Goal: Task Accomplishment & Management: Use online tool/utility

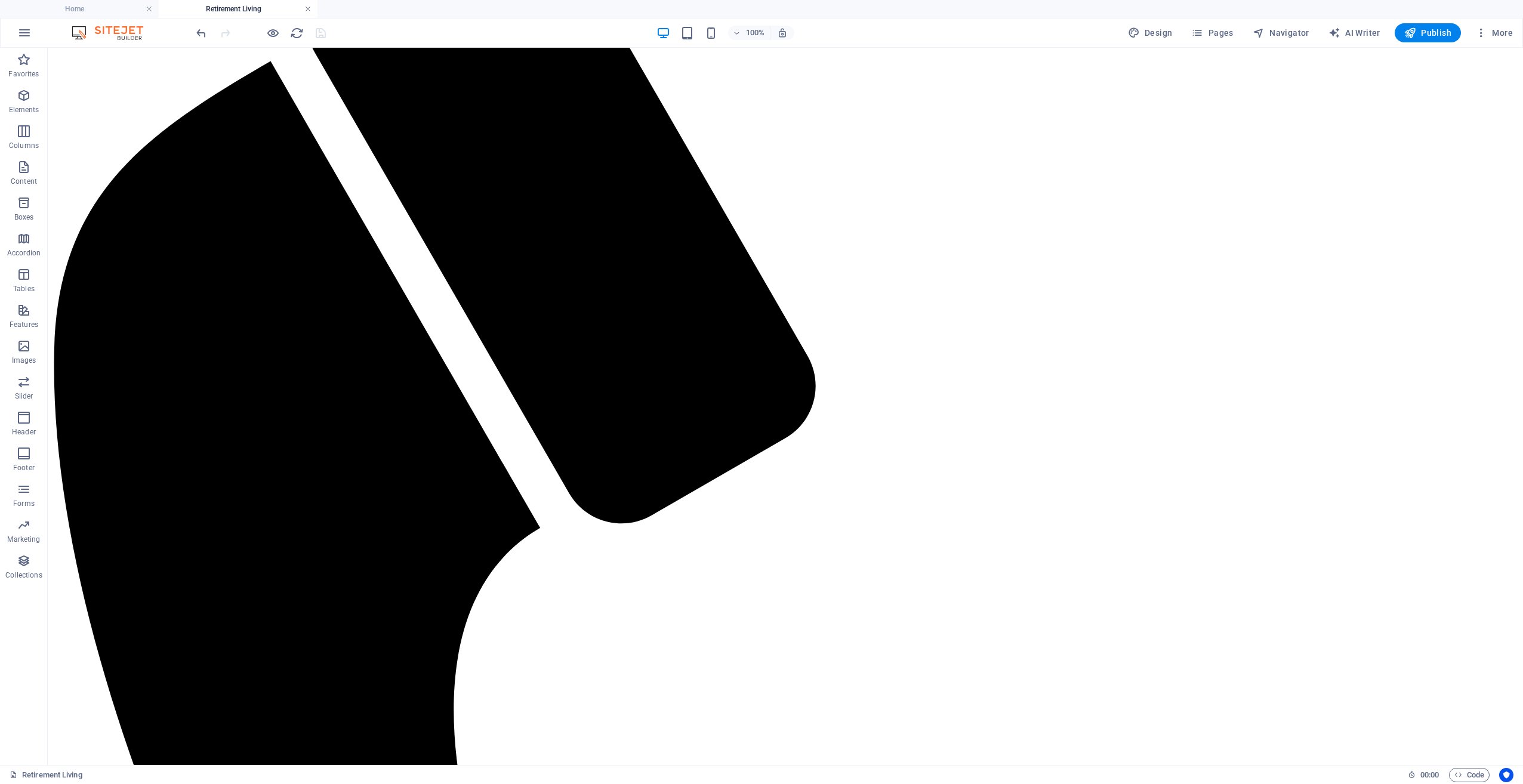
click at [311, 6] on link at bounding box center [307, 9] width 7 height 11
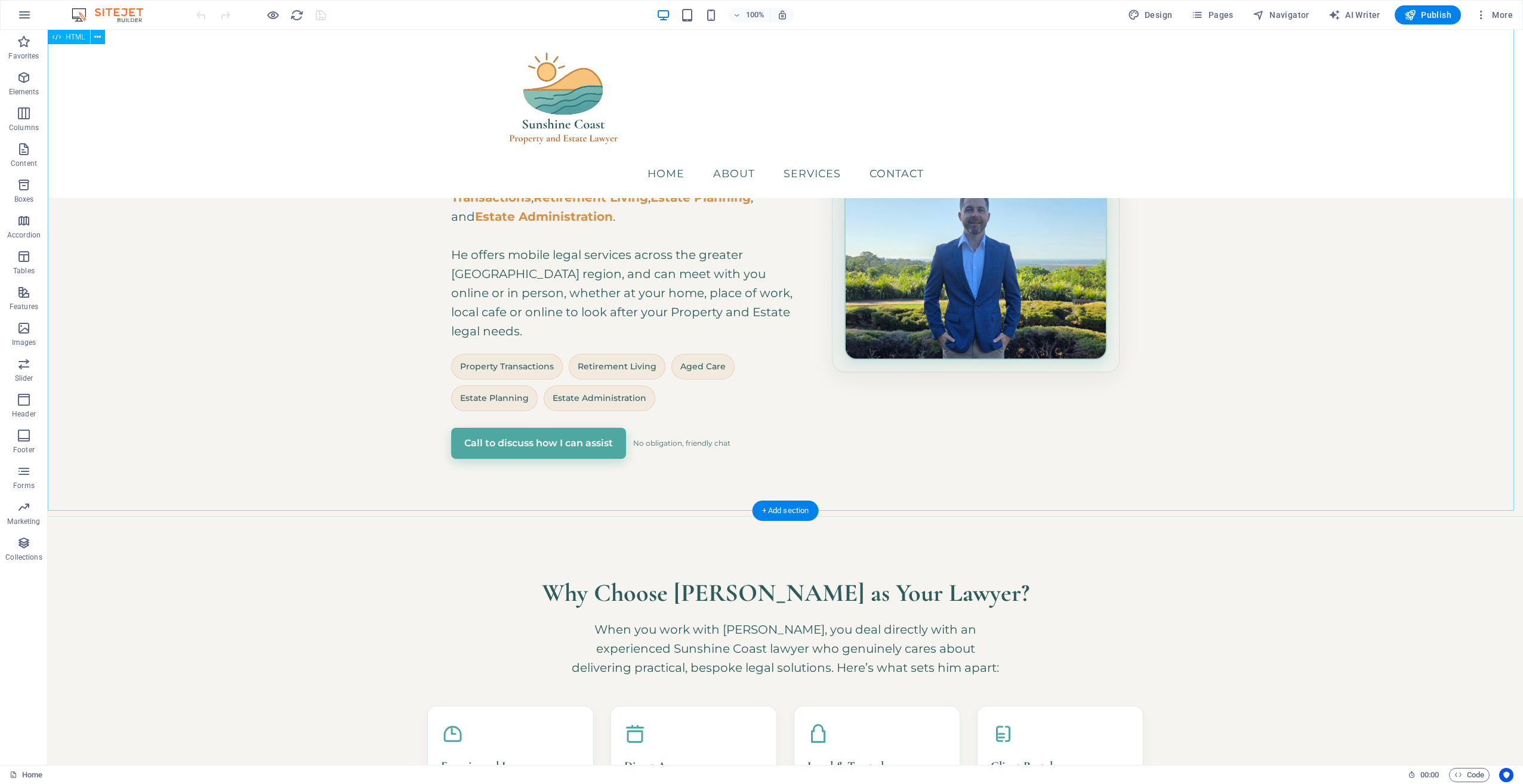
scroll to position [200, 0]
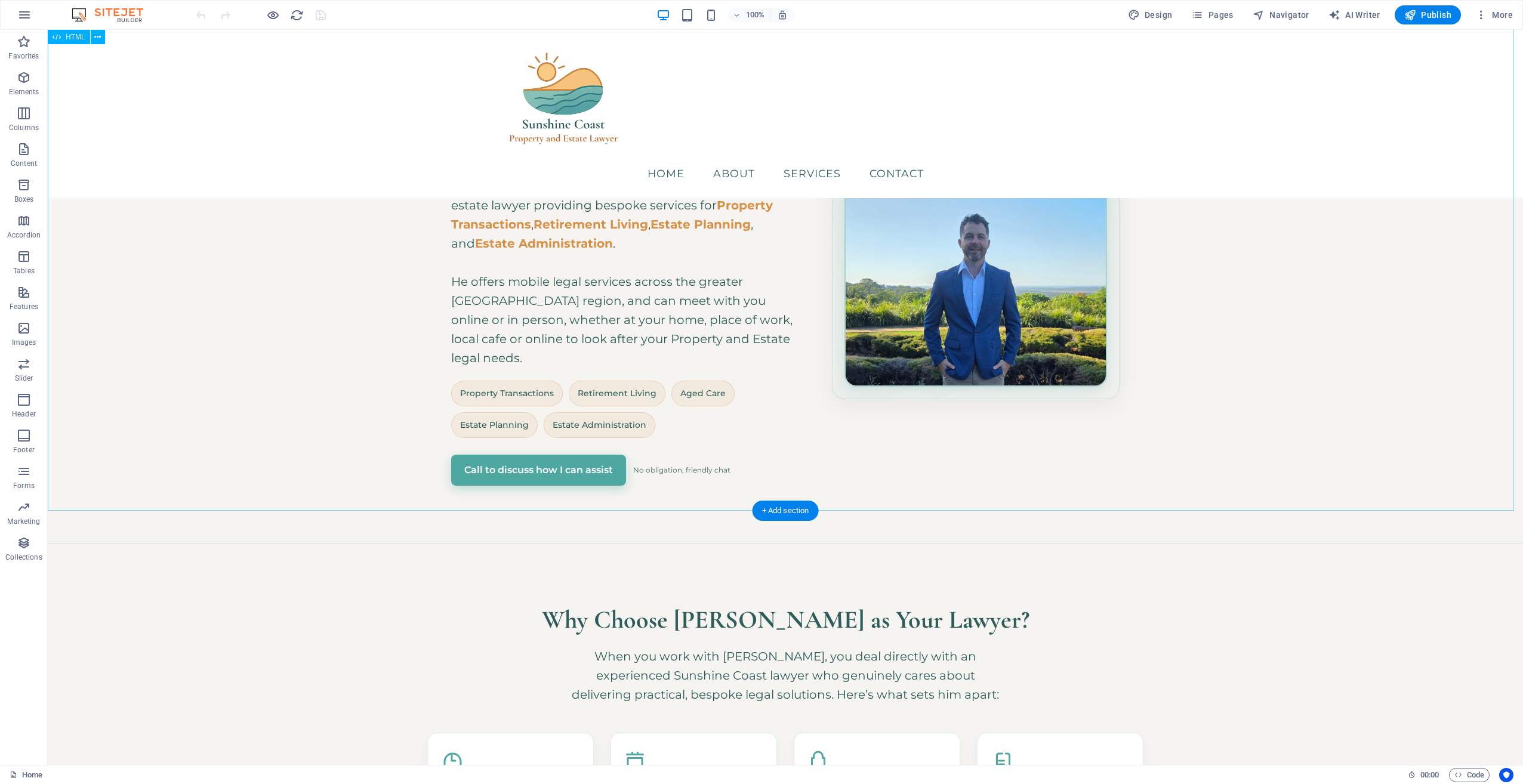
click at [1362, 452] on div "Hero Banner – Sunshine Coast Property & Estate Lawyer [GEOGRAPHIC_DATA] • Bespo…" at bounding box center [786, 186] width 1476 height 714
click at [1466, 773] on span "Code" at bounding box center [1469, 775] width 30 height 14
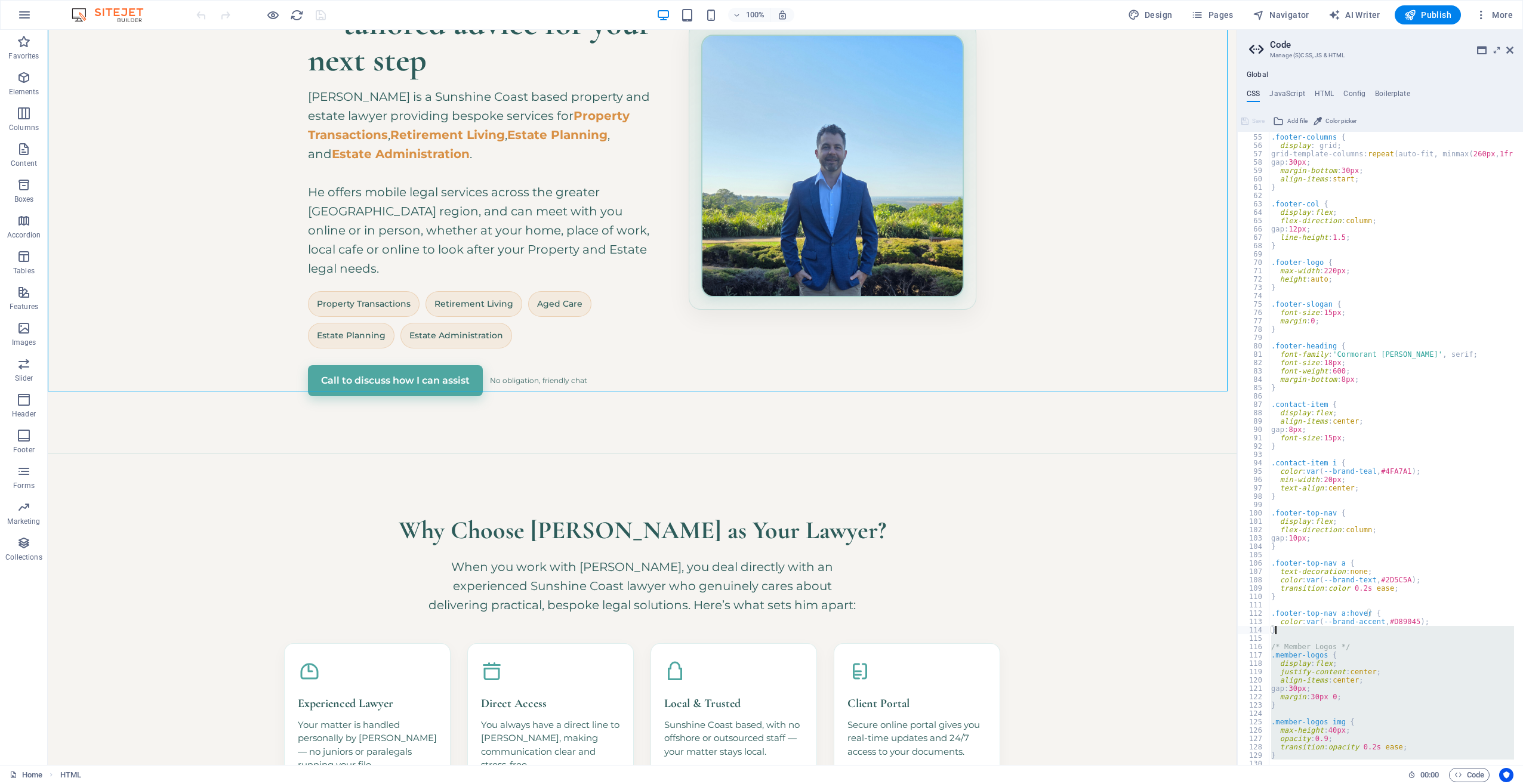
scroll to position [0, 0]
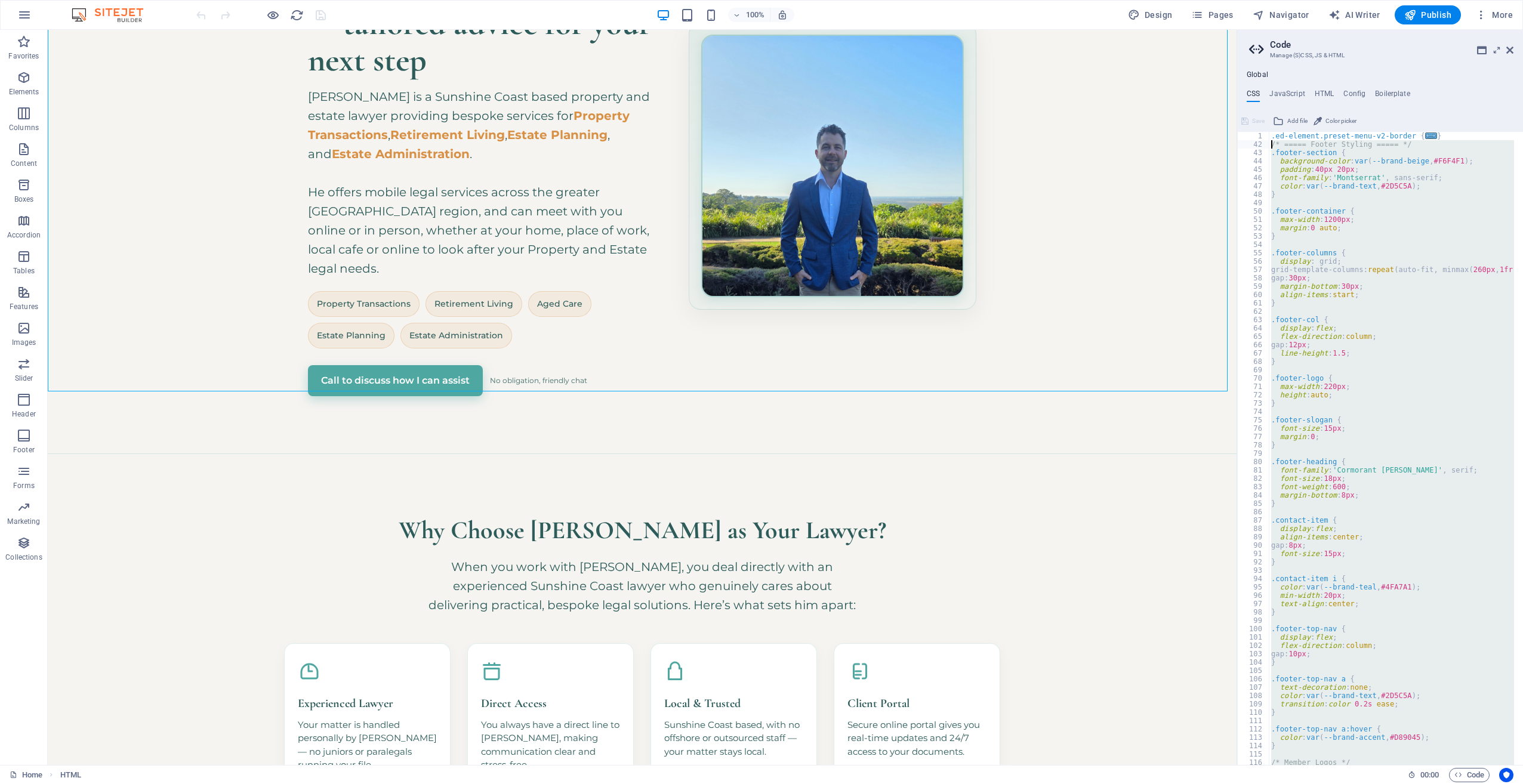
drag, startPoint x: 1284, startPoint y: 746, endPoint x: 1266, endPoint y: 143, distance: 603.3
click at [1266, 143] on div "} 1 42 43 44 45 46 47 48 49 50 51 52 53 54 55 56 57 58 59 60 61 62 63 64 65 66 …" at bounding box center [1380, 448] width 286 height 633
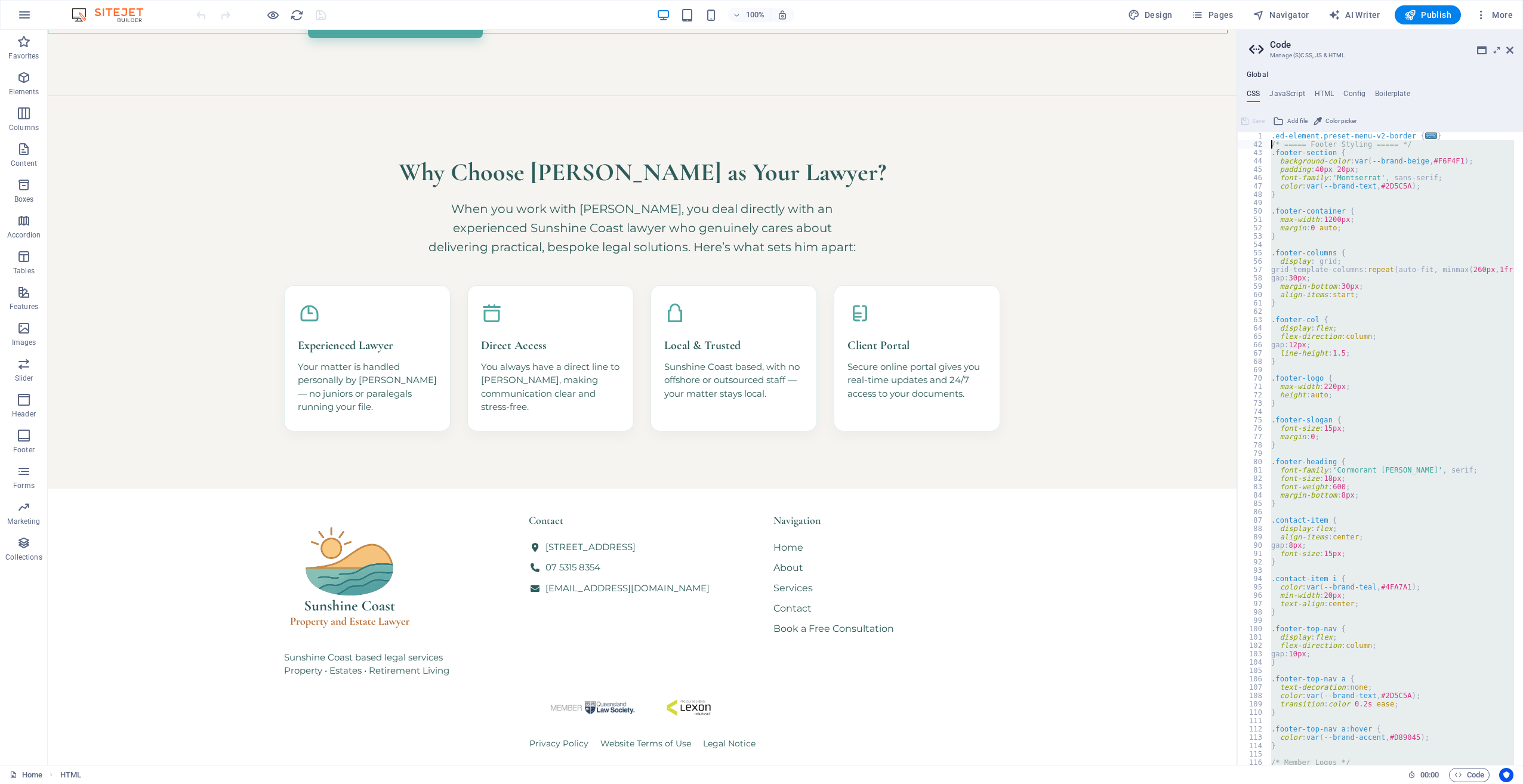
drag, startPoint x: 1302, startPoint y: 197, endPoint x: 1297, endPoint y: 185, distance: 13.0
click at [1302, 197] on div ".ed-element.preset-menu-v2-border { ... } /* ===== Footer Styling ===== */ .foo…" at bounding box center [1391, 448] width 245 height 633
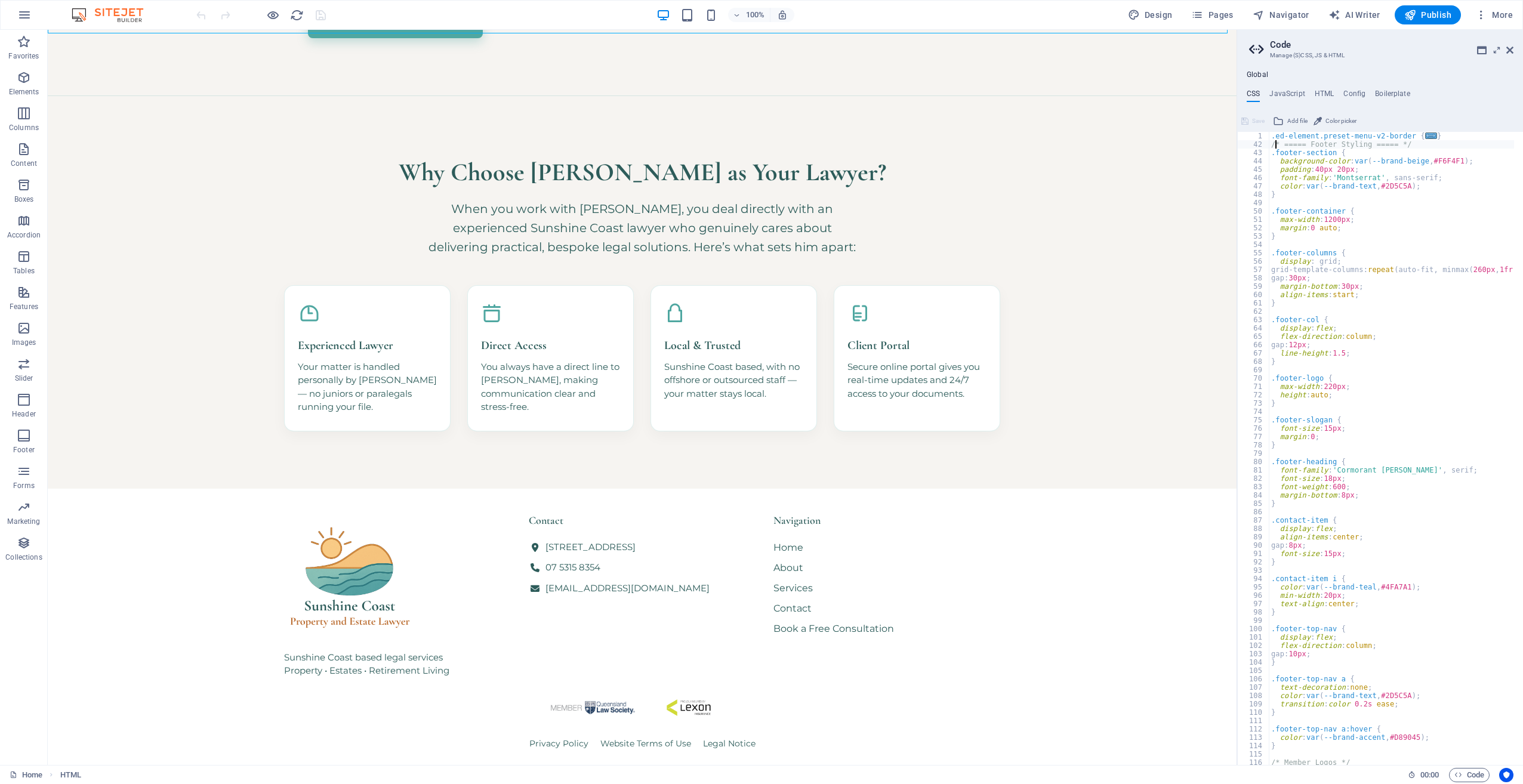
click at [1274, 144] on div ".ed-element.preset-menu-v2-border { ... } /* ===== Footer Styling ===== */ .foo…" at bounding box center [1396, 451] width 255 height 641
type textarea "/* ===== Footer Styling ===== */"
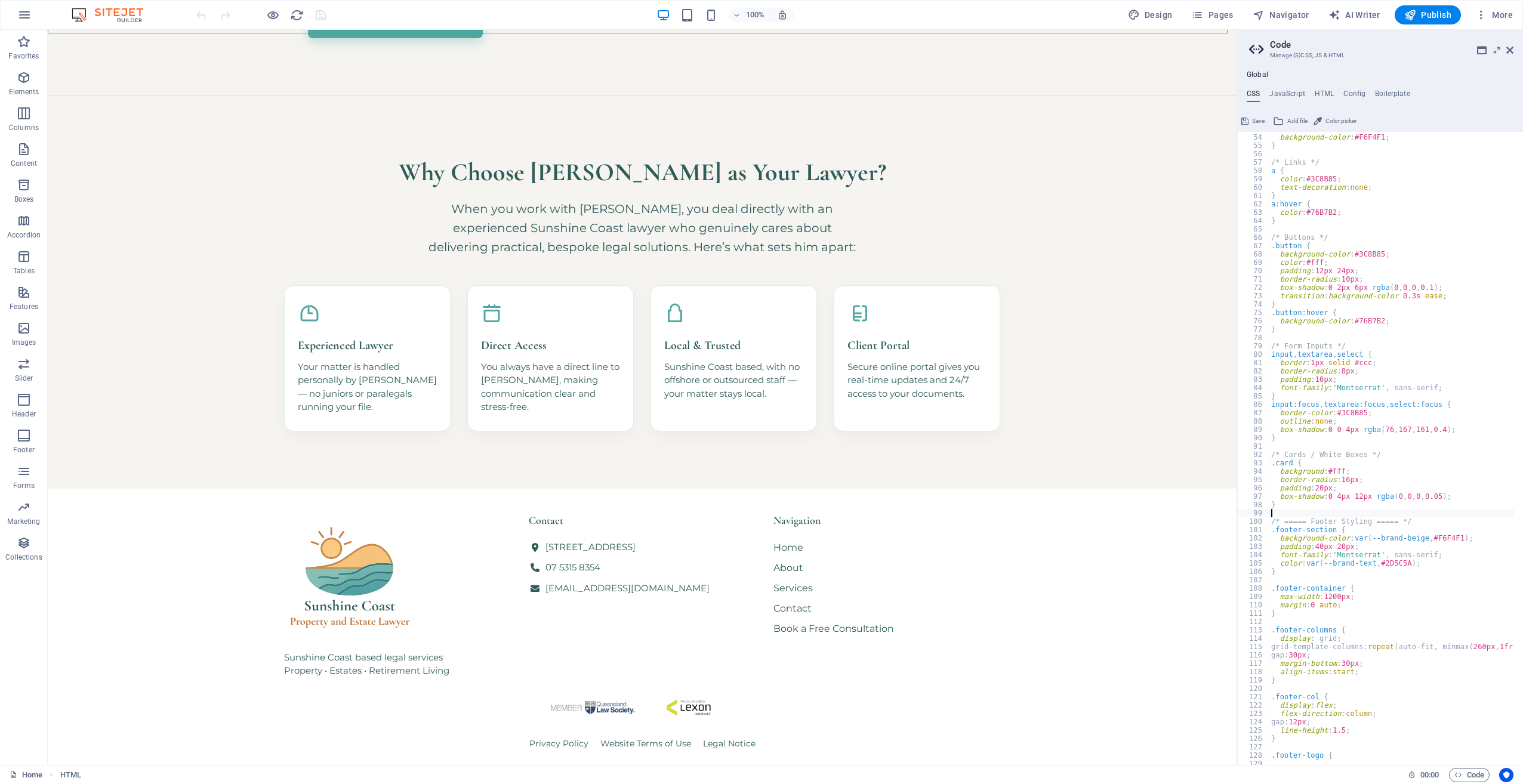
scroll to position [143, 0]
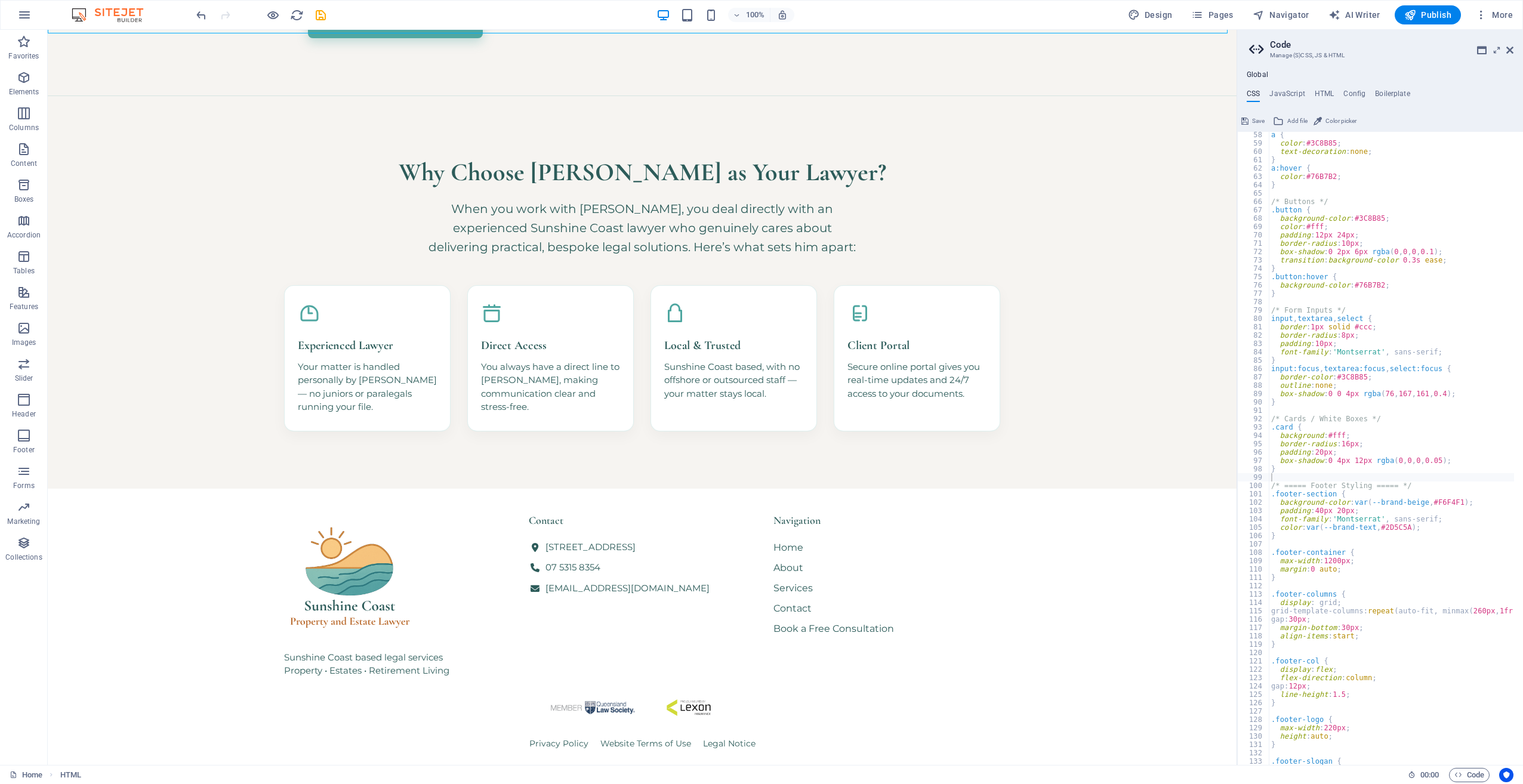
drag, startPoint x: 1258, startPoint y: 123, endPoint x: 970, endPoint y: 234, distance: 308.7
click at [1258, 123] on span "Save" at bounding box center [1259, 121] width 13 height 14
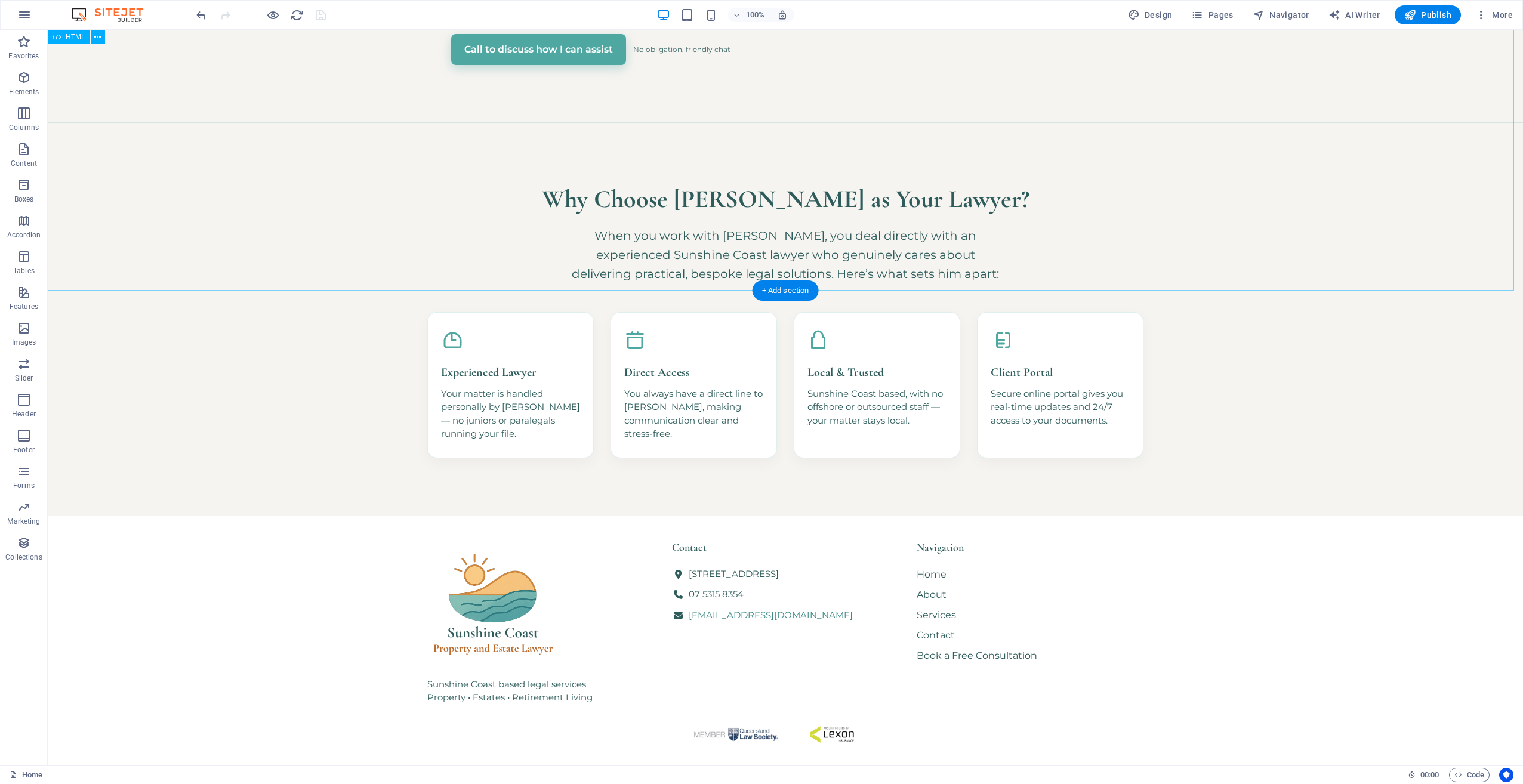
scroll to position [656, 0]
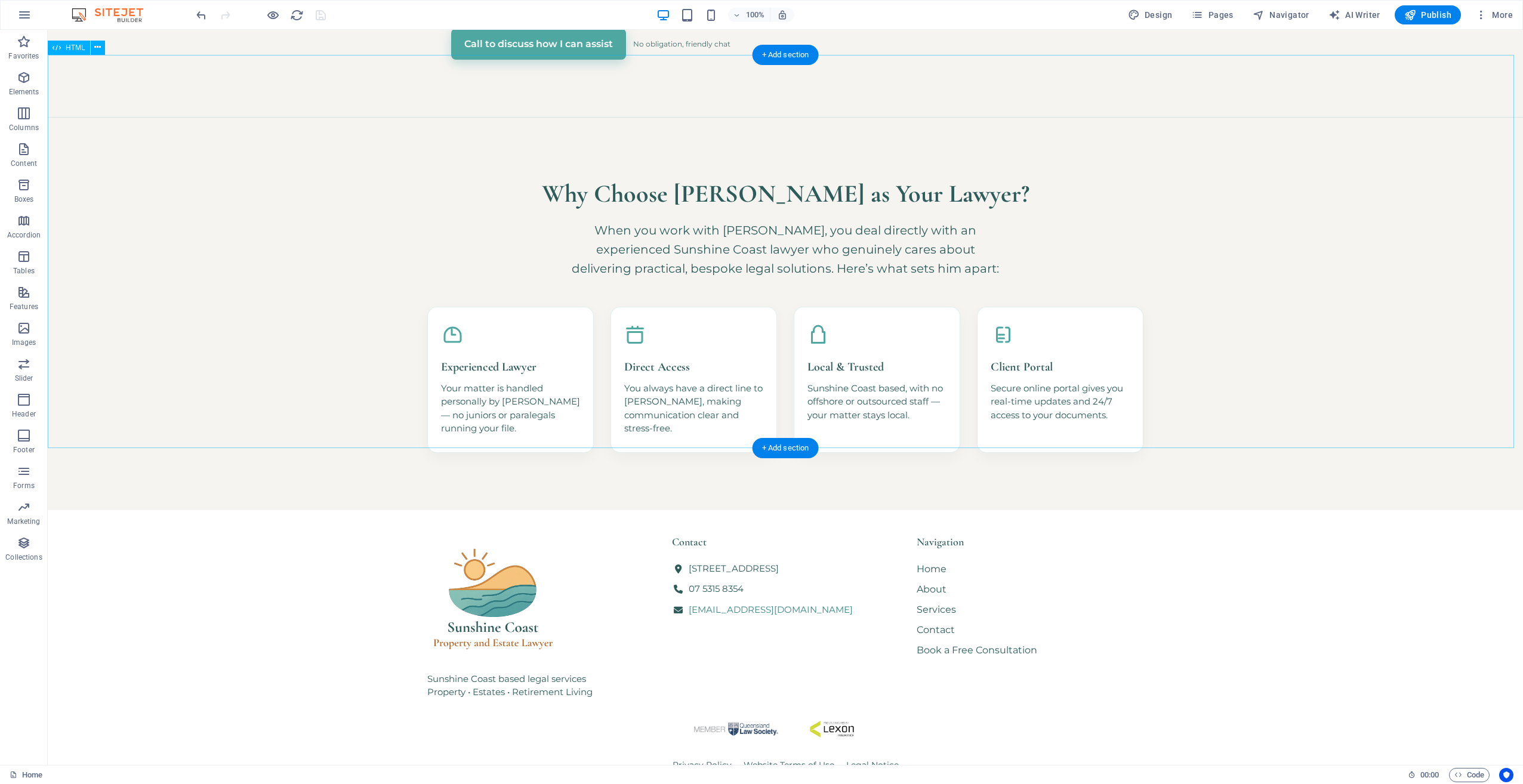
click at [348, 394] on div "Why Choose [PERSON_NAME] as Your Lawyer? When you work with [PERSON_NAME], you …" at bounding box center [786, 313] width 1476 height 393
click at [330, 510] on div "Sunshine Coast based legal services Property • Estates • Retirement Living Cont…" at bounding box center [786, 678] width 1476 height 338
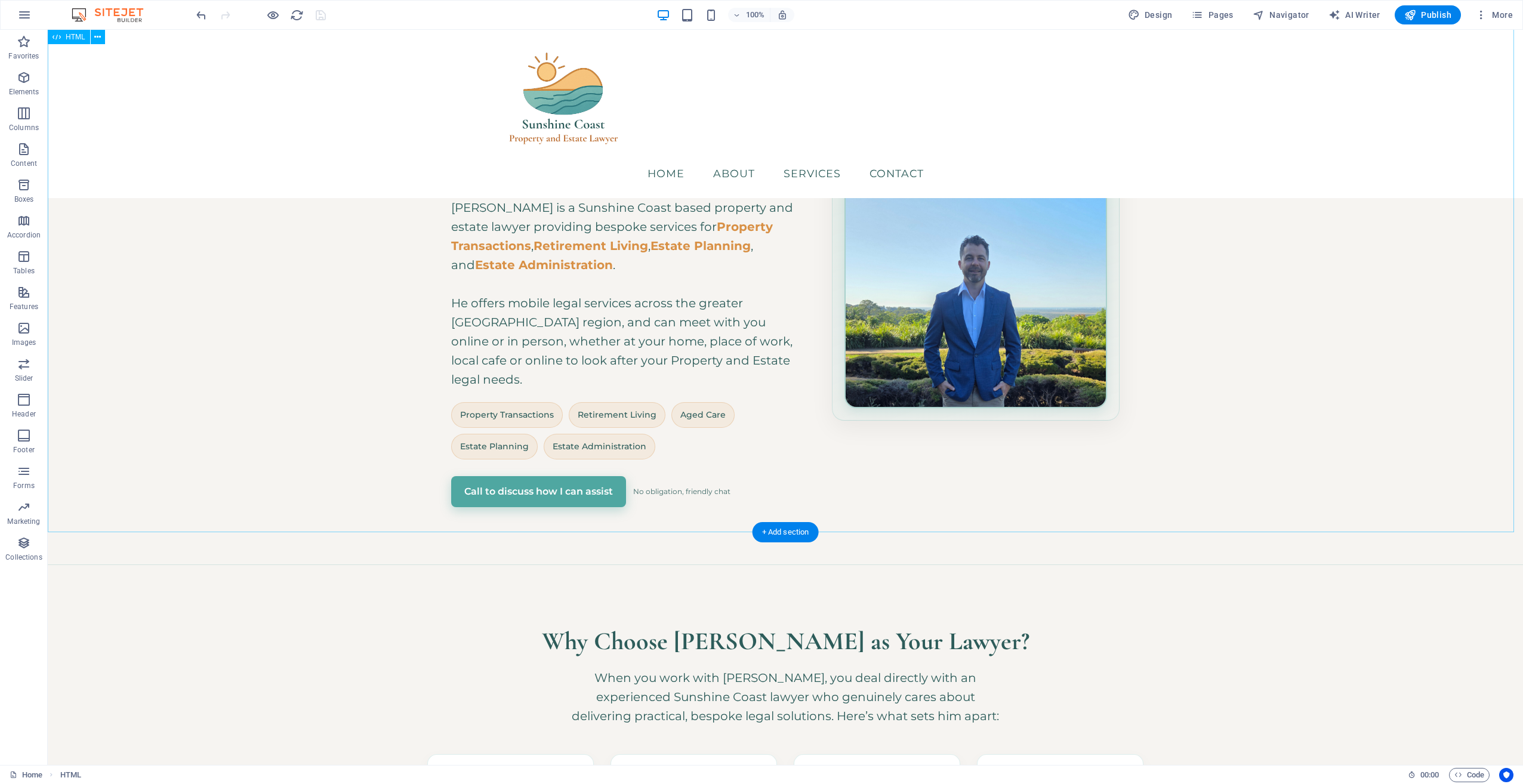
scroll to position [0, 0]
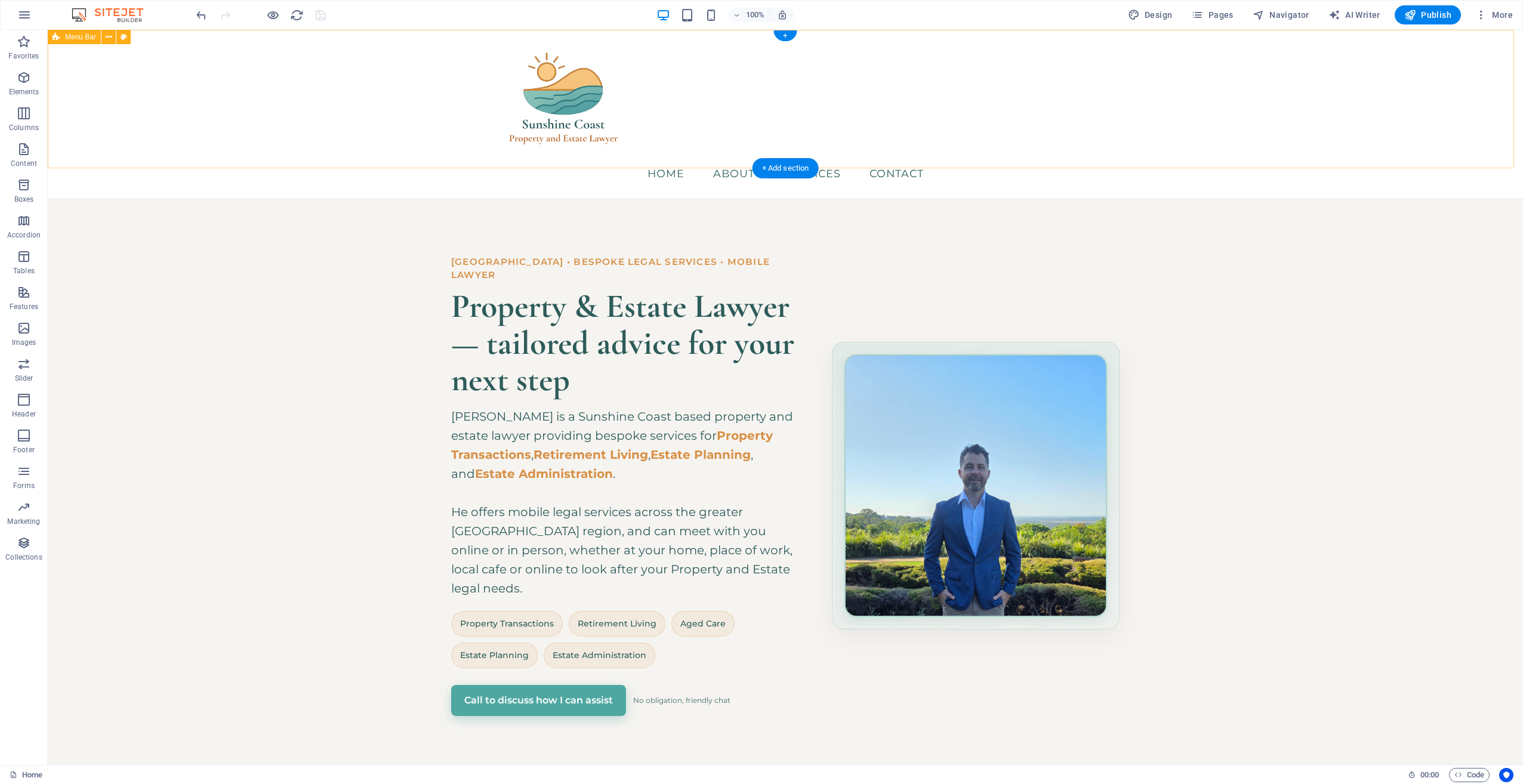
click at [270, 92] on div "Menu Home About Services Contact" at bounding box center [786, 114] width 1476 height 169
click at [262, 237] on div "Hero Banner – Sunshine Coast Property & Estate Lawyer [GEOGRAPHIC_DATA] • Bespo…" at bounding box center [786, 485] width 1476 height 575
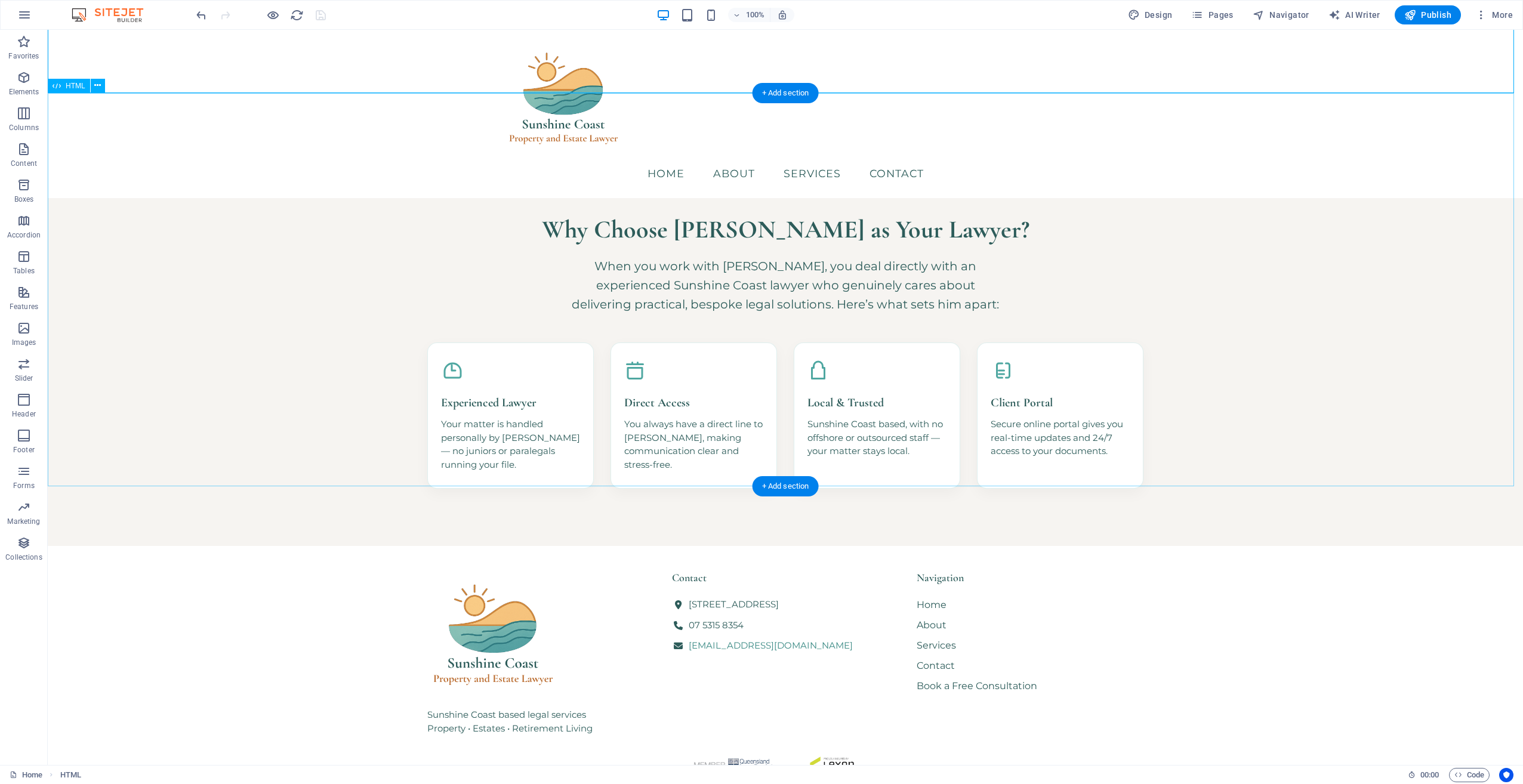
scroll to position [559, 0]
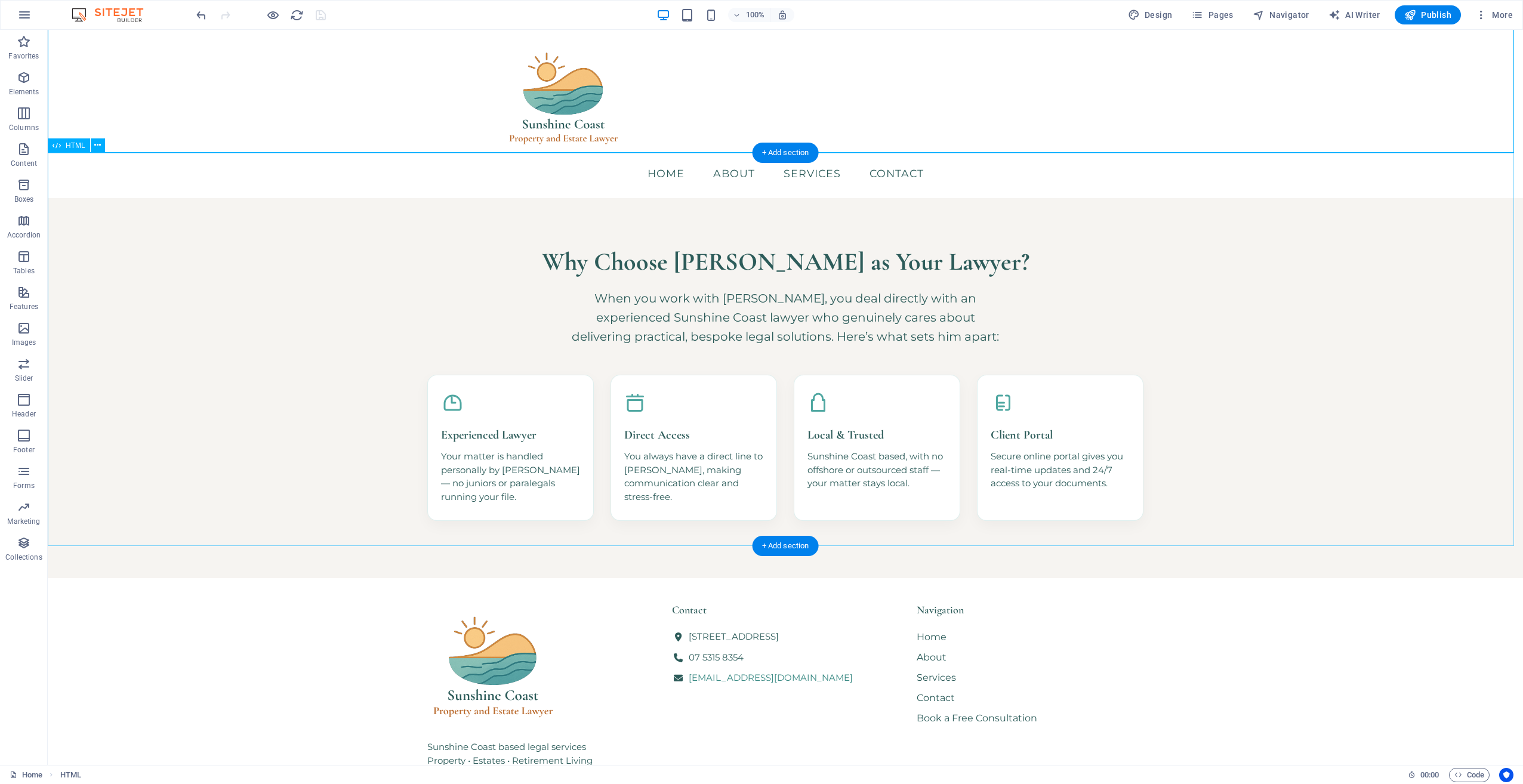
click at [248, 214] on div "Why Choose [PERSON_NAME] as Your Lawyer? When you work with [PERSON_NAME], you …" at bounding box center [786, 381] width 1476 height 393
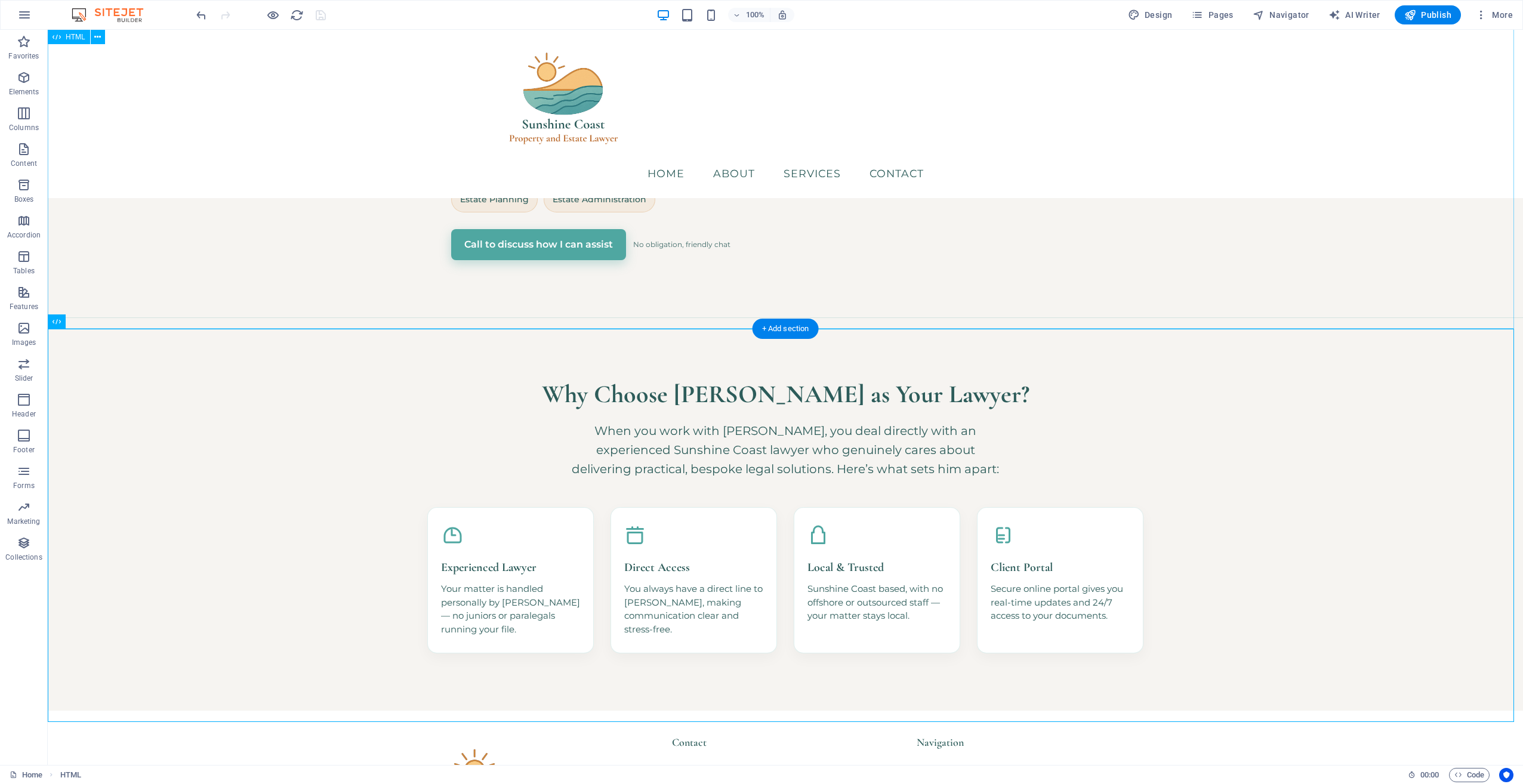
scroll to position [380, 0]
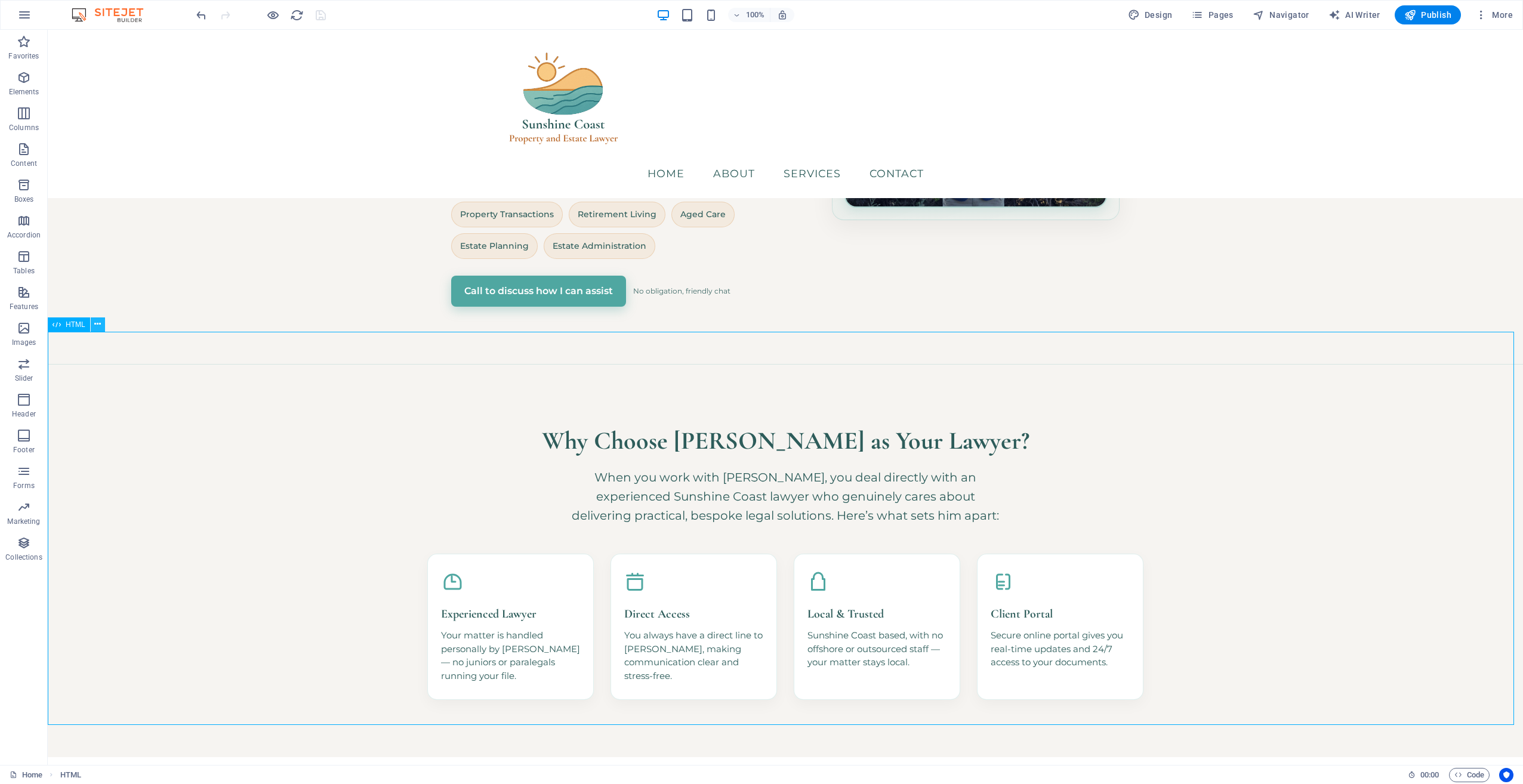
click at [99, 321] on icon at bounding box center [98, 325] width 6 height 13
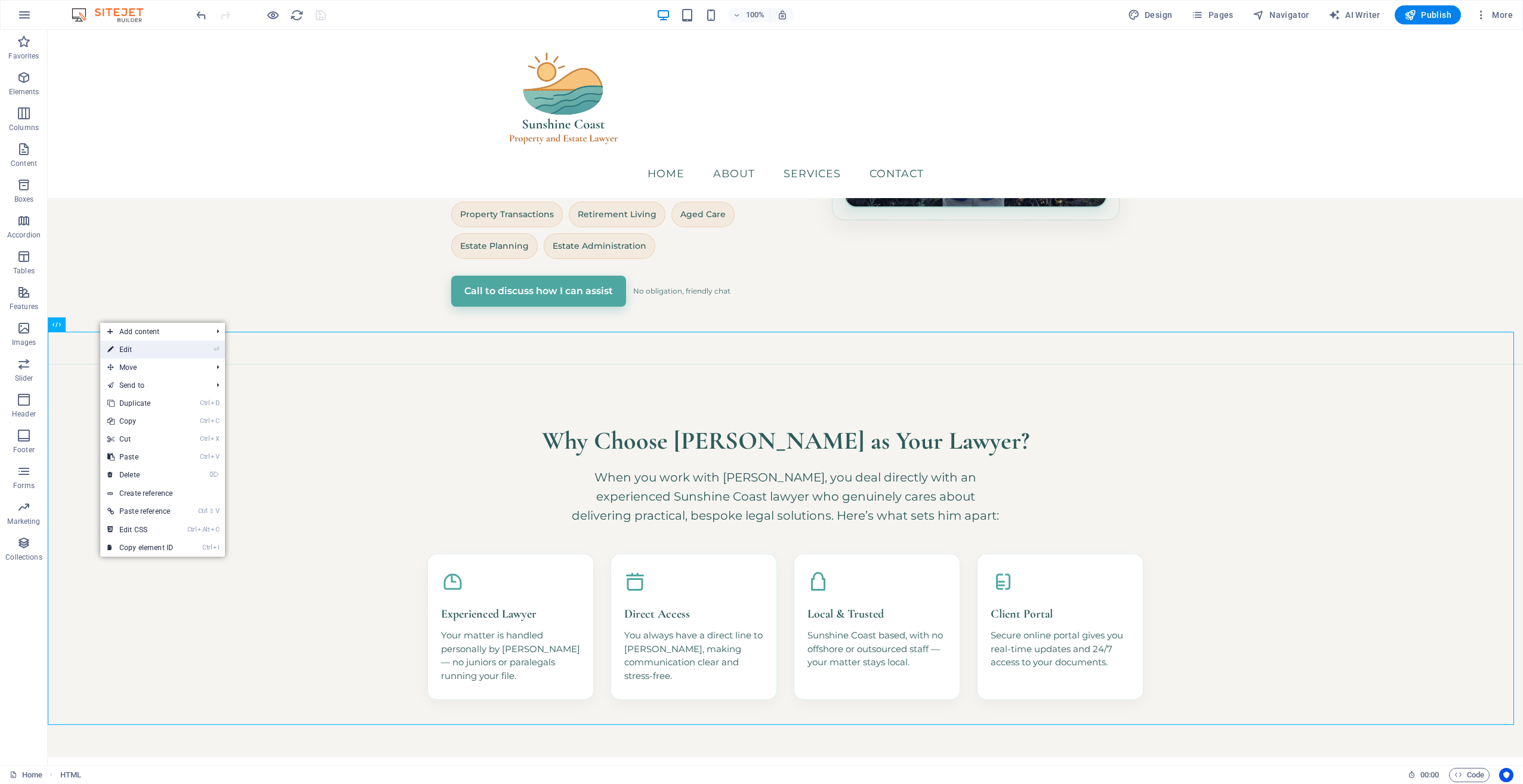
click at [129, 350] on link "⏎ Edit" at bounding box center [140, 349] width 80 height 18
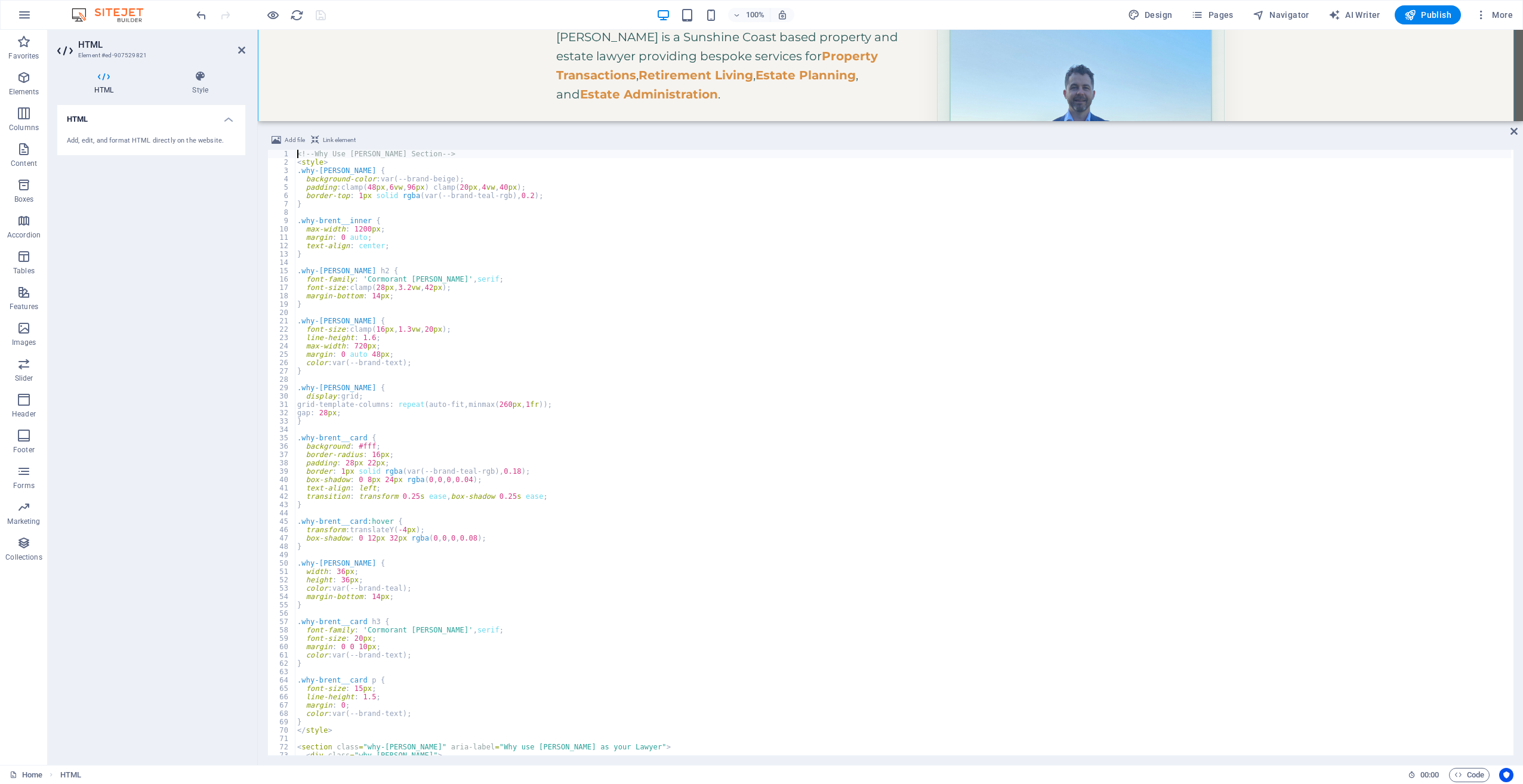
scroll to position [832, 0]
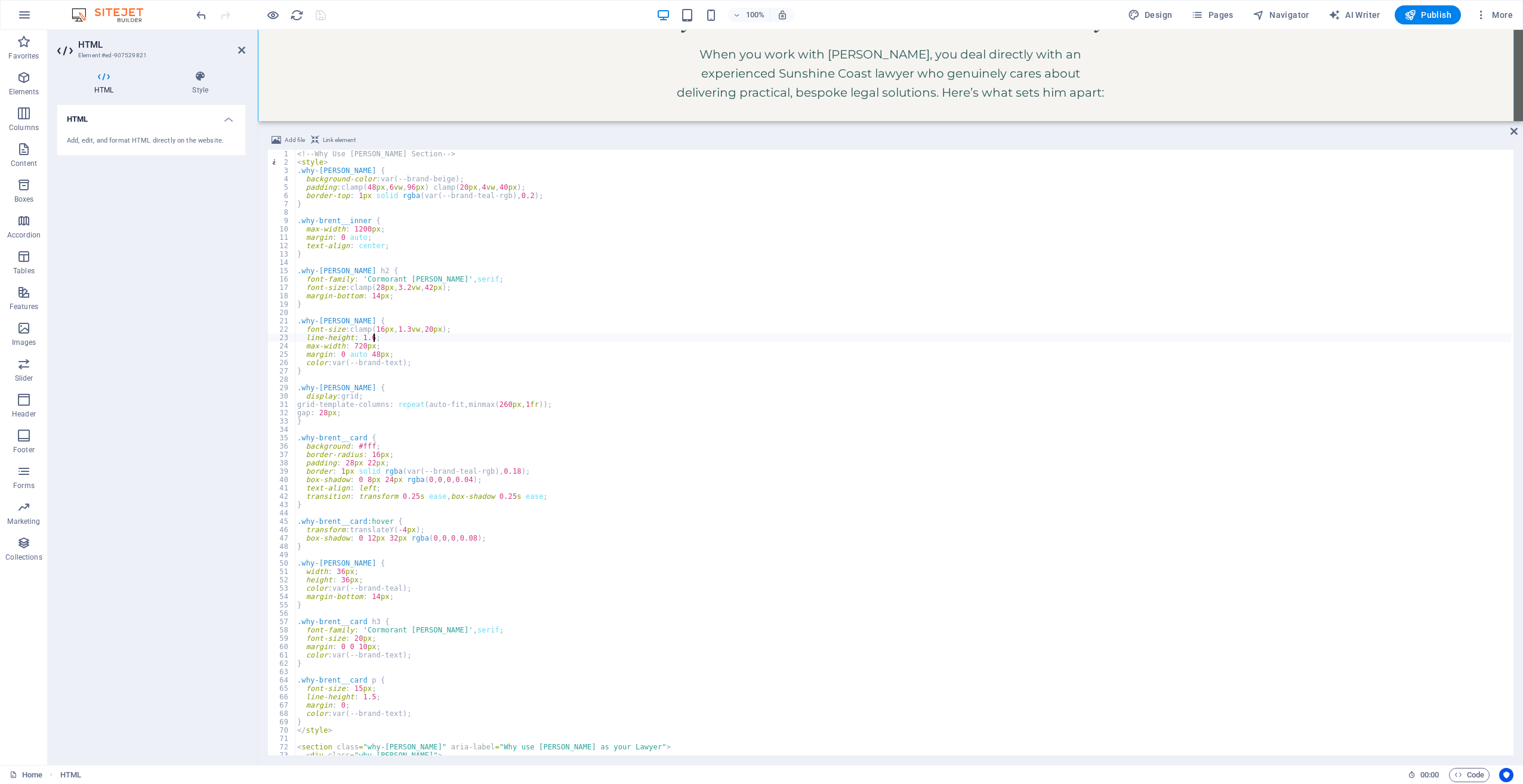
click at [476, 337] on div "<!-- Why Use [PERSON_NAME] Section --> < style > .why-[PERSON_NAME] { backgroun…" at bounding box center [903, 461] width 1216 height 622
type textarea "</section>"
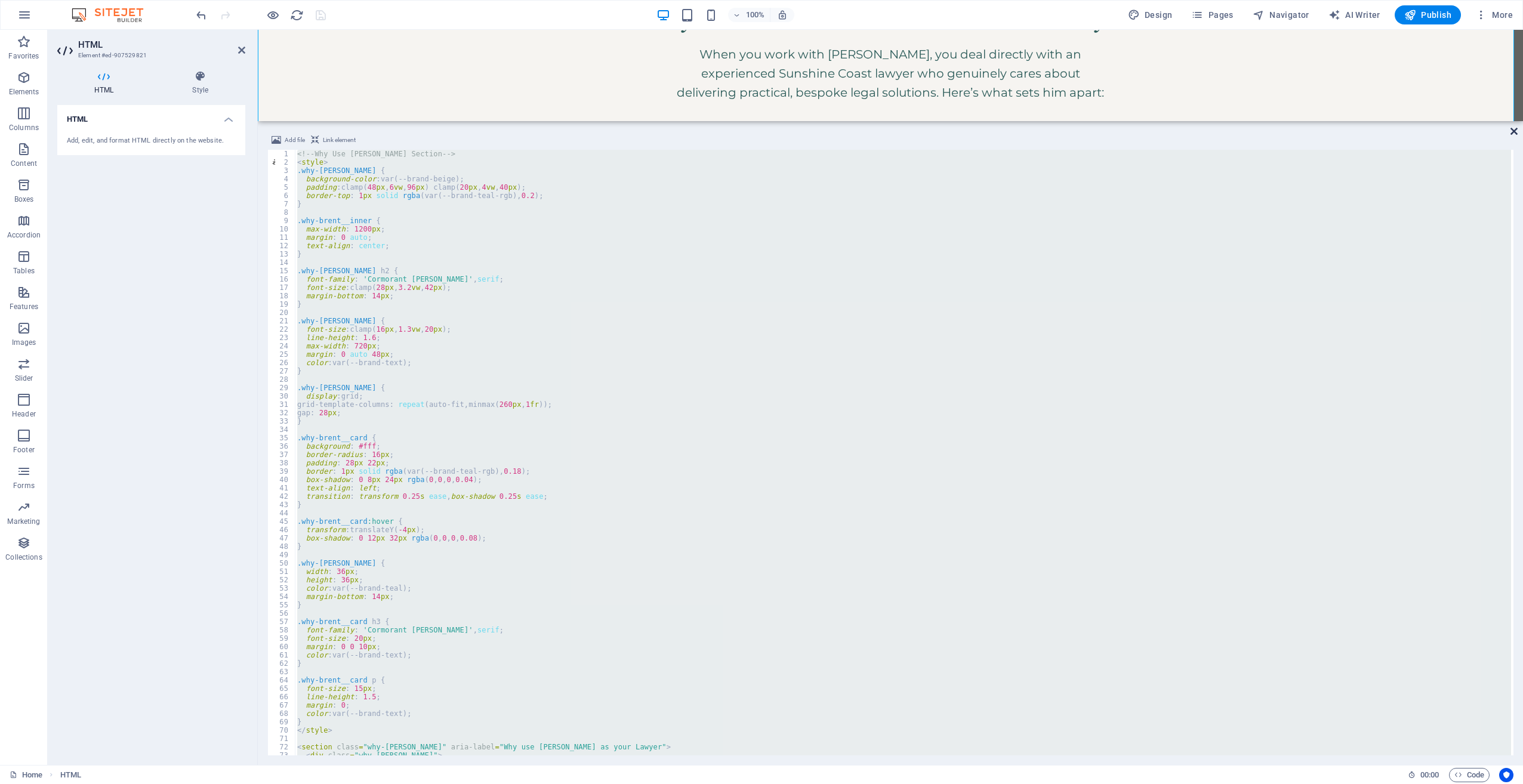
click at [1517, 134] on icon at bounding box center [1514, 132] width 7 height 9
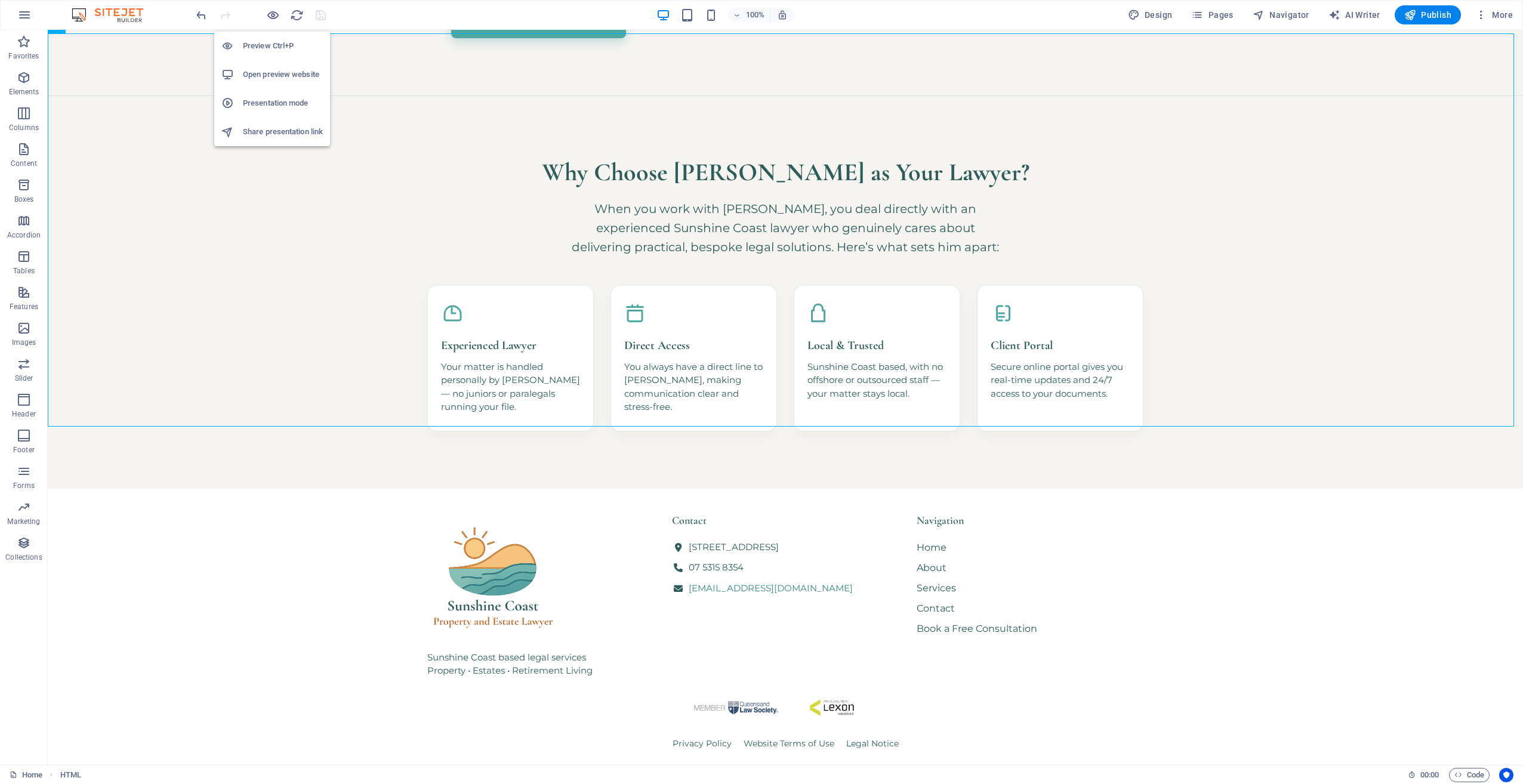
click at [284, 77] on h6 "Open preview website" at bounding box center [282, 75] width 80 height 14
click at [468, 112] on div "Why Choose [PERSON_NAME] as Your Lawyer? When you work with [PERSON_NAME], you …" at bounding box center [786, 292] width 1476 height 393
drag, startPoint x: 786, startPoint y: 426, endPoint x: 367, endPoint y: 374, distance: 422.2
click at [786, 426] on div "+ Add section" at bounding box center [786, 427] width 66 height 20
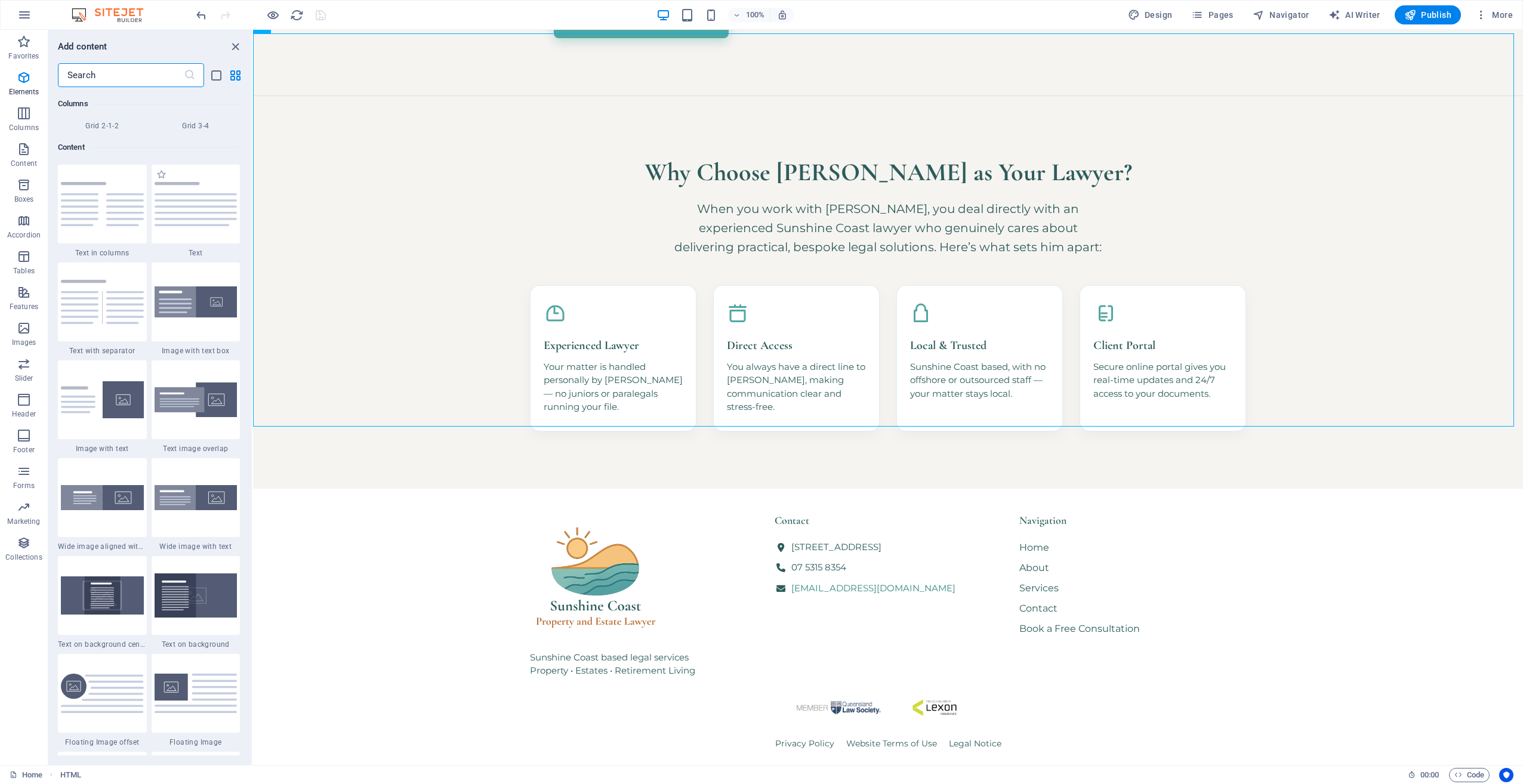
scroll to position [2087, 0]
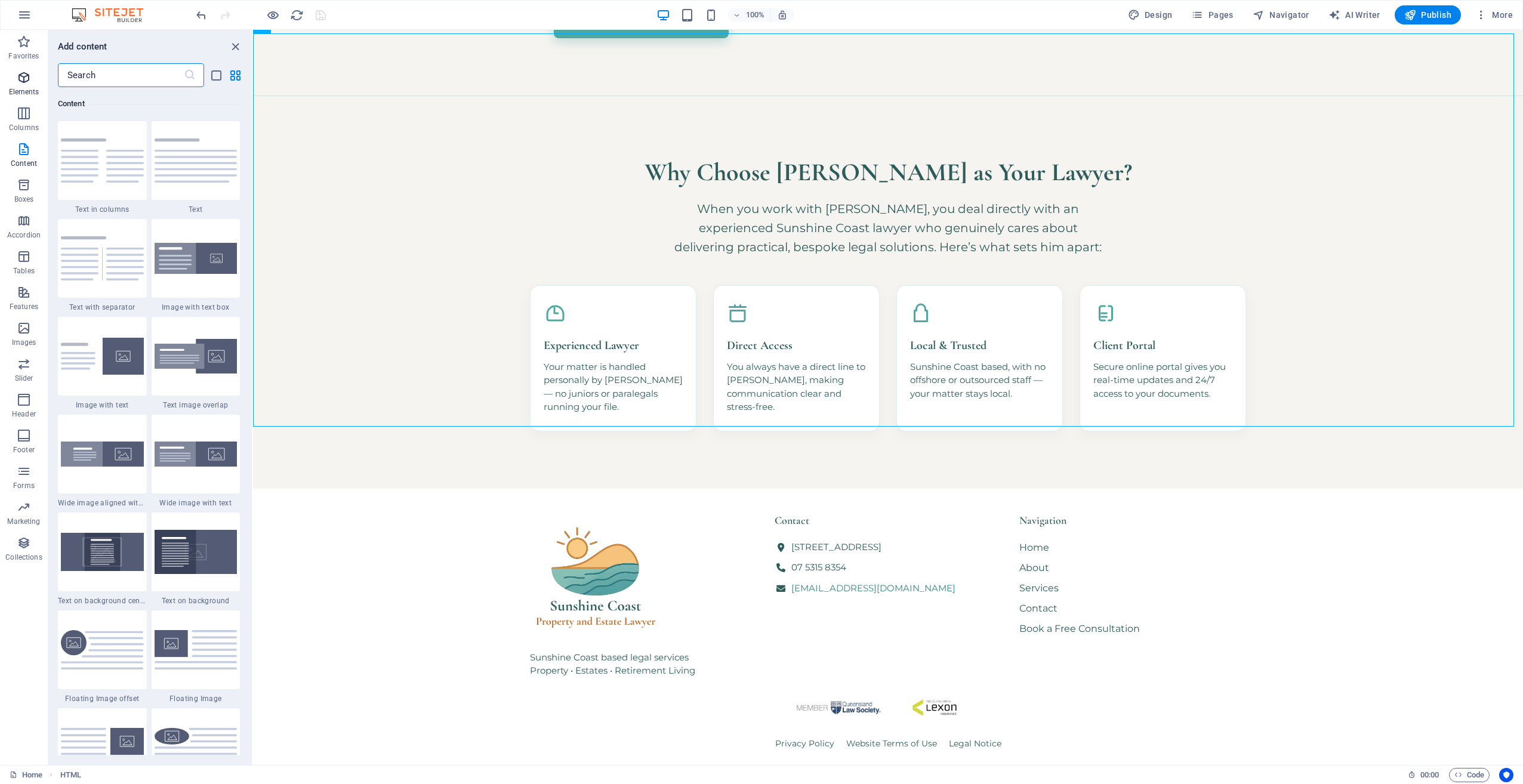
click at [25, 83] on icon "button" at bounding box center [24, 77] width 14 height 14
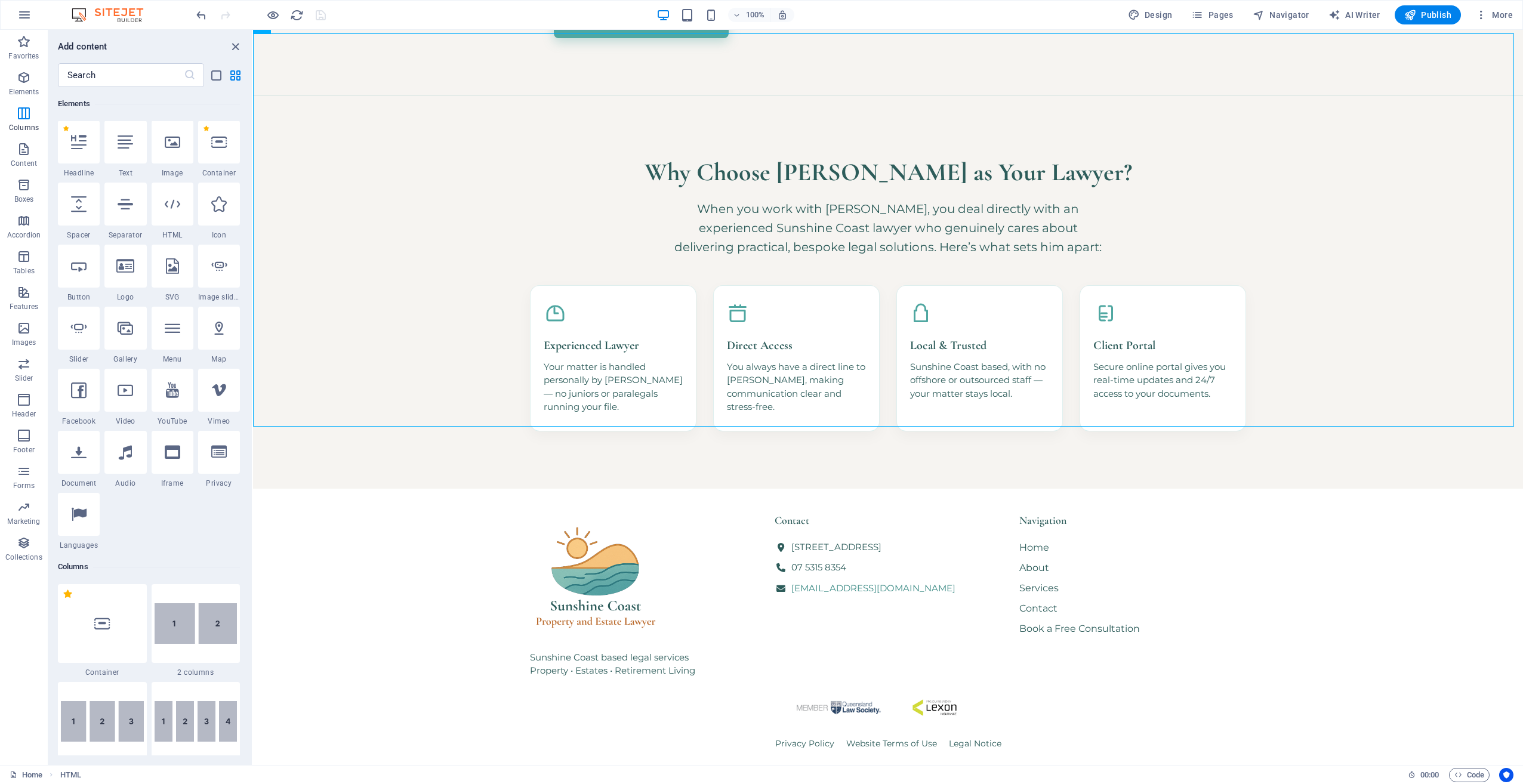
scroll to position [127, 0]
click at [174, 208] on icon at bounding box center [173, 205] width 16 height 16
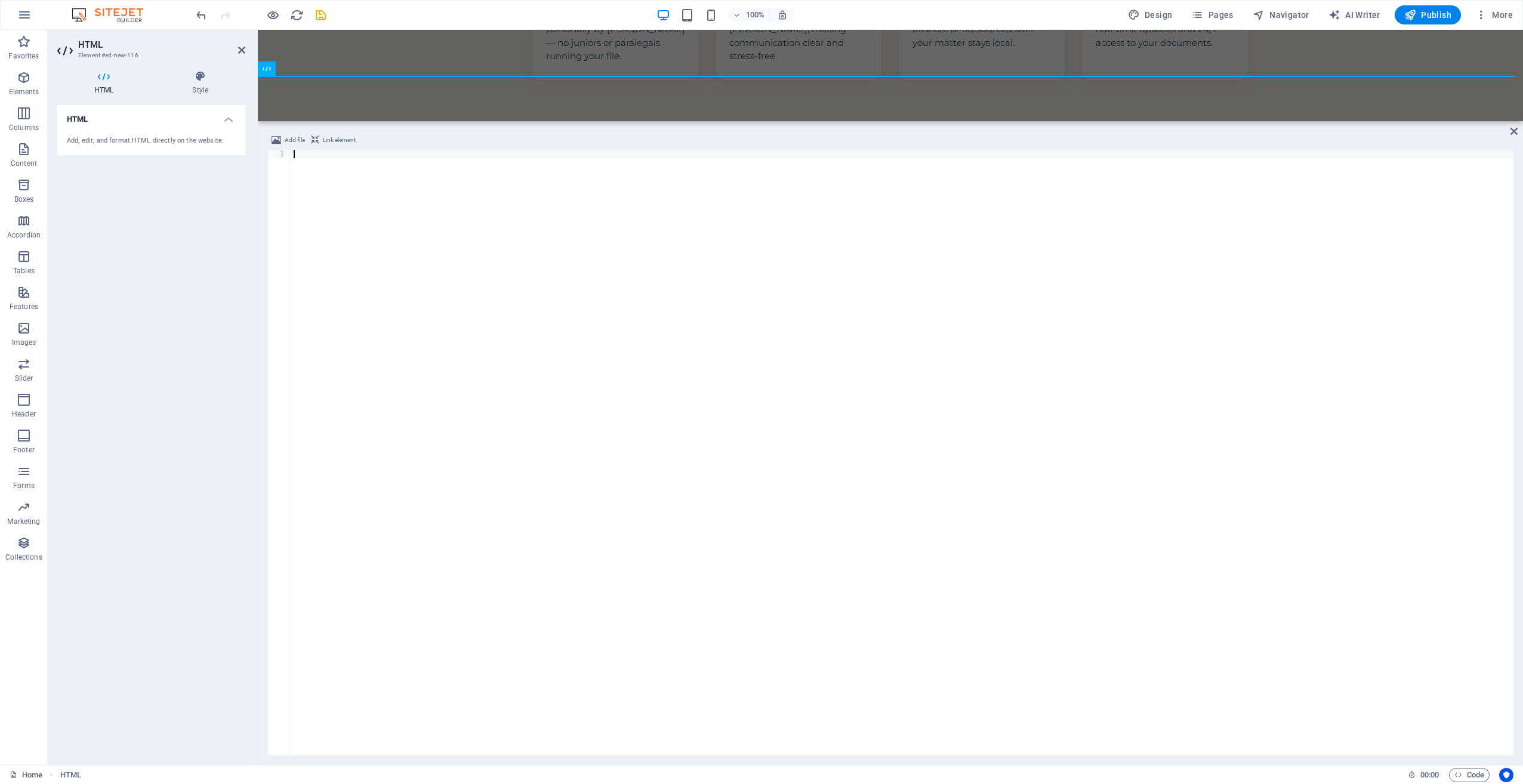
drag, startPoint x: 402, startPoint y: 170, endPoint x: 406, endPoint y: 165, distance: 6.4
click at [402, 169] on div at bounding box center [903, 461] width 1223 height 622
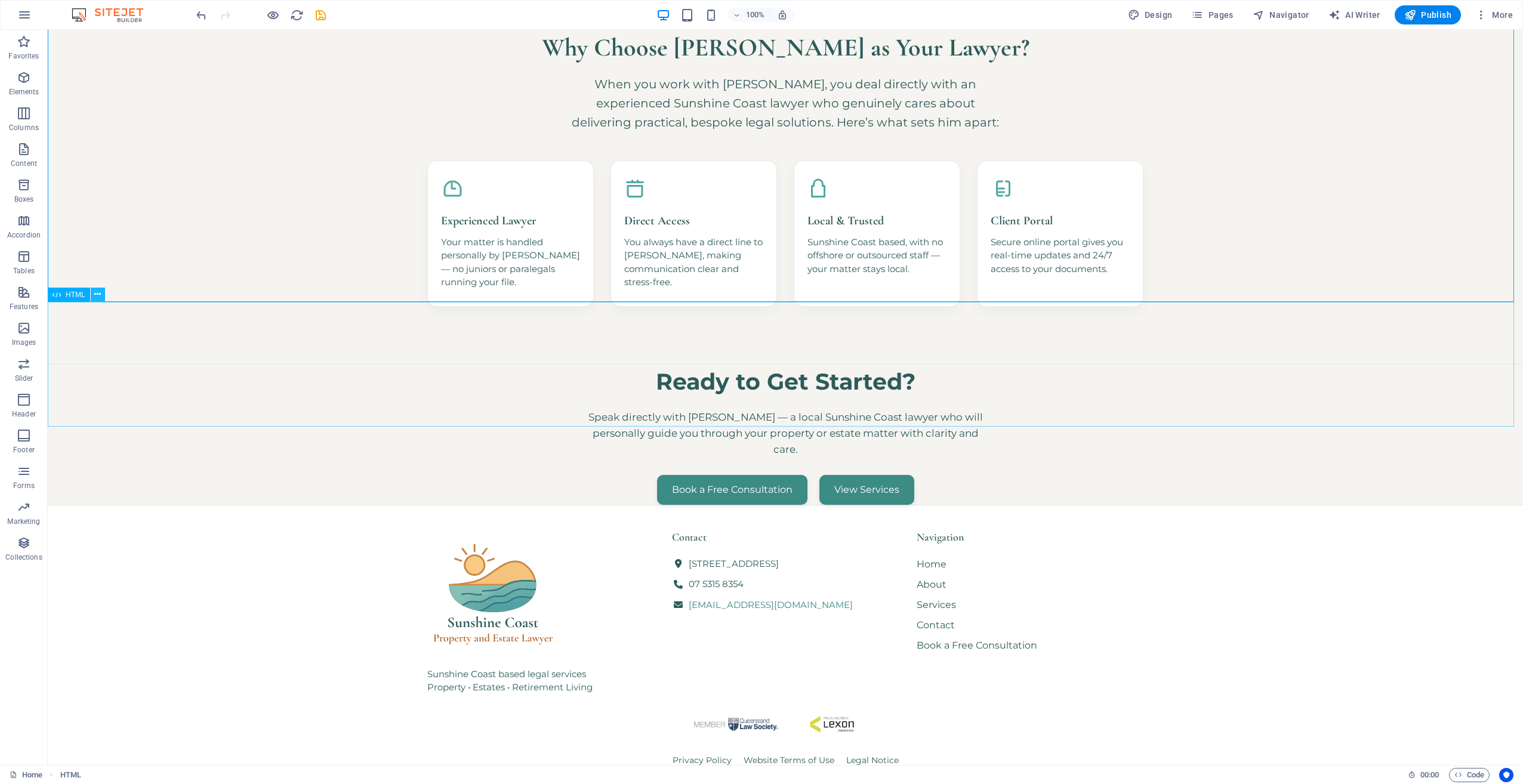
click at [100, 294] on icon at bounding box center [98, 295] width 6 height 13
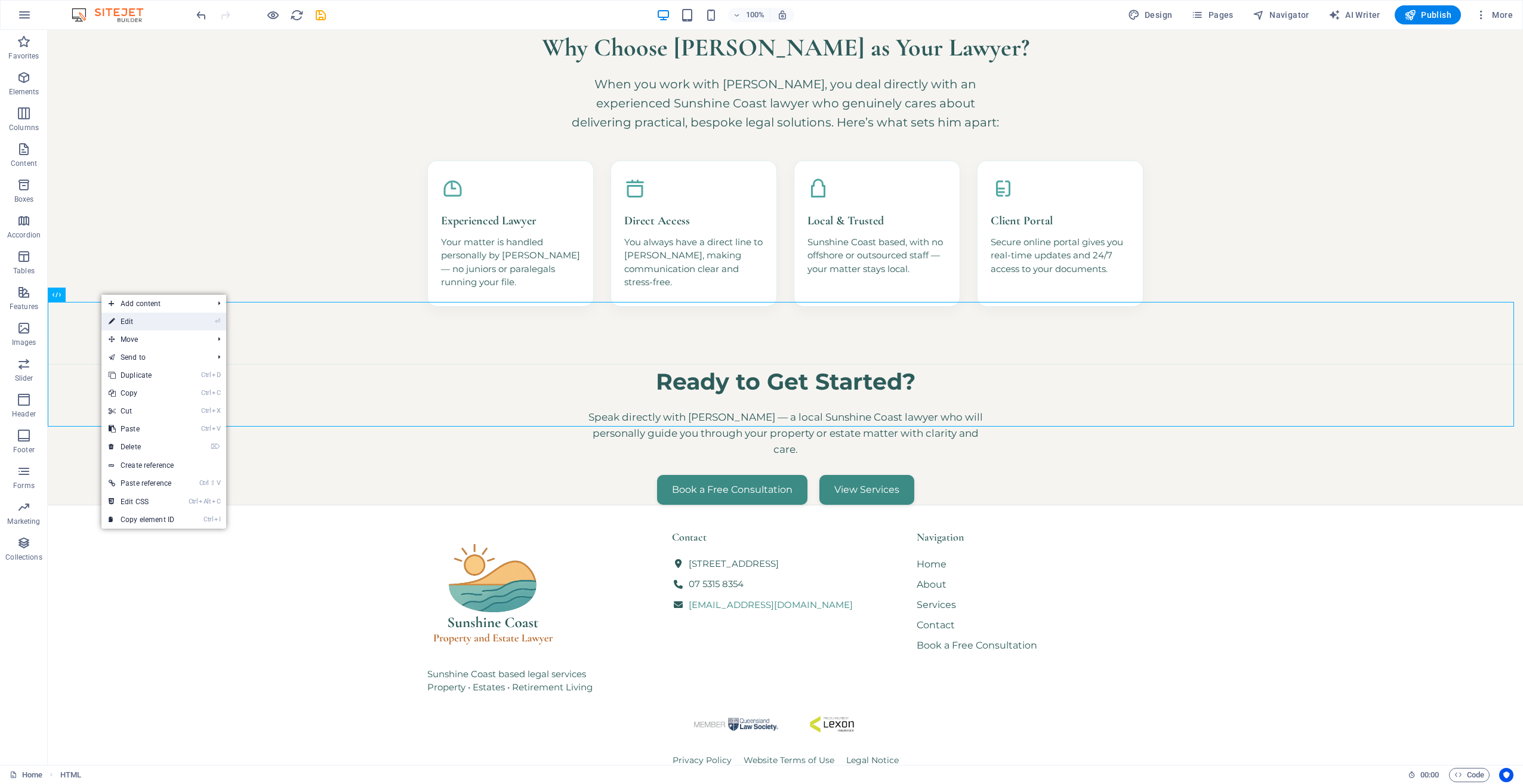
click at [133, 322] on link "⏎ Edit" at bounding box center [141, 321] width 80 height 18
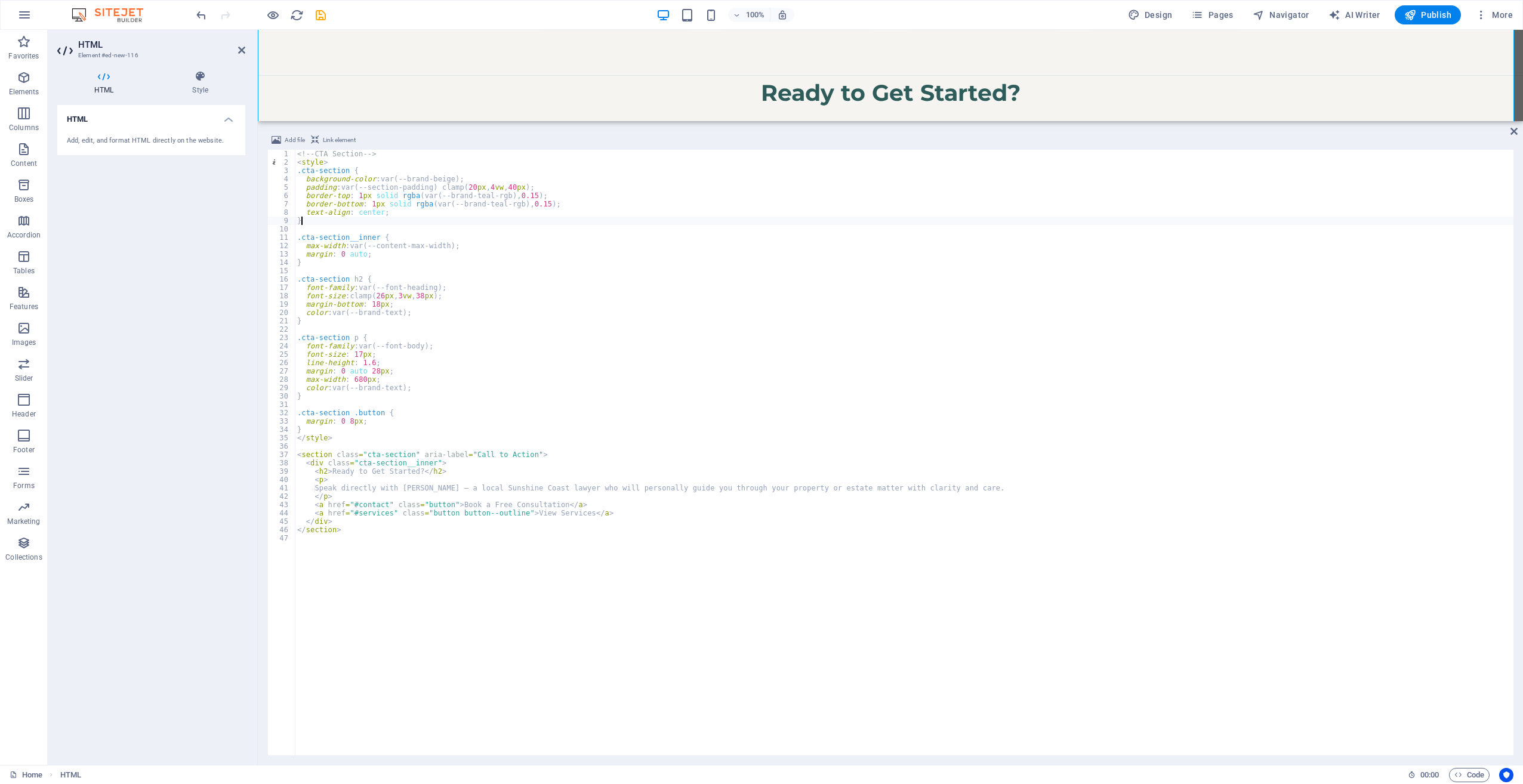
click at [449, 217] on div "<!-- CTA Section --> < style > .cta-section { background-color : var(--brand-be…" at bounding box center [904, 461] width 1219 height 622
type textarea "</section>"
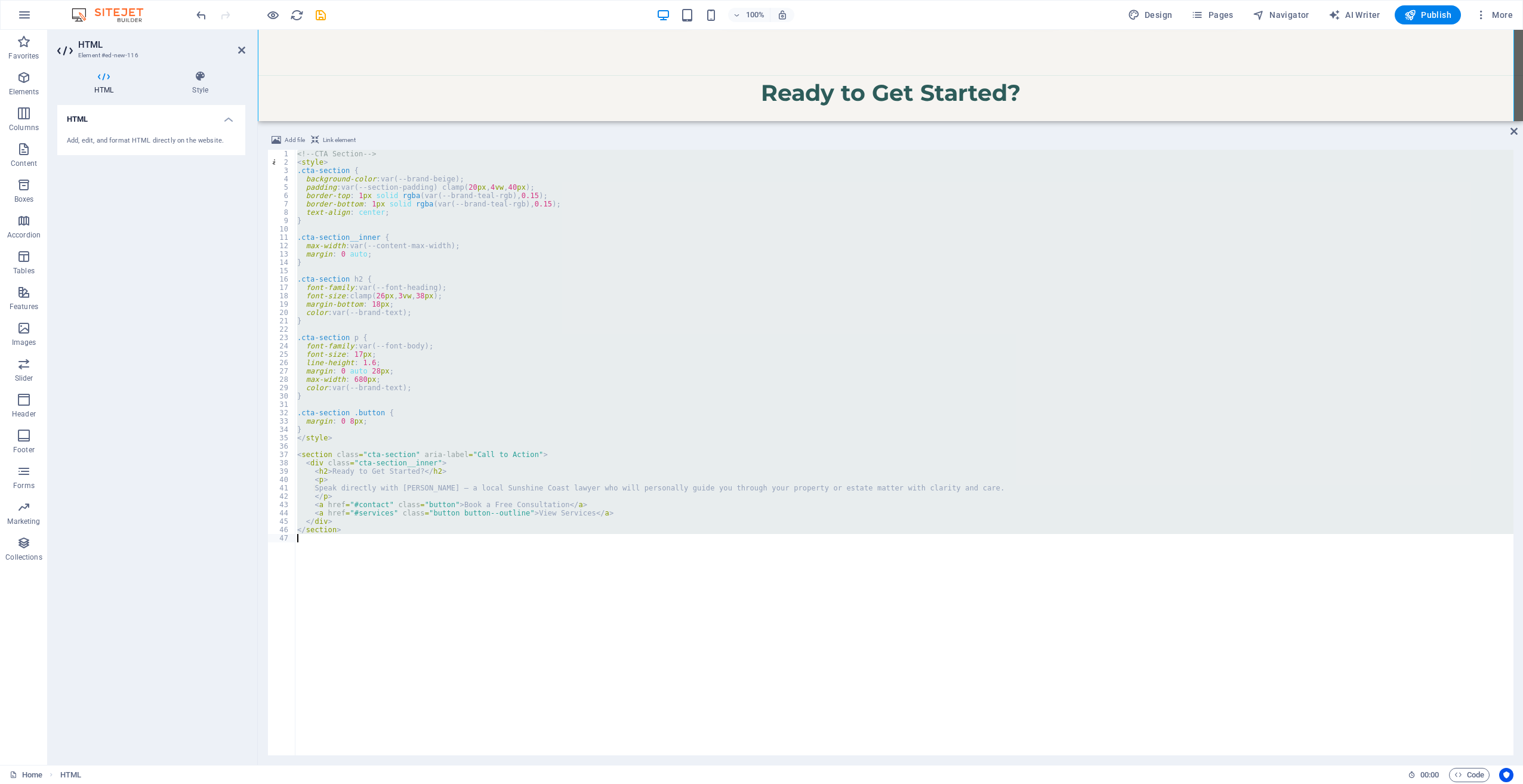
paste textarea
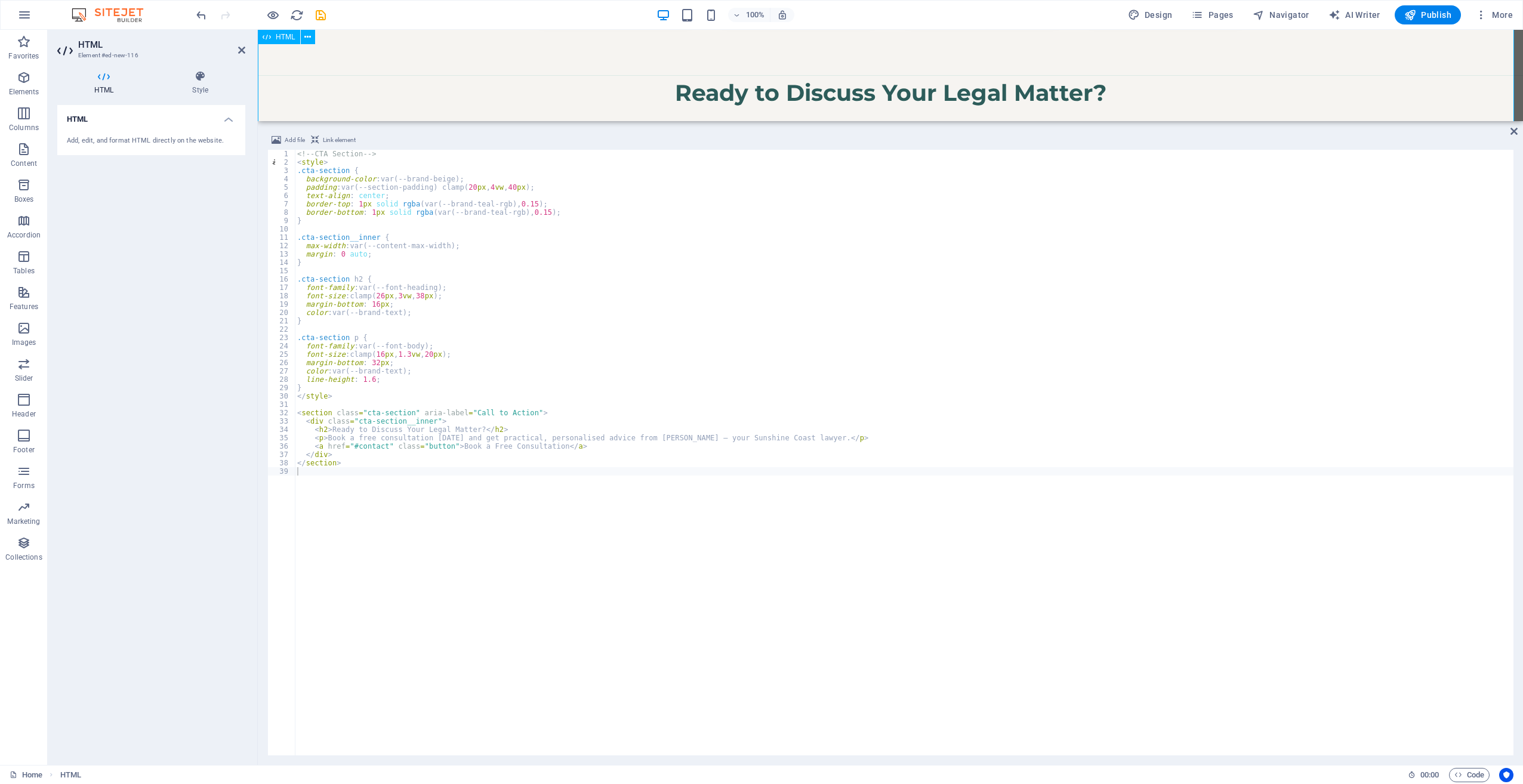
click at [467, 97] on div "Ready to Discuss Your Legal Matter? Book a free consultation [DATE] and get pra…" at bounding box center [890, 131] width 1265 height 113
click at [1515, 134] on icon at bounding box center [1514, 132] width 7 height 9
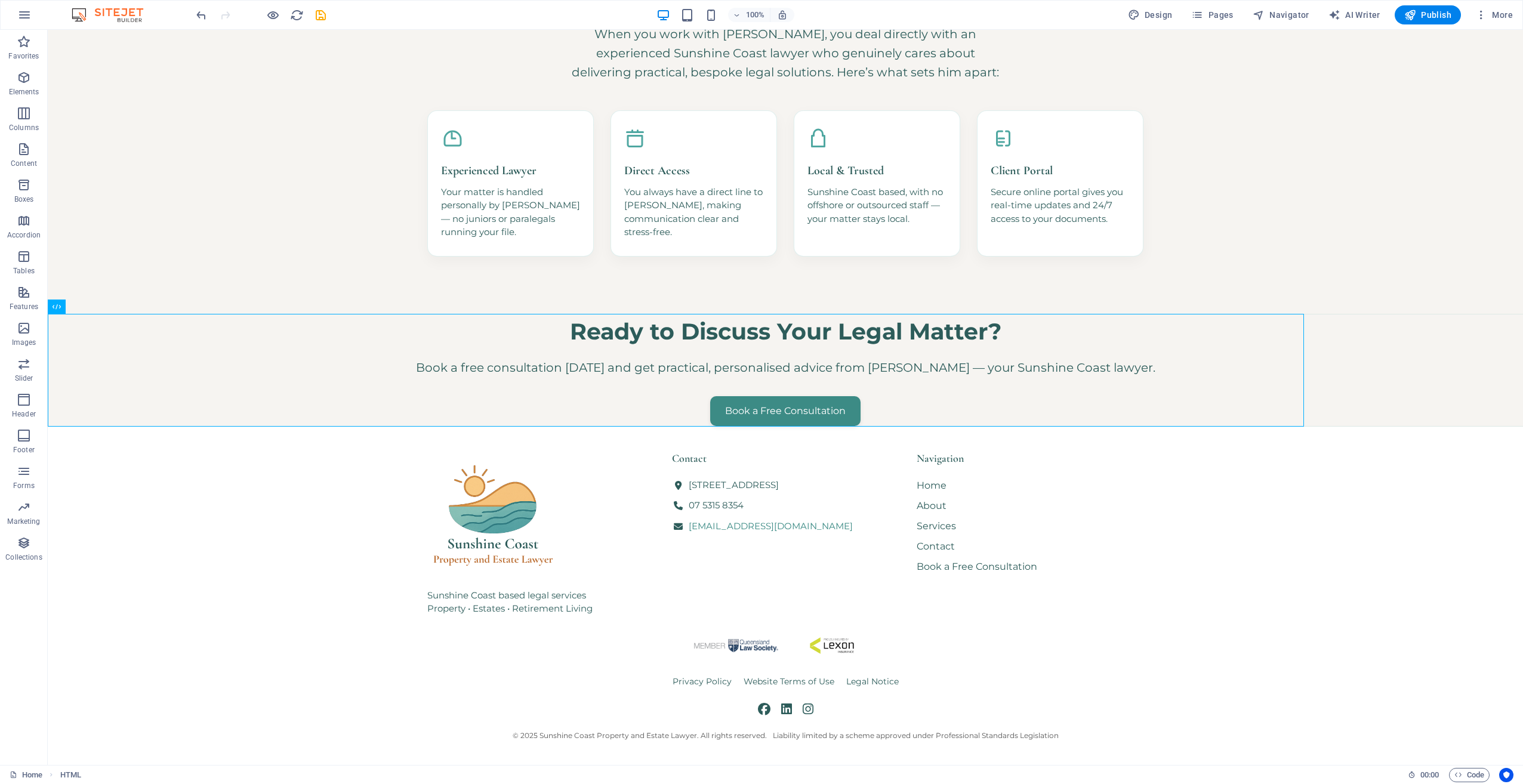
scroll to position [790, 0]
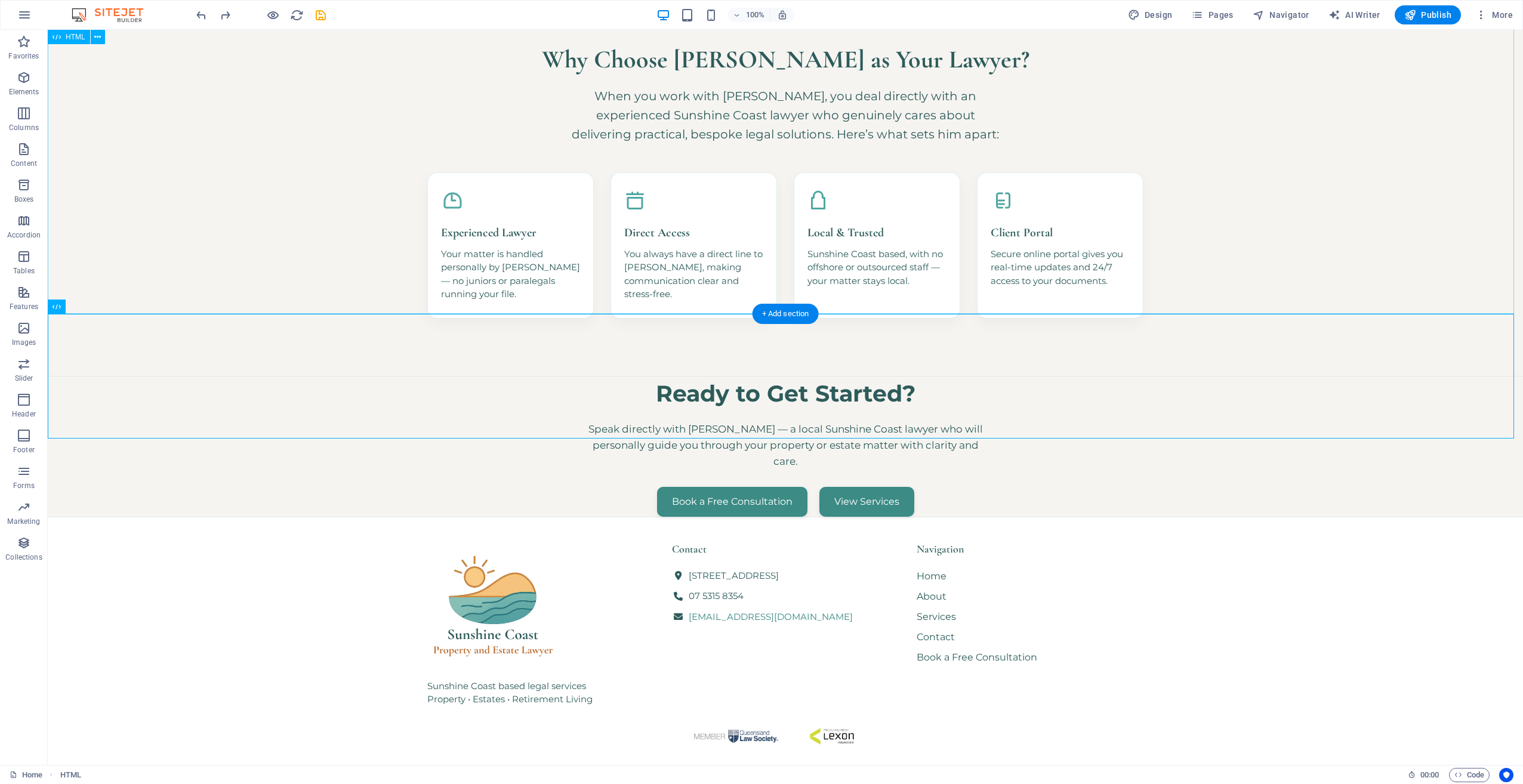
click at [335, 89] on div "Why Choose [PERSON_NAME] as Your Lawyer? When you work with [PERSON_NAME], you …" at bounding box center [786, 179] width 1476 height 393
click at [97, 309] on icon at bounding box center [98, 307] width 6 height 13
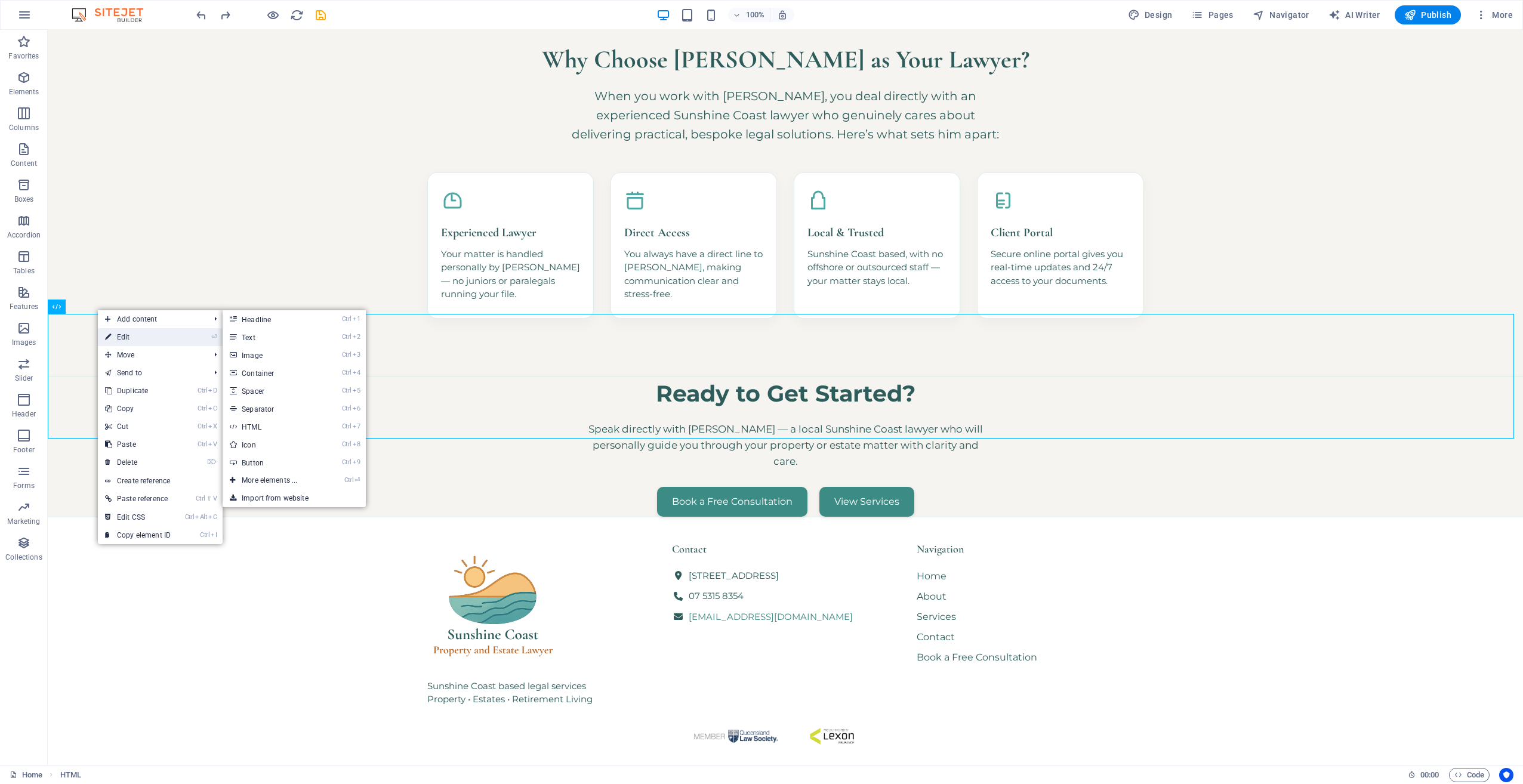
click at [132, 330] on link "⏎ Edit" at bounding box center [137, 336] width 80 height 18
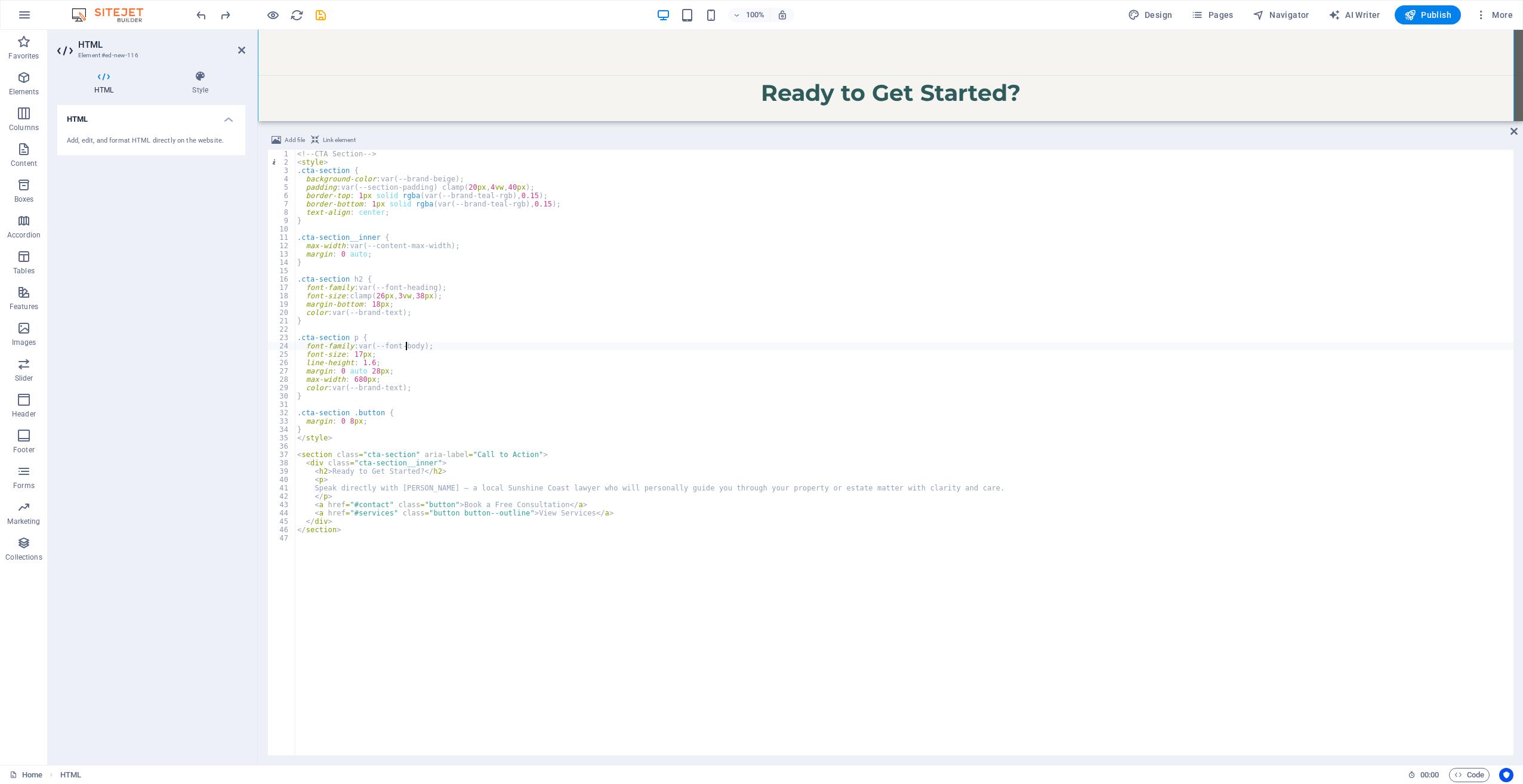
drag, startPoint x: 407, startPoint y: 345, endPoint x: 411, endPoint y: 350, distance: 6.4
click at [407, 345] on div "<!-- CTA Section --> < style > .cta-section { background-color : var(--brand-be…" at bounding box center [904, 461] width 1219 height 622
type textarea "</section>"
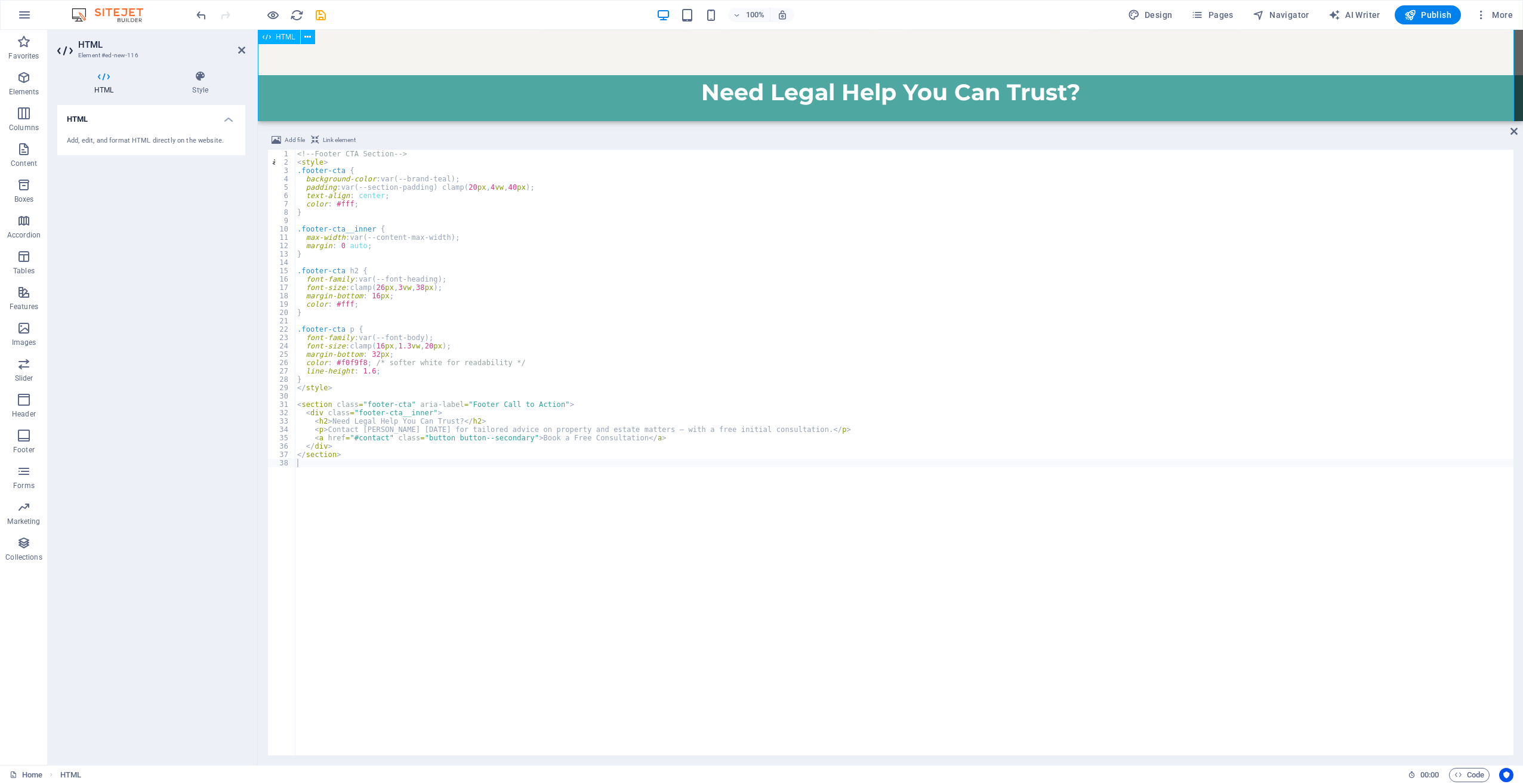
click at [409, 115] on div "Need Legal Help You Can Trust? Contact [PERSON_NAME] [DATE] for tailored advice…" at bounding box center [890, 131] width 1265 height 112
click at [1508, 128] on div "Add file Link element 1 2 3 4 5 6 7 8 9 10 11 12 13 14 15 16 17 18 19 20 21 22 …" at bounding box center [890, 444] width 1265 height 641
drag, startPoint x: 1466, startPoint y: 106, endPoint x: 1514, endPoint y: 136, distance: 56.6
click at [1514, 136] on icon at bounding box center [1514, 132] width 7 height 9
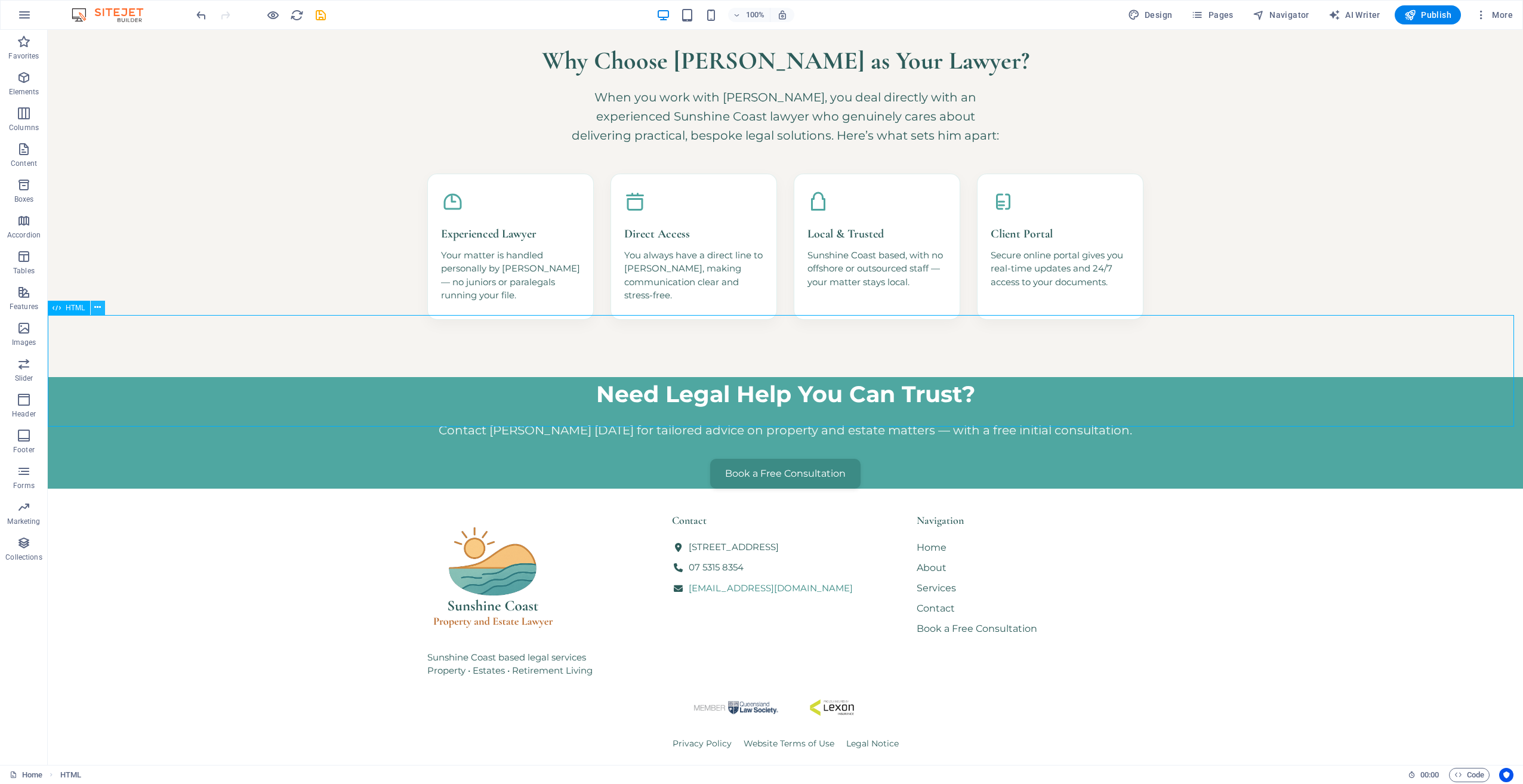
click at [100, 307] on icon at bounding box center [98, 307] width 6 height 13
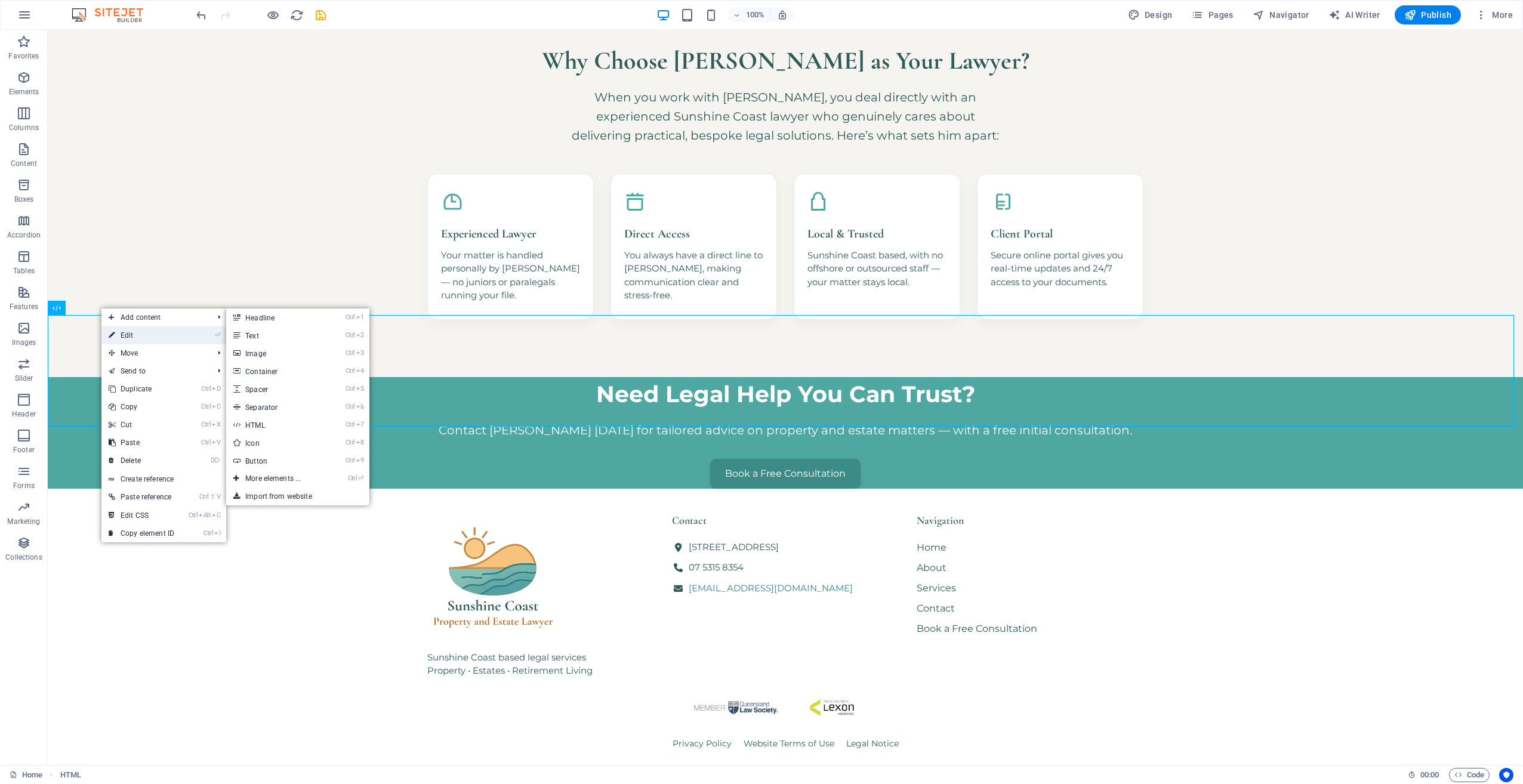
click at [117, 336] on link "⏎ Edit" at bounding box center [141, 335] width 80 height 18
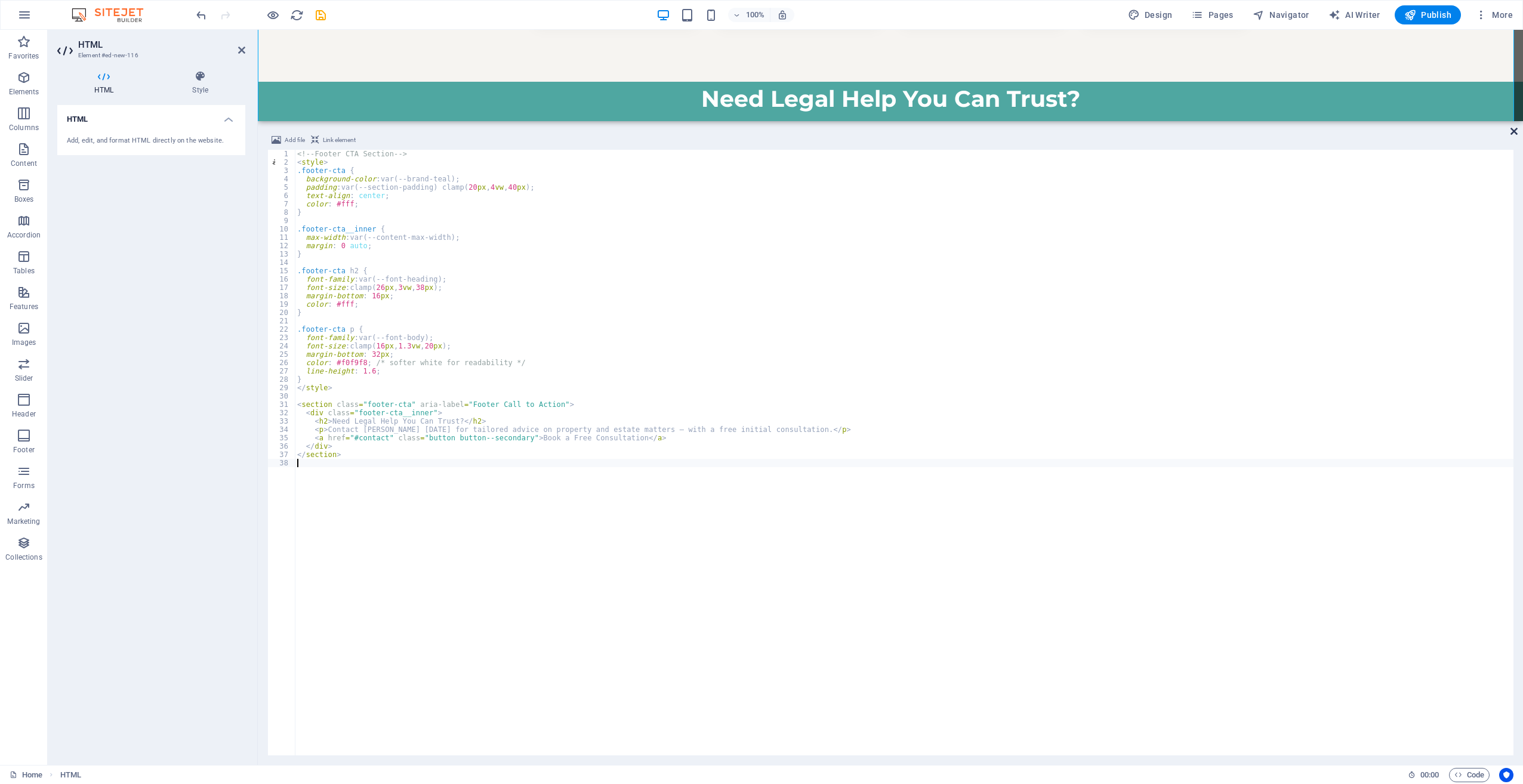
click at [1512, 132] on icon at bounding box center [1514, 132] width 7 height 9
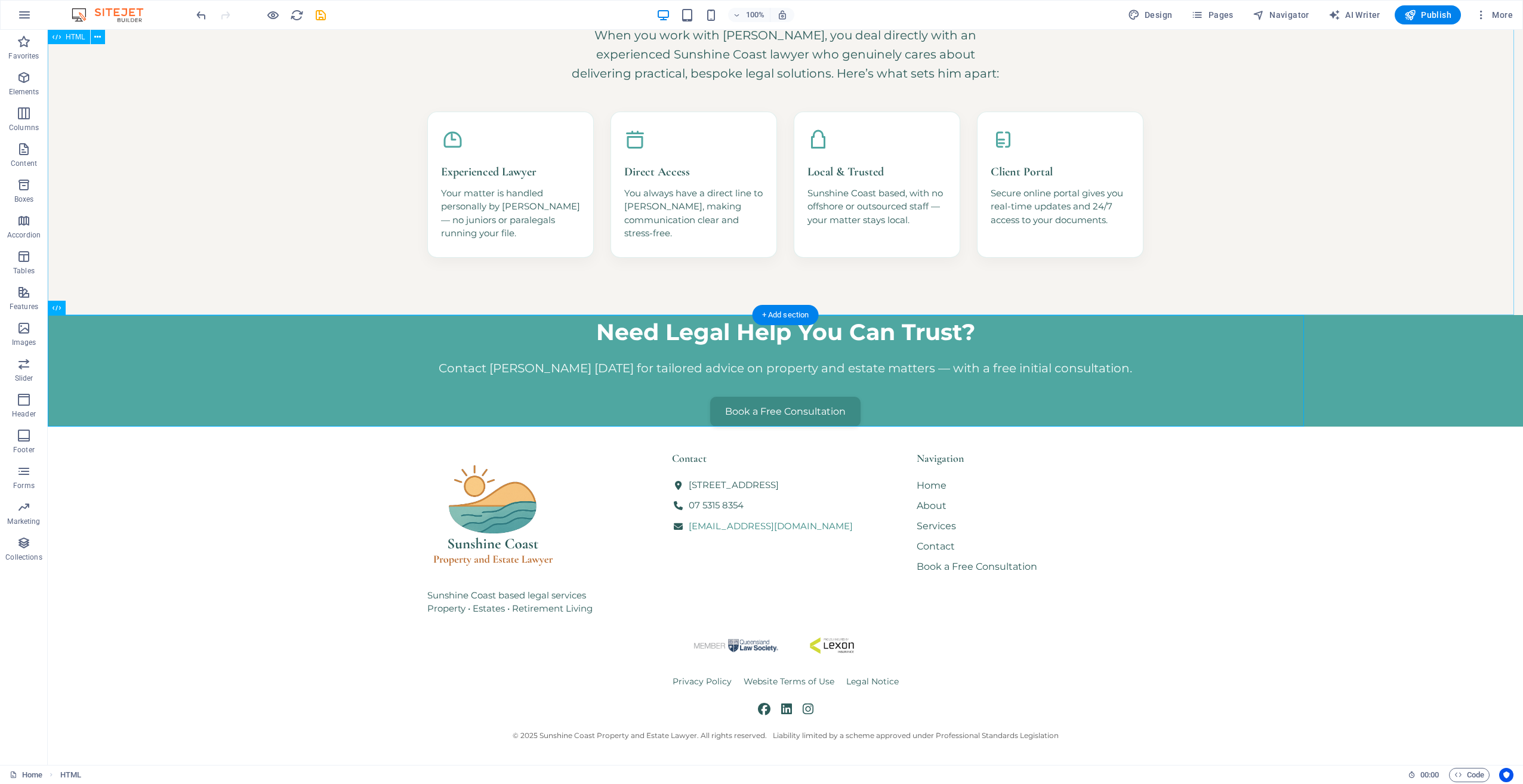
scroll to position [790, 0]
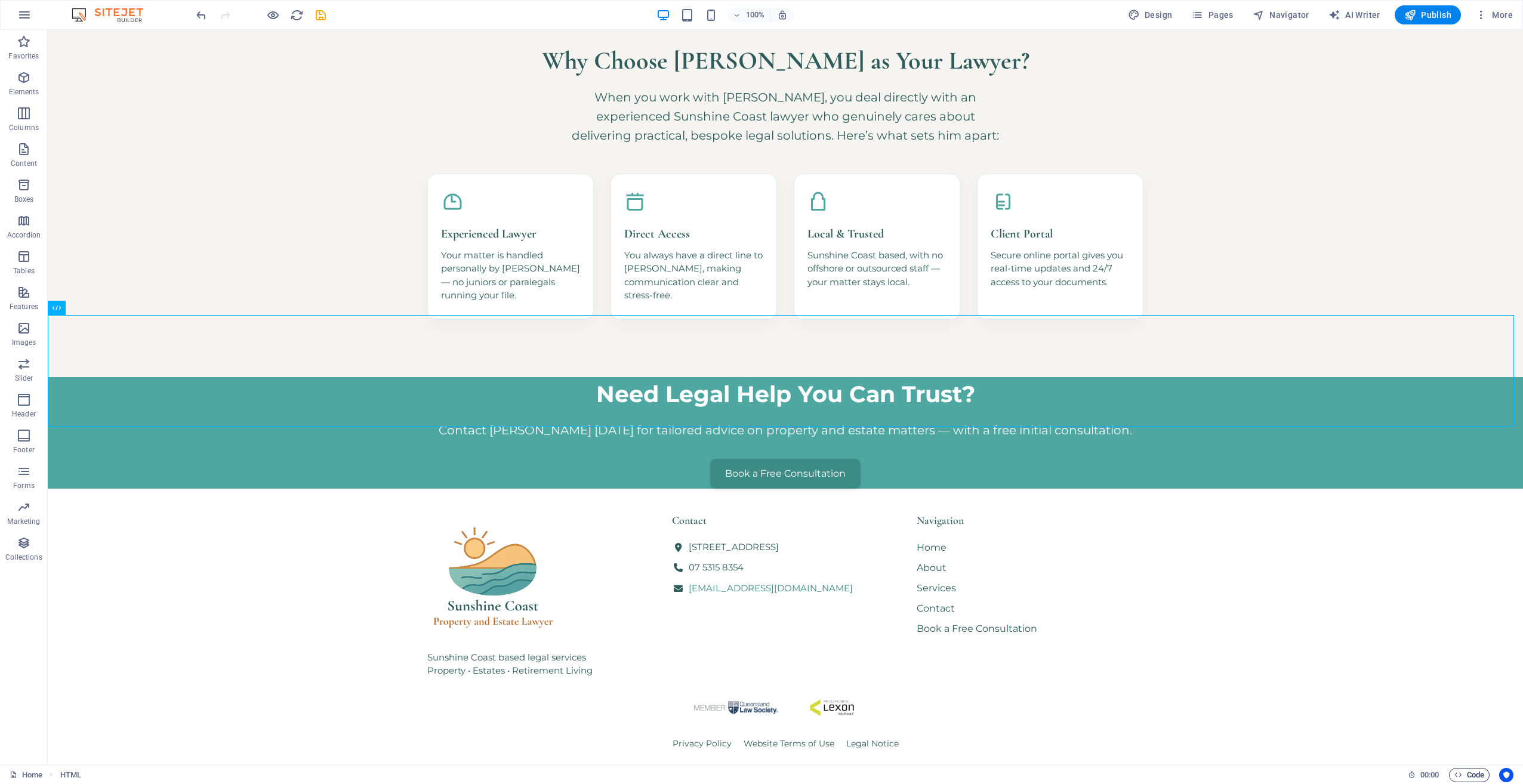
click at [1458, 768] on span "Code" at bounding box center [1469, 775] width 30 height 14
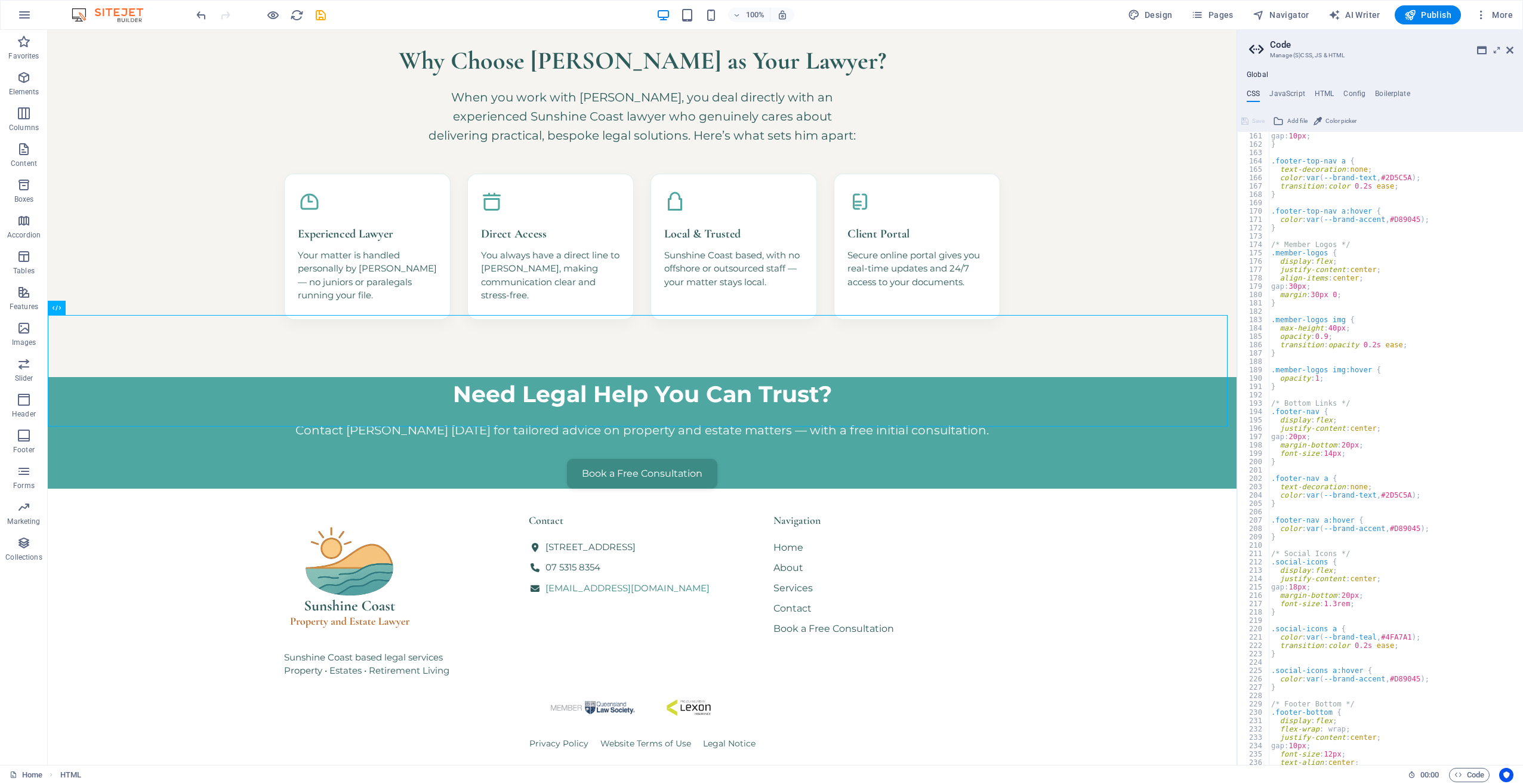
scroll to position [1030, 0]
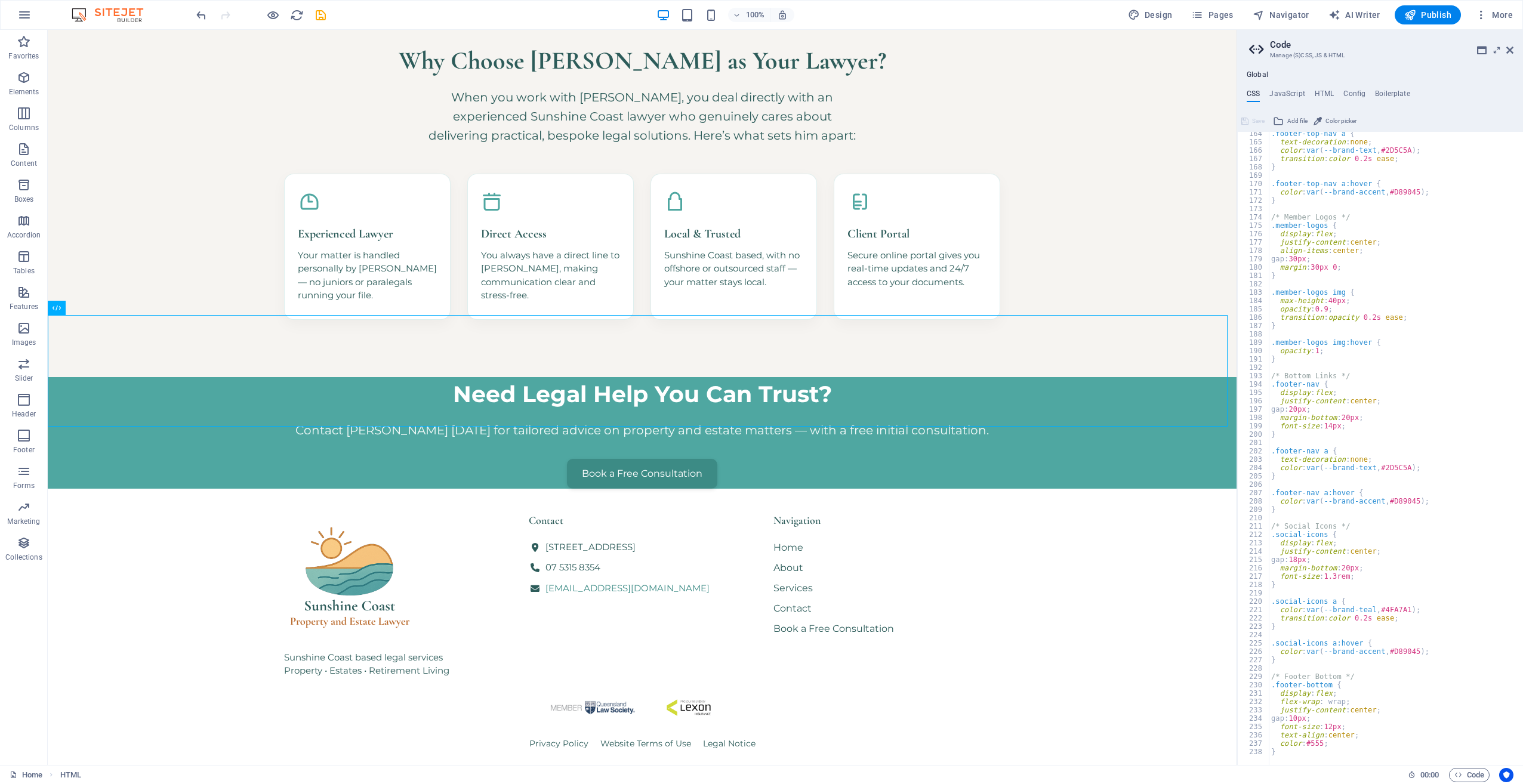
click at [1361, 296] on div ".footer-top-nav a { text-decoration : none ; color : var ( --brand-text , #2D5C…" at bounding box center [1396, 449] width 255 height 641
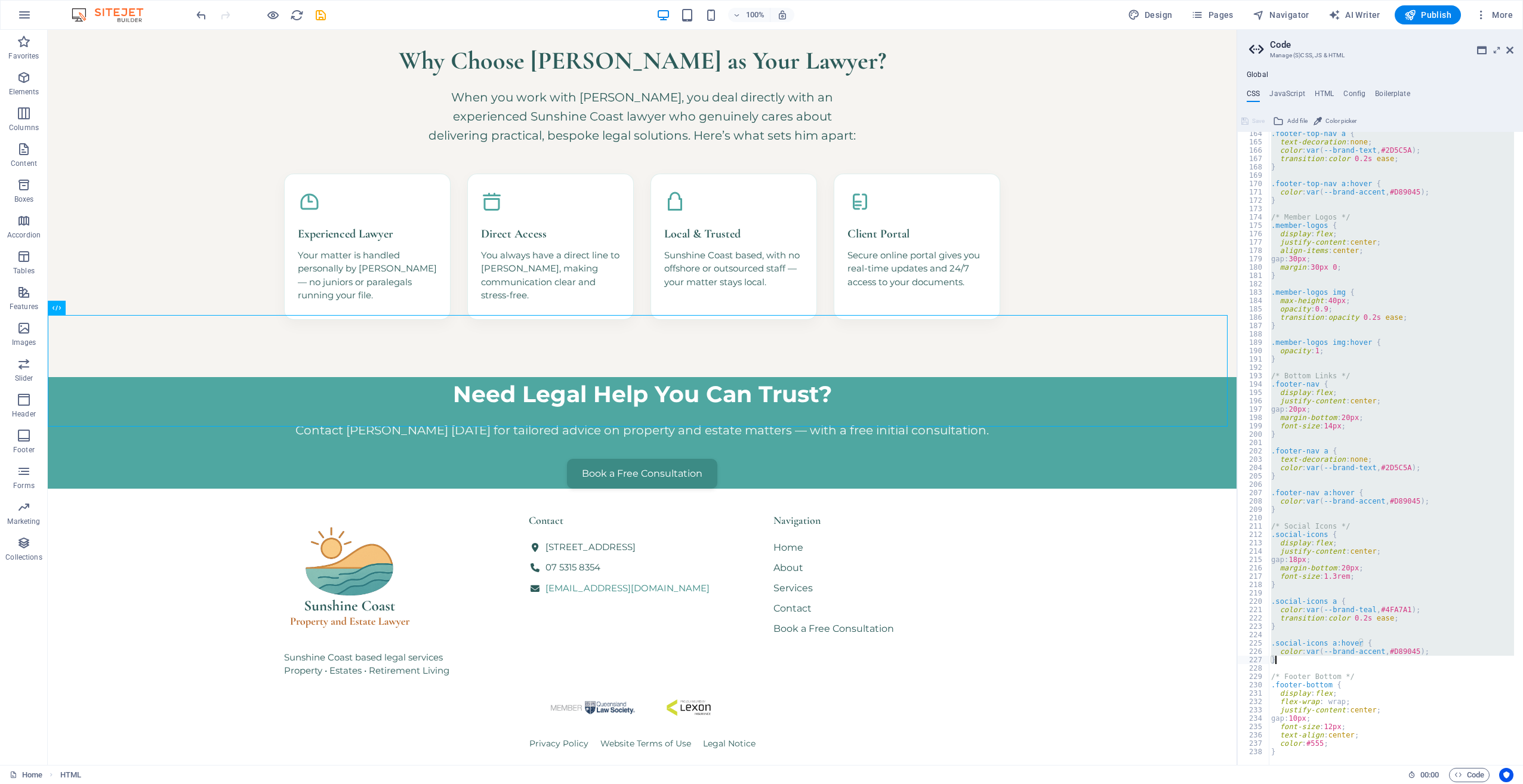
drag, startPoint x: 1270, startPoint y: 143, endPoint x: 1283, endPoint y: 657, distance: 514.2
click at [1281, 658] on div ".footer-top-nav a { text-decoration : none ; color : var ( --brand-text , #2D5C…" at bounding box center [1396, 449] width 255 height 641
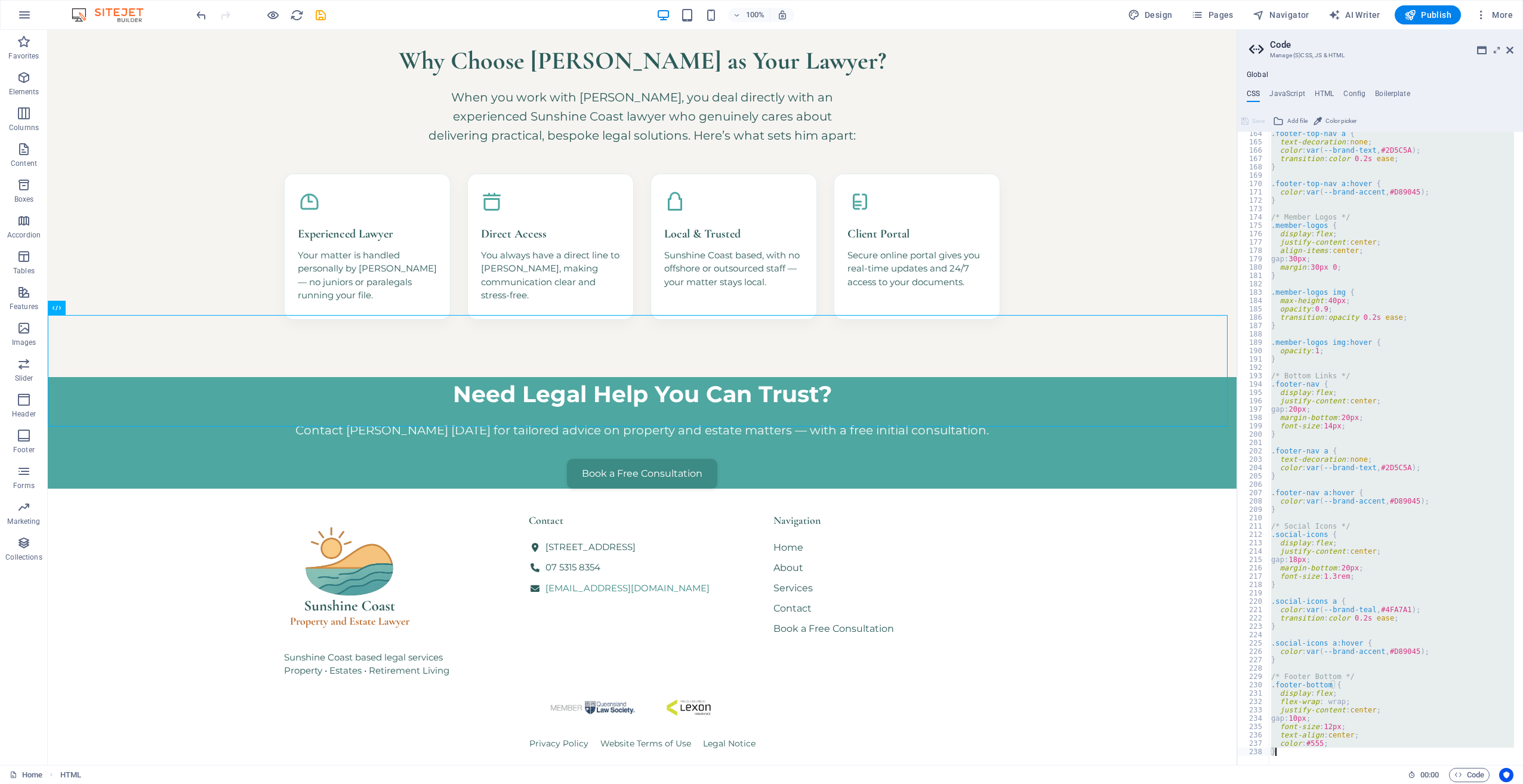
click at [1335, 754] on div at bounding box center [1396, 759] width 255 height 12
type textarea "color: #555; }"
paste textarea
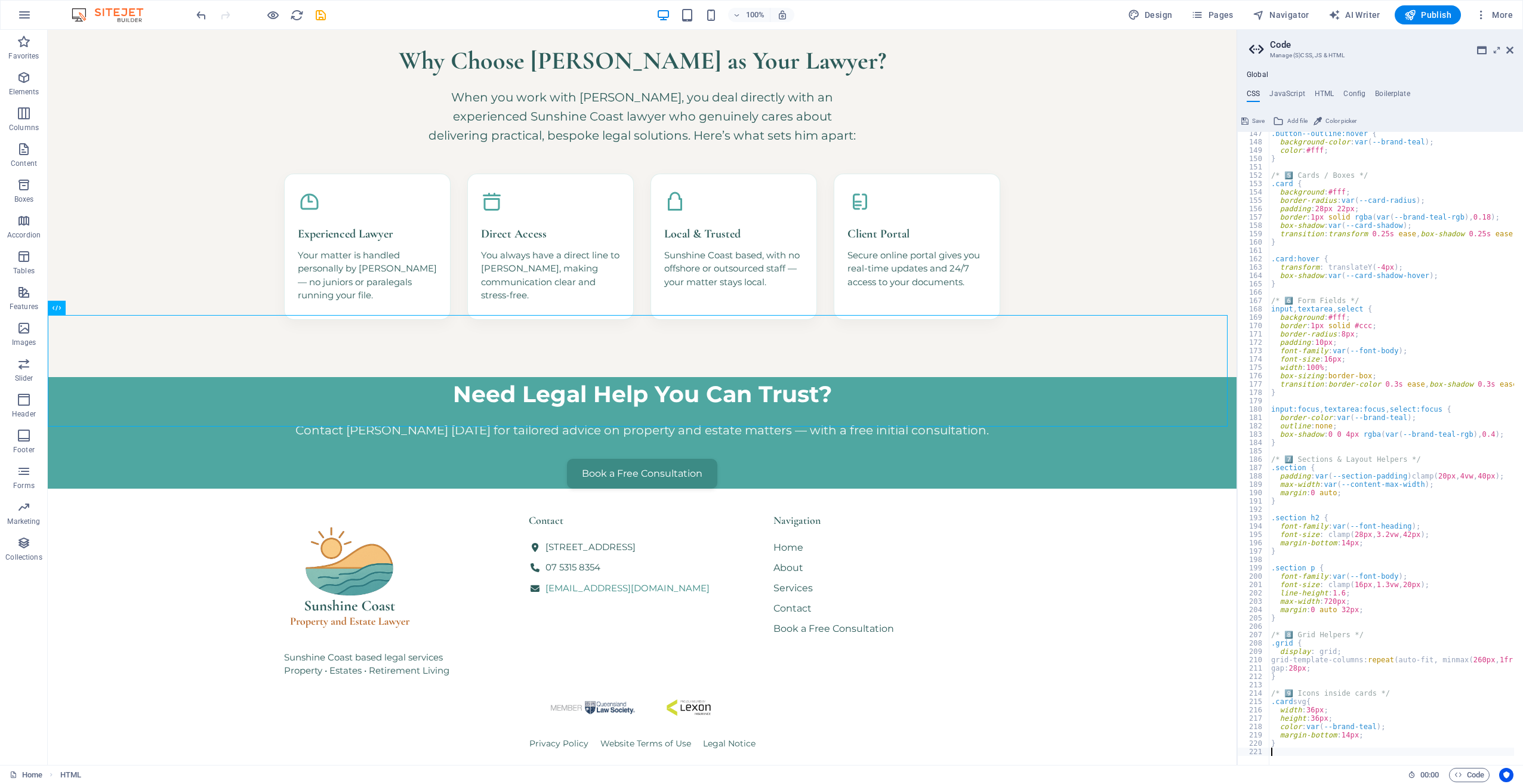
click at [1260, 120] on span "Save" at bounding box center [1259, 121] width 13 height 14
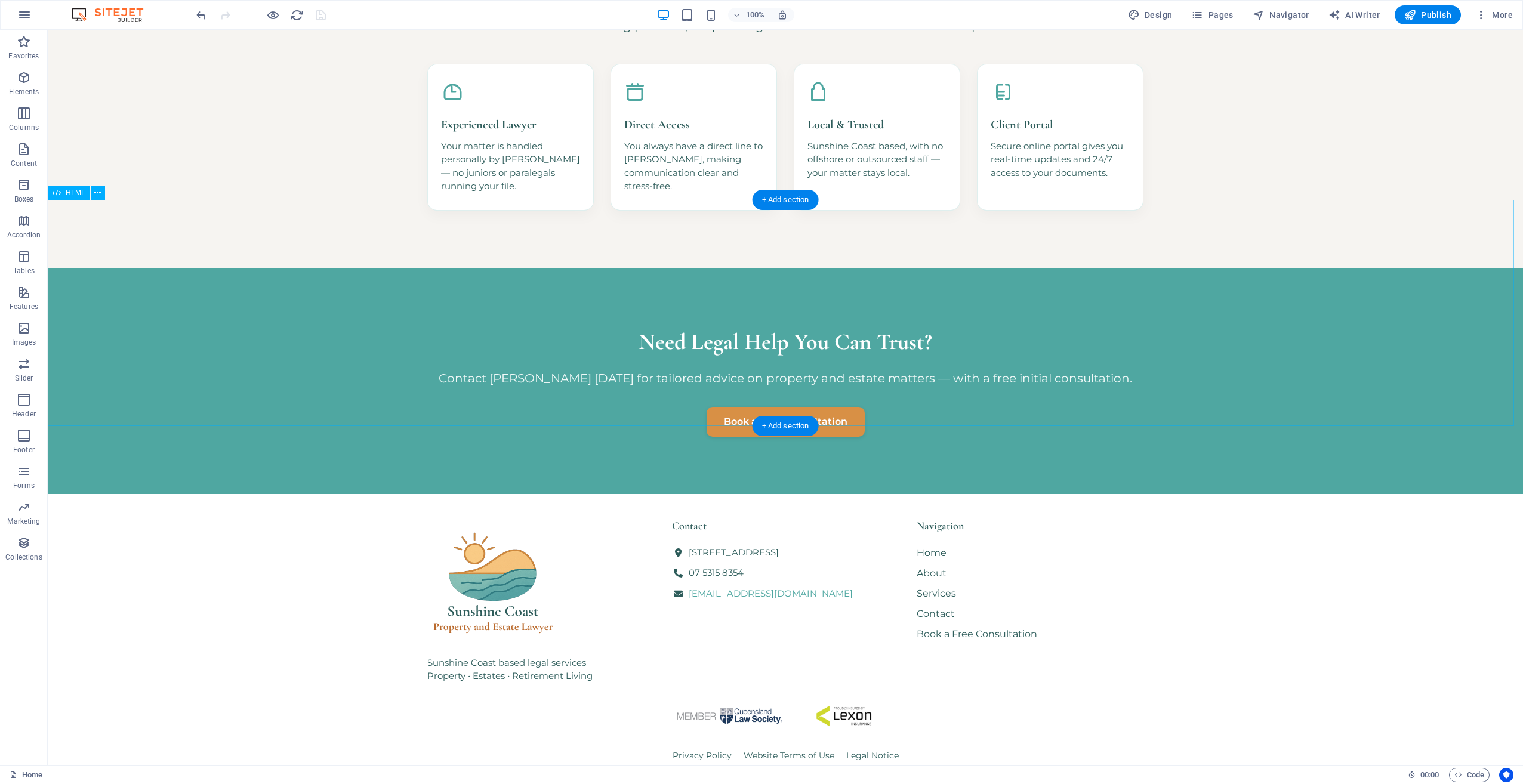
scroll to position [916, 0]
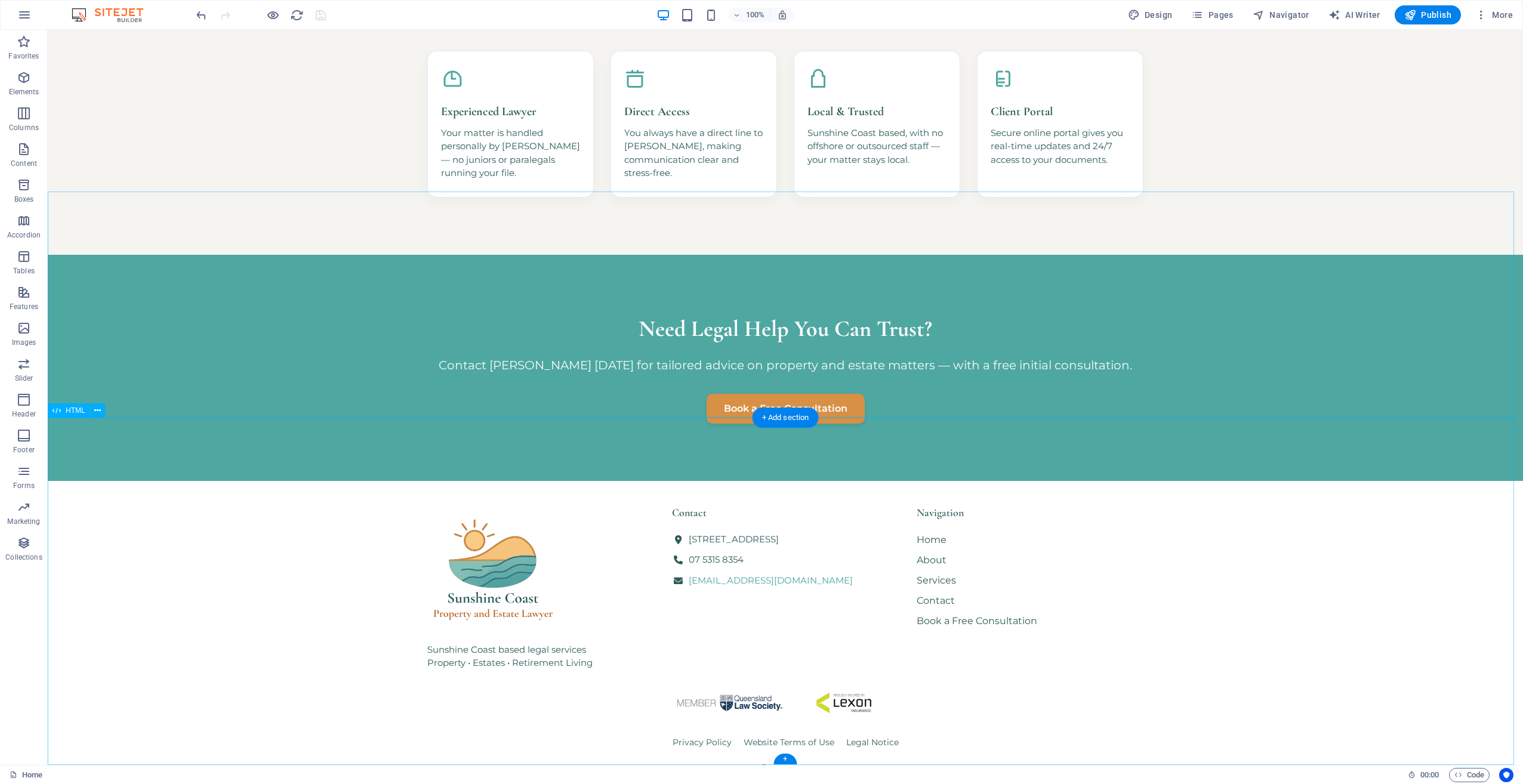
click at [1250, 494] on div "Sunshine Coast based legal services Property • Estates • Retirement Living Cont…" at bounding box center [786, 654] width 1476 height 347
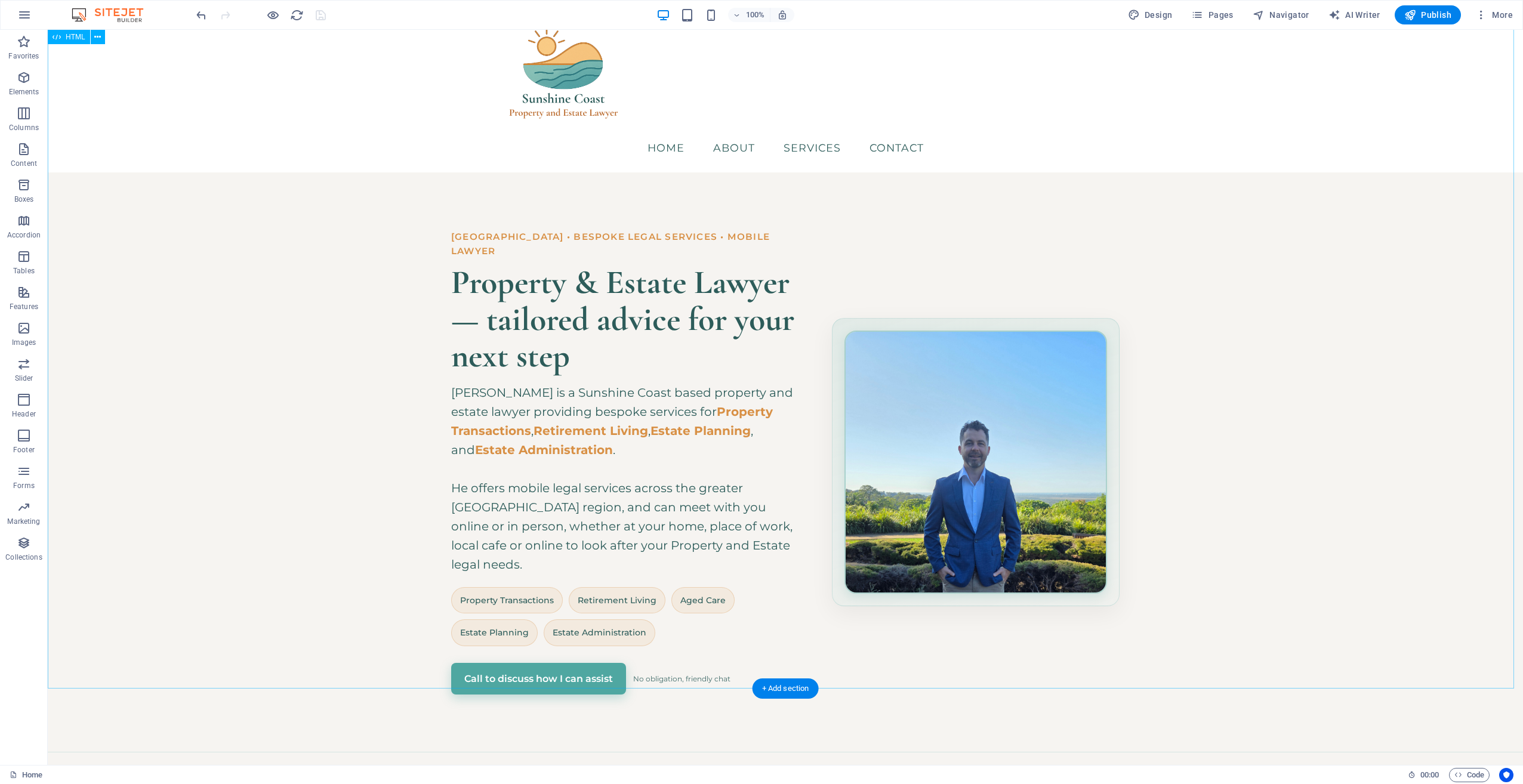
scroll to position [0, 0]
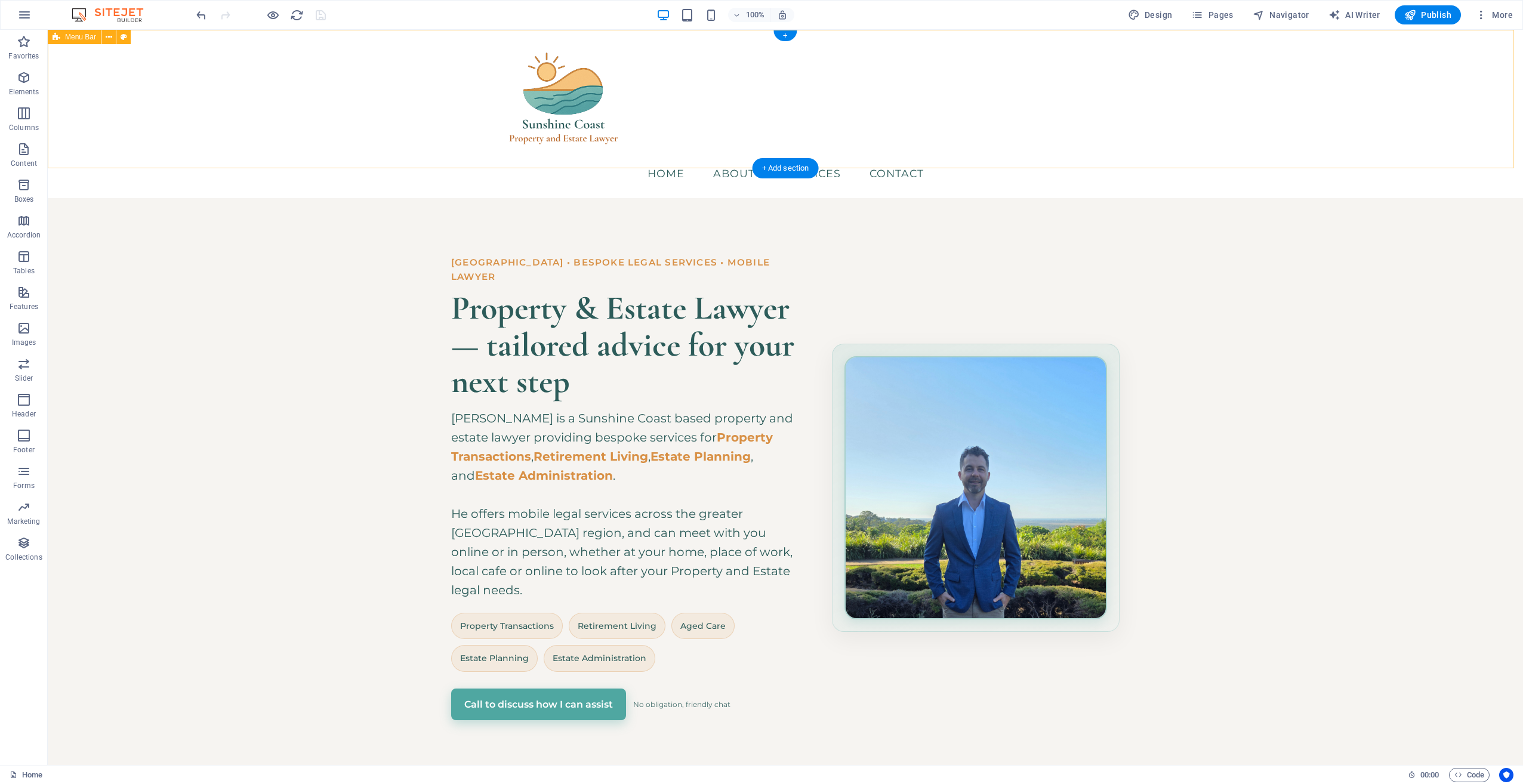
click at [387, 107] on div "Menu Home About Services Contact" at bounding box center [786, 114] width 1476 height 169
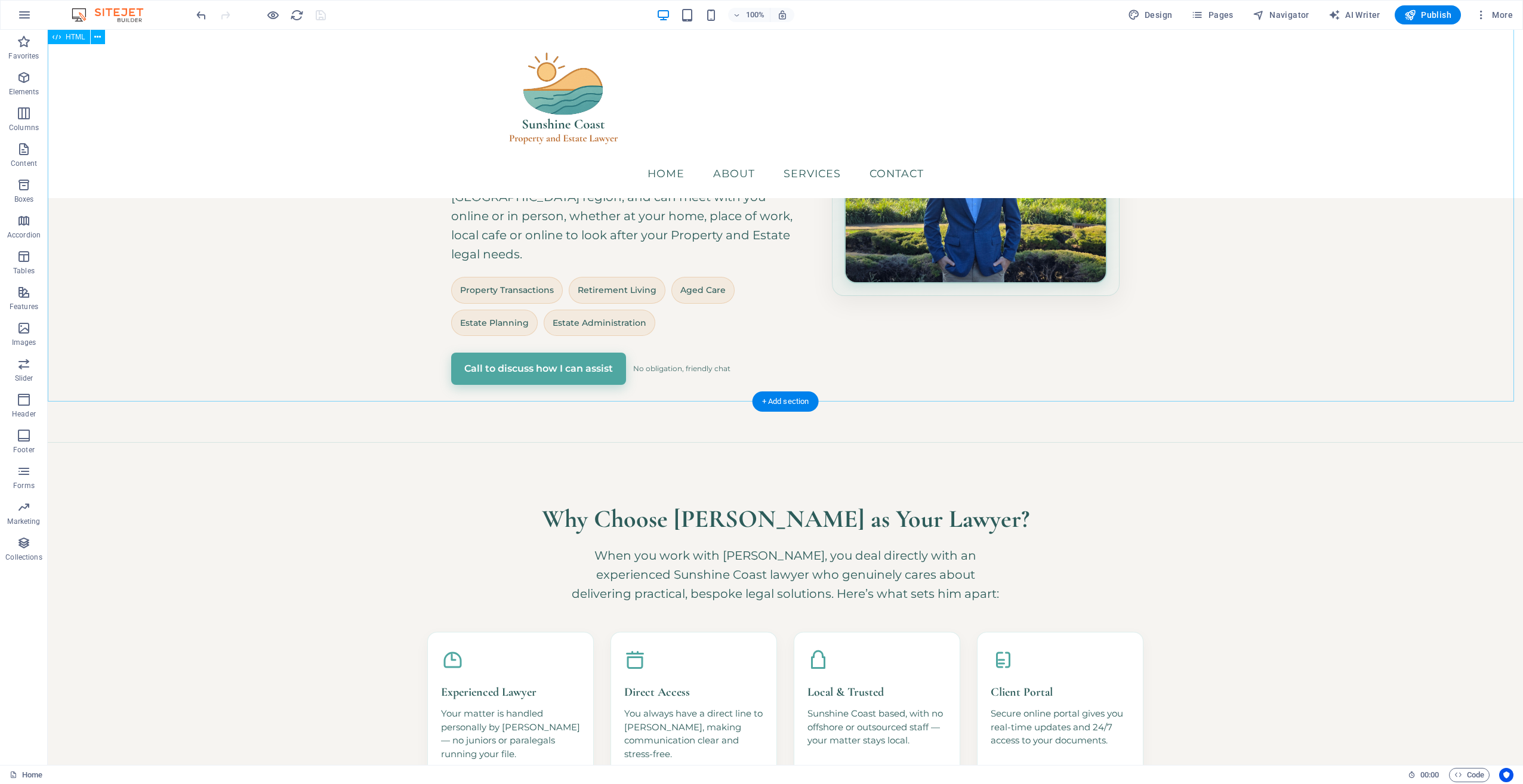
scroll to position [299, 0]
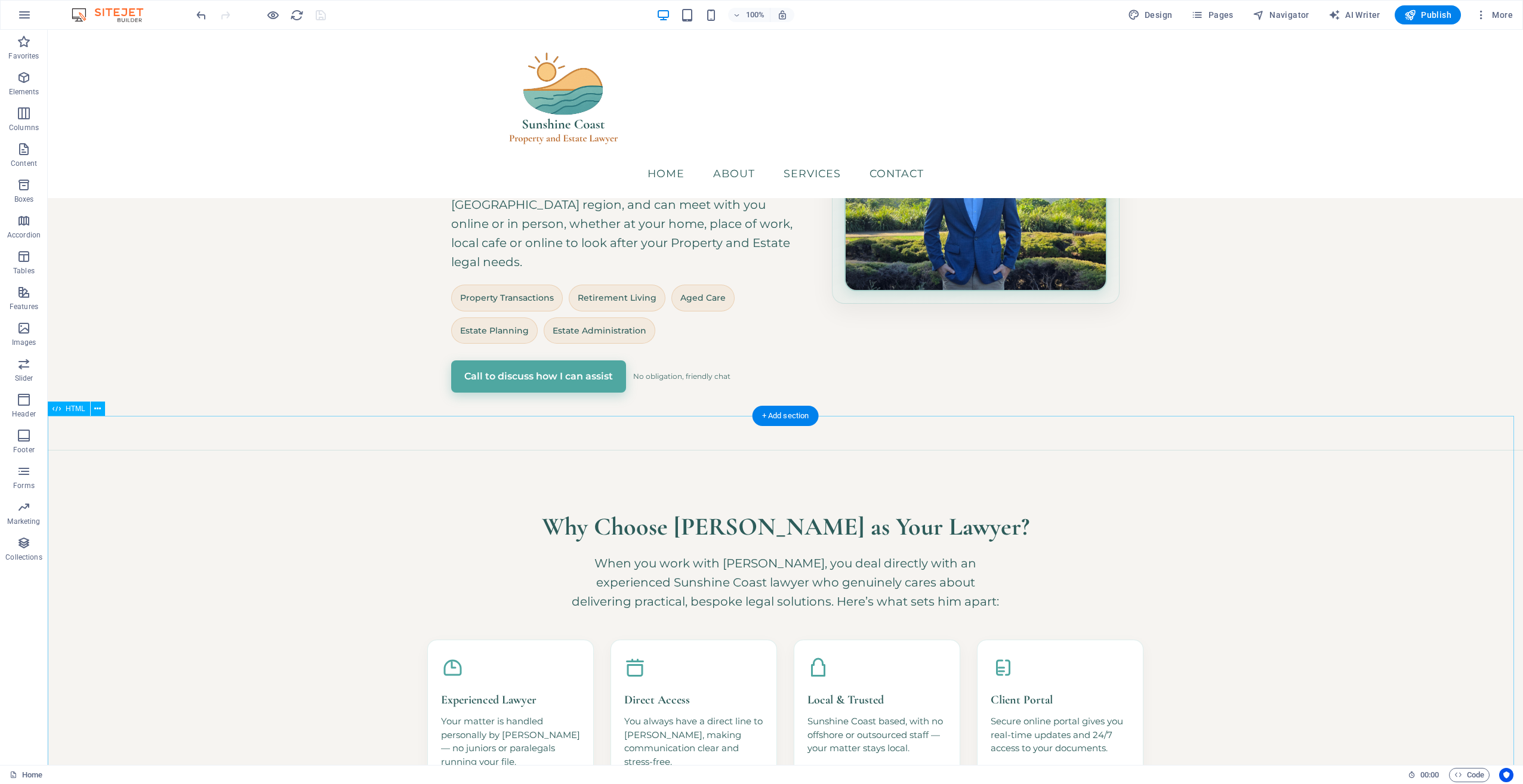
click at [1390, 488] on div "Why Choose [PERSON_NAME] as Your Lawyer? When you work with [PERSON_NAME], you …" at bounding box center [786, 647] width 1476 height 394
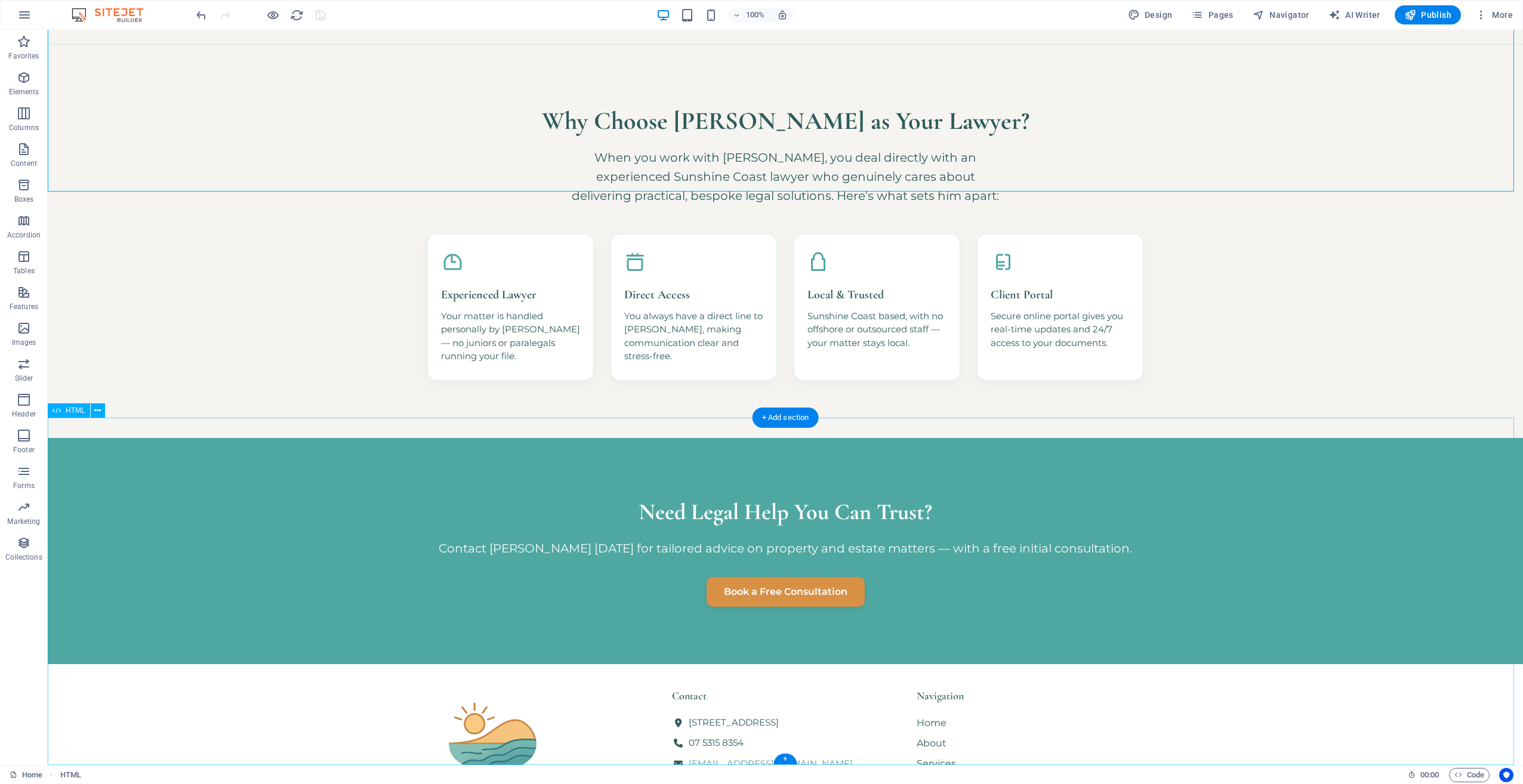
scroll to position [916, 0]
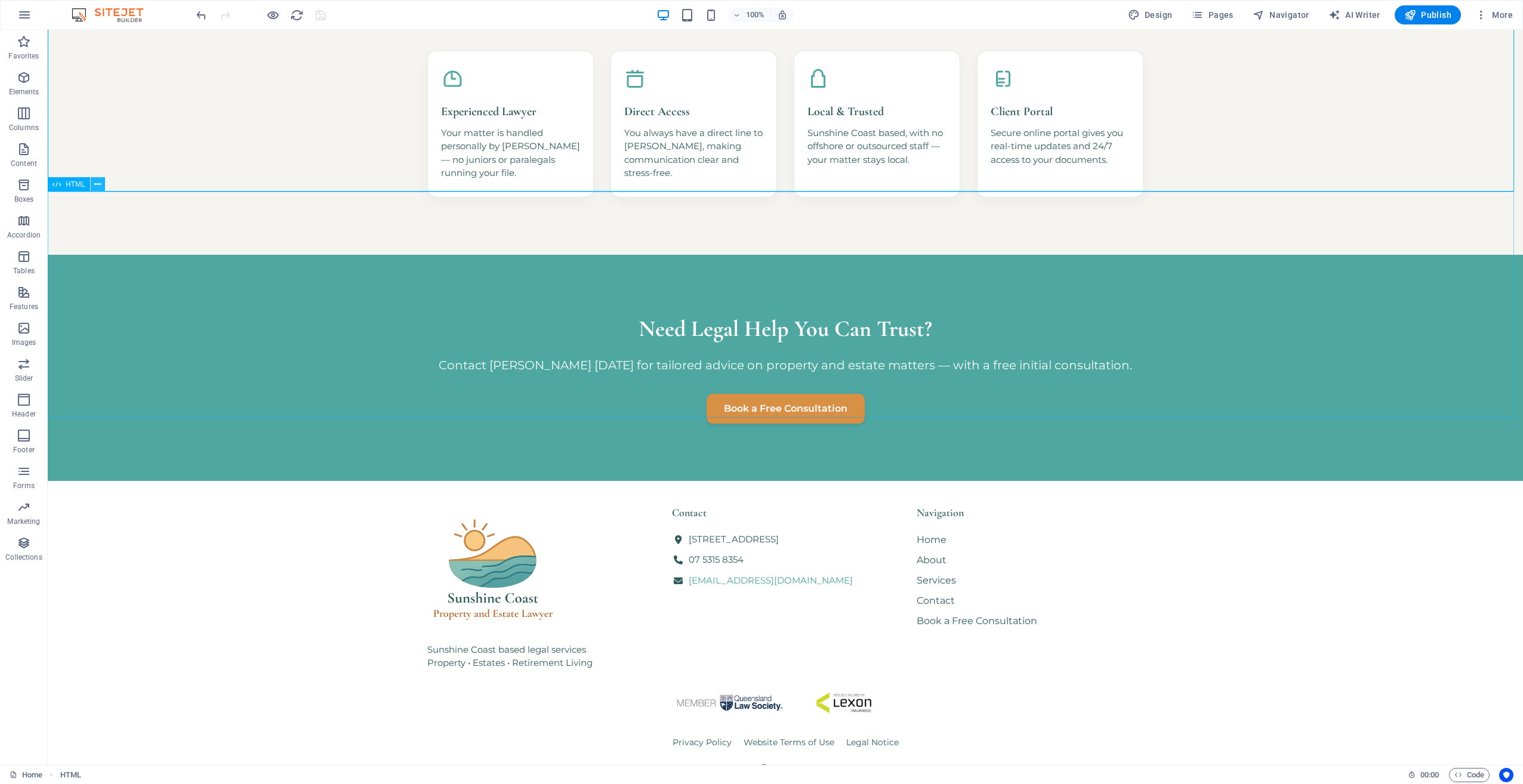
click at [94, 184] on button at bounding box center [98, 184] width 14 height 14
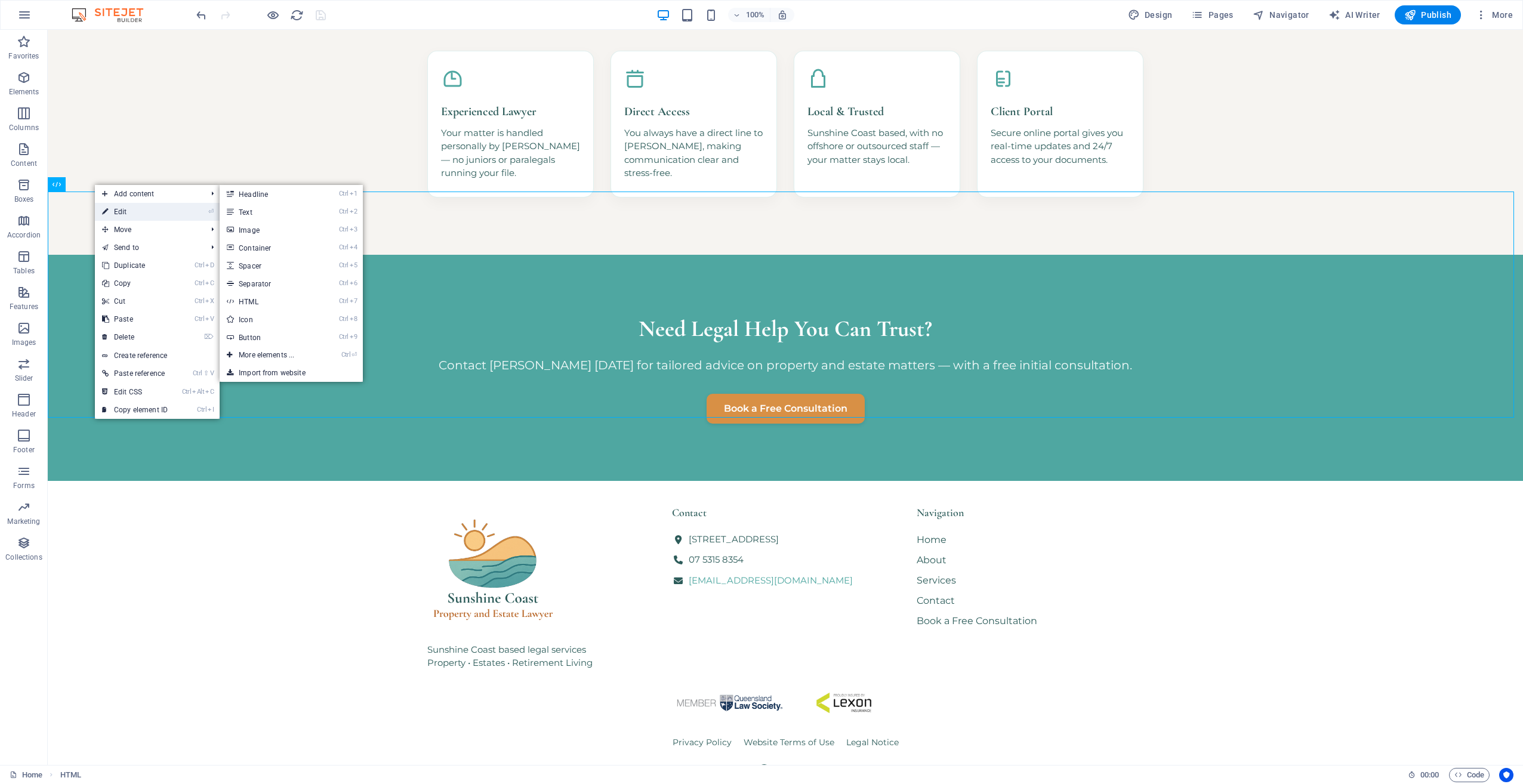
click at [129, 206] on link "⏎ Edit" at bounding box center [134, 211] width 80 height 18
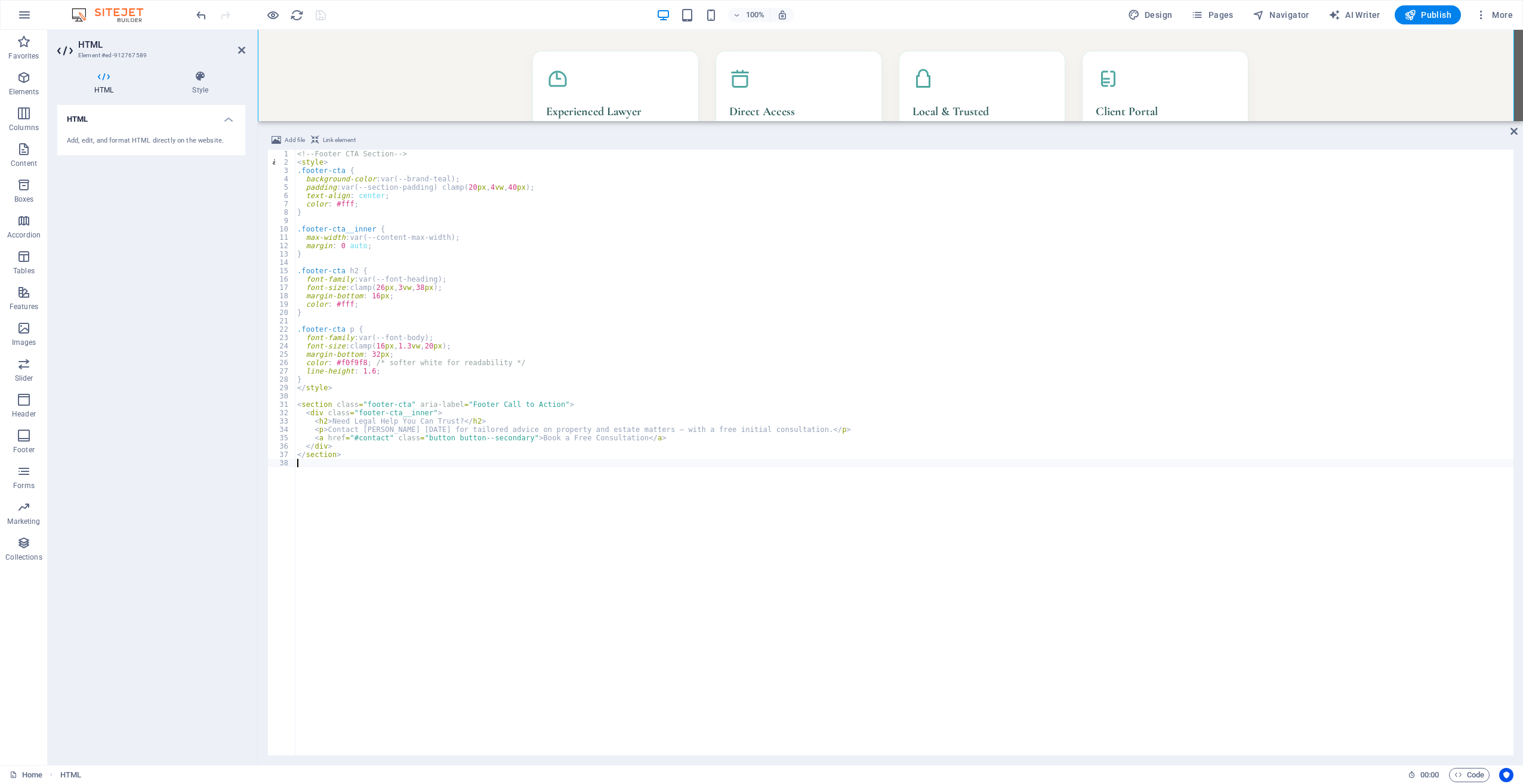
scroll to position [1146, 0]
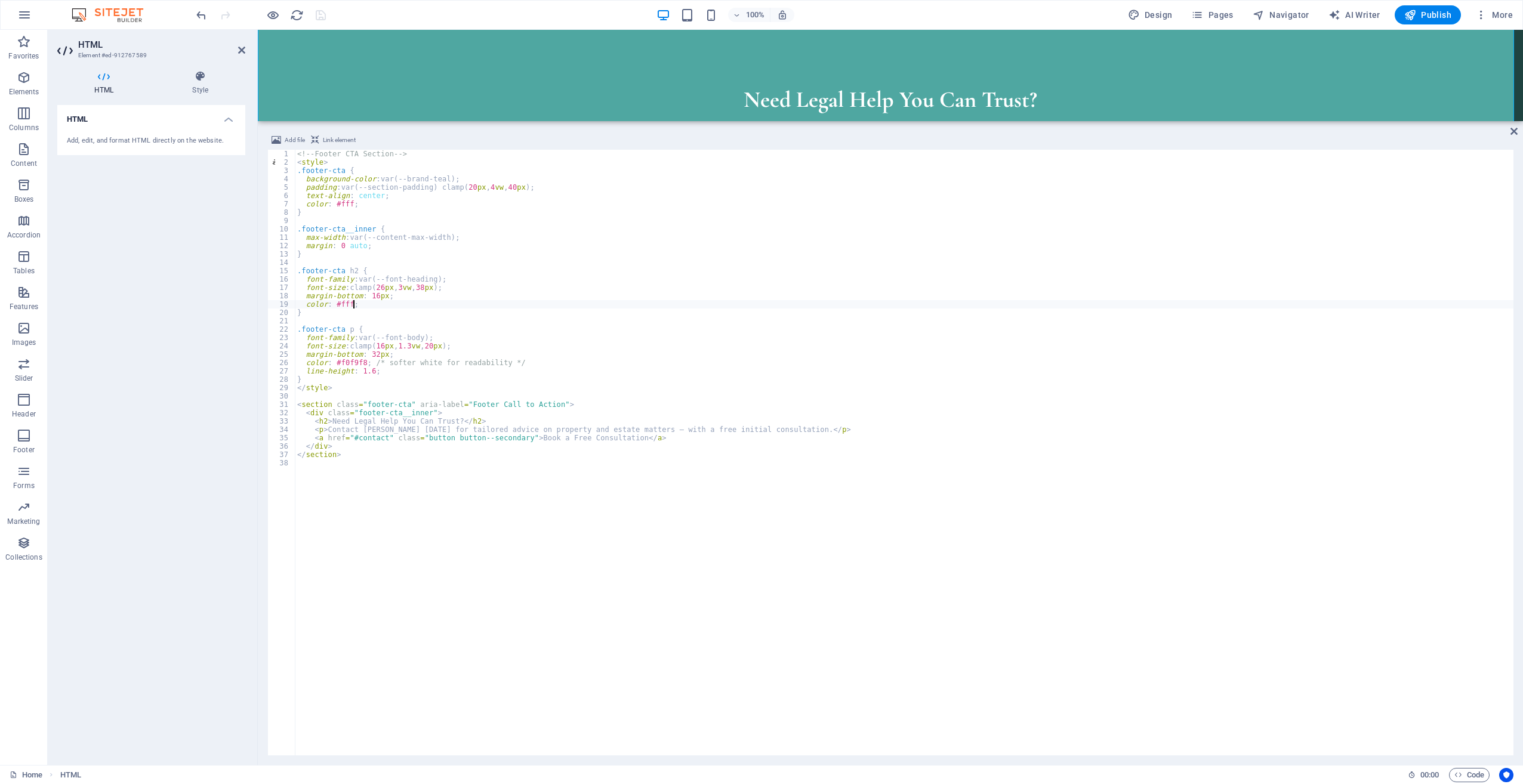
click at [400, 306] on div "<!-- Footer CTA Section --> < style > .footer-cta { background-color : var(--br…" at bounding box center [904, 461] width 1219 height 622
type textarea "</section>"
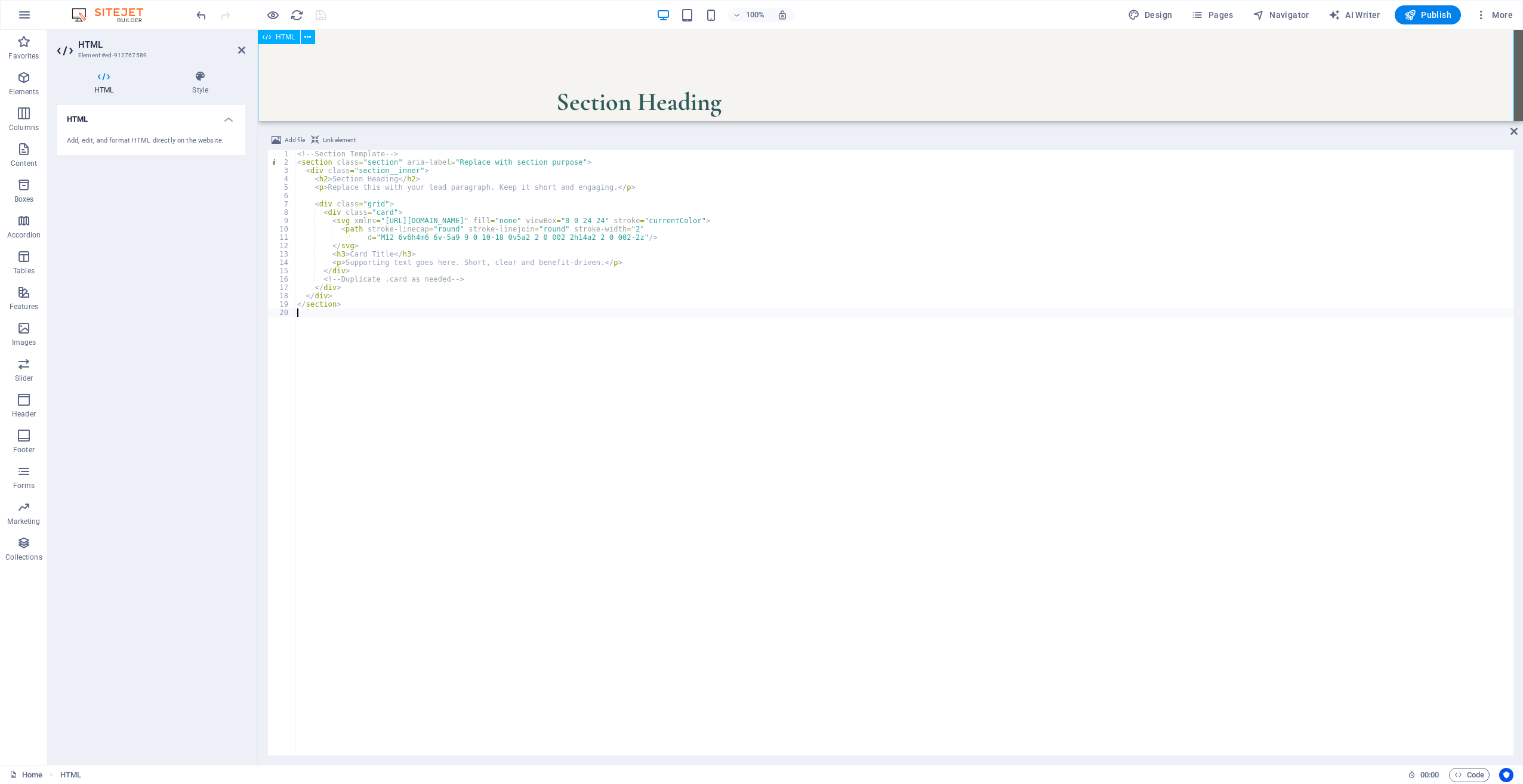
click at [471, 82] on div "Section Heading Replace this with your lead paragraph. Keep it short and engagi…" at bounding box center [890, 196] width 1265 height 340
click at [1512, 134] on icon at bounding box center [1514, 132] width 7 height 9
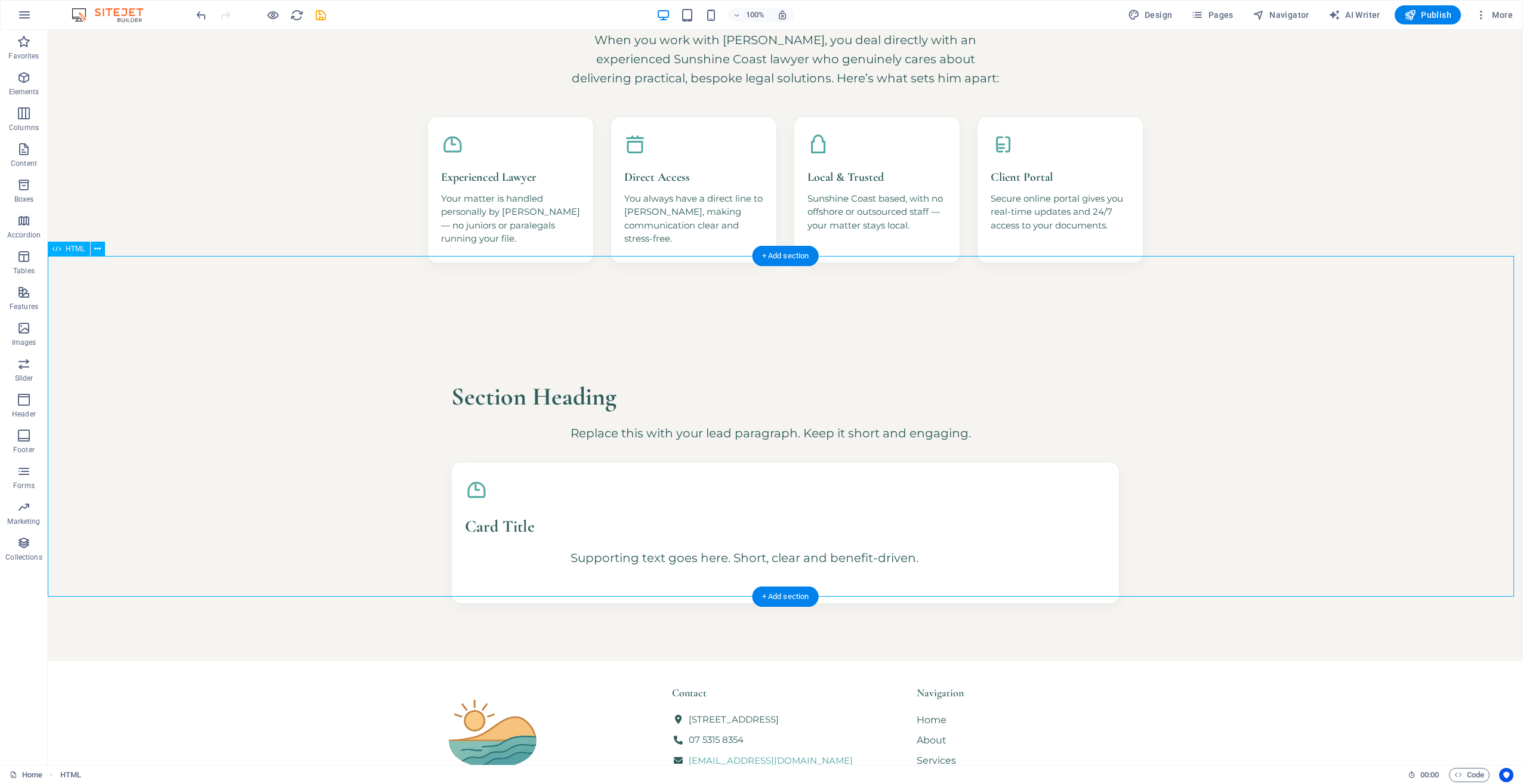
scroll to position [852, 0]
click at [99, 252] on icon at bounding box center [98, 249] width 6 height 13
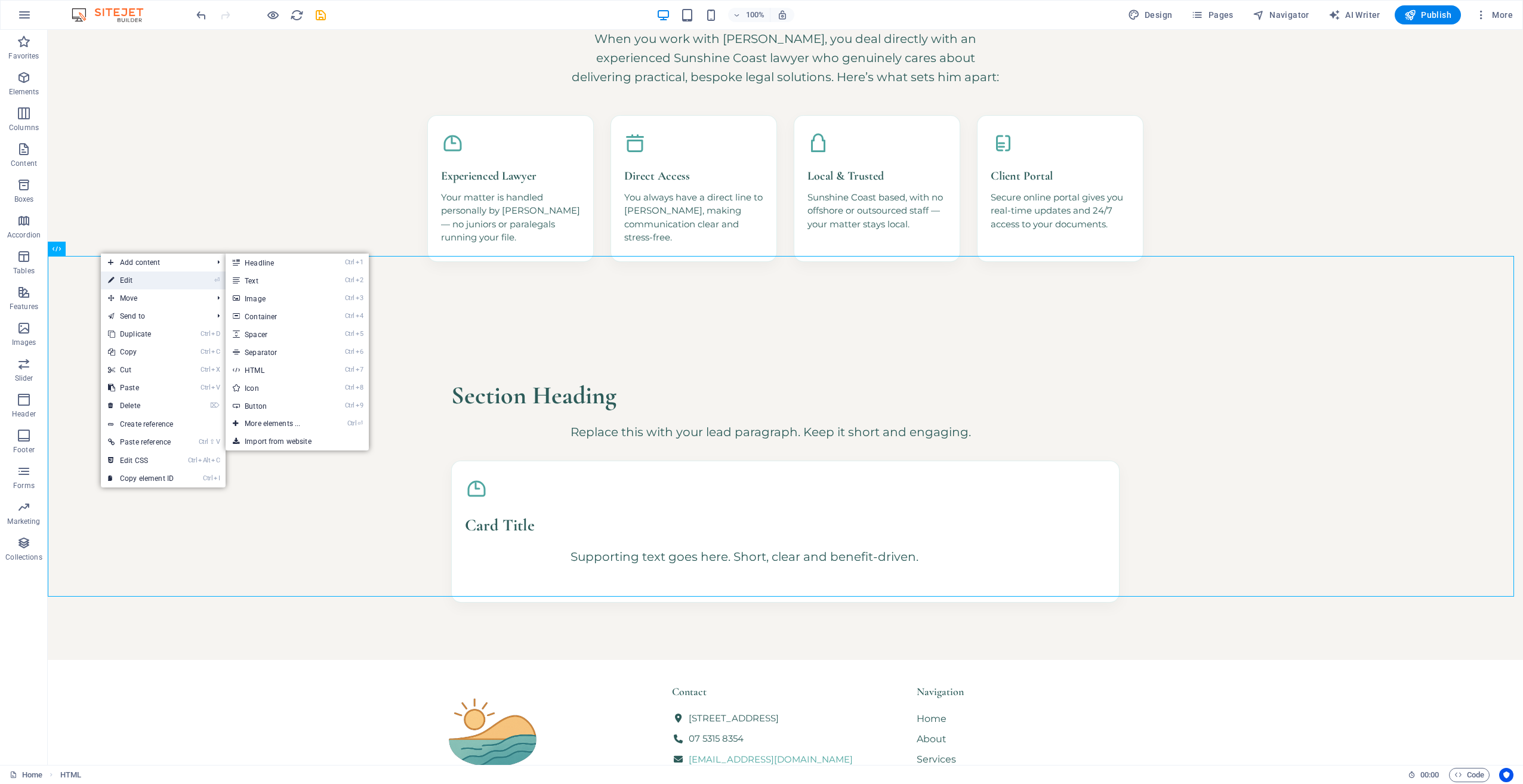
click at [115, 277] on link "⏎ Edit" at bounding box center [140, 281] width 80 height 18
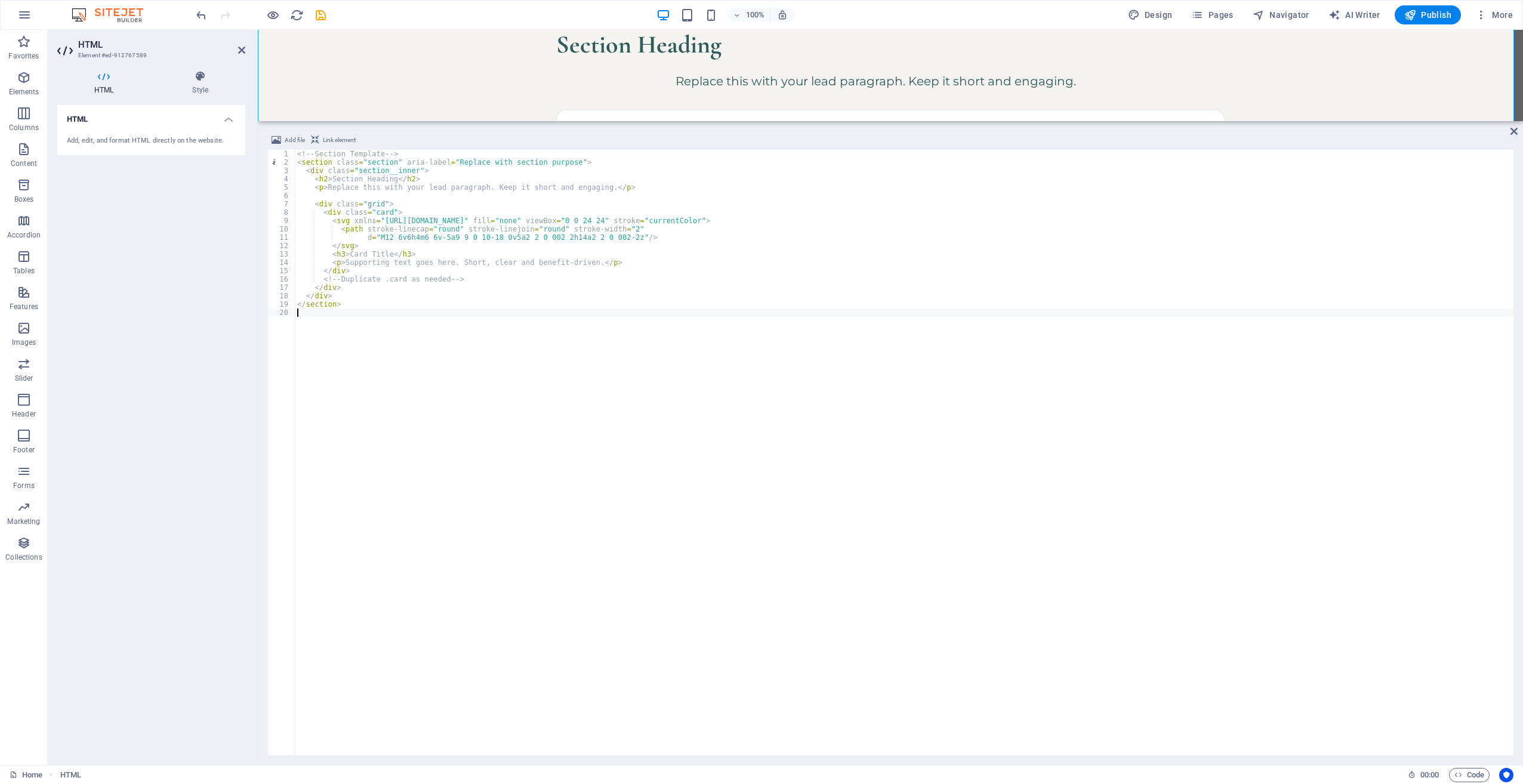
click at [437, 346] on div "<!-- Section Template --> < section class = "section" aria-label = "Replace wit…" at bounding box center [904, 461] width 1219 height 622
type textarea "</section>"
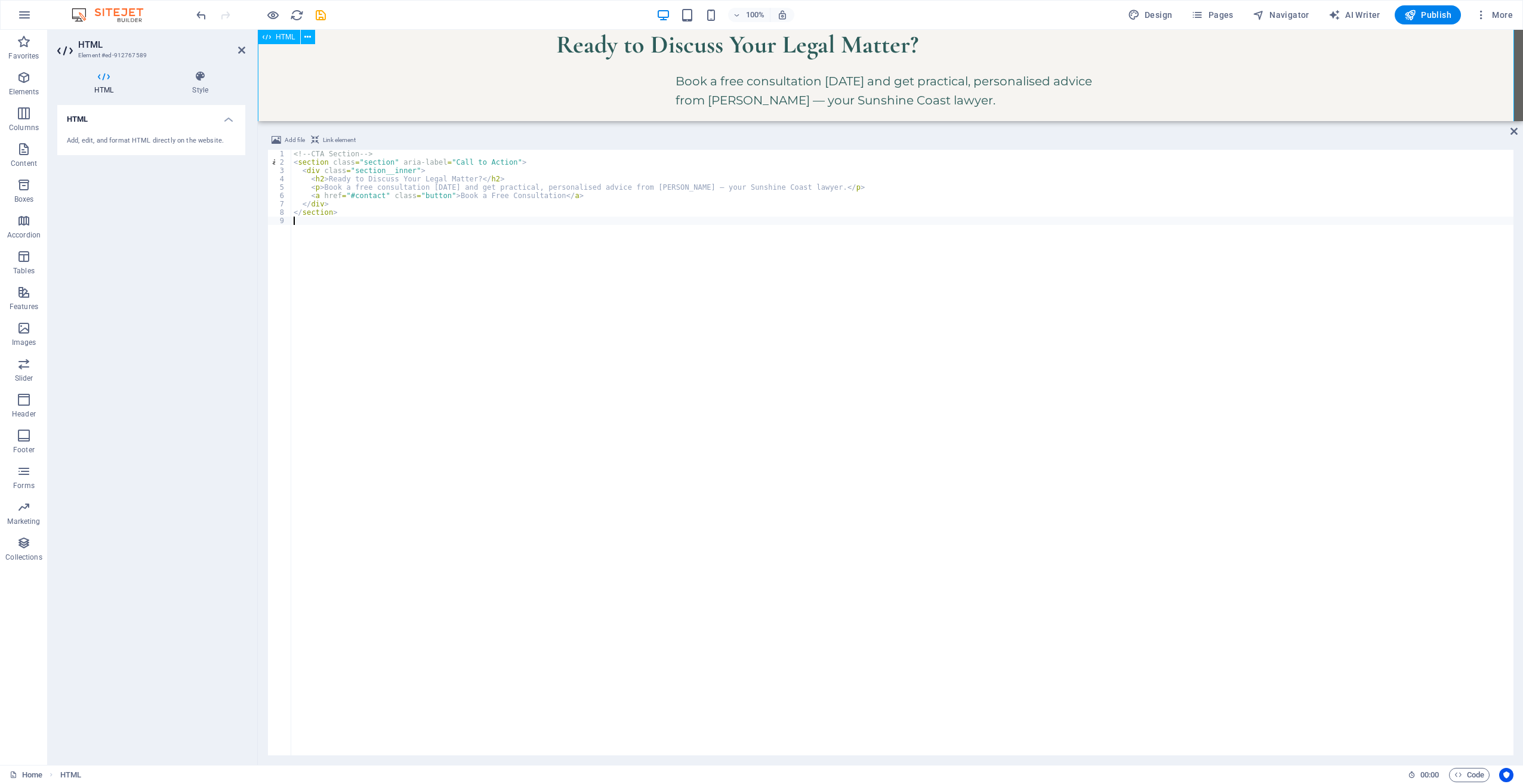
click at [409, 89] on div "Ready to Discuss Your Legal Matter? Book a free consultation [DATE] and get pra…" at bounding box center [890, 92] width 1265 height 247
click at [1518, 132] on div "Add file Link element 1 2 3 4 5 6 7 8 9 <!-- CTA Section --> < section class = …" at bounding box center [890, 444] width 1265 height 641
click at [1512, 133] on icon at bounding box center [1514, 132] width 7 height 9
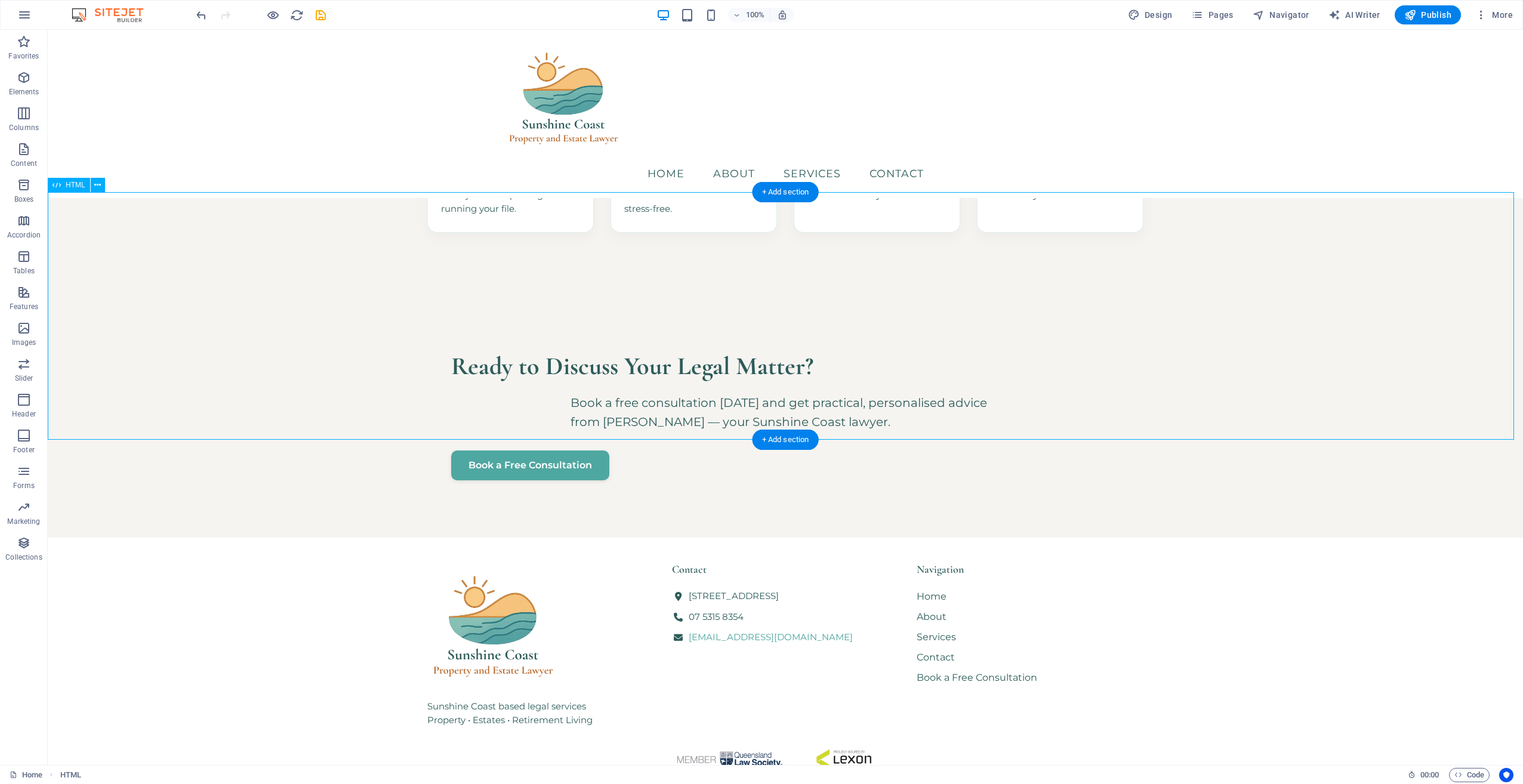
scroll to position [819, 0]
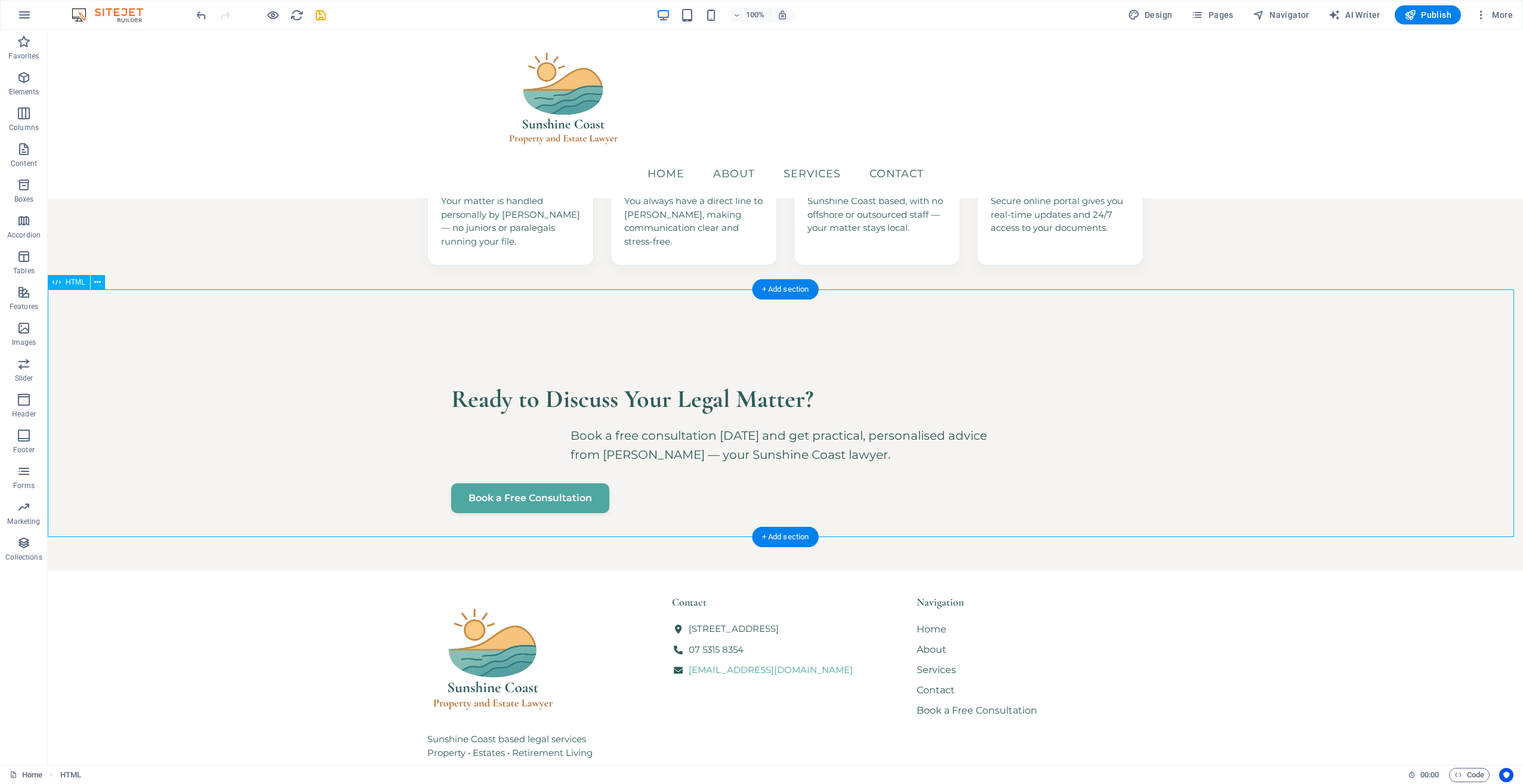
click at [842, 425] on div "Ready to Discuss Your Legal Matter? Book a free consultation [DATE] and get pra…" at bounding box center [786, 447] width 1476 height 247
click at [99, 284] on icon at bounding box center [98, 283] width 6 height 13
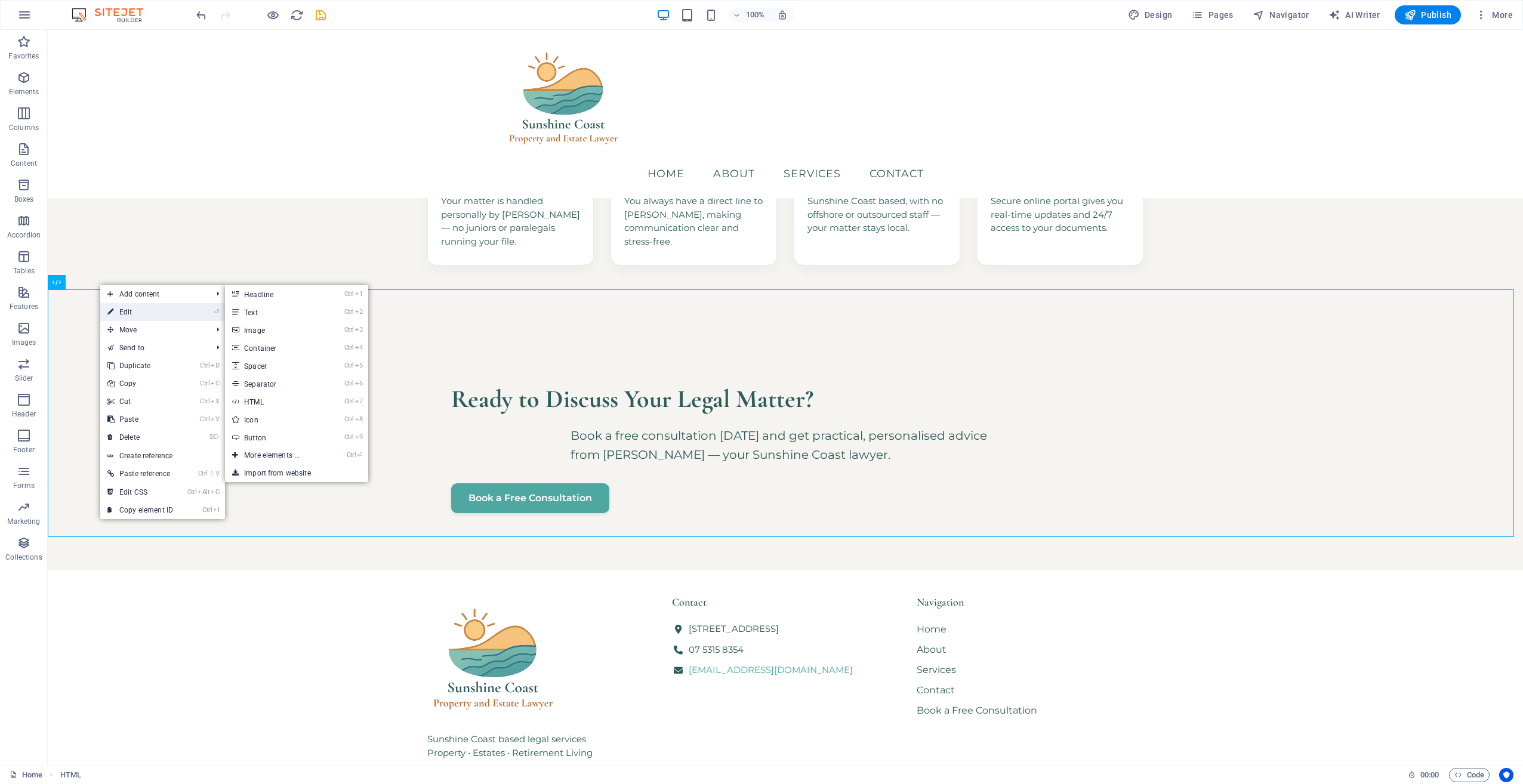
click at [121, 309] on link "⏎ Edit" at bounding box center [140, 312] width 80 height 18
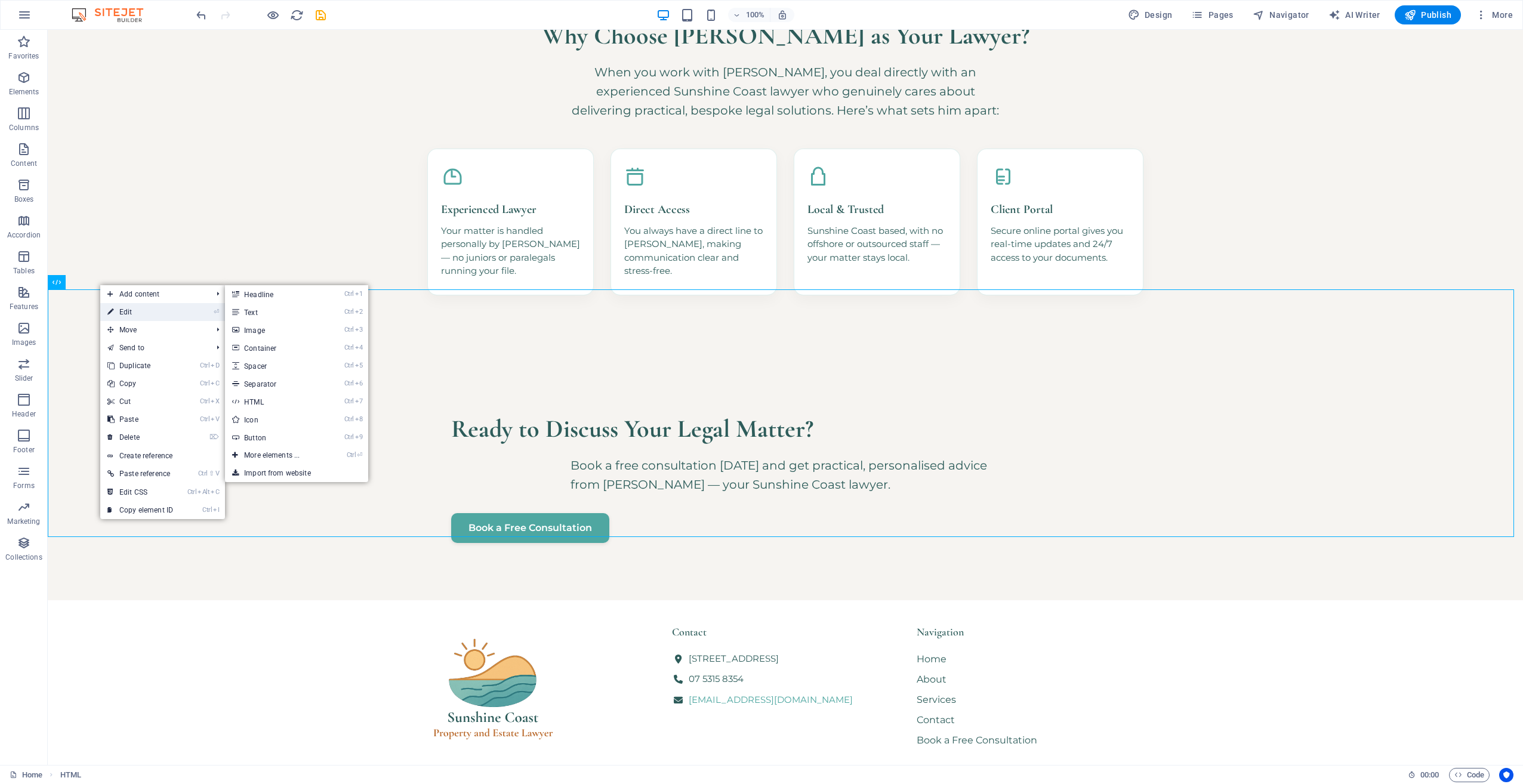
scroll to position [1156, 0]
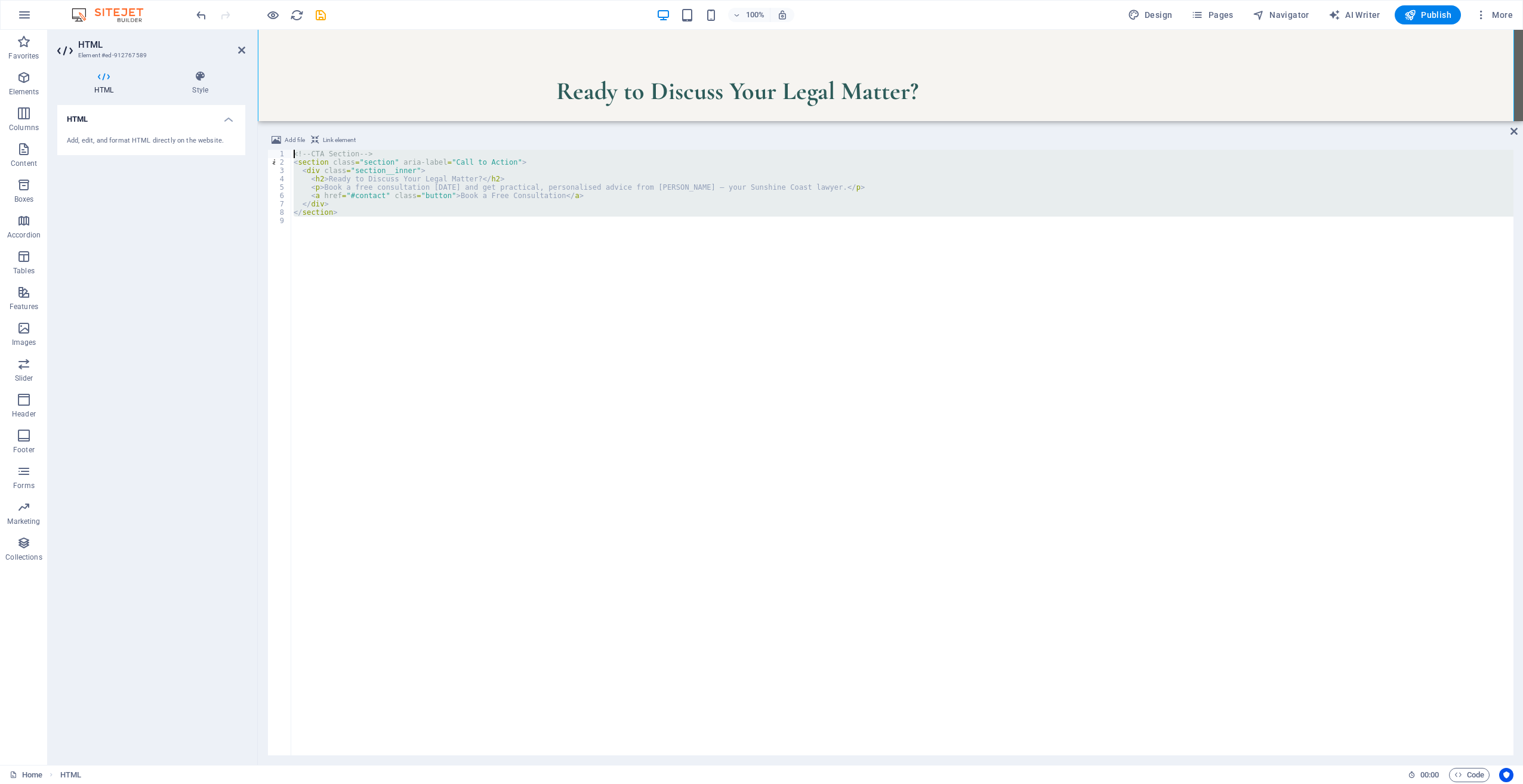
drag, startPoint x: 411, startPoint y: 325, endPoint x: 276, endPoint y: 134, distance: 233.9
click at [276, 134] on div "Add file Link element 1 2 3 4 5 6 7 8 9 <!-- CTA Section --> < section class = …" at bounding box center [890, 444] width 1246 height 622
type textarea "<!-- CTA Section --> <section class="section" aria-label="Call to Action">"
paste textarea
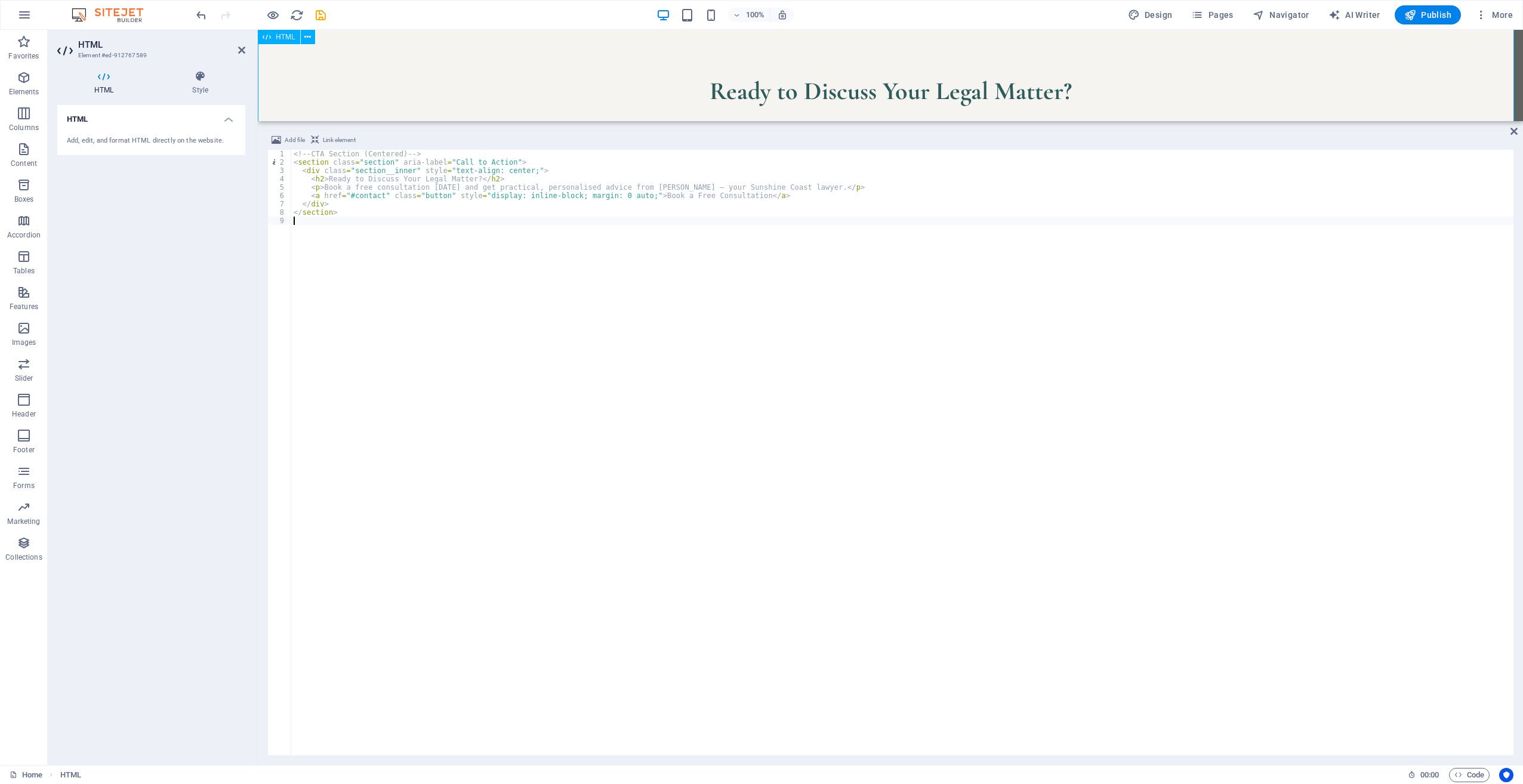
click at [338, 95] on div "Ready to Discuss Your Legal Matter? Book a free consultation [DATE] and get pra…" at bounding box center [890, 139] width 1265 height 247
click at [1507, 129] on div "Add file Link element 1 2 3 4 5 6 7 8 9 <!-- CTA Section (Centered) --> < secti…" at bounding box center [890, 444] width 1265 height 641
click at [1511, 131] on icon at bounding box center [1514, 132] width 7 height 9
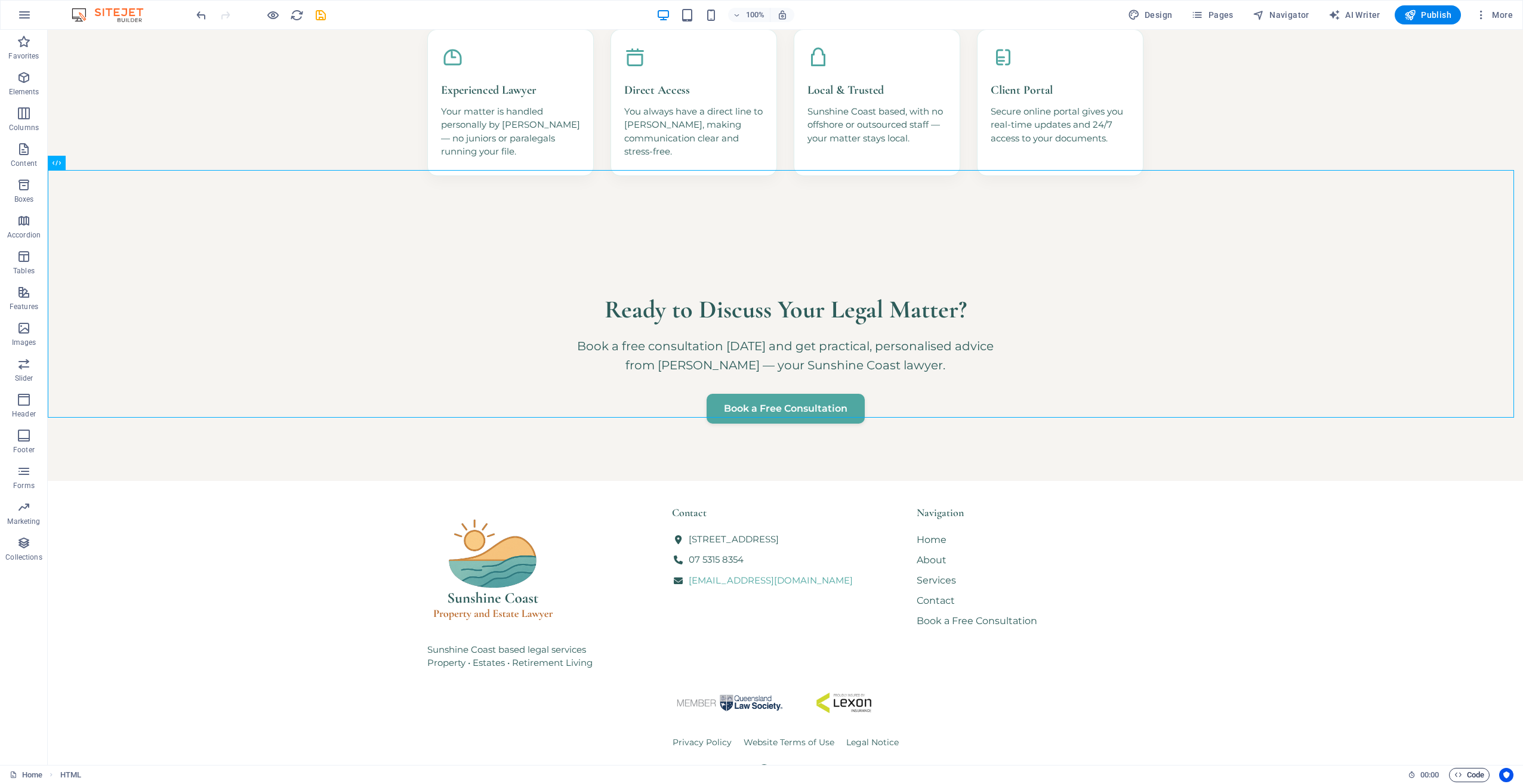
click at [1466, 772] on span "Code" at bounding box center [1469, 775] width 30 height 14
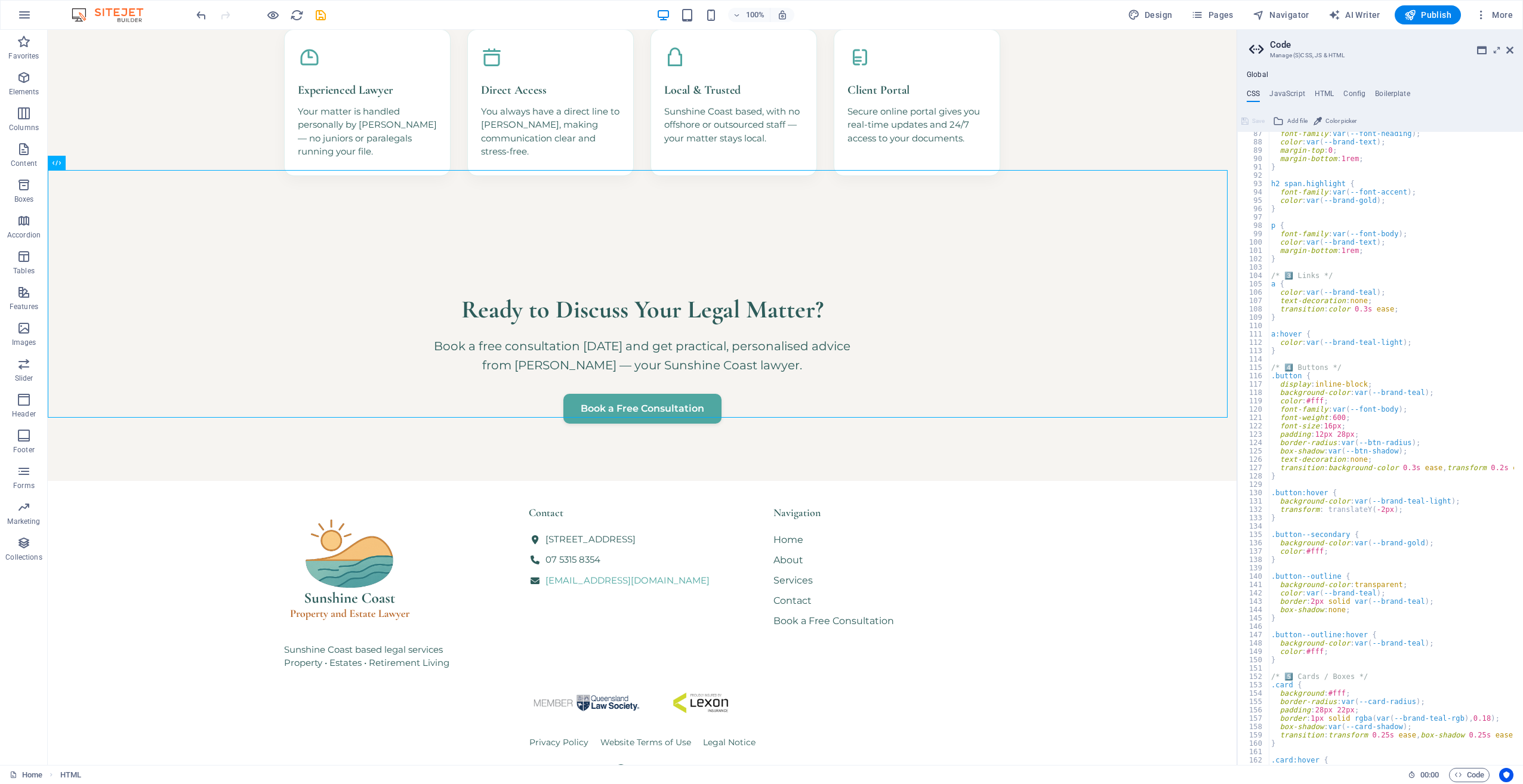
scroll to position [387, 0]
click at [97, 162] on icon at bounding box center [98, 163] width 6 height 13
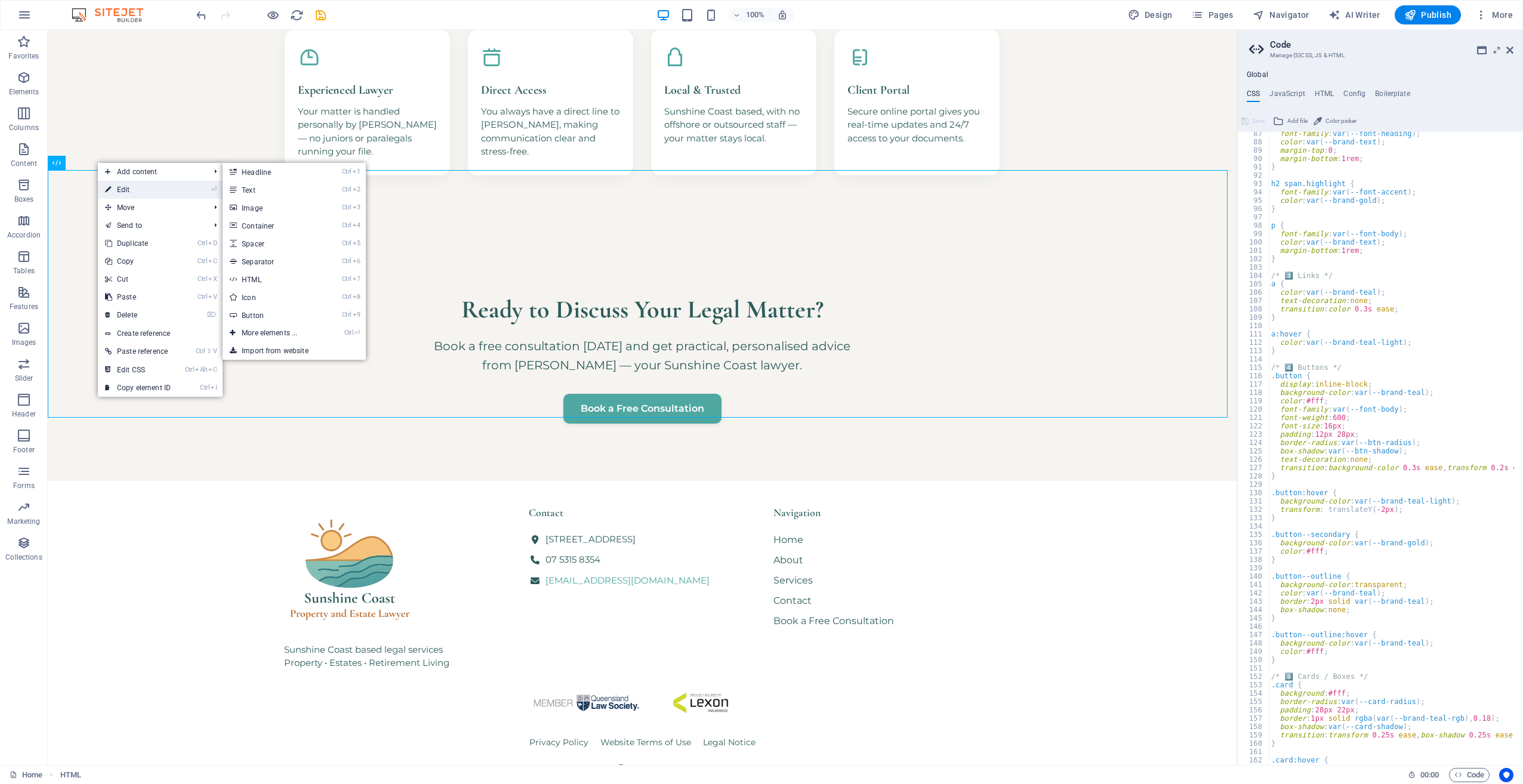
click at [121, 186] on link "⏎ Edit" at bounding box center [137, 189] width 80 height 18
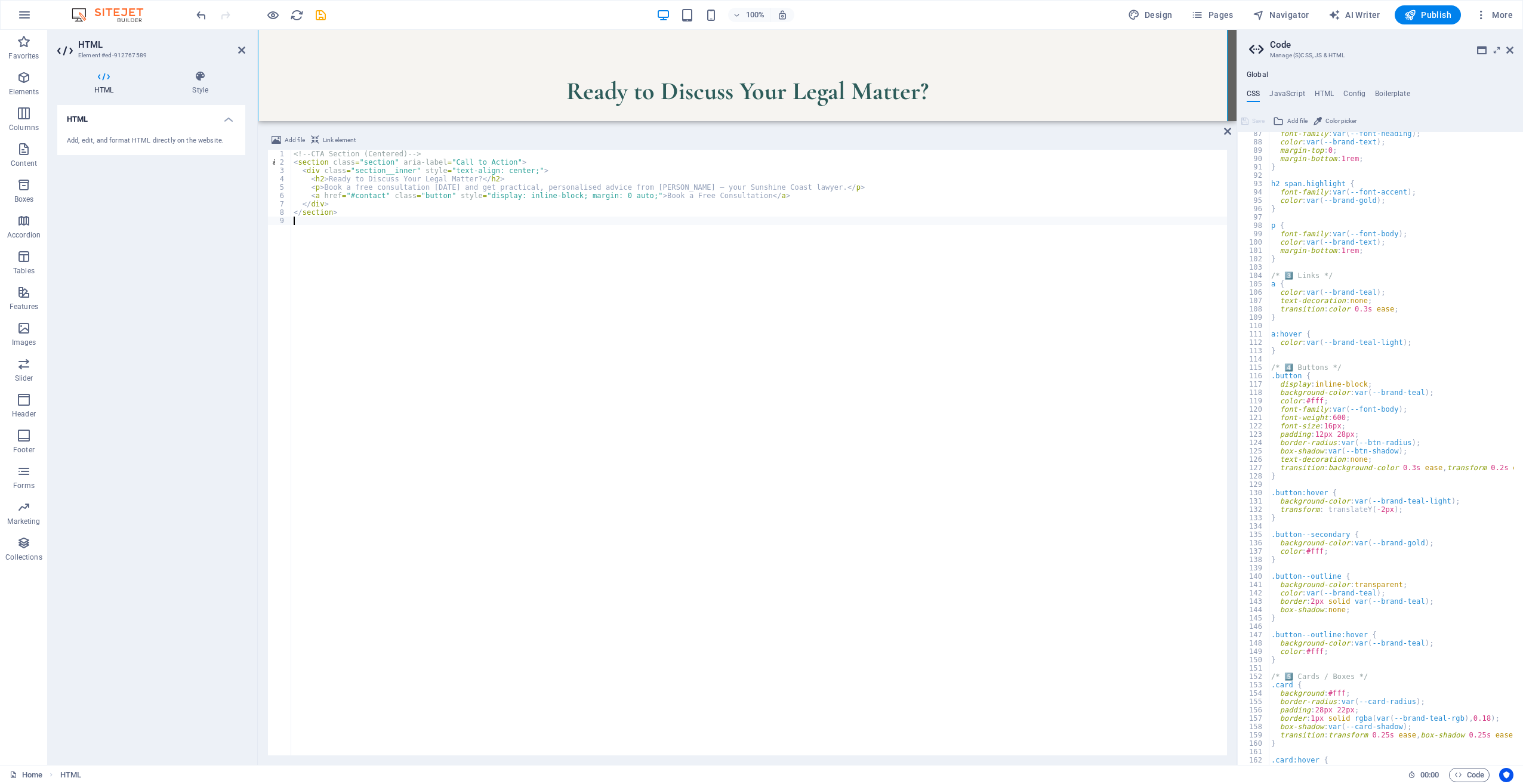
click at [385, 286] on div "<!-- CTA Section (Centered) --> < section class = "section" aria-label = "Call …" at bounding box center [759, 461] width 936 height 622
type textarea "</section>"
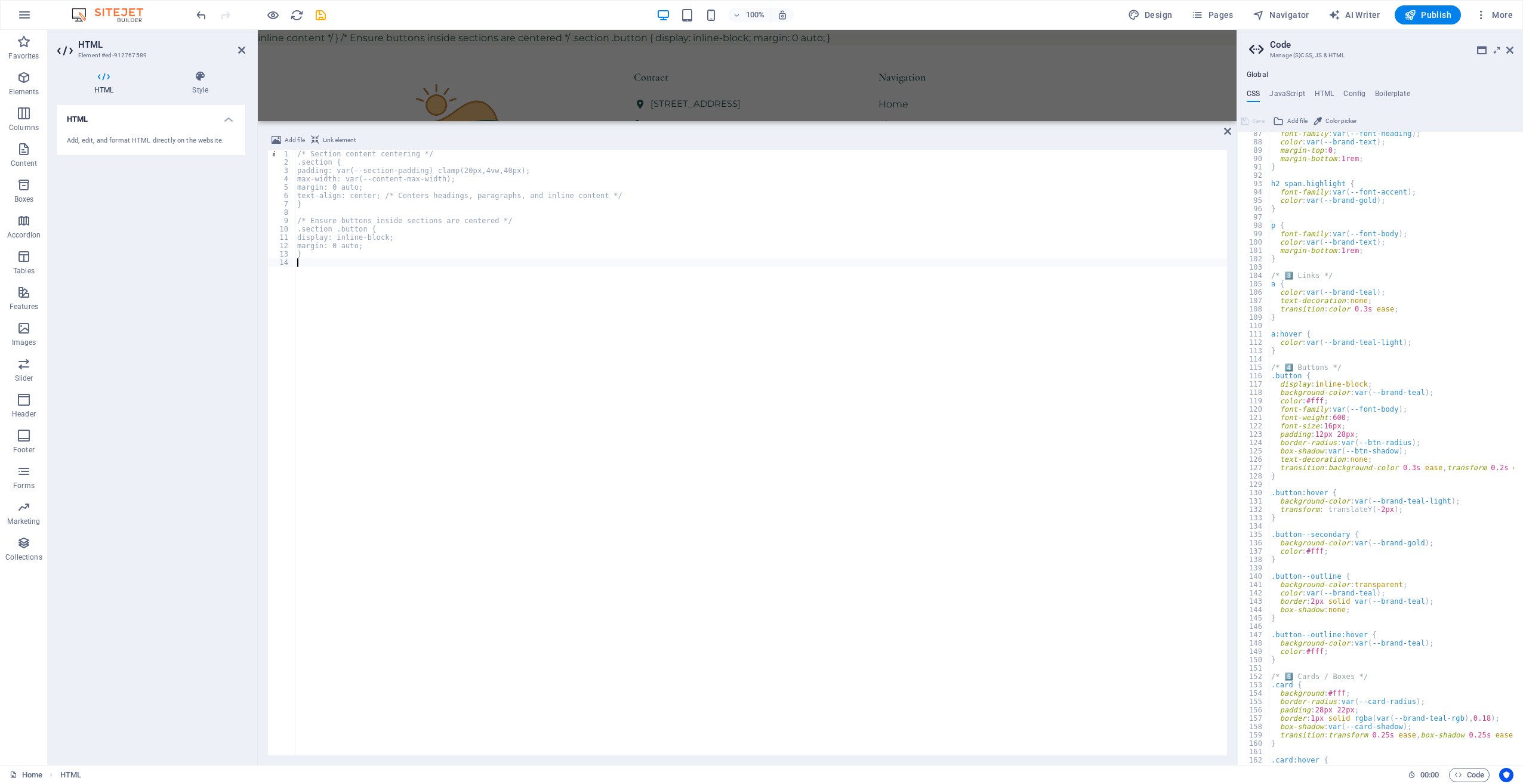
type textarea "</section>"
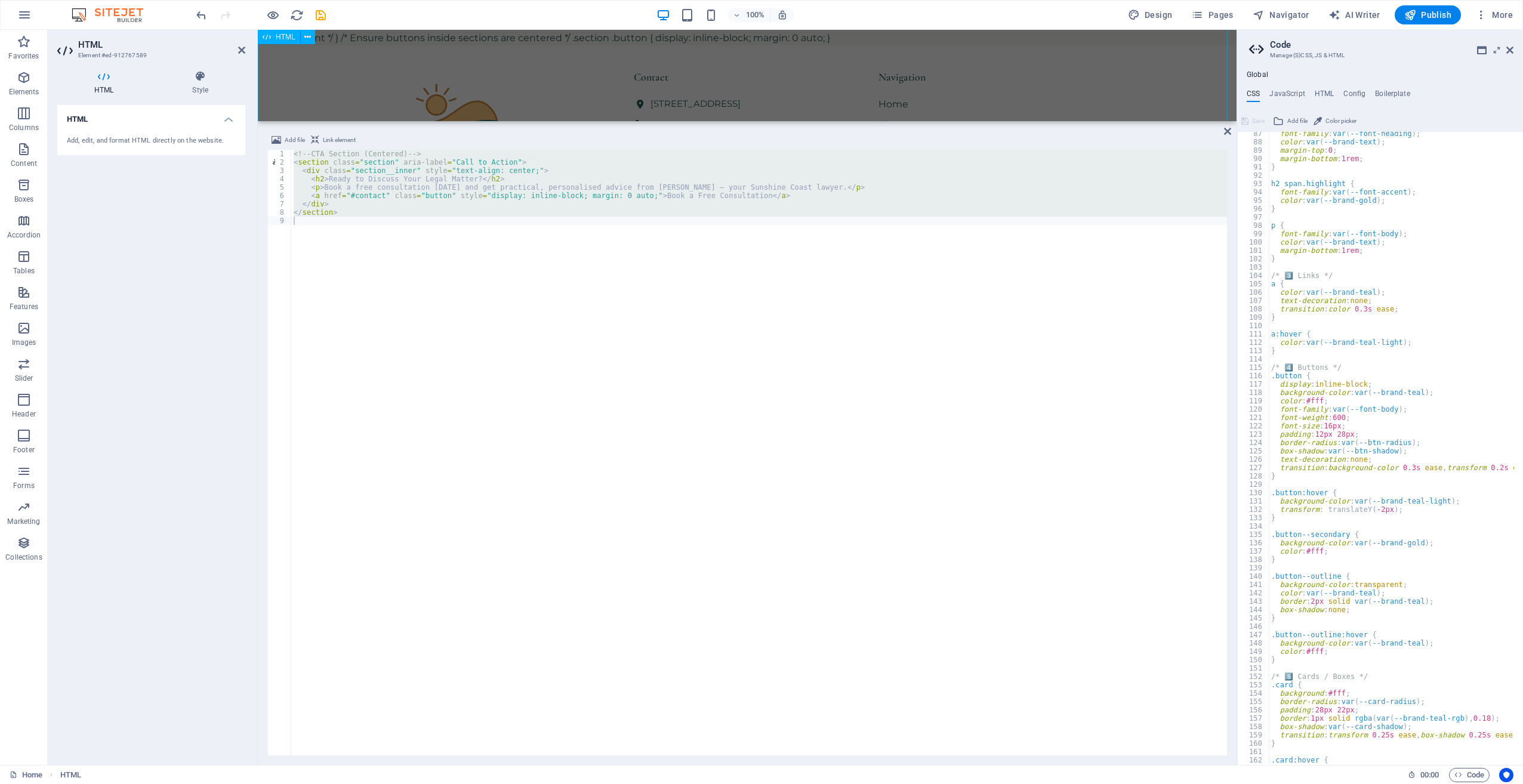
click at [382, 76] on div "Sunshine Coast based legal services Property • Estates • Retirement Living Cont…" at bounding box center [747, 219] width 979 height 347
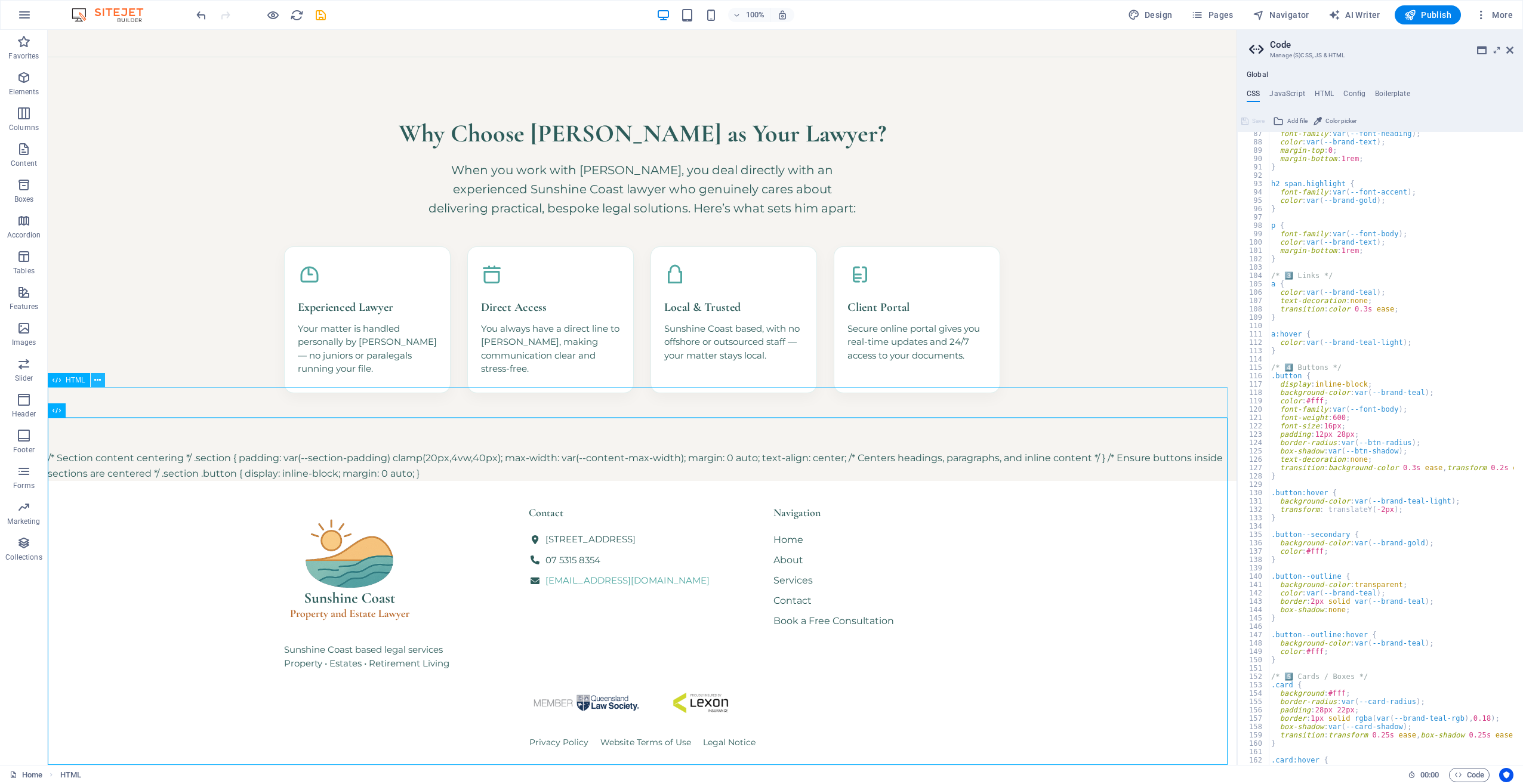
click at [99, 377] on icon at bounding box center [98, 381] width 6 height 13
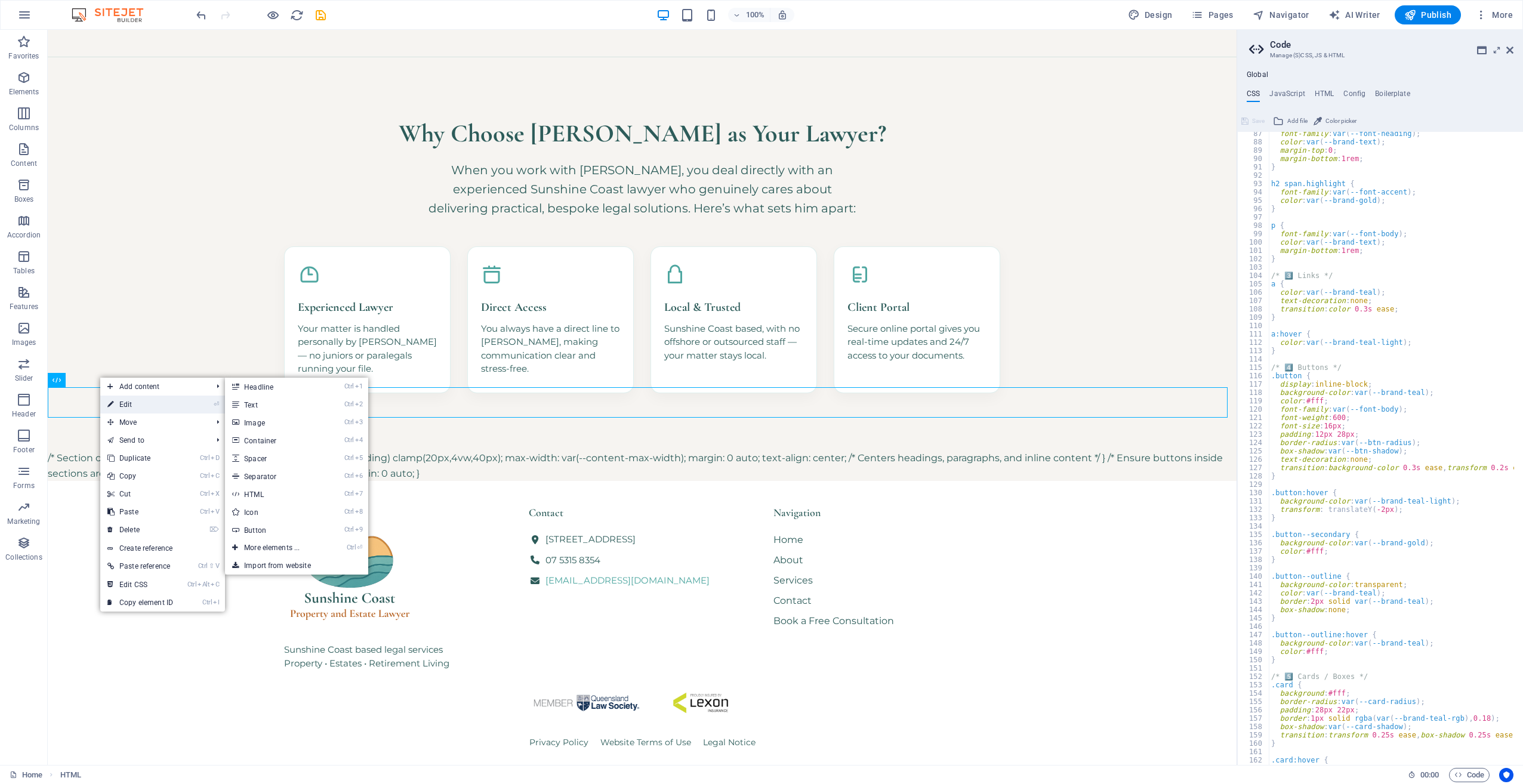
click at [136, 401] on link "⏎ Edit" at bounding box center [140, 404] width 80 height 18
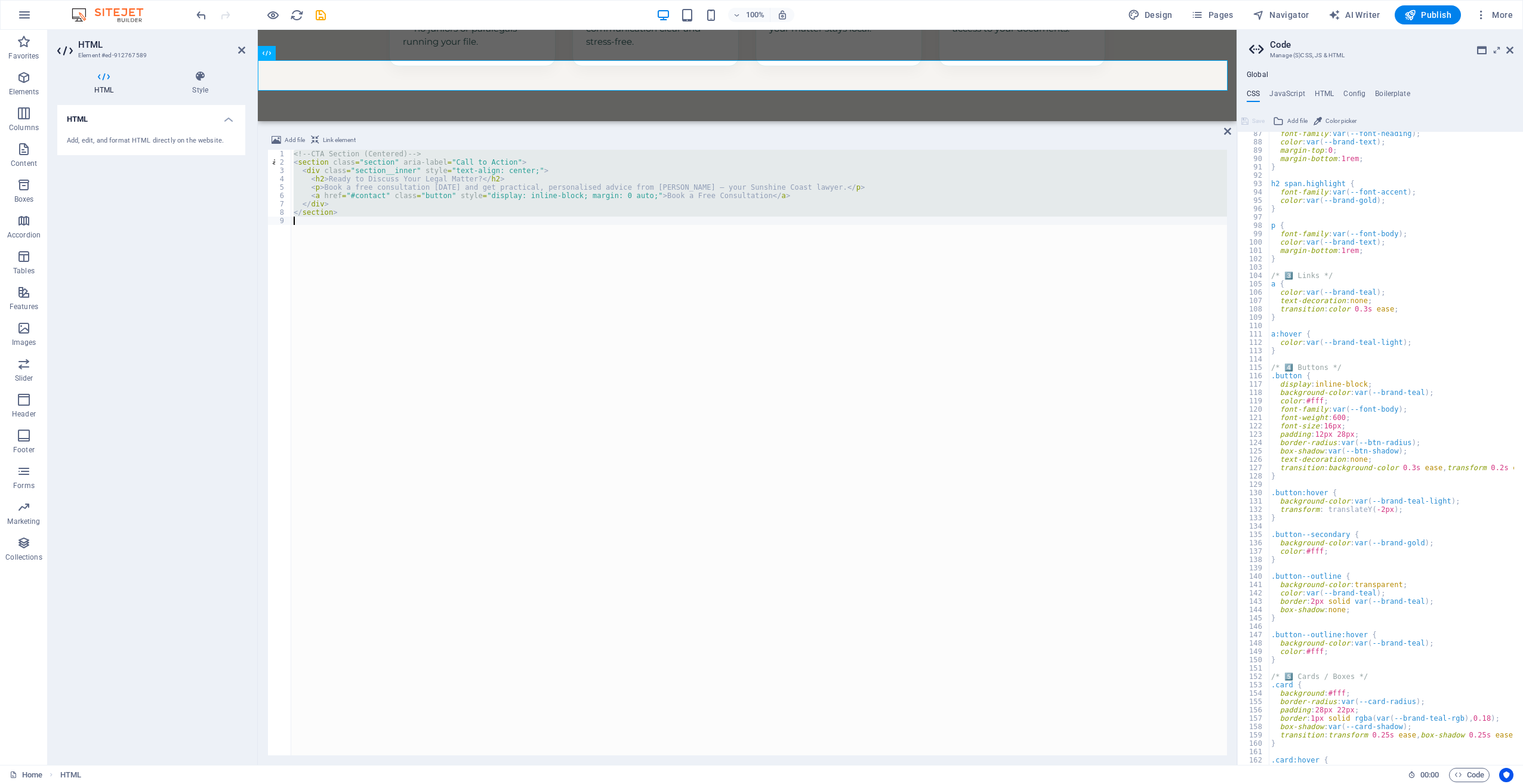
click at [382, 209] on div "<!-- CTA Section (Centered) --> < section class = "section" aria-label = "Call …" at bounding box center [759, 452] width 936 height 606
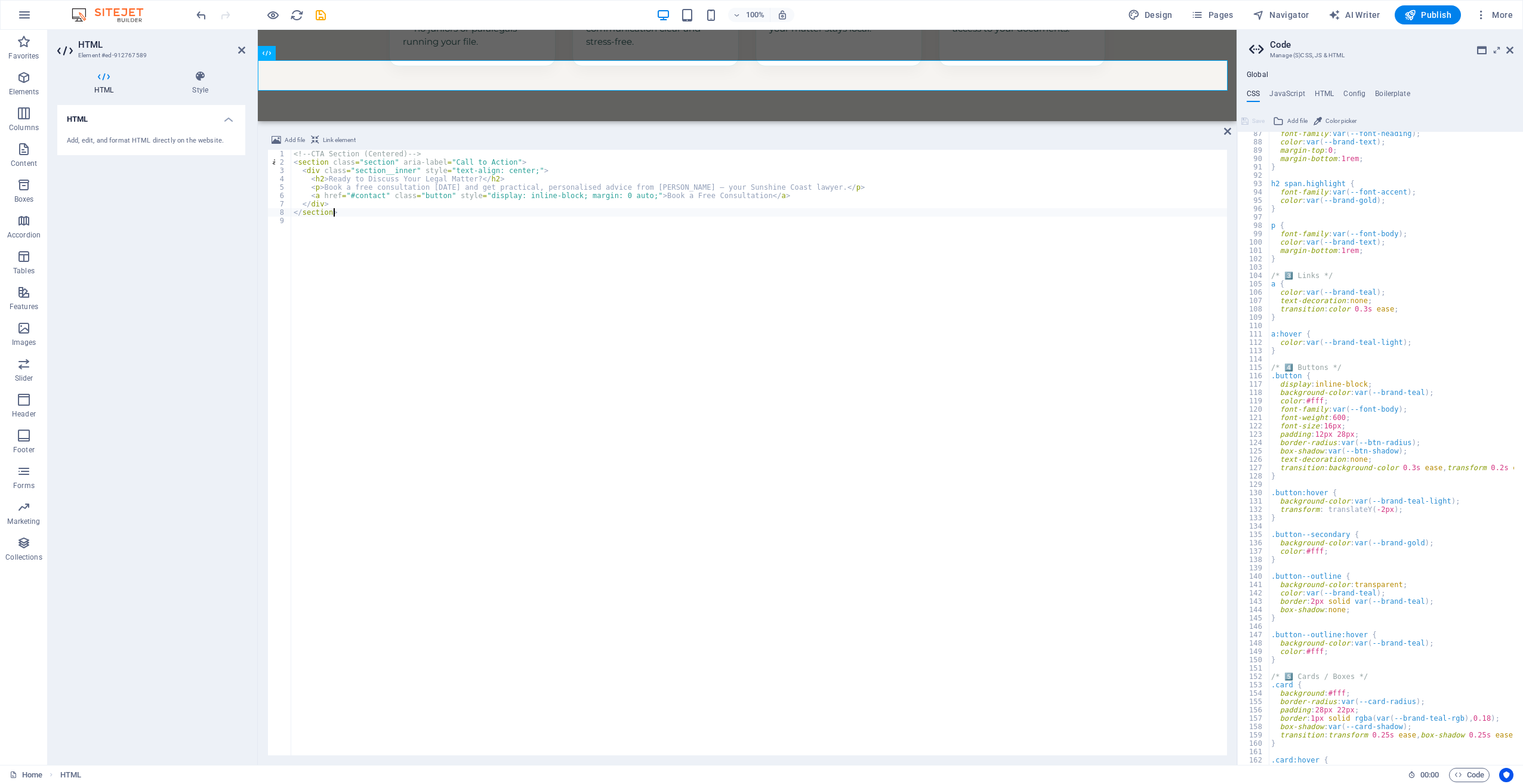
type textarea "</section>"
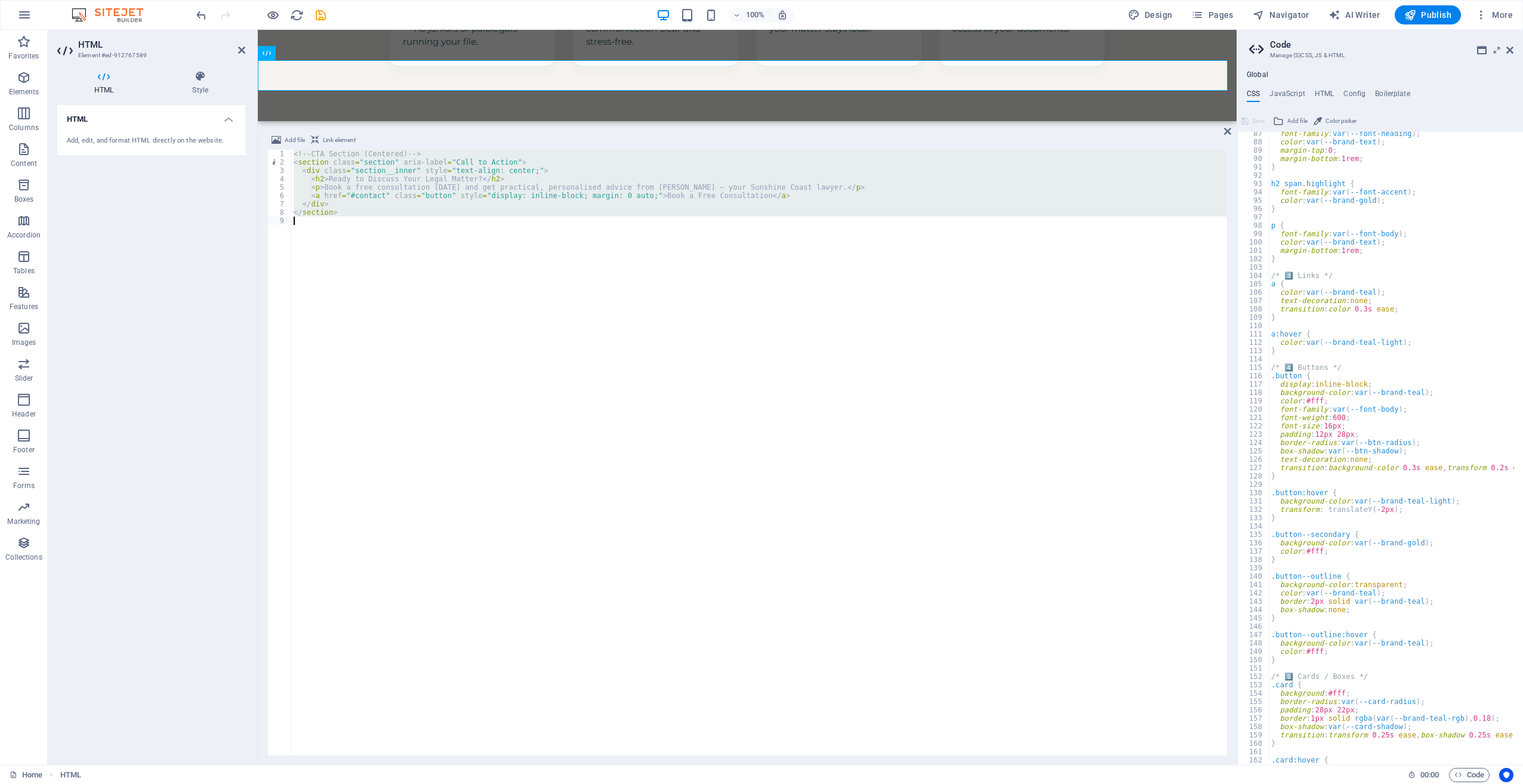
paste textarea
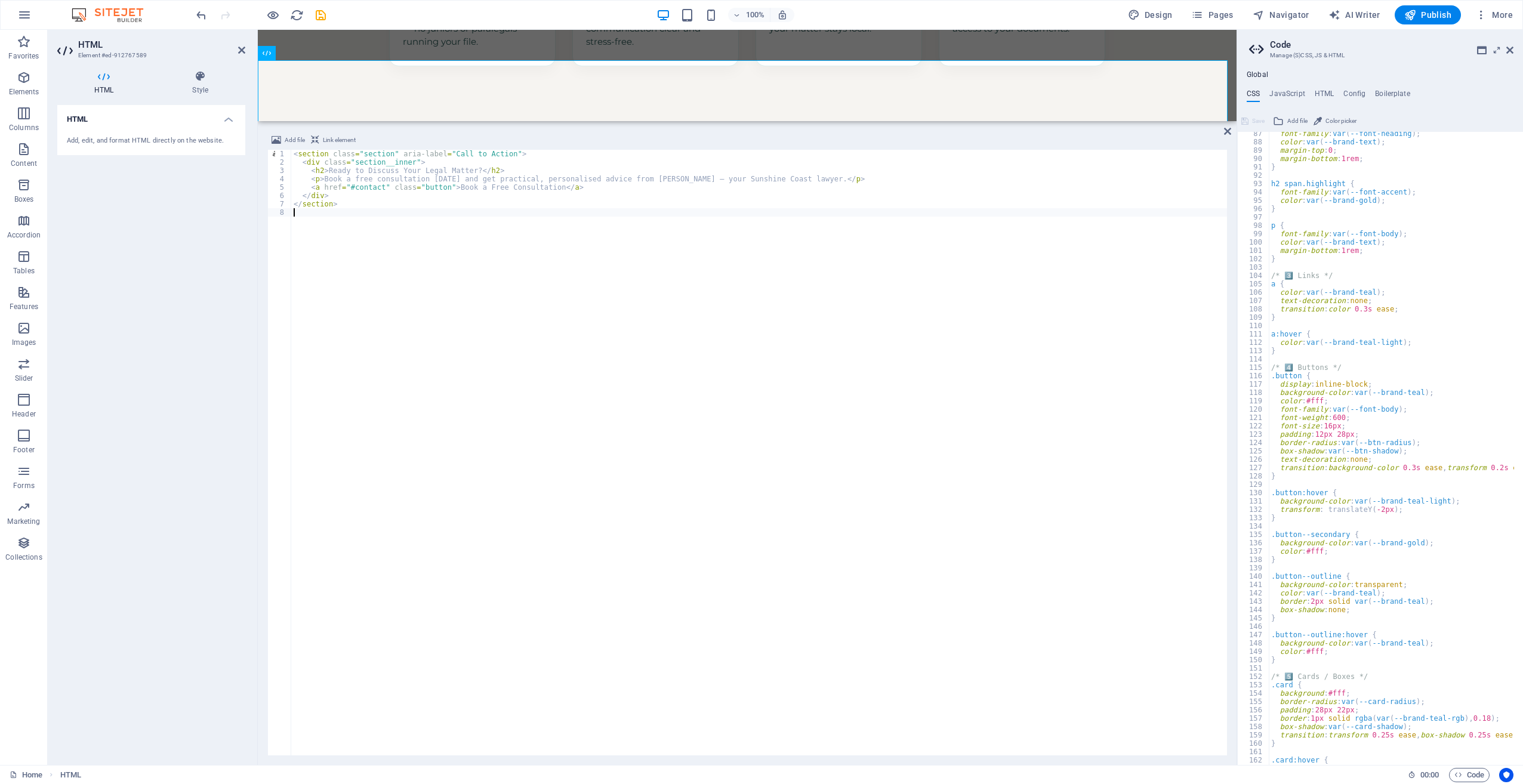
click at [1232, 130] on div "Add file Link element 1 2 3 4 5 6 7 8 < section class = "section" aria-label = …" at bounding box center [747, 444] width 979 height 641
click at [1228, 132] on icon at bounding box center [1227, 132] width 7 height 9
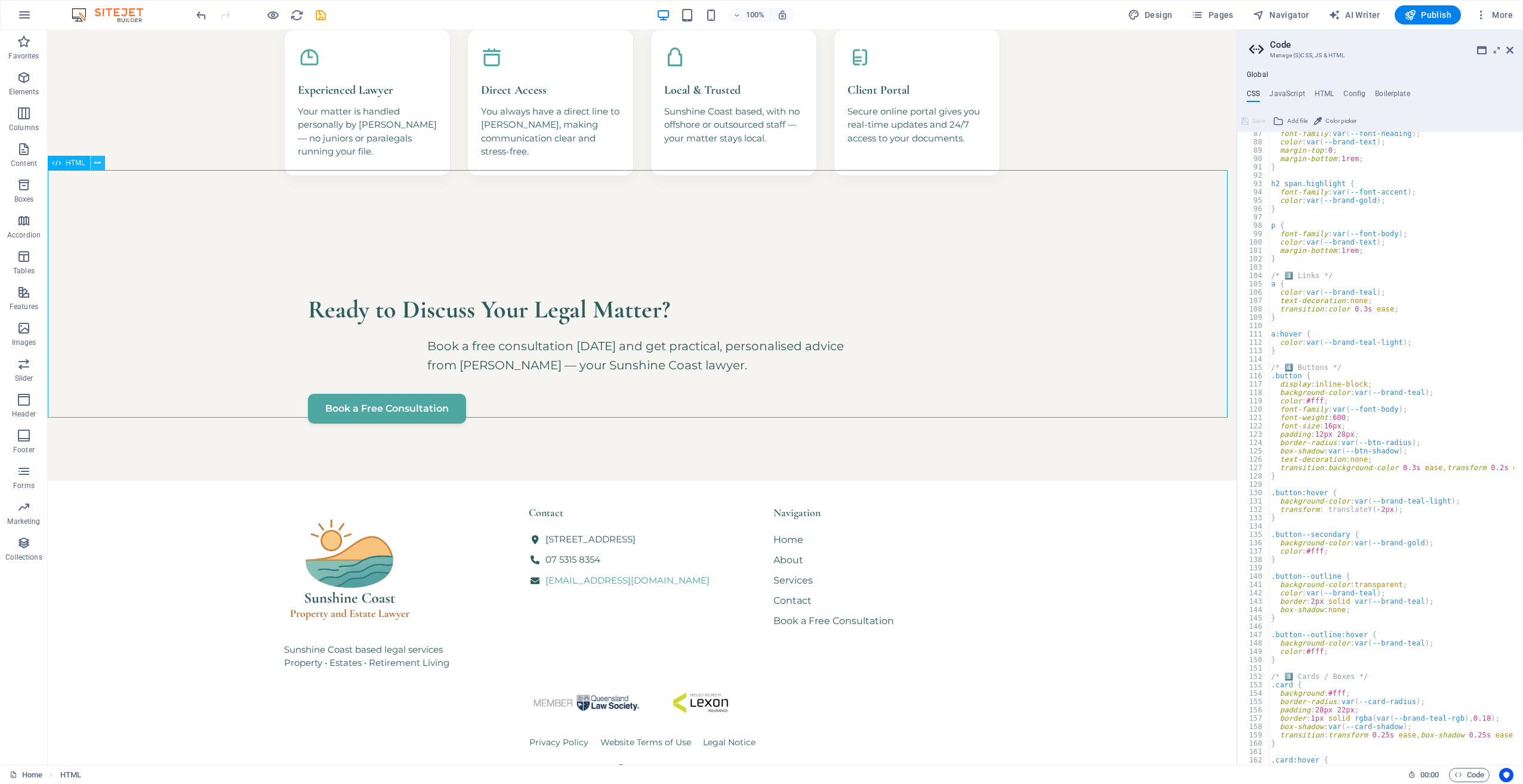
click at [98, 166] on icon at bounding box center [98, 163] width 6 height 13
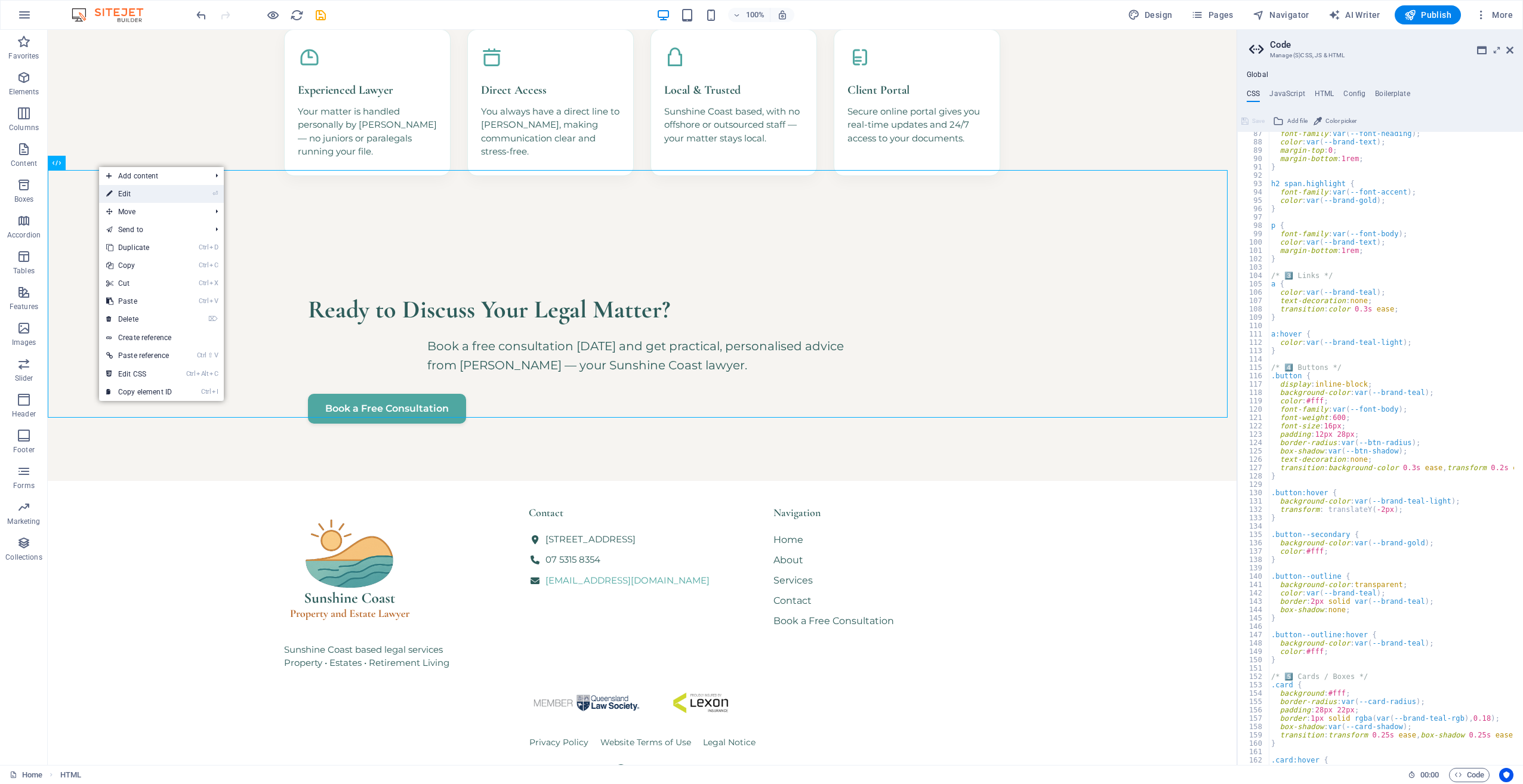
click at [107, 195] on icon at bounding box center [110, 194] width 6 height 18
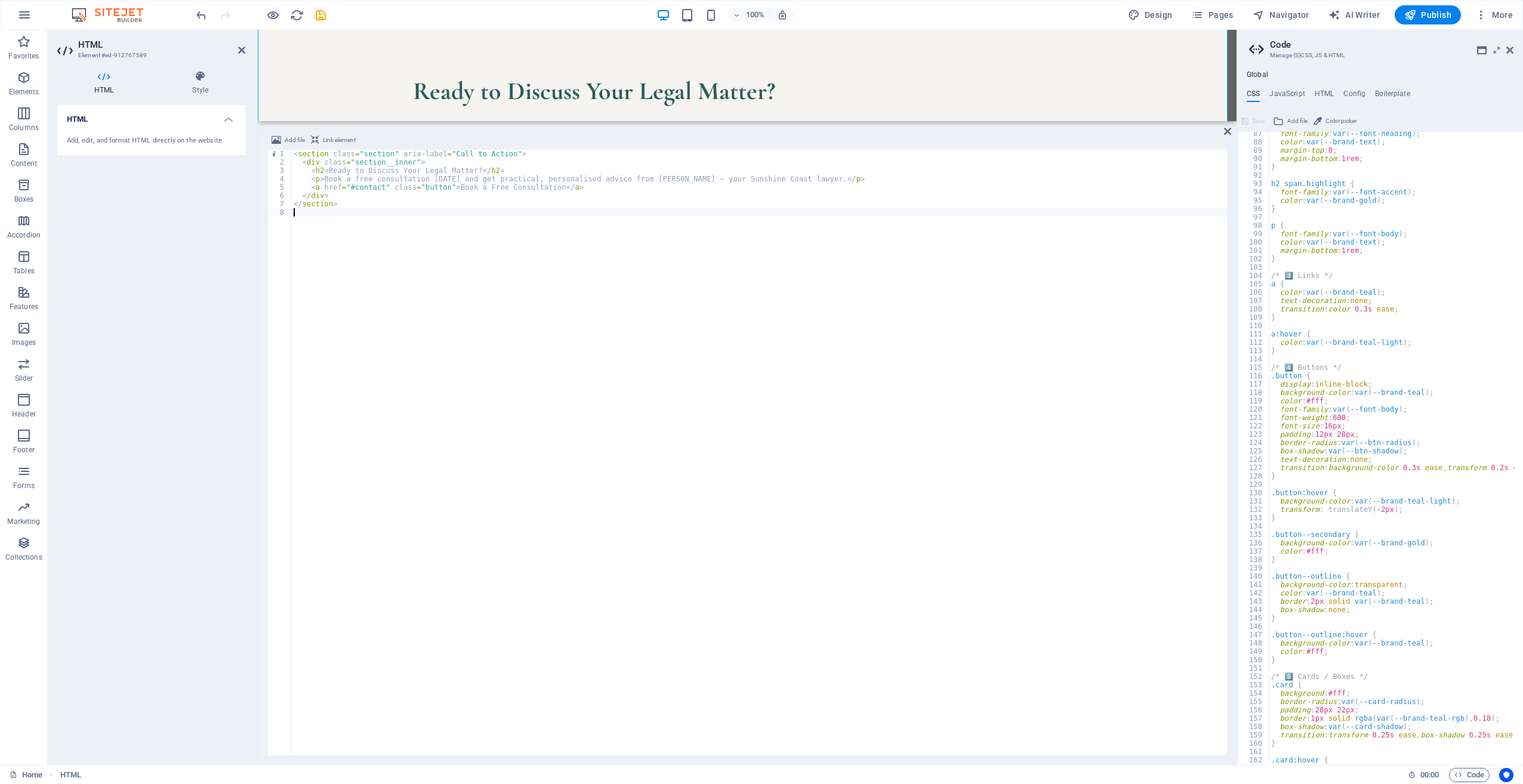
type textarea "</section>"
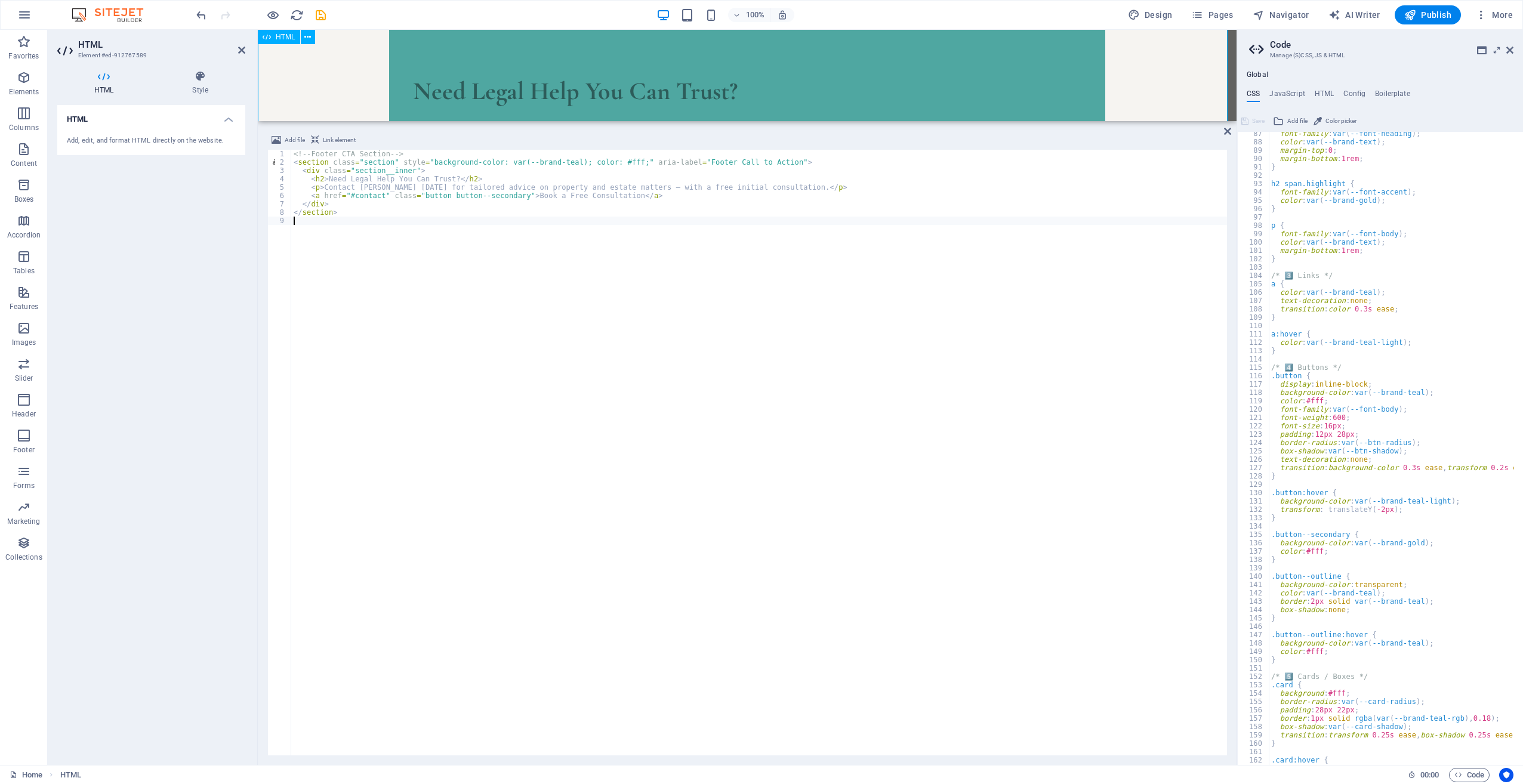
click at [333, 75] on div "Need Legal Help You Can Trust? Contact [PERSON_NAME] [DATE] for tailored advice…" at bounding box center [747, 139] width 979 height 247
drag, startPoint x: 1226, startPoint y: 132, endPoint x: 1095, endPoint y: 242, distance: 171.1
click at [1226, 132] on icon at bounding box center [1227, 132] width 7 height 9
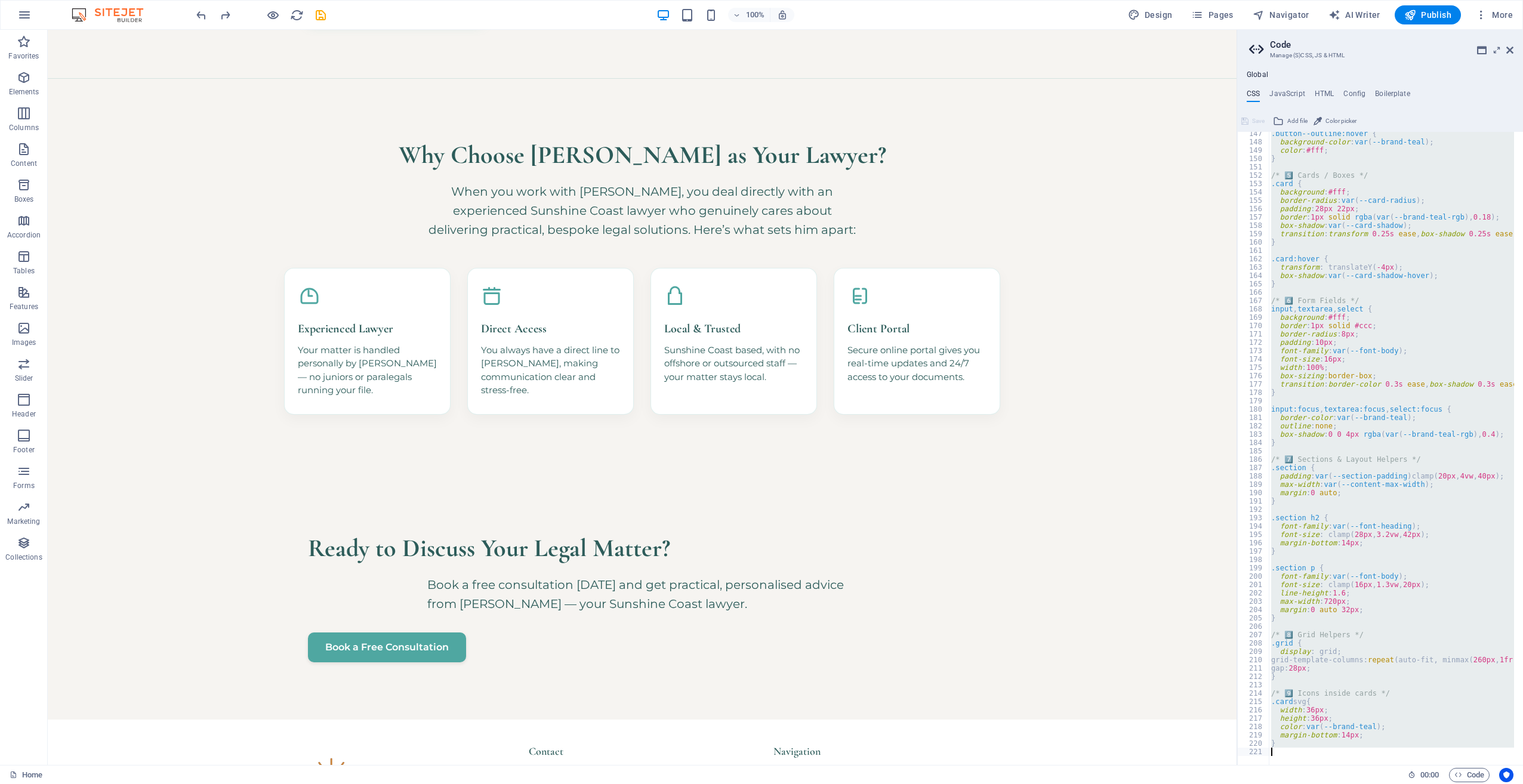
scroll to position [888, 0]
drag, startPoint x: 1272, startPoint y: 143, endPoint x: 1524, endPoint y: 812, distance: 714.9
click at [1523, 783] on html "Sunshine Coast Property and Estate Lawyer Home Favorites Elements Columns Conte…" at bounding box center [762, 392] width 1523 height 784
type textarea "}"
paste textarea
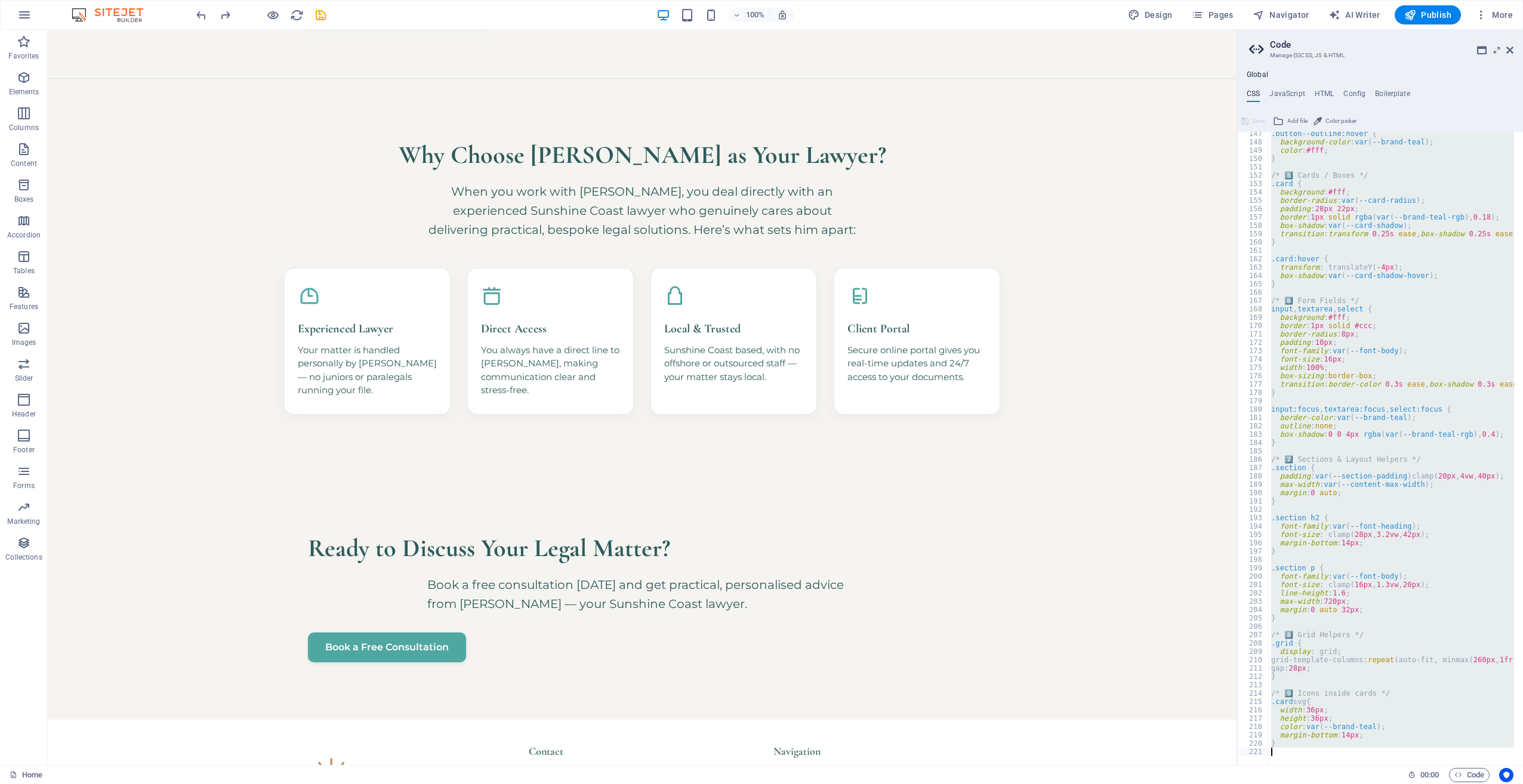
scroll to position [946, 0]
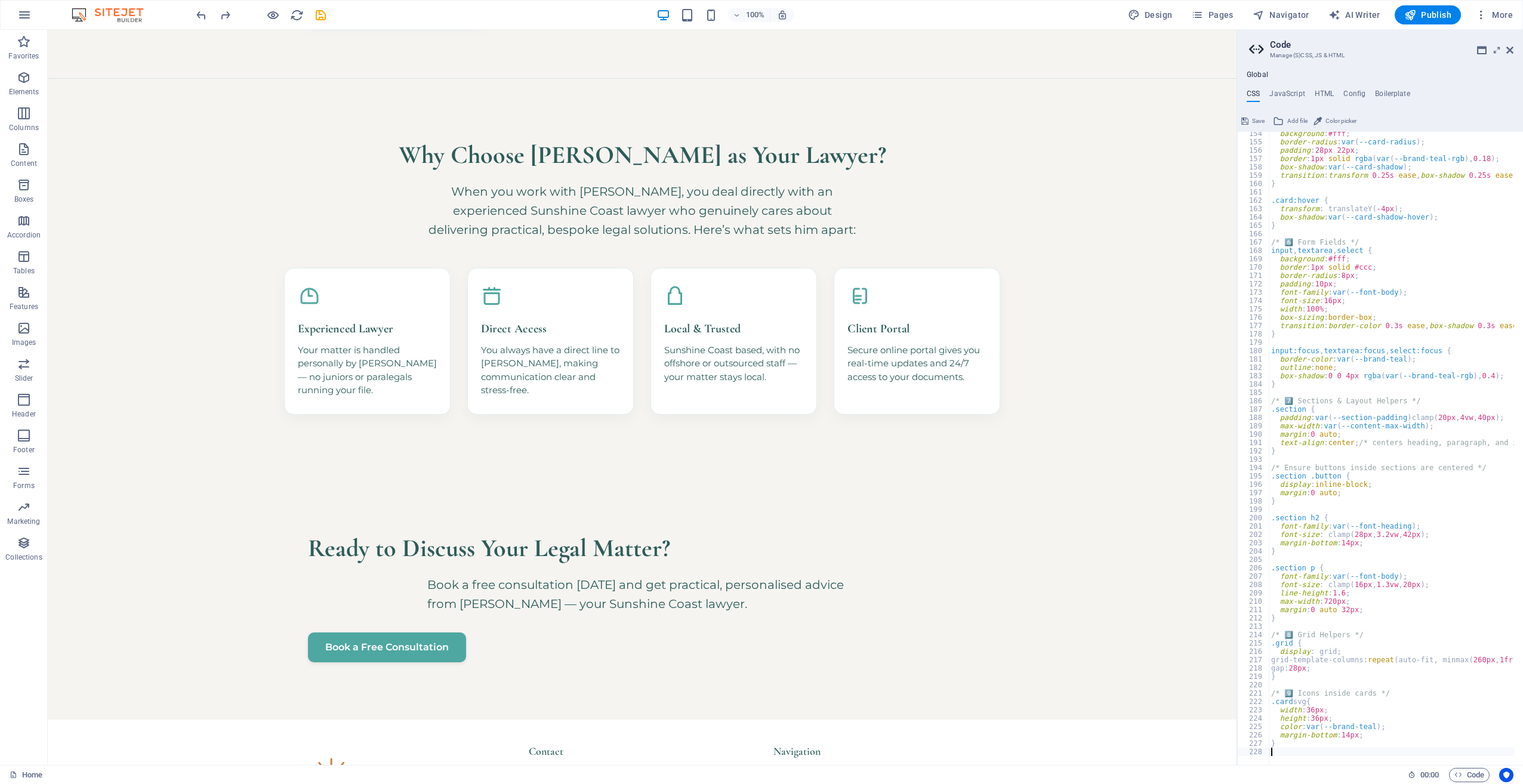
click at [1257, 117] on span "Save" at bounding box center [1259, 121] width 13 height 14
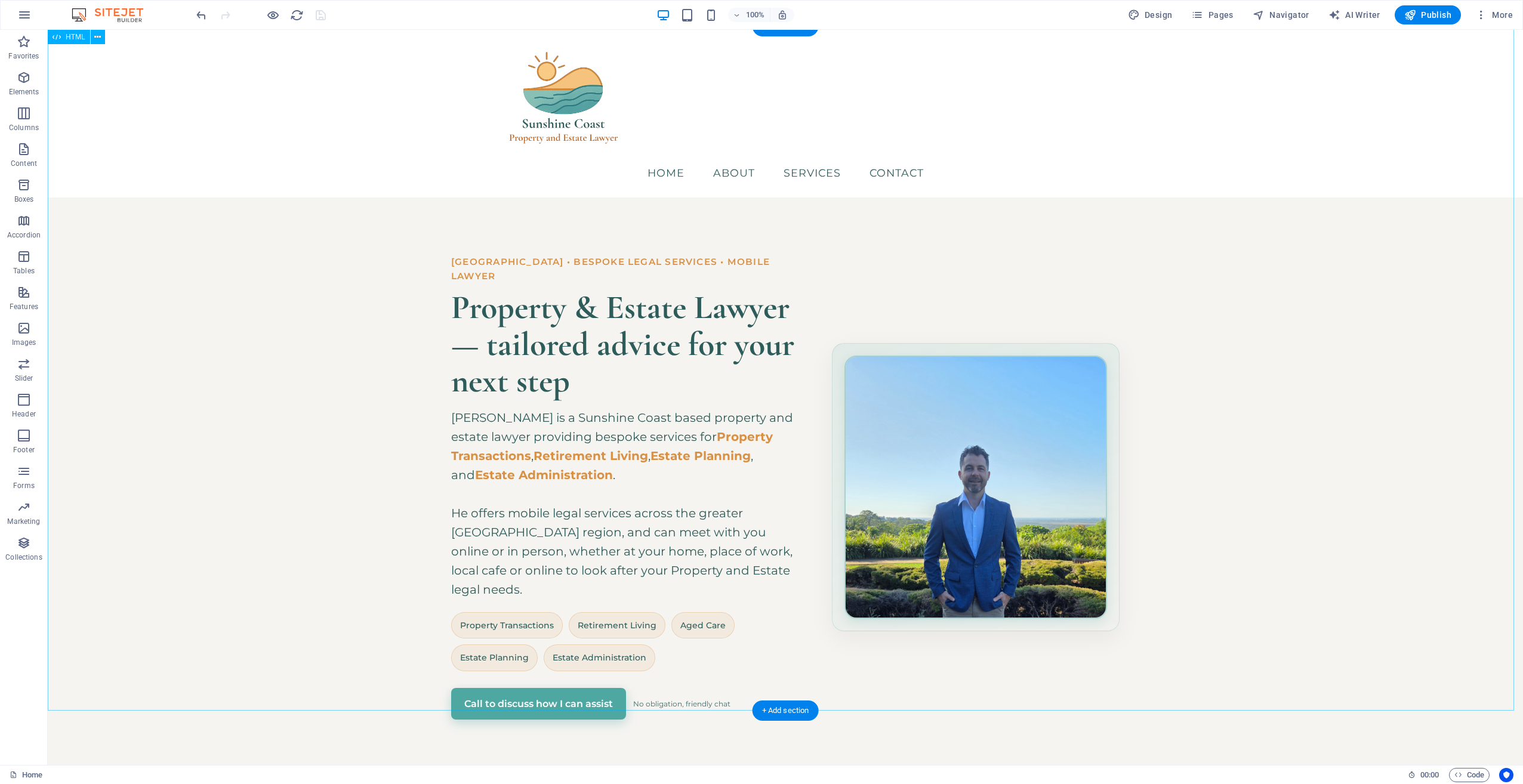
scroll to position [0, 0]
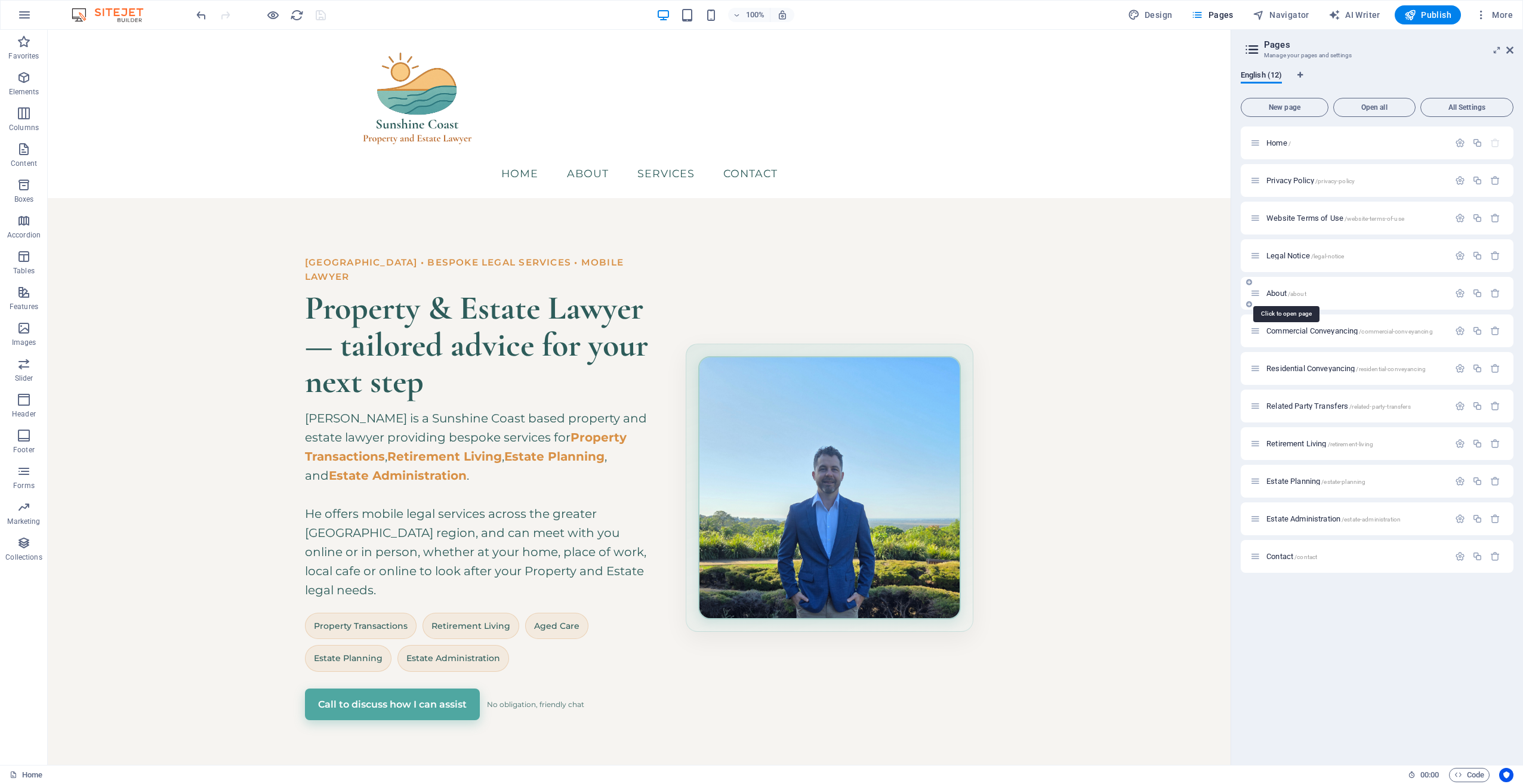
click at [1286, 297] on div "About /about" at bounding box center [1350, 292] width 199 height 13
click at [1287, 289] on span "About /about" at bounding box center [1287, 292] width 40 height 9
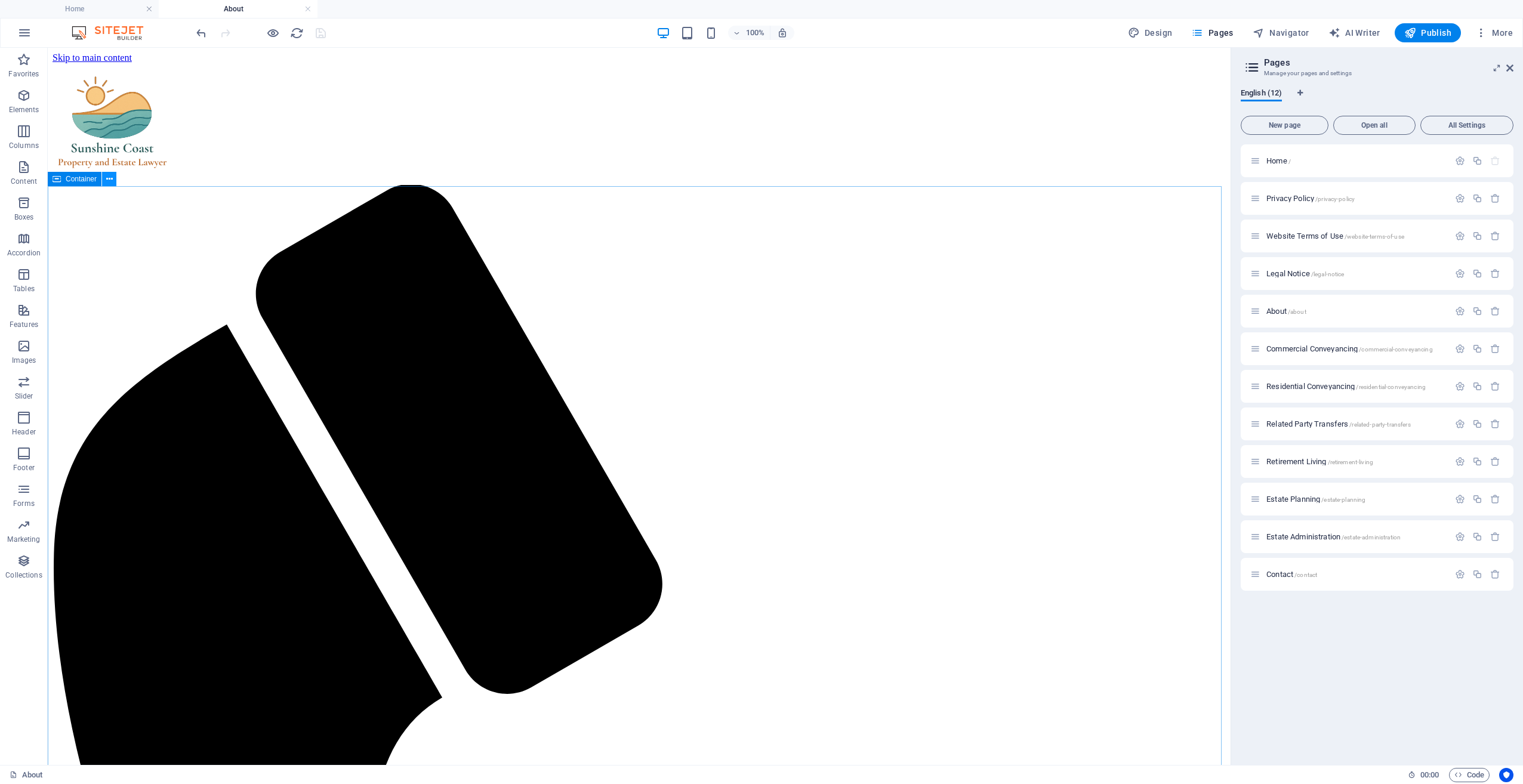
click at [111, 180] on icon at bounding box center [110, 180] width 6 height 13
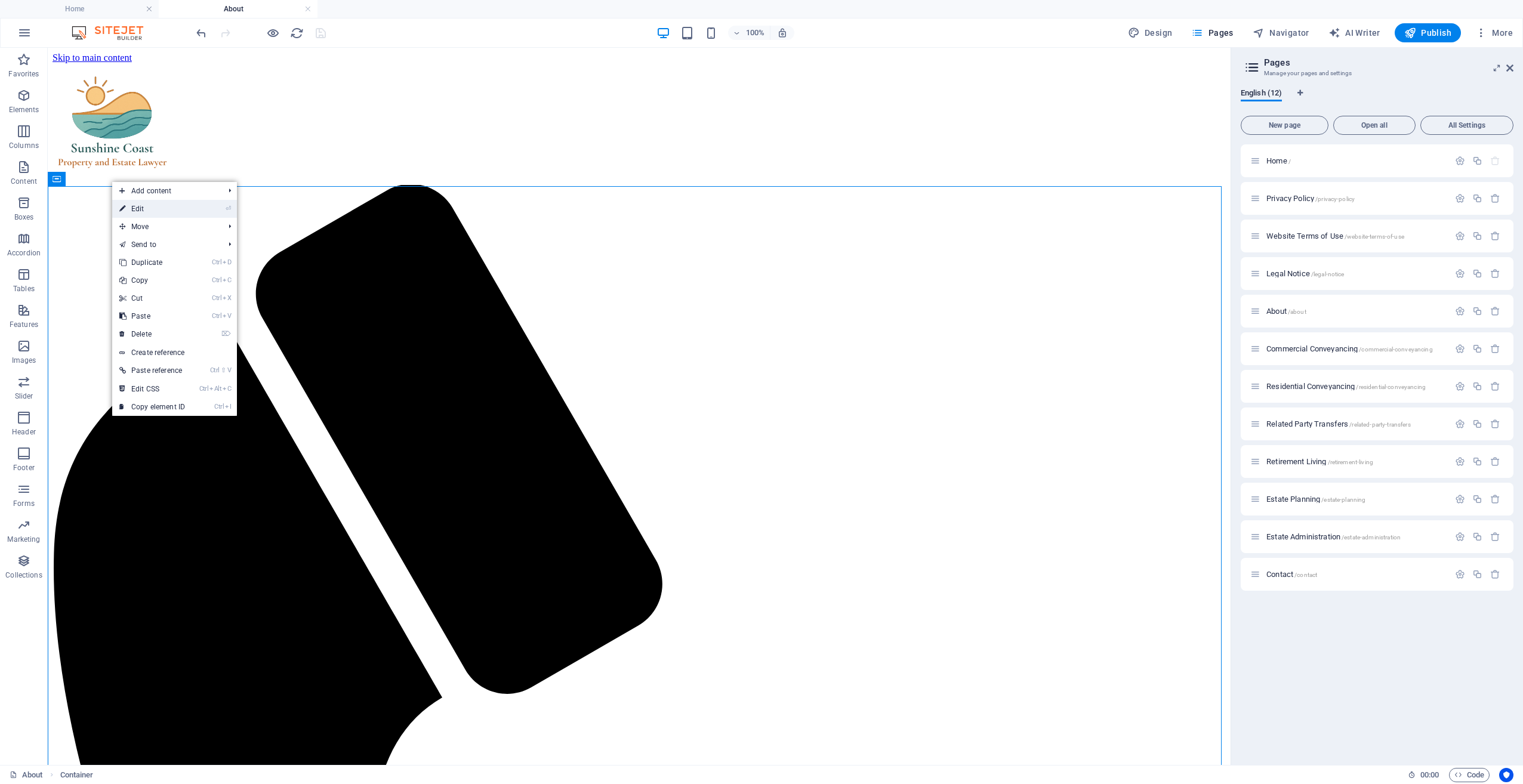
click at [126, 213] on link "⏎ Edit" at bounding box center [151, 209] width 80 height 18
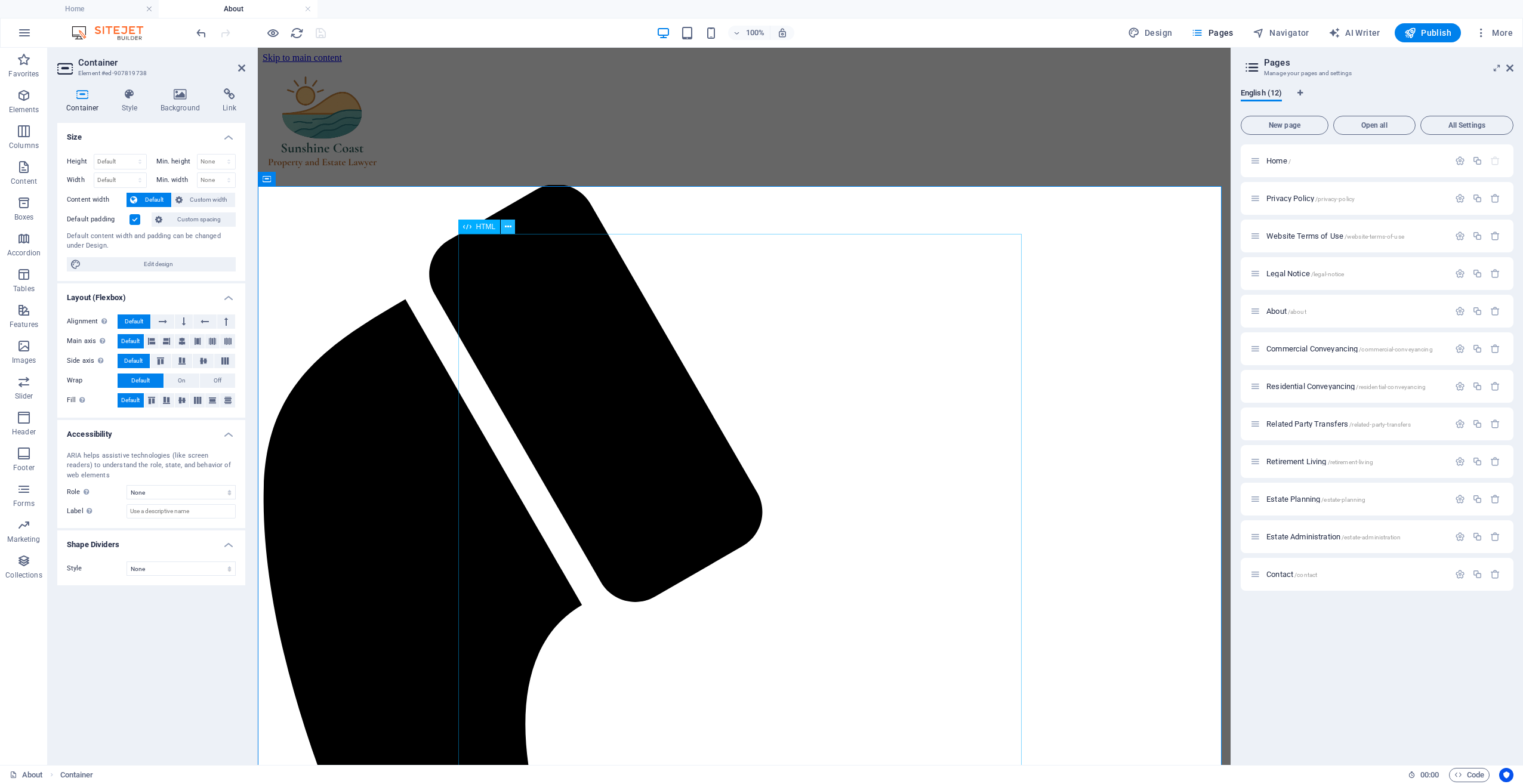
click at [509, 223] on icon at bounding box center [508, 227] width 6 height 13
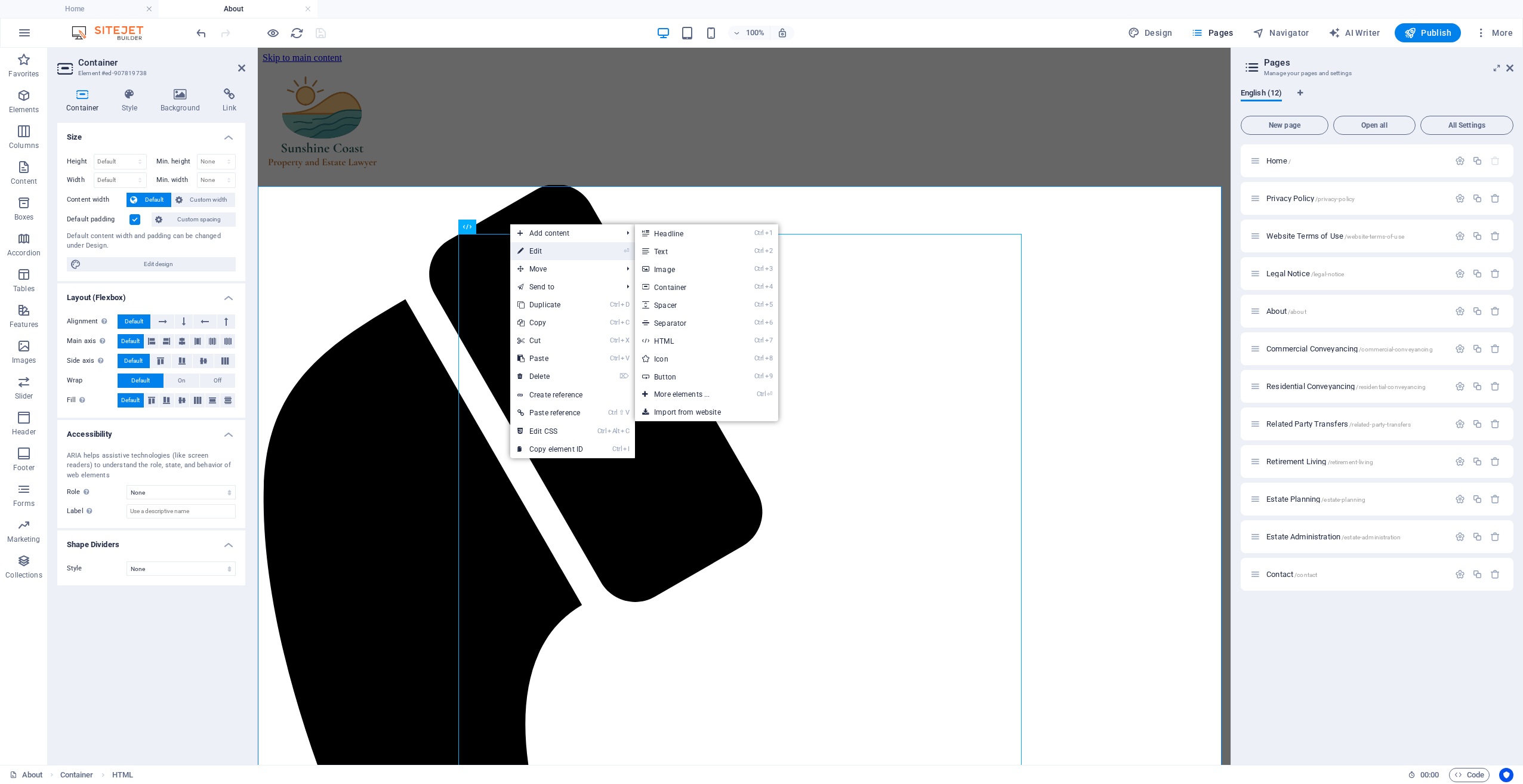
click at [542, 250] on link "⏎ Edit" at bounding box center [549, 251] width 80 height 18
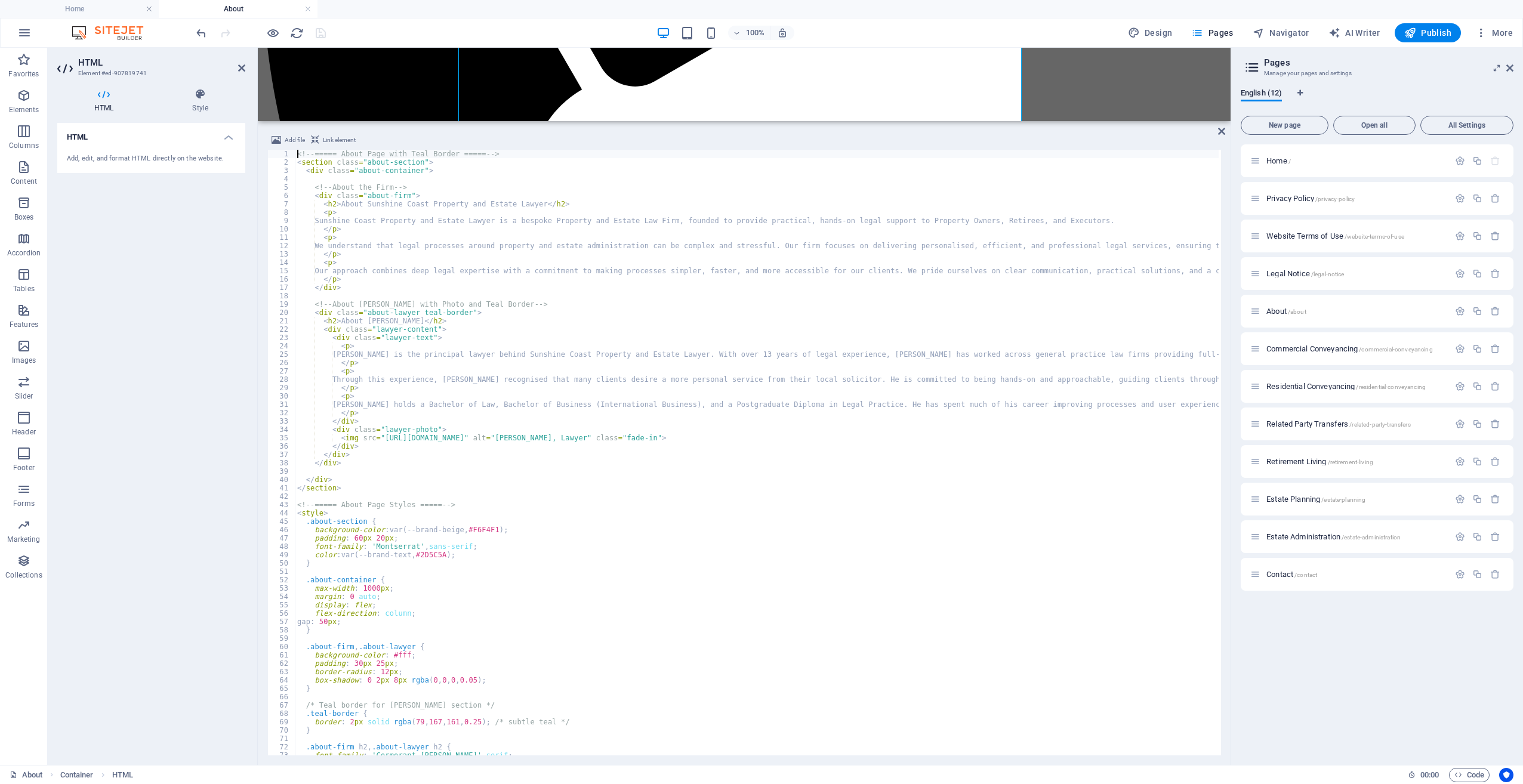
click at [523, 266] on div "<!-- ===== About Page with Teal Border ===== --> < section class = "about-secti…" at bounding box center [1218, 459] width 1847 height 620
type textarea "</style>"
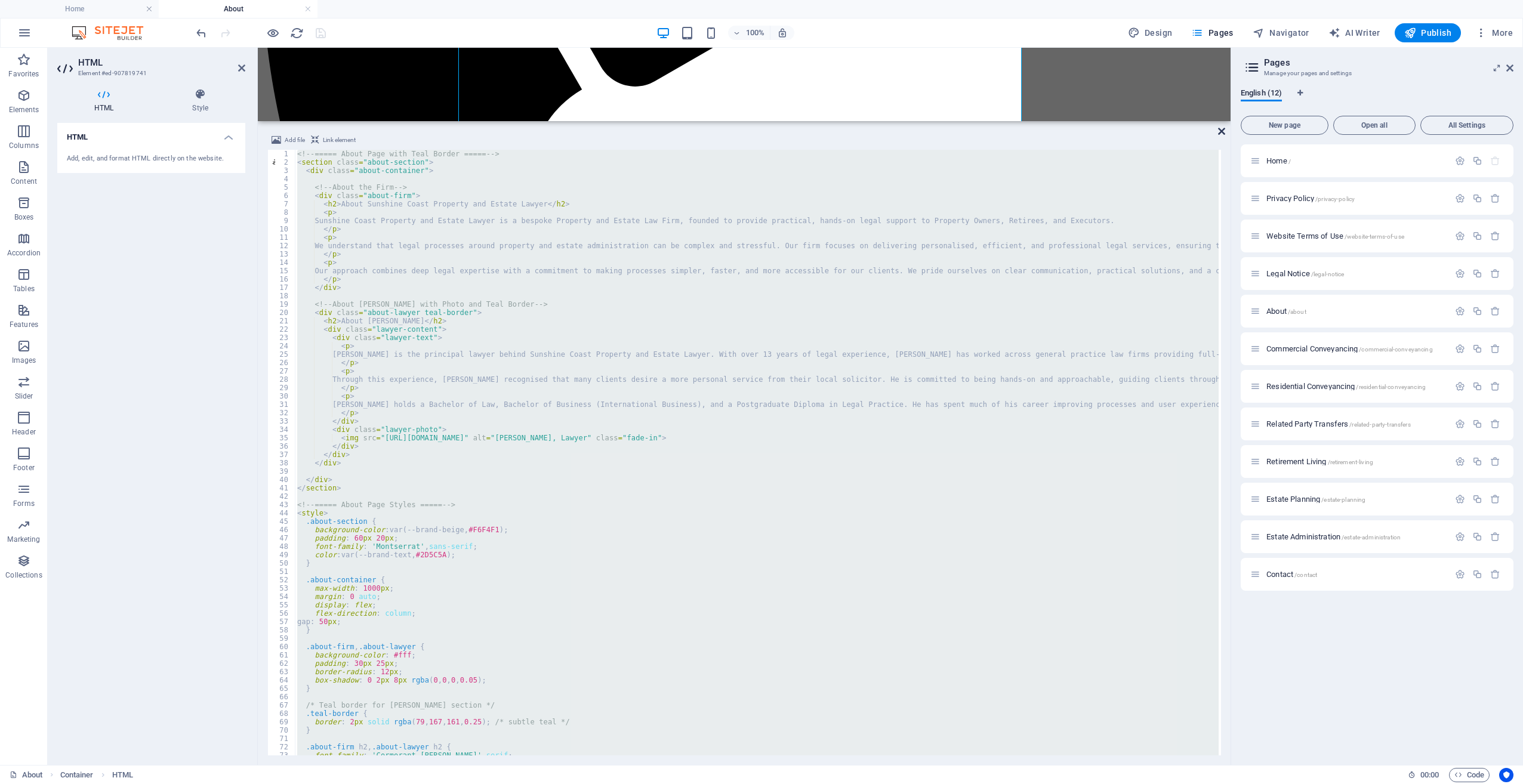
click at [1223, 132] on icon at bounding box center [1221, 132] width 7 height 9
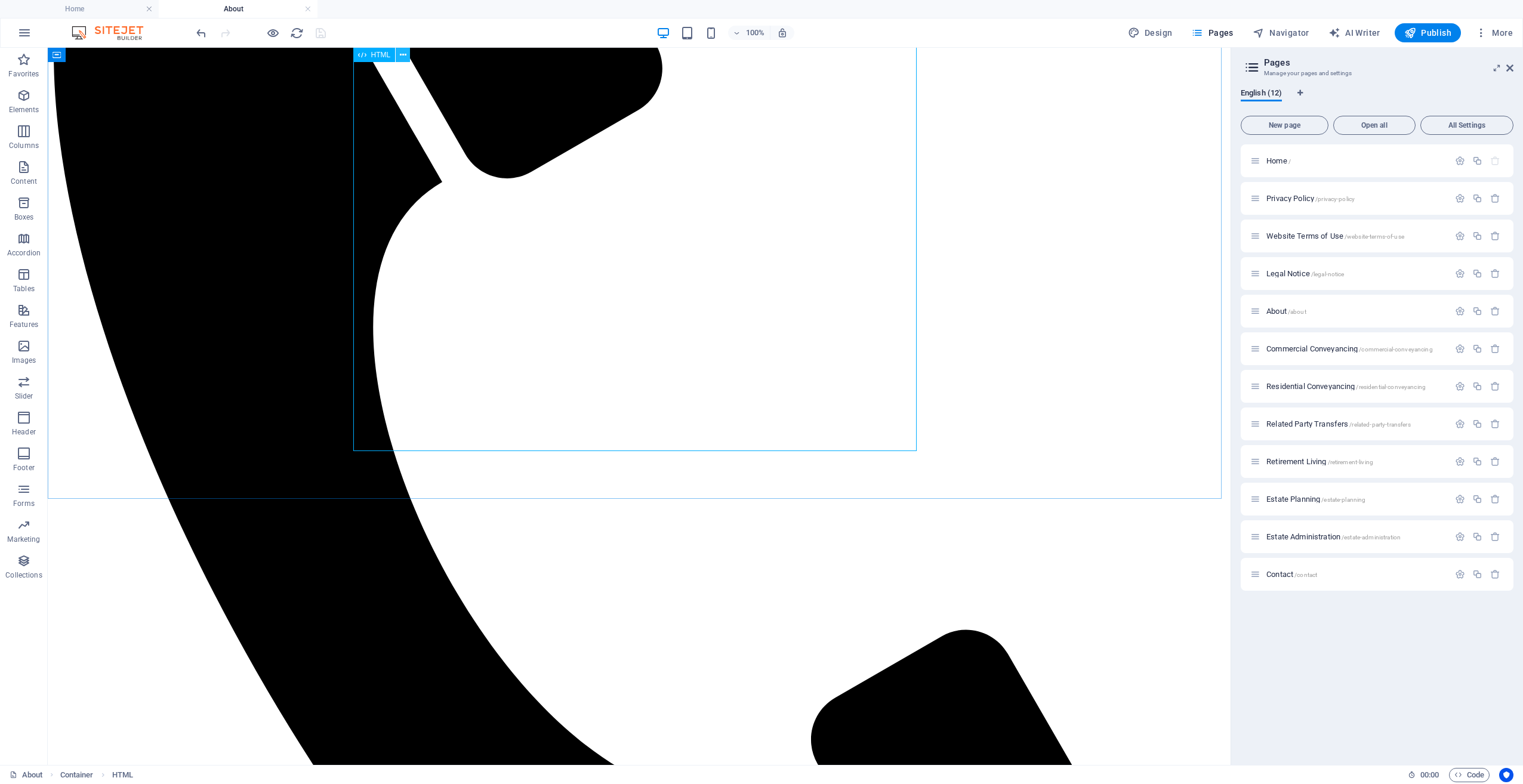
click at [399, 56] on button at bounding box center [403, 55] width 14 height 14
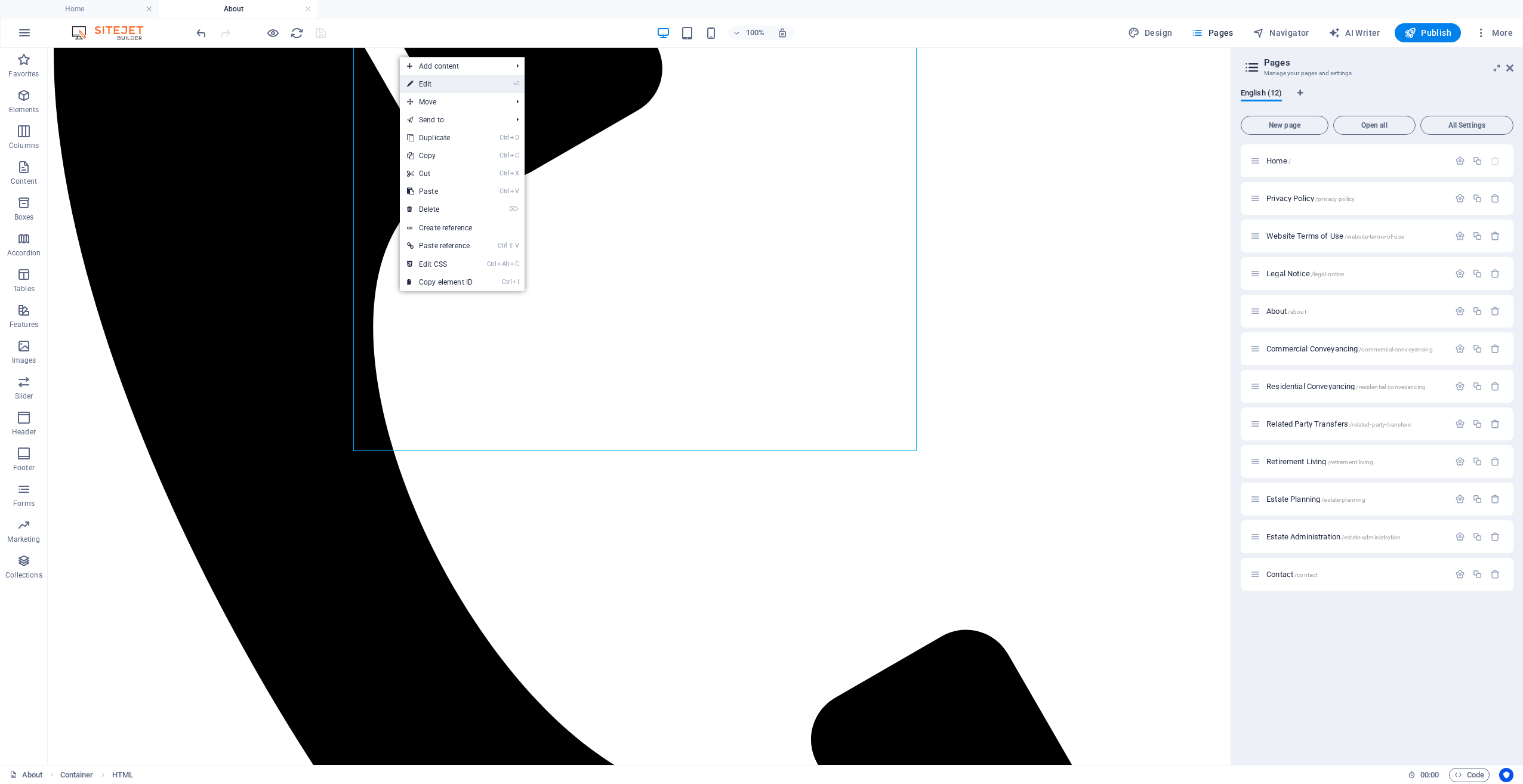
drag, startPoint x: 429, startPoint y: 81, endPoint x: 172, endPoint y: 35, distance: 261.1
click at [429, 81] on link "⏎ Edit" at bounding box center [439, 84] width 80 height 18
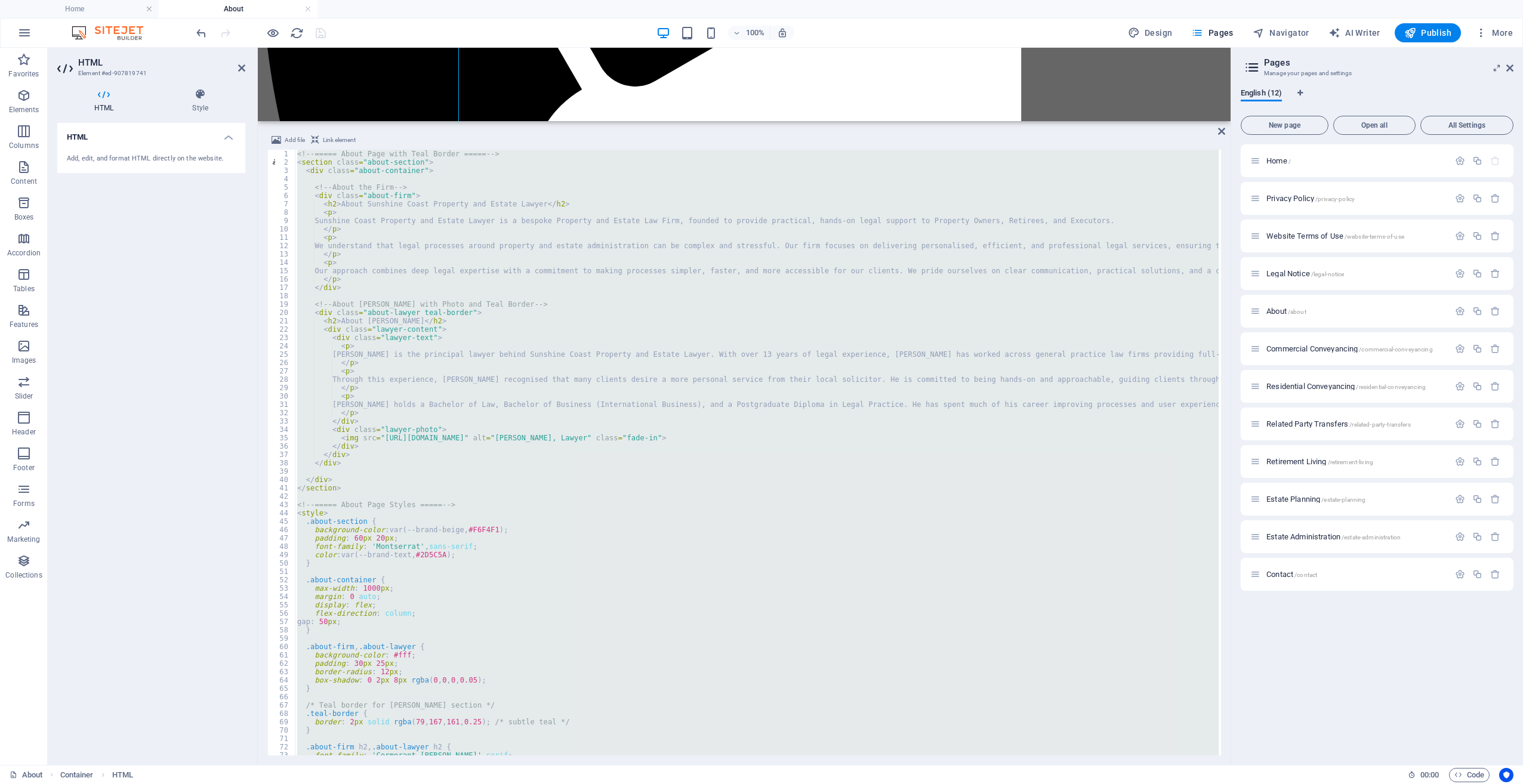
click at [506, 203] on div "<!-- ===== About Page with Teal Border ===== --> < section class = "about-secti…" at bounding box center [757, 452] width 924 height 606
paste textarea "the Sunshine Coast Property & Estate Lawyer Website Style Guide"
type textarea "the Sunshine Coast Property & Estate Lawyer Website Style Guide"
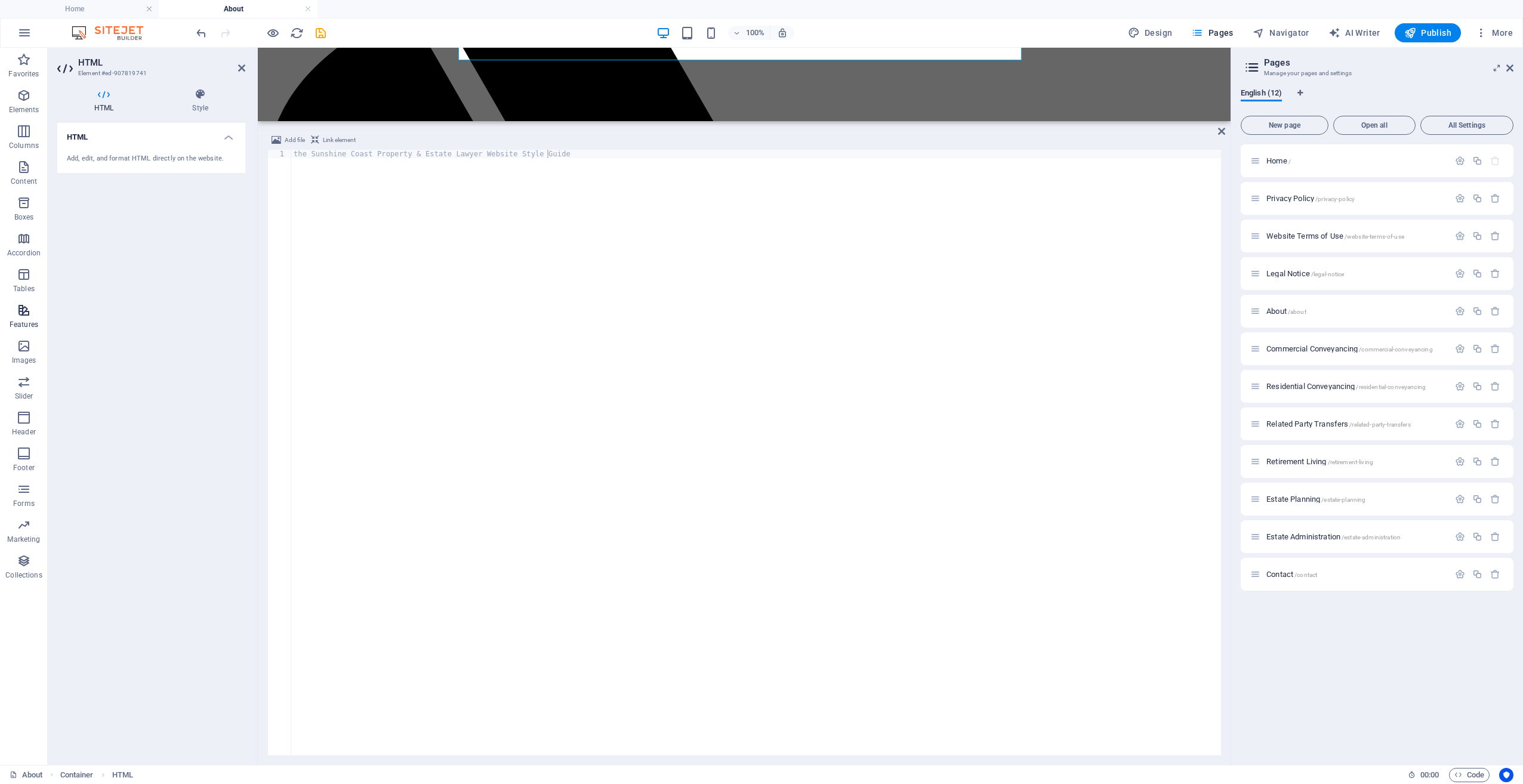
scroll to position [157, 0]
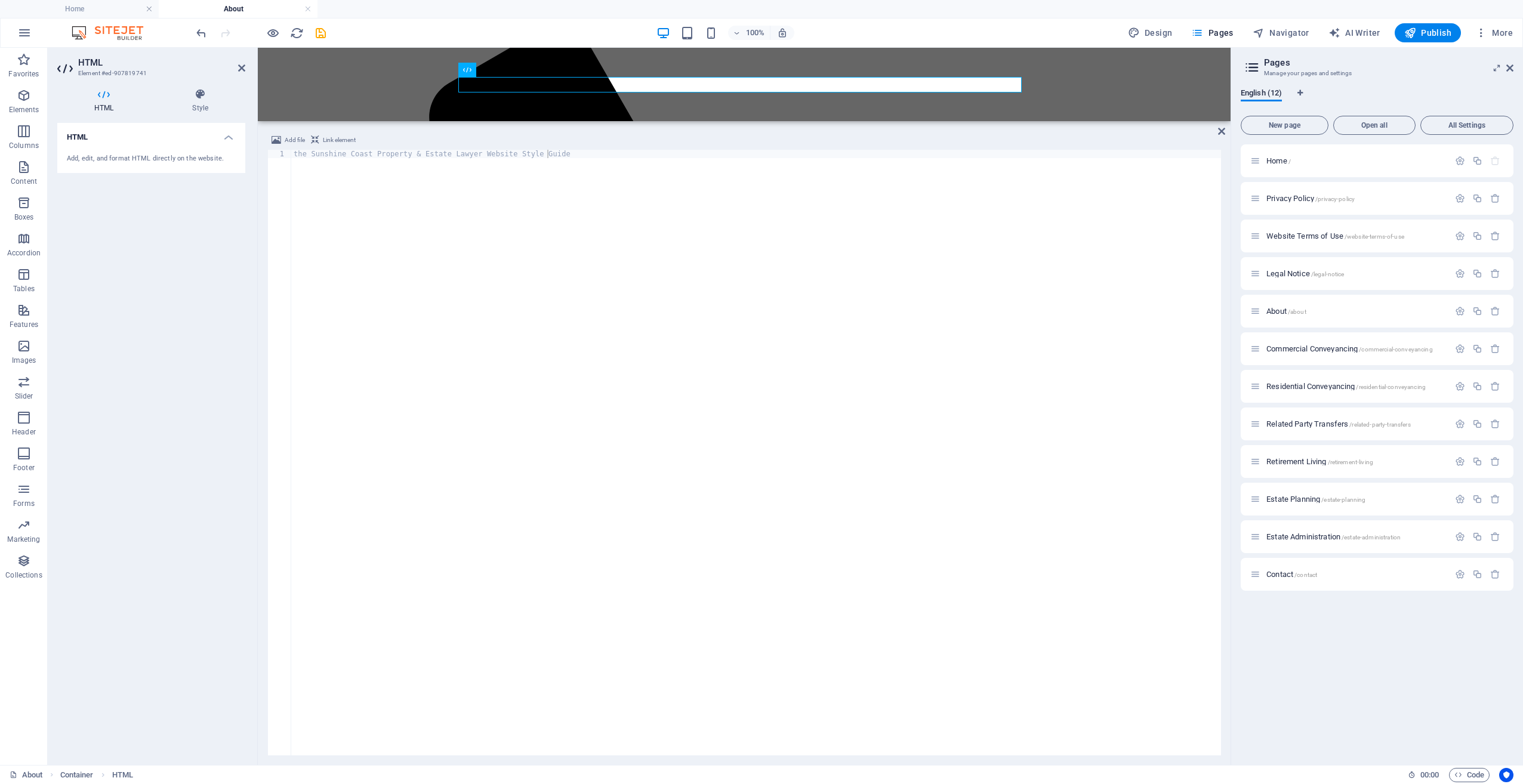
click at [526, 244] on div "the Sunshine Coast Property & Estate Lawyer Website Style Guide" at bounding box center [757, 461] width 930 height 622
click at [502, 184] on div "the Sunshine Coast Property & Estate Lawyer Website Style Guide" at bounding box center [757, 461] width 930 height 622
drag, startPoint x: 508, startPoint y: 151, endPoint x: 155, endPoint y: 139, distance: 353.2
click at [147, 143] on div "HTML Element #ed-907819741 HTML Style HTML Add, edit, and format HTML directly …" at bounding box center [639, 407] width 1183 height 717
paste textarea
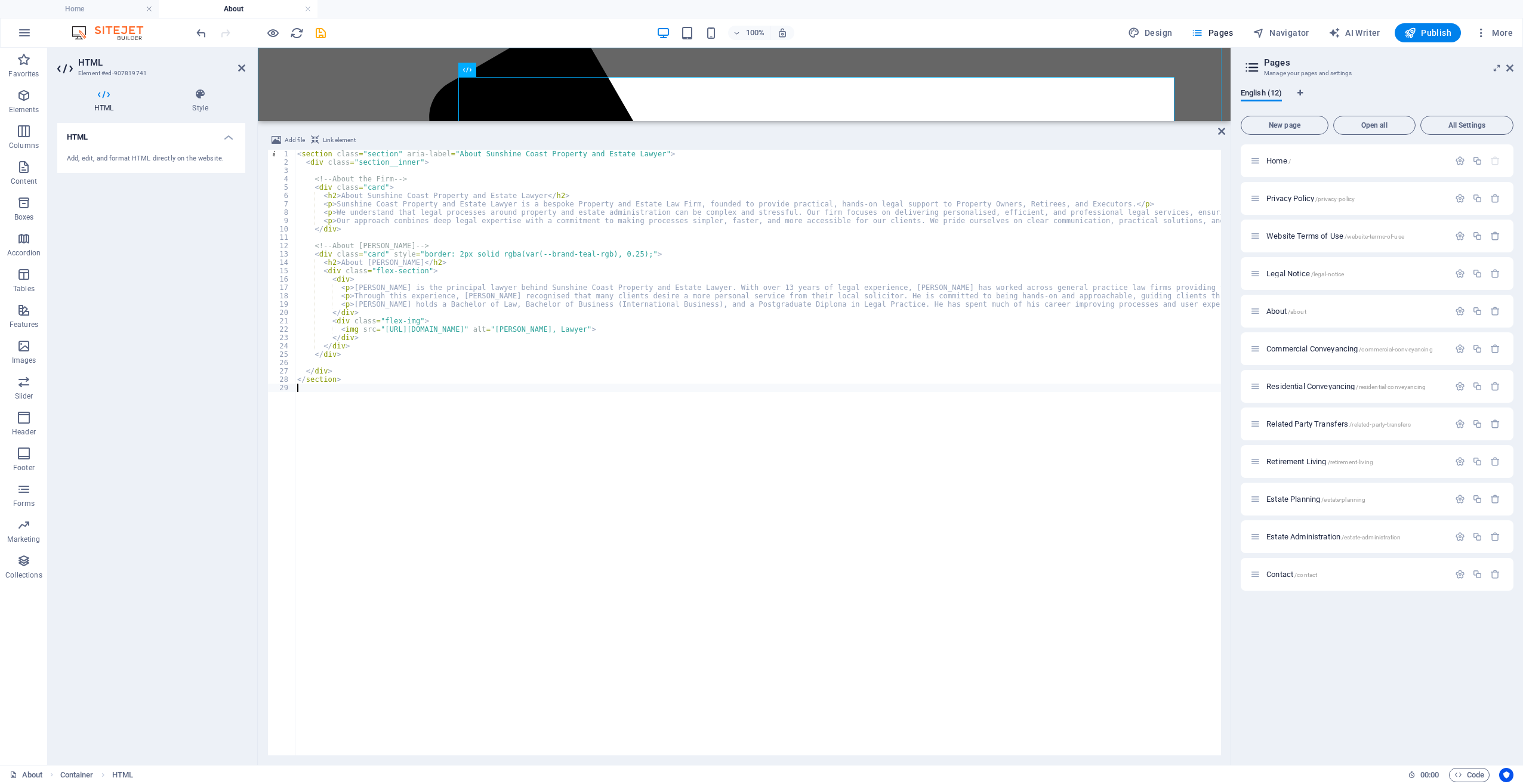
click at [351, 95] on div "Menu Home About Services Contact" at bounding box center [744, 644] width 963 height 1476
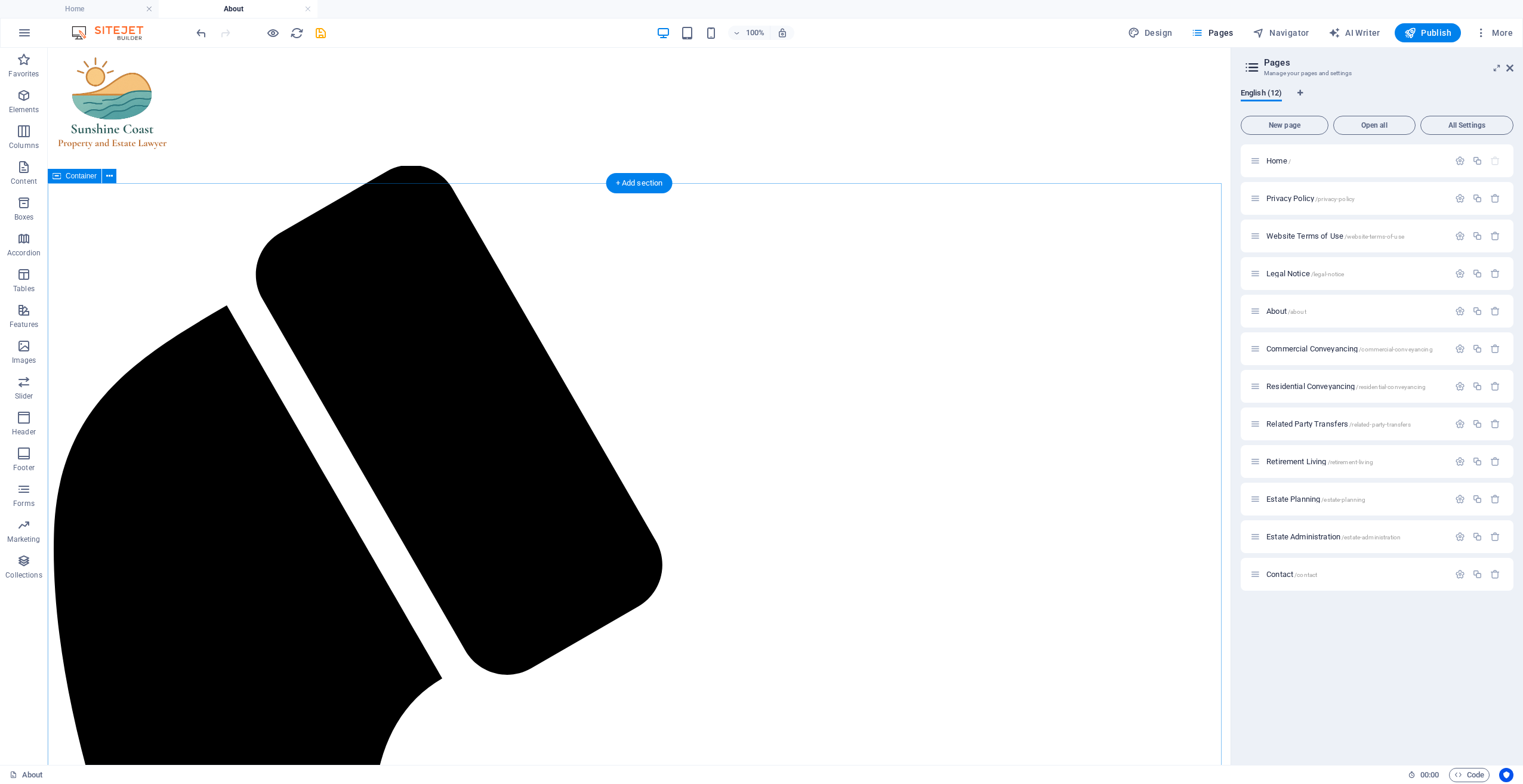
scroll to position [0, 0]
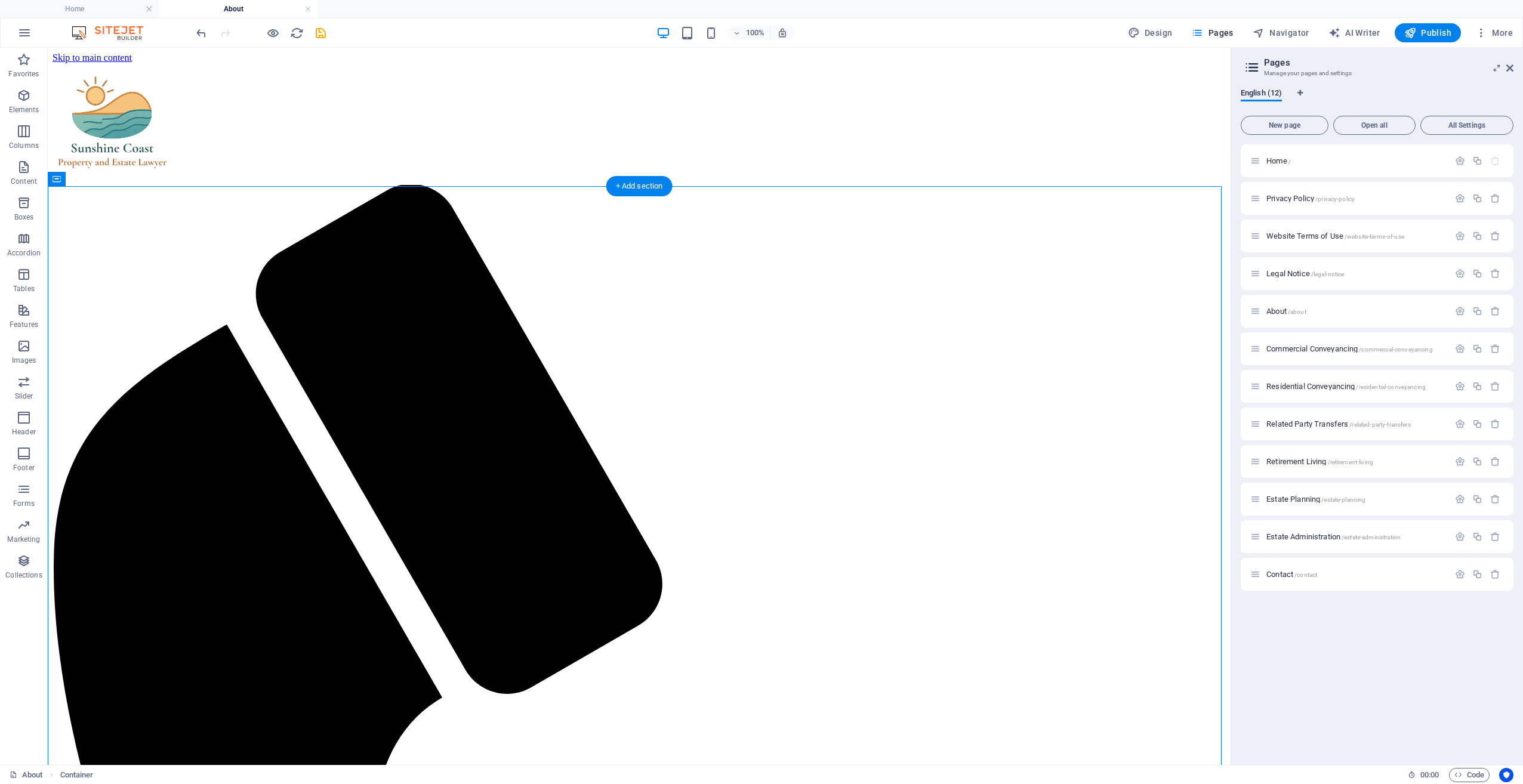
drag, startPoint x: 411, startPoint y: 275, endPoint x: 371, endPoint y: 193, distance: 91.2
drag, startPoint x: 382, startPoint y: 226, endPoint x: 631, endPoint y: 183, distance: 252.7
click at [631, 183] on div "Drag here to replace the existing content. Press “Ctrl” if you want to create a…" at bounding box center [639, 407] width 1183 height 717
click at [406, 227] on icon at bounding box center [403, 227] width 6 height 13
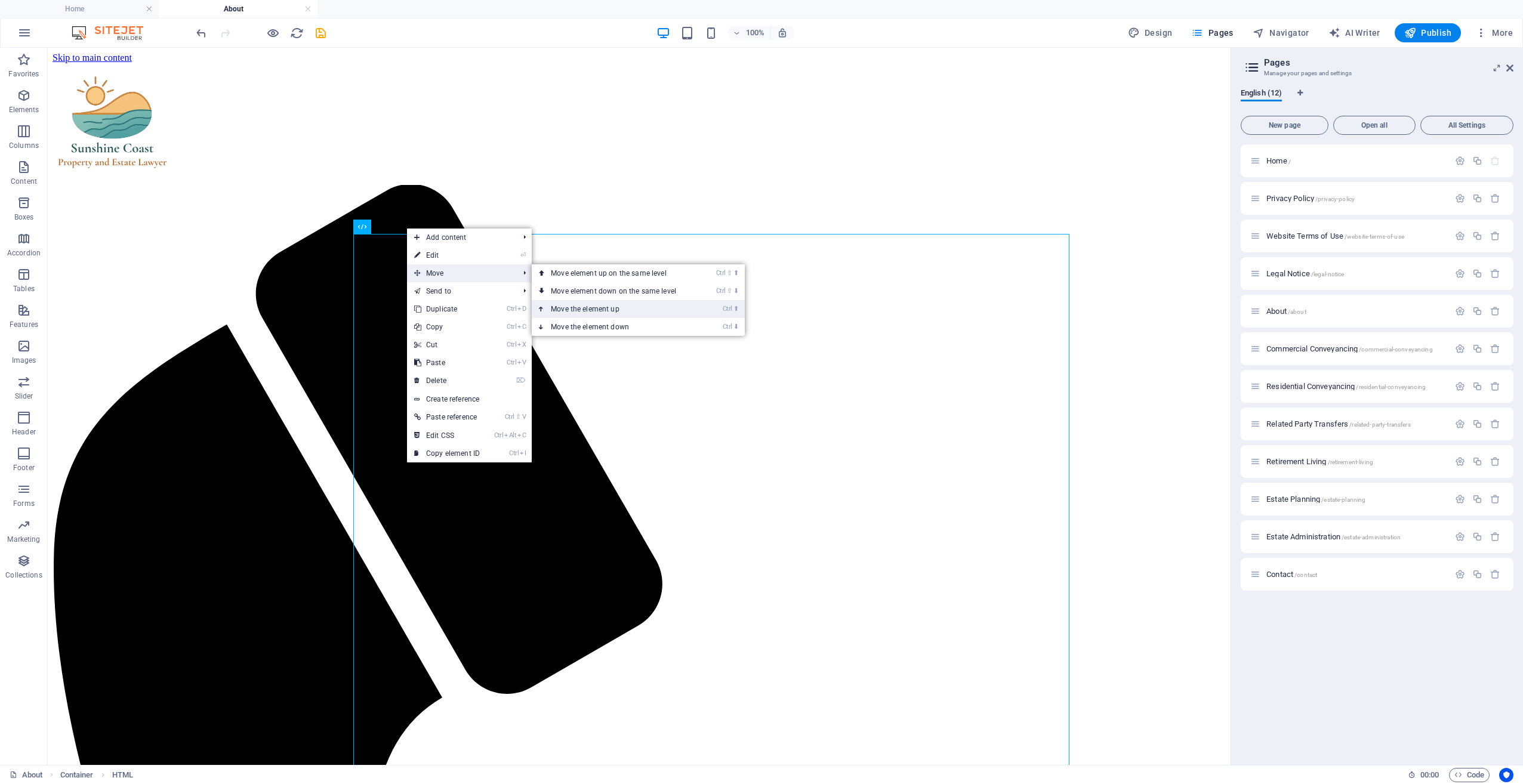
click at [587, 304] on link "Ctrl ⬆ Move the element up" at bounding box center [616, 309] width 169 height 18
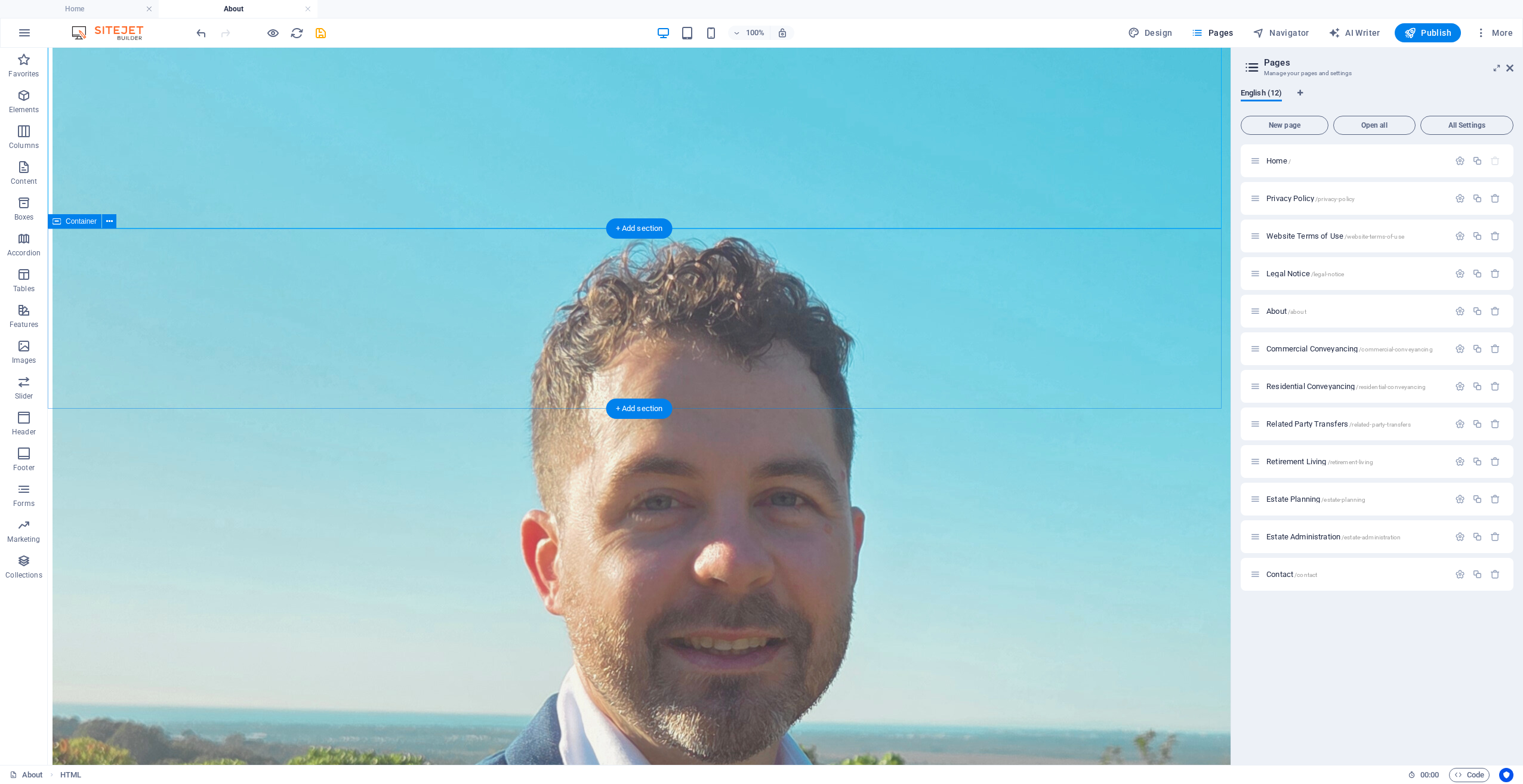
scroll to position [2012, 0]
click at [114, 221] on button at bounding box center [109, 221] width 14 height 14
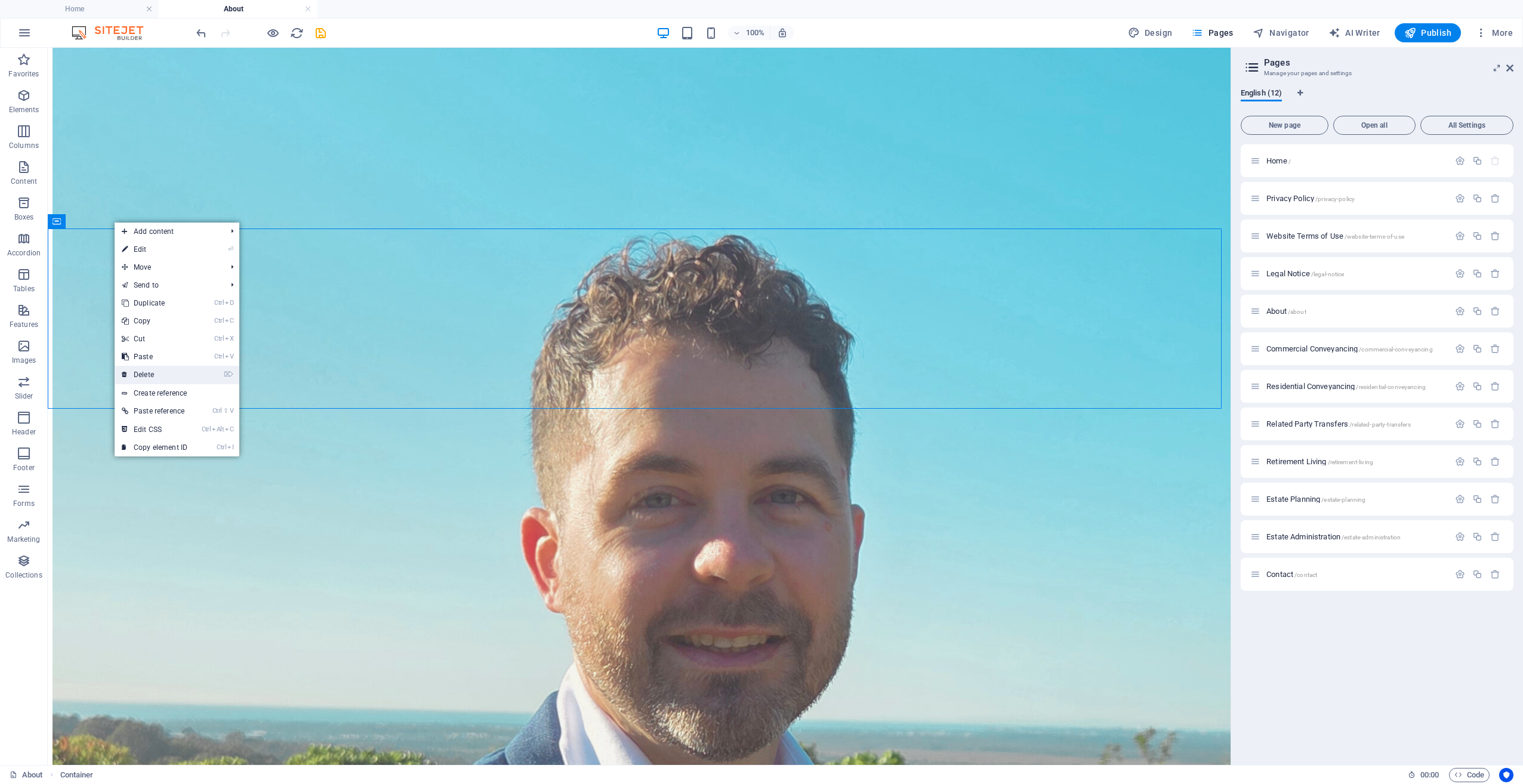
click at [158, 370] on link "⌦ Delete" at bounding box center [154, 374] width 80 height 18
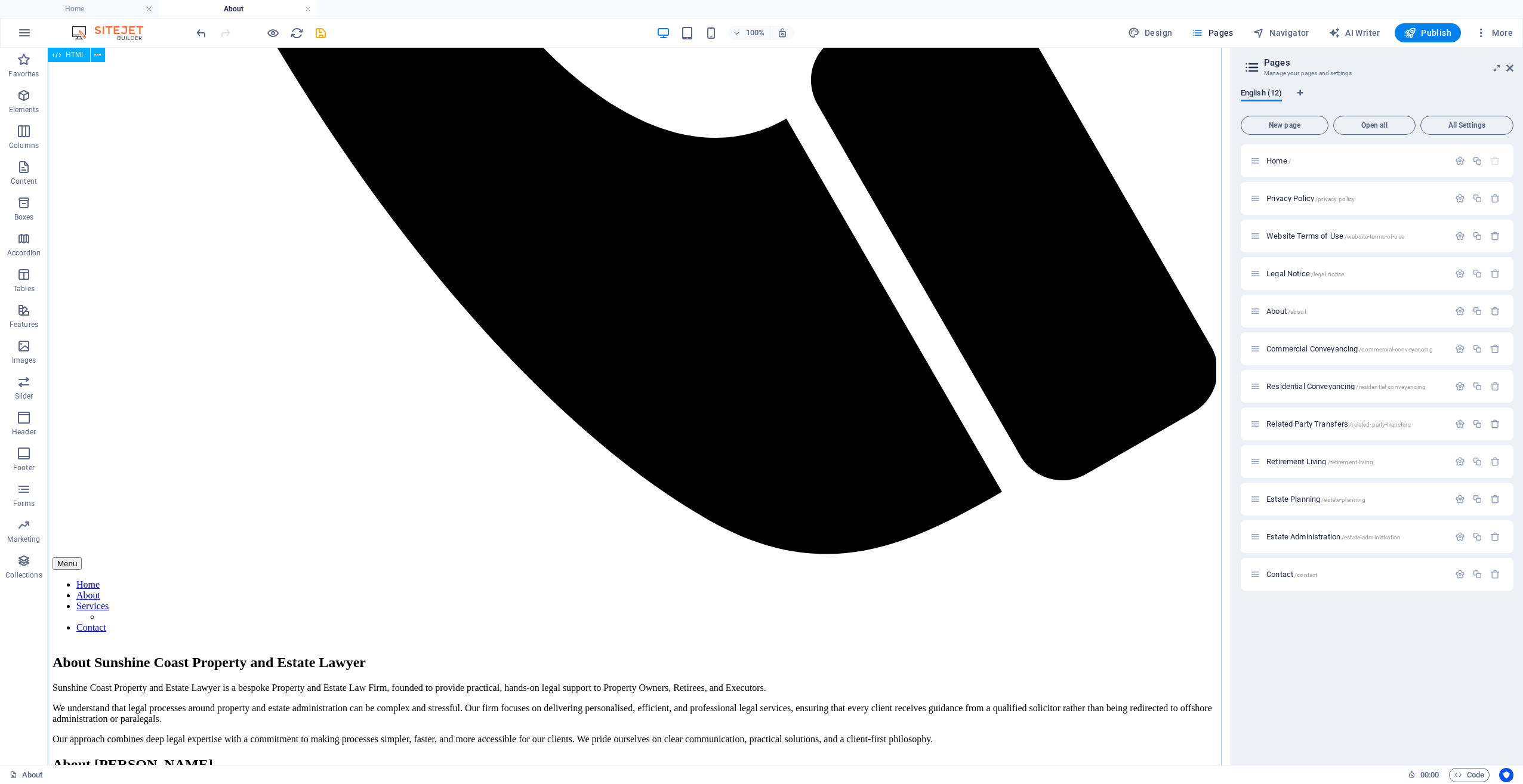
scroll to position [938, 0]
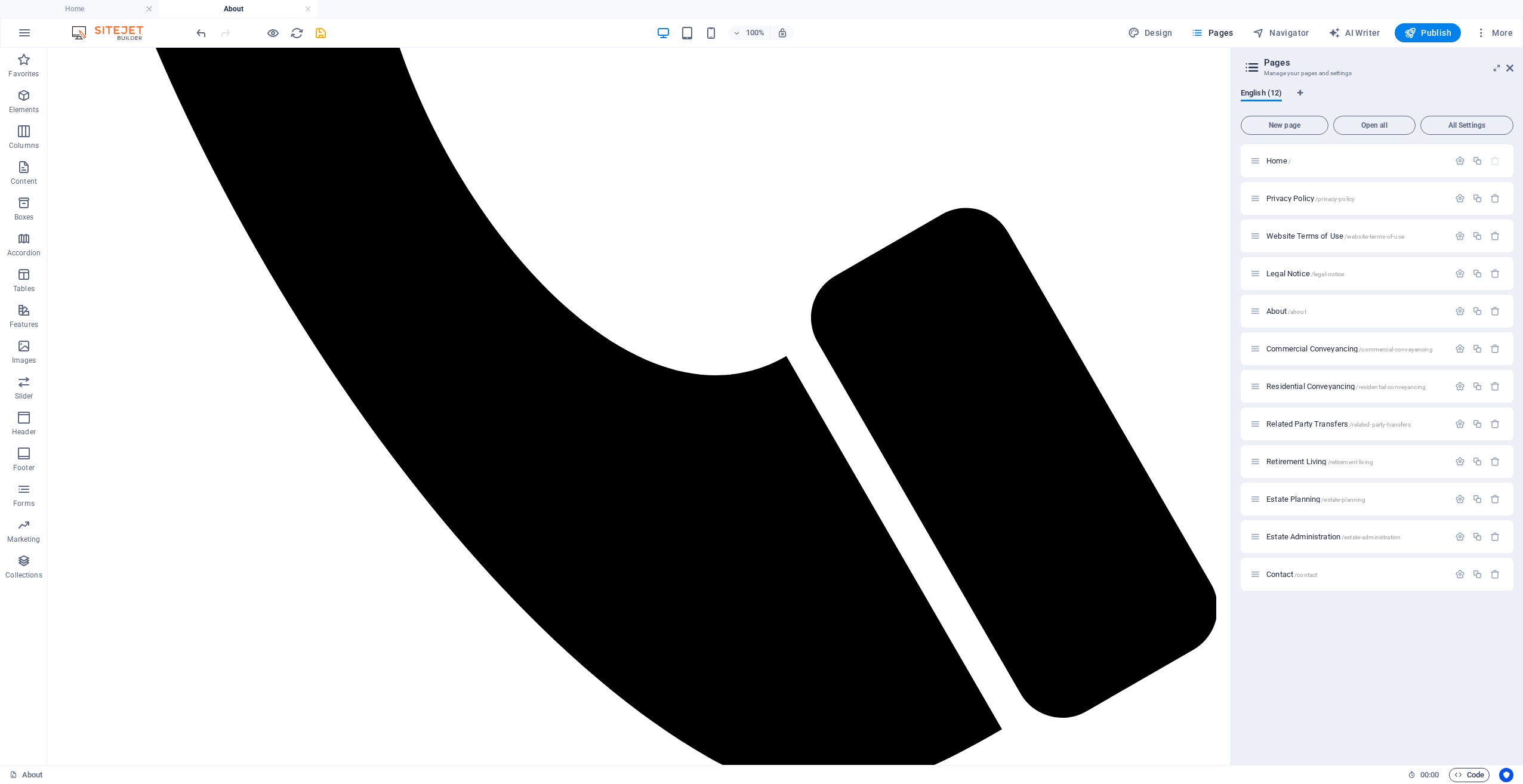
click at [1468, 771] on span "Code" at bounding box center [1469, 775] width 30 height 14
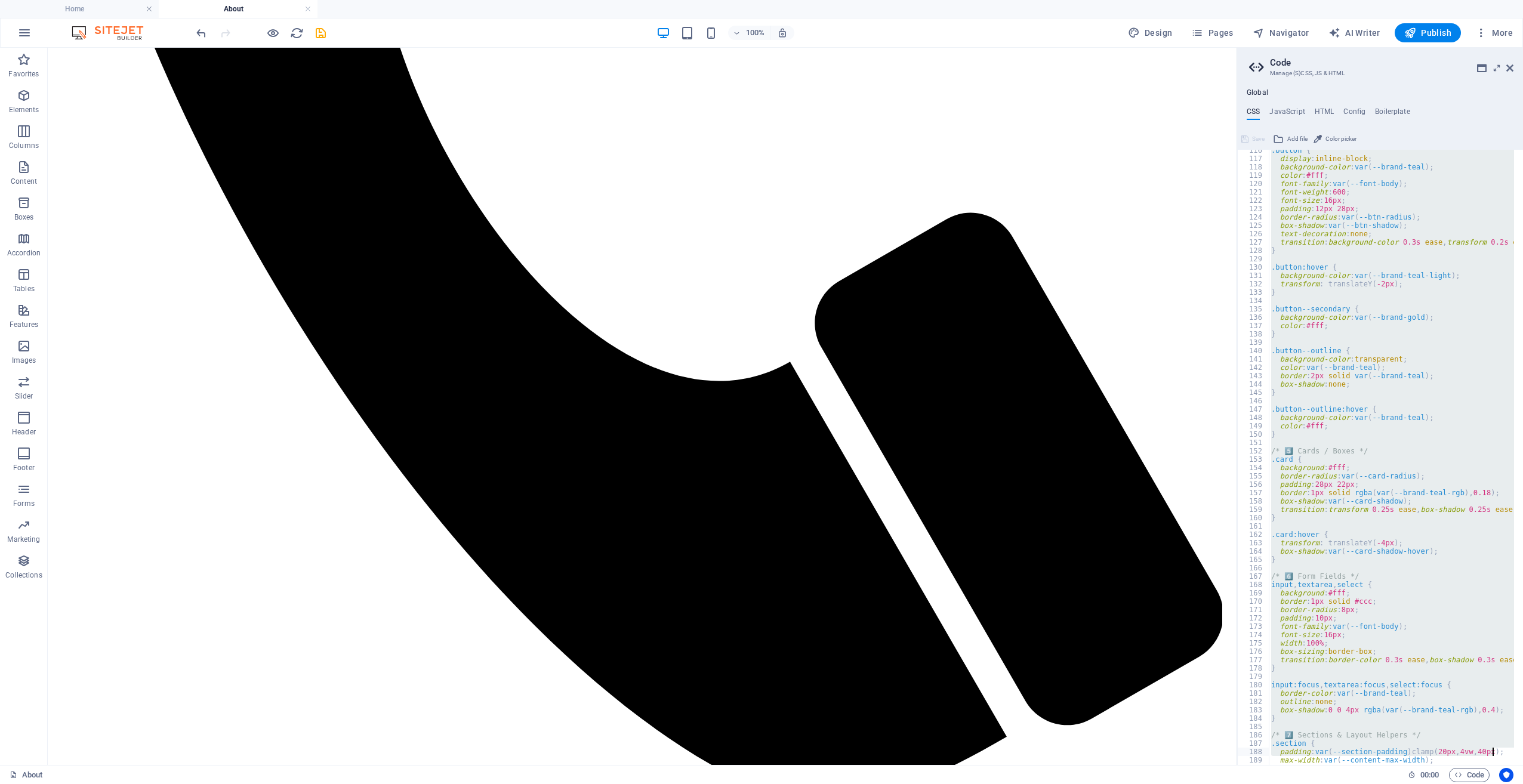
scroll to position [964, 0]
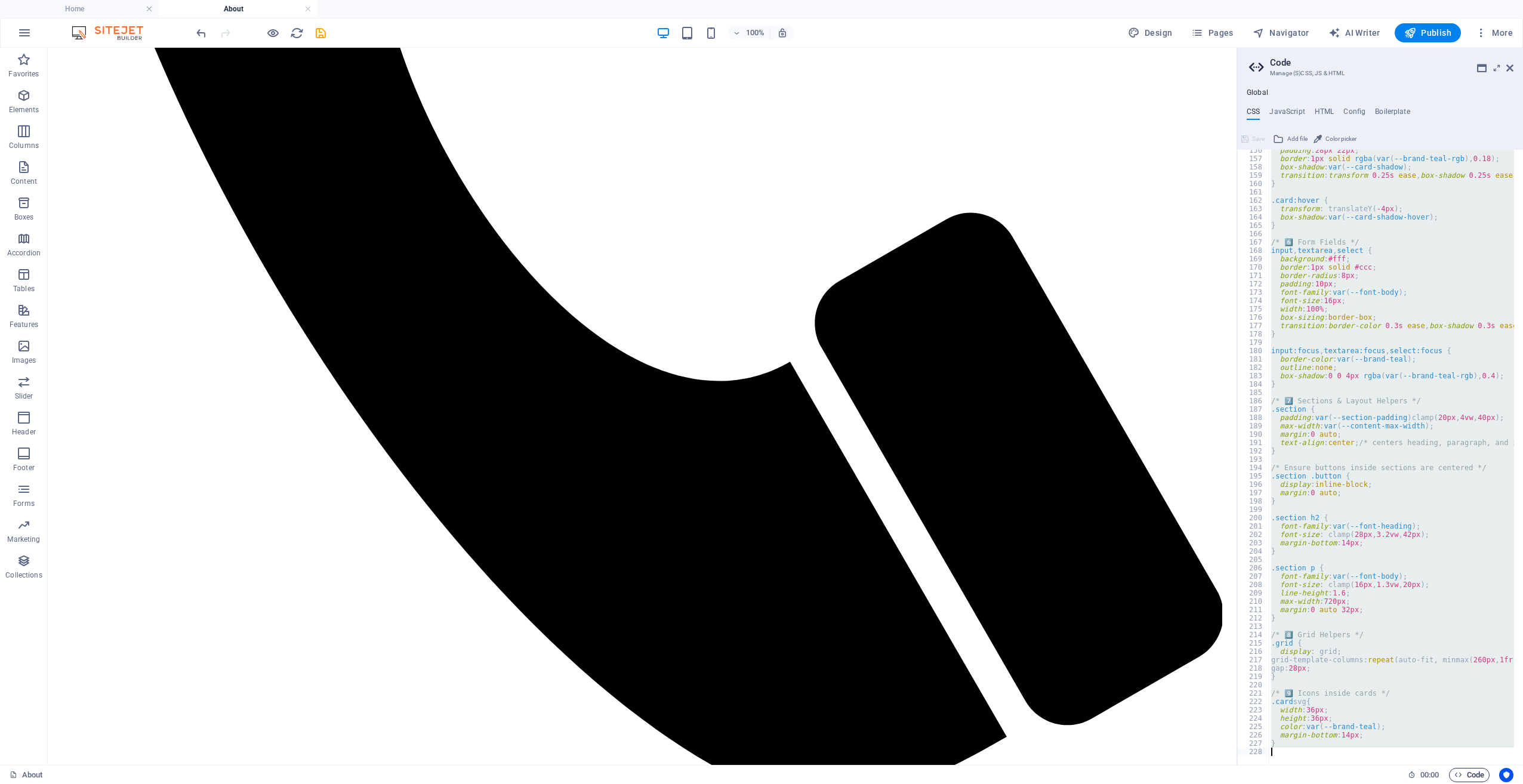
drag, startPoint x: 1272, startPoint y: 161, endPoint x: 1473, endPoint y: 775, distance: 646.1
click at [1523, 783] on html "Sunshine Coast Property and Estate Lawyer Home About Favorites Elements Columns…" at bounding box center [762, 392] width 1523 height 784
type textarea "}"
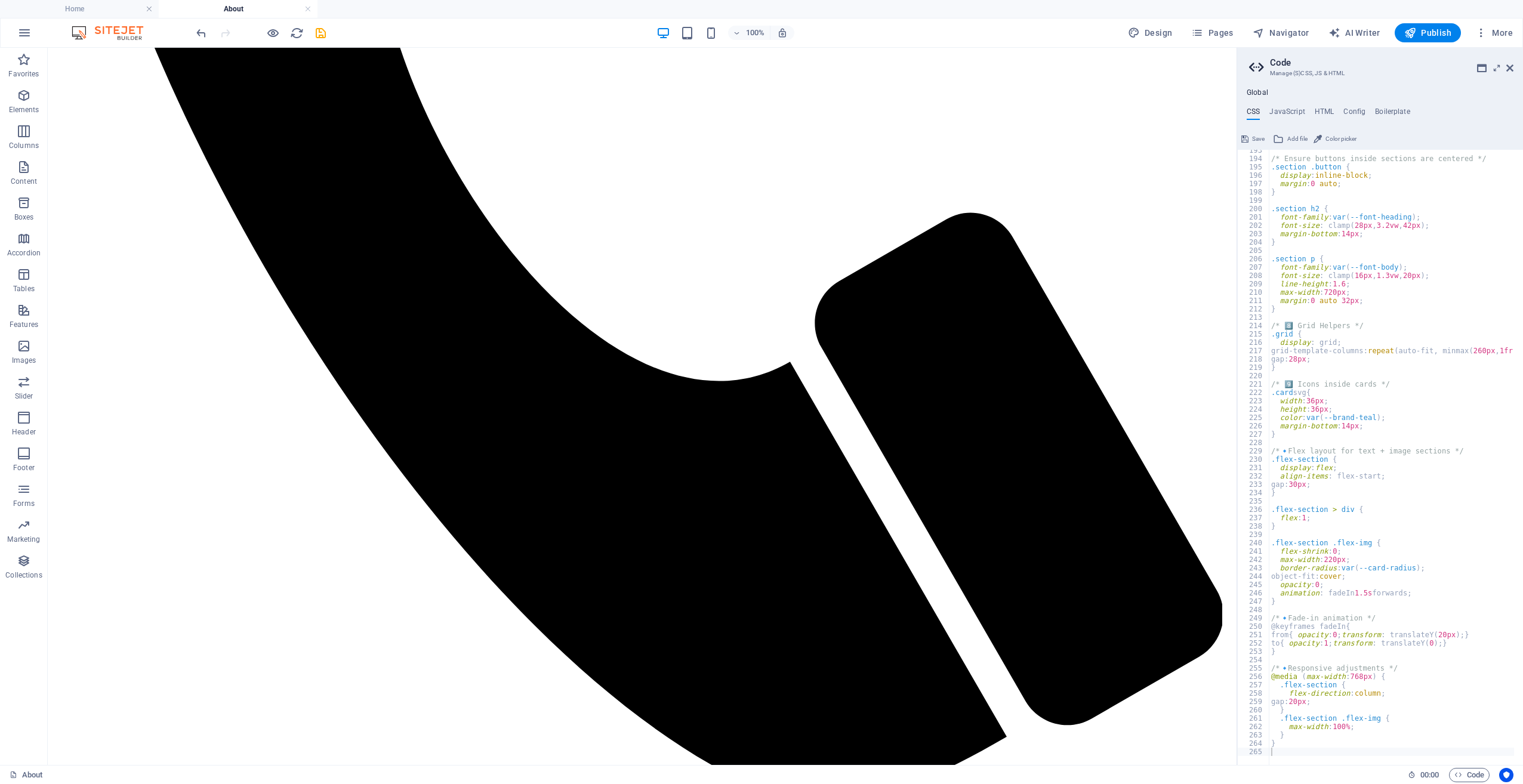
click at [1258, 136] on span "Save" at bounding box center [1259, 139] width 13 height 14
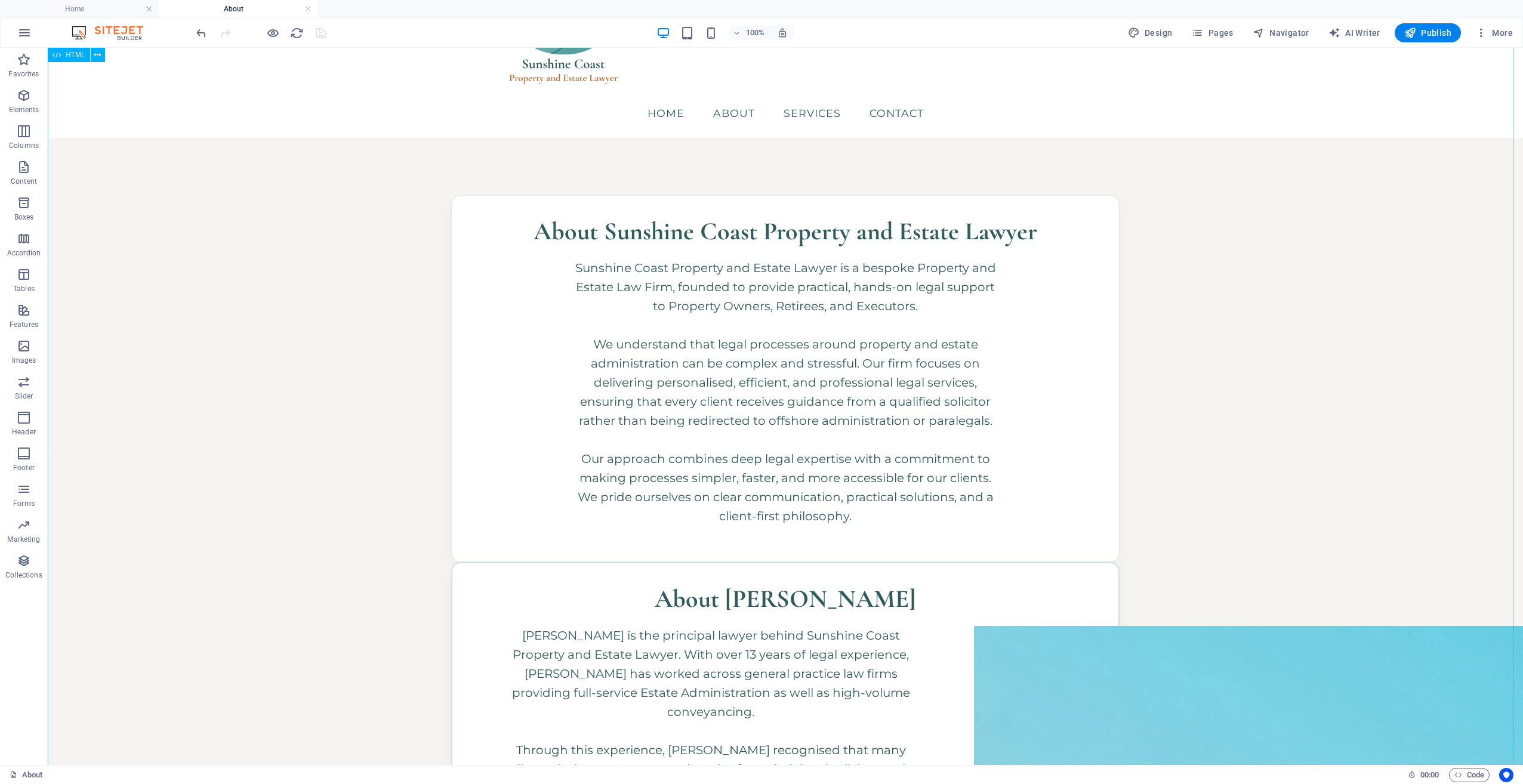
scroll to position [38, 0]
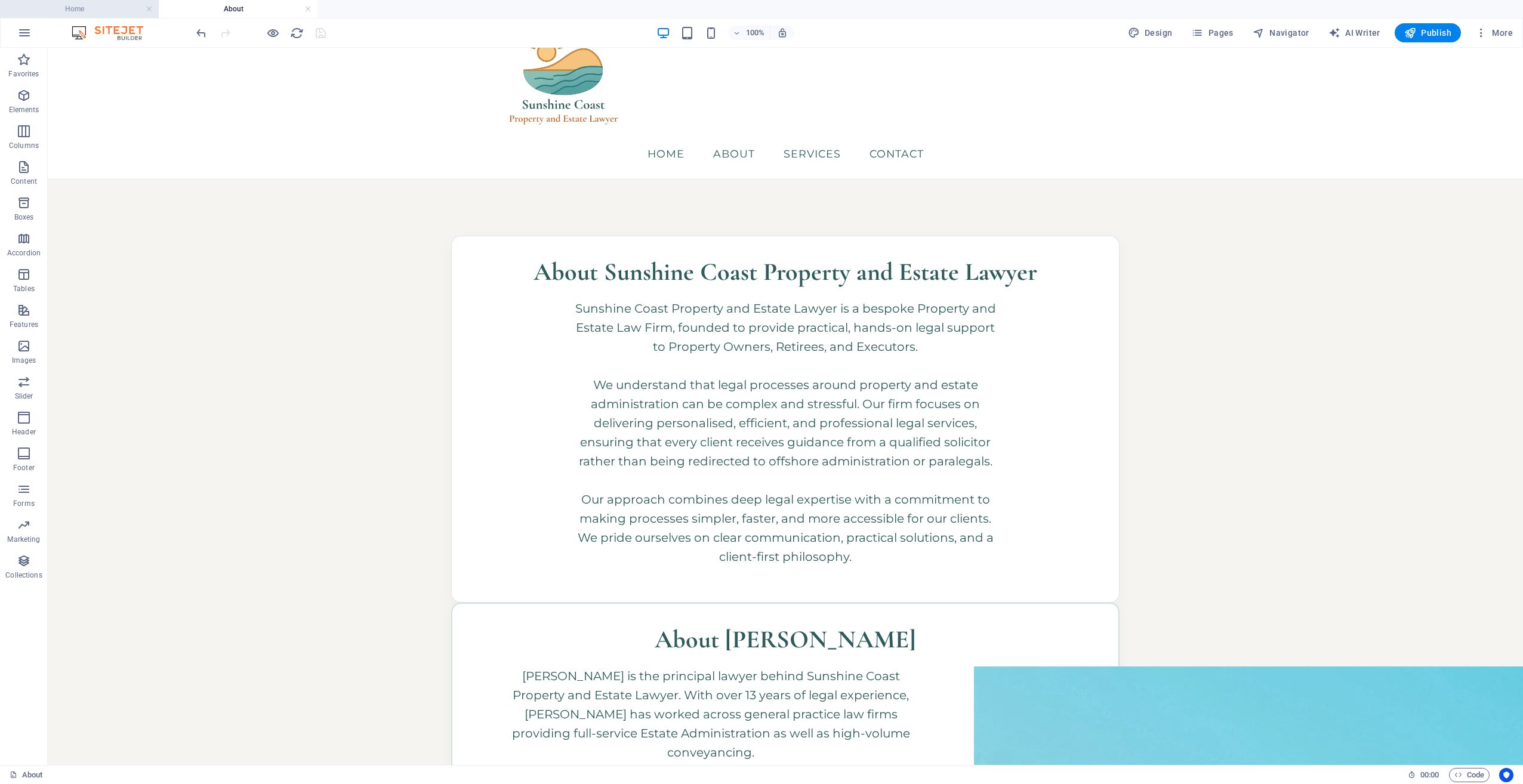
click at [121, 13] on h4 "Home" at bounding box center [79, 9] width 158 height 13
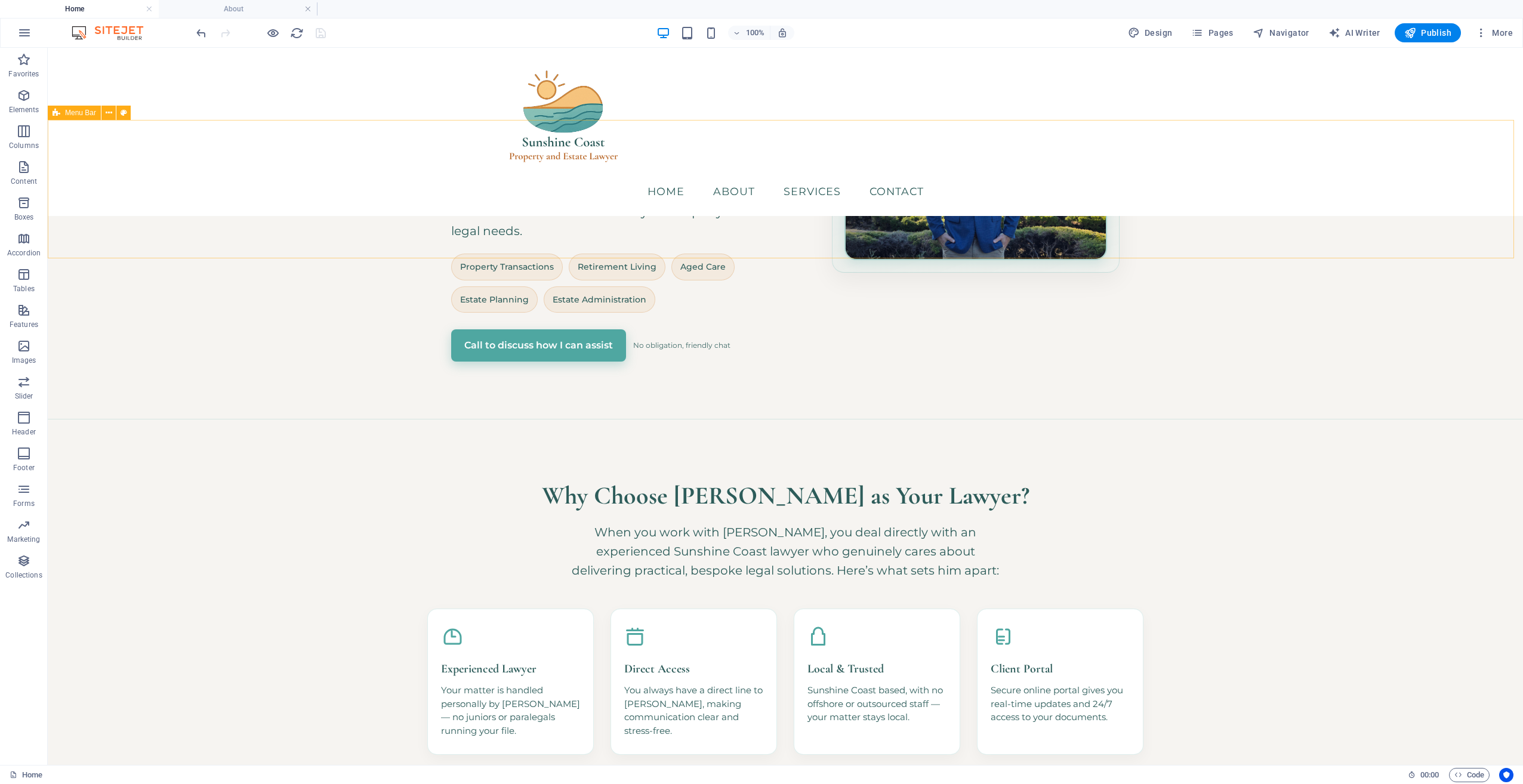
scroll to position [61, 0]
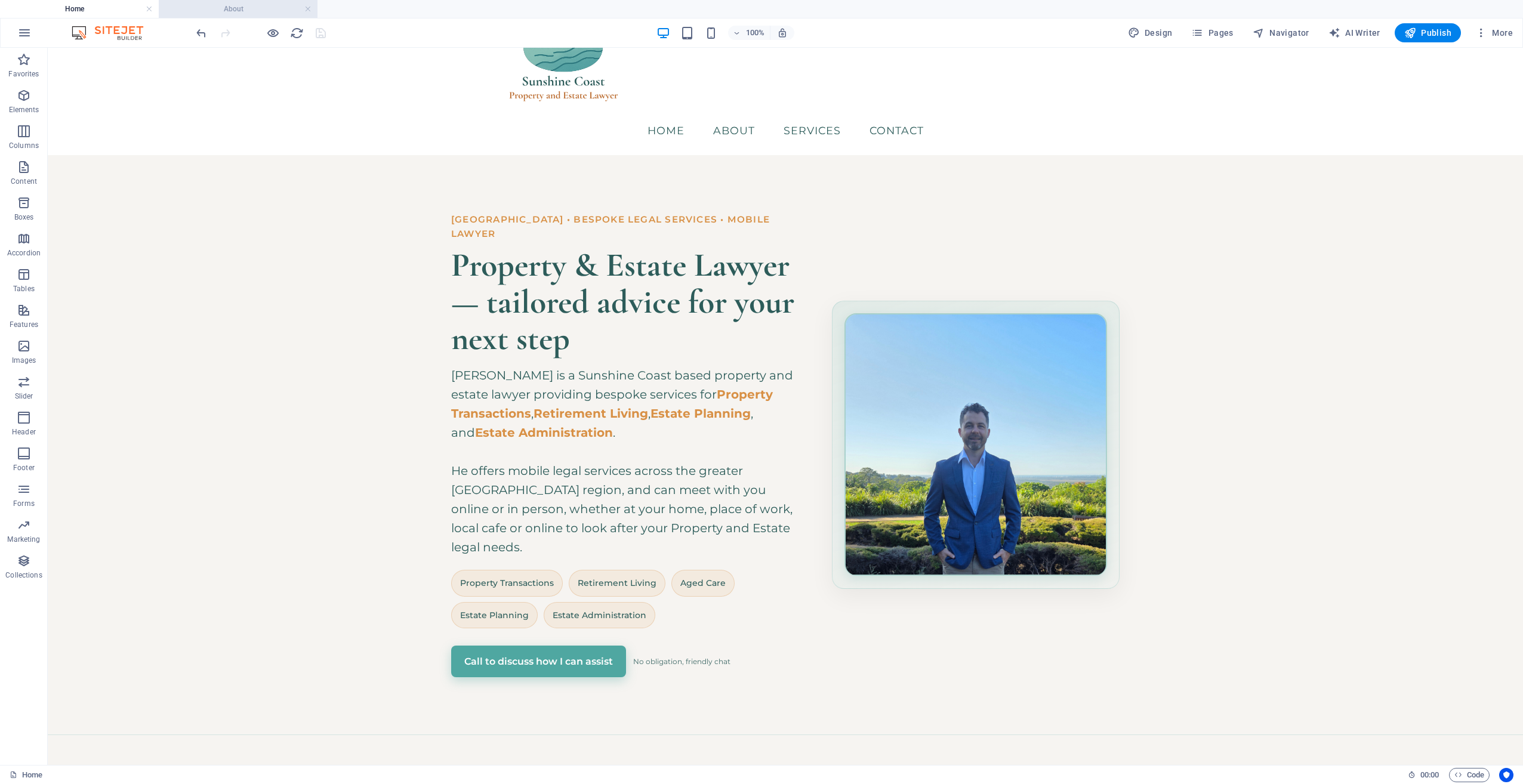
click at [236, 9] on h4 "About" at bounding box center [237, 9] width 158 height 13
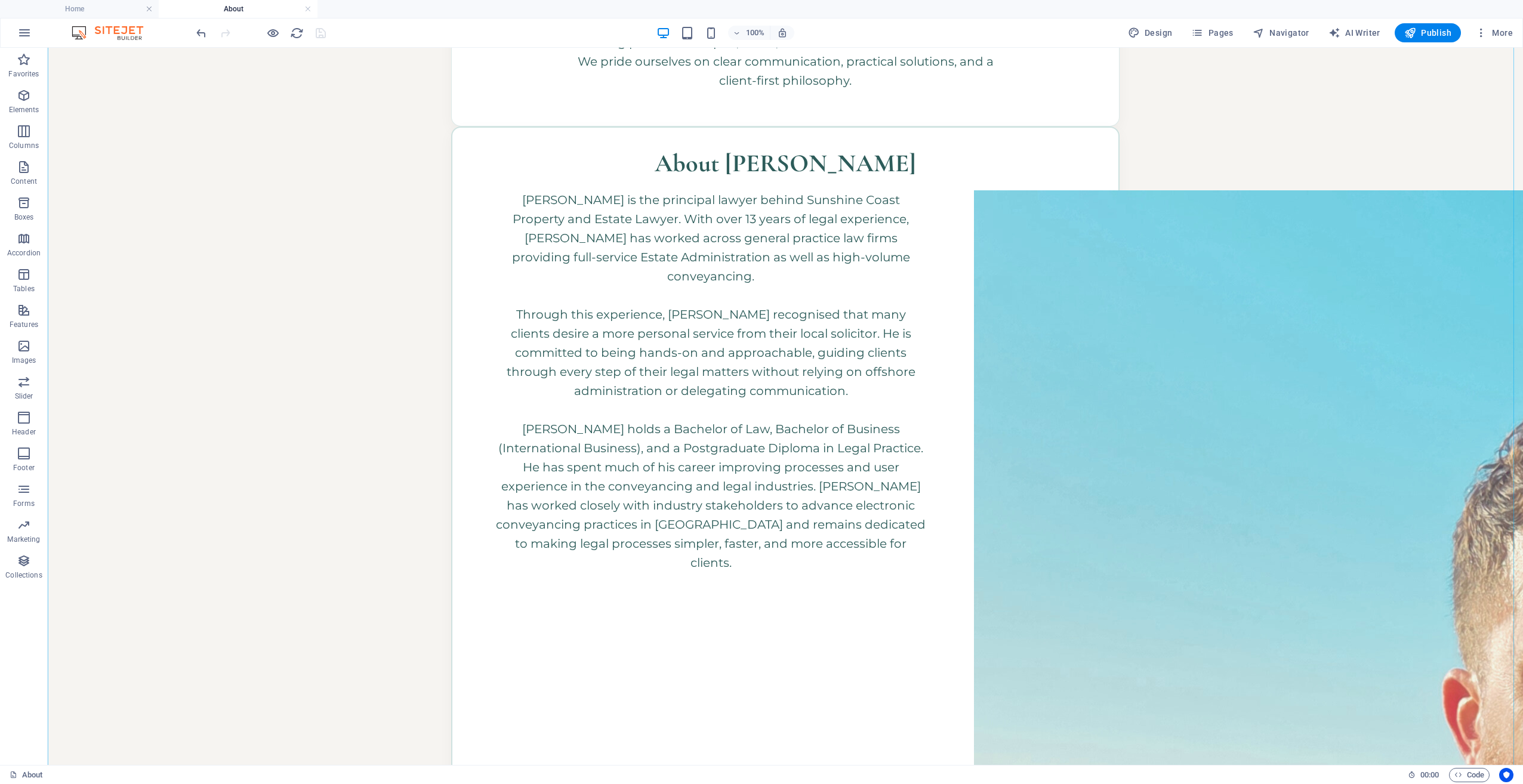
scroll to position [515, 0]
click at [94, 51] on button at bounding box center [98, 55] width 14 height 14
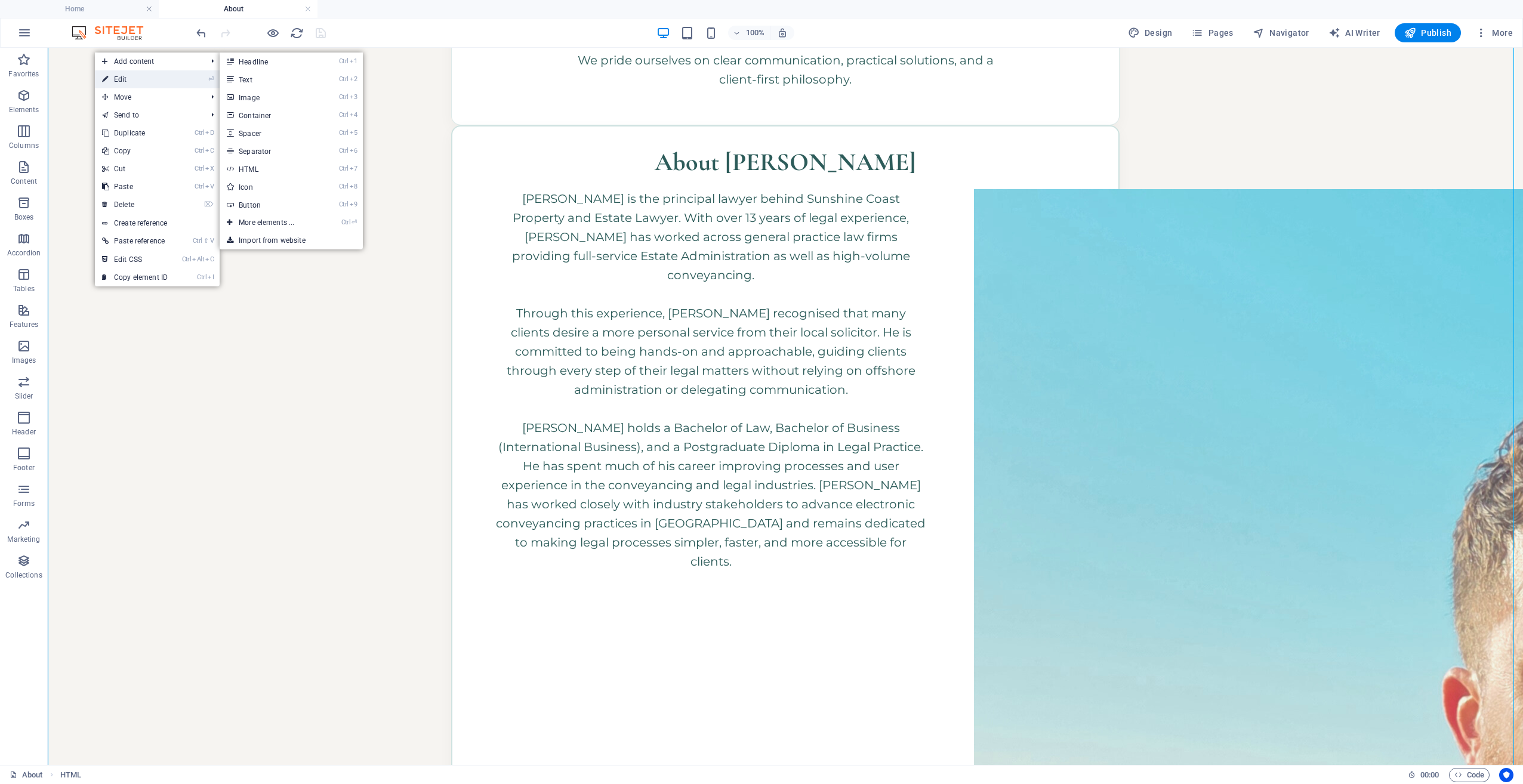
click at [116, 76] on link "⏎ Edit" at bounding box center [134, 79] width 80 height 18
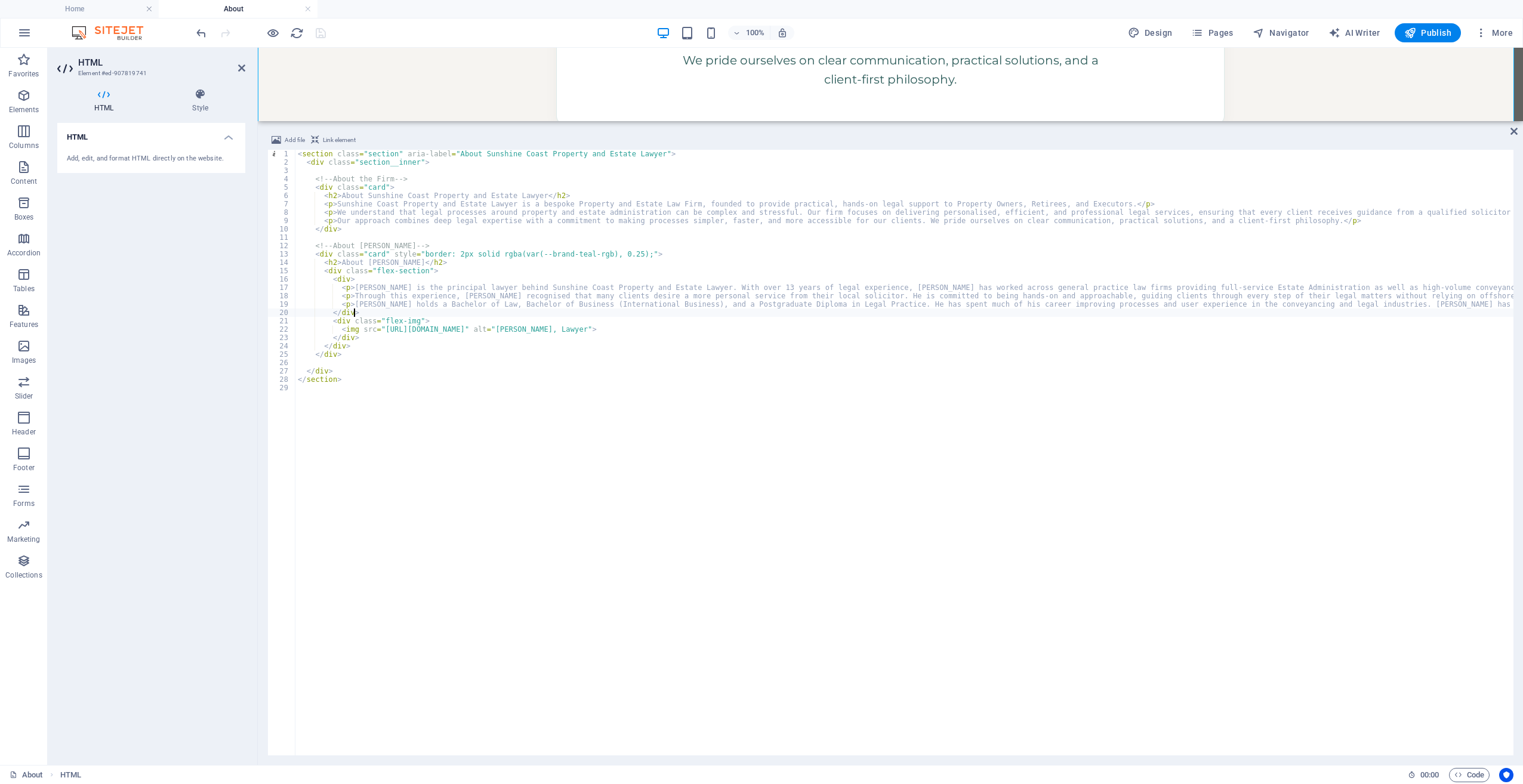
click at [523, 308] on div "< section class = "section" aria-label = "About Sunshine Coast Property and Est…" at bounding box center [1229, 459] width 1867 height 620
type textarea "</section>"
click at [417, 80] on div "About Sunshine Coast Property and Estate Lawyer Sunshine Coast Property and Est…" at bounding box center [890, 547] width 1265 height 1691
click at [1517, 134] on icon at bounding box center [1514, 132] width 7 height 9
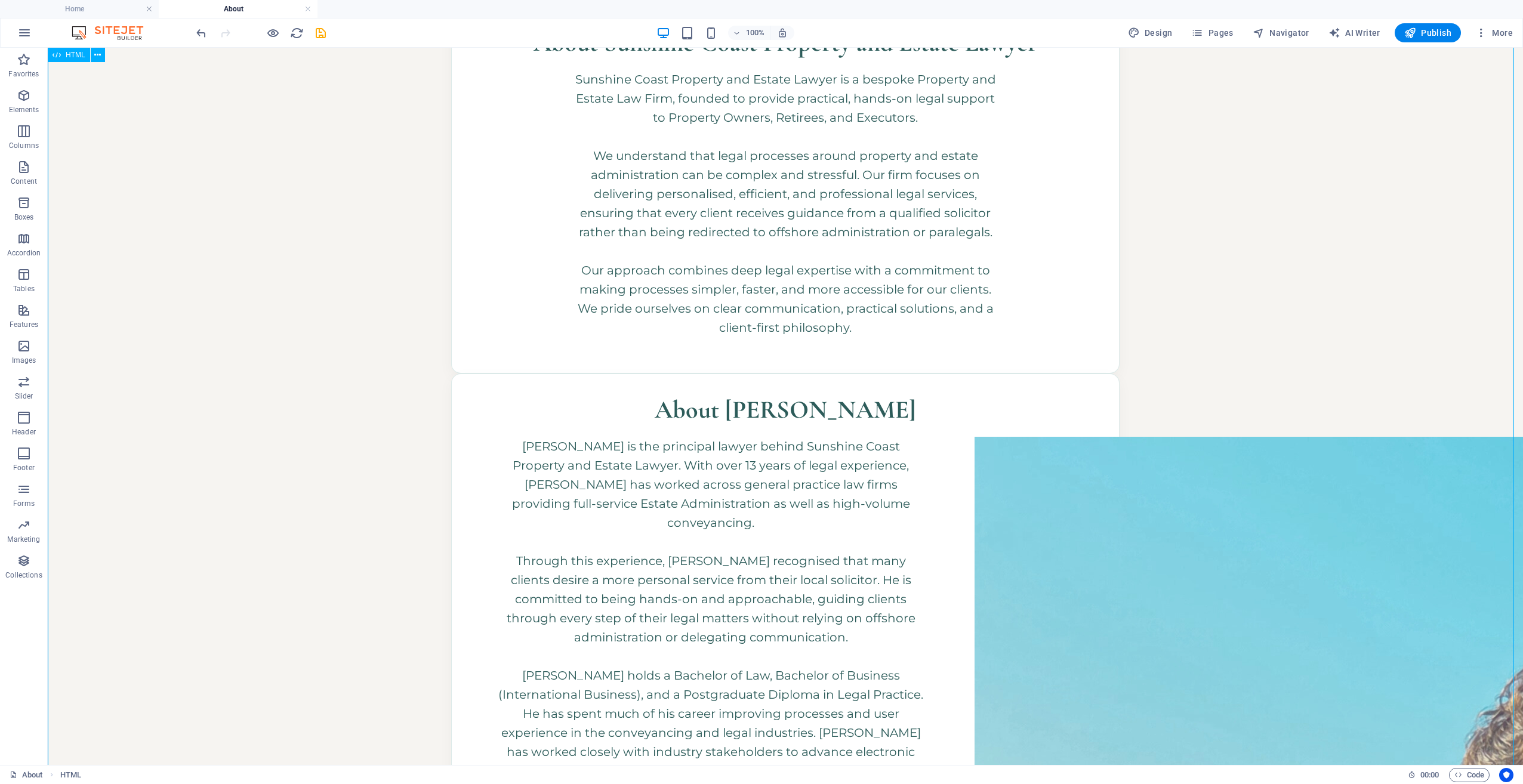
scroll to position [0, 0]
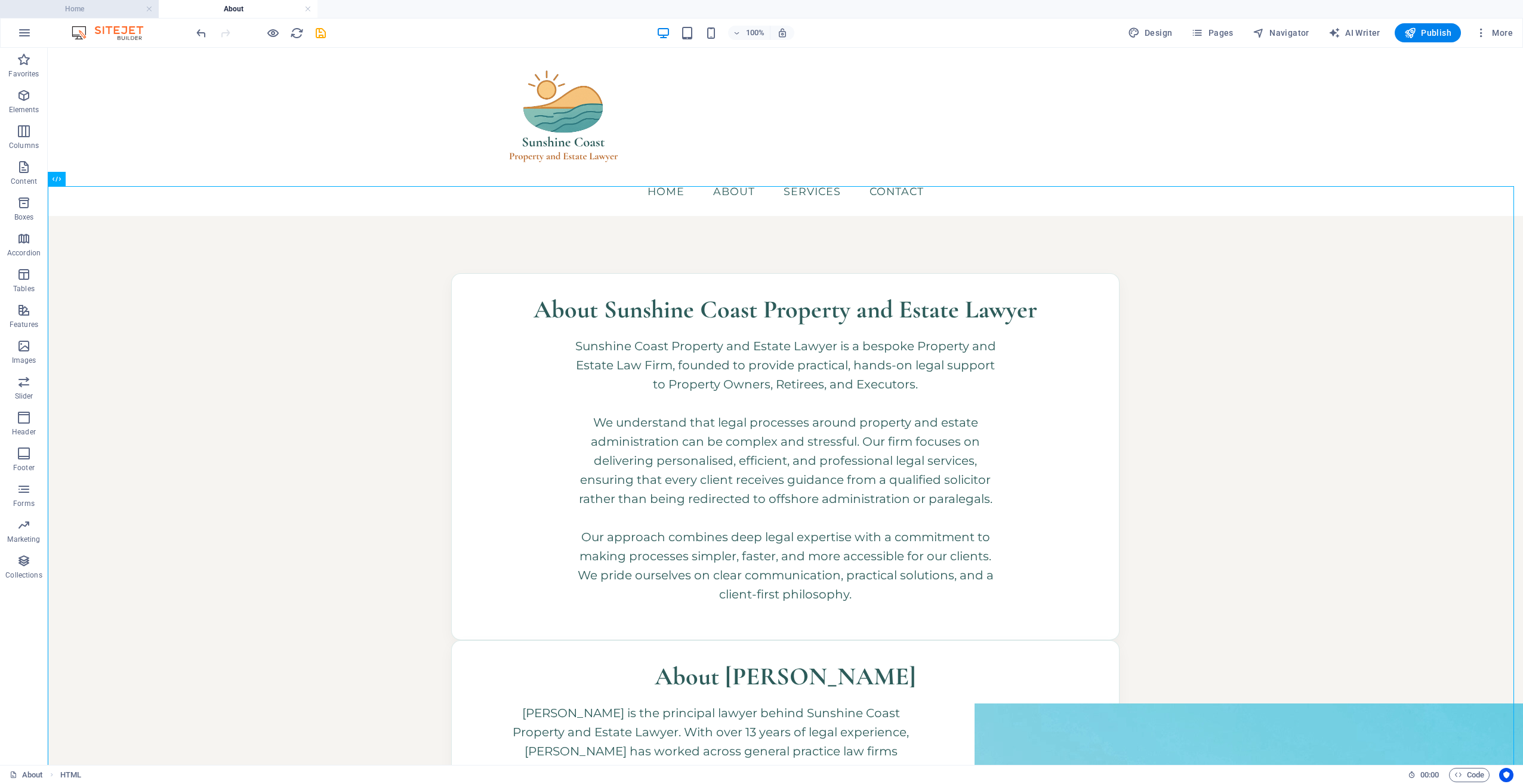
click at [90, 13] on h4 "Home" at bounding box center [79, 9] width 158 height 13
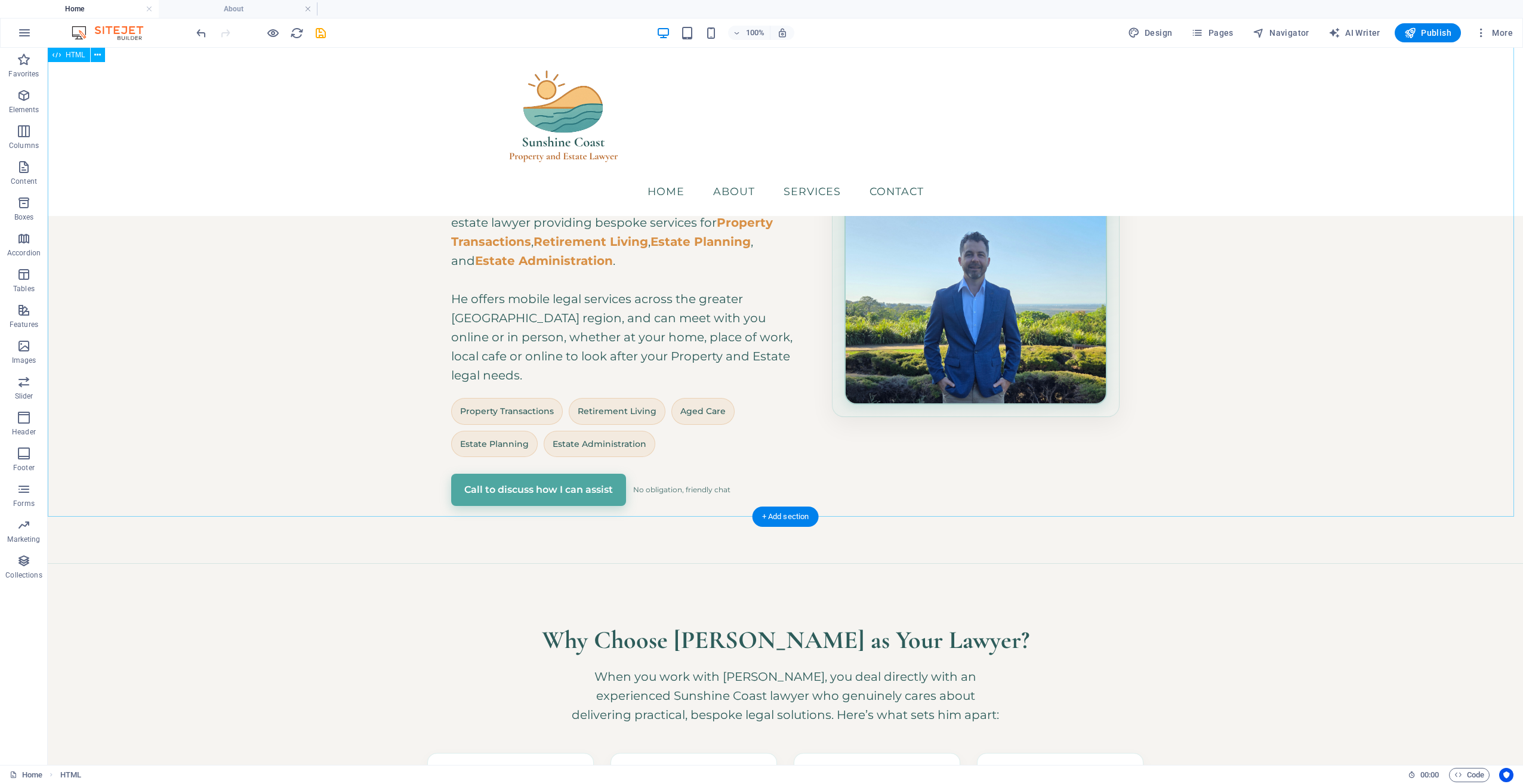
scroll to position [180, 0]
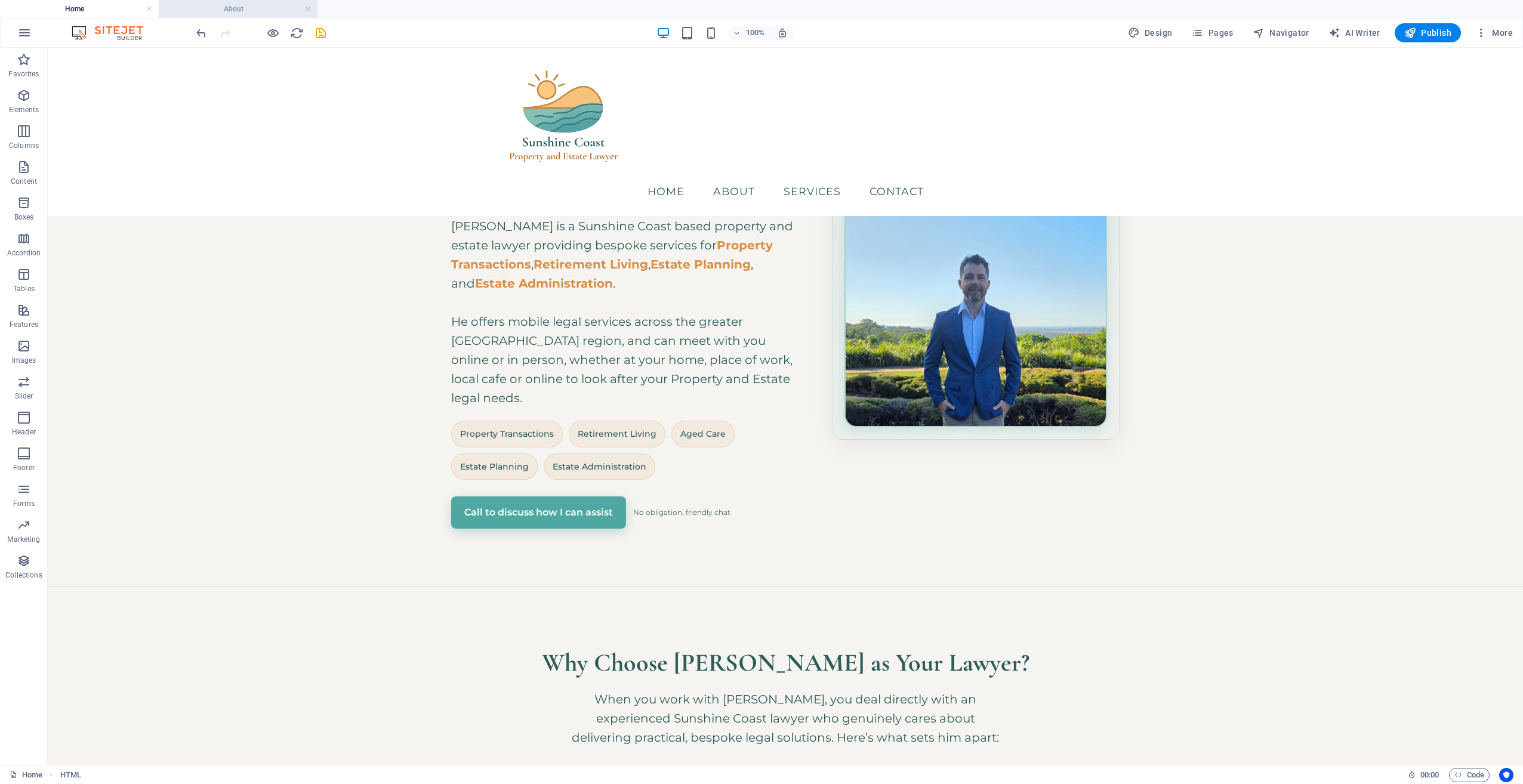
click at [236, 11] on h4 "About" at bounding box center [237, 9] width 158 height 13
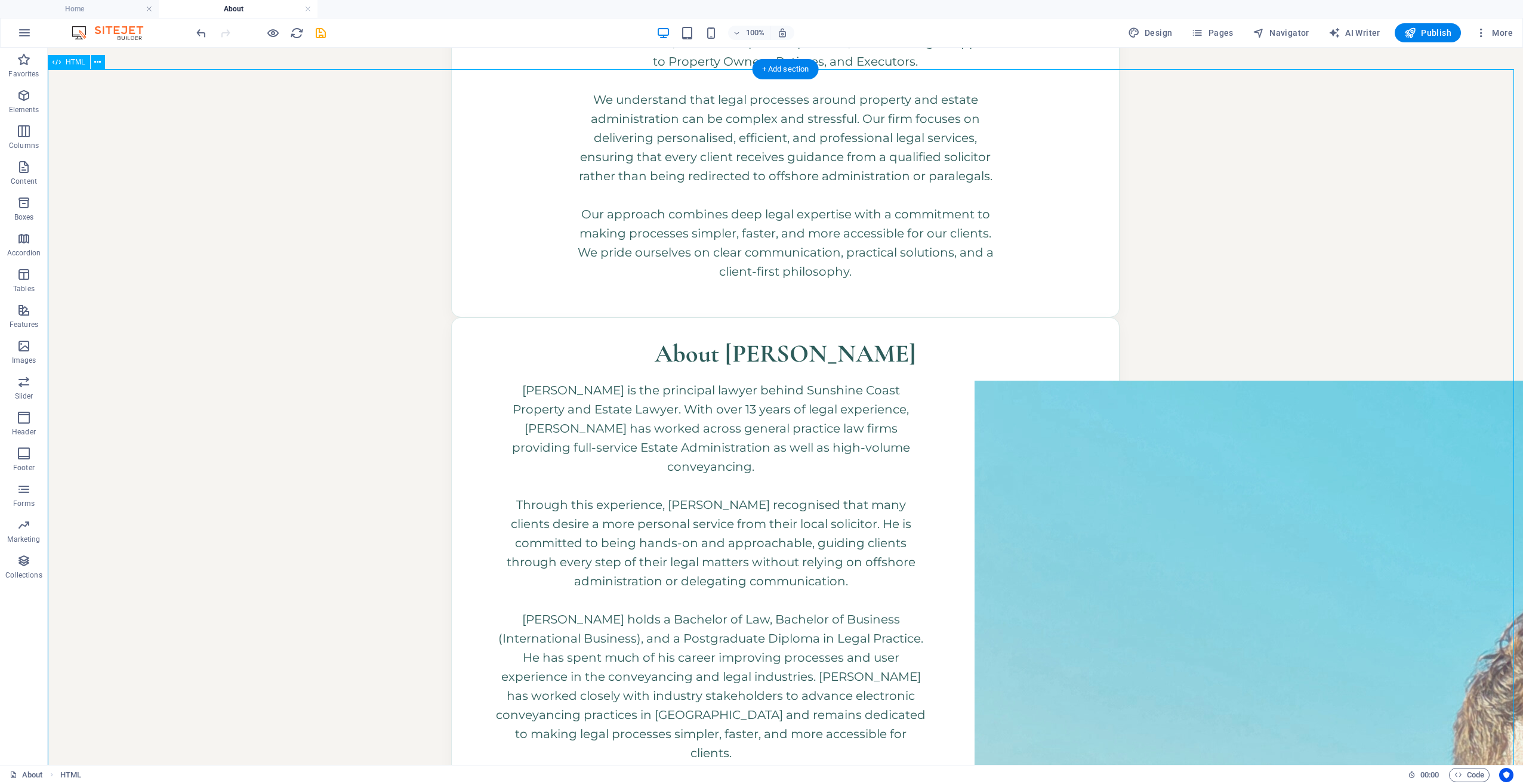
scroll to position [358, 0]
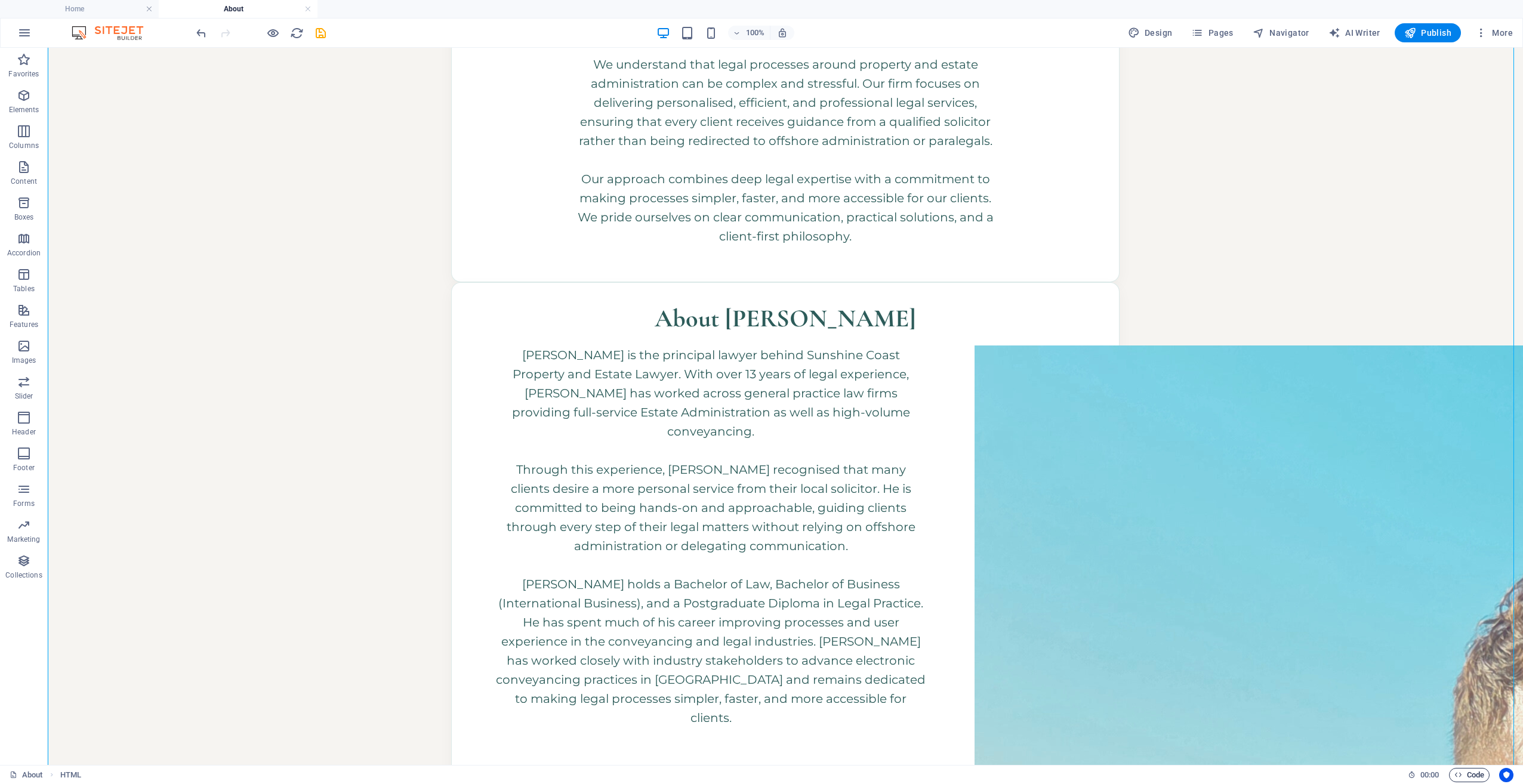
click at [1475, 776] on span "Code" at bounding box center [1469, 775] width 30 height 14
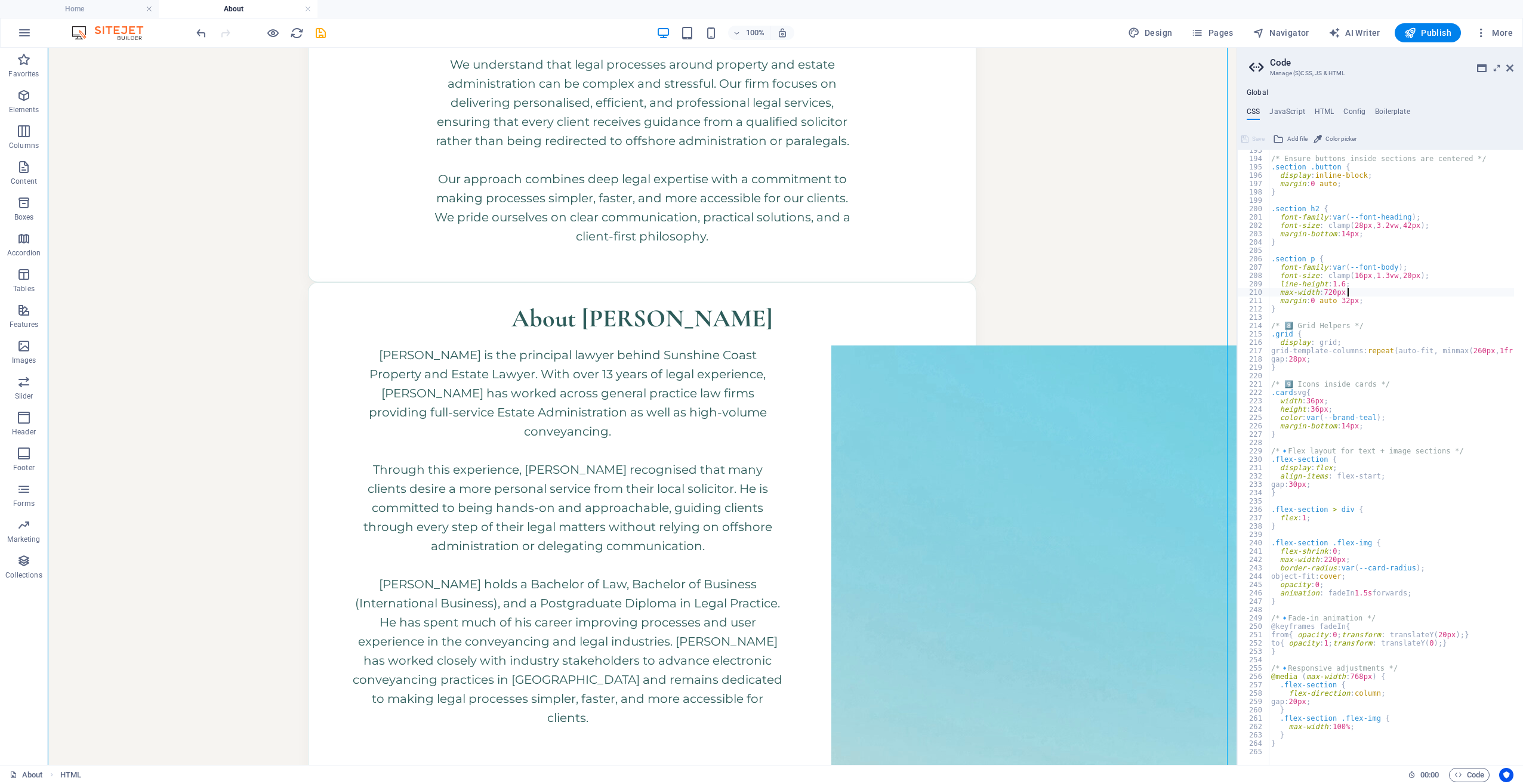
click at [1360, 292] on div "/* Ensure buttons inside sections are centered */ .section .button { display : …" at bounding box center [1421, 458] width 303 height 623
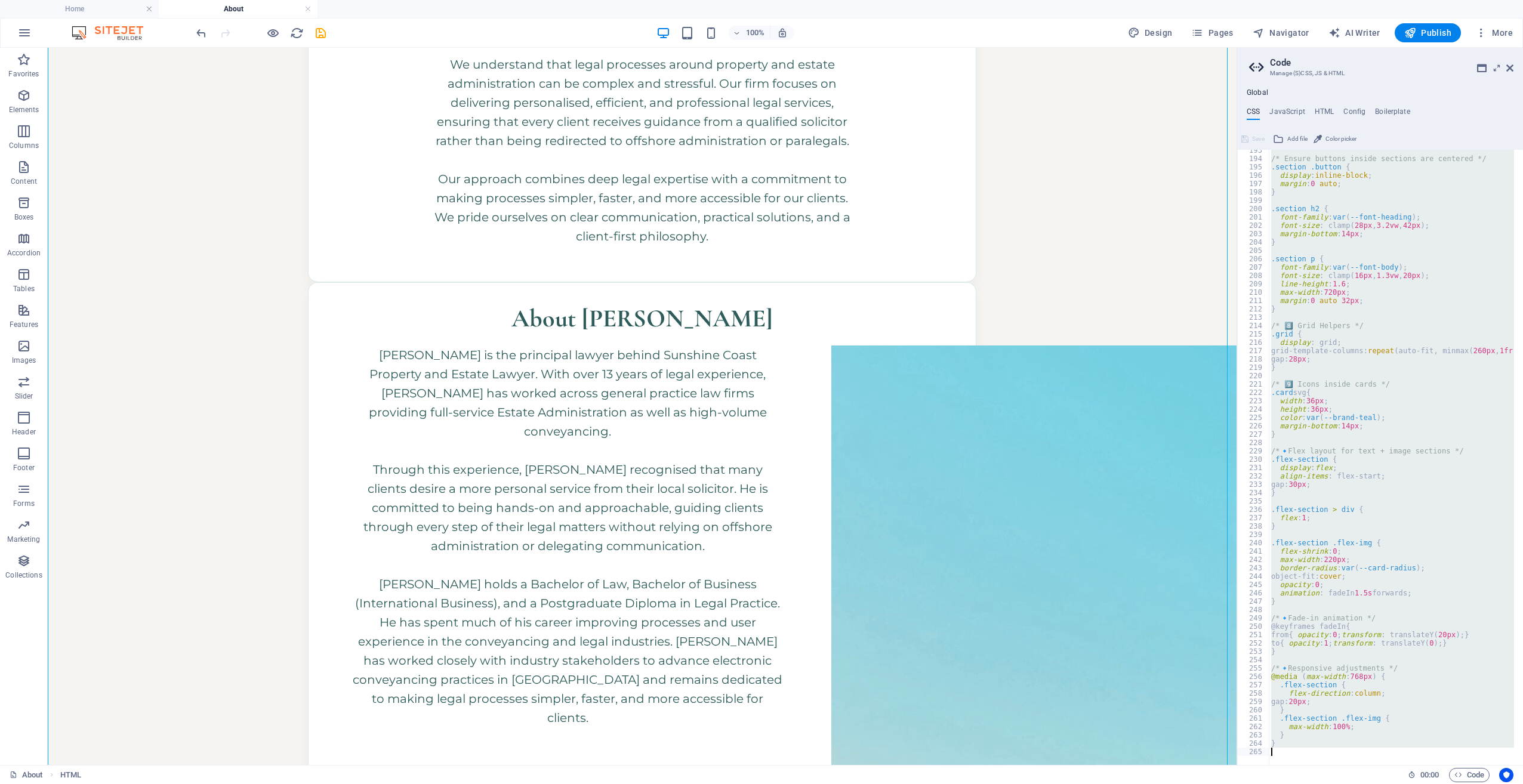
scroll to position [1273, 0]
drag, startPoint x: 1271, startPoint y: 163, endPoint x: 1525, endPoint y: 813, distance: 697.9
click at [1523, 783] on html "Sunshine Coast Property and Estate Lawyer Home About Favorites Elements Columns…" at bounding box center [762, 392] width 1523 height 784
type textarea "}"
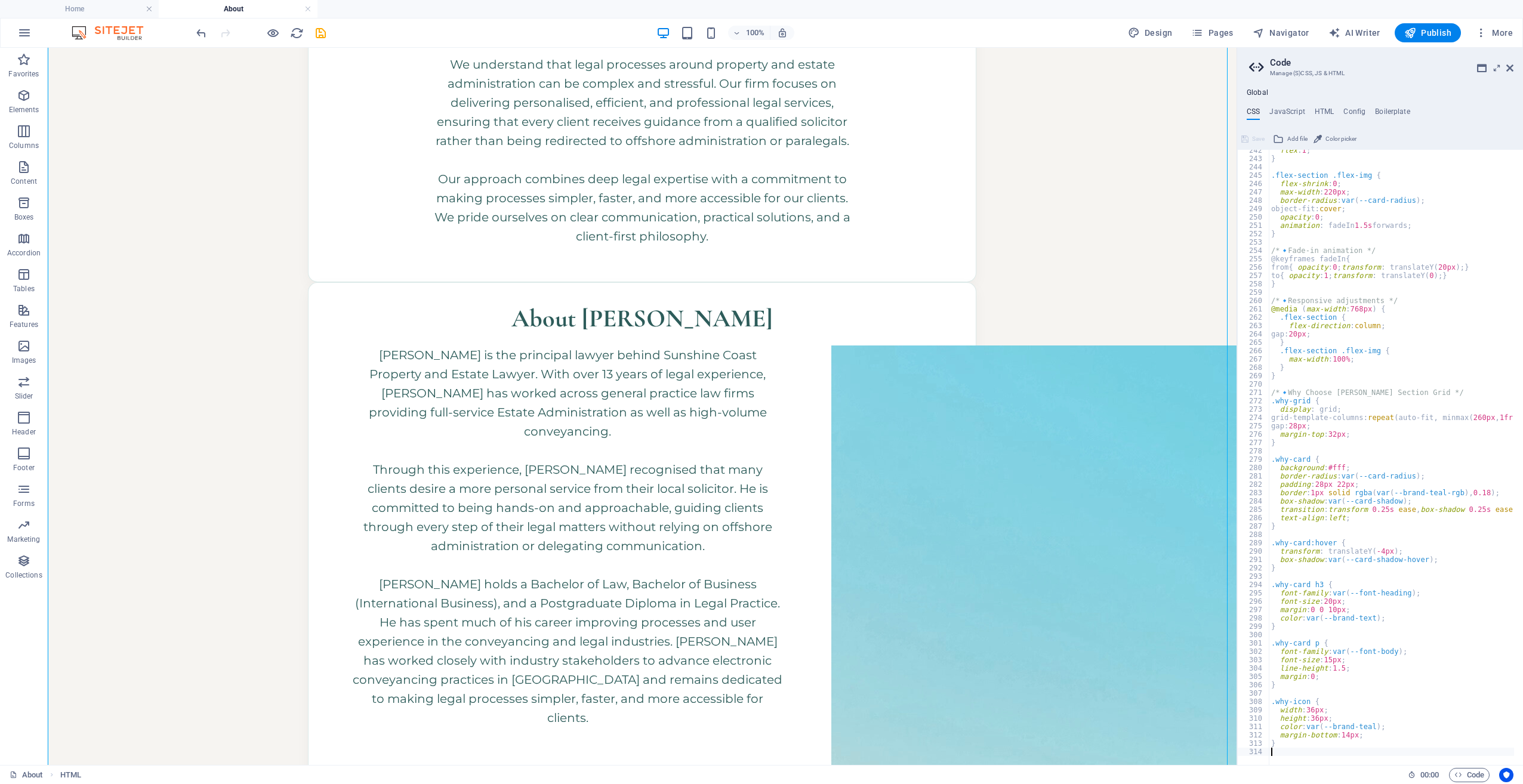
scroll to position [1682, 0]
click at [1254, 139] on span "Save" at bounding box center [1259, 139] width 13 height 14
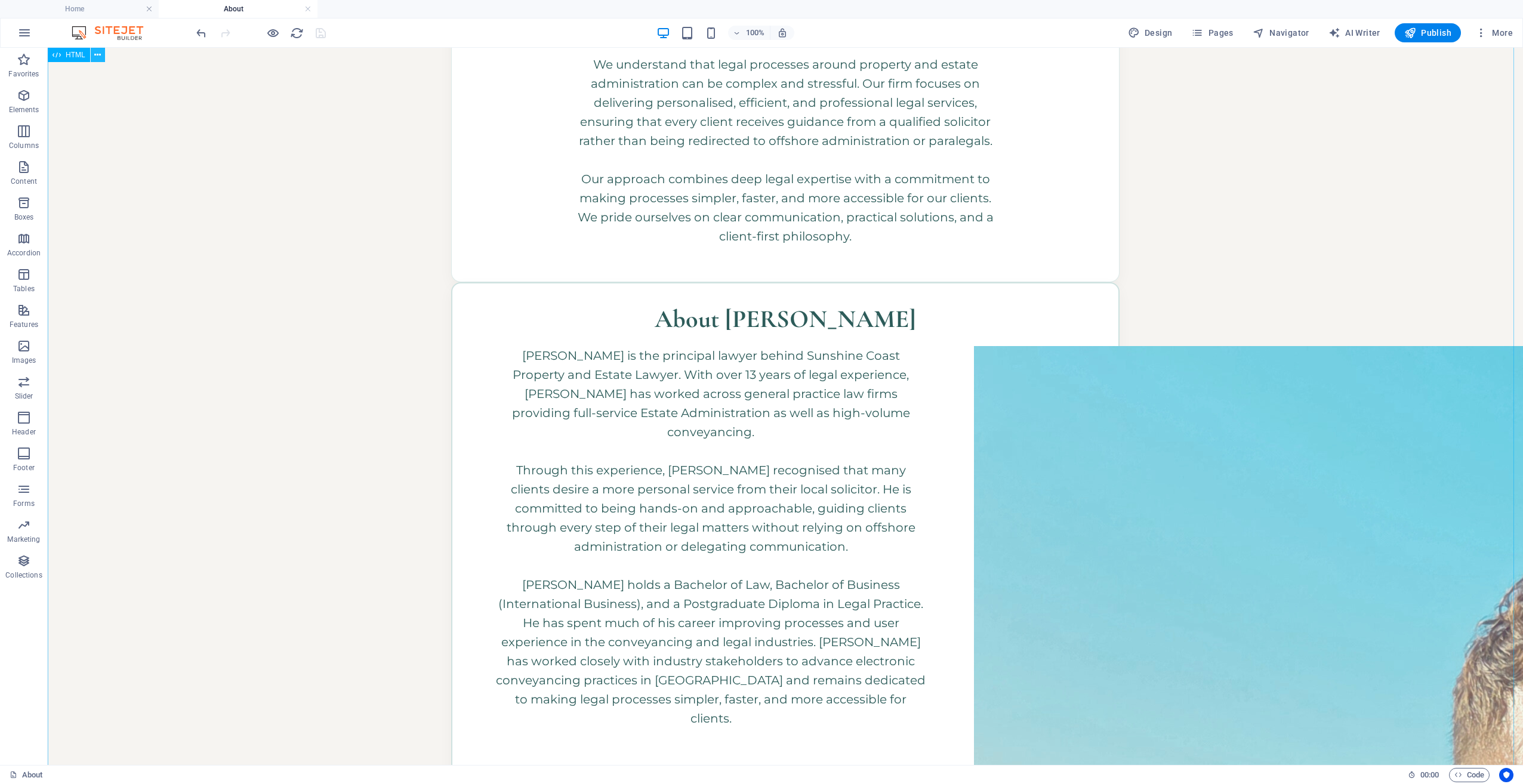
click at [96, 53] on icon at bounding box center [98, 55] width 6 height 13
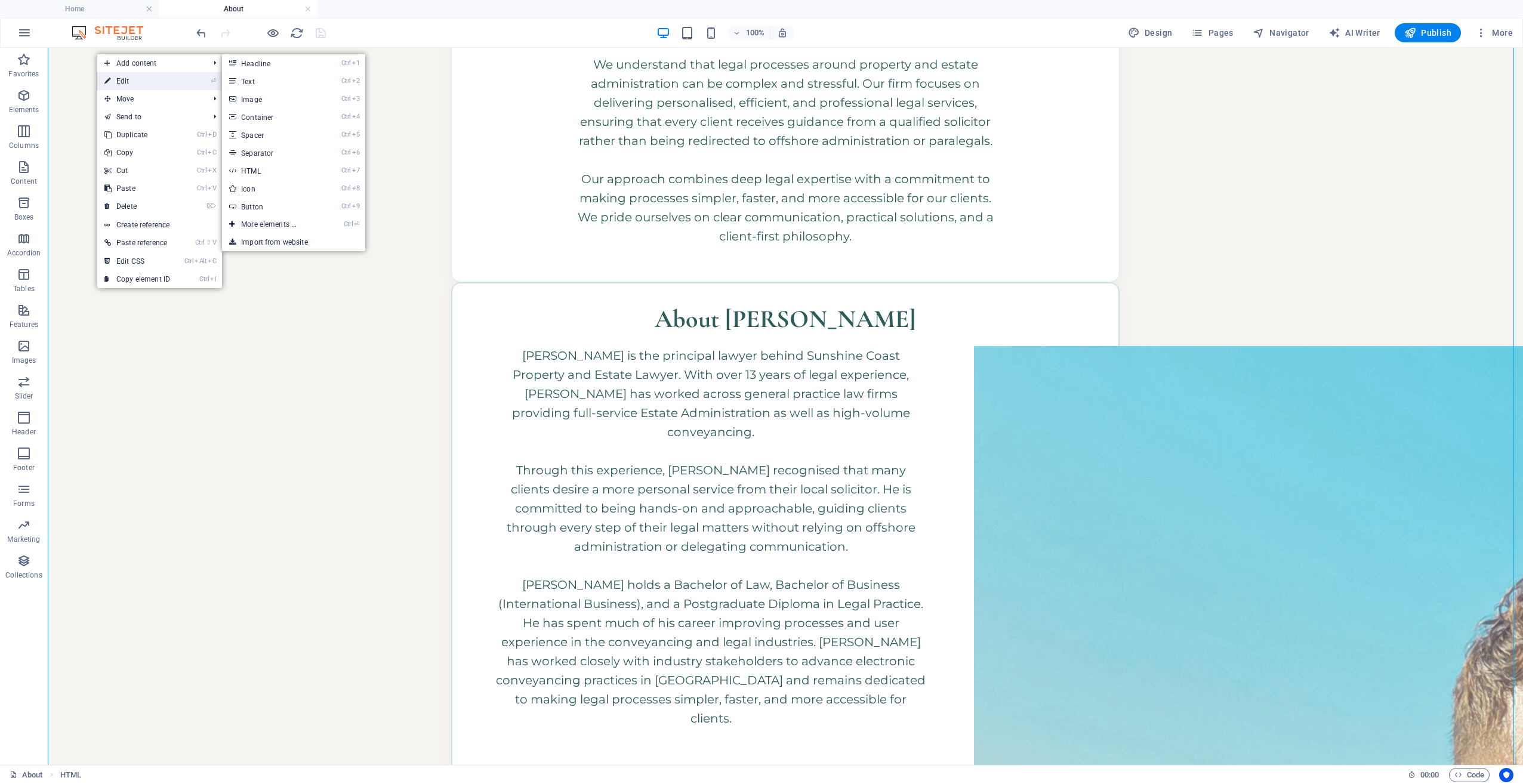
click at [121, 85] on link "⏎ Edit" at bounding box center [136, 81] width 80 height 18
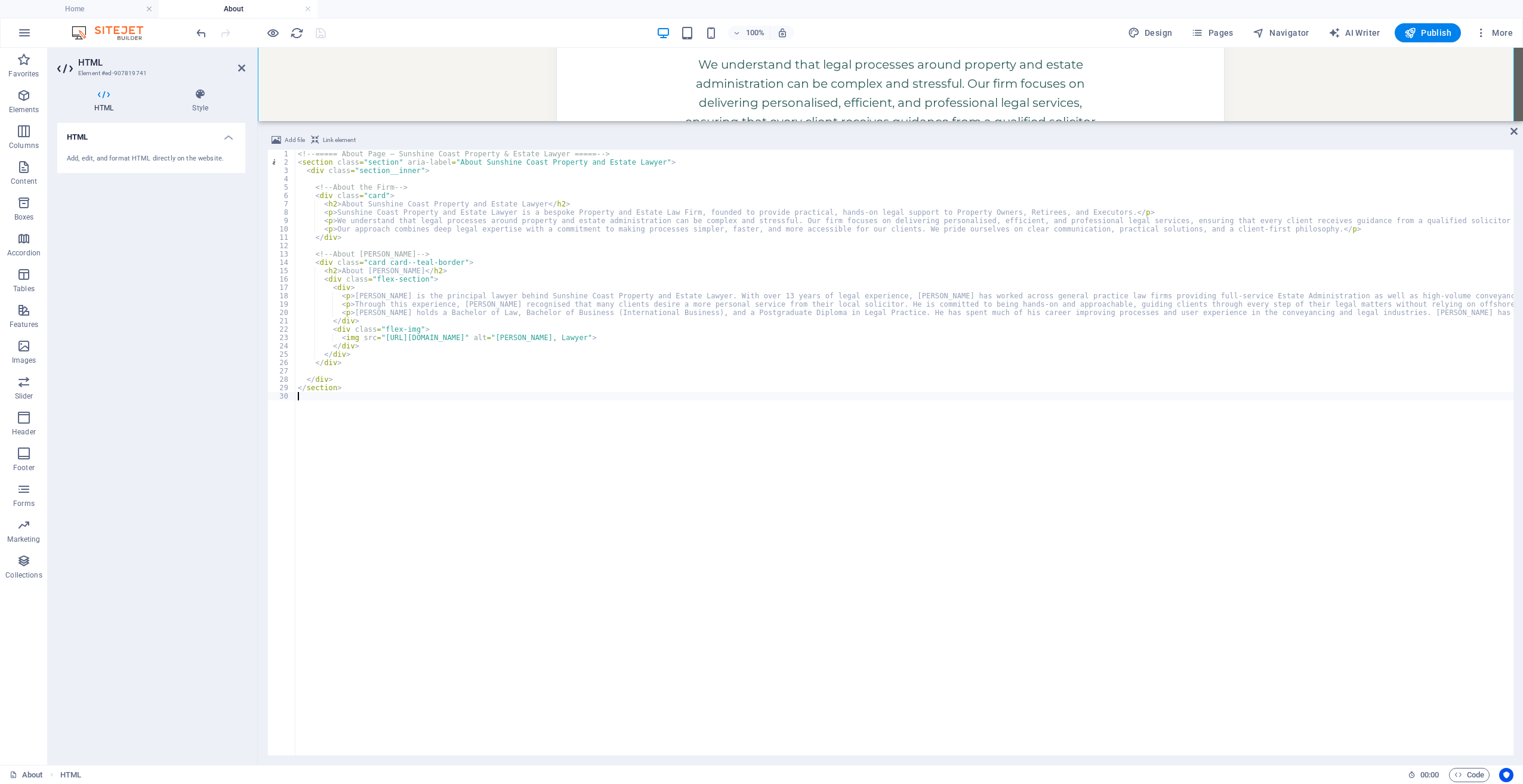
click at [530, 284] on div "<!-- ===== About Page – Sunshine Coast Property & Estate Lawyer ===== --> < sec…" at bounding box center [1229, 459] width 1867 height 620
type textarea "</section>"
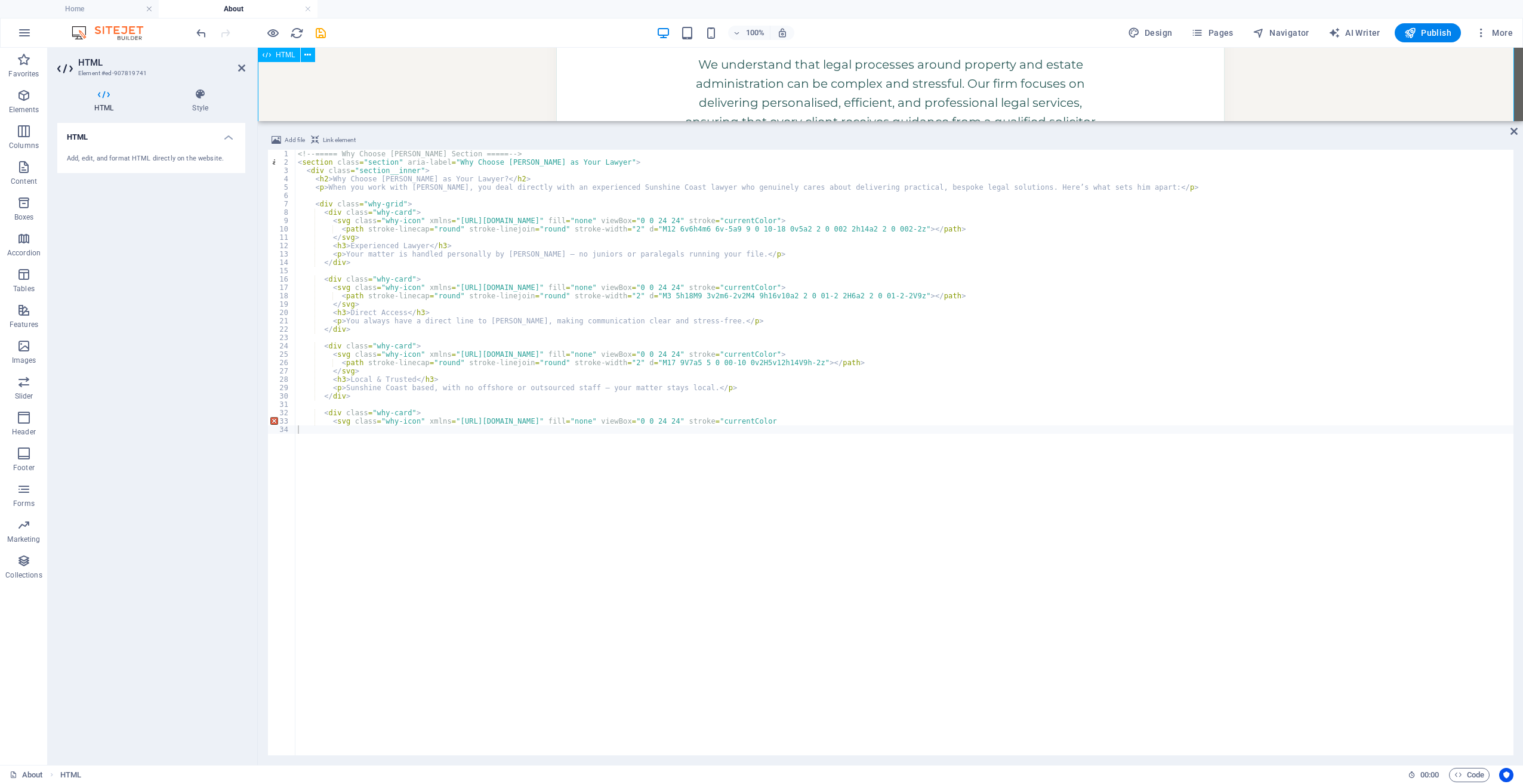
click at [481, 76] on div "About Sunshine Coast Property and Estate Lawyer Sunshine Coast Property and Est…" at bounding box center [890, 704] width 1265 height 1692
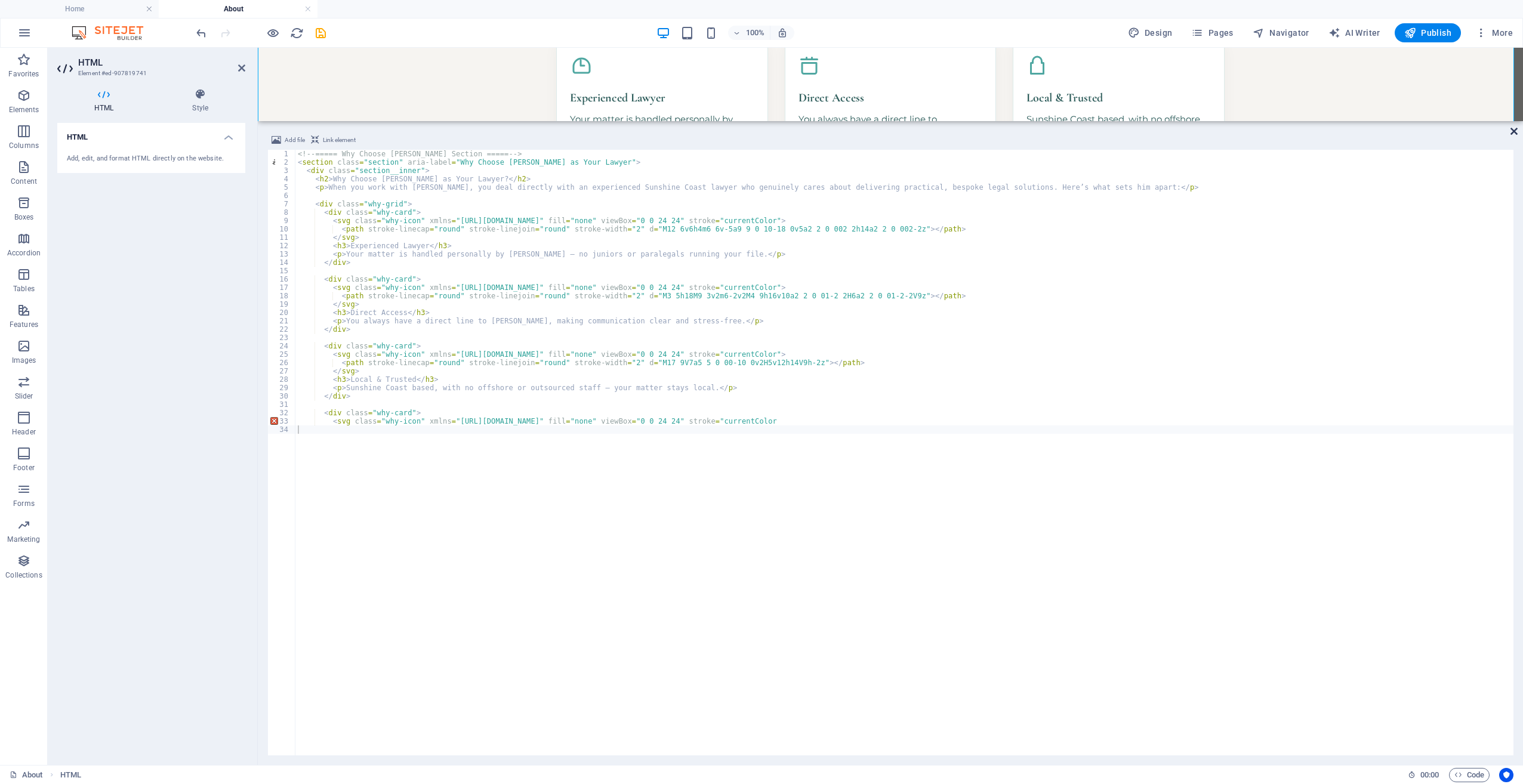
drag, startPoint x: 1514, startPoint y: 135, endPoint x: 1463, endPoint y: 88, distance: 69.4
click at [1514, 135] on icon at bounding box center [1514, 132] width 7 height 9
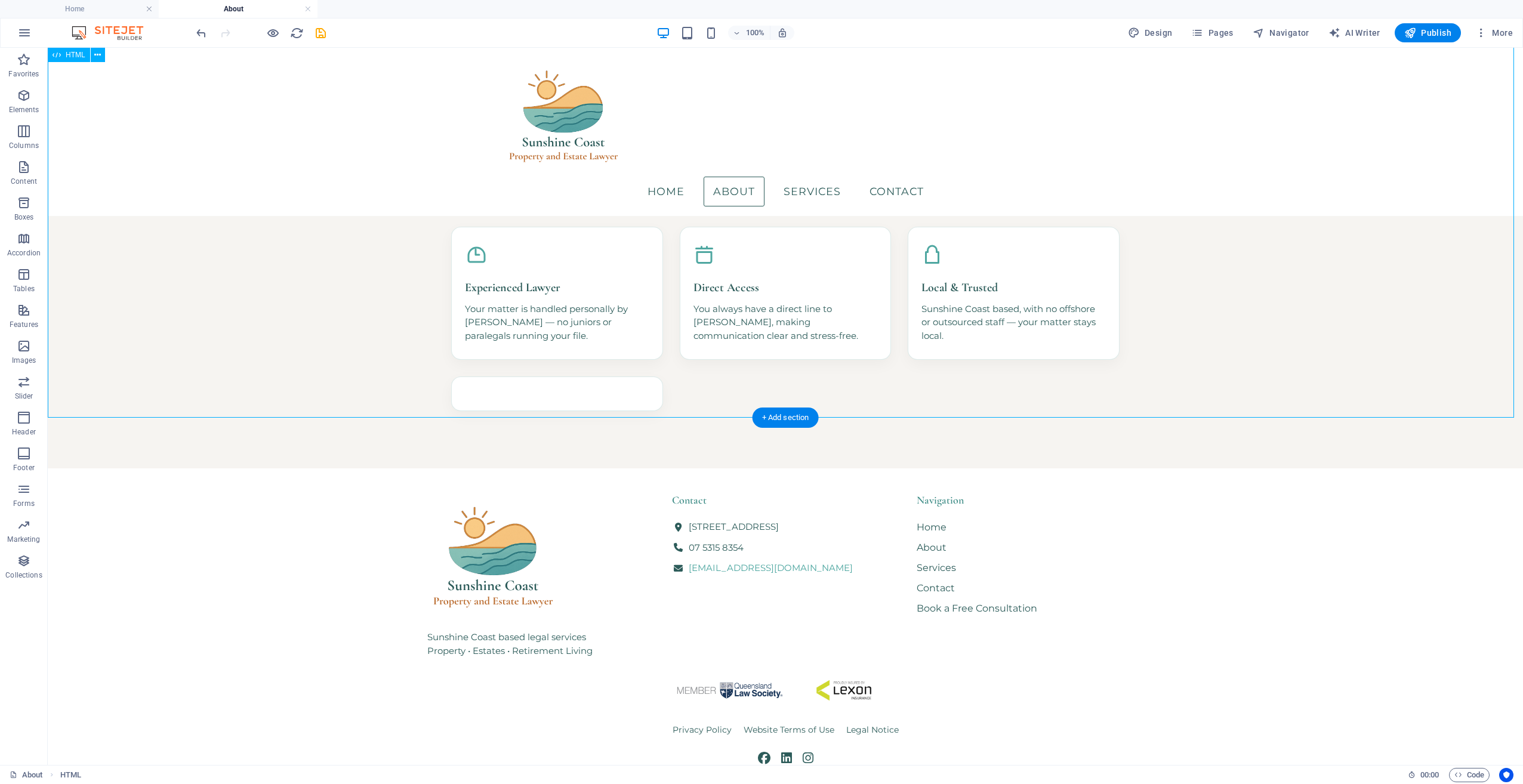
scroll to position [0, 0]
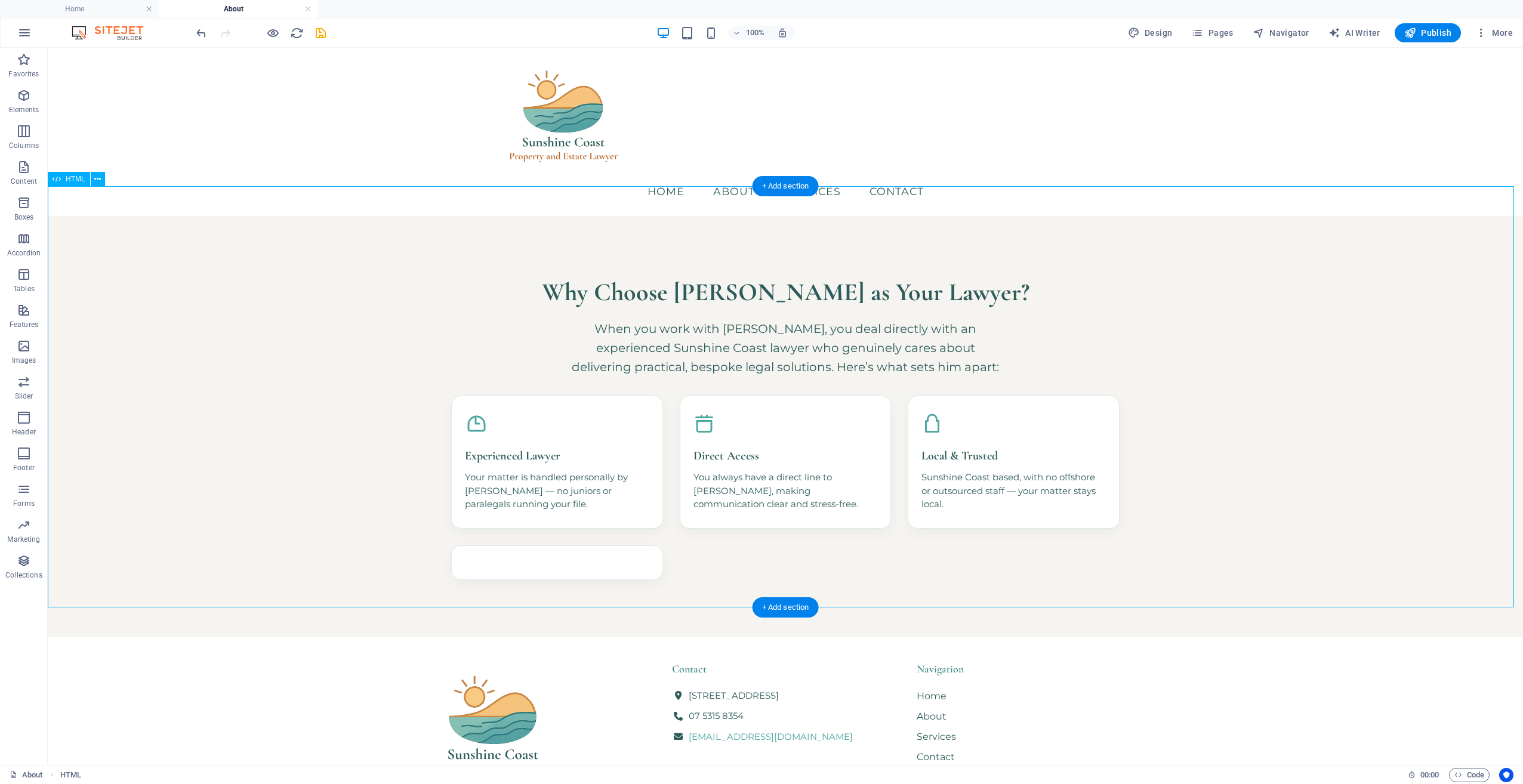
click at [737, 435] on div "Why Choose [PERSON_NAME] as Your Lawyer? When you work with [PERSON_NAME], you …" at bounding box center [786, 426] width 1476 height 422
click at [591, 523] on div "Why Choose [PERSON_NAME] as Your Lawyer? When you work with [PERSON_NAME], you …" at bounding box center [786, 426] width 1476 height 422
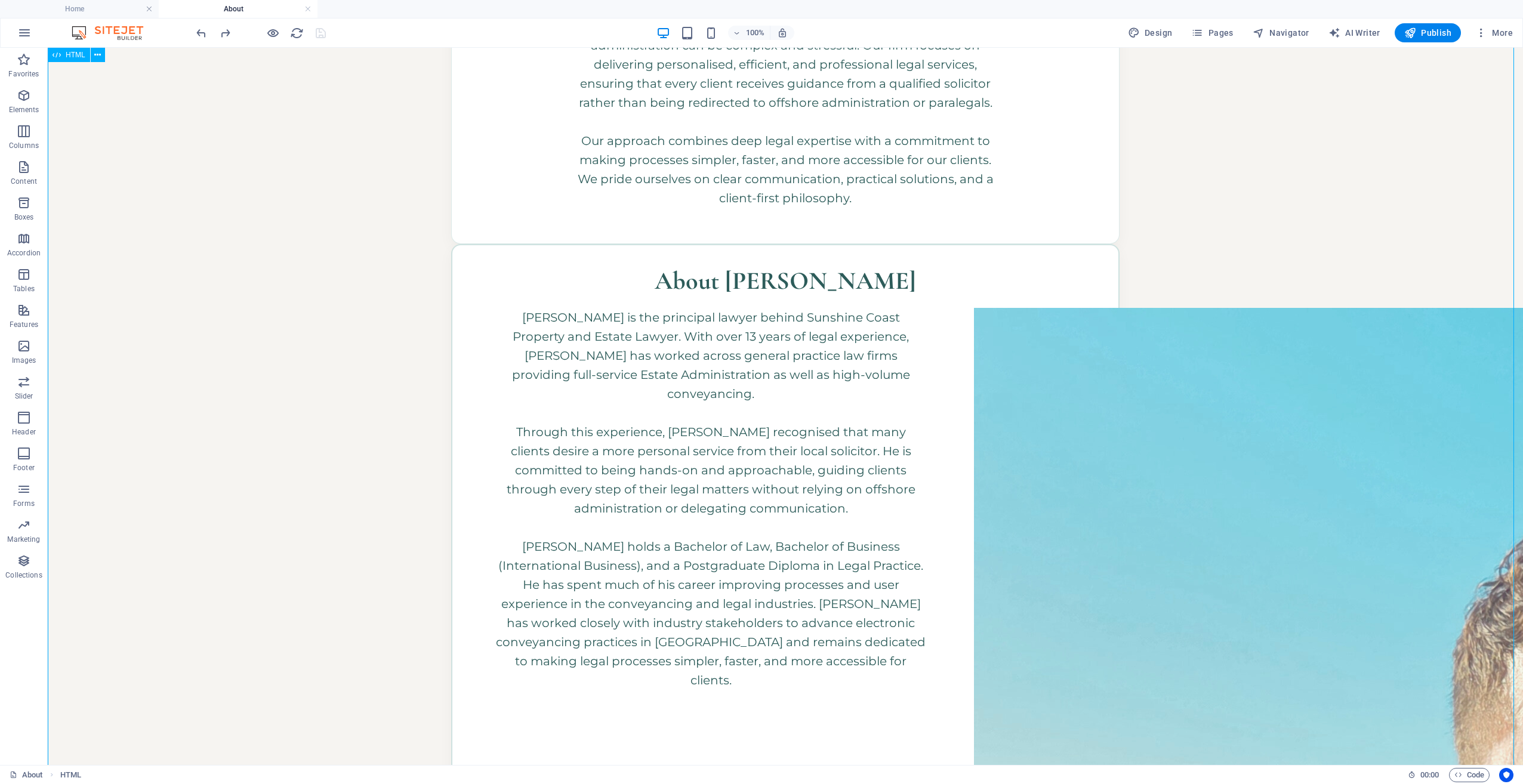
scroll to position [429, 0]
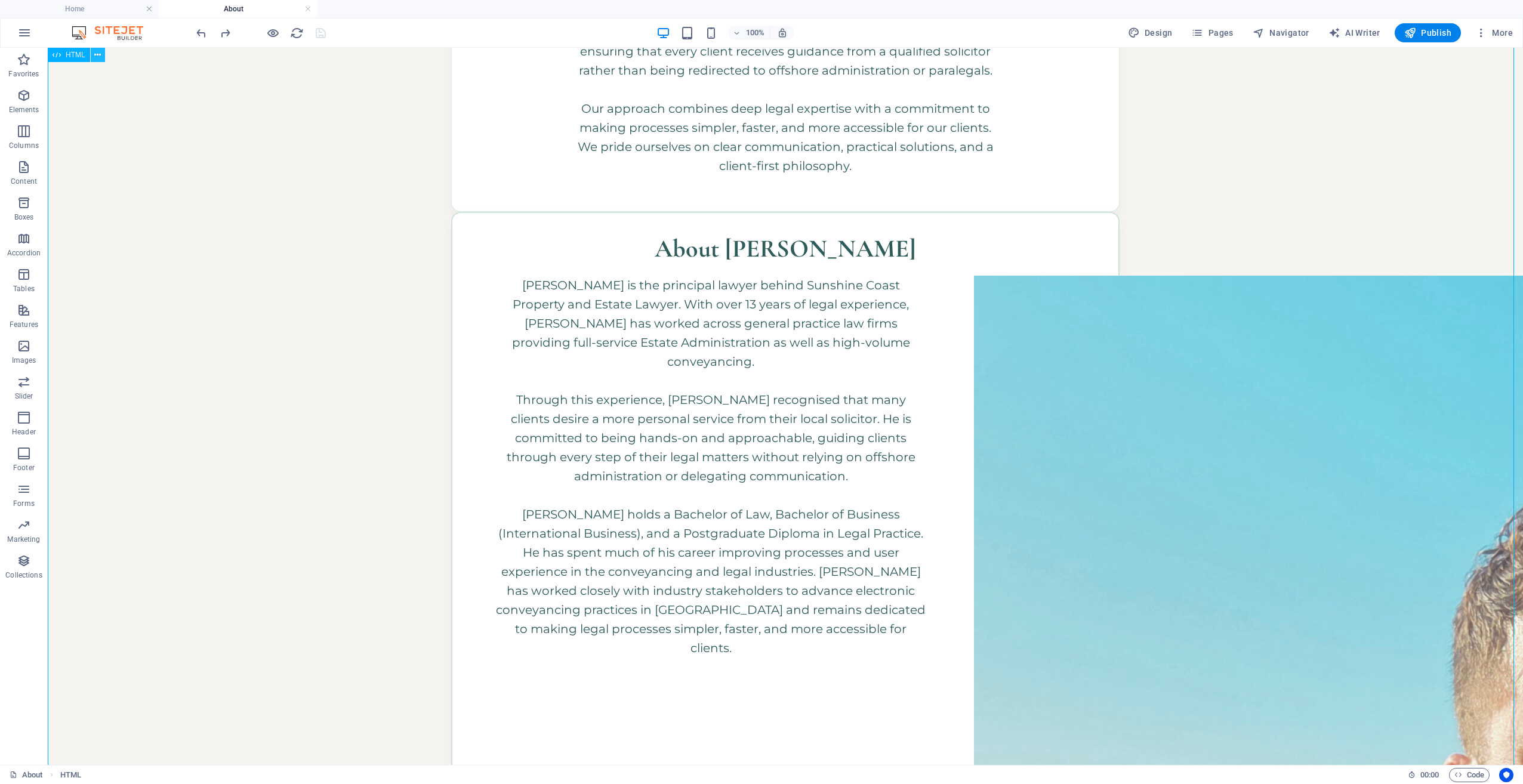
click at [96, 54] on icon at bounding box center [98, 55] width 6 height 13
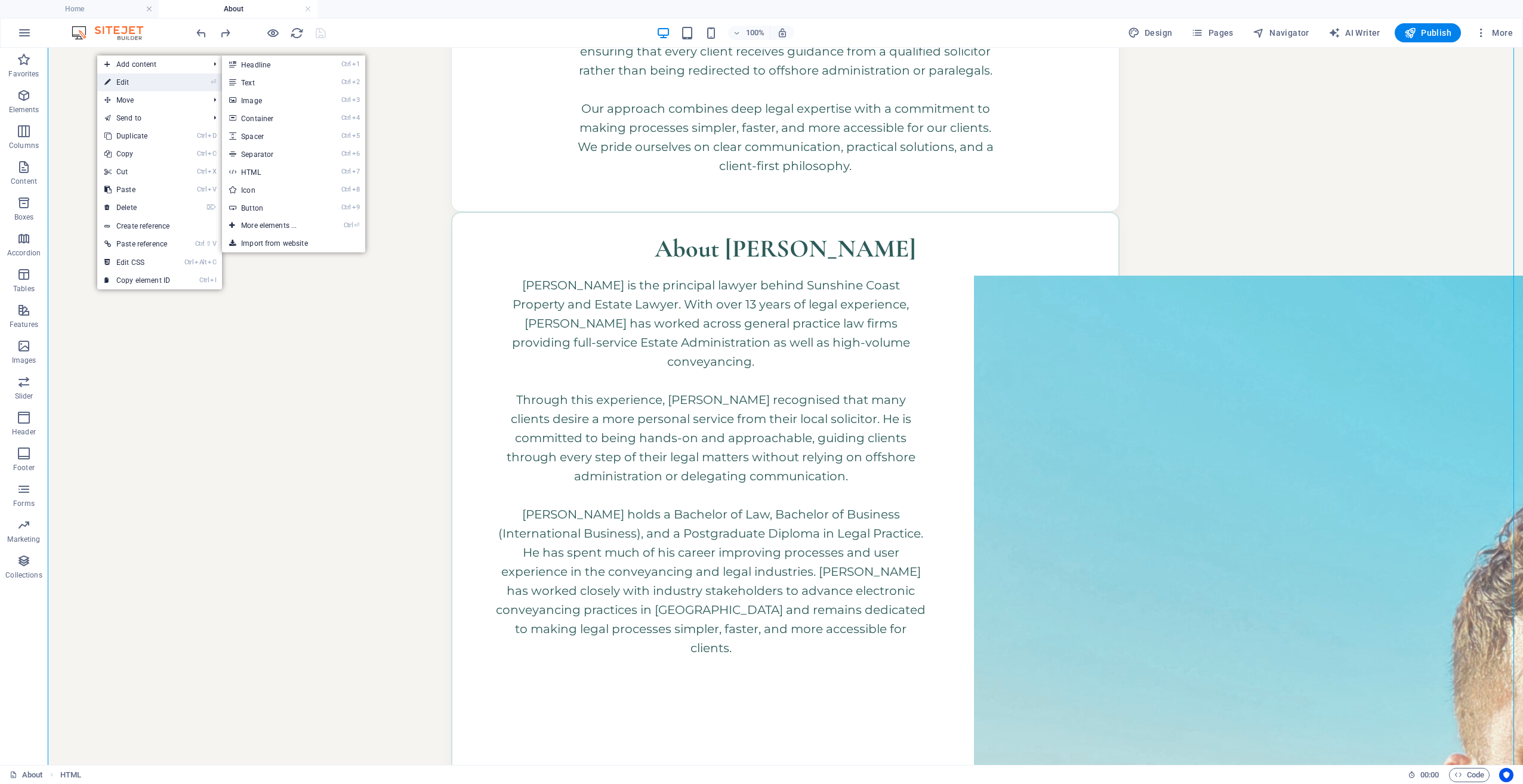
click at [114, 80] on link "⏎ Edit" at bounding box center [136, 82] width 80 height 18
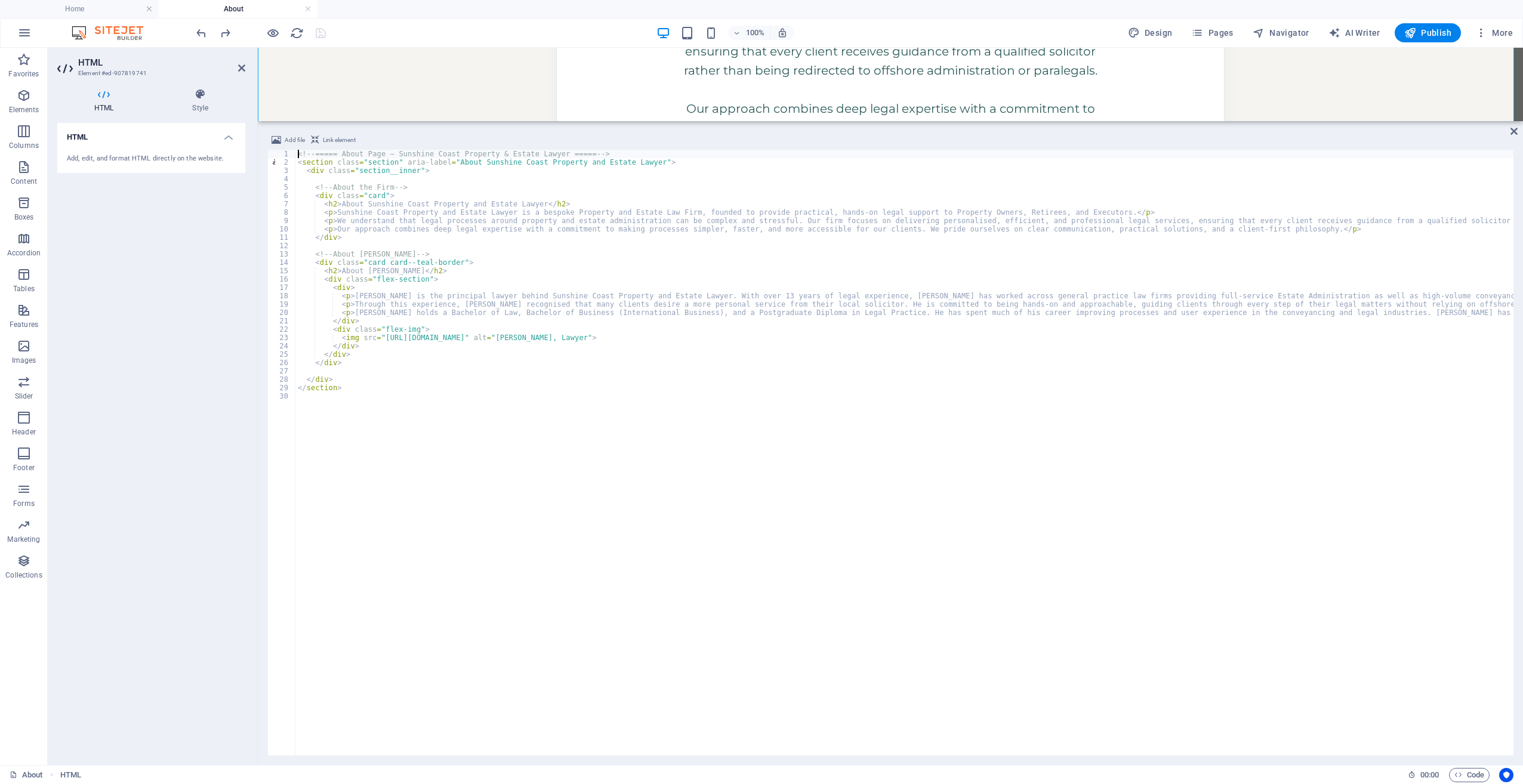
type textarea "</section>"
click at [484, 87] on div "About Sunshine Coast Property and Estate Lawyer Sunshine Coast Property and Est…" at bounding box center [890, 633] width 1265 height 1692
click at [1516, 132] on icon at bounding box center [1514, 132] width 7 height 9
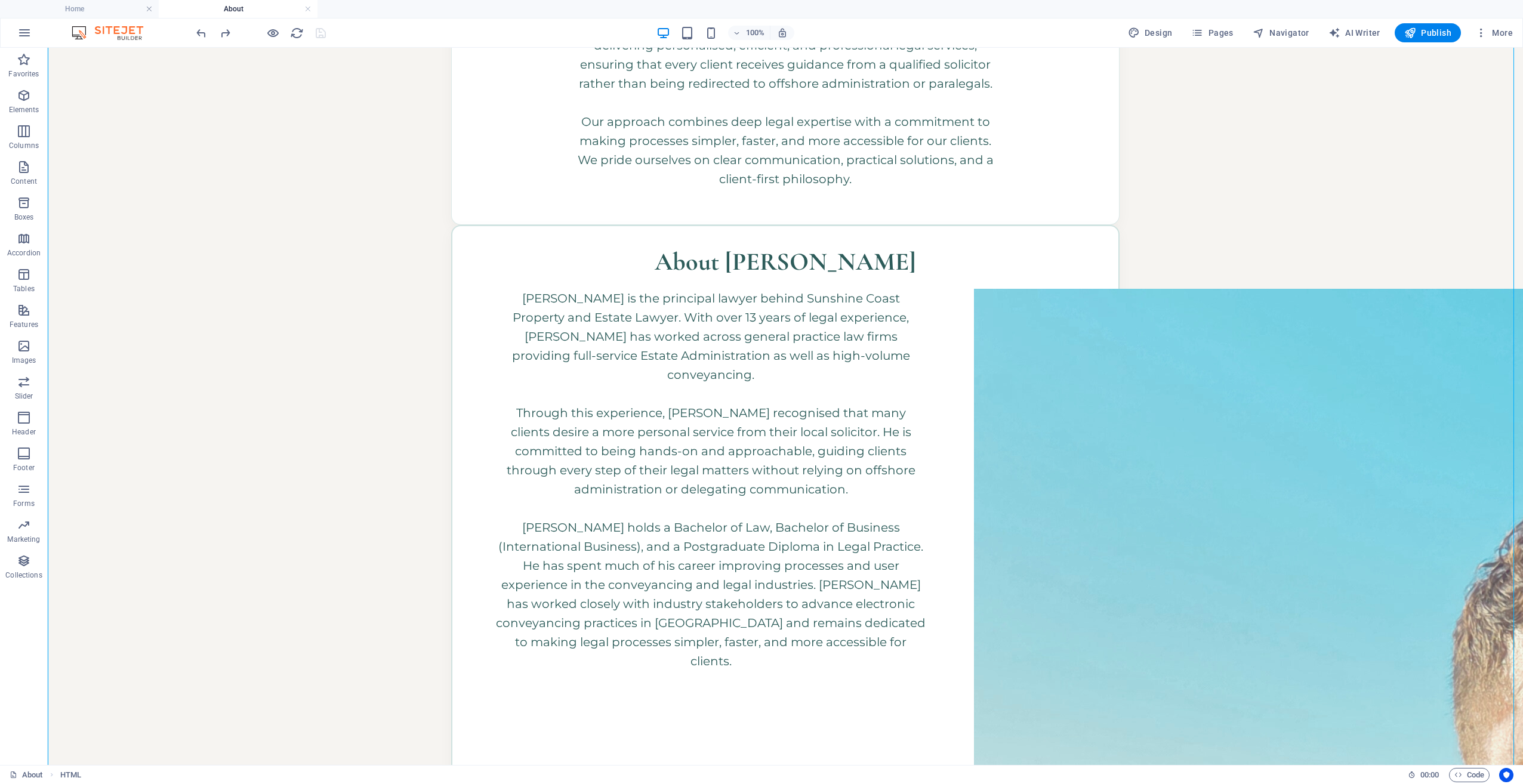
scroll to position [418, 0]
click at [100, 51] on icon at bounding box center [98, 55] width 6 height 13
click at [99, 57] on icon at bounding box center [98, 55] width 6 height 13
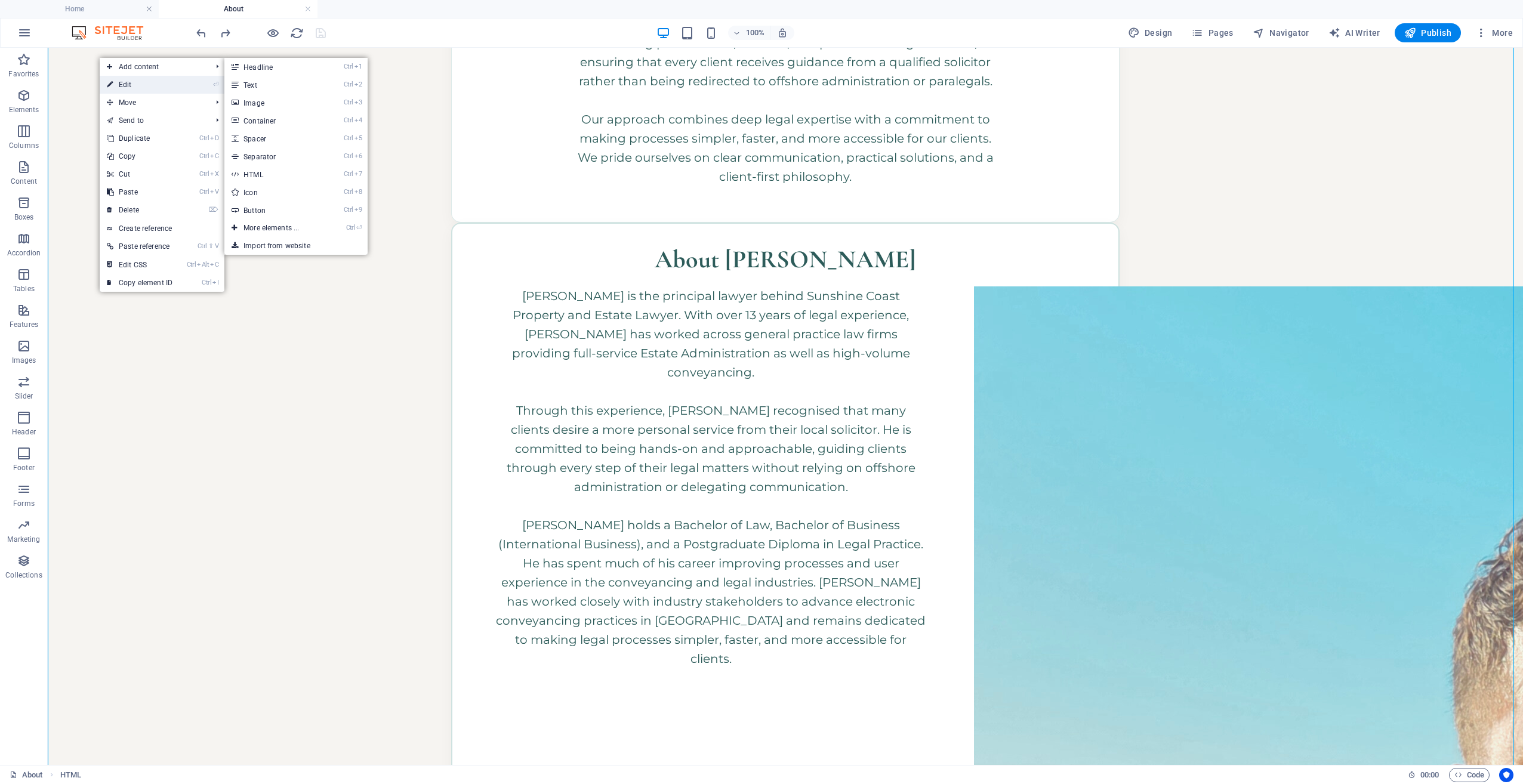
click at [111, 80] on icon at bounding box center [110, 84] width 6 height 18
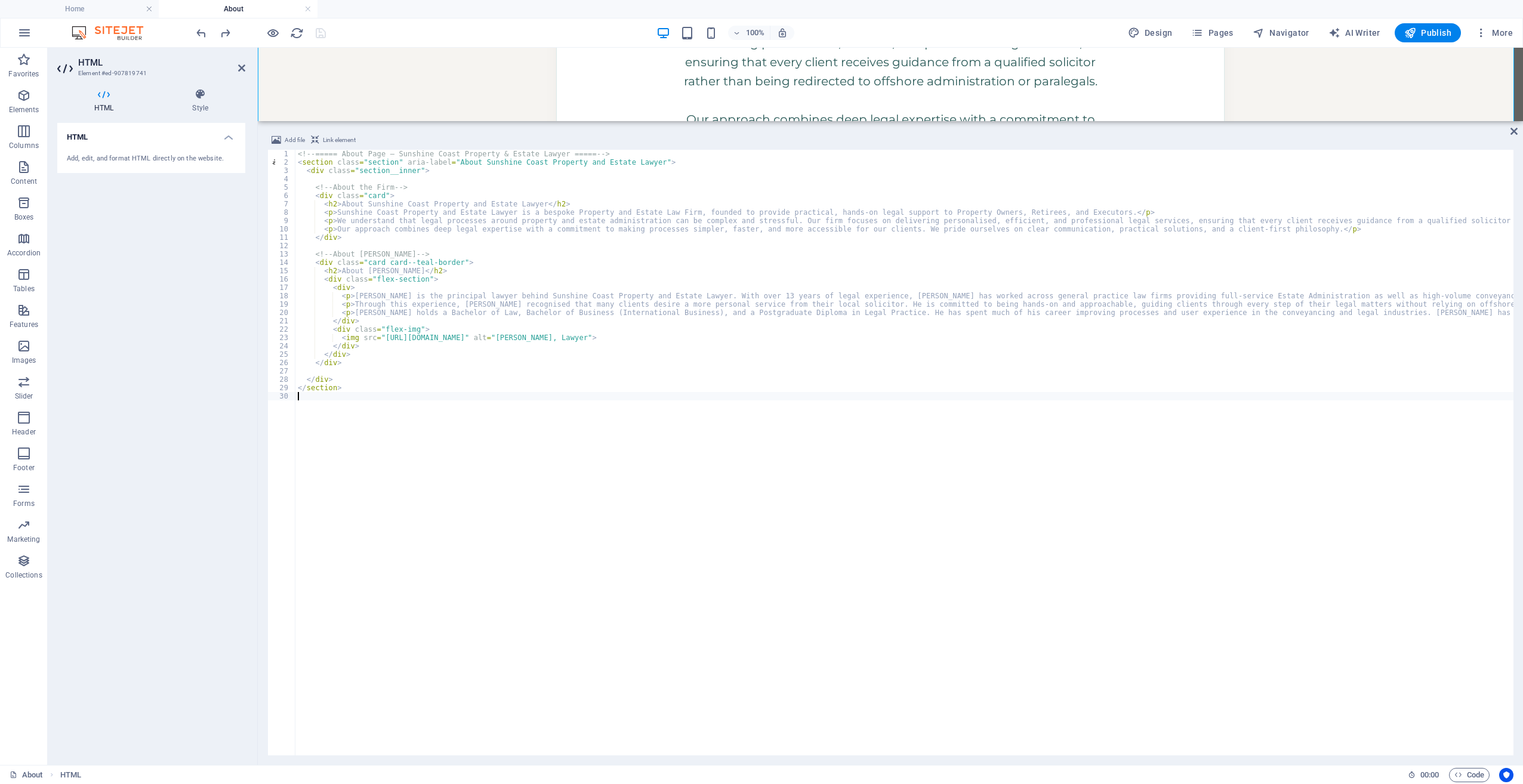
type textarea "</section>"
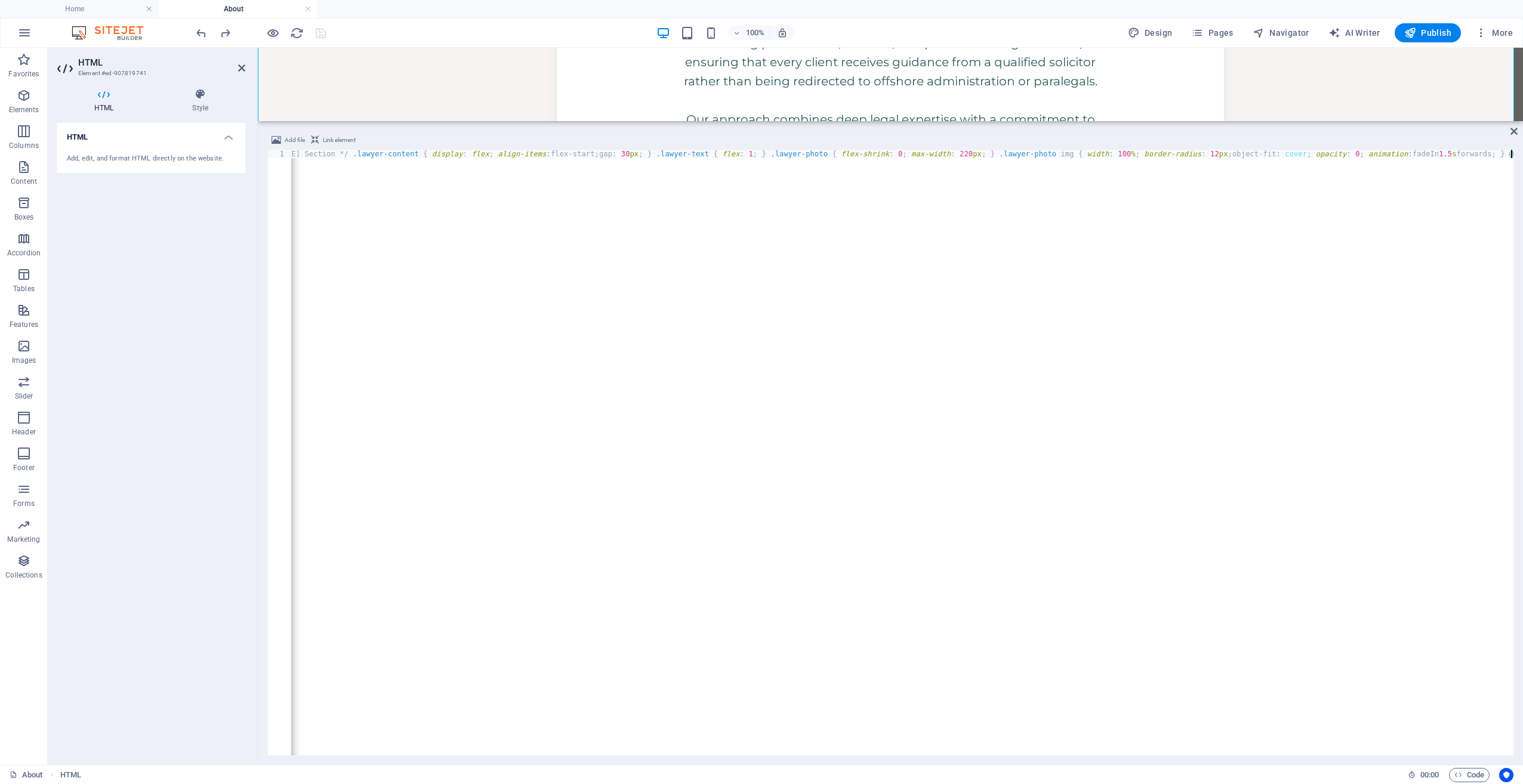
scroll to position [0, 14215]
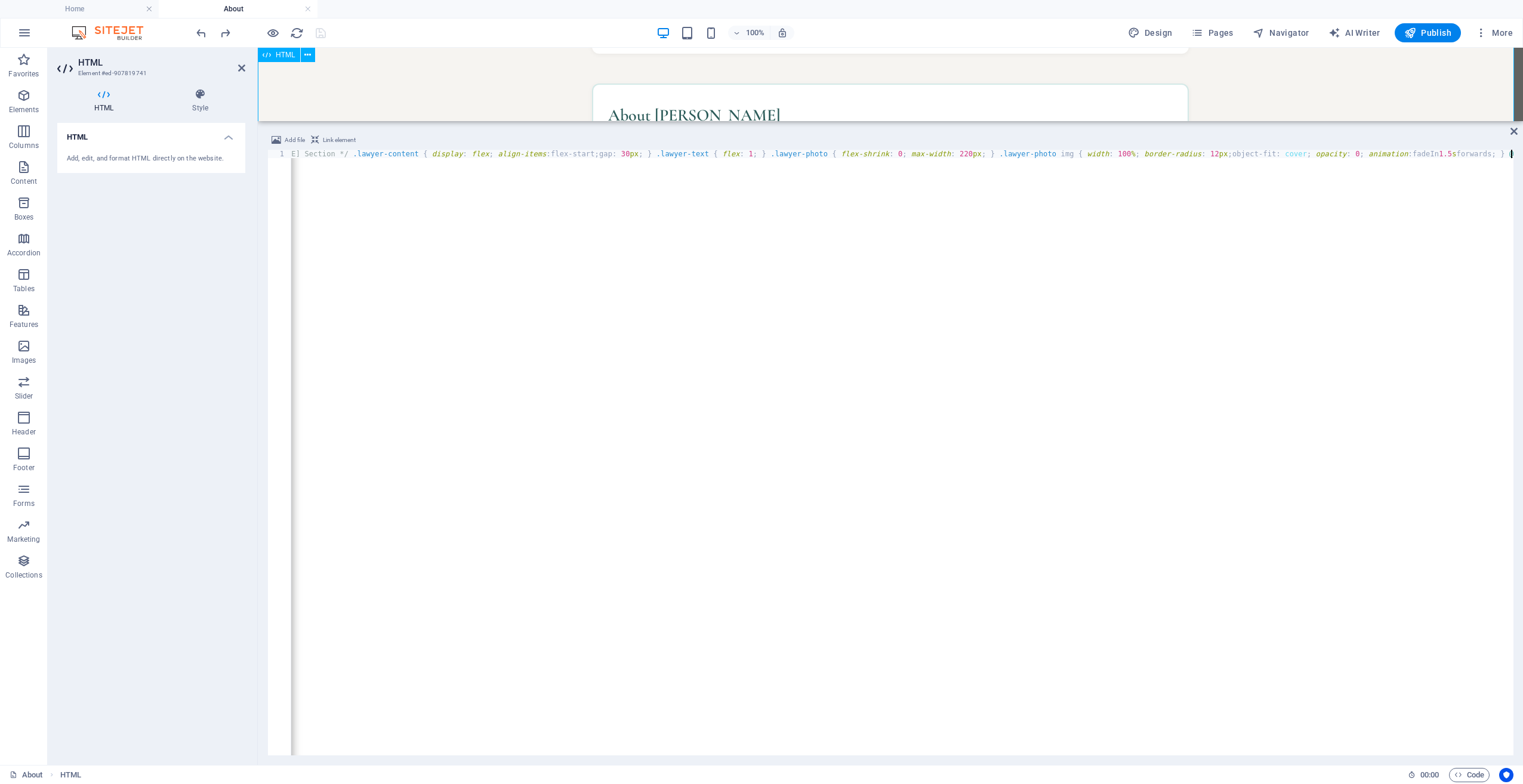
click at [453, 68] on div "About Sunshine Coast Property and Estate Lawyer Sunshine Coast Property and Est…" at bounding box center [890, 130] width 1265 height 664
click at [1516, 128] on icon at bounding box center [1514, 132] width 7 height 9
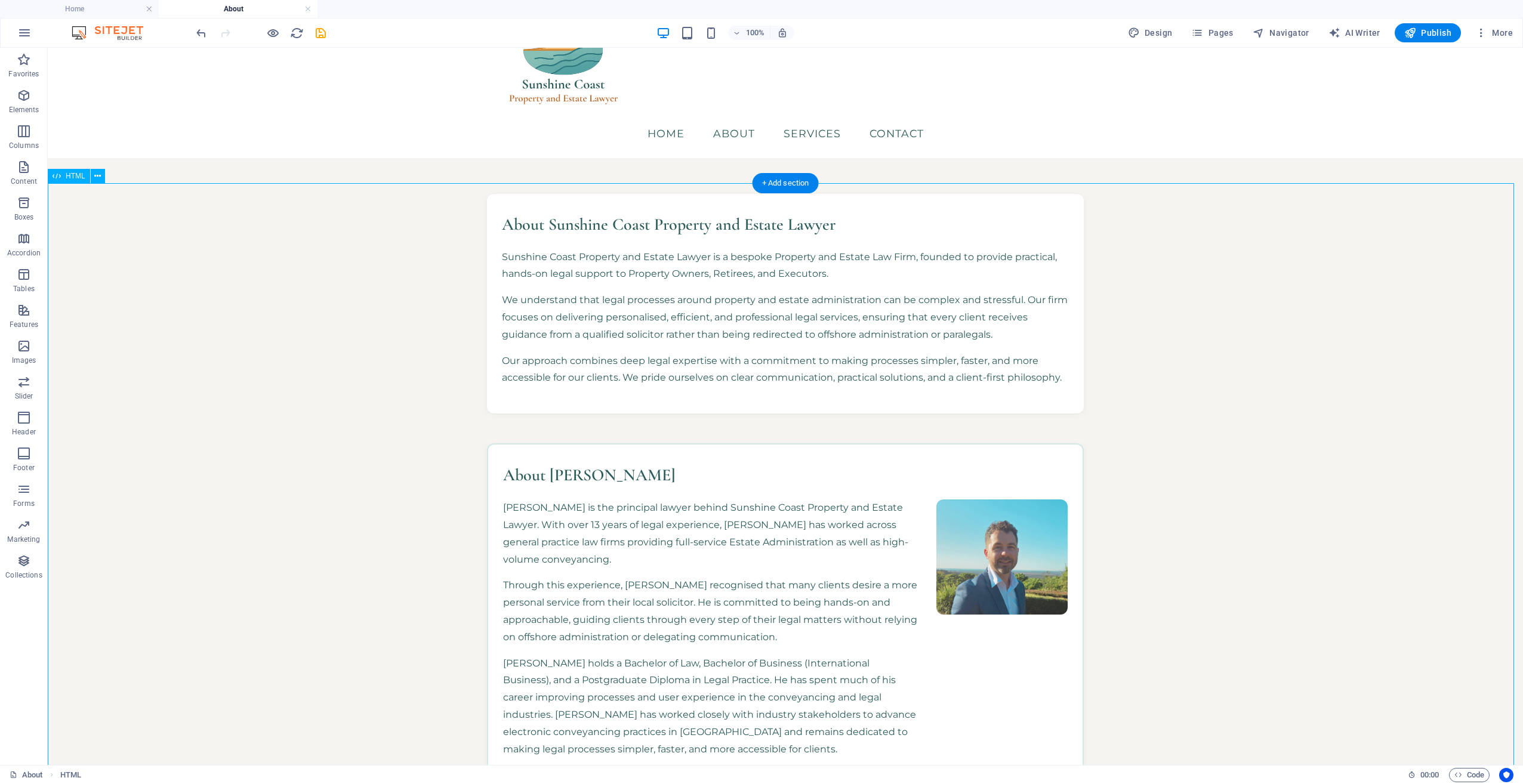
scroll to position [60, 0]
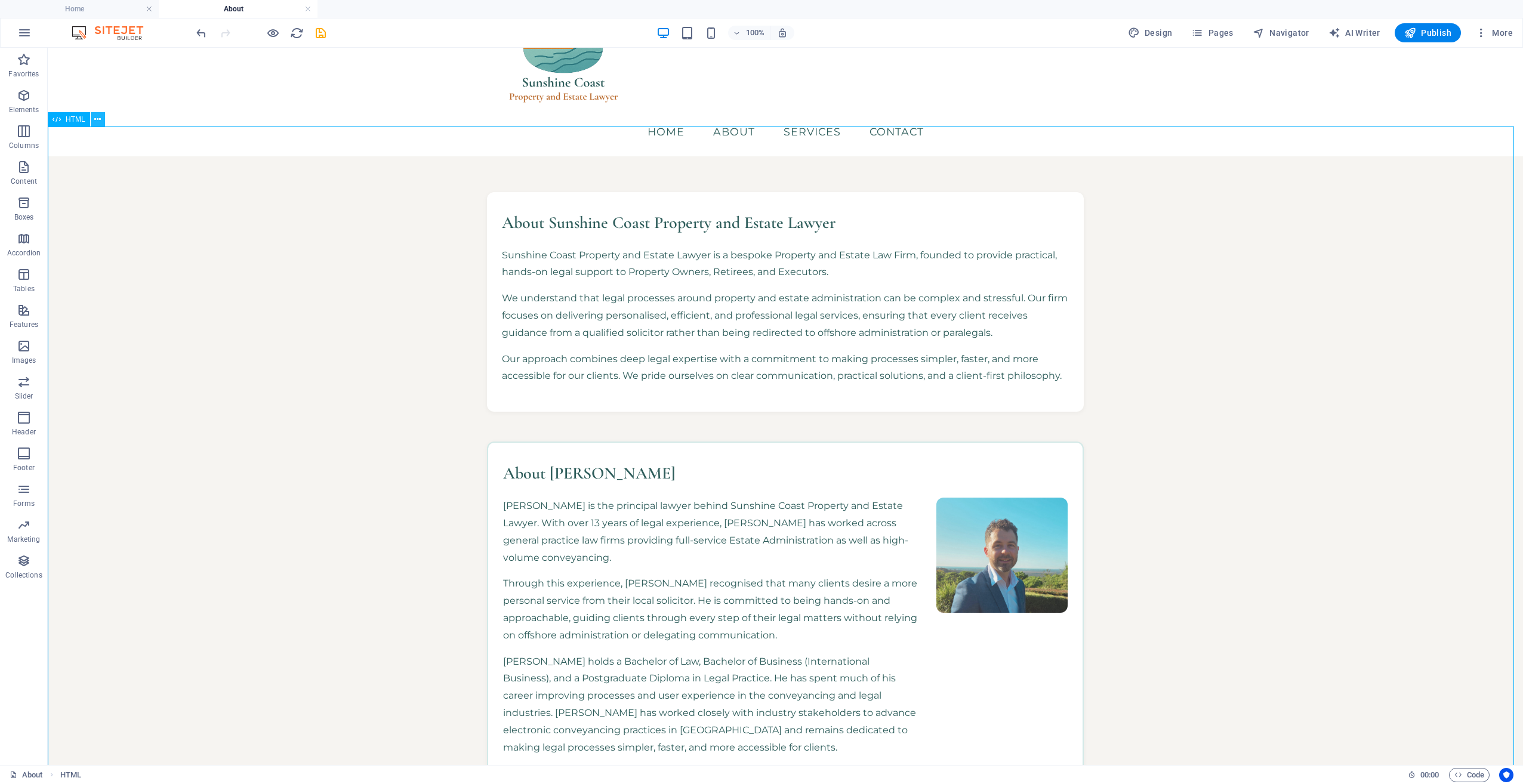
click at [96, 117] on icon at bounding box center [98, 120] width 6 height 13
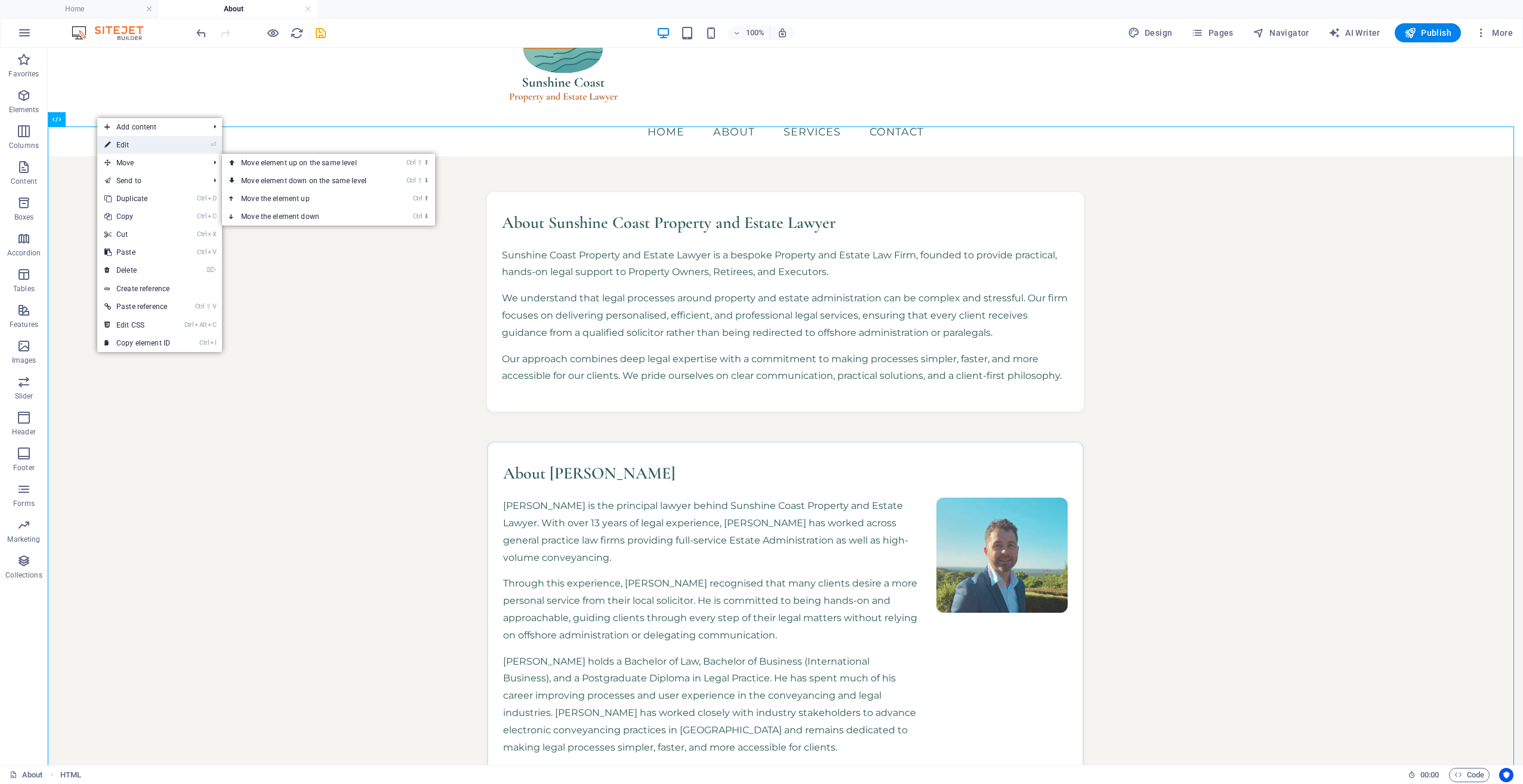
click at [143, 150] on link "⏎ Edit" at bounding box center [136, 145] width 80 height 18
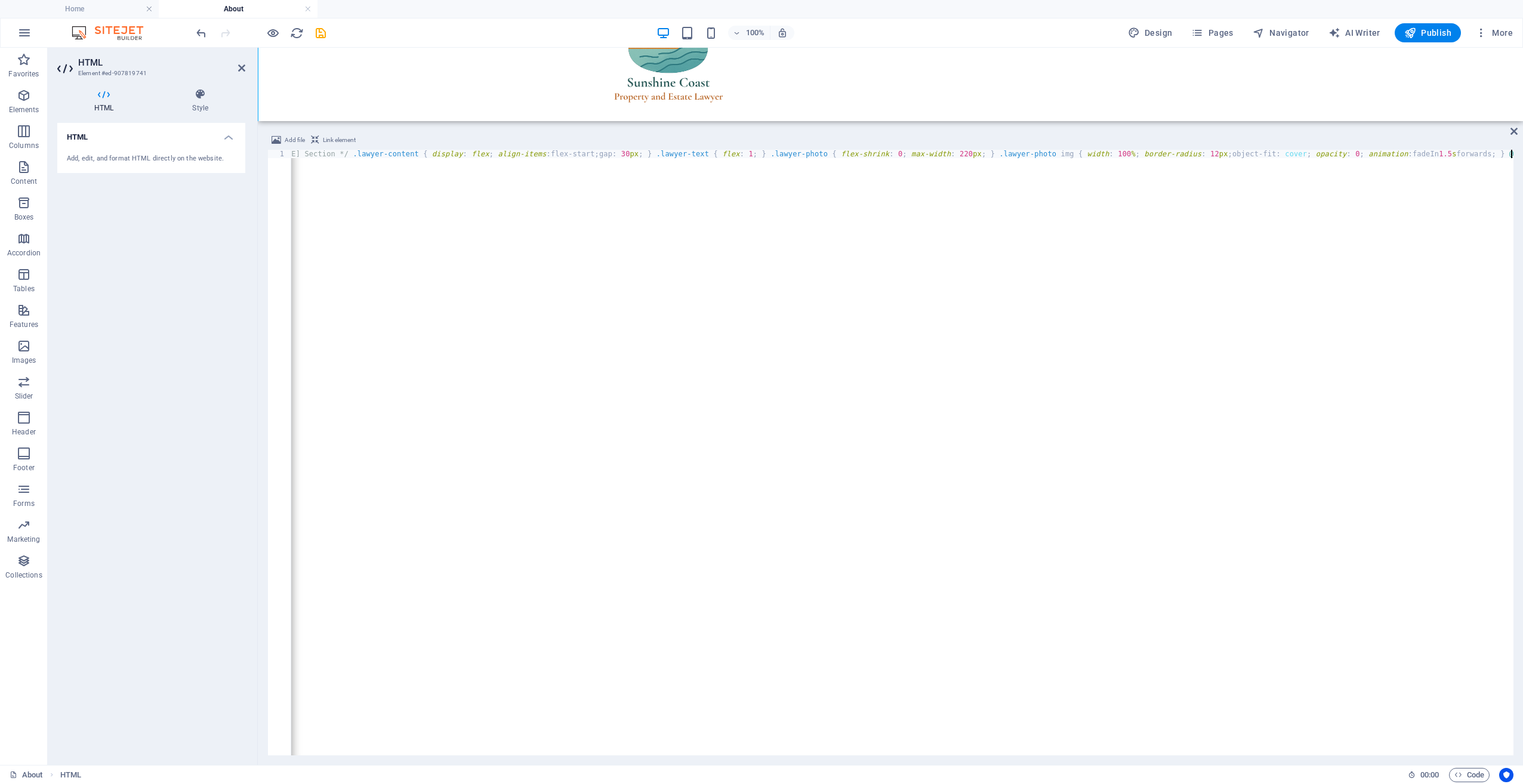
scroll to position [425, 0]
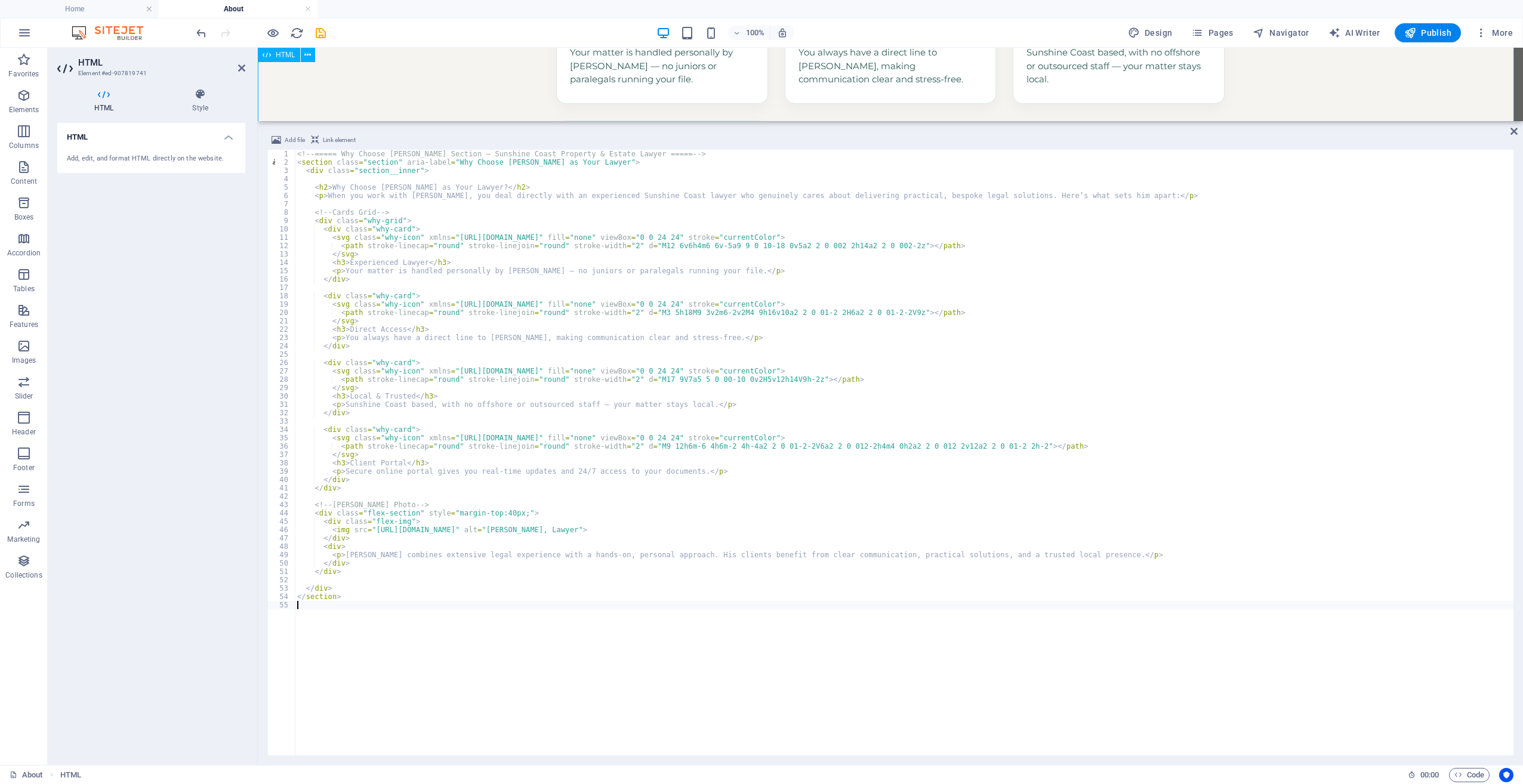
click at [445, 84] on div "Why Choose [PERSON_NAME] as Your Lawyer? When you work with [PERSON_NAME], you …" at bounding box center [890, 627] width 1265 height 1672
drag, startPoint x: 1513, startPoint y: 130, endPoint x: 1413, endPoint y: 111, distance: 101.8
click at [1513, 130] on icon at bounding box center [1514, 132] width 7 height 9
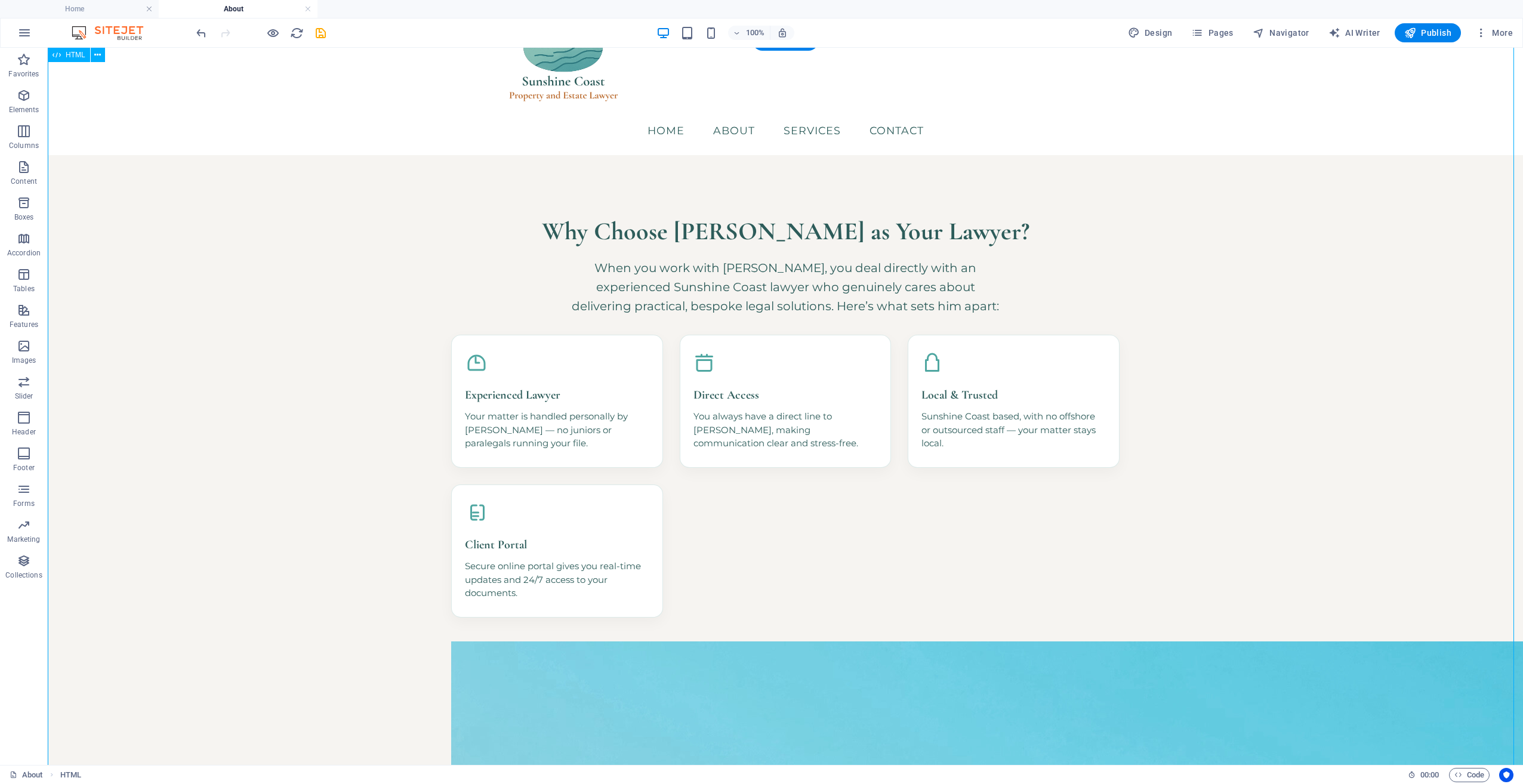
scroll to position [7, 0]
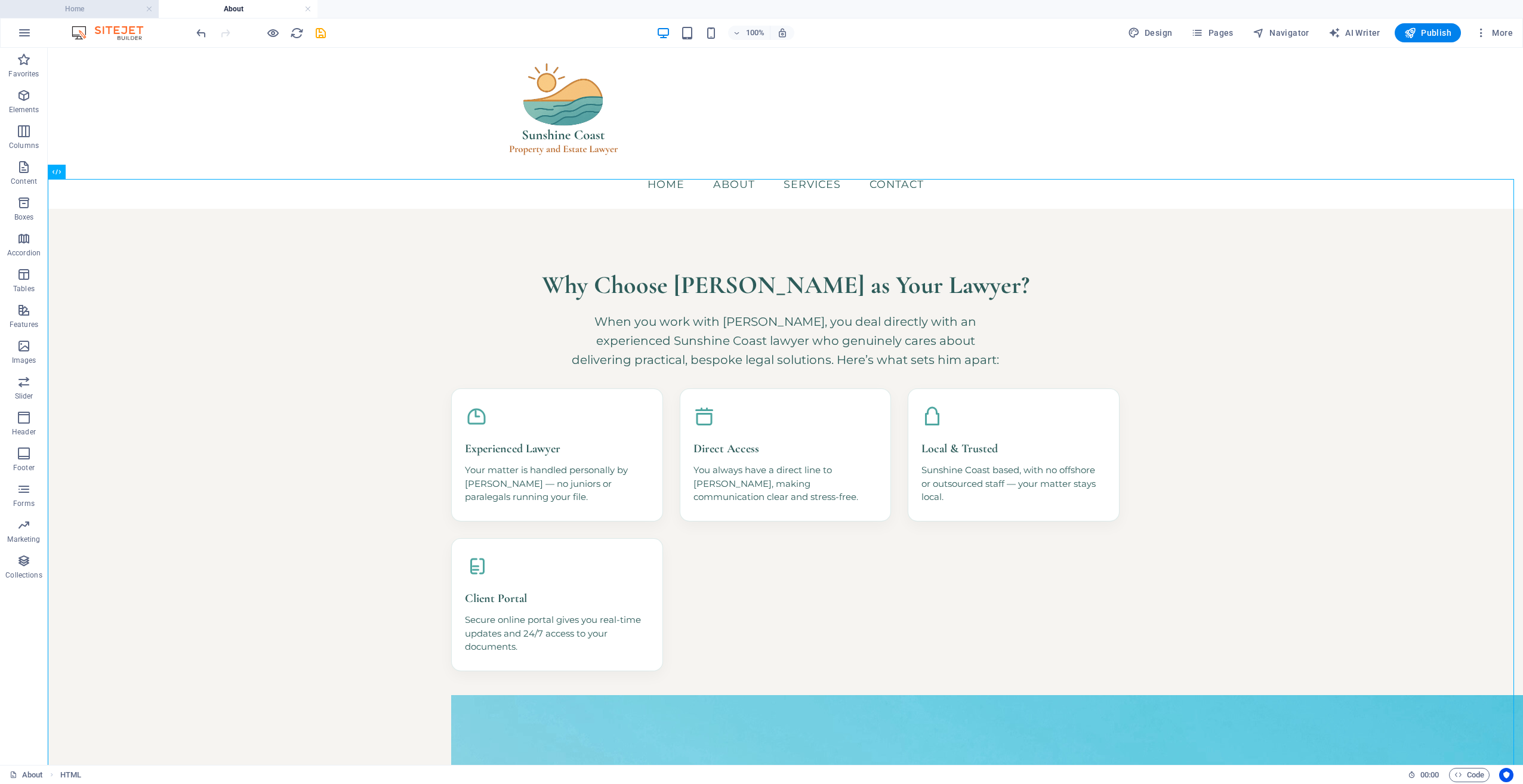
click at [97, 2] on h4 "Home" at bounding box center [79, 9] width 158 height 13
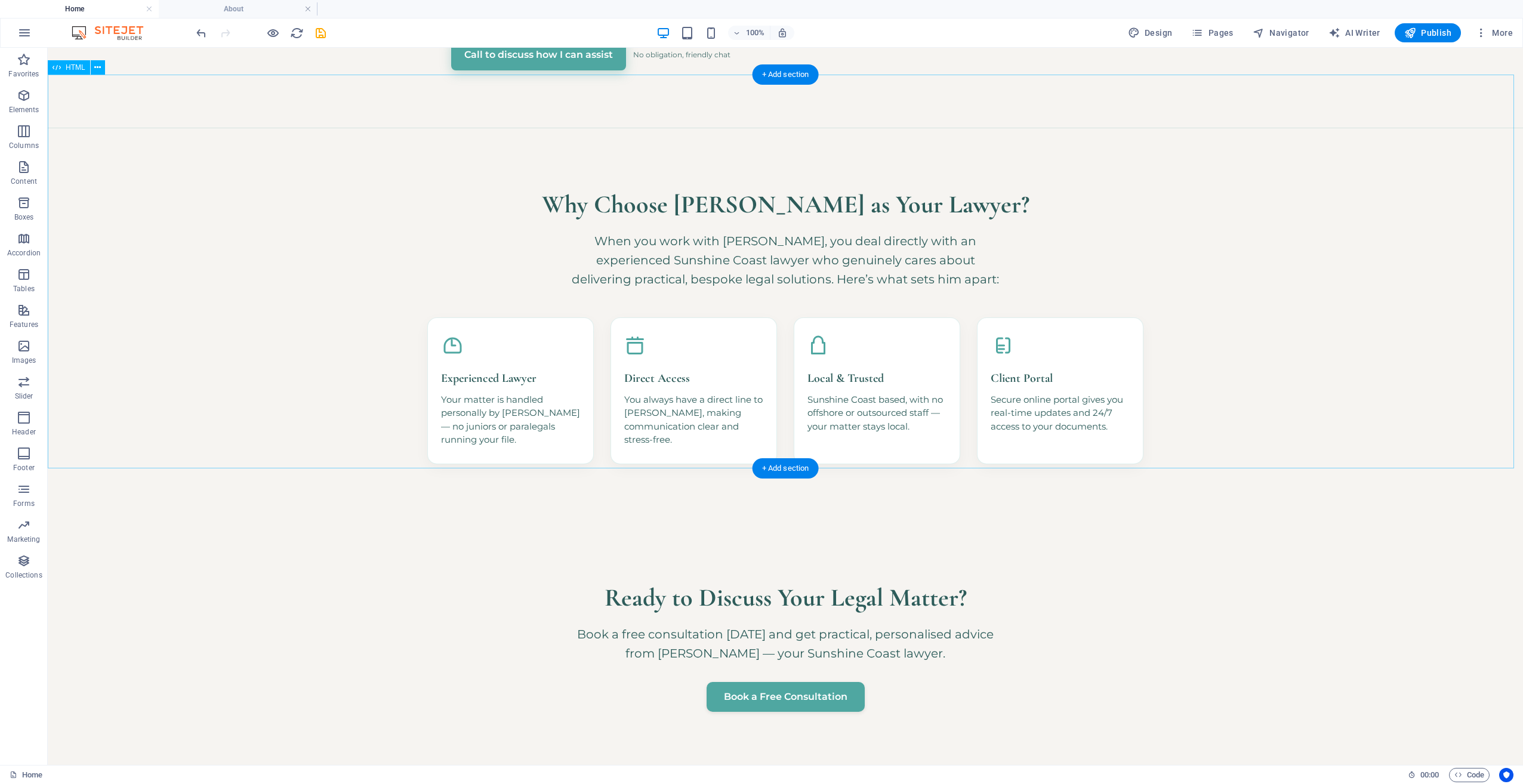
scroll to position [717, 0]
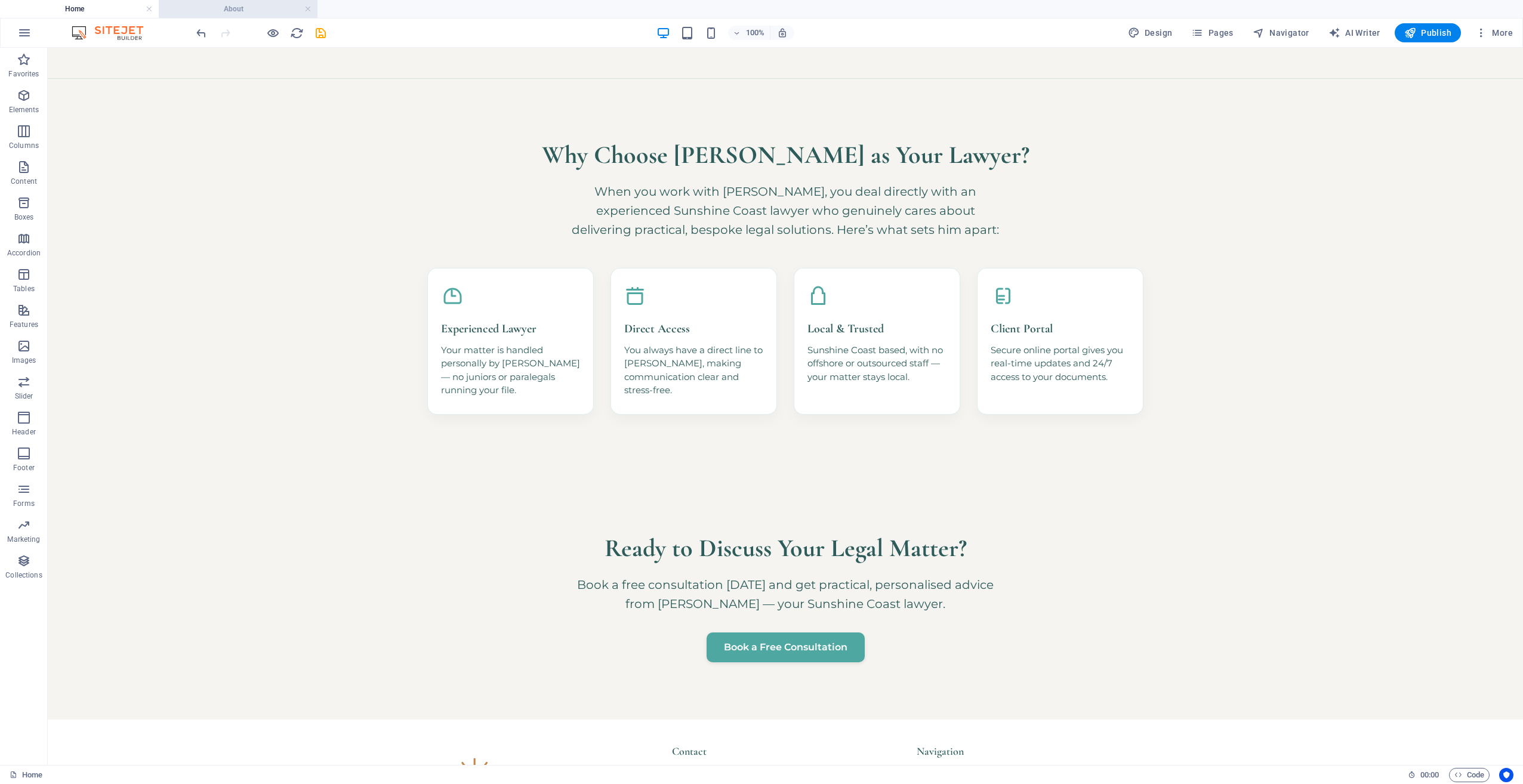
click at [259, 11] on h4 "About" at bounding box center [237, 9] width 158 height 13
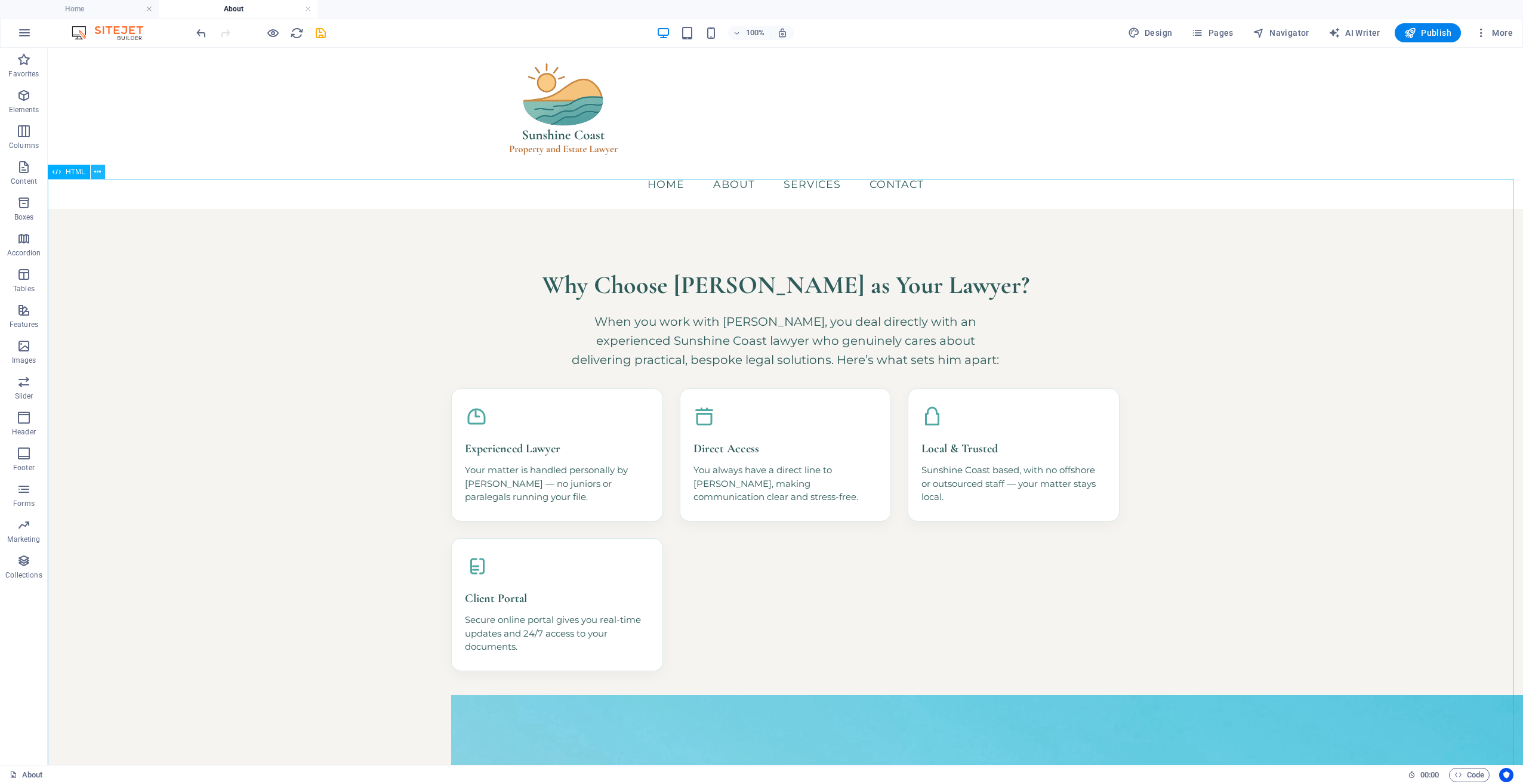
click at [104, 176] on button at bounding box center [98, 172] width 14 height 14
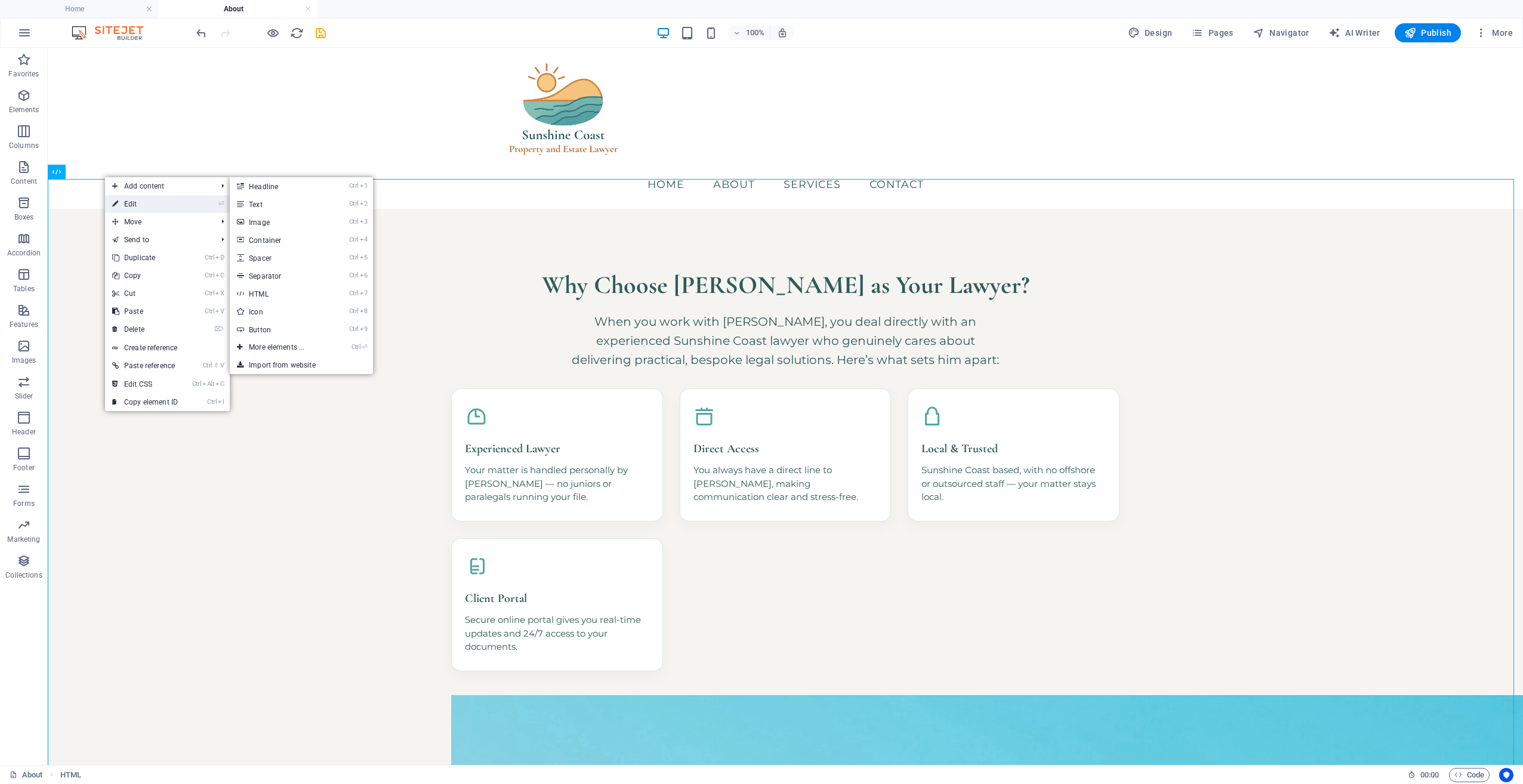
click at [125, 206] on link "⏎ Edit" at bounding box center [144, 204] width 80 height 18
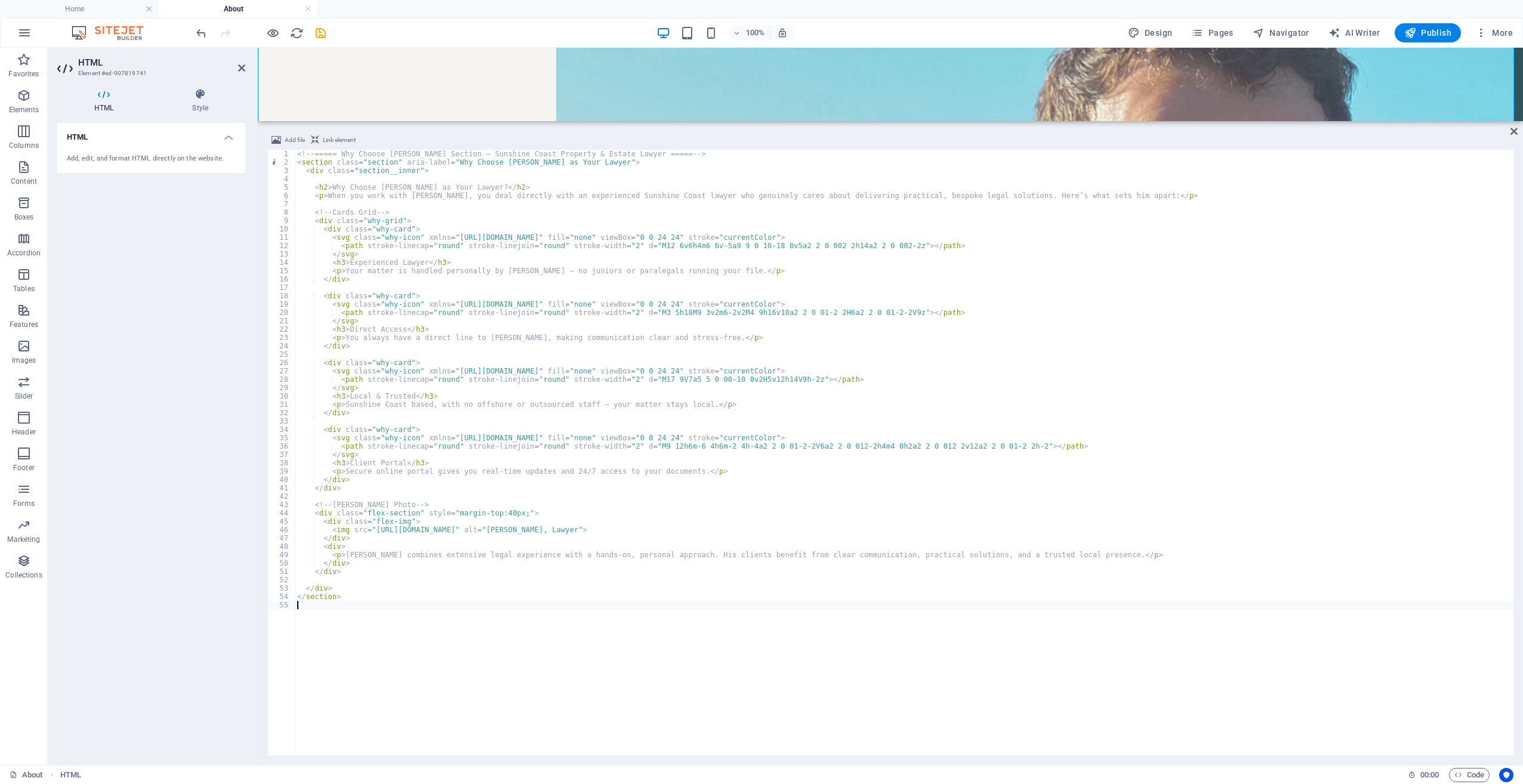
click at [534, 372] on div "<!-- ===== Why Choose [PERSON_NAME] Section – Sunshine Coast Property & Estate …" at bounding box center [904, 461] width 1219 height 622
type textarea "</section>"
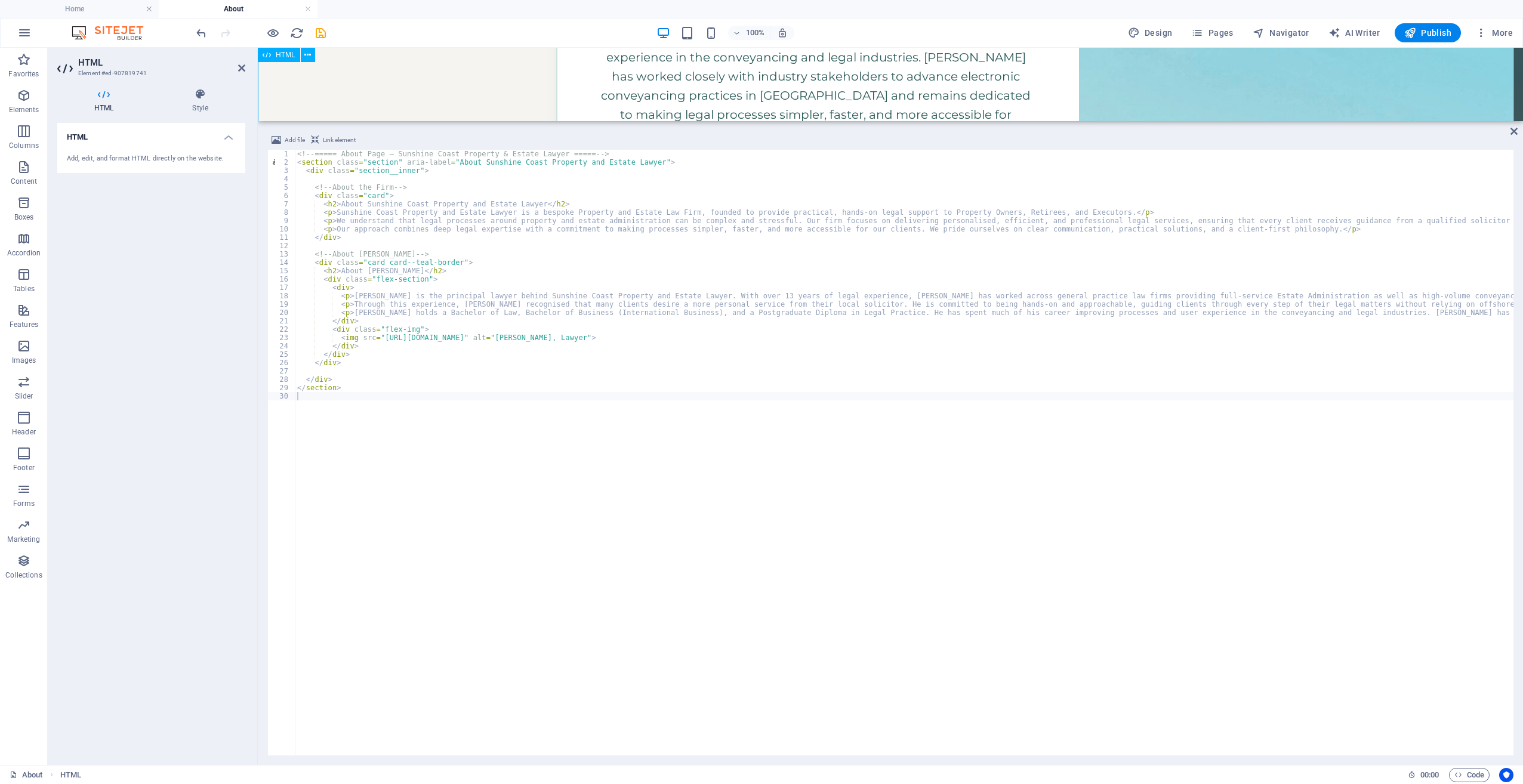
click at [475, 79] on div "About Sunshine Coast Property and Estate Lawyer Sunshine Coast Property and Est…" at bounding box center [890, 119] width 1265 height 1692
click at [1510, 131] on div "Add file Link element 1 2 3 4 5 6 7 8 9 10 11 12 13 14 15 16 17 18 19 20 21 22 …" at bounding box center [890, 444] width 1265 height 641
click at [1516, 136] on link at bounding box center [1514, 132] width 7 height 10
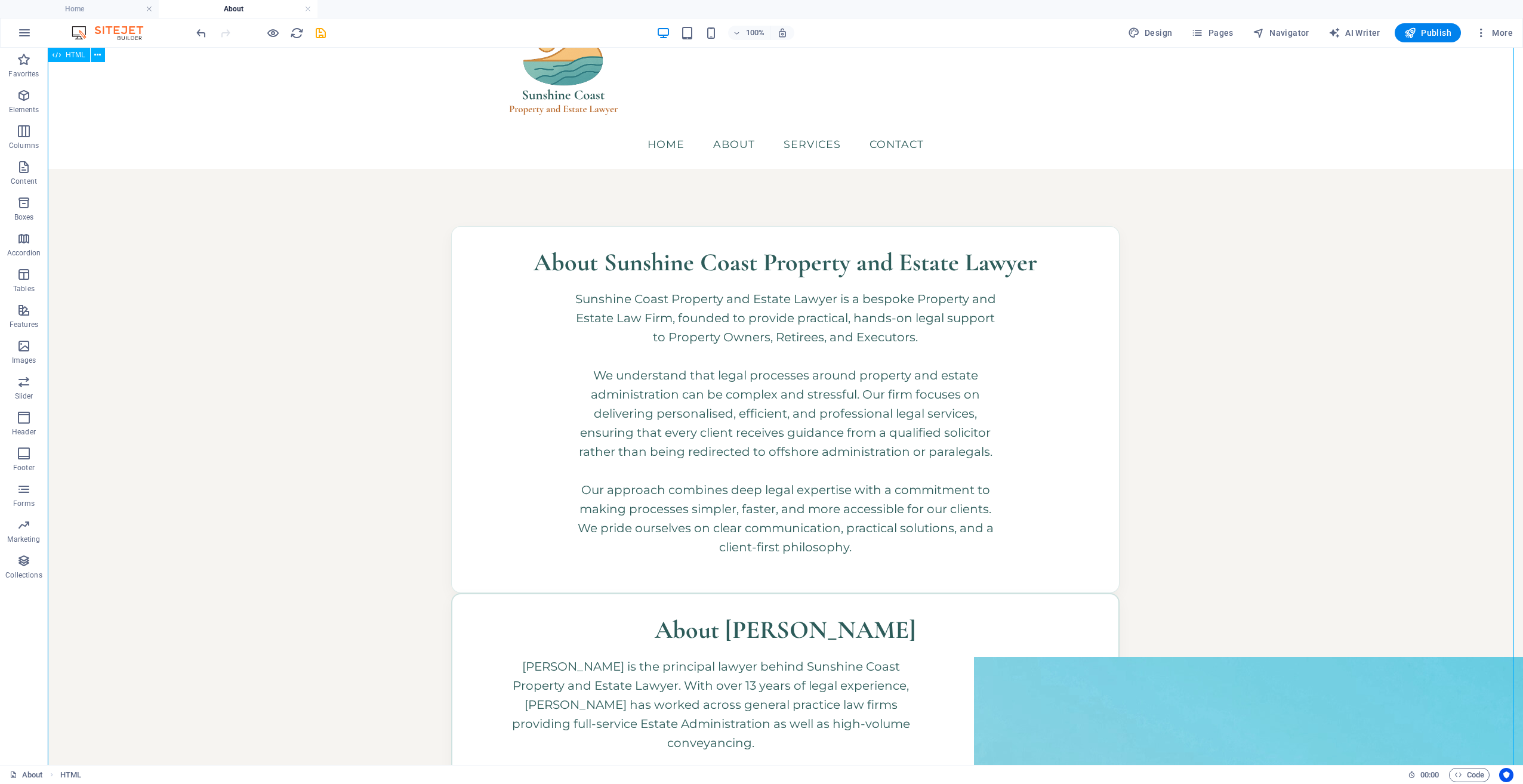
scroll to position [0, 0]
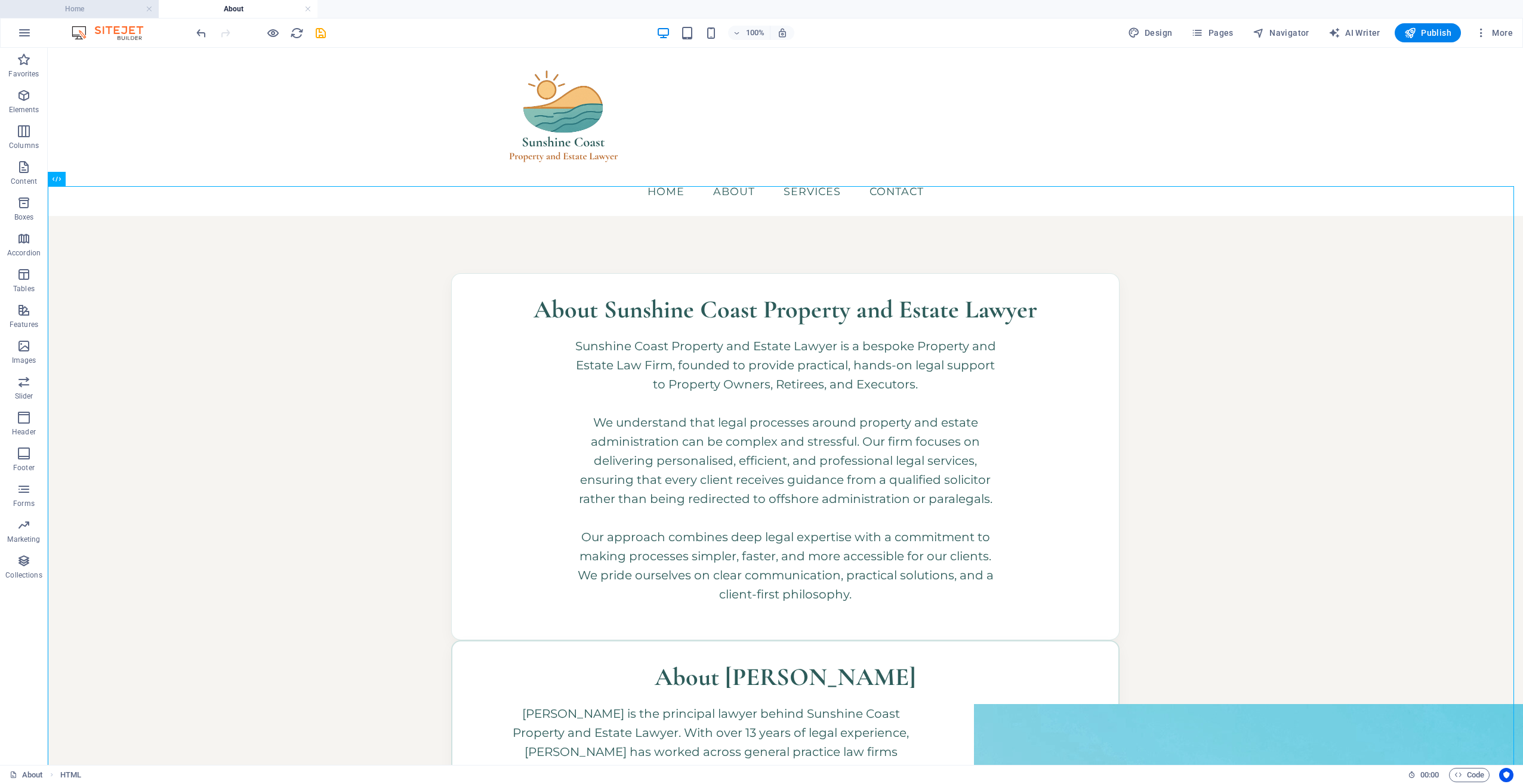
click at [100, 6] on h4 "Home" at bounding box center [79, 9] width 158 height 13
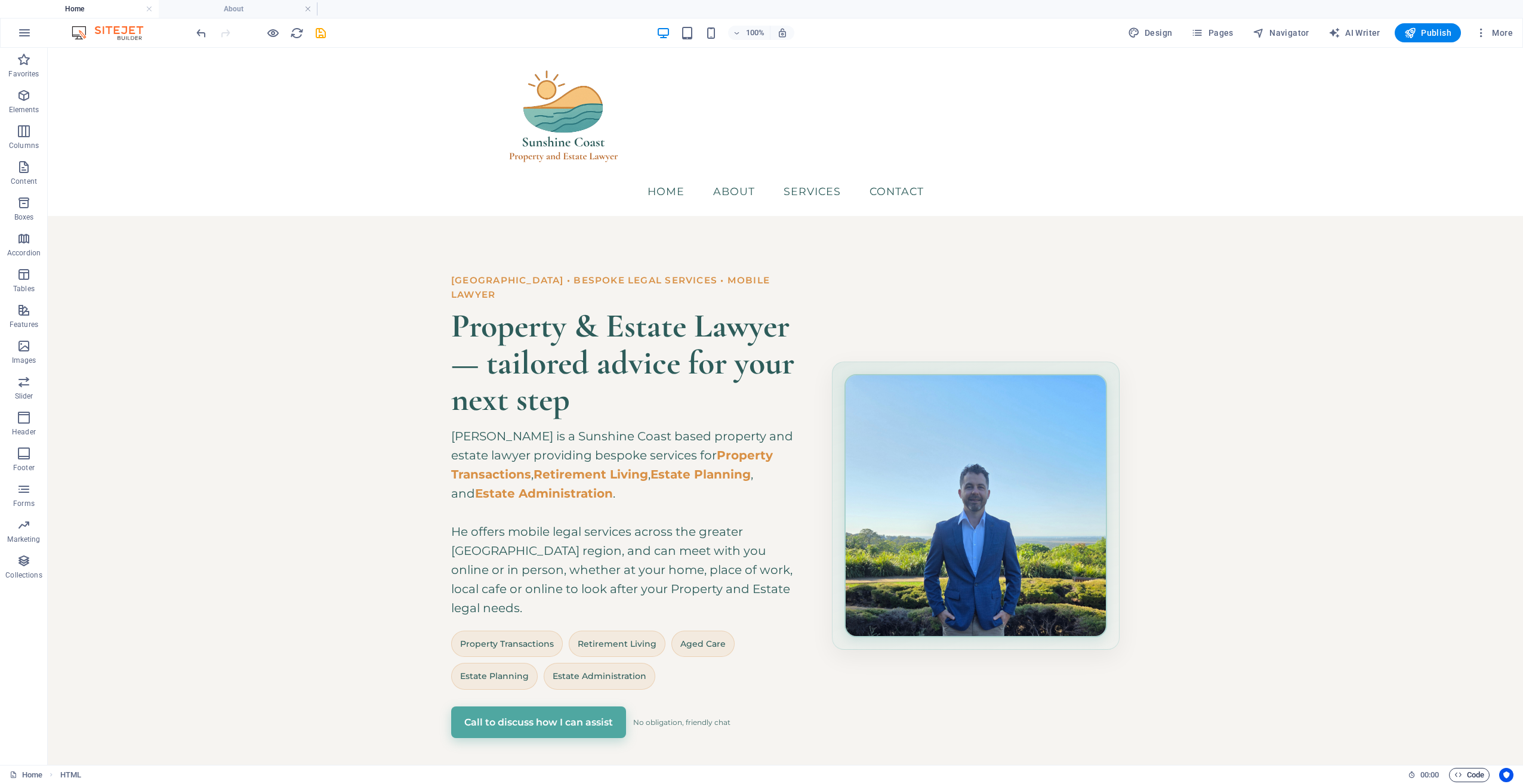
click at [1464, 771] on span "Code" at bounding box center [1469, 775] width 30 height 14
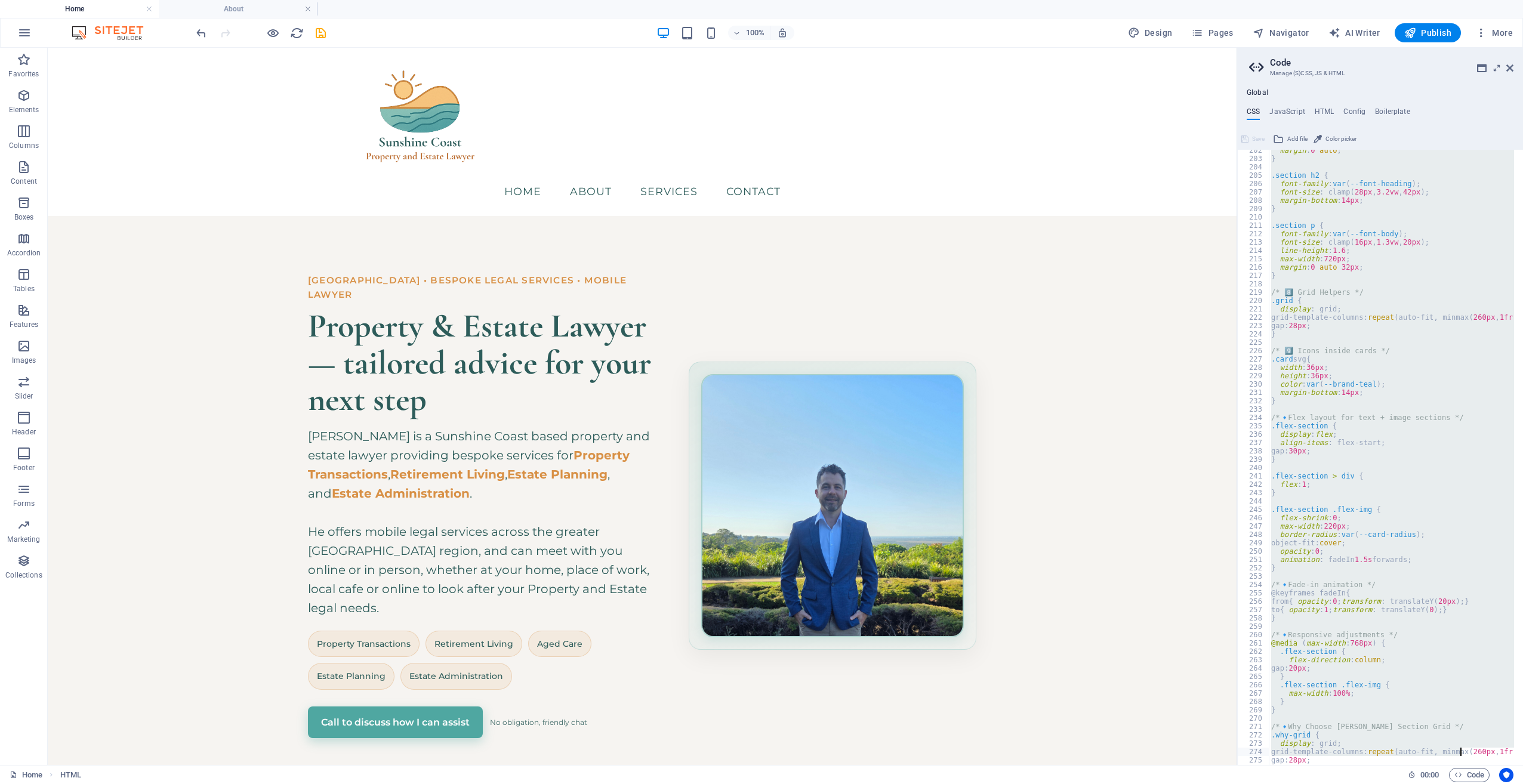
scroll to position [1682, 0]
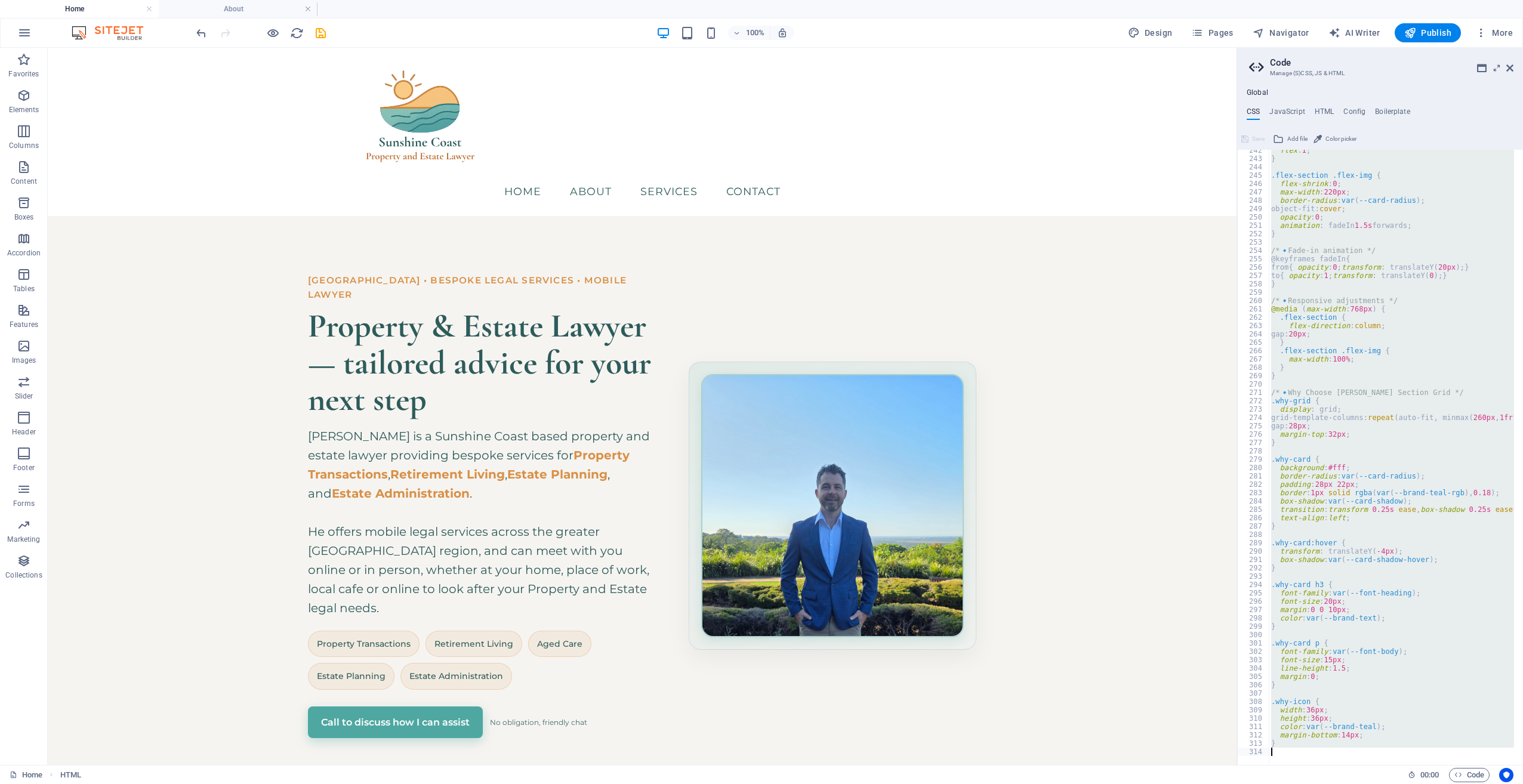
drag, startPoint x: 1272, startPoint y: 163, endPoint x: 1472, endPoint y: 815, distance: 682.0
click at [1472, 783] on html "Sunshine Coast Property and Estate Lawyer Home About Favorites Elements Columns…" at bounding box center [762, 392] width 1523 height 784
type textarea "}"
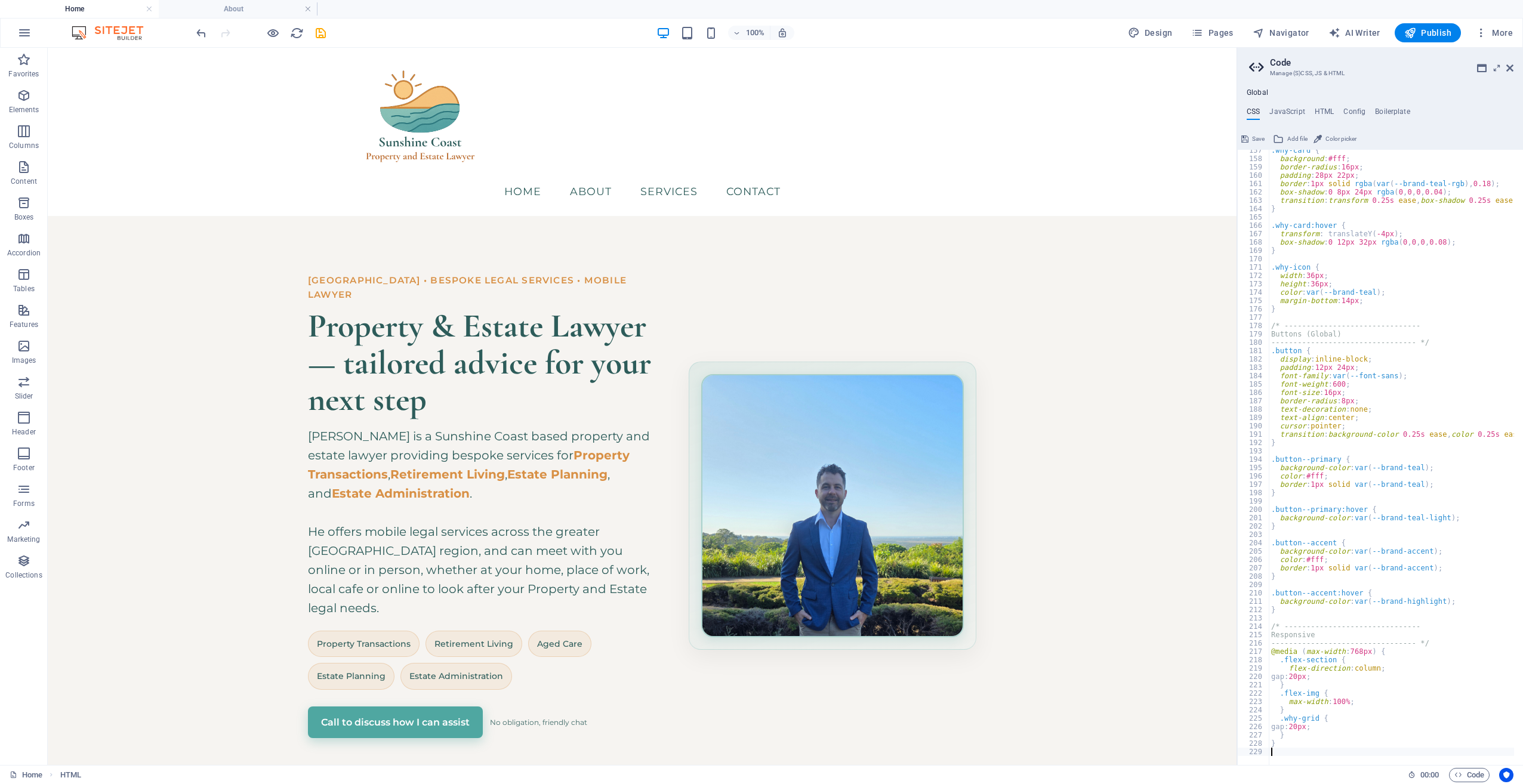
drag, startPoint x: 1211, startPoint y: 90, endPoint x: 1259, endPoint y: 137, distance: 67.2
click at [1259, 137] on span "Save" at bounding box center [1259, 139] width 13 height 14
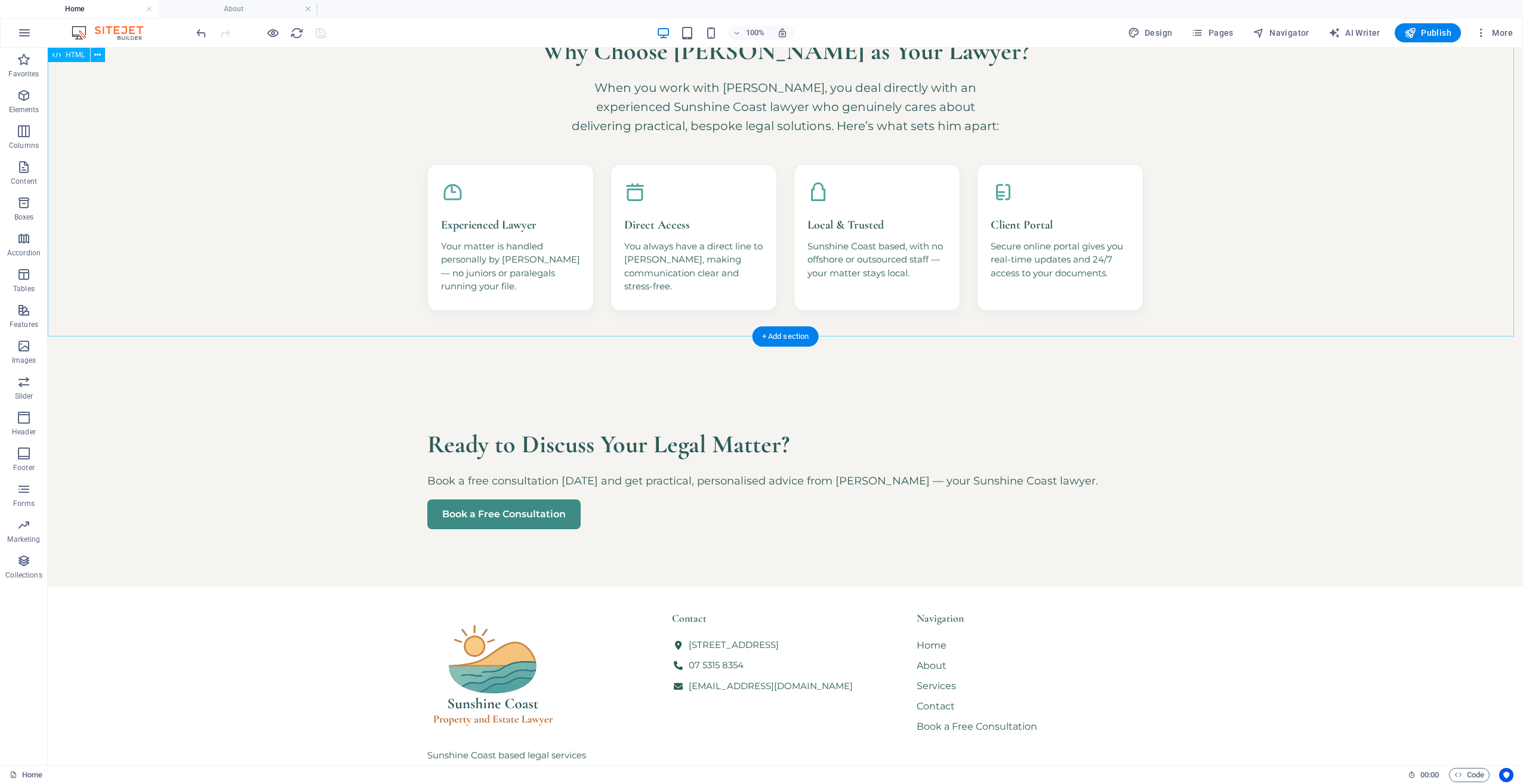
scroll to position [835, 0]
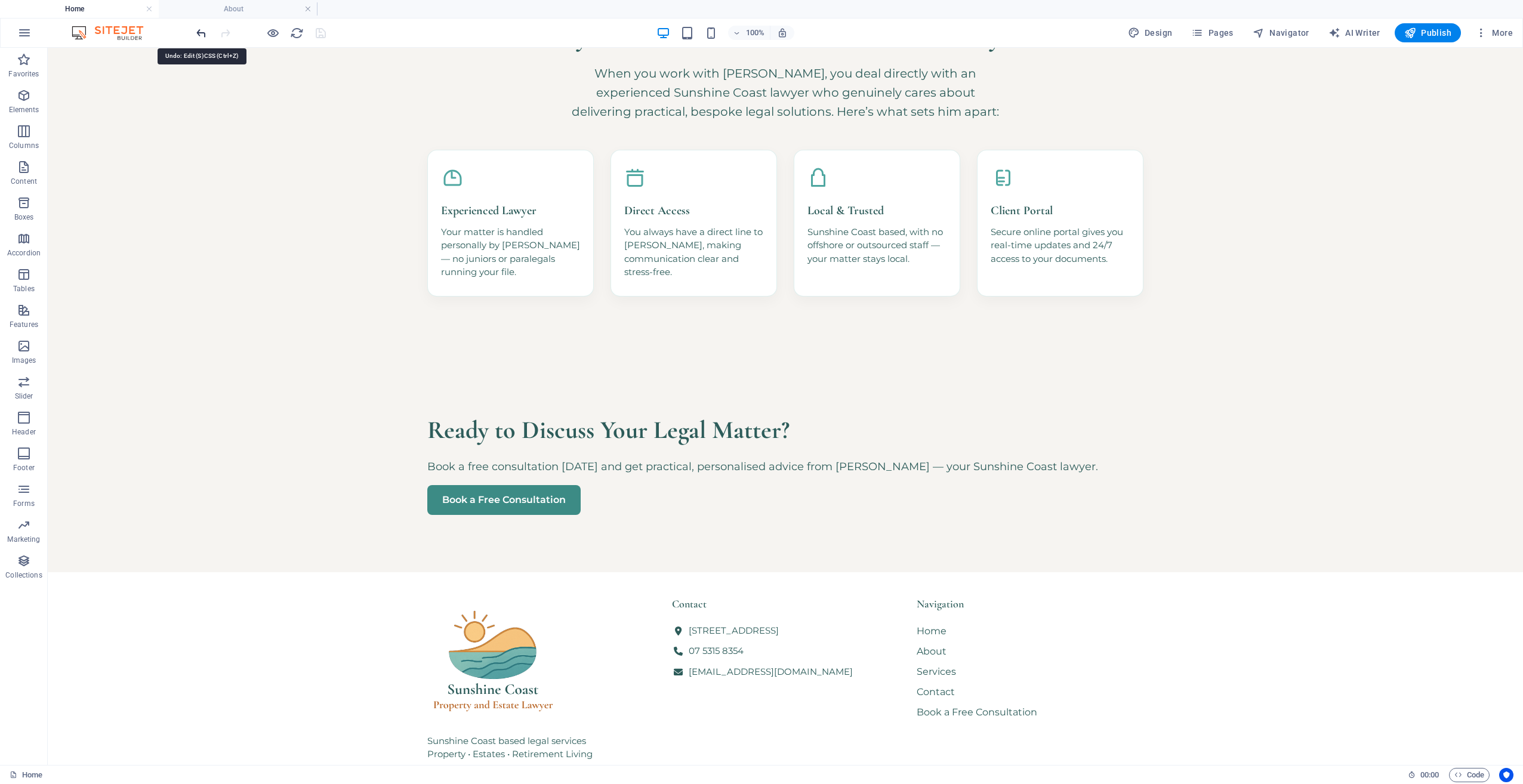
click at [763, 731] on icon "undo" at bounding box center [795, 746] width 65 height 30
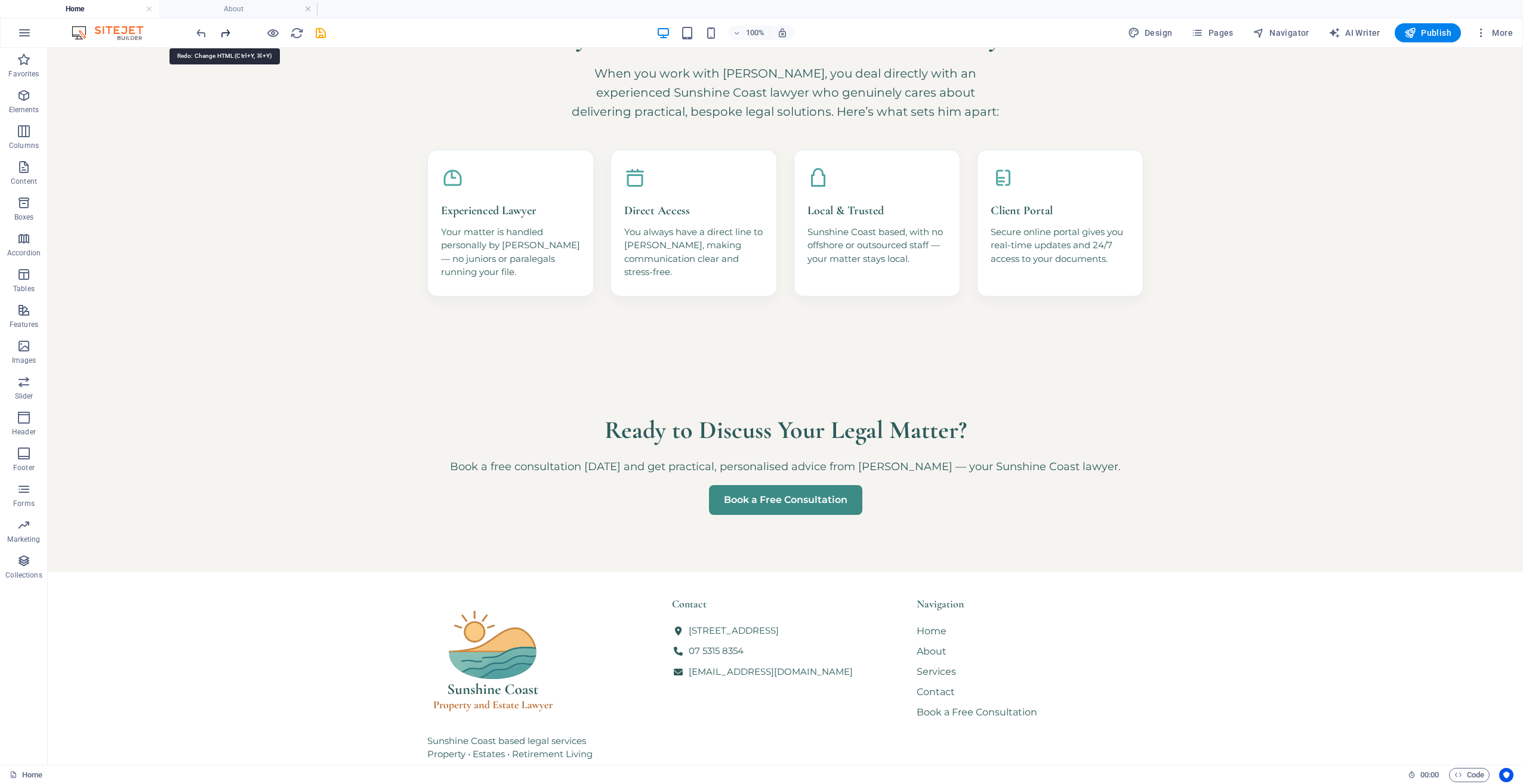
click at [227, 31] on icon "redo" at bounding box center [225, 32] width 13 height 13
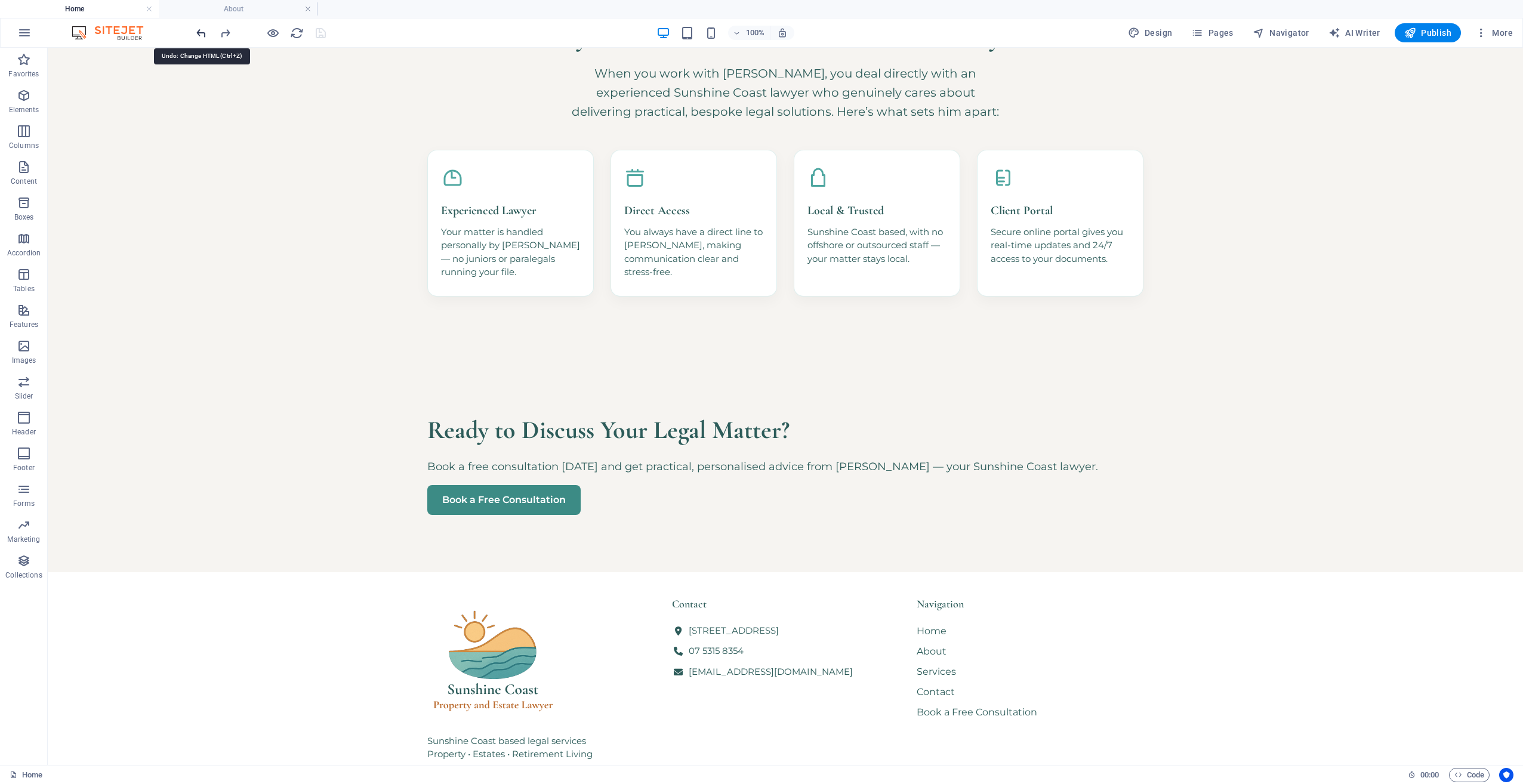
click at [763, 731] on icon "undo" at bounding box center [795, 746] width 65 height 30
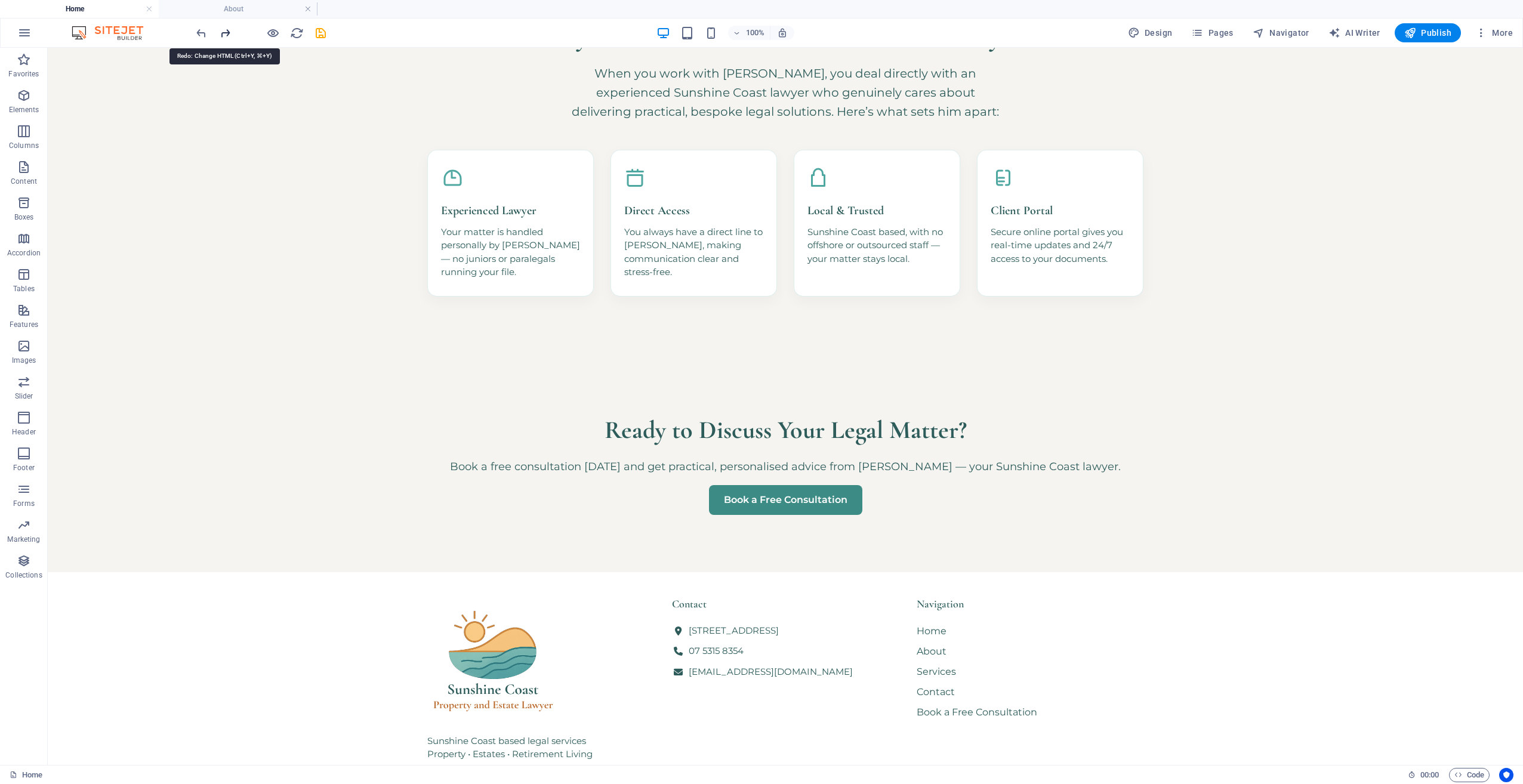
click at [222, 33] on icon "redo" at bounding box center [225, 32] width 13 height 13
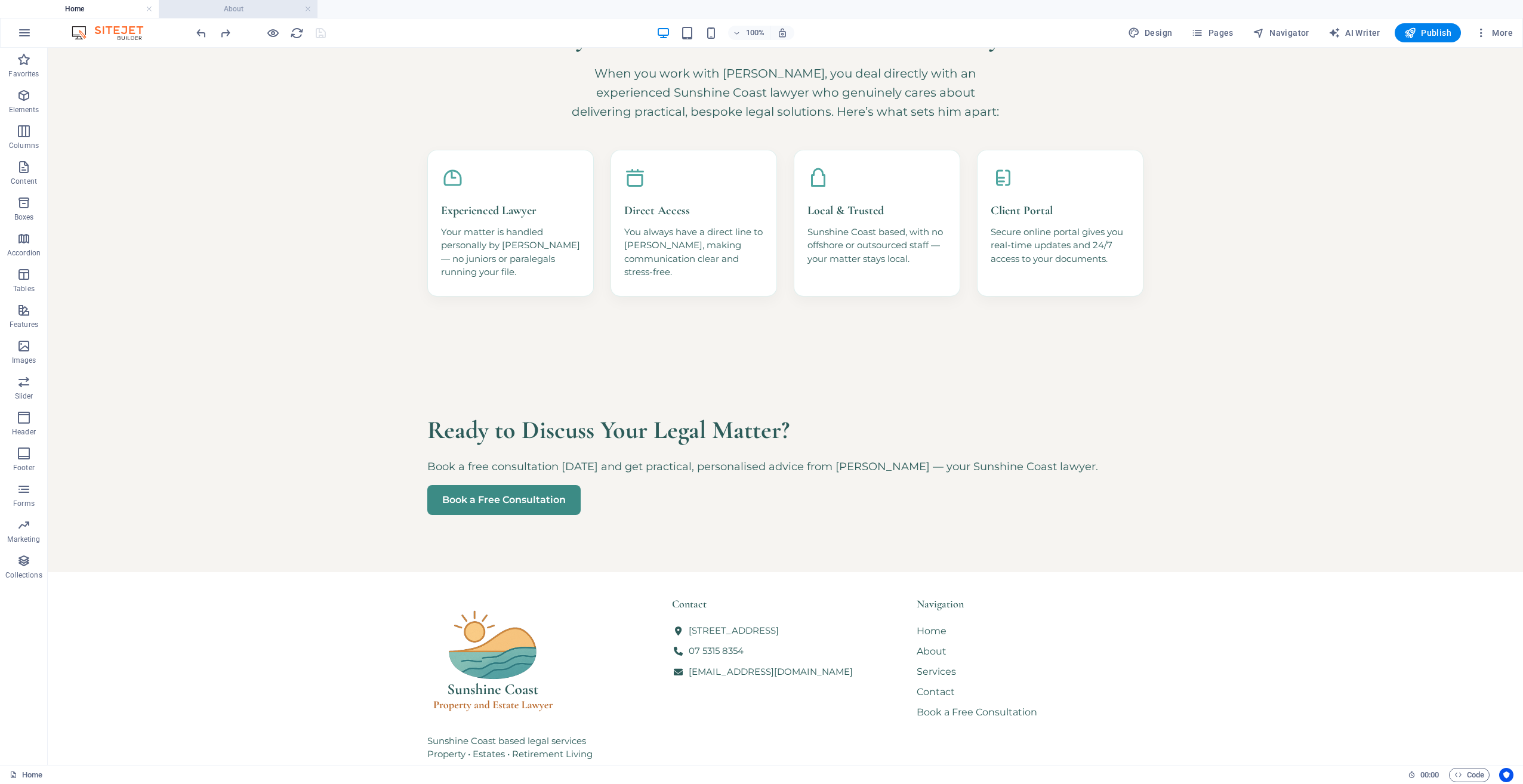
click at [225, 9] on h4 "About" at bounding box center [237, 9] width 158 height 13
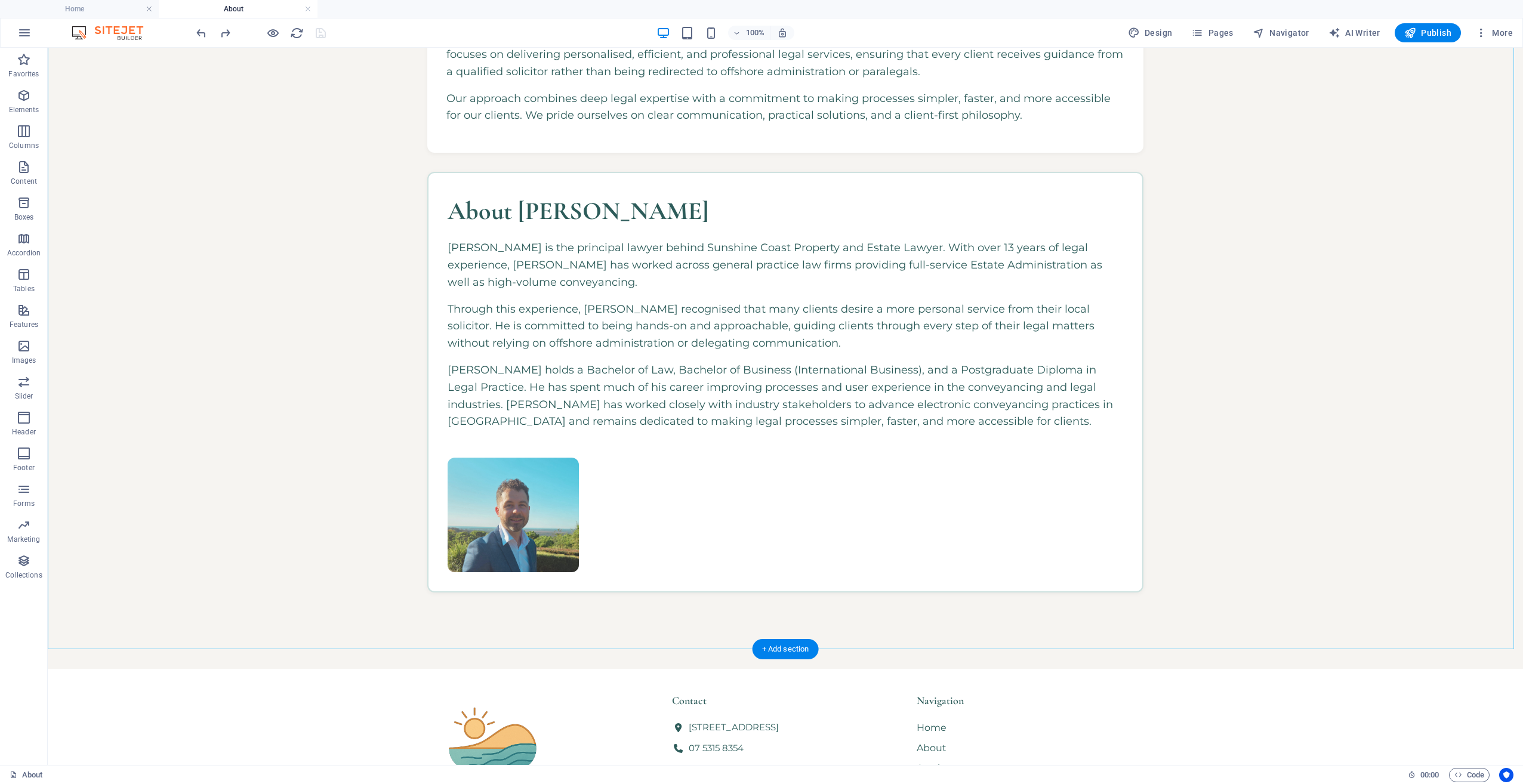
scroll to position [358, 0]
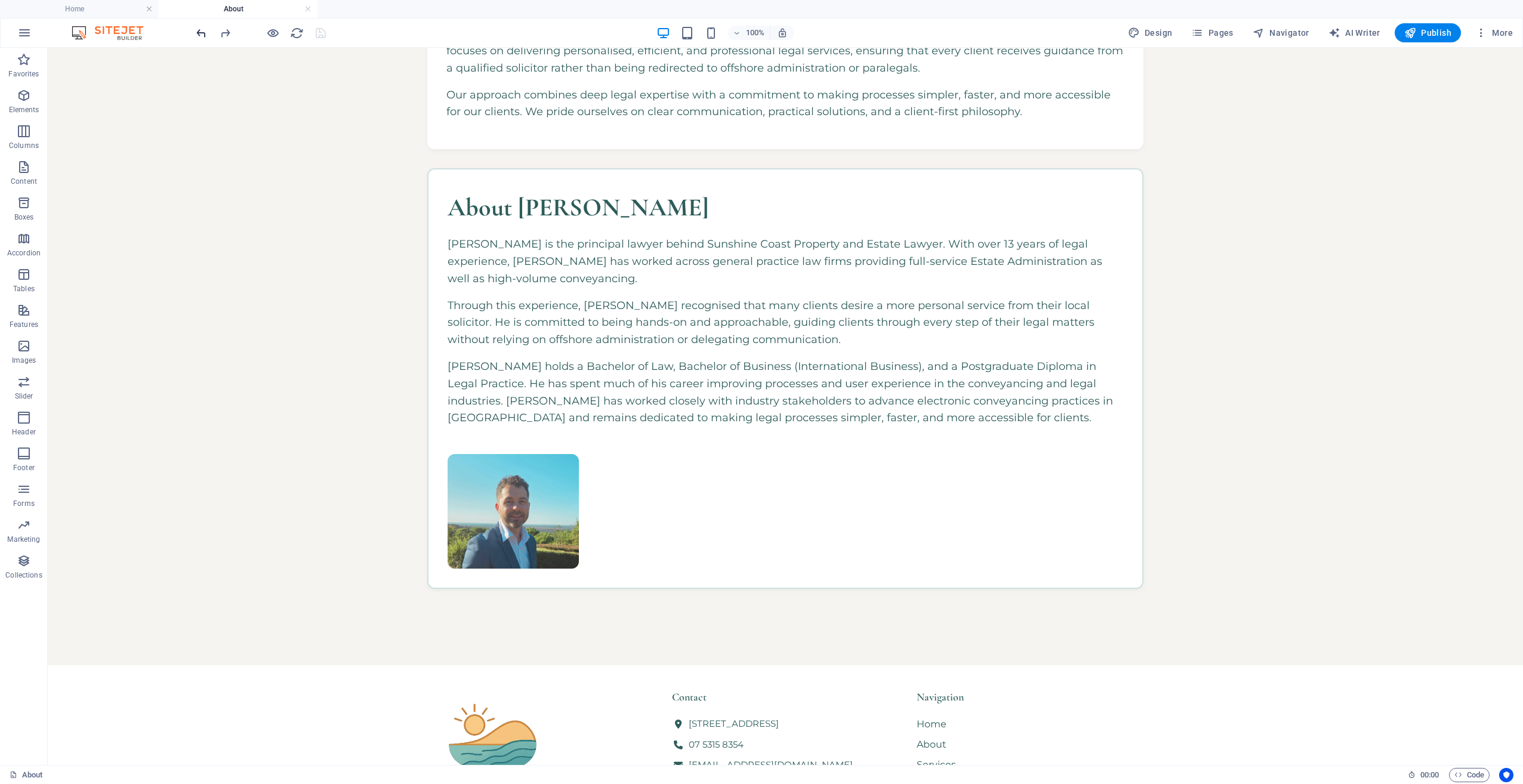
click at [202, 39] on div at bounding box center [261, 33] width 134 height 19
click at [203, 36] on icon "undo" at bounding box center [201, 32] width 13 height 13
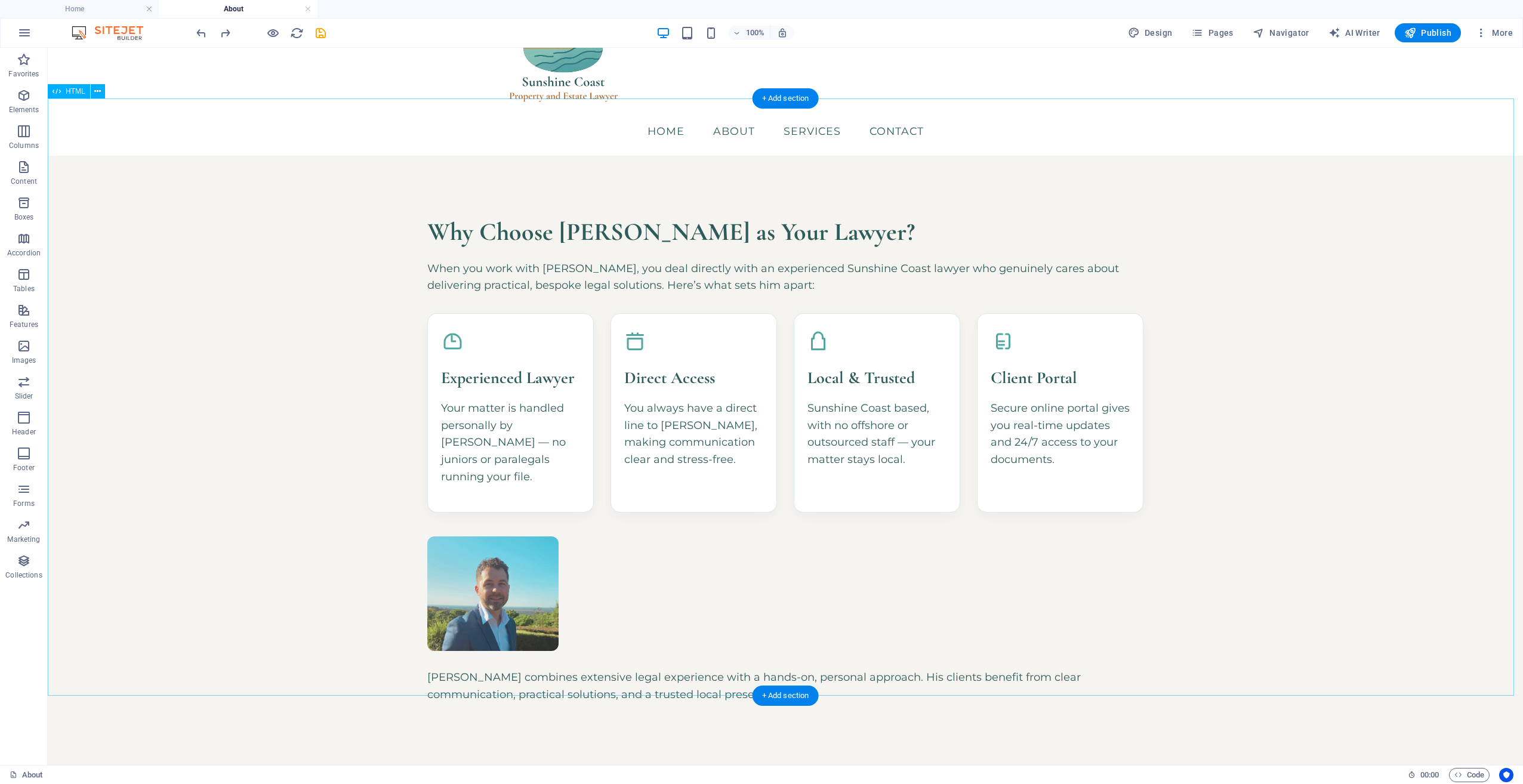
scroll to position [60, 0]
click at [227, 32] on icon "redo" at bounding box center [225, 32] width 13 height 13
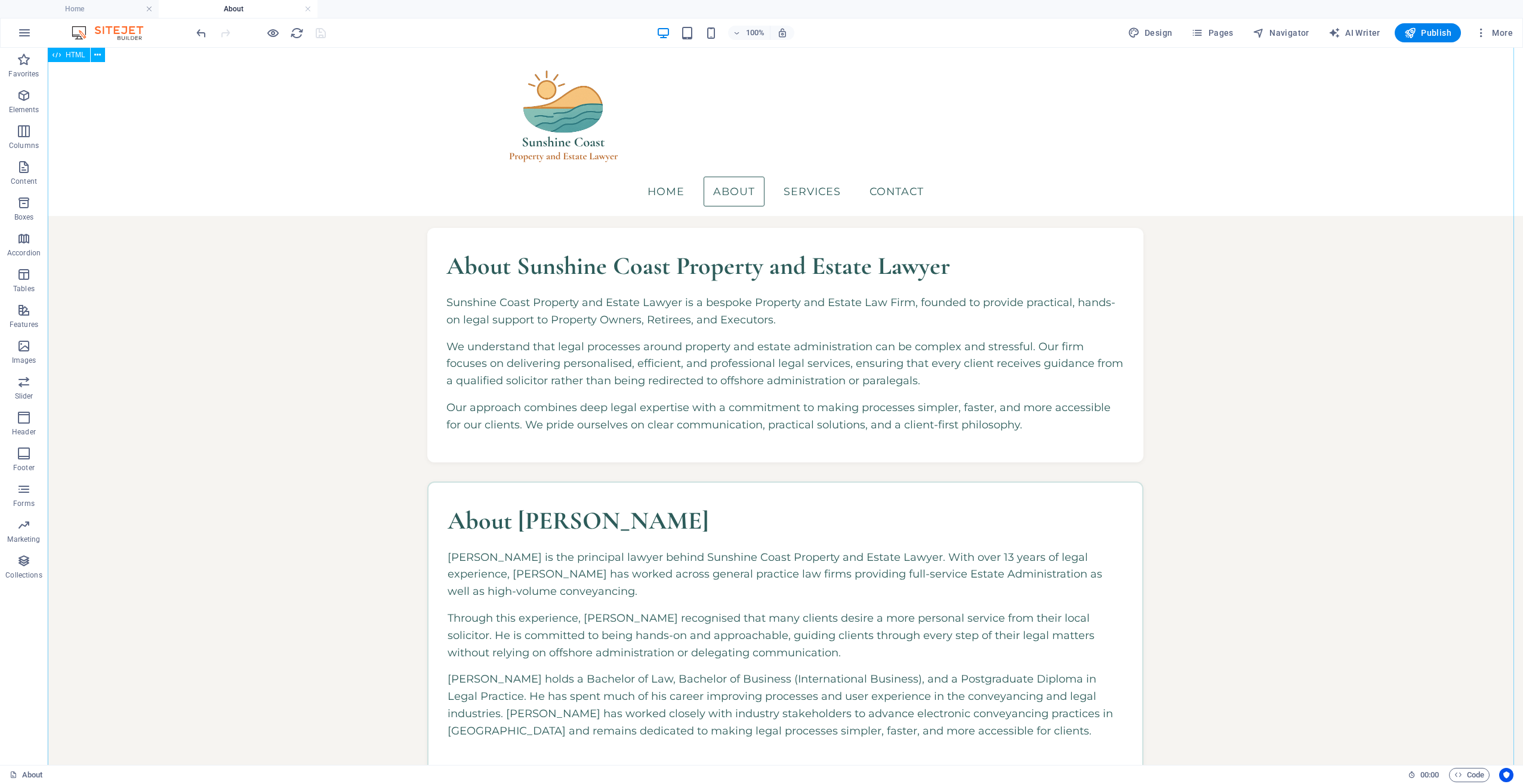
scroll to position [0, 0]
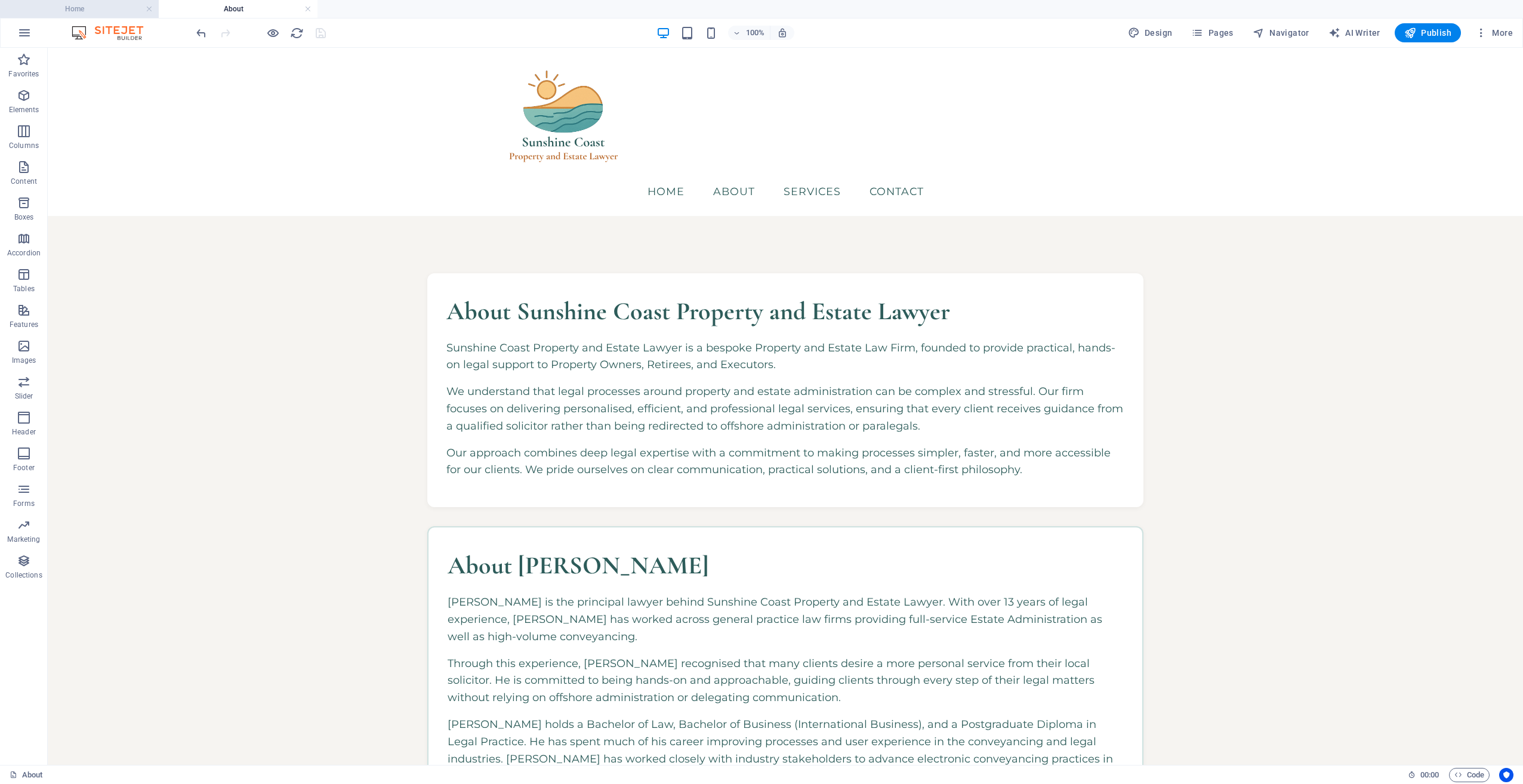
click at [85, 6] on h4 "Home" at bounding box center [79, 9] width 158 height 13
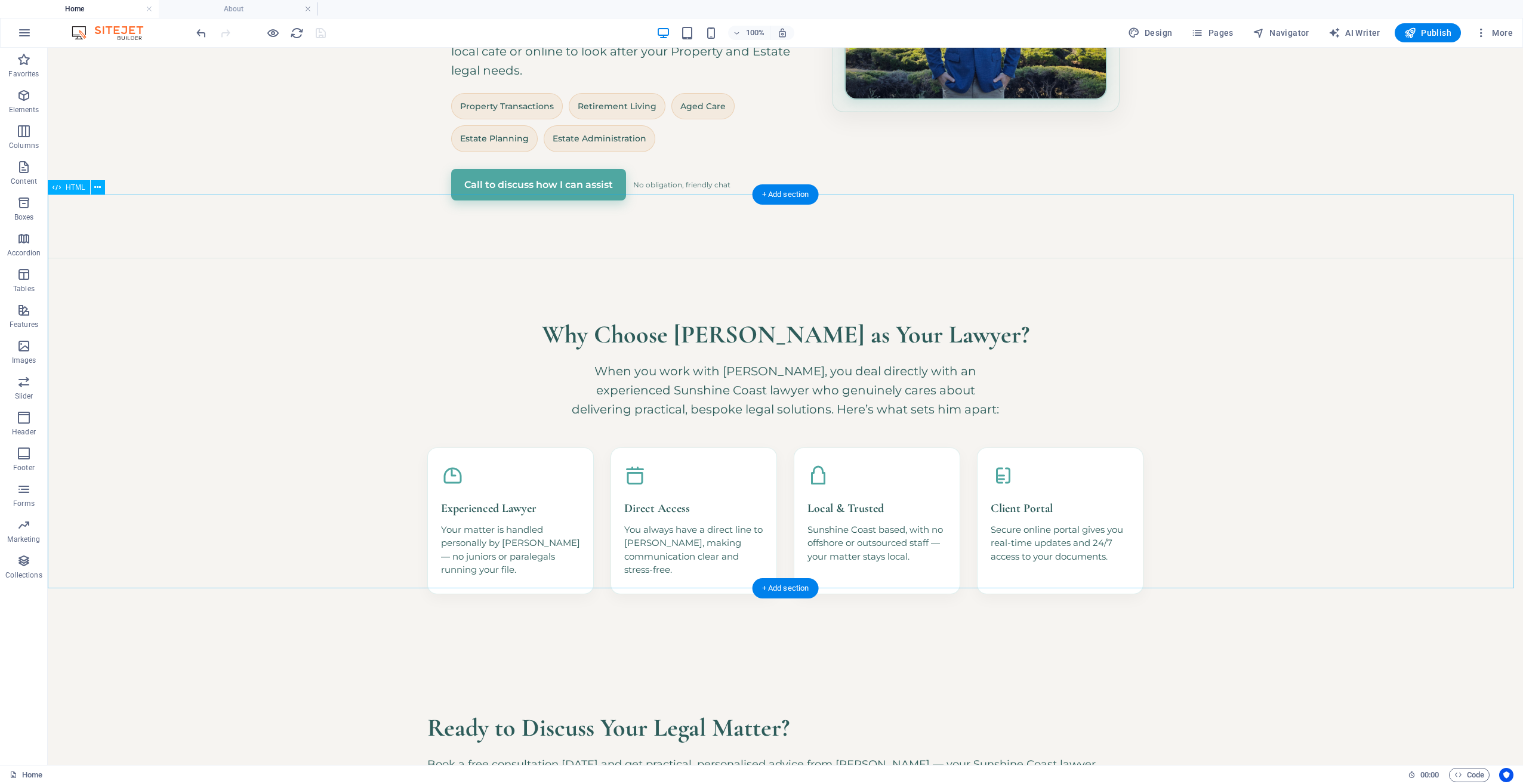
scroll to position [927, 0]
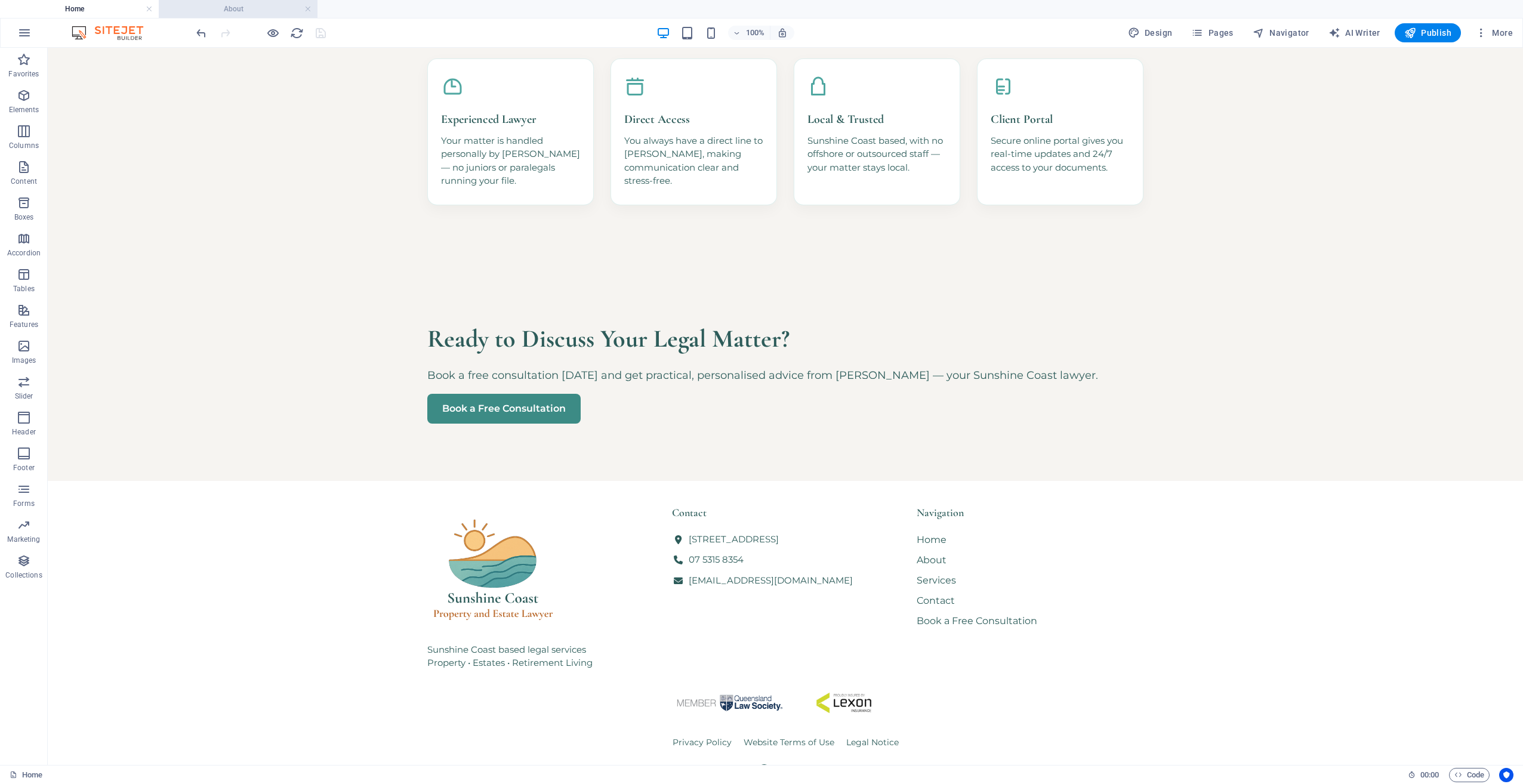
click at [234, 13] on h4 "About" at bounding box center [237, 9] width 158 height 13
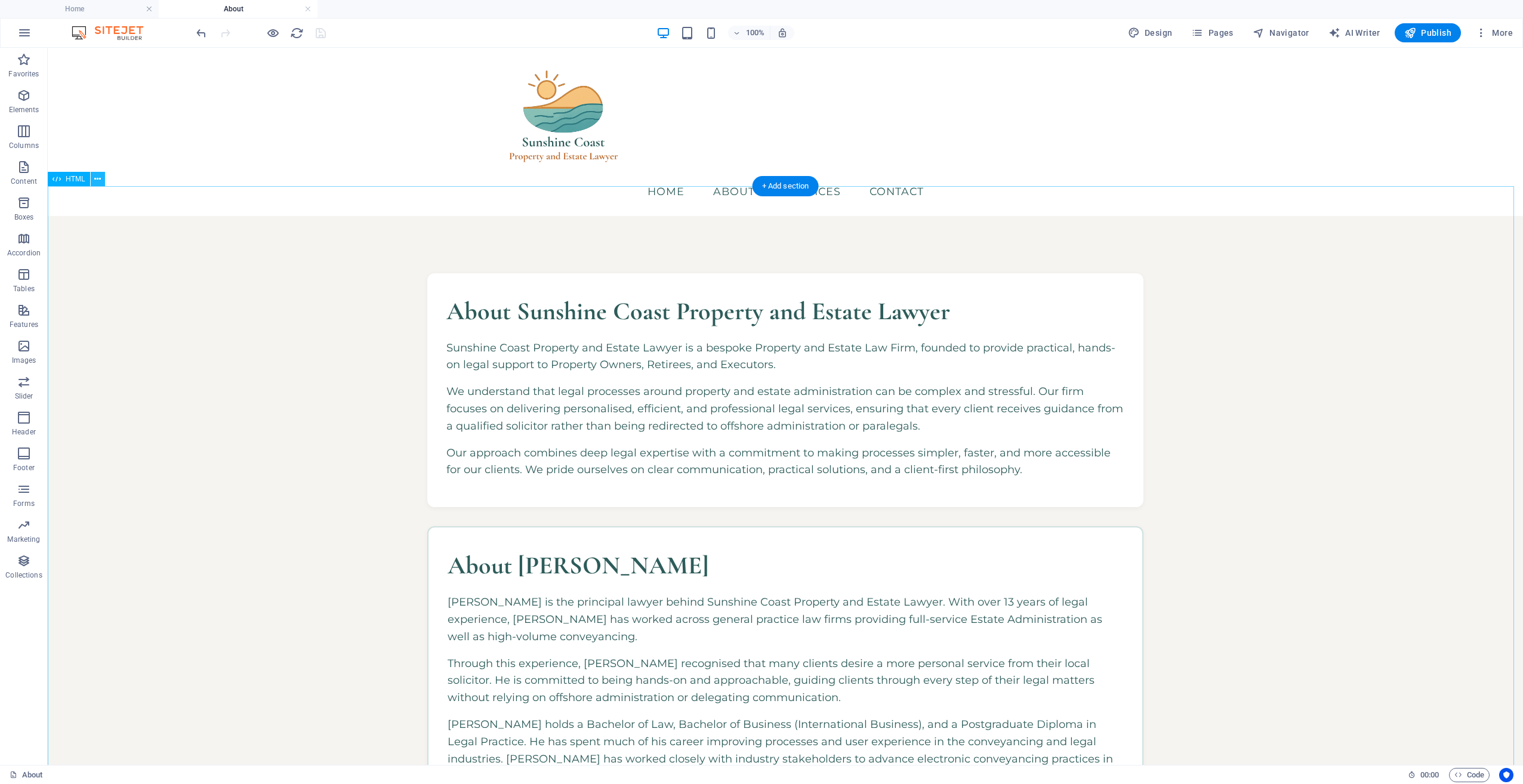
click at [101, 179] on icon at bounding box center [98, 180] width 6 height 13
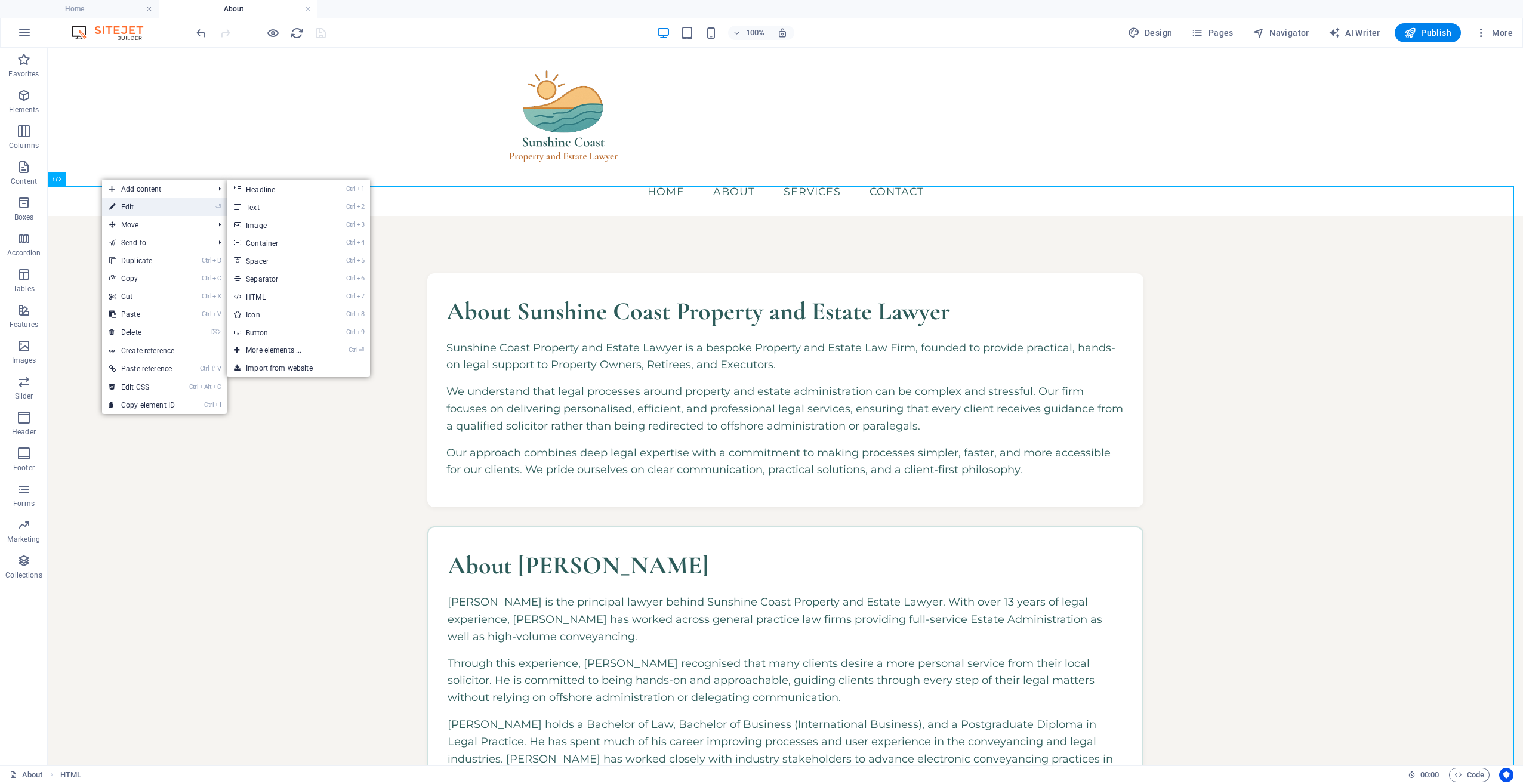
click at [114, 204] on icon at bounding box center [113, 206] width 6 height 18
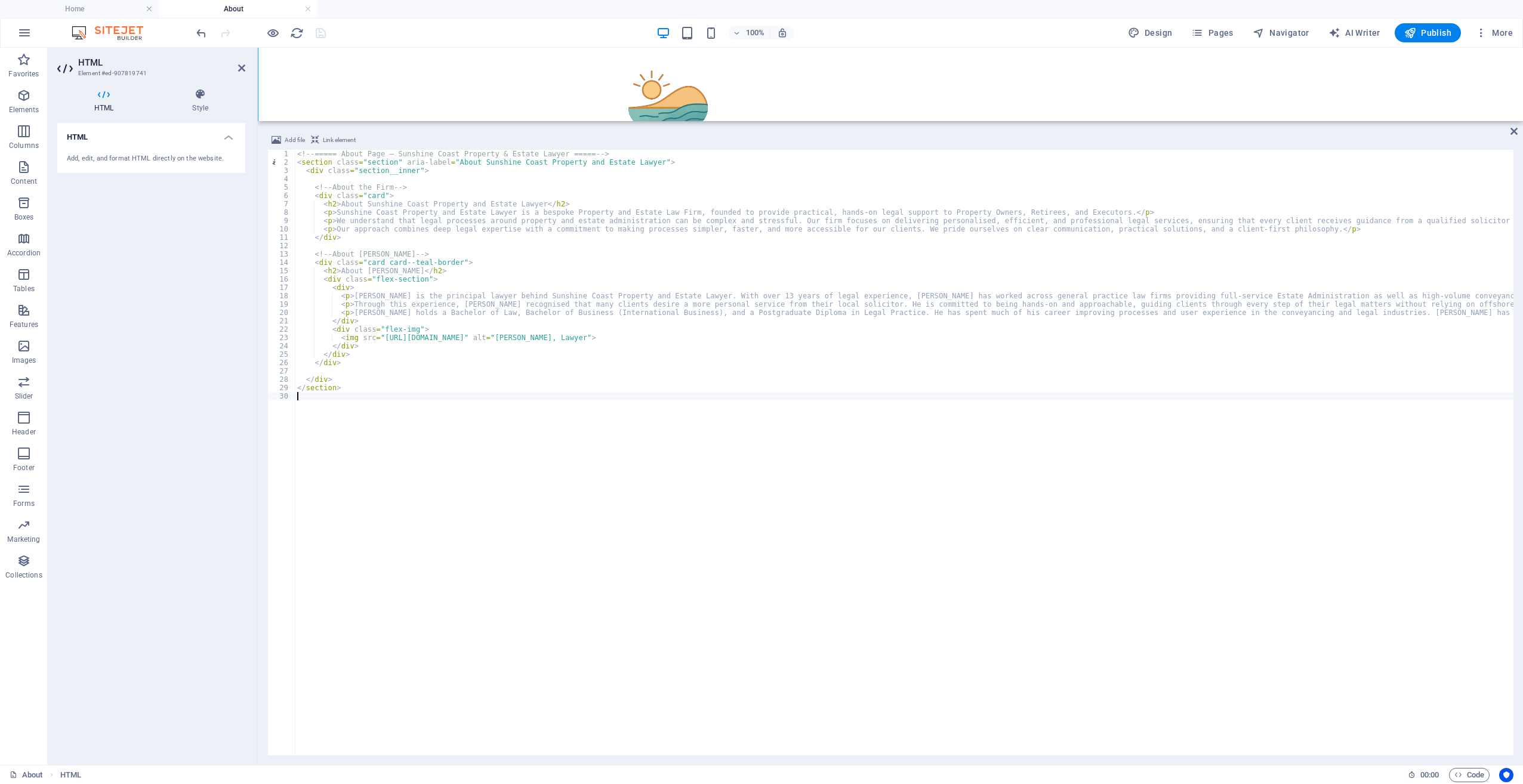
scroll to position [505, 0]
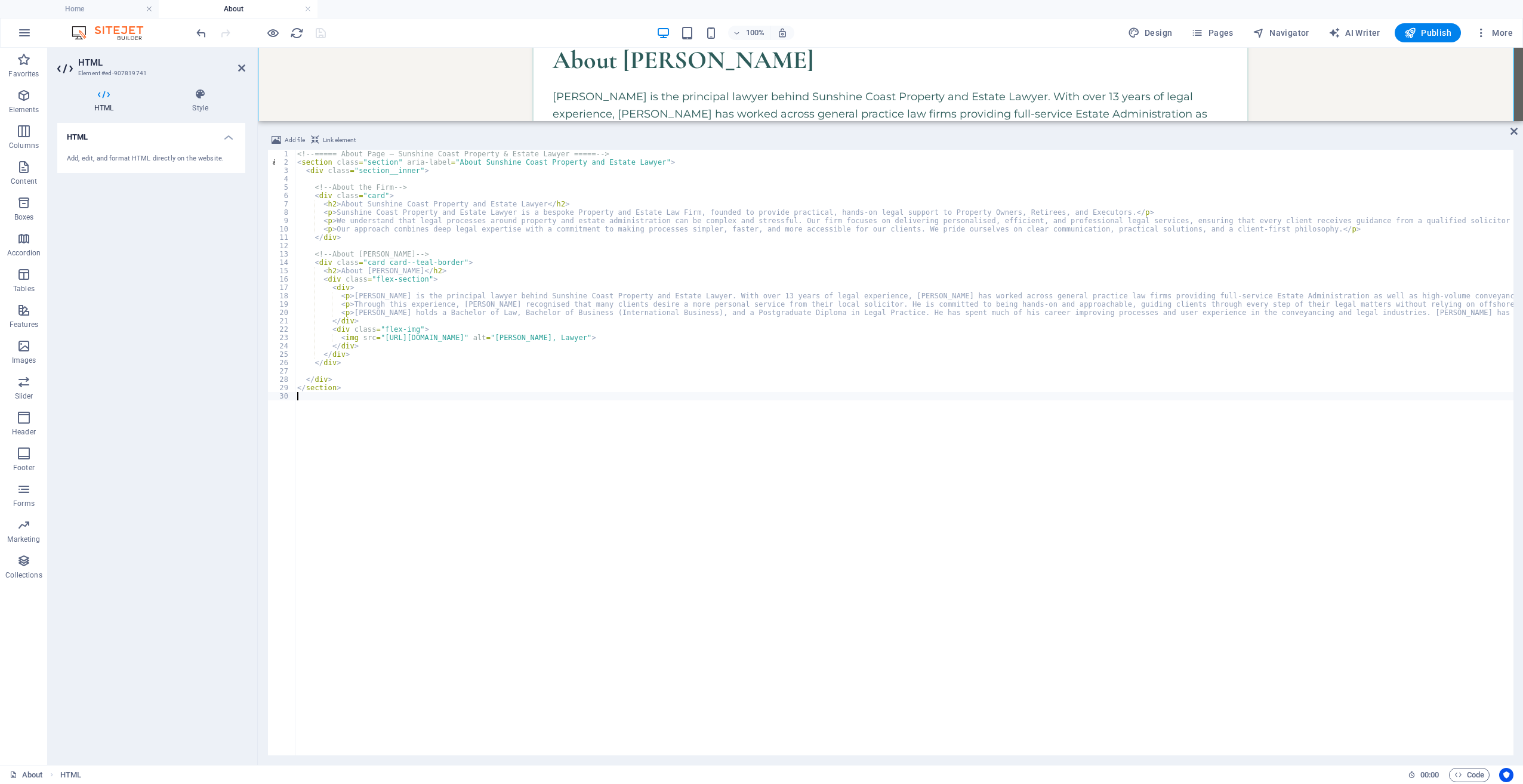
click at [596, 413] on div "<!-- ===== About Page – Sunshine Coast Property & Estate Lawyer ===== --> < sec…" at bounding box center [1228, 459] width 1867 height 620
type textarea "</section>"
click at [452, 96] on div "About Sunshine Coast Property and Estate Lawyer Sunshine Coast Property and Est…" at bounding box center [890, 114] width 1265 height 808
click at [1516, 132] on icon at bounding box center [1514, 132] width 7 height 9
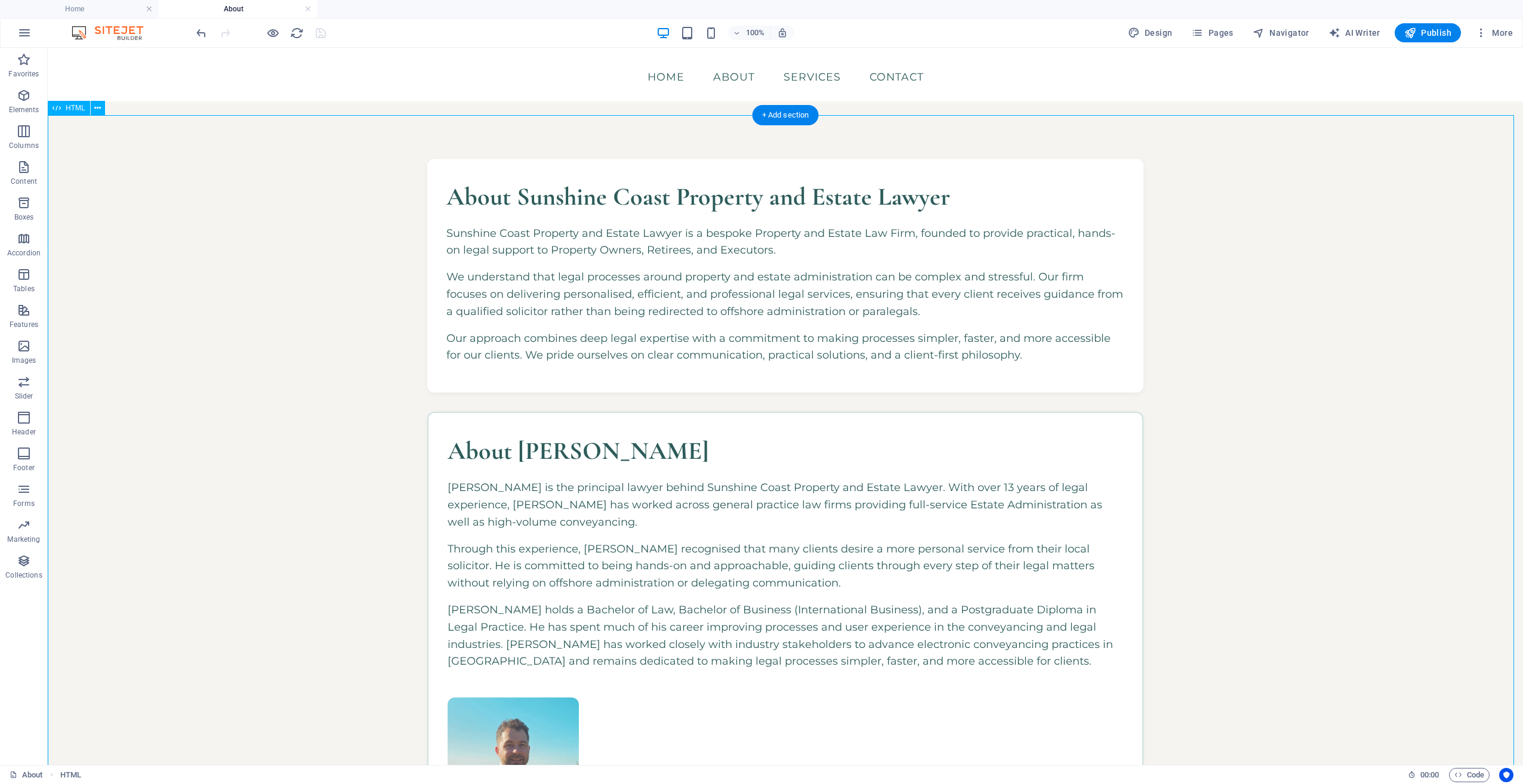
scroll to position [119, 0]
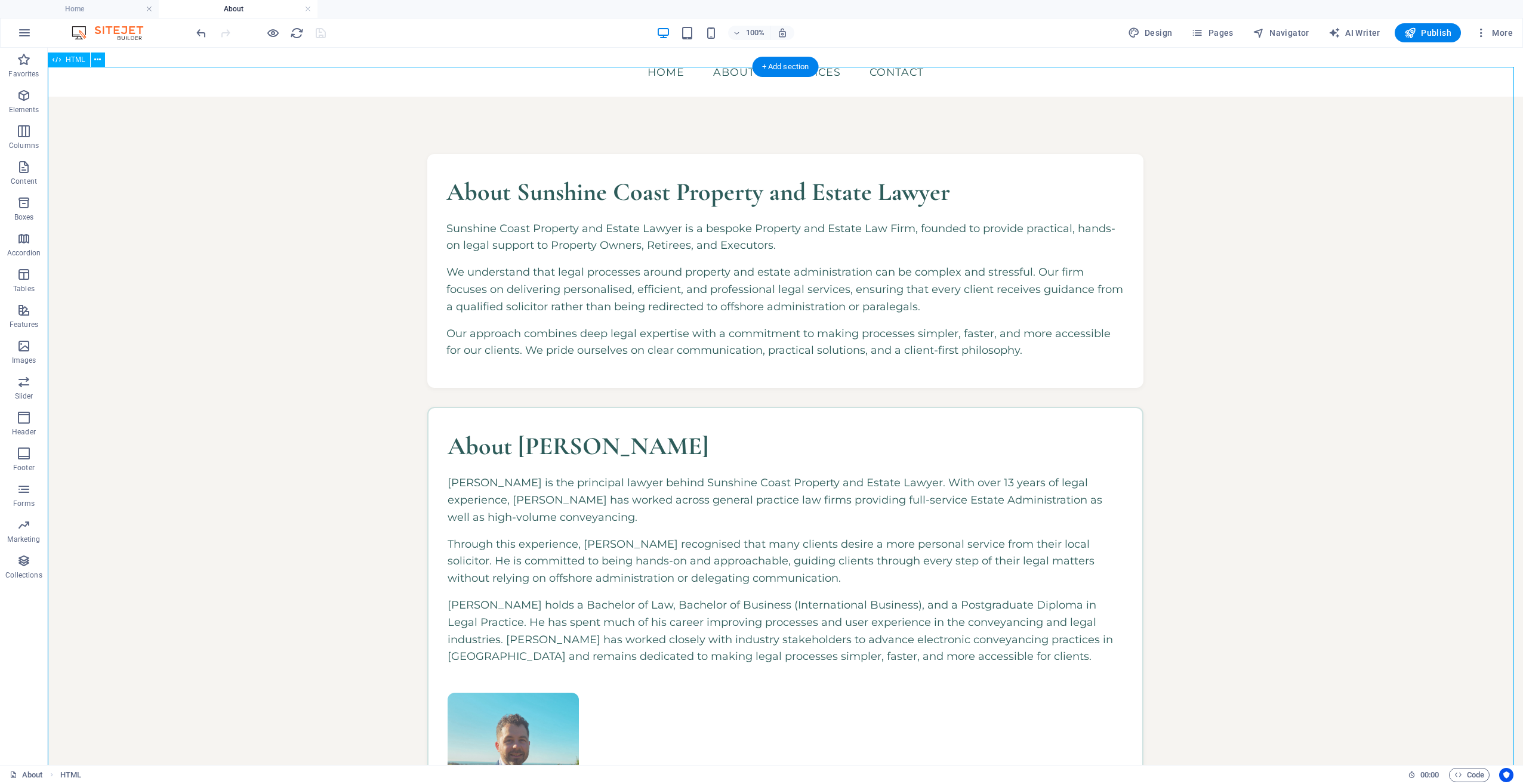
click at [298, 301] on div "About Sunshine Coast Property and Estate Lawyer Sunshine Coast Property and Est…" at bounding box center [786, 500] width 1476 height 808
click at [100, 62] on icon at bounding box center [98, 60] width 6 height 13
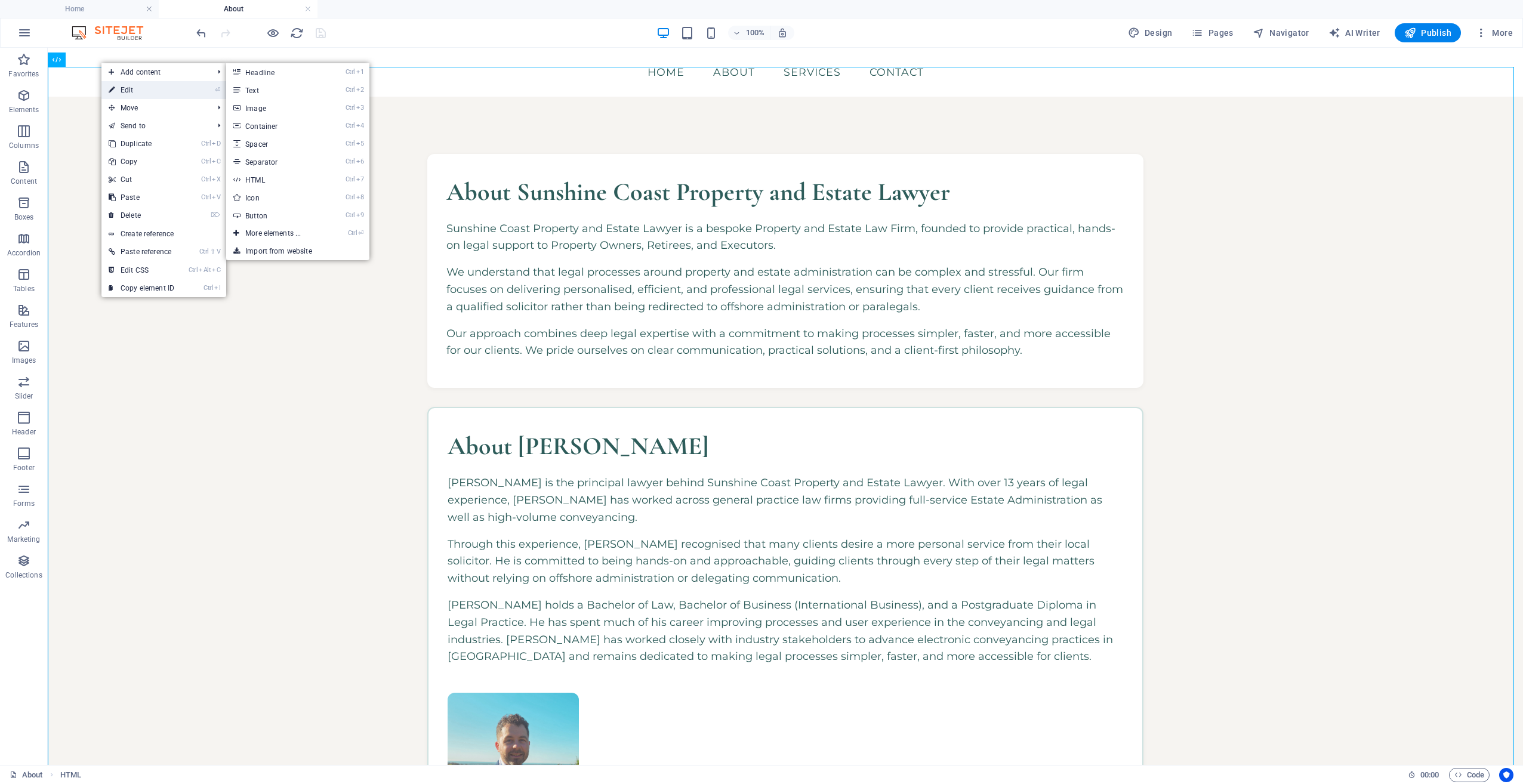
click at [118, 90] on link "⏎ Edit" at bounding box center [141, 90] width 80 height 18
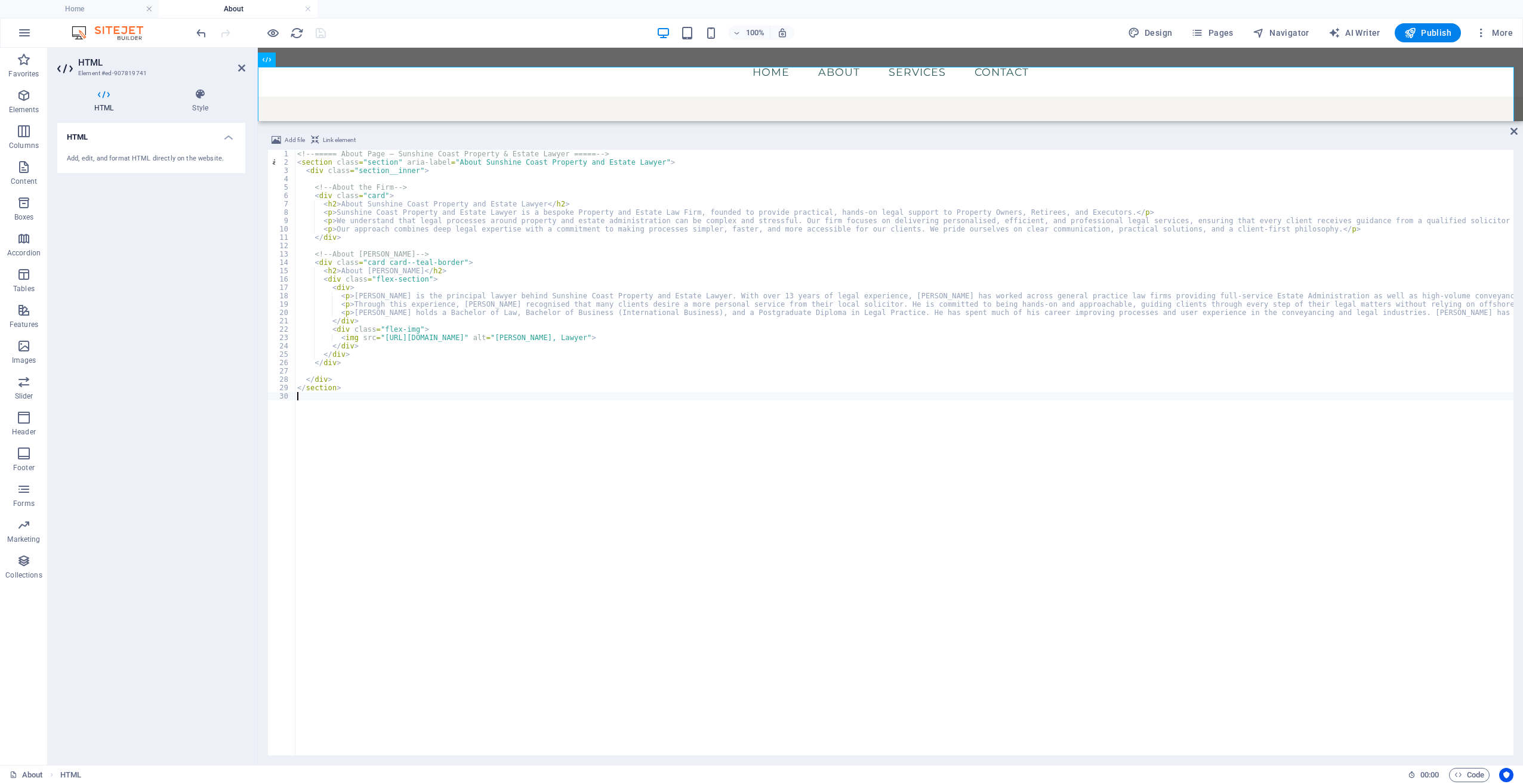
click at [438, 277] on div "<!-- ===== About Page – Sunshine Coast Property & Estate Lawyer ===== --> < sec…" at bounding box center [1228, 459] width 1867 height 620
type textarea "</section>"
click at [242, 68] on icon at bounding box center [241, 68] width 7 height 9
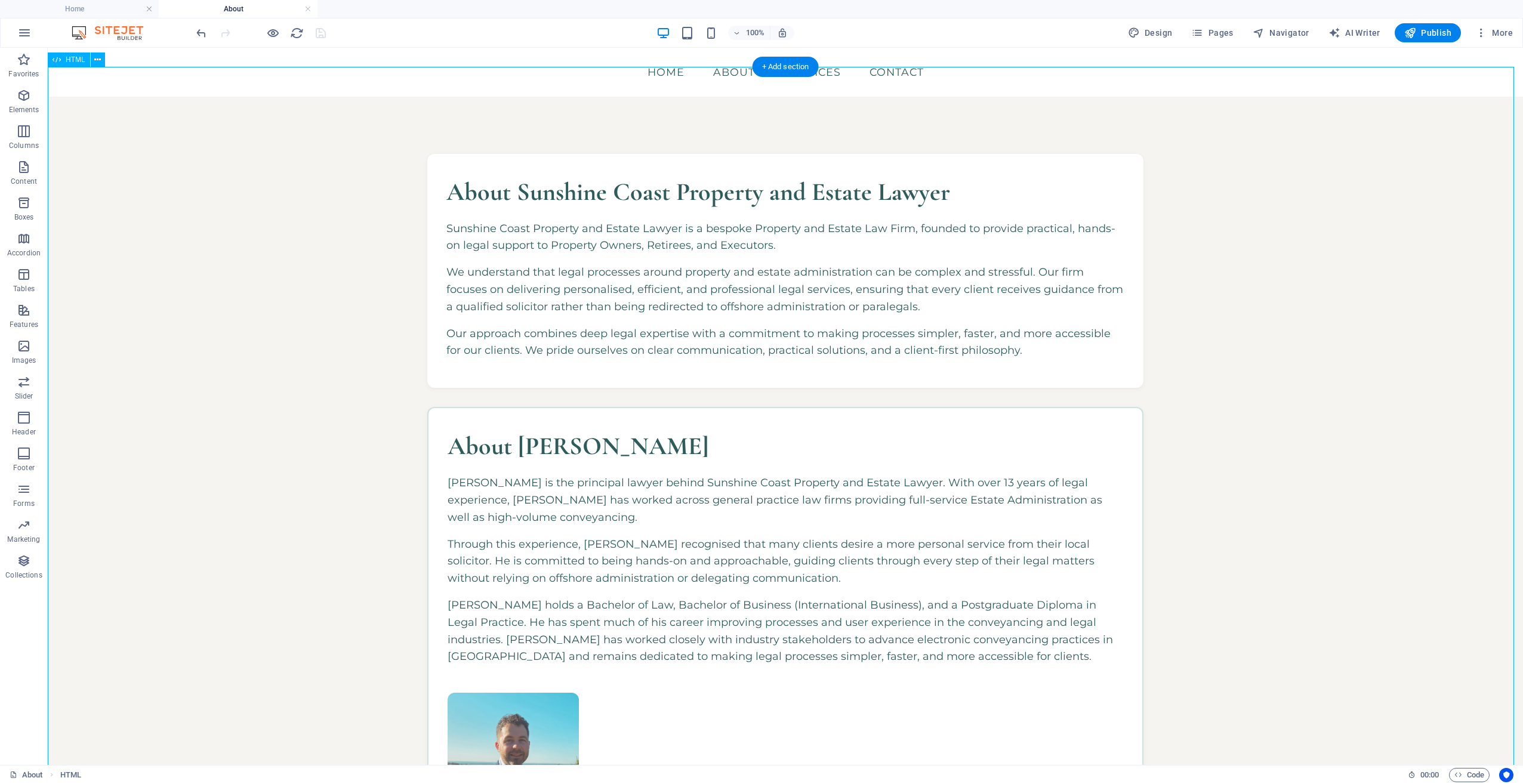
click at [306, 188] on div "About Sunshine Coast Property and Estate Lawyer Sunshine Coast Property and Est…" at bounding box center [786, 500] width 1476 height 808
click at [495, 171] on div "About Sunshine Coast Property and Estate Lawyer Sunshine Coast Property and Est…" at bounding box center [786, 500] width 1476 height 808
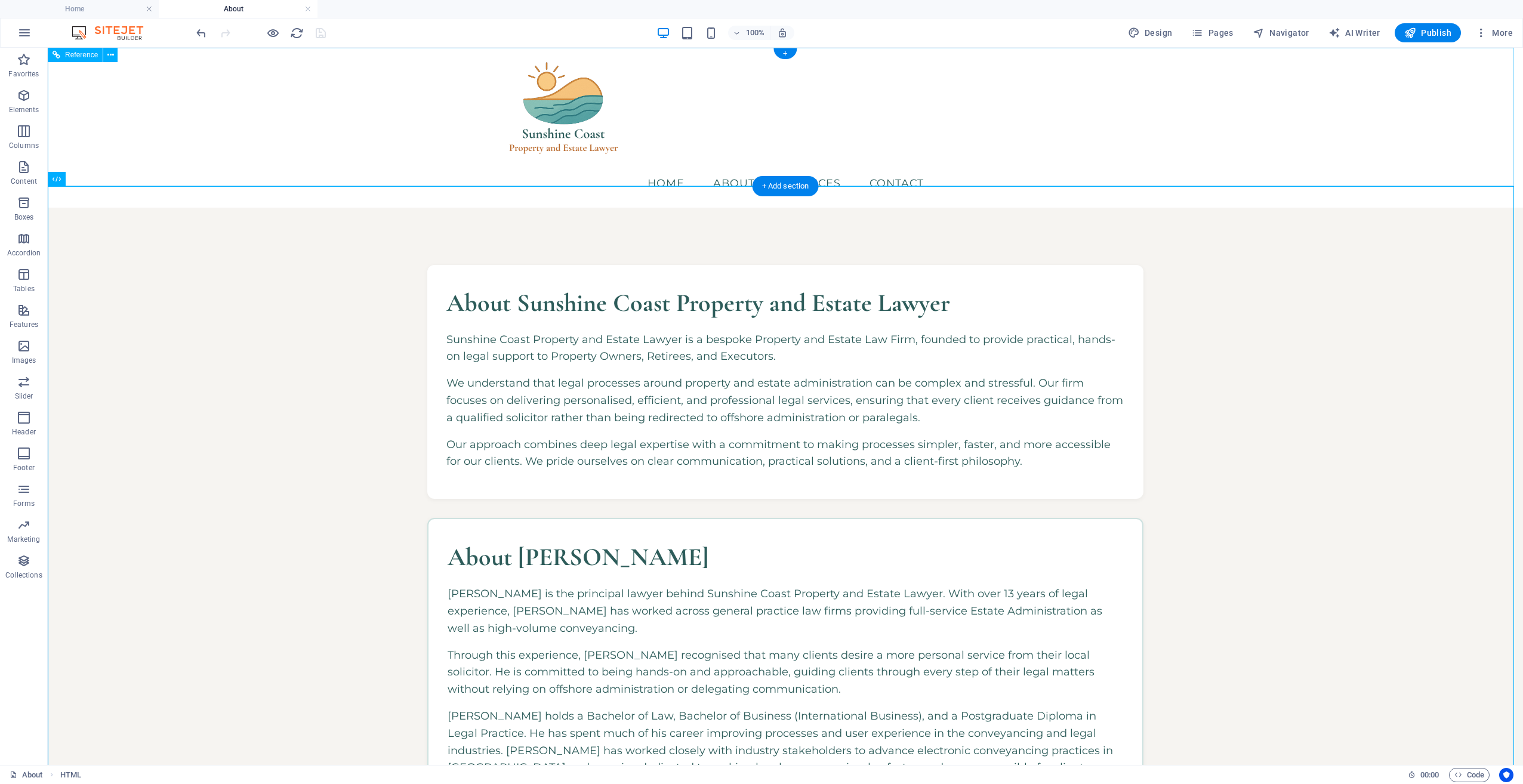
scroll to position [0, 0]
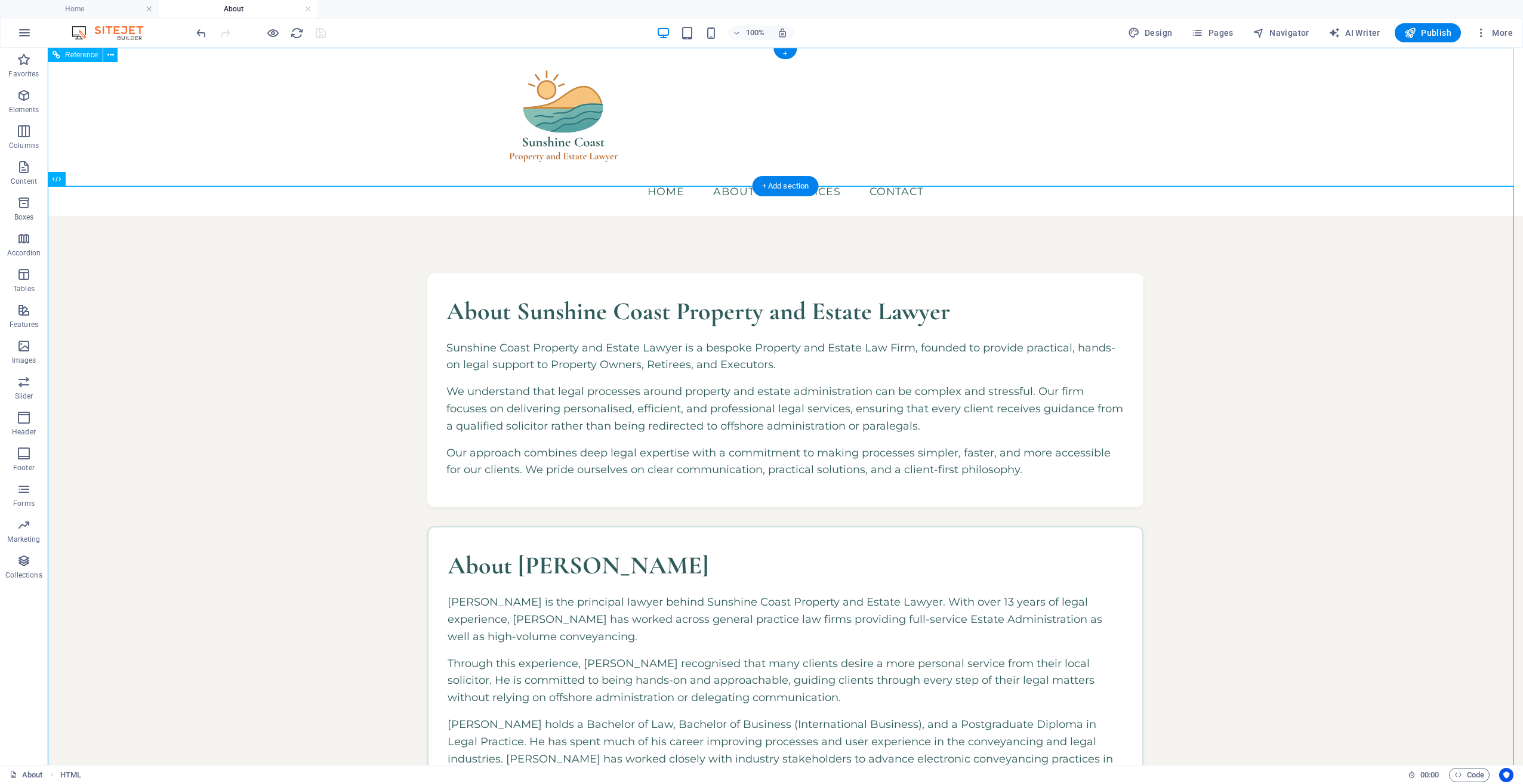
click at [299, 154] on div "Menu Home About Services Contact" at bounding box center [786, 132] width 1476 height 169
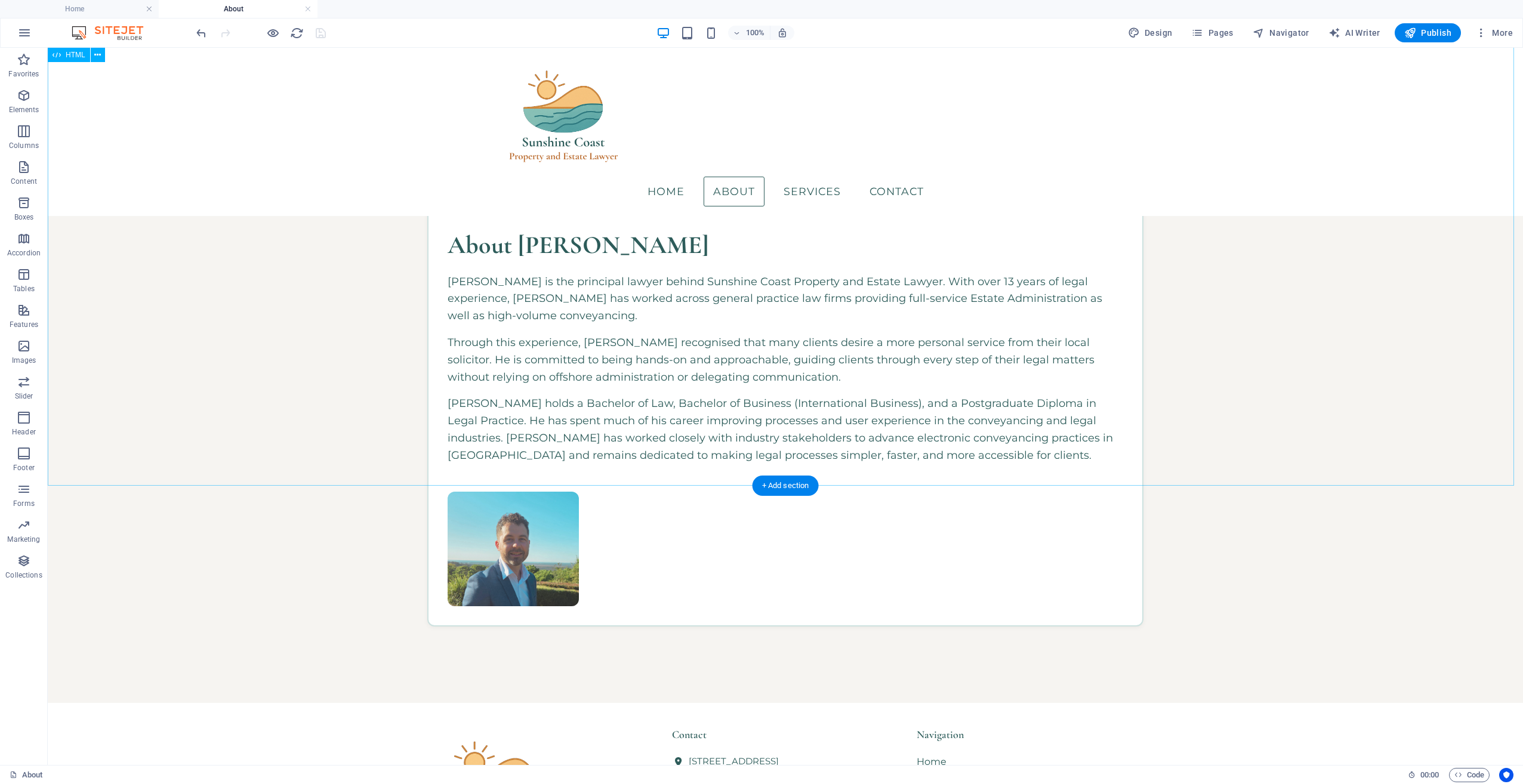
scroll to position [218, 0]
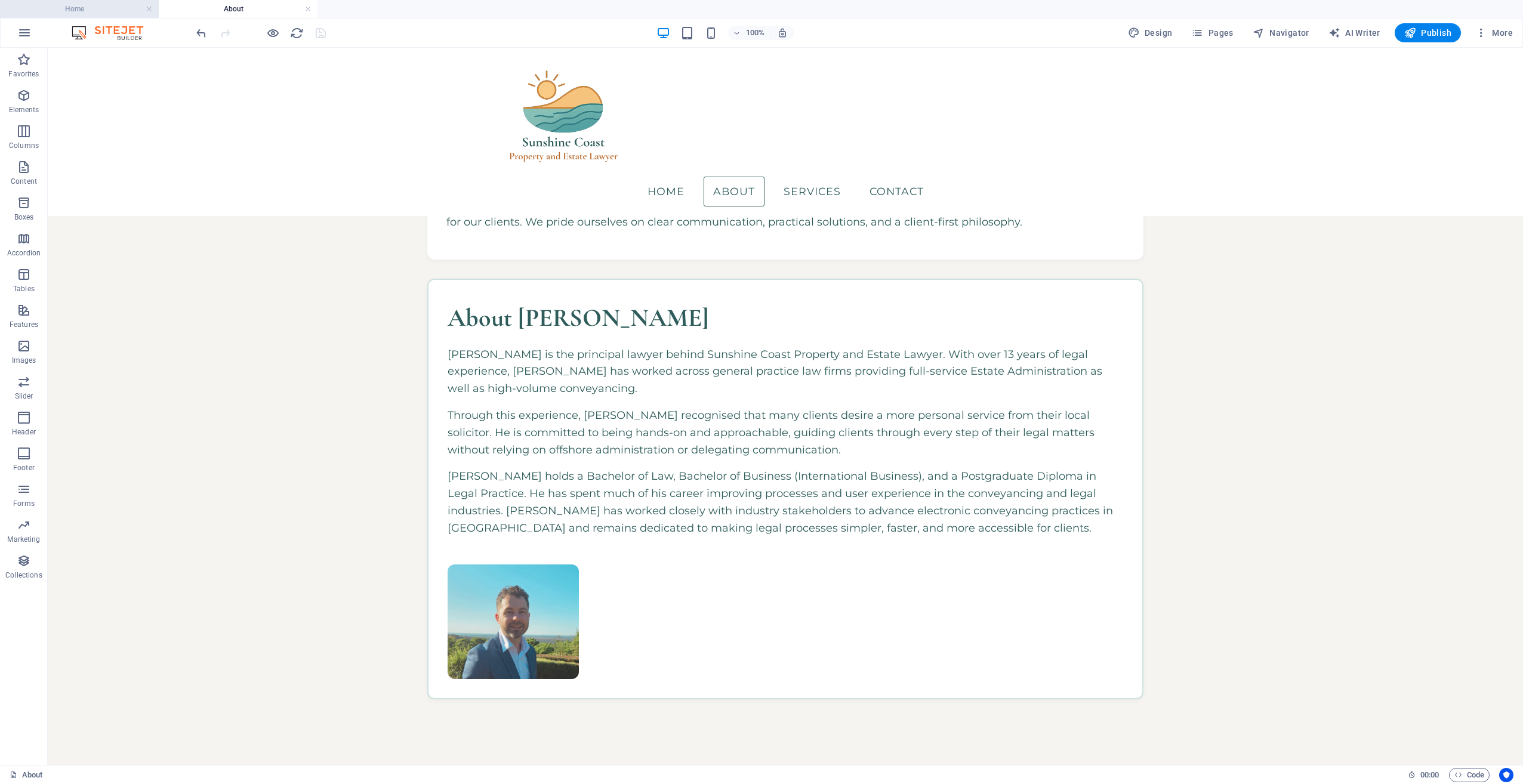
click at [105, 2] on h4 "Home" at bounding box center [79, 9] width 158 height 13
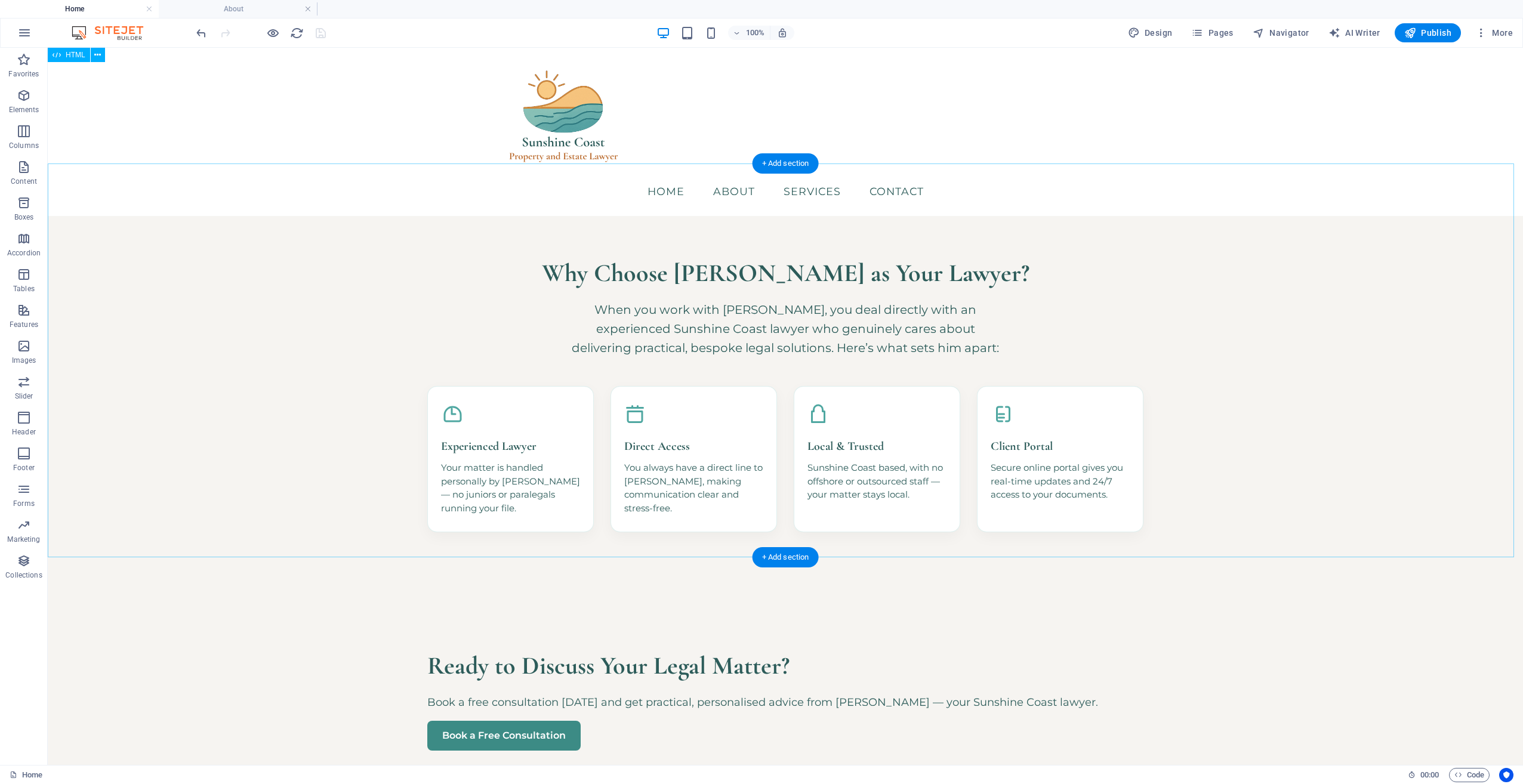
scroll to position [569, 0]
click at [253, 16] on li "About" at bounding box center [237, 9] width 158 height 18
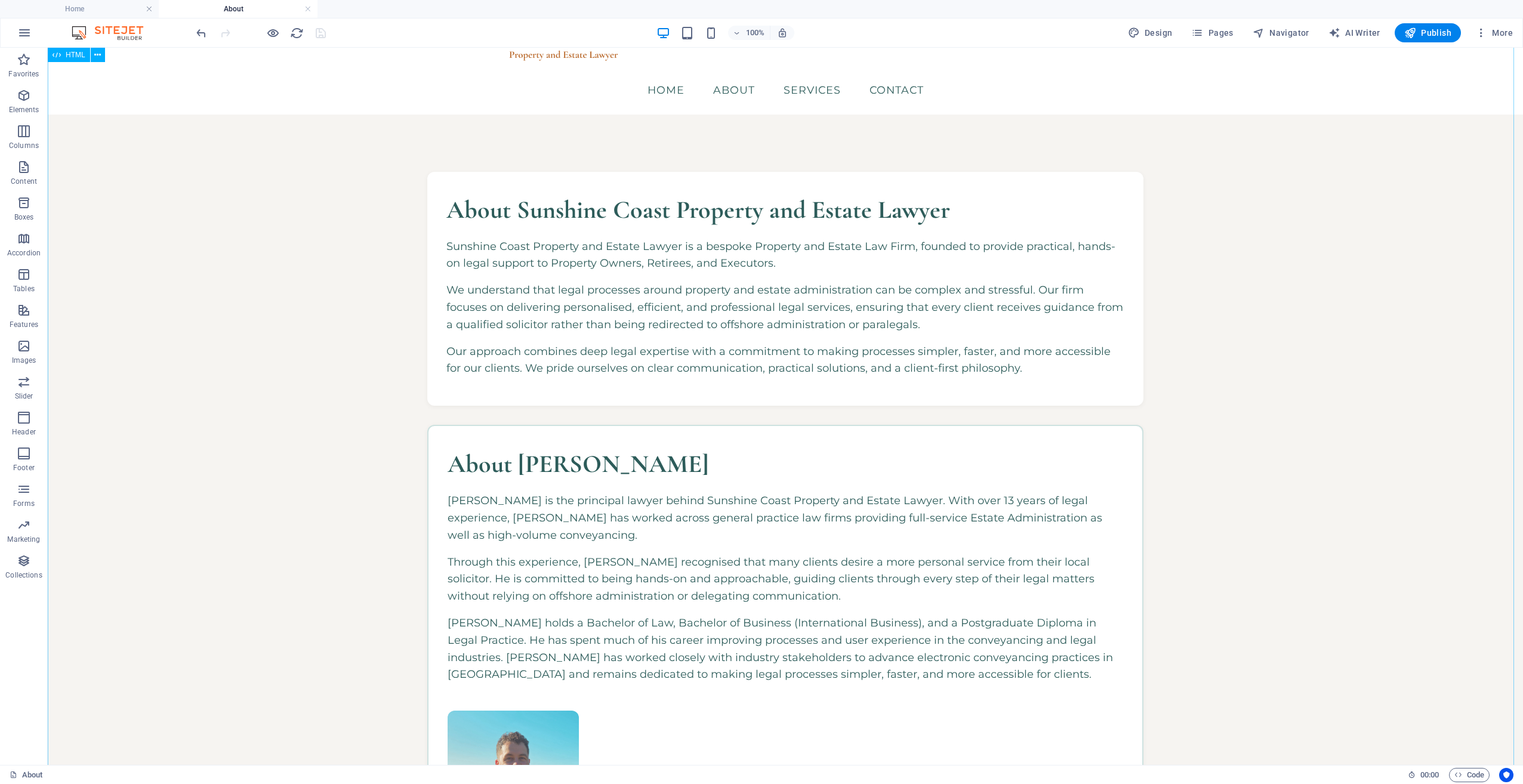
scroll to position [99, 0]
click at [105, 6] on h4 "Home" at bounding box center [79, 9] width 158 height 13
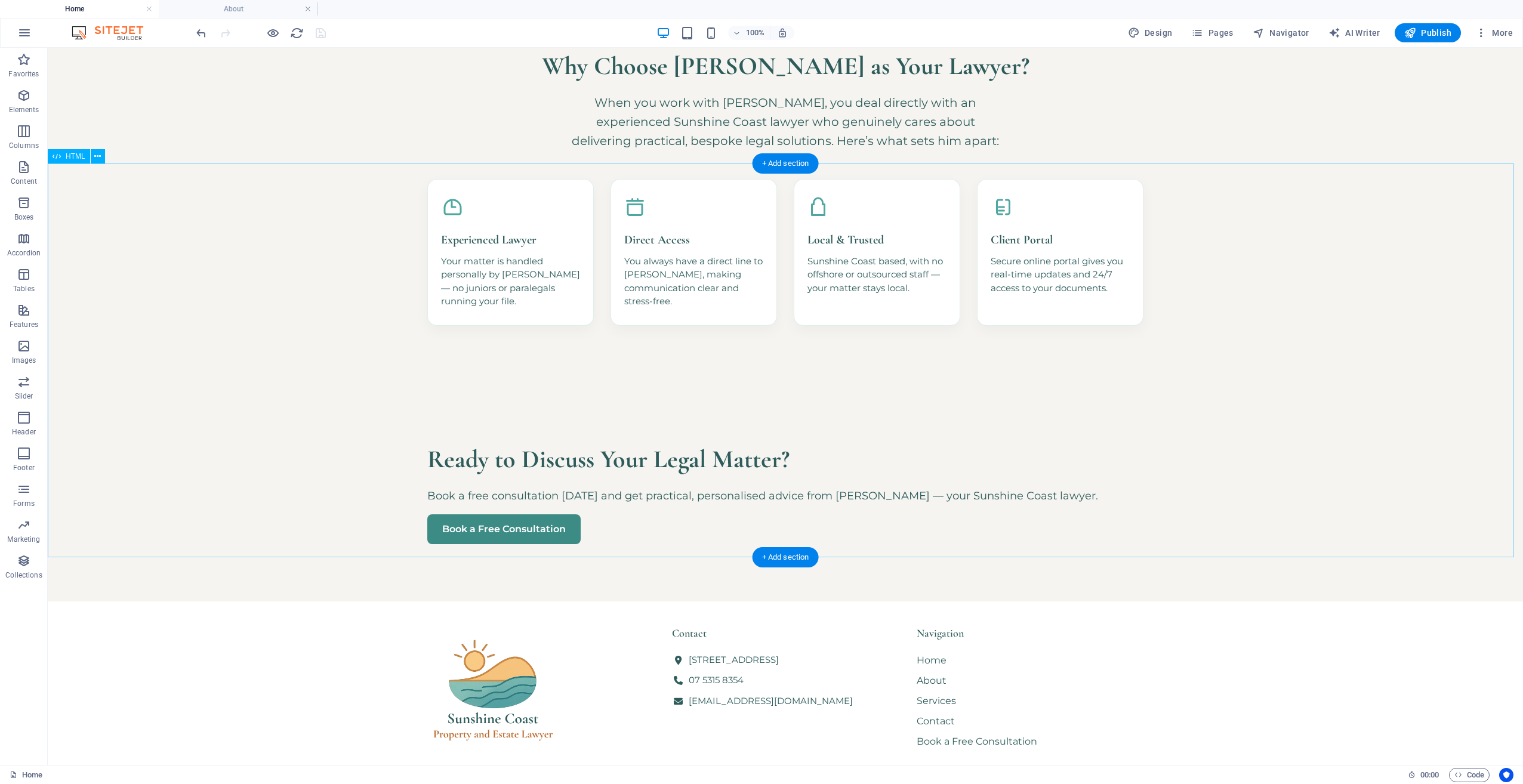
scroll to position [807, 0]
click at [99, 310] on icon at bounding box center [98, 312] width 6 height 13
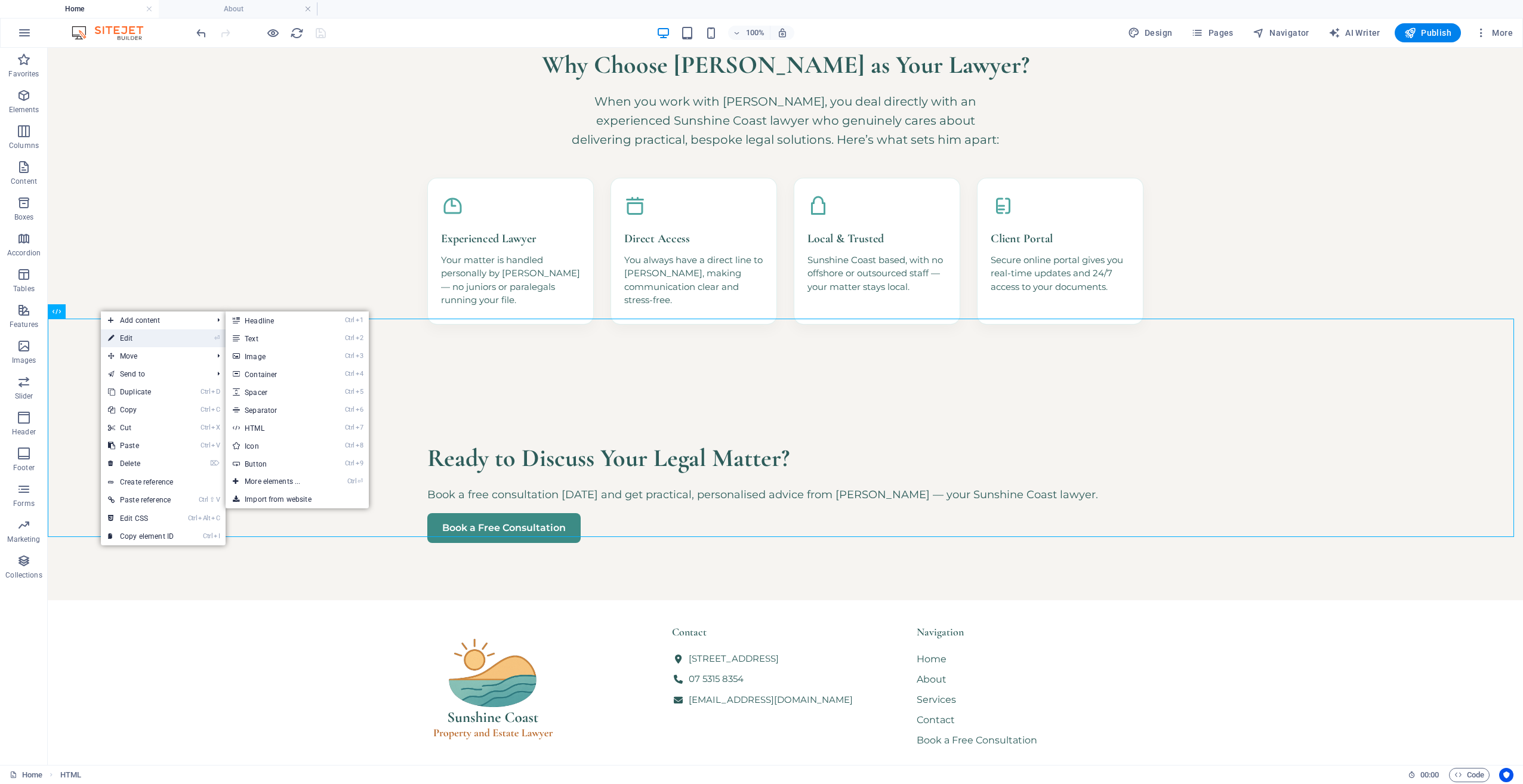
click at [119, 339] on link "⏎ Edit" at bounding box center [140, 338] width 80 height 18
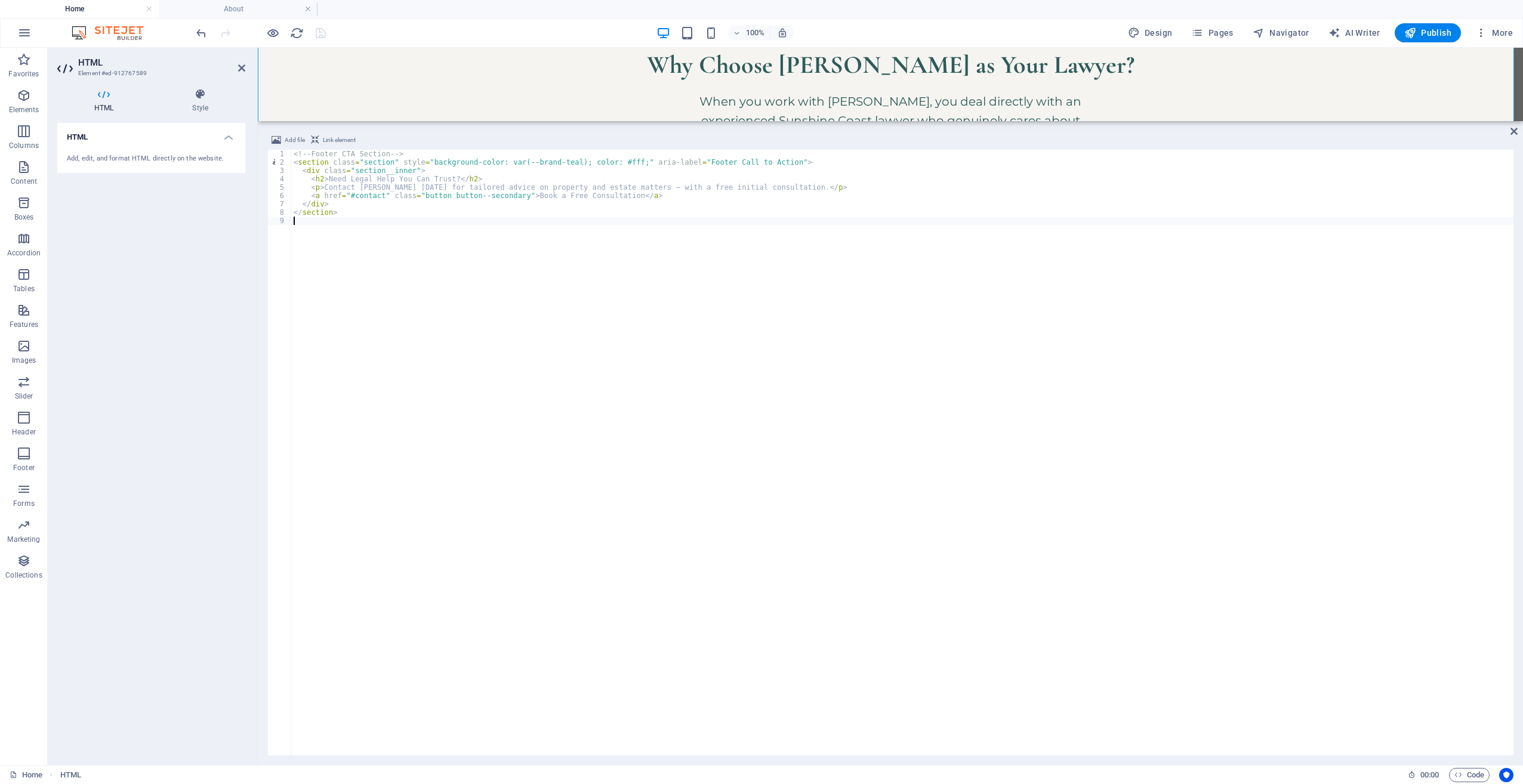
scroll to position [1150, 0]
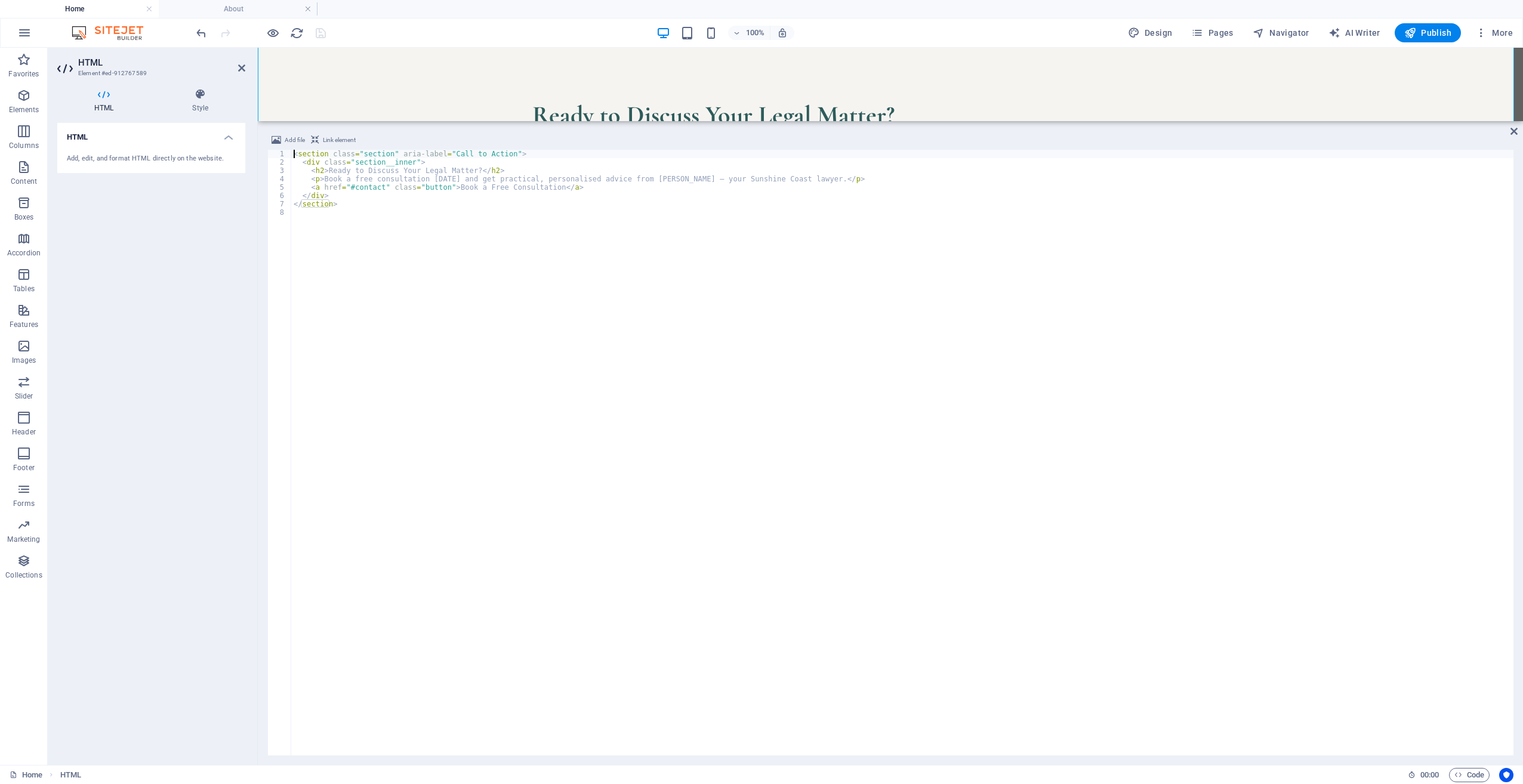
click at [516, 336] on div "< section class = "section" aria-label = "Call to Action" > < div class = "sect…" at bounding box center [903, 461] width 1223 height 622
type textarea "</section>"
click at [426, 98] on div "Book a Free Consultation Get expert legal advice directly from [PERSON_NAME]. S…" at bounding box center [890, 147] width 1265 height 218
click at [329, 80] on div "Book a Free Consultation Get expert legal advice directly from [PERSON_NAME]. S…" at bounding box center [890, 147] width 1265 height 218
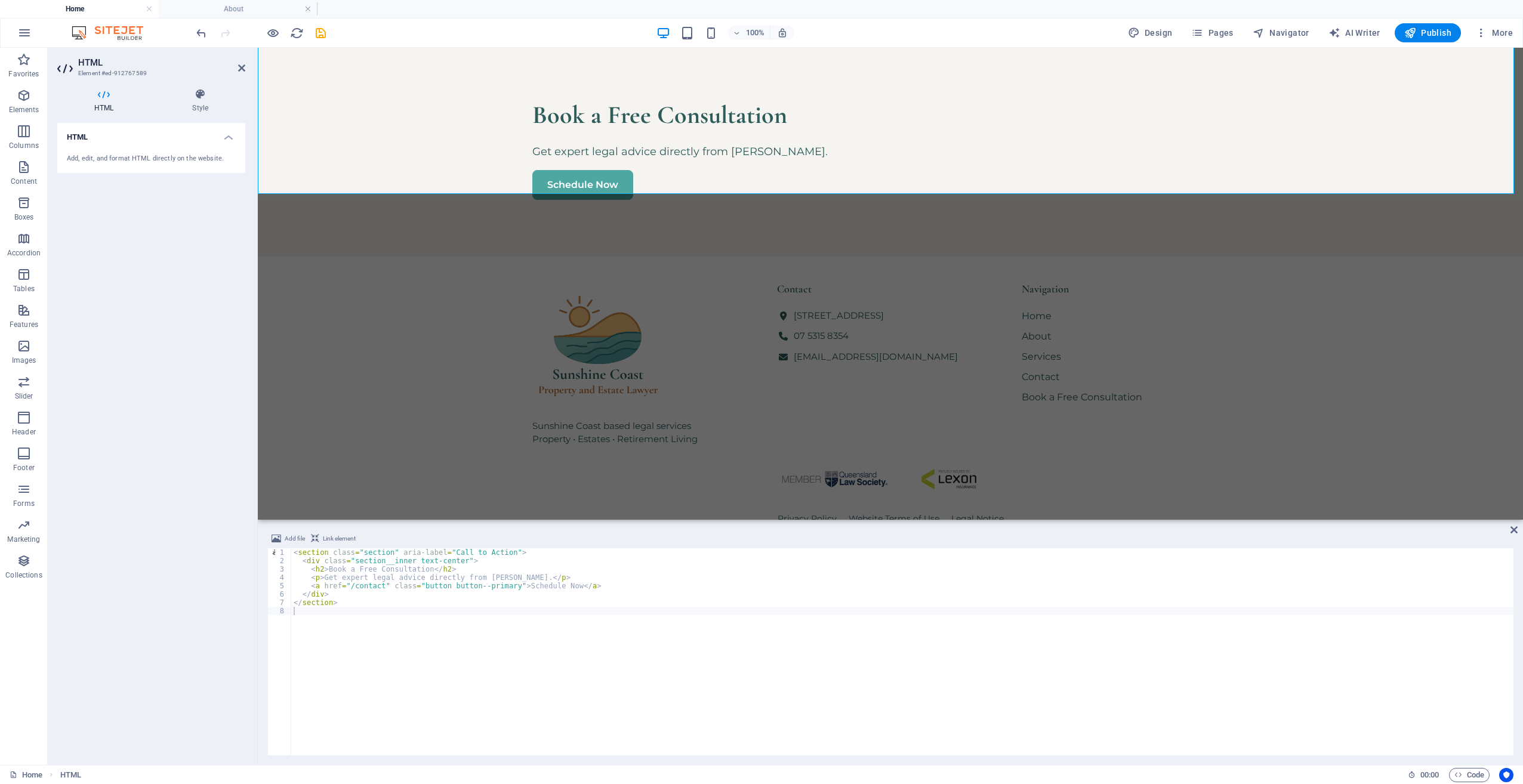
drag, startPoint x: 1439, startPoint y: 123, endPoint x: 1442, endPoint y: 523, distance: 400.0
click at [1442, 523] on div "Drag here to replace the existing content. Press “Ctrl” if you want to create a…" at bounding box center [890, 407] width 1265 height 717
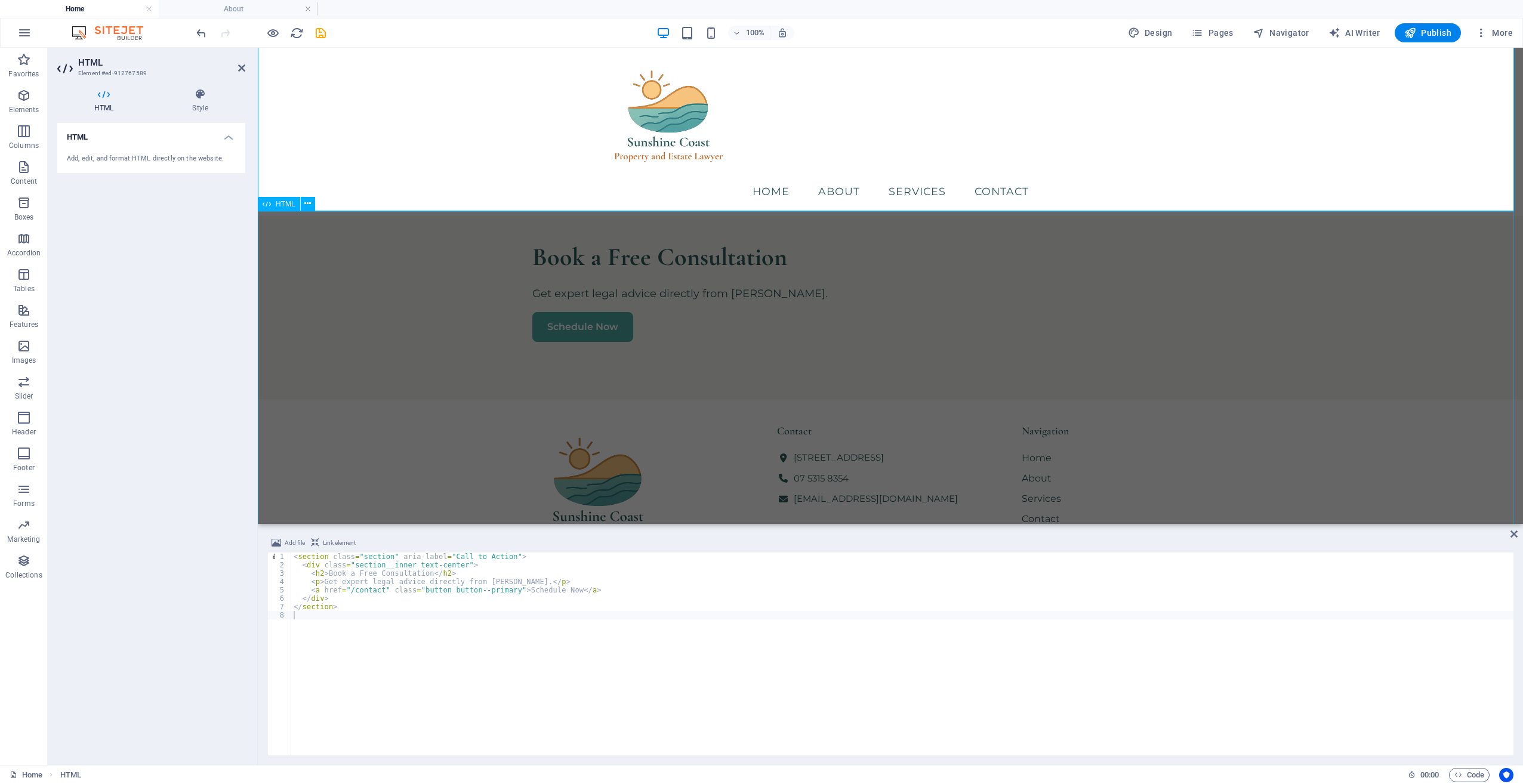
scroll to position [972, 0]
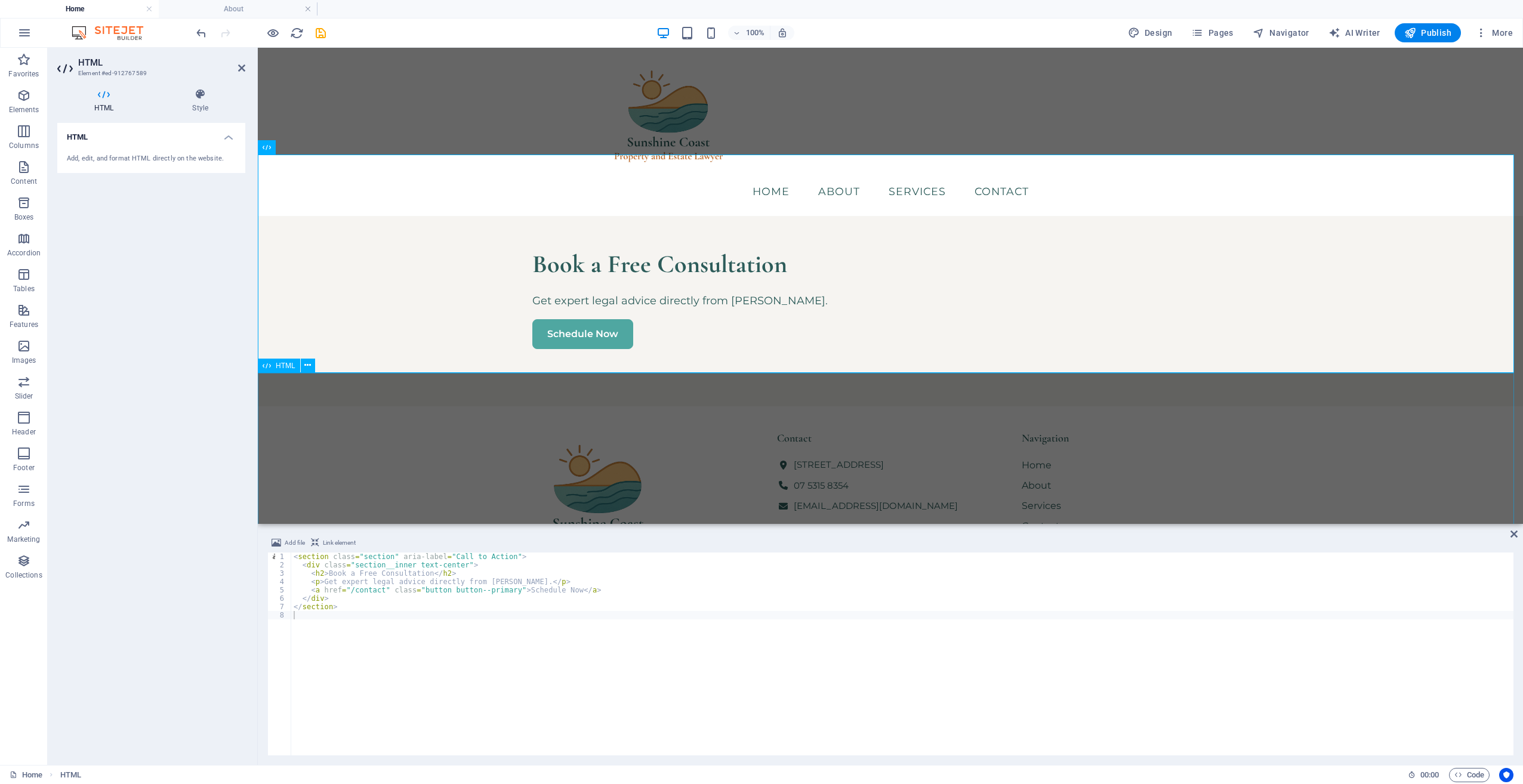
click at [661, 433] on div "Sunshine Coast based legal services Property • Estates • Retirement Living Cont…" at bounding box center [890, 580] width 1265 height 347
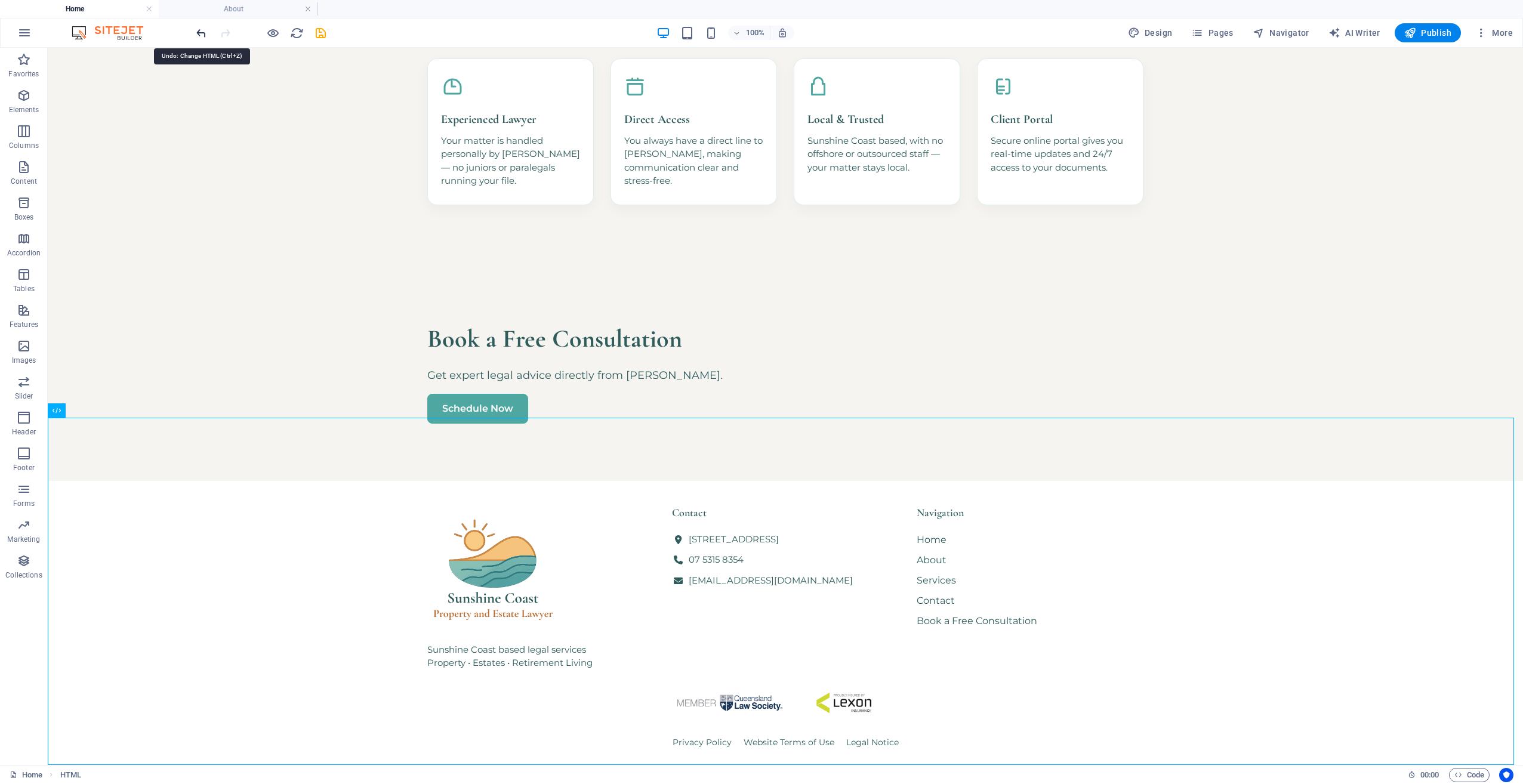
click at [763, 640] on icon "undo" at bounding box center [795, 655] width 65 height 30
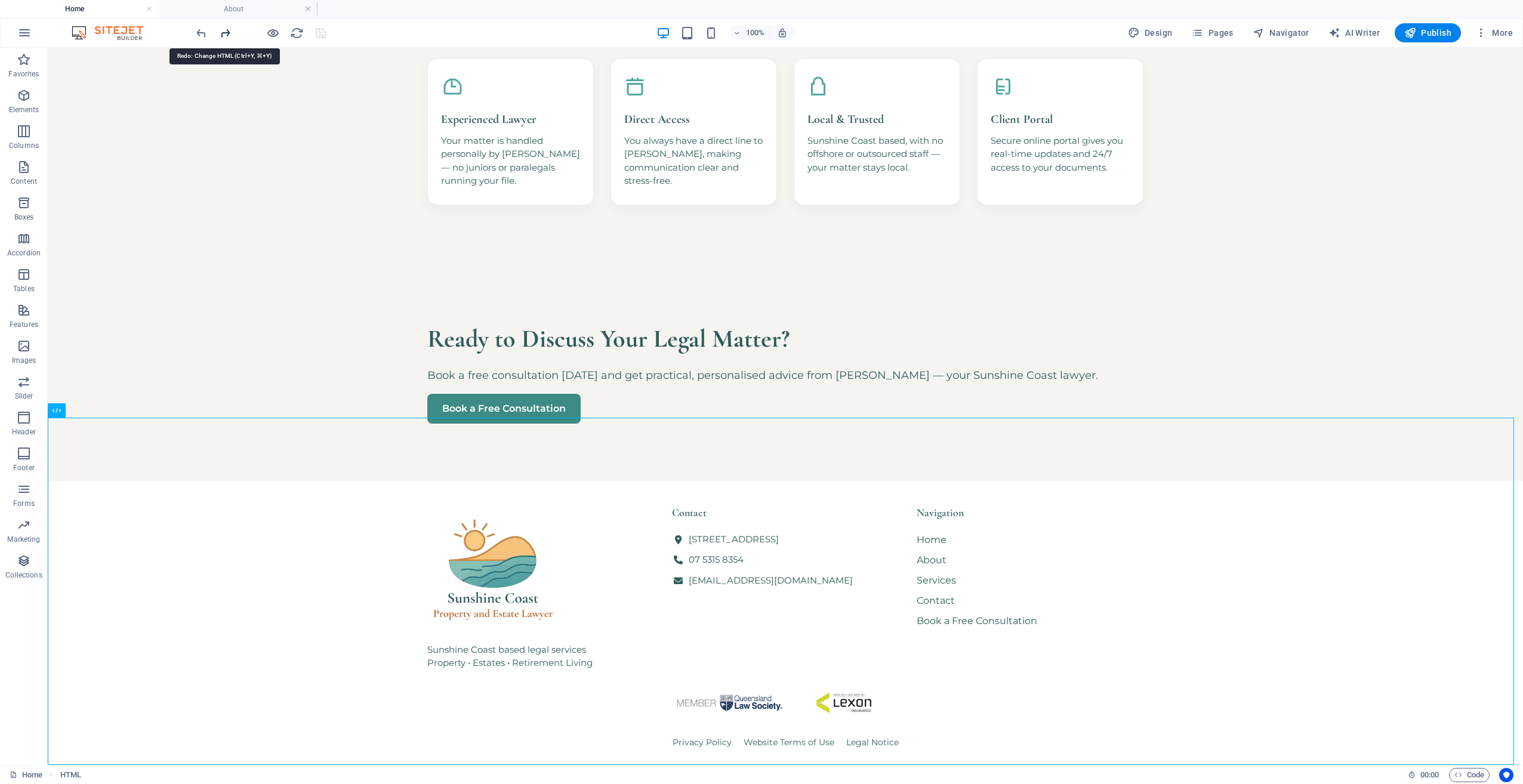
click at [224, 35] on icon "redo" at bounding box center [225, 32] width 13 height 13
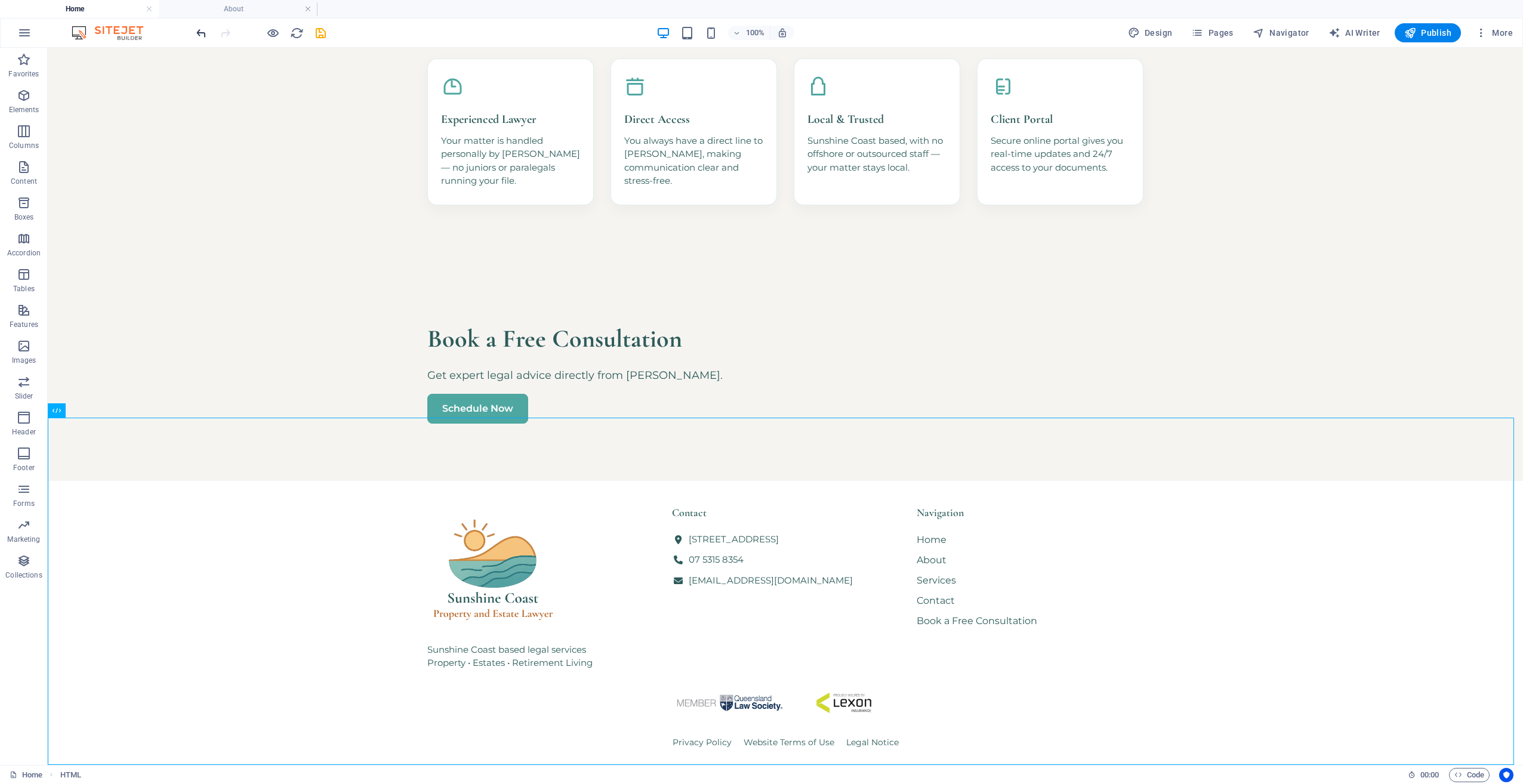
click at [763, 640] on icon "undo" at bounding box center [795, 655] width 65 height 30
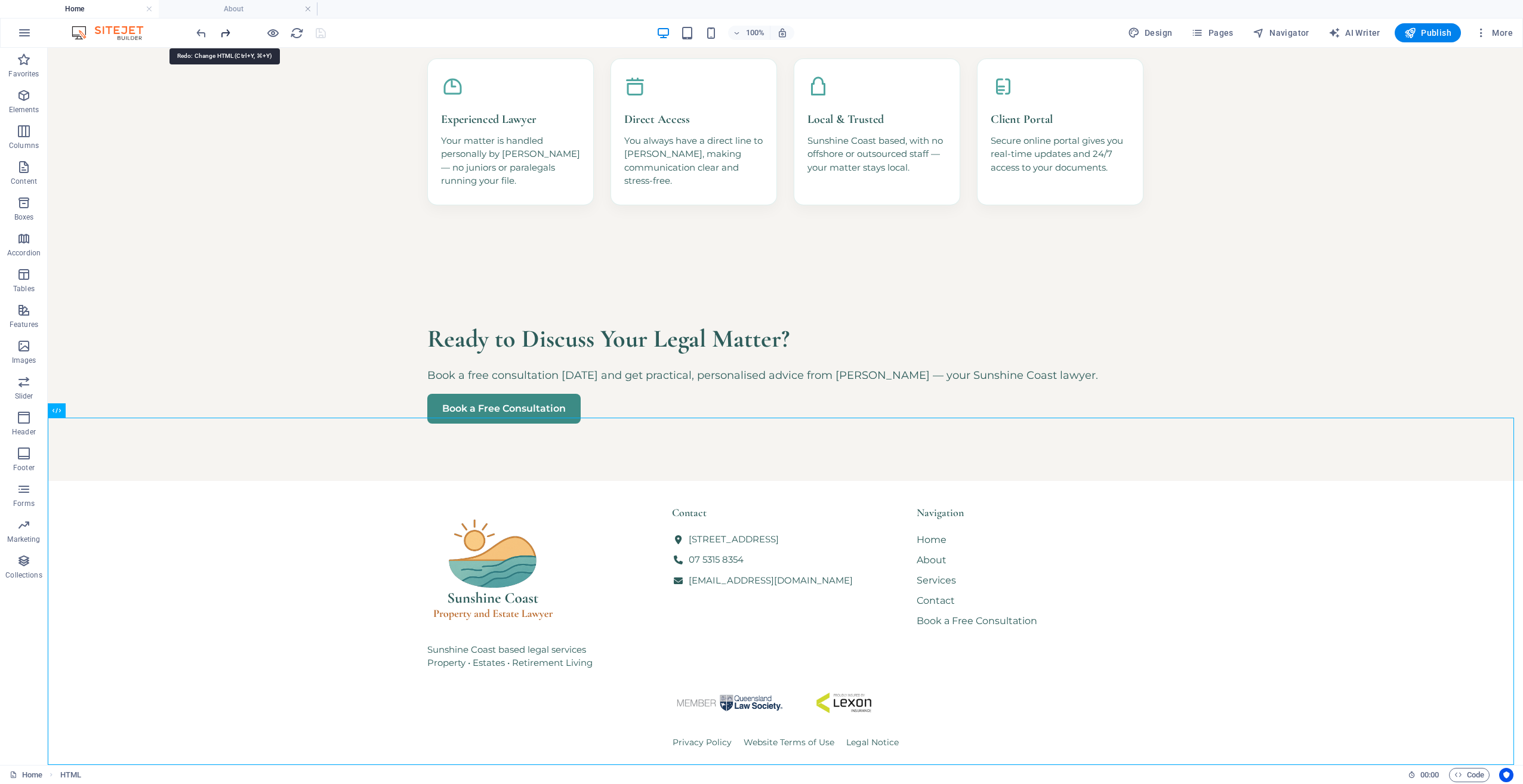
click at [226, 35] on icon "redo" at bounding box center [225, 32] width 13 height 13
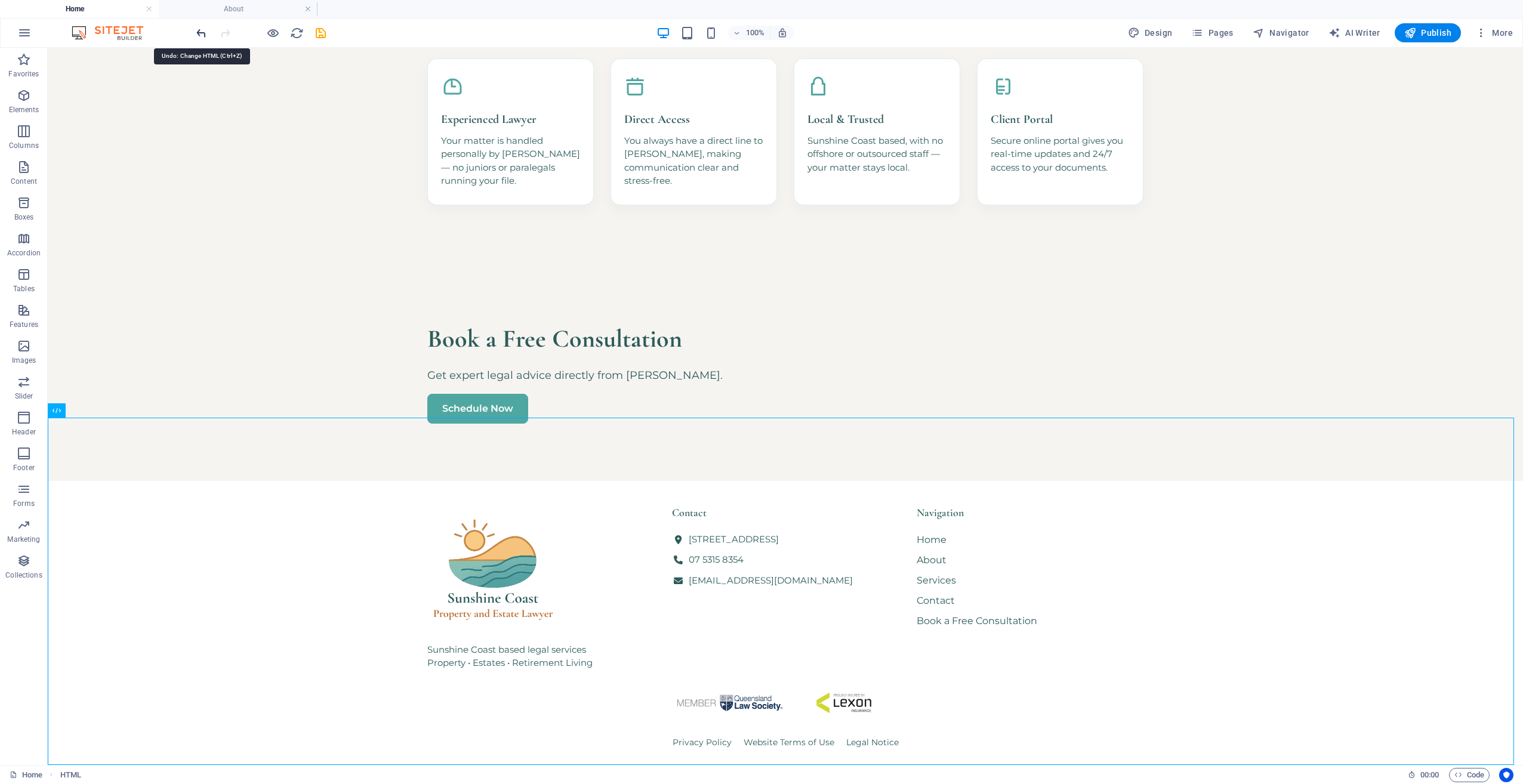
click at [763, 640] on icon "undo" at bounding box center [795, 655] width 65 height 30
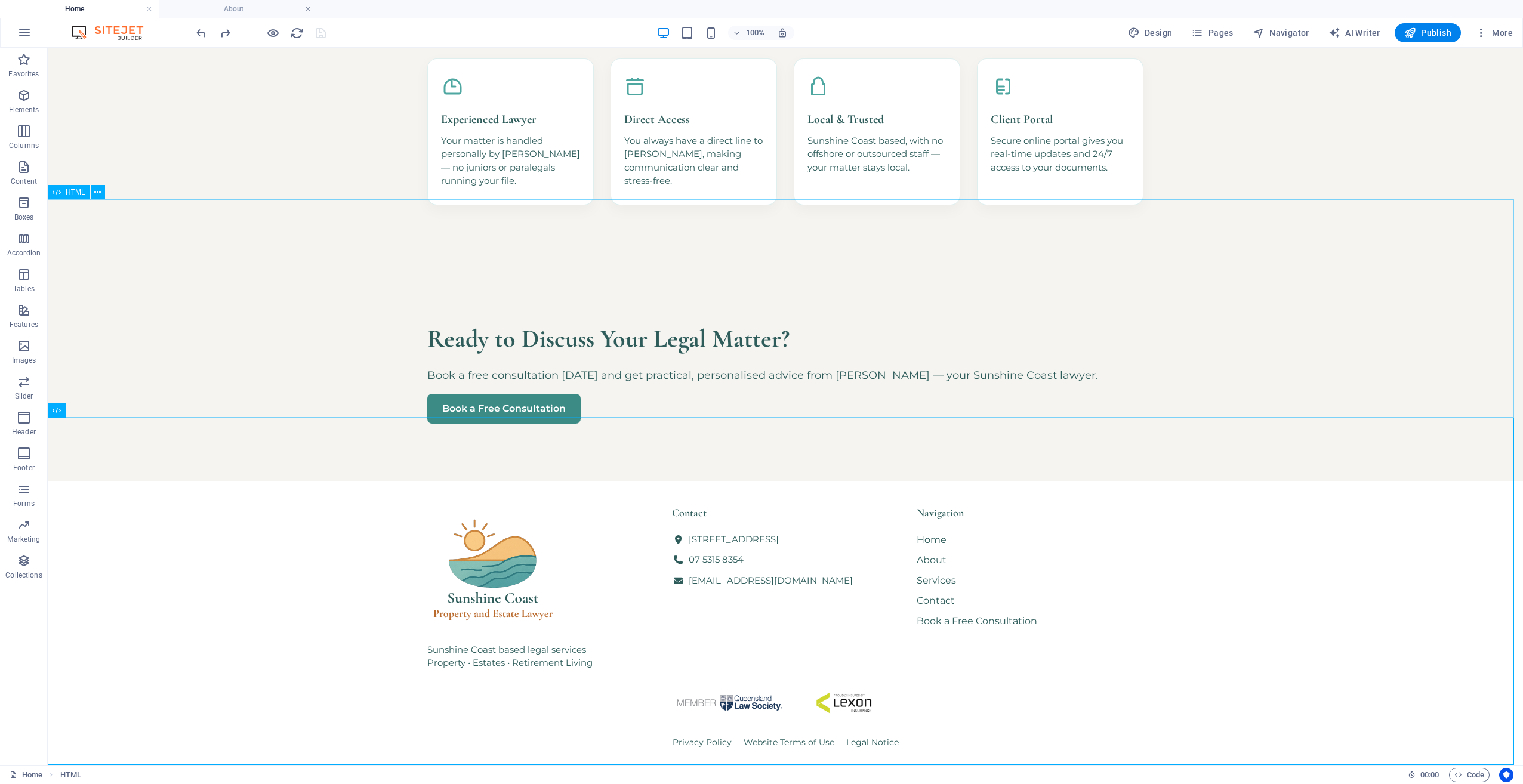
drag, startPoint x: 102, startPoint y: 193, endPoint x: 101, endPoint y: 200, distance: 7.1
click at [102, 194] on button at bounding box center [98, 192] width 14 height 14
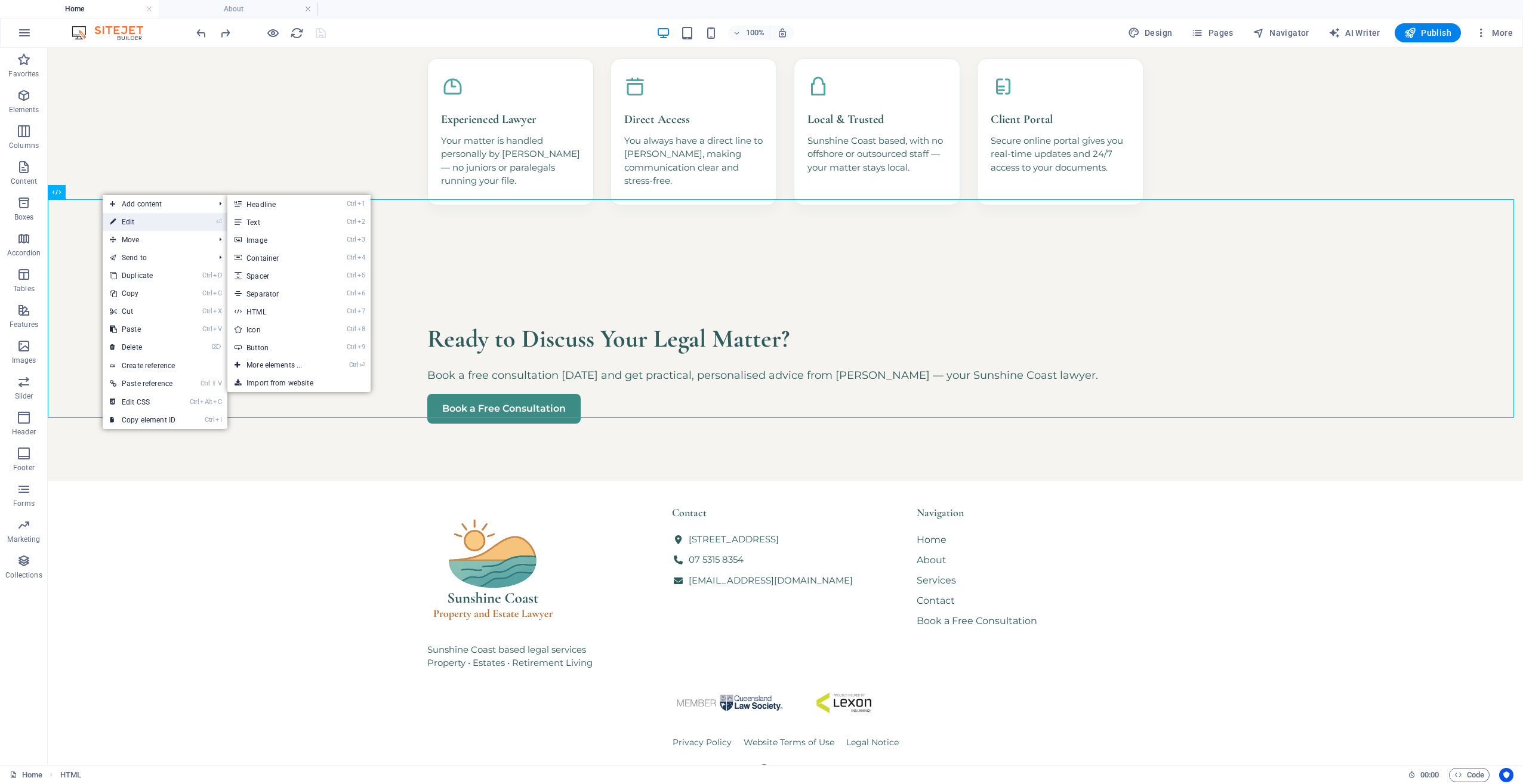
click at [117, 217] on link "⏎ Edit" at bounding box center [142, 221] width 80 height 18
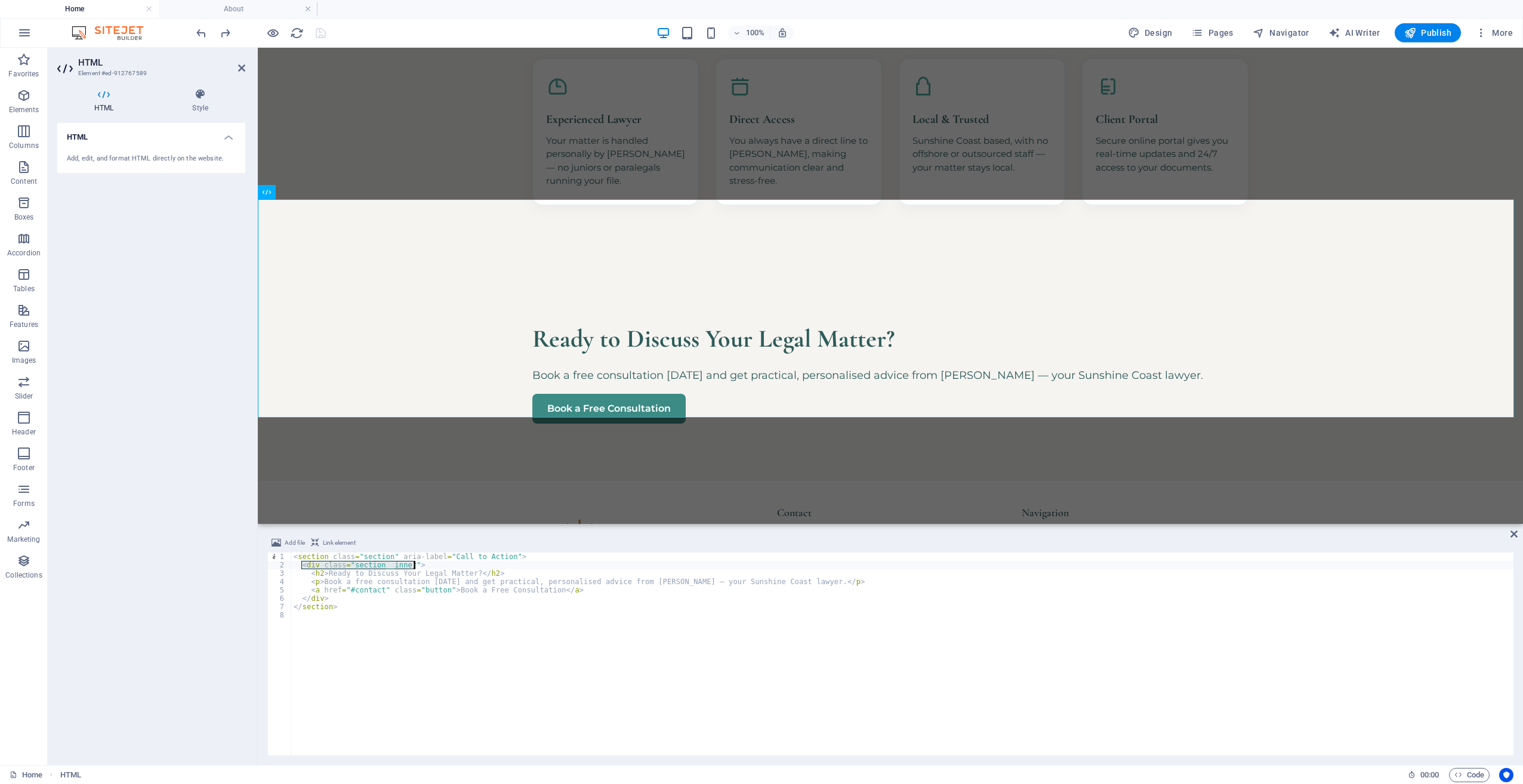
drag, startPoint x: 303, startPoint y: 567, endPoint x: 422, endPoint y: 569, distance: 119.0
click at [419, 568] on div "< section class = "section" aria-label = "Call to Action" > < div class = "sect…" at bounding box center [903, 662] width 1223 height 220
type textarea "<div class="section__inner text-center">"
click at [404, 353] on div "Ready to Discuss Your Legal Matter? Book a free consultation [DATE] and get pra…" at bounding box center [890, 371] width 1265 height 218
click at [432, 481] on div "Sunshine Coast based legal services Property • Estates • Retirement Living Cont…" at bounding box center [890, 654] width 1265 height 347
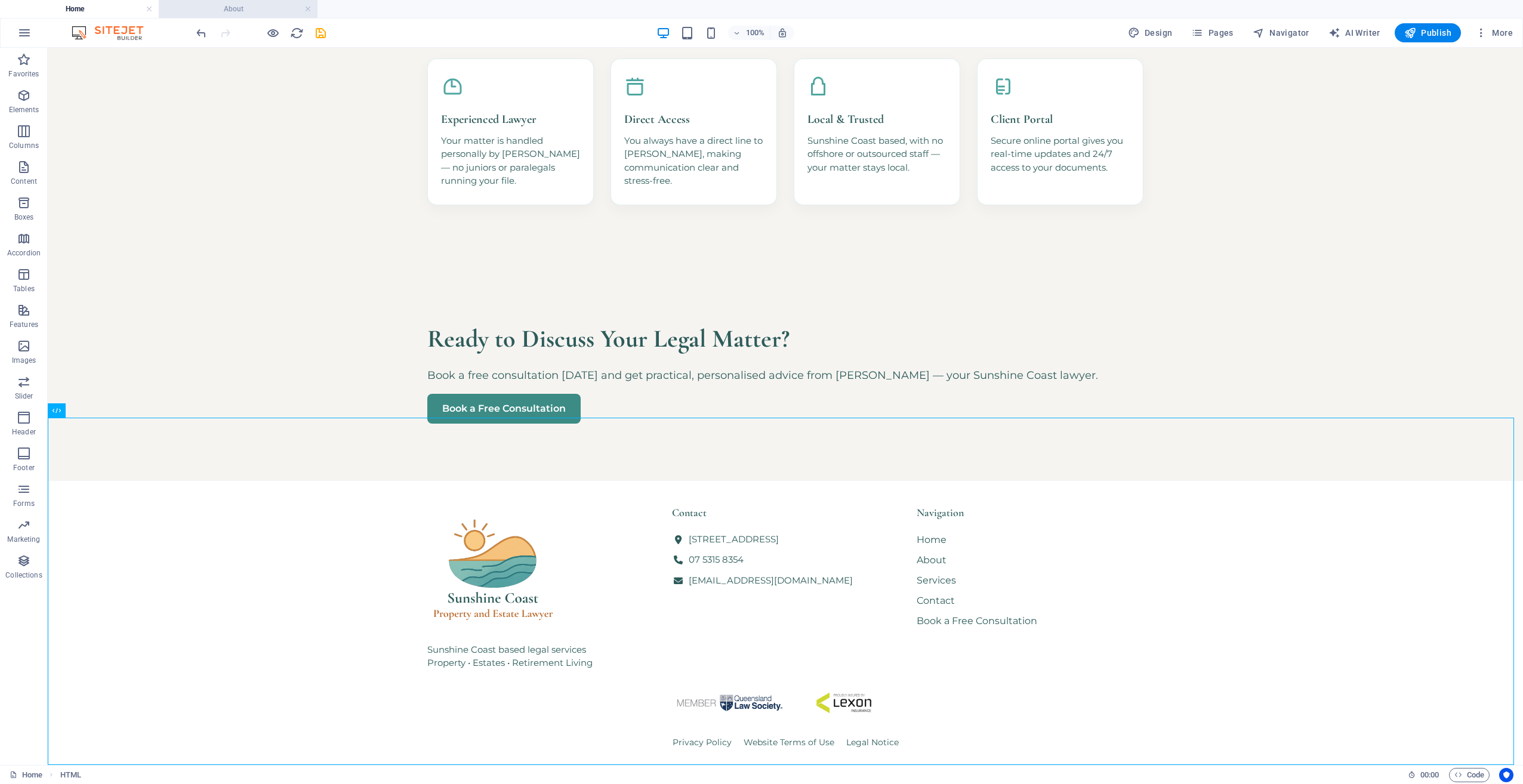
click at [247, 14] on h4 "About" at bounding box center [237, 9] width 158 height 13
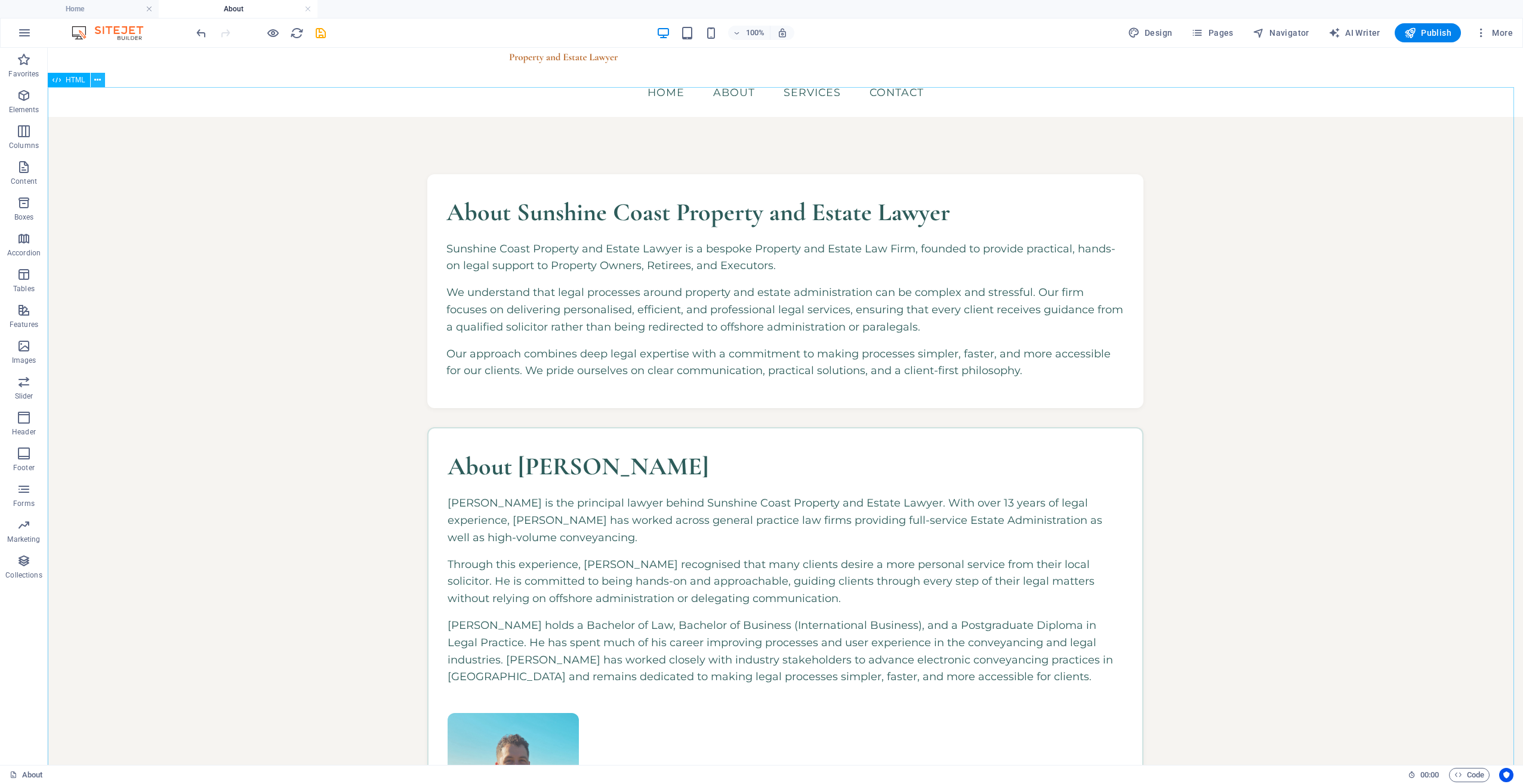
click at [102, 82] on button at bounding box center [98, 80] width 14 height 14
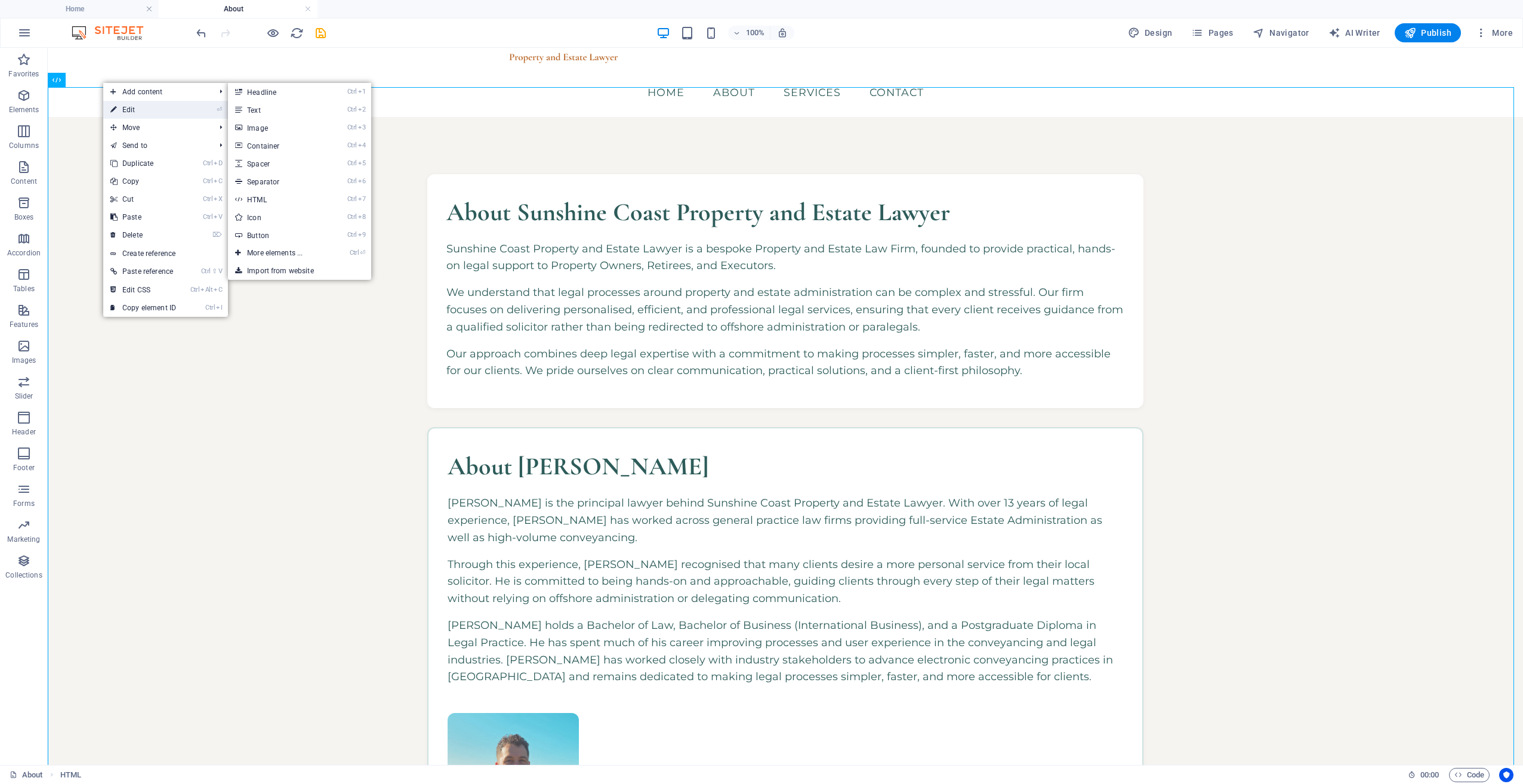
click at [124, 104] on link "⏎ Edit" at bounding box center [143, 110] width 80 height 18
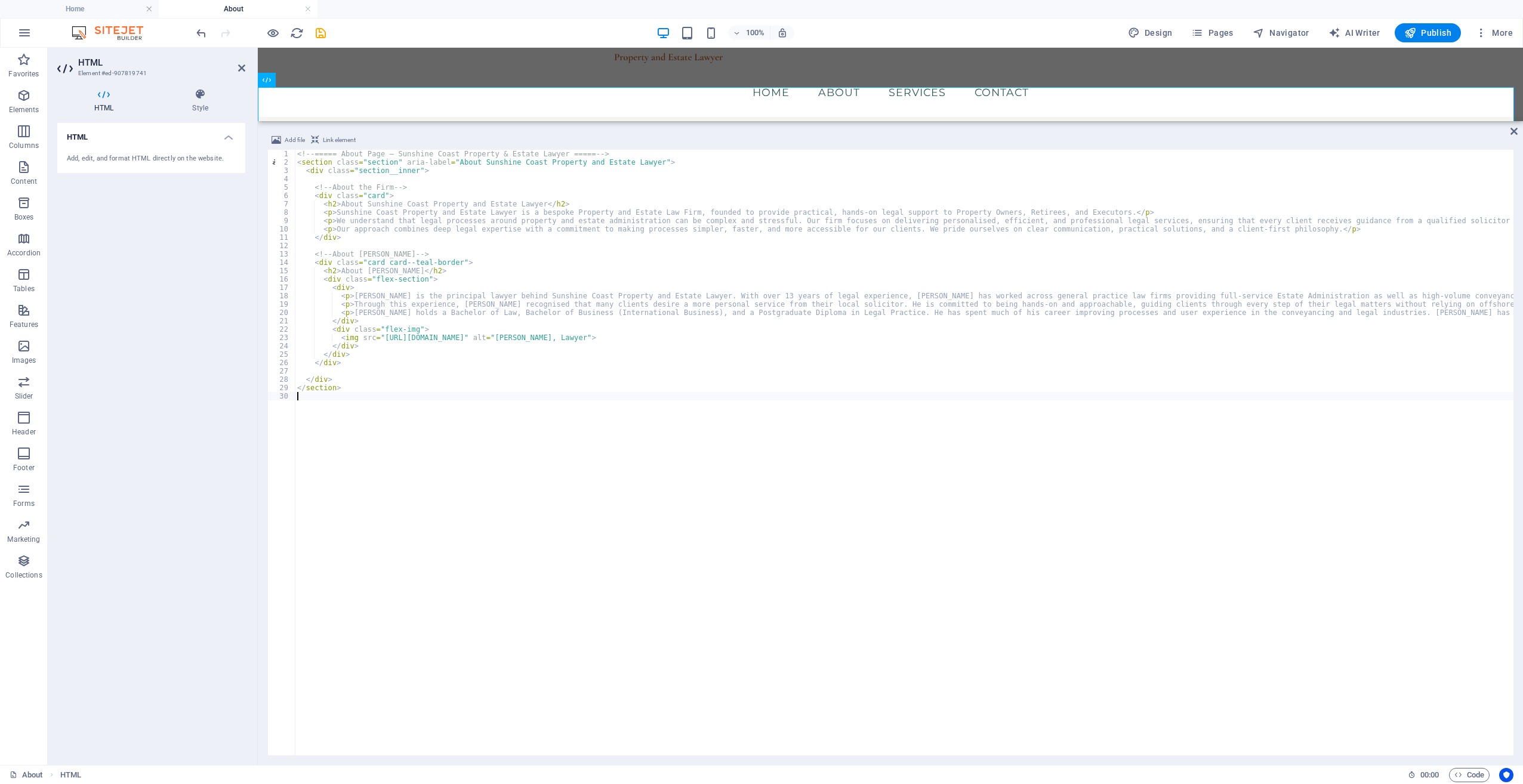
click at [453, 284] on div "<!-- ===== About Page – Sunshine Coast Property & Estate Lawyer ===== --> < sec…" at bounding box center [1228, 459] width 1867 height 620
type textarea "</section>"
drag, startPoint x: 1511, startPoint y: 132, endPoint x: 1460, endPoint y: 86, distance: 68.7
click at [1511, 132] on icon at bounding box center [1514, 132] width 7 height 9
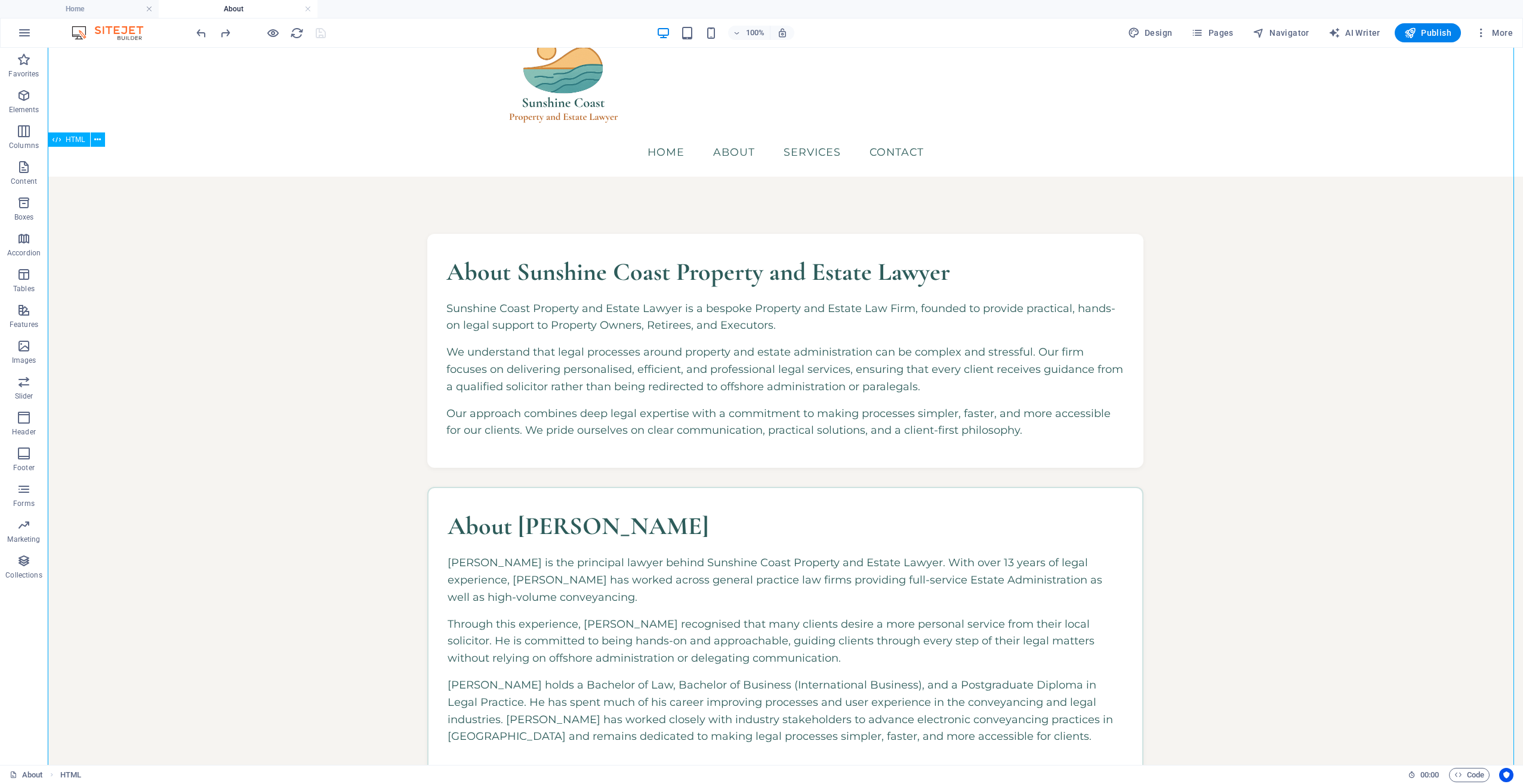
scroll to position [0, 0]
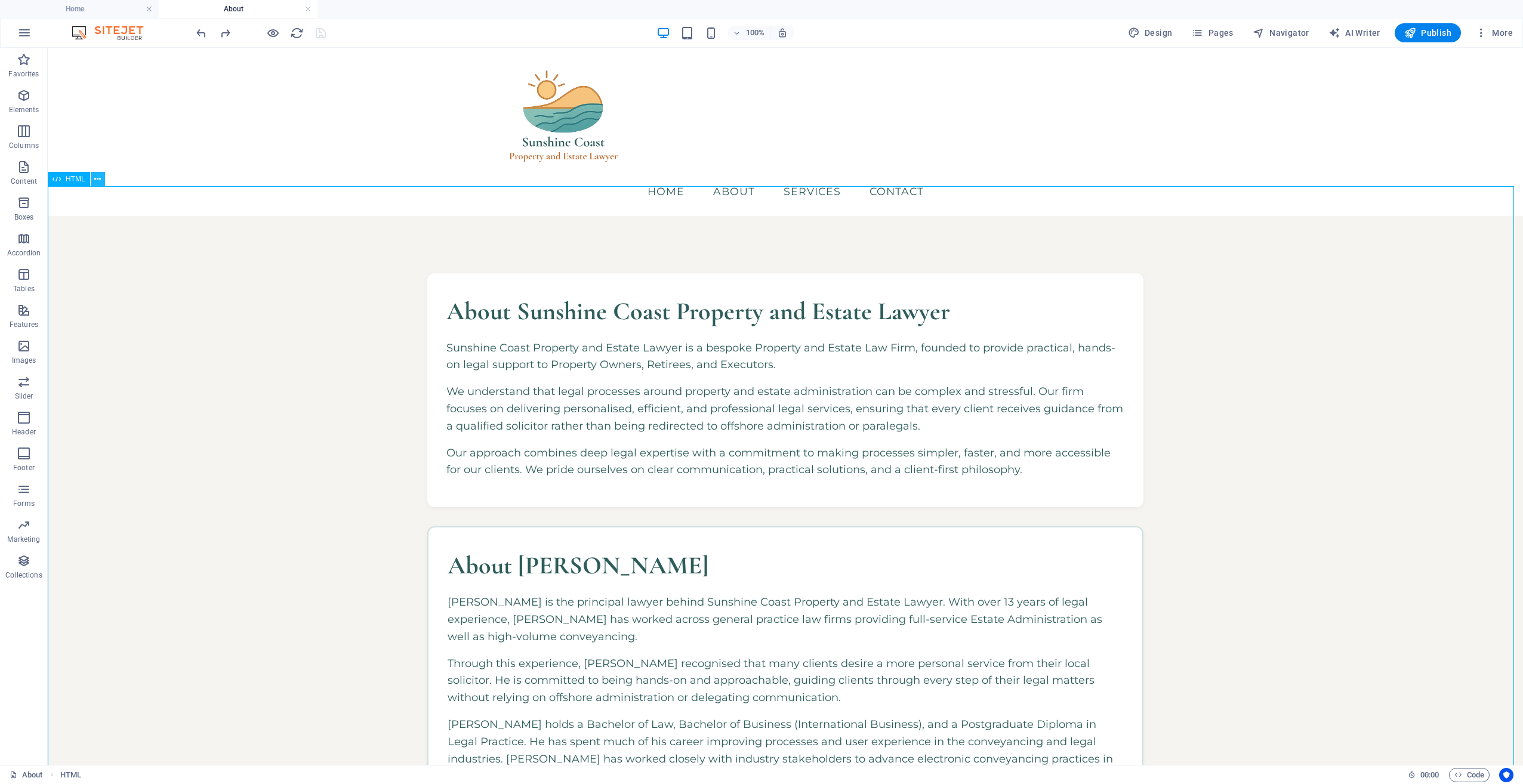
click at [95, 180] on icon at bounding box center [98, 180] width 6 height 13
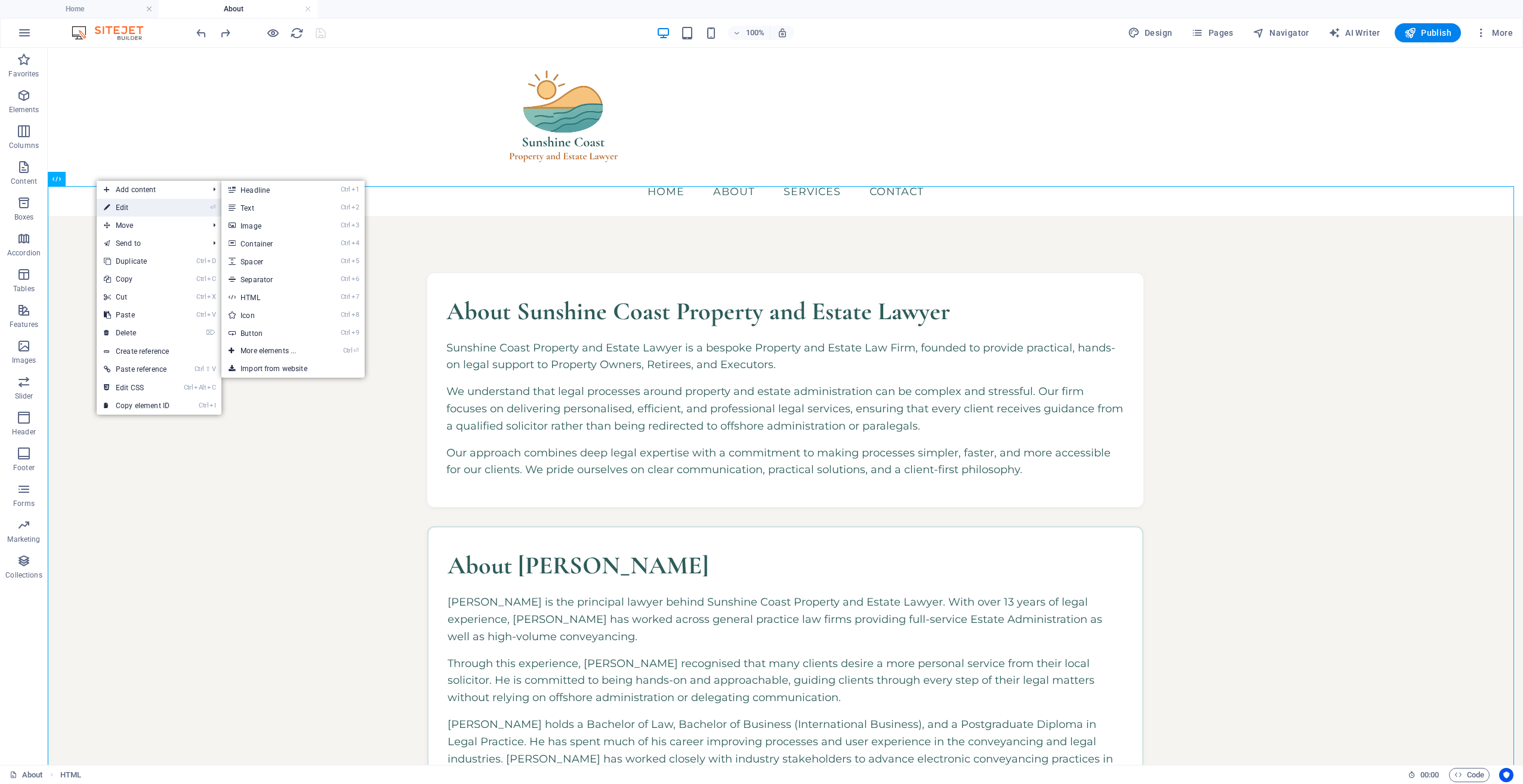
click at [138, 211] on link "⏎ Edit" at bounding box center [136, 207] width 80 height 18
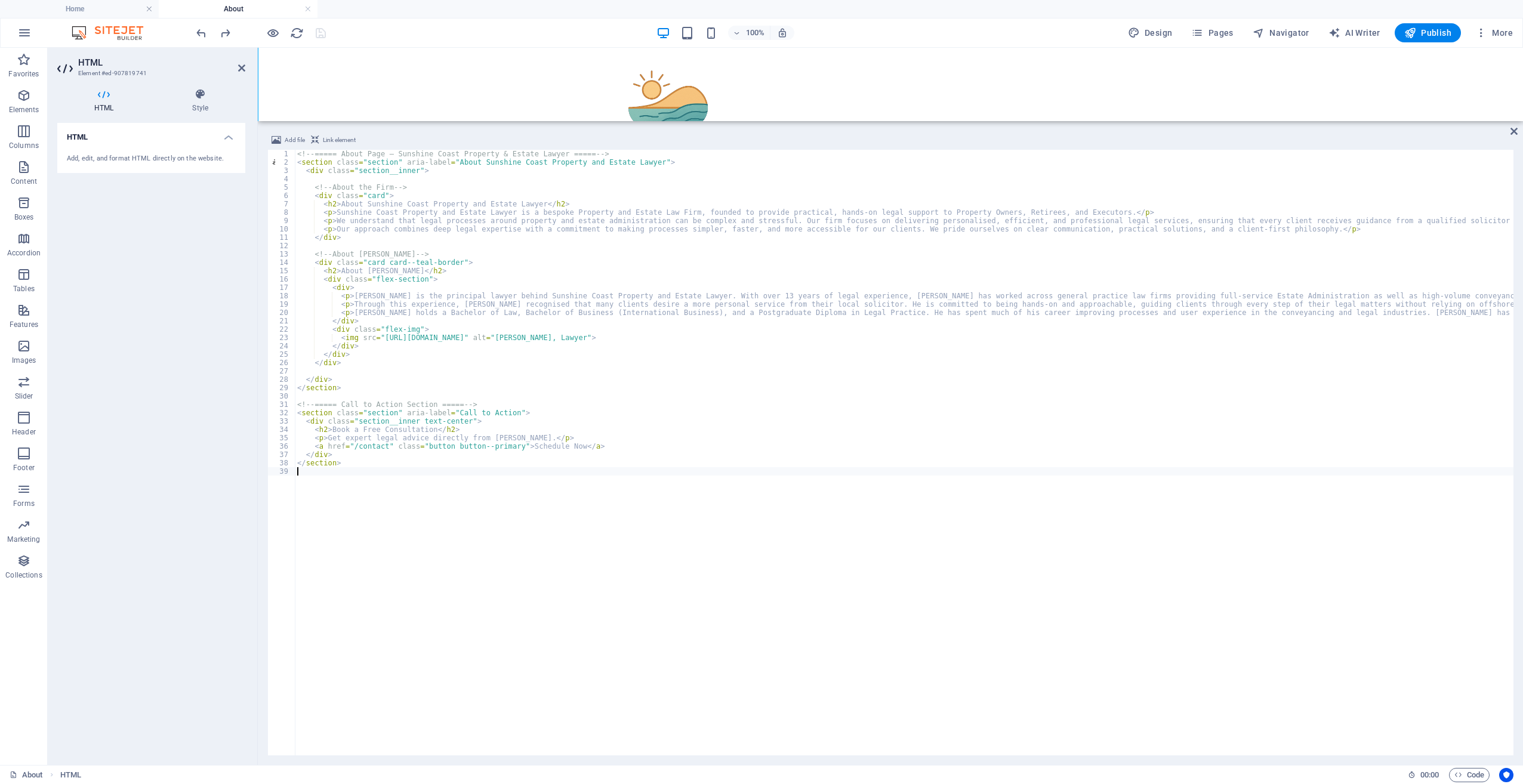
scroll to position [505, 0]
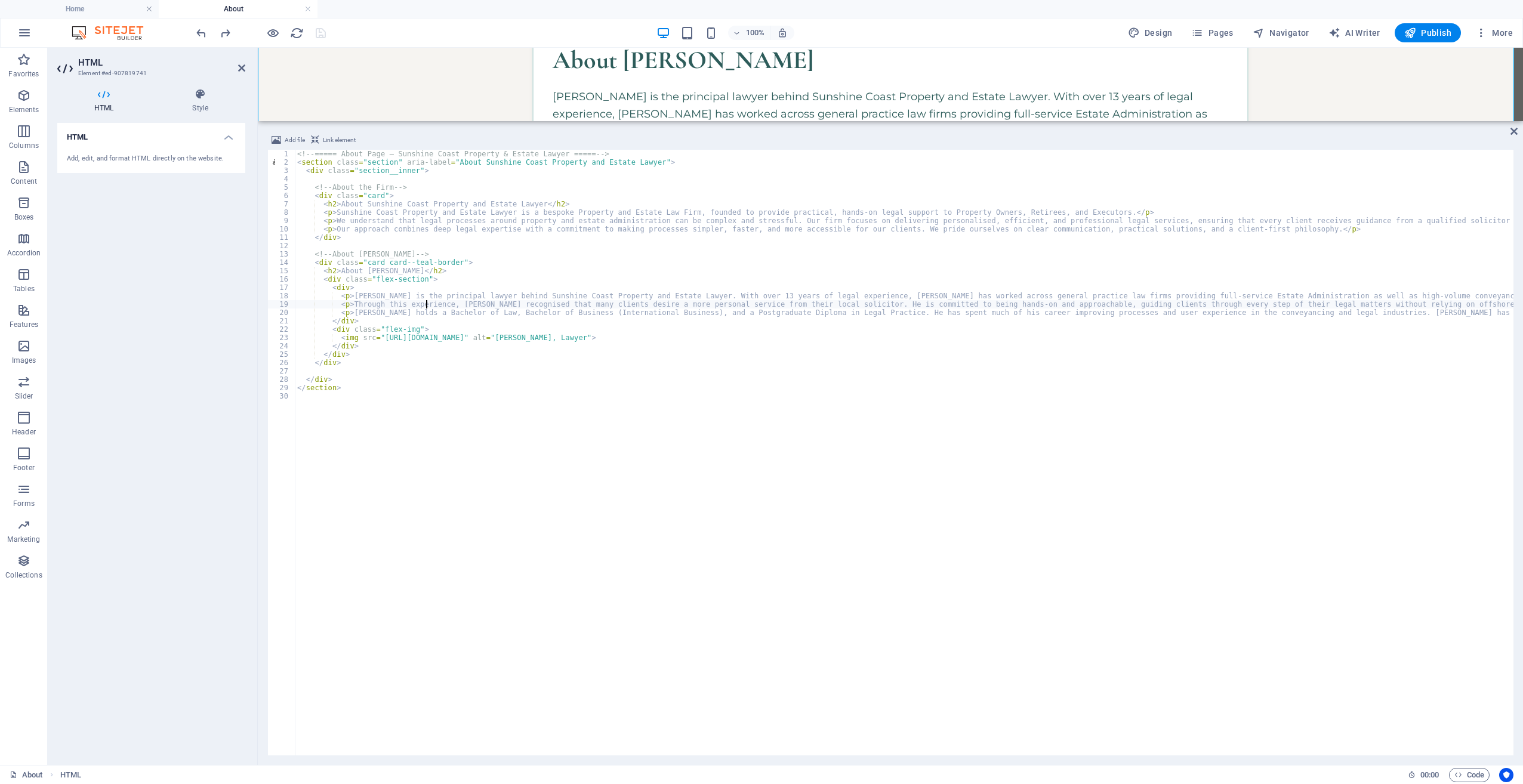
click at [428, 300] on div "<!-- ===== About Page – Sunshine Coast Property & Estate Lawyer ===== --> < sec…" at bounding box center [1228, 459] width 1867 height 620
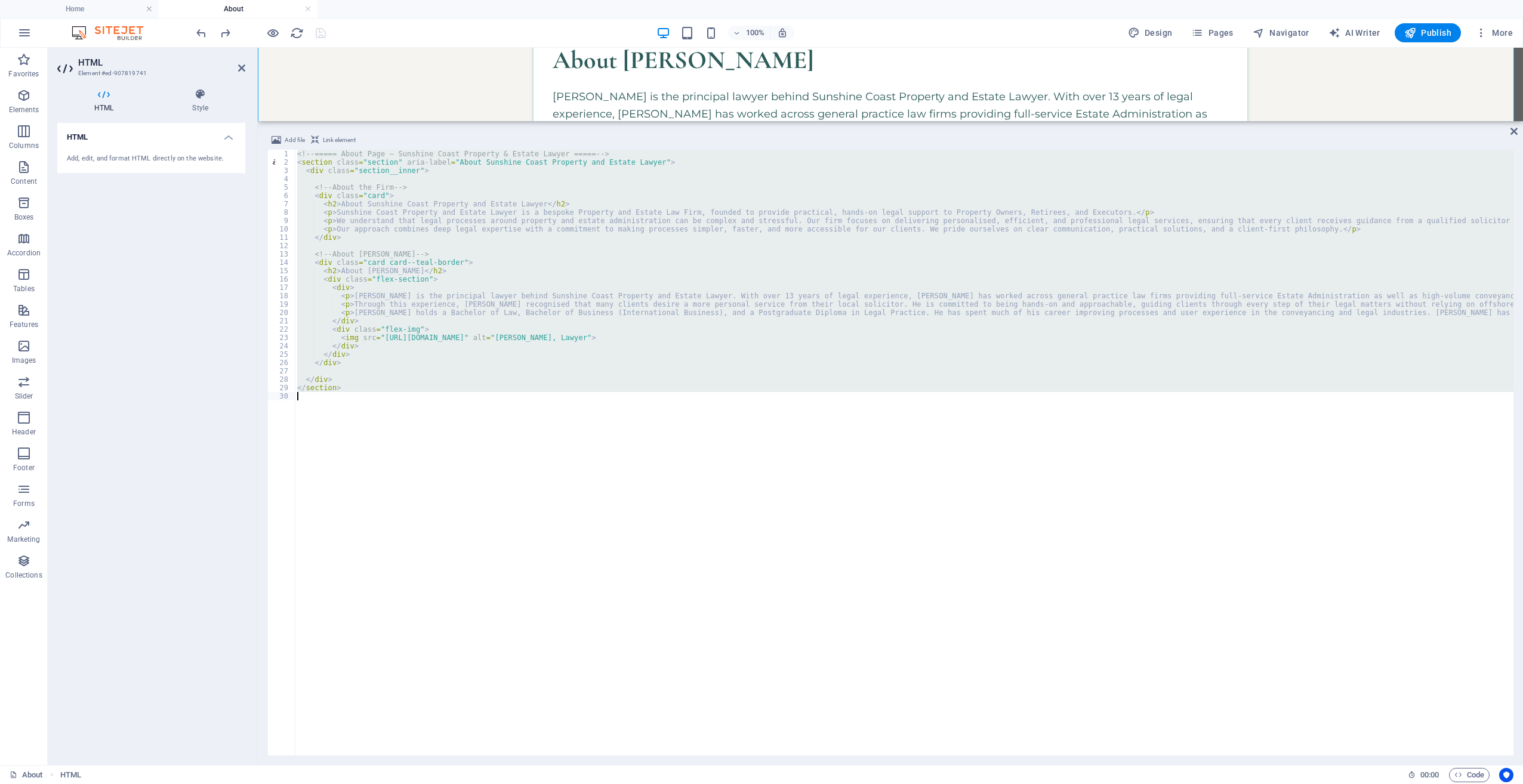
type textarea "</section>"
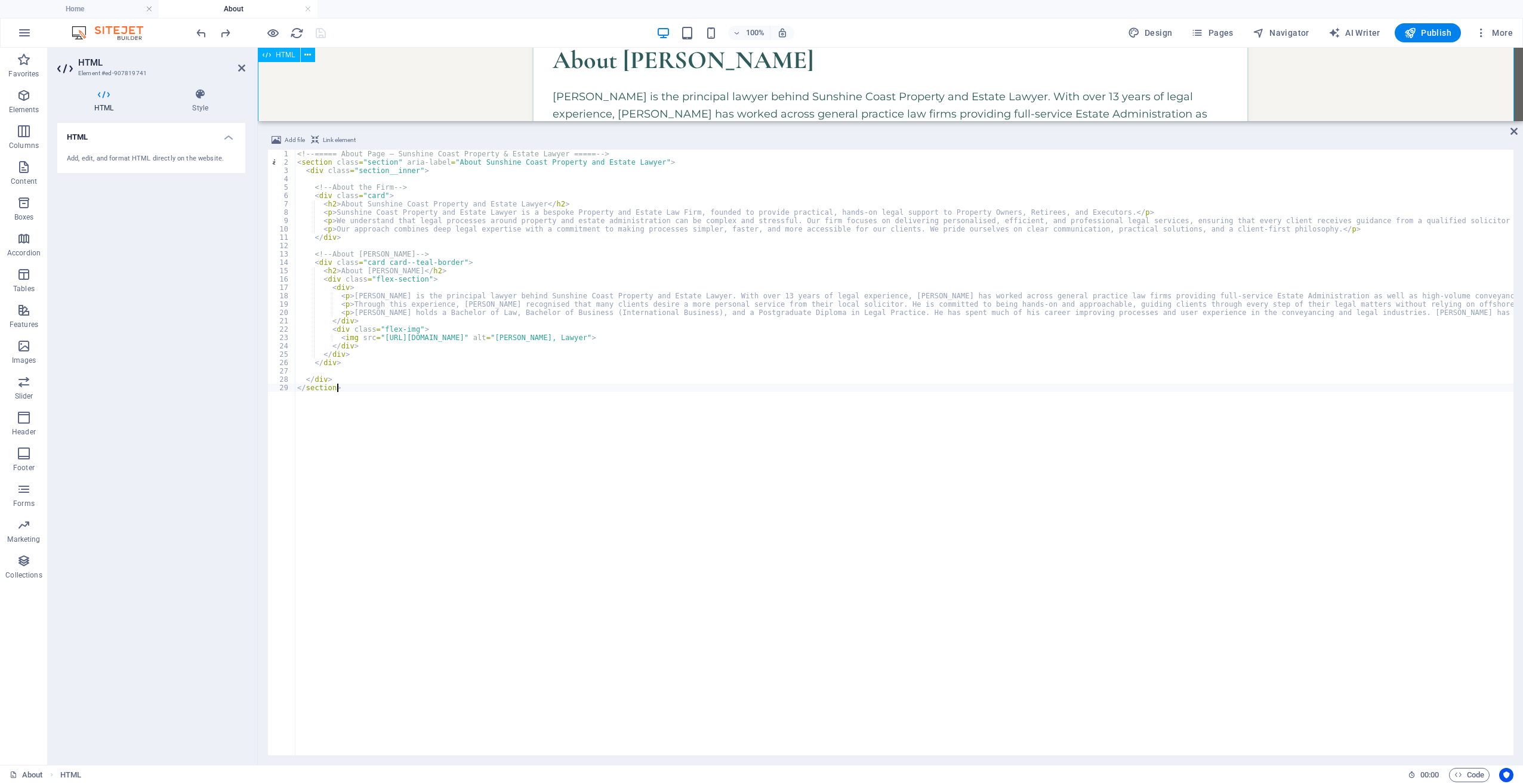
click at [425, 97] on div "About Sunshine Coast Property and Estate Lawyer Sunshine Coast Property and Est…" at bounding box center [890, 114] width 1265 height 808
click at [1511, 134] on icon at bounding box center [1514, 132] width 7 height 9
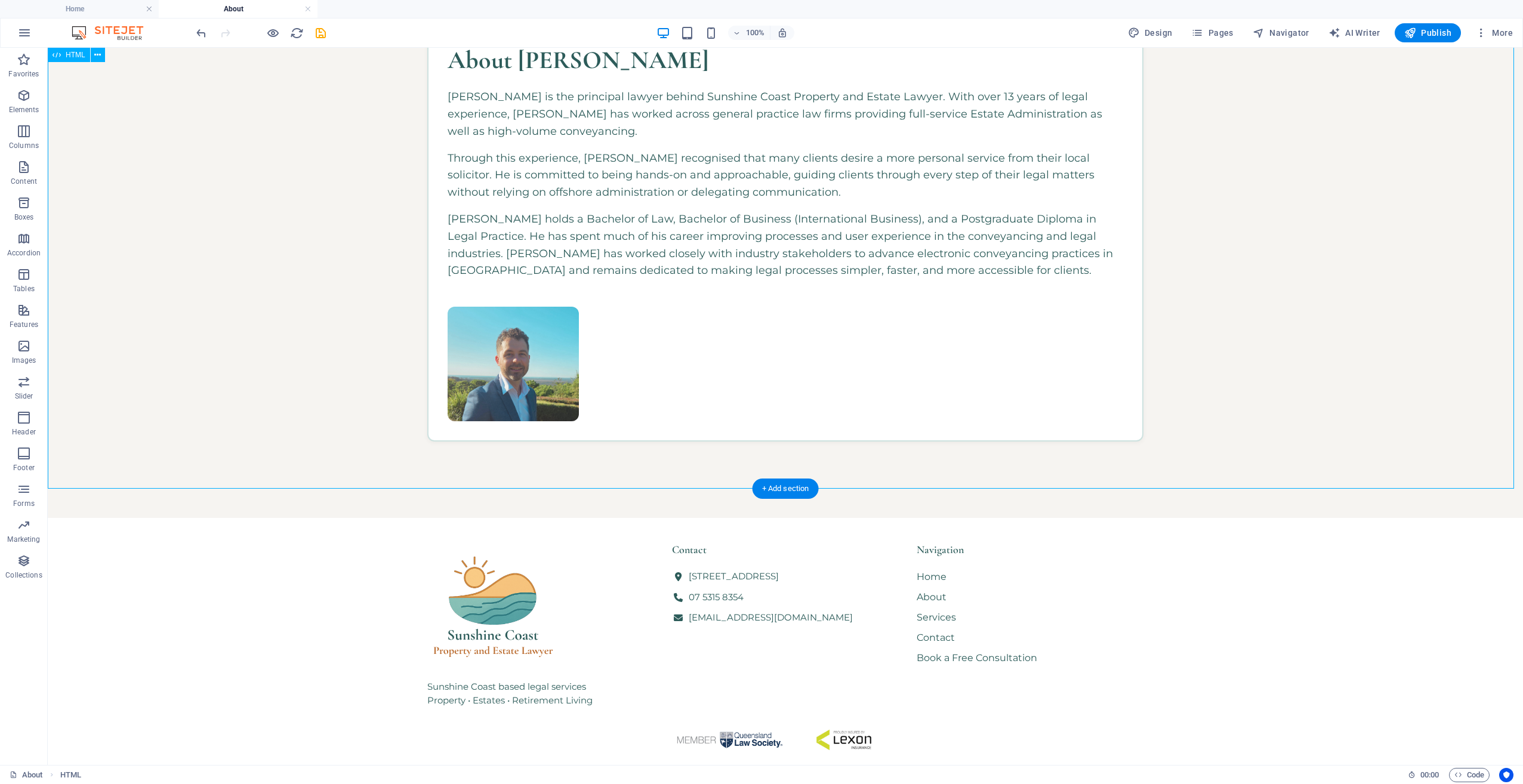
click at [867, 289] on div "About Sunshine Coast Property and Estate Lawyer Sunshine Coast Property and Est…" at bounding box center [786, 114] width 1476 height 808
click at [1465, 774] on span "Code" at bounding box center [1469, 775] width 30 height 14
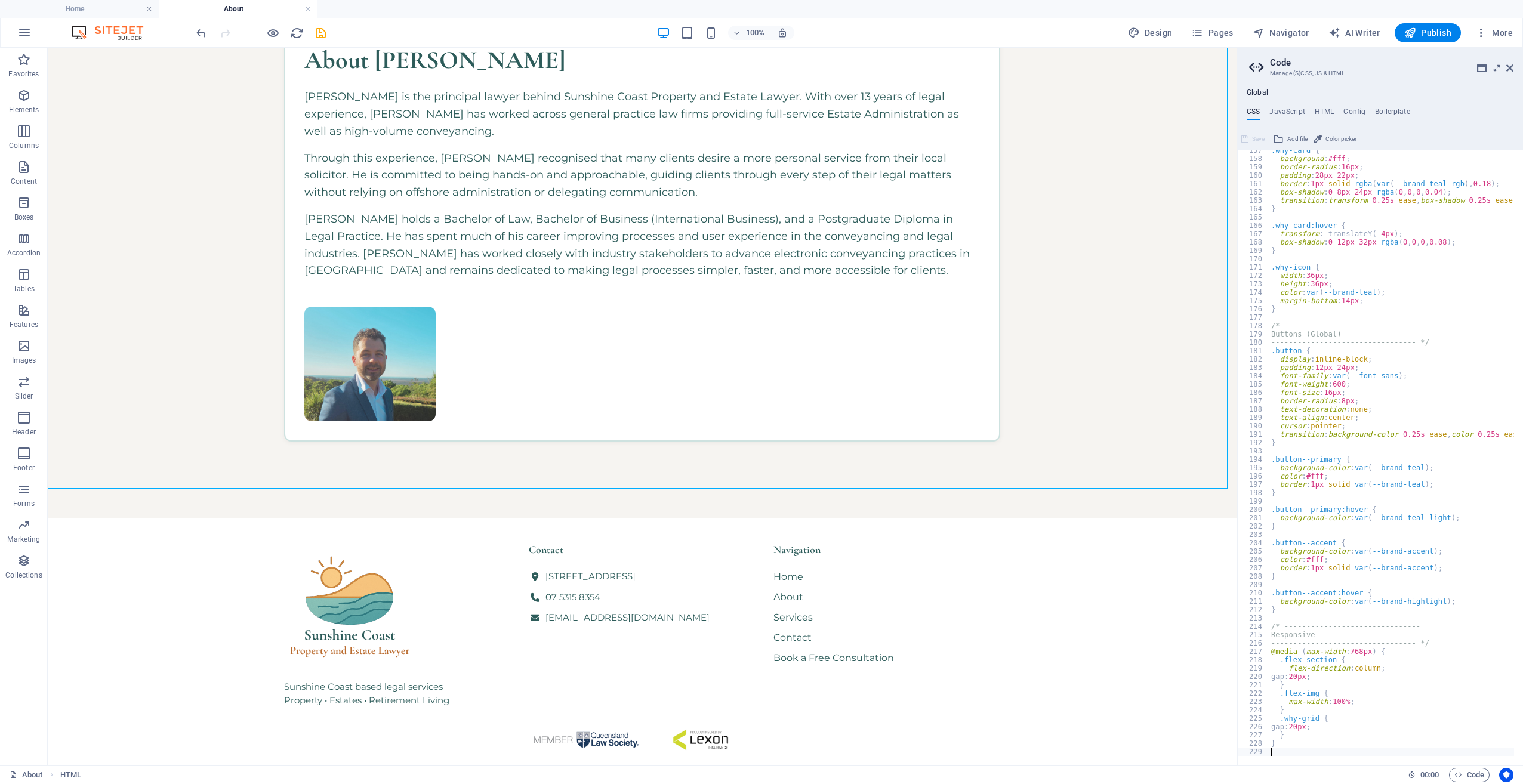
click at [1378, 500] on div ".why-card { background : #fff ; border-radius : 16px ; padding : 28px 22px ; bo…" at bounding box center [1432, 458] width 326 height 623
type textarea "}"
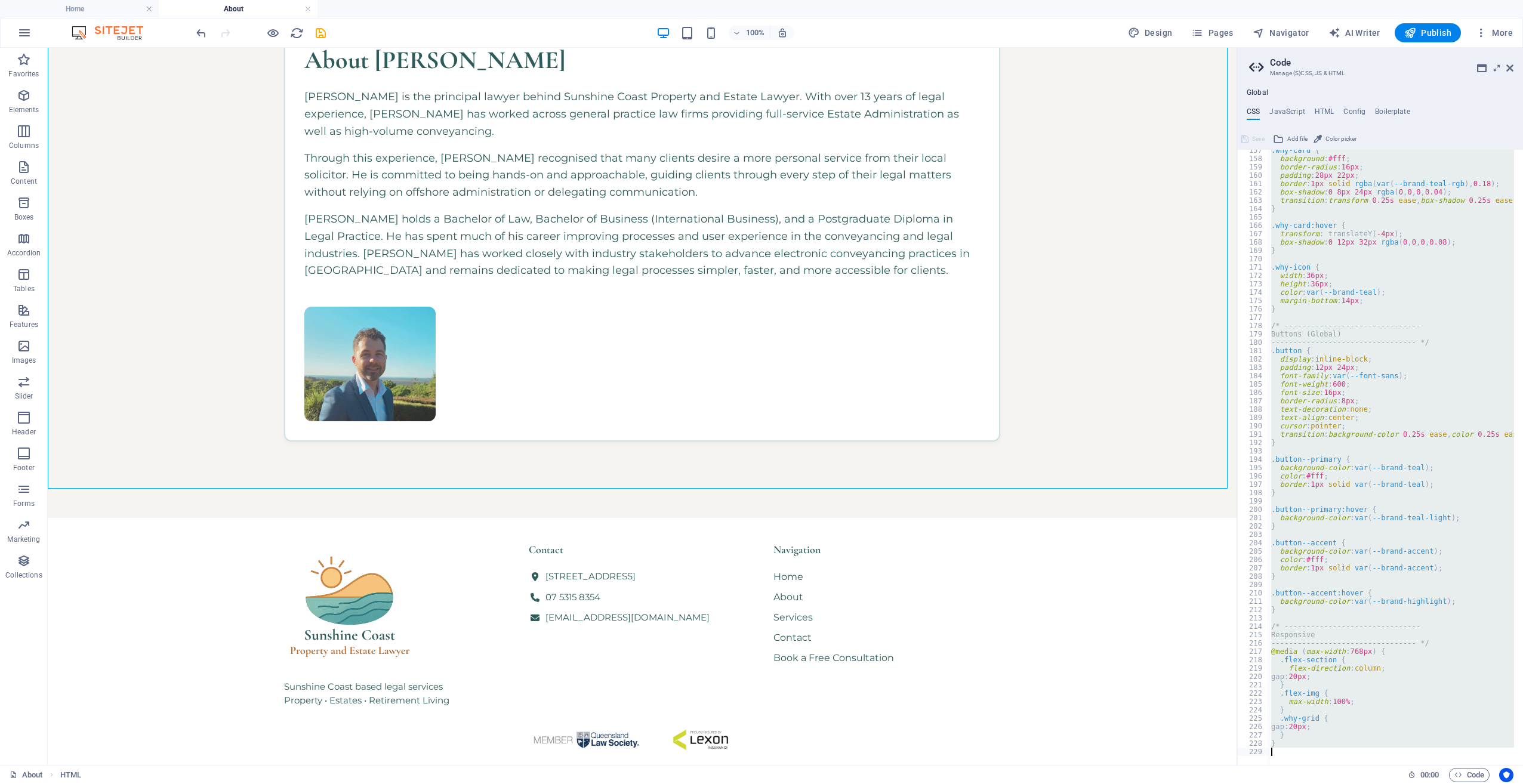
scroll to position [1065, 0]
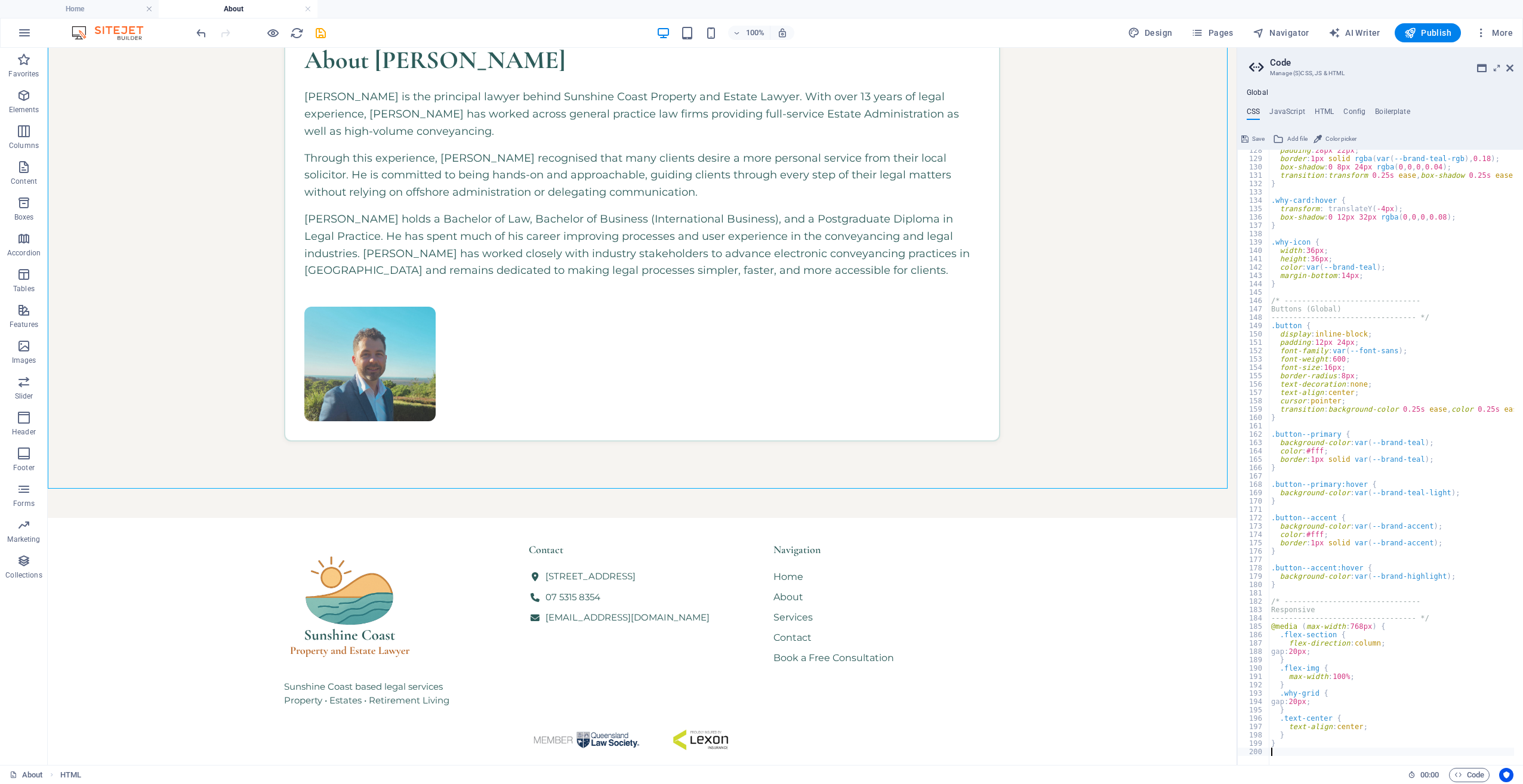
click at [1262, 143] on span "Save" at bounding box center [1259, 139] width 13 height 14
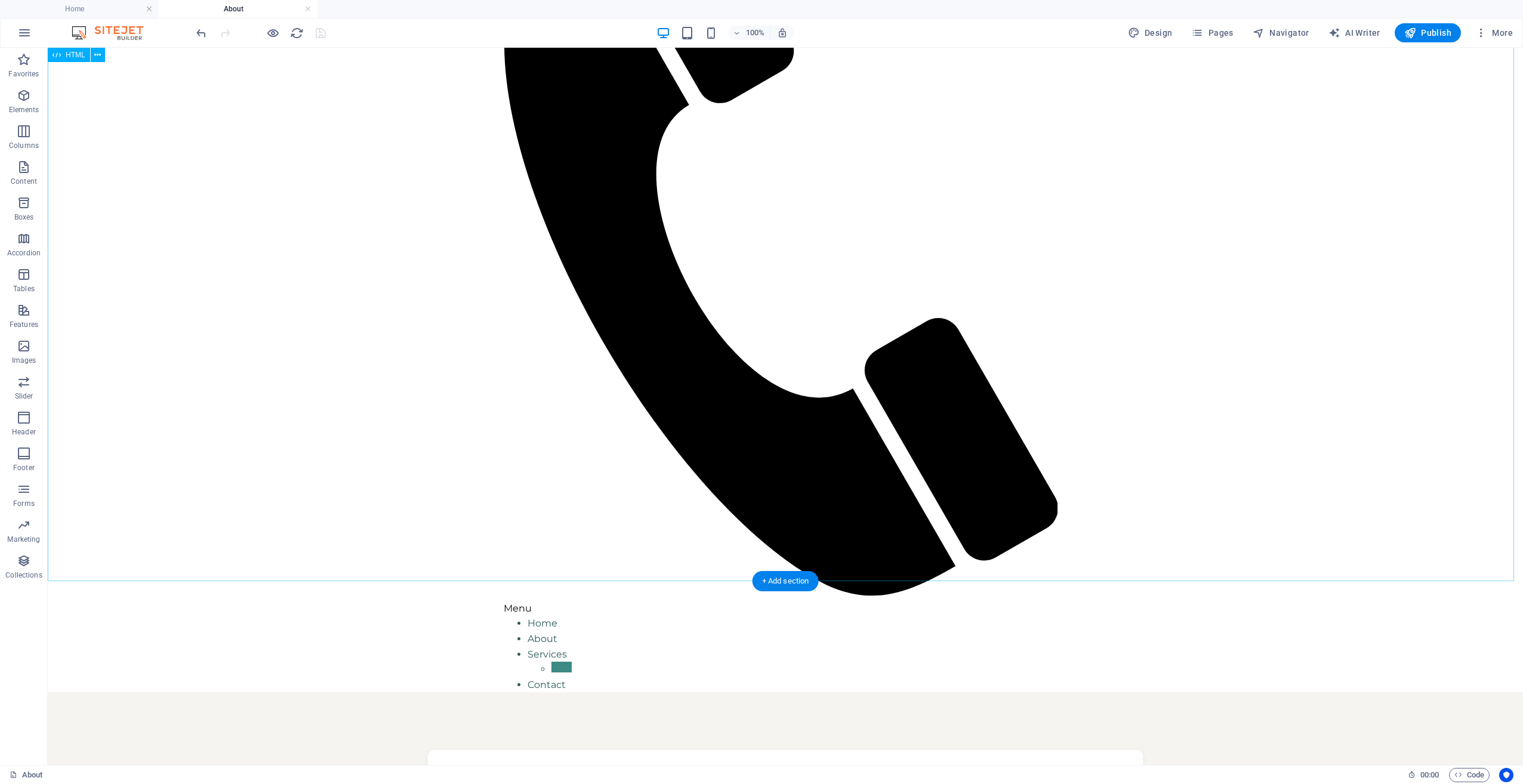
scroll to position [299, 0]
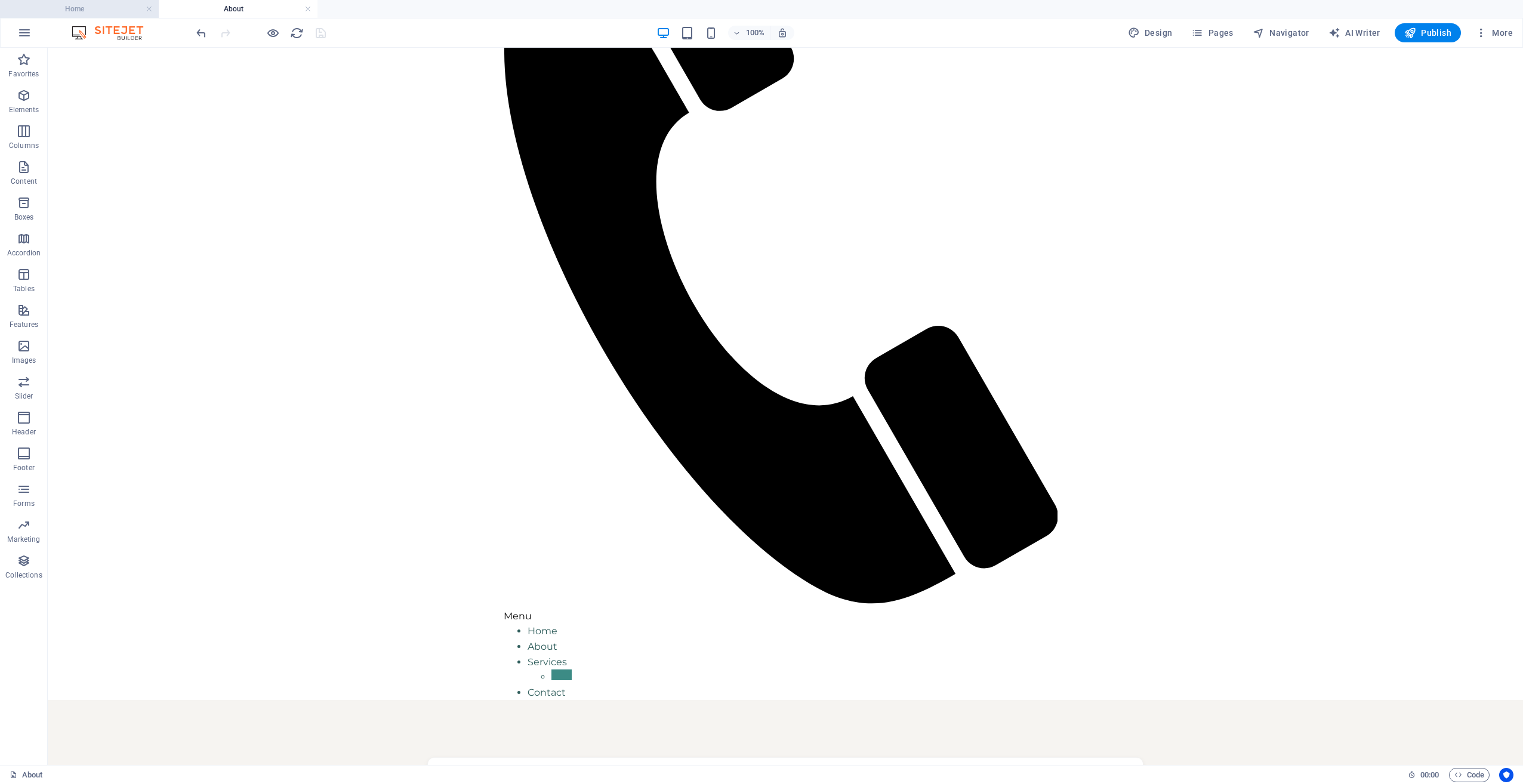
click at [125, 9] on h4 "Home" at bounding box center [79, 9] width 158 height 13
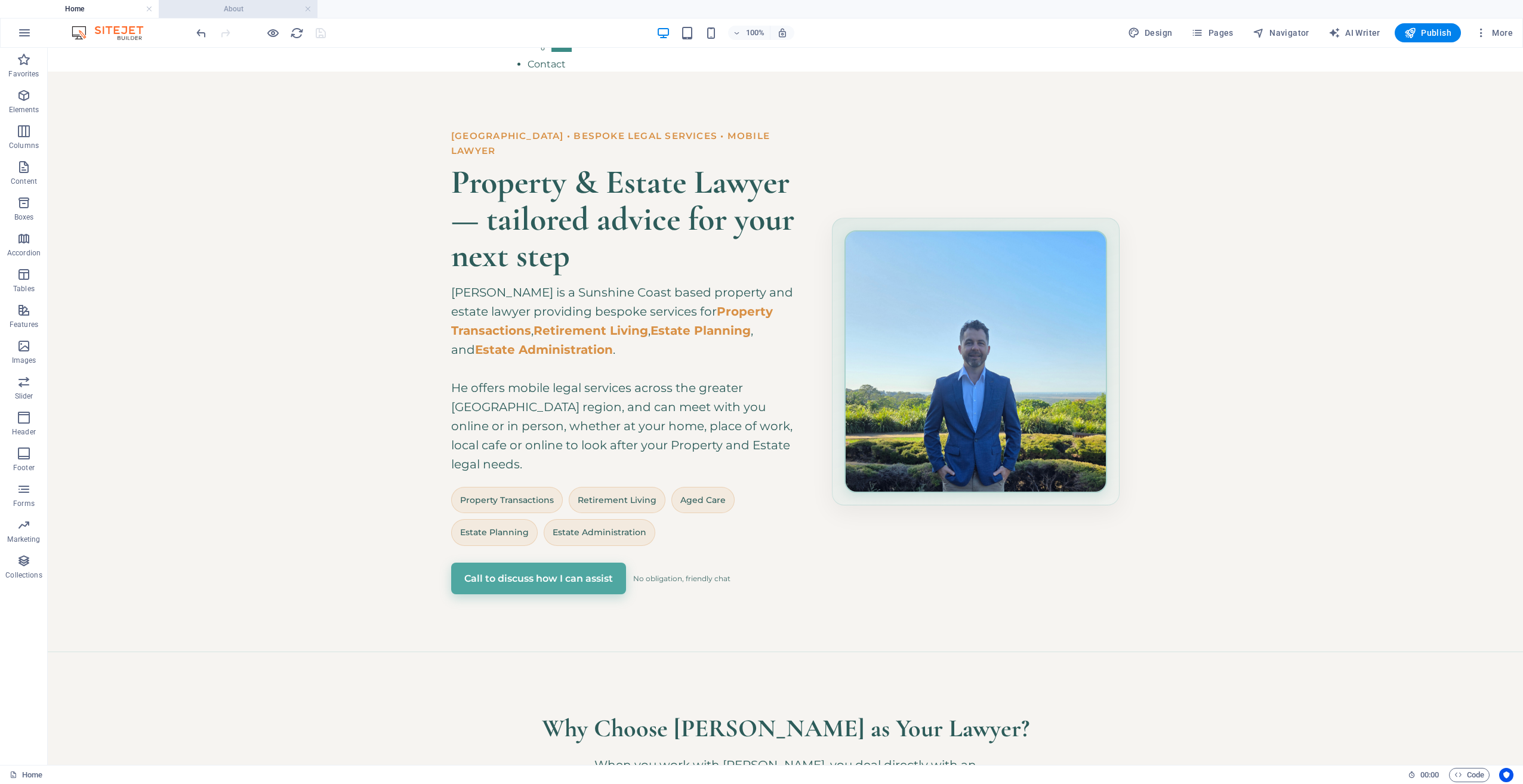
click at [210, 11] on h4 "About" at bounding box center [237, 9] width 158 height 13
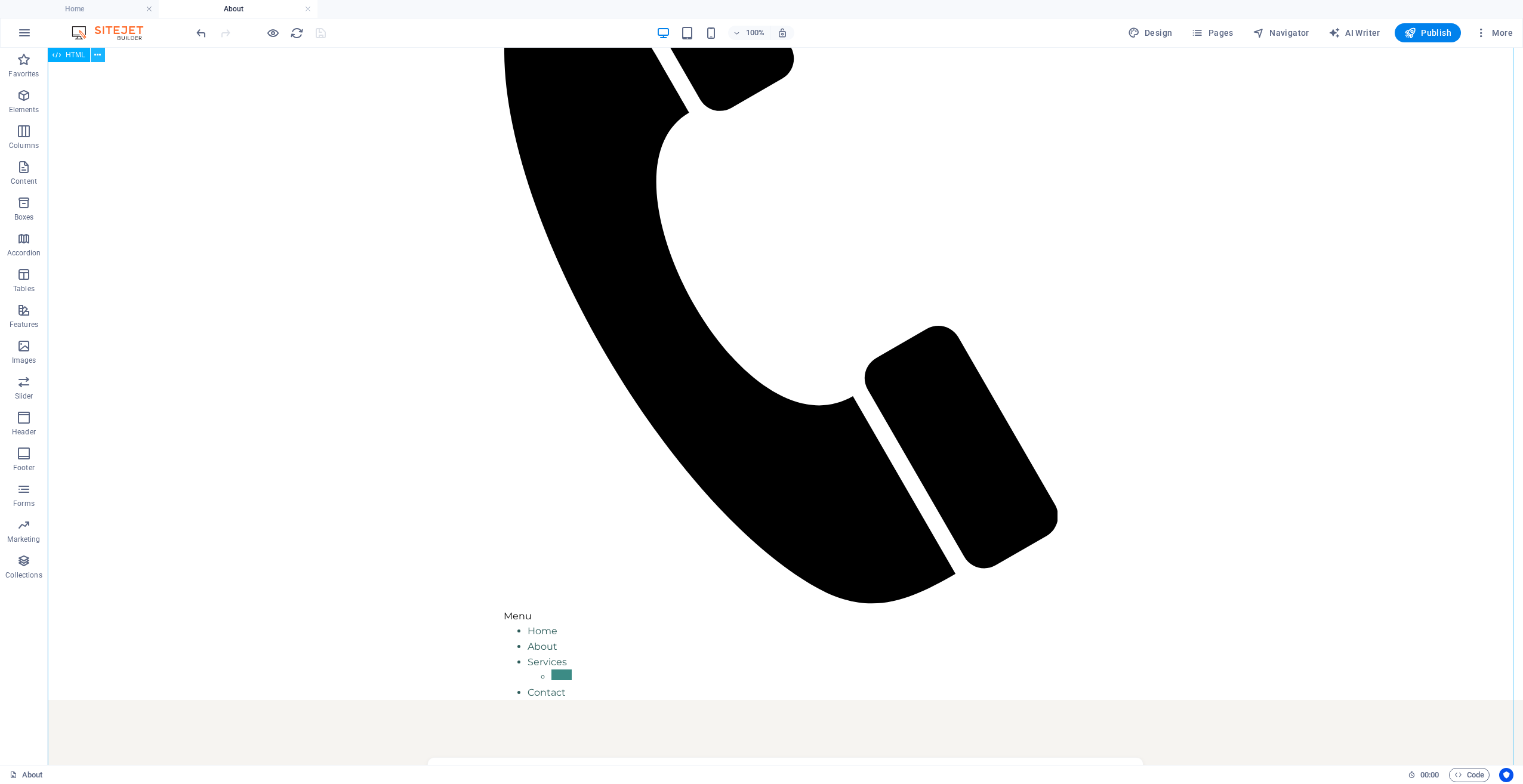
click at [99, 54] on icon at bounding box center [98, 55] width 6 height 13
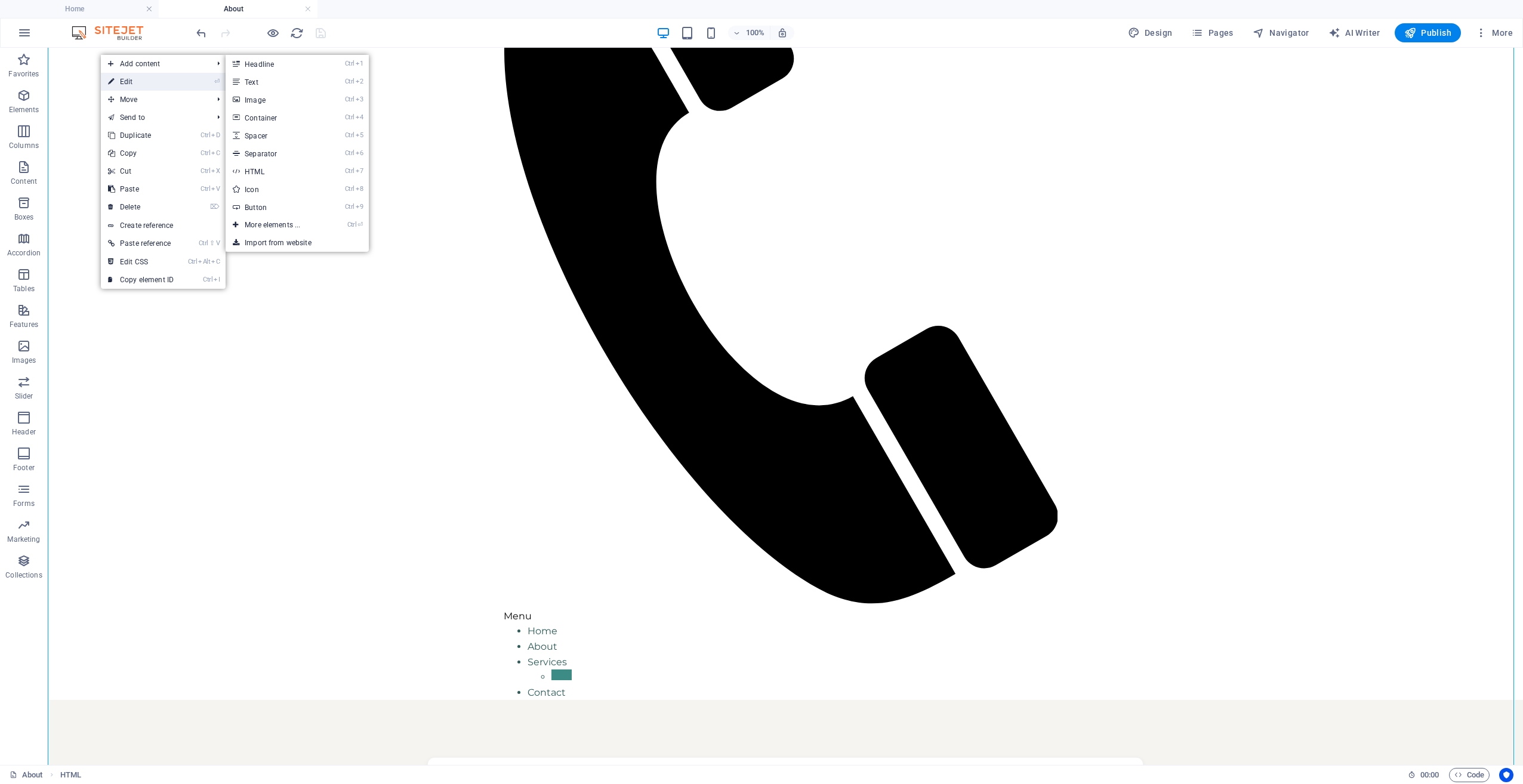
click at [112, 85] on icon at bounding box center [111, 81] width 6 height 18
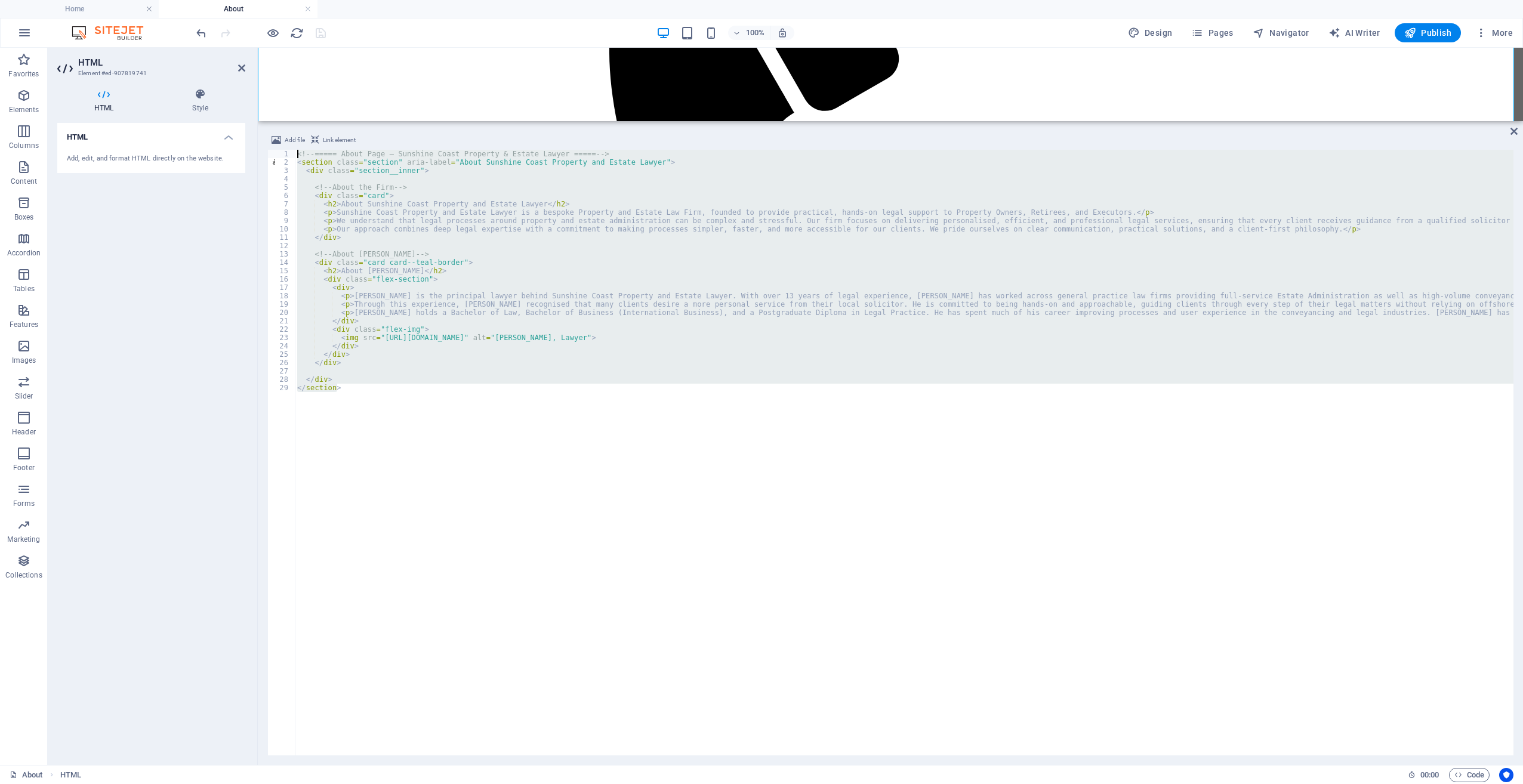
drag, startPoint x: 419, startPoint y: 385, endPoint x: 274, endPoint y: 152, distance: 274.4
click at [274, 152] on div "</section> 1 2 3 4 5 6 7 8 9 10 11 12 13 14 15 16 17 18 19 20 21 22 23 24 25 26…" at bounding box center [890, 452] width 1246 height 606
type textarea "</section>"
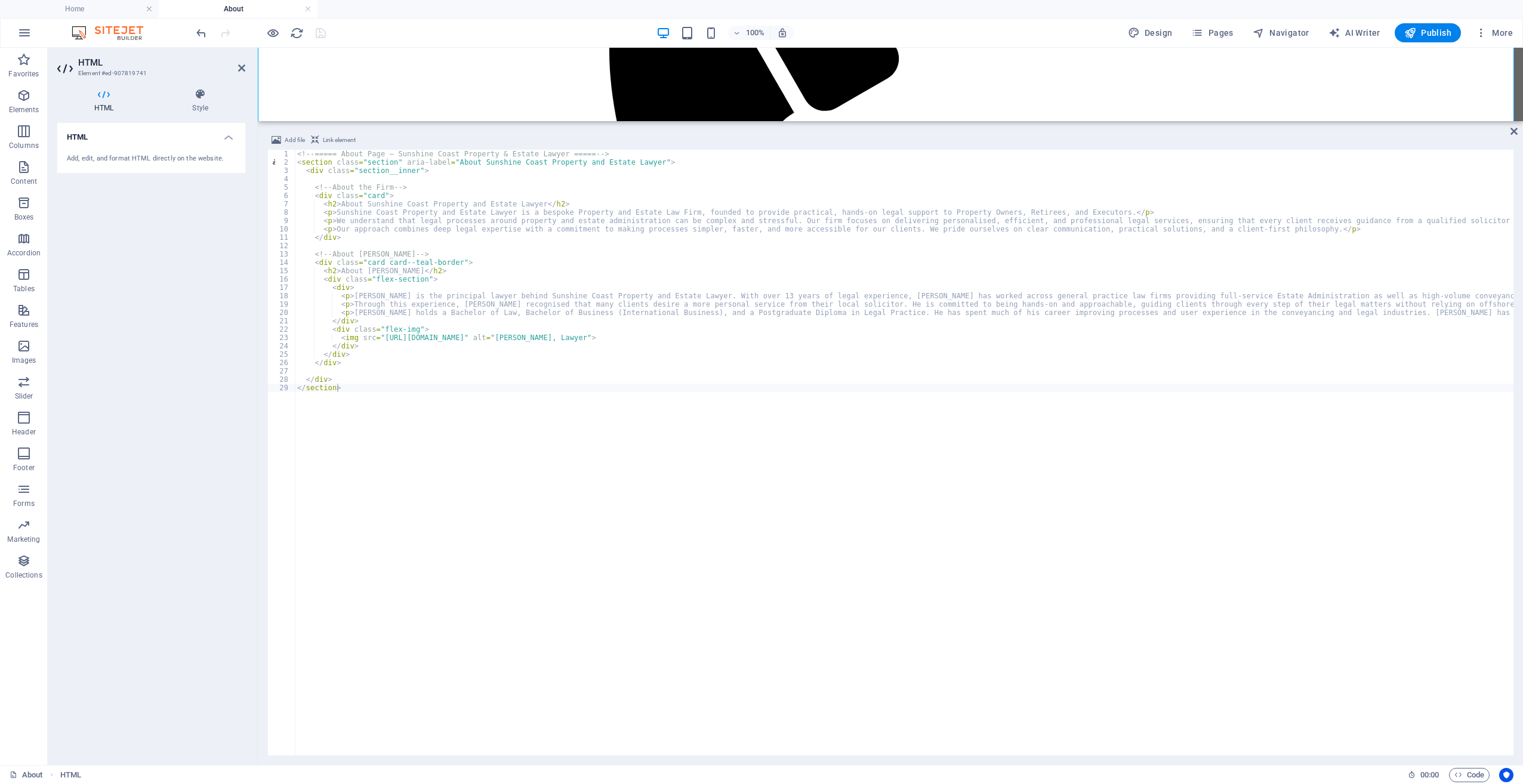
click at [1510, 128] on div "Add file Link element </section> 1 2 3 4 5 6 7 8 9 10 11 12 13 14 15 16 17 18 1…" at bounding box center [890, 444] width 1265 height 641
drag, startPoint x: 1510, startPoint y: 129, endPoint x: 1443, endPoint y: 91, distance: 77.0
click at [1510, 129] on icon at bounding box center [1514, 132] width 7 height 9
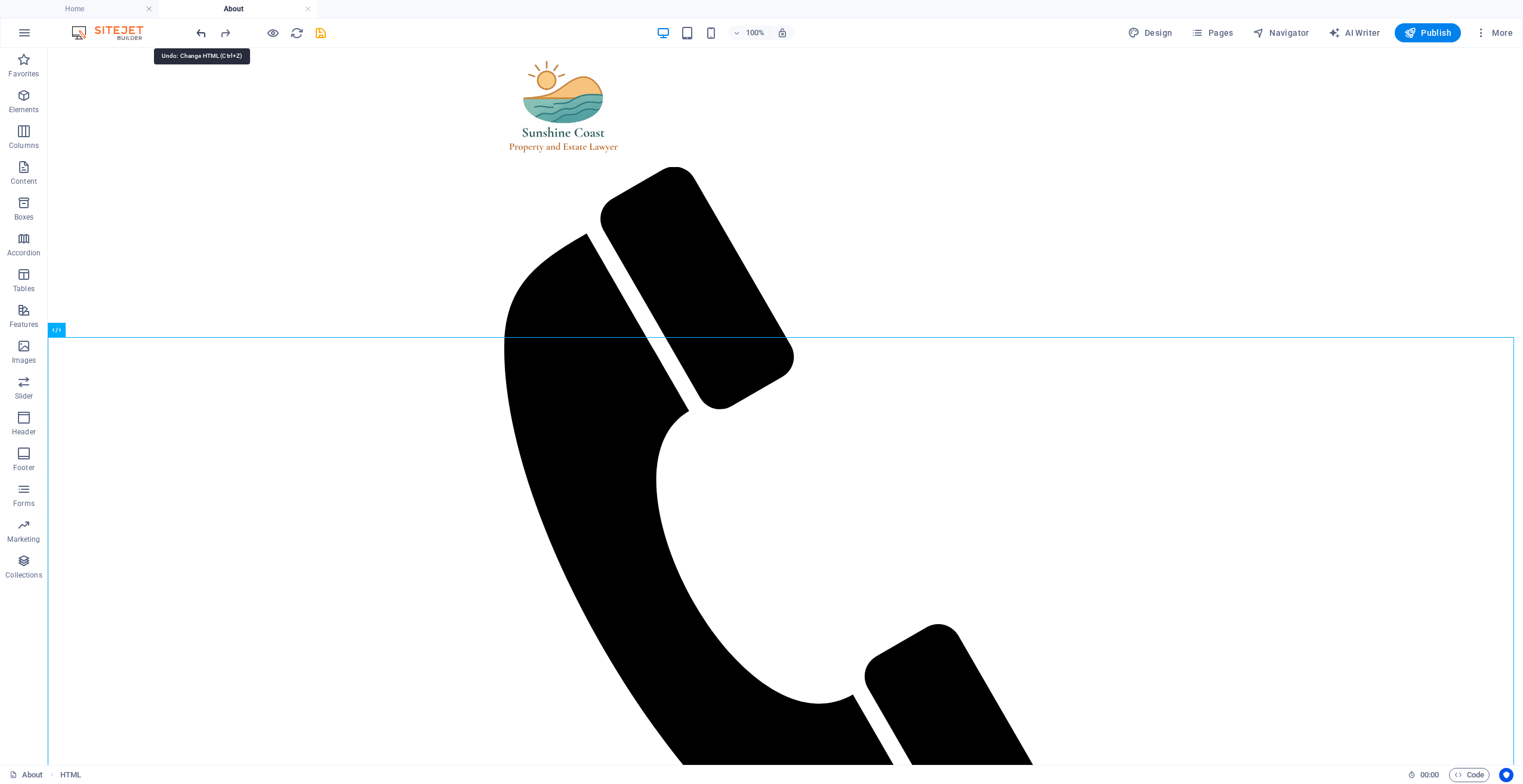
click at [200, 34] on icon "undo" at bounding box center [201, 32] width 13 height 13
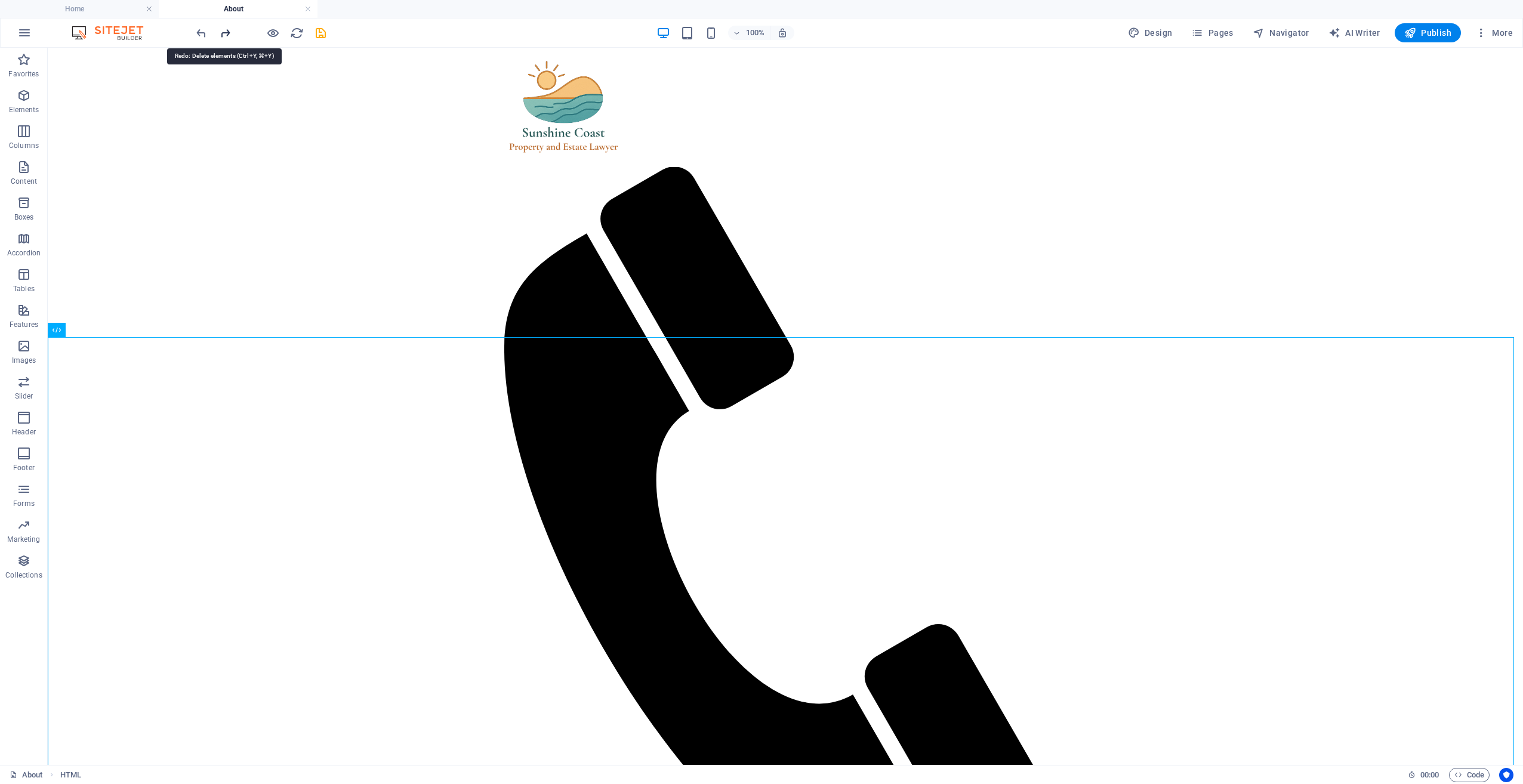
click at [222, 31] on icon "redo" at bounding box center [225, 32] width 13 height 13
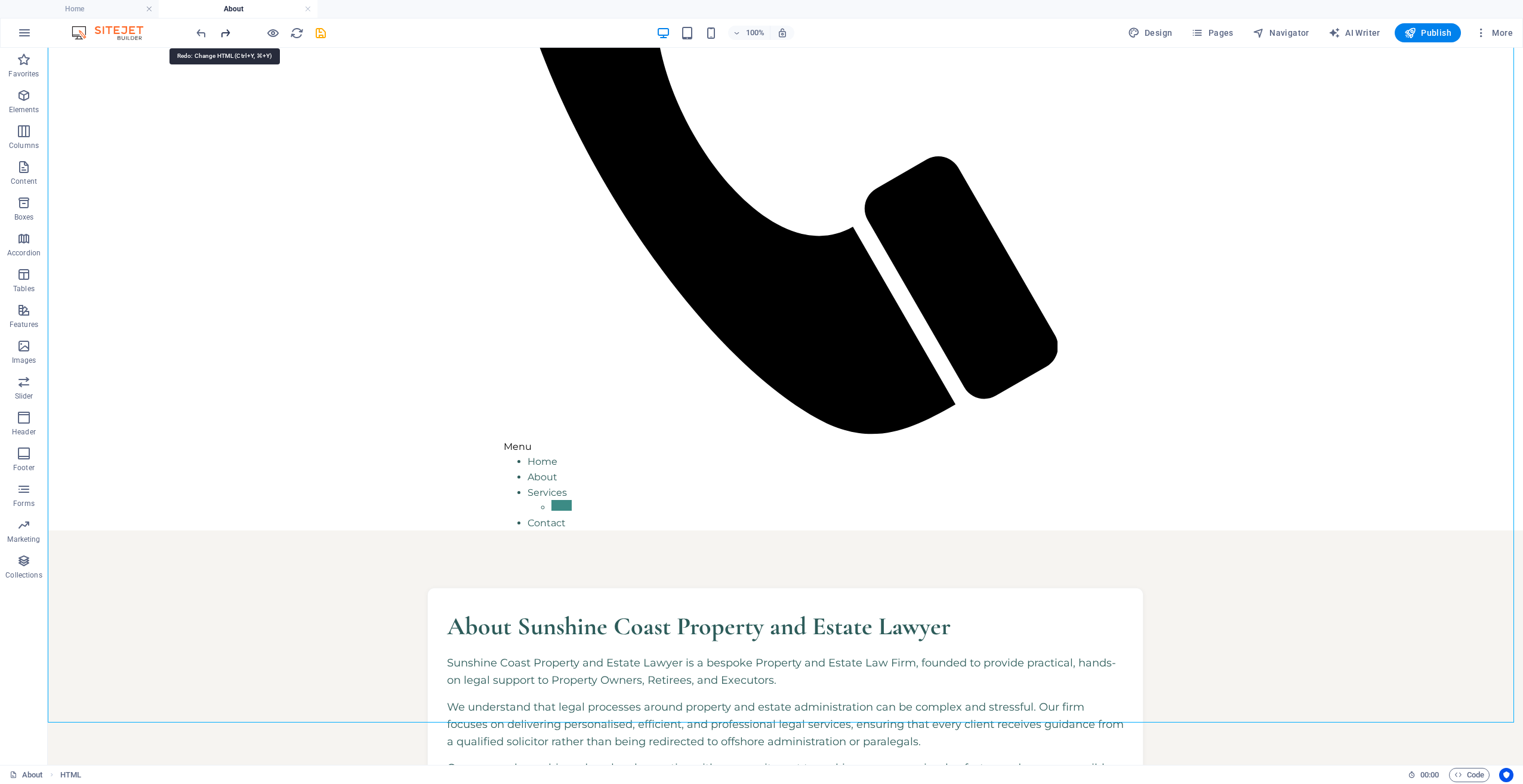
click at [222, 31] on icon "redo" at bounding box center [225, 32] width 13 height 13
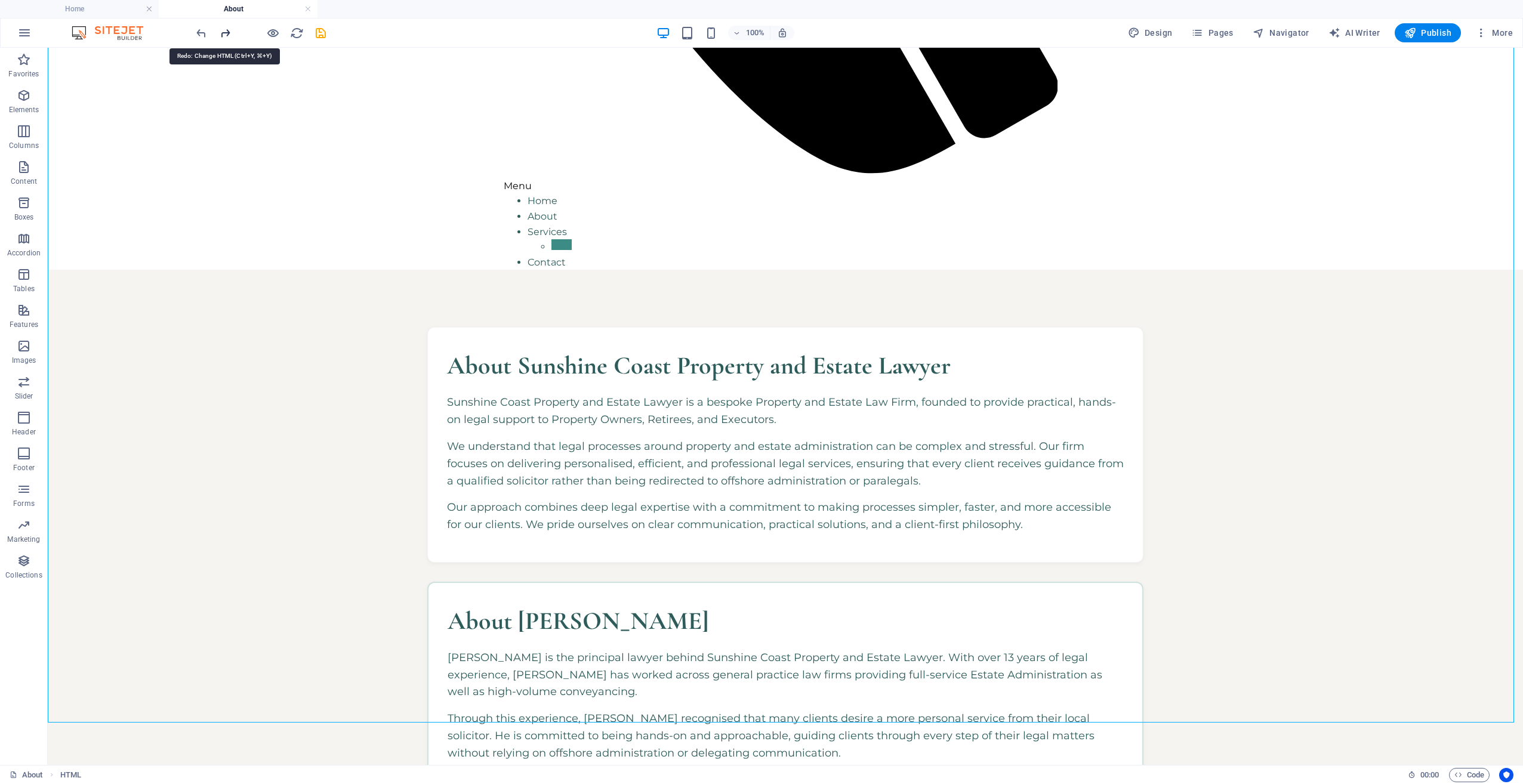
click at [222, 31] on icon "redo" at bounding box center [225, 32] width 13 height 13
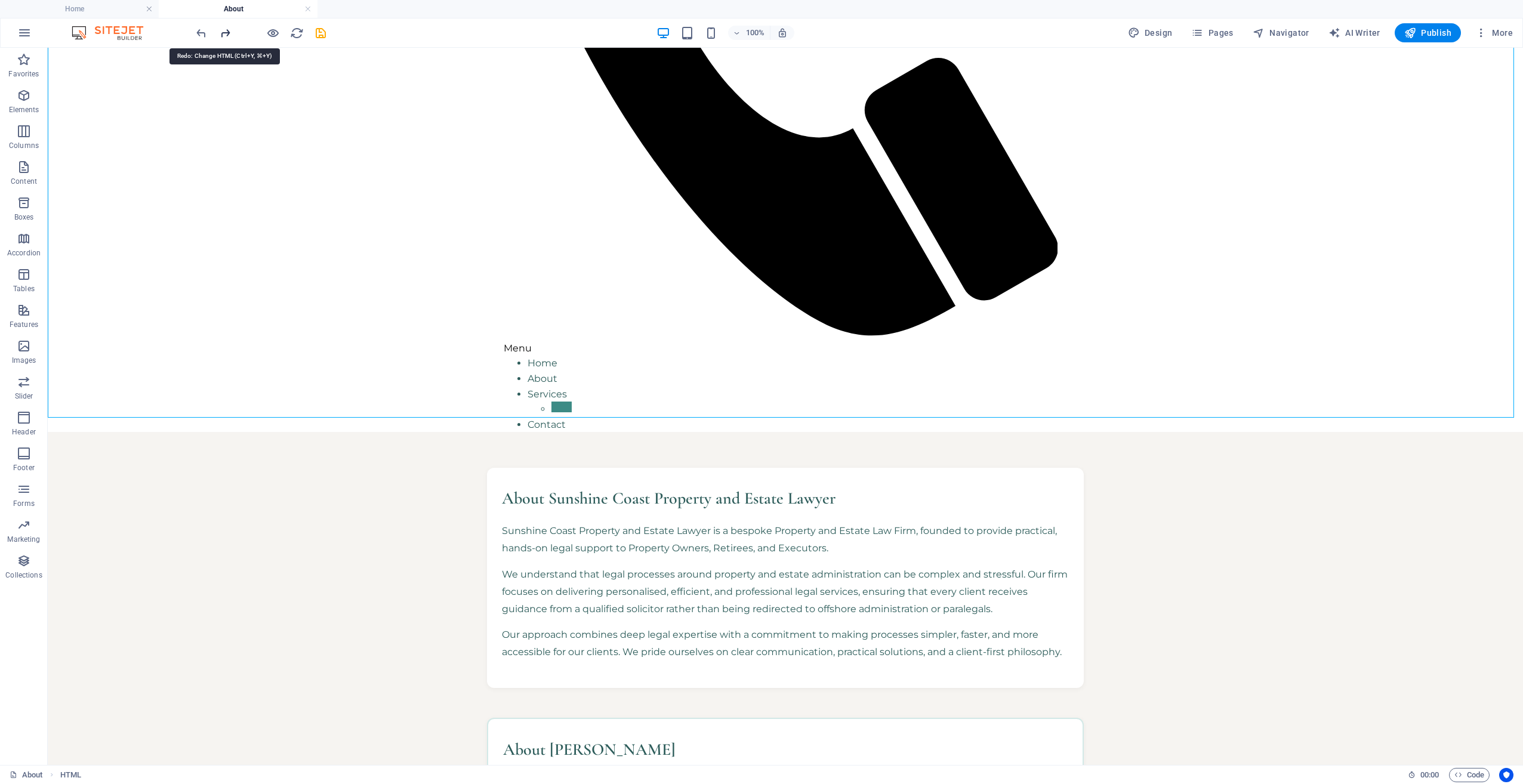
click at [225, 31] on icon "redo" at bounding box center [225, 32] width 13 height 13
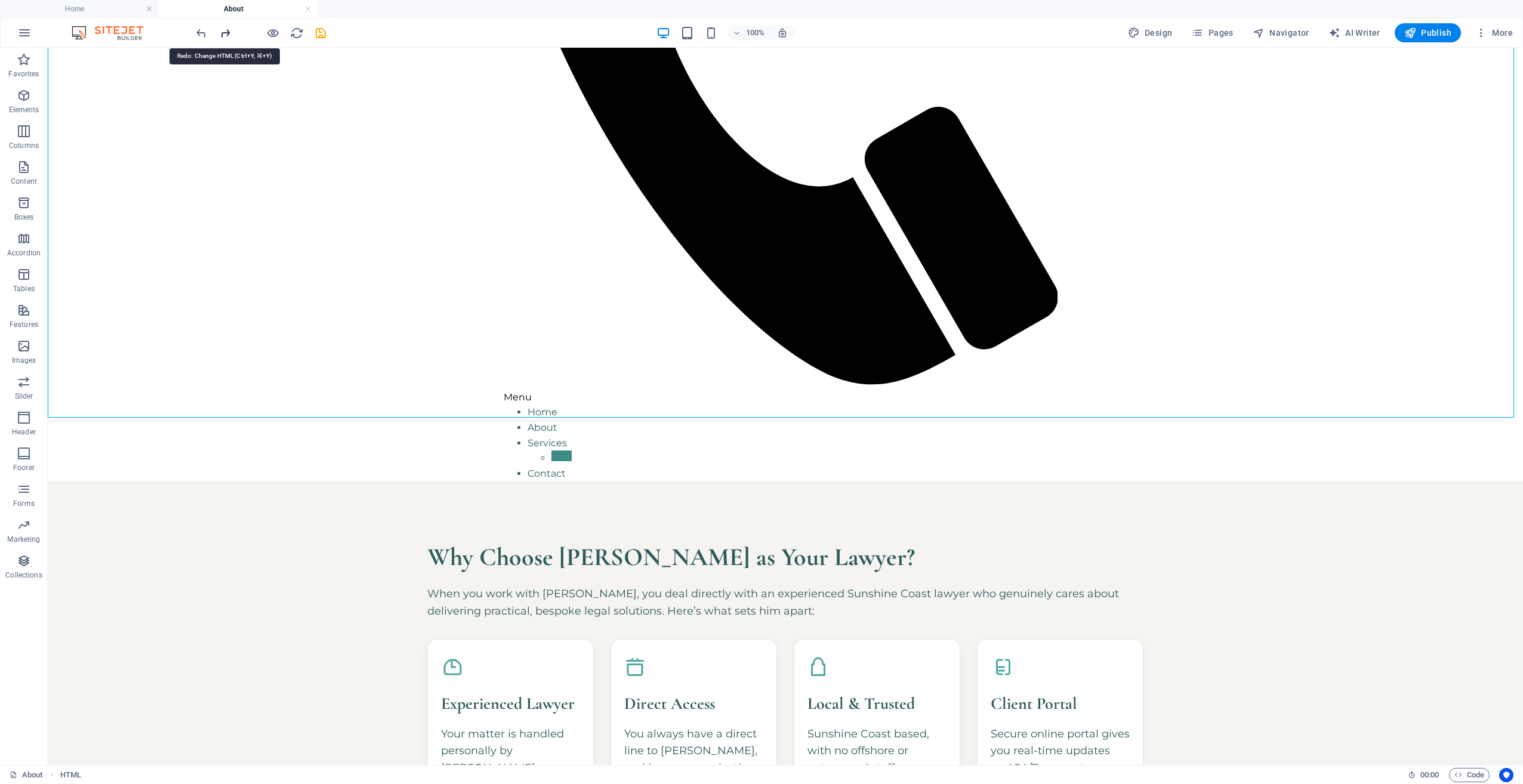
click at [226, 32] on icon "redo" at bounding box center [225, 32] width 13 height 13
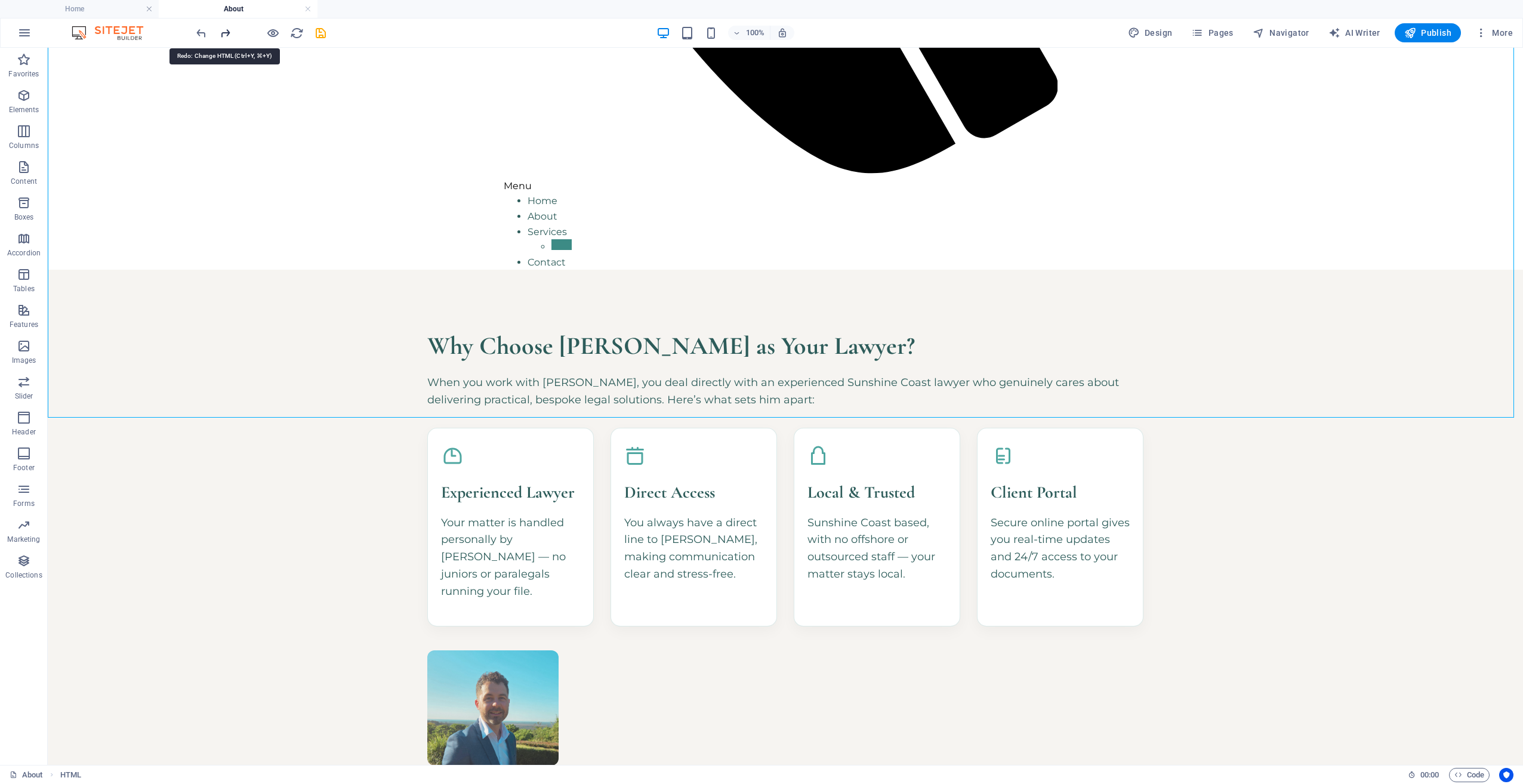
click at [226, 32] on icon "redo" at bounding box center [225, 32] width 13 height 13
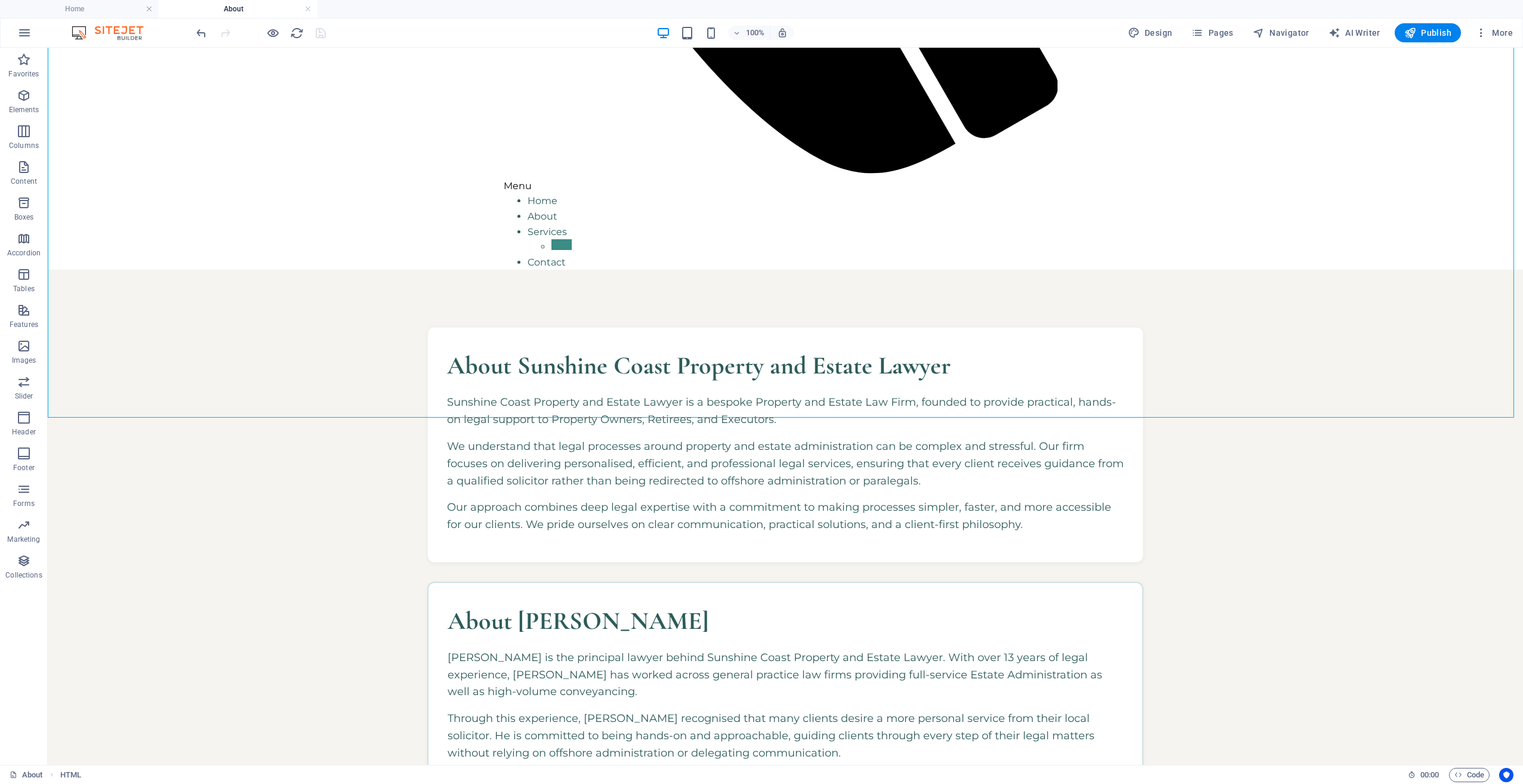
click at [226, 32] on div at bounding box center [261, 33] width 134 height 19
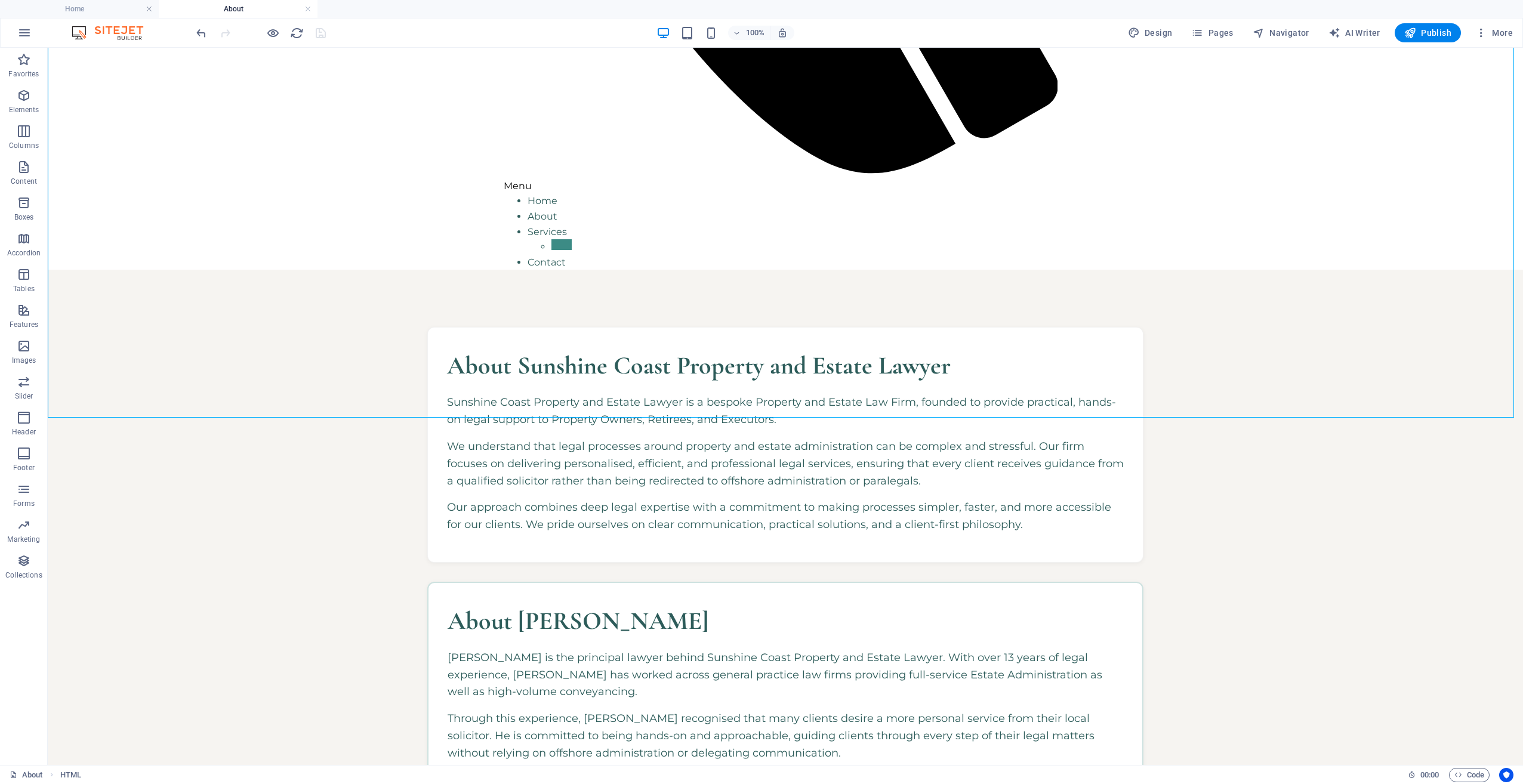
click at [226, 32] on div at bounding box center [261, 33] width 134 height 19
drag, startPoint x: 274, startPoint y: 80, endPoint x: 257, endPoint y: 127, distance: 50.0
click at [257, 269] on div "About Sunshine Coast Property and Estate Lawyer Sunshine Coast Property and Est…" at bounding box center [786, 674] width 1476 height 809
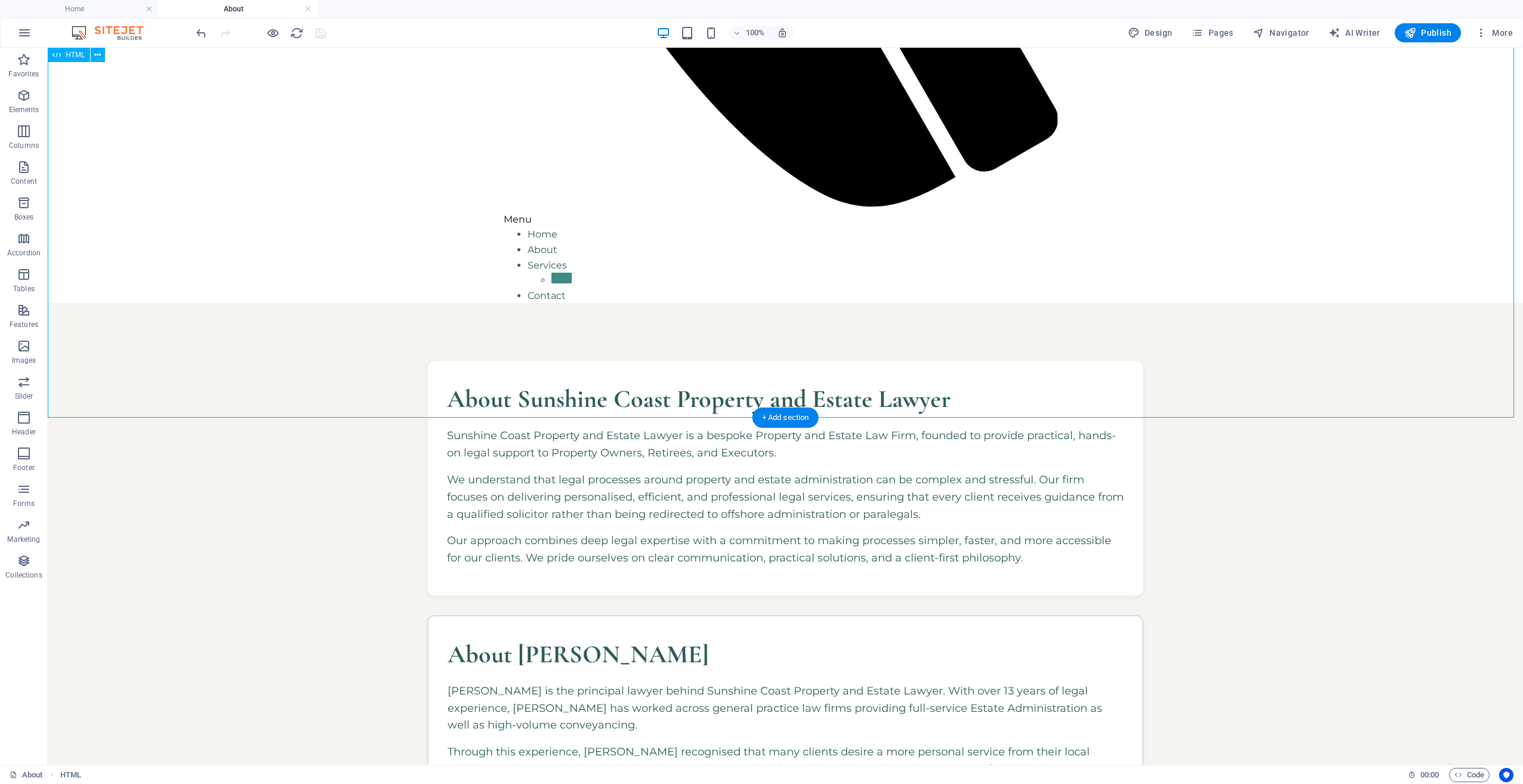
click at [279, 303] on div "About Sunshine Coast Property and Estate Lawyer Sunshine Coast Property and Est…" at bounding box center [786, 708] width 1476 height 809
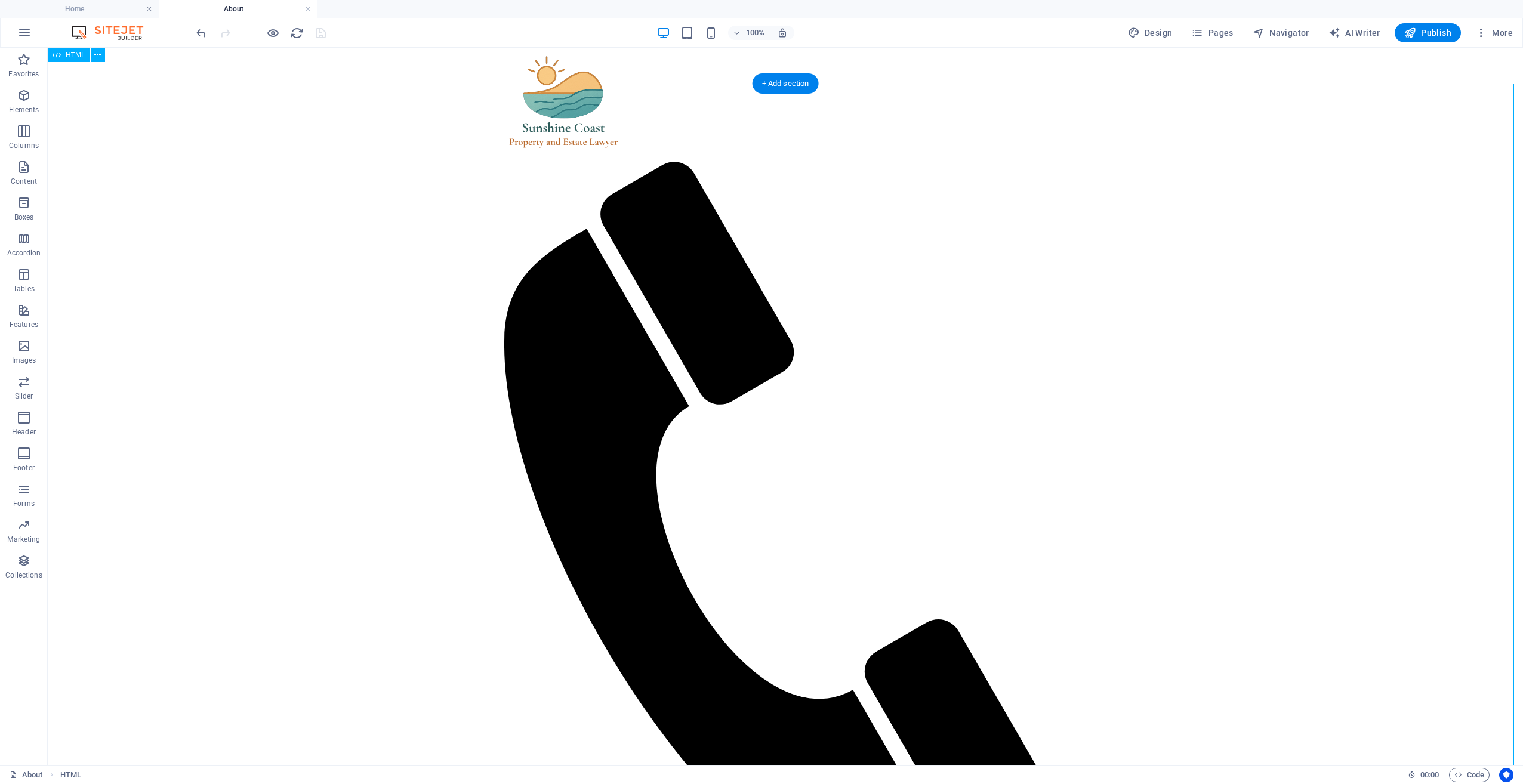
scroll to position [0, 0]
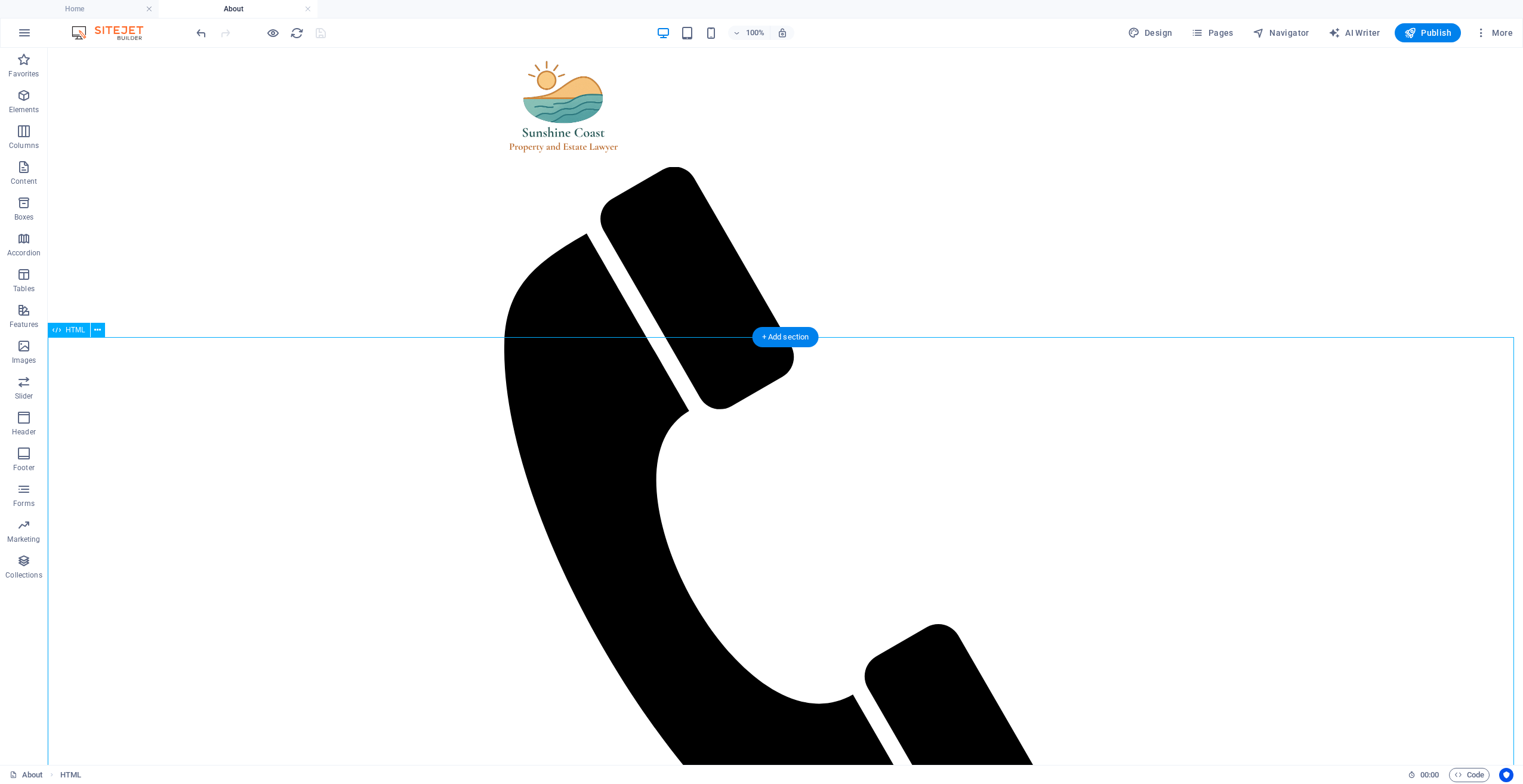
click at [90, 14] on h4 "Home" at bounding box center [79, 9] width 158 height 13
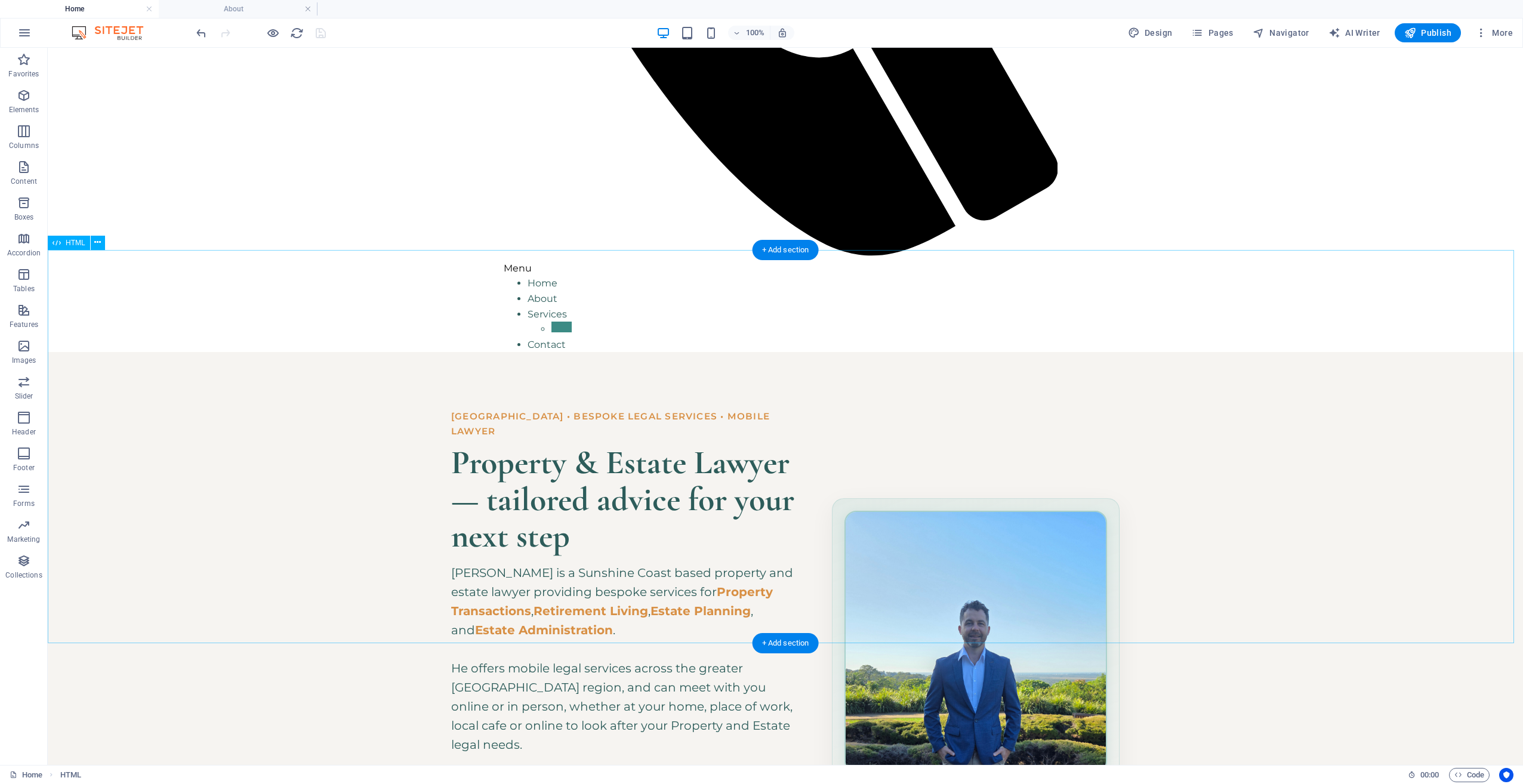
scroll to position [779, 0]
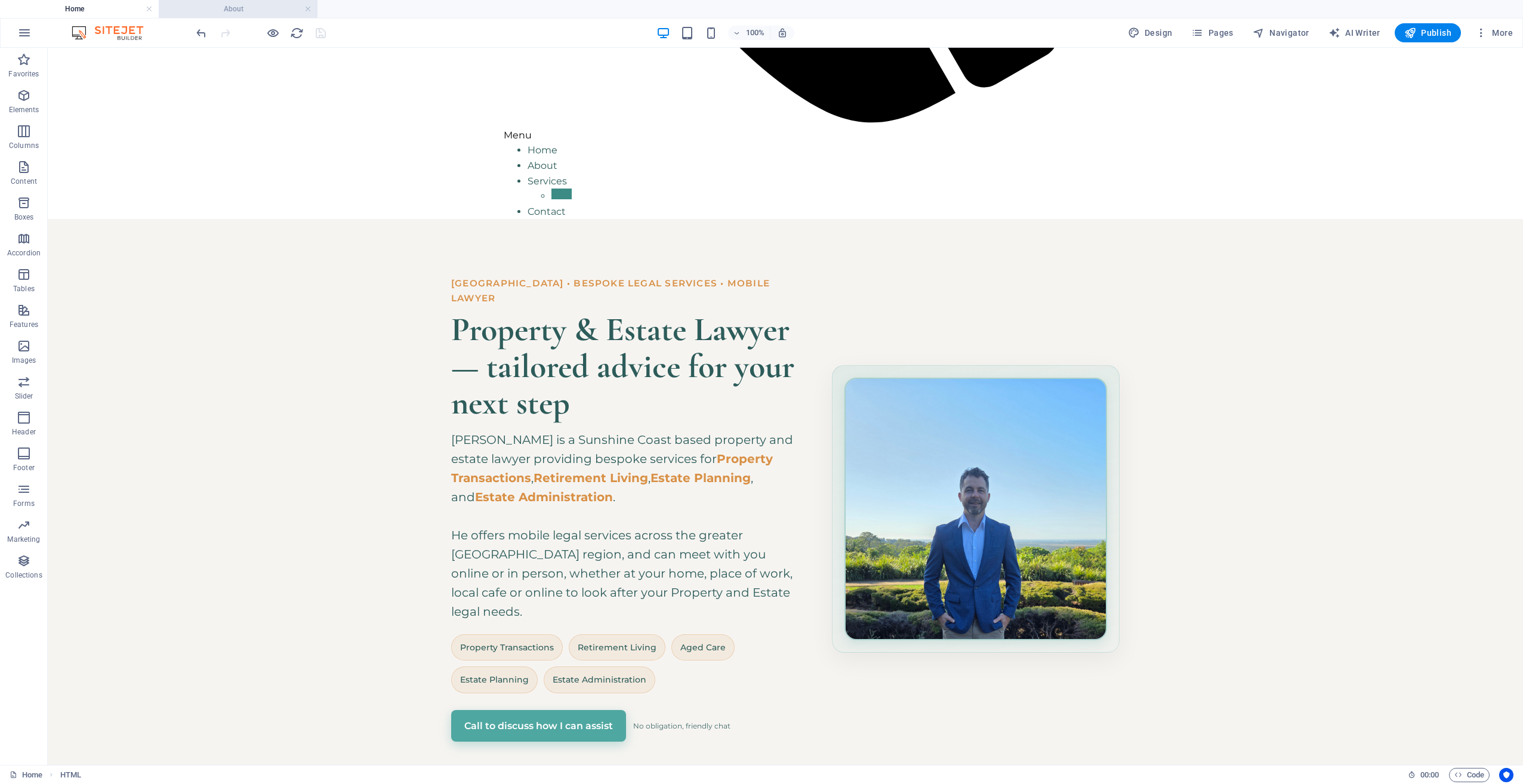
click at [223, 6] on h4 "About" at bounding box center [237, 9] width 158 height 13
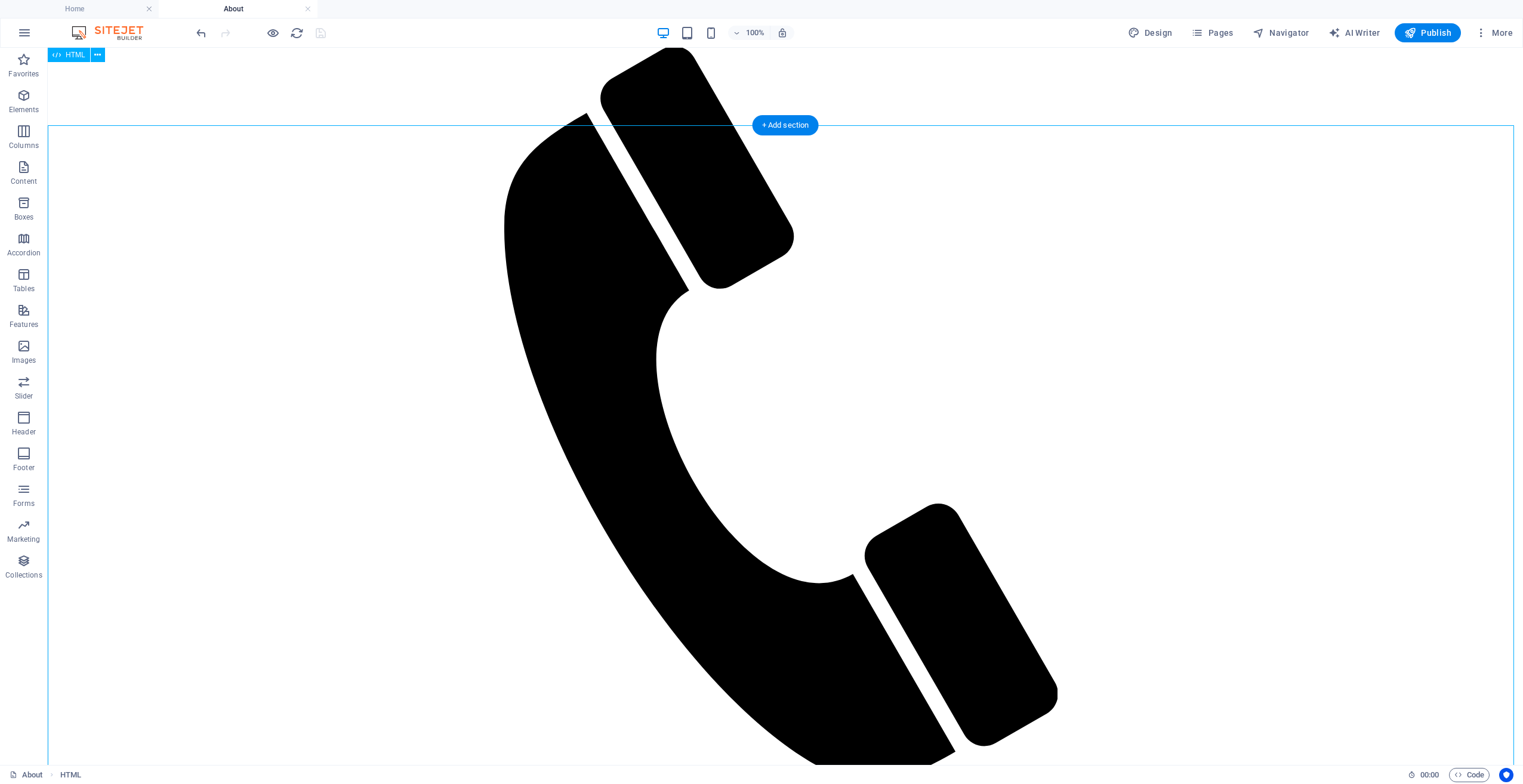
scroll to position [119, 0]
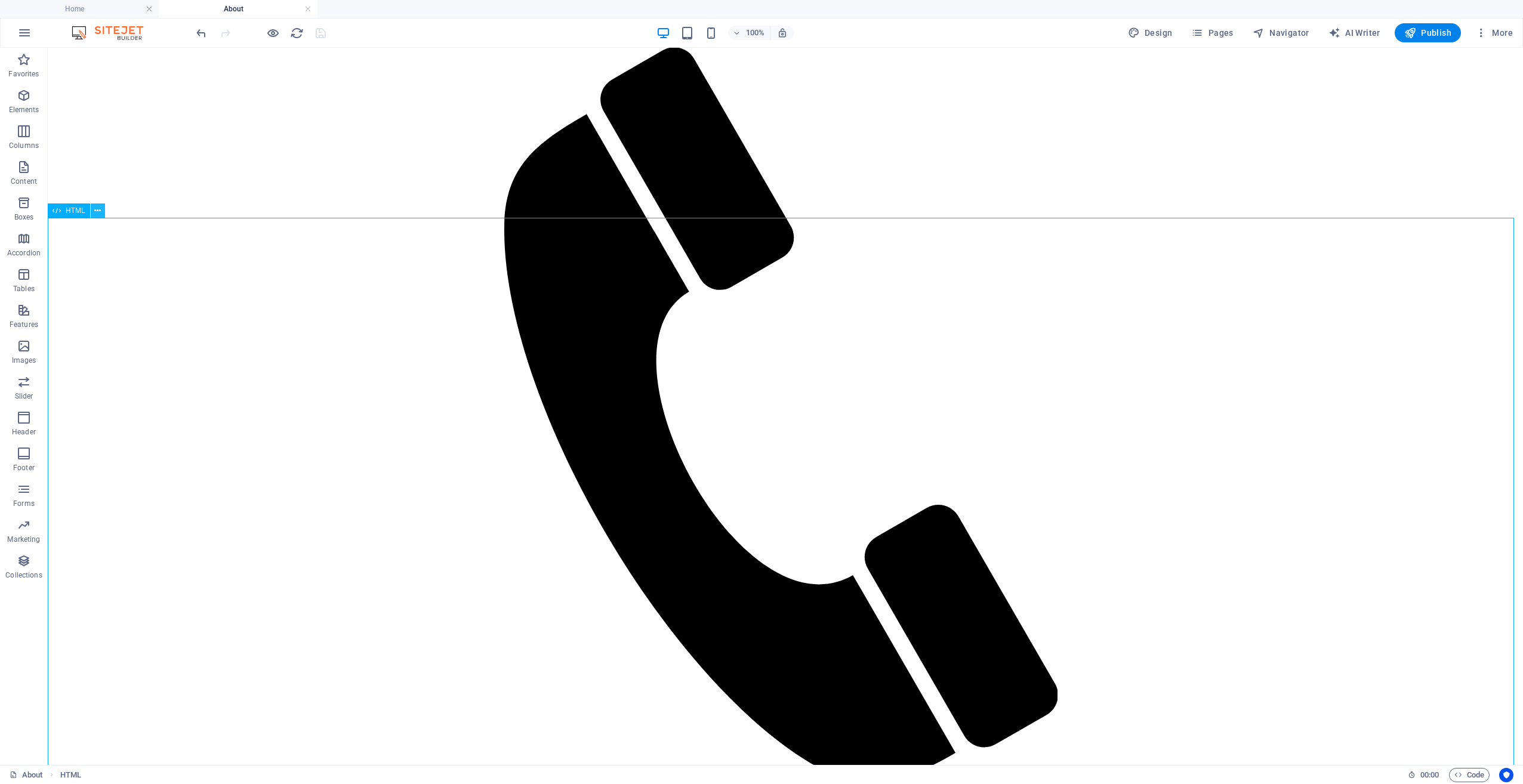
click at [98, 217] on icon at bounding box center [98, 211] width 6 height 13
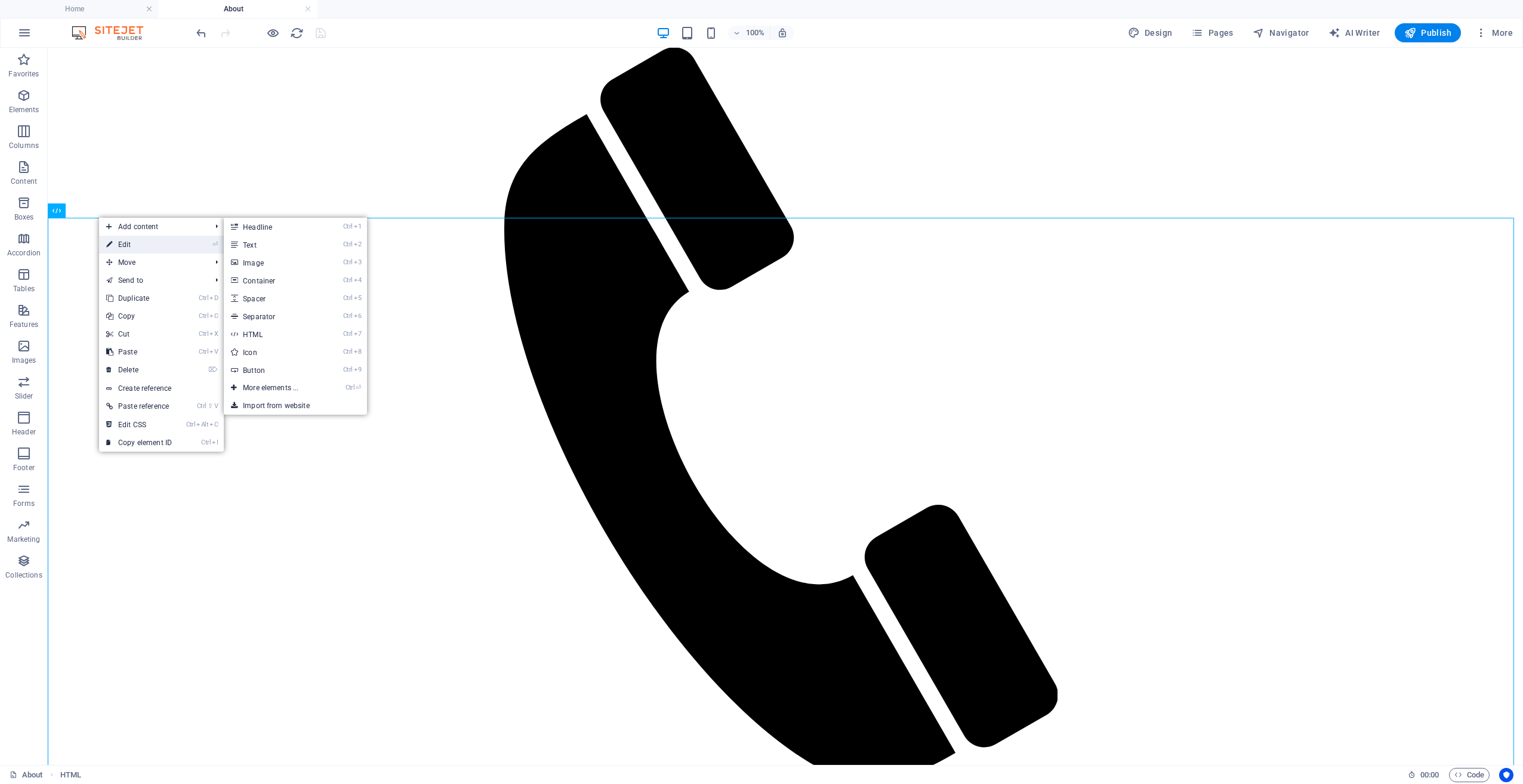
click at [120, 243] on link "⏎ Edit" at bounding box center [139, 244] width 80 height 18
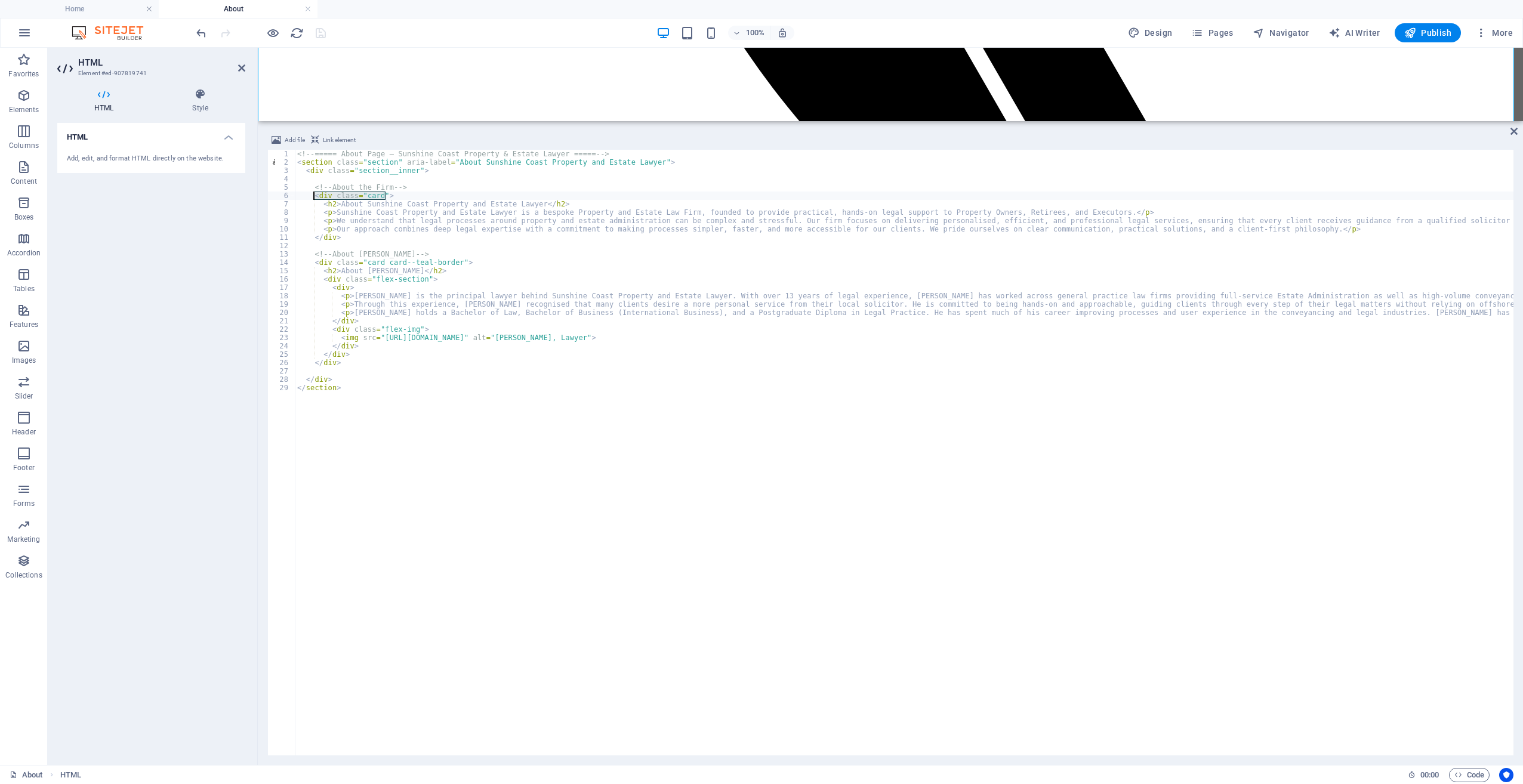
drag, startPoint x: 386, startPoint y: 195, endPoint x: 314, endPoint y: 195, distance: 72.0
click at [314, 195] on div "<!-- ===== About Page – Sunshine Coast Property & Estate Lawyer ===== --> < sec…" at bounding box center [1228, 459] width 1867 height 620
paste textarea "card--teal-border"
type textarea "<div class="card card--teal-border">"
click at [437, 340] on div "About Sunshine Coast Property and Estate Lawyer Sunshine Coast Property and Est…" at bounding box center [890, 745] width 1265 height 810
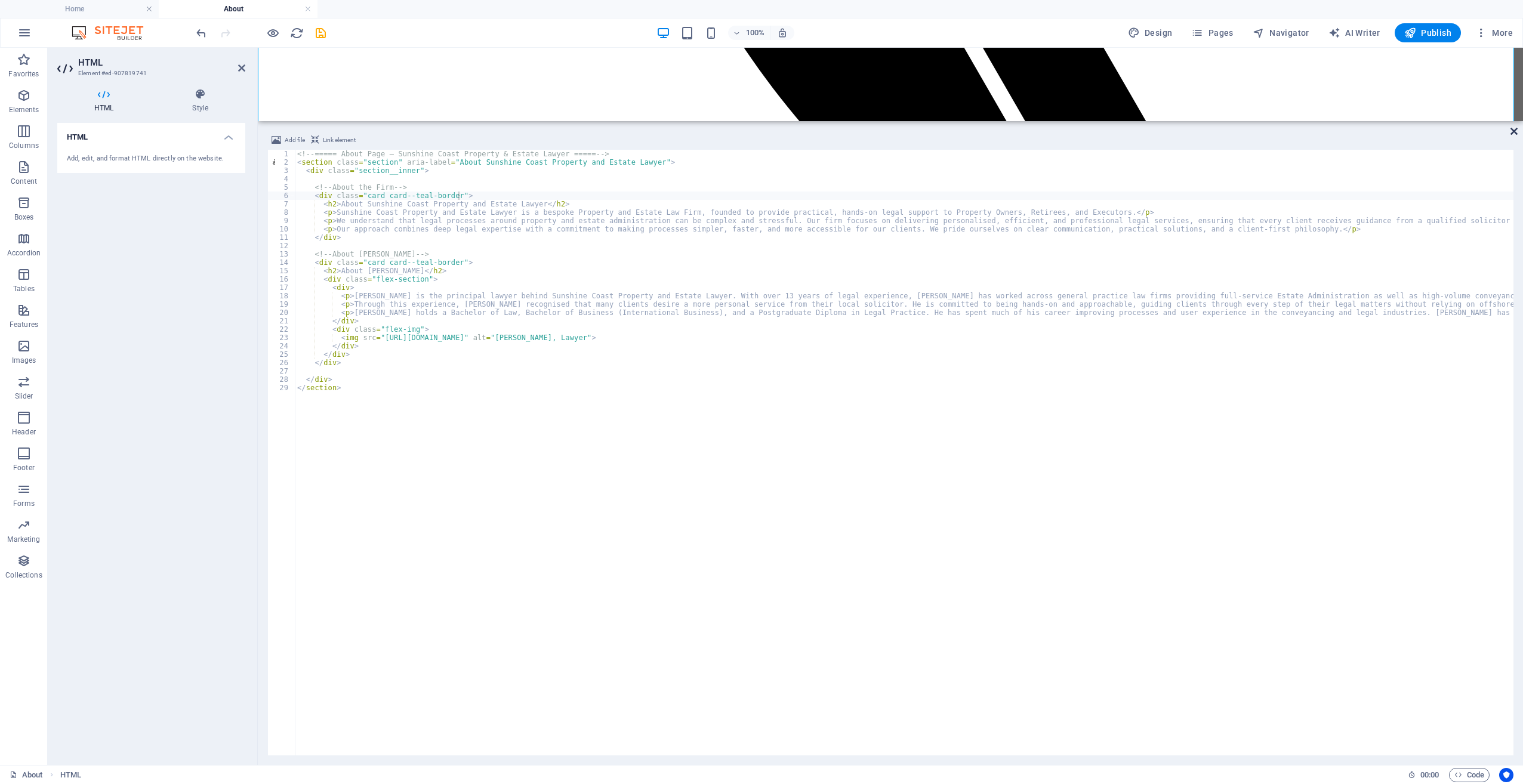
click at [1514, 132] on icon at bounding box center [1514, 132] width 7 height 9
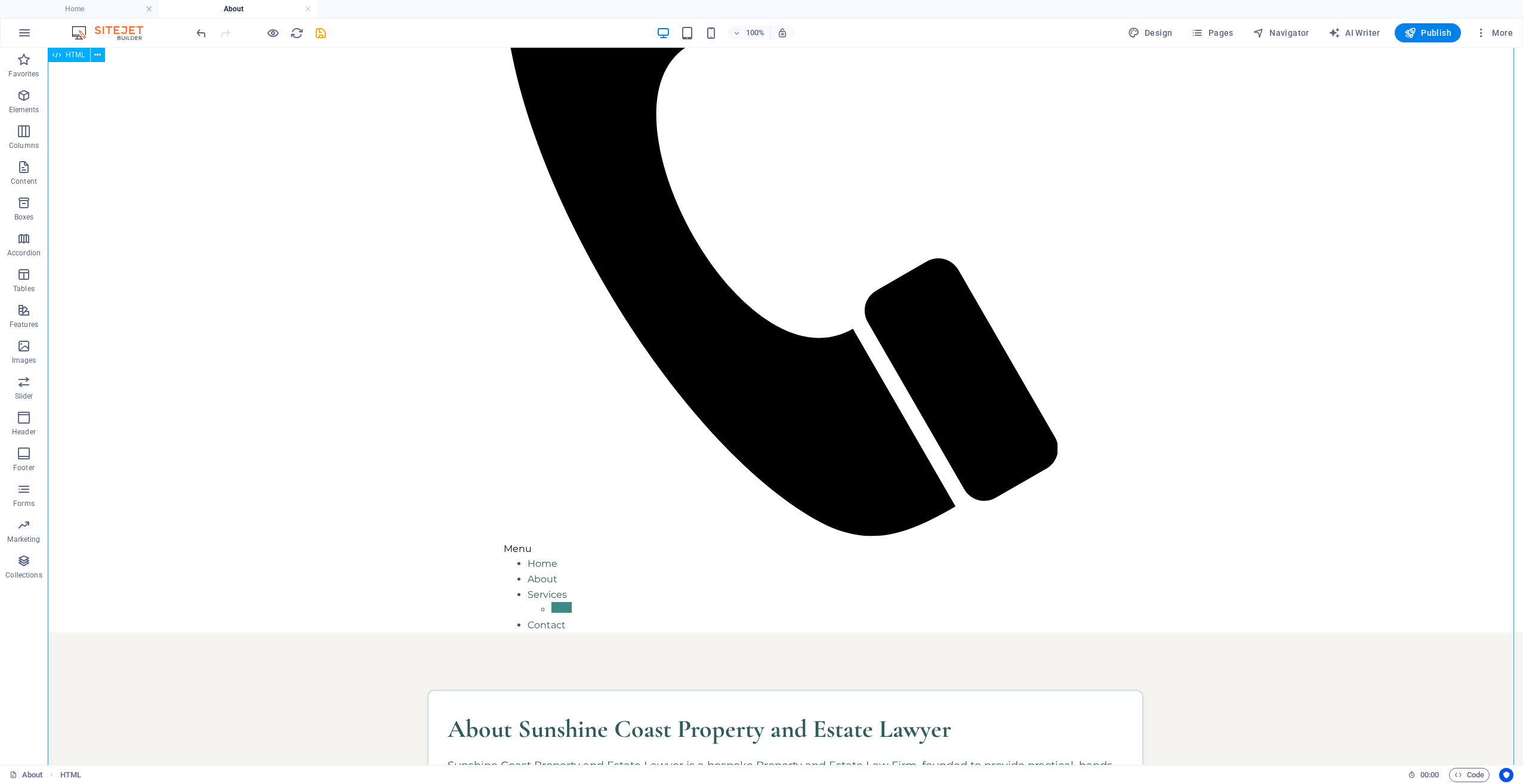
scroll to position [299, 0]
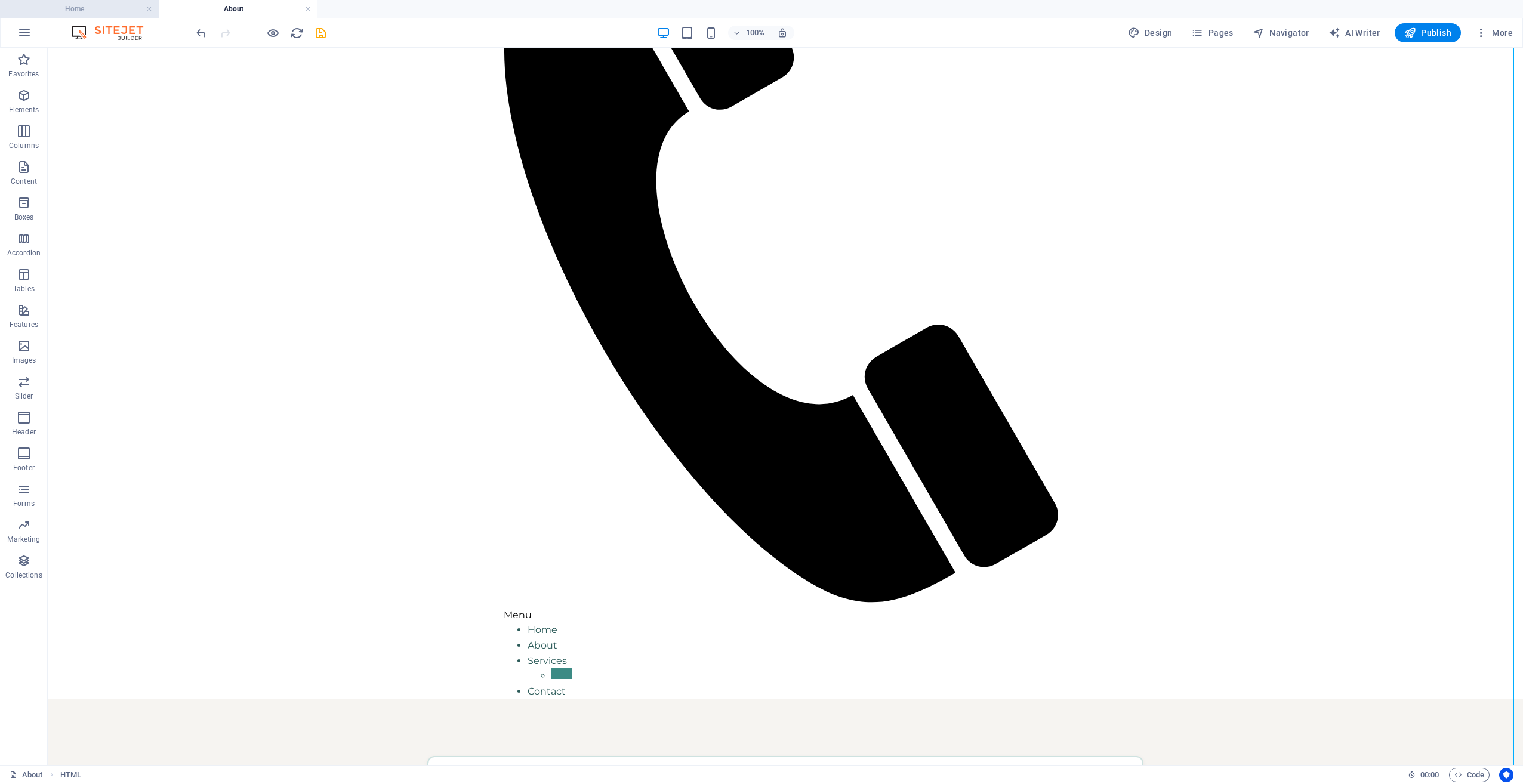
click at [99, 6] on h4 "Home" at bounding box center [79, 9] width 158 height 13
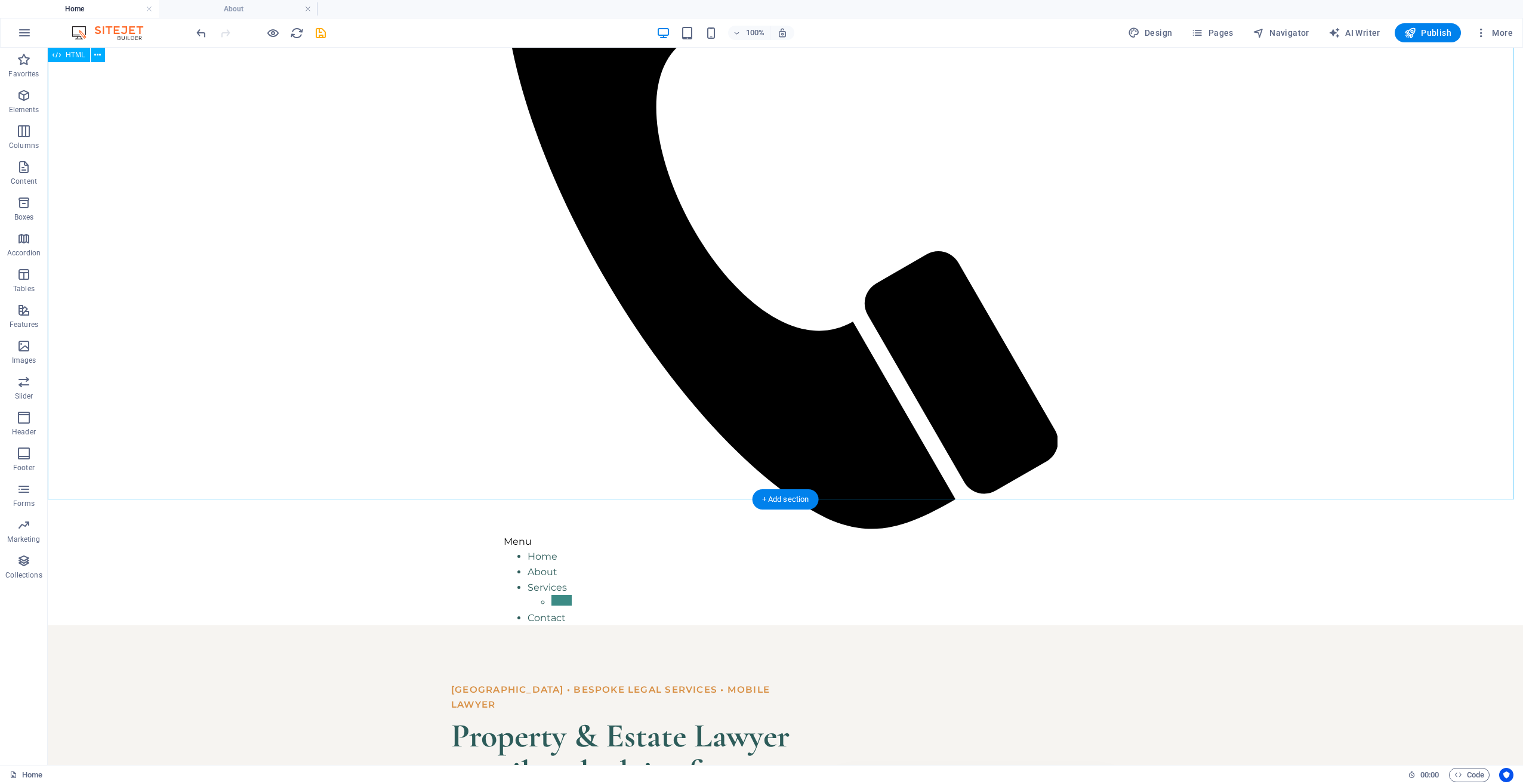
scroll to position [362, 0]
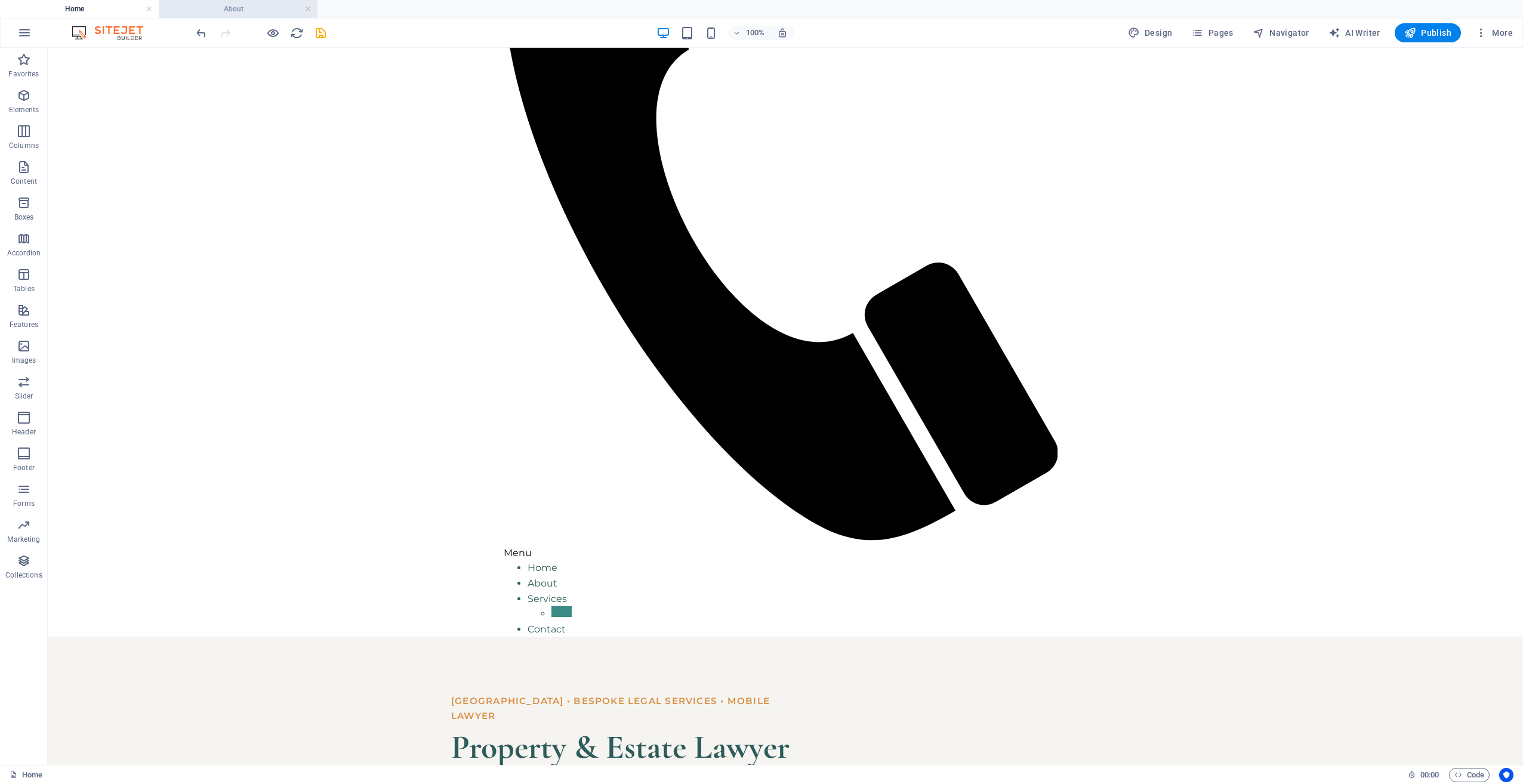
click at [222, 9] on h4 "About" at bounding box center [237, 9] width 158 height 13
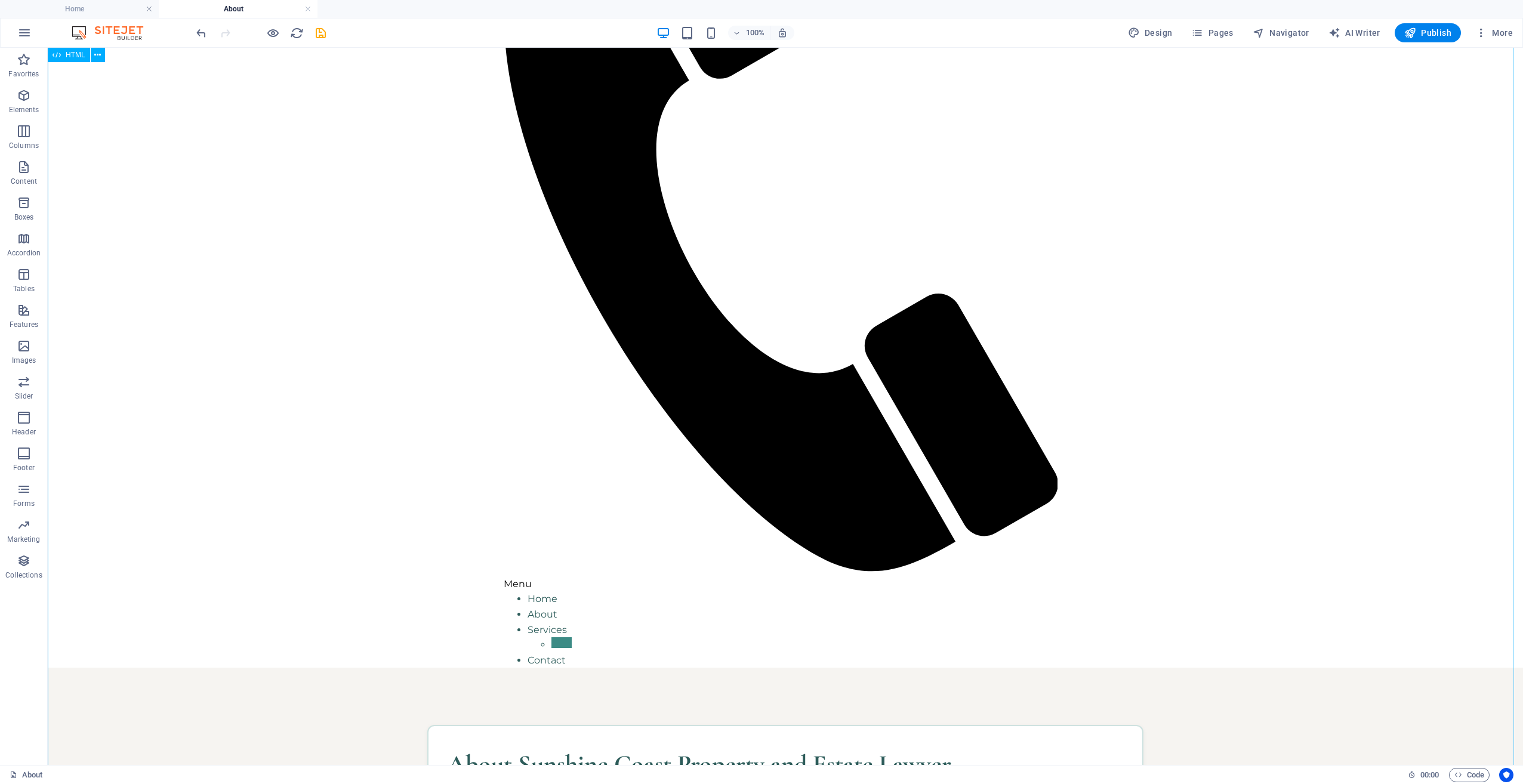
scroll to position [419, 0]
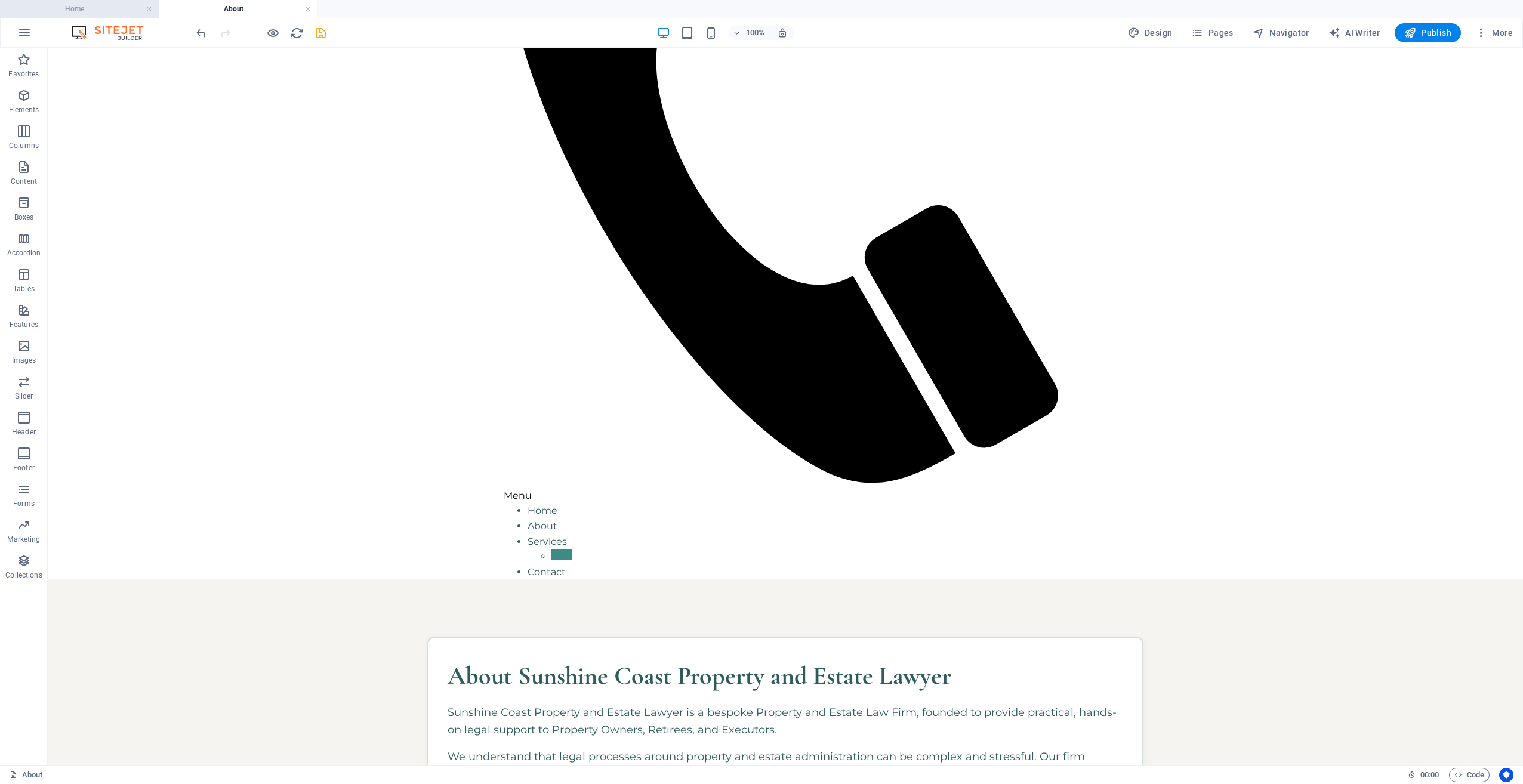
click at [115, 9] on h4 "Home" at bounding box center [79, 9] width 158 height 13
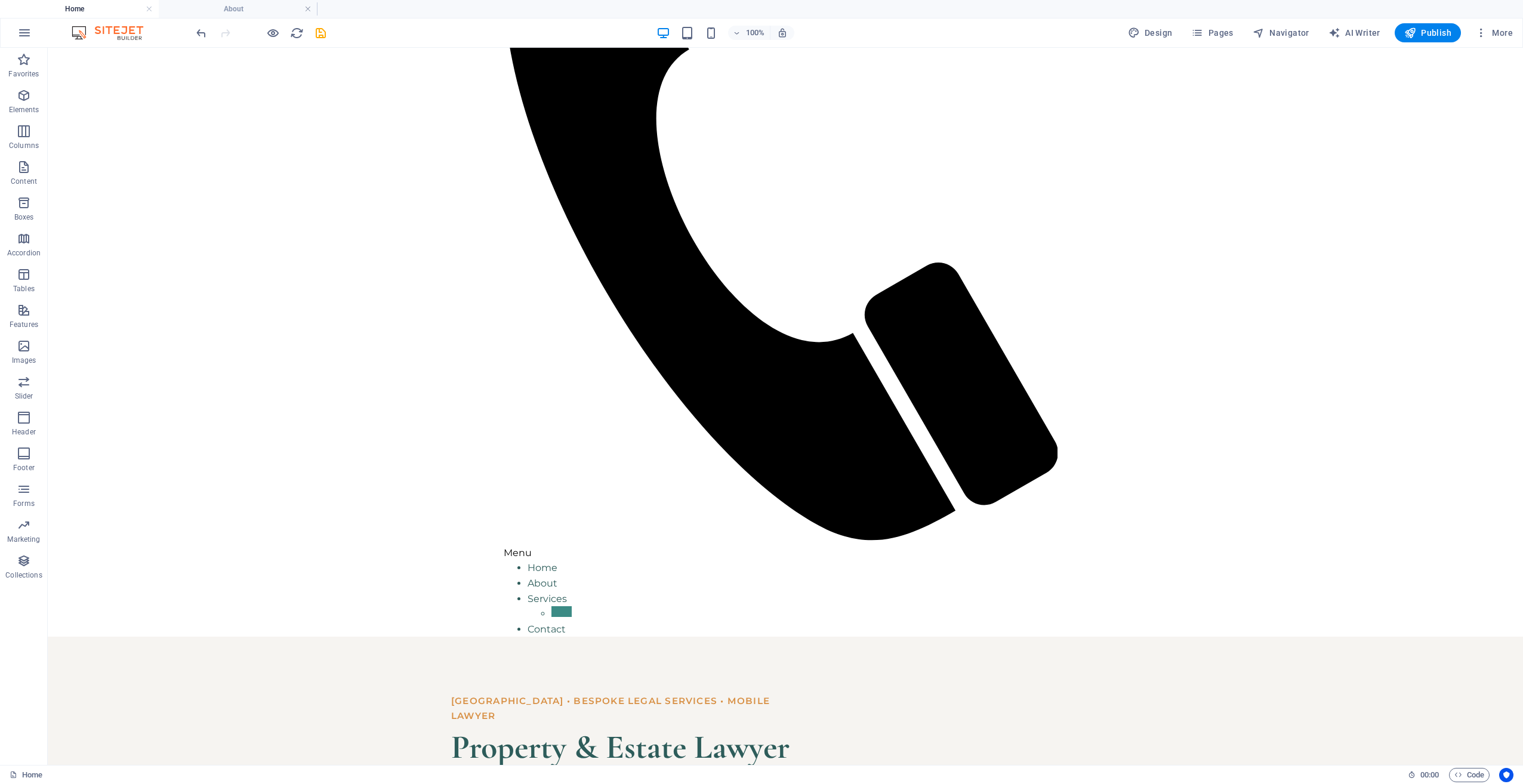
scroll to position [0, 0]
click at [186, 6] on h4 "About" at bounding box center [237, 9] width 158 height 13
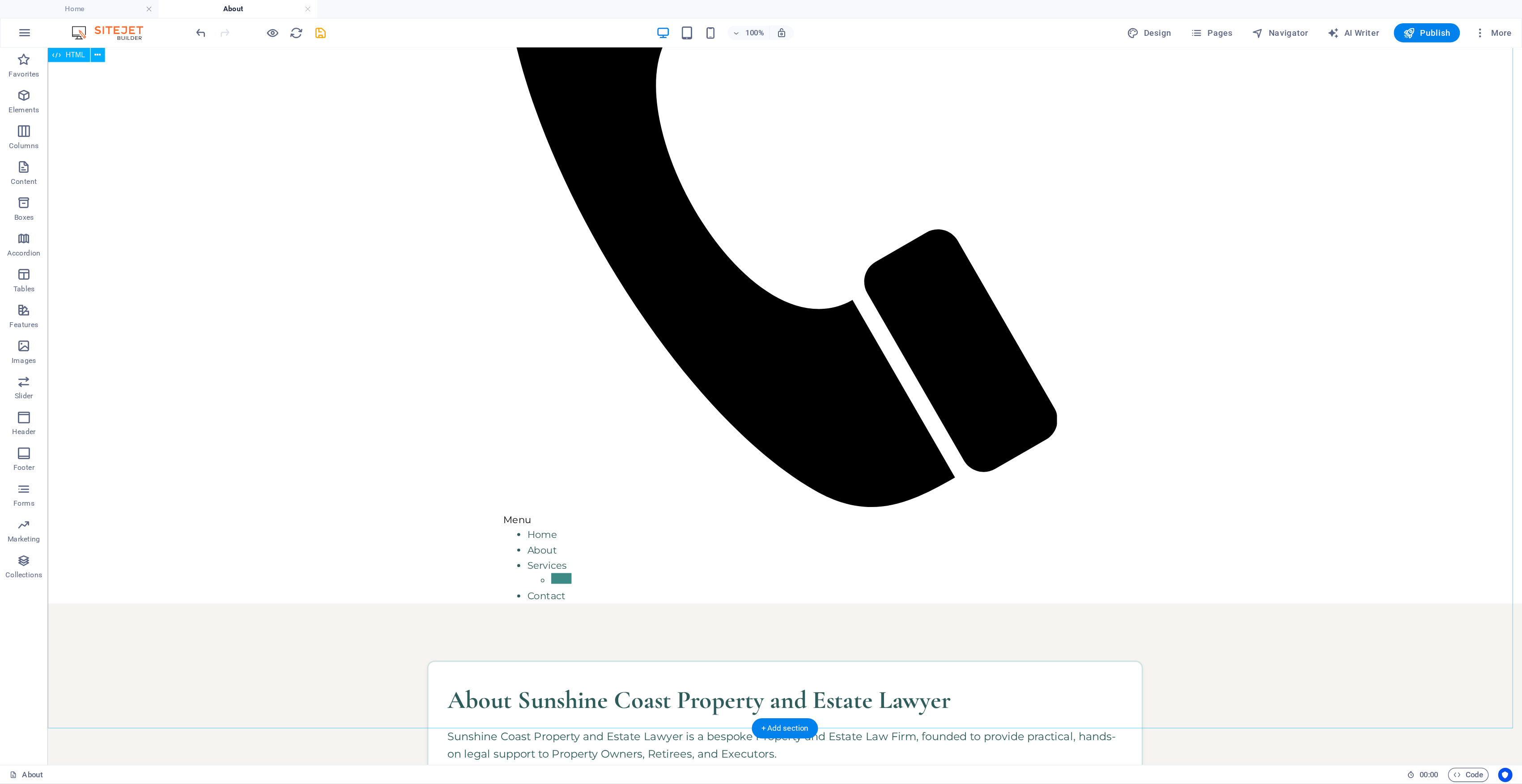
scroll to position [180, 0]
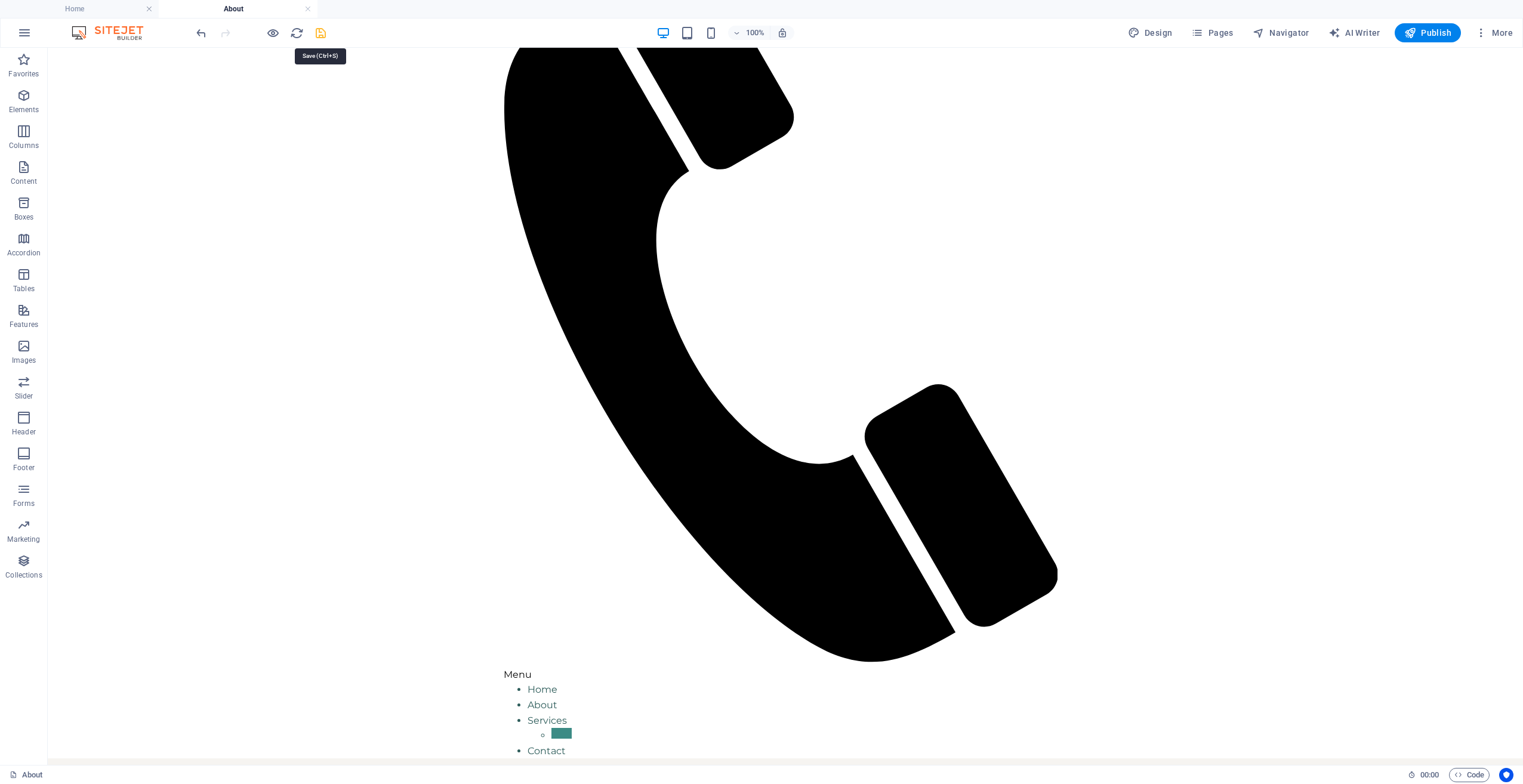
click at [326, 34] on icon "save" at bounding box center [320, 32] width 13 height 13
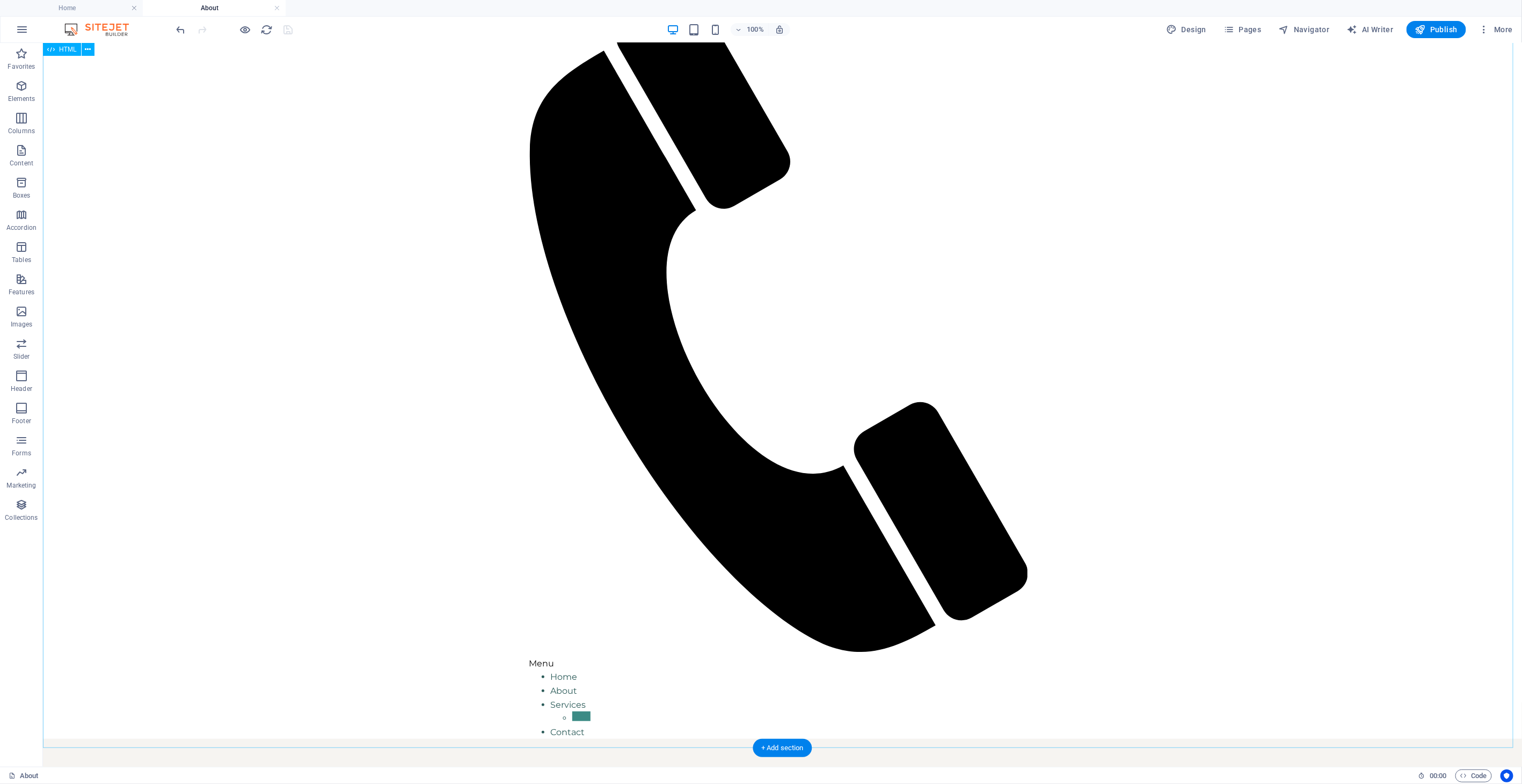
scroll to position [119, 0]
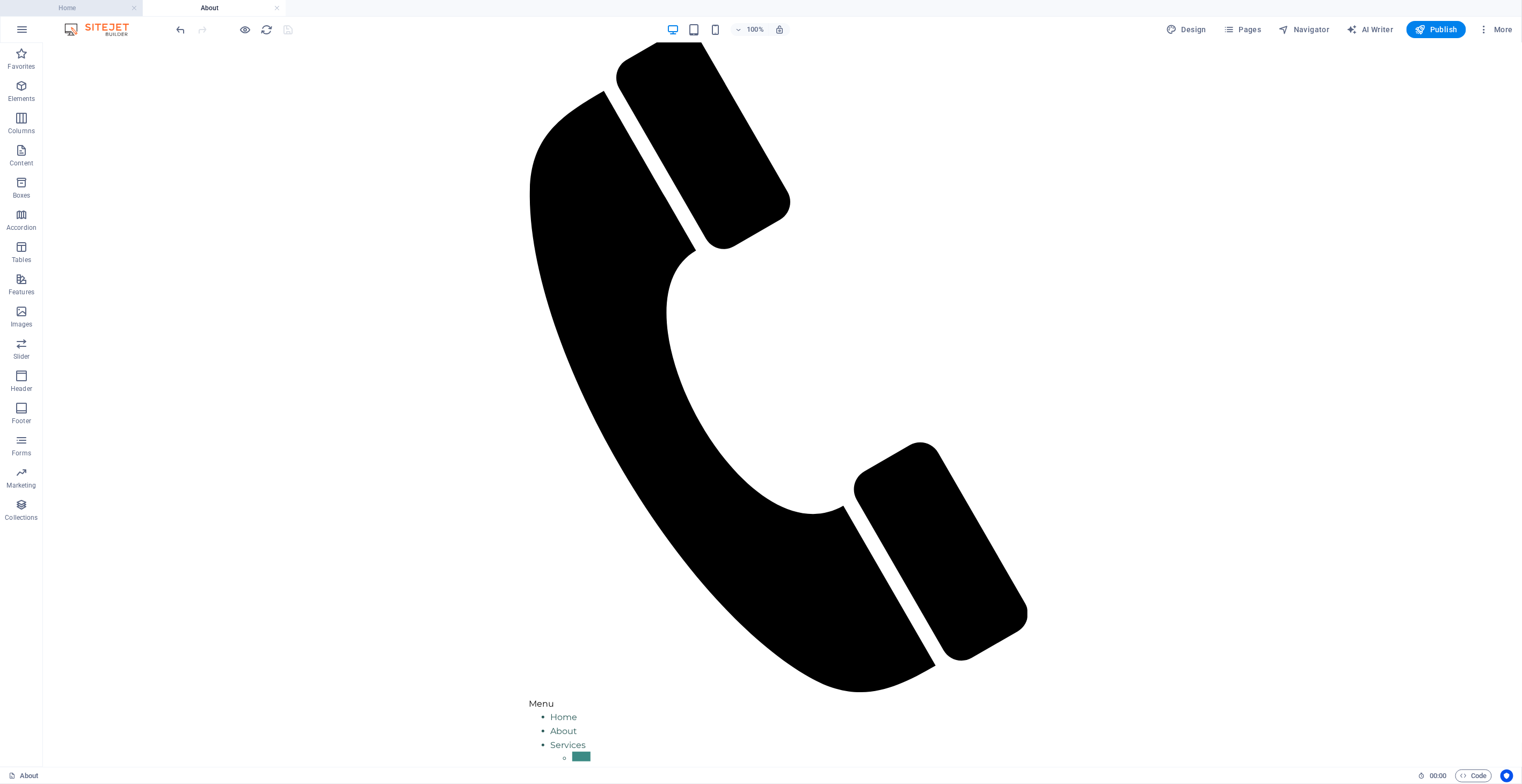
click at [83, 9] on h4 "Home" at bounding box center [71, 8] width 142 height 12
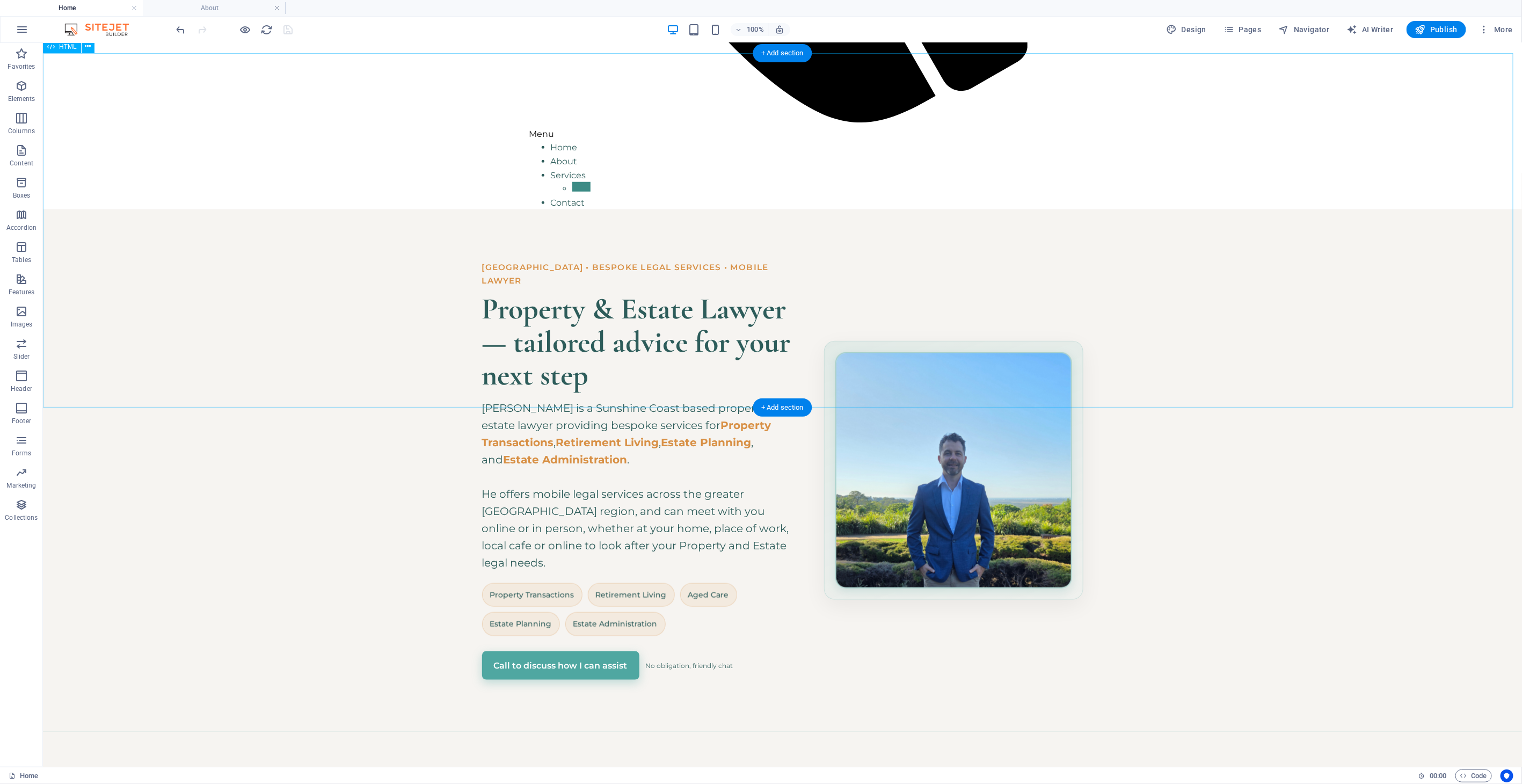
scroll to position [742, 0]
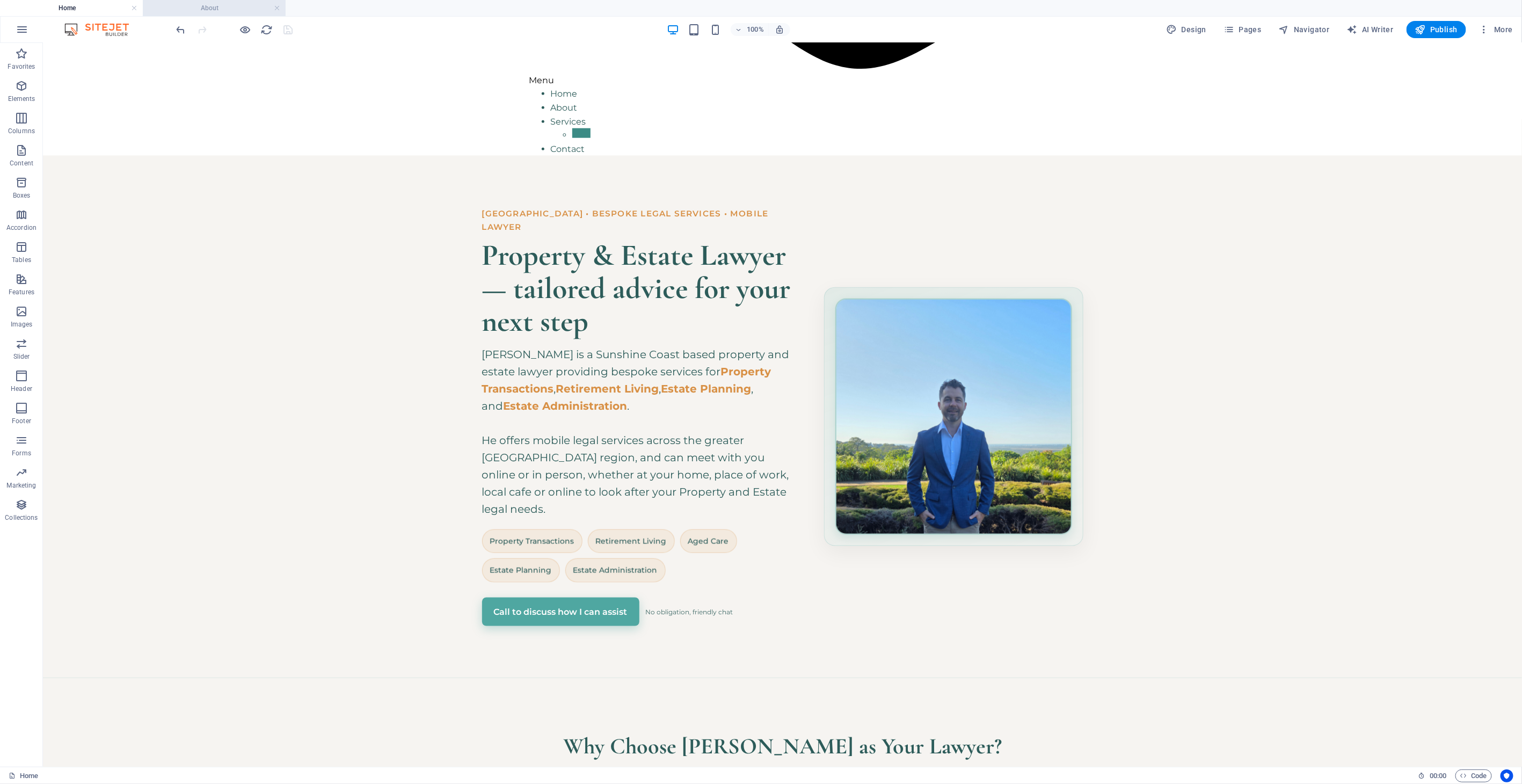
drag, startPoint x: 216, startPoint y: 20, endPoint x: 218, endPoint y: 9, distance: 11.2
click at [216, 19] on div "100% Design Pages Navigator AI Writer Publish More" at bounding box center [761, 29] width 1521 height 26
click at [218, 9] on h4 "About" at bounding box center [213, 8] width 142 height 12
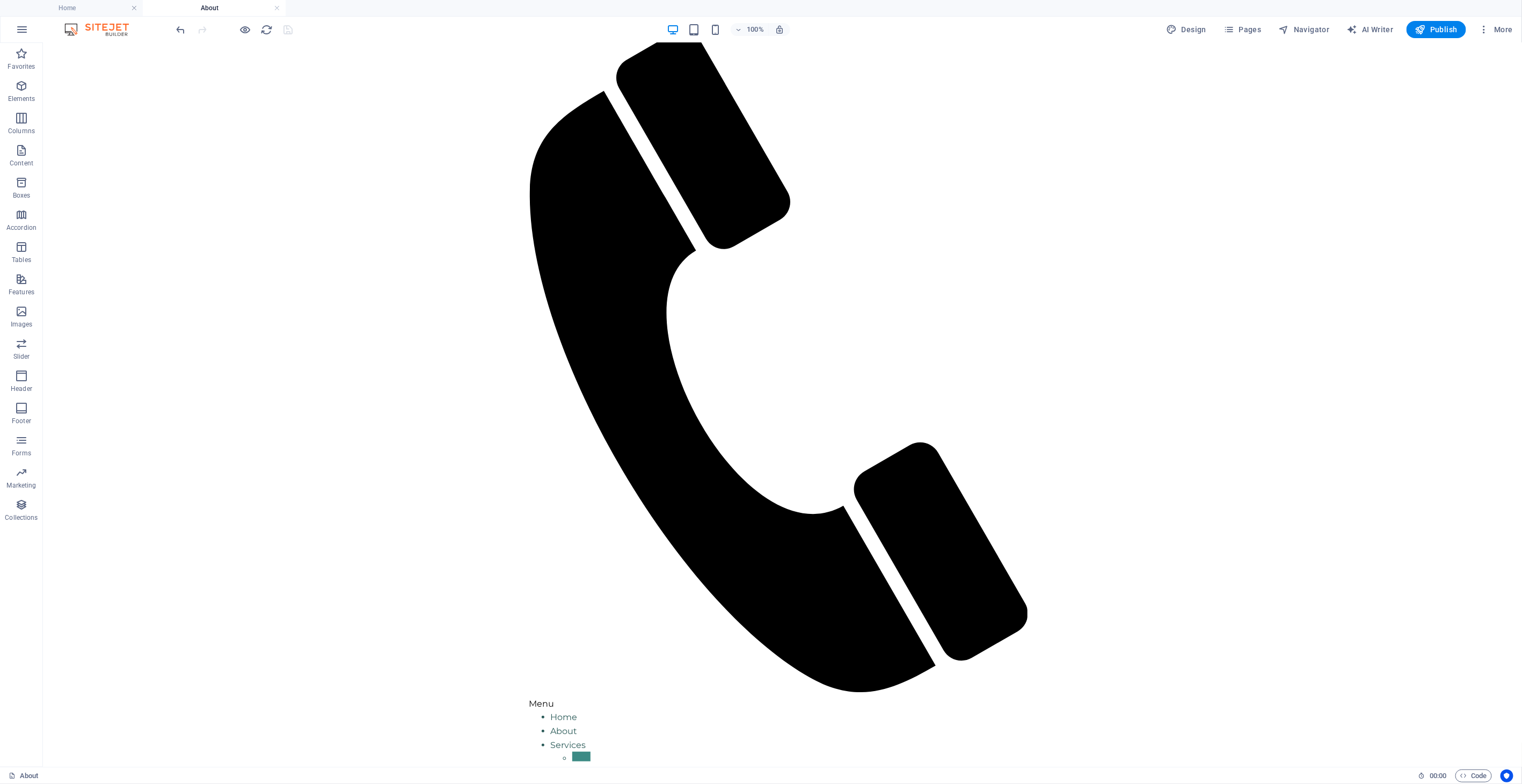
click at [218, 9] on h4 "About" at bounding box center [213, 8] width 142 height 12
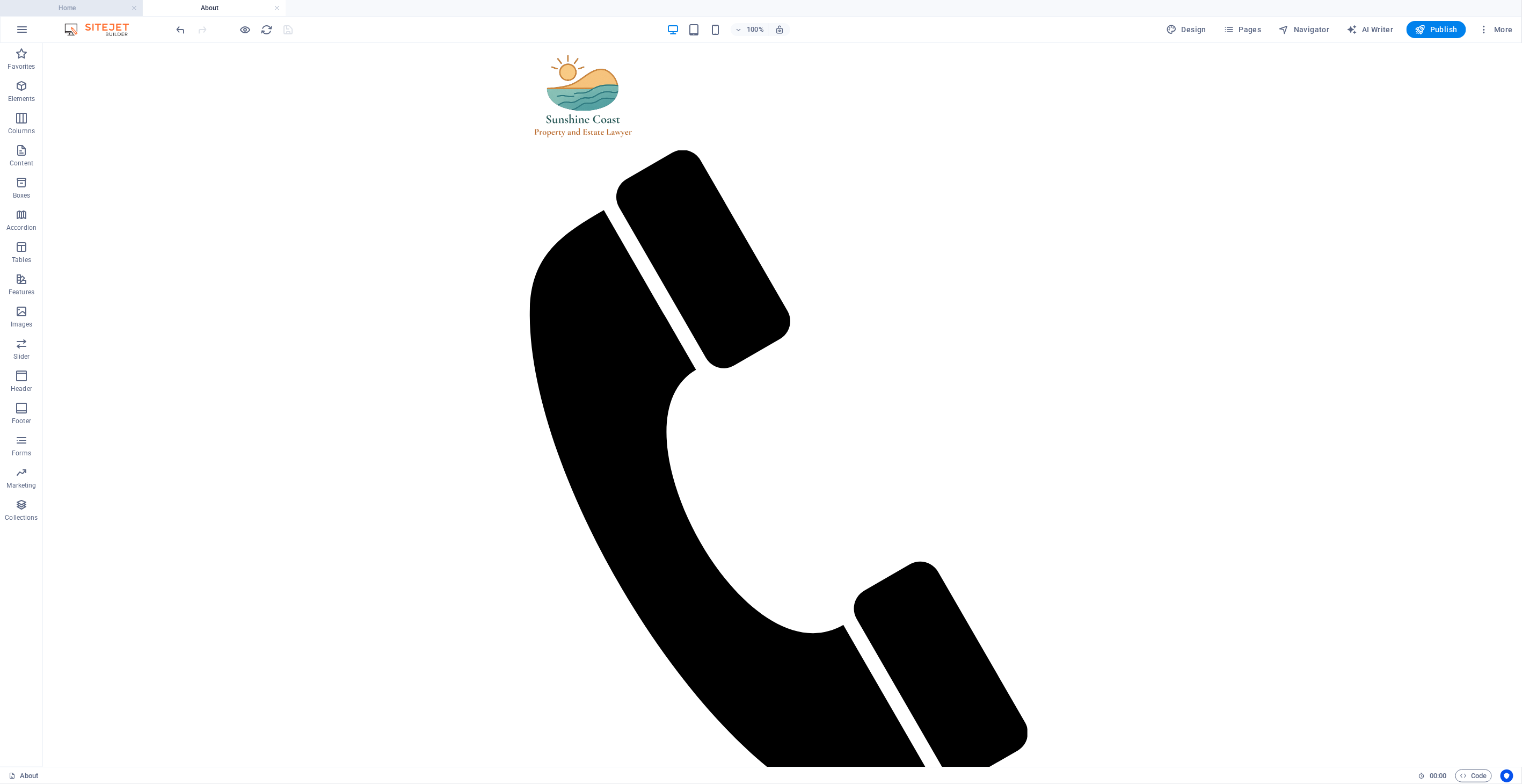
click at [63, 8] on h4 "Home" at bounding box center [71, 8] width 142 height 12
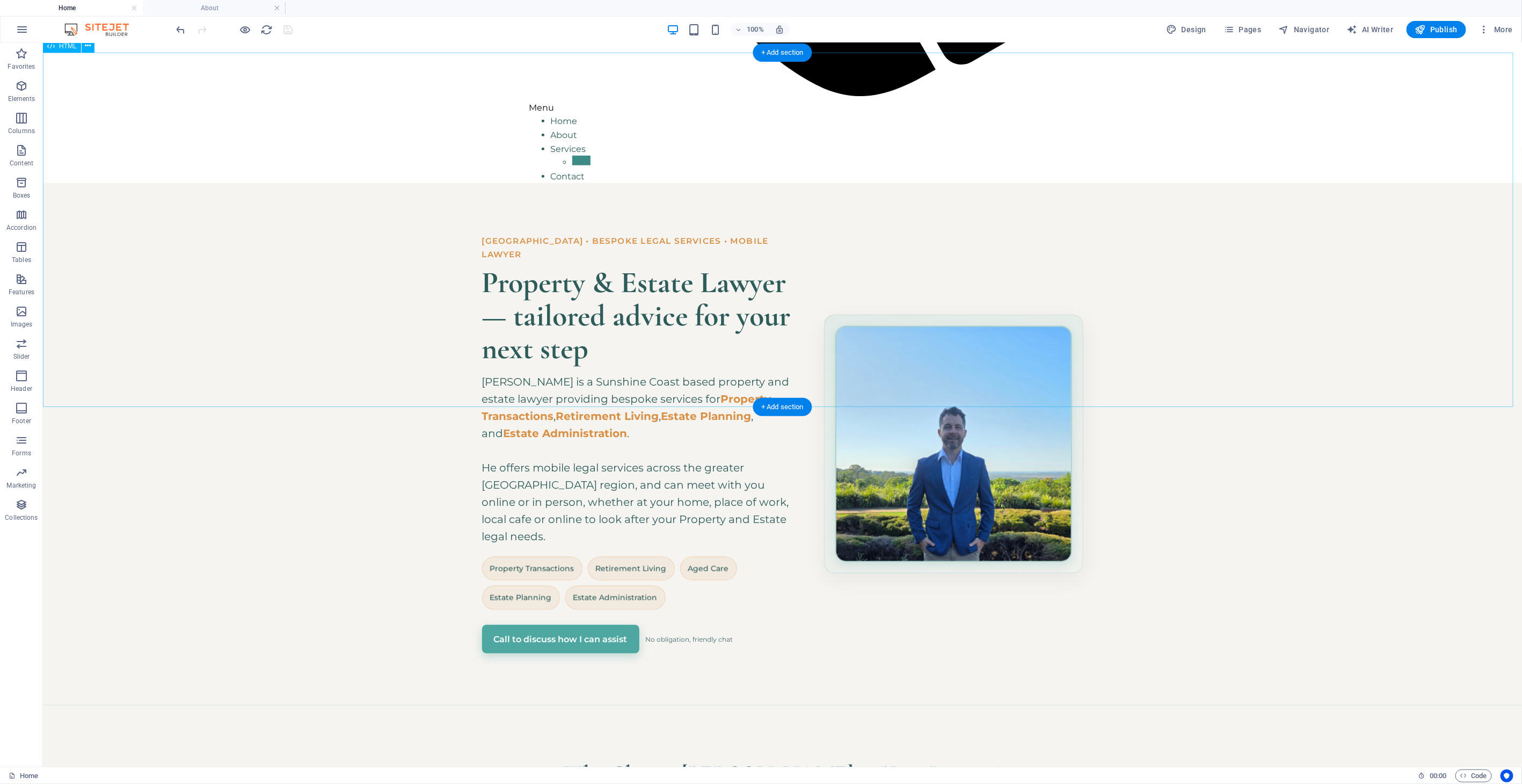
scroll to position [683, 0]
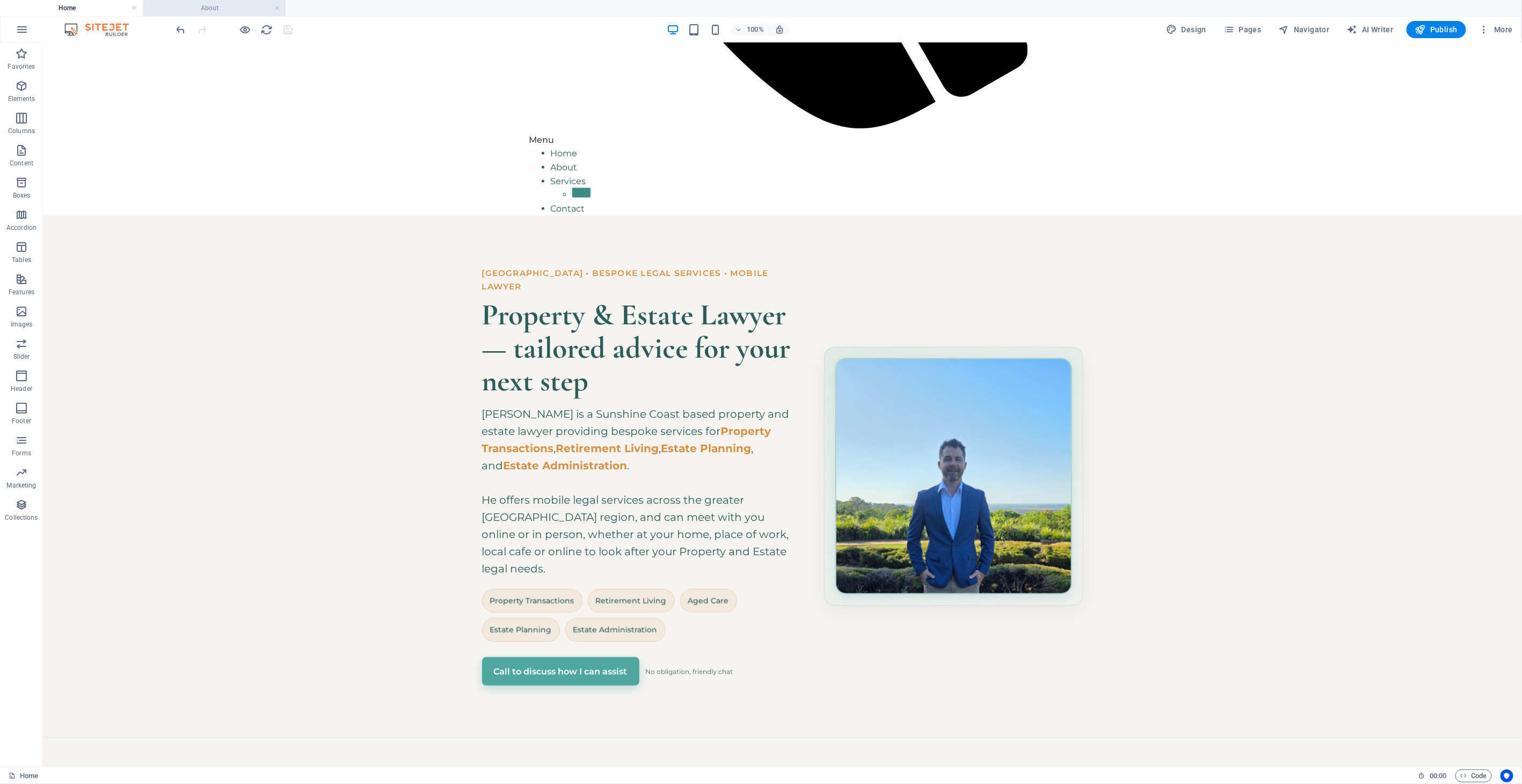
click at [213, 6] on h4 "About" at bounding box center [213, 8] width 142 height 12
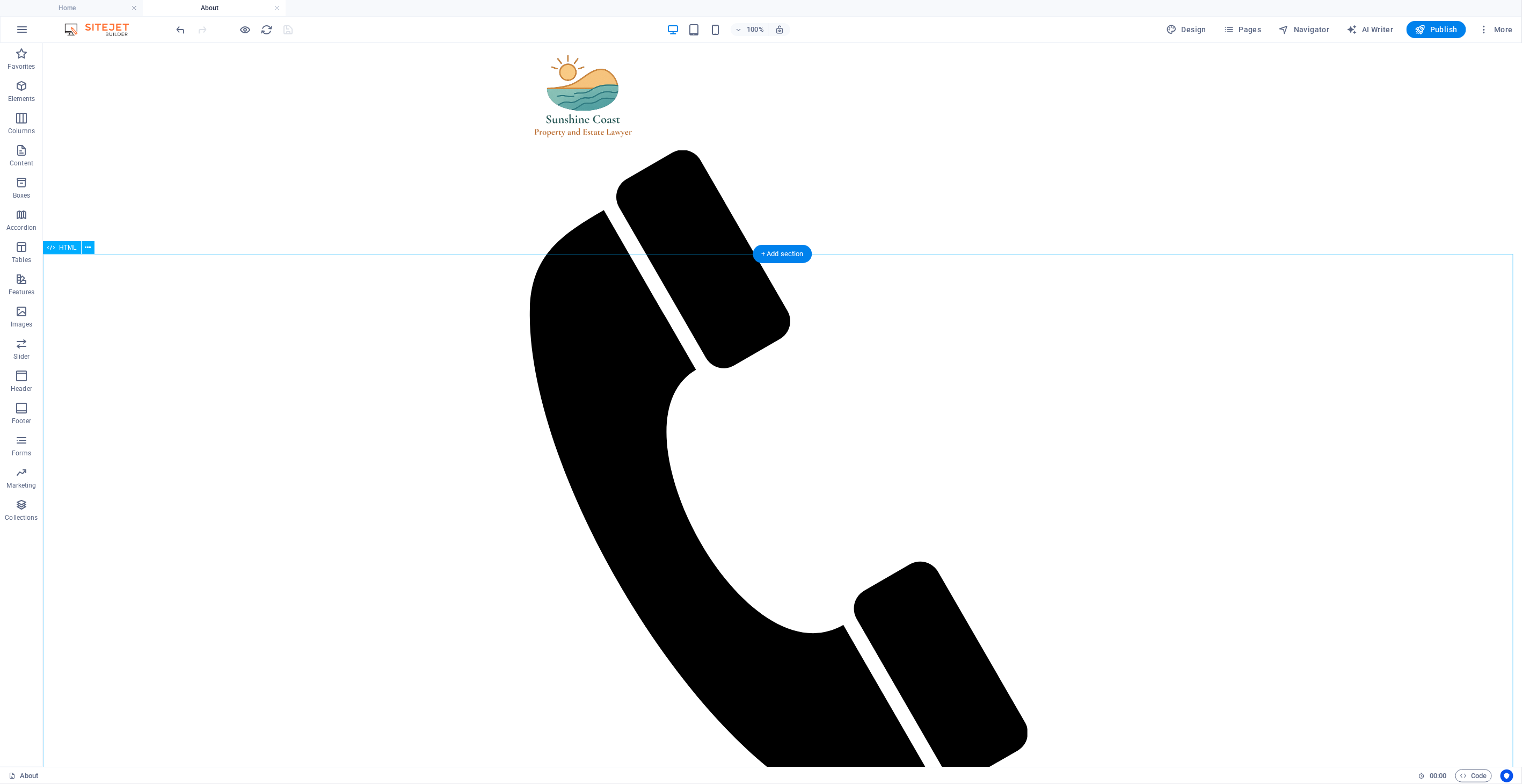
scroll to position [238, 0]
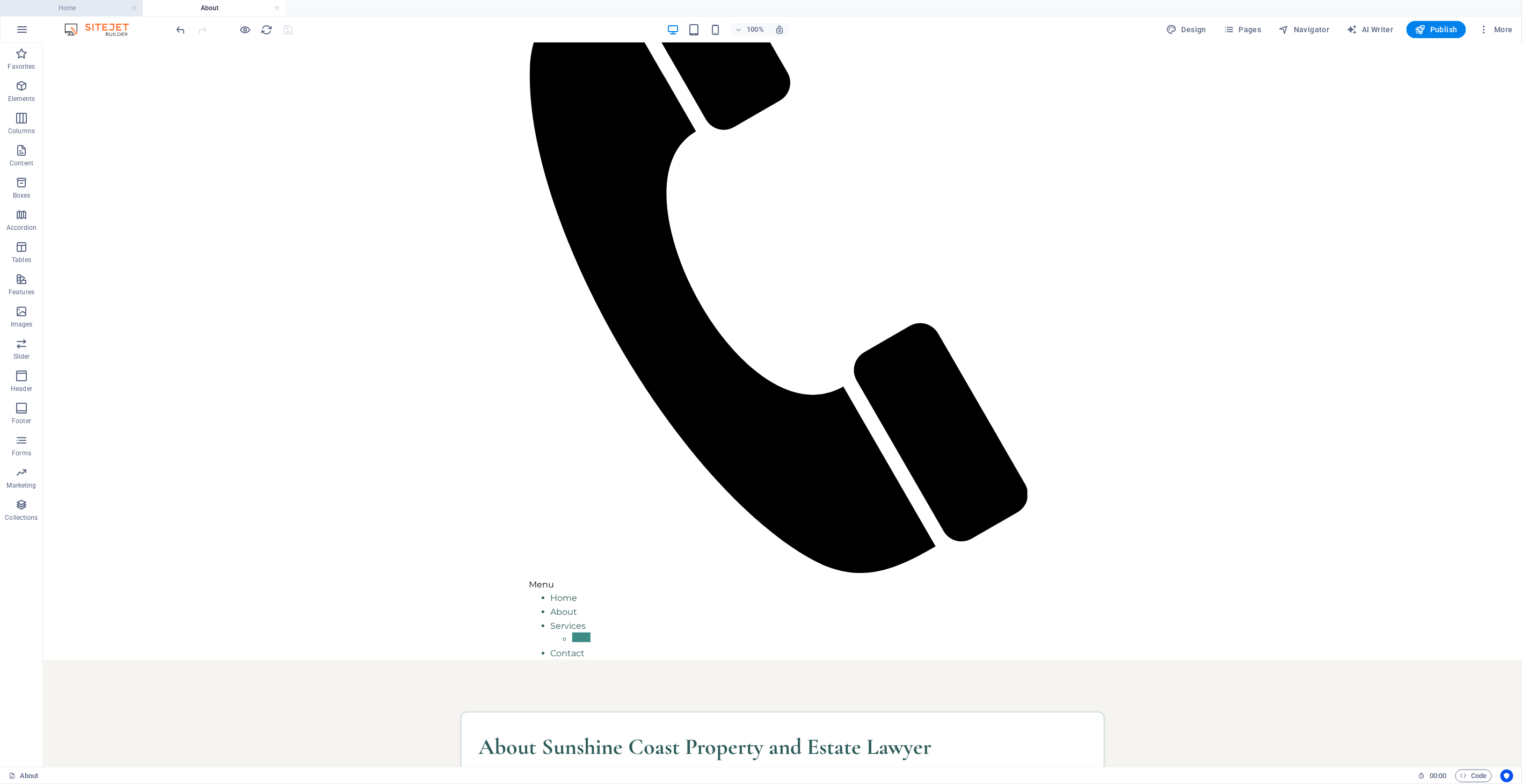
click at [82, 2] on h4 "Home" at bounding box center [71, 8] width 142 height 12
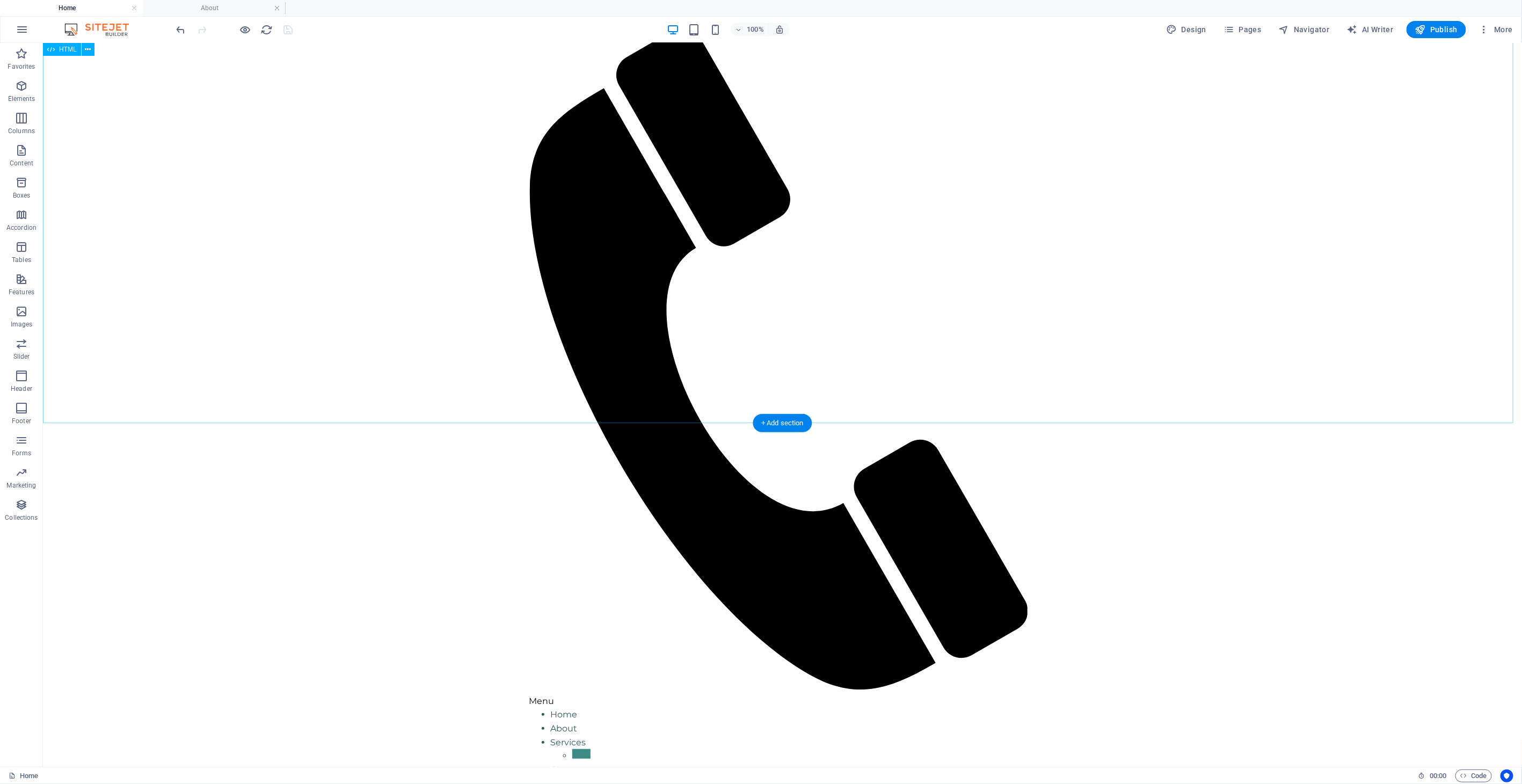
scroll to position [116, 0]
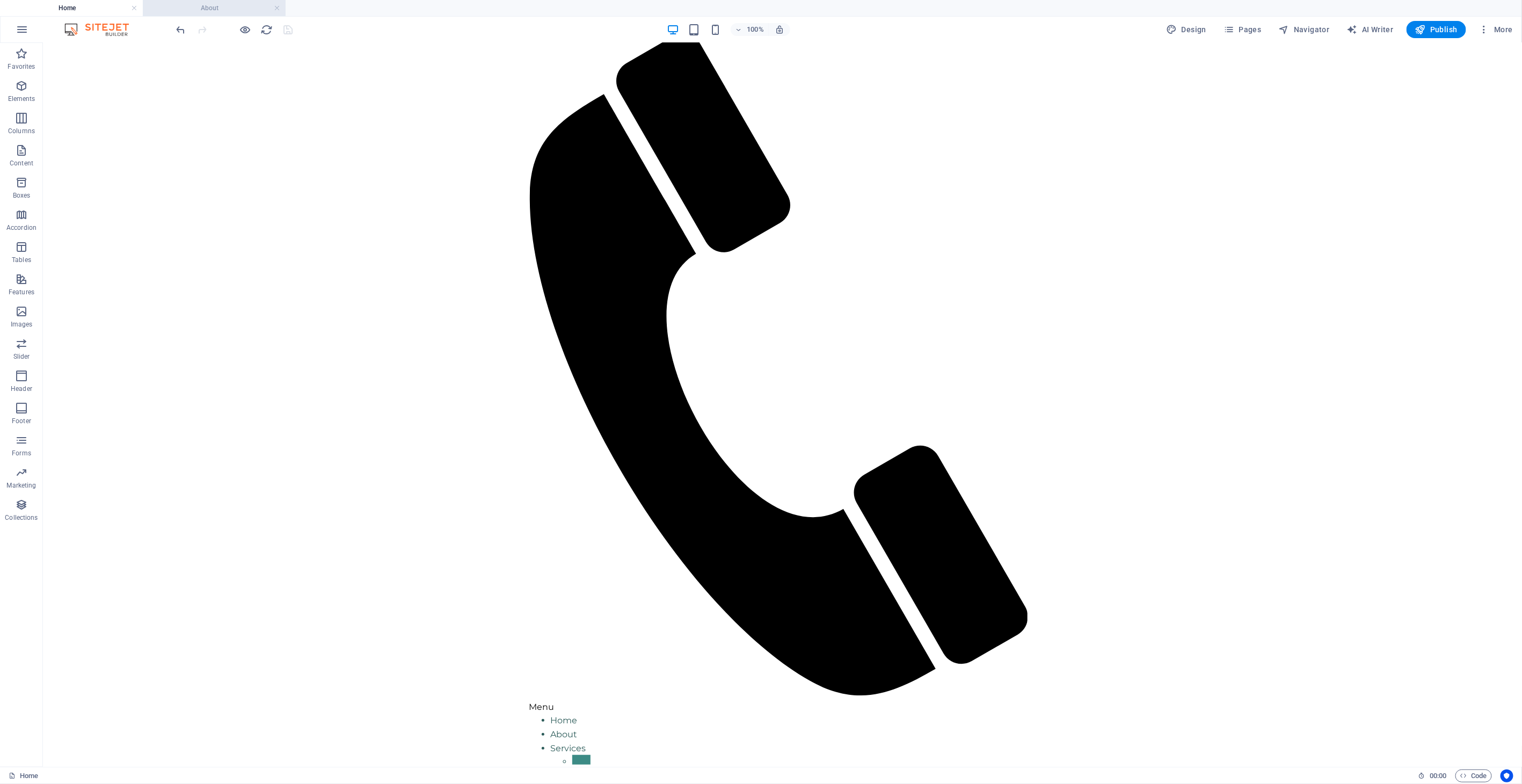
click at [211, 9] on h4 "About" at bounding box center [213, 8] width 142 height 12
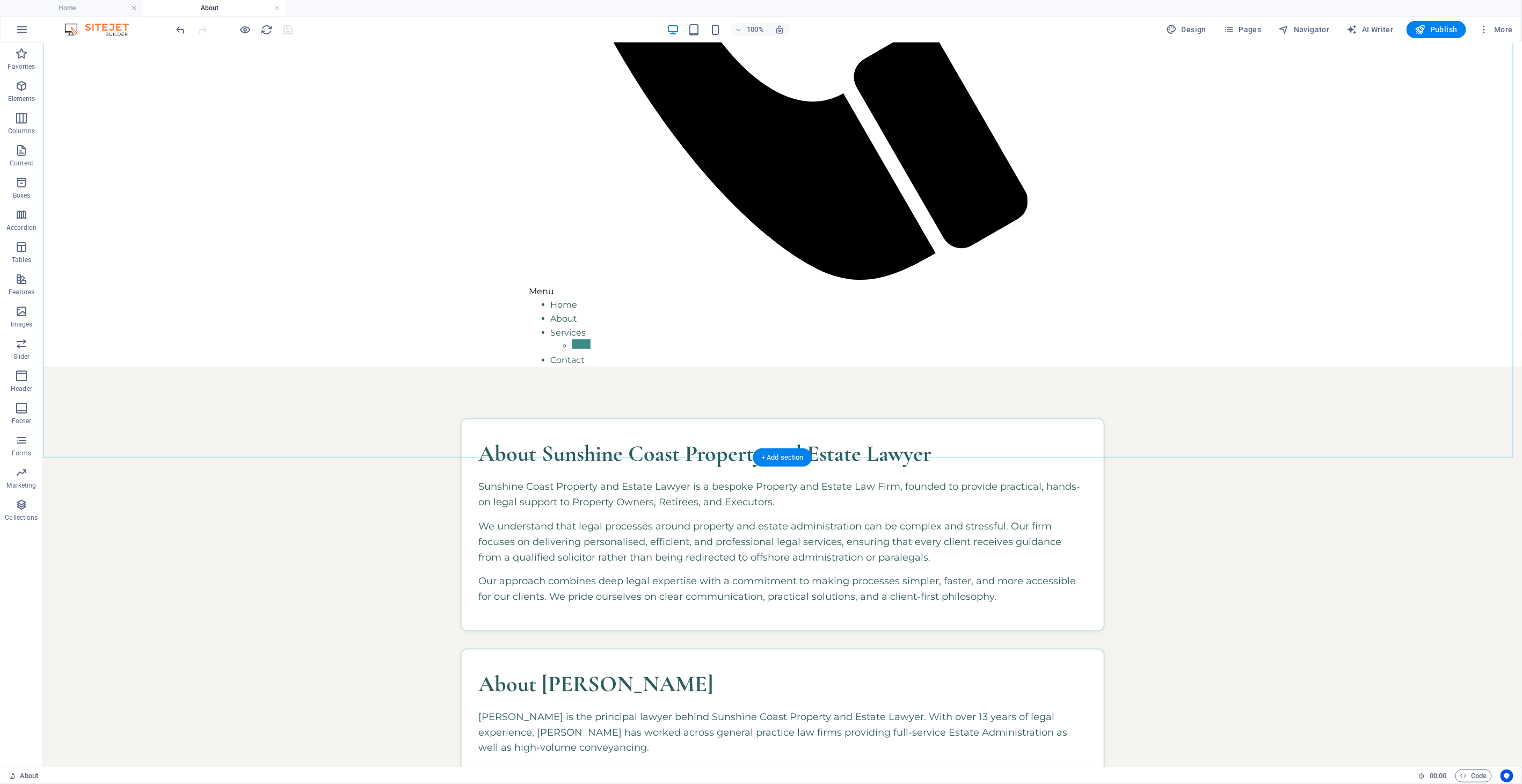
scroll to position [516, 0]
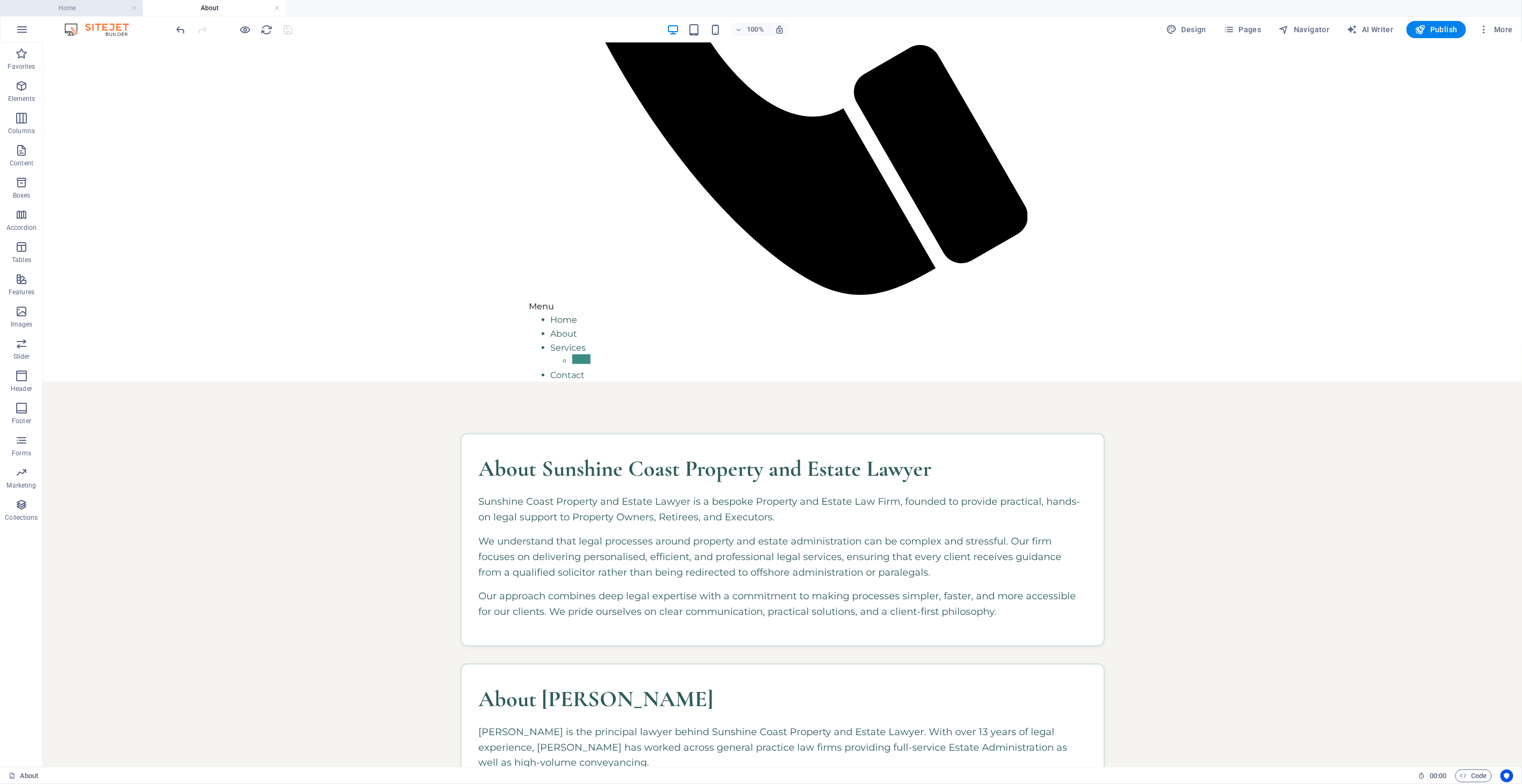
click at [105, 4] on h4 "Home" at bounding box center [71, 8] width 142 height 12
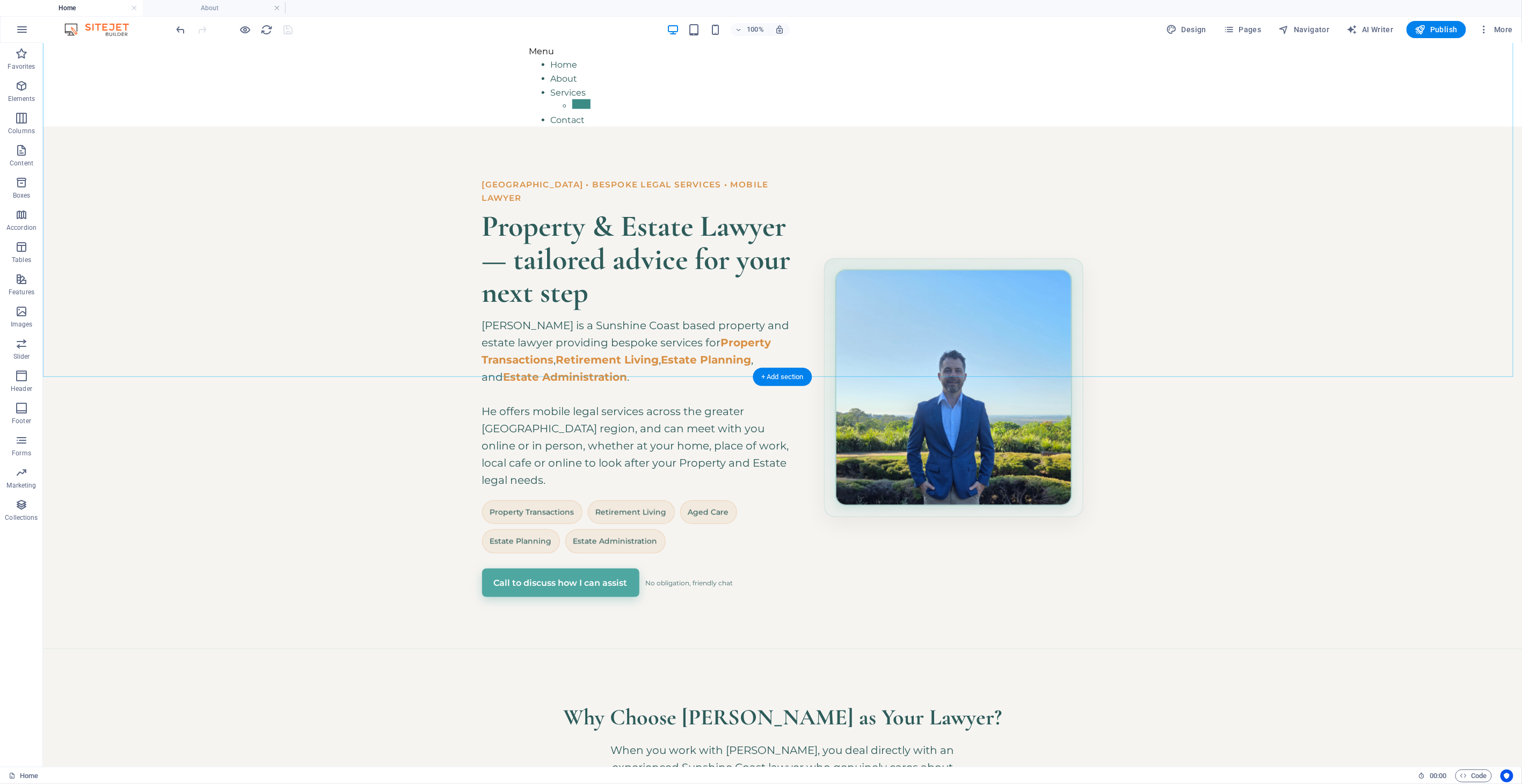
scroll to position [772, 0]
click at [778, 573] on div "+ Add section" at bounding box center [783, 573] width 60 height 18
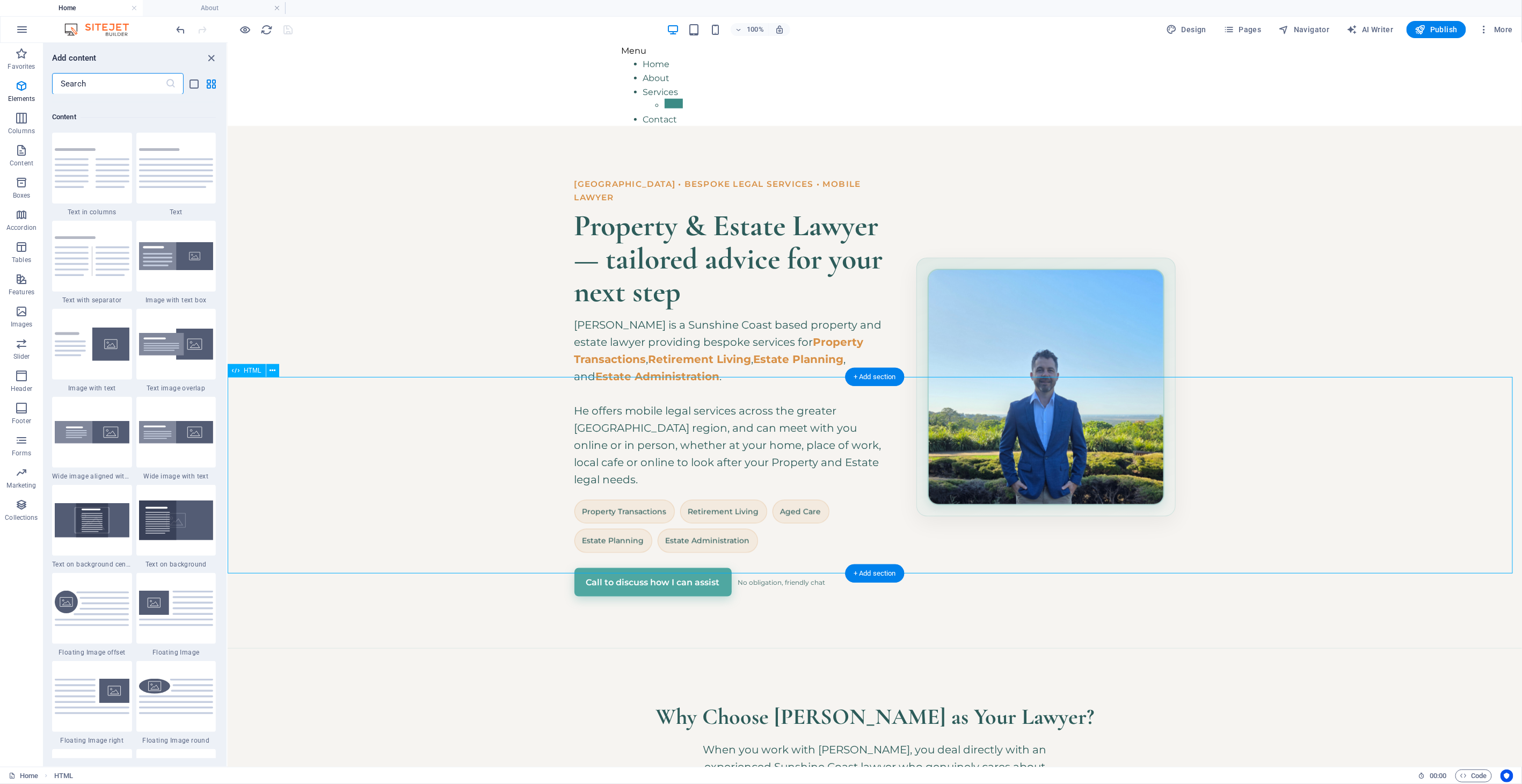
scroll to position [1877, 0]
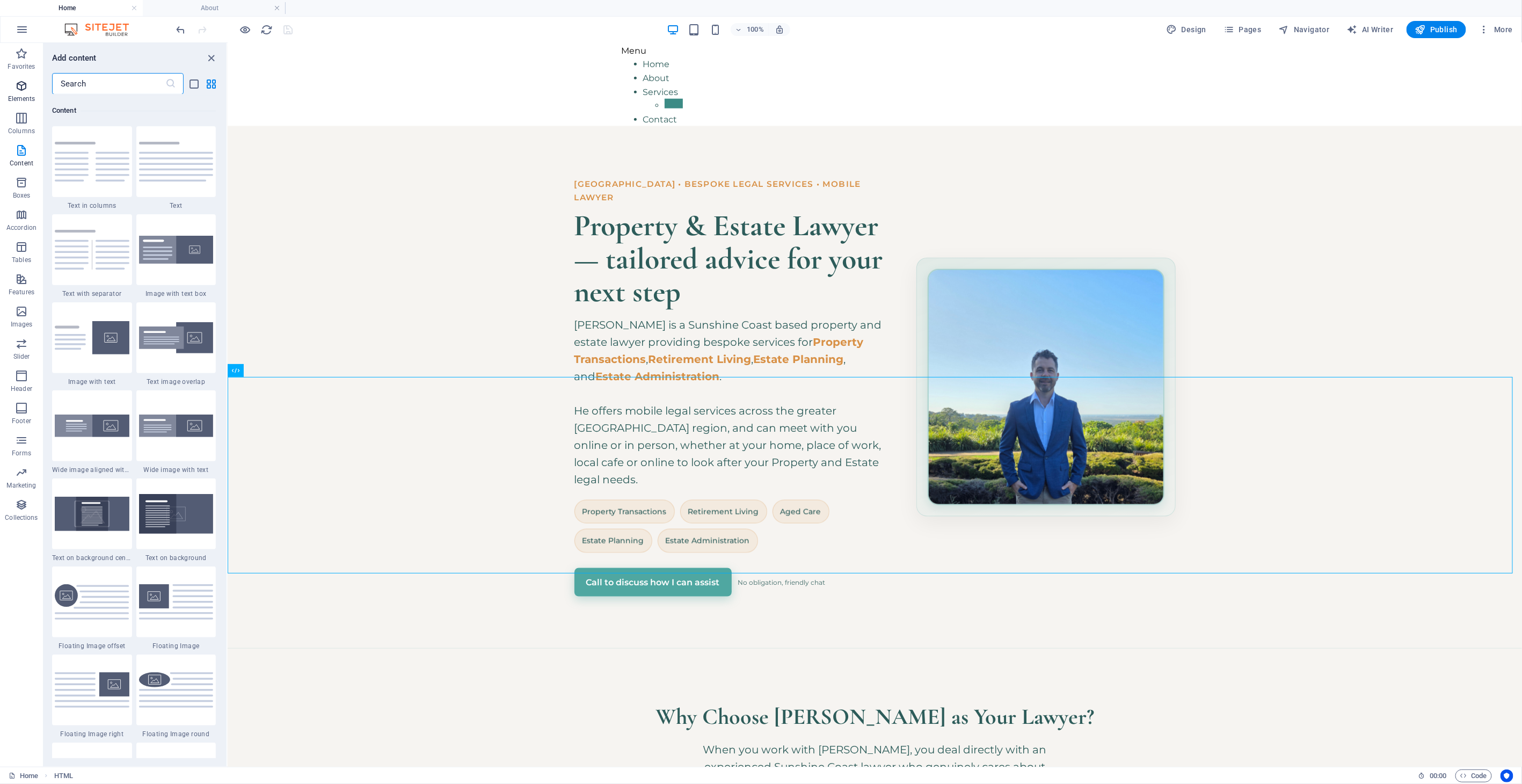
click at [25, 87] on icon "button" at bounding box center [21, 86] width 13 height 13
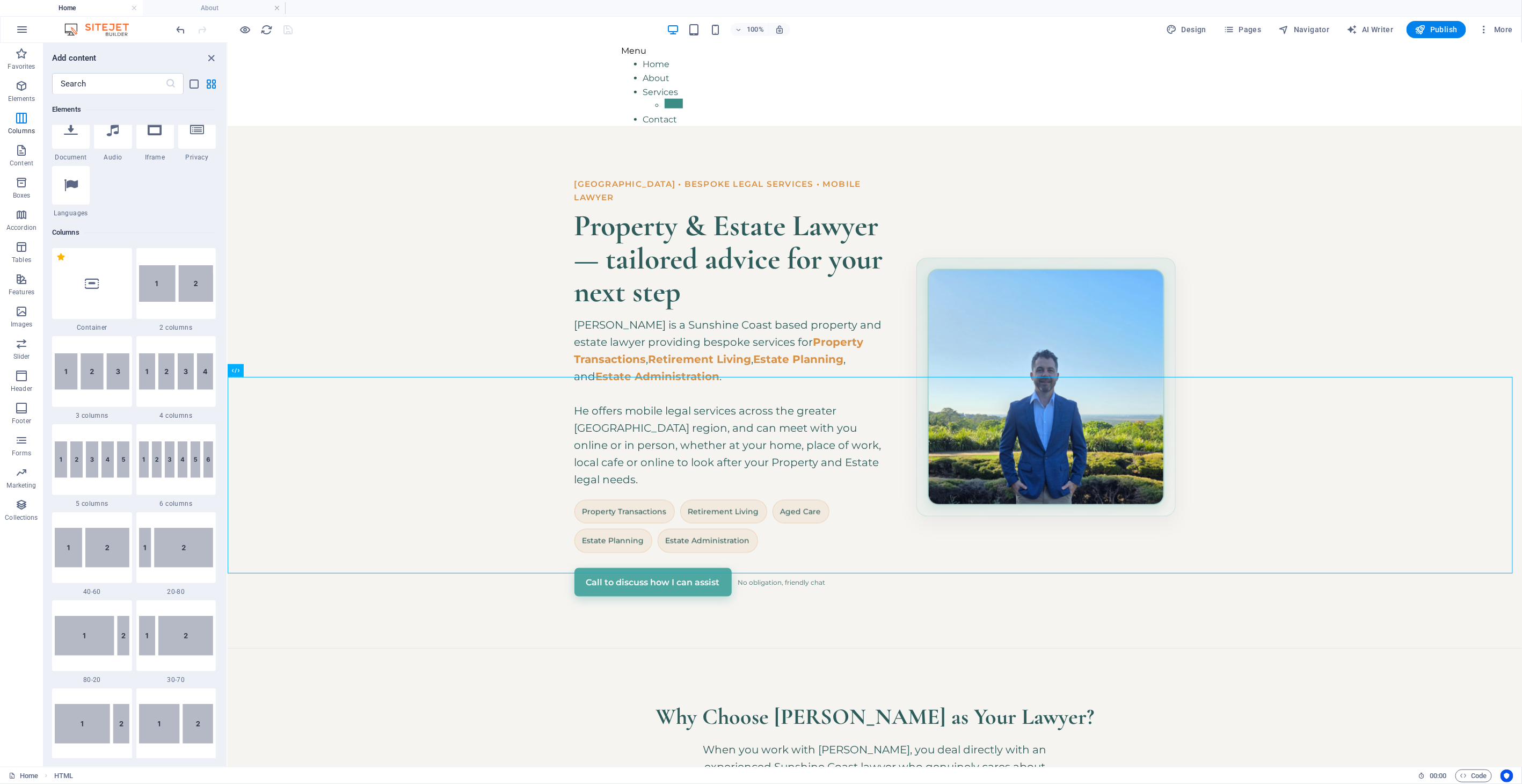
scroll to position [114, 0]
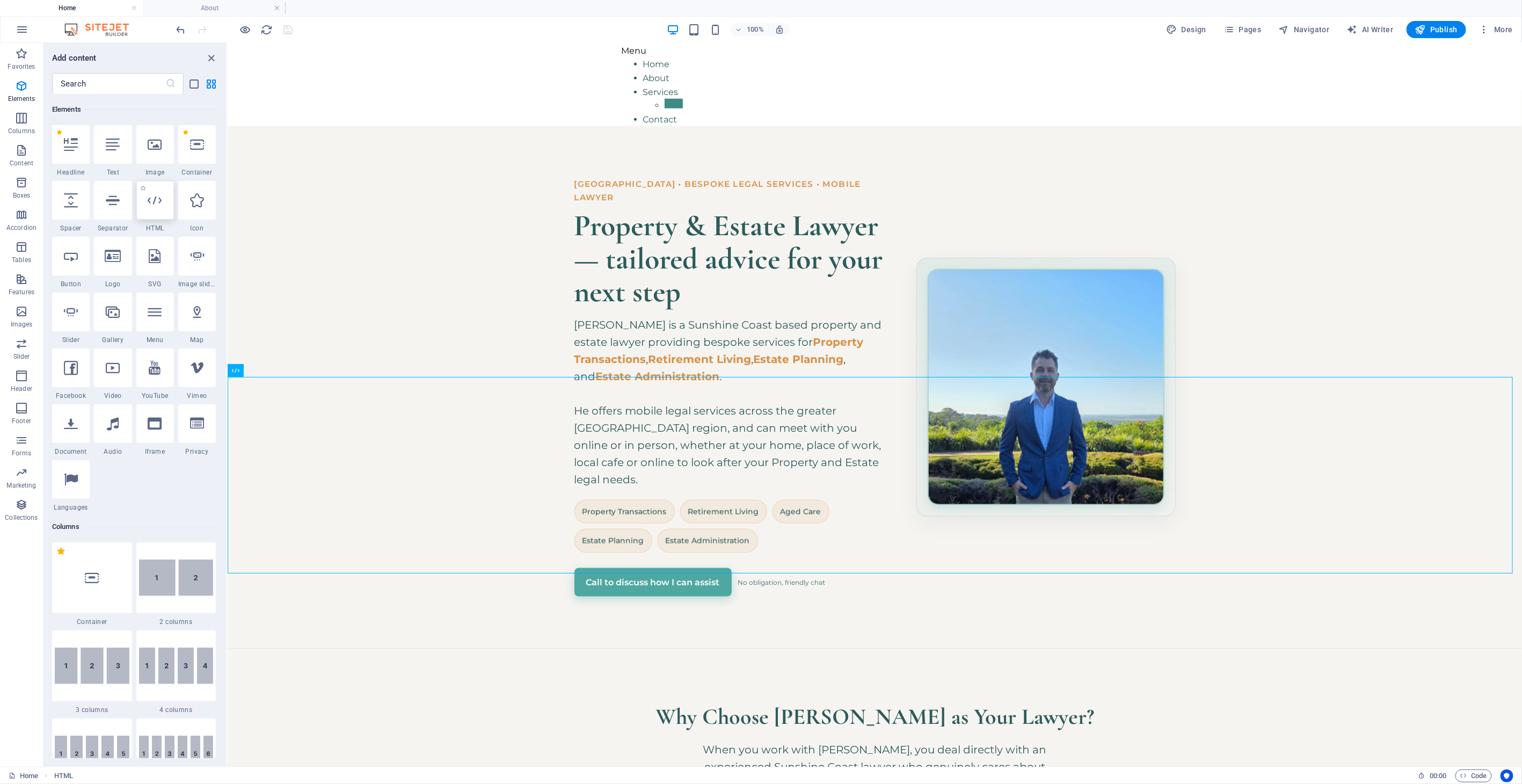
click at [158, 194] on icon at bounding box center [155, 201] width 14 height 14
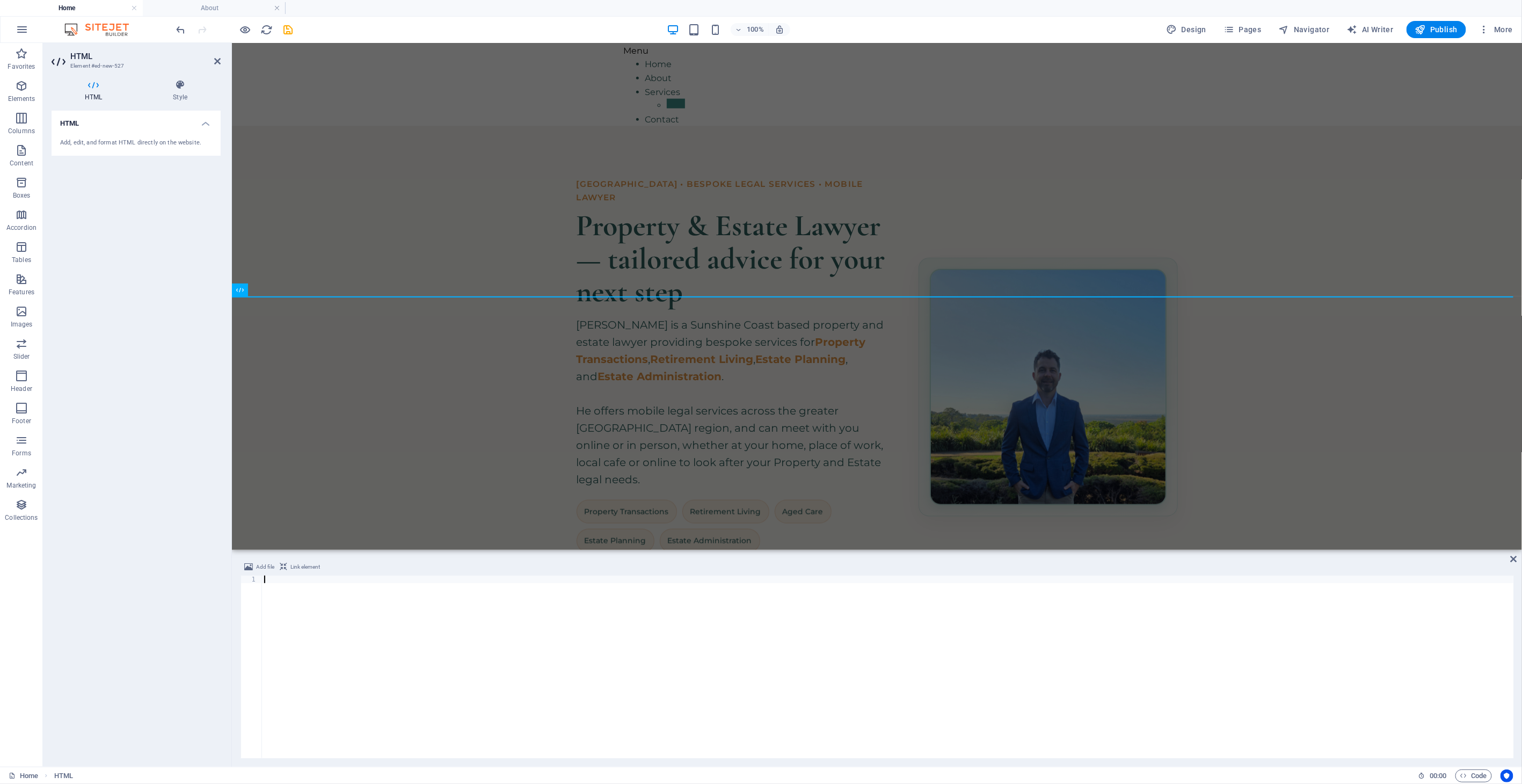
scroll to position [1049, 0]
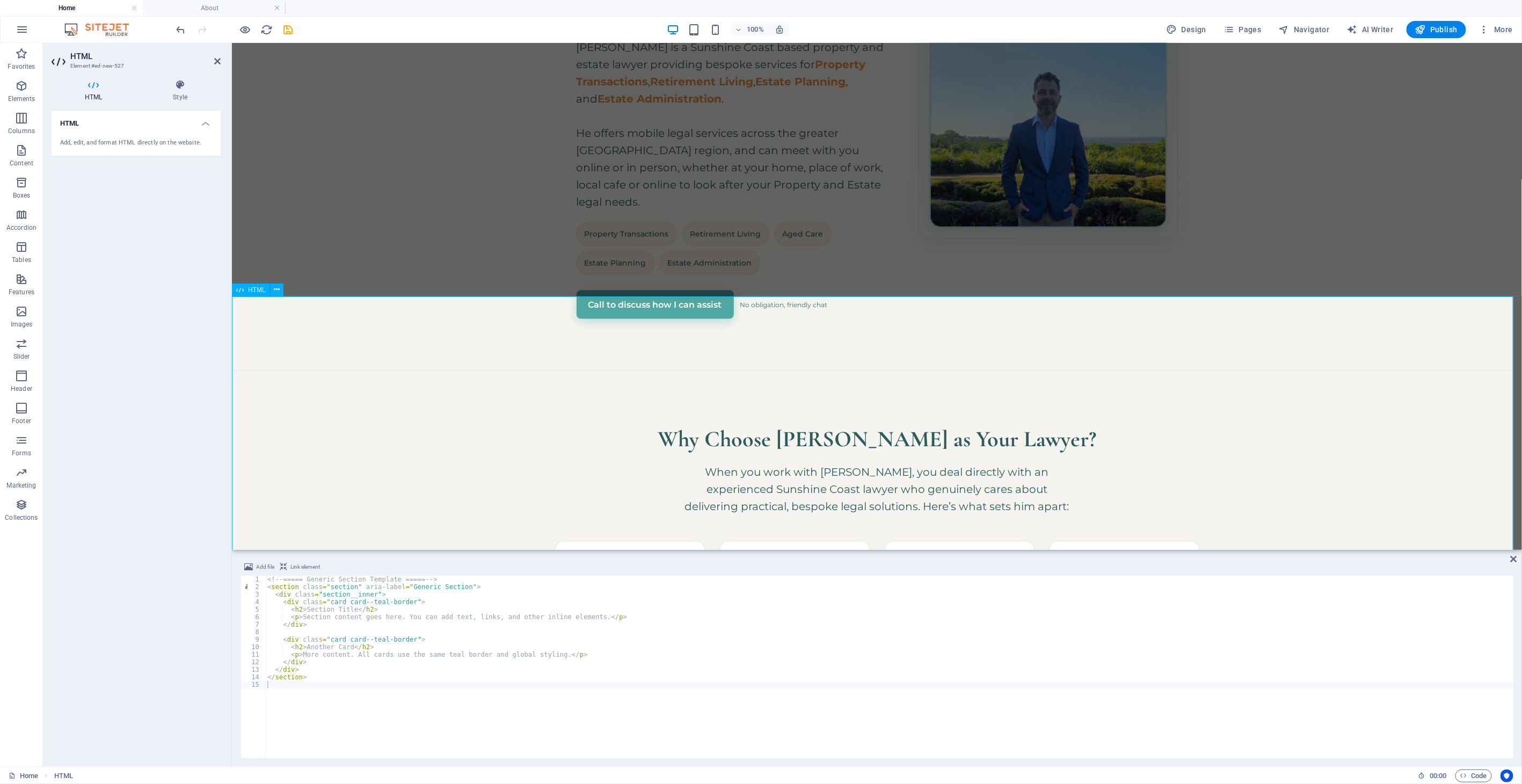
drag, startPoint x: 417, startPoint y: 368, endPoint x: 417, endPoint y: 354, distance: 14.0
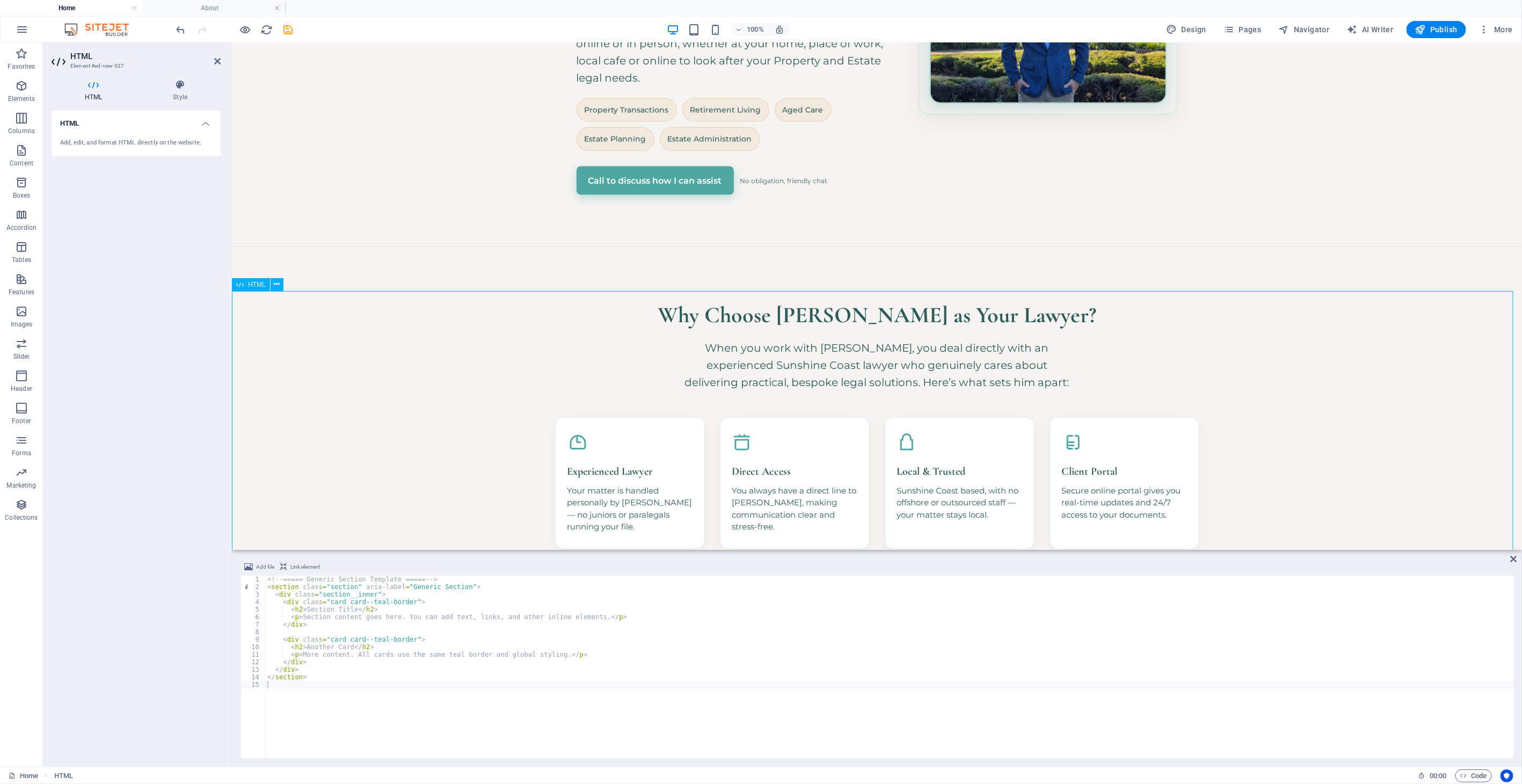
scroll to position [1228, 0]
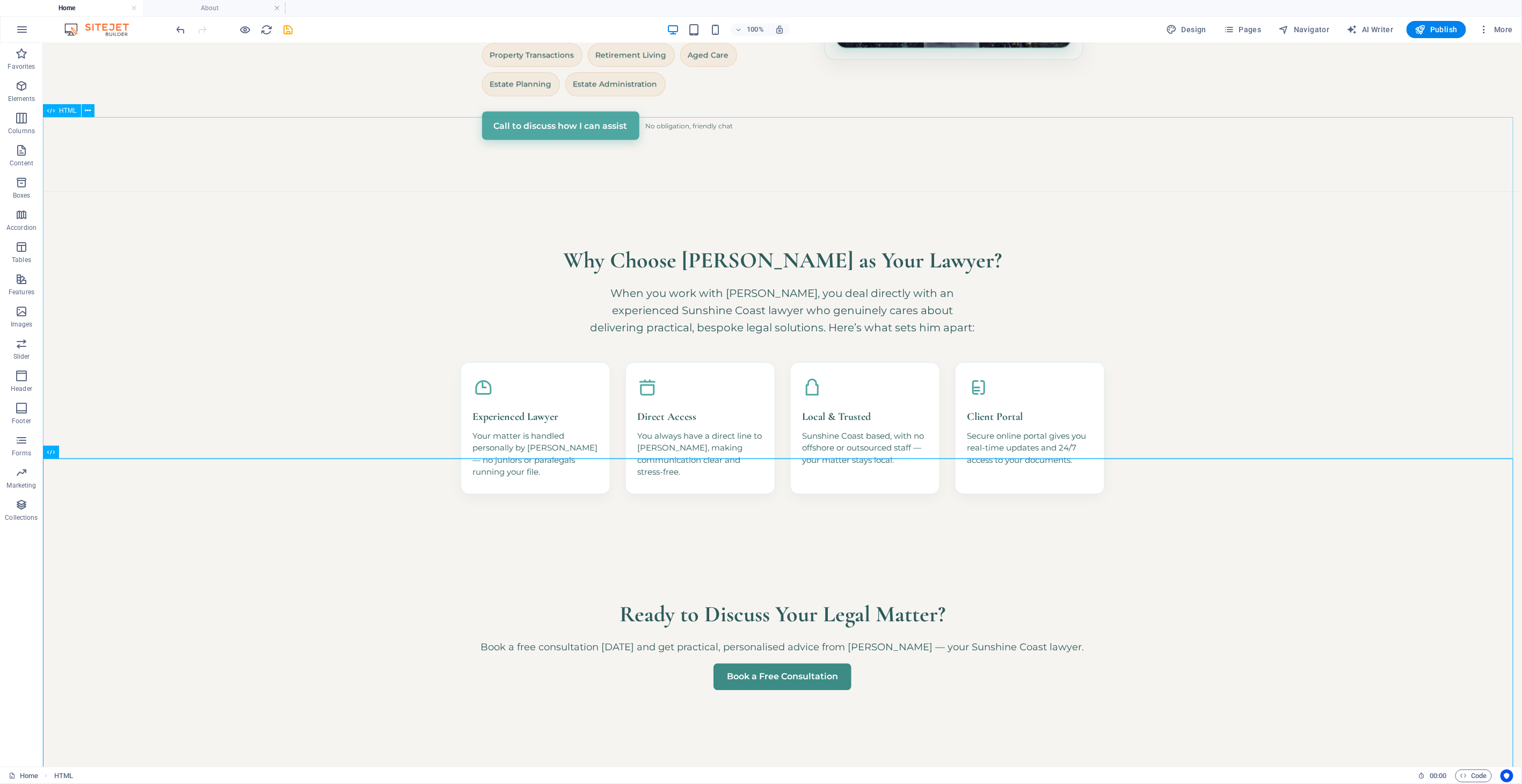
drag, startPoint x: 785, startPoint y: 459, endPoint x: 552, endPoint y: 413, distance: 237.5
click at [785, 459] on div "+ Add section" at bounding box center [783, 459] width 60 height 18
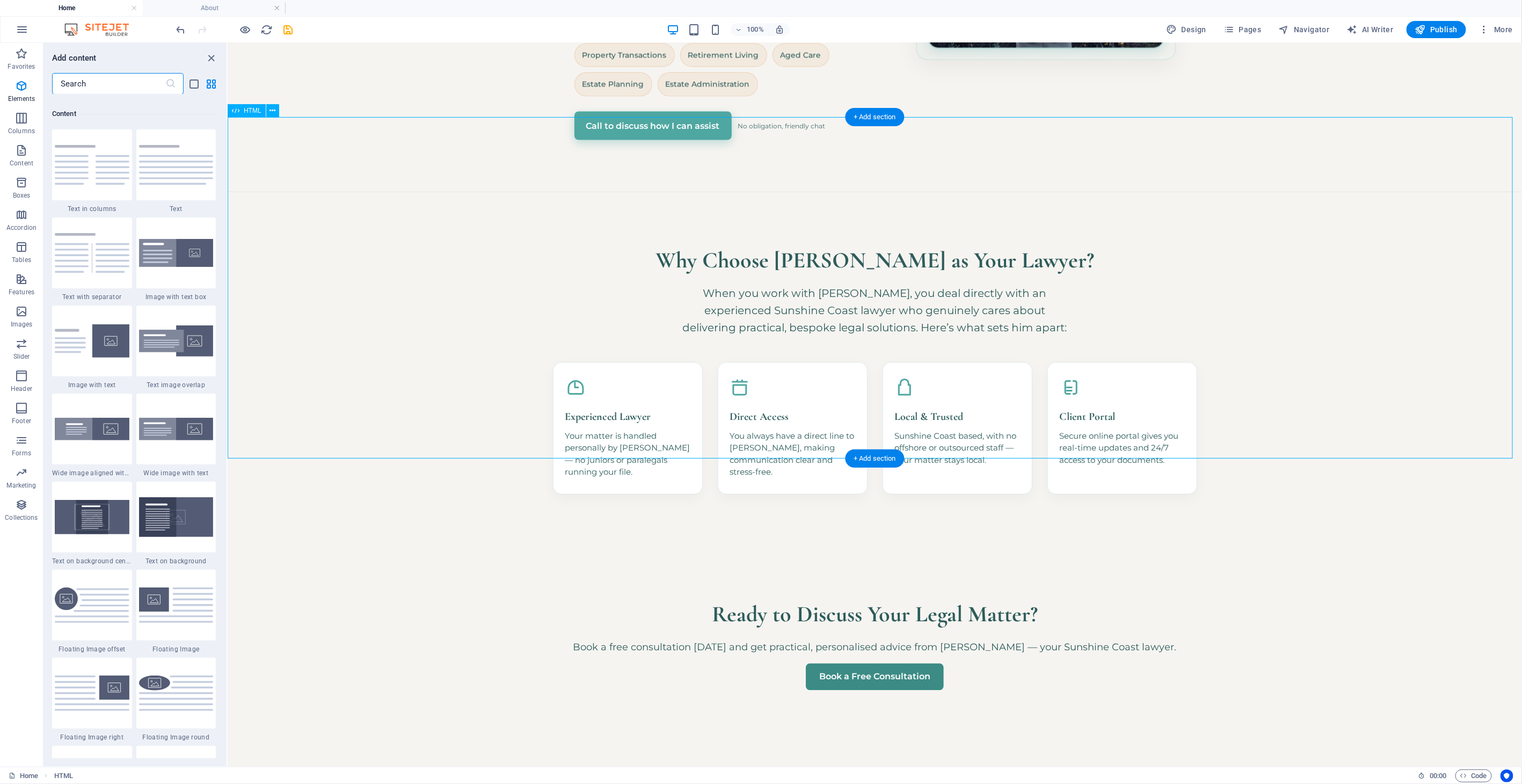
scroll to position [1877, 0]
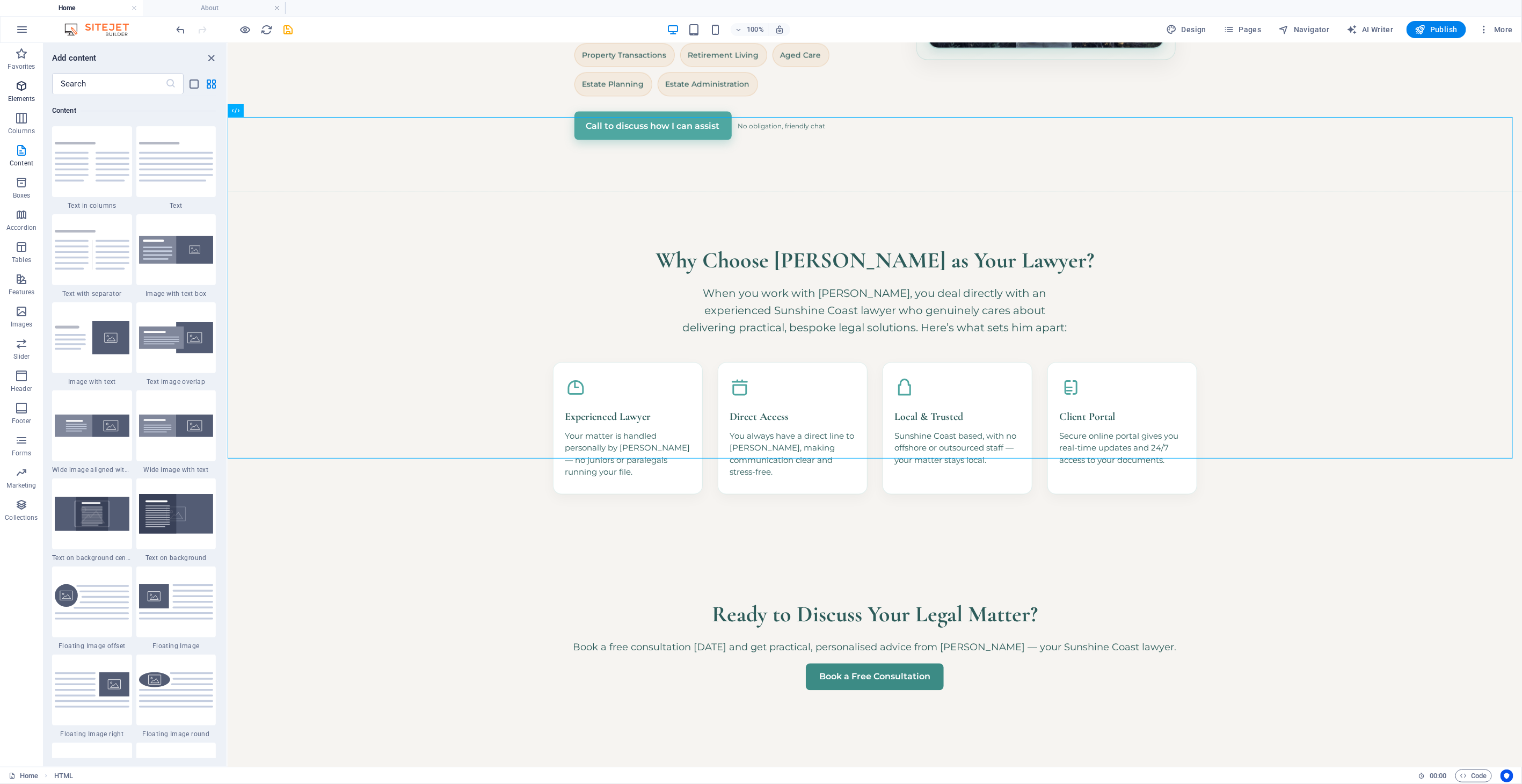
click at [14, 94] on p "Elements" at bounding box center [21, 99] width 28 height 9
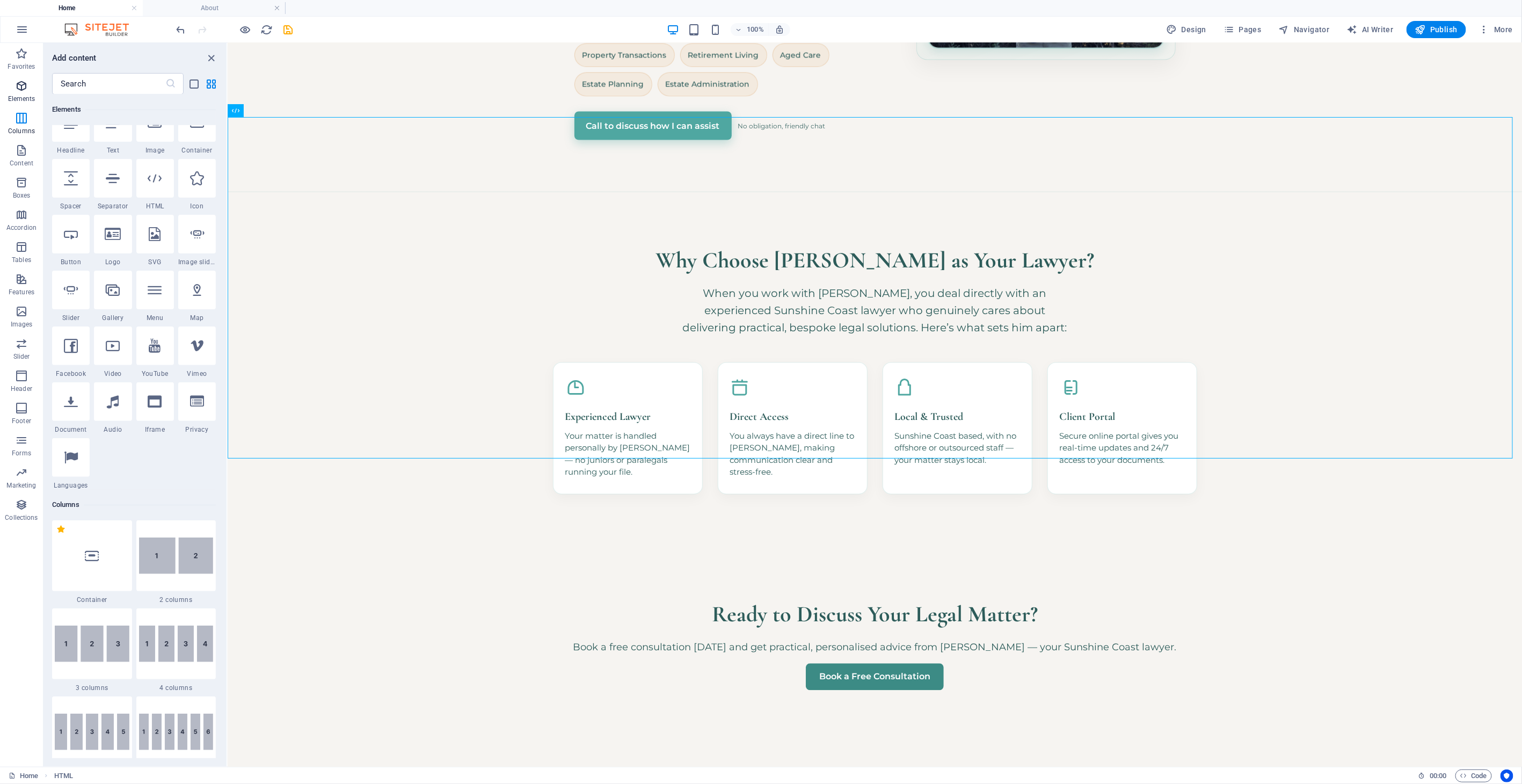
scroll to position [114, 0]
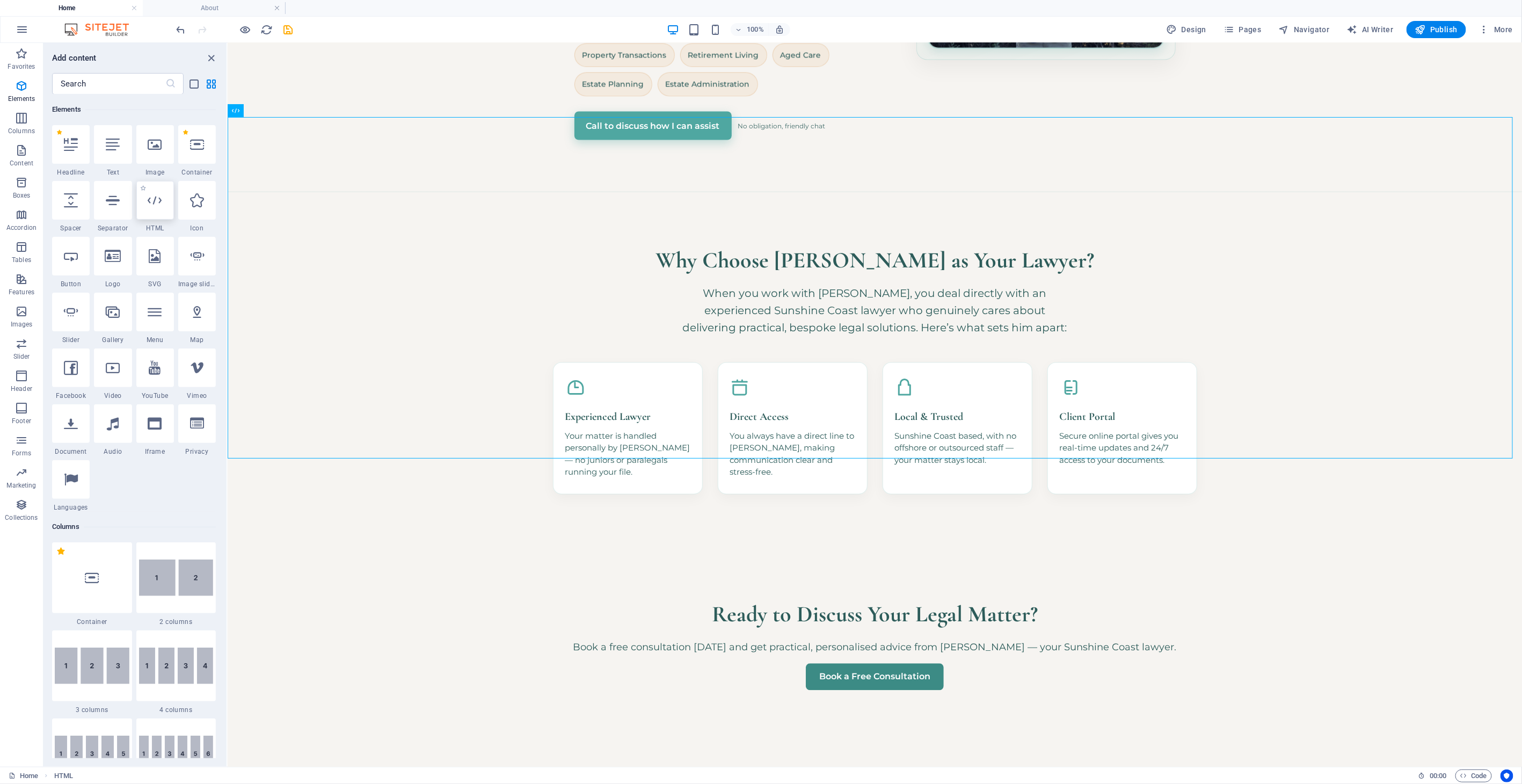
click at [163, 201] on div at bounding box center [155, 200] width 38 height 39
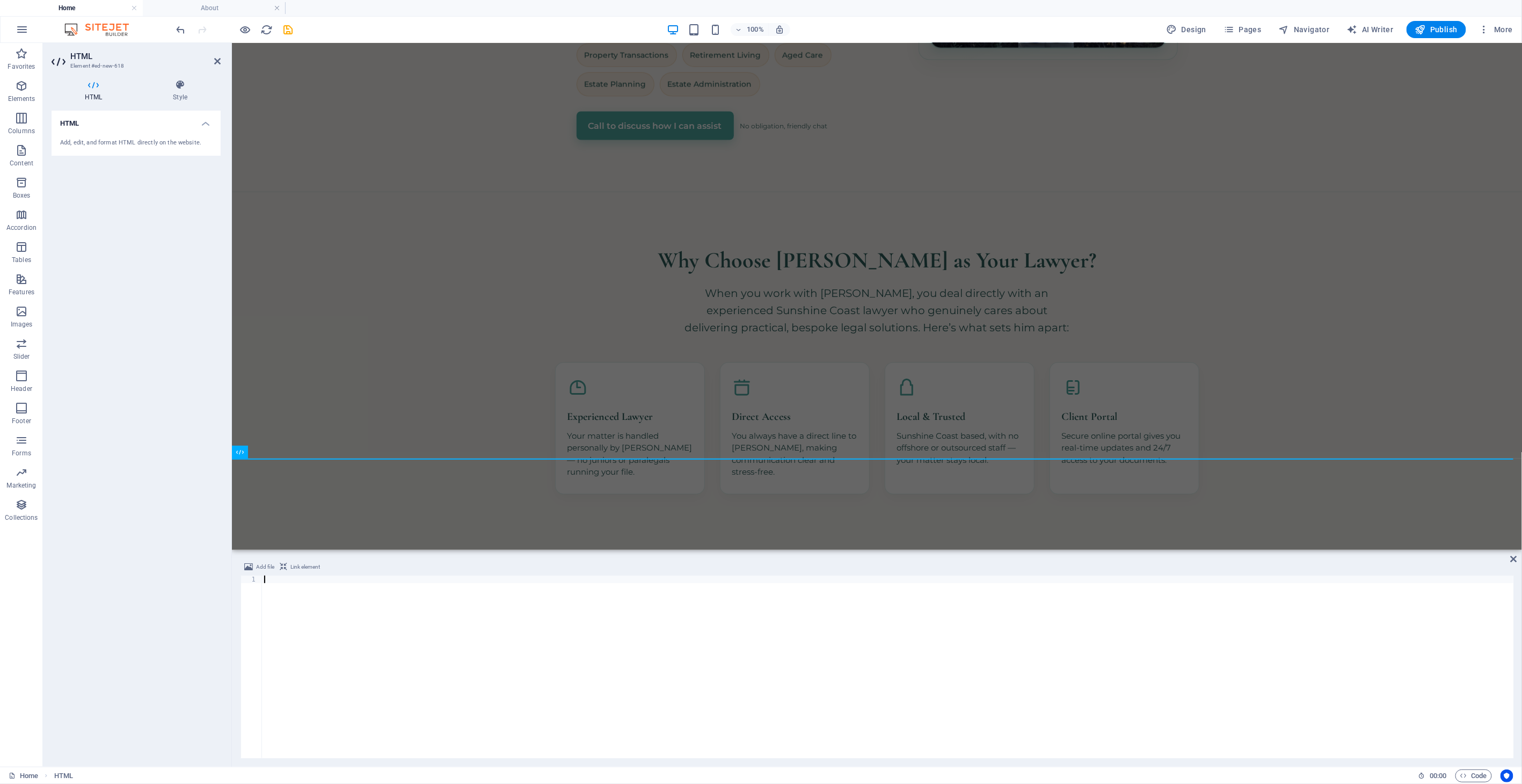
click at [320, 592] on div at bounding box center [888, 674] width 1252 height 198
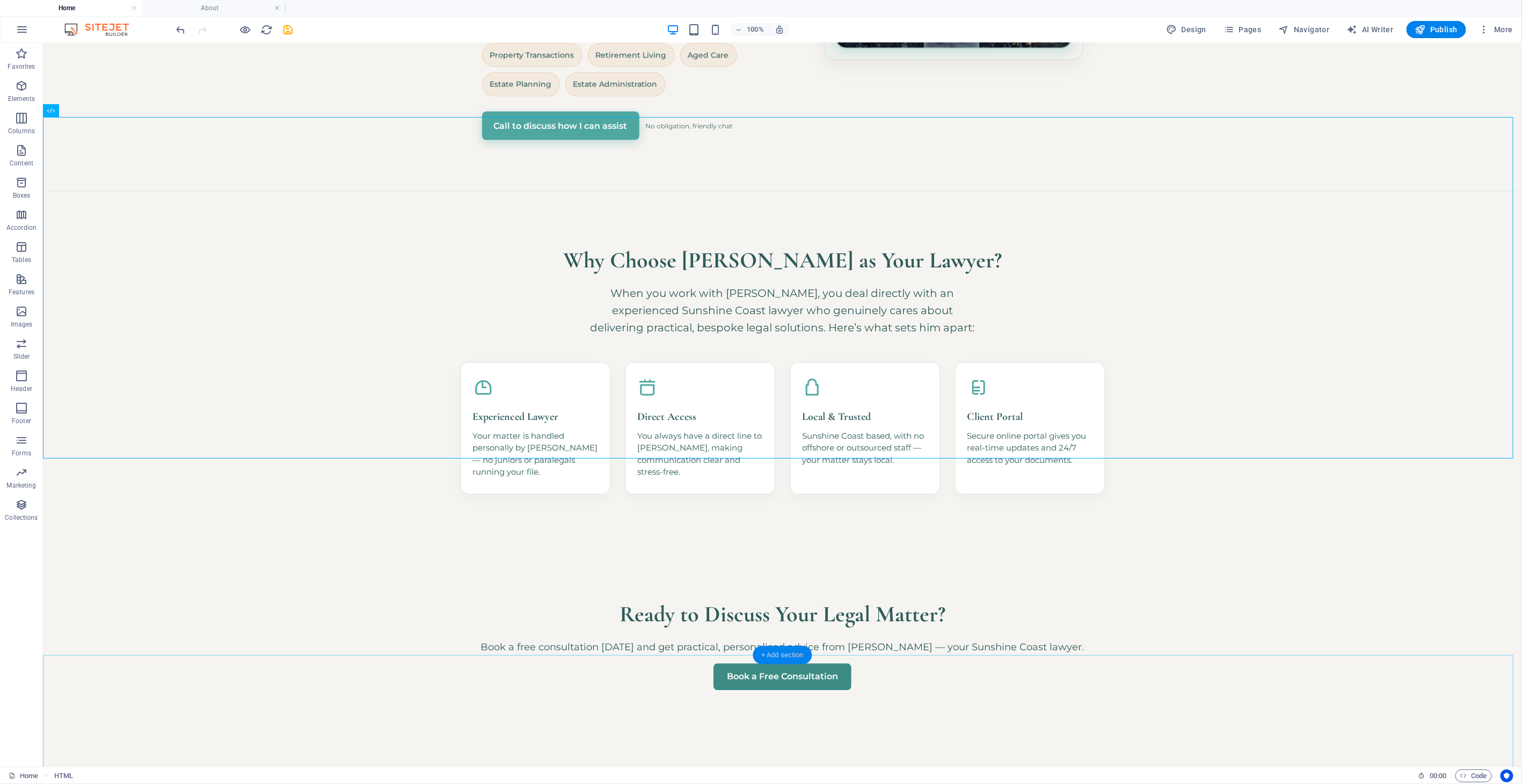
drag, startPoint x: 774, startPoint y: 659, endPoint x: 306, endPoint y: 561, distance: 478.2
click at [774, 659] on div "+ Add section" at bounding box center [783, 655] width 60 height 18
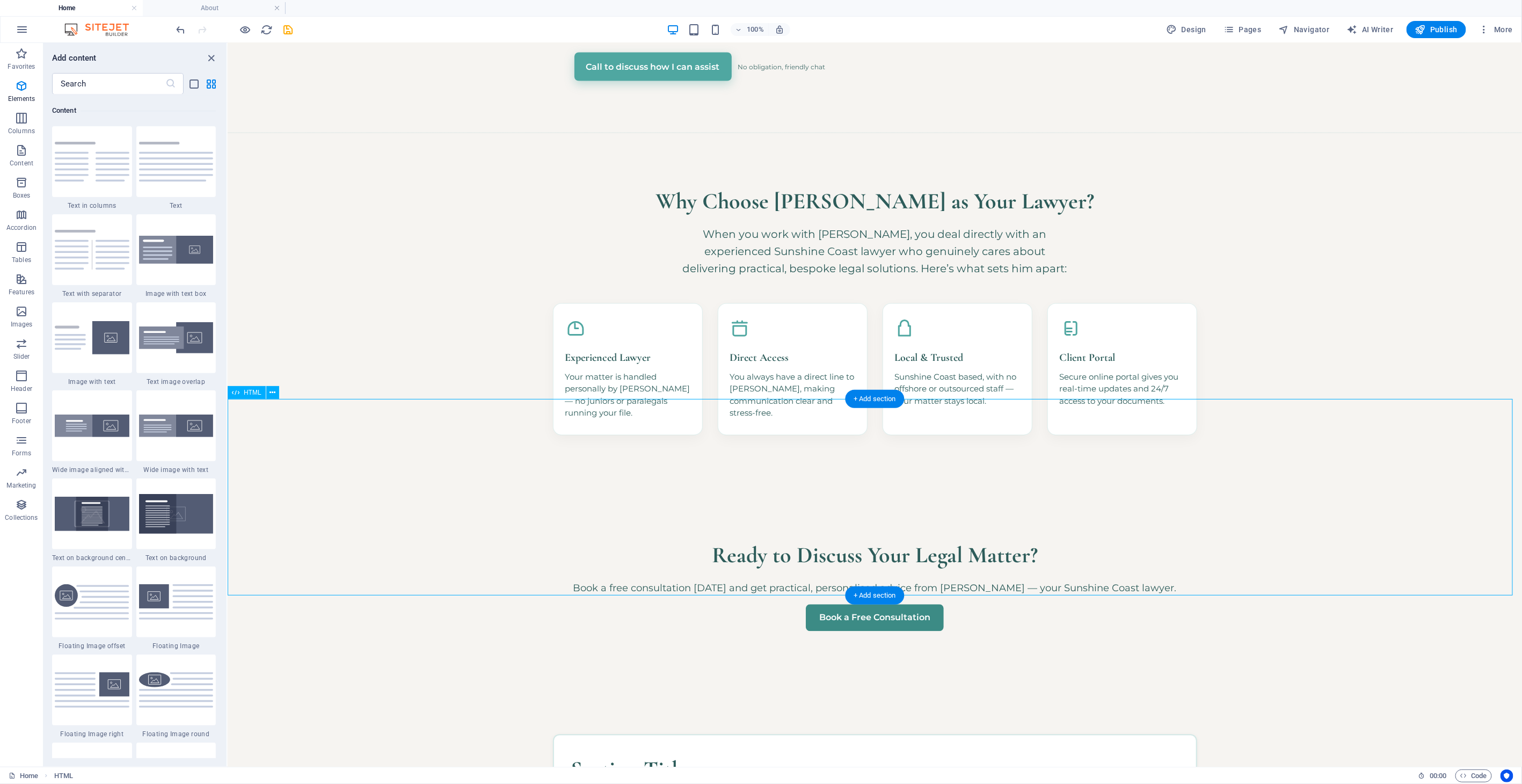
scroll to position [1288, 0]
click at [19, 86] on icon "button" at bounding box center [21, 86] width 13 height 13
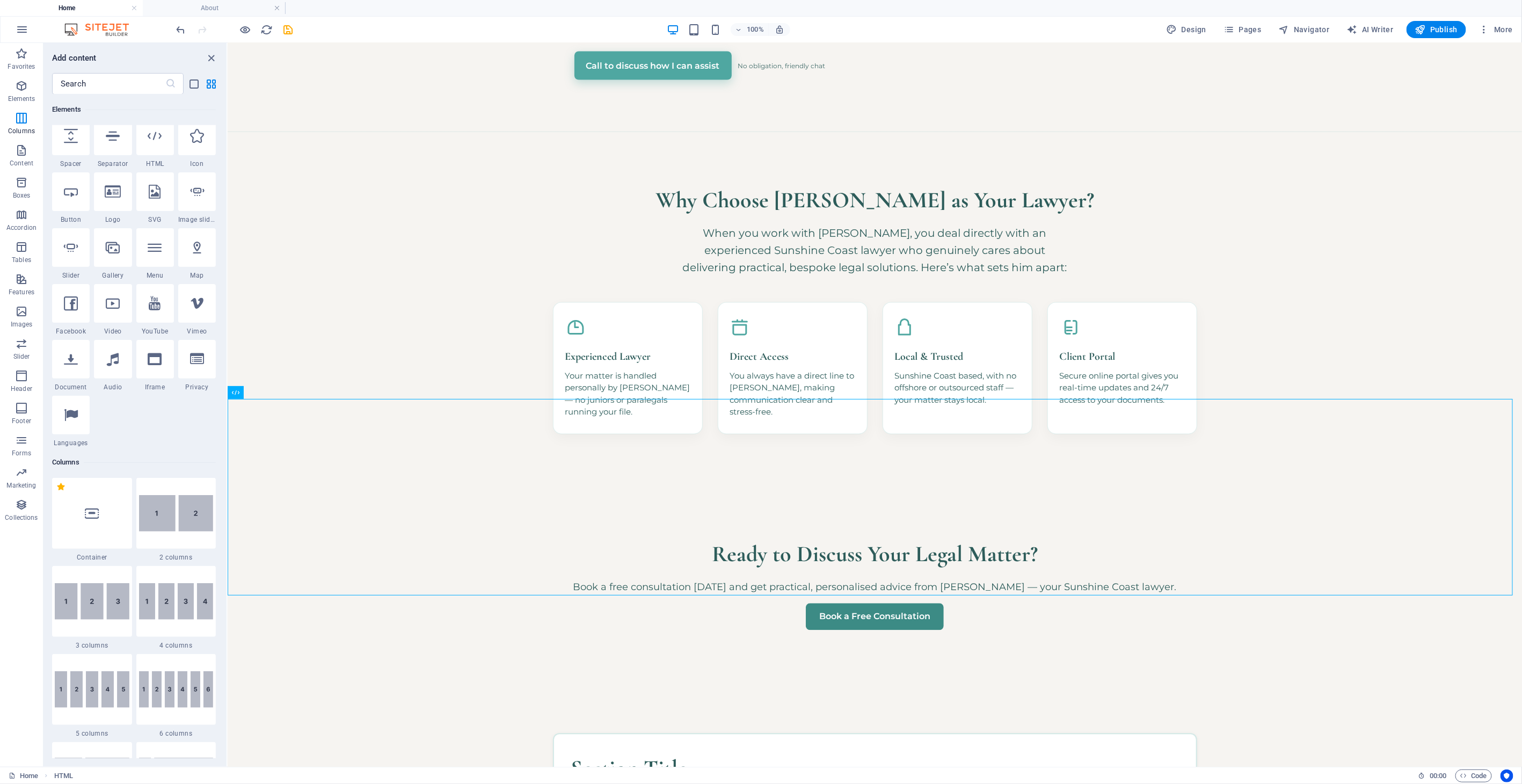
scroll to position [114, 0]
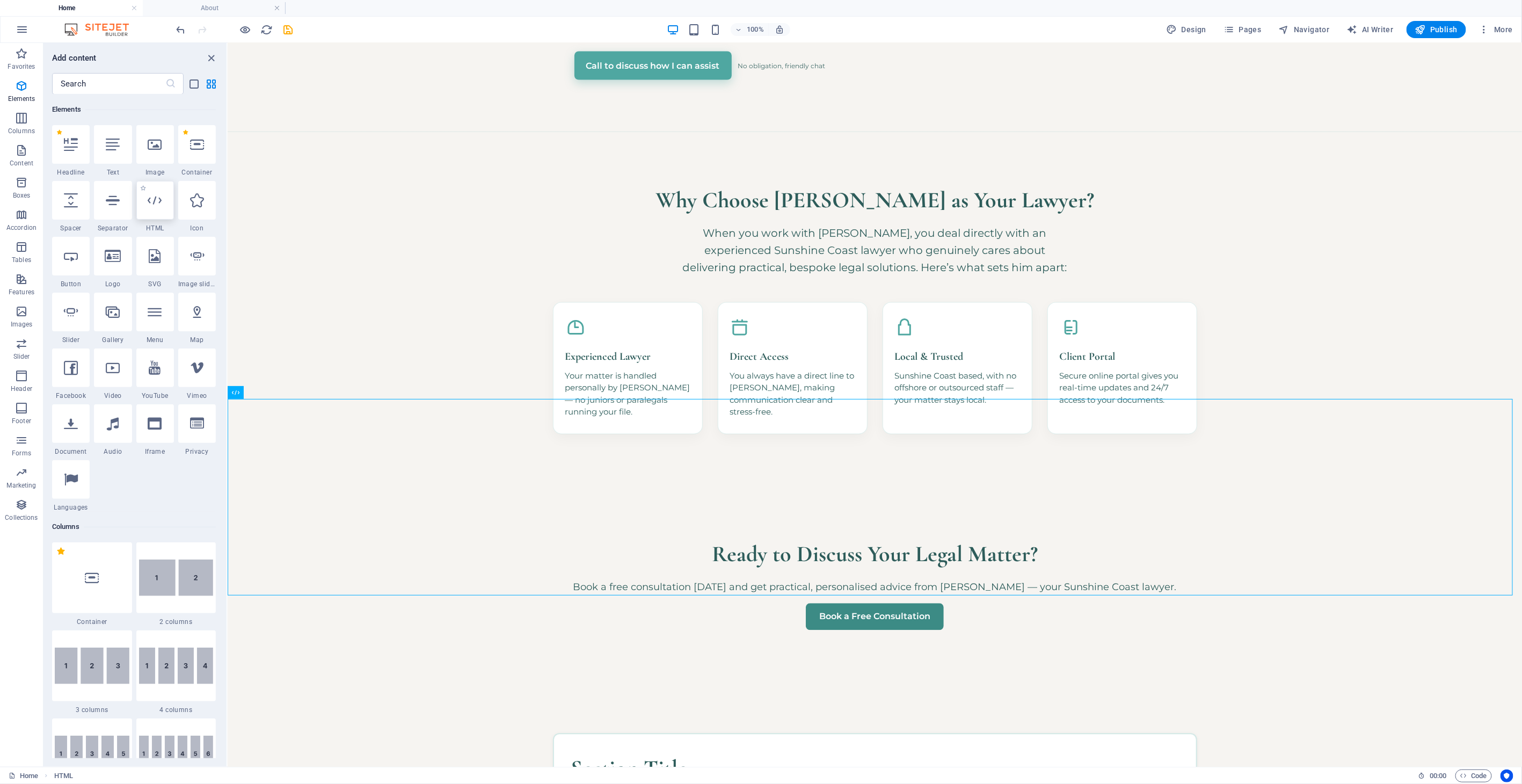
drag, startPoint x: 164, startPoint y: 204, endPoint x: 162, endPoint y: 285, distance: 81.0
click at [164, 204] on div at bounding box center [155, 200] width 38 height 39
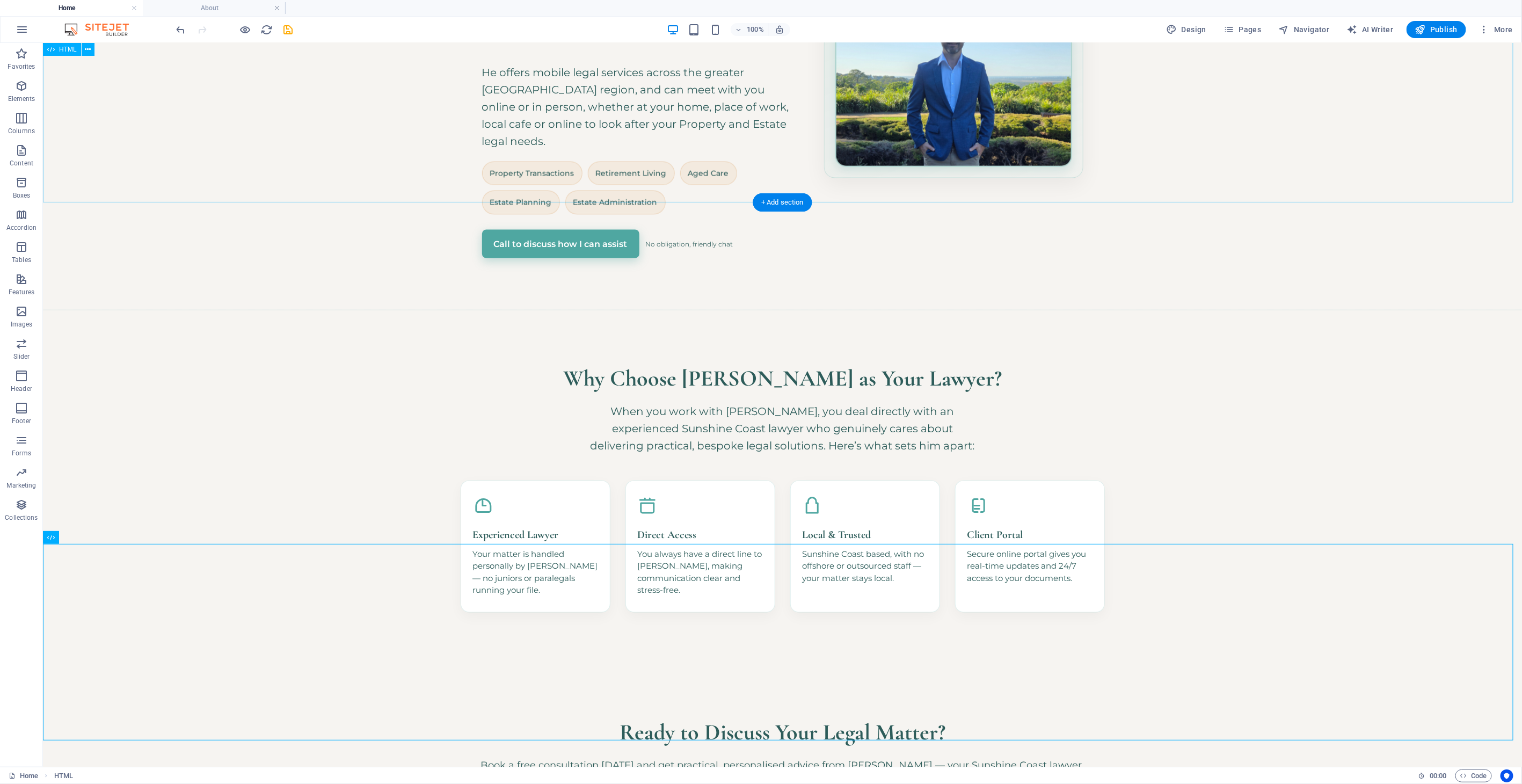
scroll to position [1109, 0]
click at [1370, 705] on span "Code" at bounding box center [1474, 775] width 27 height 13
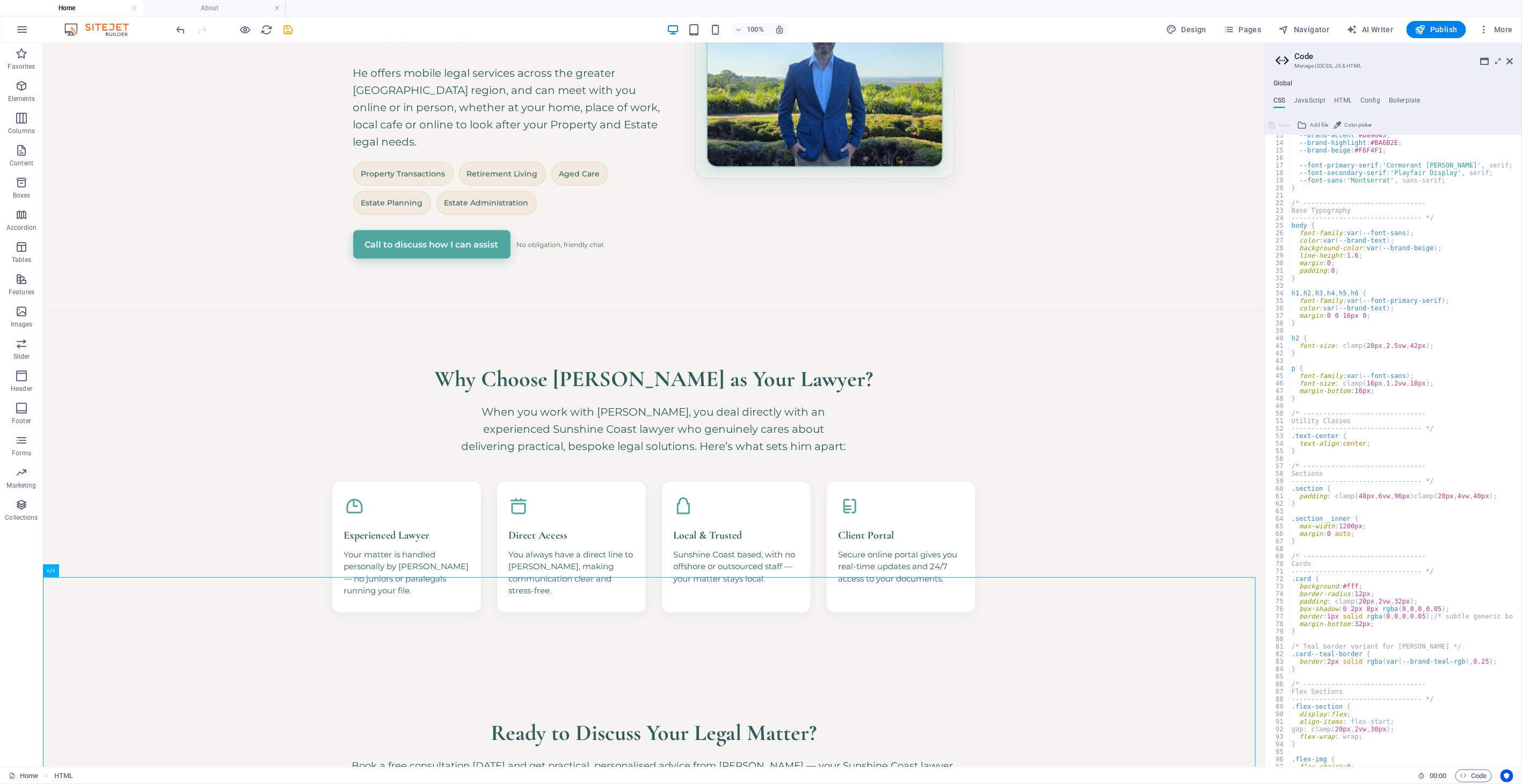
scroll to position [0, 0]
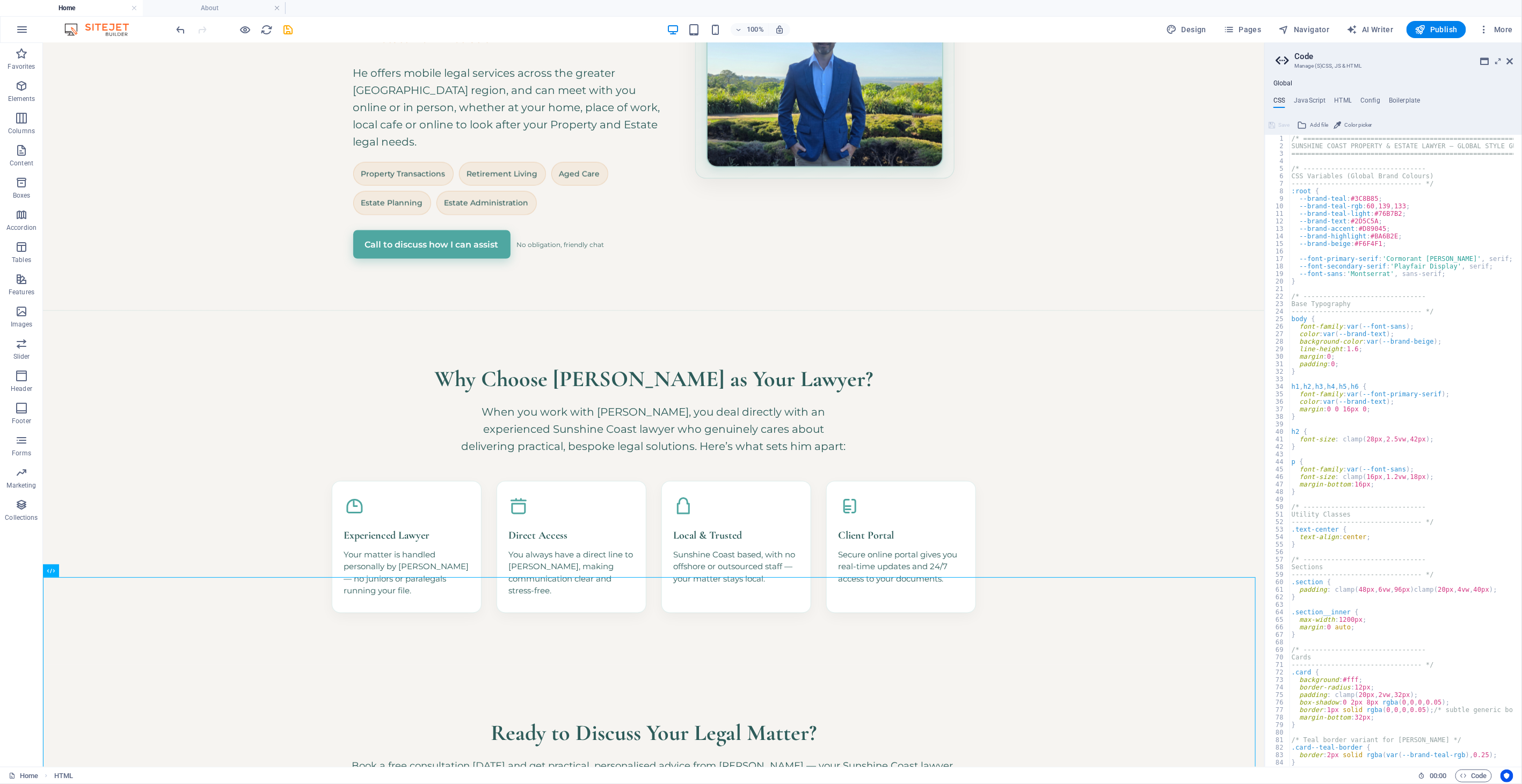
click at [1281, 77] on div "Global CSS JavaScript HTML Config Boilerplate 1 2 3 4 5 6 7 8 9 10 11 12 13 14 …" at bounding box center [1393, 418] width 257 height 695
drag, startPoint x: 1281, startPoint y: 79, endPoint x: 1281, endPoint y: 87, distance: 8.0
click at [1281, 81] on h4 "Global" at bounding box center [1282, 84] width 19 height 9
click at [1280, 97] on h4 "CSS" at bounding box center [1279, 102] width 12 height 12
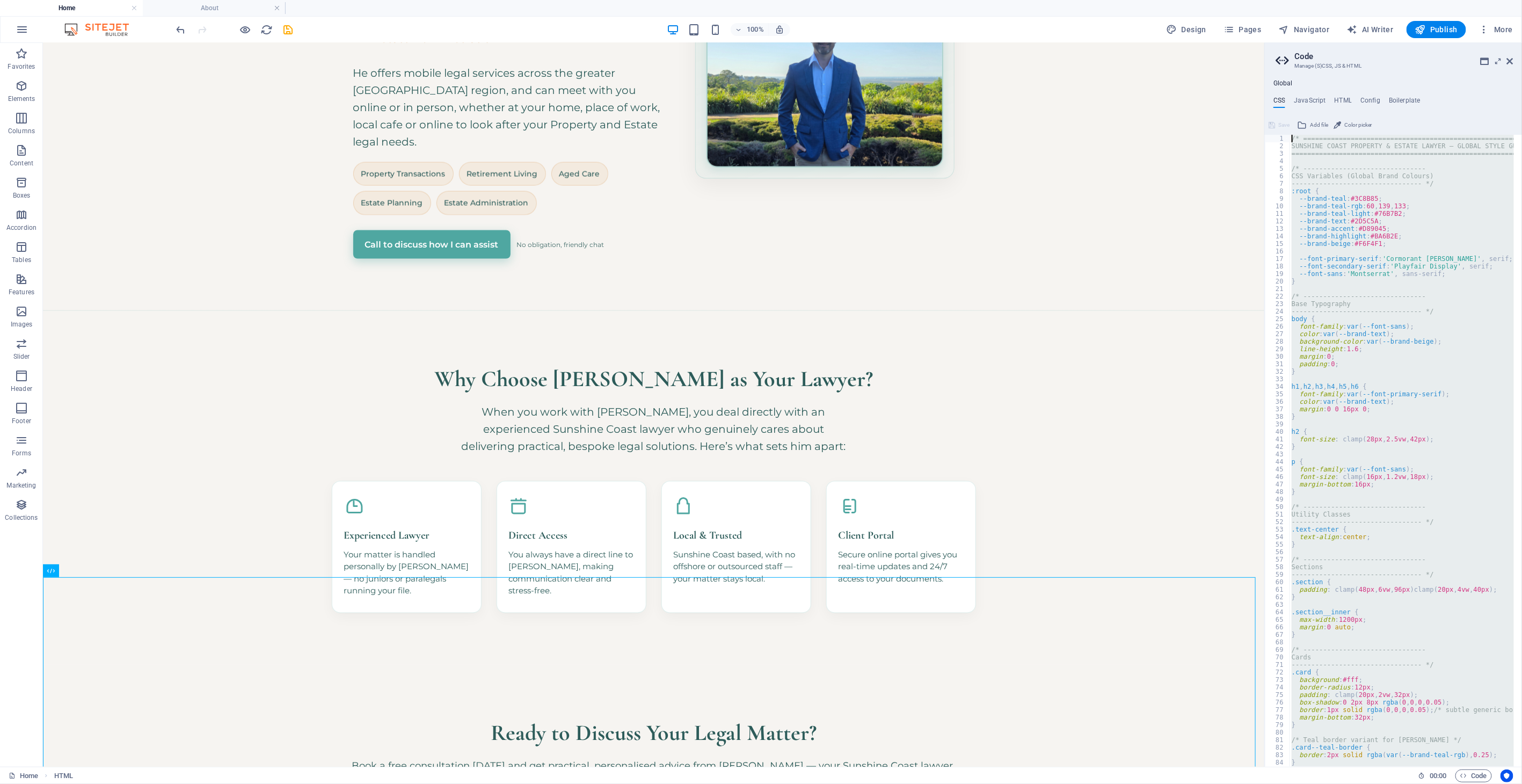
drag, startPoint x: 1314, startPoint y: 751, endPoint x: 1246, endPoint y: 11, distance: 743.1
click at [1246, 43] on div "Home About Favorites Elements Columns Content Boxes Accordion Tables Features I…" at bounding box center [761, 405] width 1522 height 724
type textarea "/* ========================================================================== S…"
paste textarea
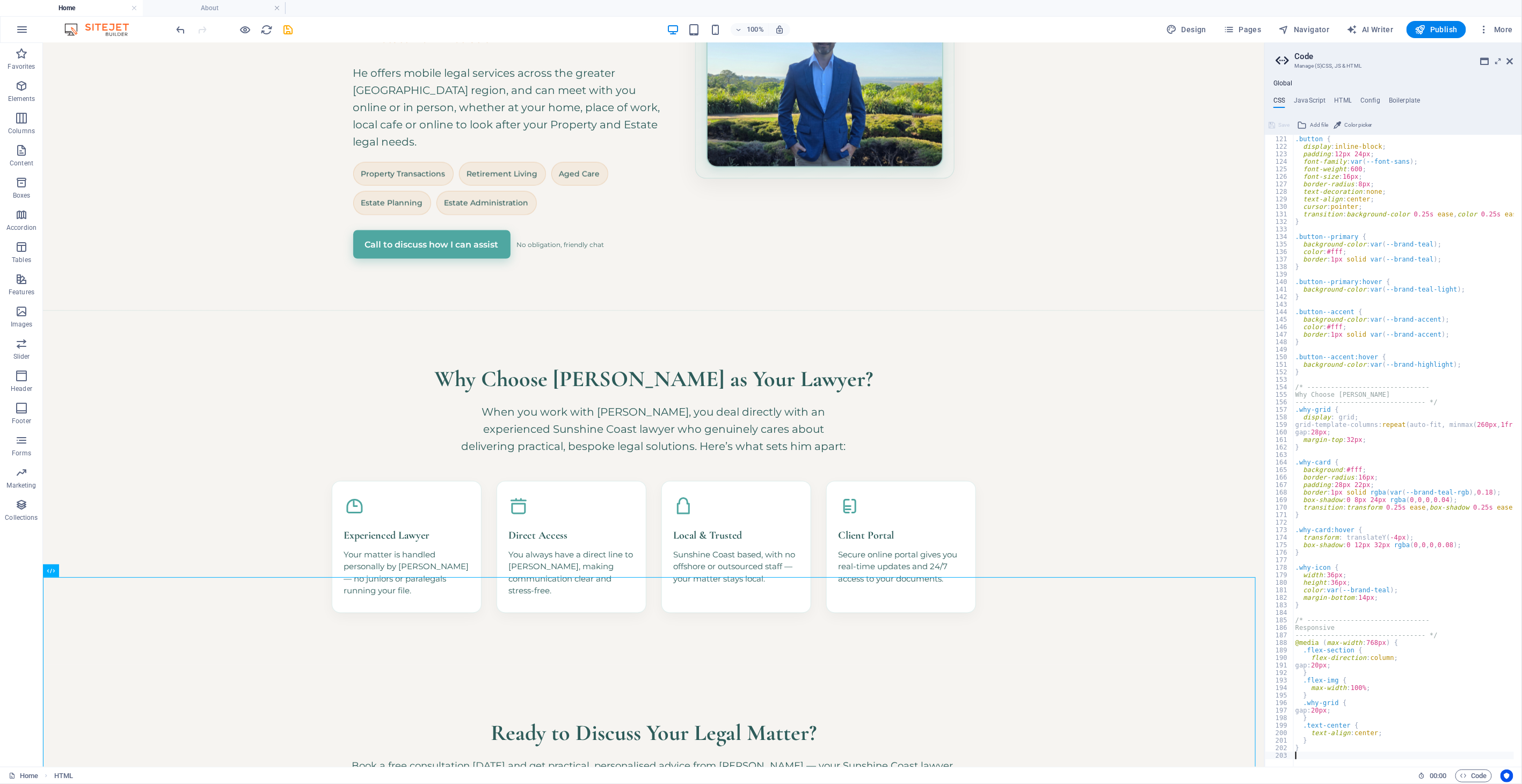
scroll to position [901, 0]
click at [1281, 124] on span "Save" at bounding box center [1284, 125] width 11 height 13
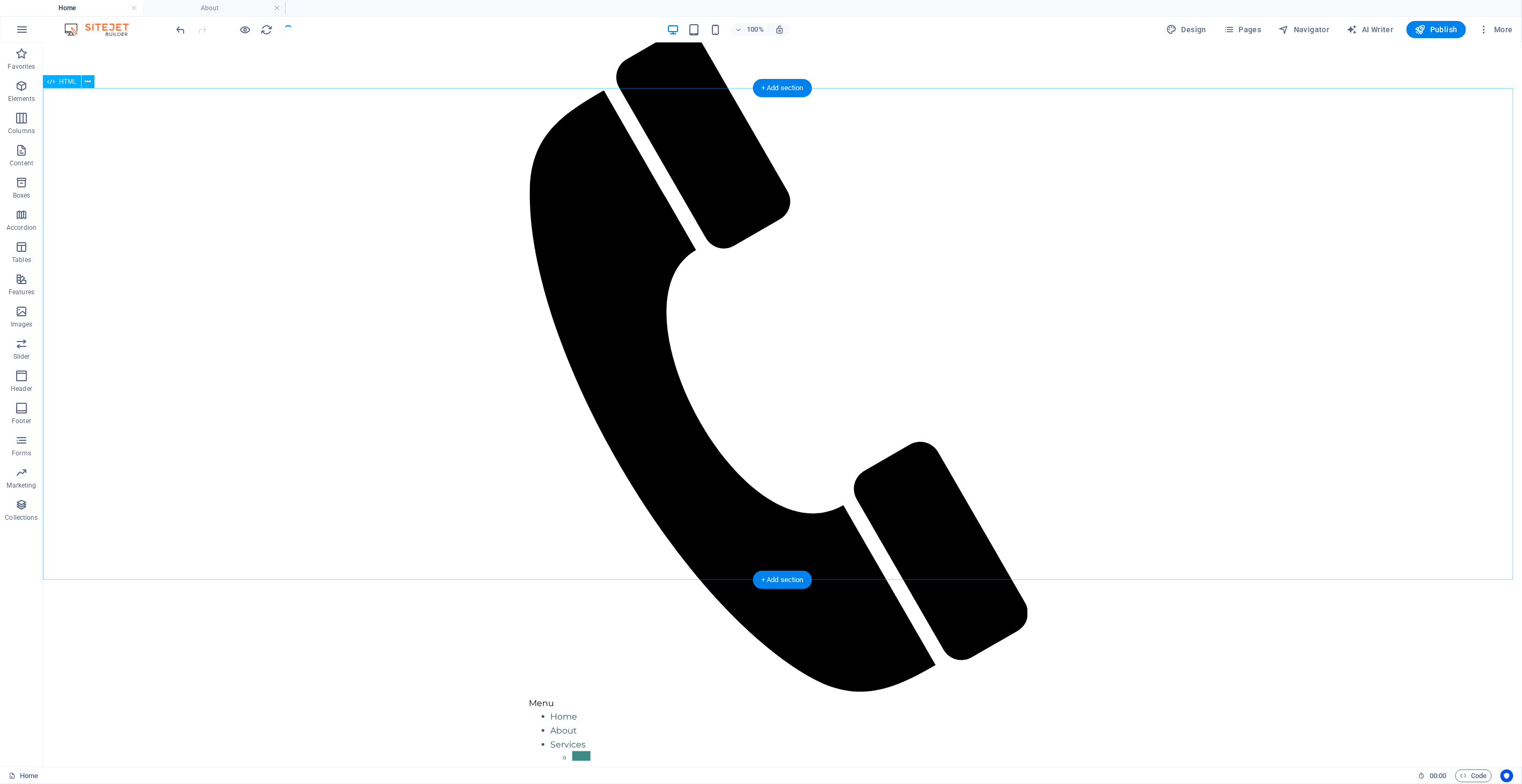
scroll to position [0, 0]
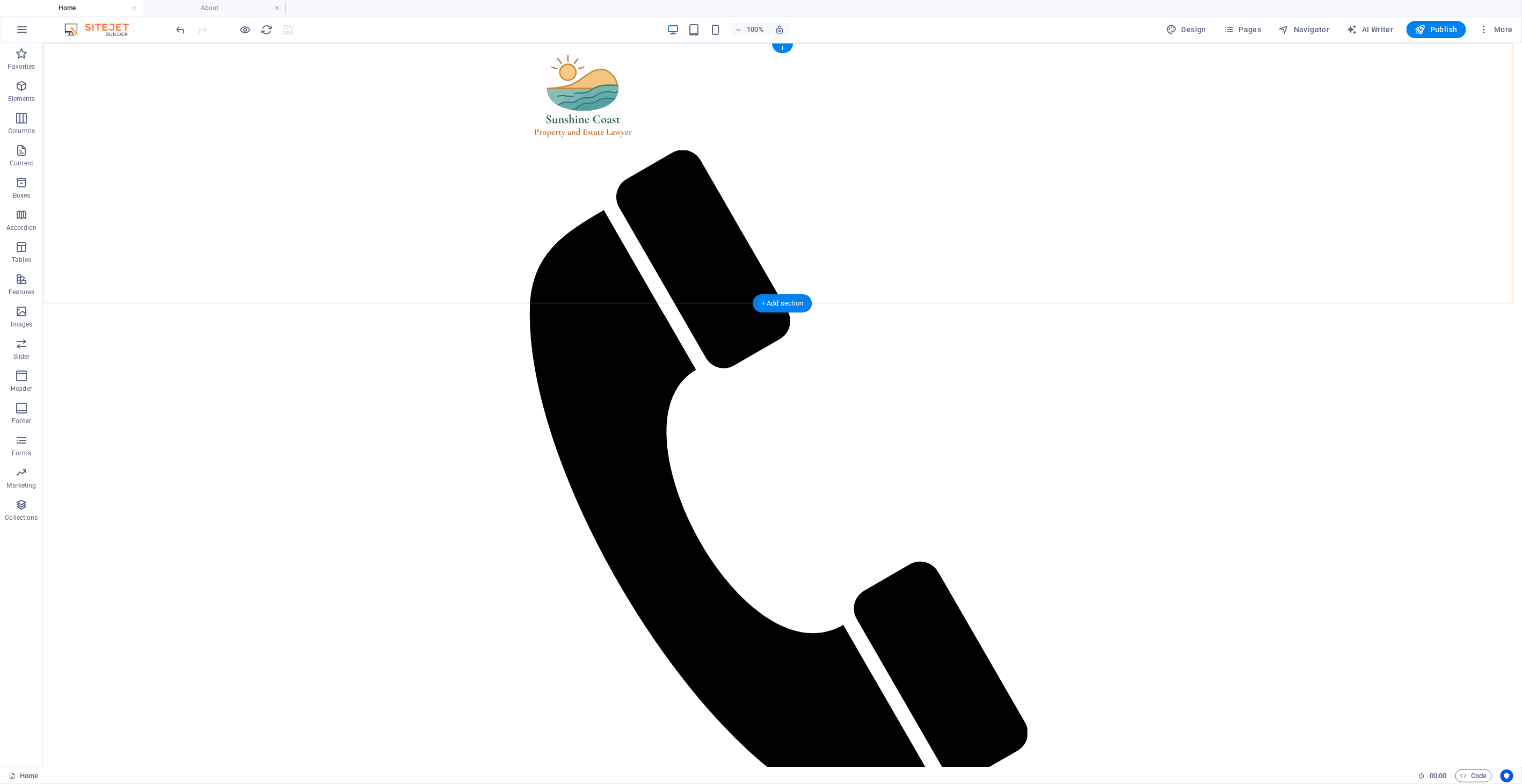
click at [789, 304] on div "+ Add section" at bounding box center [783, 303] width 60 height 18
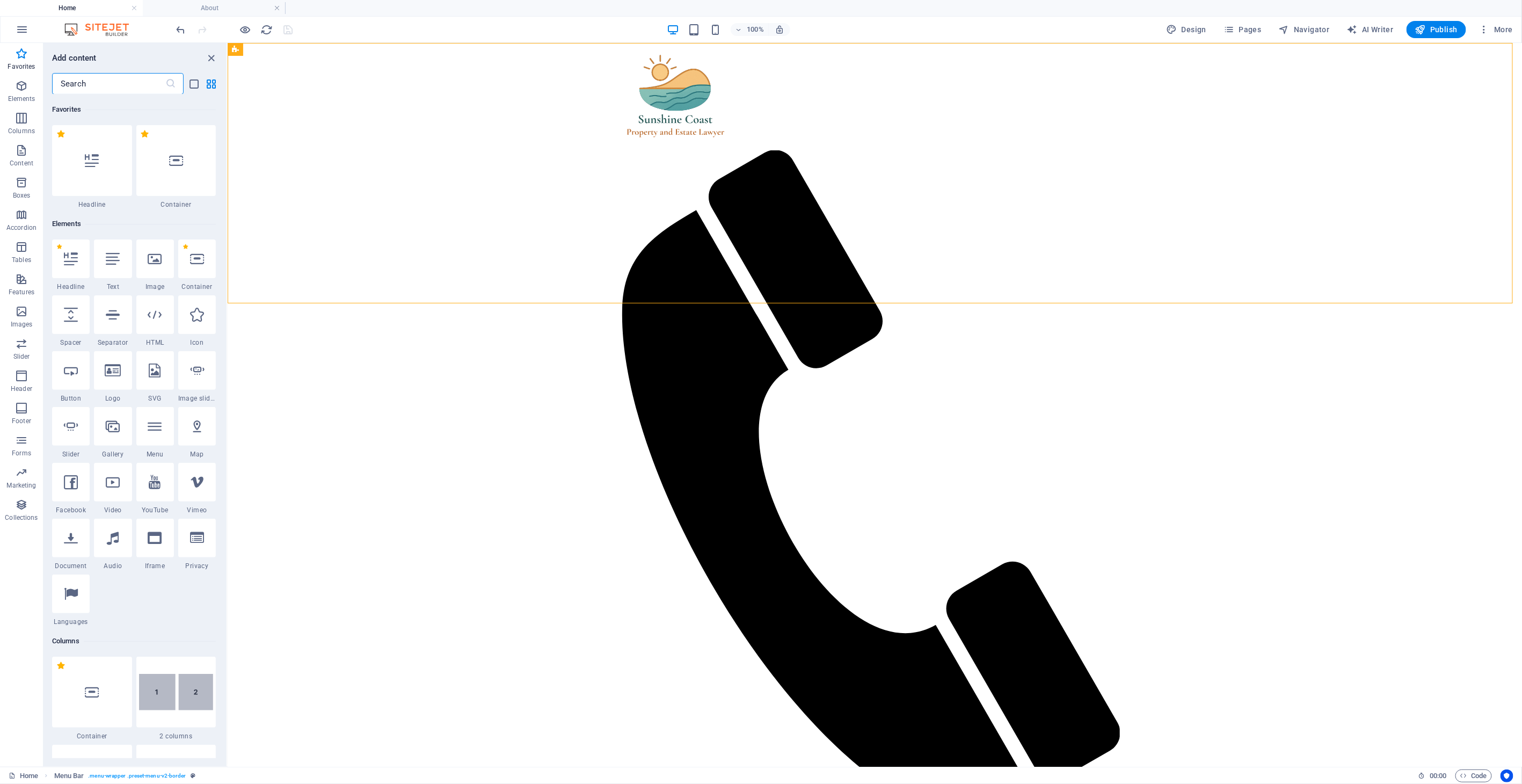
click at [79, 82] on input "text" at bounding box center [108, 84] width 113 height 21
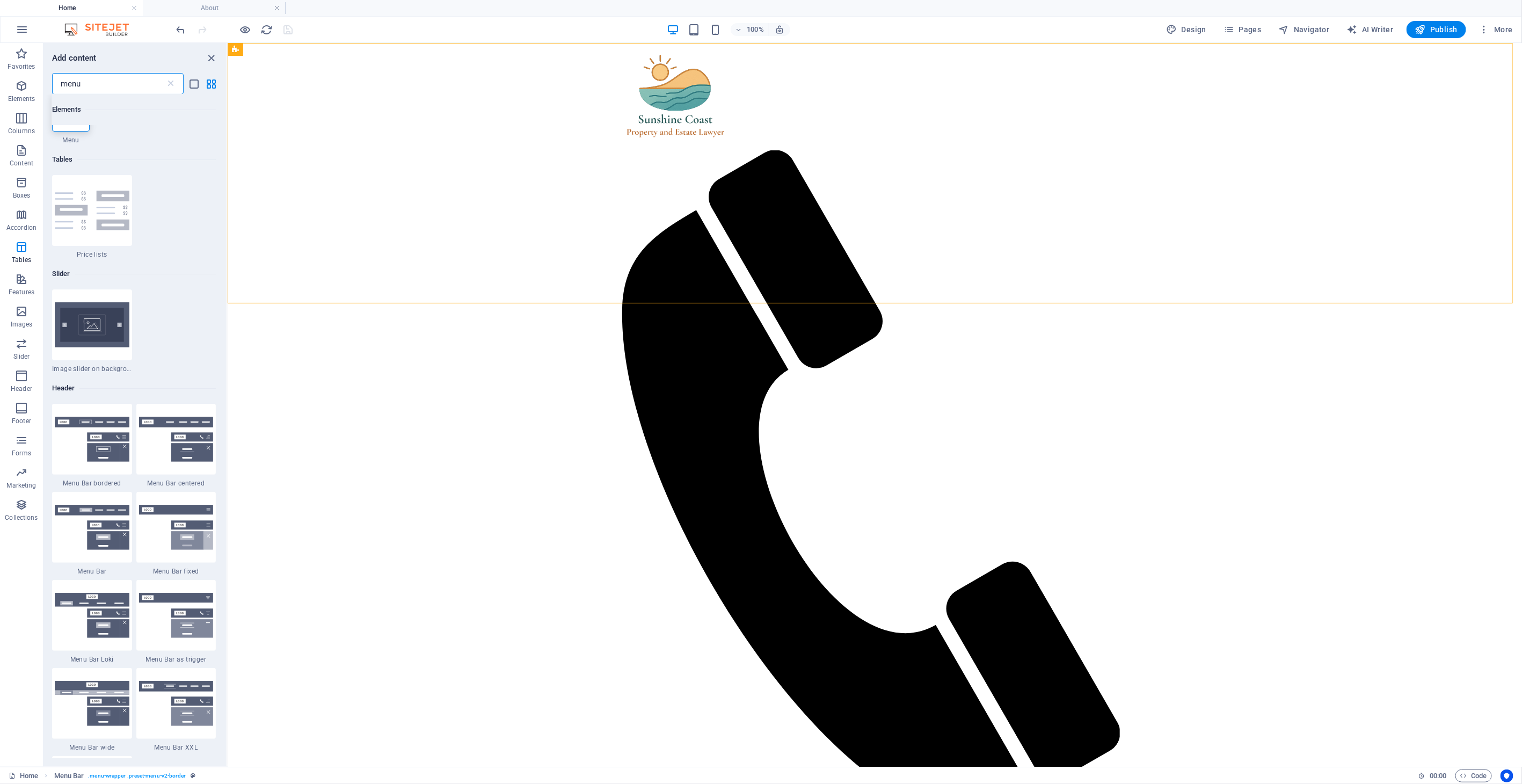
scroll to position [119, 0]
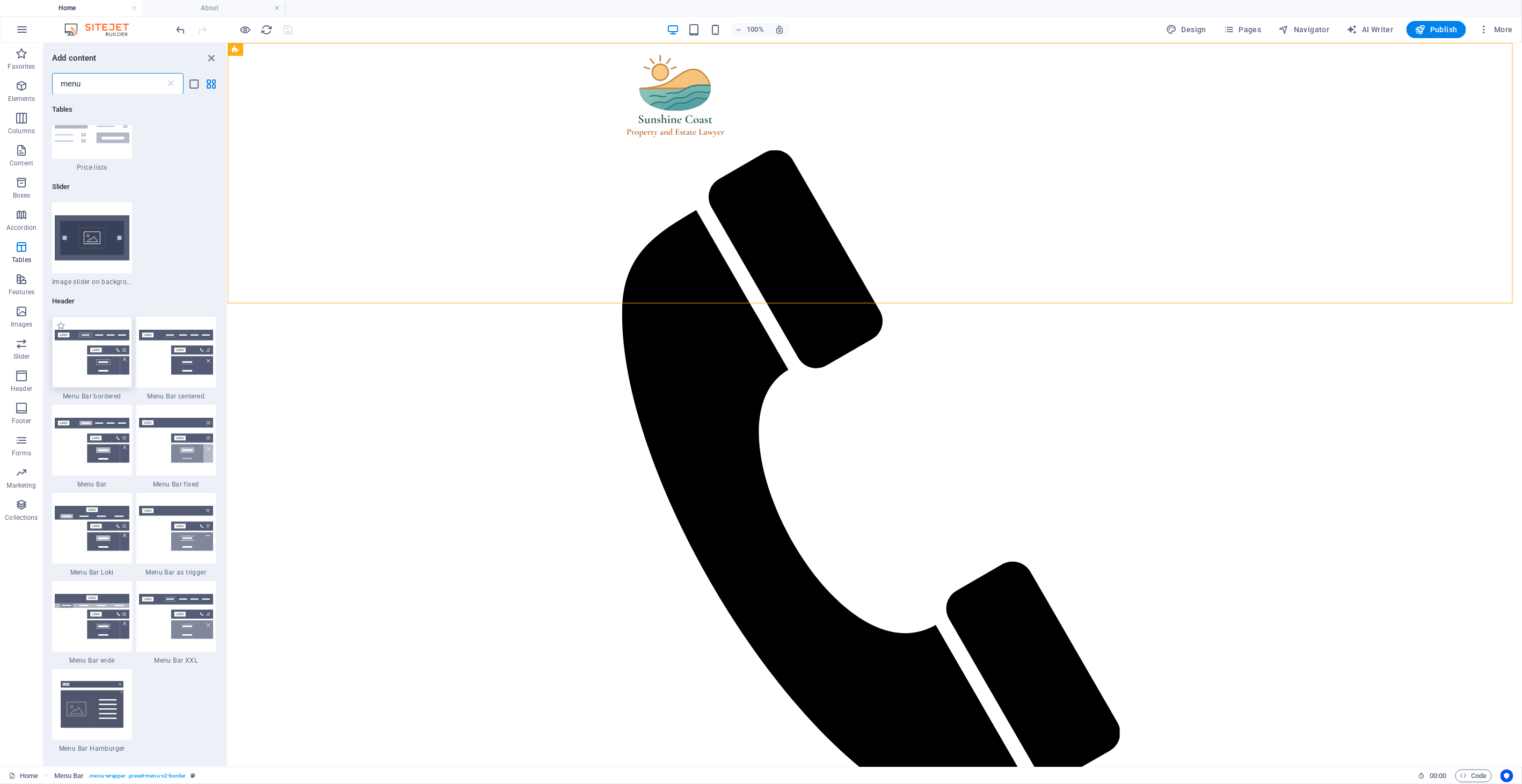
type input "menu"
click at [109, 347] on img at bounding box center [91, 352] width 74 height 45
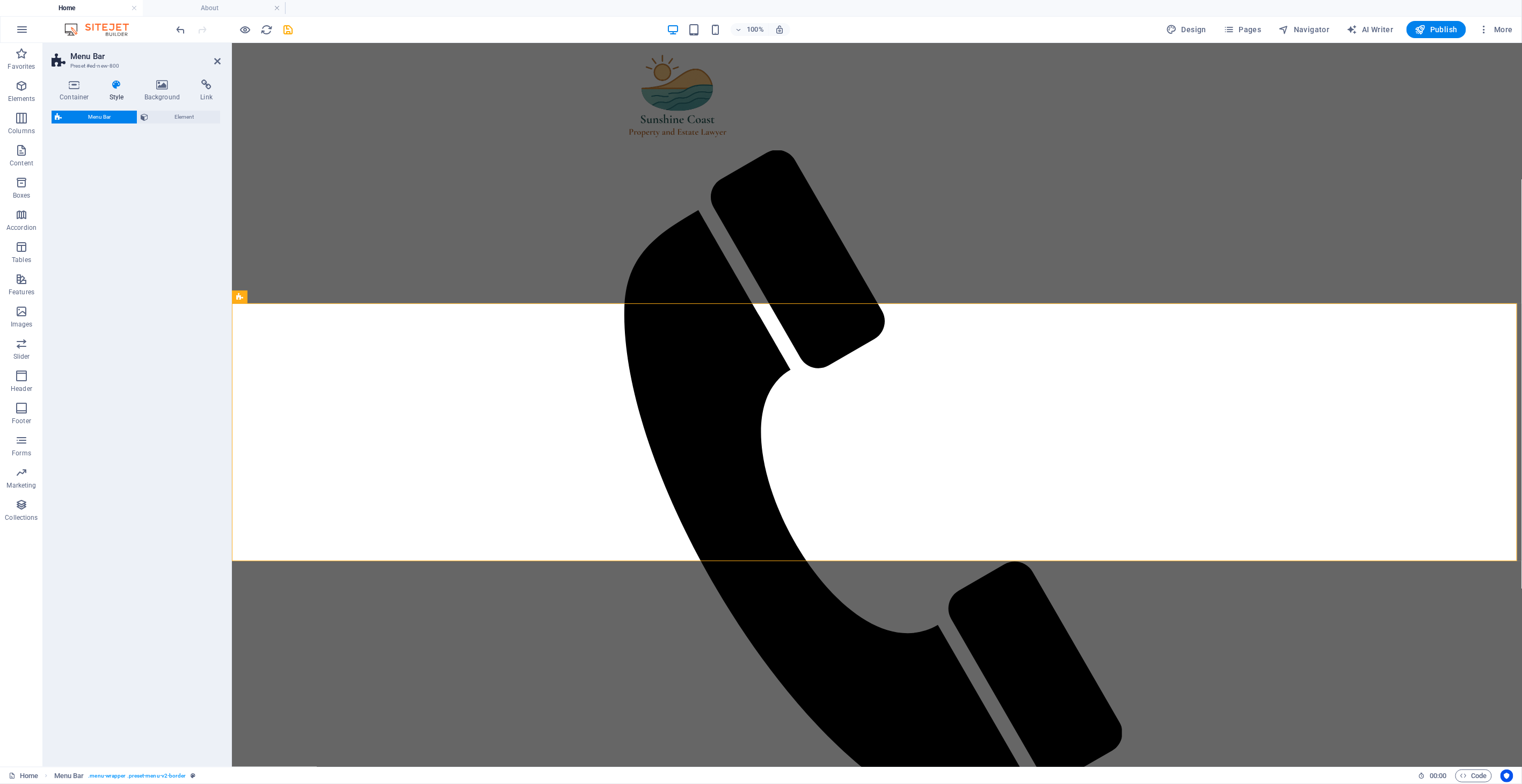
select select "rem"
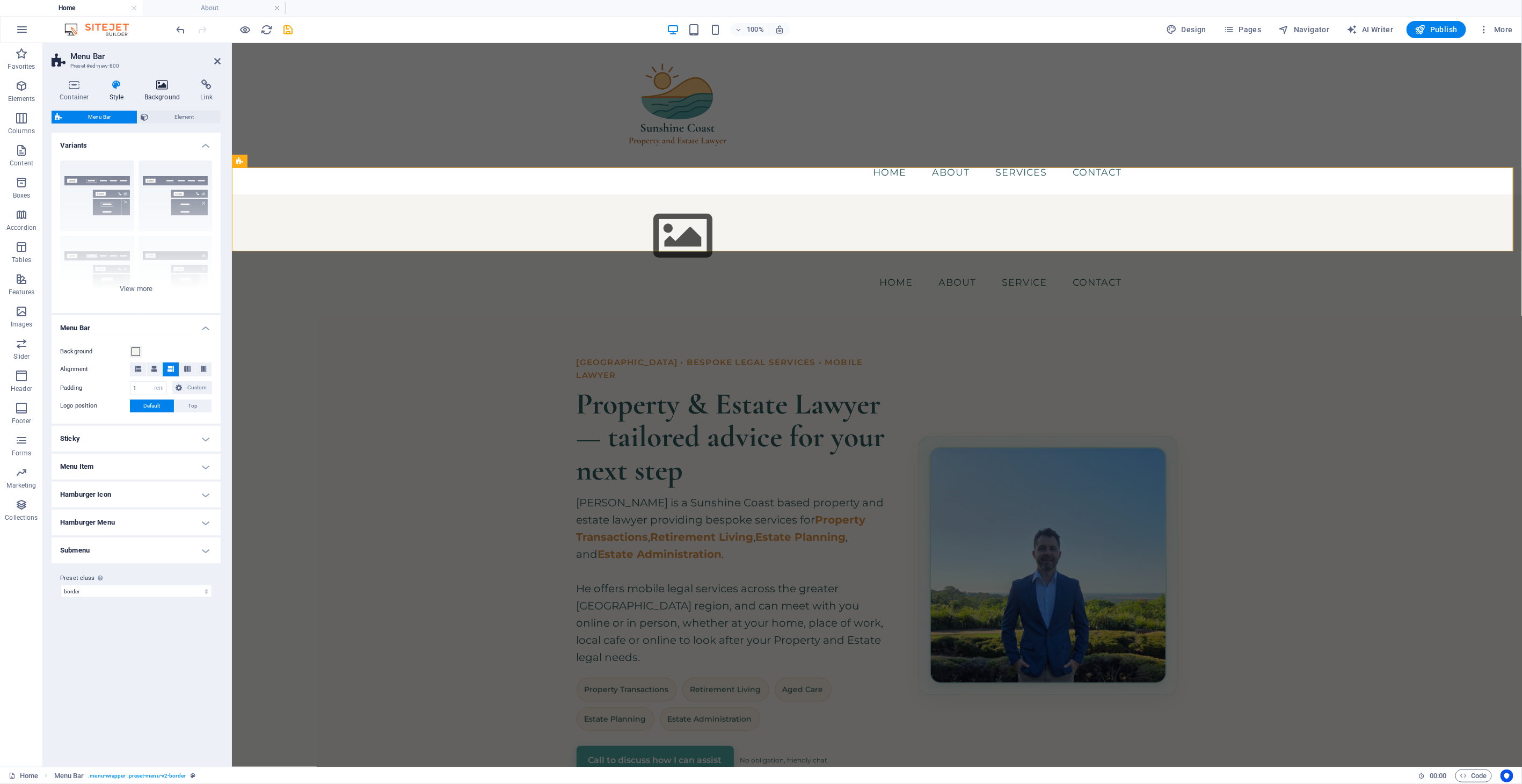
click at [157, 84] on icon at bounding box center [162, 84] width 52 height 11
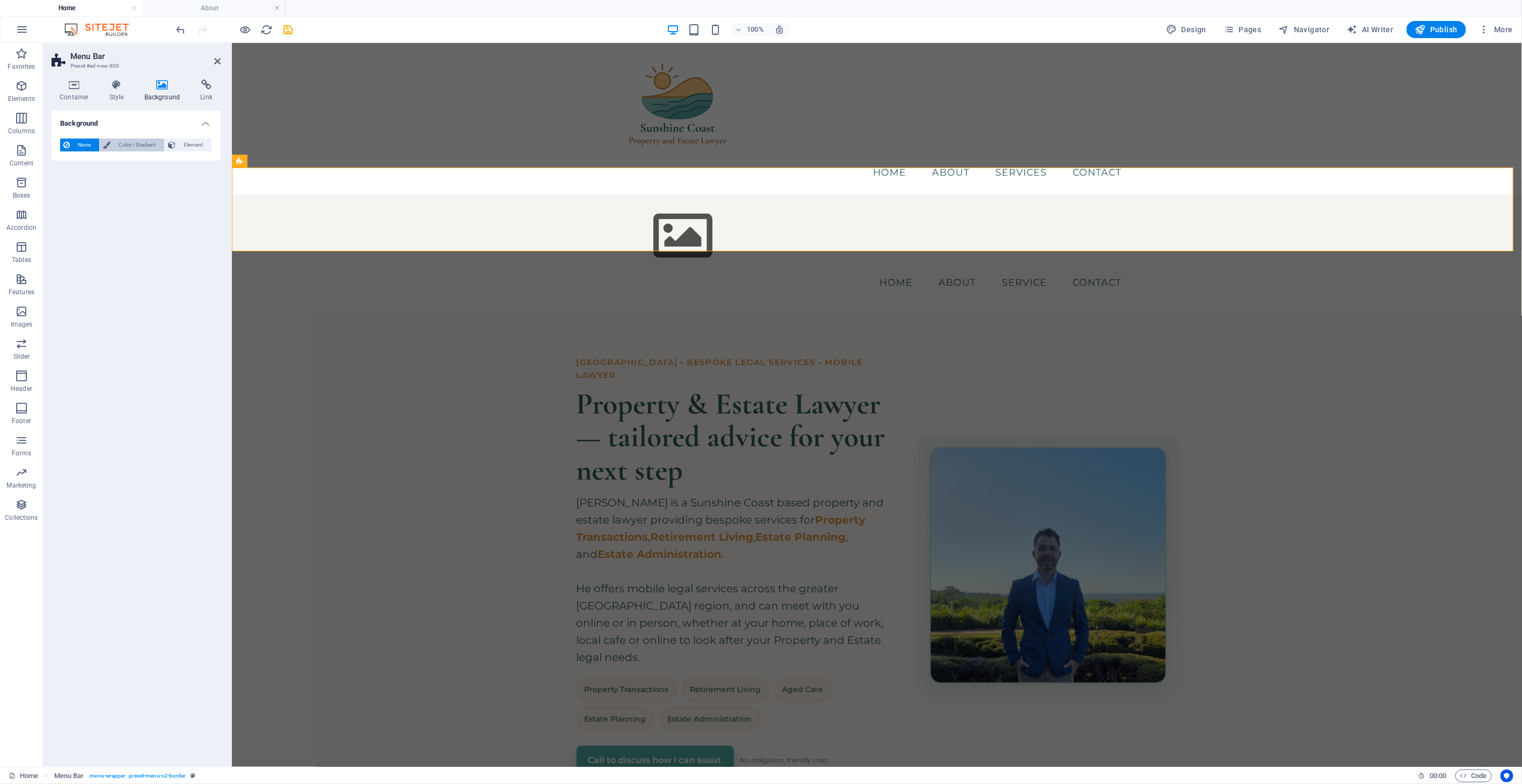
click at [118, 143] on span "Color / Gradient" at bounding box center [138, 145] width 47 height 13
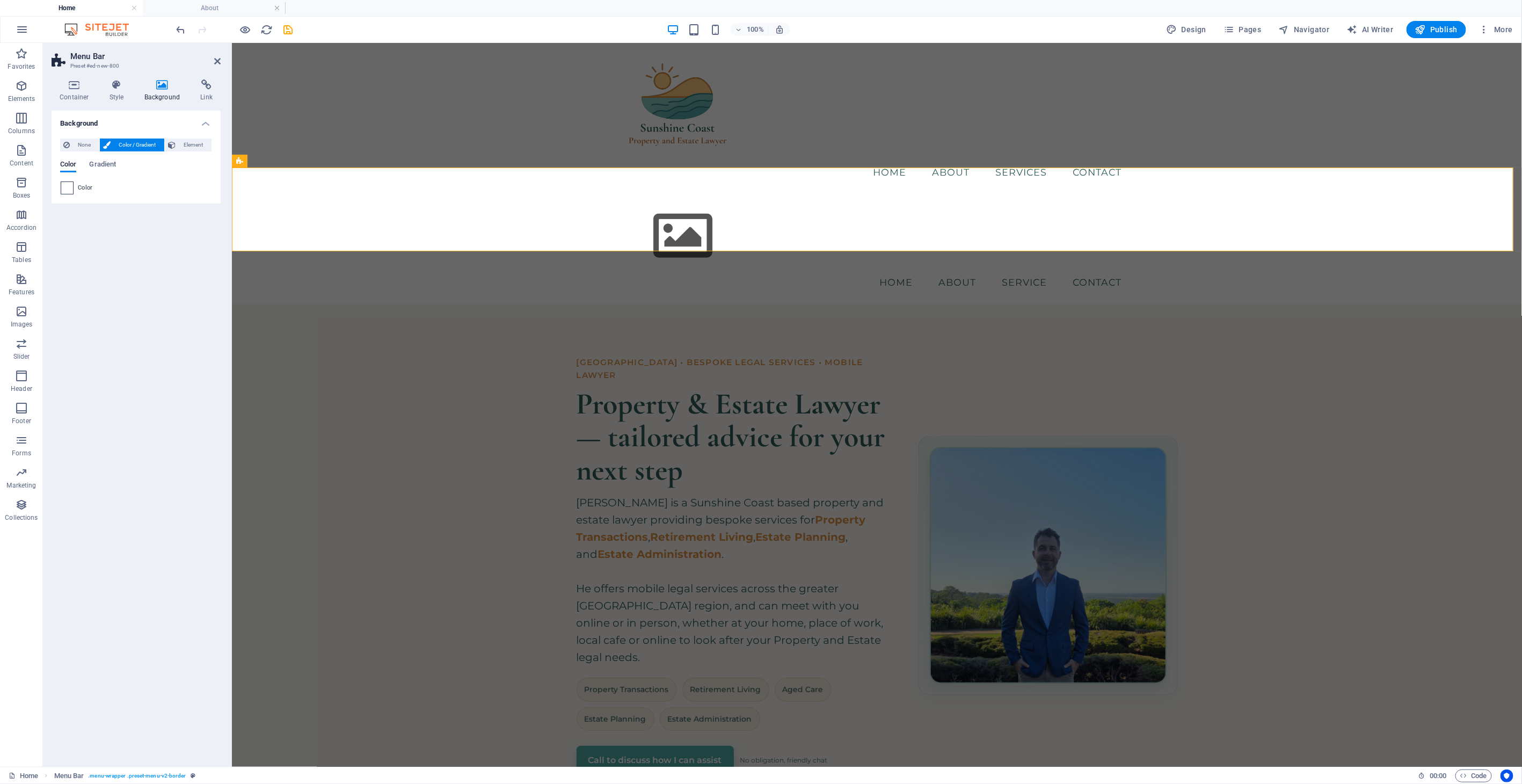
click at [66, 188] on span at bounding box center [67, 188] width 12 height 12
type input "#ffffff"
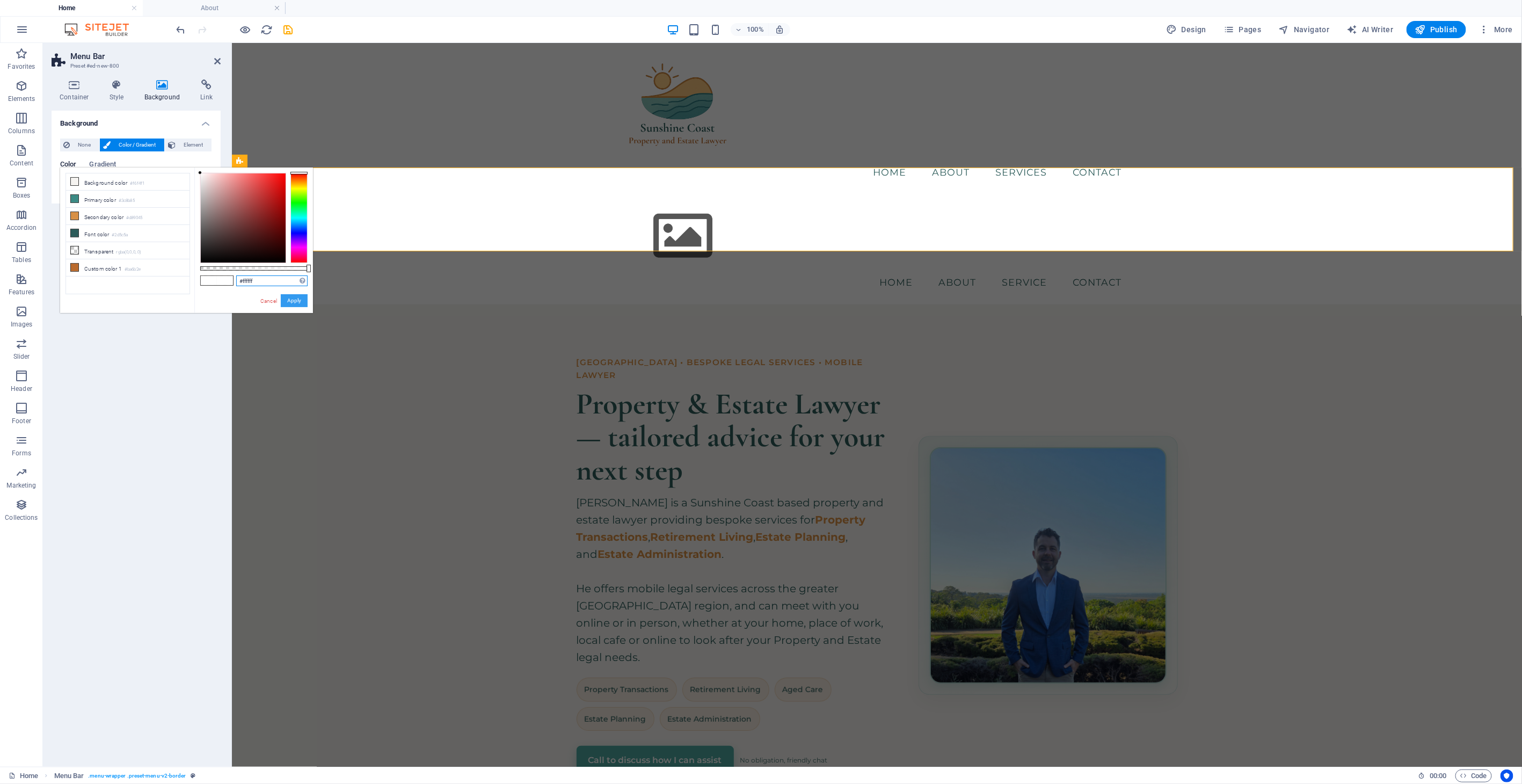
drag, startPoint x: 272, startPoint y: 282, endPoint x: 284, endPoint y: 302, distance: 23.3
click at [272, 282] on input "#ffffff" at bounding box center [272, 280] width 72 height 11
click at [286, 303] on button "Apply" at bounding box center [294, 301] width 27 height 13
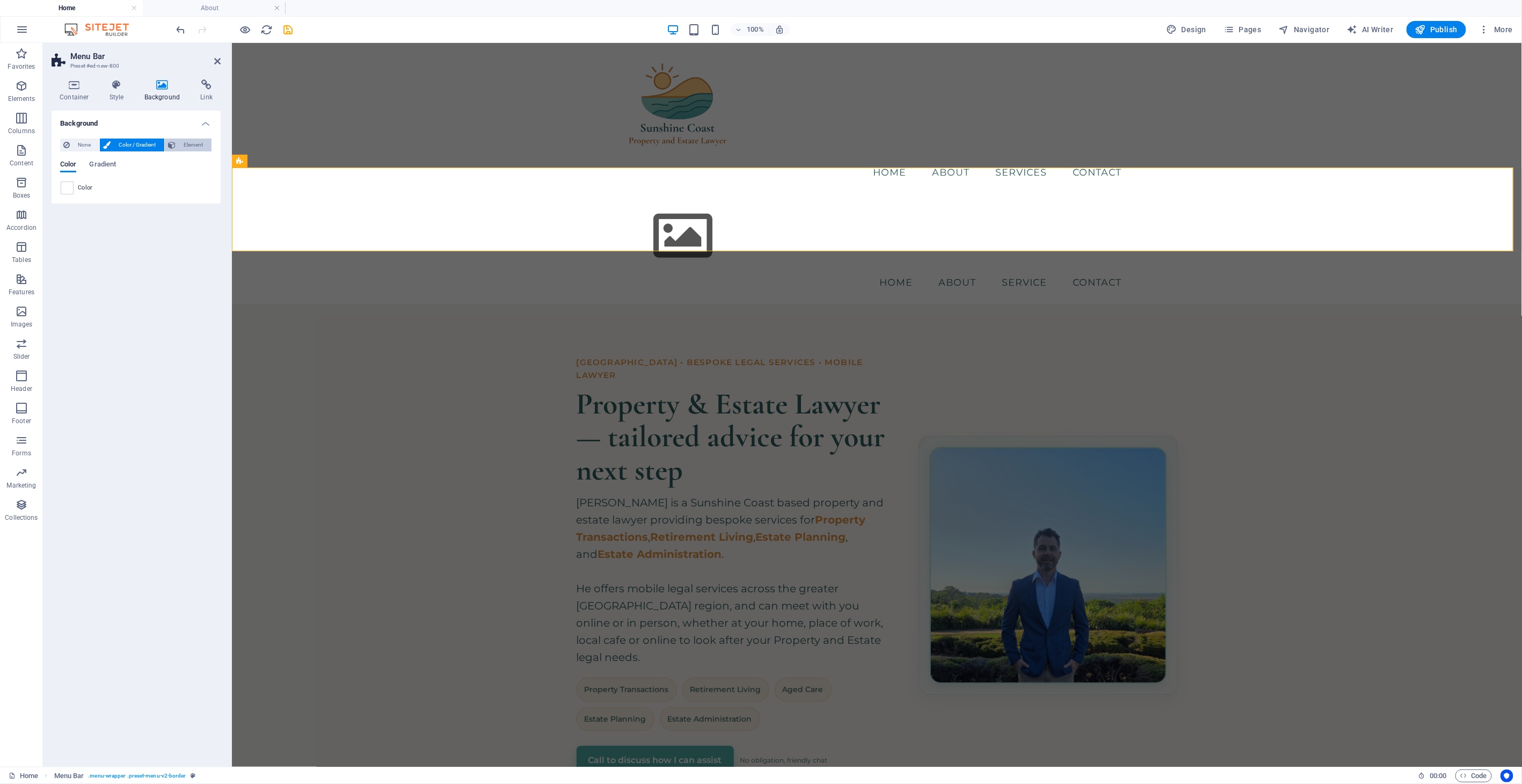
click at [177, 145] on button "Element" at bounding box center [188, 145] width 47 height 13
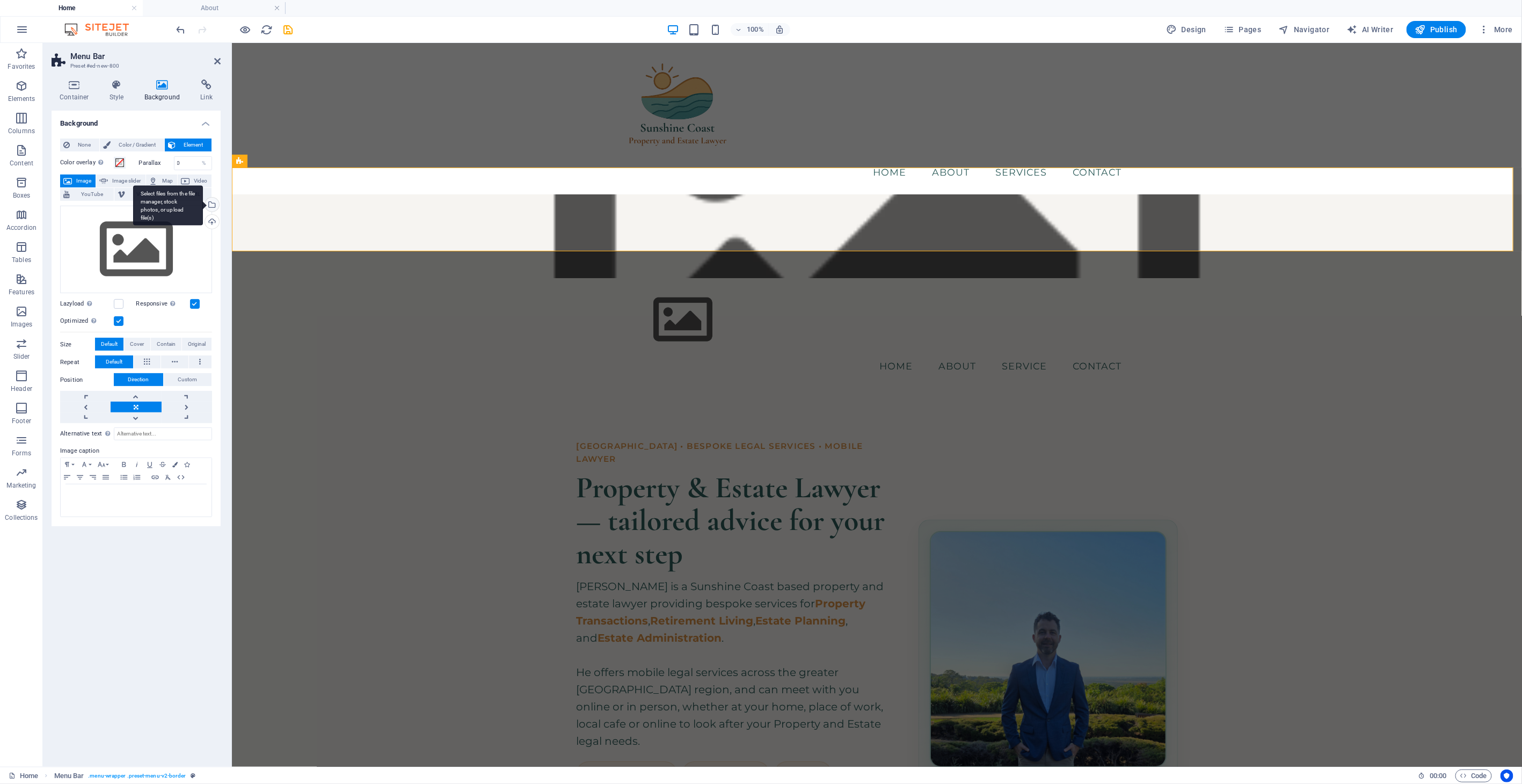
click at [203, 205] on div "Select files from the file manager, stock photos, or upload file(s)" at bounding box center [168, 205] width 69 height 40
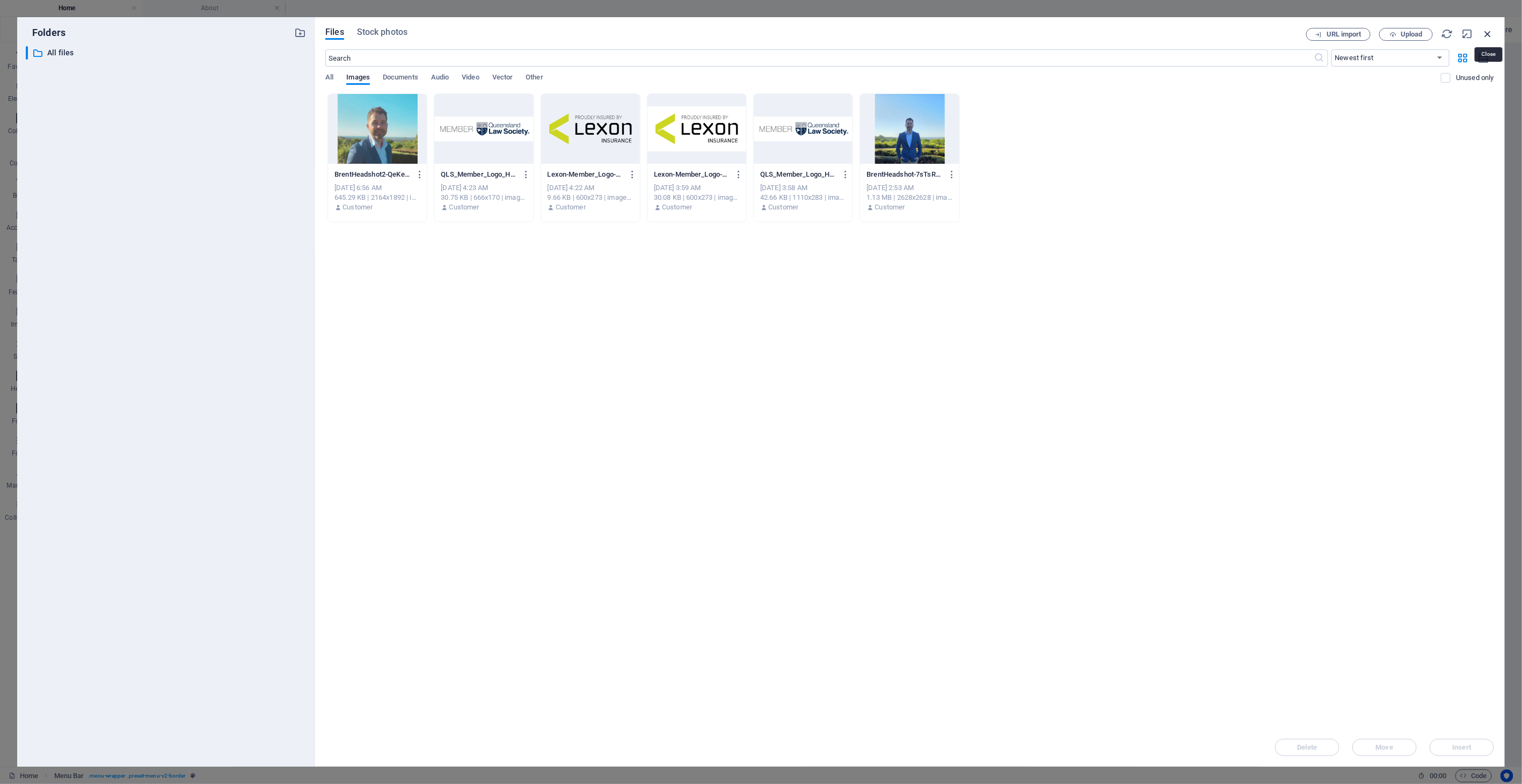
click at [1370, 35] on icon "button" at bounding box center [1488, 33] width 12 height 12
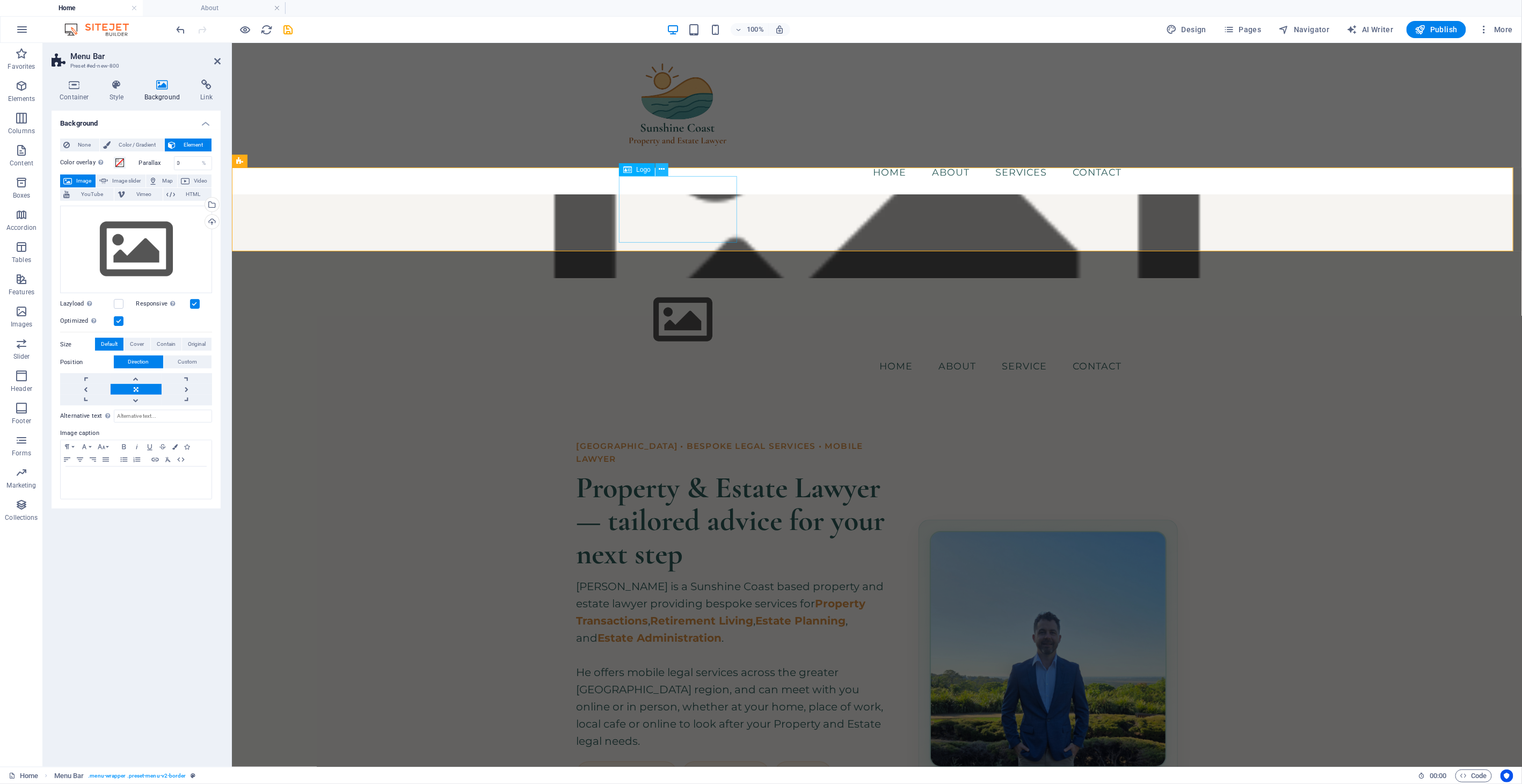
click at [661, 167] on icon at bounding box center [662, 169] width 6 height 11
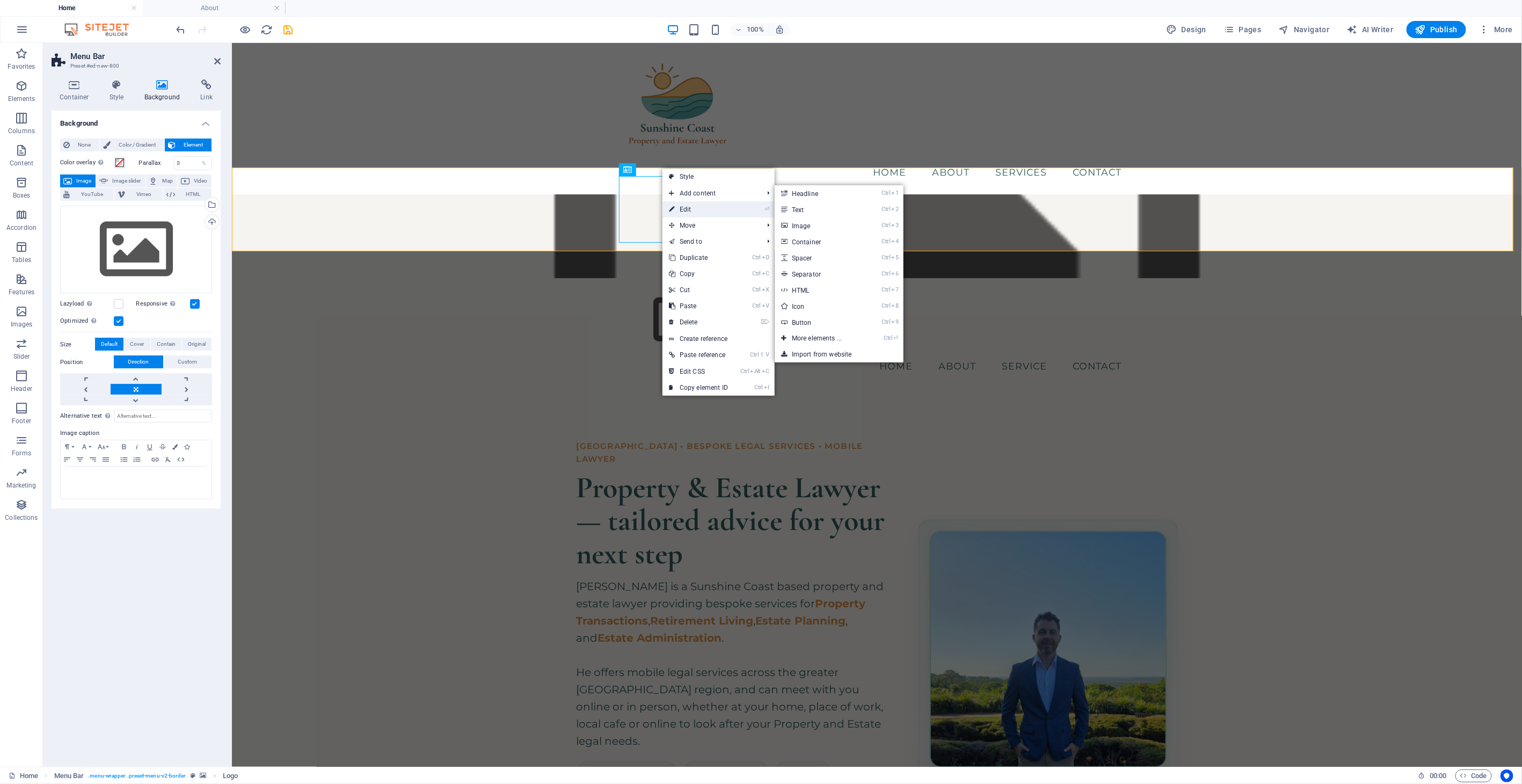
click at [686, 207] on link "⏎ Edit" at bounding box center [698, 209] width 72 height 16
select select "px"
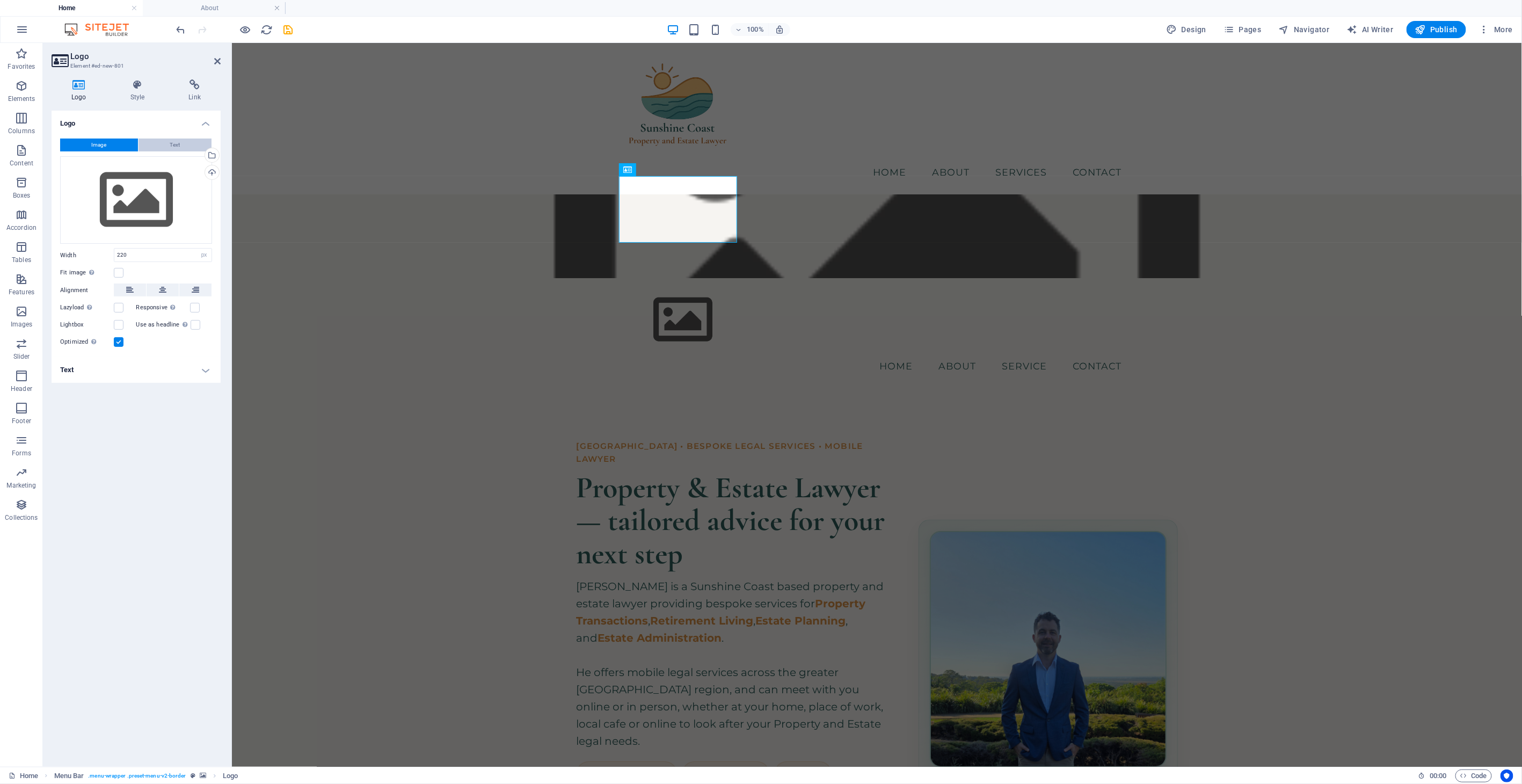
click at [167, 149] on button "Text" at bounding box center [174, 145] width 73 height 13
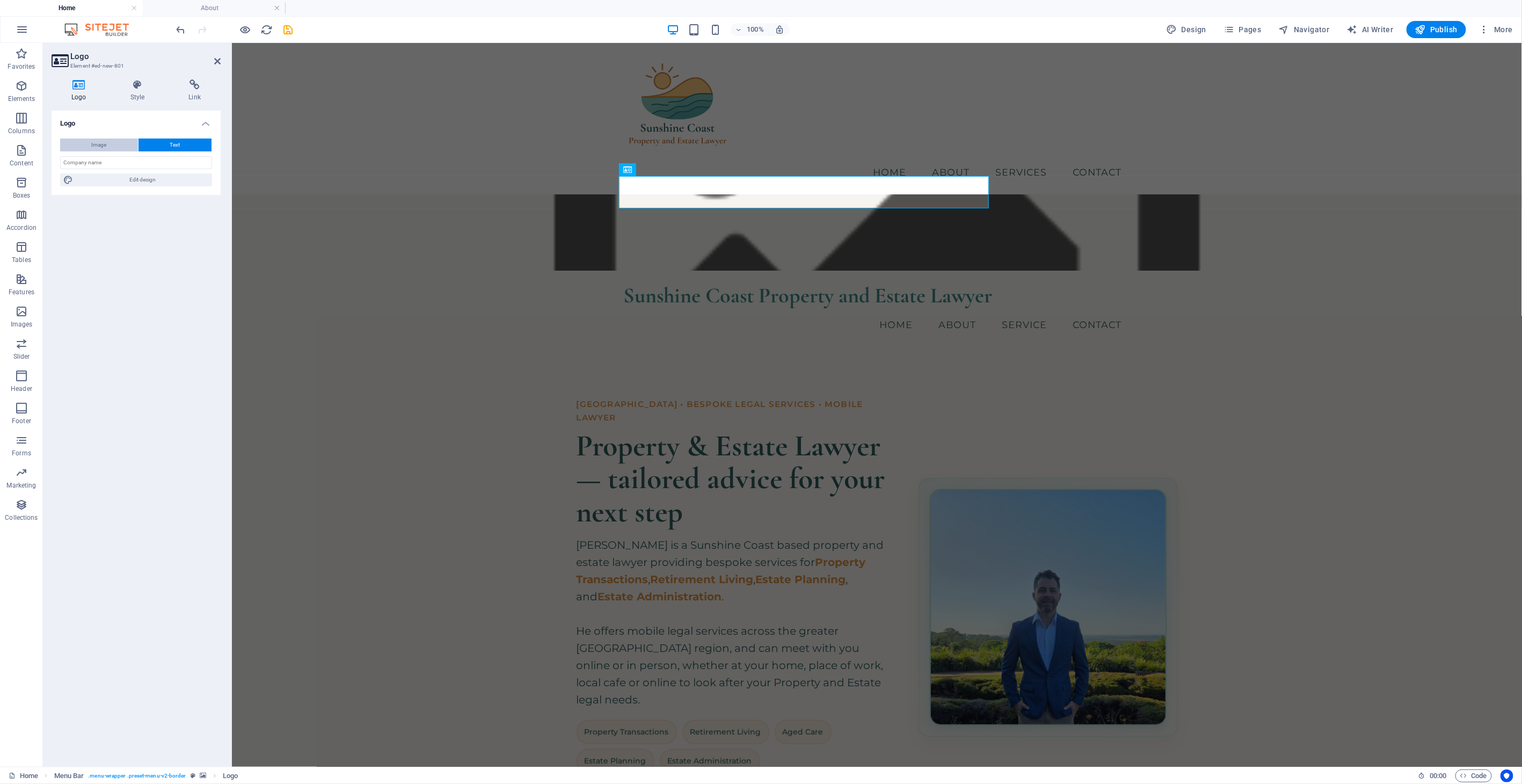
click at [108, 142] on button "Image" at bounding box center [99, 145] width 78 height 13
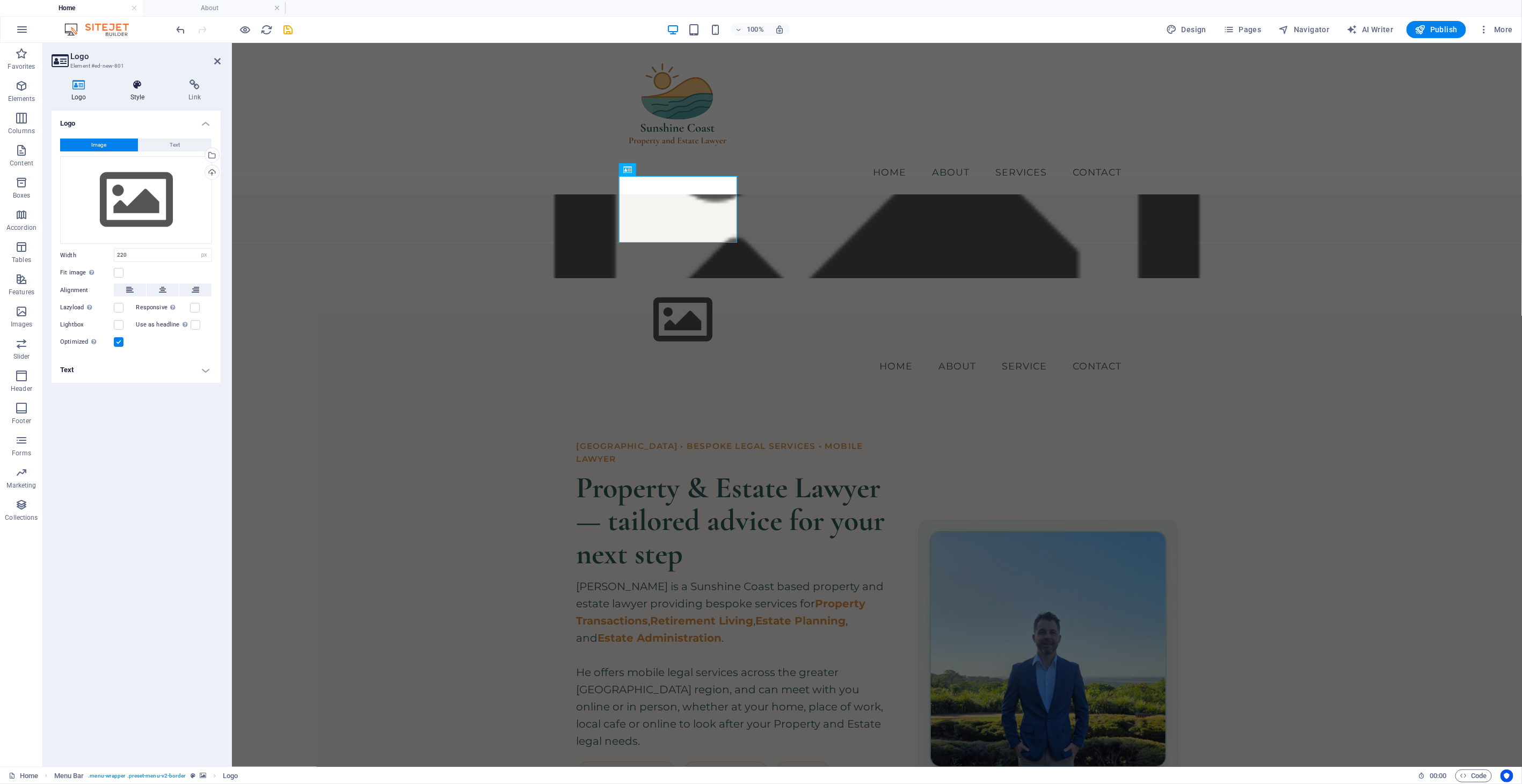
click at [134, 93] on h4 "Style" at bounding box center [140, 91] width 59 height 23
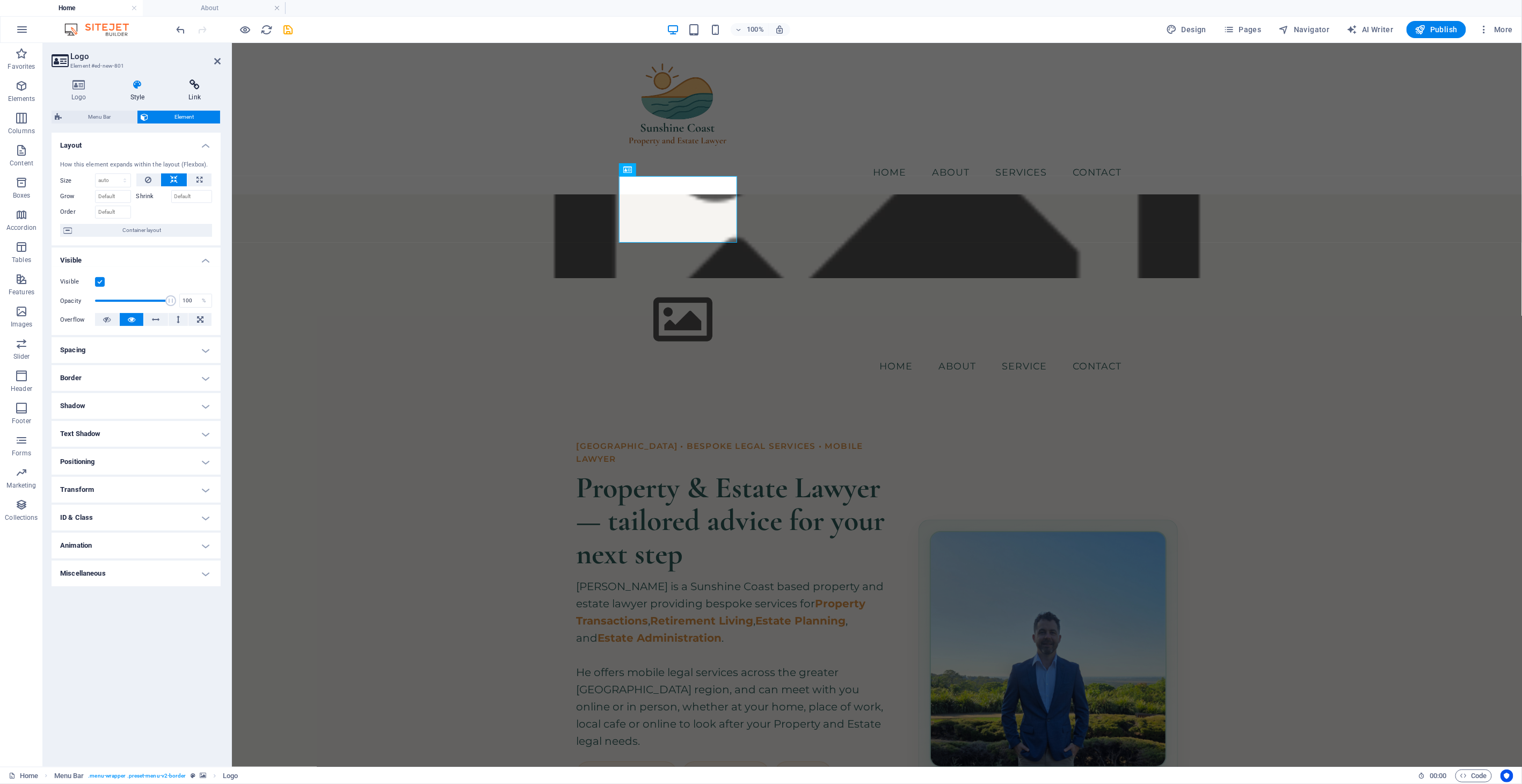
click at [190, 89] on icon at bounding box center [194, 84] width 52 height 11
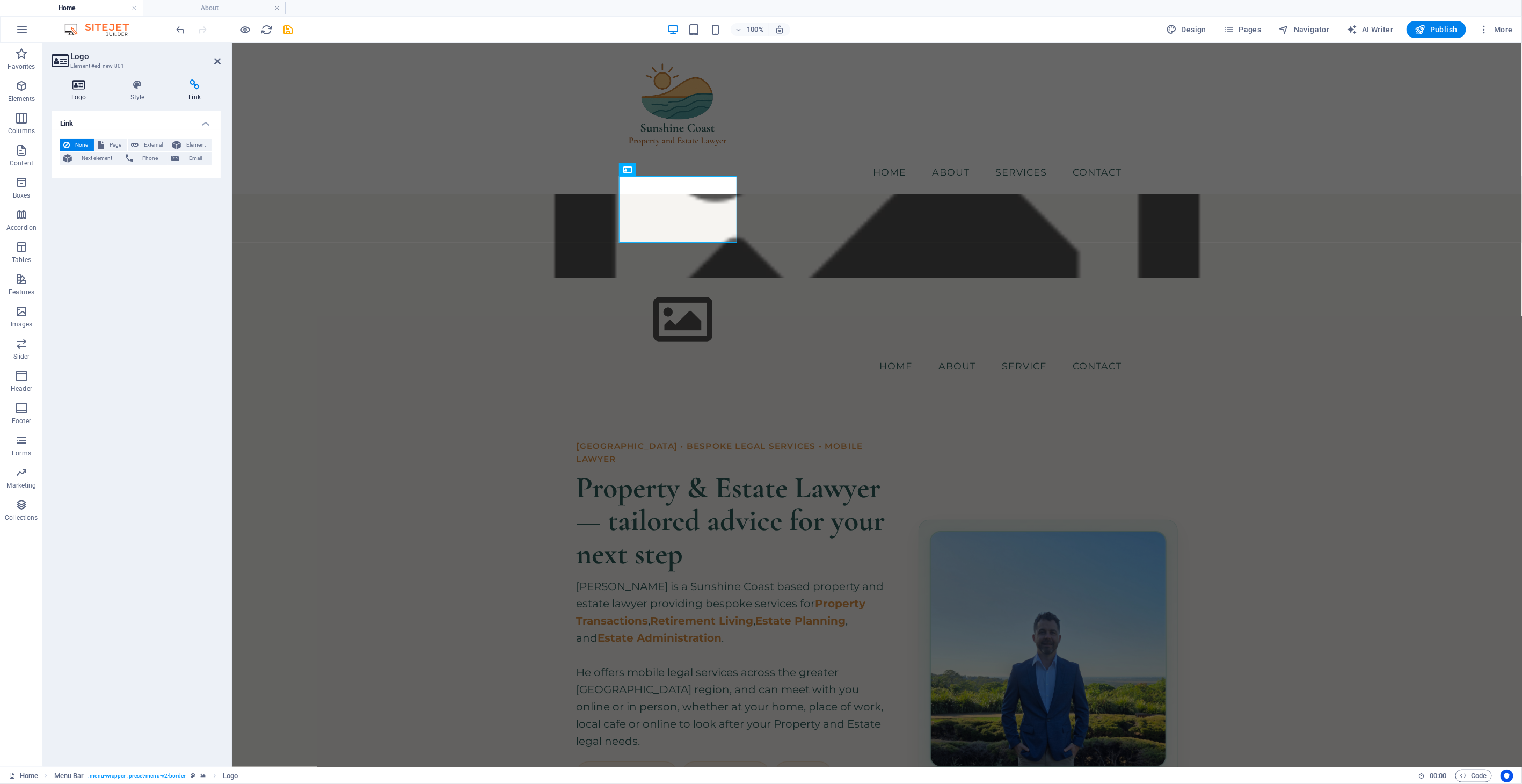
click at [94, 89] on icon at bounding box center [79, 84] width 55 height 11
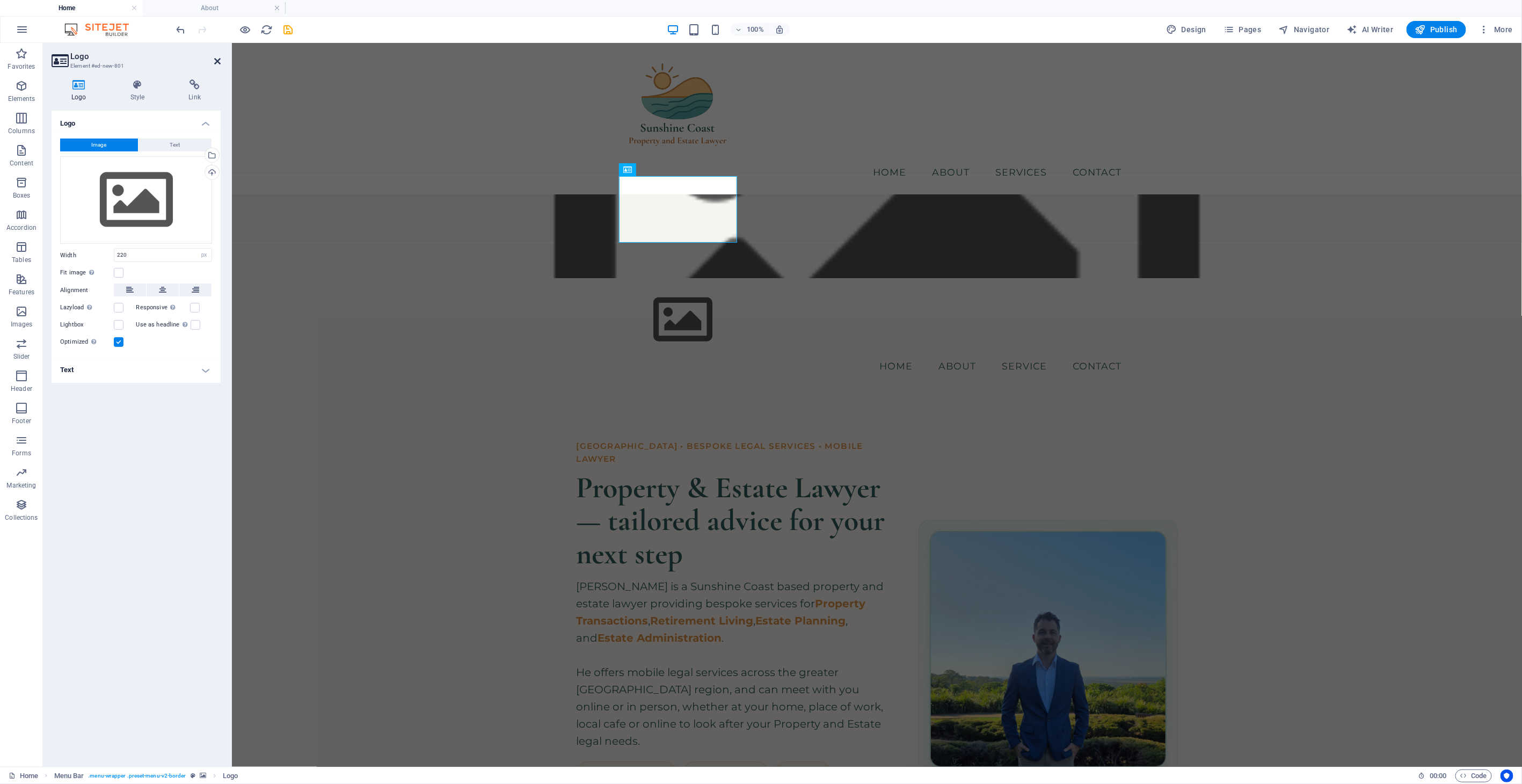
click at [218, 59] on icon at bounding box center [217, 61] width 6 height 9
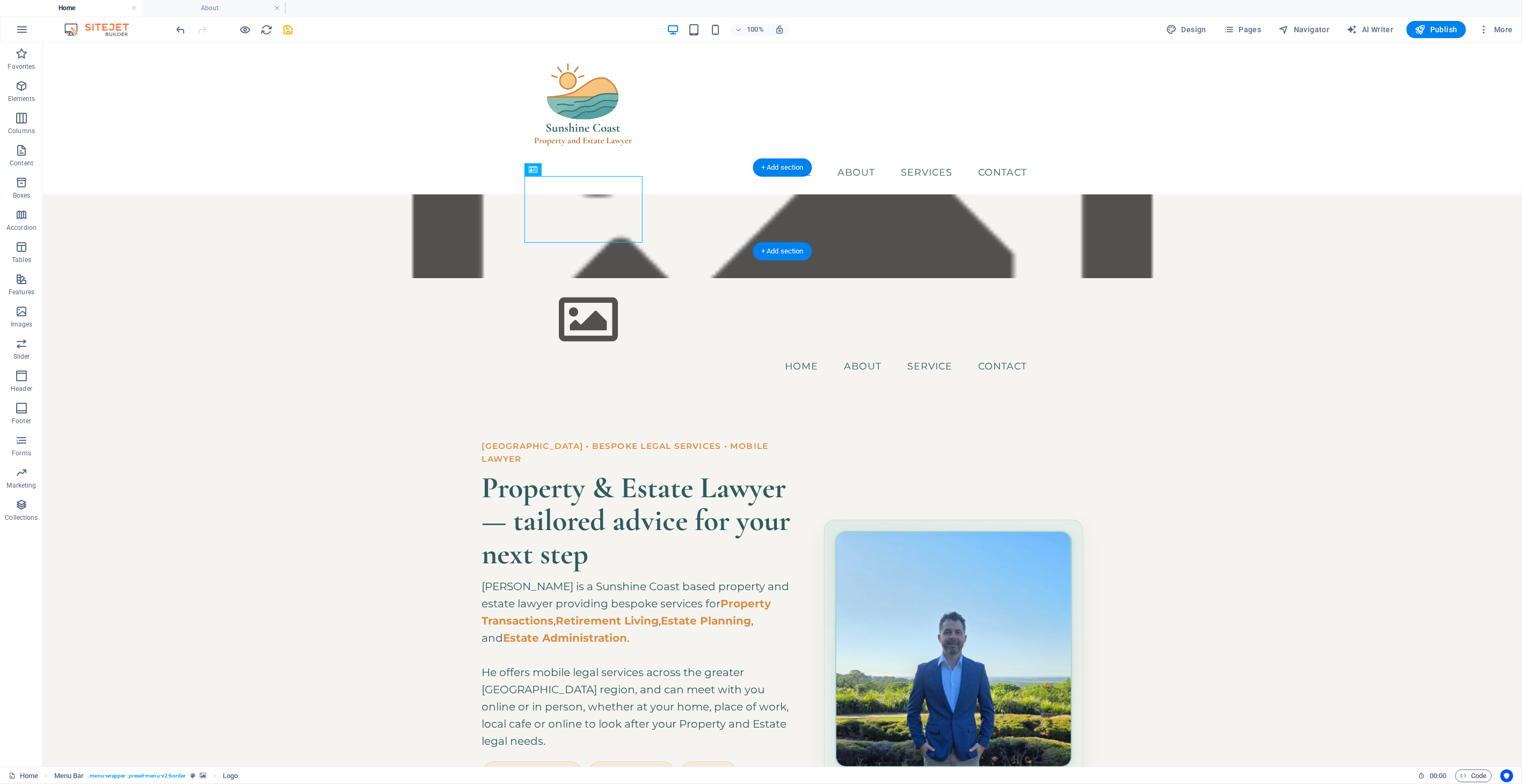
click at [191, 194] on figure at bounding box center [782, 235] width 1479 height 84
click at [103, 162] on button at bounding box center [98, 161] width 13 height 13
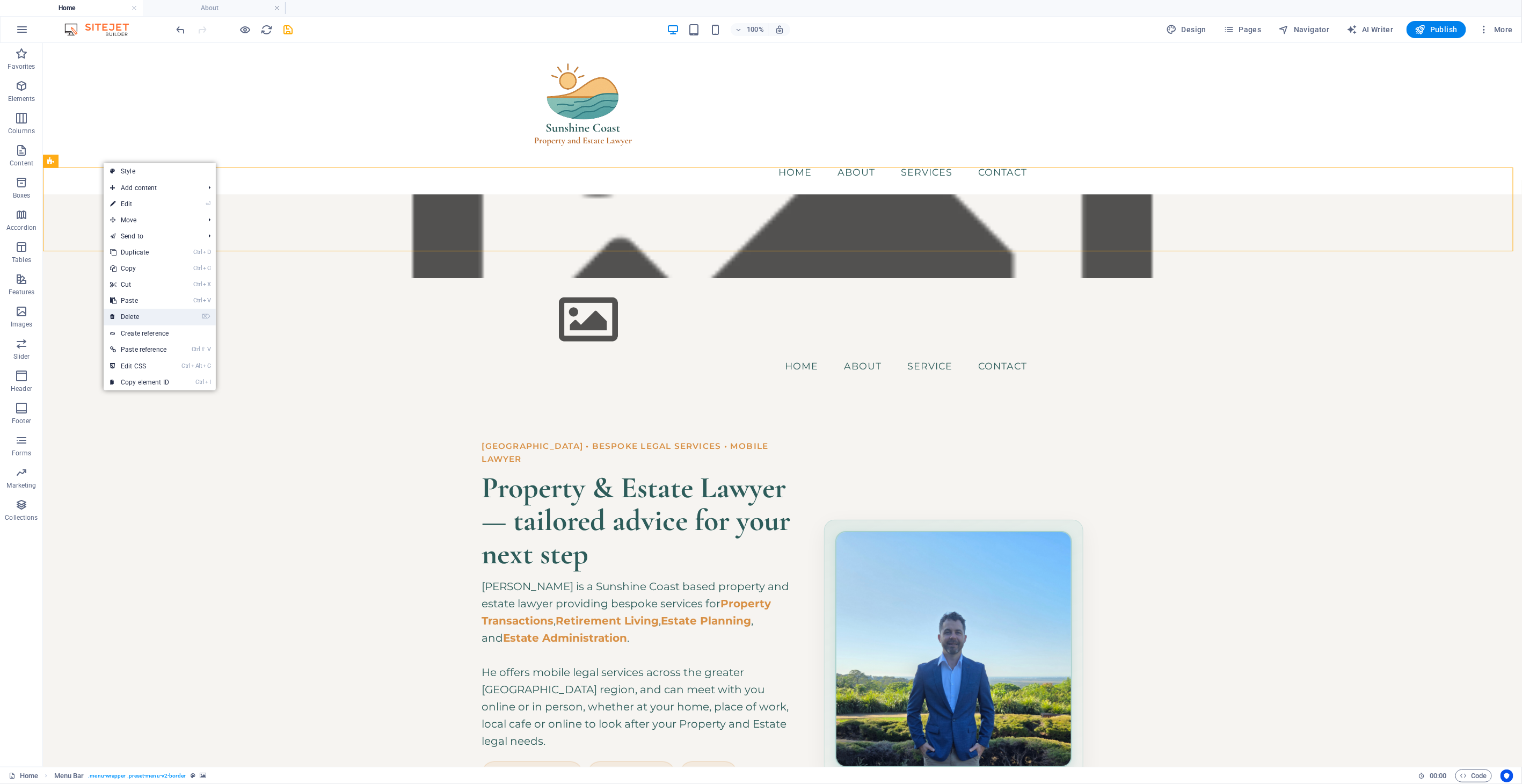
click at [140, 313] on link "⌦ Delete" at bounding box center [139, 316] width 72 height 16
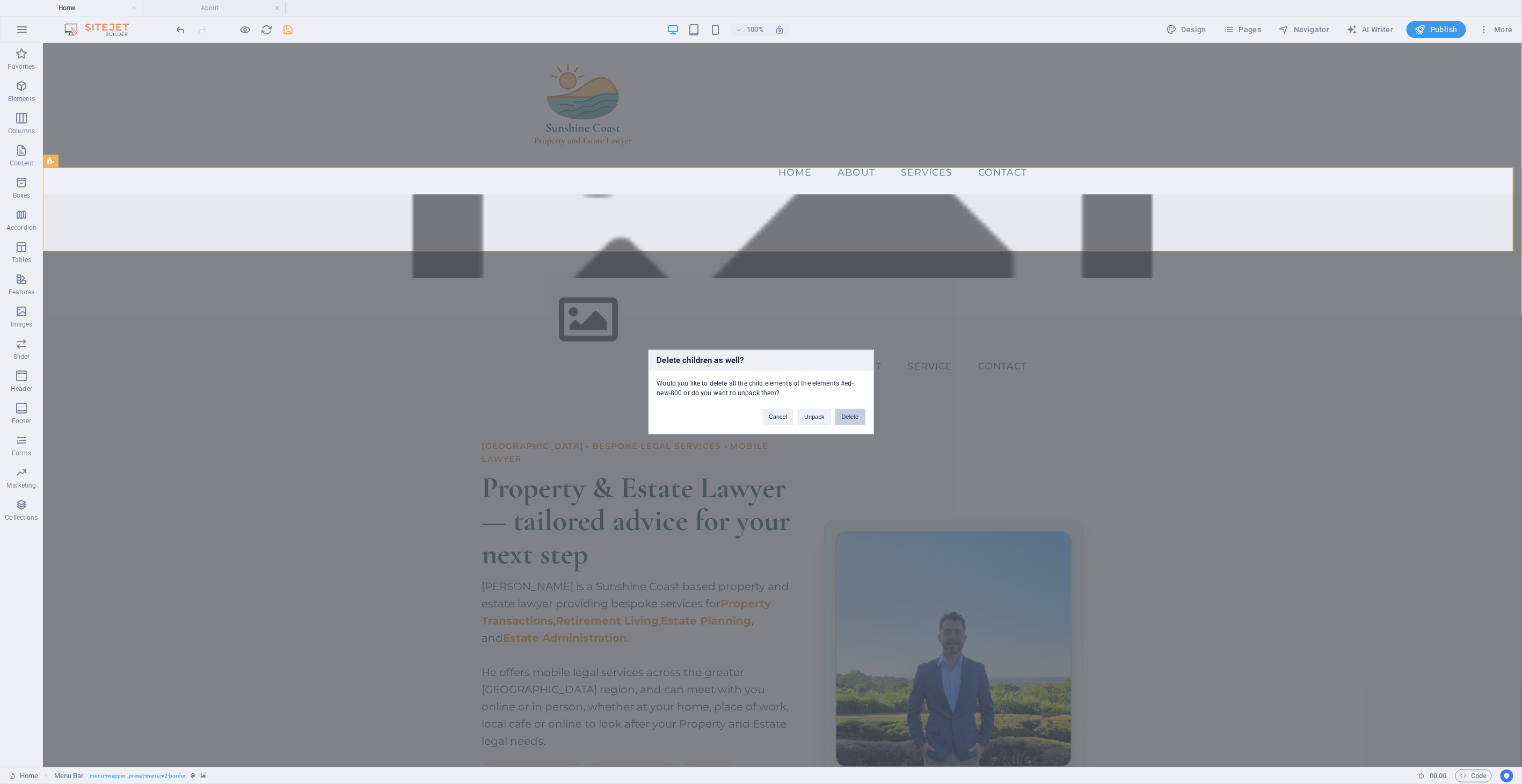
click at [856, 415] on button "Delete" at bounding box center [850, 417] width 30 height 16
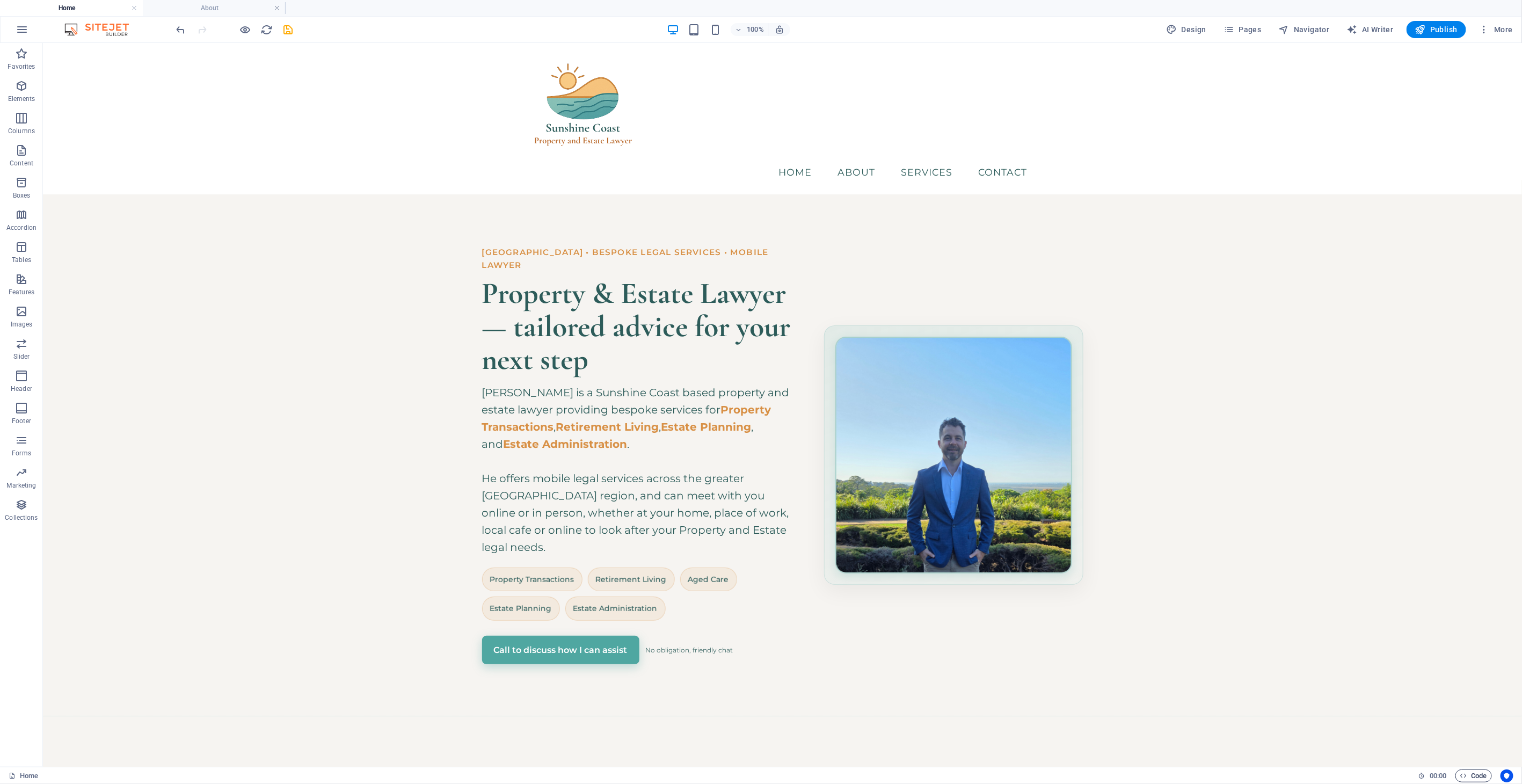
click at [1370, 705] on span "Code" at bounding box center [1474, 775] width 27 height 13
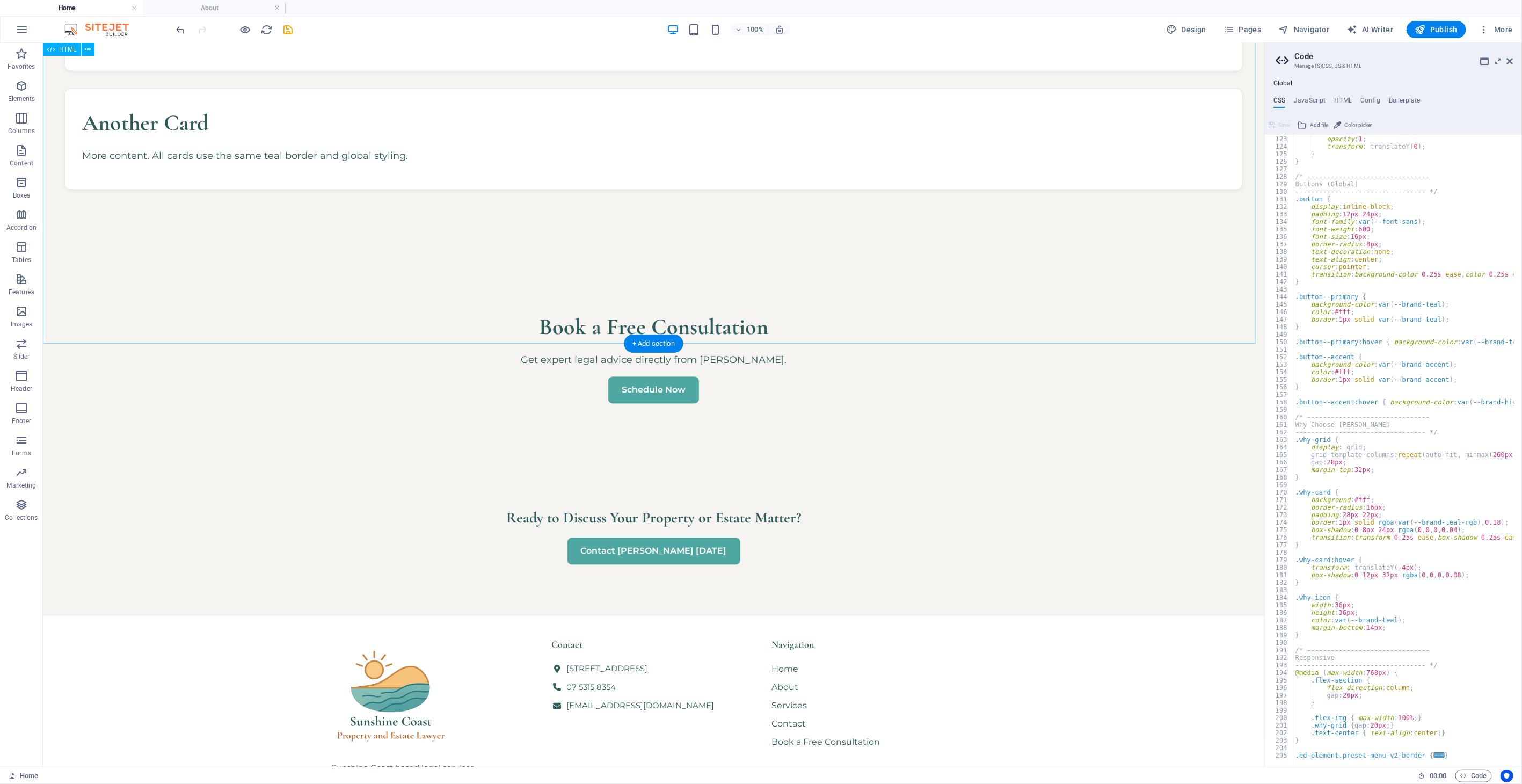
scroll to position [1372, 0]
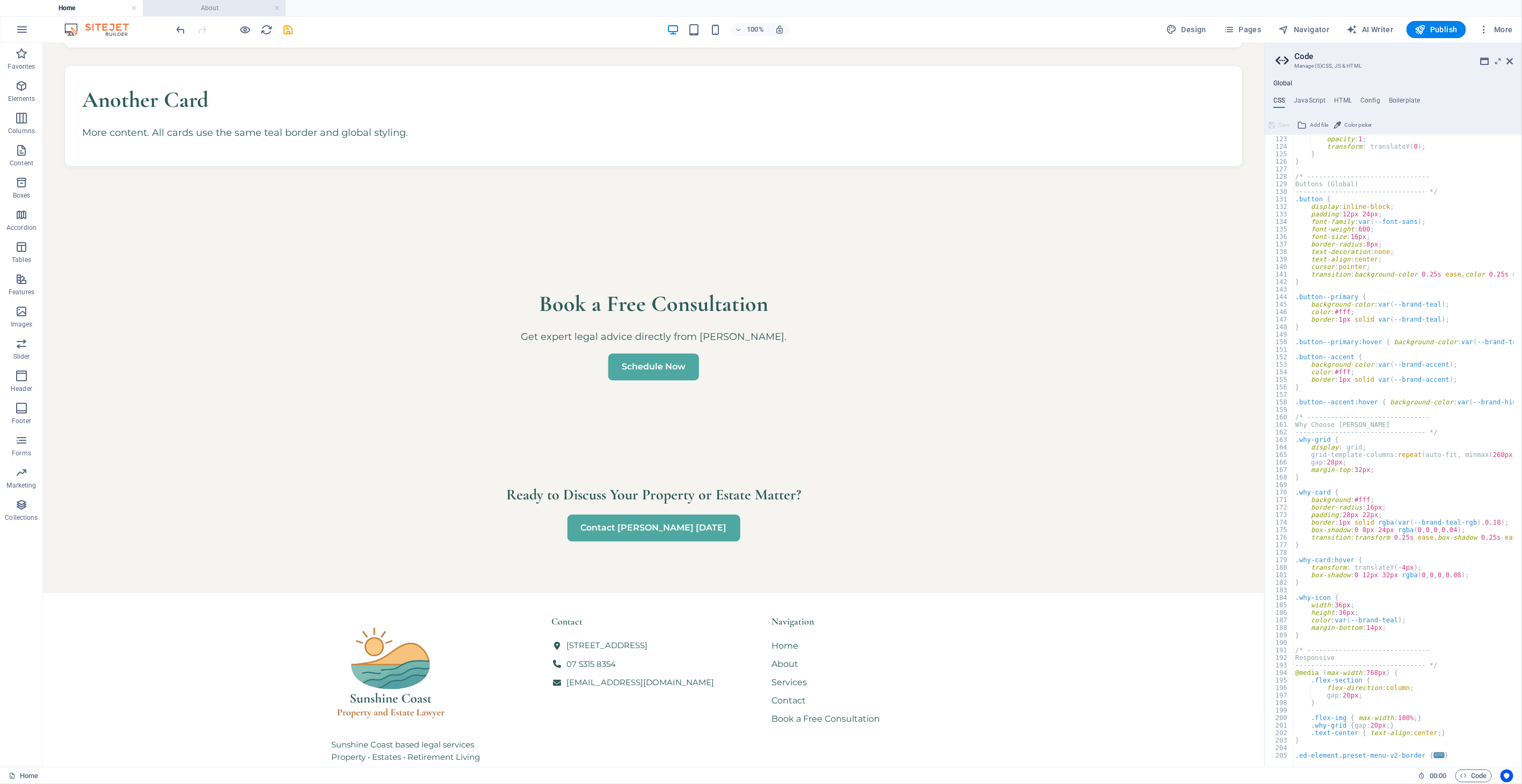
click at [218, 12] on h4 "About" at bounding box center [213, 8] width 142 height 12
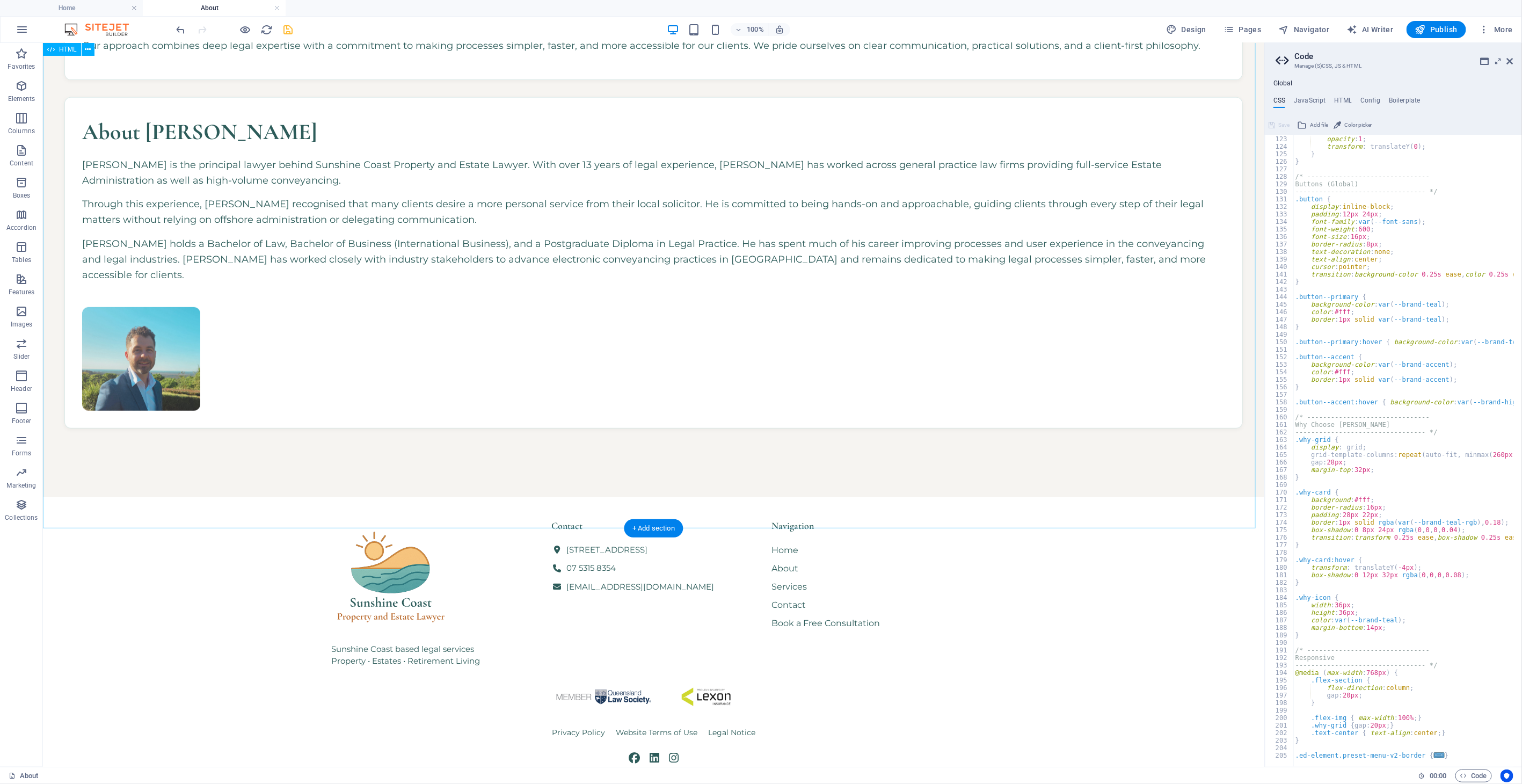
scroll to position [0, 0]
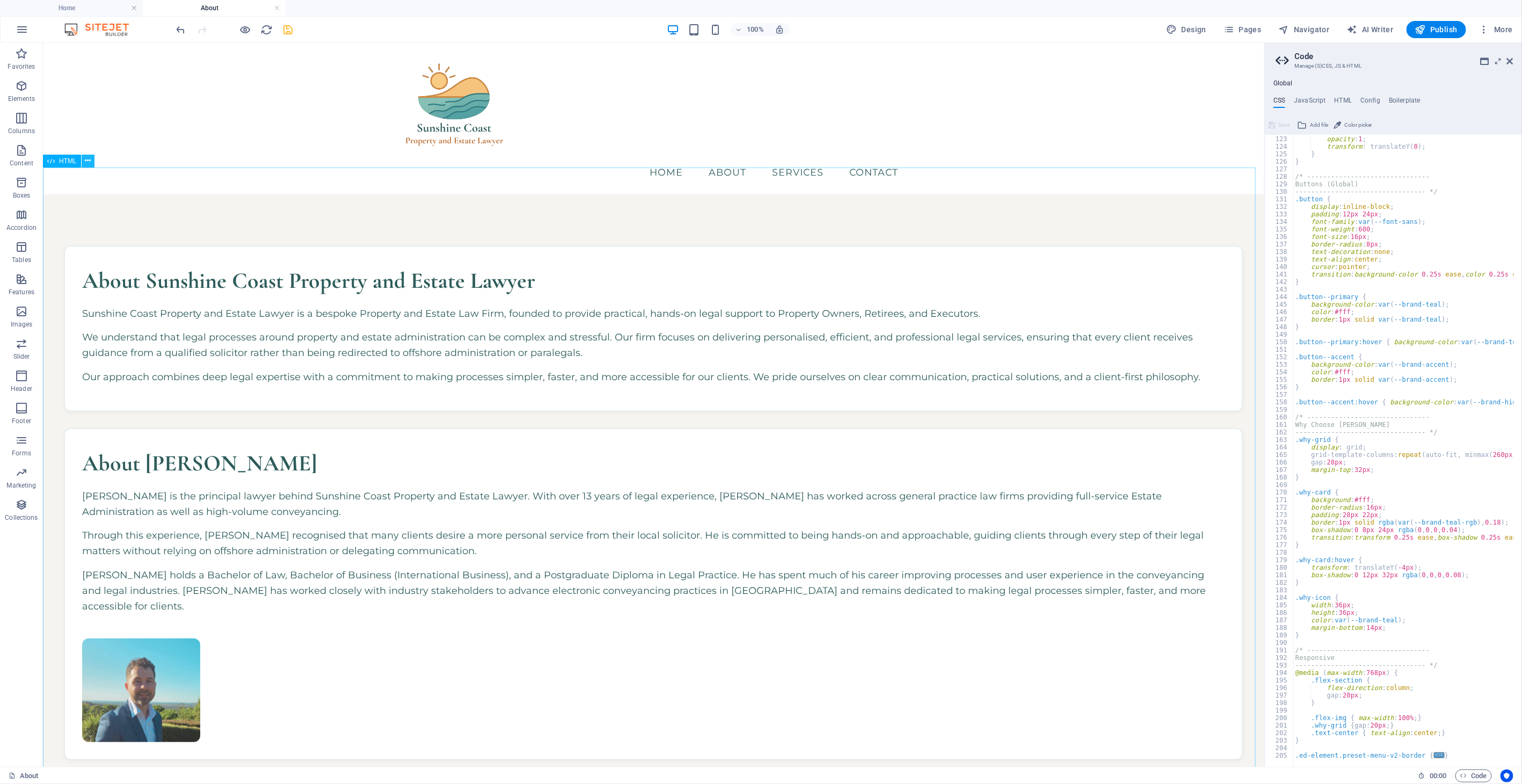
click at [88, 156] on icon at bounding box center [88, 161] width 6 height 11
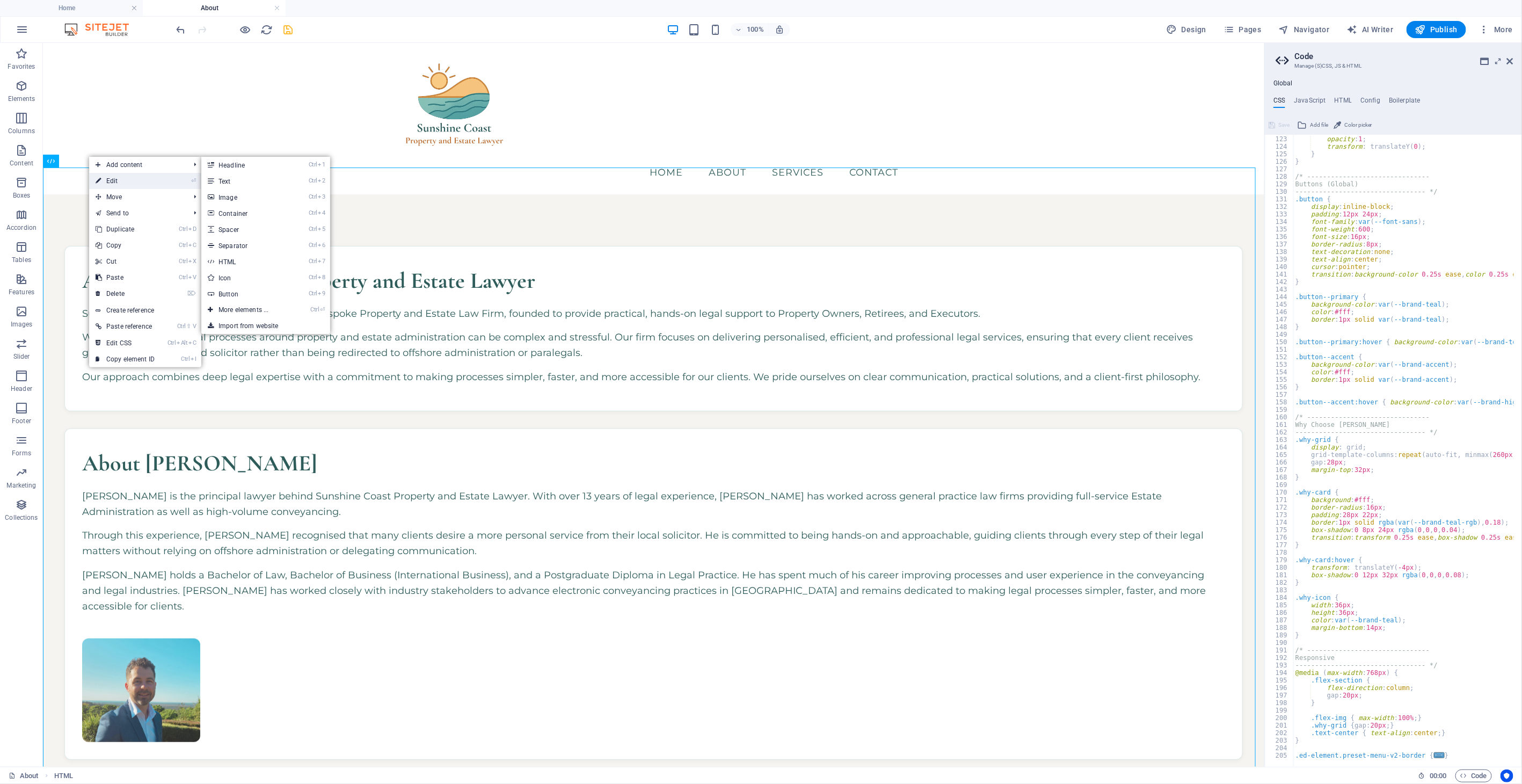
click at [116, 180] on link "⏎ Edit" at bounding box center [125, 181] width 72 height 16
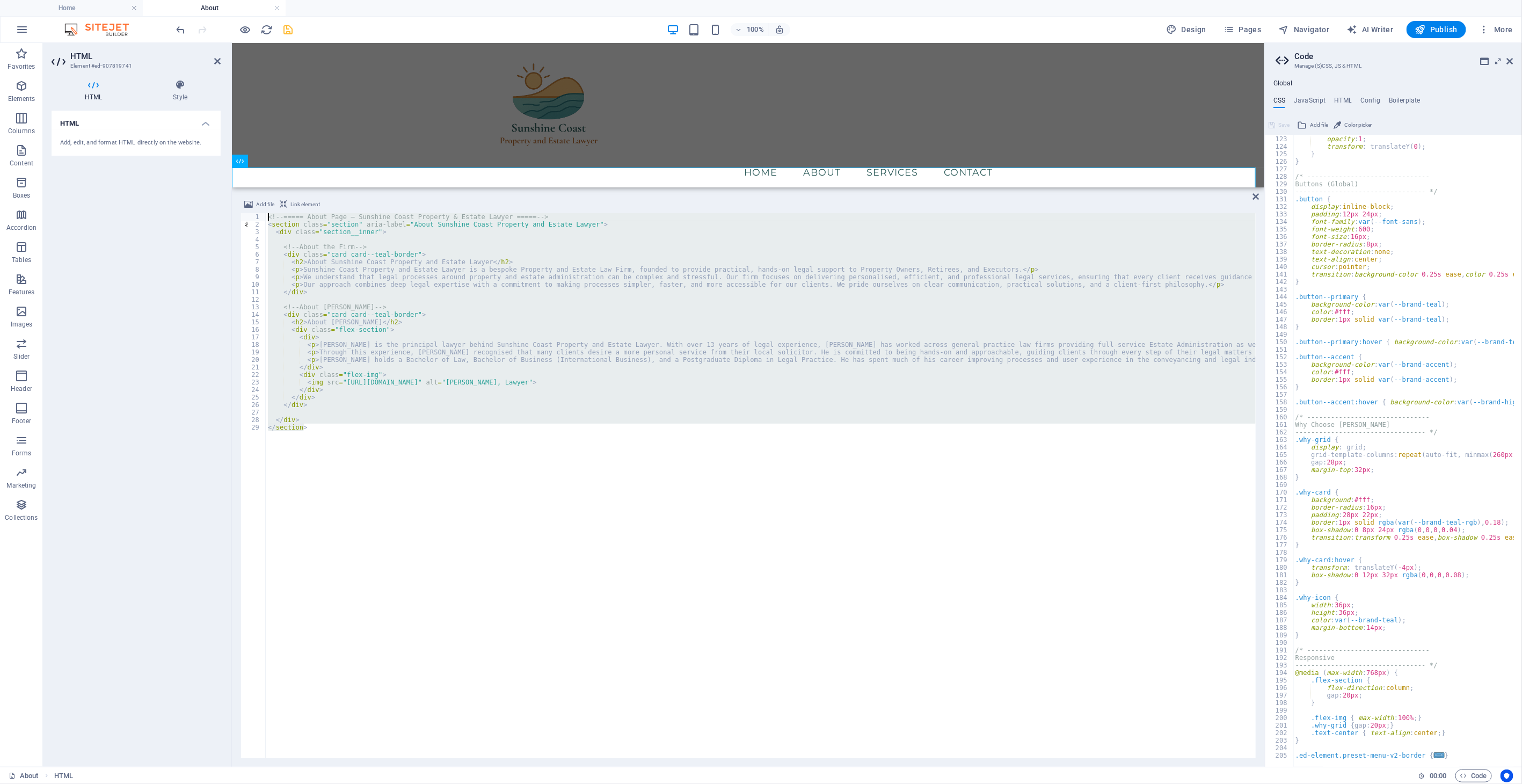
drag, startPoint x: 502, startPoint y: 486, endPoint x: 175, endPoint y: 113, distance: 496.0
click at [175, 113] on div "HTML Element #ed-907819741 HTML Style HTML Add, edit, and format HTML directly …" at bounding box center [654, 405] width 1221 height 724
type textarea "<!-- ===== About Page – Sunshine Coast Property & Estate Lawyer ===== --> <sect…"
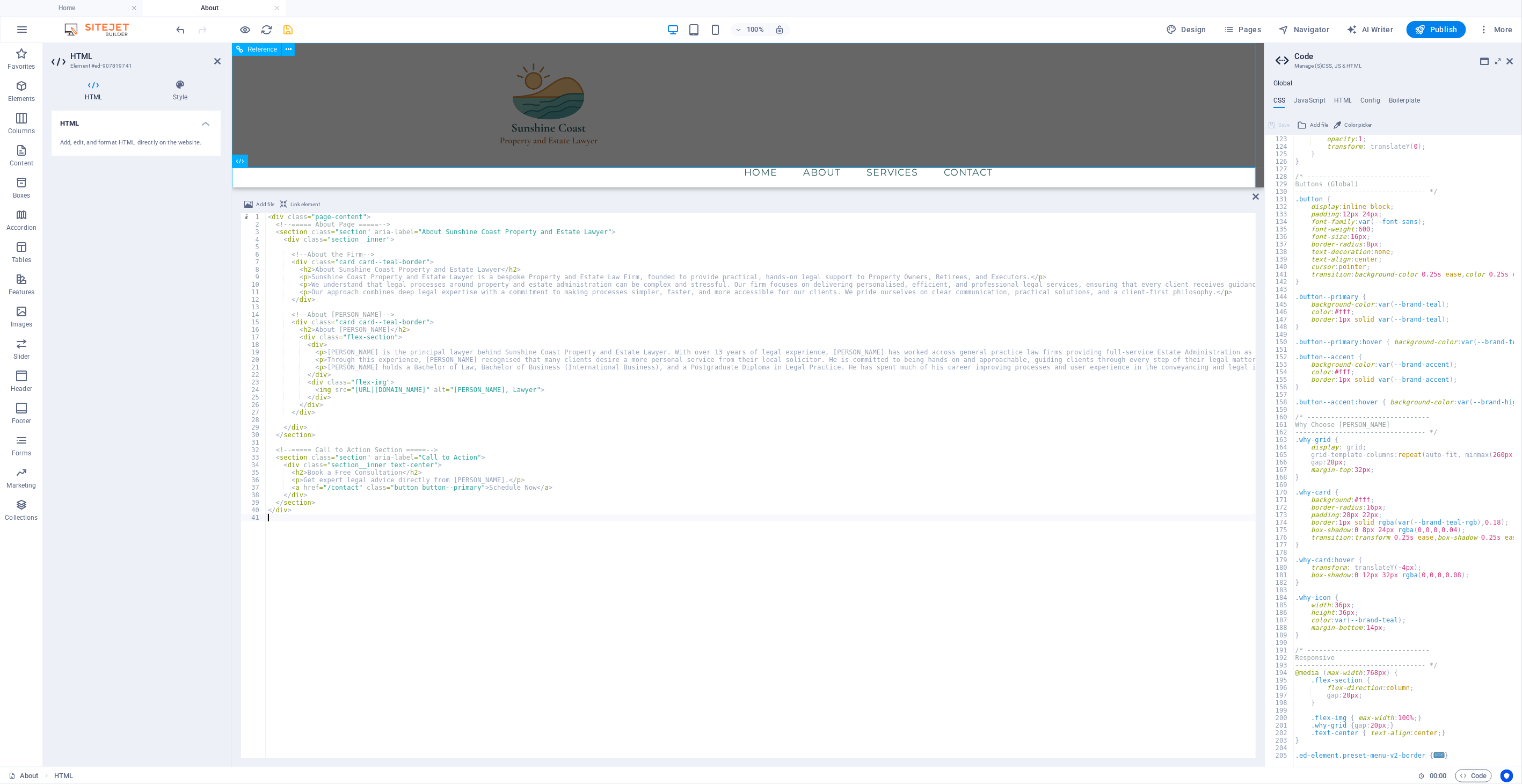
click at [389, 121] on div "Menu Home About Services Contact" at bounding box center [747, 118] width 1032 height 152
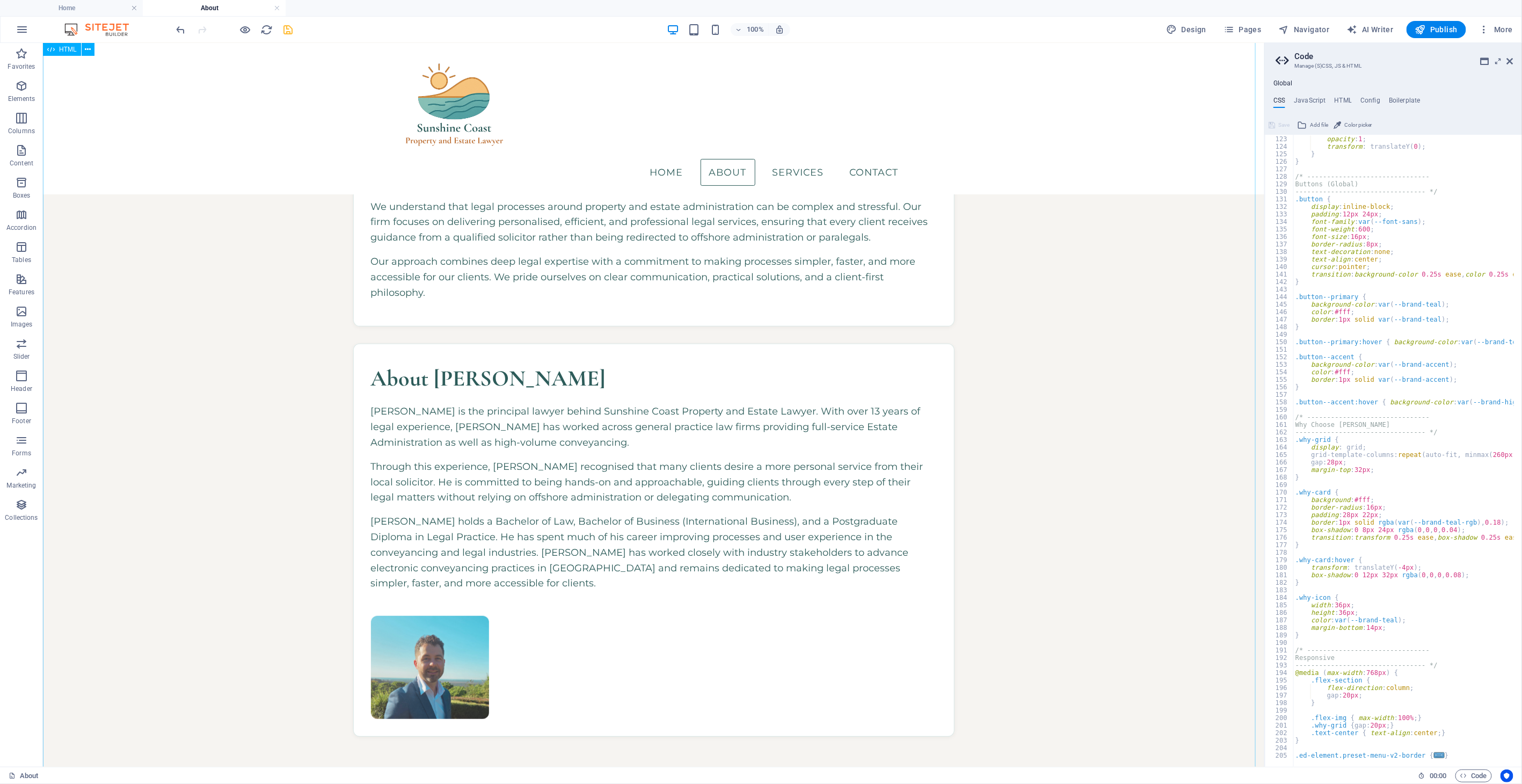
scroll to position [119, 0]
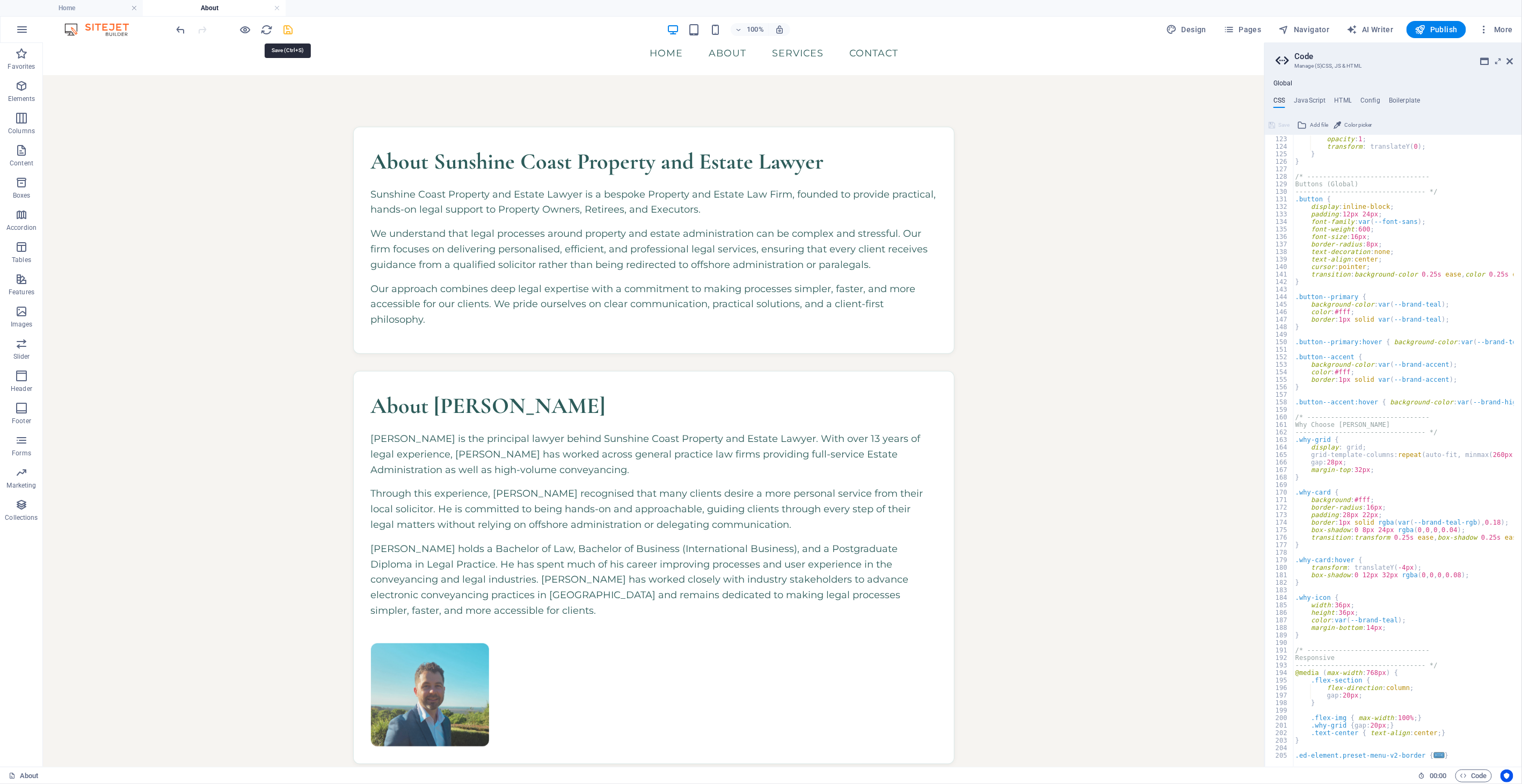
click at [286, 30] on icon "save" at bounding box center [288, 29] width 12 height 12
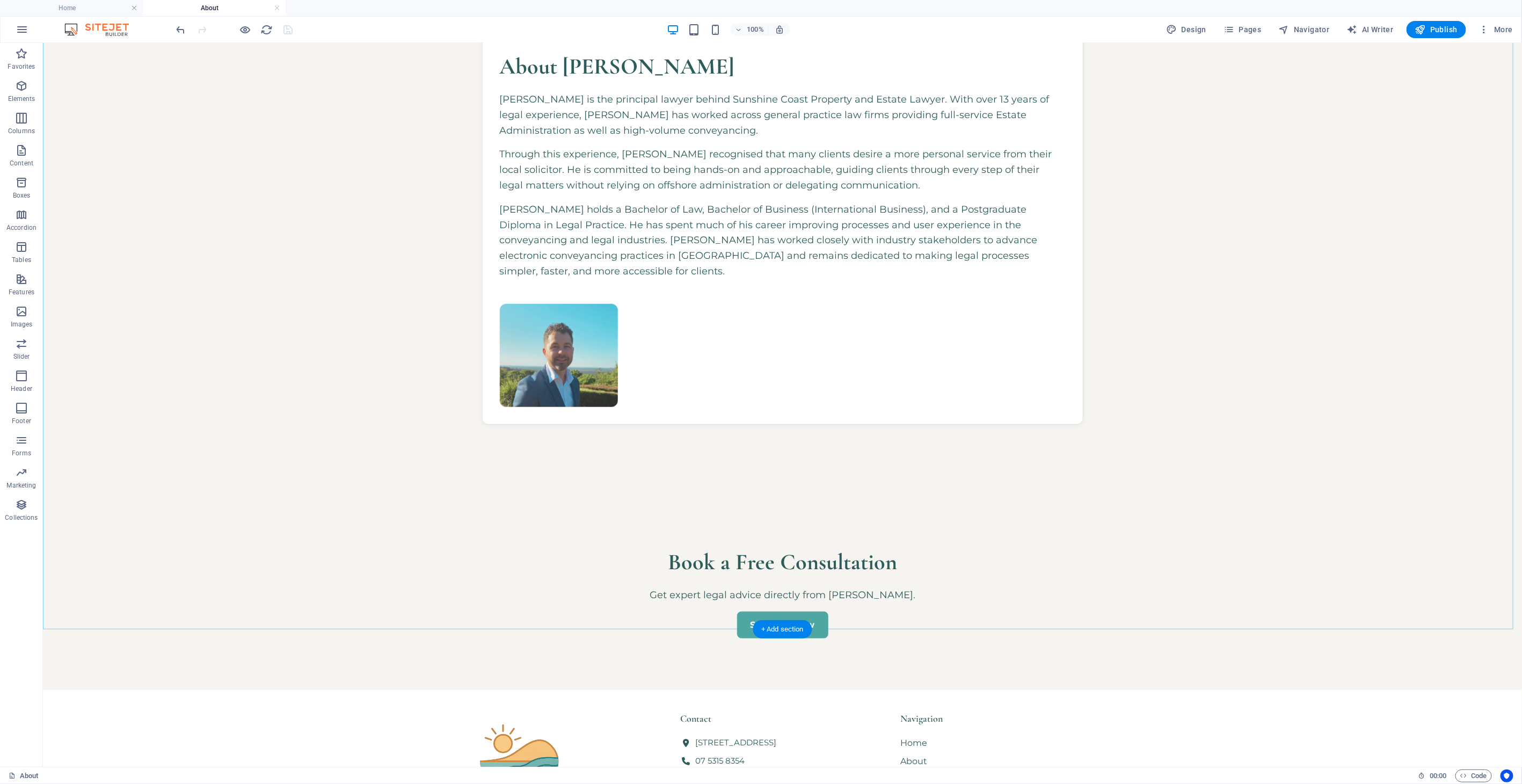
scroll to position [476, 0]
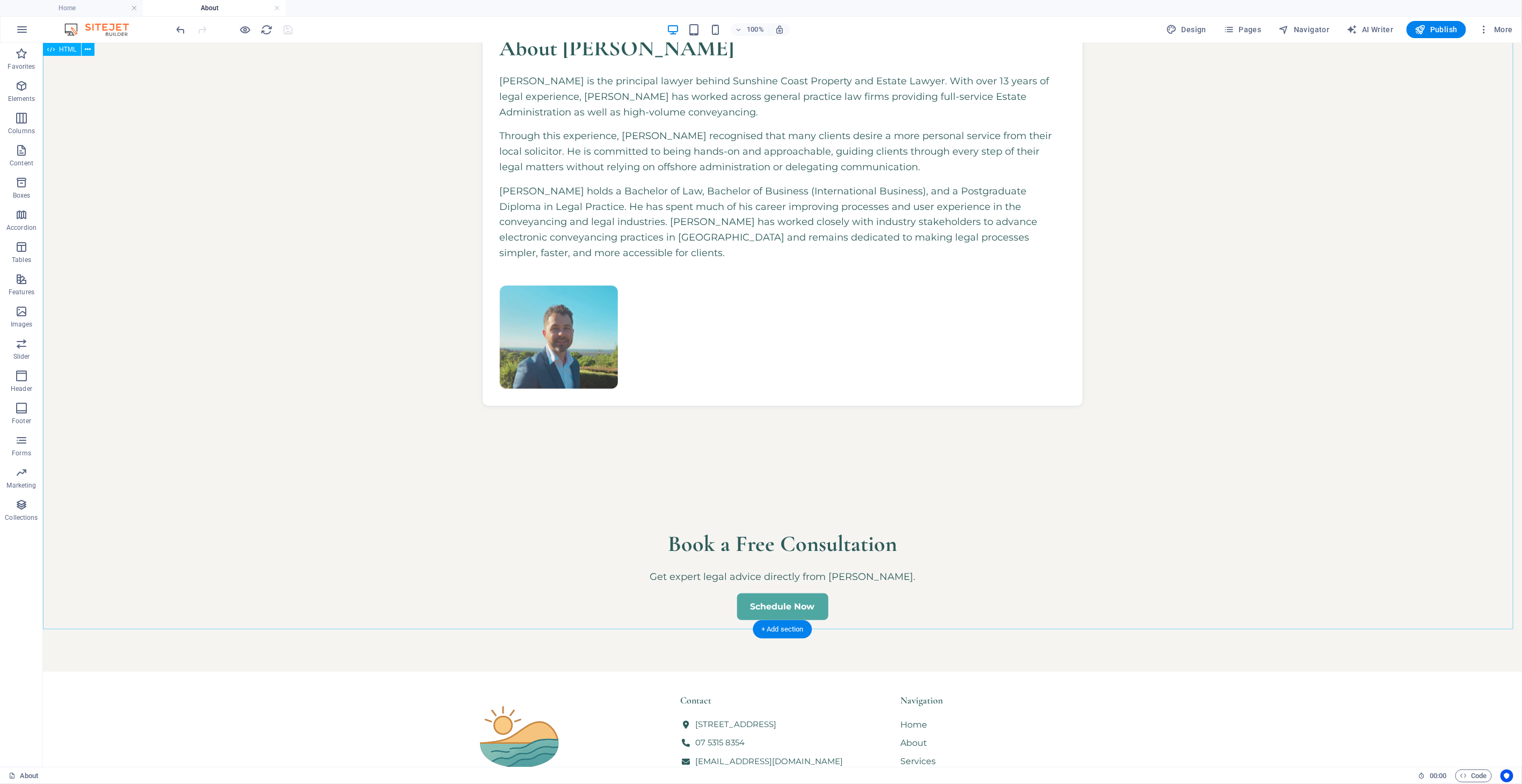
click at [352, 533] on div "About Sunshine Coast Property and Estate Lawyer Sunshine Coast Property and Est…" at bounding box center [782, 194] width 1479 height 954
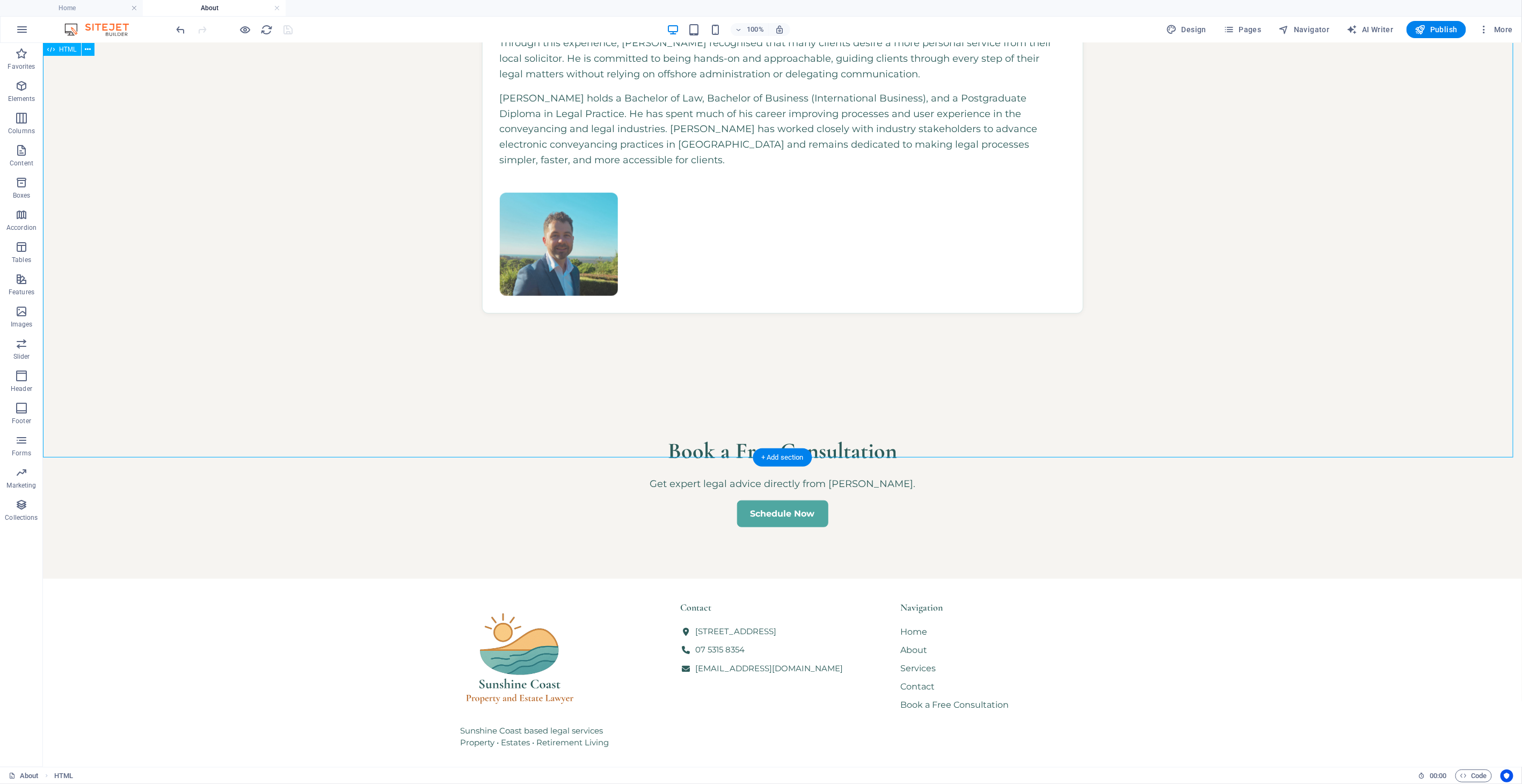
scroll to position [652, 0]
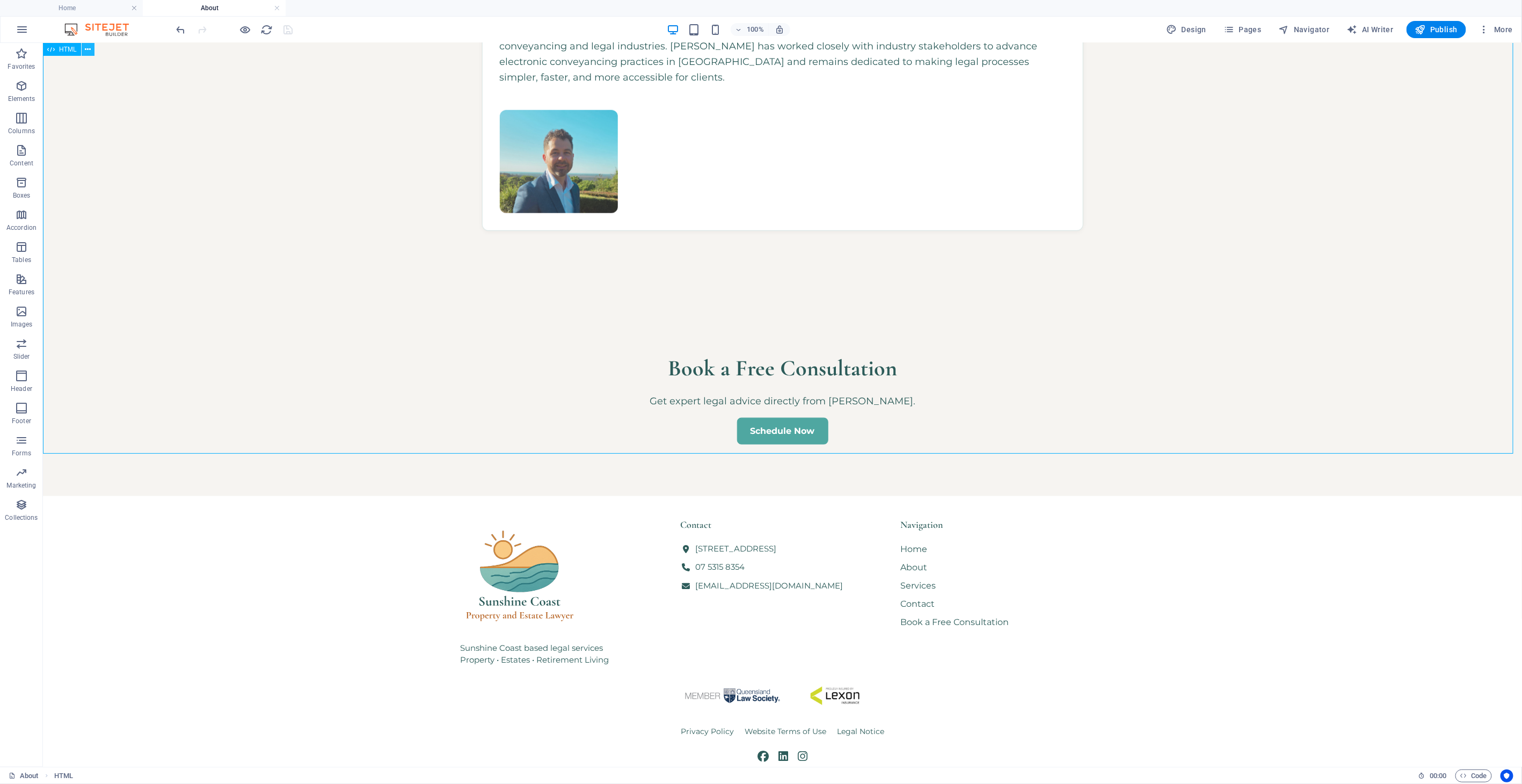
click at [87, 55] on icon at bounding box center [88, 50] width 6 height 11
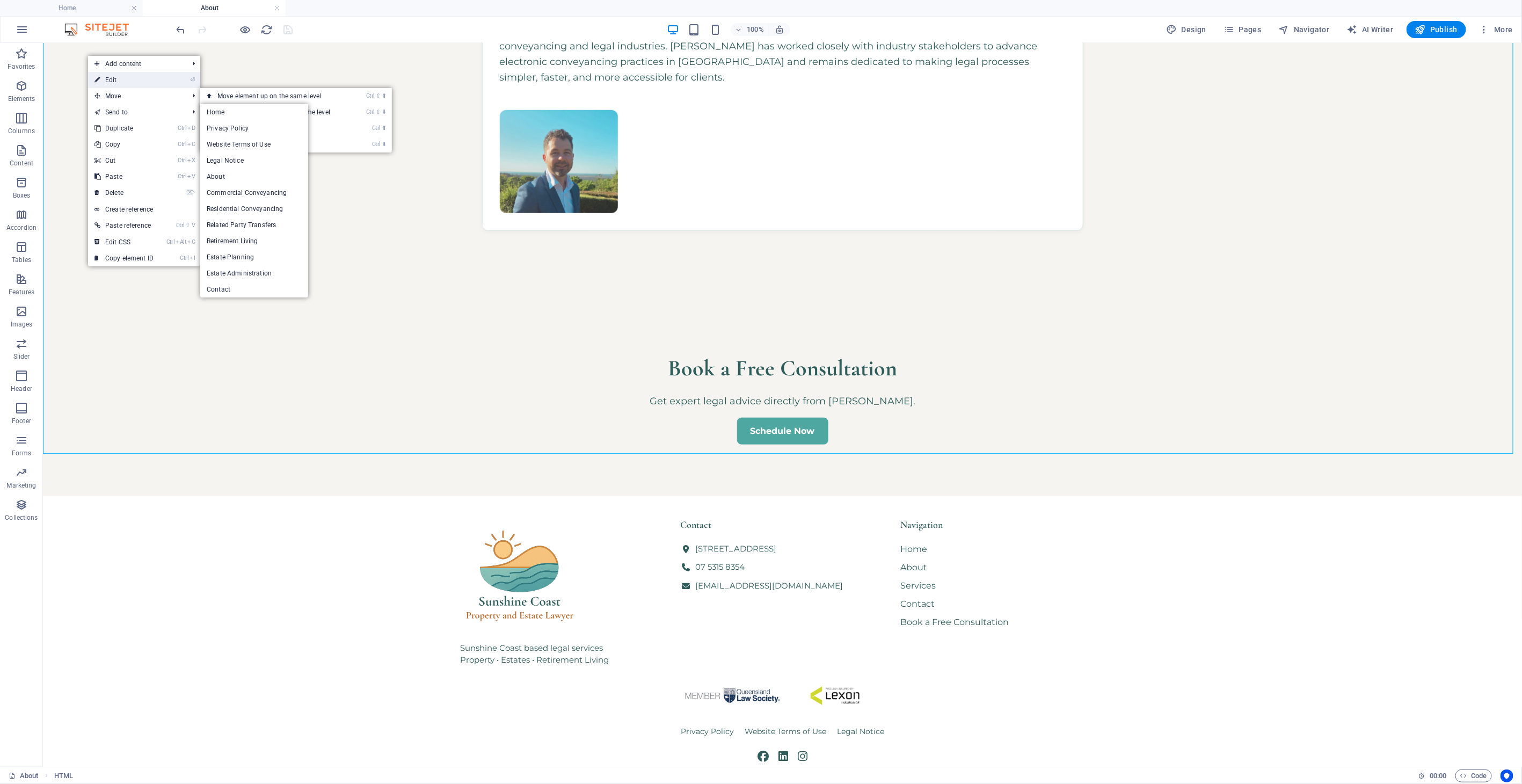
click at [116, 84] on link "⏎ Edit" at bounding box center [123, 79] width 72 height 16
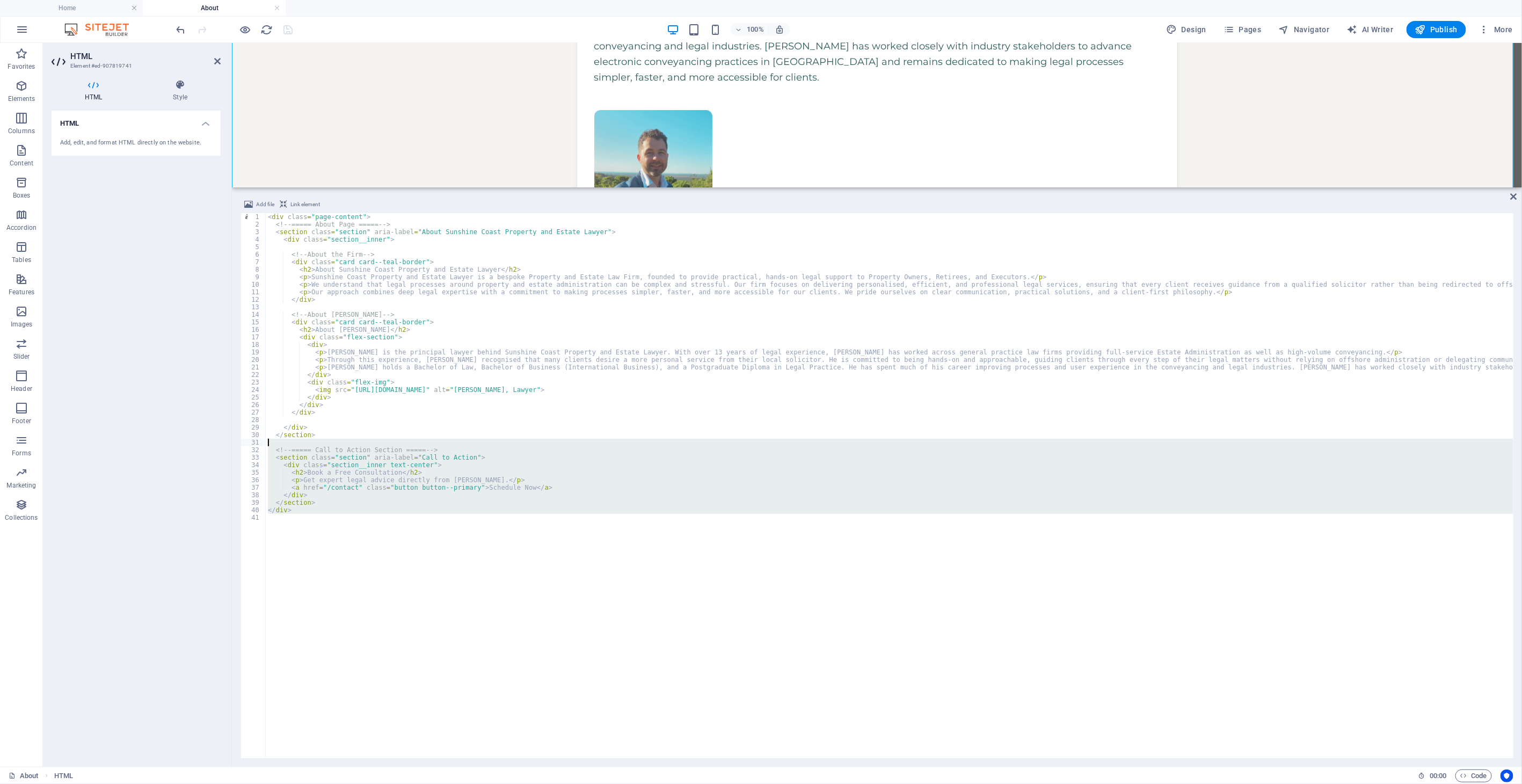
drag, startPoint x: 315, startPoint y: 520, endPoint x: 242, endPoint y: 444, distance: 105.4
click at [242, 444] on div "1 2 3 4 5 6 7 8 9 10 11 12 13 14 15 16 17 18 19 20 21 22 23 24 25 26 27 28 29 3…" at bounding box center [876, 486] width 1272 height 545
type textarea "<!-- ===== Call to Action Section ===== -->"
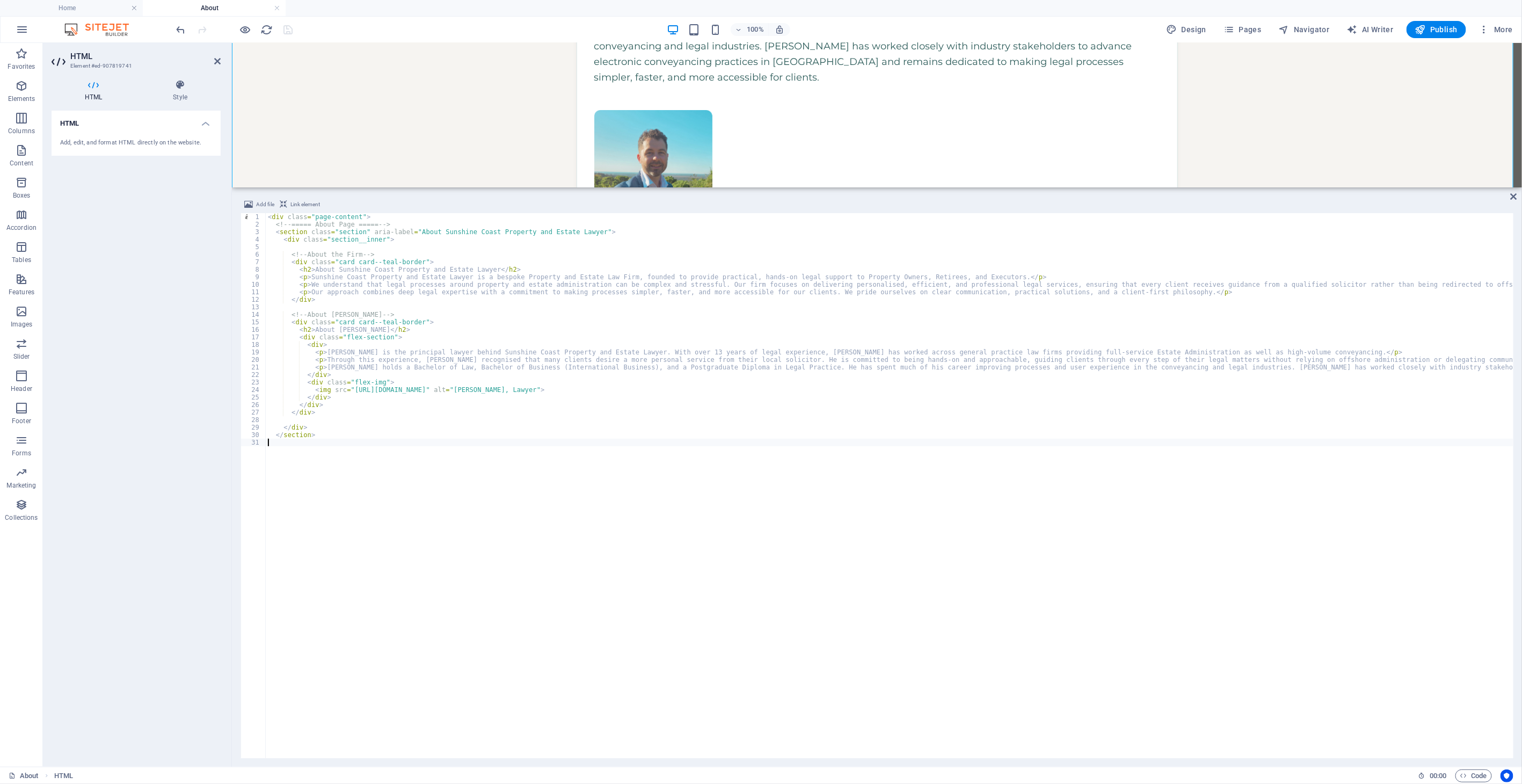
type textarea "</section>"
click at [354, 89] on div "About Sunshine Coast Property and Estate Lawyer Sunshine Coast Property and Est…" at bounding box center [876, 18] width 1290 height 954
click at [291, 29] on icon "save" at bounding box center [288, 29] width 12 height 12
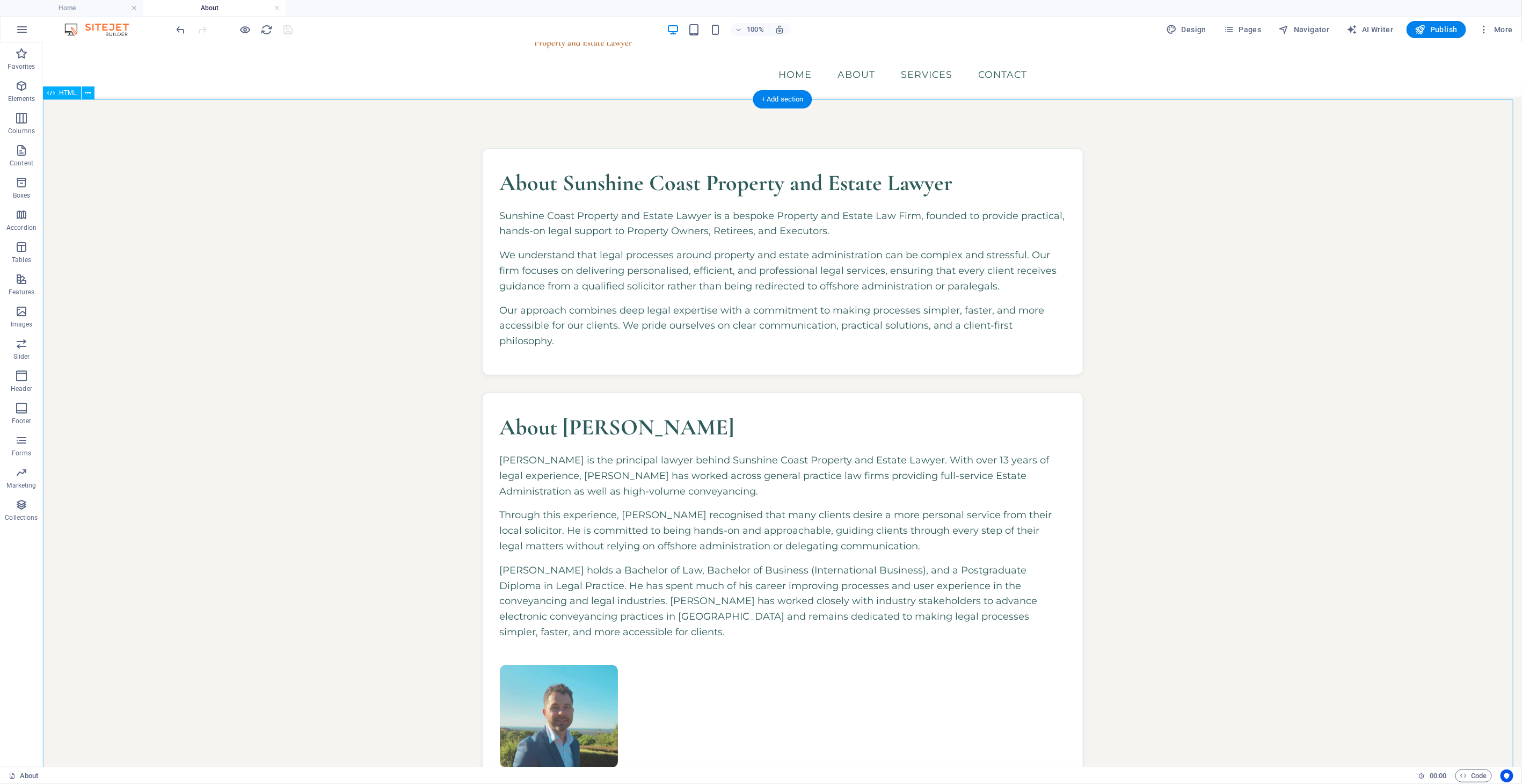
scroll to position [0, 0]
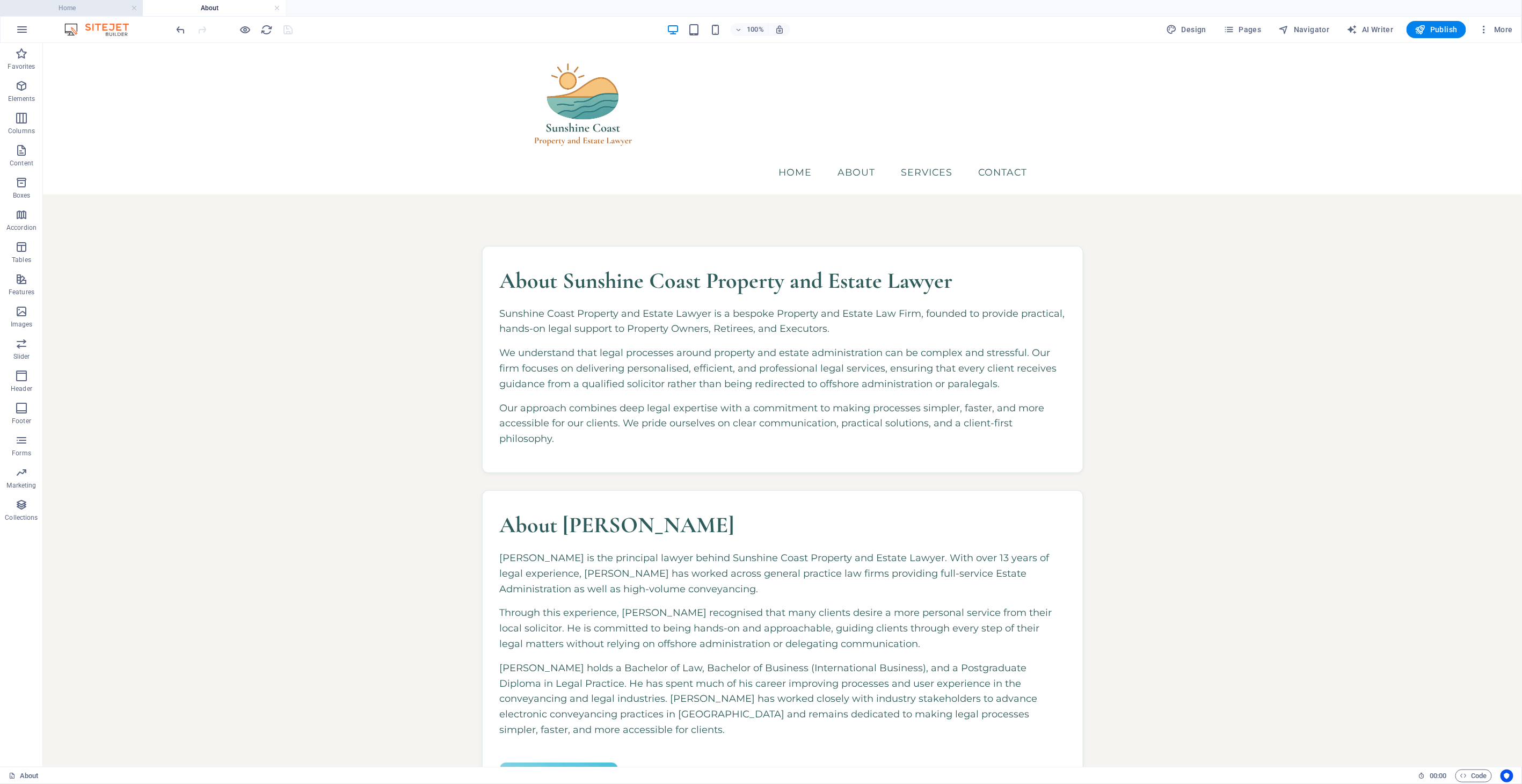
click at [79, 8] on h4 "Home" at bounding box center [71, 8] width 142 height 12
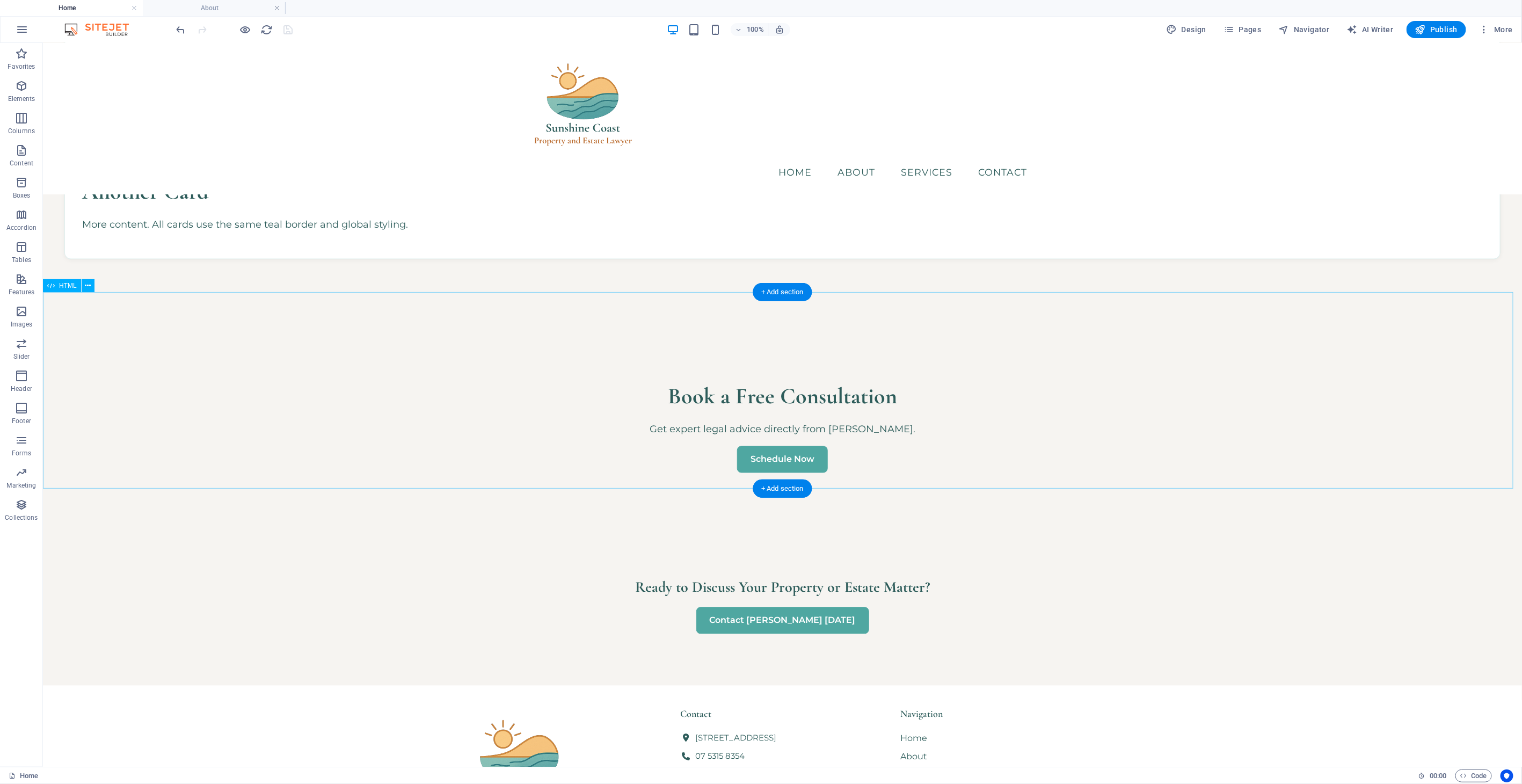
scroll to position [1253, 0]
click at [1370, 705] on span "Code" at bounding box center [1474, 775] width 27 height 13
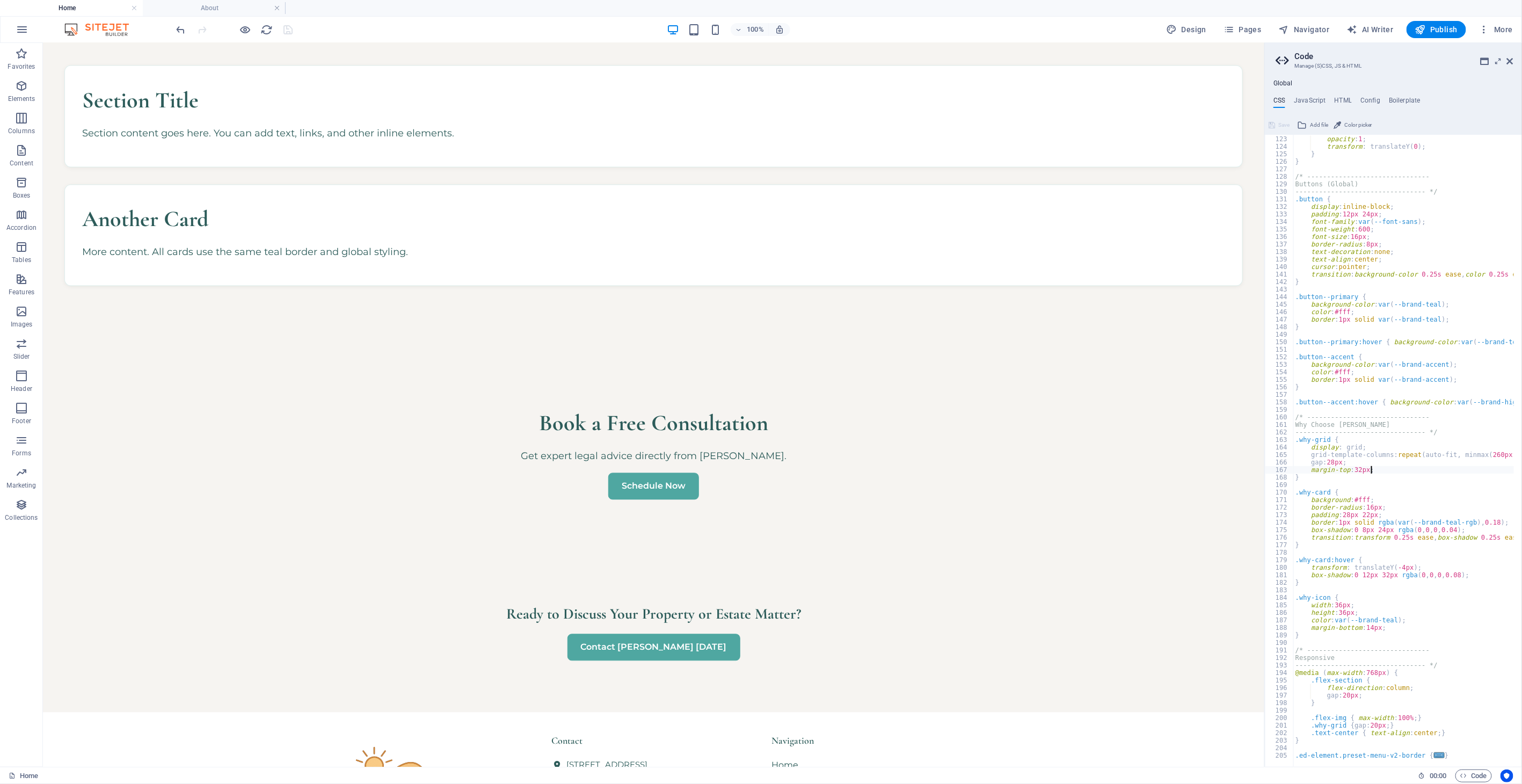
click at [1370, 473] on div "to { opacity : 1 ; transform : translateY ( 0 ) ; } } /* ----------------------…" at bounding box center [1439, 447] width 293 height 639
type textarea "); }"
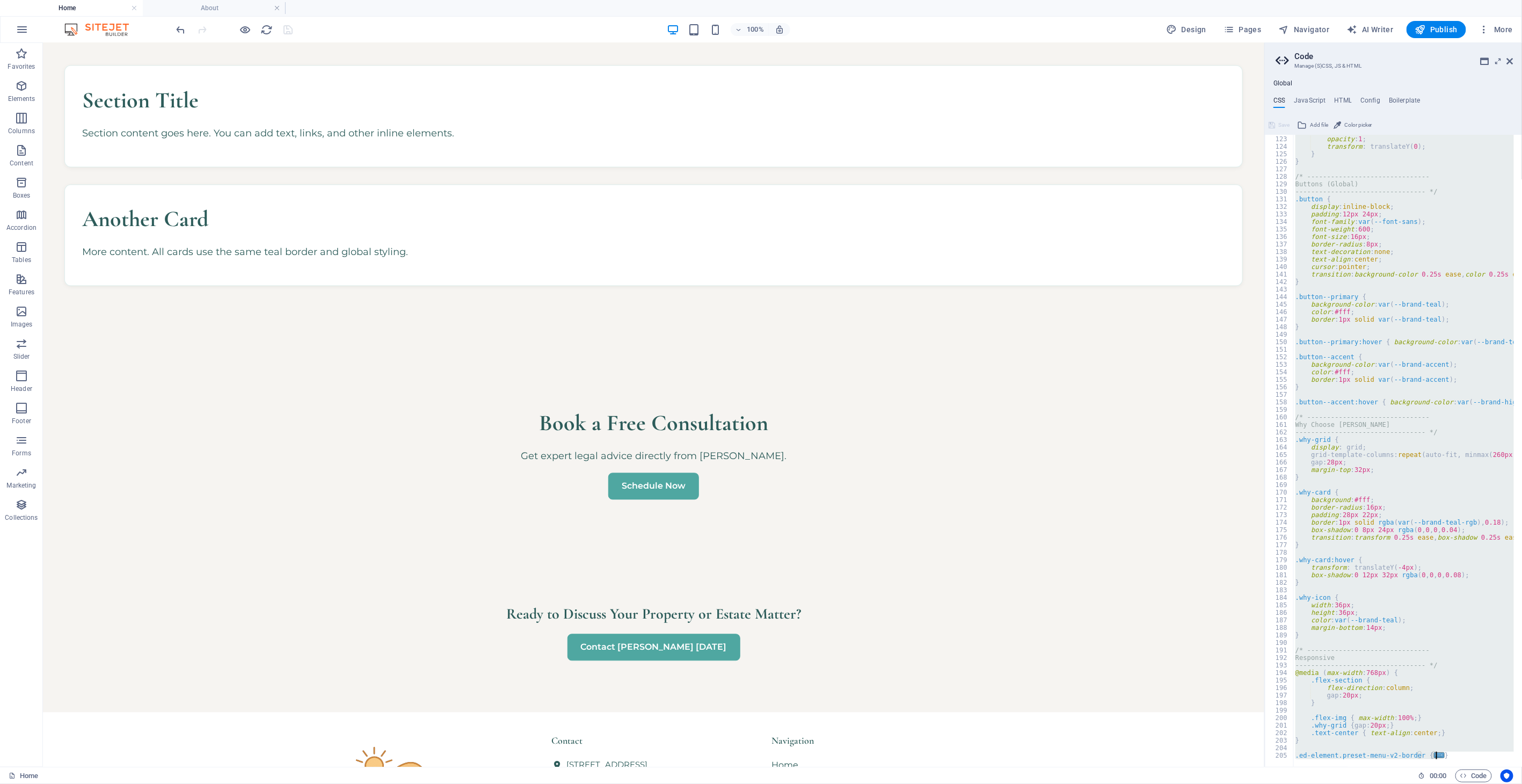
scroll to position [1058, 0]
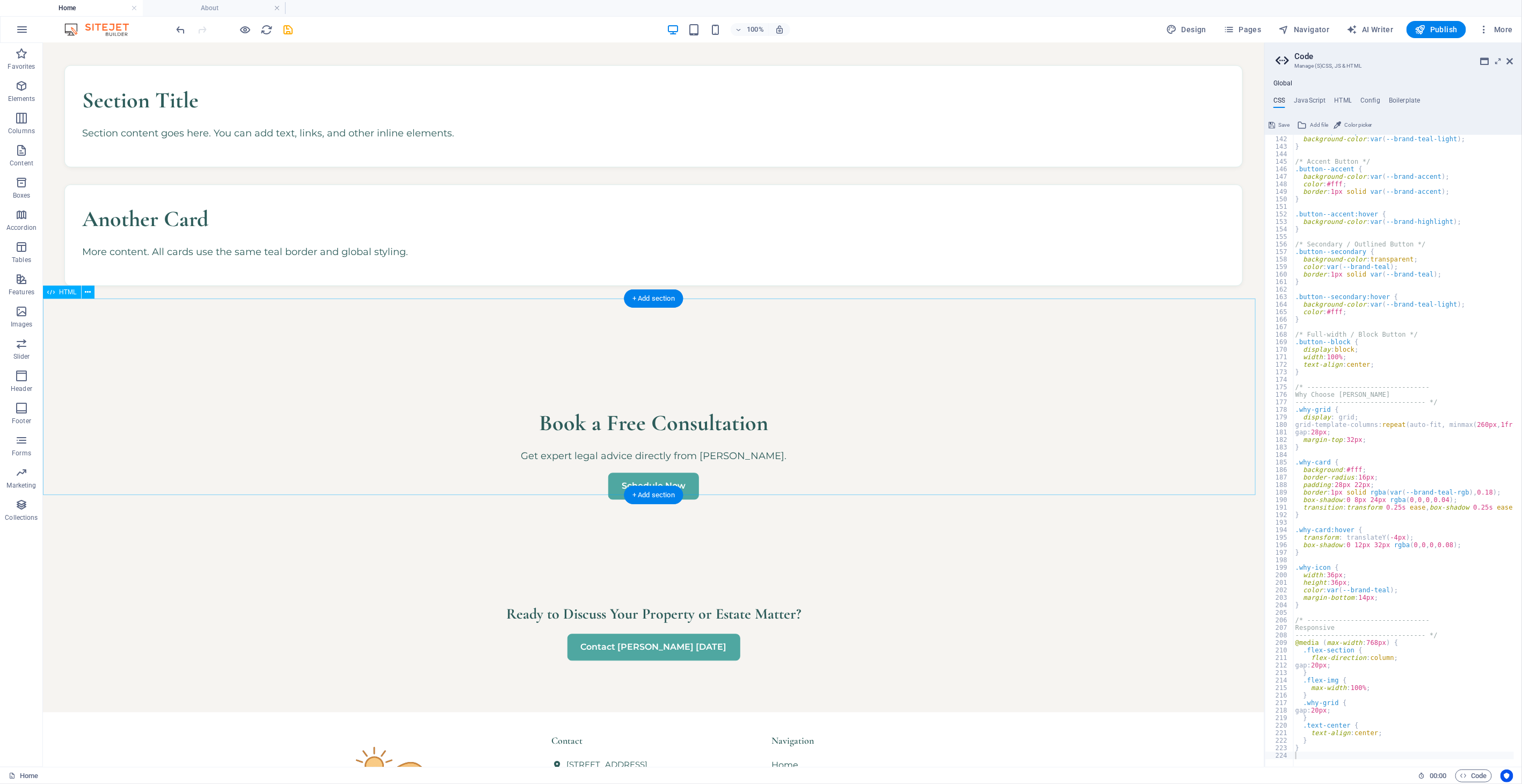
click at [1014, 372] on div "Book a Free Consultation Get expert legal advice directly from [PERSON_NAME]. S…" at bounding box center [653, 452] width 1221 height 196
drag, startPoint x: 1280, startPoint y: 127, endPoint x: 1230, endPoint y: 95, distance: 59.4
click at [1280, 127] on span "Save" at bounding box center [1284, 125] width 11 height 13
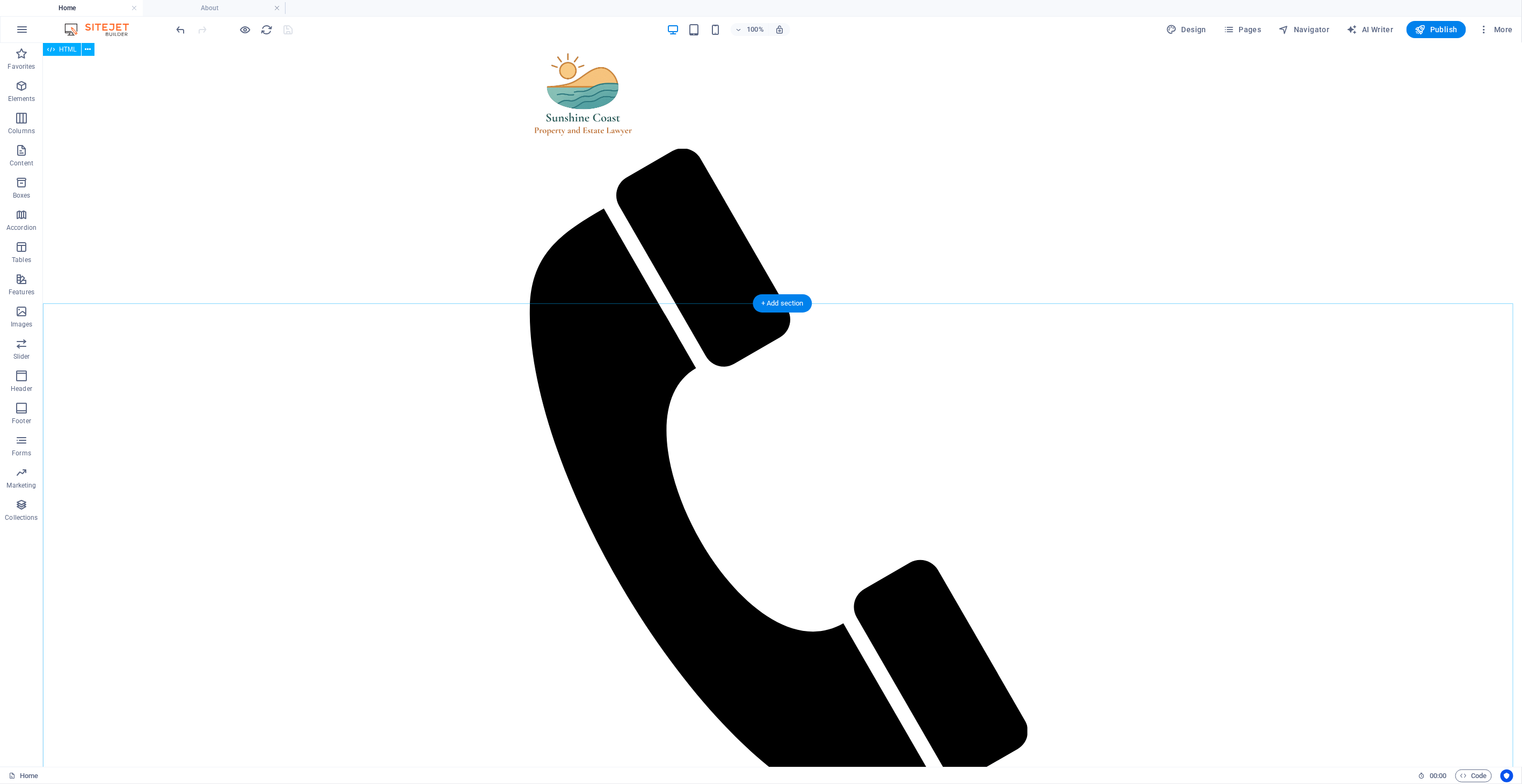
scroll to position [0, 0]
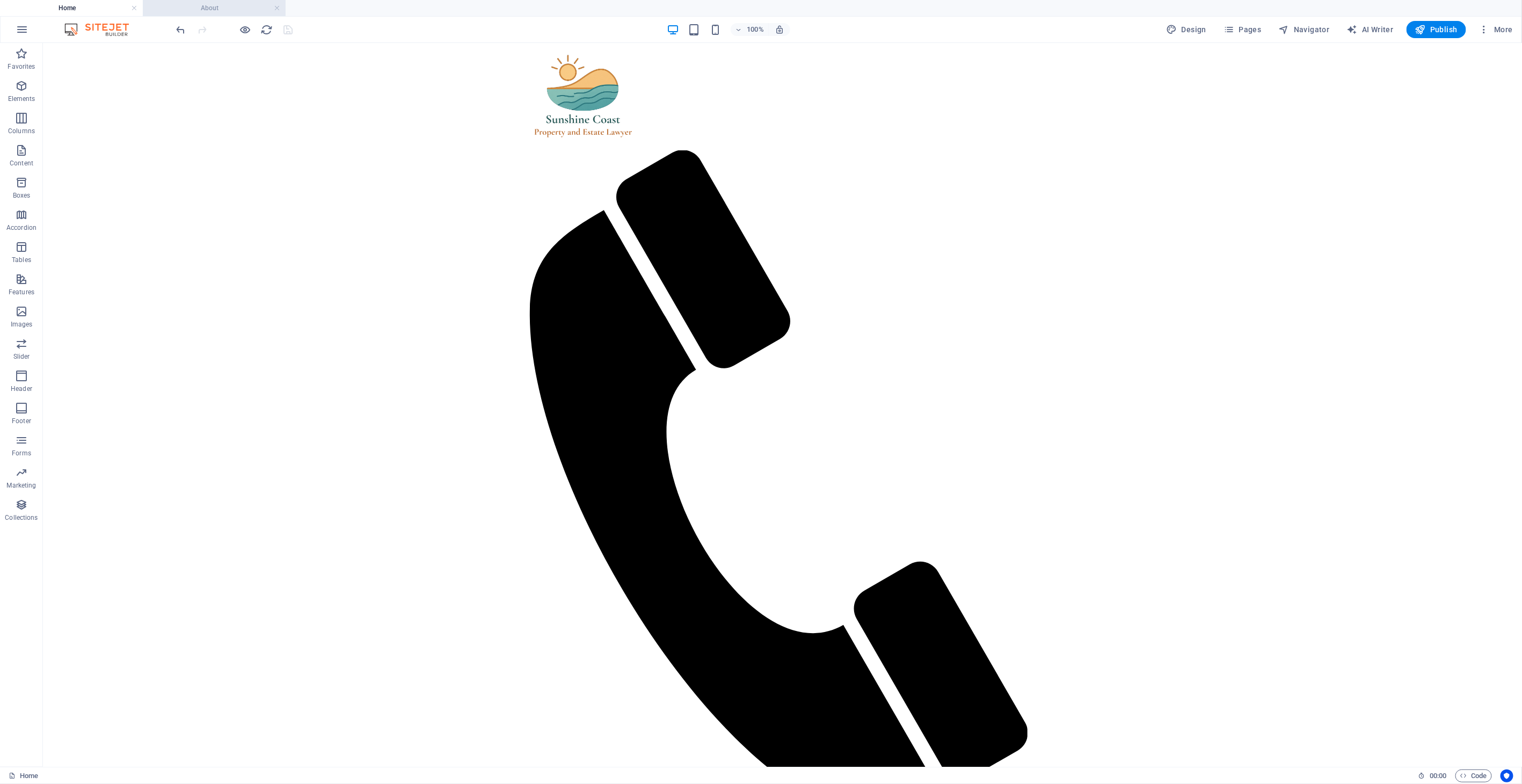
click at [191, 4] on h4 "About" at bounding box center [213, 8] width 142 height 12
click at [91, 7] on h4 "Home" at bounding box center [71, 8] width 142 height 12
click at [29, 89] on span "Elements" at bounding box center [21, 92] width 43 height 26
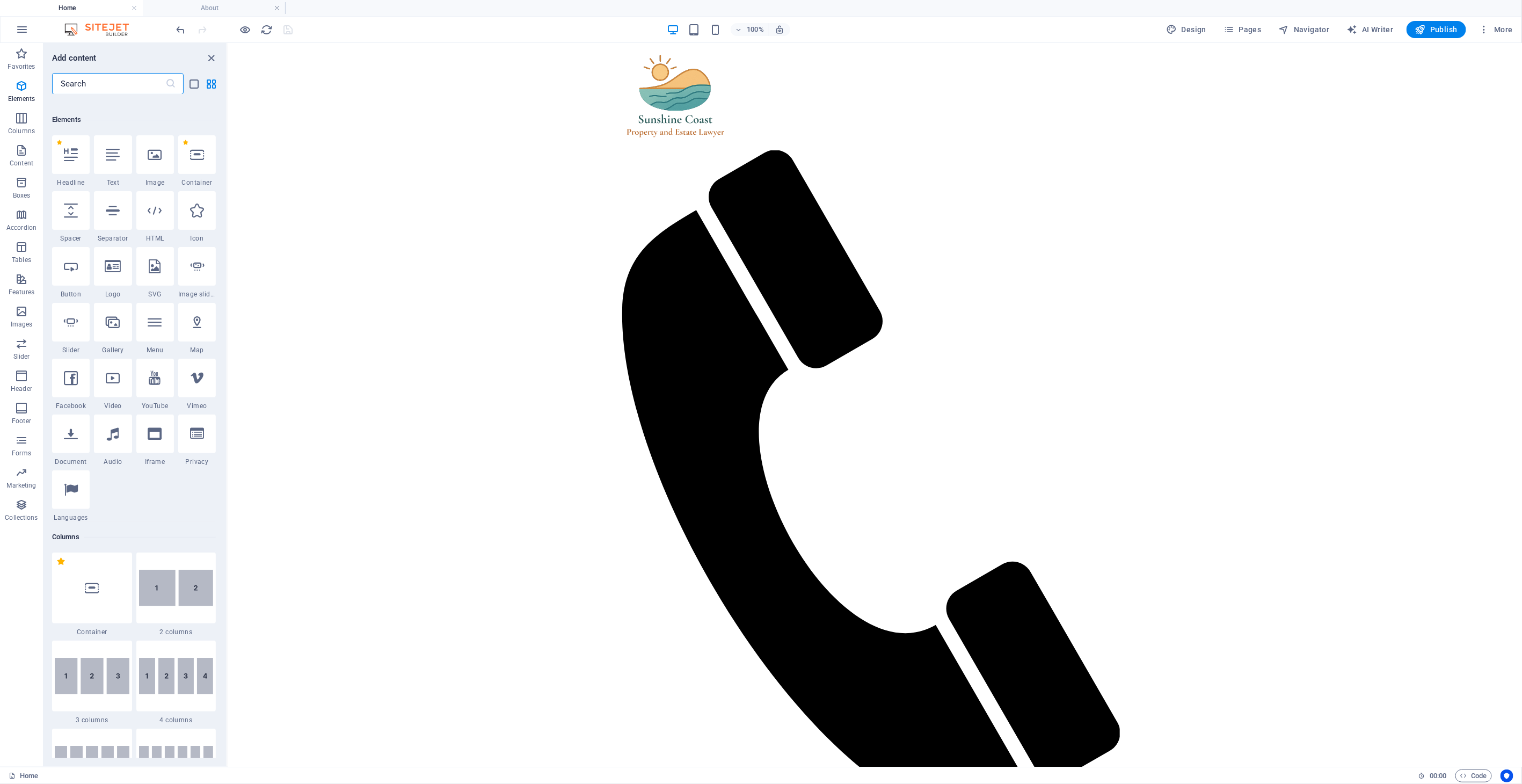
scroll to position [114, 0]
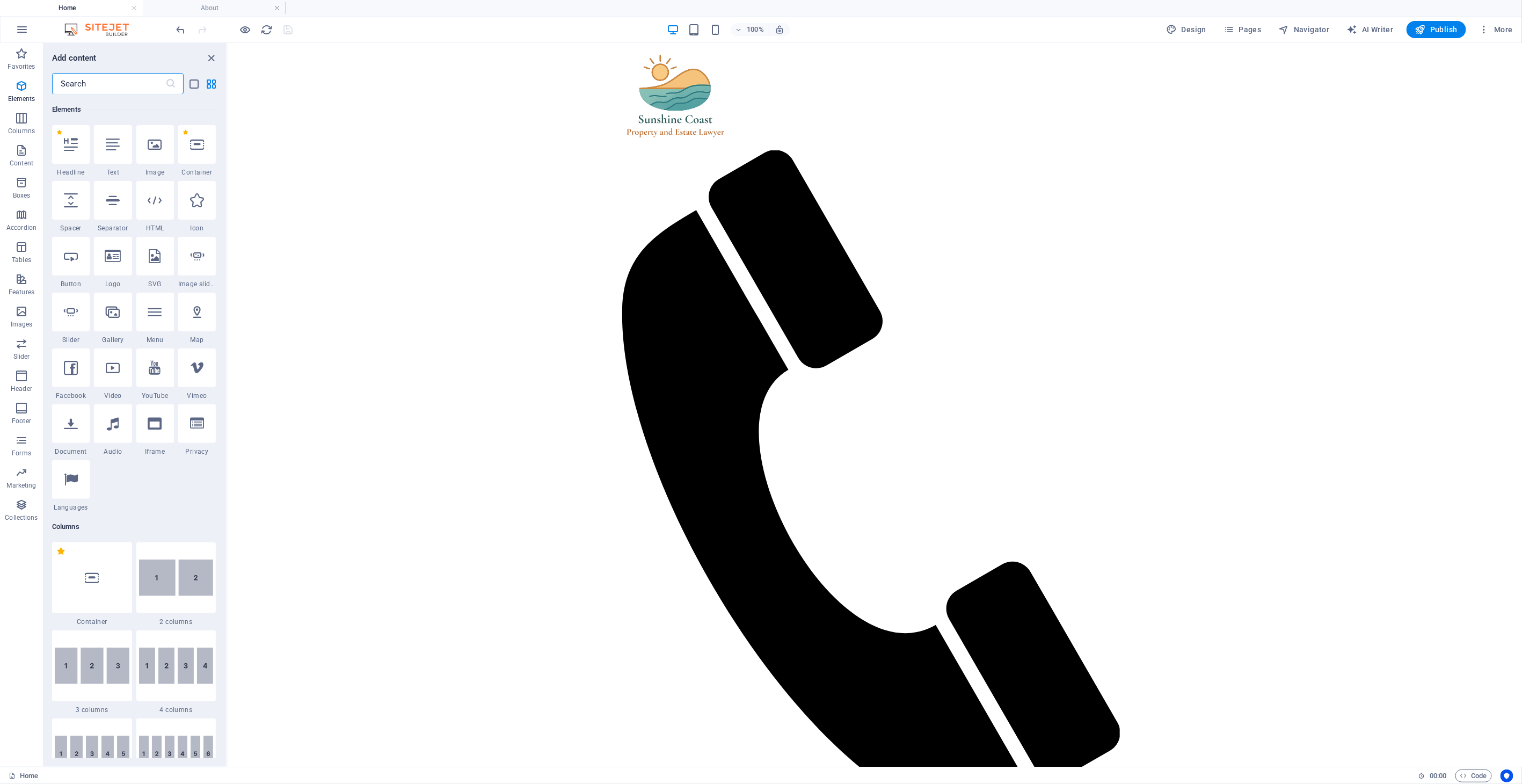
click at [87, 88] on input "text" at bounding box center [108, 84] width 113 height 21
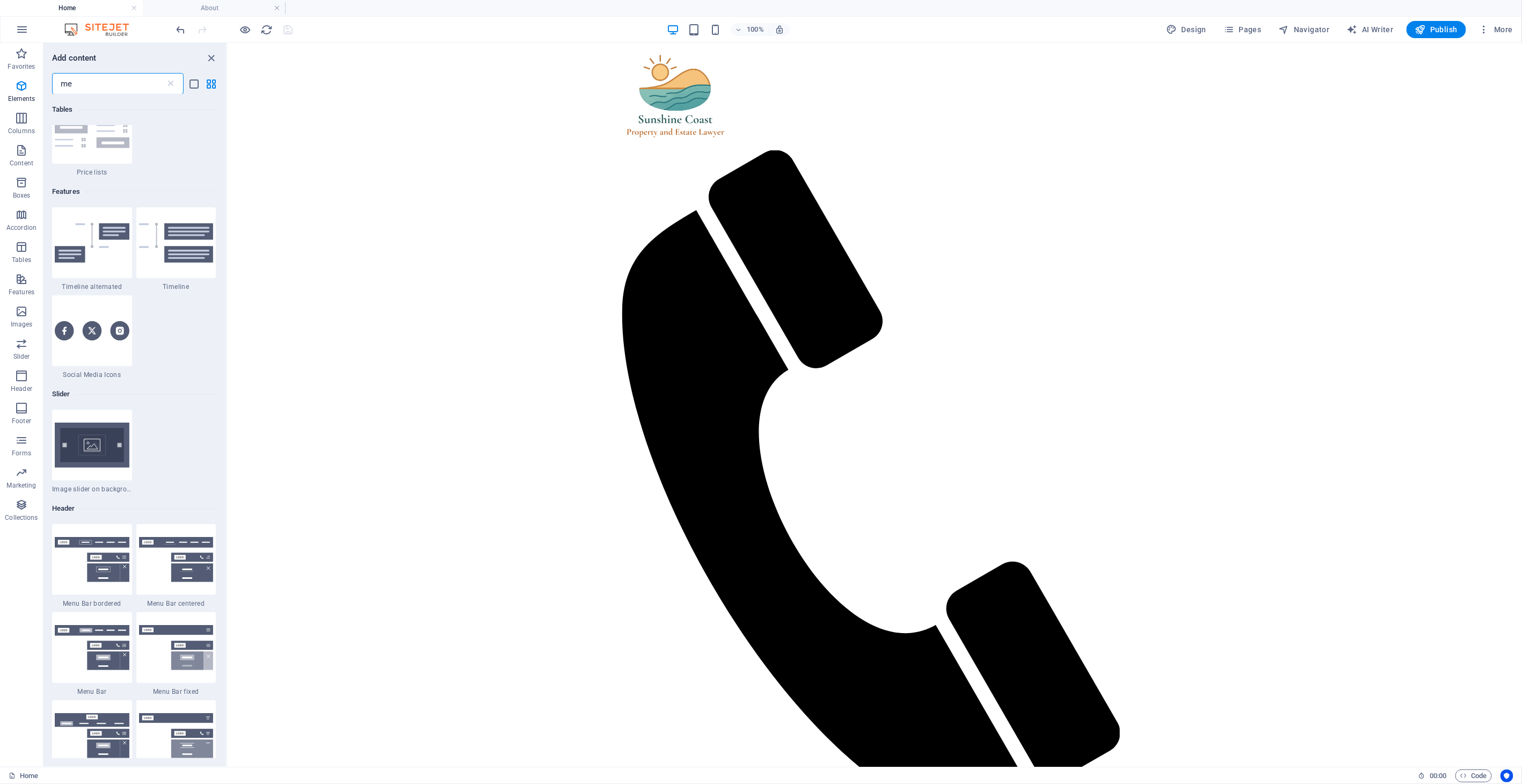
scroll to position [0, 0]
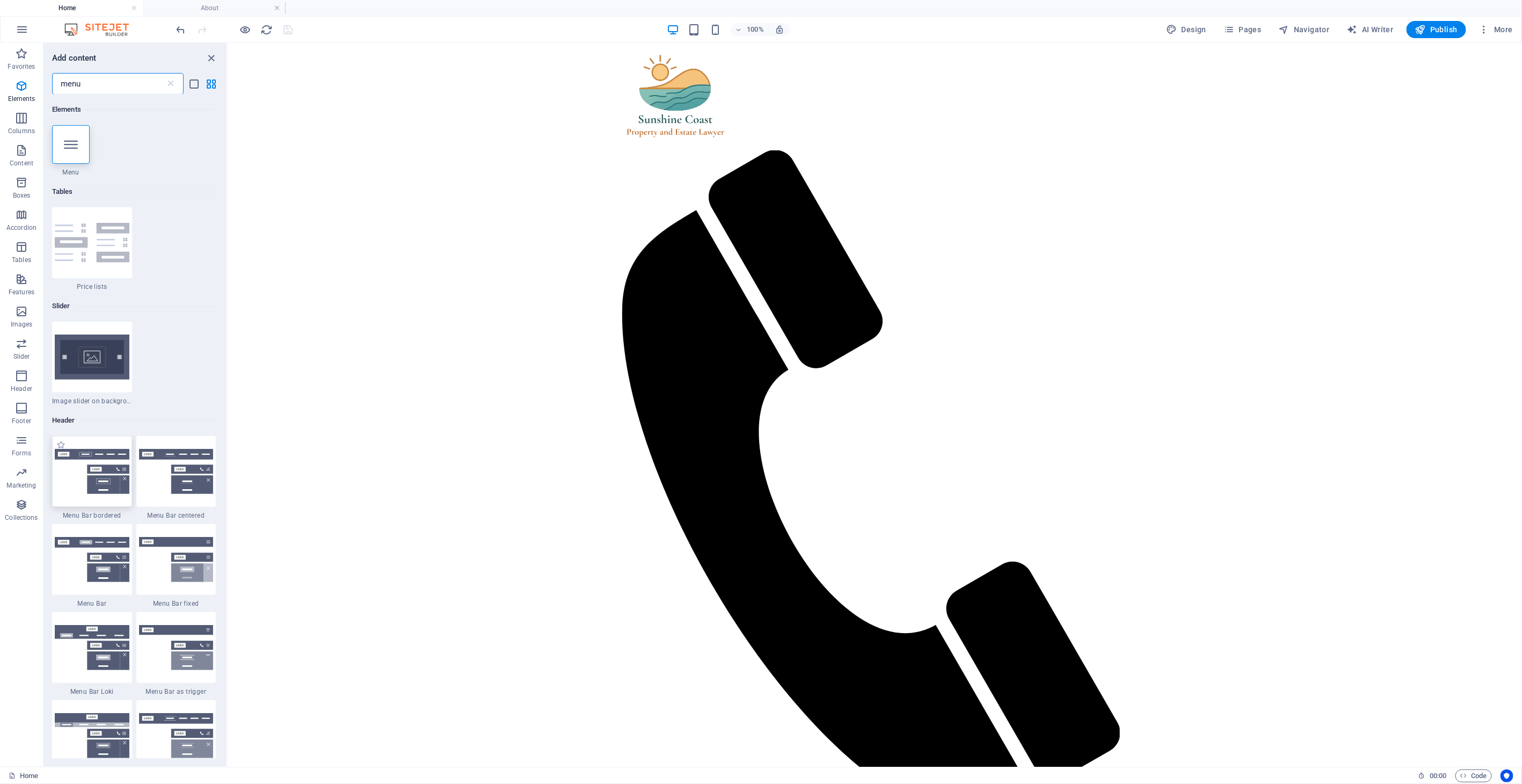
type input "menu"
click at [82, 471] on img at bounding box center [91, 471] width 74 height 45
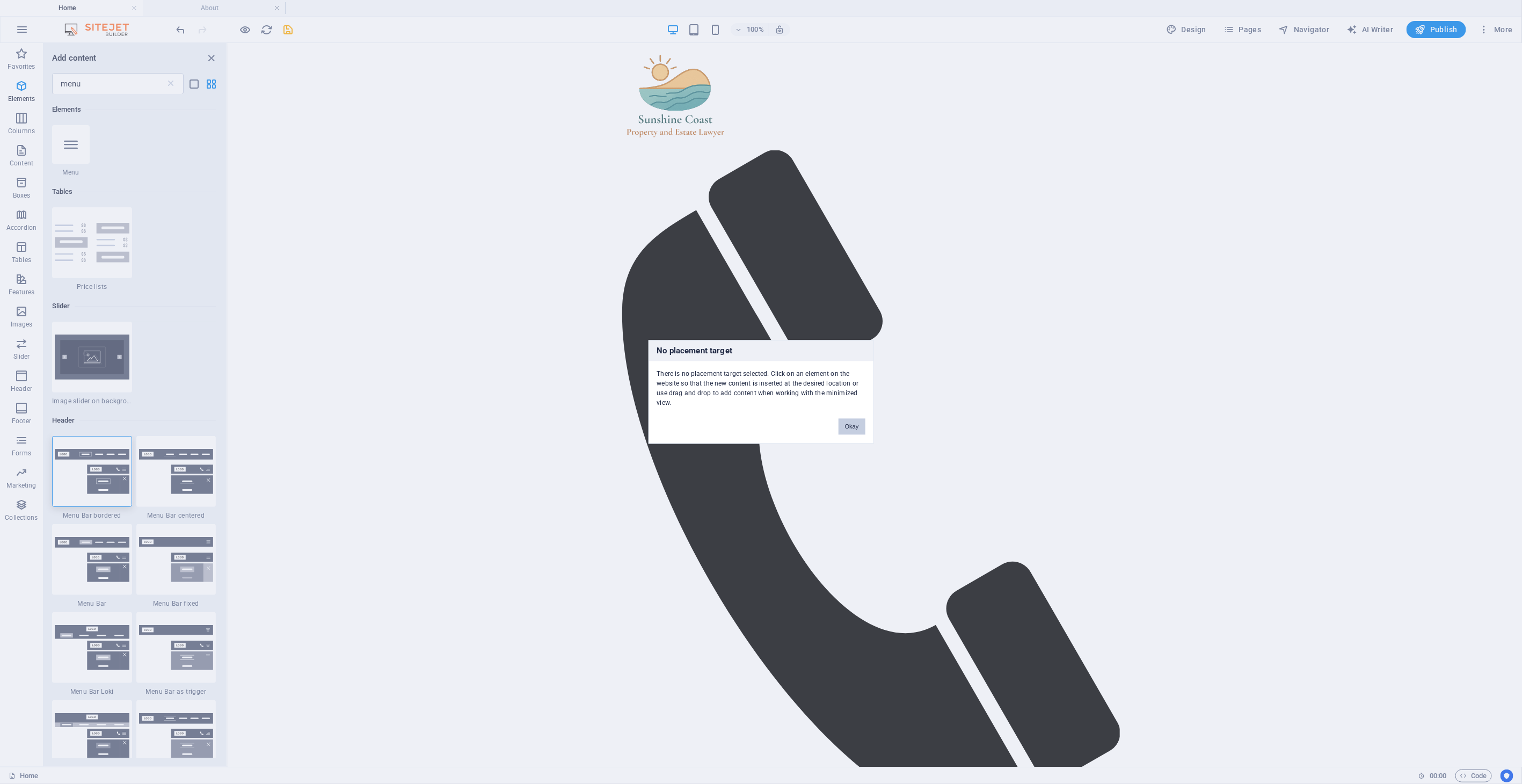
click at [849, 424] on button "Okay" at bounding box center [852, 427] width 27 height 16
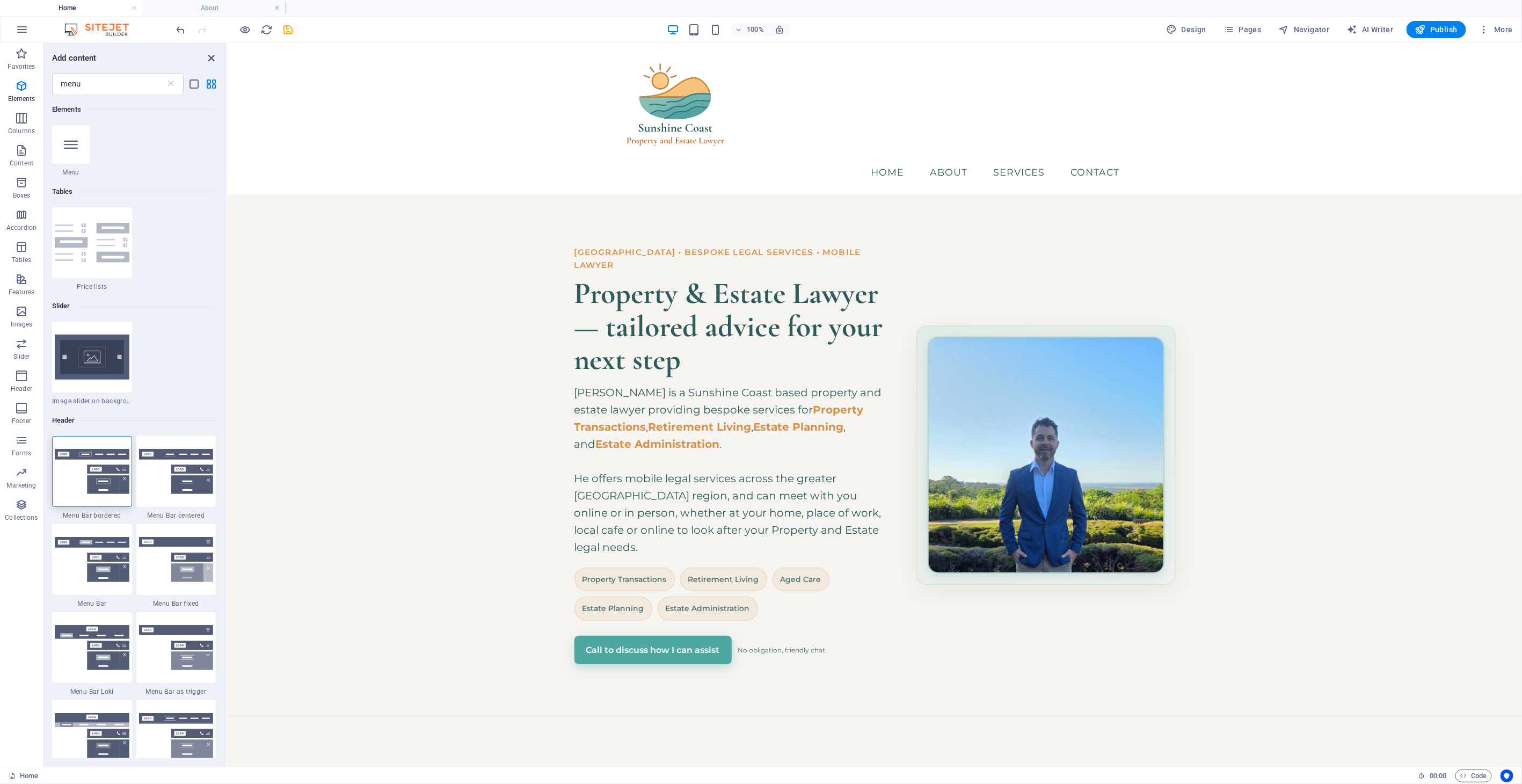
click at [213, 56] on icon "close panel" at bounding box center [211, 57] width 12 height 12
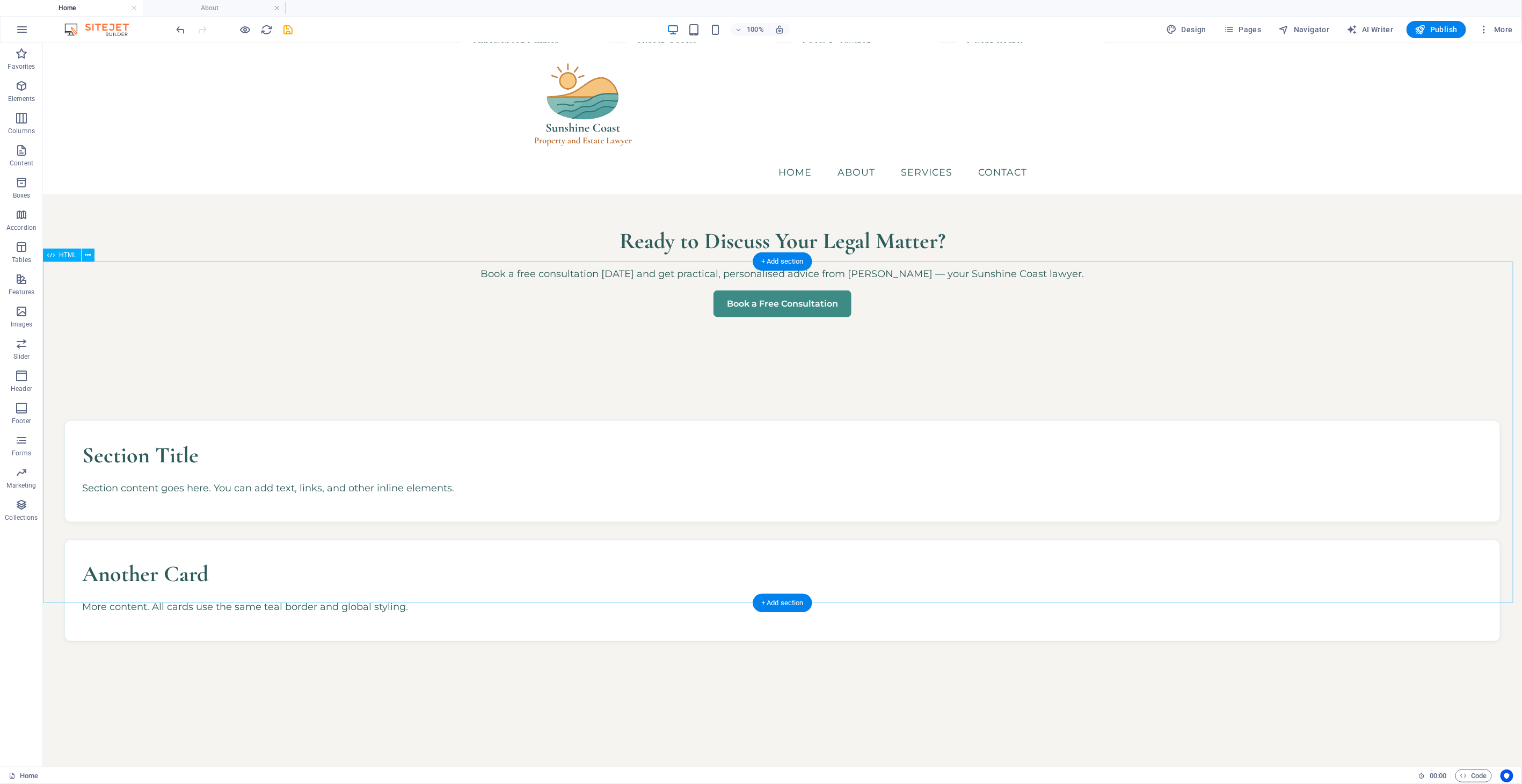
scroll to position [858, 0]
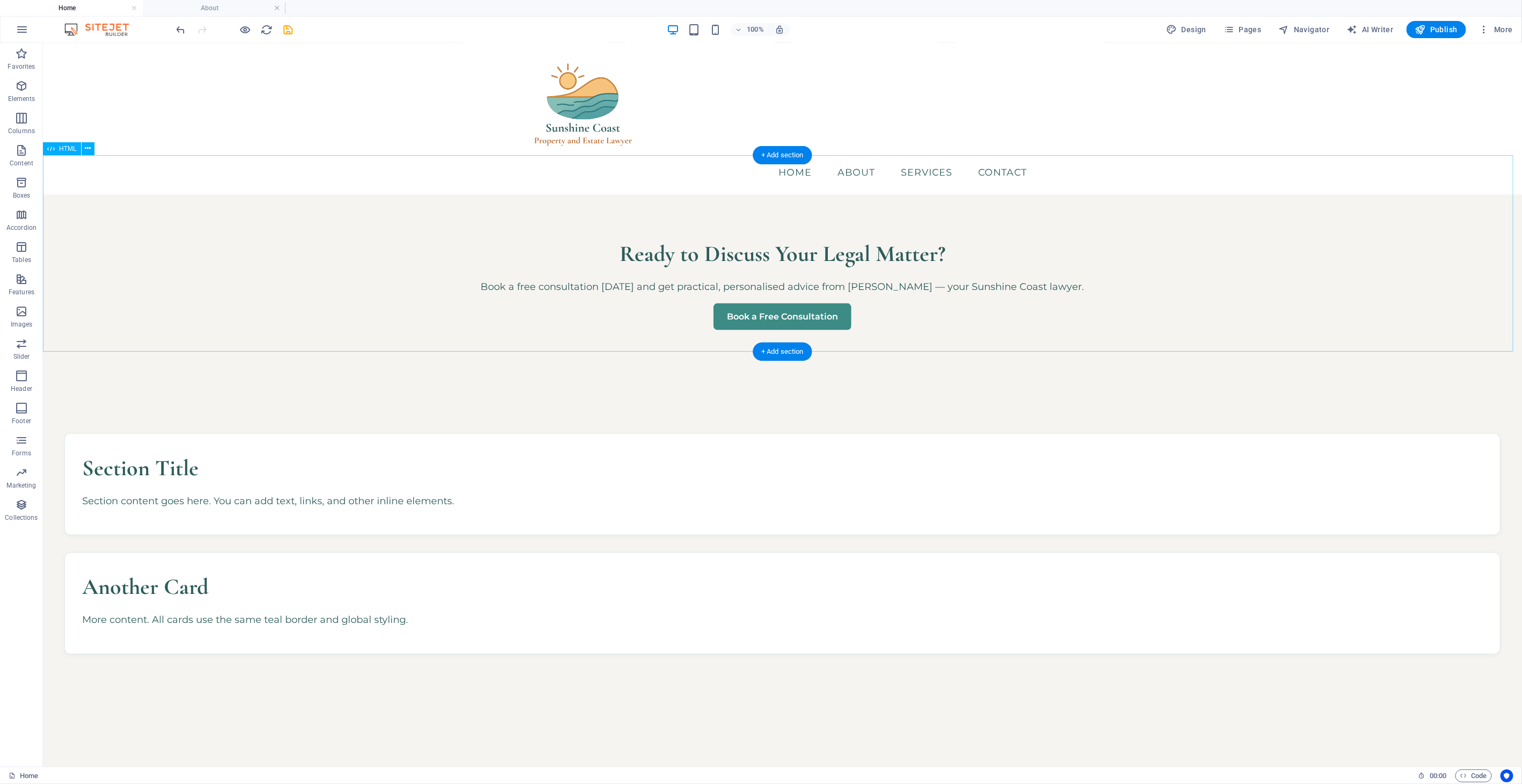
click at [693, 259] on div "Ready to Discuss Your Legal Matter? Book a free consultation [DATE] and get pra…" at bounding box center [782, 282] width 1479 height 196
click at [207, 12] on h4 "About" at bounding box center [213, 8] width 142 height 12
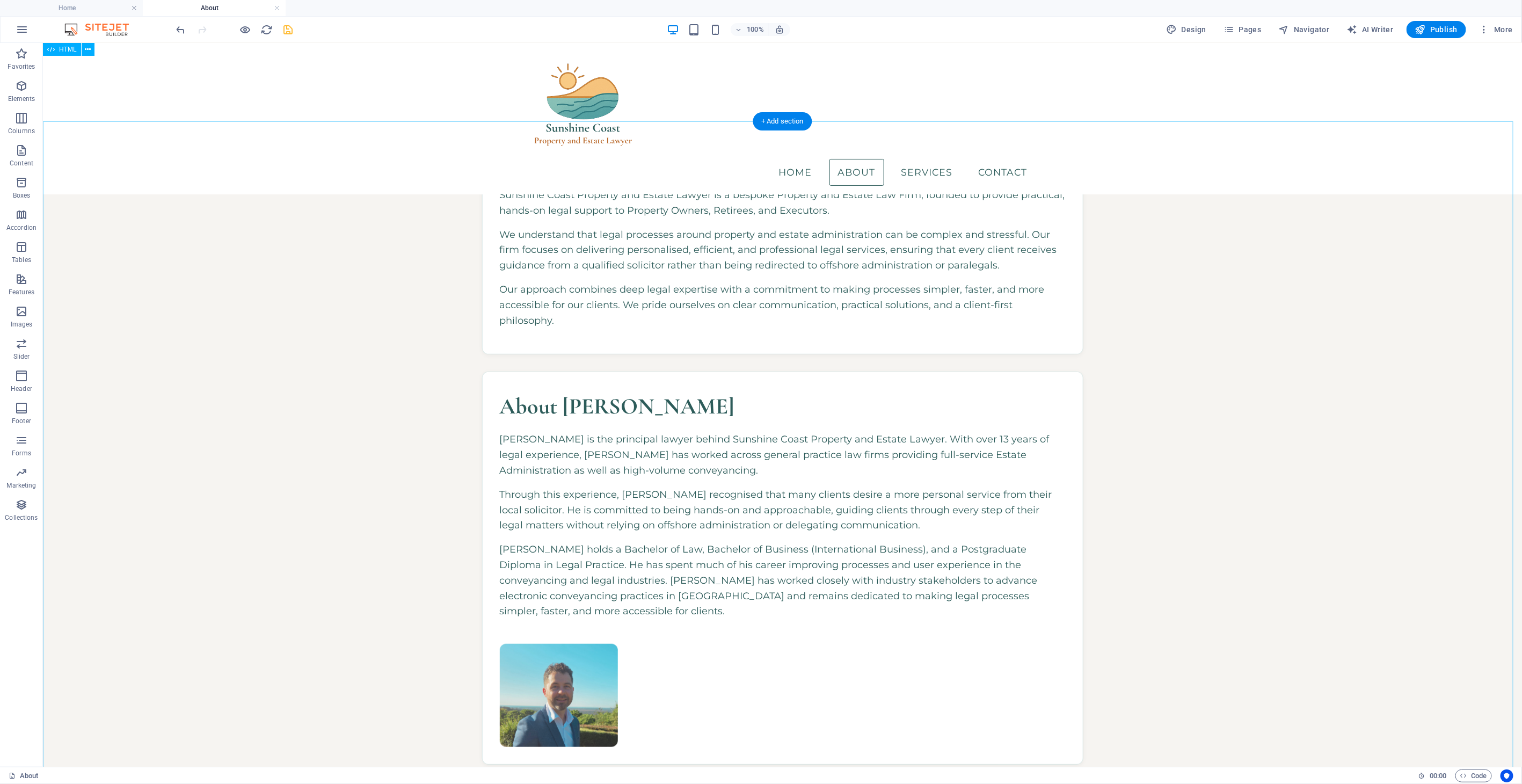
scroll to position [38, 0]
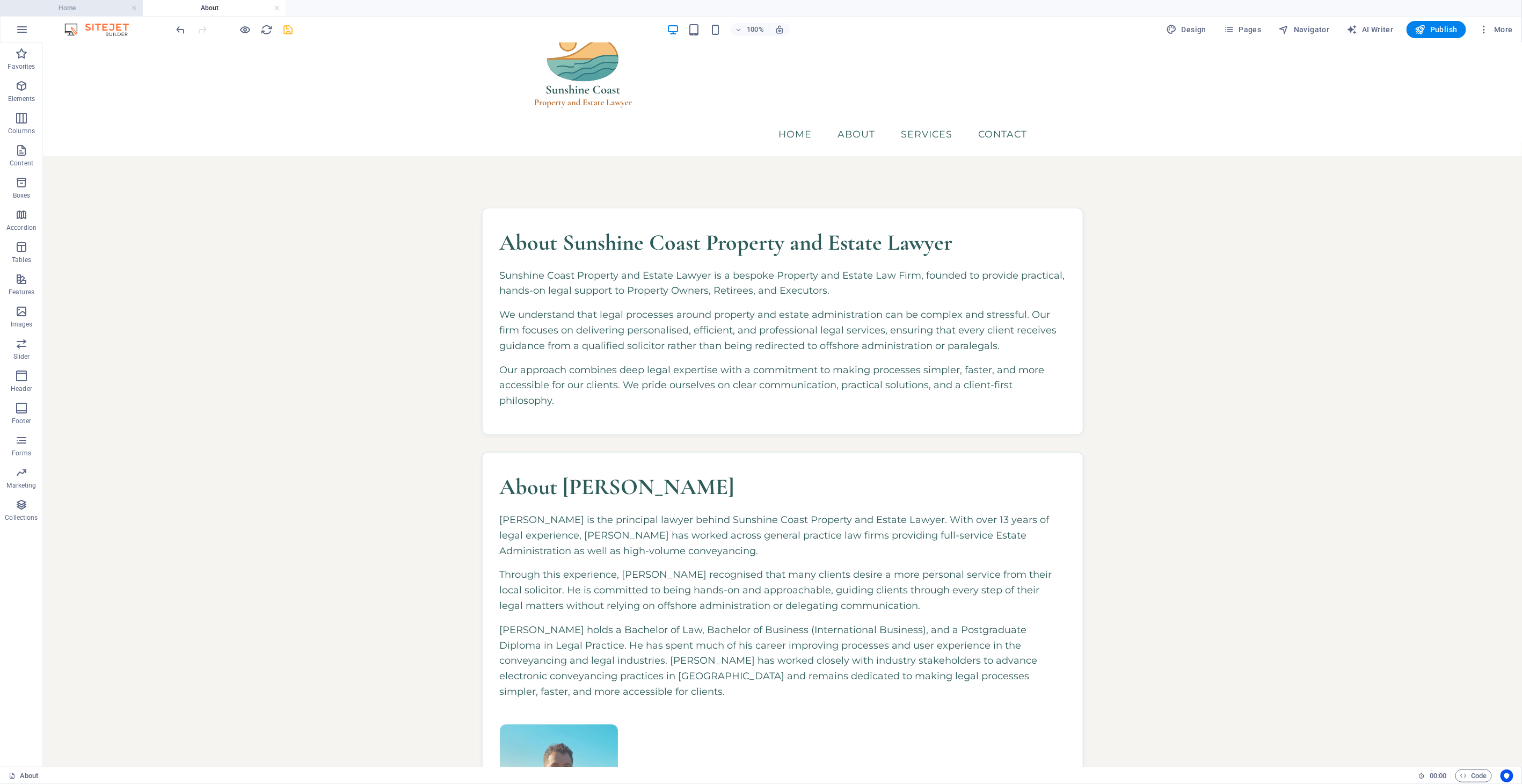
click at [114, 9] on h4 "Home" at bounding box center [71, 8] width 142 height 12
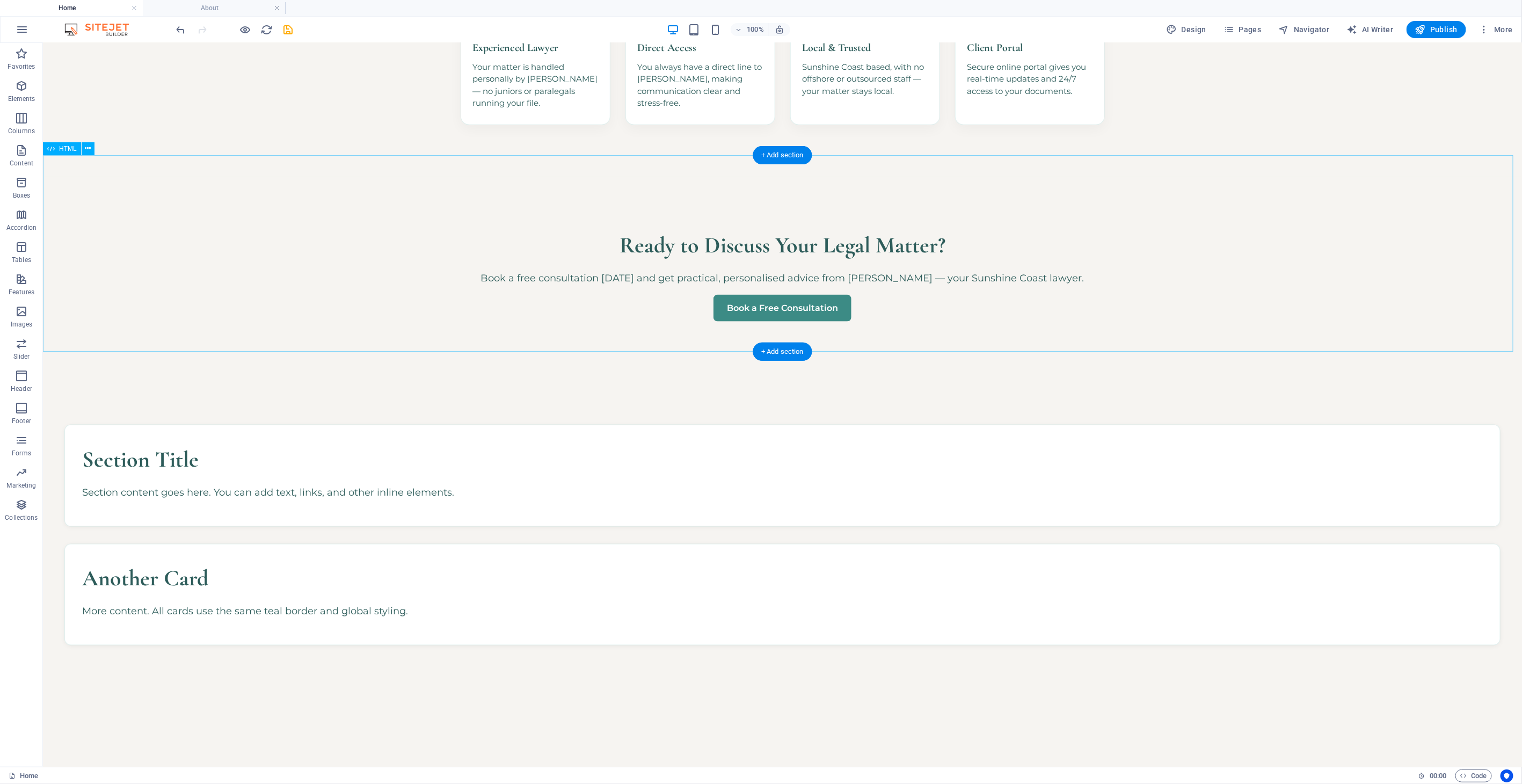
scroll to position [1275, 0]
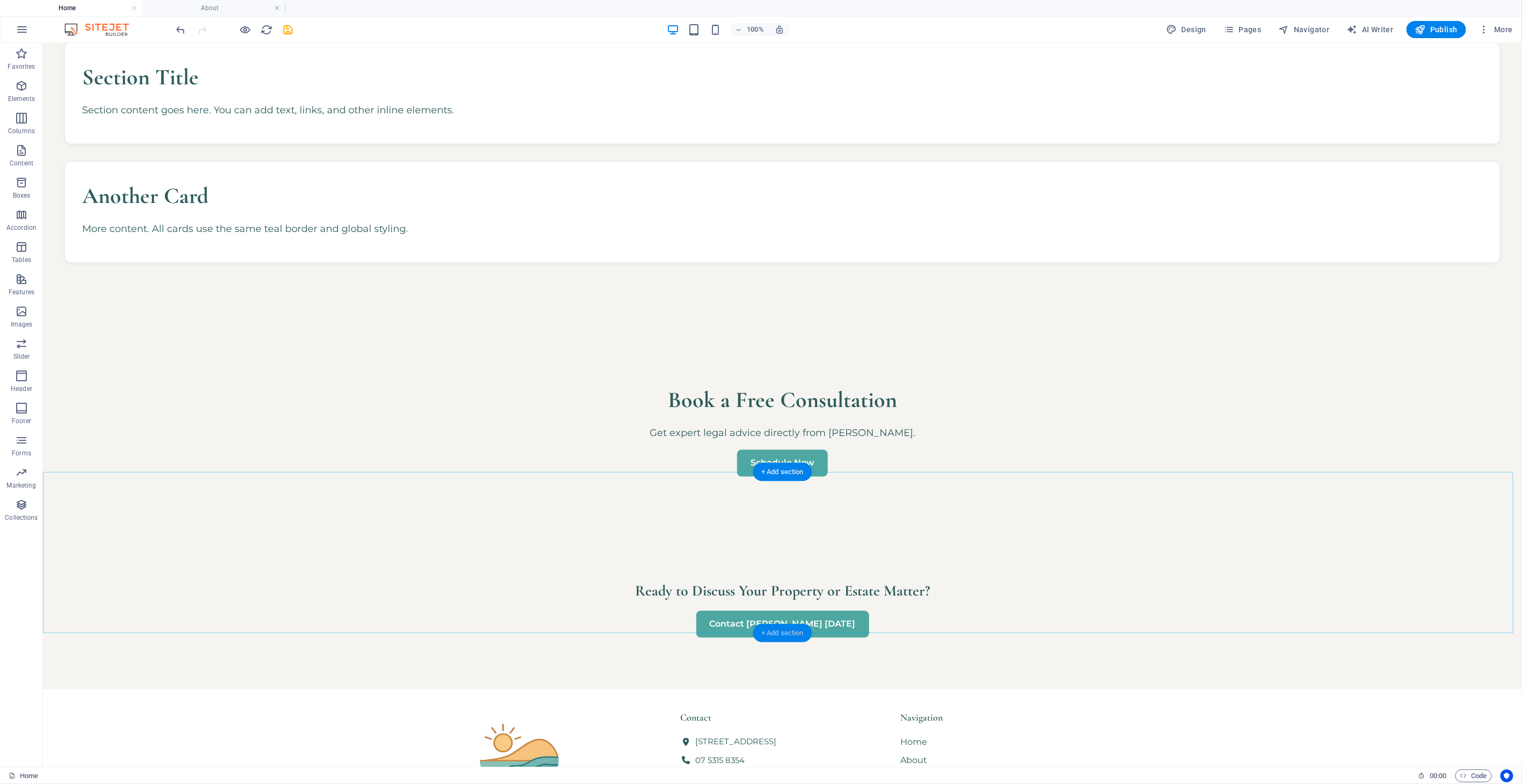
click at [776, 629] on div "+ Add section" at bounding box center [783, 633] width 60 height 18
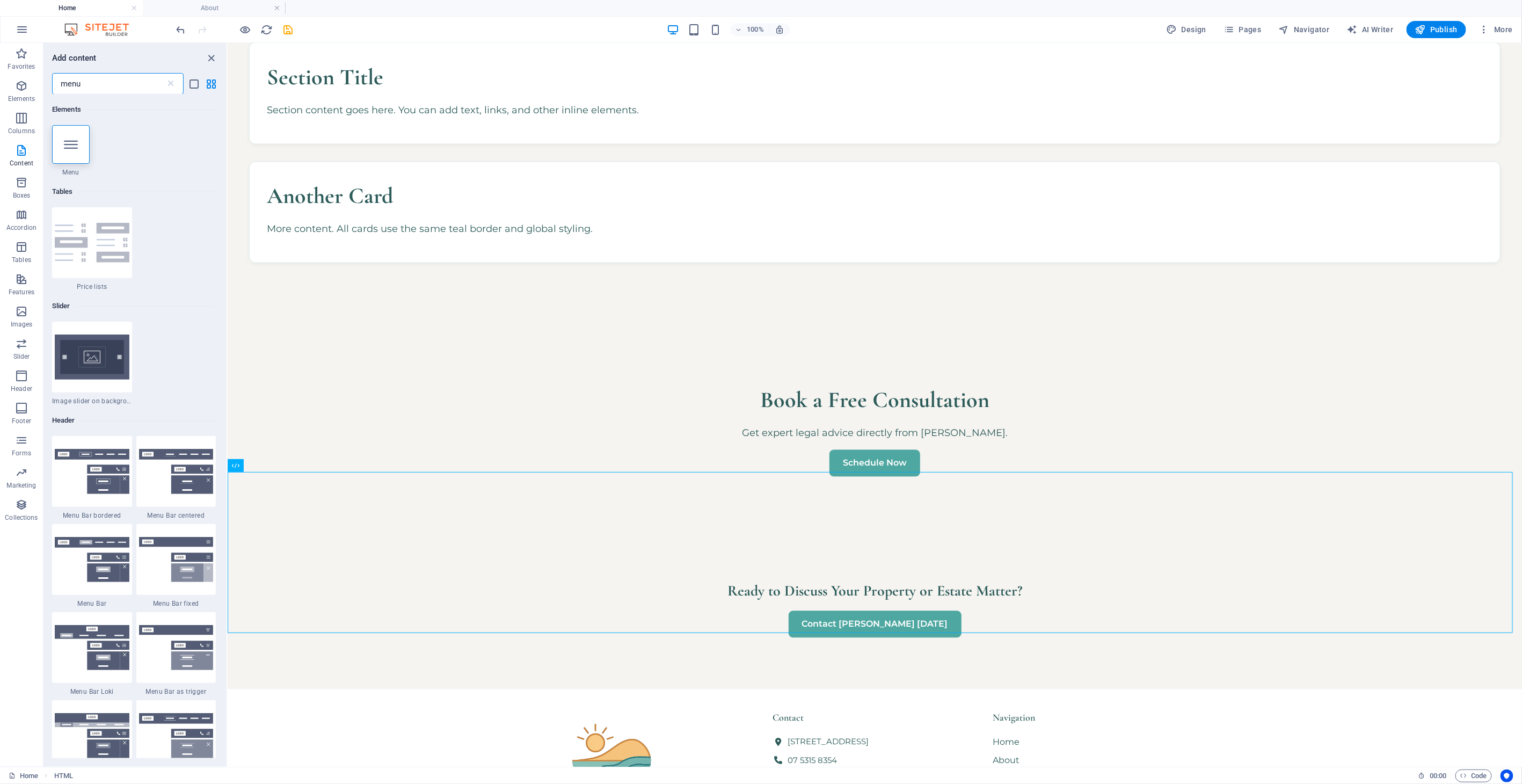
drag, startPoint x: 99, startPoint y: 91, endPoint x: 34, endPoint y: 79, distance: 66.1
click at [0, 90] on html "Sunshine Coast Property and Estate Lawyer Home About Favorites Elements Columns…" at bounding box center [761, 392] width 1522 height 784
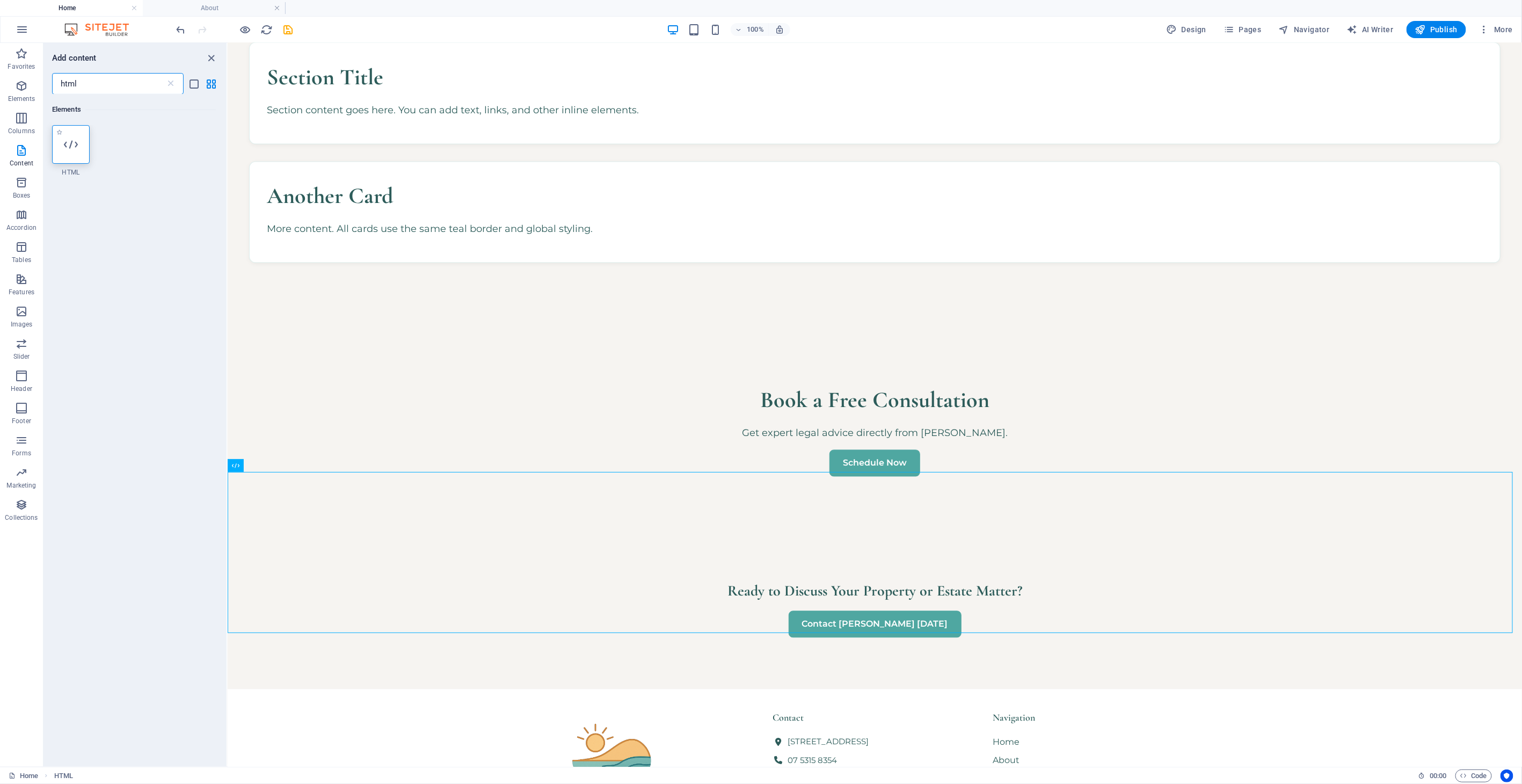
type input "html"
click at [62, 140] on div at bounding box center [70, 144] width 38 height 39
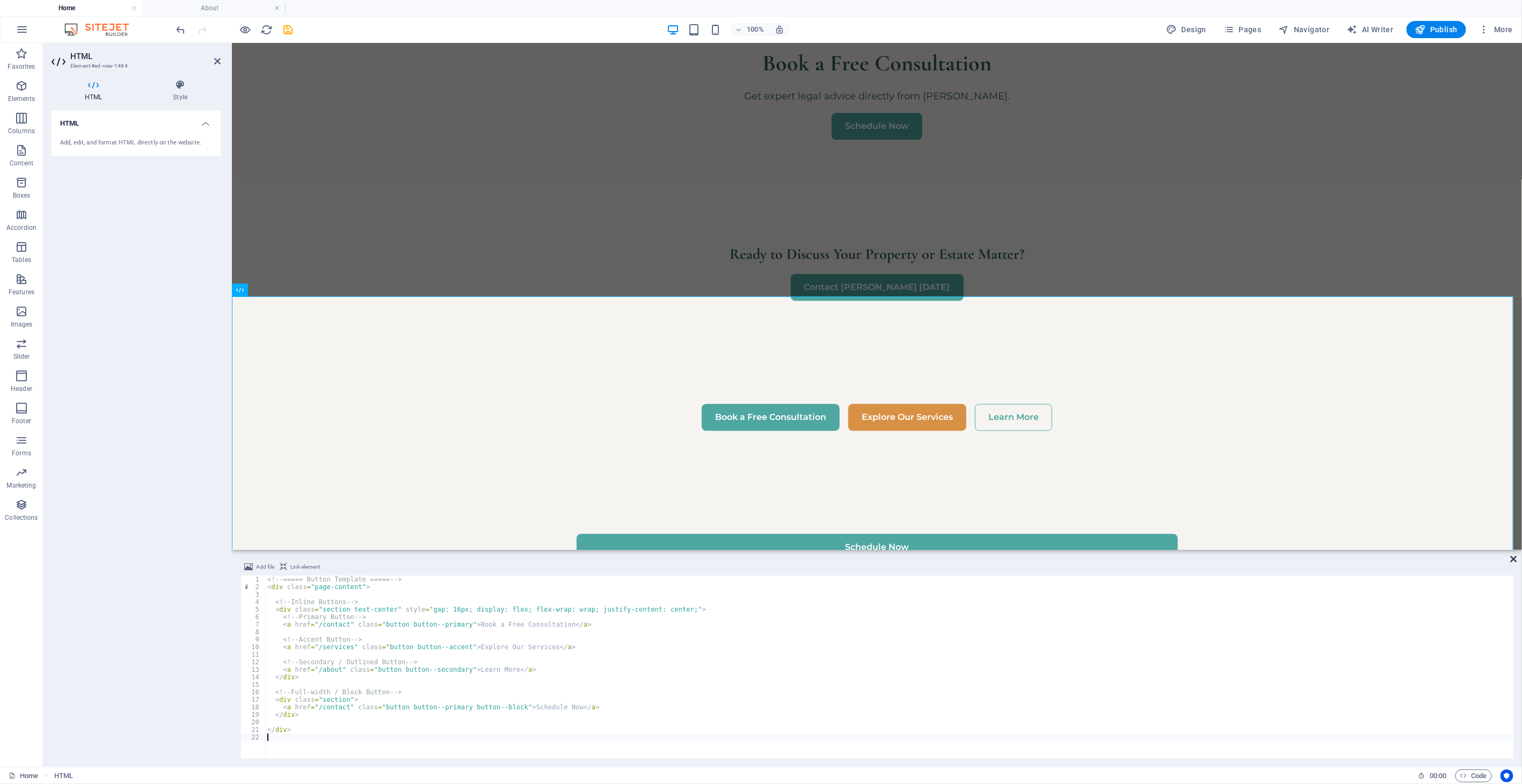
click at [1370, 562] on icon at bounding box center [1513, 559] width 6 height 9
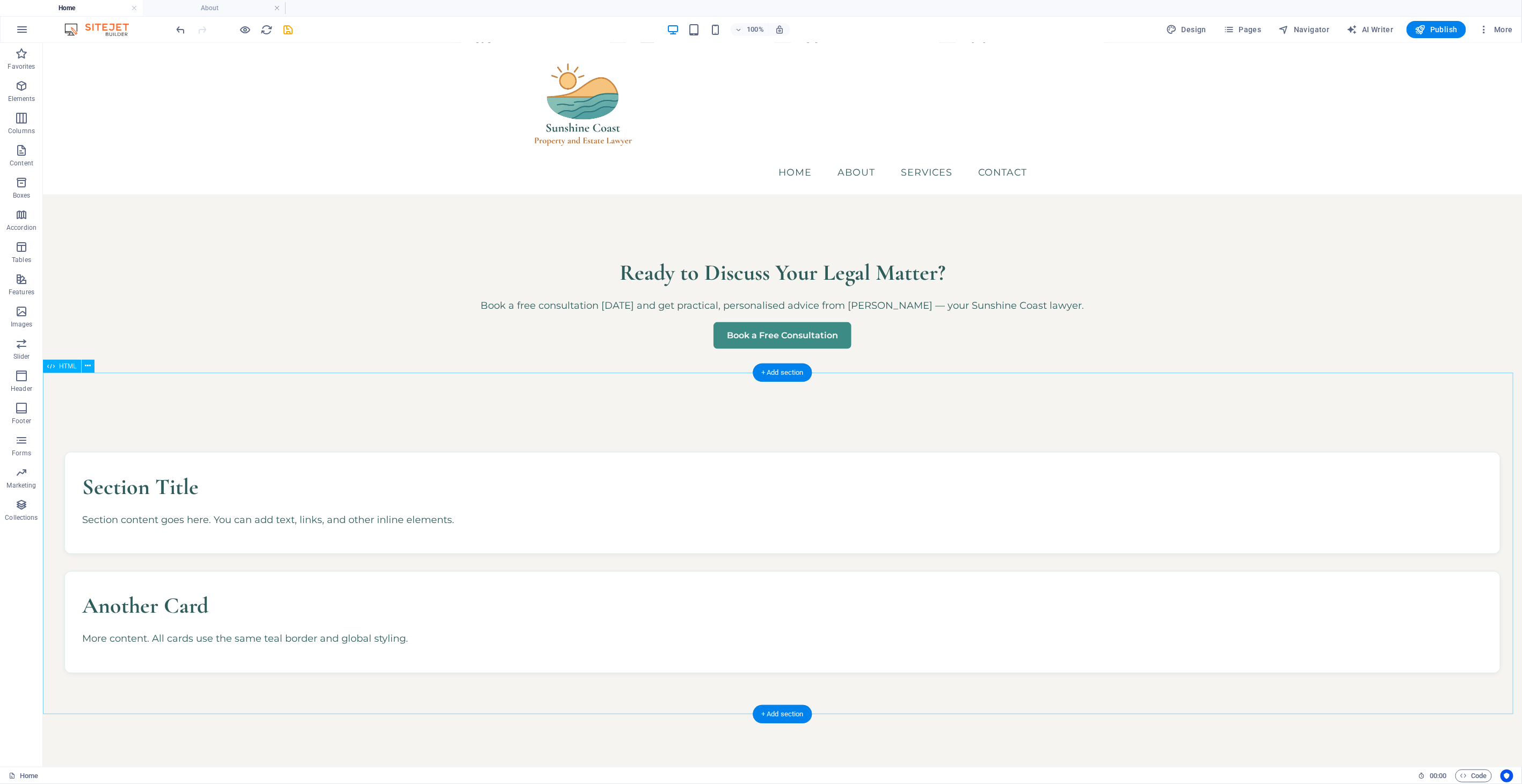
scroll to position [837, 0]
click at [773, 308] on div "Ready to Discuss Your Legal Matter? Book a free consultation [DATE] and get pra…" at bounding box center [782, 303] width 1479 height 196
click at [87, 168] on icon at bounding box center [88, 169] width 6 height 11
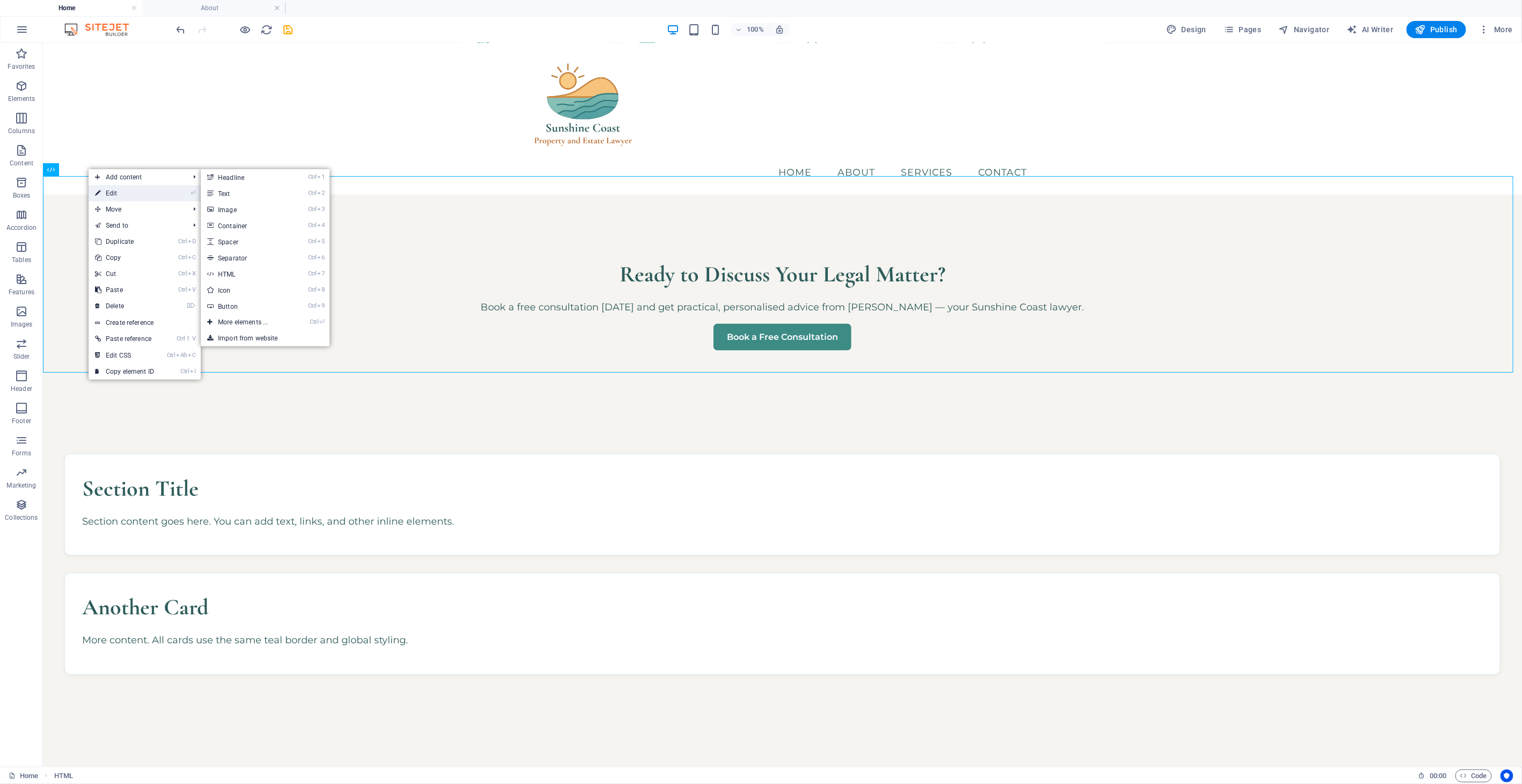
click at [114, 196] on link "⏎ Edit" at bounding box center [124, 193] width 72 height 16
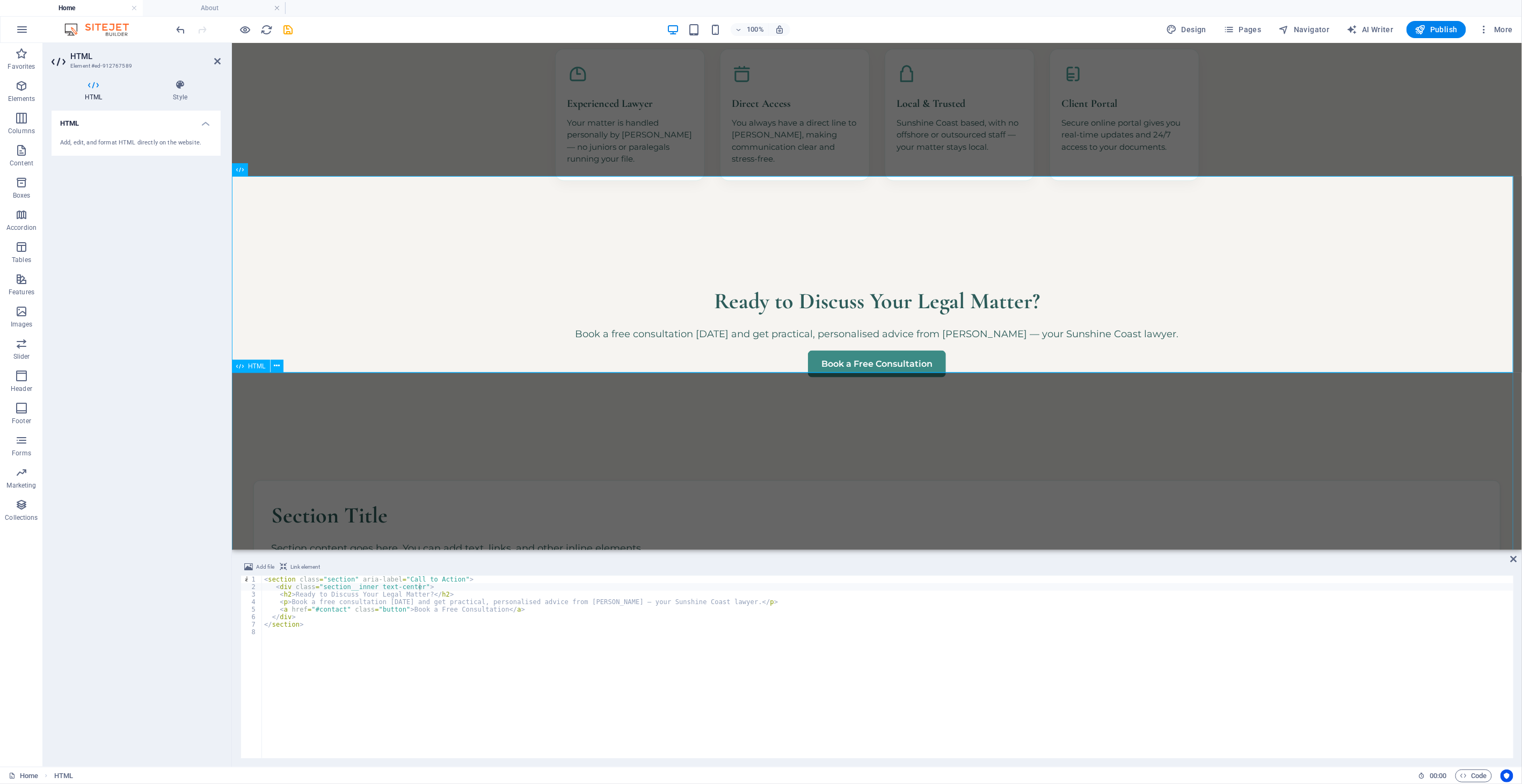
click at [470, 457] on div "Section Title Section content goes here. You can add text, links, and other inl…" at bounding box center [876, 599] width 1290 height 342
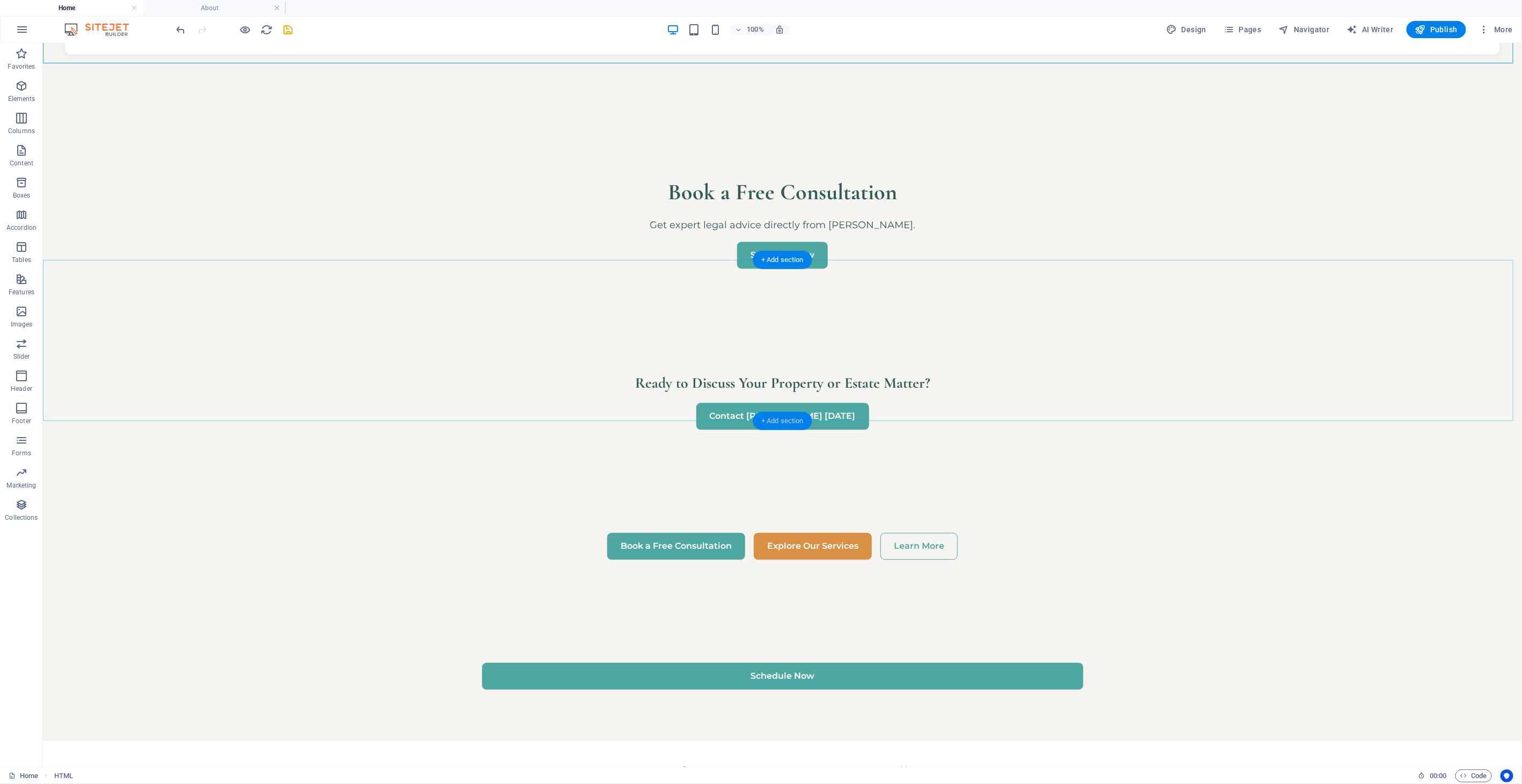
scroll to position [1494, 0]
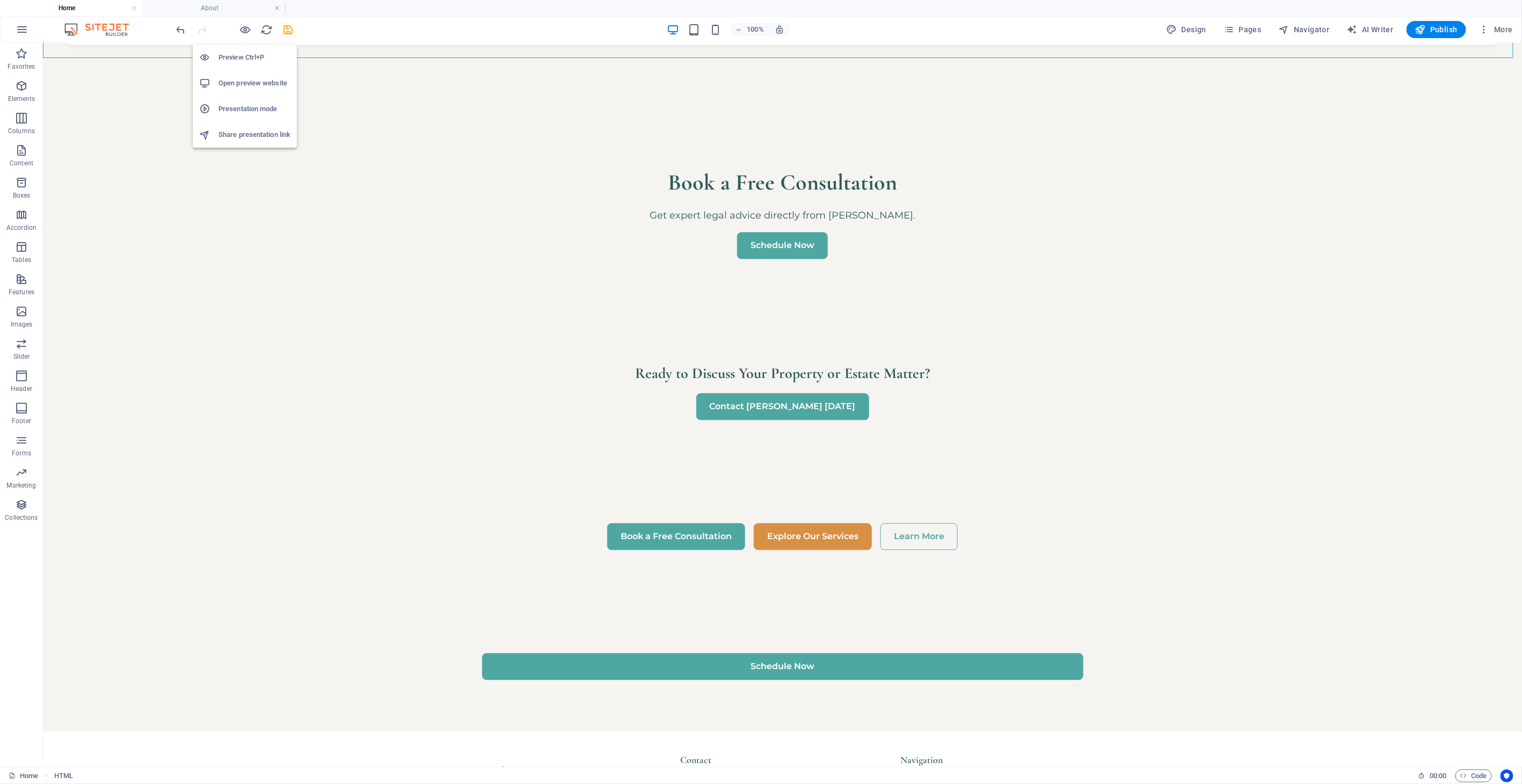
click at [253, 78] on h6 "Open preview website" at bounding box center [254, 83] width 72 height 13
click at [286, 30] on icon "save" at bounding box center [288, 29] width 12 height 12
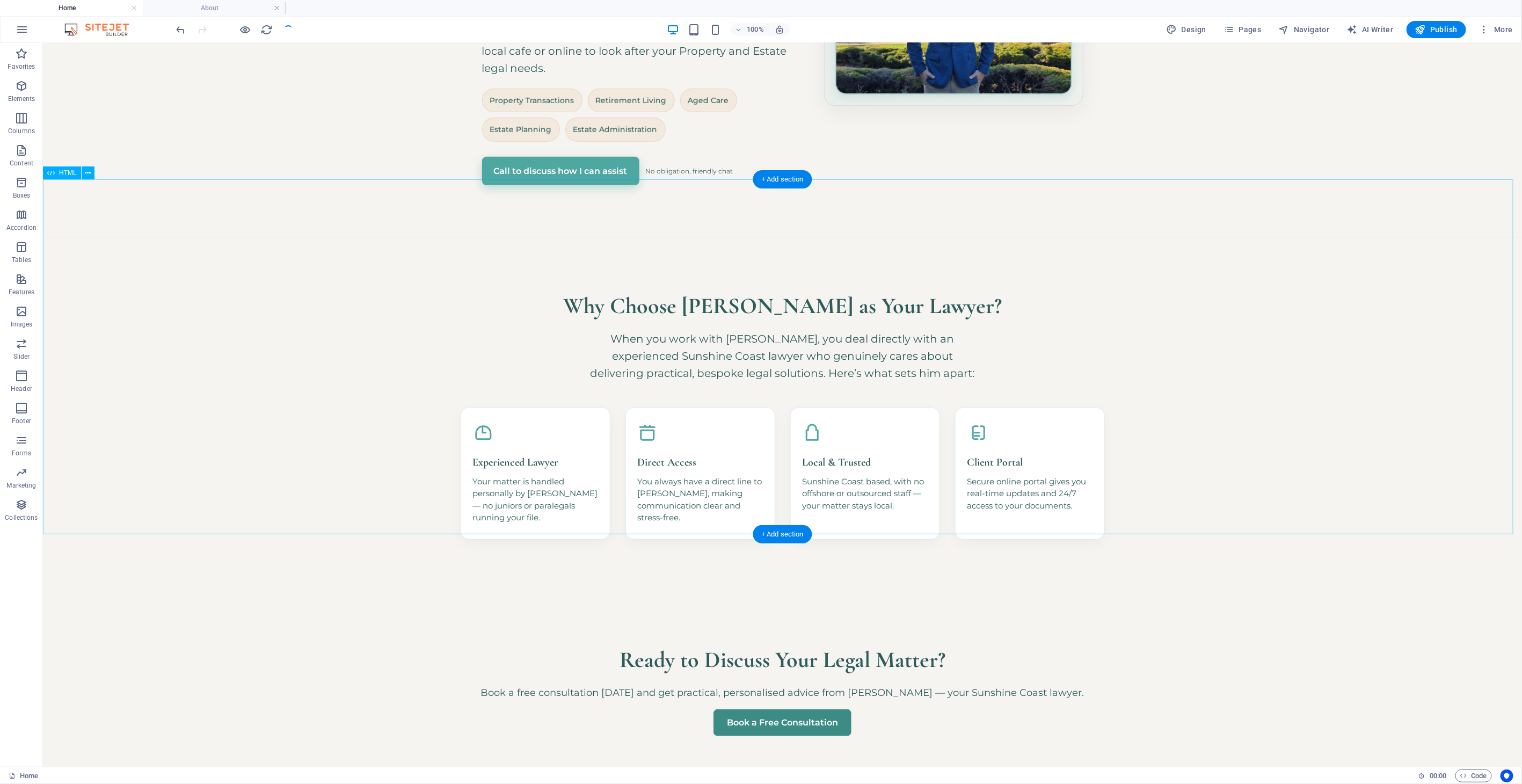
scroll to position [0, 0]
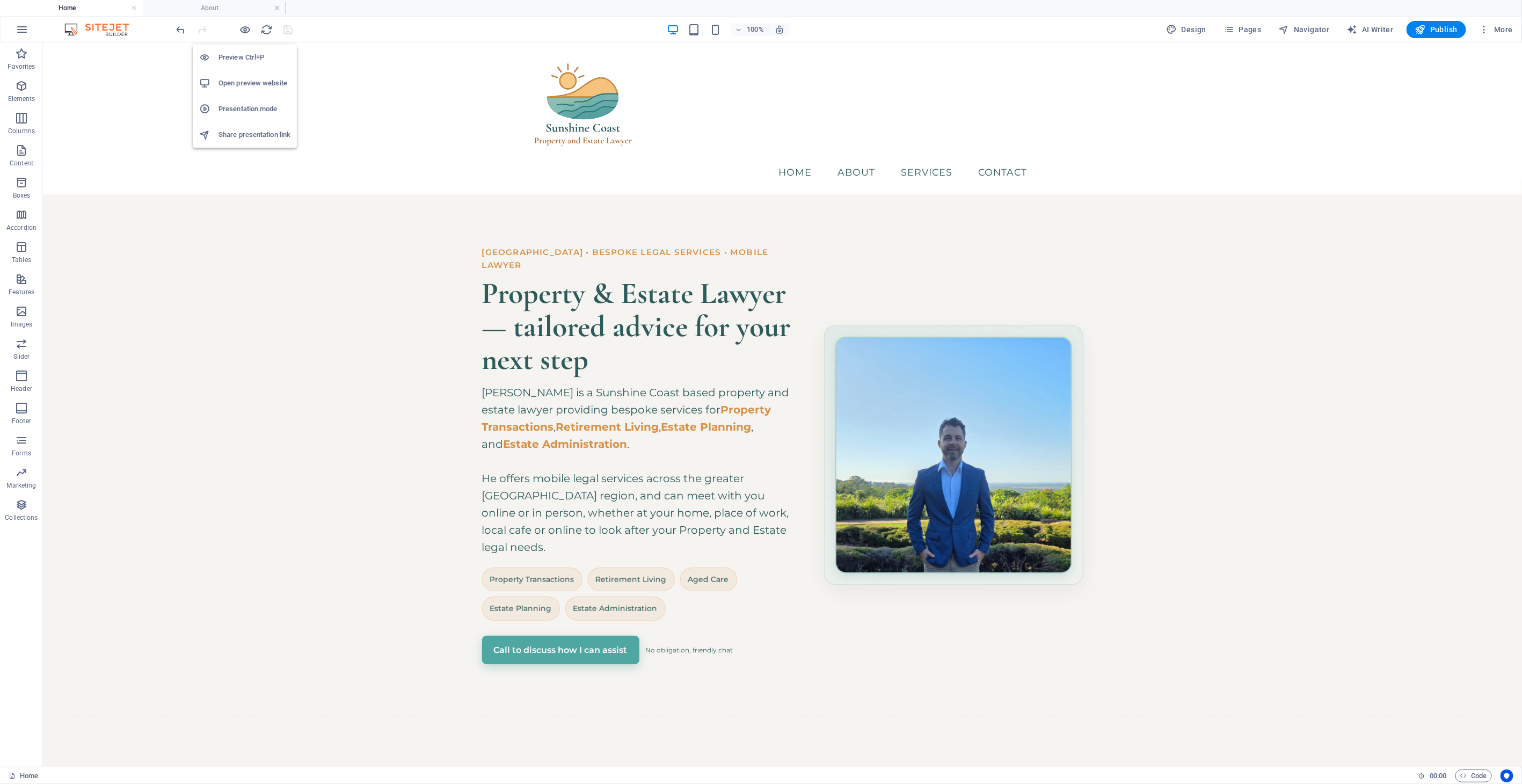
click at [270, 86] on h6 "Open preview website" at bounding box center [254, 83] width 72 height 13
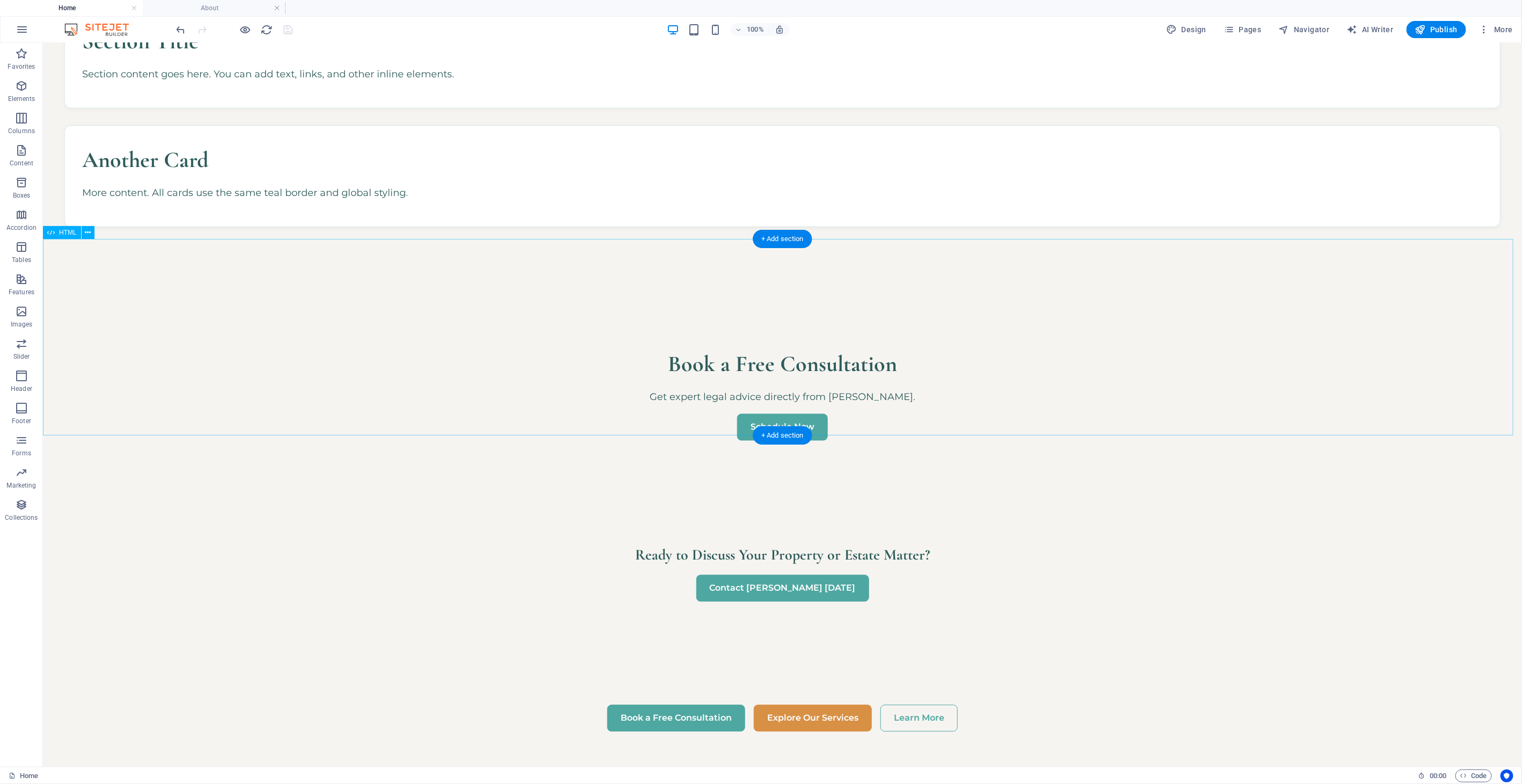
scroll to position [1312, 0]
click at [1195, 30] on span "Design" at bounding box center [1186, 29] width 40 height 11
select select "px"
select select "400"
select select "px"
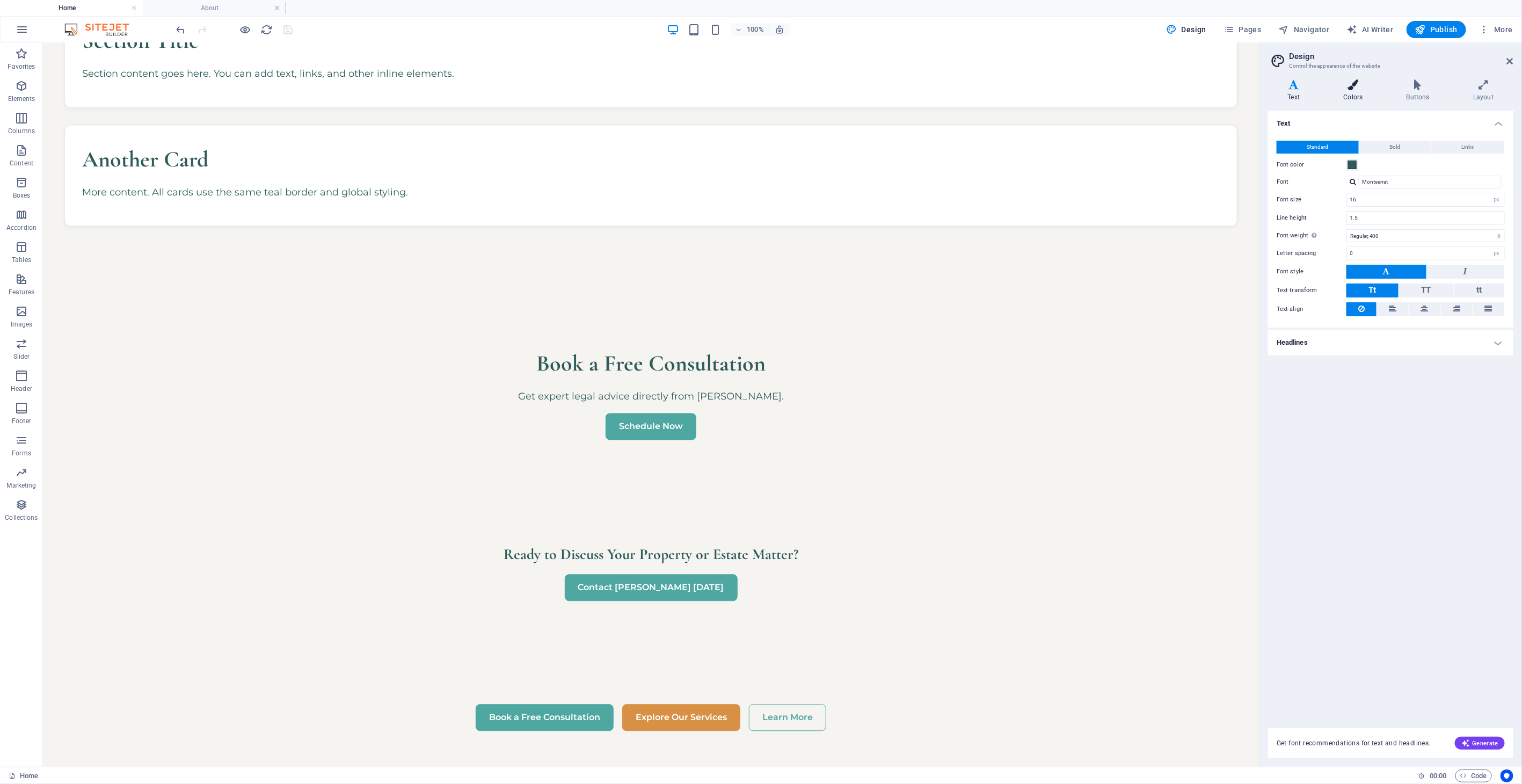
click at [1355, 98] on h4 "Colors" at bounding box center [1355, 91] width 63 height 23
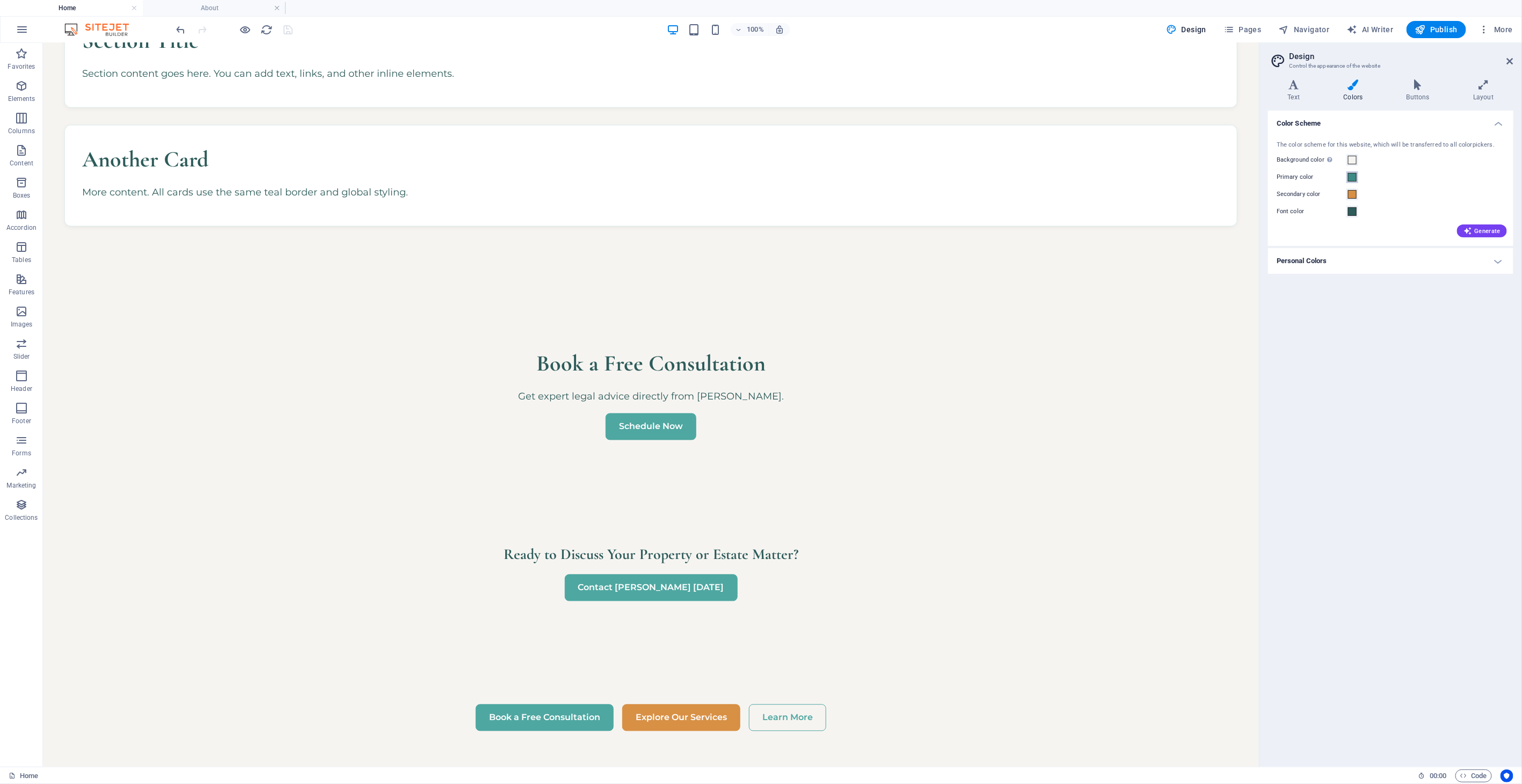
click at [1350, 176] on span at bounding box center [1352, 177] width 9 height 9
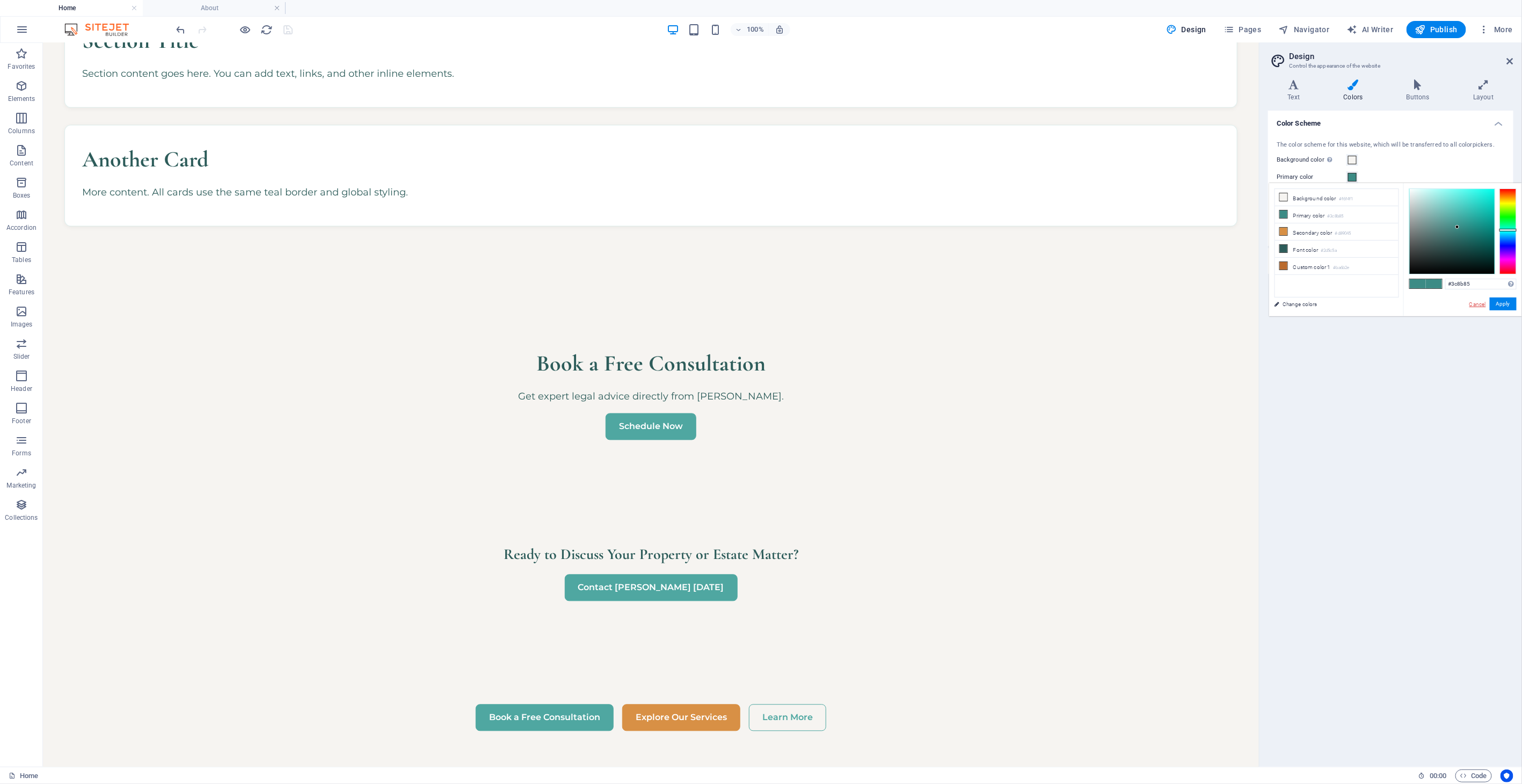
click at [1370, 306] on link "Cancel" at bounding box center [1477, 303] width 19 height 8
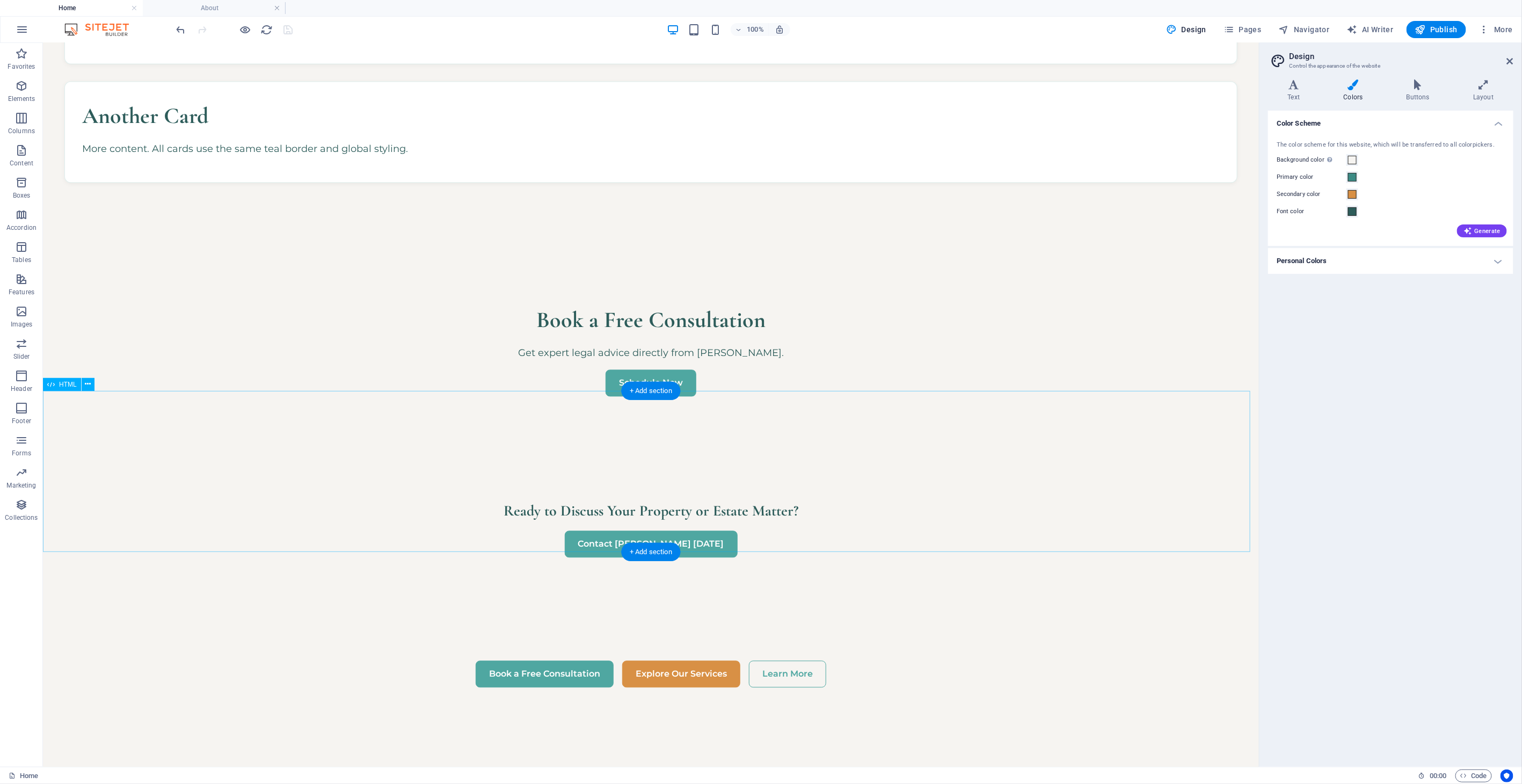
scroll to position [1356, 0]
click at [1370, 705] on span "Code" at bounding box center [1474, 775] width 27 height 13
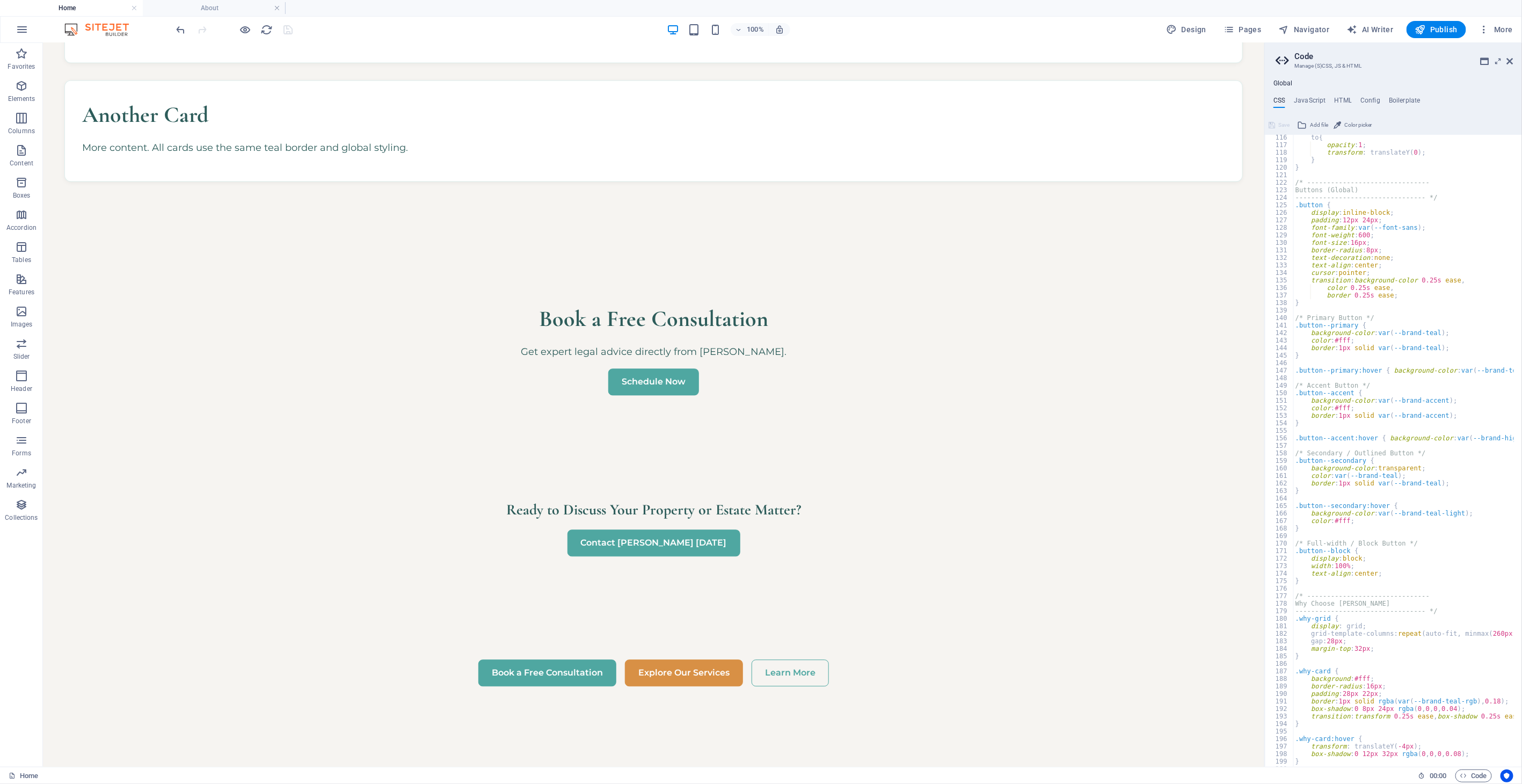
scroll to position [866, 0]
drag, startPoint x: 1419, startPoint y: 332, endPoint x: 1432, endPoint y: 332, distance: 13.0
click at [1370, 332] on div "to { opacity : 1 ; transform : translateY ( 0 ) ; } } /* ----------------------…" at bounding box center [1439, 454] width 293 height 639
drag, startPoint x: 1419, startPoint y: 347, endPoint x: 1433, endPoint y: 346, distance: 14.0
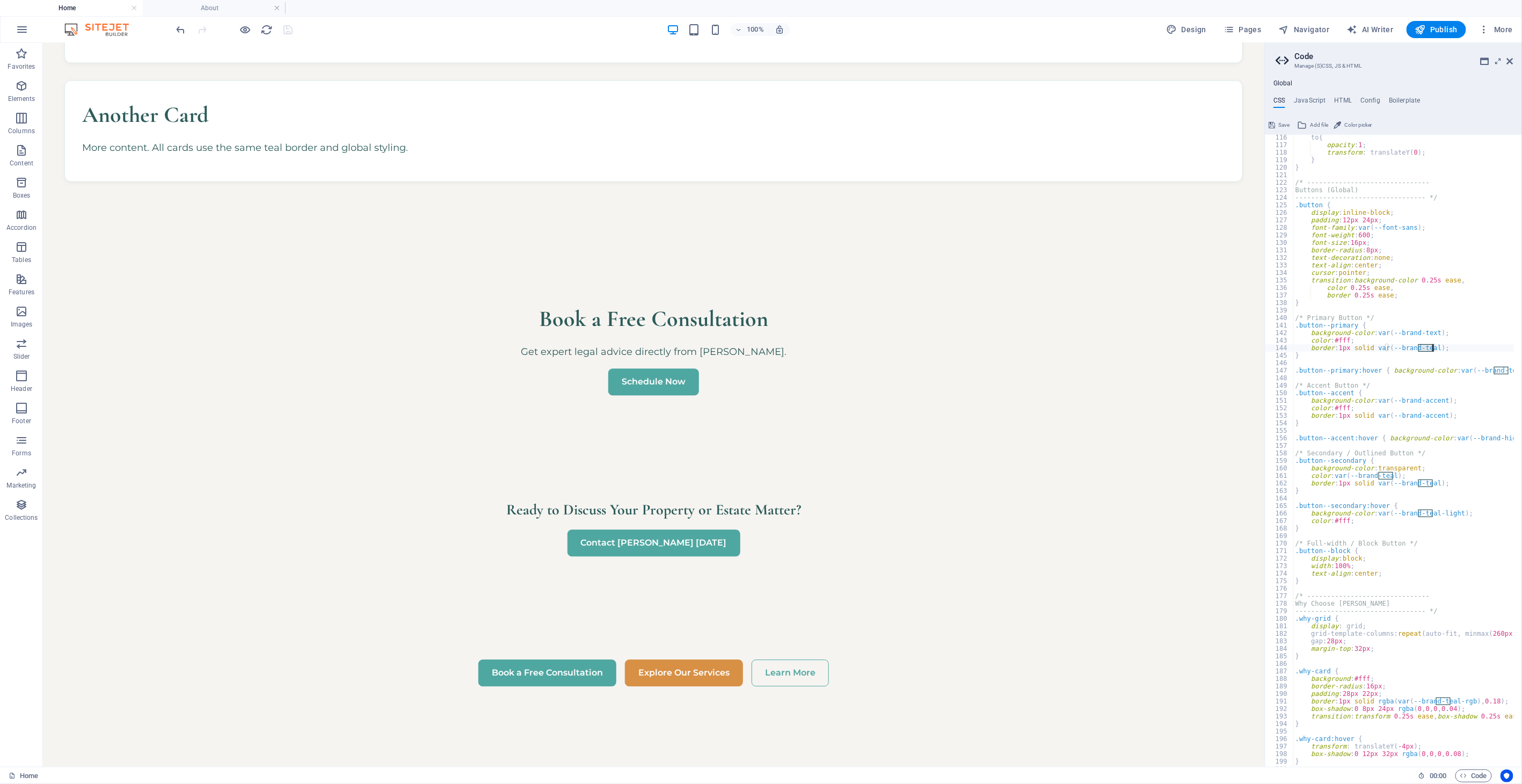
click at [1370, 346] on div "to { opacity : 1 ; transform : translateY ( 0 ) ; } } /* ----------------------…" at bounding box center [1439, 454] width 293 height 639
click at [1370, 396] on div "to { opacity : 1 ; transform : translateY ( 0 ) ; } } /* ----------------------…" at bounding box center [1439, 454] width 293 height 639
type textarea ".button--accent { background-color: var(--brand-accent);"
click at [1280, 123] on span "Save" at bounding box center [1284, 125] width 11 height 13
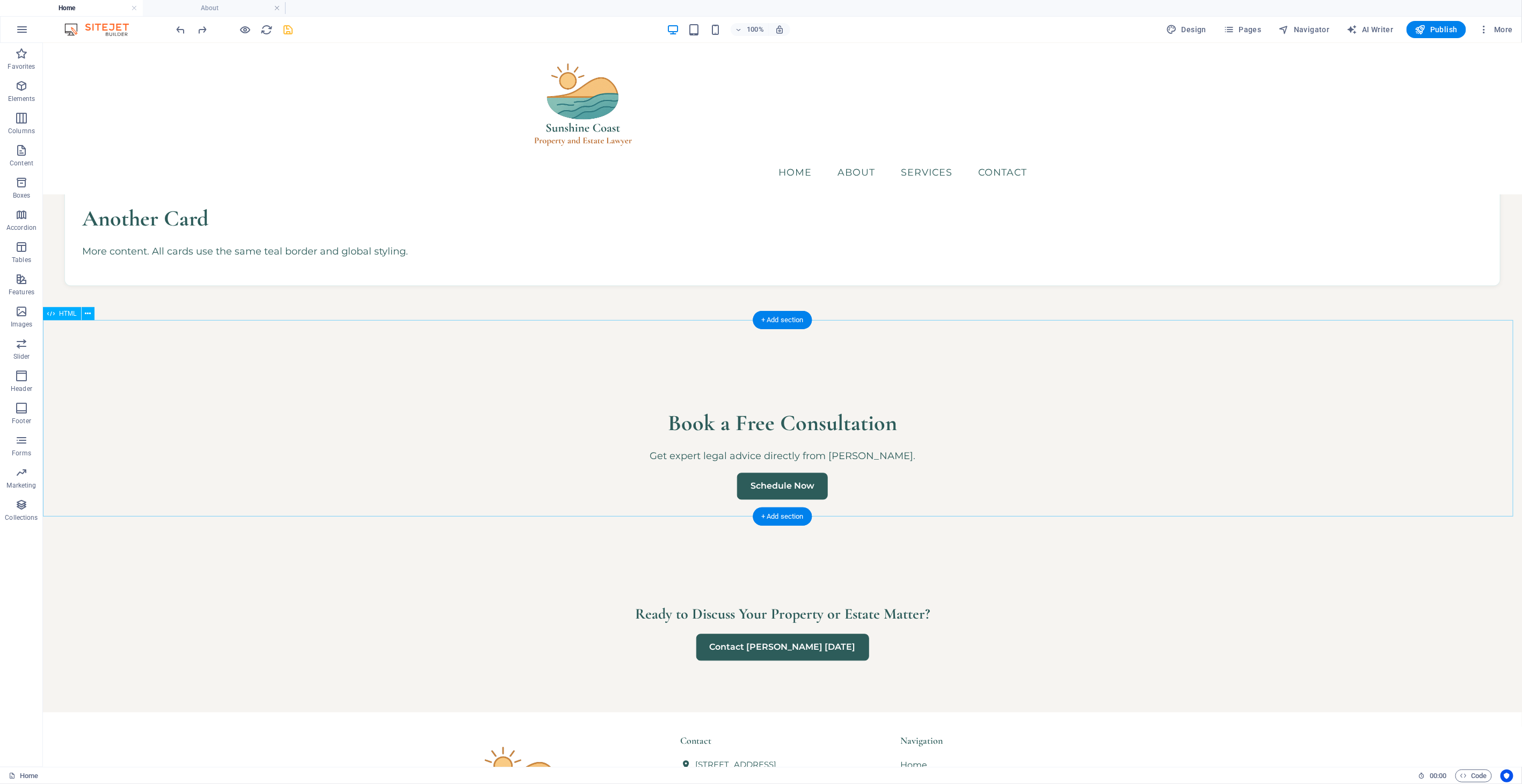
scroll to position [1216, 0]
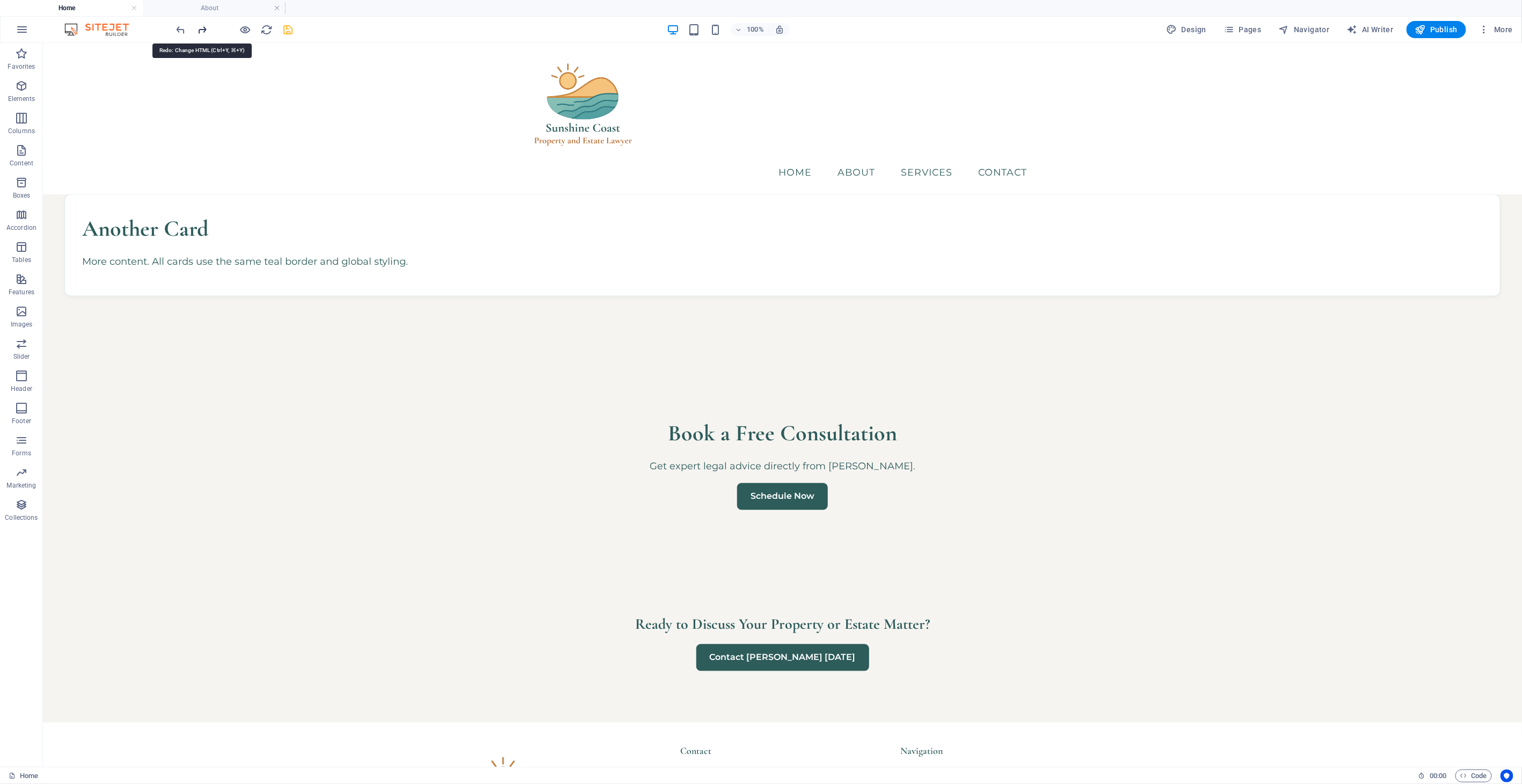
drag, startPoint x: 204, startPoint y: 29, endPoint x: 201, endPoint y: 17, distance: 12.4
click at [204, 29] on icon "redo" at bounding box center [202, 29] width 12 height 12
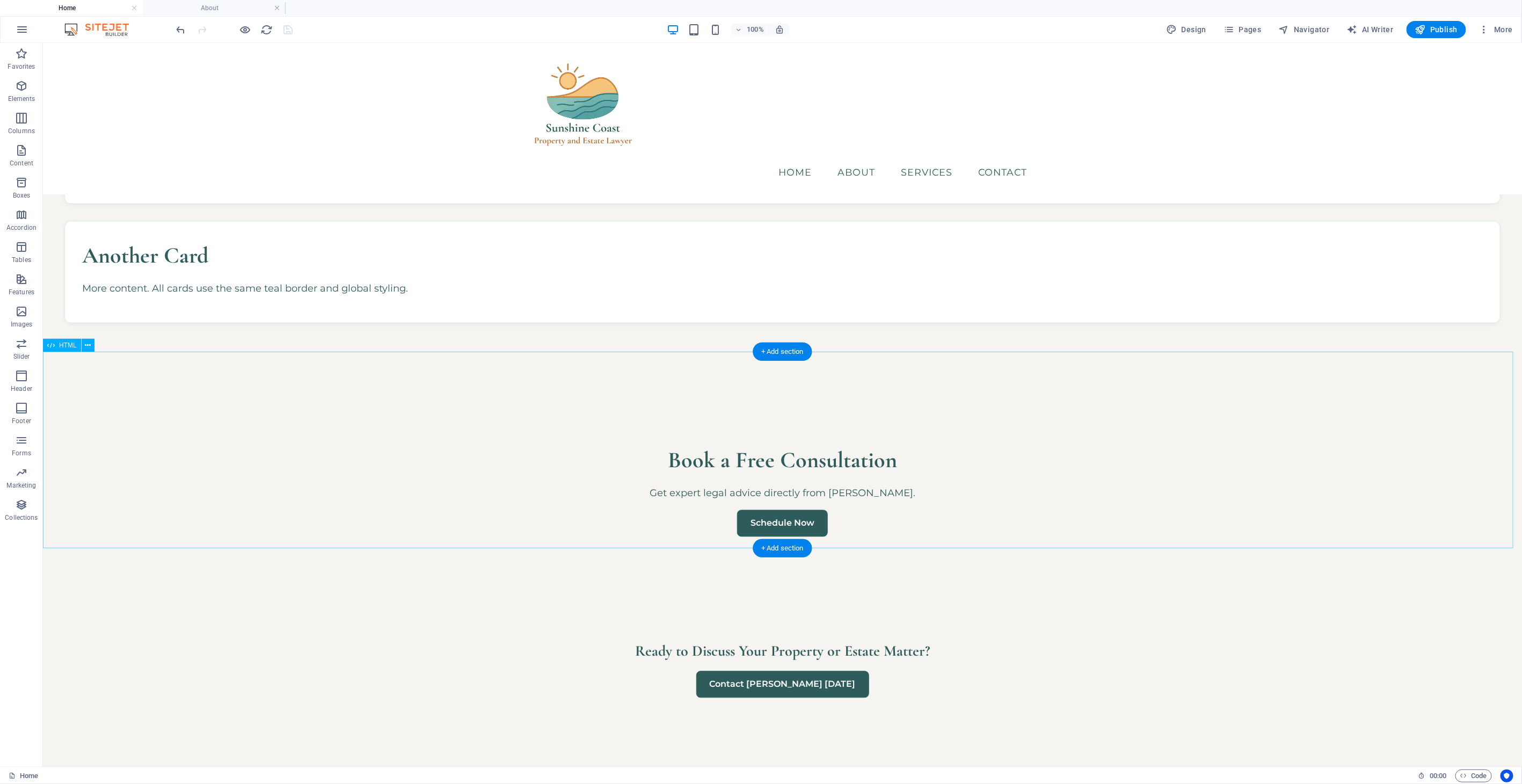
scroll to position [858, 0]
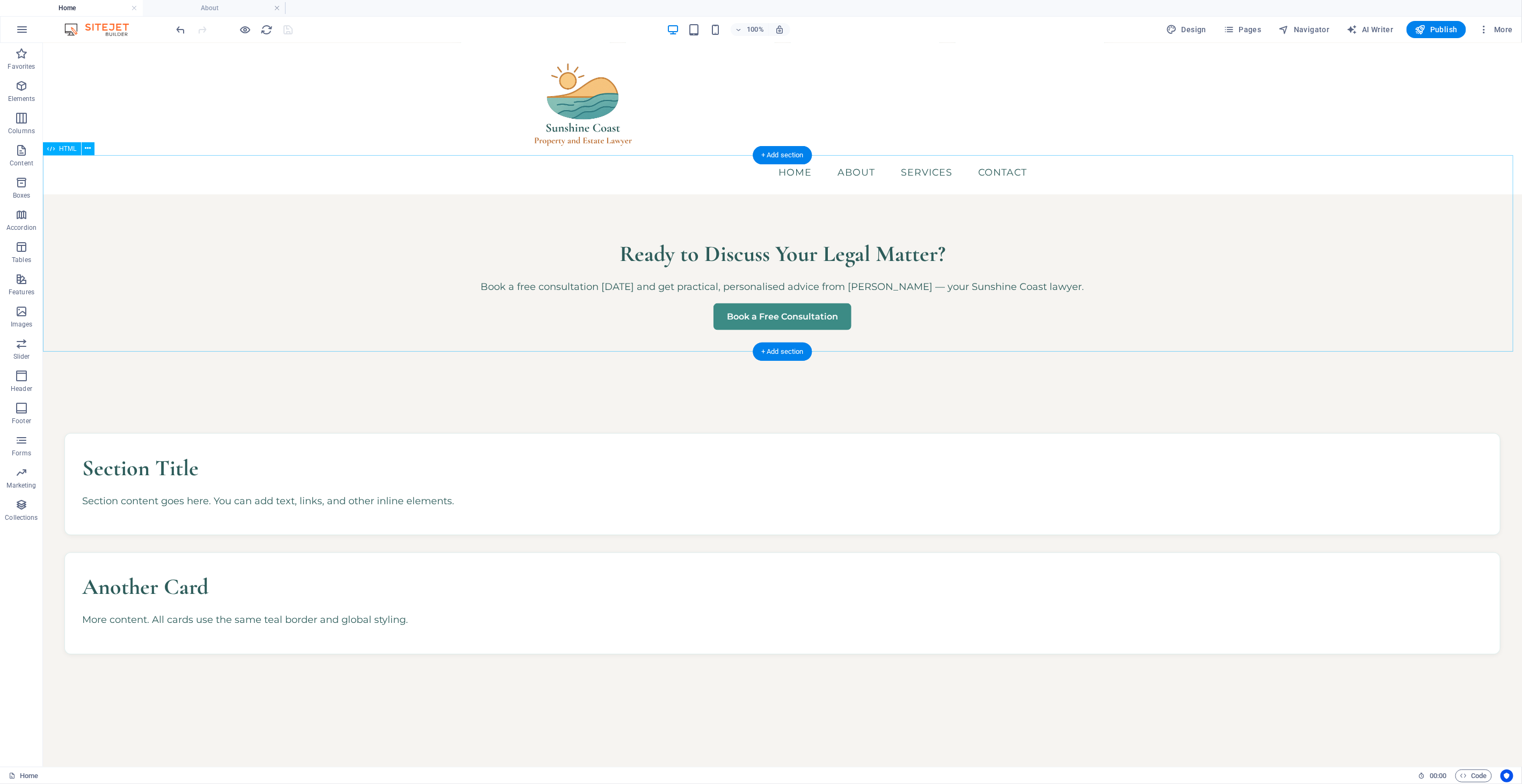
click at [757, 284] on div "Ready to Discuss Your Legal Matter? Book a free consultation [DATE] and get pra…" at bounding box center [782, 282] width 1479 height 196
click at [87, 145] on icon at bounding box center [88, 148] width 6 height 11
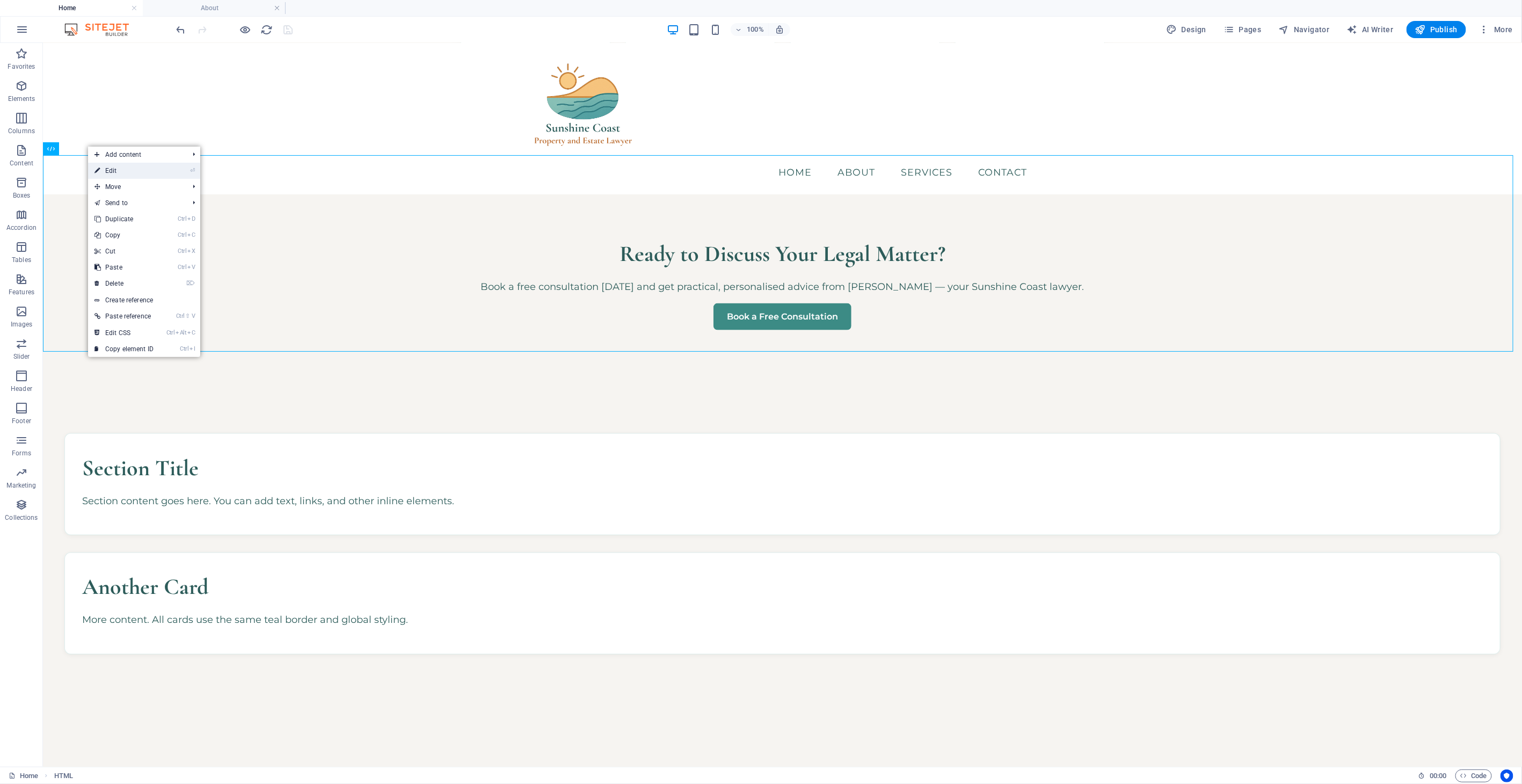
click at [127, 174] on link "⏎ Edit" at bounding box center [123, 170] width 72 height 16
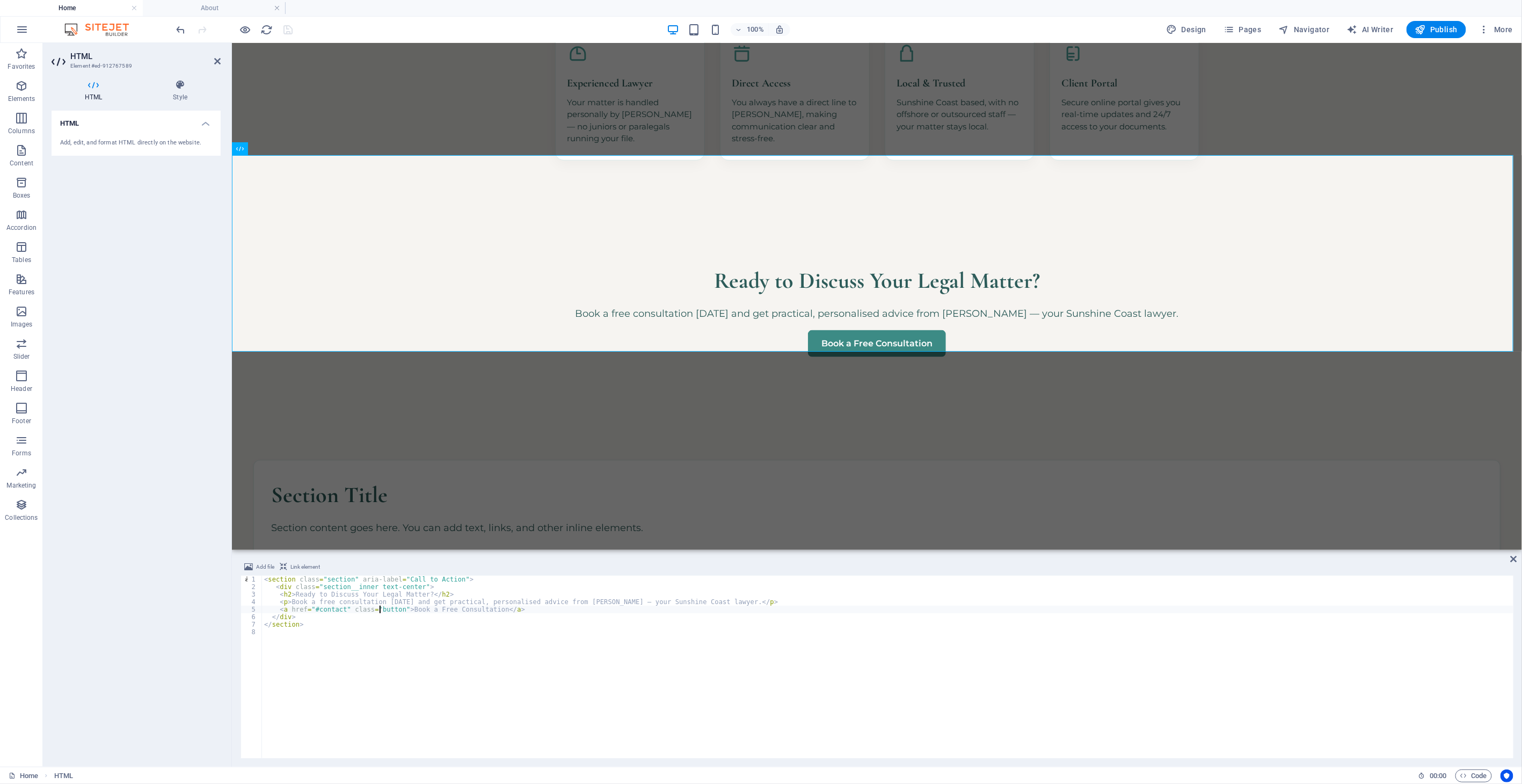
click at [379, 609] on div "< section class = "section" aria-label = "Call to Action" > < div class = "sect…" at bounding box center [888, 674] width 1252 height 198
type textarea "<a href="#contact" class="button">Book a Free Consultation</a>"
click at [379, 609] on div "< section class = "section" aria-label = "Call to Action" > < div class = "sect…" at bounding box center [888, 674] width 1252 height 198
click at [518, 408] on div "Section Title Section content goes here. You can add text, links, and other inl…" at bounding box center [876, 578] width 1290 height 342
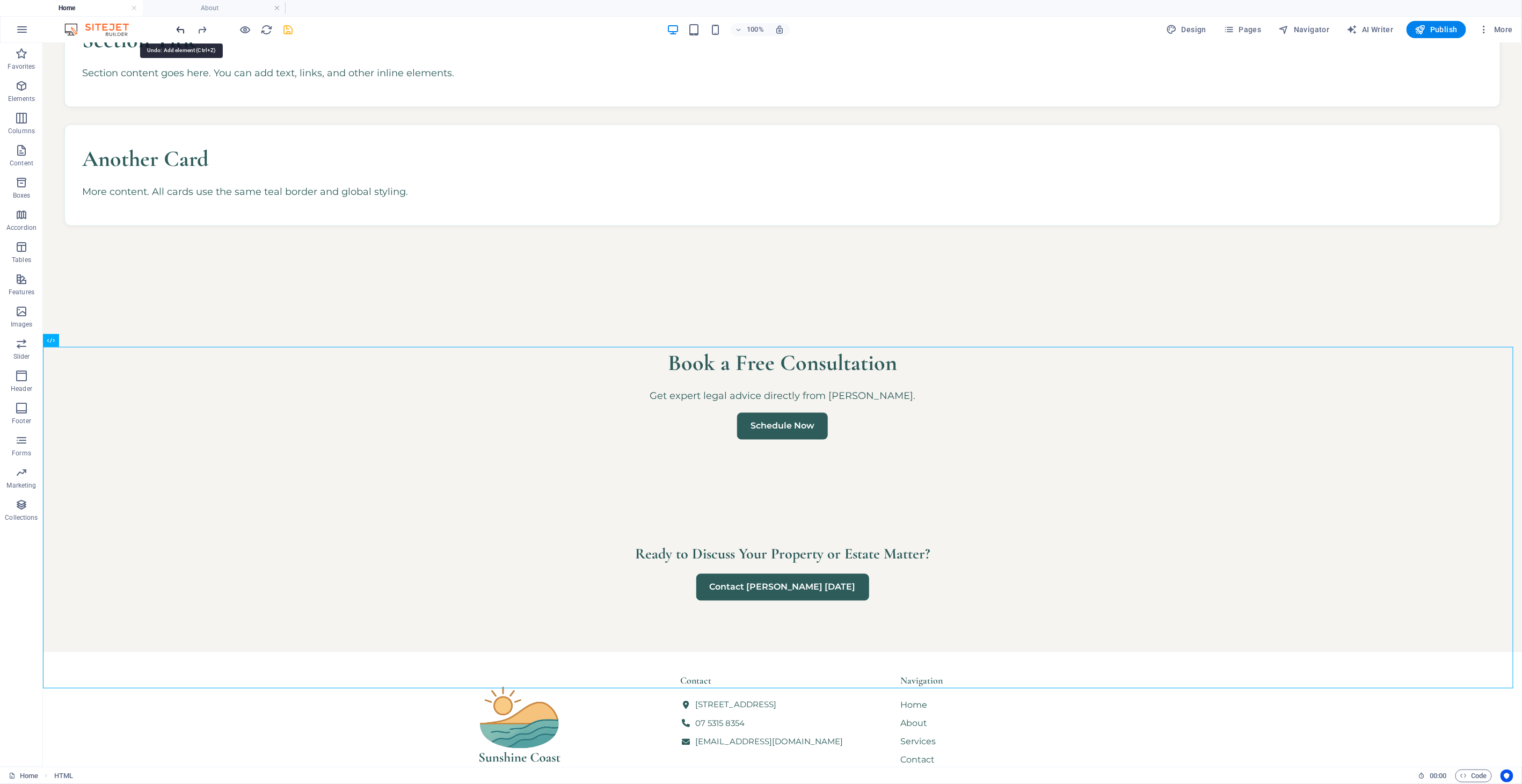
scroll to position [1455, 0]
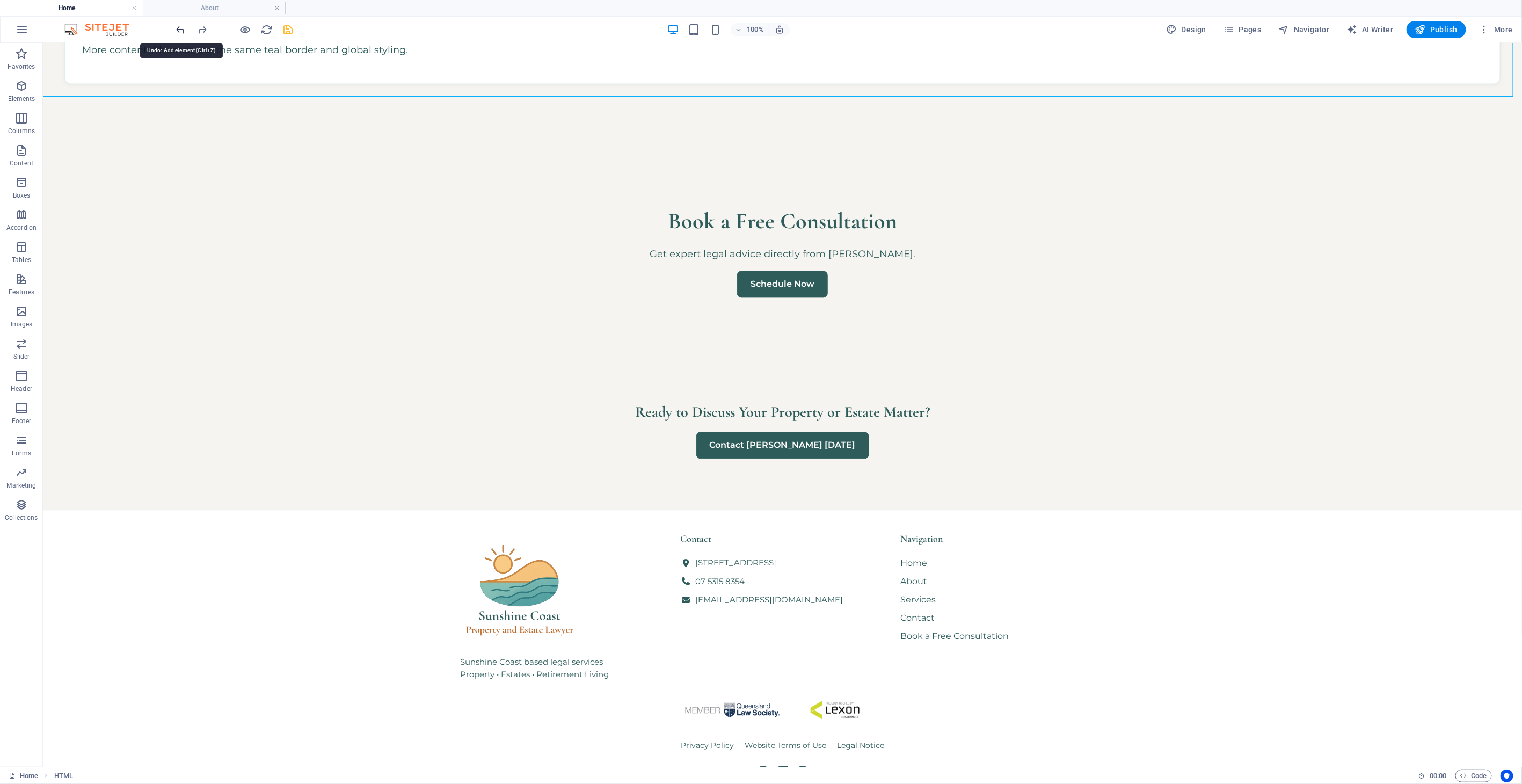
click at [763, 654] on icon "undo" at bounding box center [792, 667] width 59 height 27
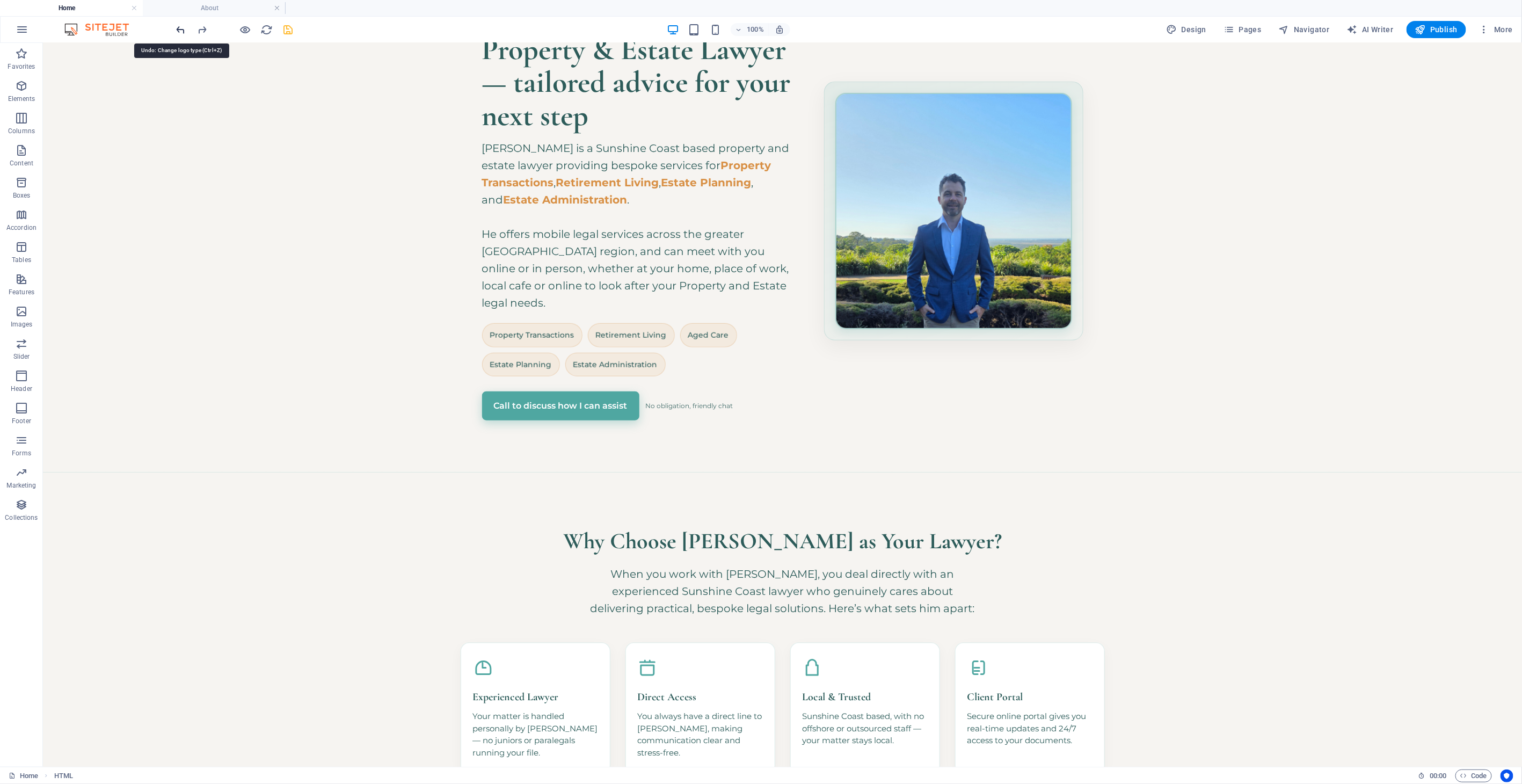
scroll to position [0, 0]
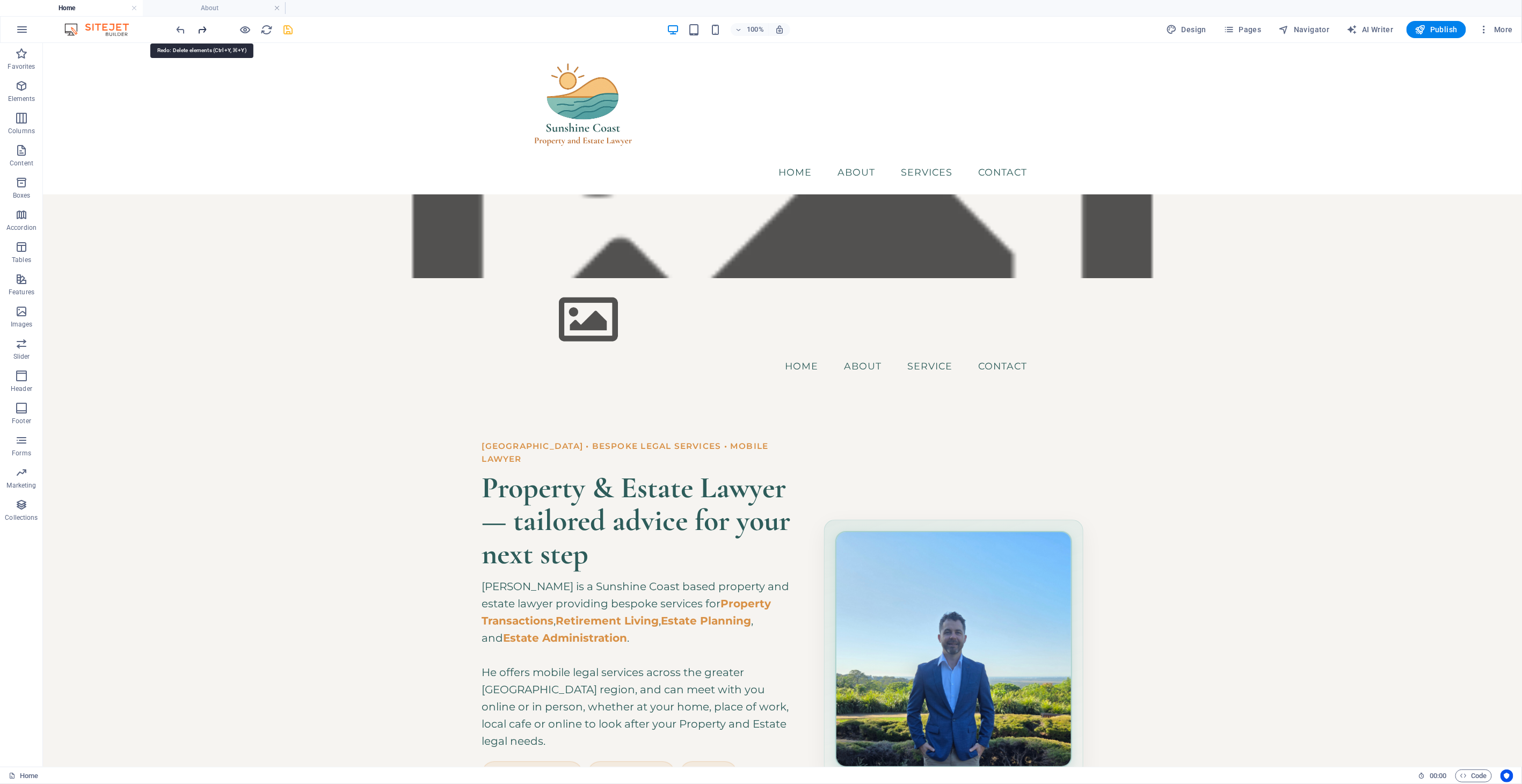
click at [205, 30] on icon "redo" at bounding box center [202, 29] width 12 height 12
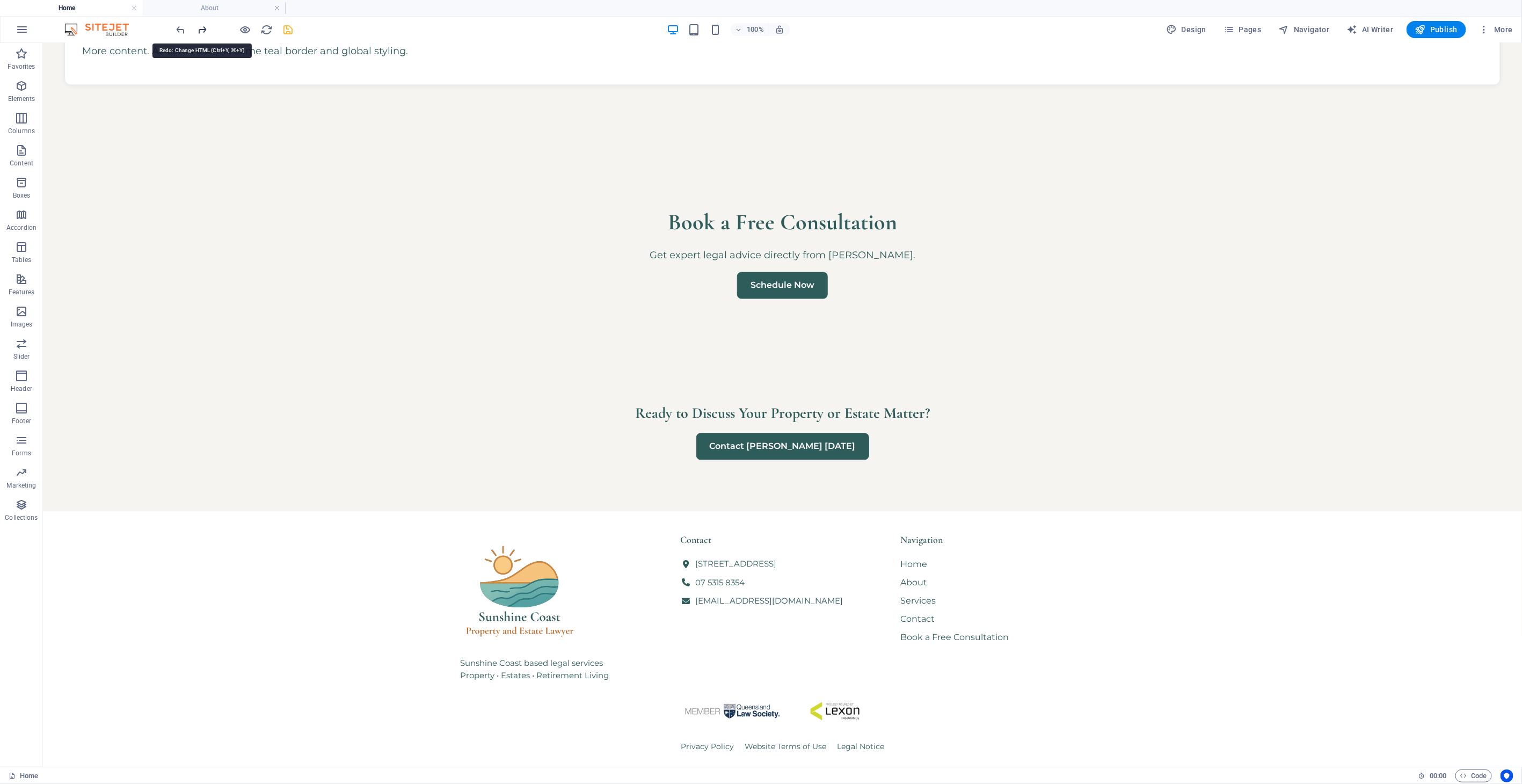
scroll to position [1455, 0]
click at [203, 32] on icon "redo" at bounding box center [202, 29] width 12 height 12
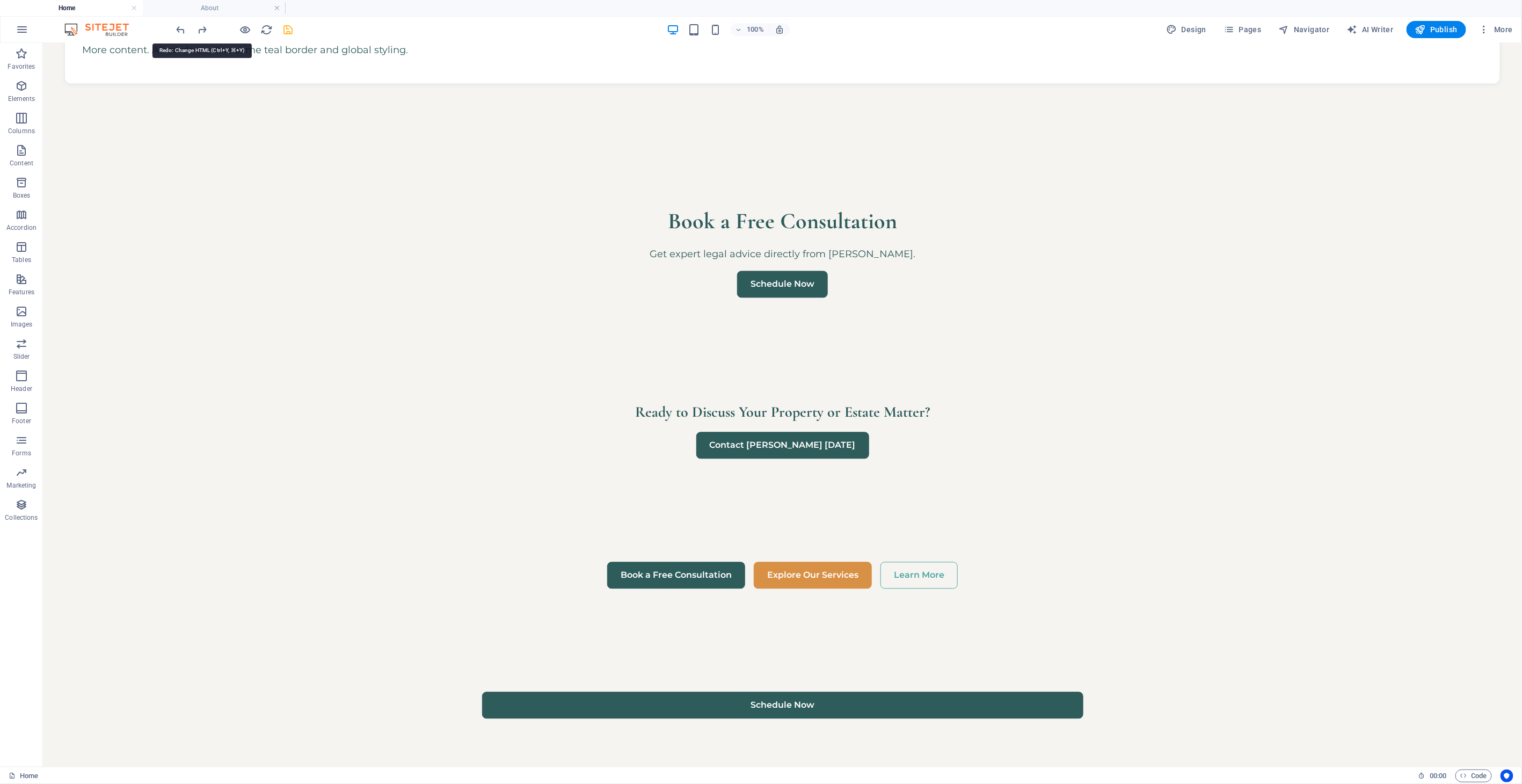
click at [1370, 705] on span "Code" at bounding box center [1474, 775] width 27 height 13
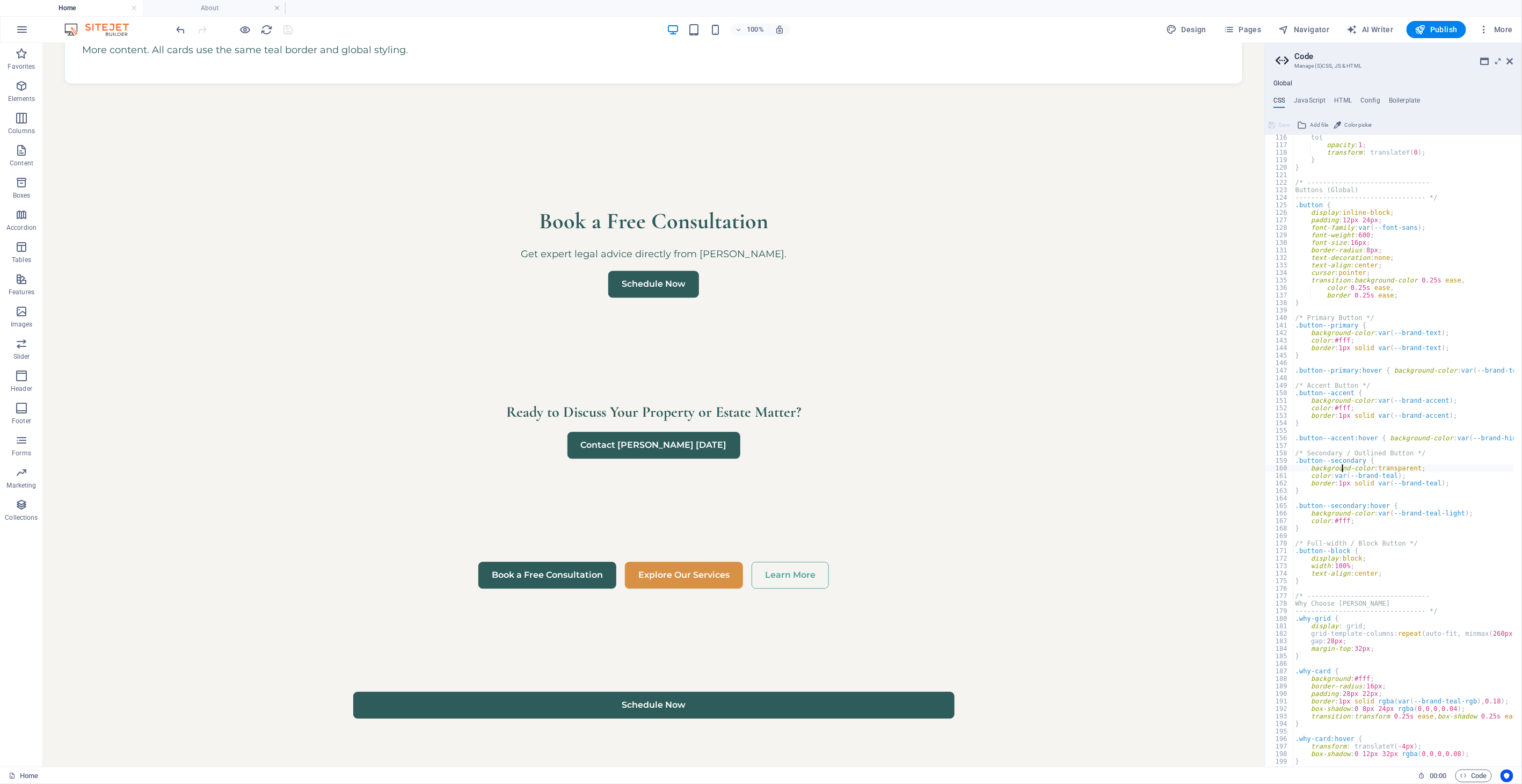
click at [1343, 464] on div "to { opacity : 1 ; transform : translateY ( 0 ) ; } } /* ----------------------…" at bounding box center [1439, 454] width 293 height 639
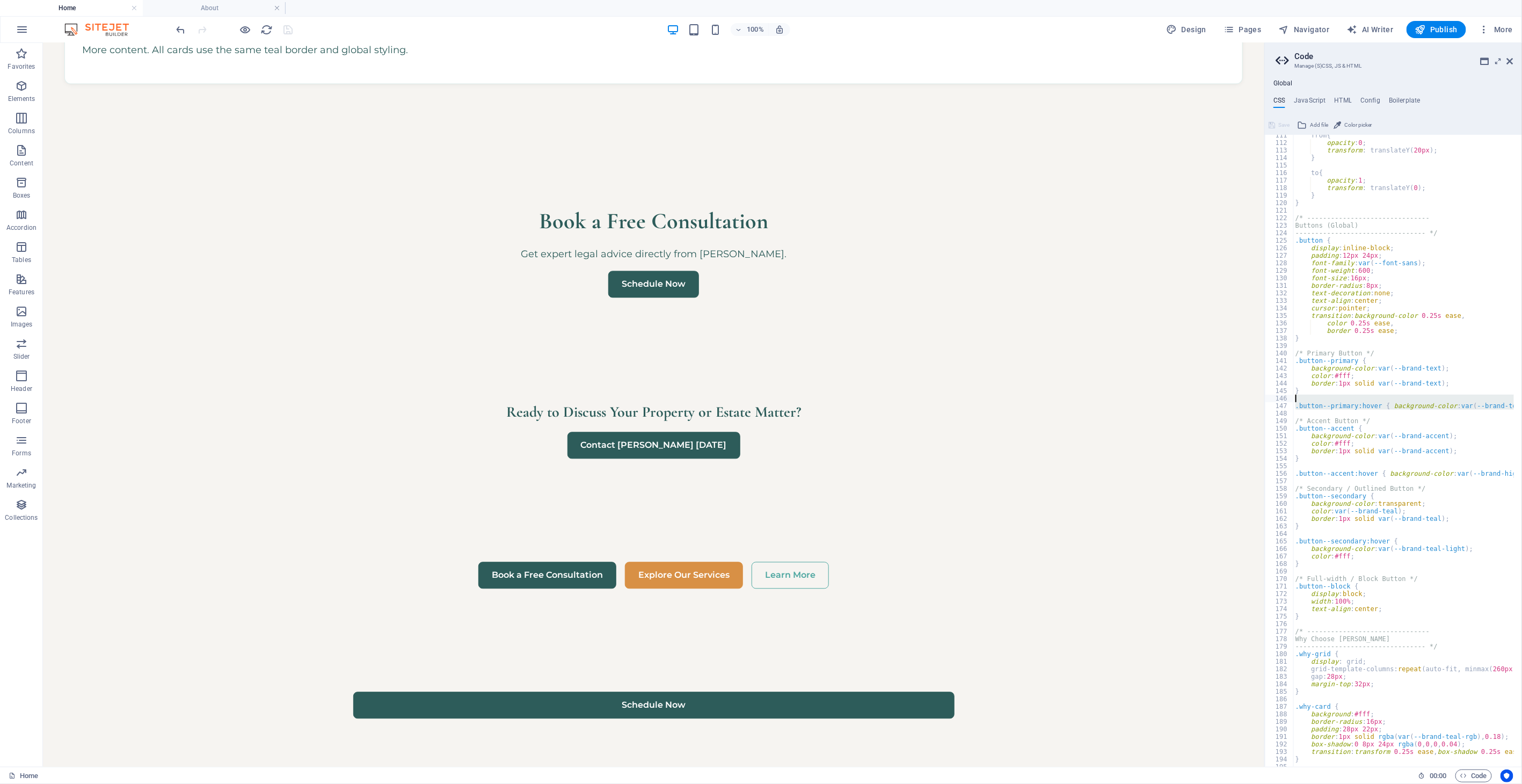
scroll to position [0, 0]
drag, startPoint x: 1516, startPoint y: 405, endPoint x: 1346, endPoint y: 395, distance: 170.3
click at [1346, 395] on div "background-color: transparent; 111 112 113 114 115 116 117 118 119 120 121 122 …" at bounding box center [1393, 450] width 257 height 632
type textarea ".button--primary:hover { background-color: var(--brand-teal-light); }"
click at [1301, 396] on div "from { opacity : 0 ; transform : translateY ( 20px ) ; } to { opacity : 1 ; tra…" at bounding box center [1403, 450] width 220 height 632
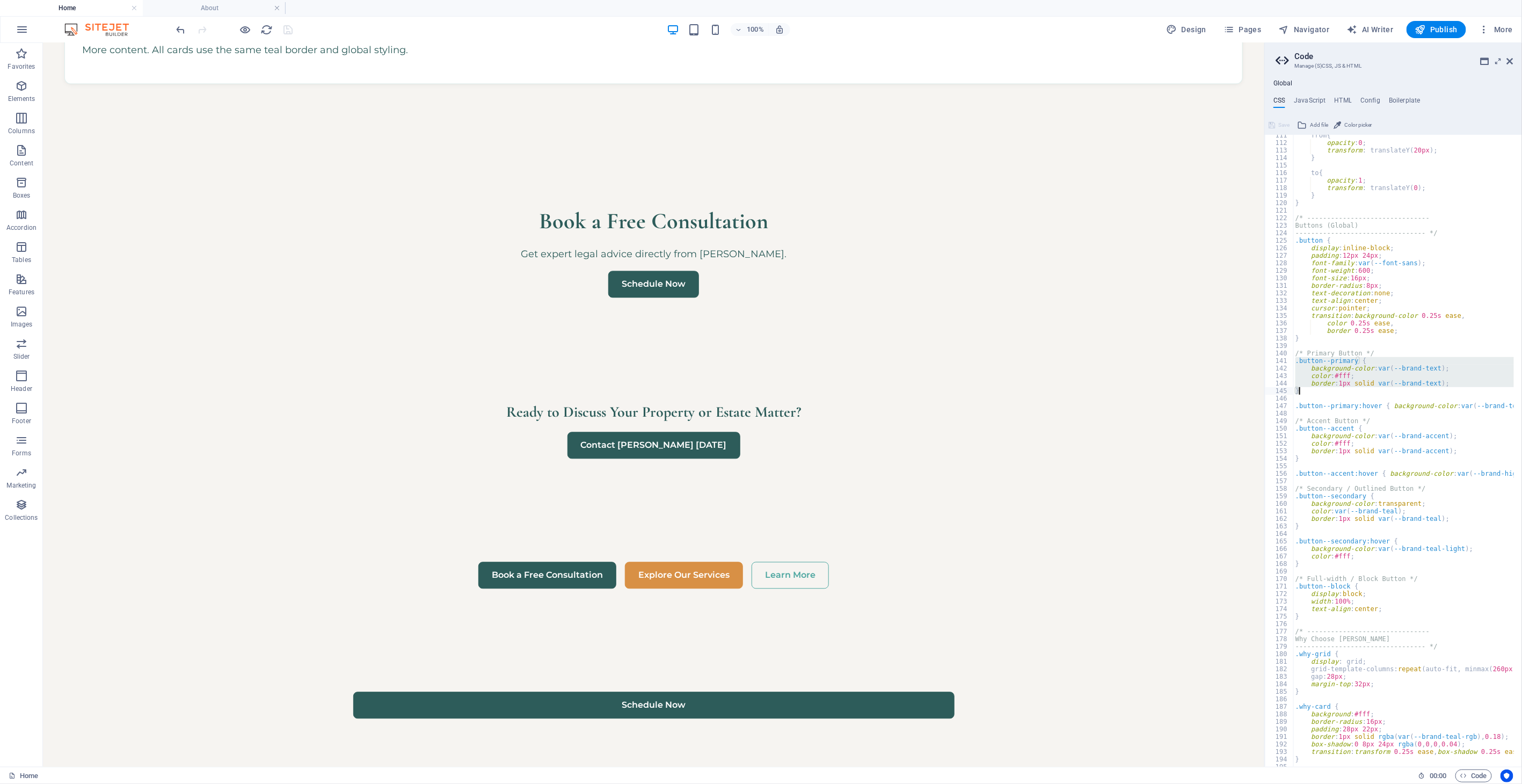
drag, startPoint x: 1296, startPoint y: 359, endPoint x: 1439, endPoint y: 393, distance: 147.0
click at [1370, 393] on div "from { opacity : 0 ; transform : translateY ( 20px ) ; } to { opacity : 1 ; tra…" at bounding box center [1439, 452] width 293 height 639
paste textarea
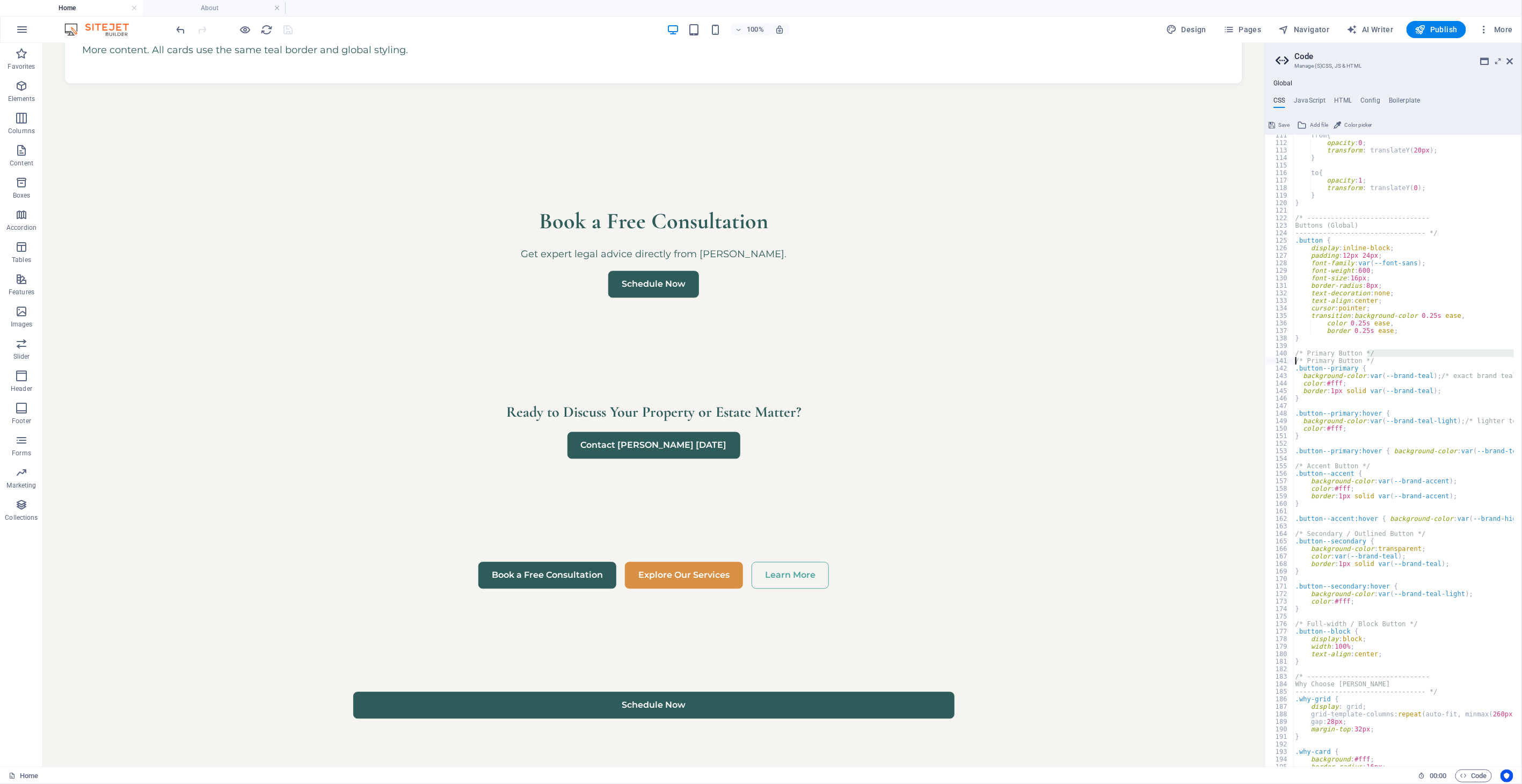
drag, startPoint x: 1370, startPoint y: 352, endPoint x: 1325, endPoint y: 356, distance: 45.2
click at [1296, 359] on div "from { opacity : 0 ; transform : translateY ( 20px ) ; } to { opacity : 1 ; tra…" at bounding box center [1439, 452] width 293 height 639
click at [1370, 359] on div "from { opacity : 0 ; transform : translateY ( 20px ) ; } to { opacity : 1 ; tra…" at bounding box center [1439, 452] width 293 height 639
type textarea "/"
drag, startPoint x: 1297, startPoint y: 444, endPoint x: 1523, endPoint y: 448, distance: 226.0
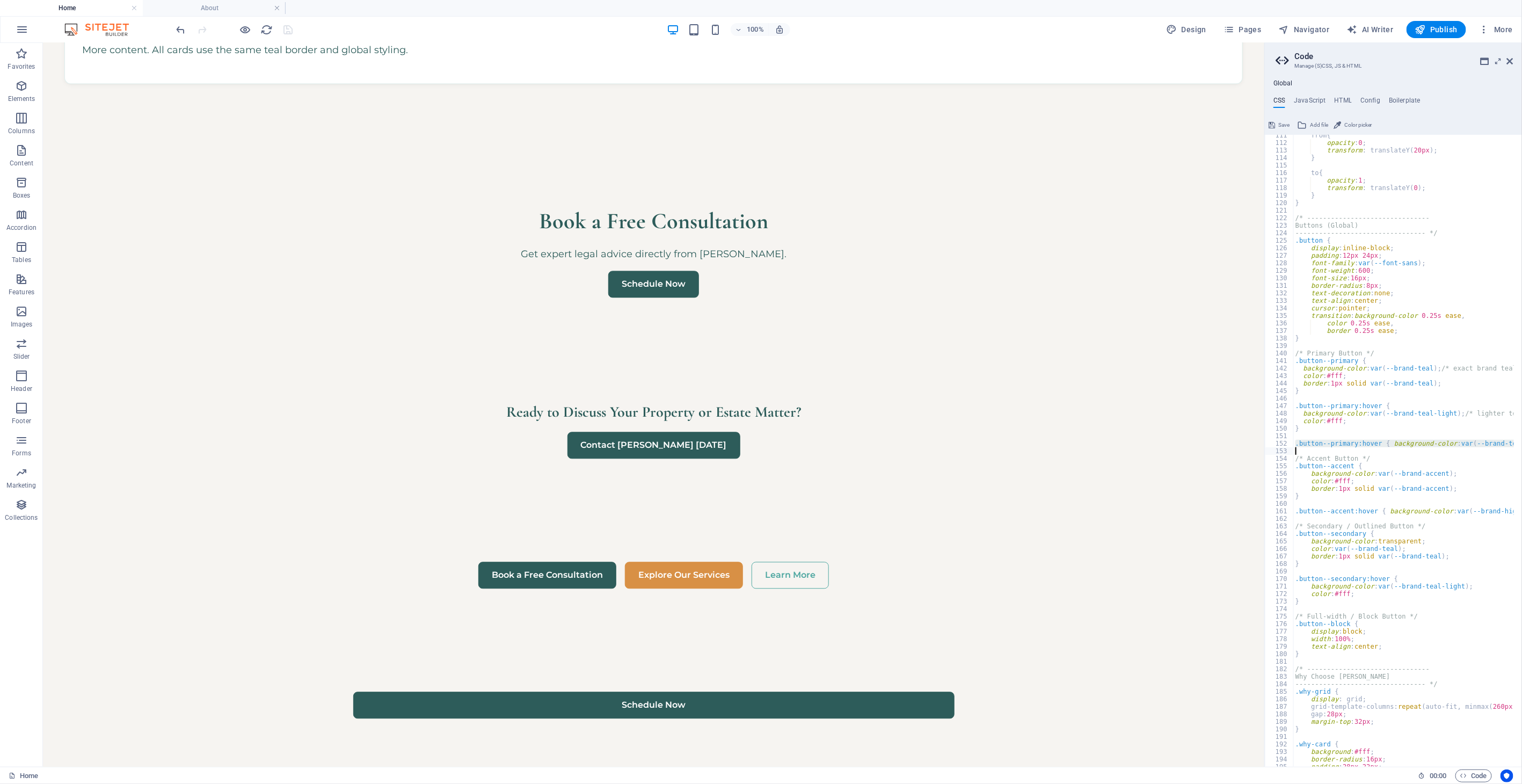
click at [1370, 448] on html "Sunshine Coast Property and Estate Lawyer Home About Favorites Elements Columns…" at bounding box center [761, 392] width 1522 height 784
type textarea ".button--primary:hover { background-color: var(--brand-teal-light); }"
type textarea "/* Accent Button */"
drag, startPoint x: 1285, startPoint y: 120, endPoint x: 1240, endPoint y: 79, distance: 60.9
click at [1285, 120] on span "Save" at bounding box center [1284, 125] width 11 height 13
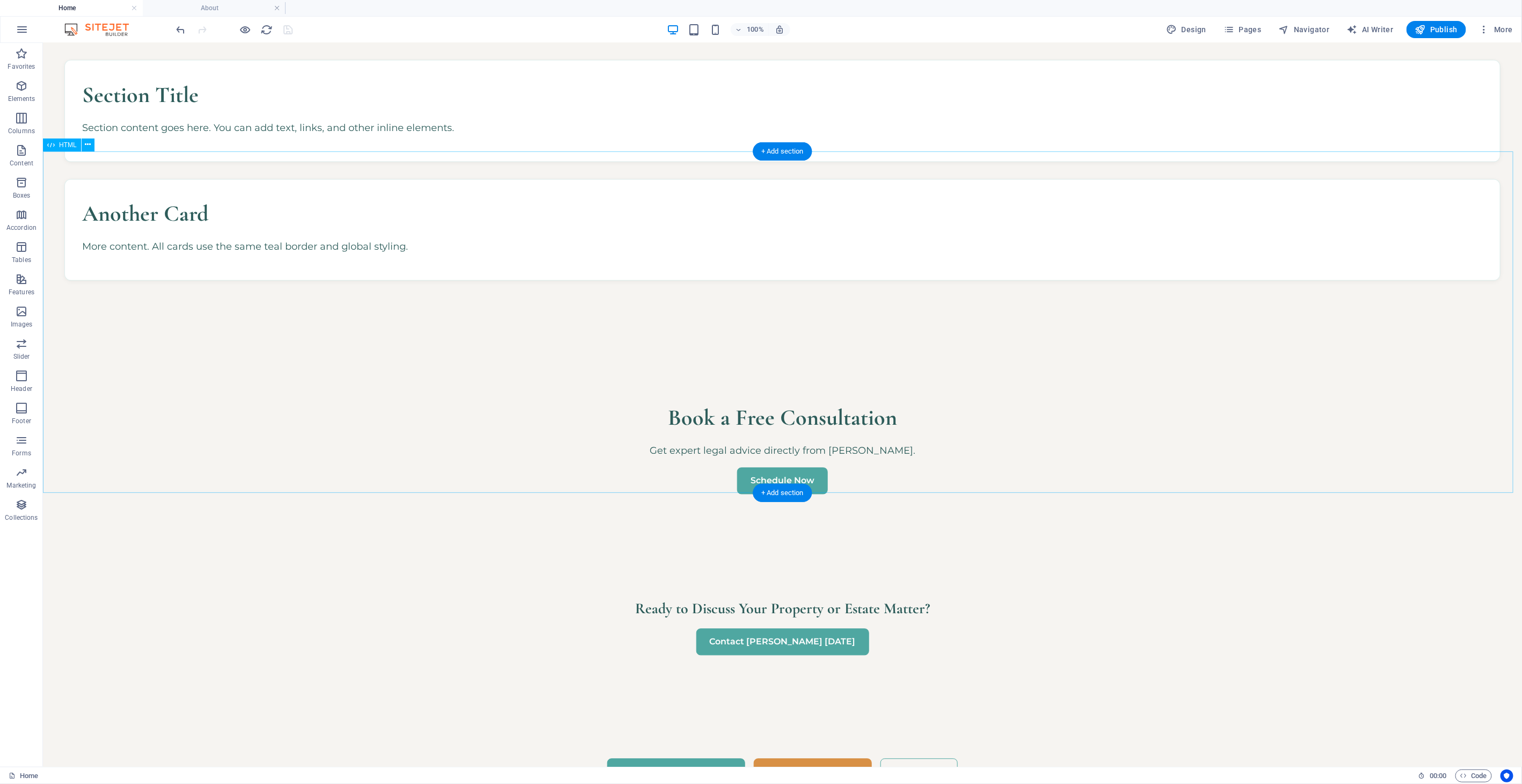
scroll to position [1535, 0]
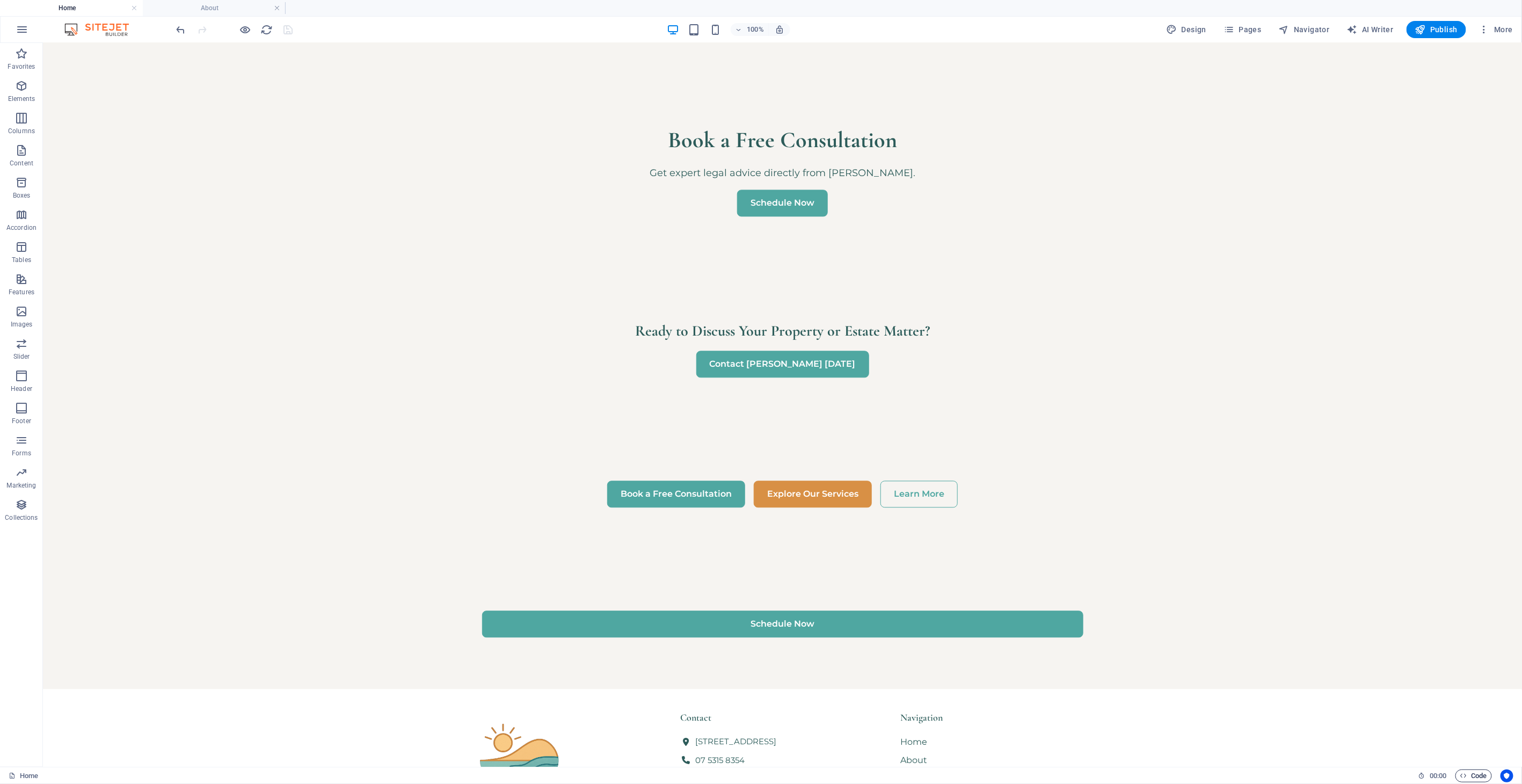
click at [1370, 705] on span "Code" at bounding box center [1474, 775] width 27 height 13
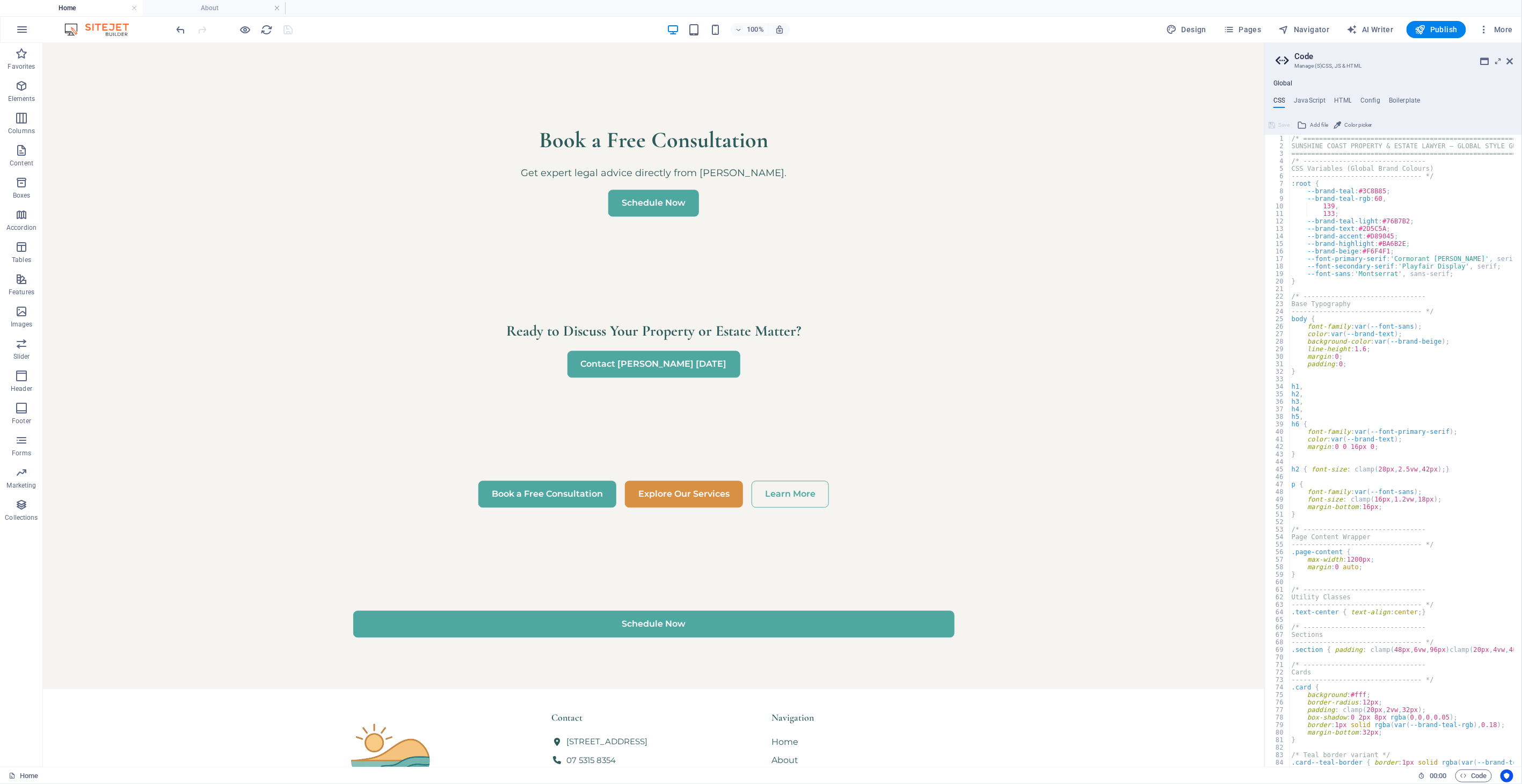
scroll to position [0, 0]
drag, startPoint x: 1512, startPoint y: 61, endPoint x: 1459, endPoint y: 26, distance: 63.5
click at [1370, 61] on icon at bounding box center [1509, 61] width 6 height 9
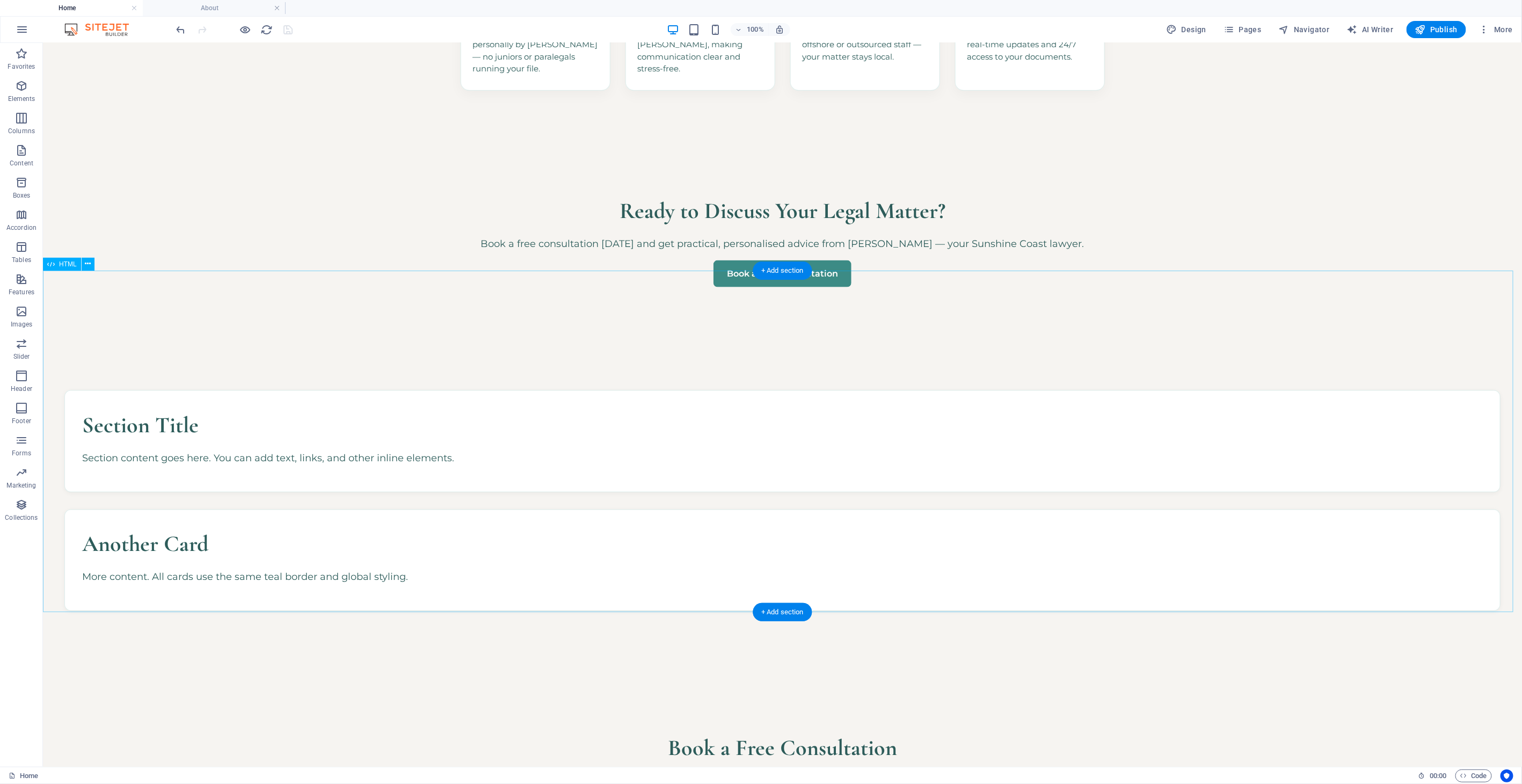
scroll to position [939, 0]
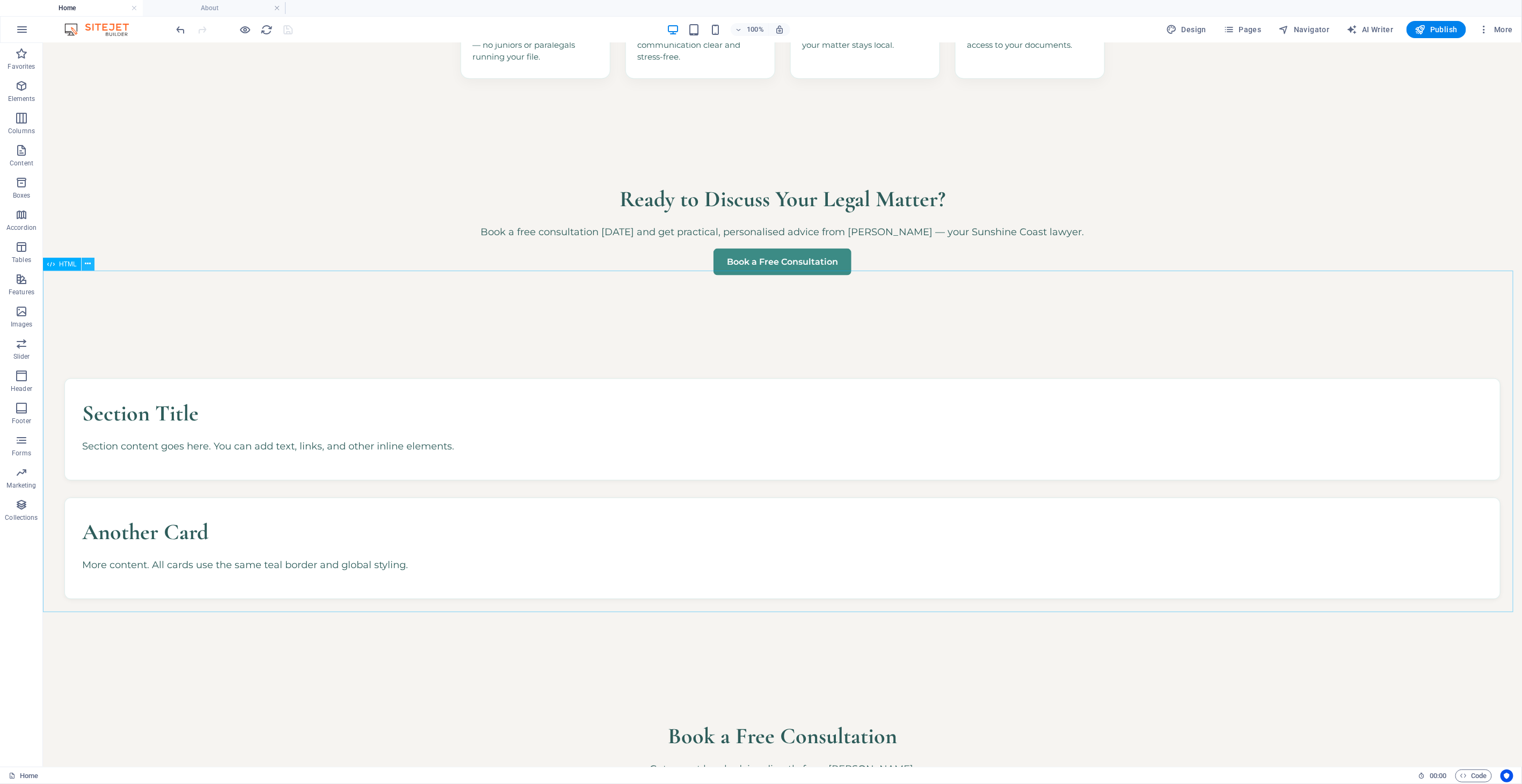
drag, startPoint x: 91, startPoint y: 267, endPoint x: 48, endPoint y: 228, distance: 58.1
click at [91, 267] on button at bounding box center [88, 264] width 13 height 13
click at [111, 289] on link "⏎ Edit" at bounding box center [128, 292] width 72 height 16
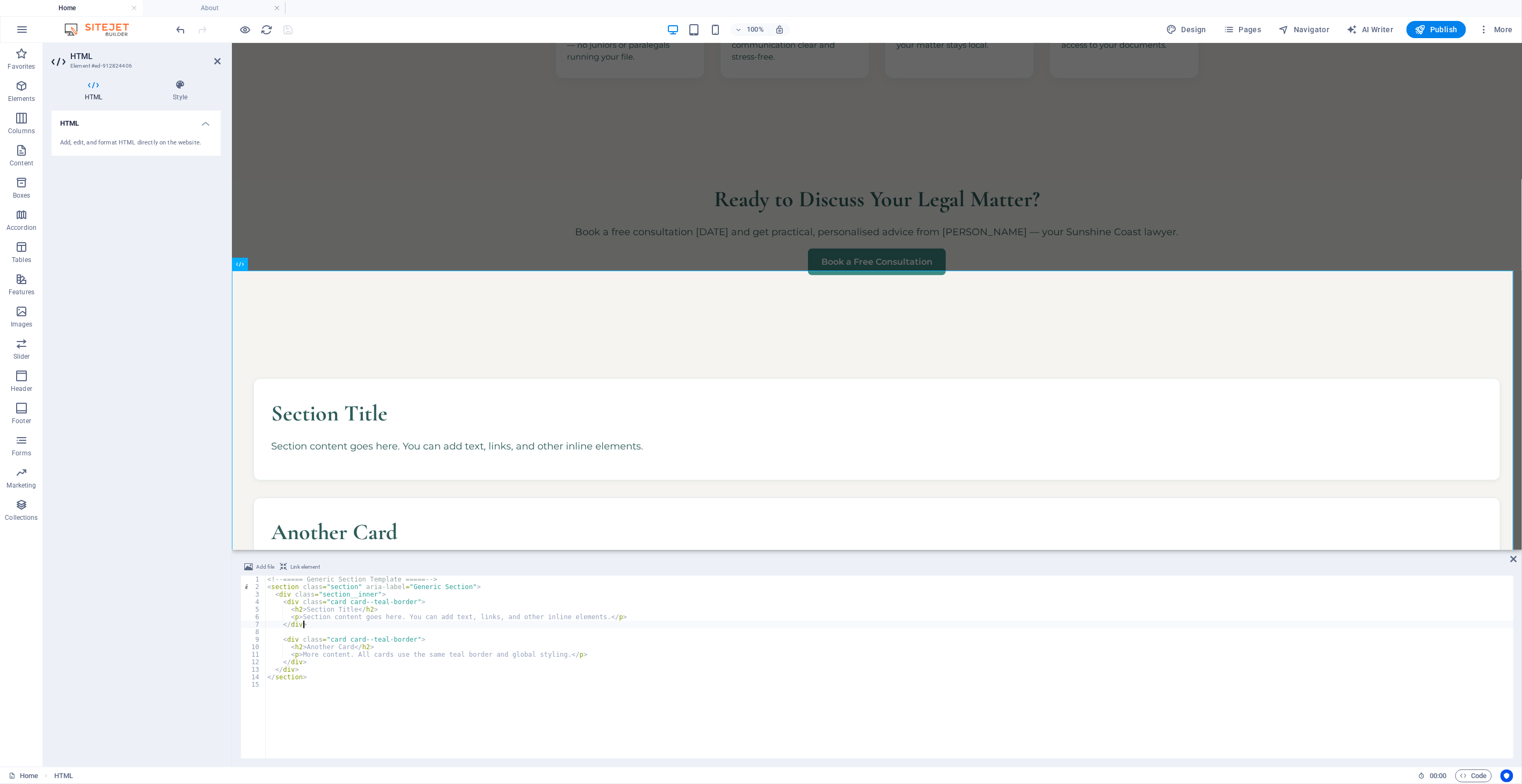
click at [426, 622] on div "<!-- ===== Generic Section Template ===== --> < section class = "section" aria-…" at bounding box center [889, 674] width 1248 height 198
type textarea "</section>"
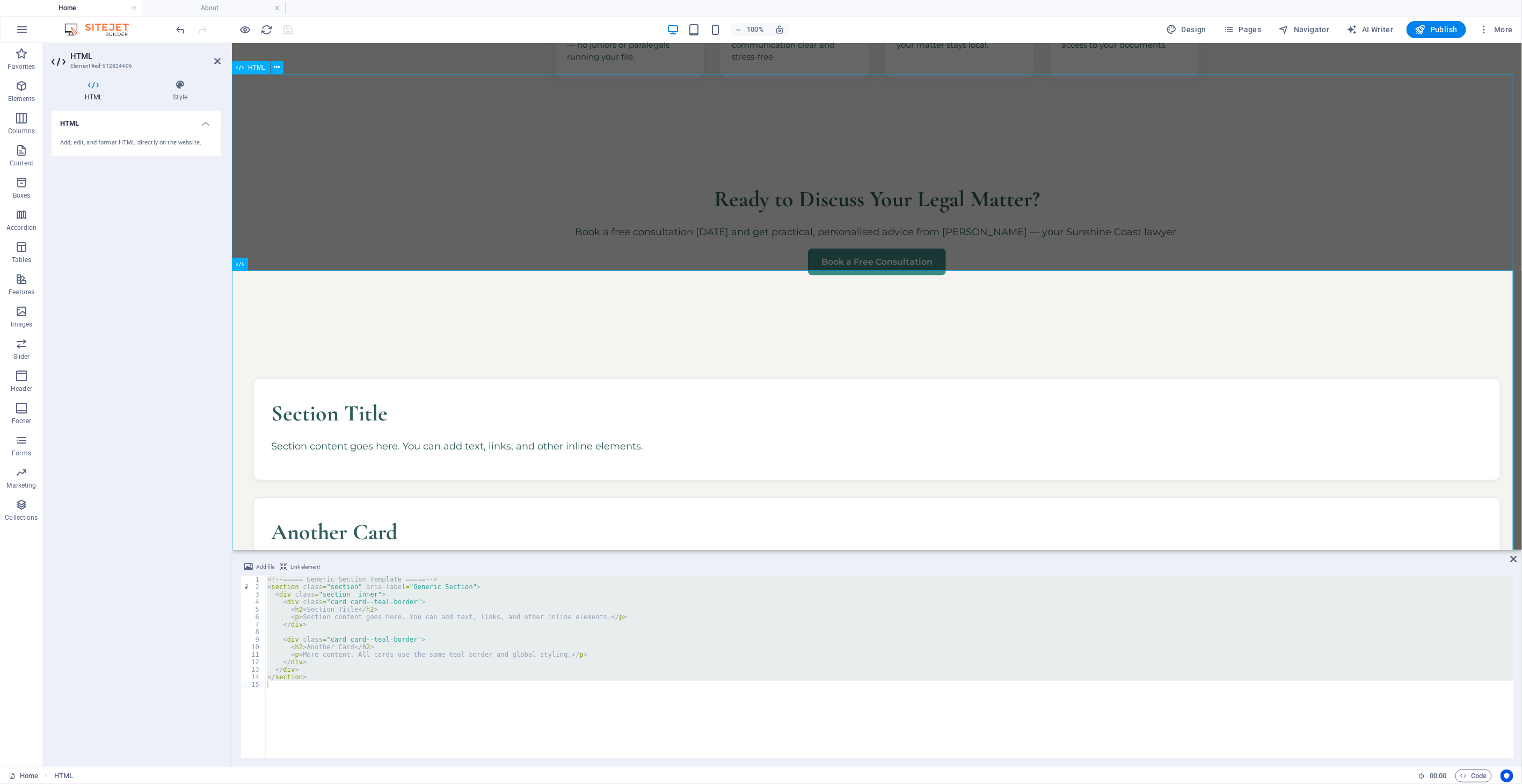
click at [700, 194] on div "Ready to Discuss Your Legal Matter? Book a free consultation [DATE] and get pra…" at bounding box center [876, 228] width 1290 height 196
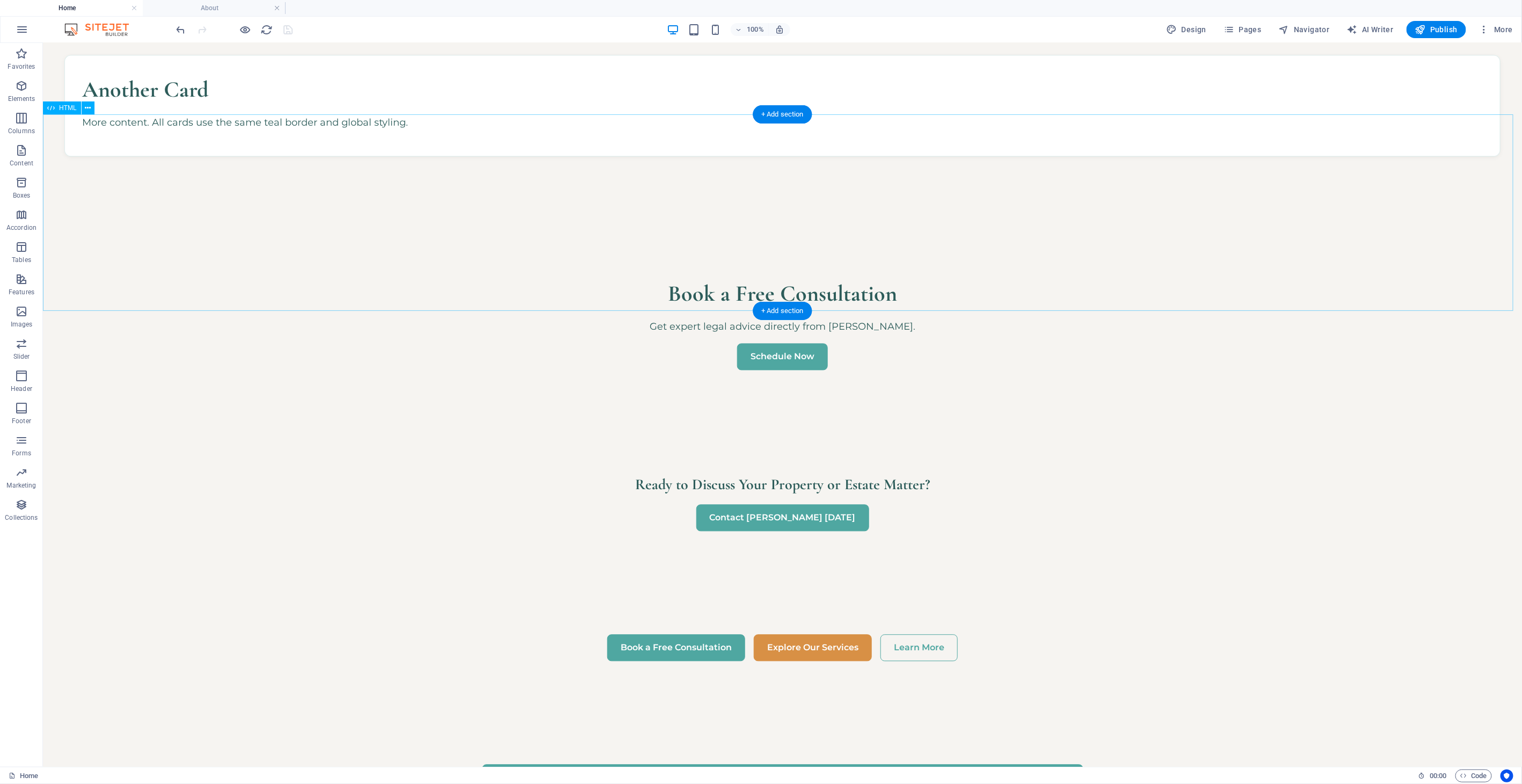
scroll to position [1491, 0]
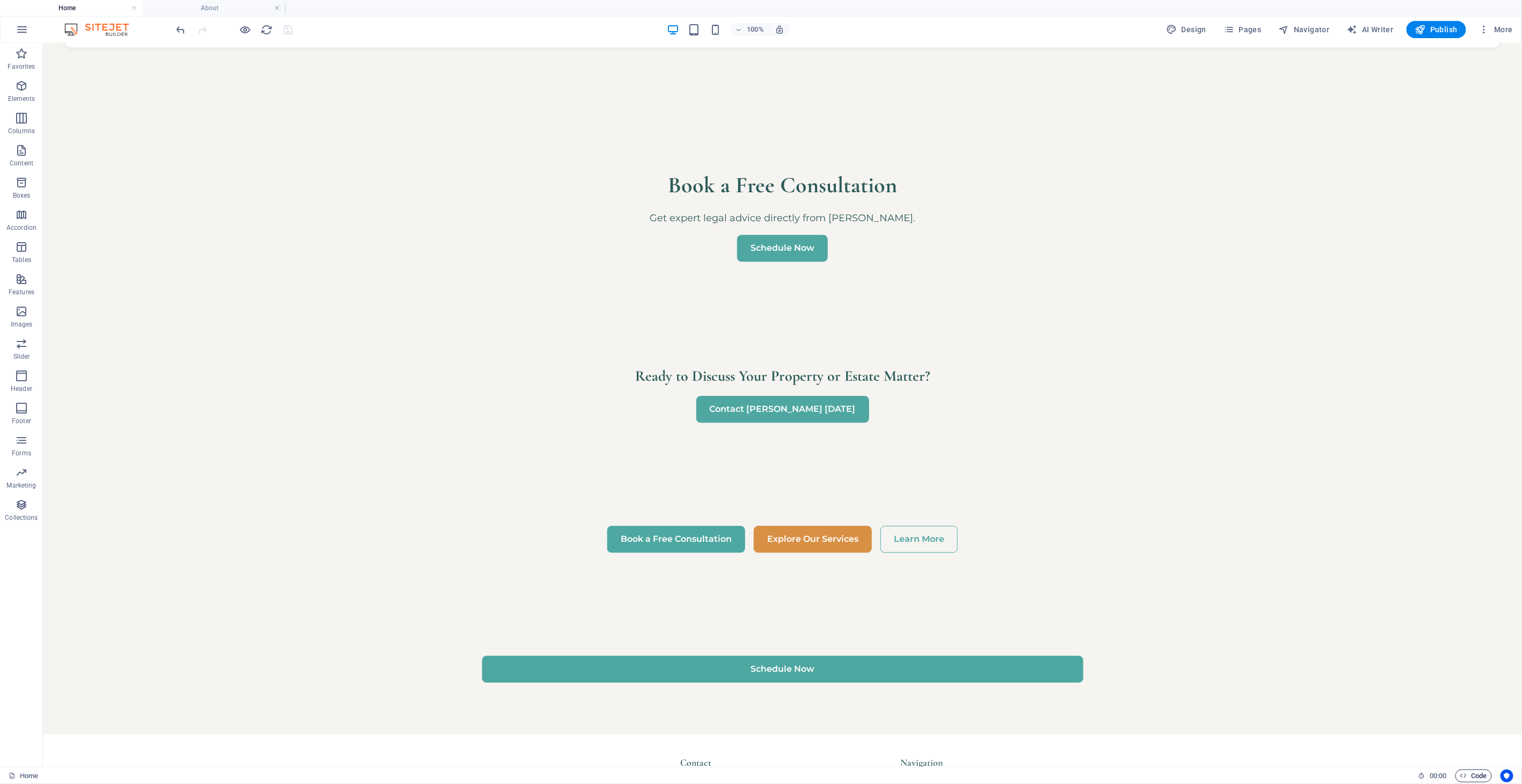
click at [1370, 705] on span "Code" at bounding box center [1474, 775] width 27 height 13
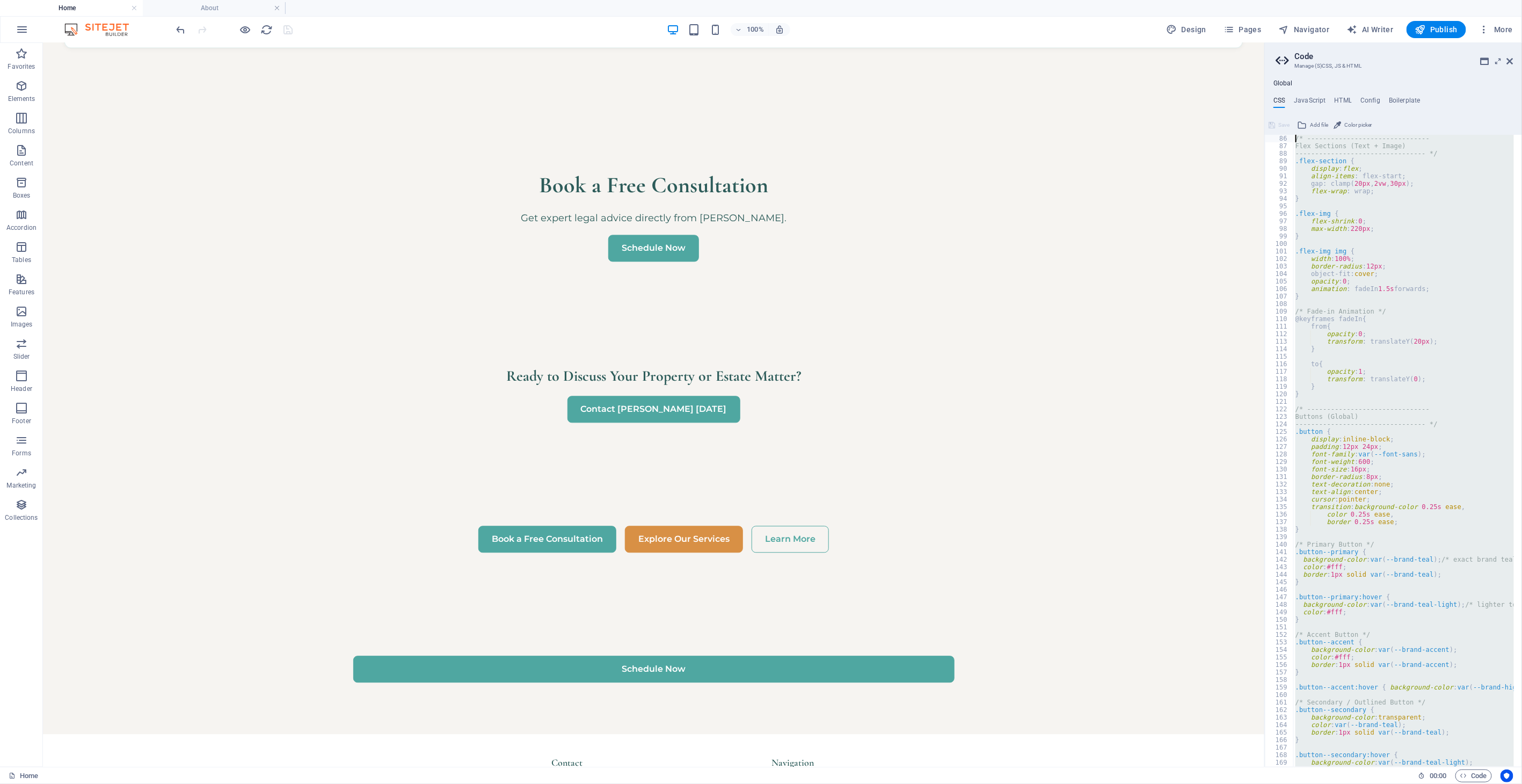
scroll to position [0, 0]
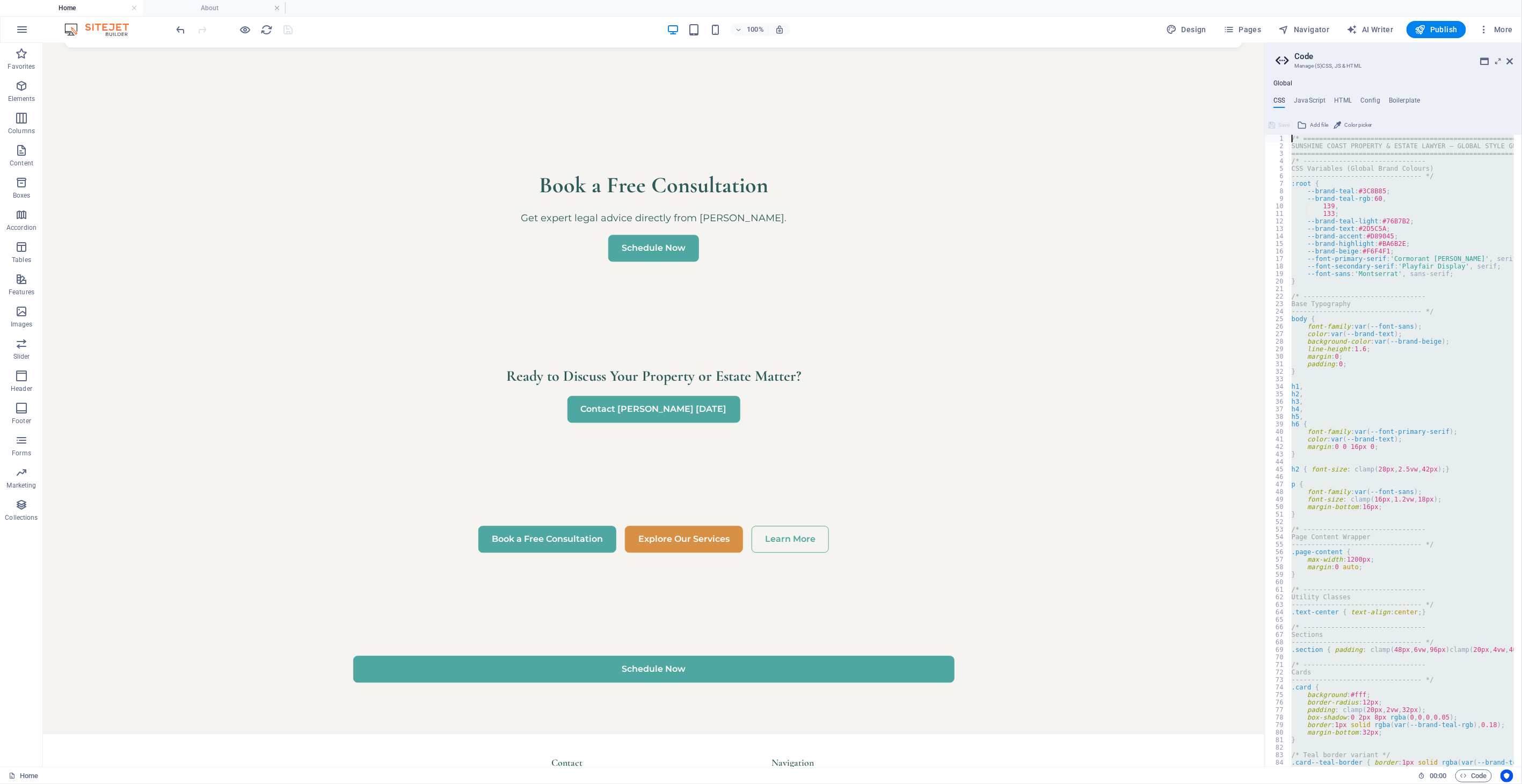
drag, startPoint x: 1351, startPoint y: 781, endPoint x: 1263, endPoint y: 52, distance: 734.3
type textarea "/* ========================================================================== S…"
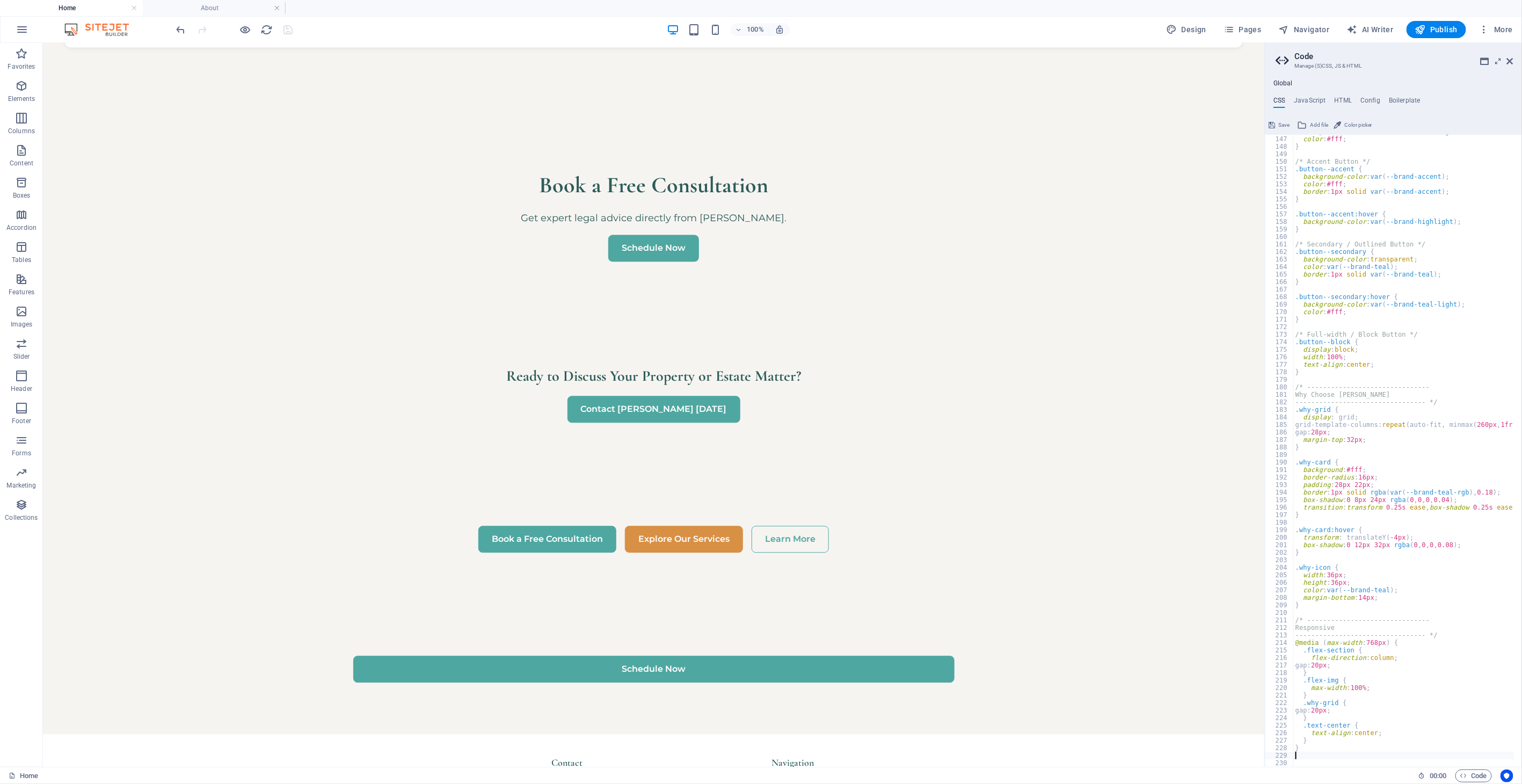
drag, startPoint x: 1280, startPoint y: 121, endPoint x: 1237, endPoint y: 77, distance: 61.5
click at [1280, 121] on span "Save" at bounding box center [1284, 125] width 11 height 13
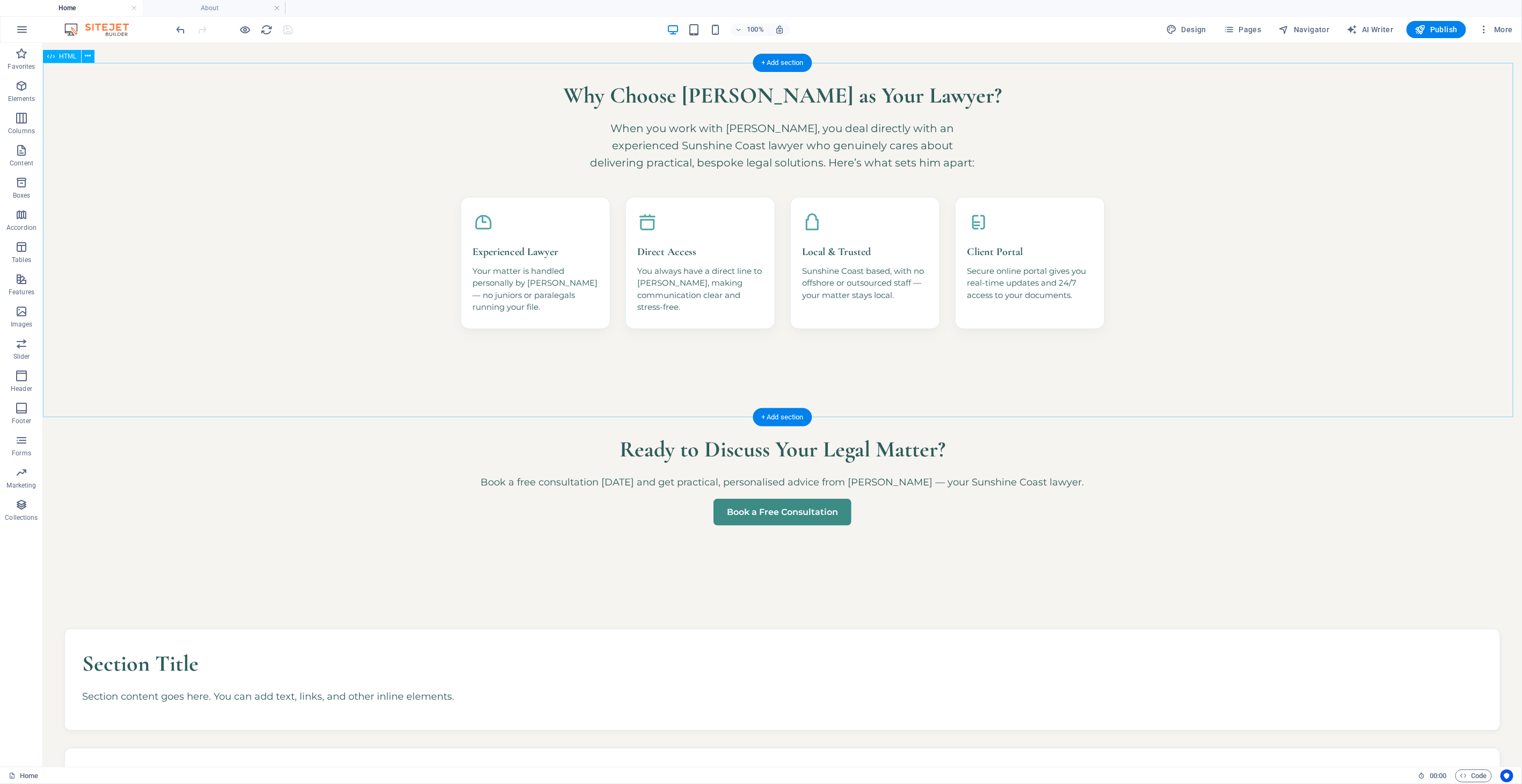
scroll to position [894, 0]
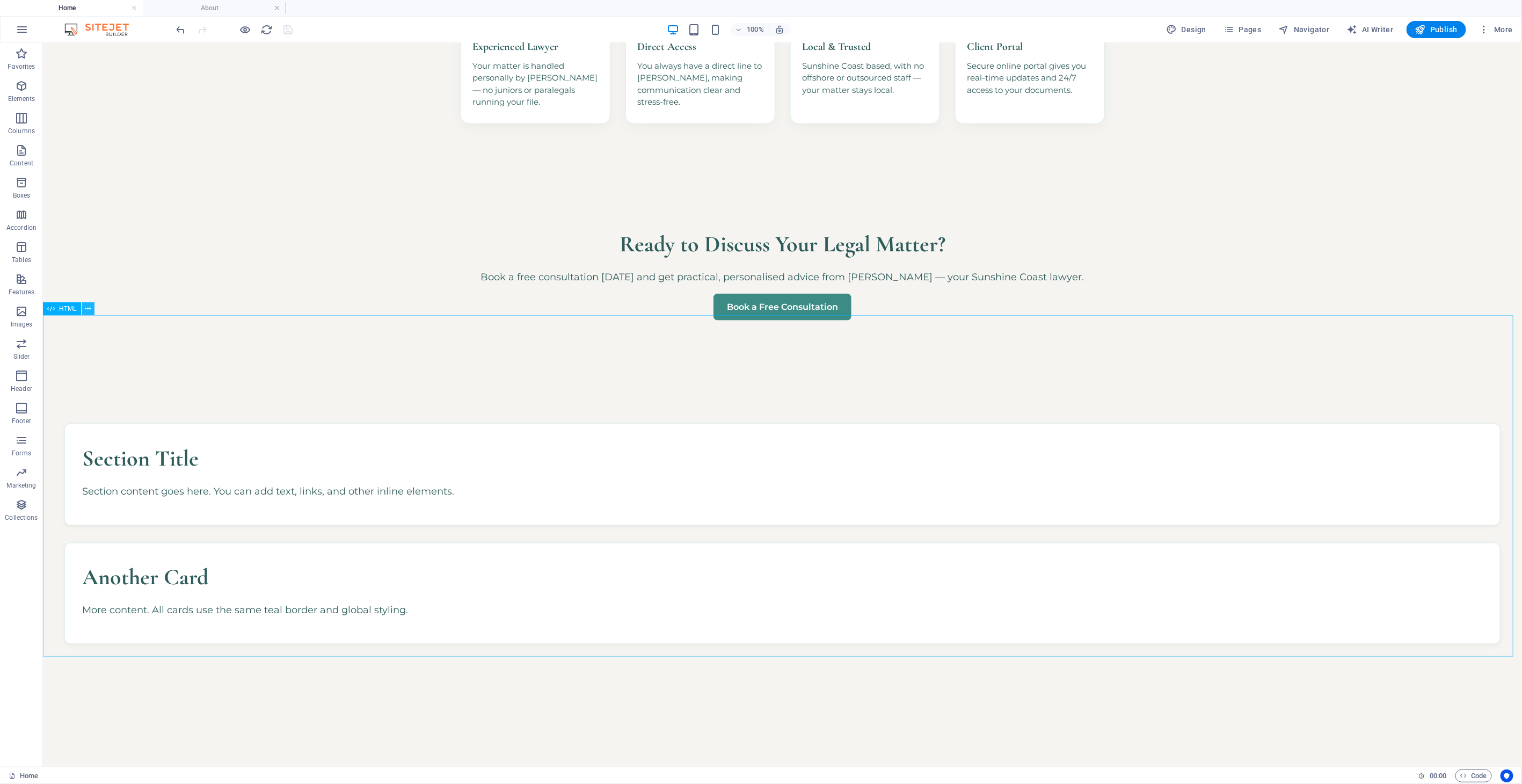
click at [91, 308] on button at bounding box center [88, 308] width 13 height 13
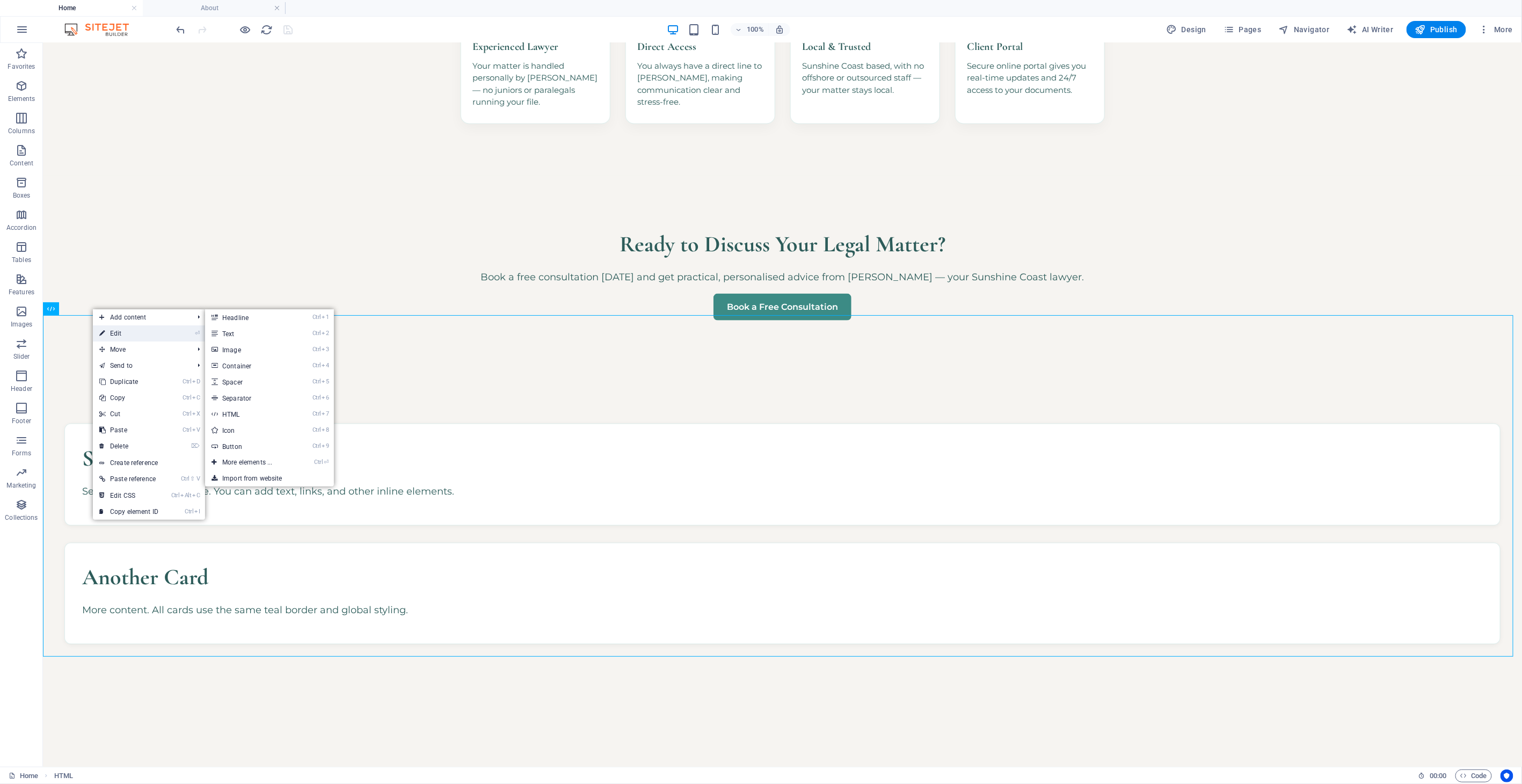
click at [114, 330] on link "⏎ Edit" at bounding box center [128, 333] width 72 height 16
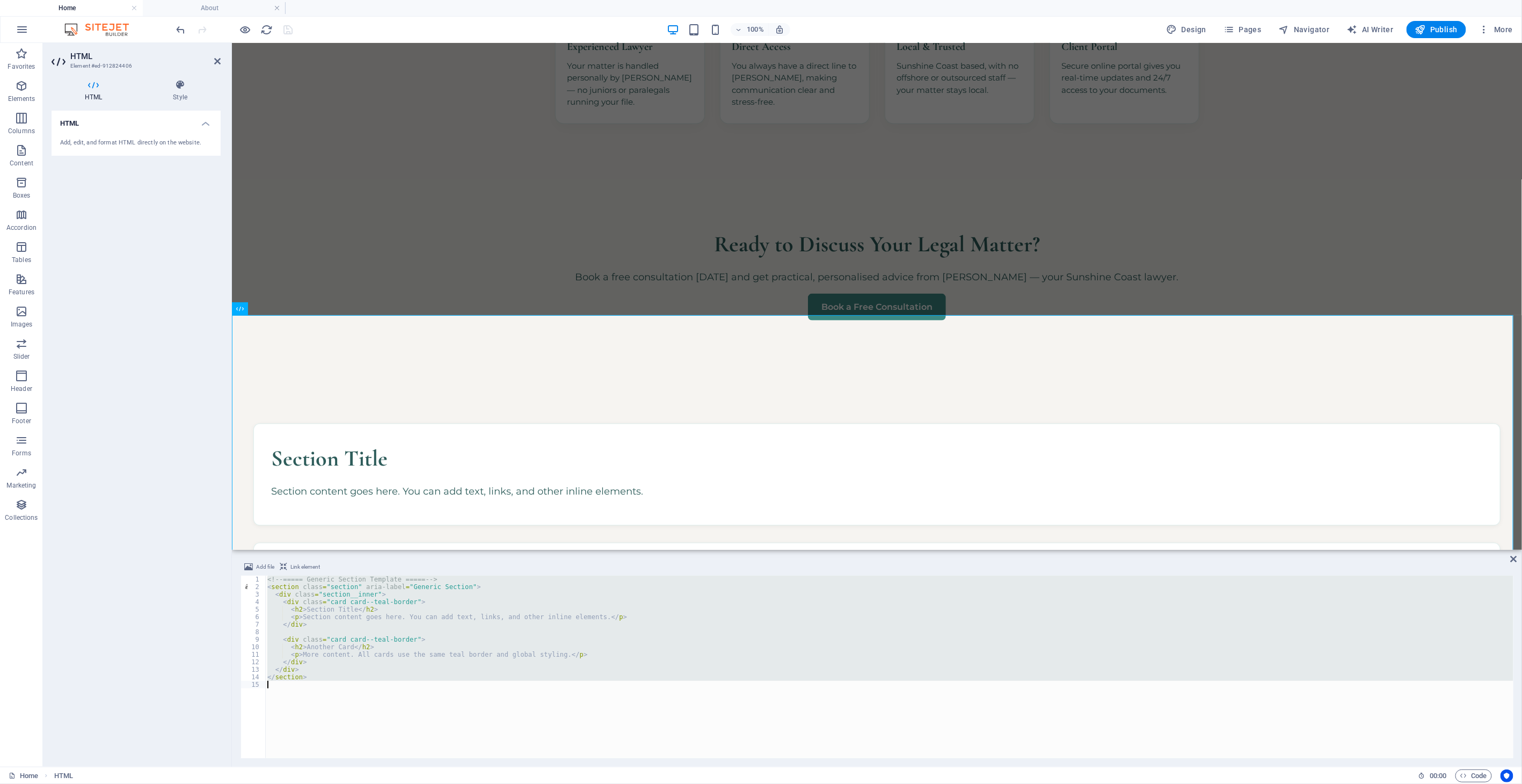
click at [431, 635] on div "<!-- ===== Generic Section Template ===== --> < section class = "section" aria-…" at bounding box center [889, 666] width 1248 height 182
type textarea "</section>"
paste textarea
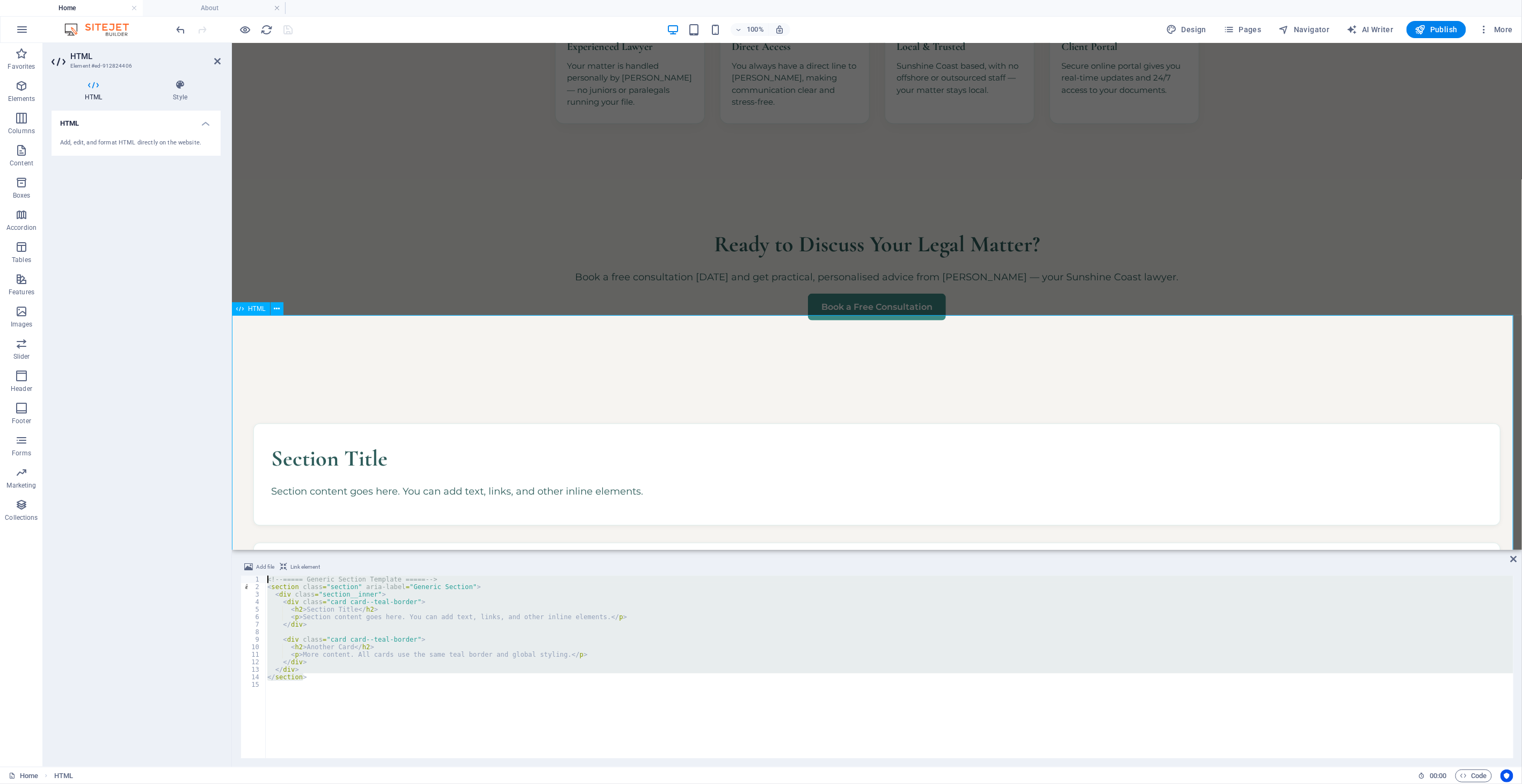
drag, startPoint x: 390, startPoint y: 679, endPoint x: 231, endPoint y: 507, distance: 234.2
click at [231, 508] on div "HTML Element #ed-912824406 HTML Style HTML Add, edit, and format HTML directly …" at bounding box center [783, 405] width 1479 height 724
type textarea "<!-- ===== Generic Section Template ===== --> <section class="section" aria-lab…"
paste textarea
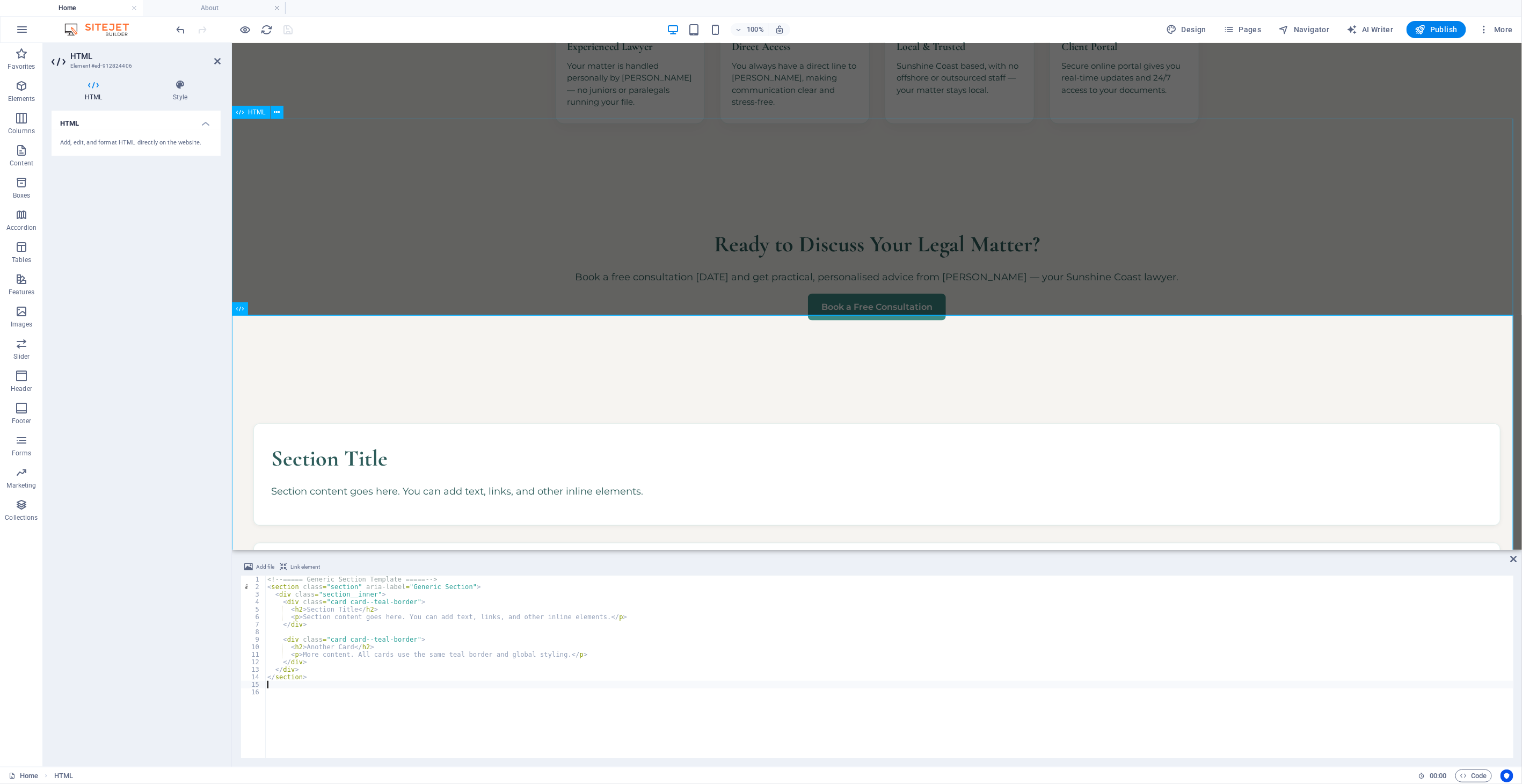
click at [363, 243] on div "Ready to Discuss Your Legal Matter? Book a free consultation [DATE] and get pra…" at bounding box center [876, 273] width 1290 height 196
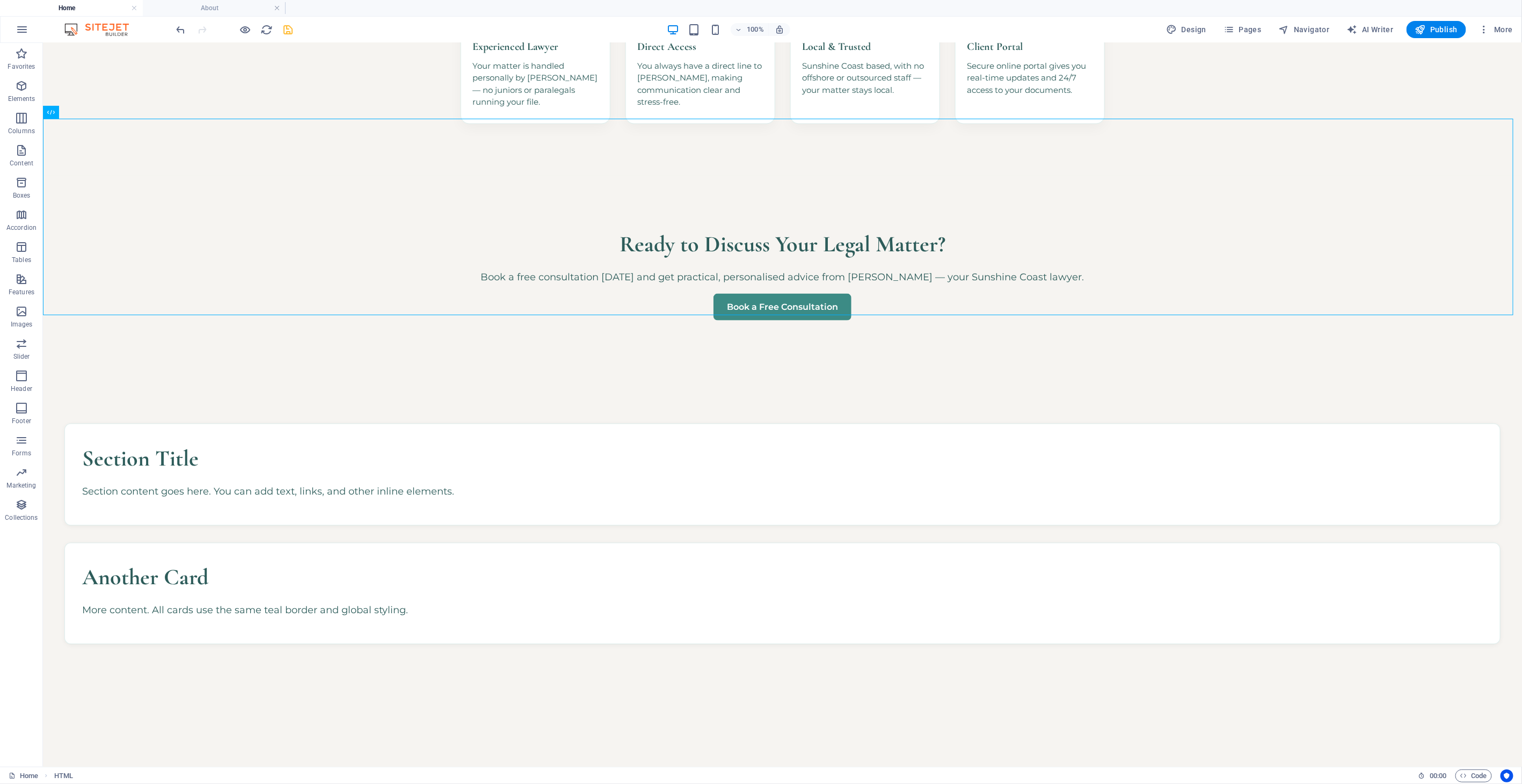
click at [289, 26] on icon "save" at bounding box center [288, 29] width 12 height 12
click at [1370, 705] on span "Code" at bounding box center [1474, 775] width 27 height 13
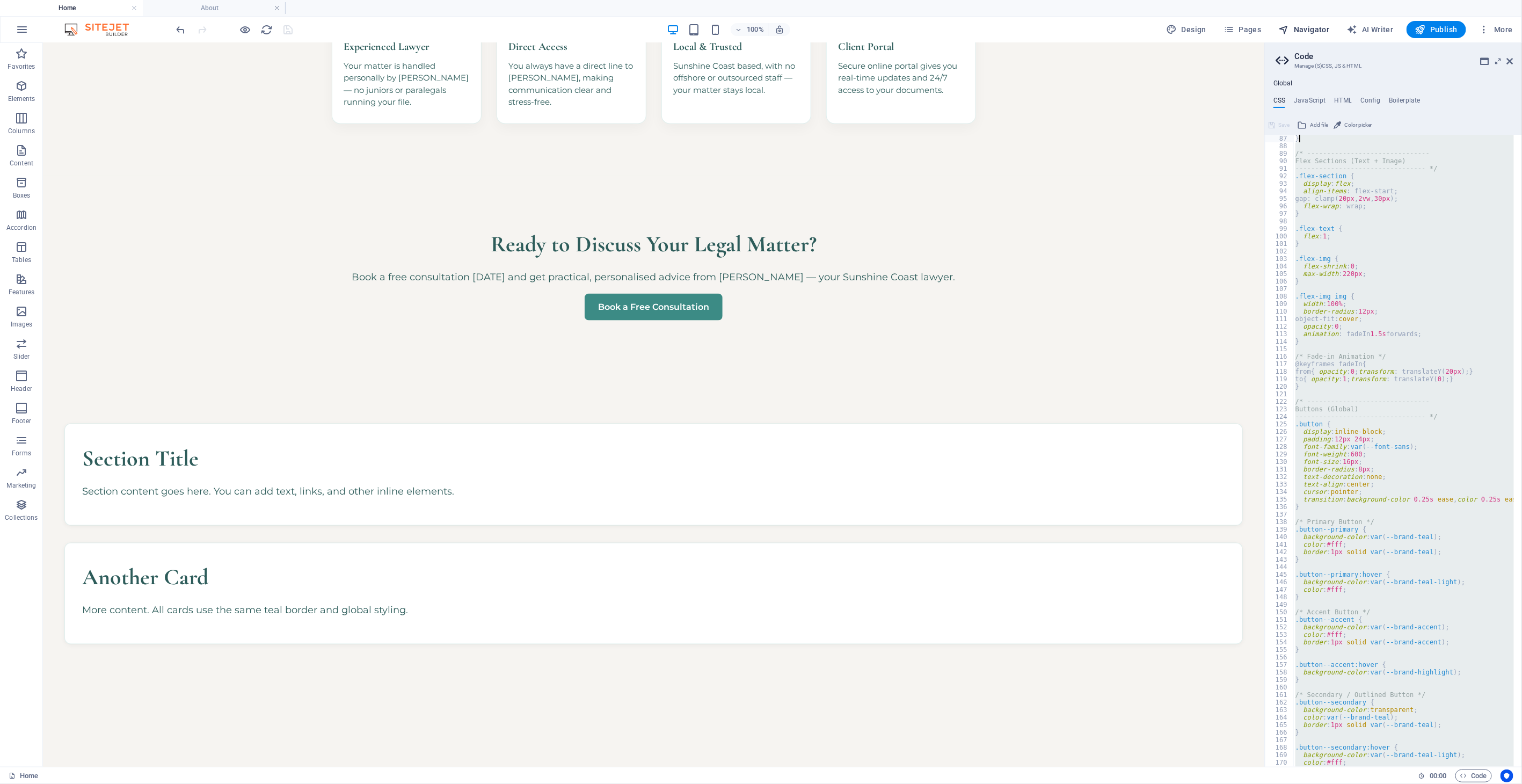
scroll to position [0, 0]
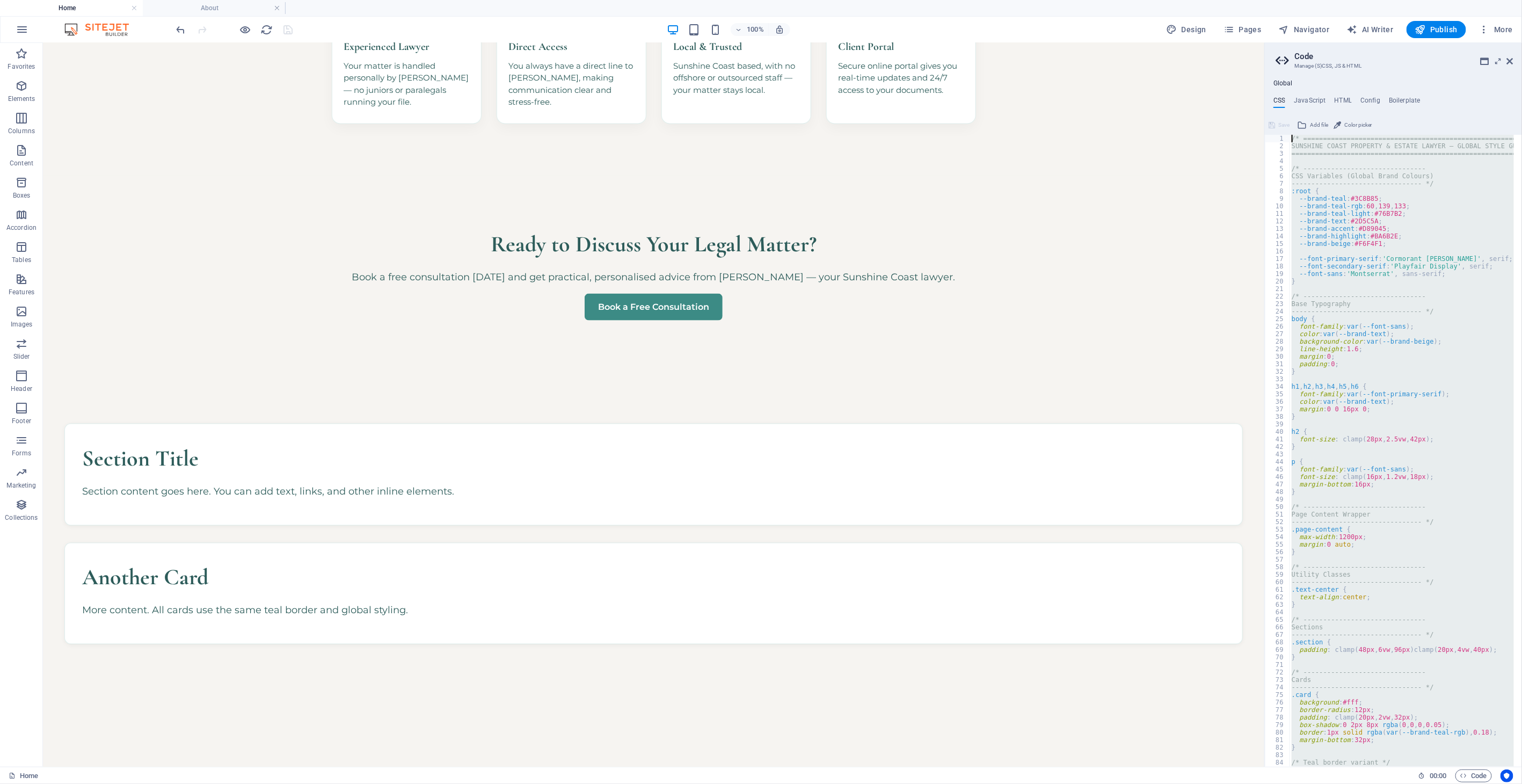
drag, startPoint x: 1300, startPoint y: 731, endPoint x: 1308, endPoint y: -1, distance: 732.0
click at [1308, 0] on html "Sunshine Coast Property and Estate Lawyer Home About Favorites Elements Columns…" at bounding box center [761, 392] width 1522 height 784
type textarea "/* ========================================================================== S…"
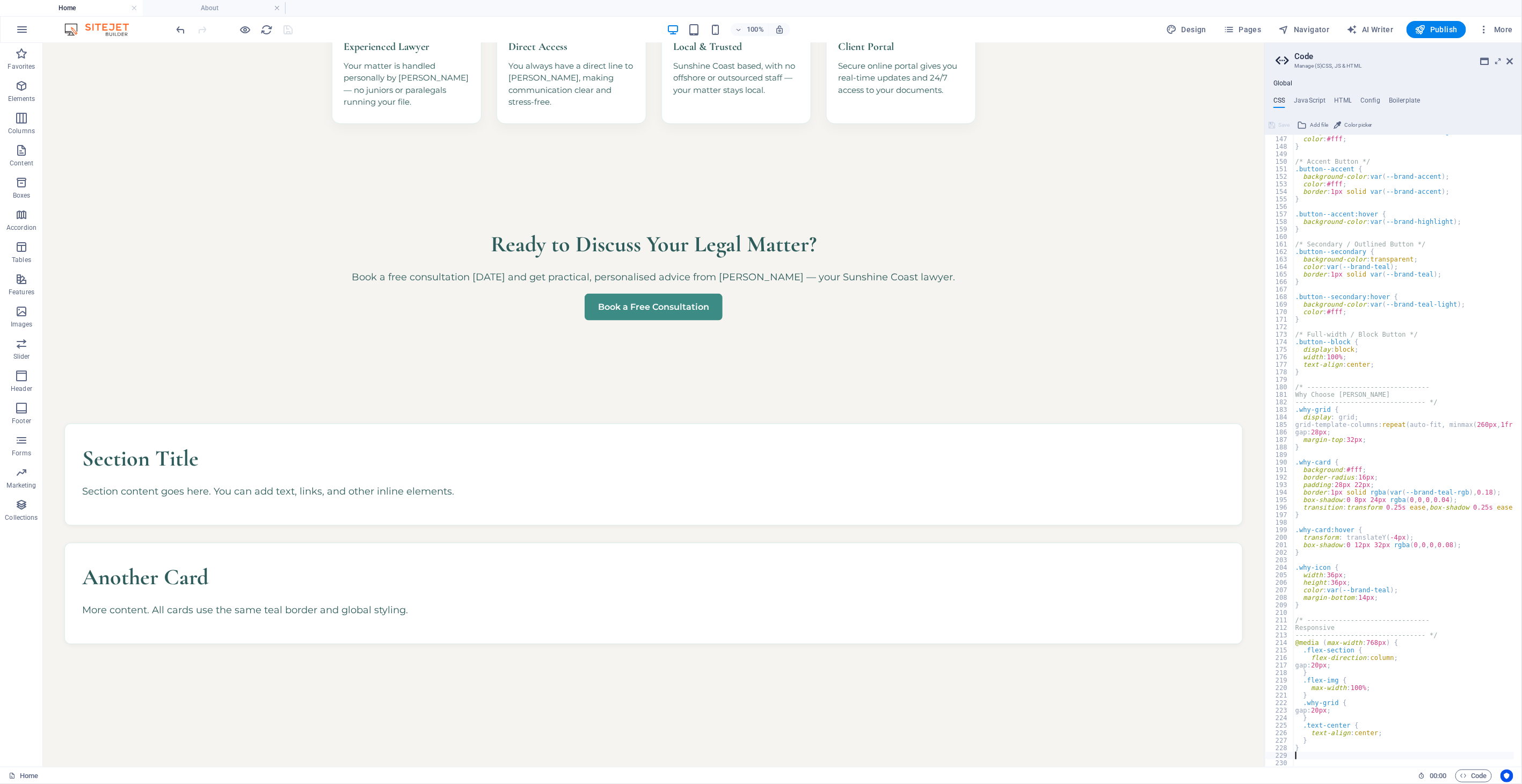
scroll to position [1097, 0]
click at [1279, 125] on span "Save" at bounding box center [1284, 125] width 11 height 13
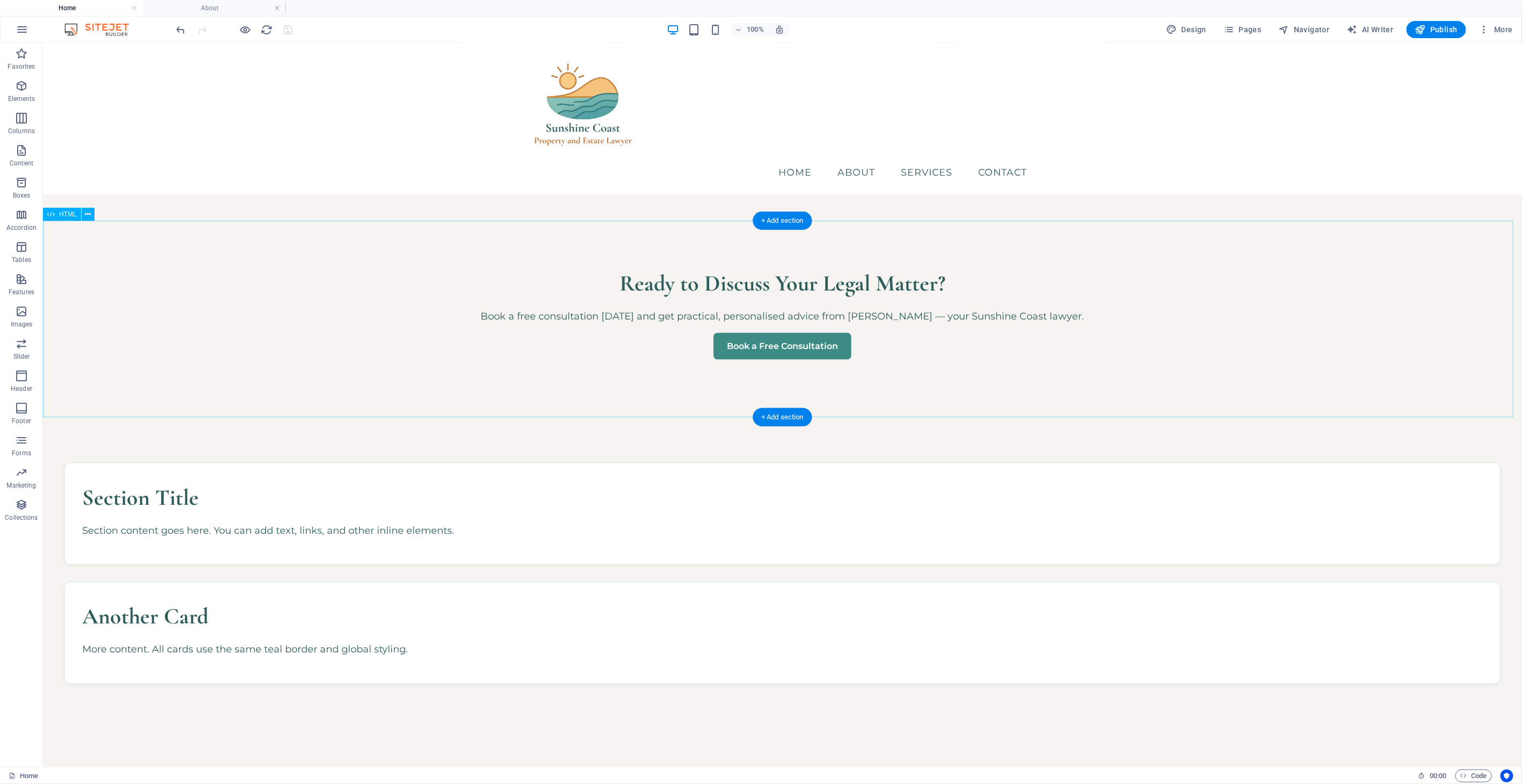
scroll to position [775, 0]
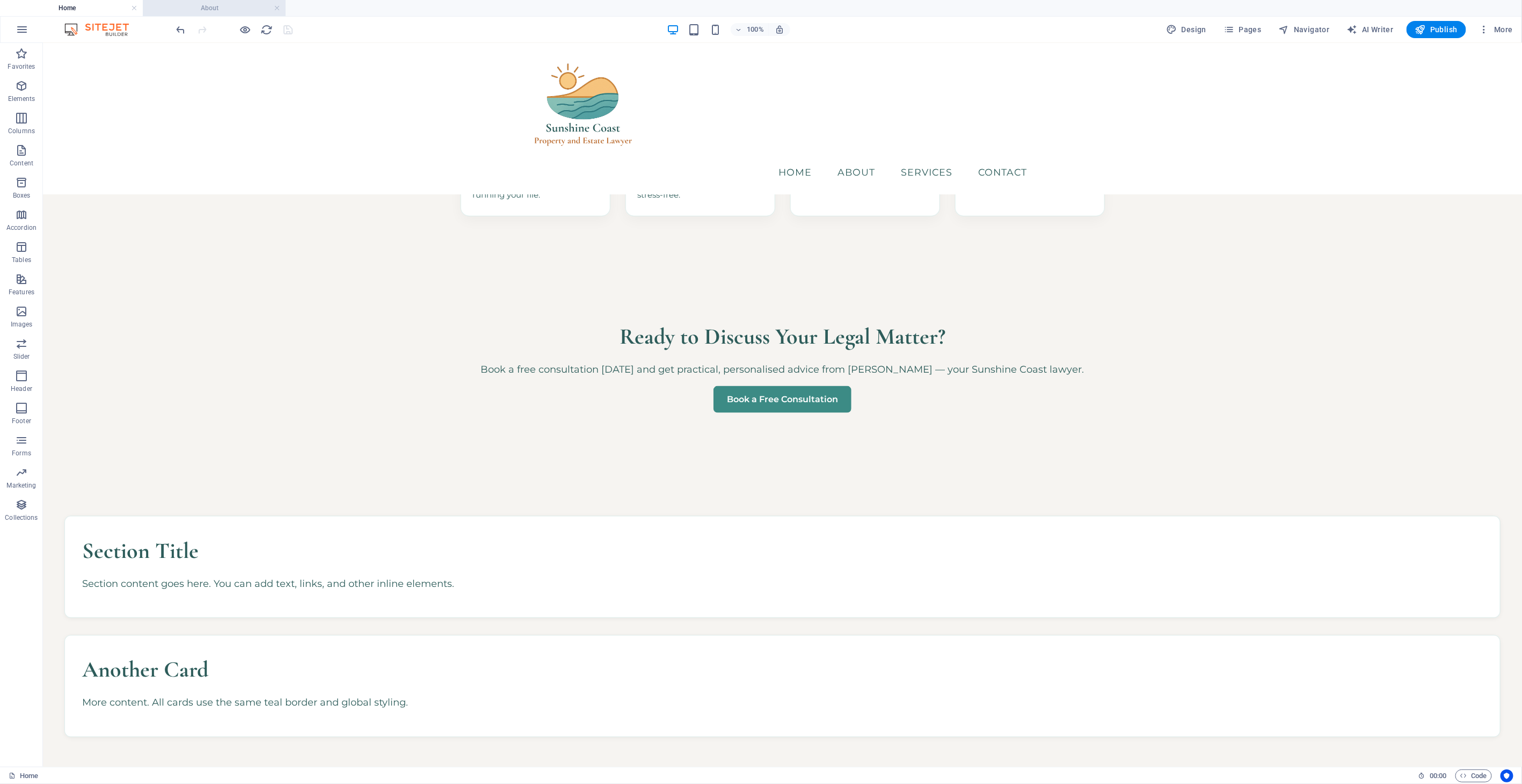
click at [191, 8] on h4 "About" at bounding box center [213, 8] width 142 height 12
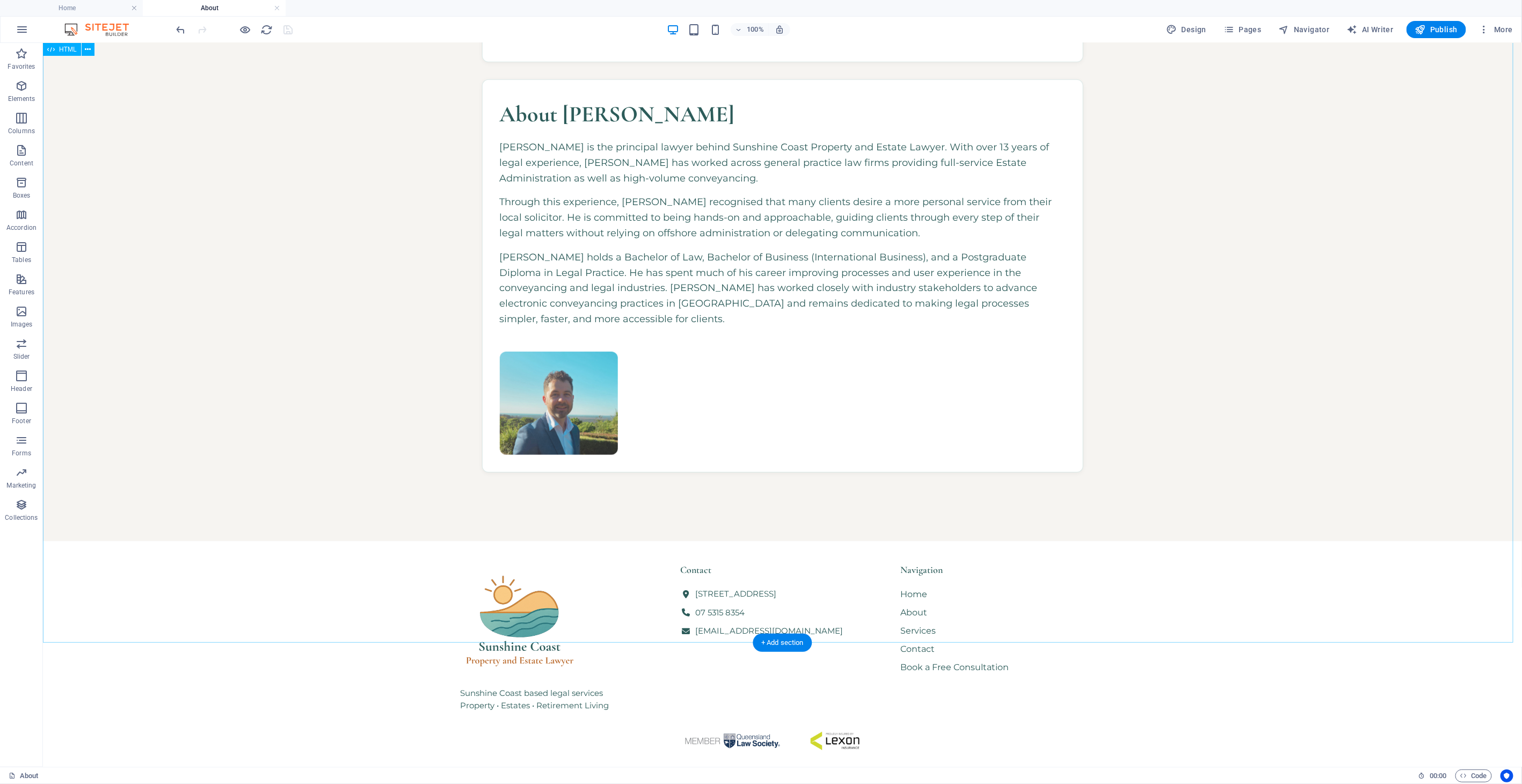
scroll to position [455, 0]
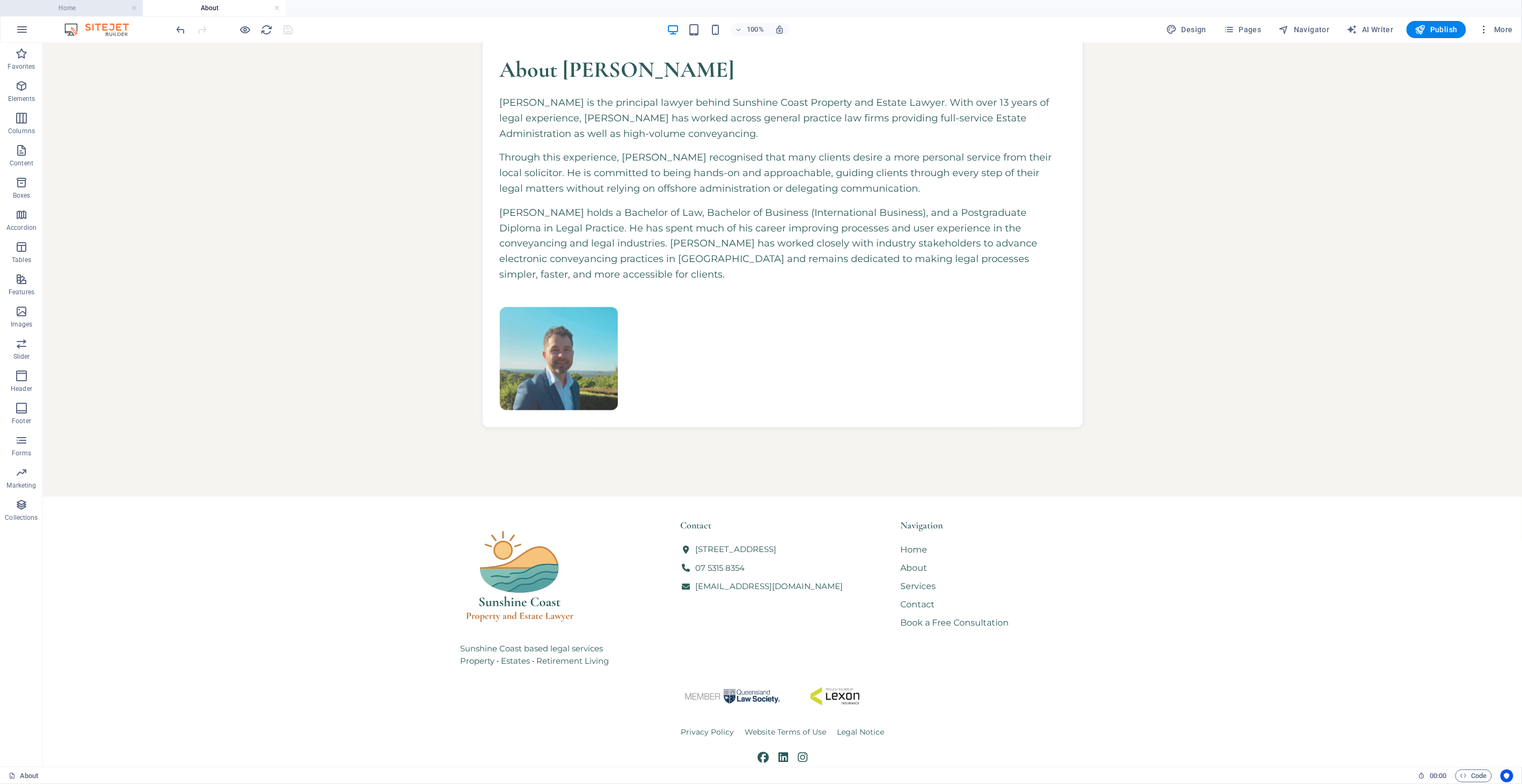
click at [81, 7] on h4 "Home" at bounding box center [71, 8] width 142 height 12
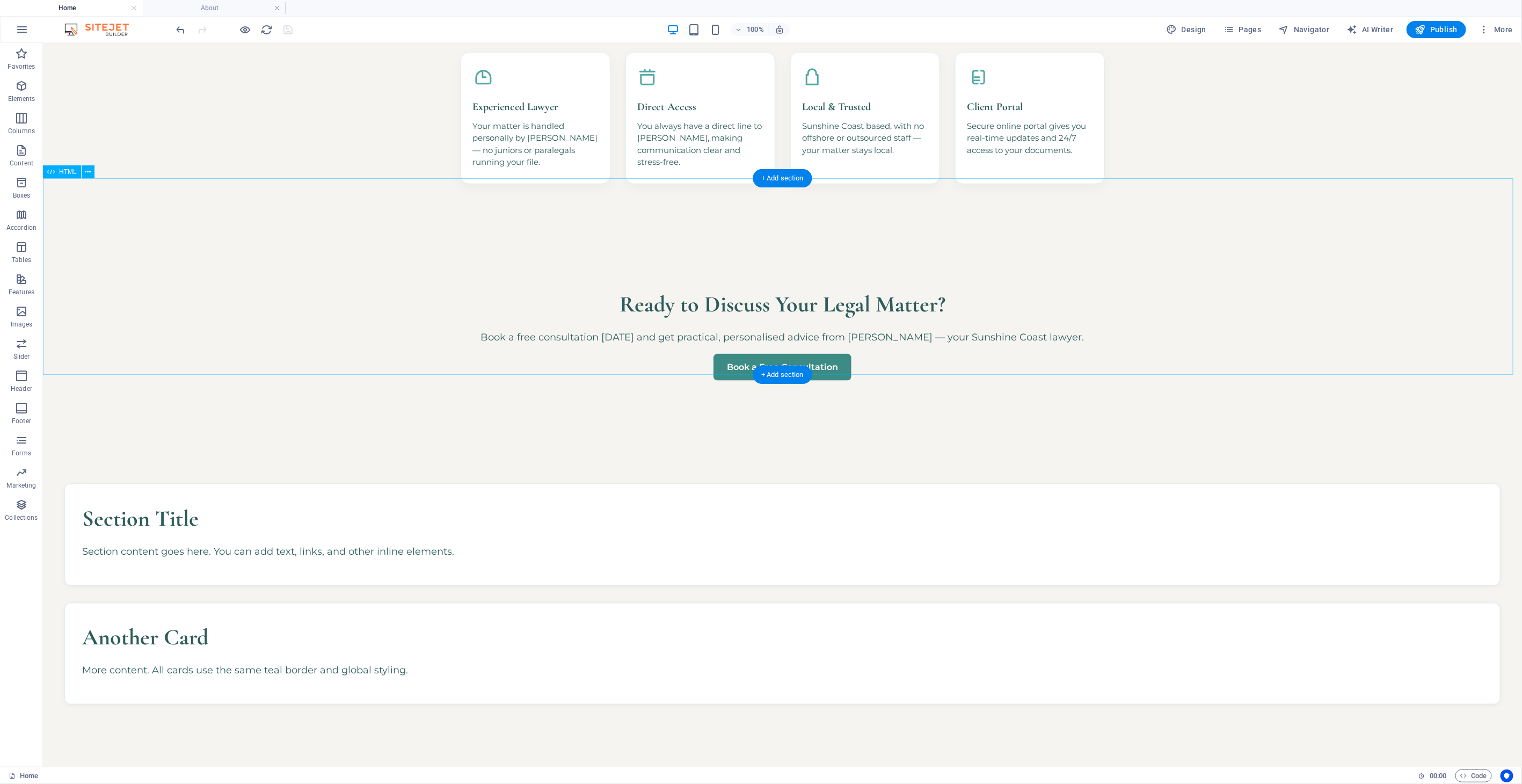
scroll to position [834, 0]
click at [86, 172] on icon at bounding box center [88, 172] width 6 height 11
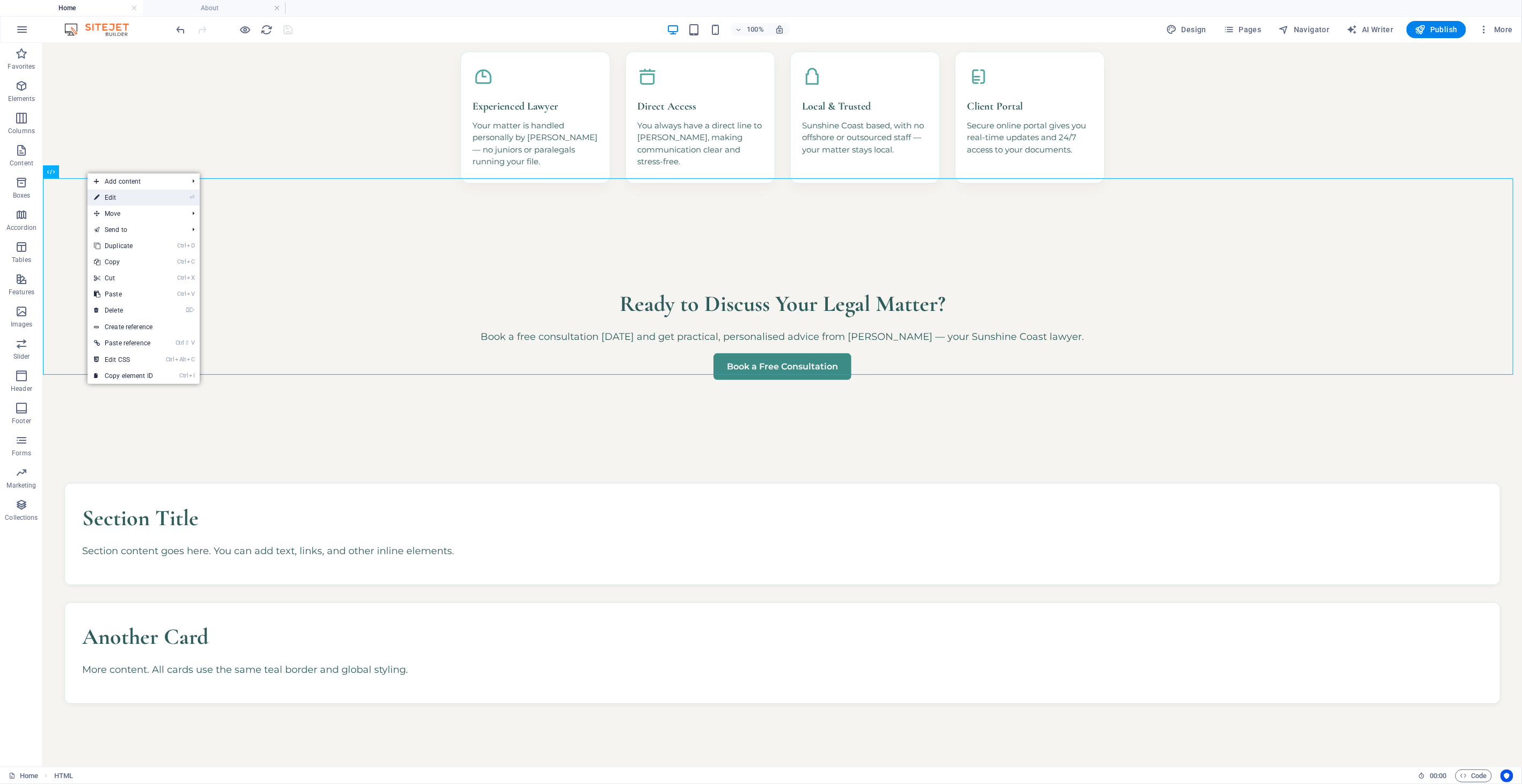
click at [116, 194] on link "⏎ Edit" at bounding box center [123, 197] width 72 height 16
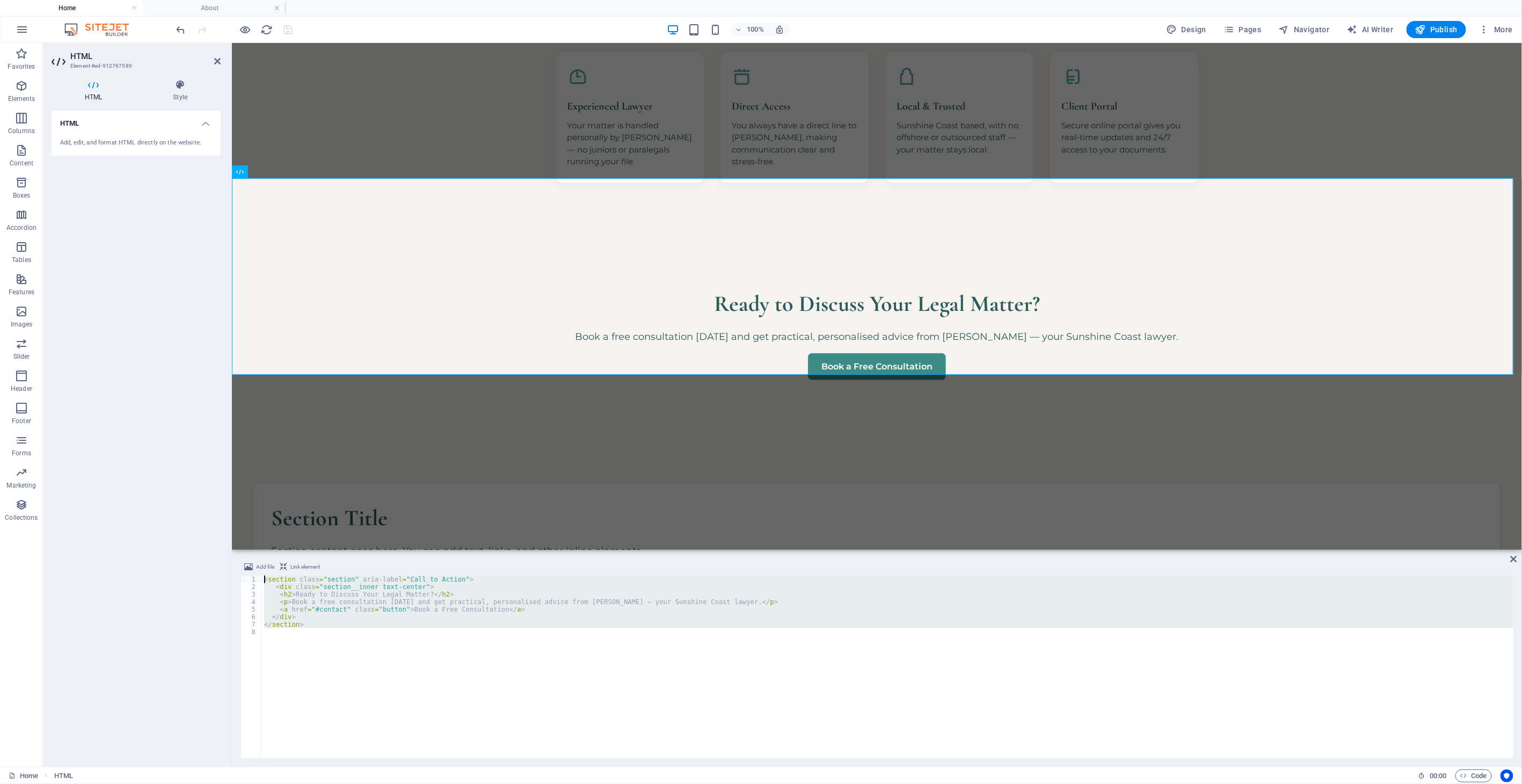
drag, startPoint x: 362, startPoint y: 610, endPoint x: 184, endPoint y: 521, distance: 199.0
click at [184, 521] on div "HTML Element #ed-912767589 HTML Style HTML Add, edit, and format HTML directly …" at bounding box center [783, 405] width 1479 height 724
type textarea "<section class="section" aria-label="Call to Action"> <div class="section__inne…"
paste textarea
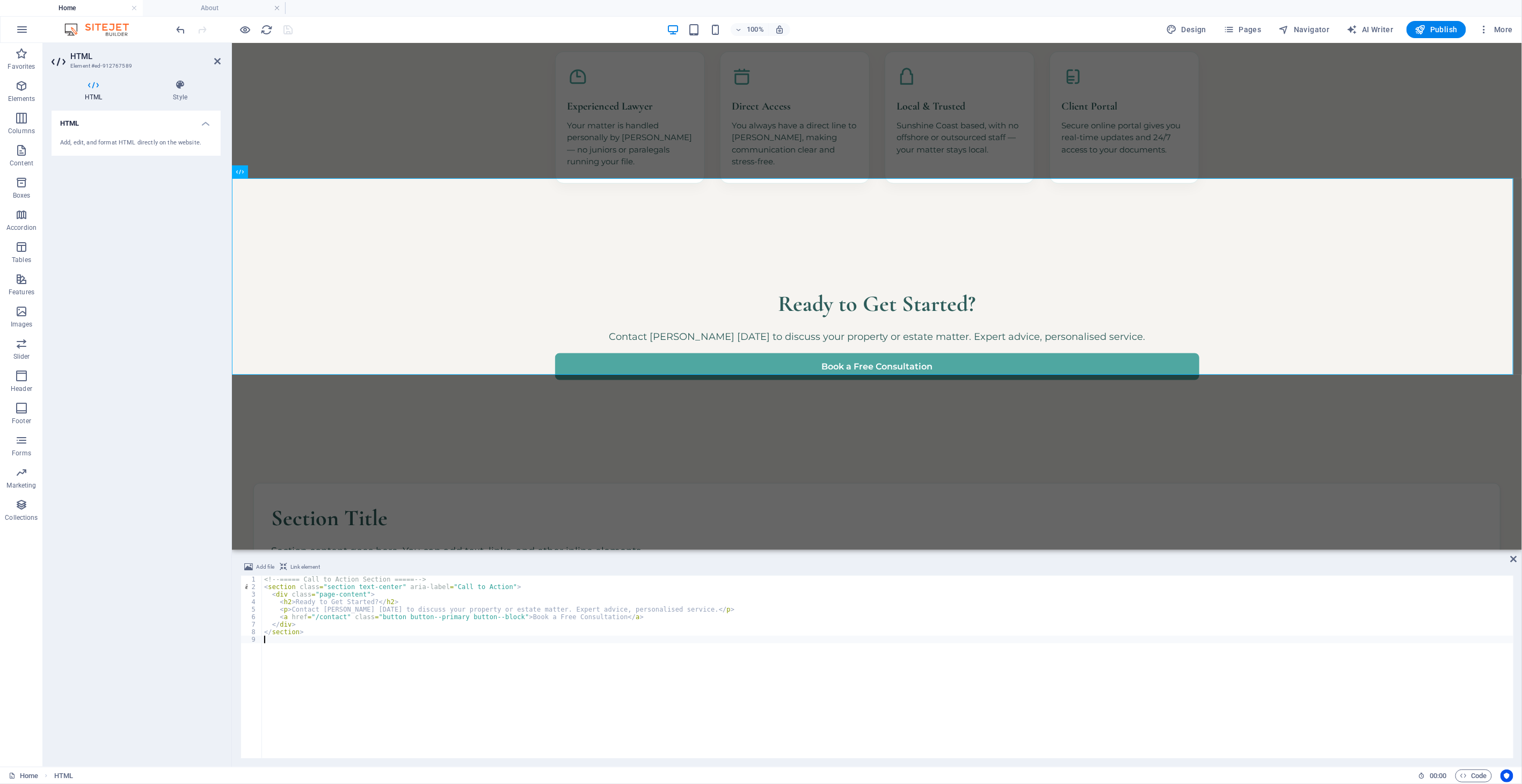
type textarea "</section>"
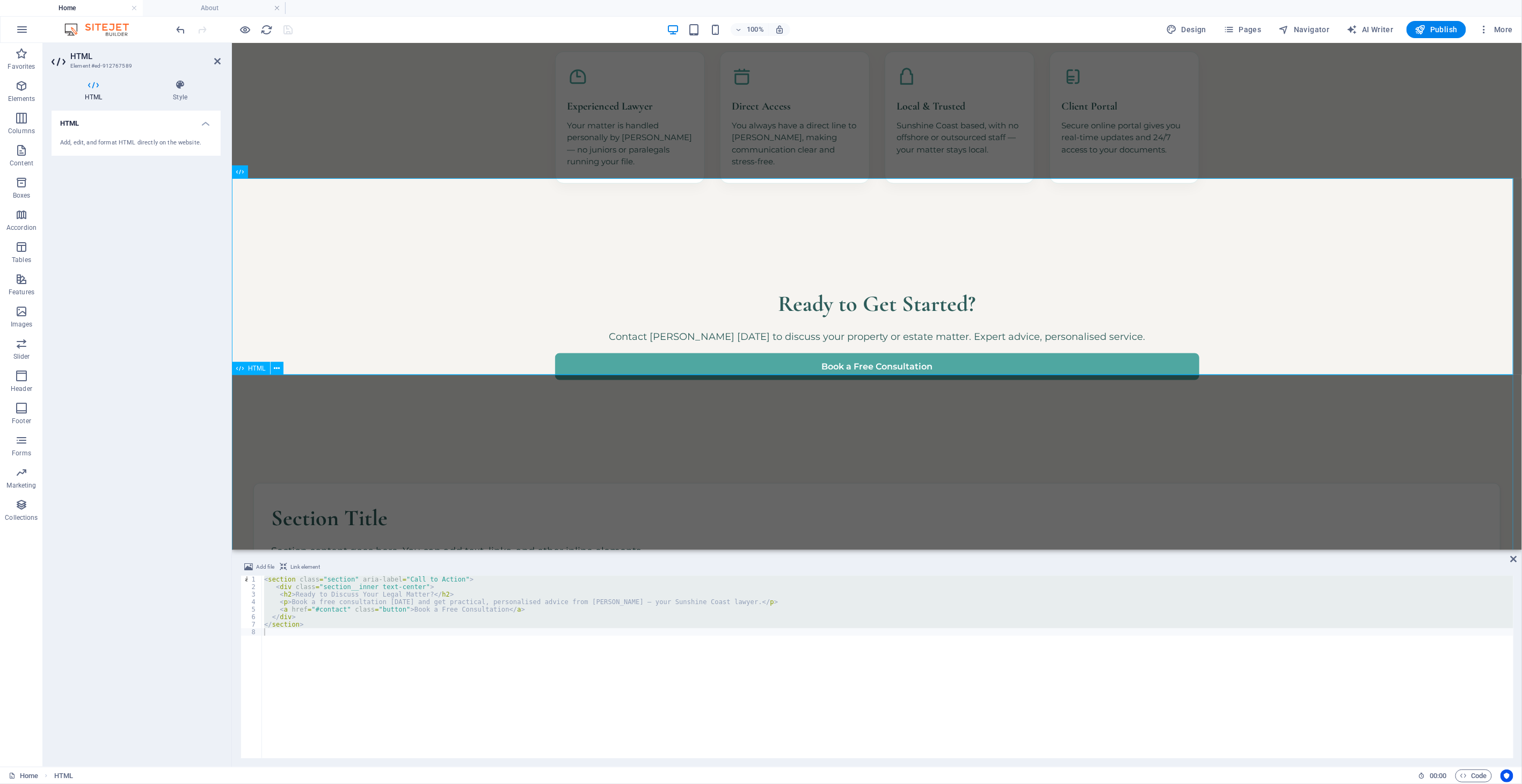
drag, startPoint x: 458, startPoint y: 478, endPoint x: 651, endPoint y: 475, distance: 193.0
click at [648, 477] on div "Section Title Section content goes here. You can add text, links, and other inl…" at bounding box center [876, 602] width 1290 height 342
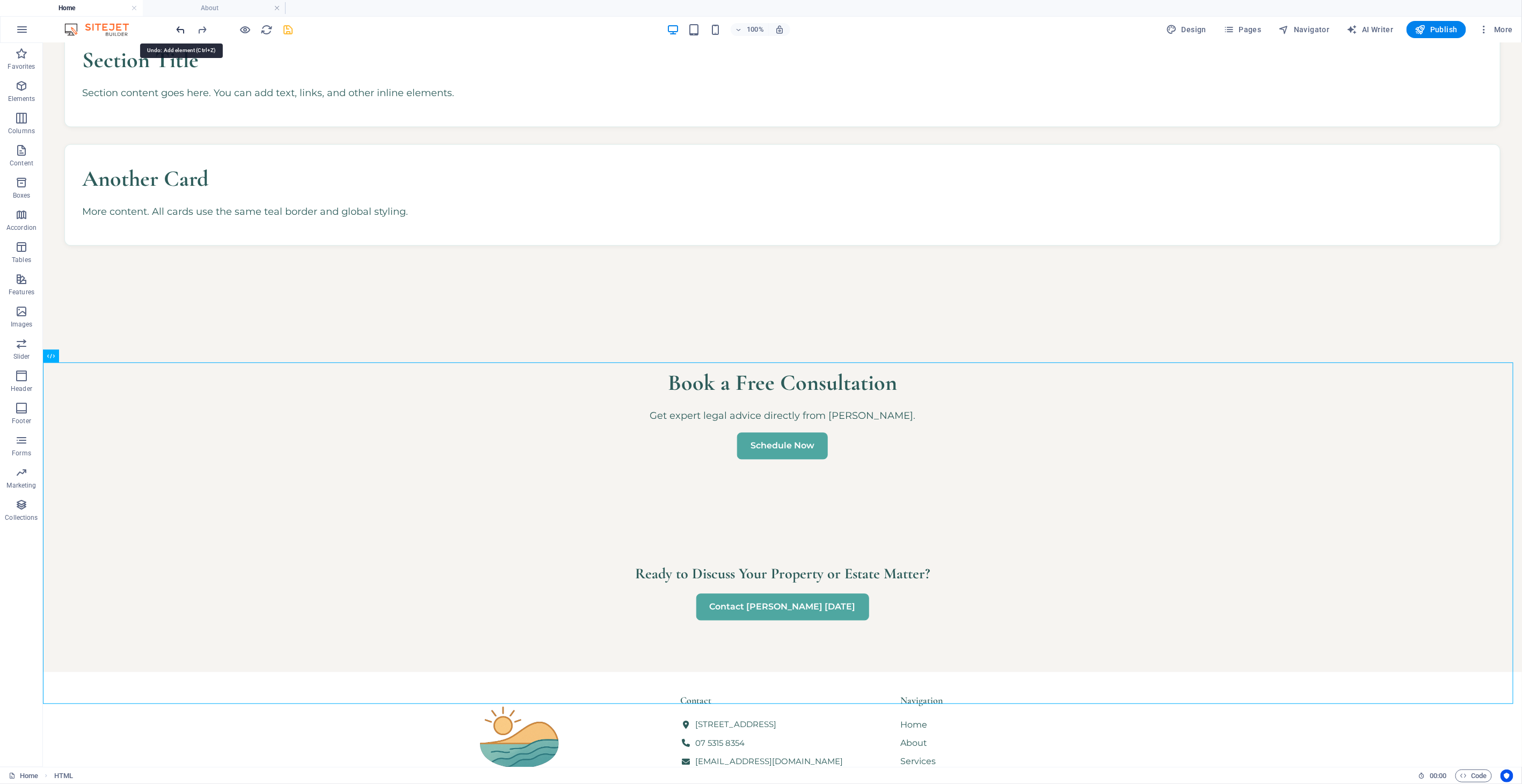
scroll to position [1455, 0]
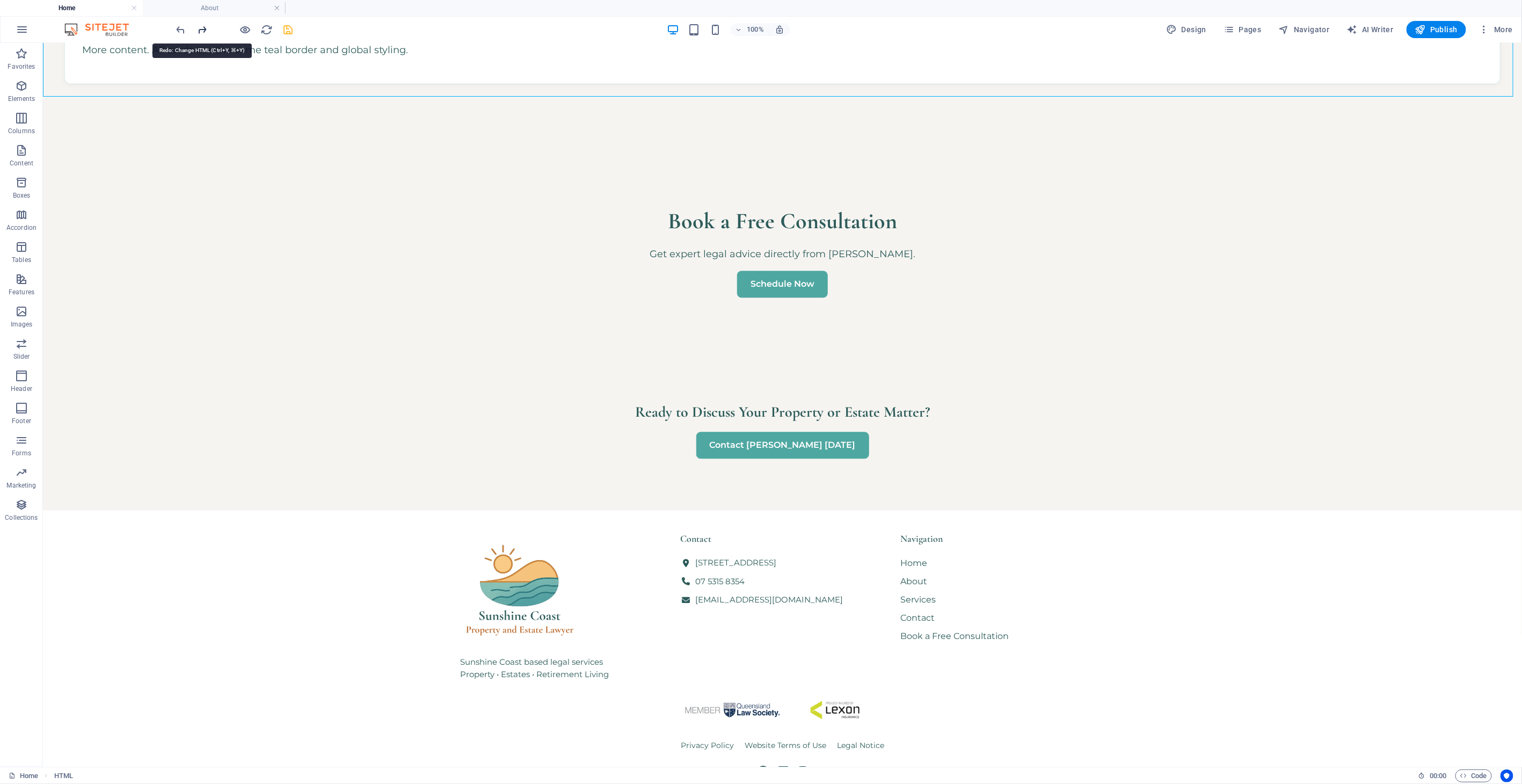
click at [205, 28] on icon "redo" at bounding box center [202, 29] width 12 height 12
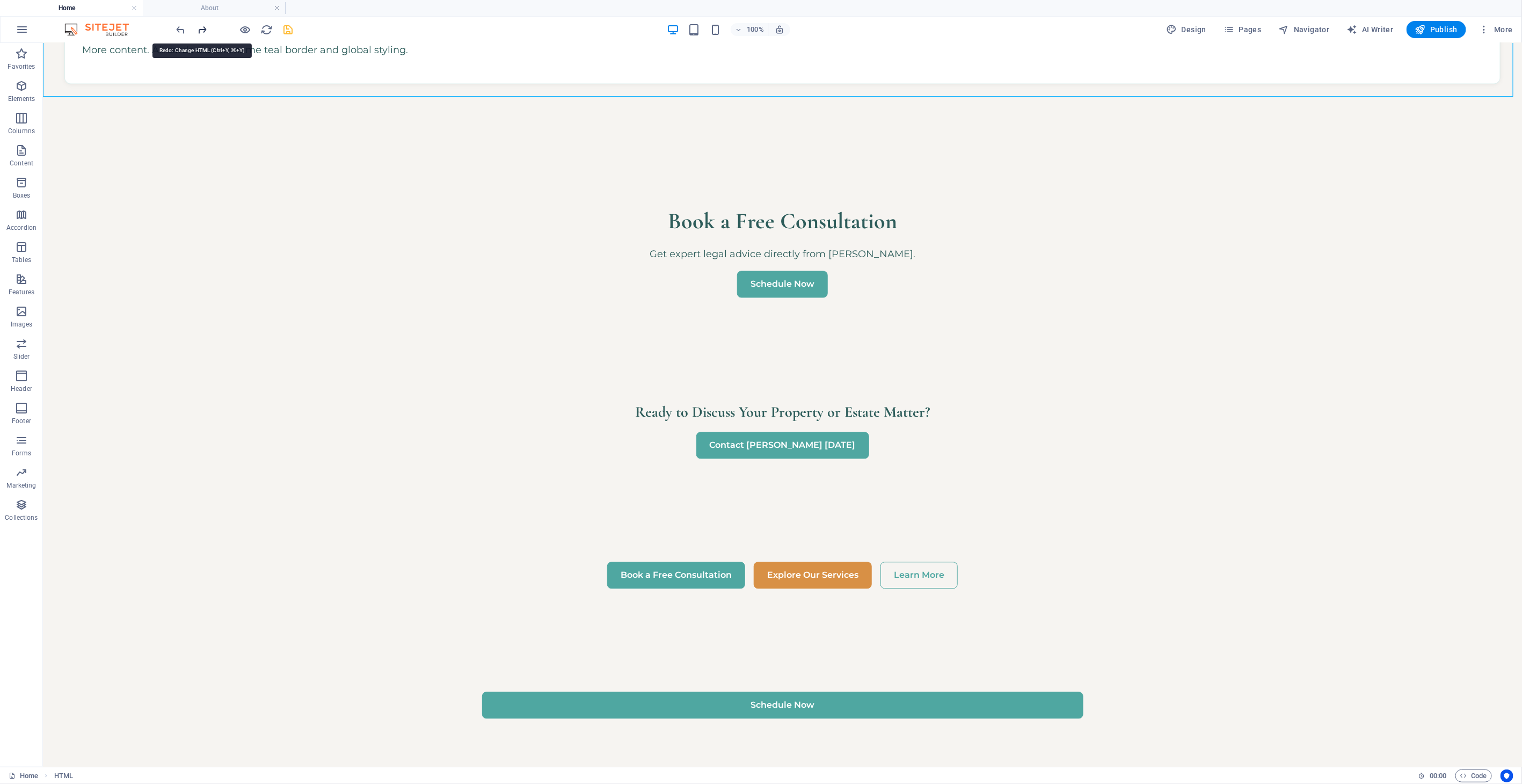
click at [205, 27] on icon "redo" at bounding box center [202, 29] width 12 height 12
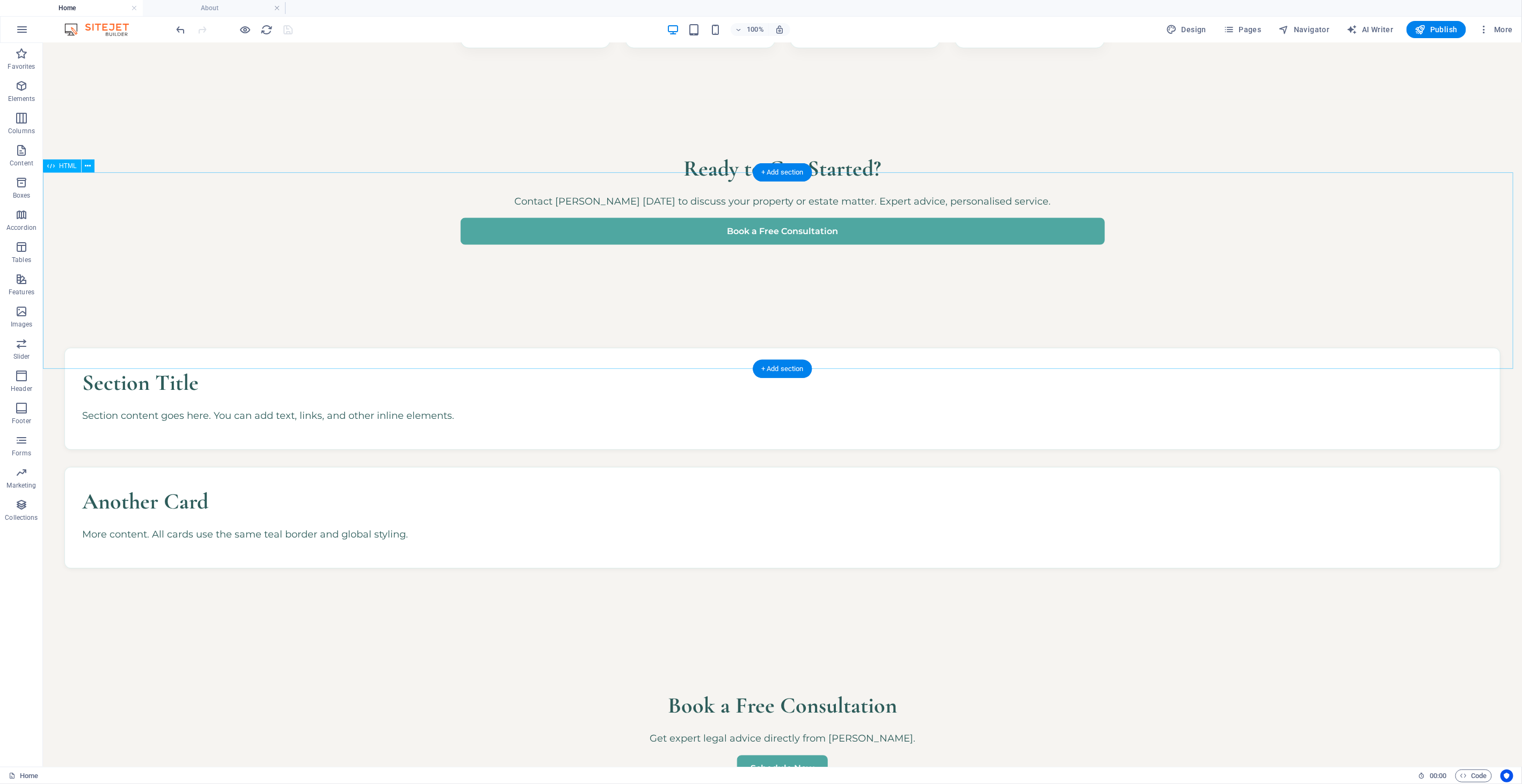
scroll to position [978, 0]
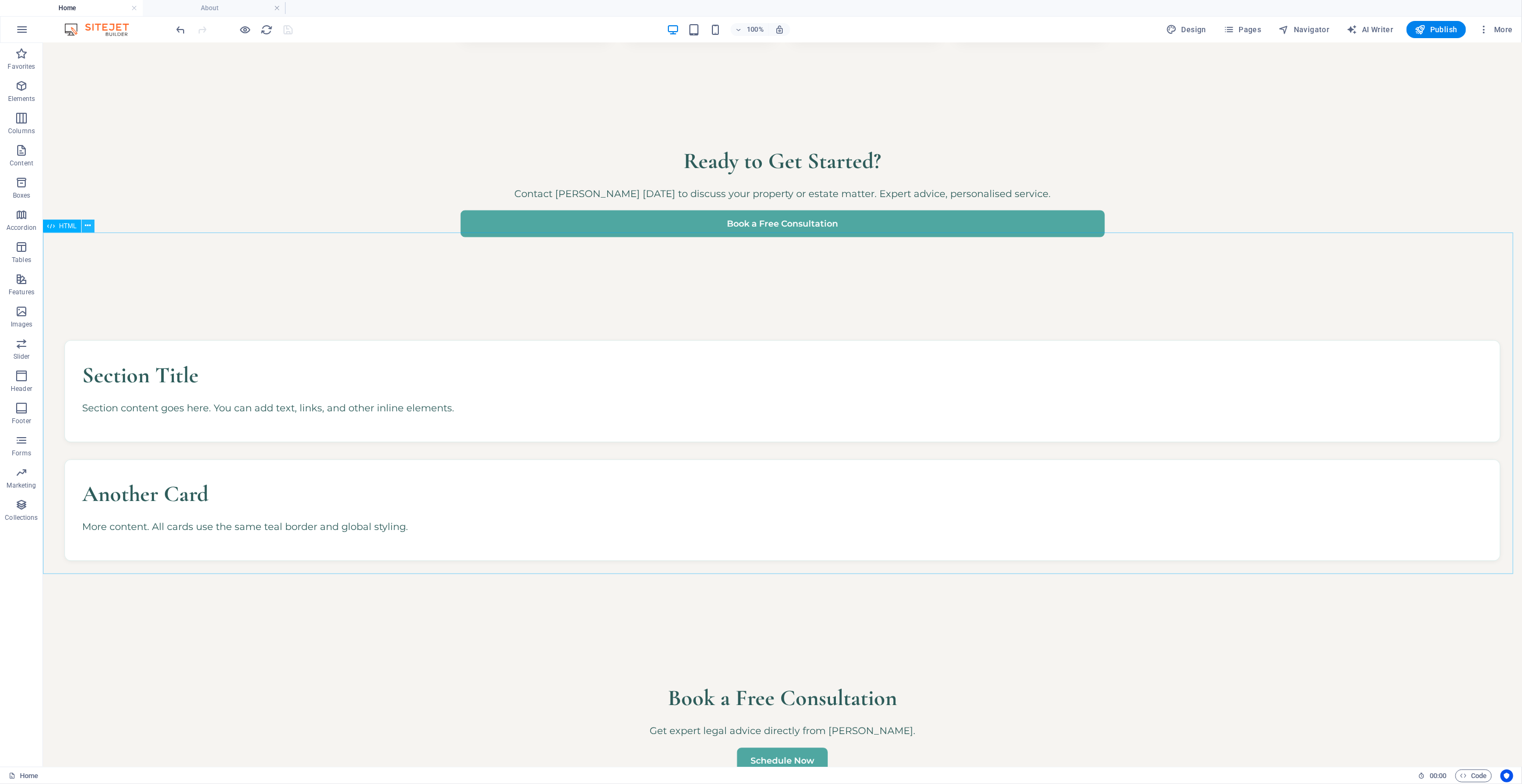
click at [85, 222] on icon at bounding box center [88, 225] width 6 height 11
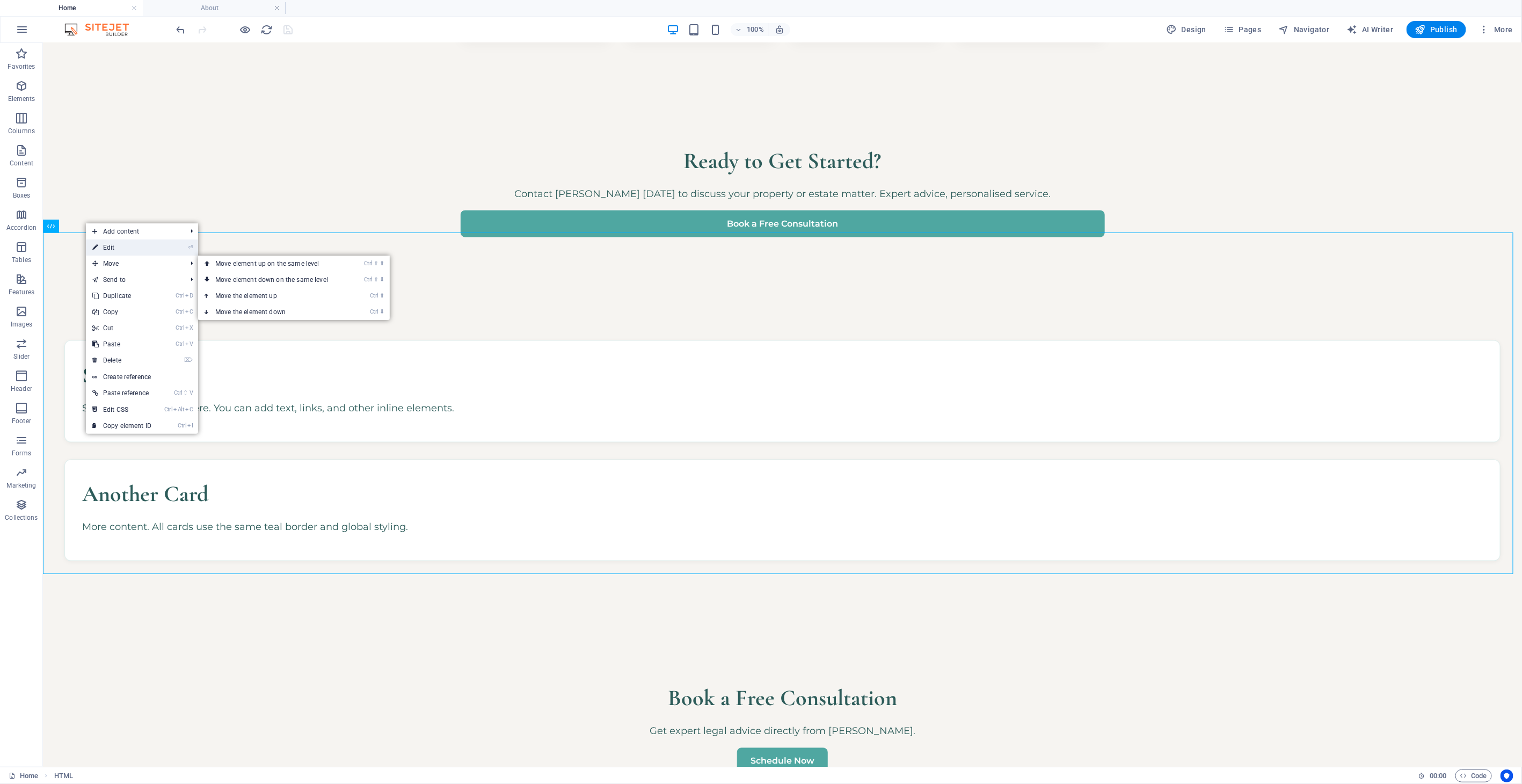
click at [113, 247] on link "⏎ Edit" at bounding box center [121, 247] width 72 height 16
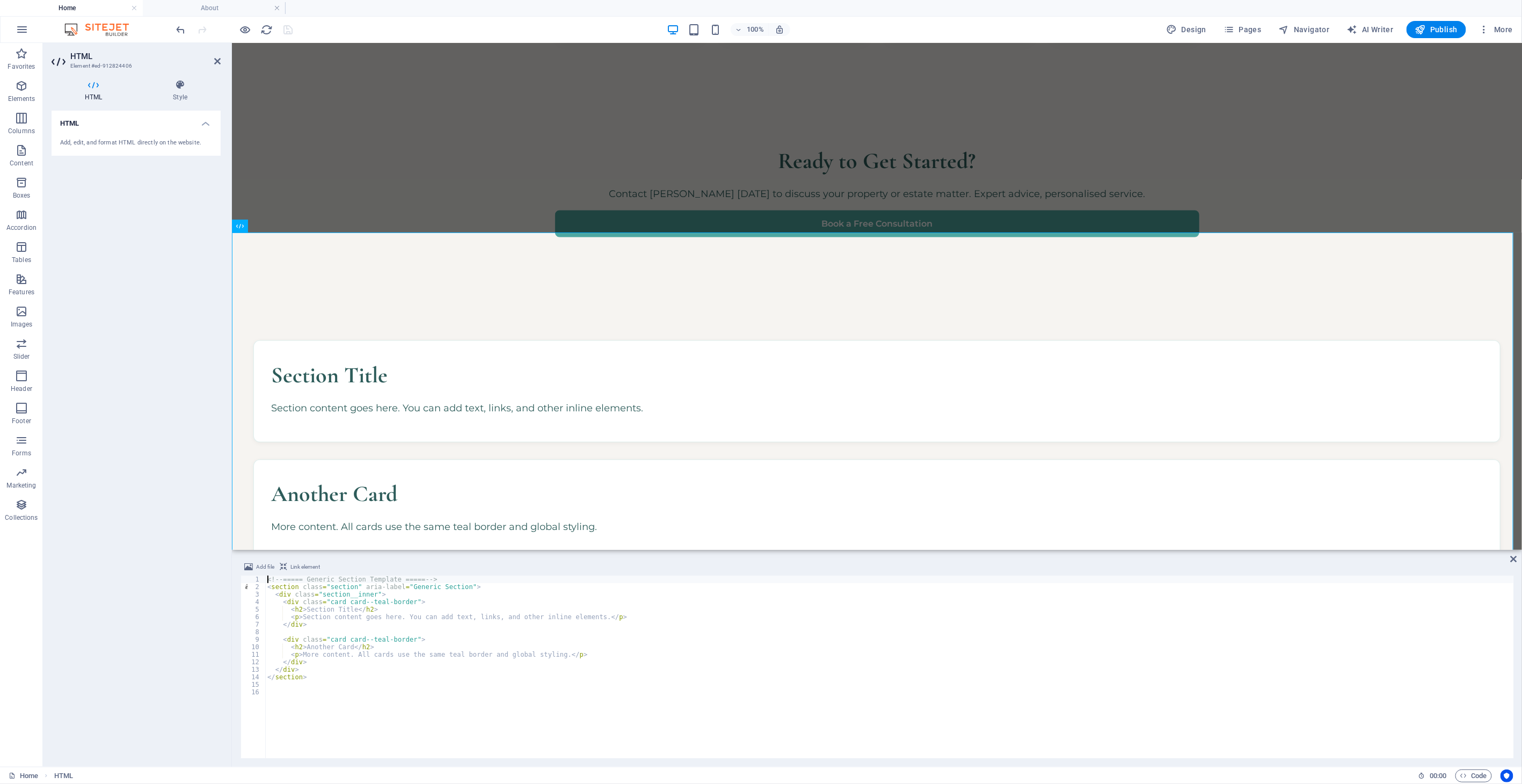
click at [455, 698] on div "<!-- ===== Generic Section Template ===== --> < section class = "section" aria-…" at bounding box center [889, 674] width 1248 height 198
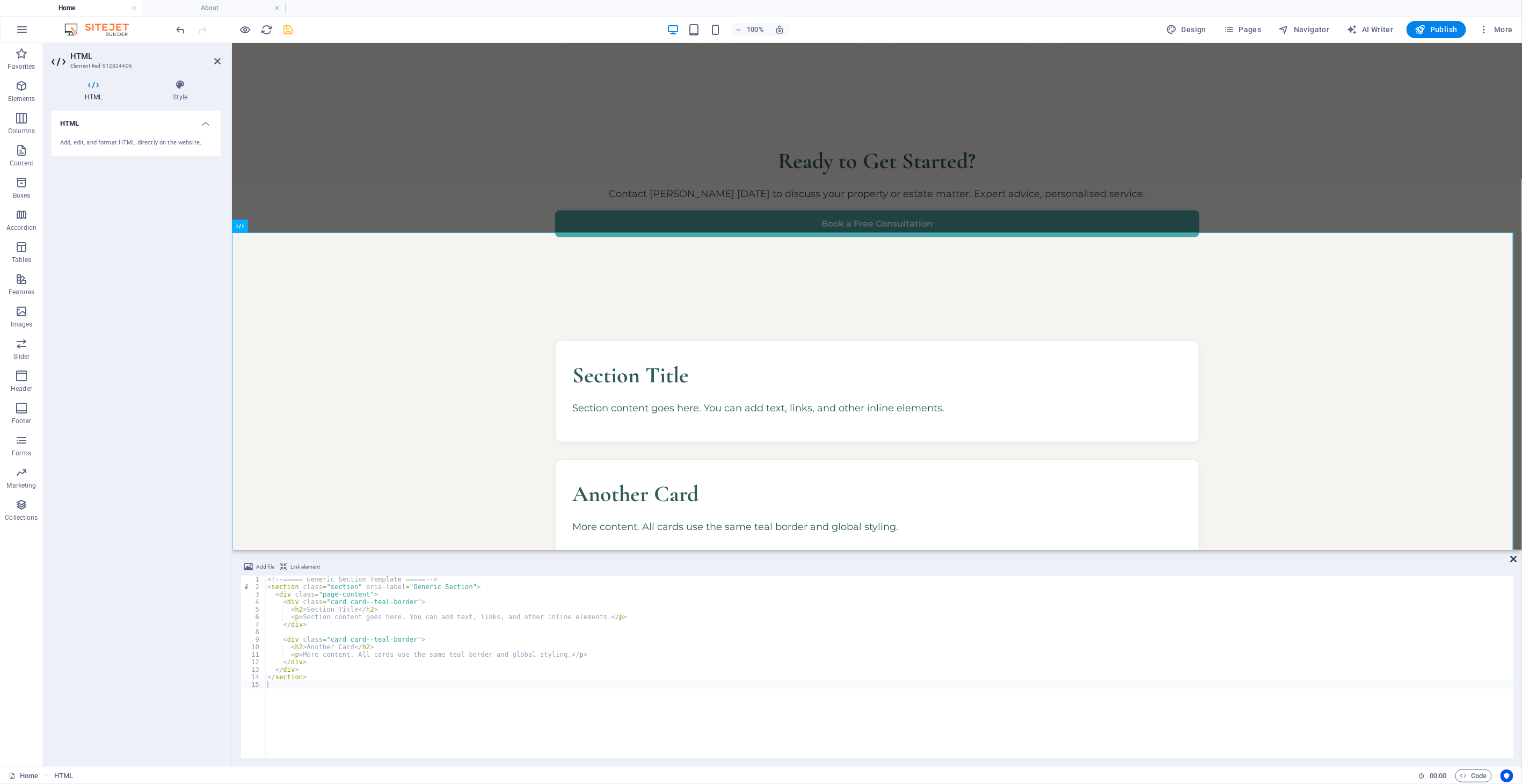
click at [1370, 558] on icon at bounding box center [1513, 559] width 6 height 9
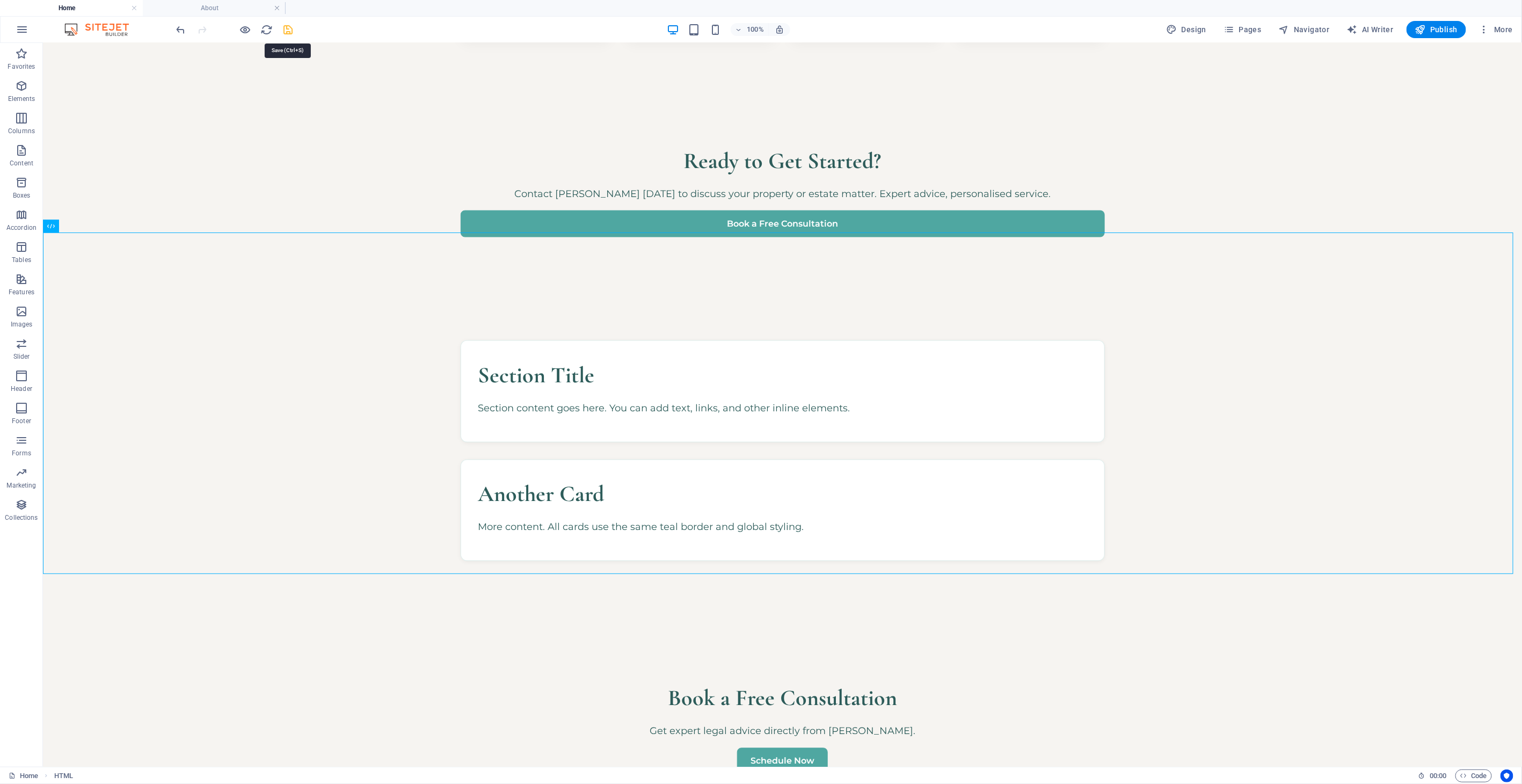
click at [286, 32] on icon "save" at bounding box center [288, 29] width 12 height 12
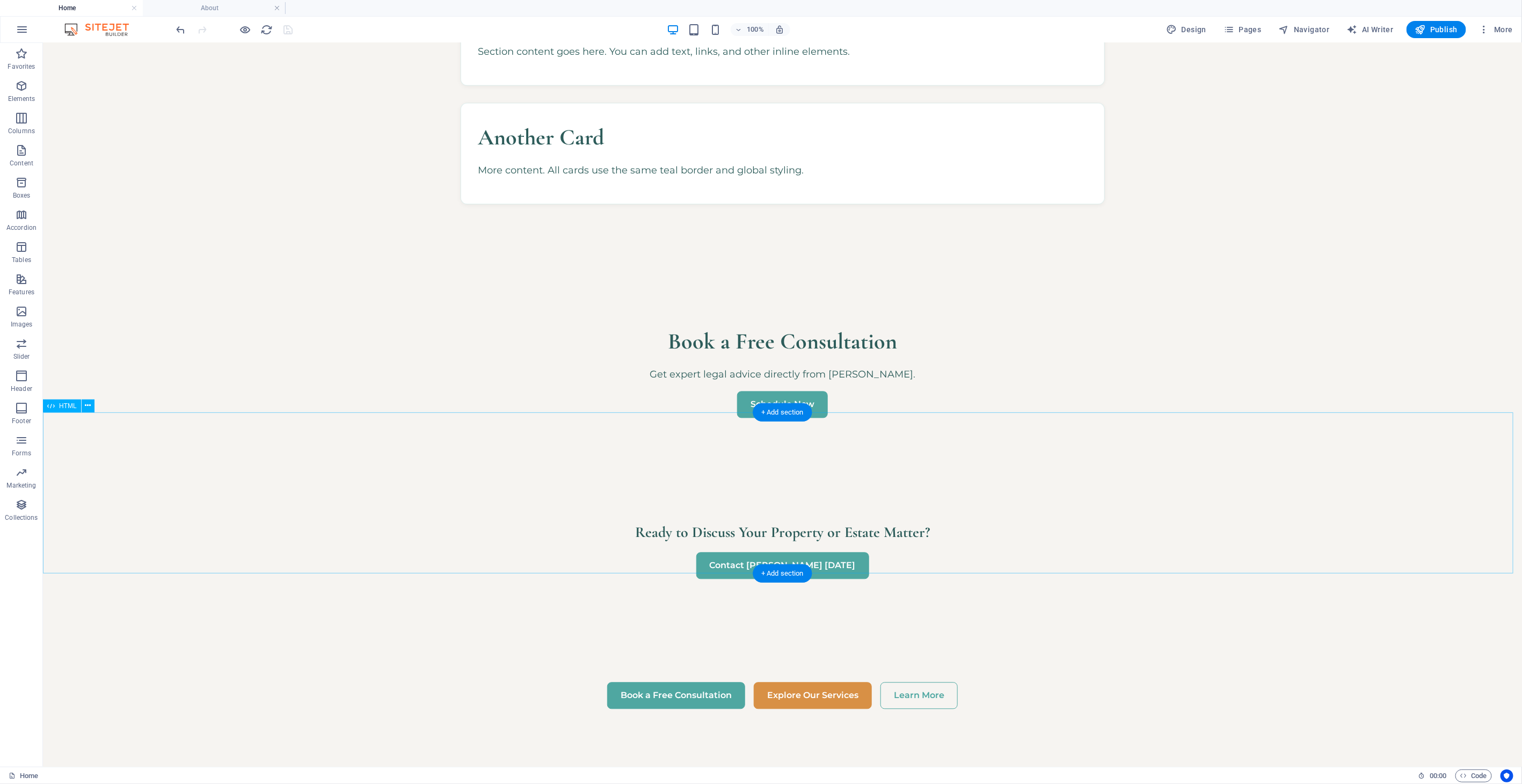
scroll to position [1335, 0]
click at [85, 209] on icon at bounding box center [88, 210] width 6 height 11
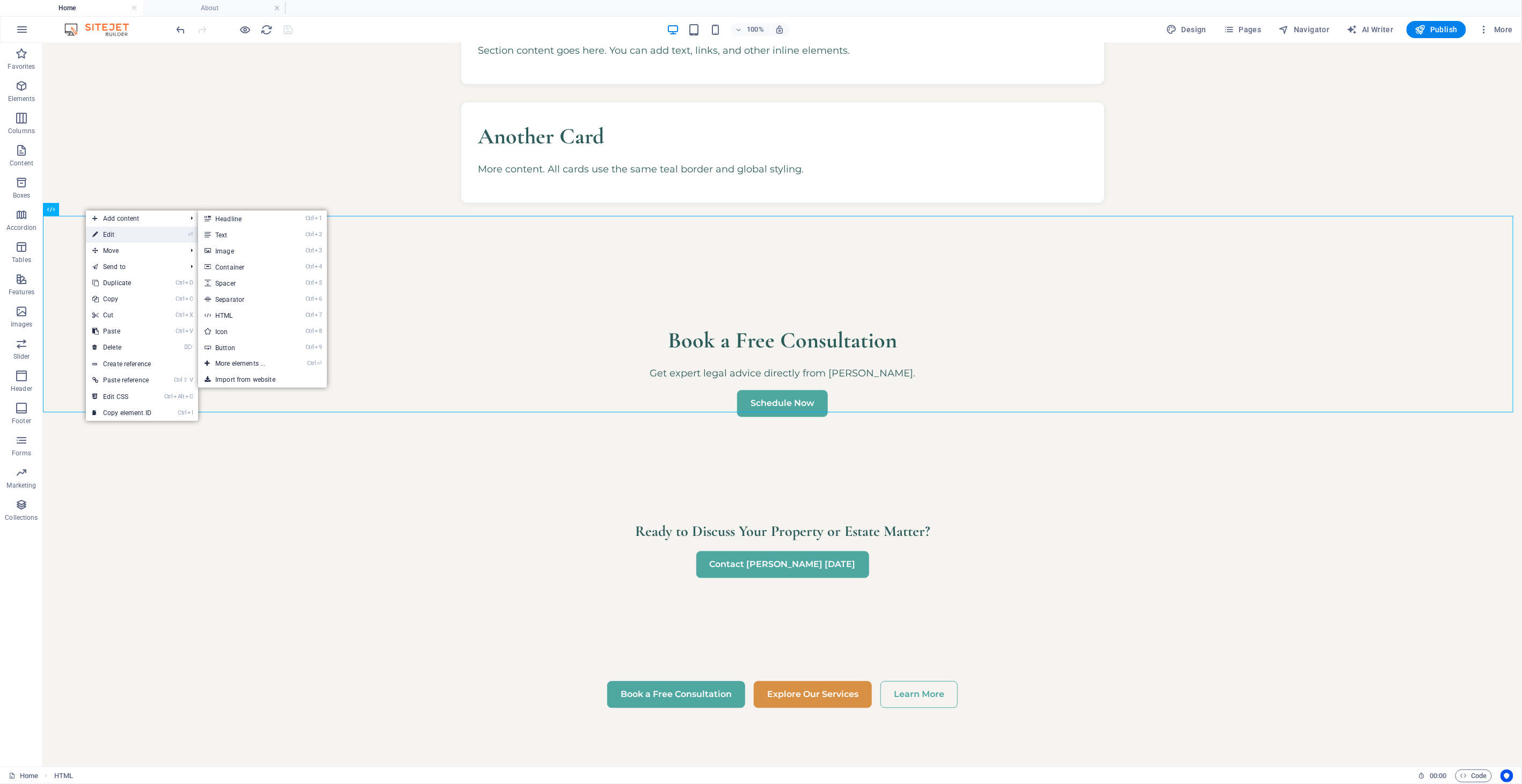
click at [118, 235] on link "⏎ Edit" at bounding box center [121, 235] width 72 height 16
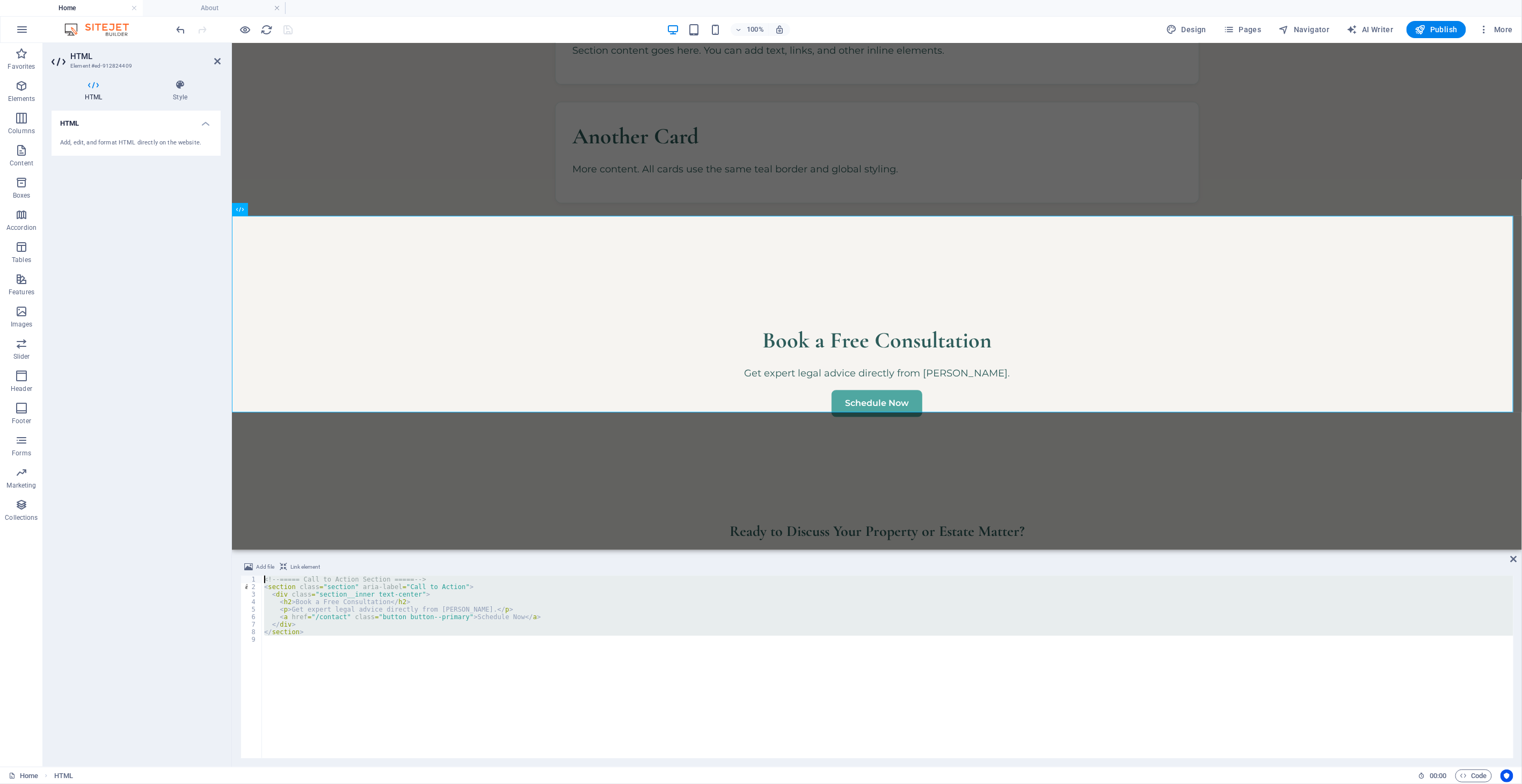
drag, startPoint x: 471, startPoint y: 627, endPoint x: 180, endPoint y: 461, distance: 335.0
click at [180, 461] on div "HTML Element #ed-912824409 HTML Style HTML Add, edit, and format HTML directly …" at bounding box center [783, 405] width 1479 height 724
type textarea "<!-- ===== Call to Action Section ===== --> <section class="section" aria-label…"
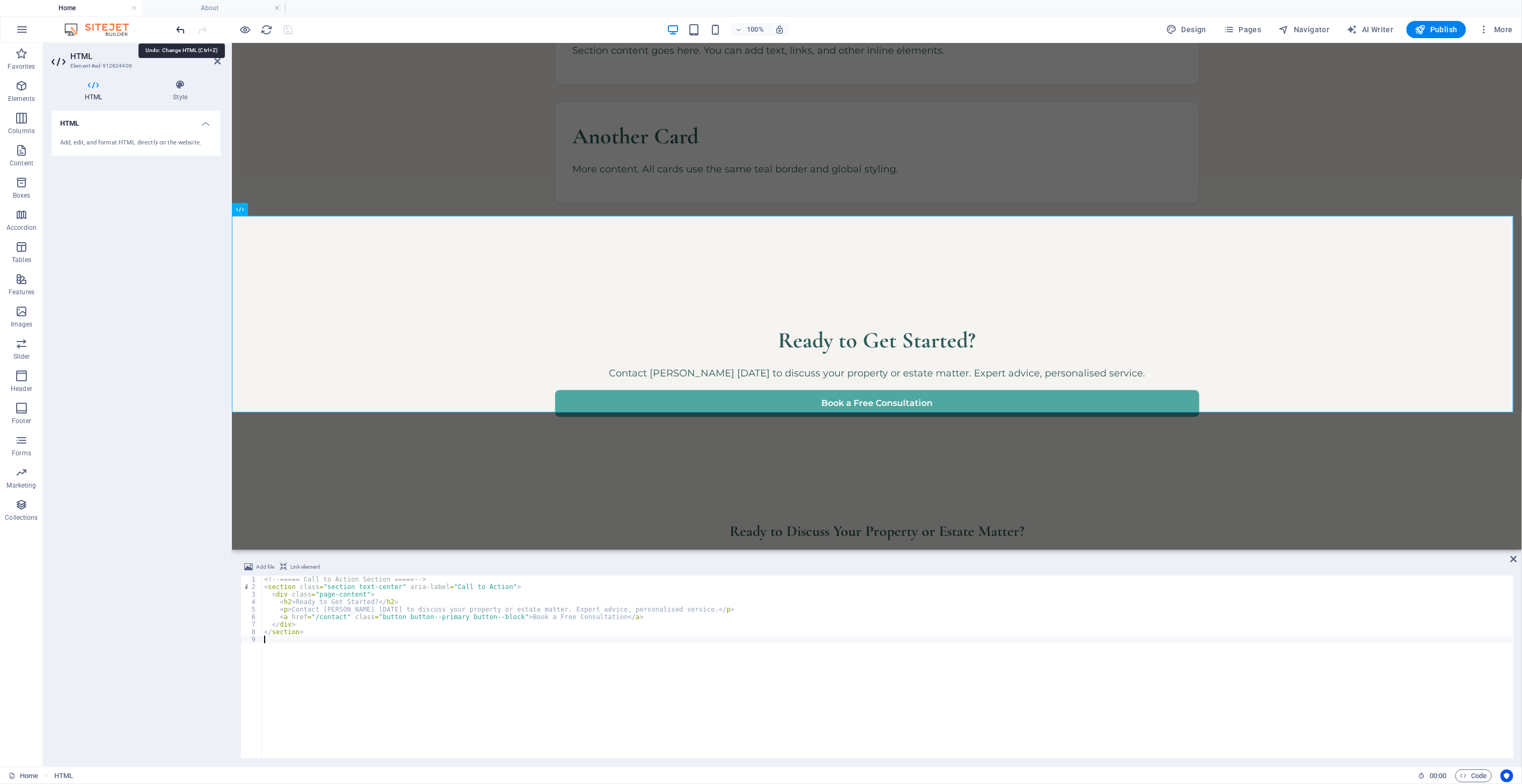
drag, startPoint x: 175, startPoint y: 30, endPoint x: 181, endPoint y: 30, distance: 6.0
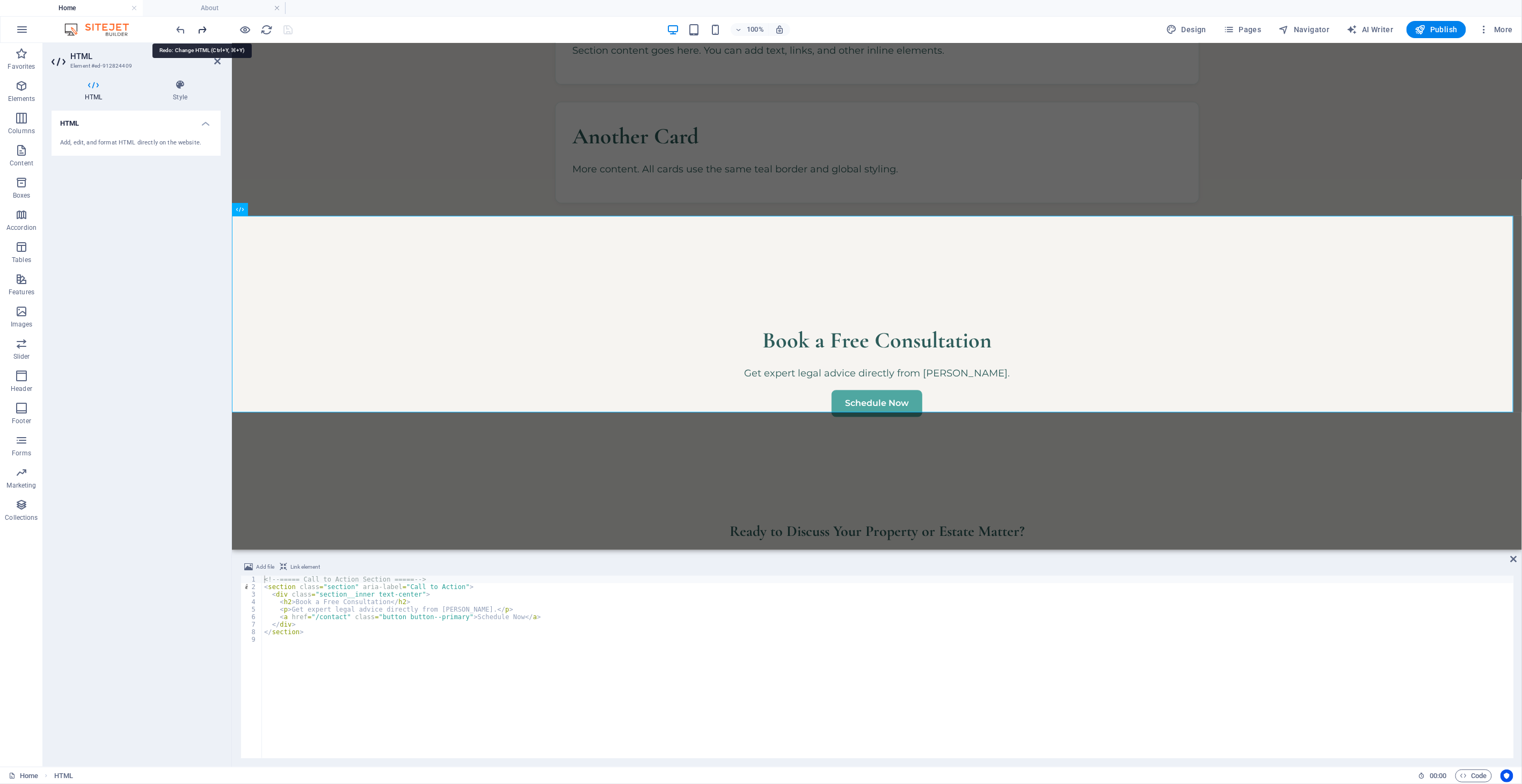
click at [202, 30] on icon "redo" at bounding box center [202, 29] width 12 height 12
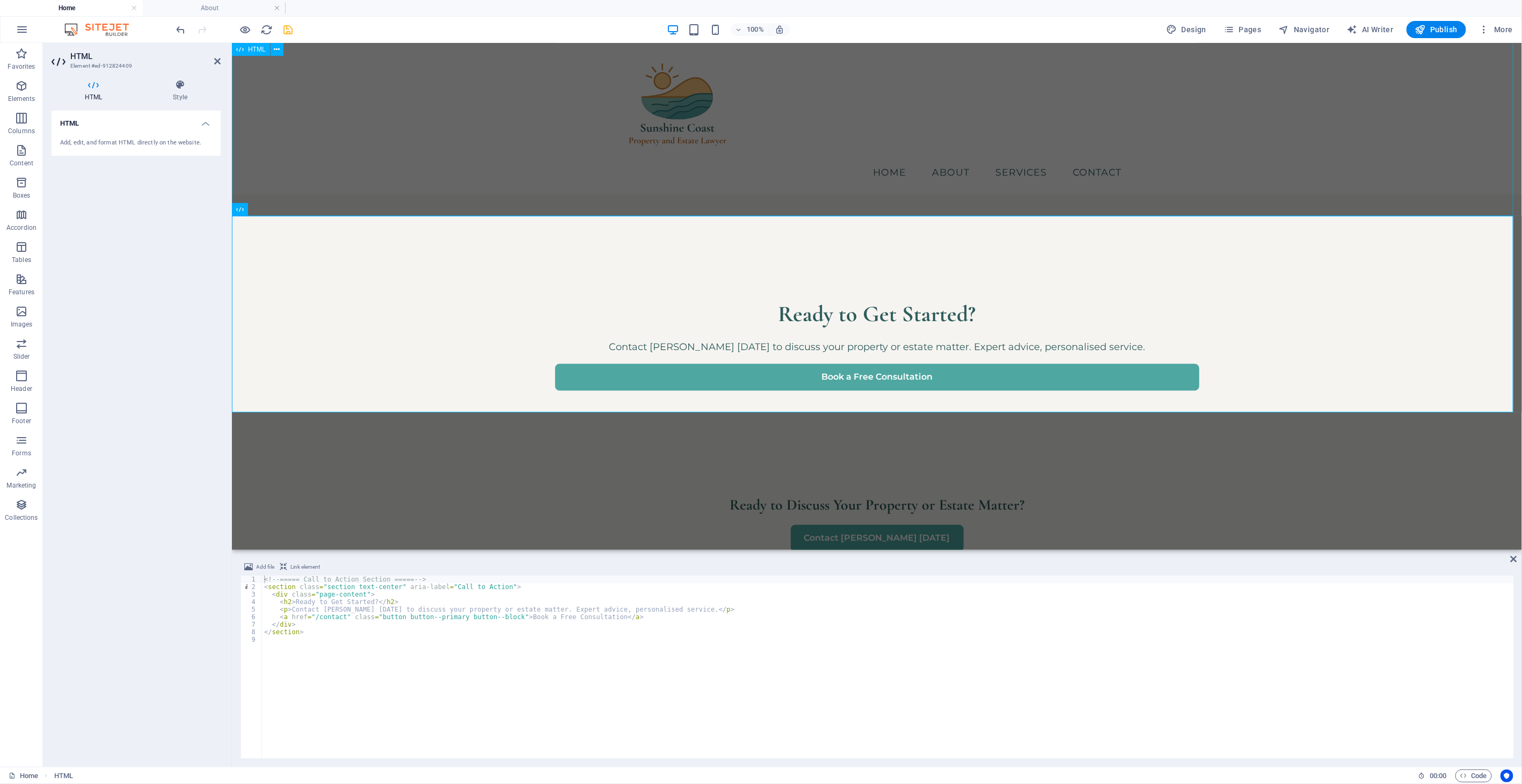
click at [527, 97] on div "Section Title Section content goes here. You can add text, links, and other inl…" at bounding box center [876, 74] width 1290 height 342
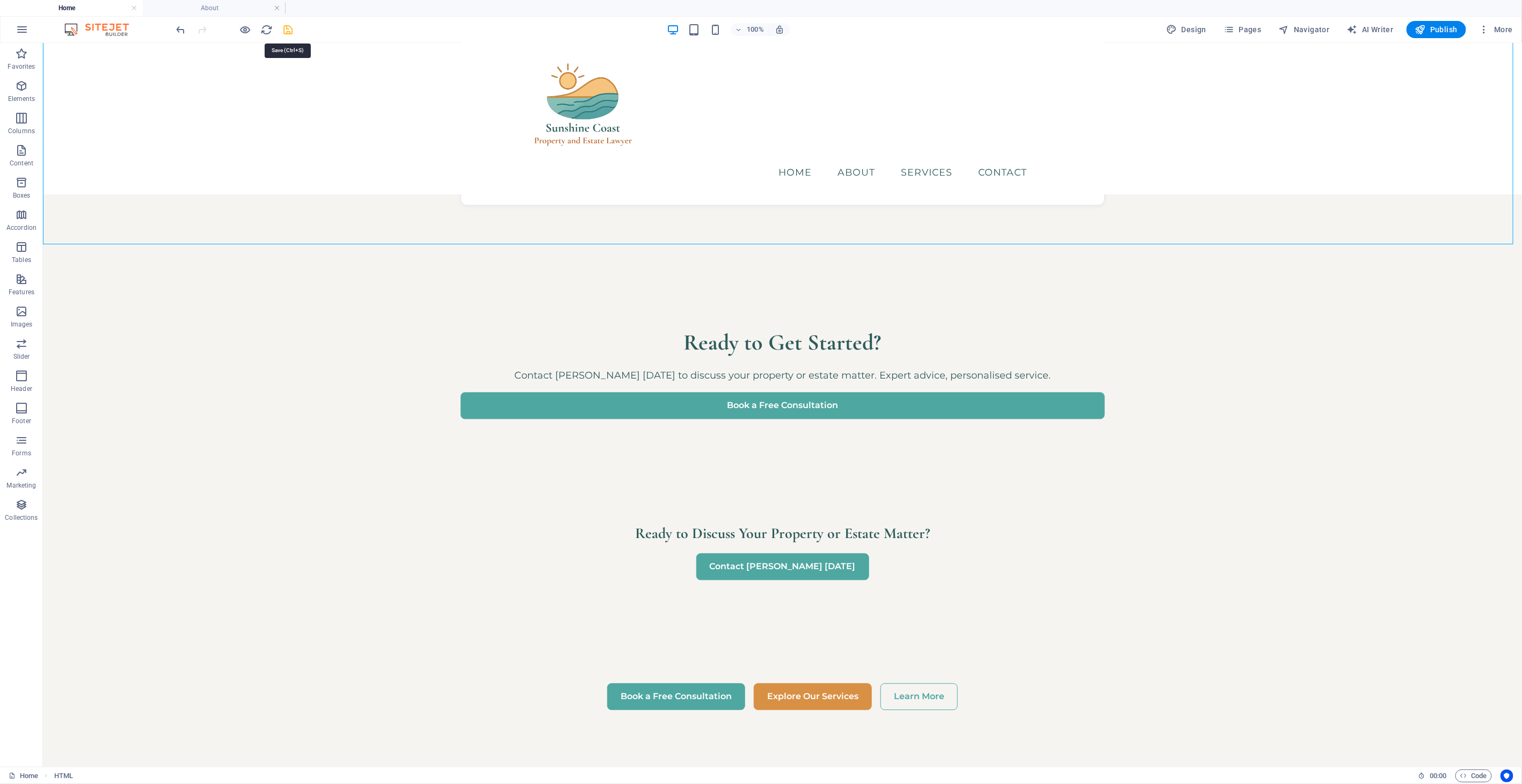
click at [282, 28] on icon "save" at bounding box center [288, 29] width 12 height 12
click at [88, 434] on icon at bounding box center [88, 435] width 6 height 11
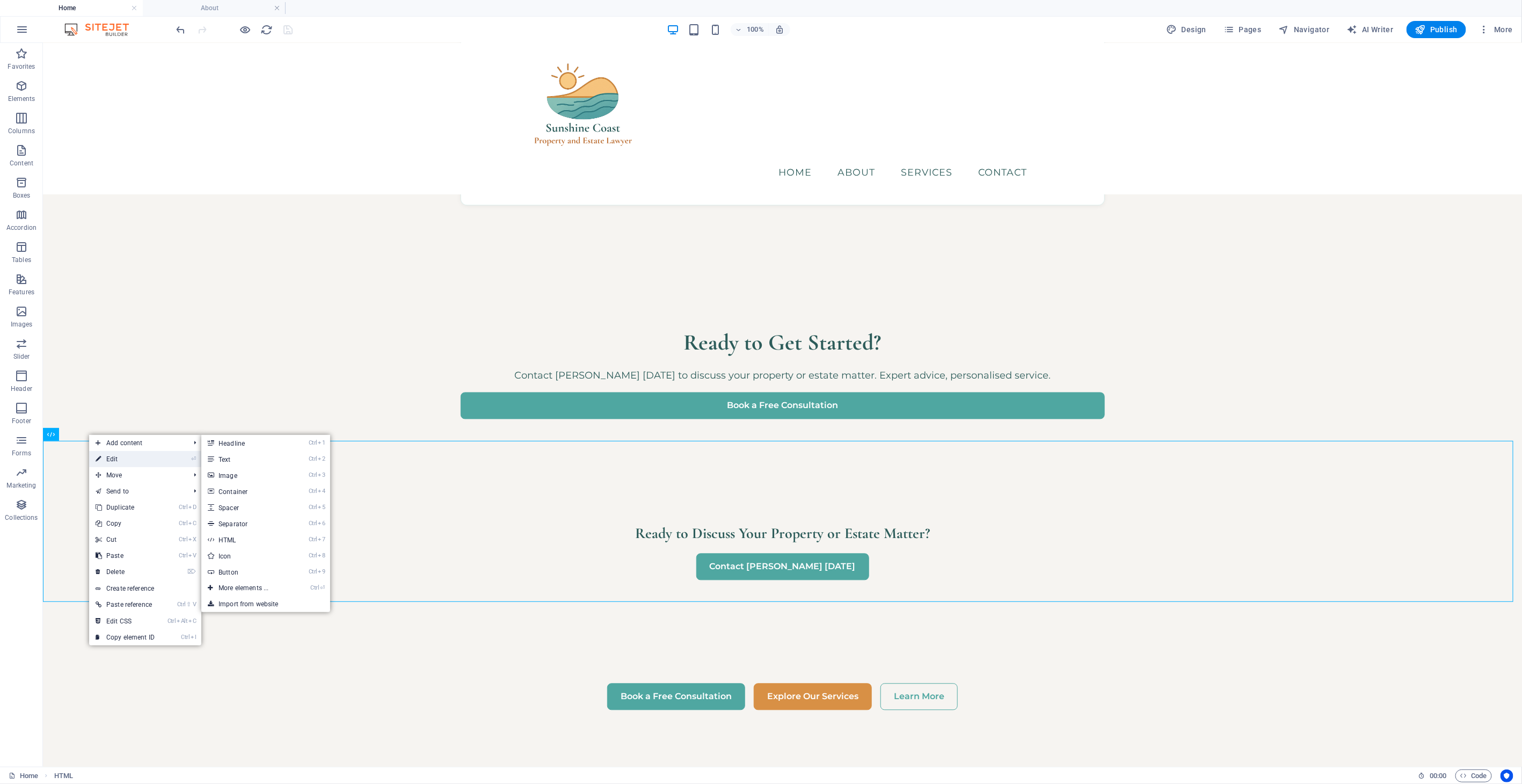
click at [135, 457] on link "⏎ Edit" at bounding box center [125, 459] width 72 height 16
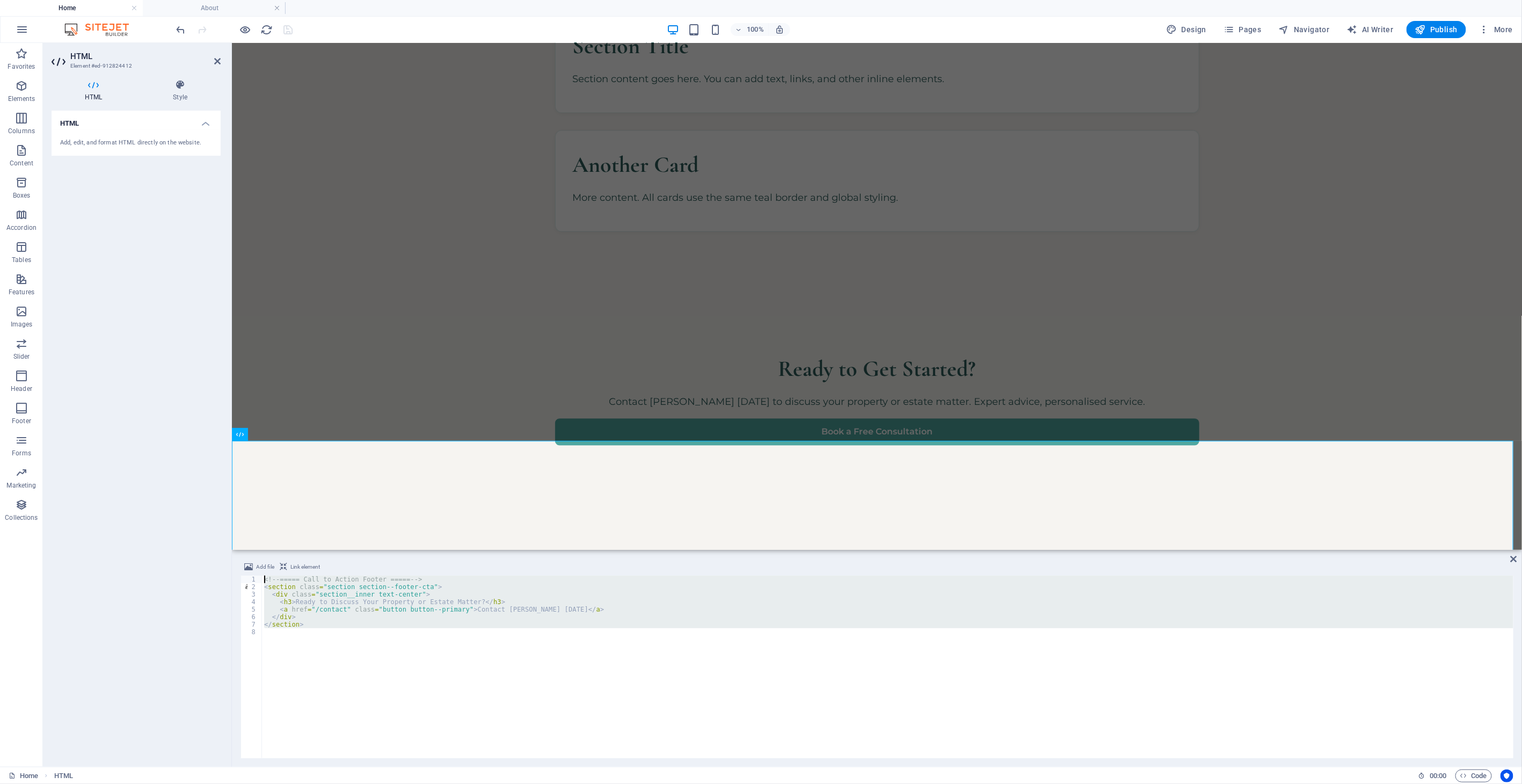
drag, startPoint x: 500, startPoint y: 649, endPoint x: 191, endPoint y: 516, distance: 336.4
click at [191, 516] on div "HTML Element #ed-912824412 HTML Style HTML Add, edit, and format HTML directly …" at bounding box center [783, 405] width 1479 height 724
type textarea "<!-- ===== Call to Action Footer ===== --> <section class="section section--foo…"
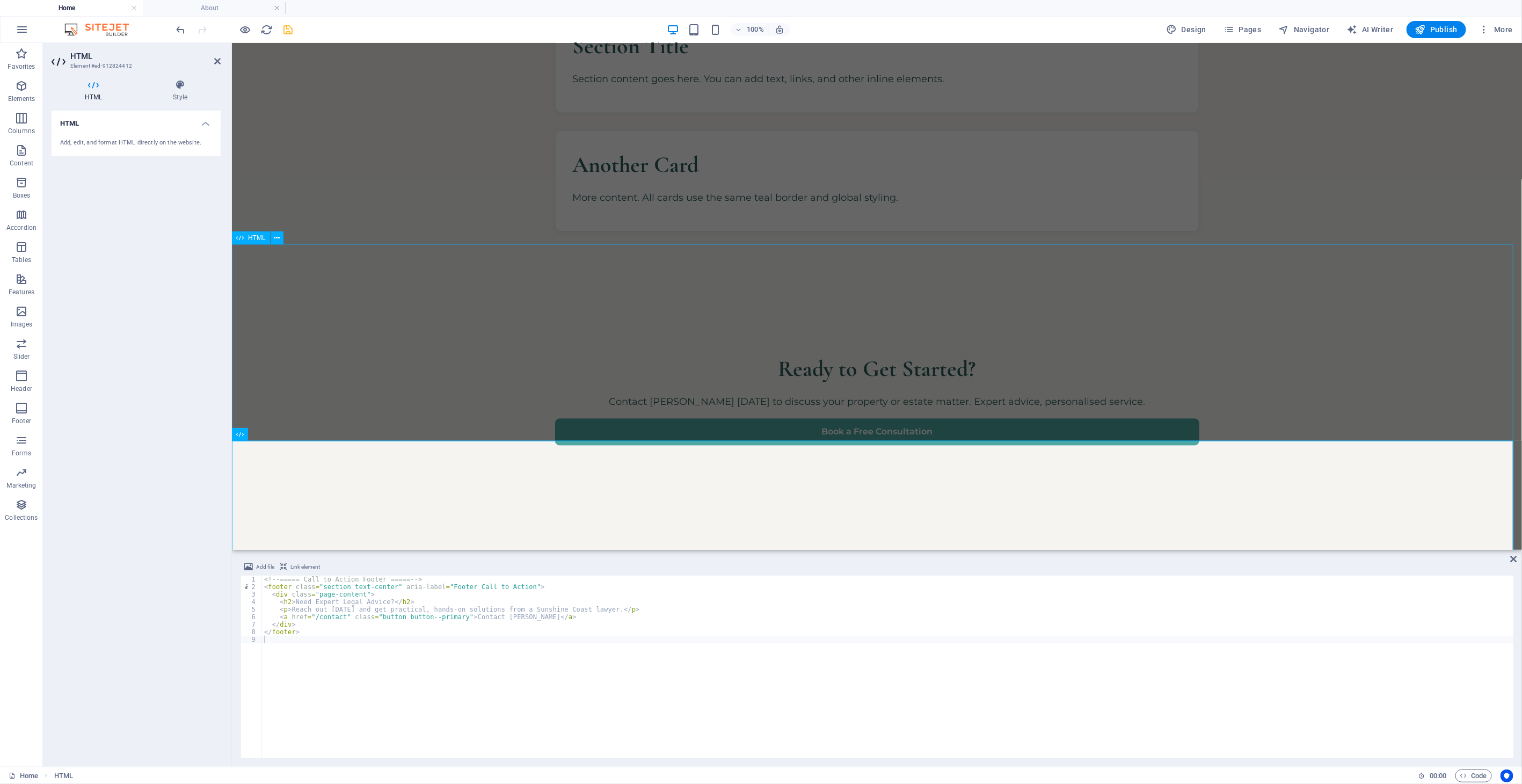
click at [388, 300] on div "Ready to Get Started? Contact [PERSON_NAME] [DATE] to discuss your property or …" at bounding box center [876, 398] width 1290 height 196
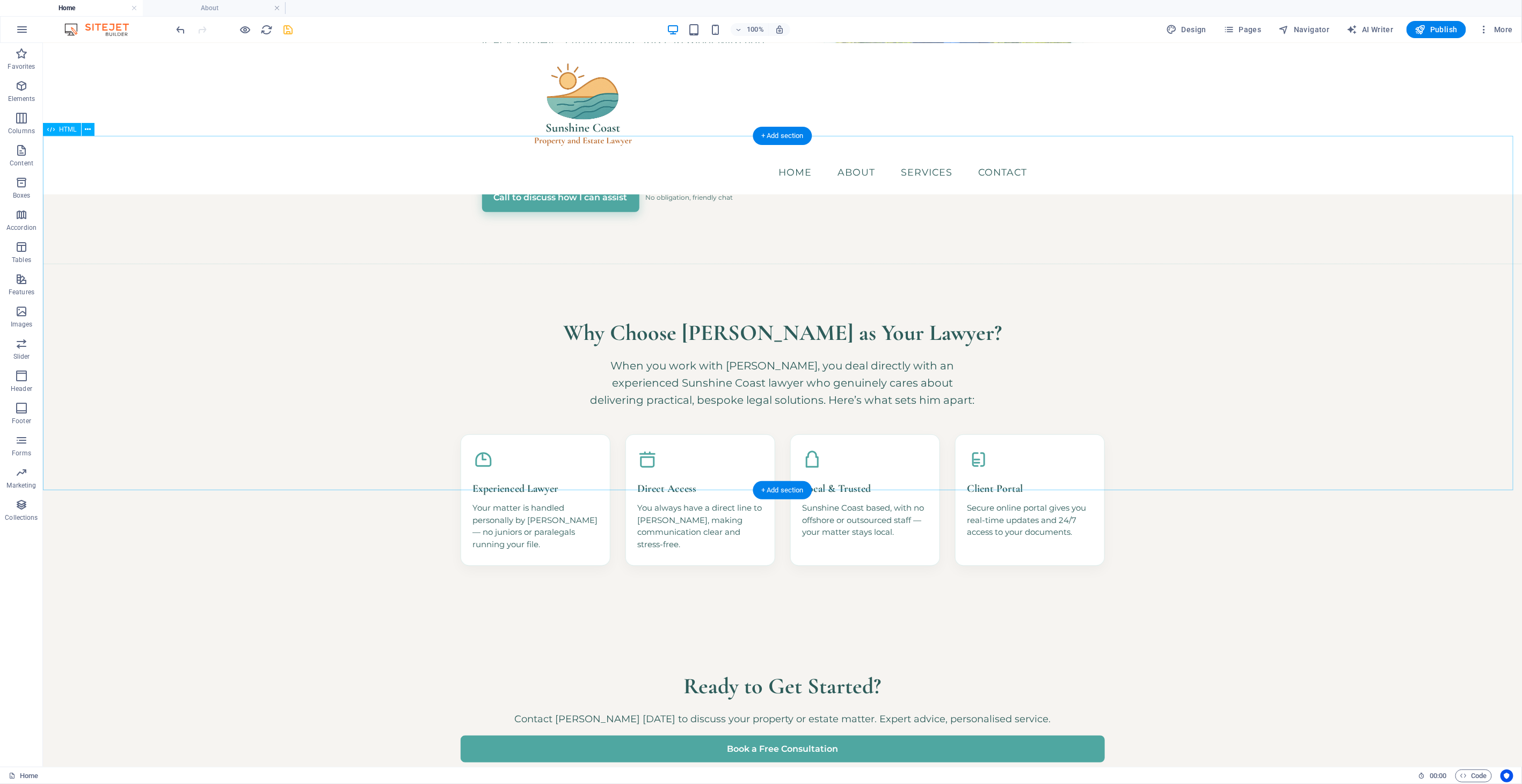
scroll to position [412, 0]
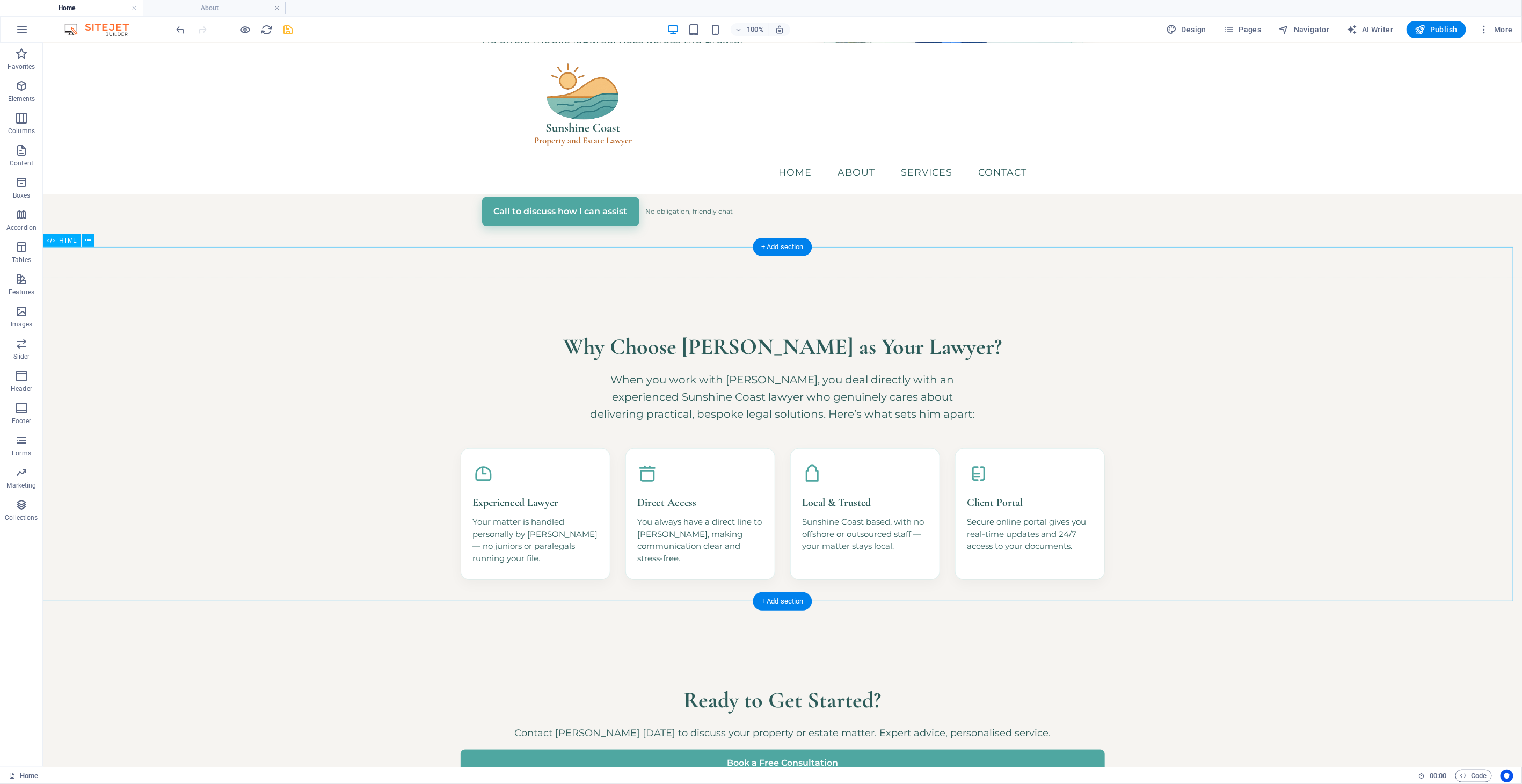
click at [386, 337] on div "Why Choose [PERSON_NAME] as Your Lawyer? When you work with [PERSON_NAME], you …" at bounding box center [782, 454] width 1479 height 354
click at [85, 238] on icon at bounding box center [88, 241] width 6 height 11
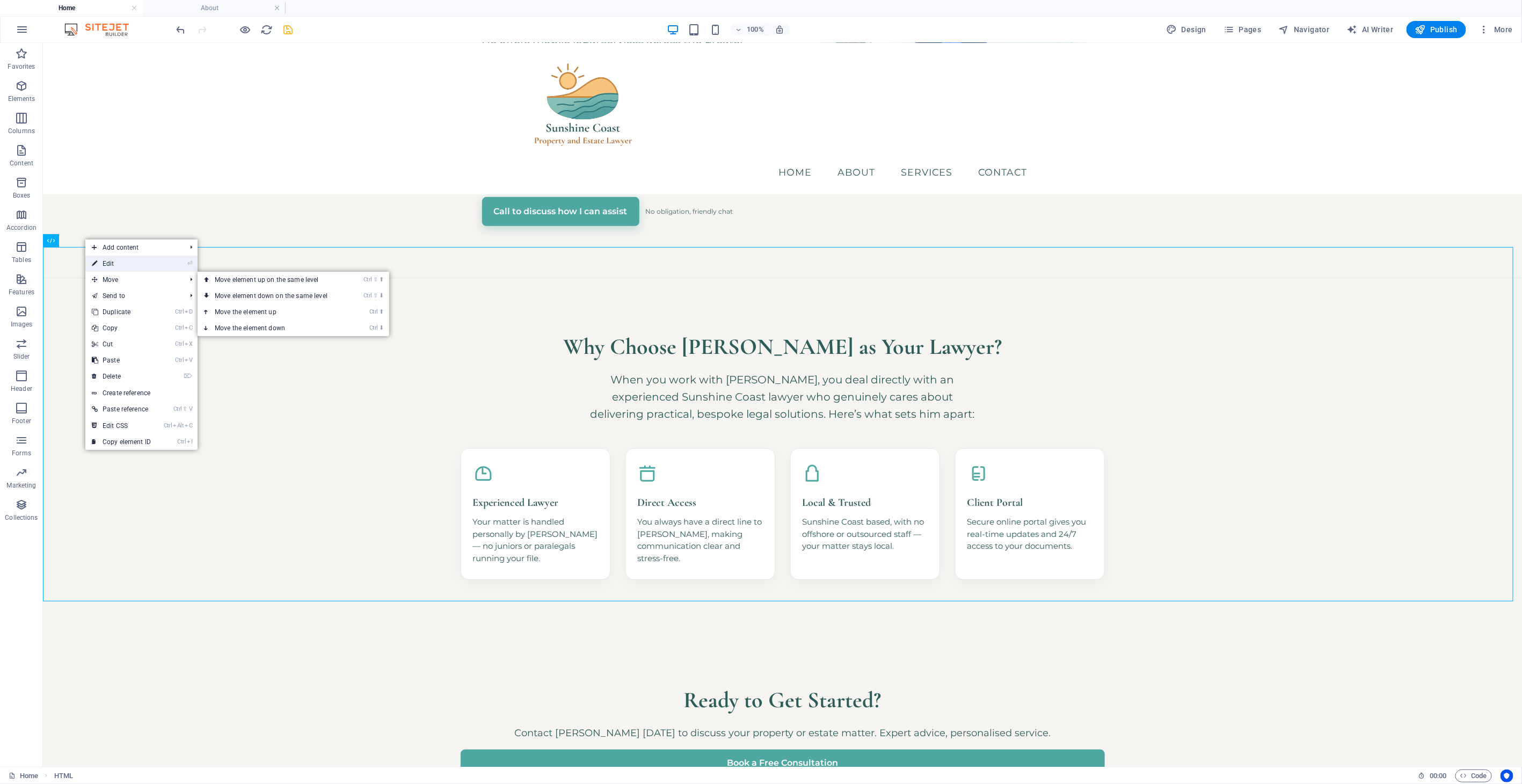
click at [128, 267] on link "⏎ Edit" at bounding box center [121, 263] width 72 height 16
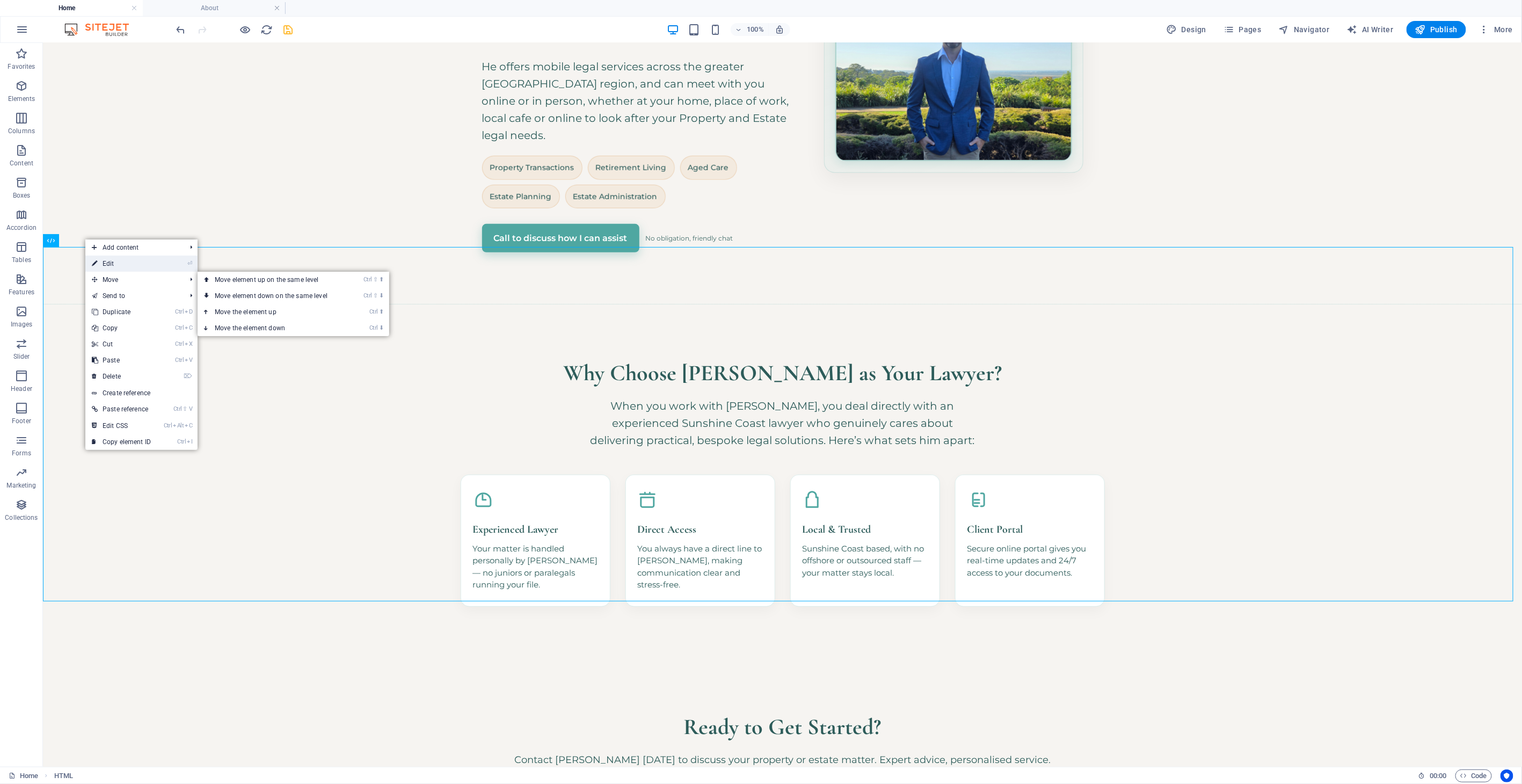
scroll to position [721, 0]
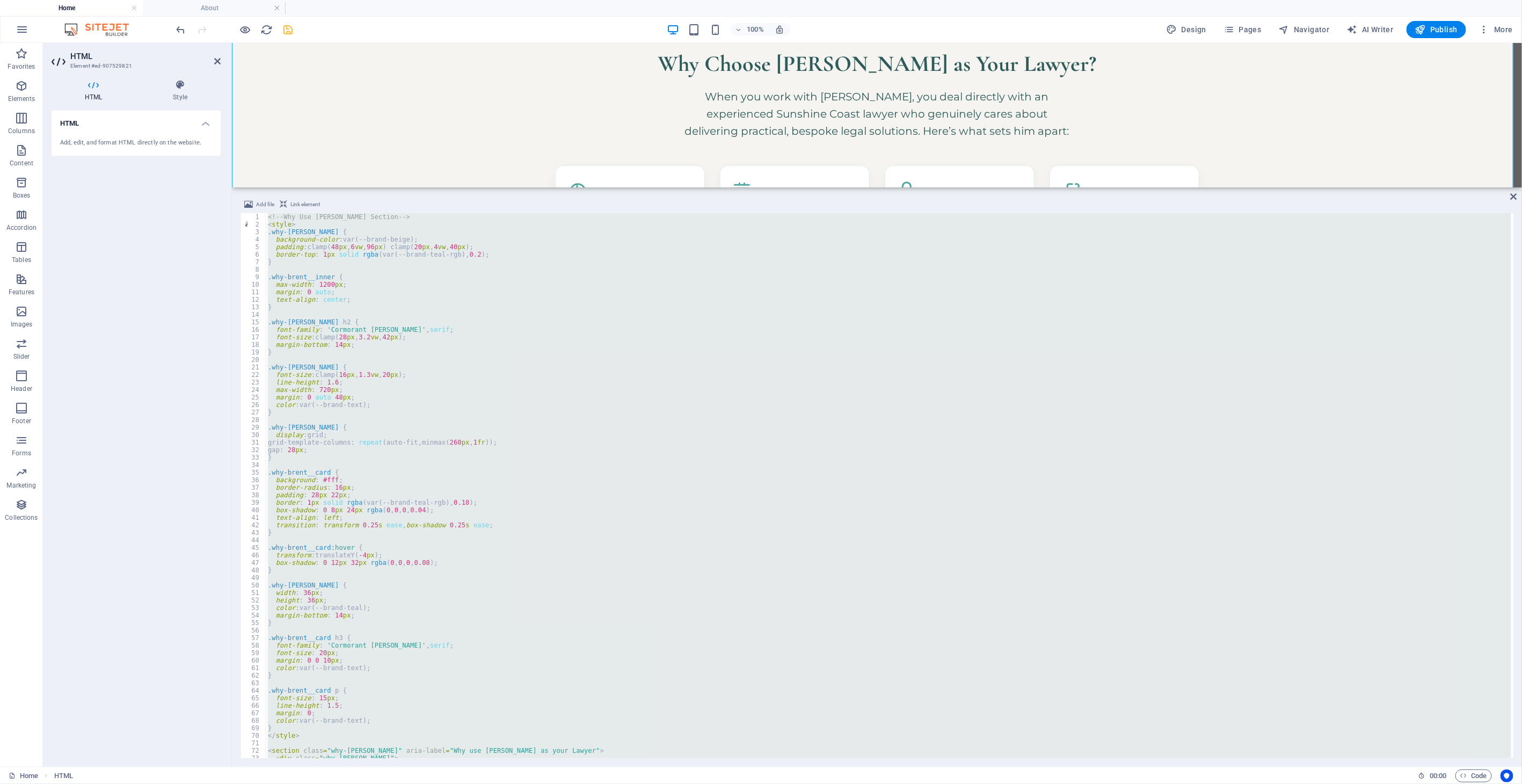
click at [453, 364] on div "<!-- Why Use [PERSON_NAME] Section --> < style > .why-[PERSON_NAME] { backgroun…" at bounding box center [888, 486] width 1246 height 545
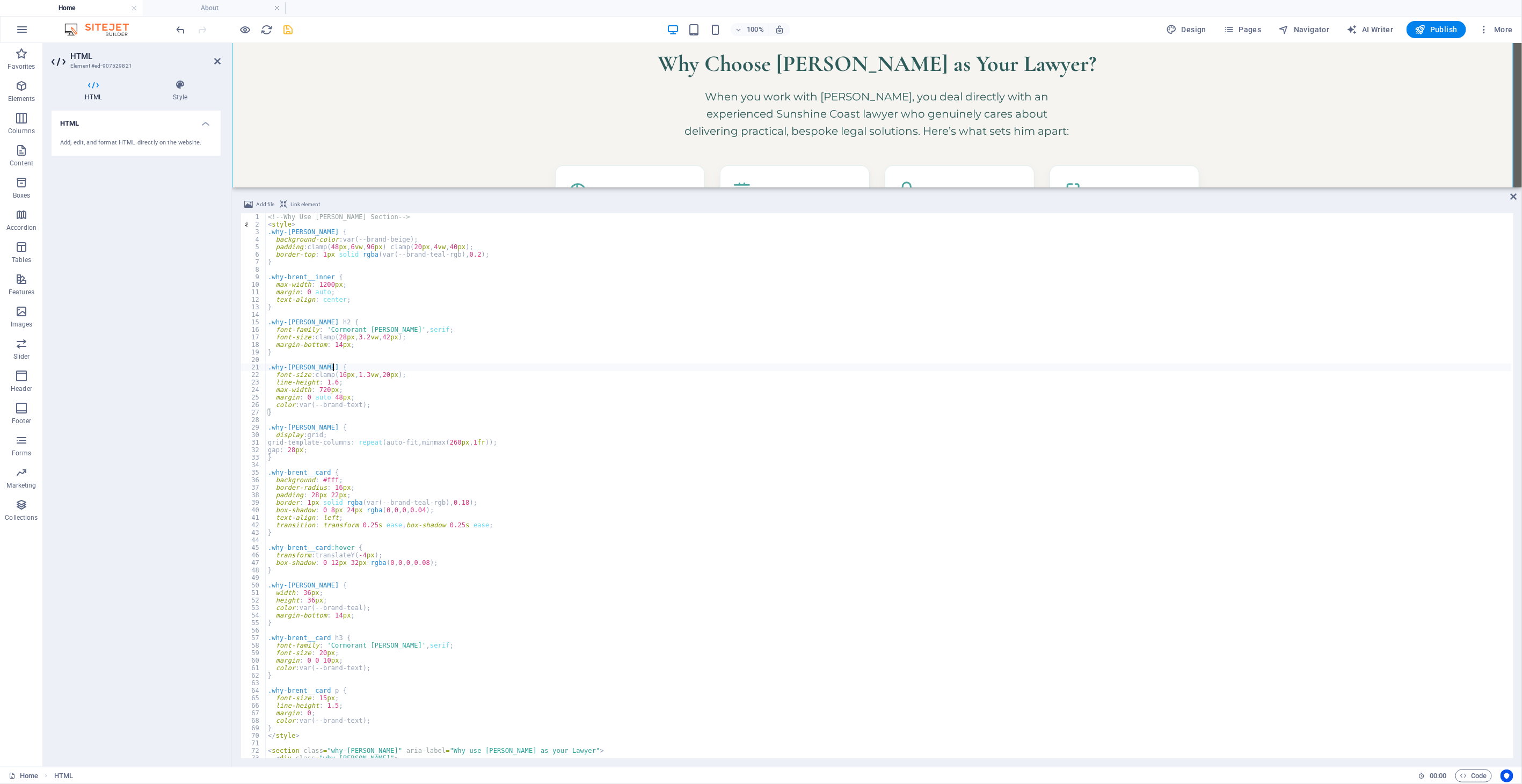
type textarea "</section>"
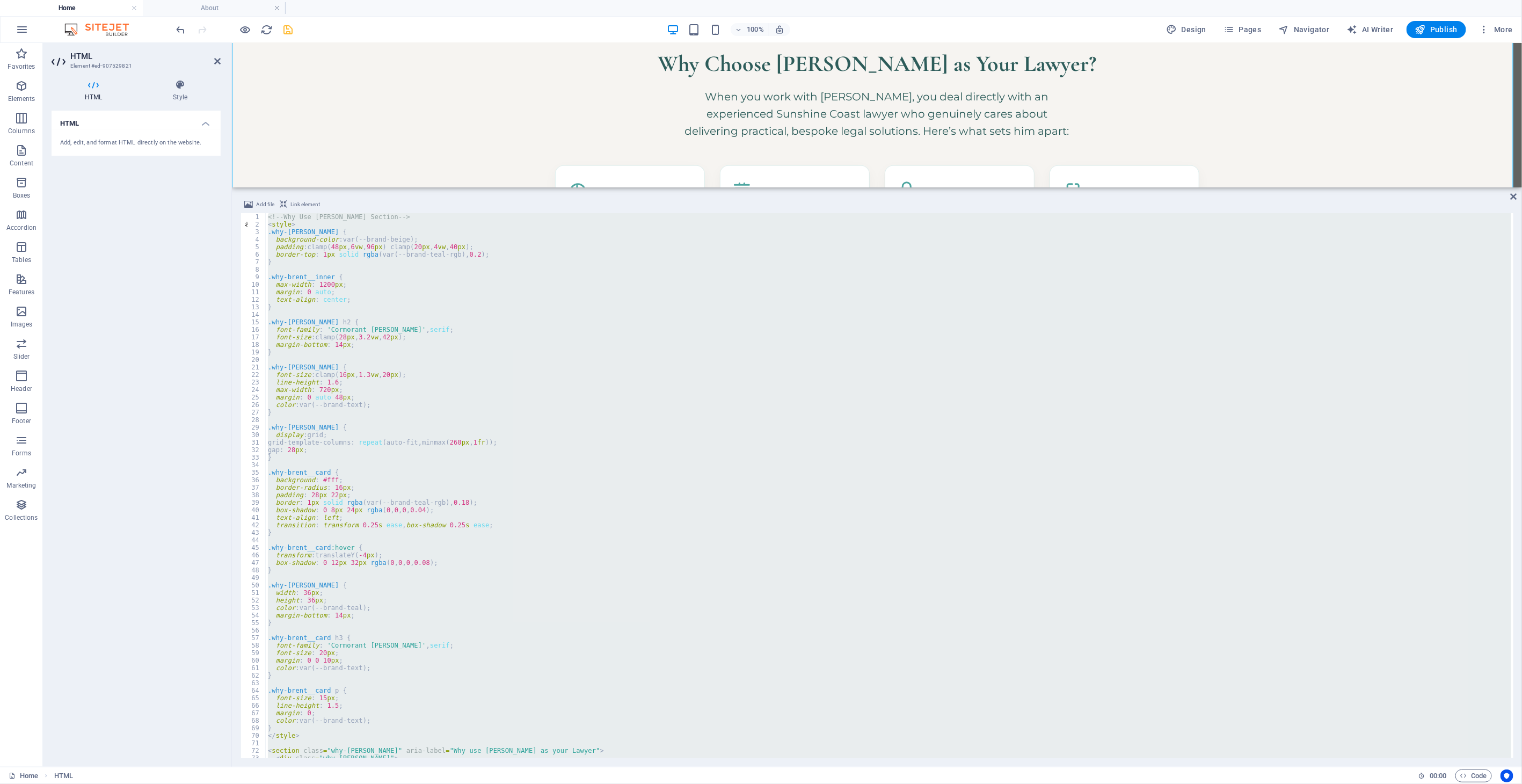
paste textarea
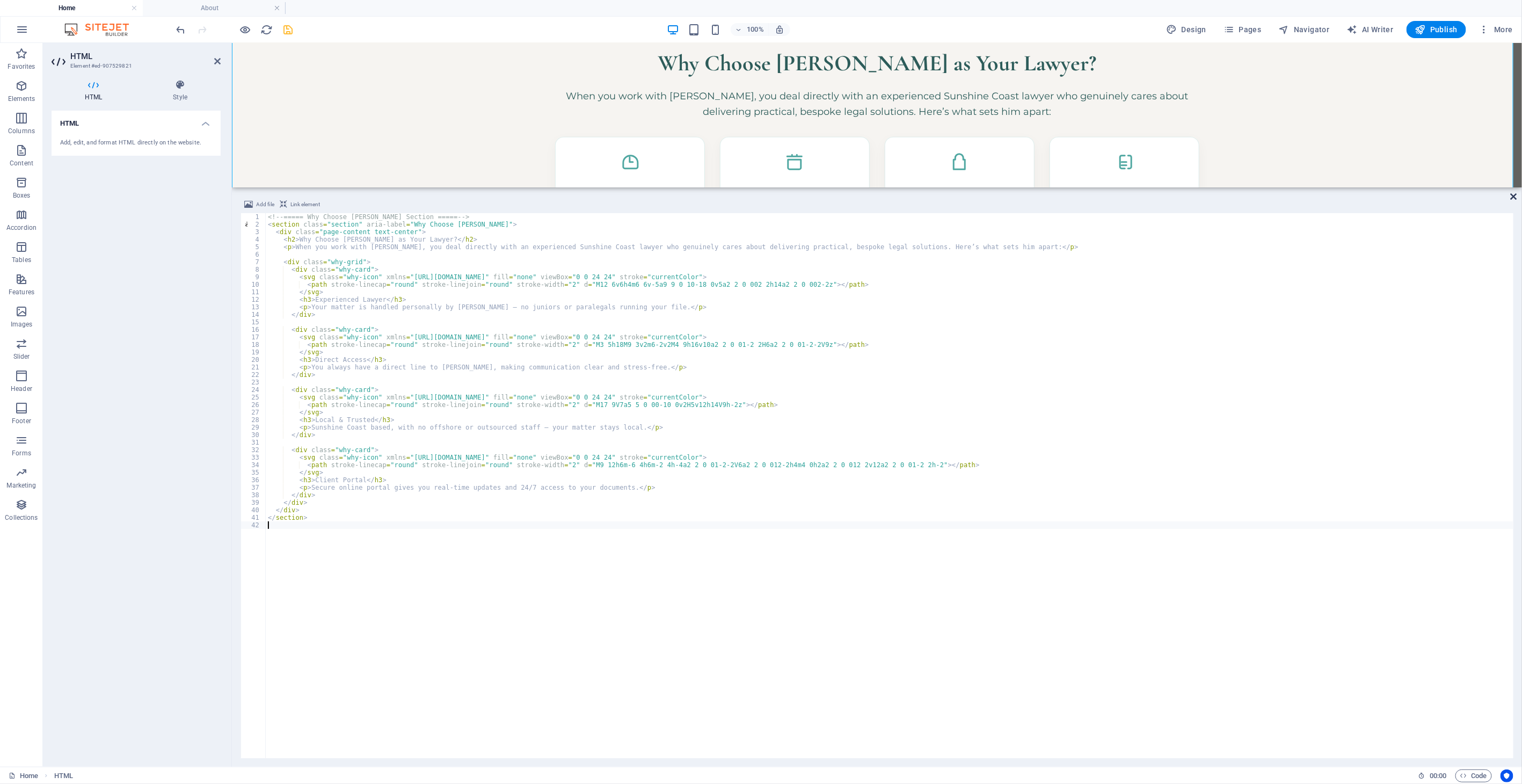
click at [1370, 198] on icon at bounding box center [1513, 196] width 6 height 9
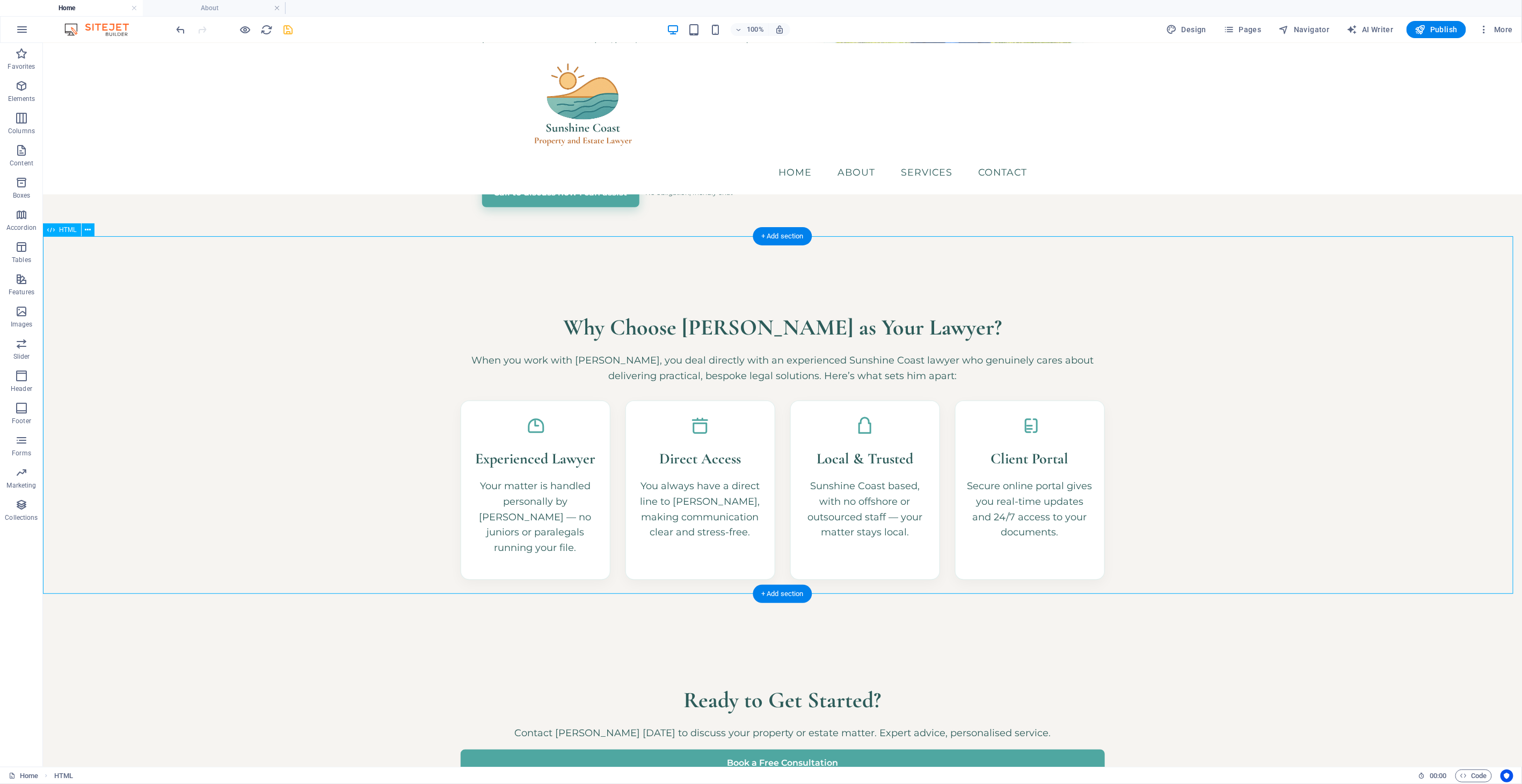
scroll to position [422, 0]
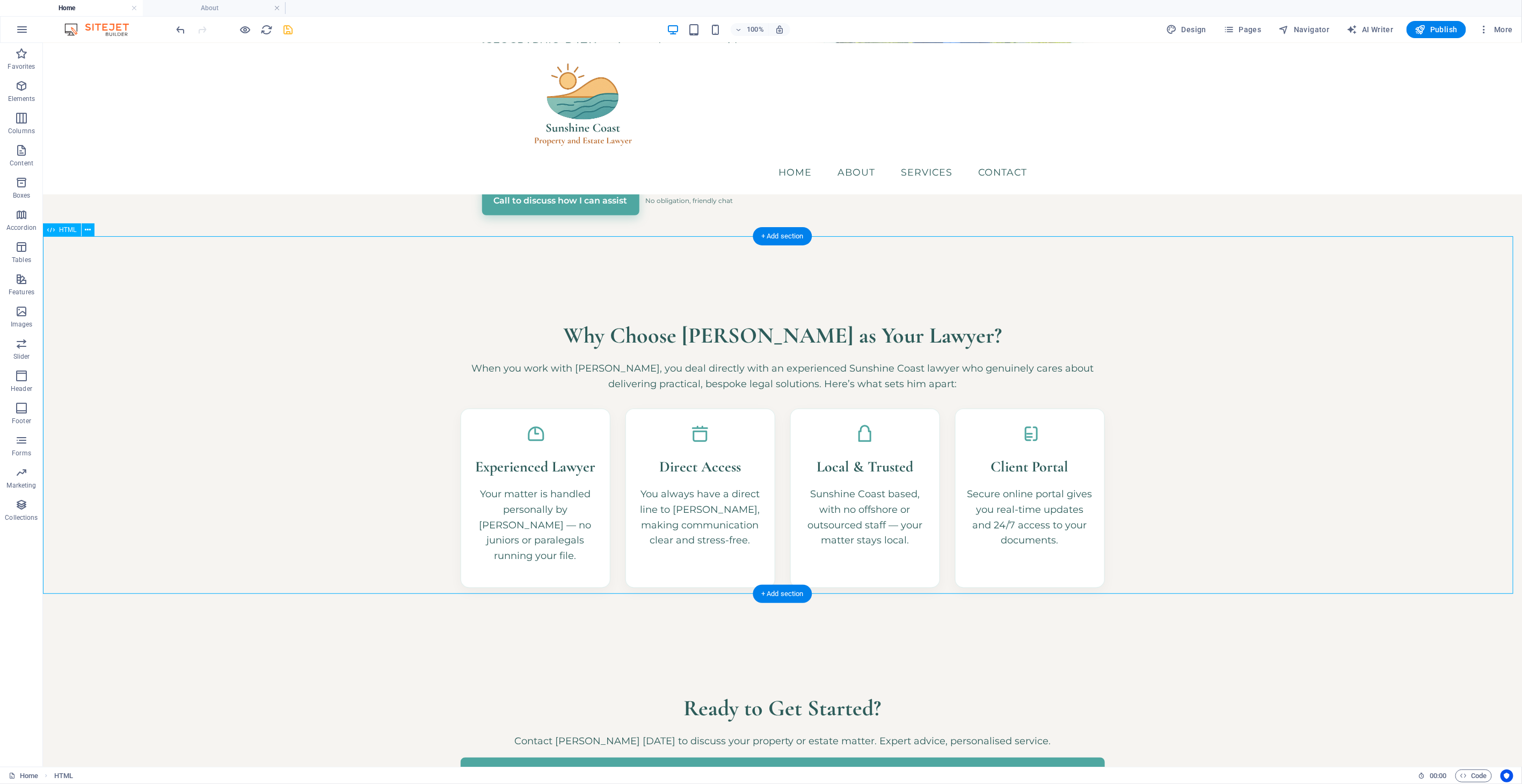
click at [401, 337] on div "Why Choose [PERSON_NAME] as Your Lawyer? When you work with [PERSON_NAME], you …" at bounding box center [782, 452] width 1479 height 372
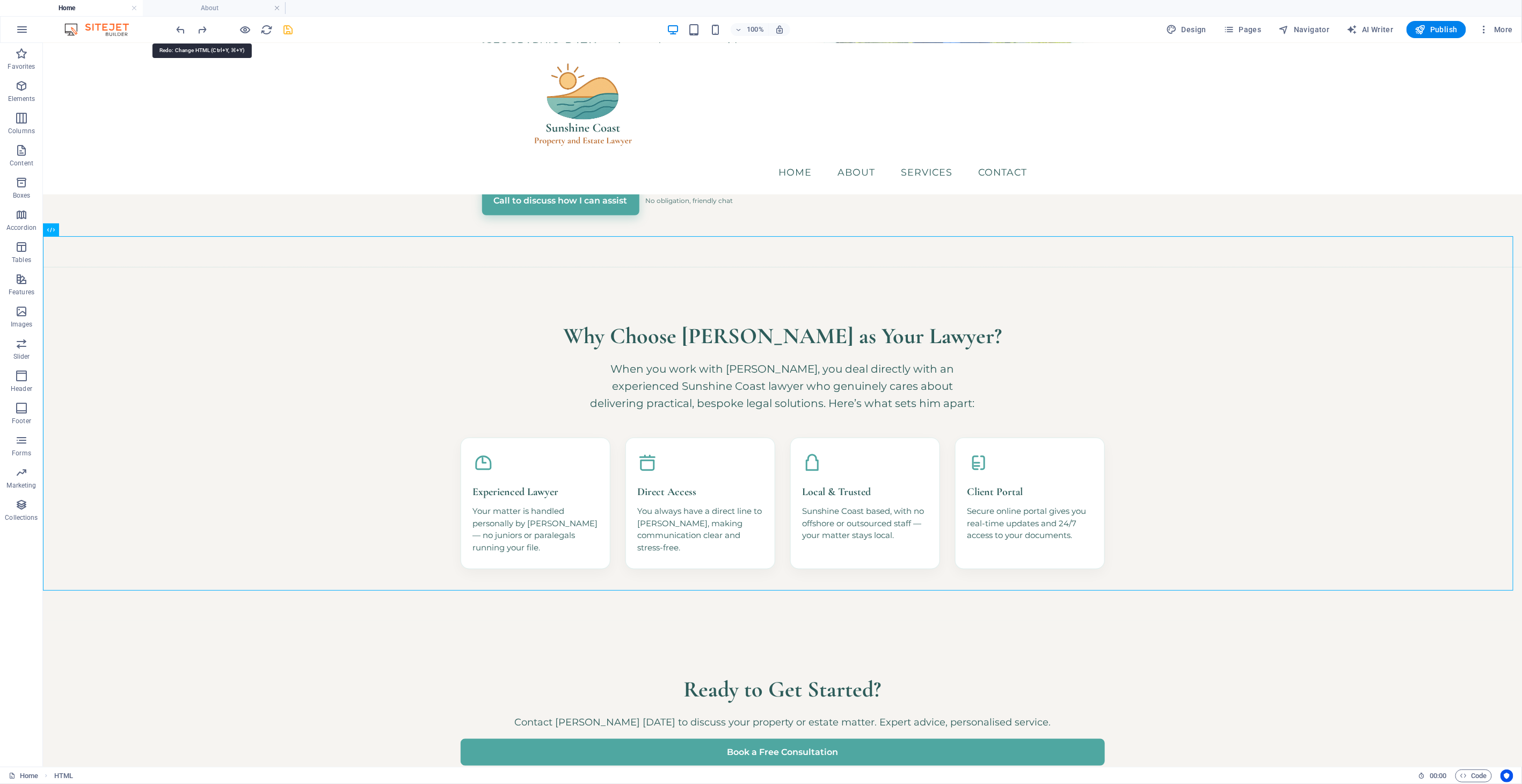
click at [202, 28] on icon "redo" at bounding box center [202, 29] width 12 height 12
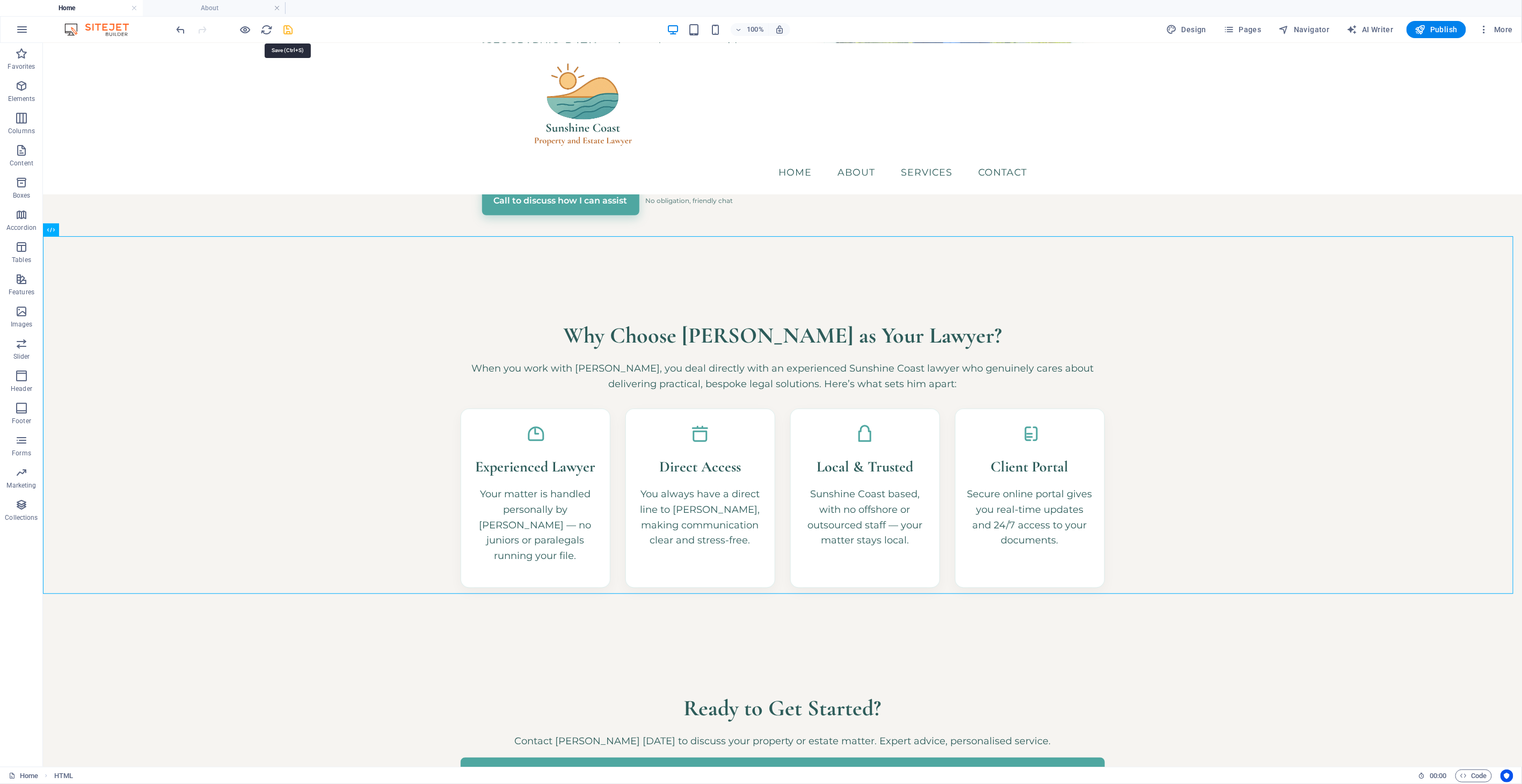
click at [289, 27] on icon "save" at bounding box center [288, 29] width 12 height 12
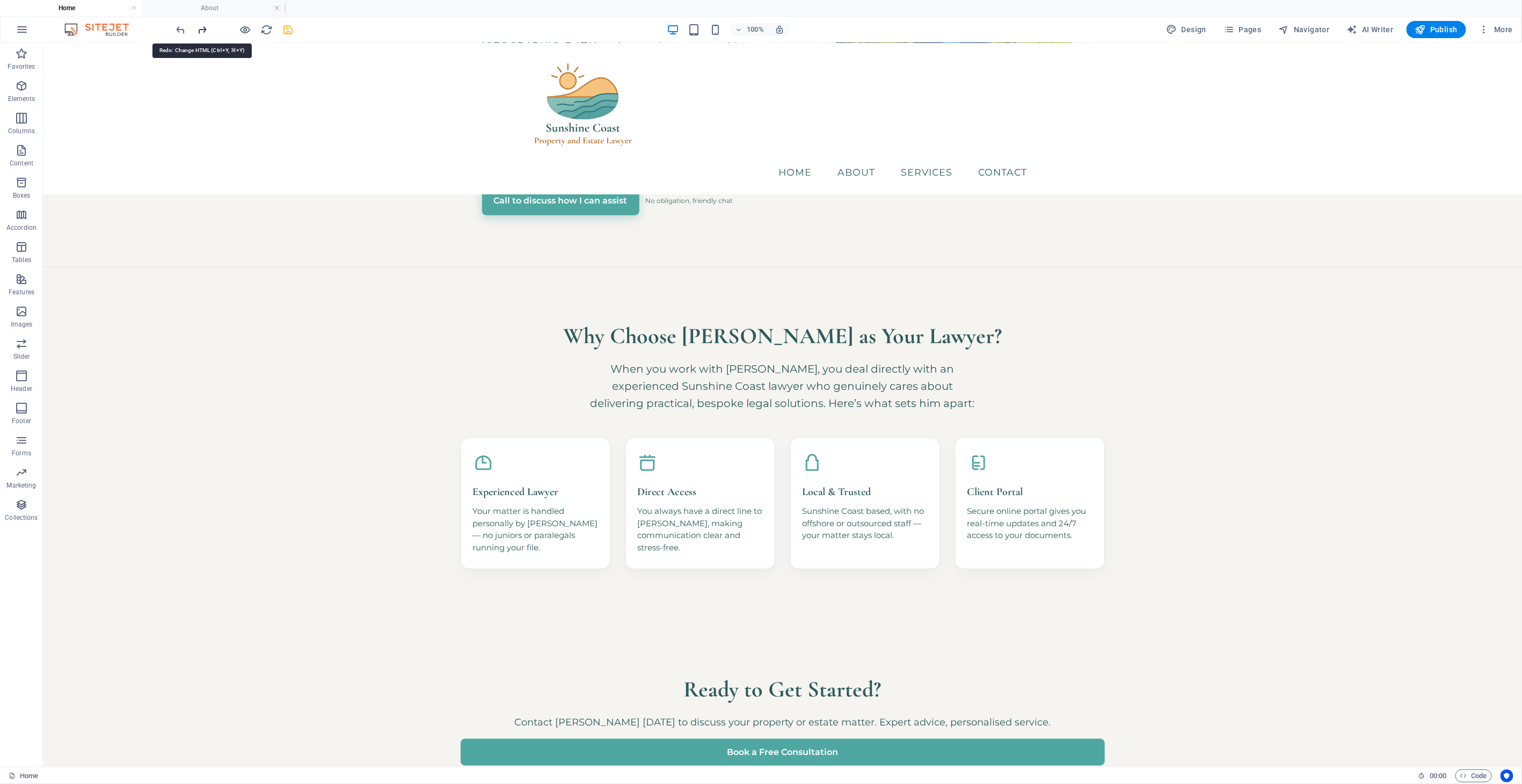
click at [205, 28] on icon "redo" at bounding box center [202, 29] width 12 height 12
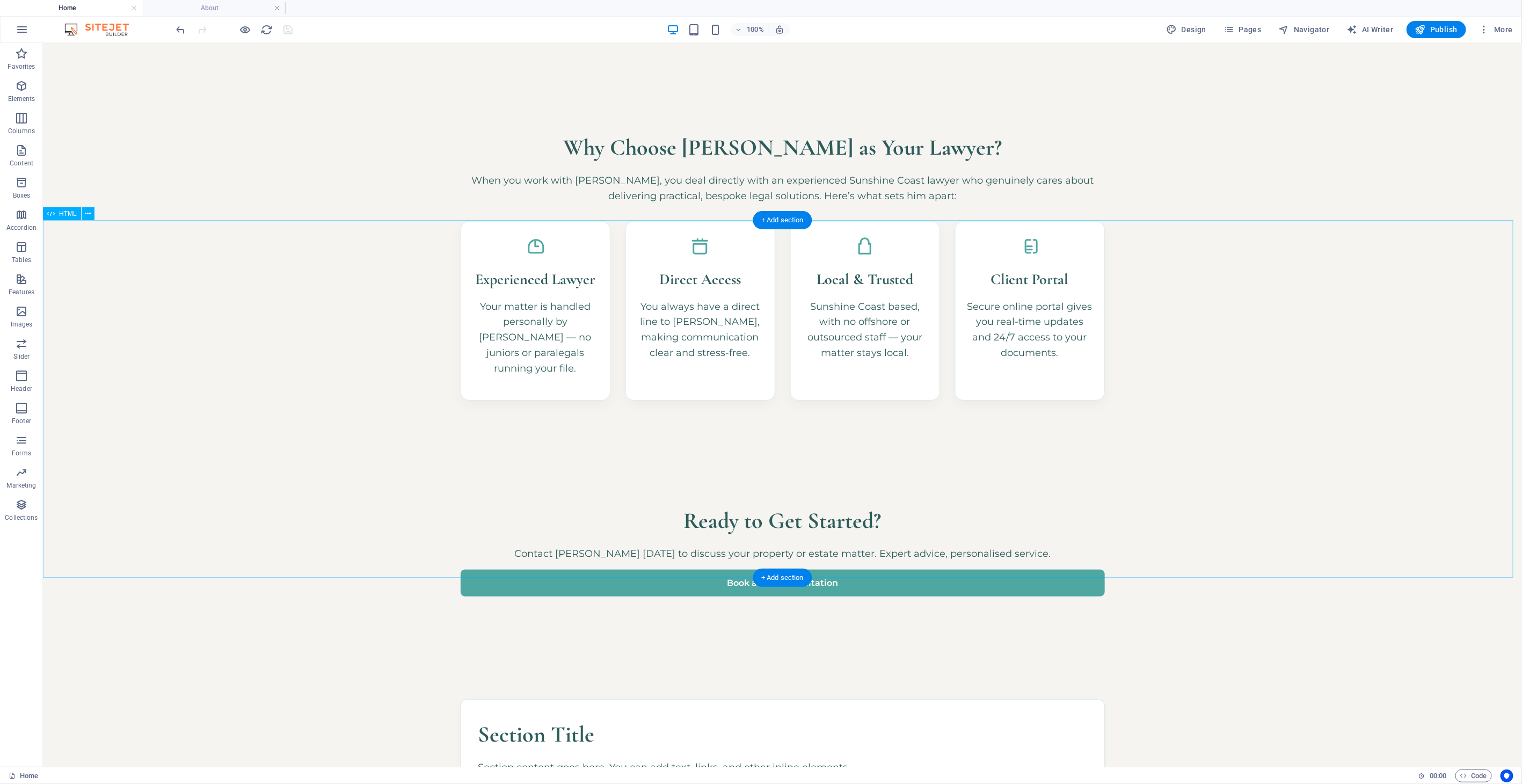
scroll to position [721, 0]
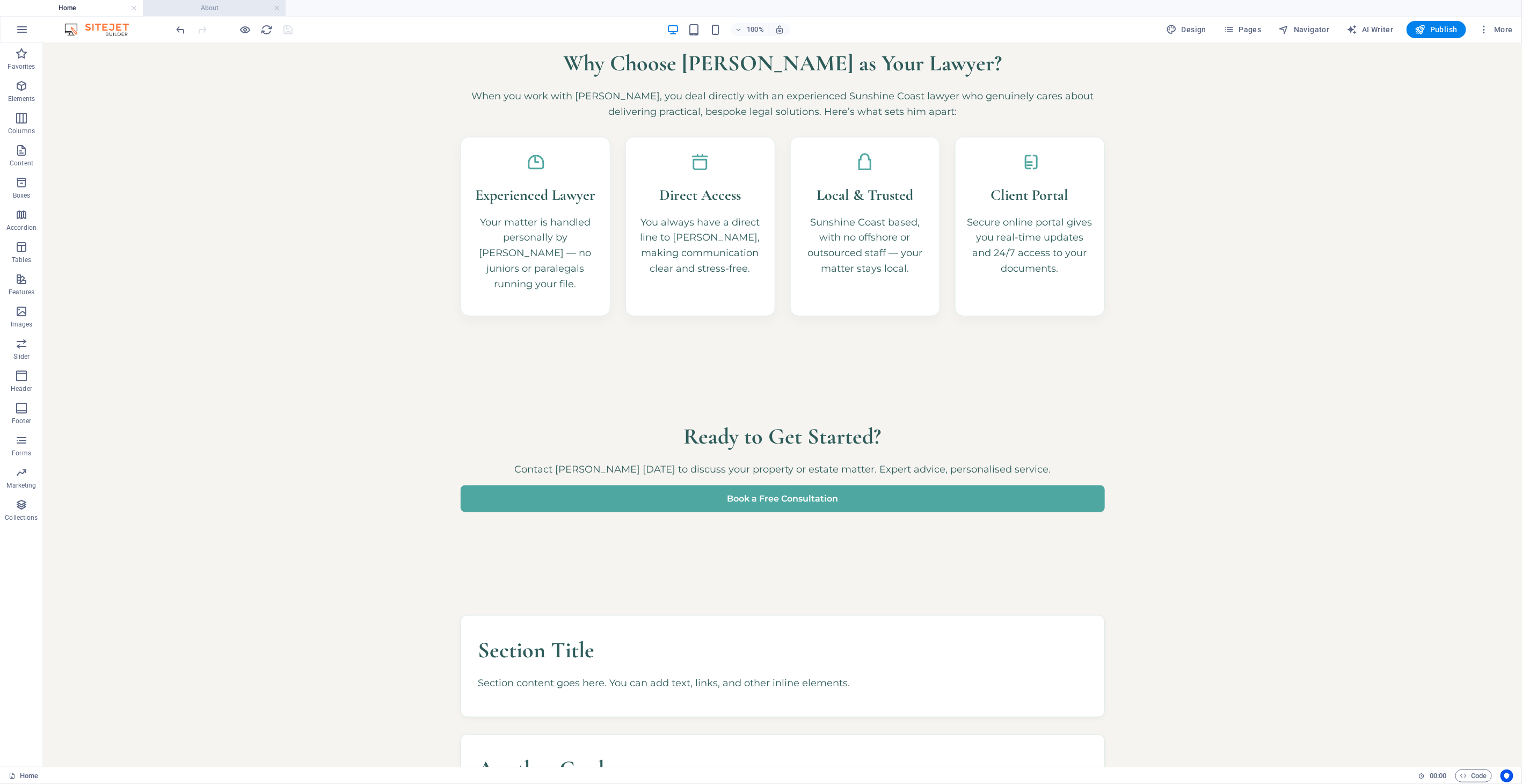
click at [221, 8] on h4 "About" at bounding box center [213, 8] width 142 height 12
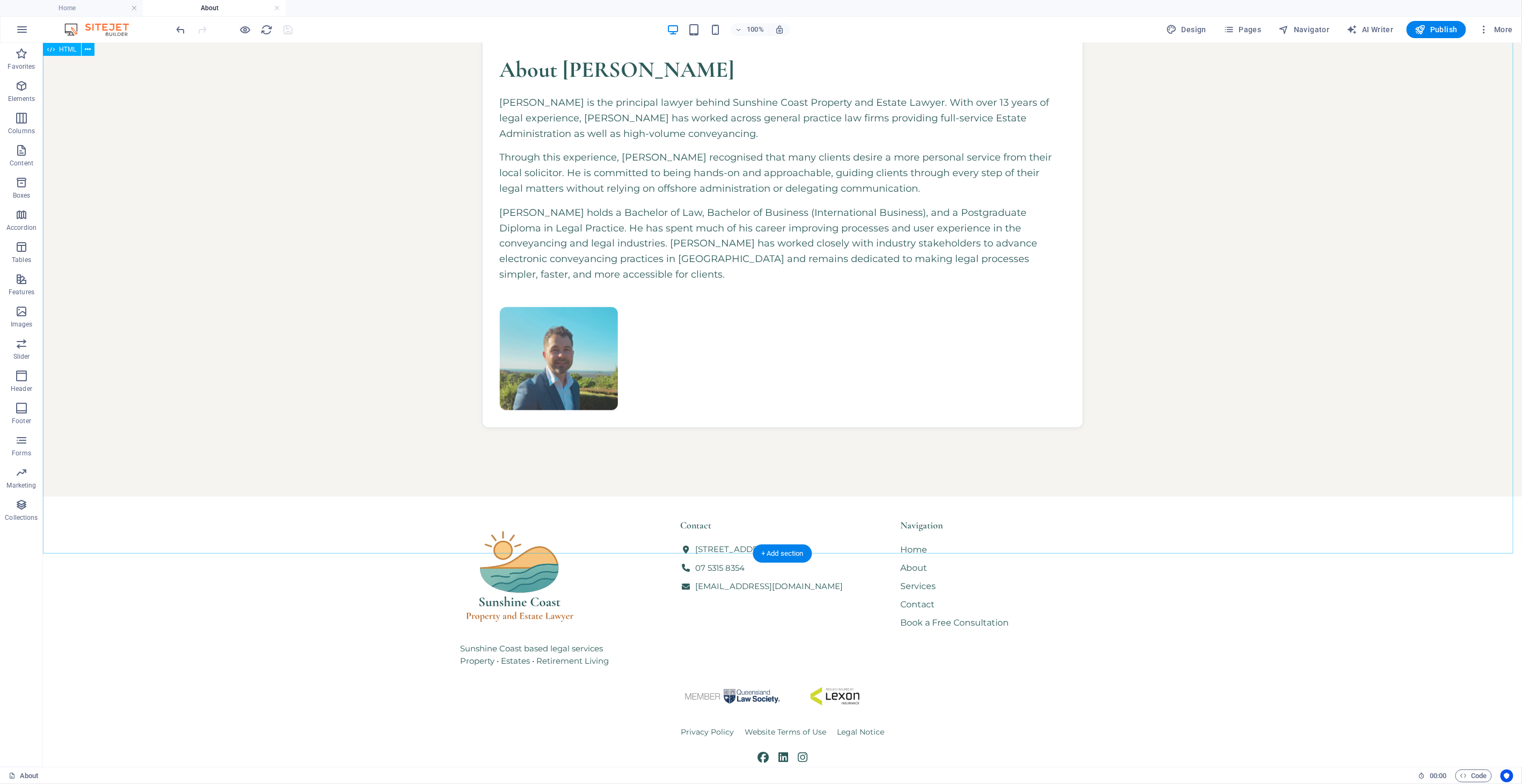
scroll to position [38, 0]
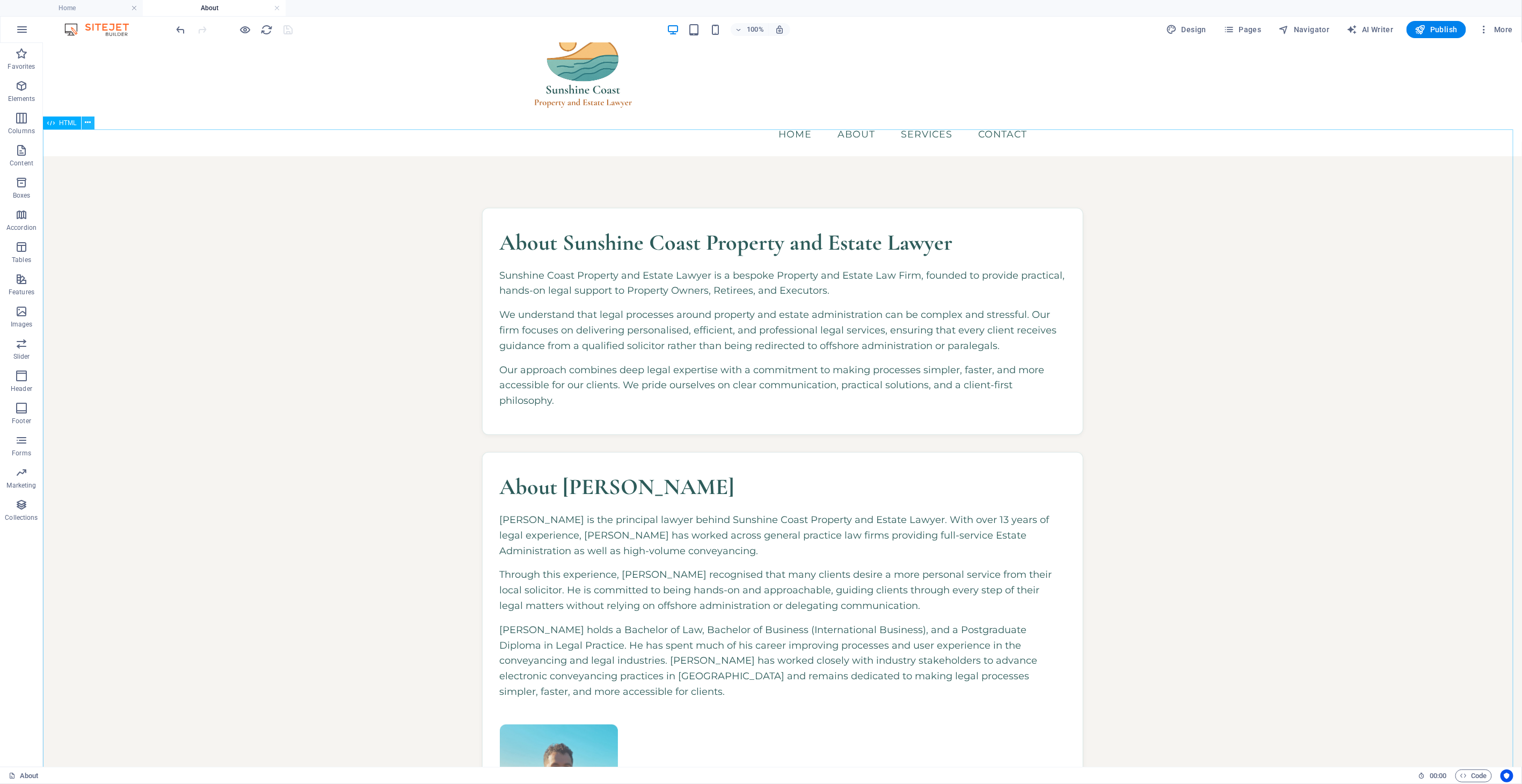
click at [85, 122] on icon at bounding box center [88, 123] width 6 height 11
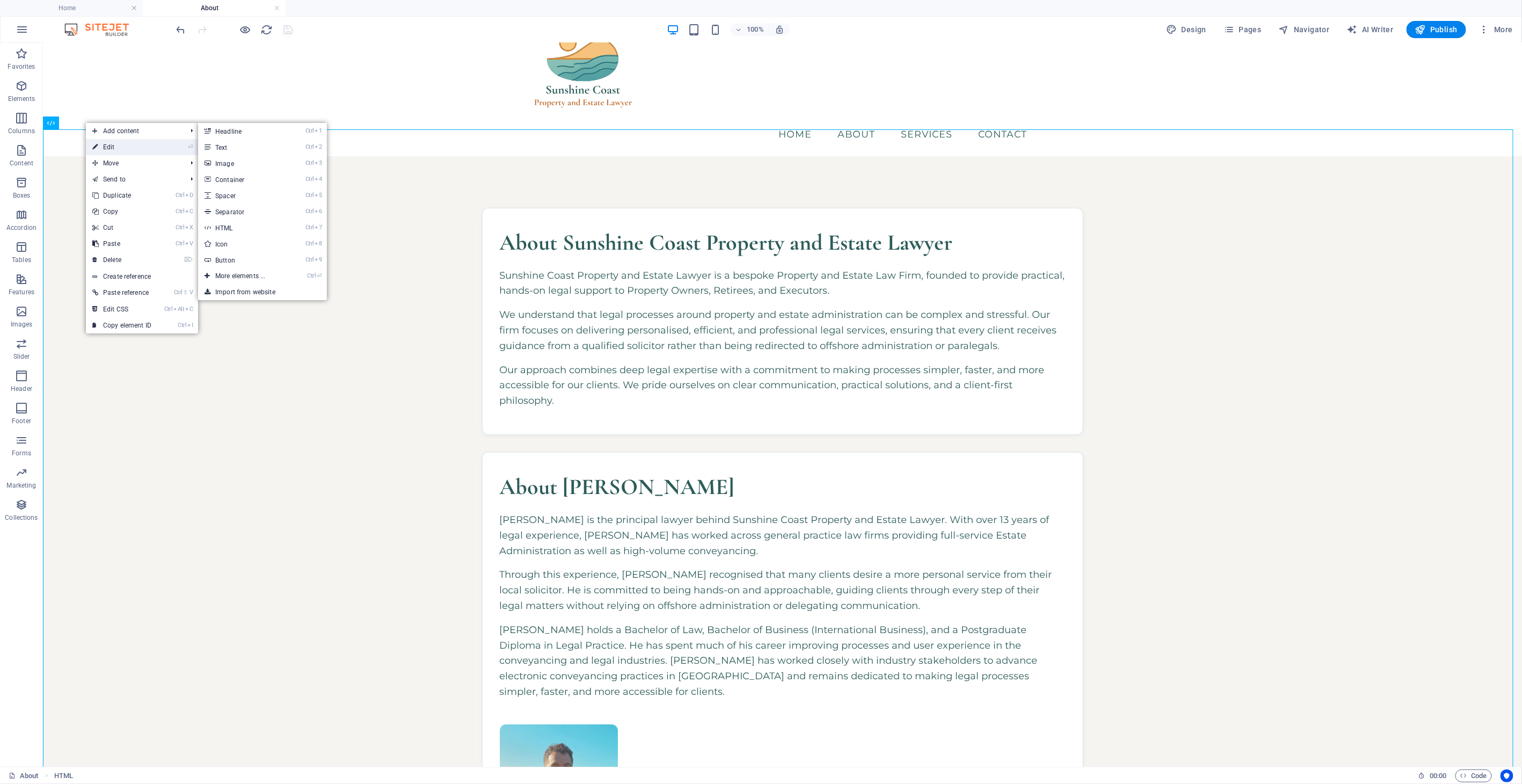
click at [116, 146] on link "⏎ Edit" at bounding box center [121, 147] width 72 height 16
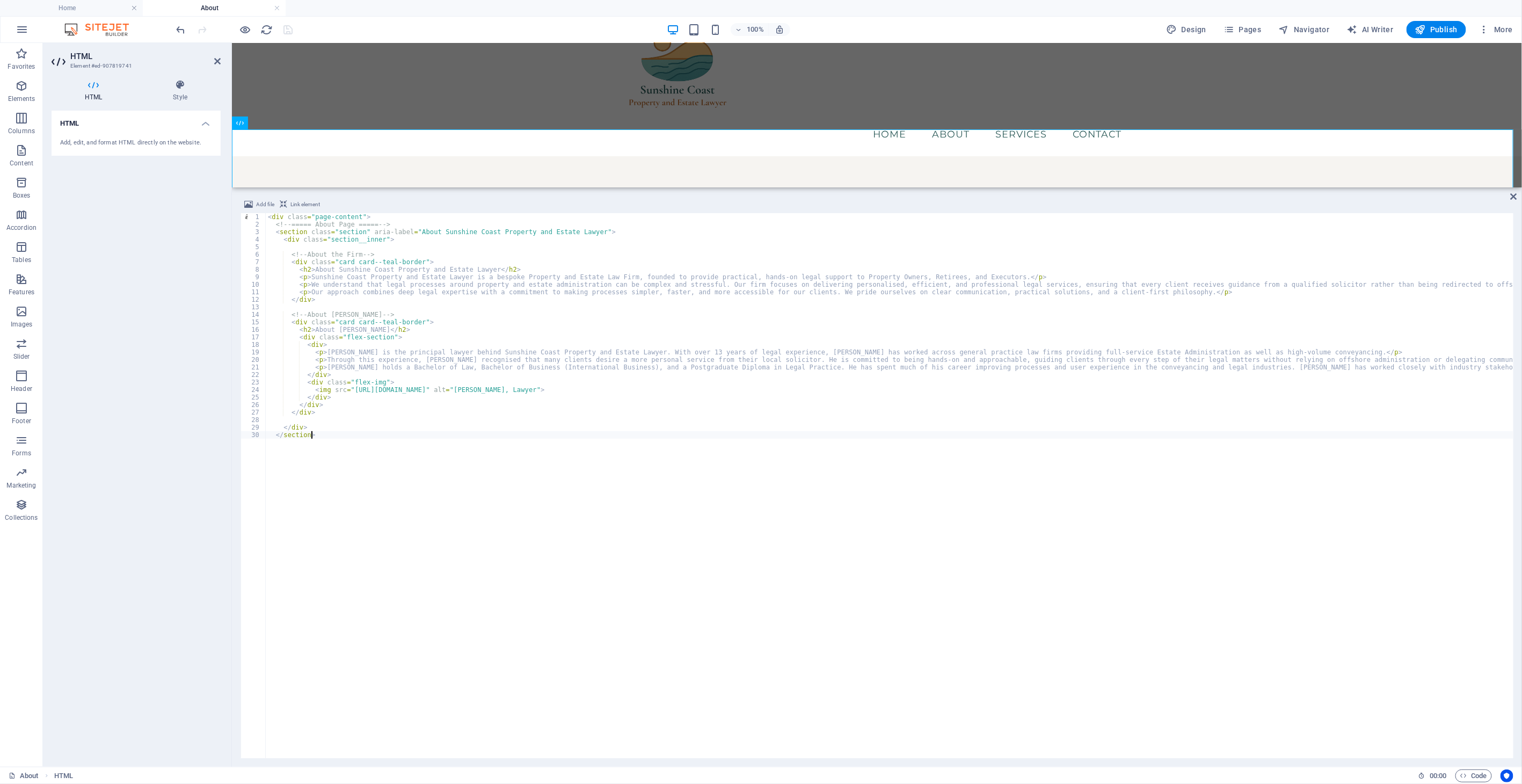
type textarea "</div> </section>"
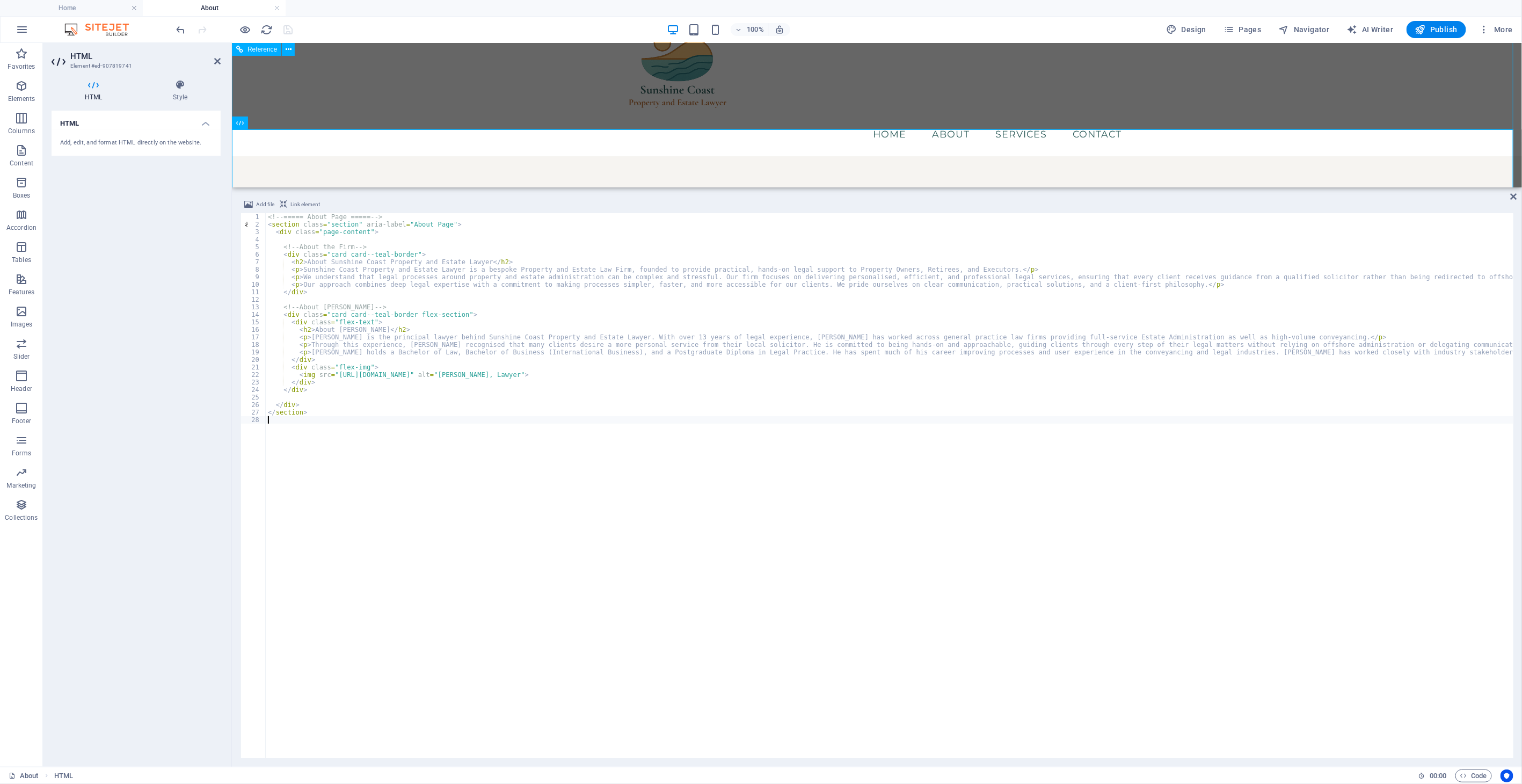
click at [444, 105] on div "Menu Home About Services Contact" at bounding box center [876, 80] width 1290 height 152
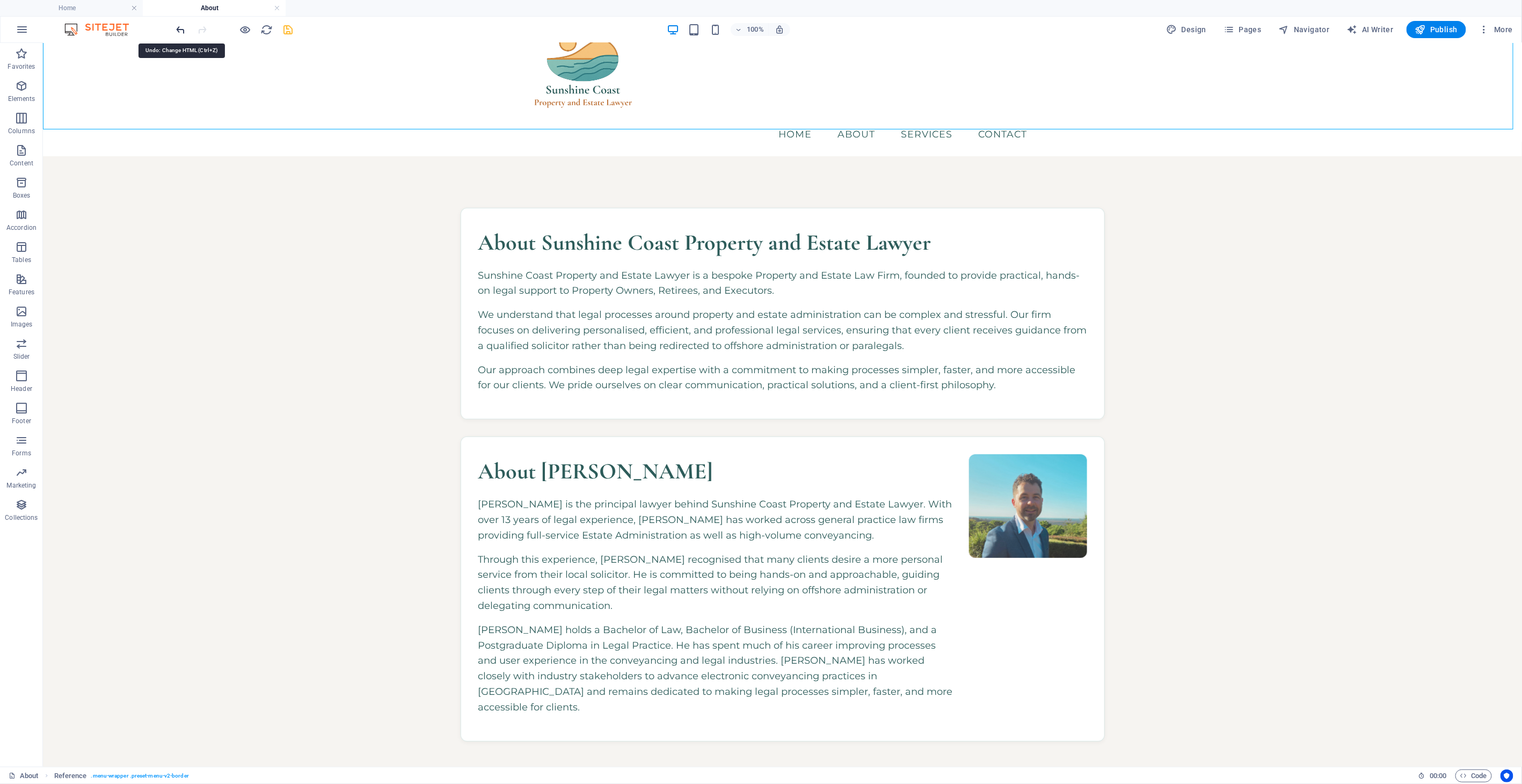
click at [180, 26] on icon "undo" at bounding box center [181, 29] width 12 height 12
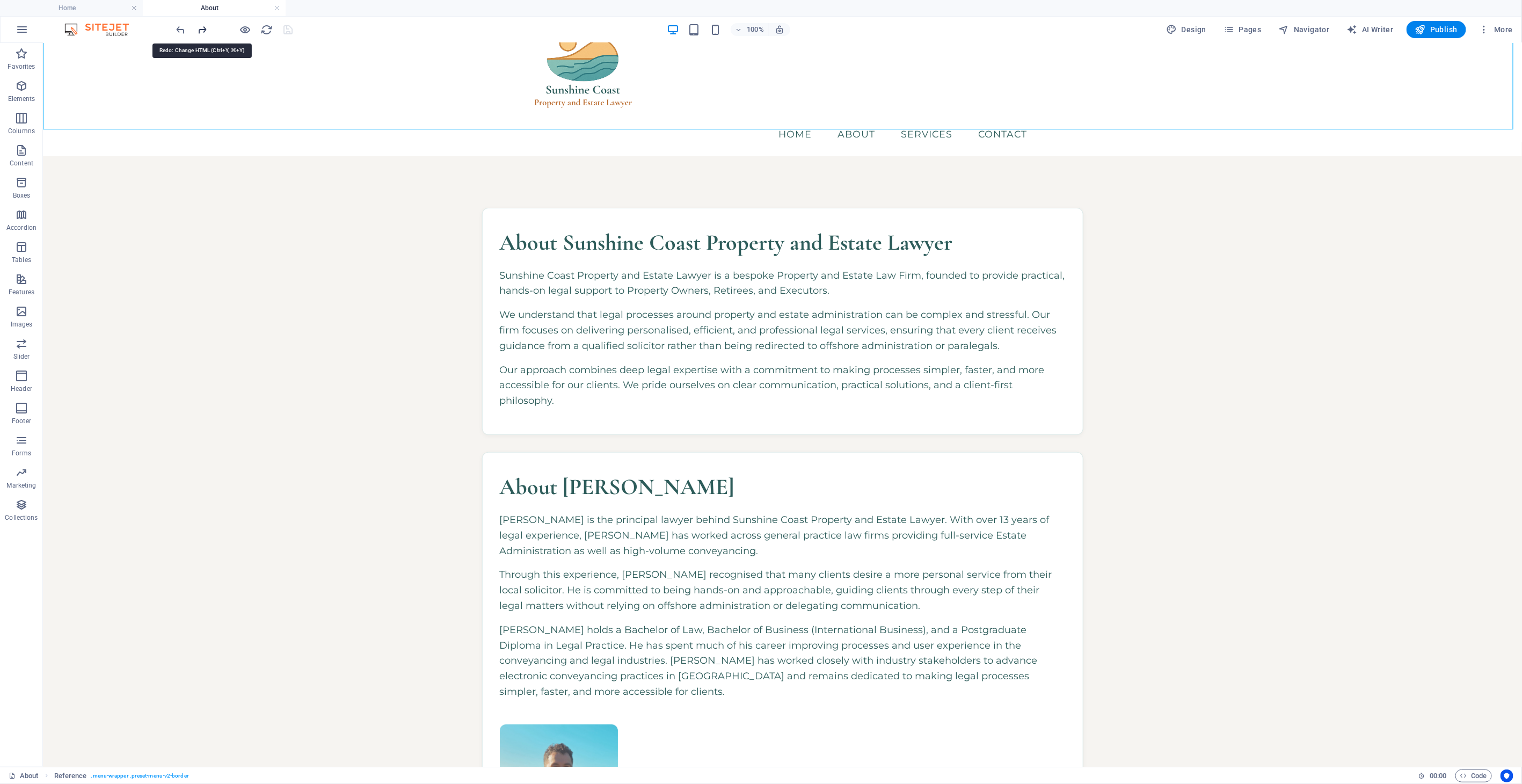
click at [203, 28] on icon "redo" at bounding box center [202, 29] width 12 height 12
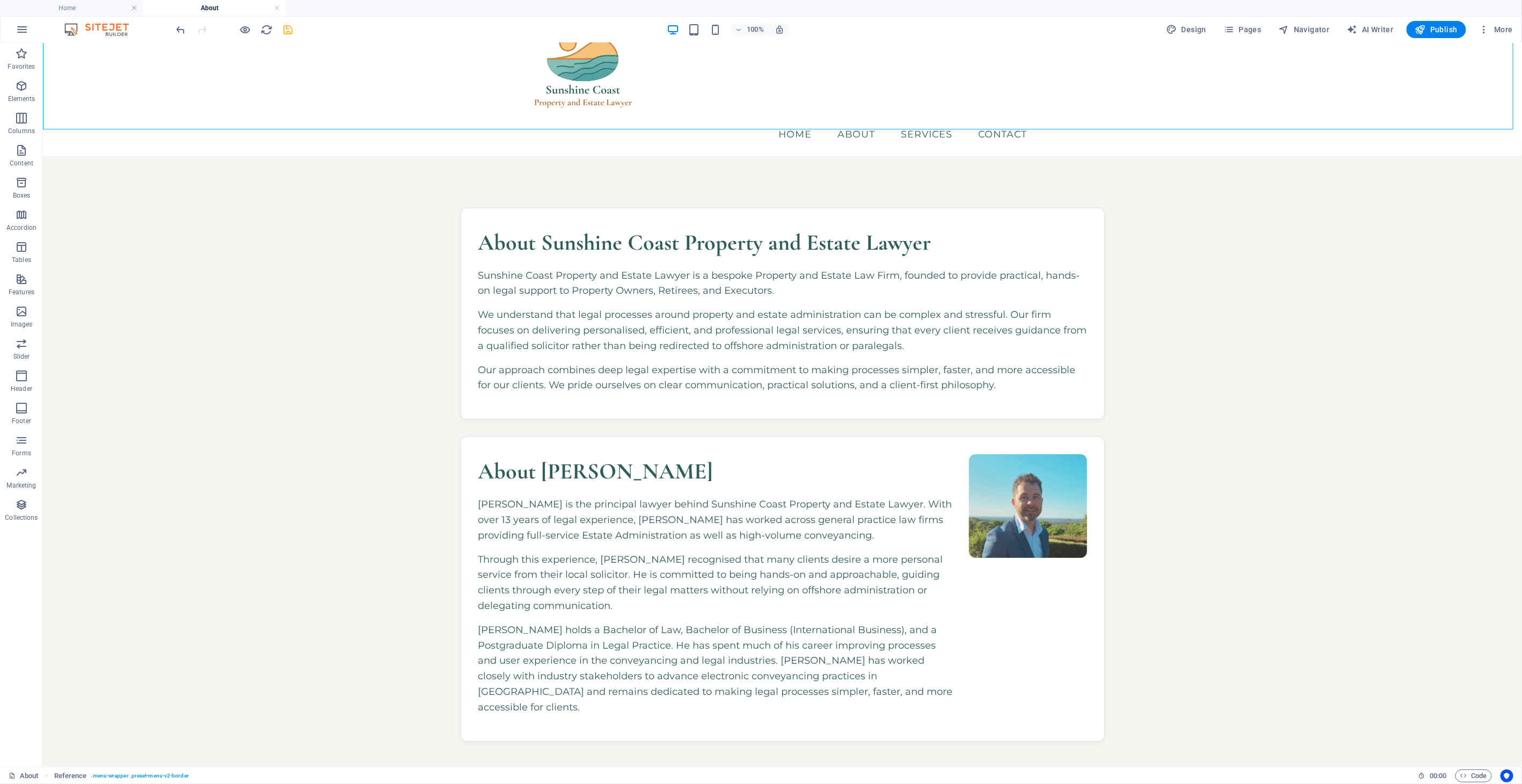
click at [282, 28] on icon "save" at bounding box center [288, 29] width 12 height 12
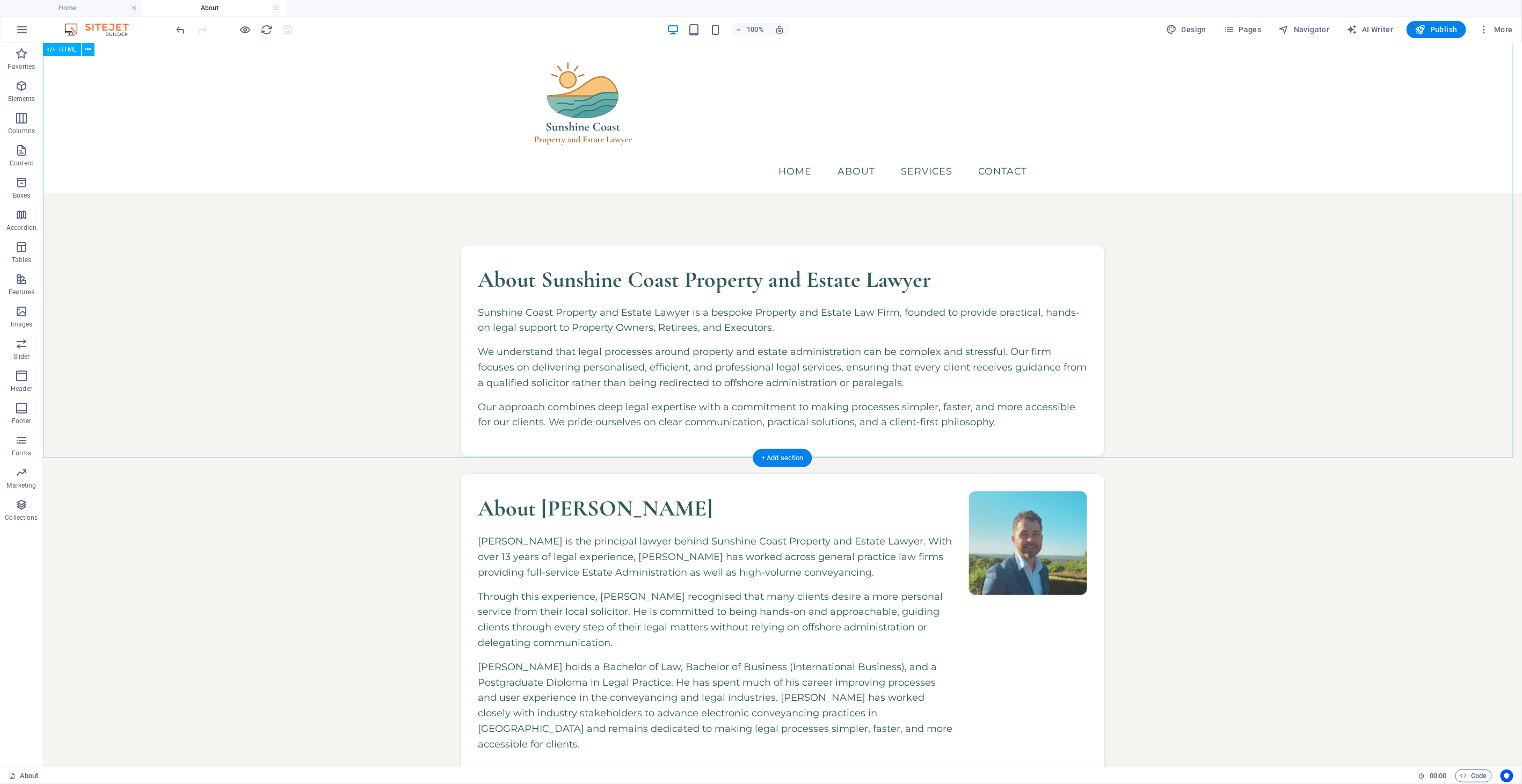
scroll to position [0, 0]
click at [111, 6] on h4 "Home" at bounding box center [71, 8] width 142 height 12
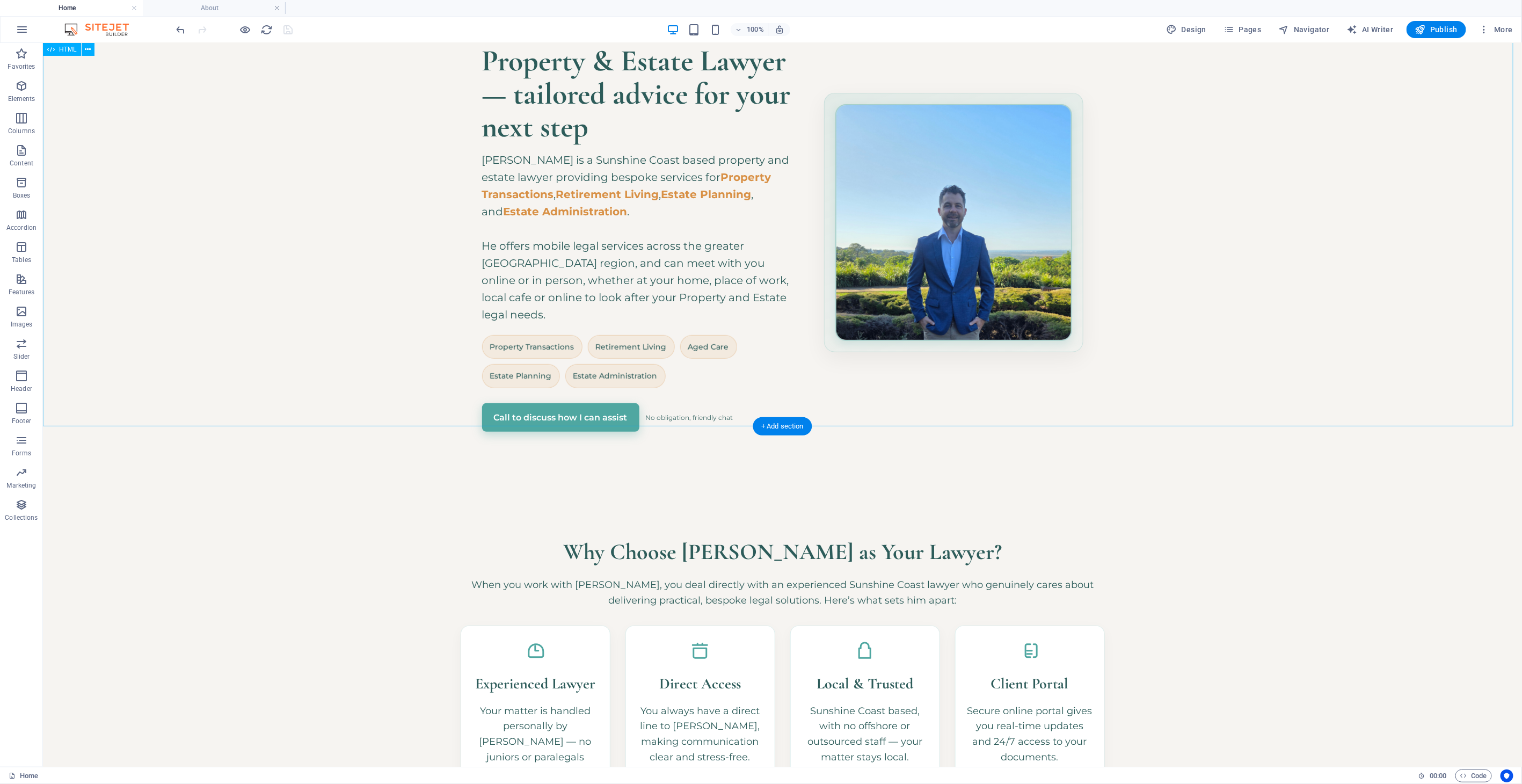
scroll to position [321, 0]
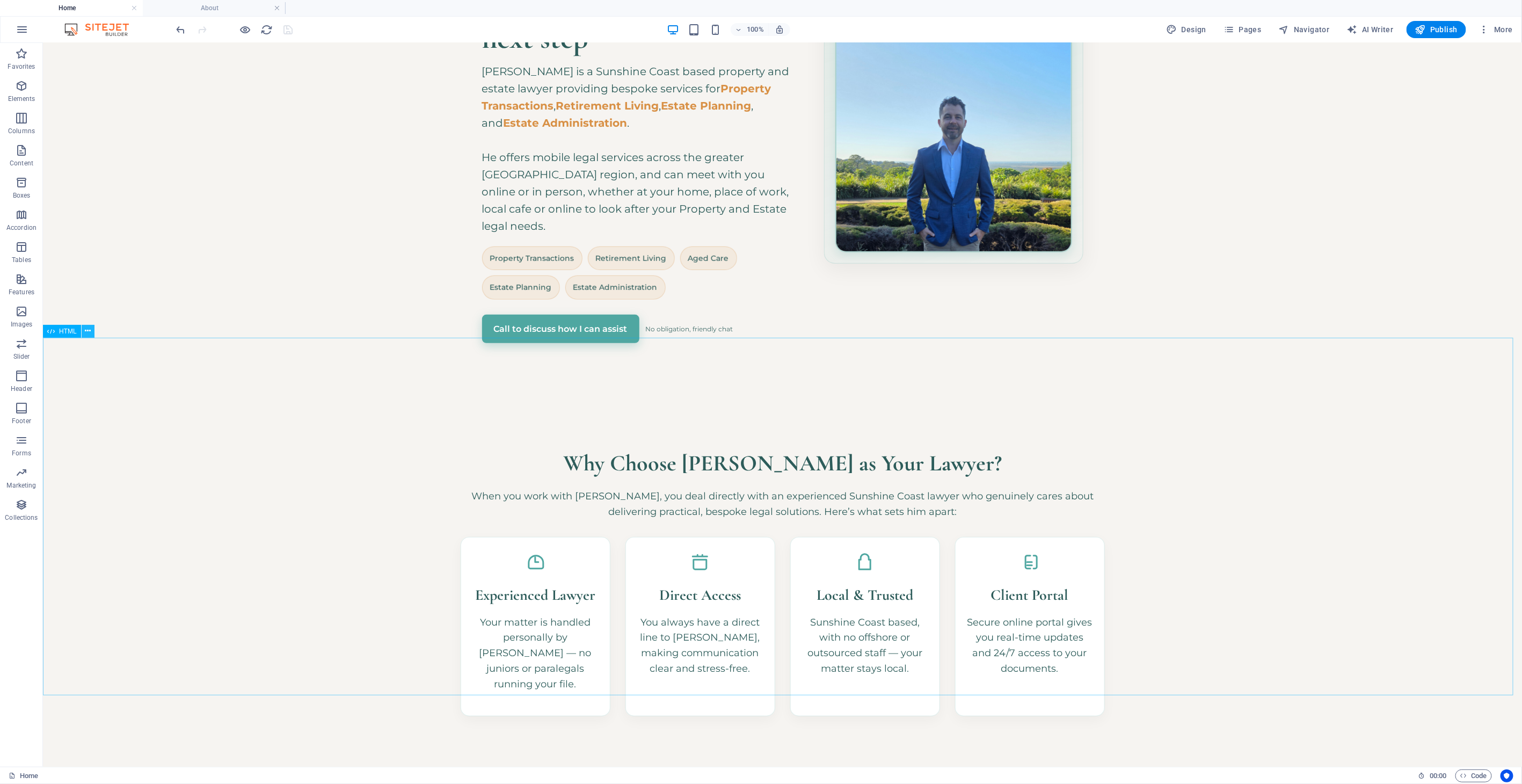
click at [86, 332] on icon at bounding box center [88, 331] width 6 height 11
click at [116, 353] on link "⏎ Edit" at bounding box center [123, 357] width 72 height 16
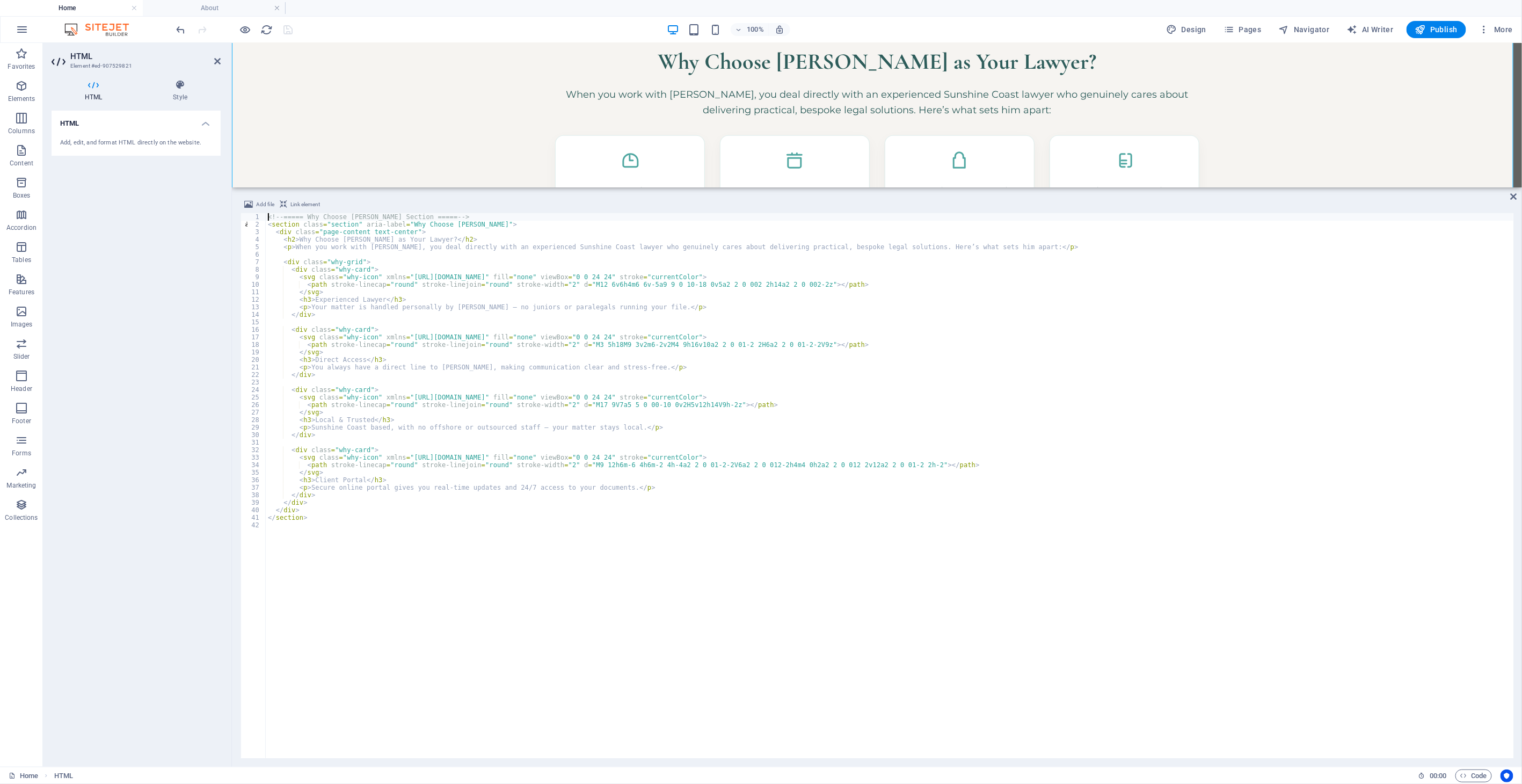
click at [410, 607] on div "<!-- ===== Why Choose [PERSON_NAME] Section ===== --> < section class = "sectio…" at bounding box center [890, 493] width 1248 height 560
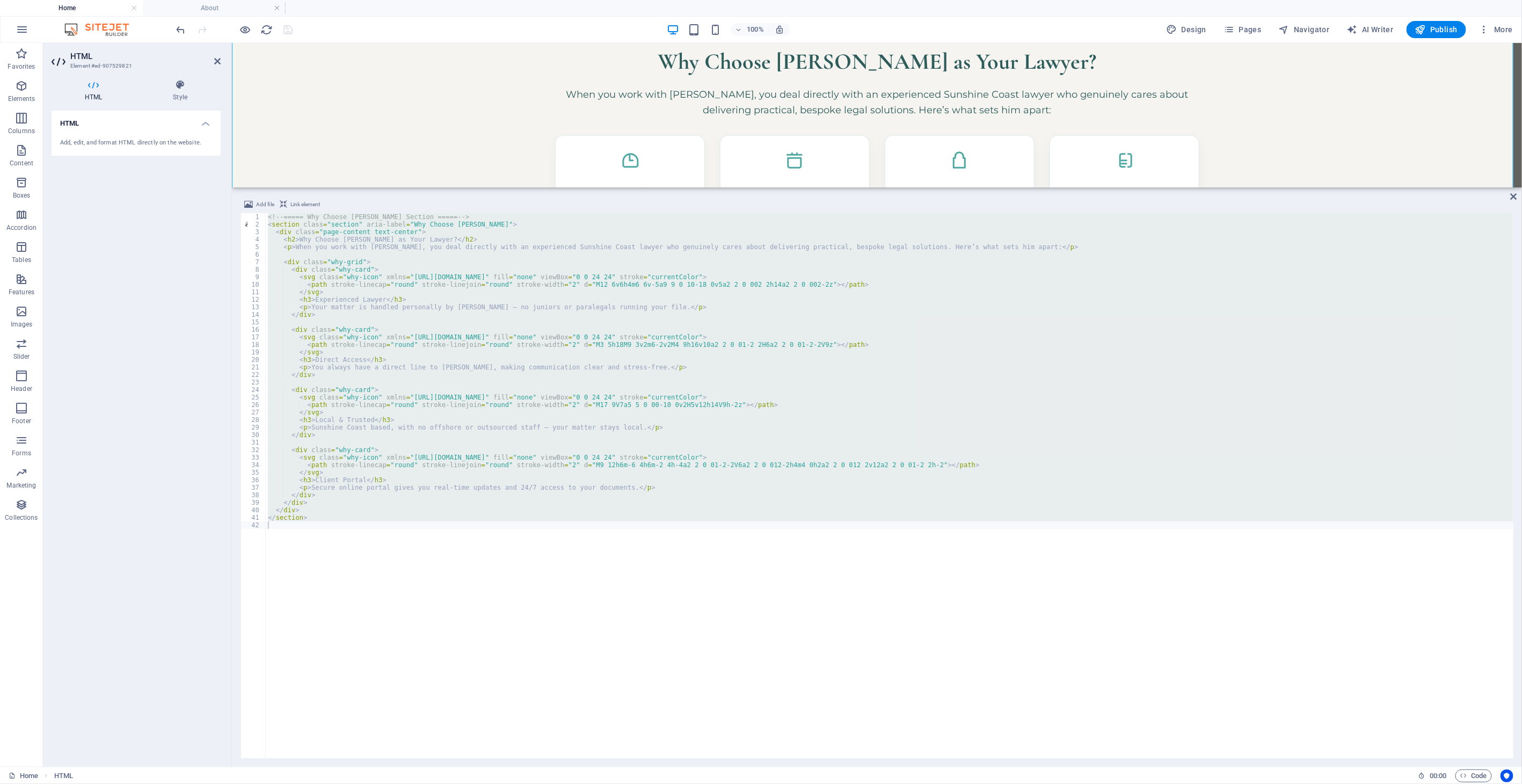
click at [479, 269] on div "<!-- ===== Why Choose [PERSON_NAME] Section ===== --> < section class = "sectio…" at bounding box center [890, 486] width 1248 height 545
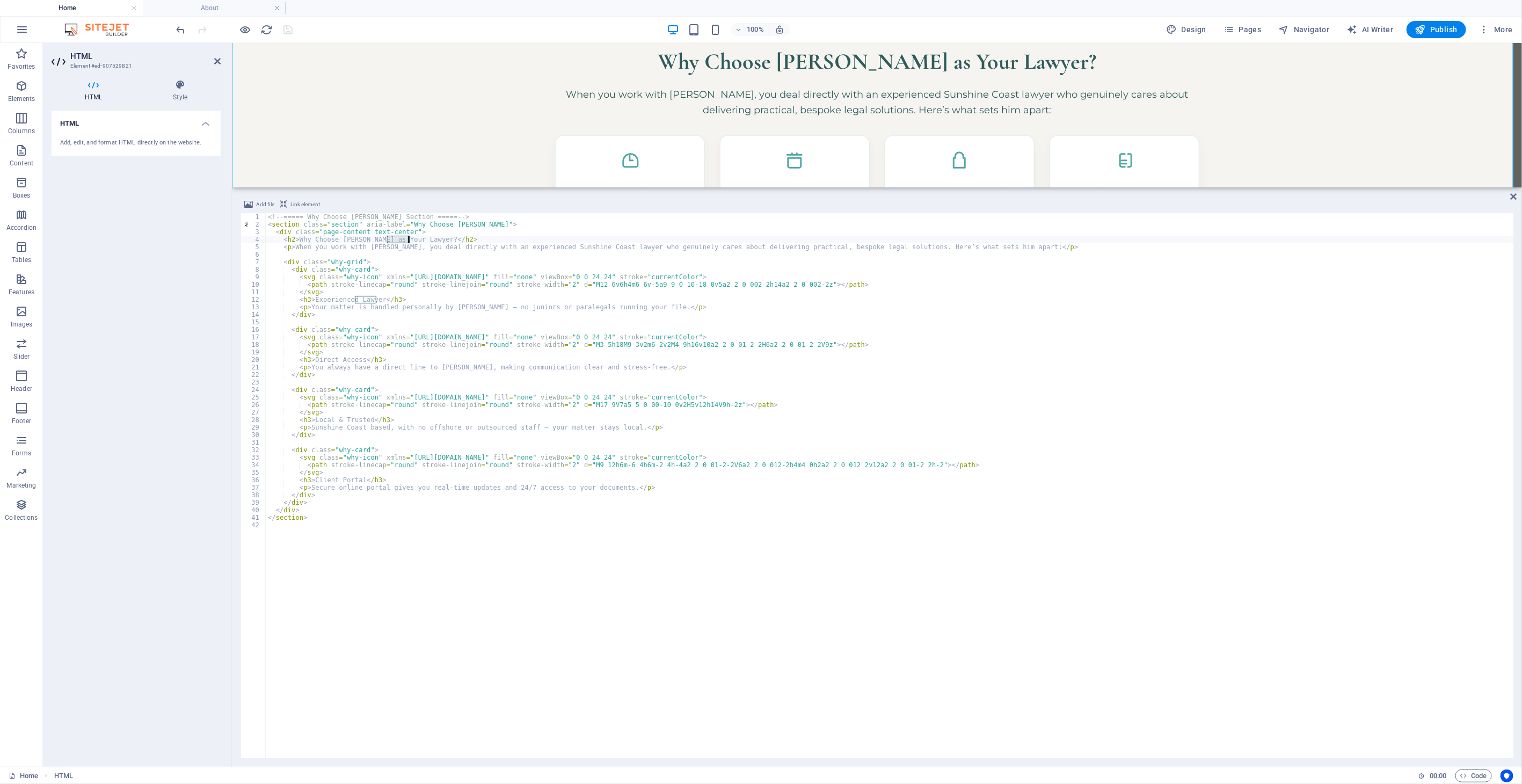
drag, startPoint x: 386, startPoint y: 239, endPoint x: 408, endPoint y: 238, distance: 22.0
click at [408, 238] on div "<!-- ===== Why Choose [PERSON_NAME] Section ===== --> < section class = "sectio…" at bounding box center [890, 493] width 1248 height 560
paste textarea
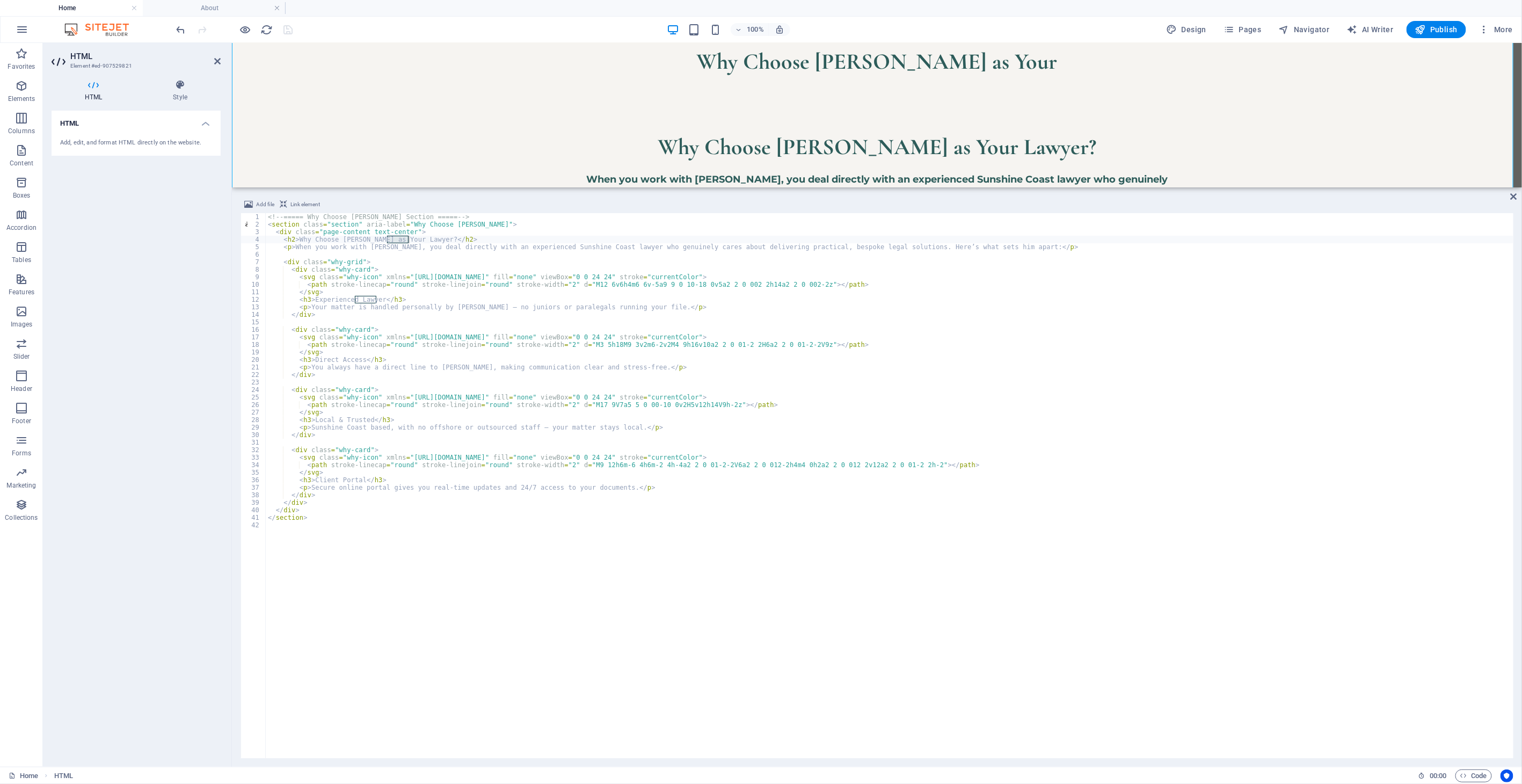
click at [408, 267] on div "<!-- ===== Why Choose [PERSON_NAME] Section ===== --> < section class = "sectio…" at bounding box center [890, 493] width 1248 height 560
click at [390, 240] on div "<!-- ===== Why Choose [PERSON_NAME] Section ===== --> < section class = "sectio…" at bounding box center [890, 493] width 1248 height 560
paste textarea "<span class="highlight-lawyer">Lawyer</span>"
type textarea "<h2>Why [PERSON_NAME] as Your <span class="highlight-lawyer">Lawyer</span>?</h2>"
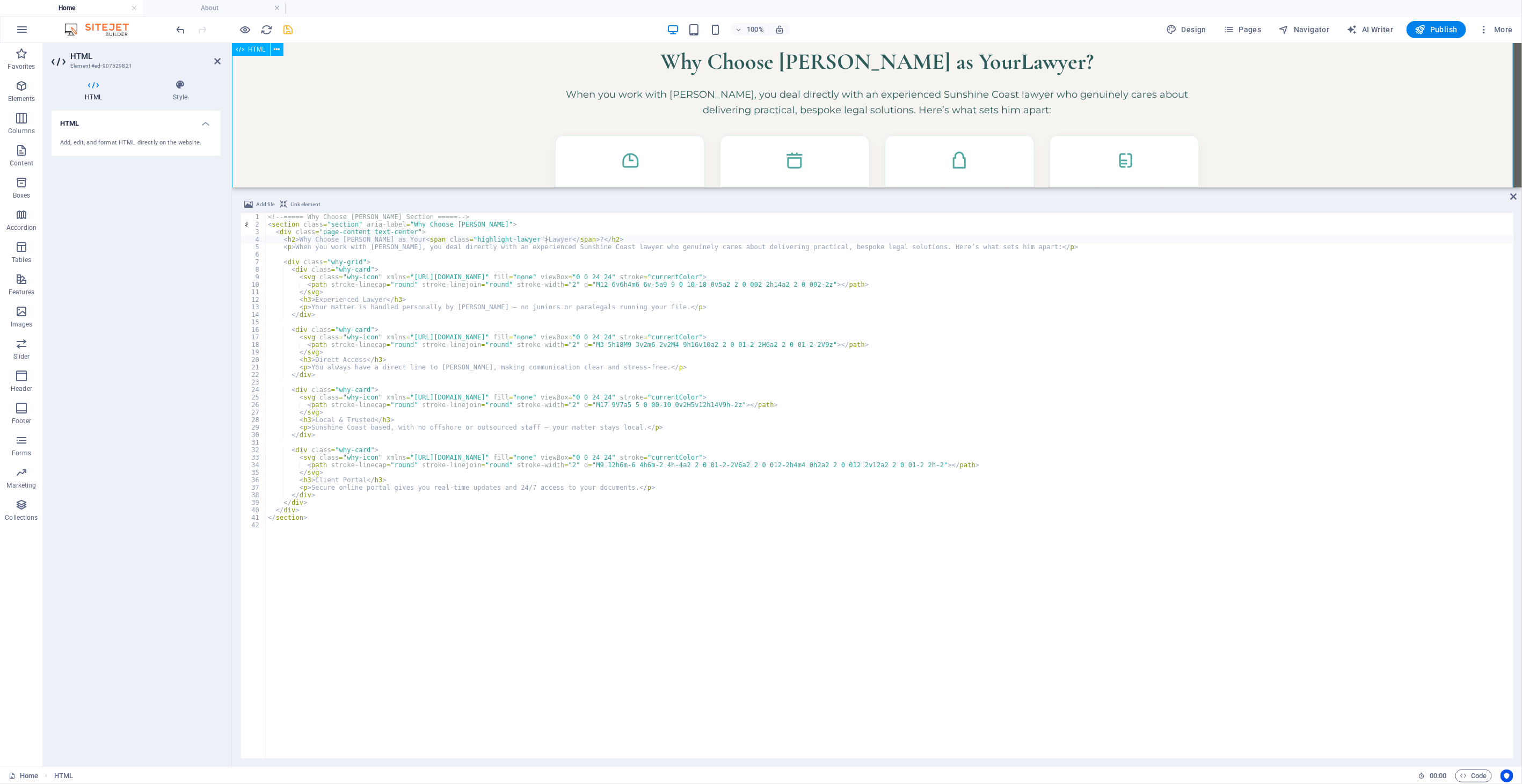
click at [439, 132] on div "Why Choose [PERSON_NAME] as Your Lawyer ? When you work with [PERSON_NAME], you…" at bounding box center [876, 178] width 1290 height 372
click at [1370, 197] on icon at bounding box center [1513, 196] width 6 height 9
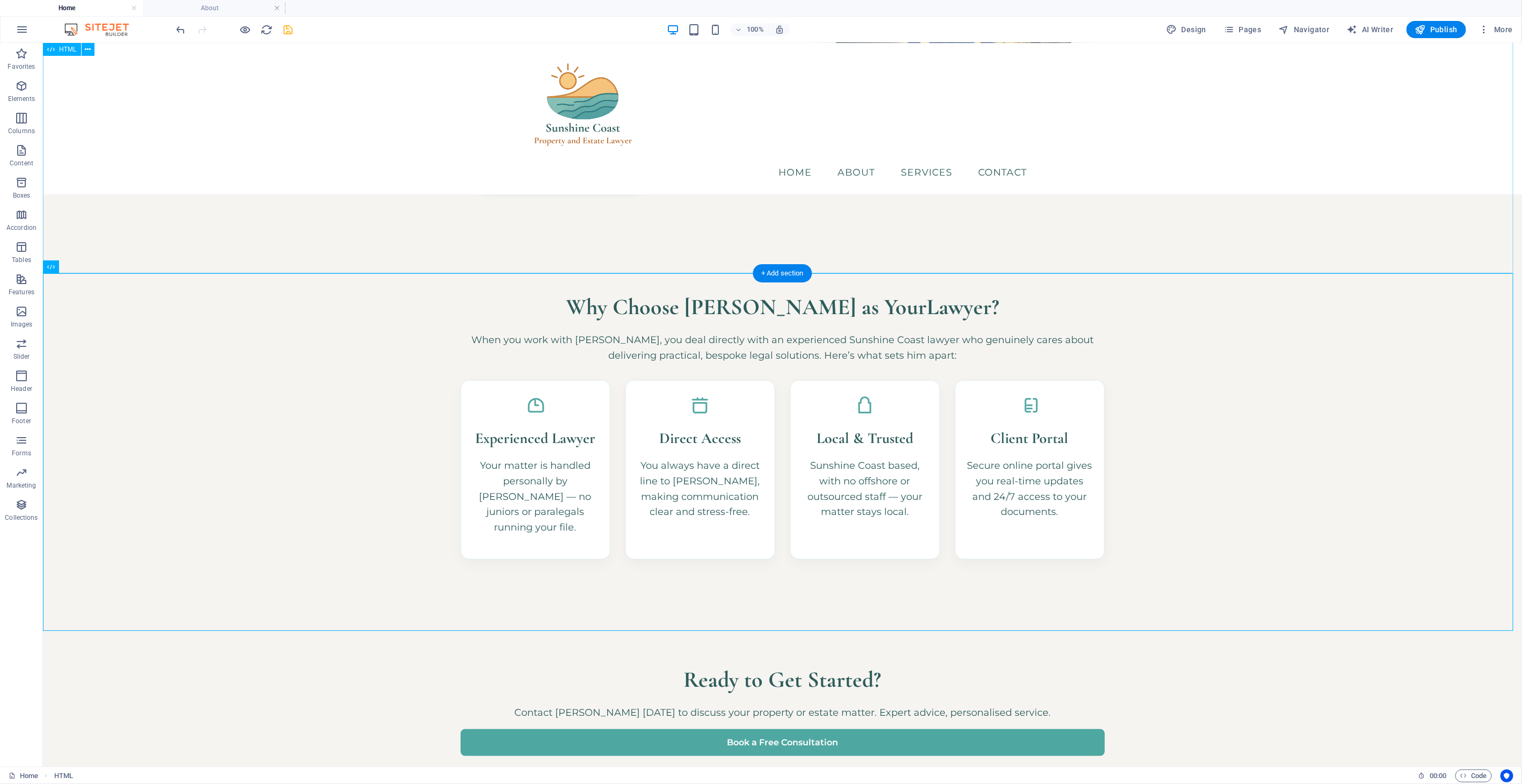
scroll to position [365, 0]
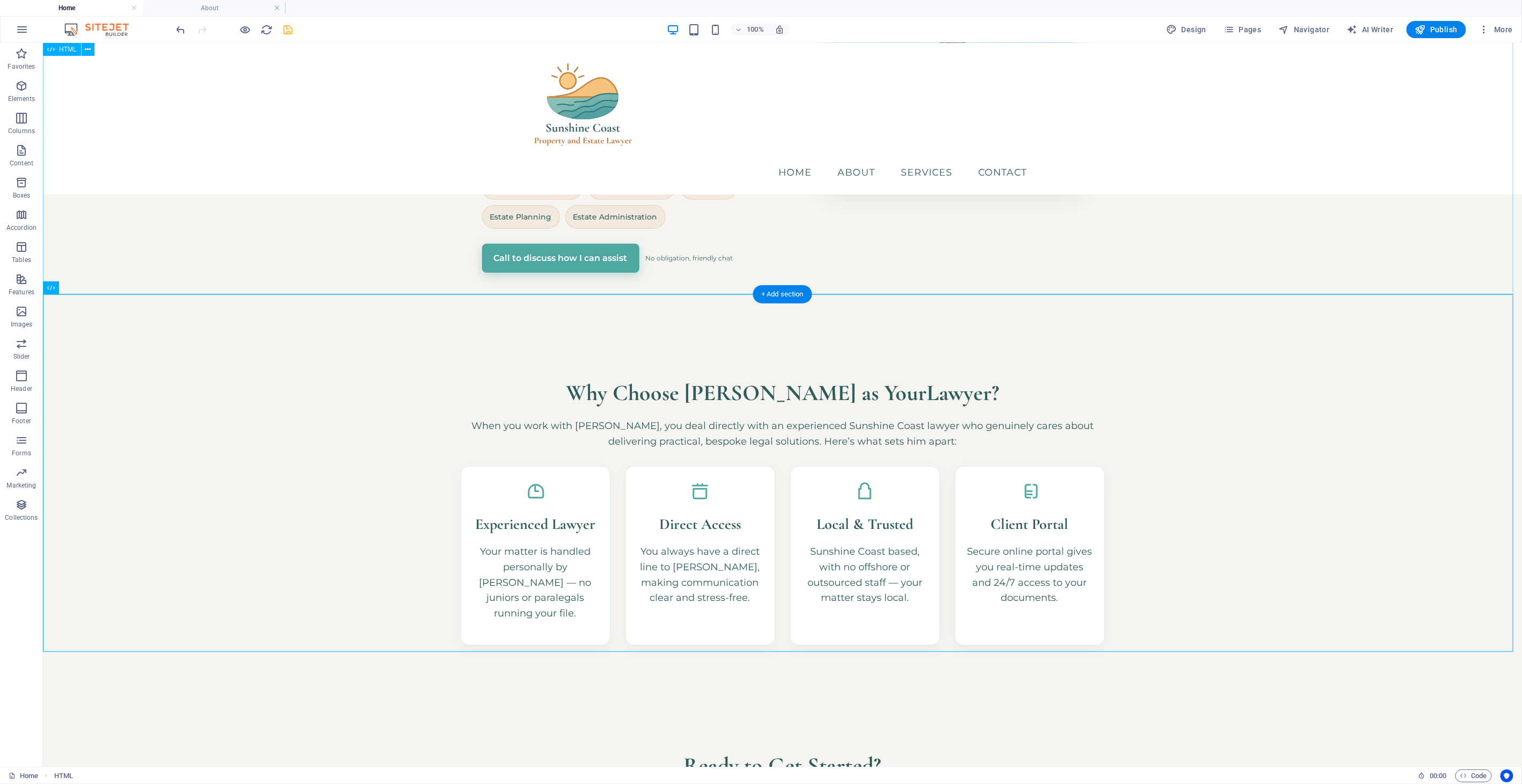
click at [1264, 271] on div "Hero Banner – Sunshine Coast Property & Estate Lawyer [GEOGRAPHIC_DATA] • Bespo…" at bounding box center [782, 1] width 1479 height 646
click at [1063, 201] on div "Hero Banner – Sunshine Coast Property & Estate Lawyer [GEOGRAPHIC_DATA] • Bespo…" at bounding box center [782, 1] width 1479 height 646
click at [290, 28] on icon "save" at bounding box center [288, 29] width 12 height 12
click at [91, 292] on button at bounding box center [88, 288] width 13 height 13
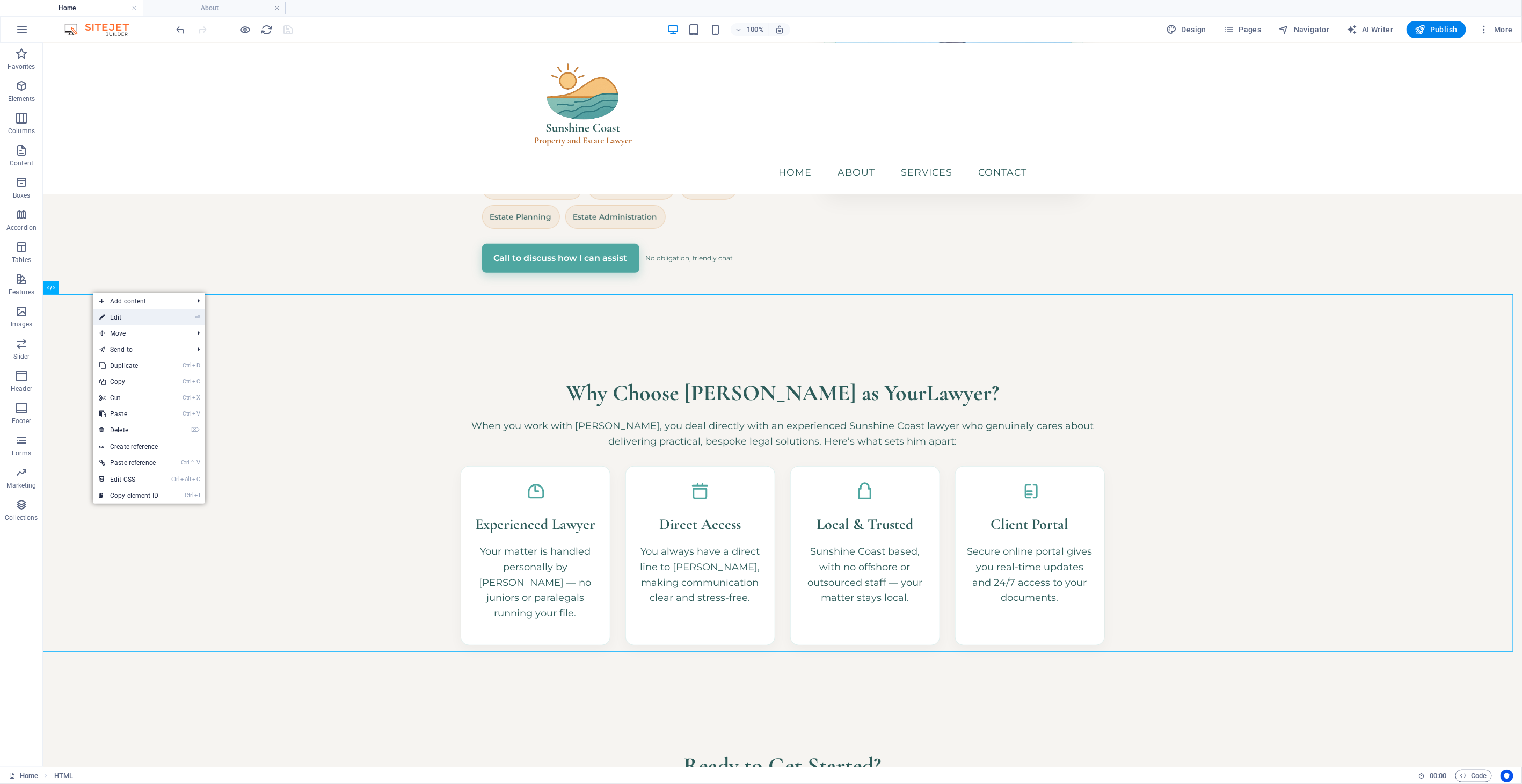
click at [114, 315] on link "⏎ Edit" at bounding box center [128, 317] width 72 height 16
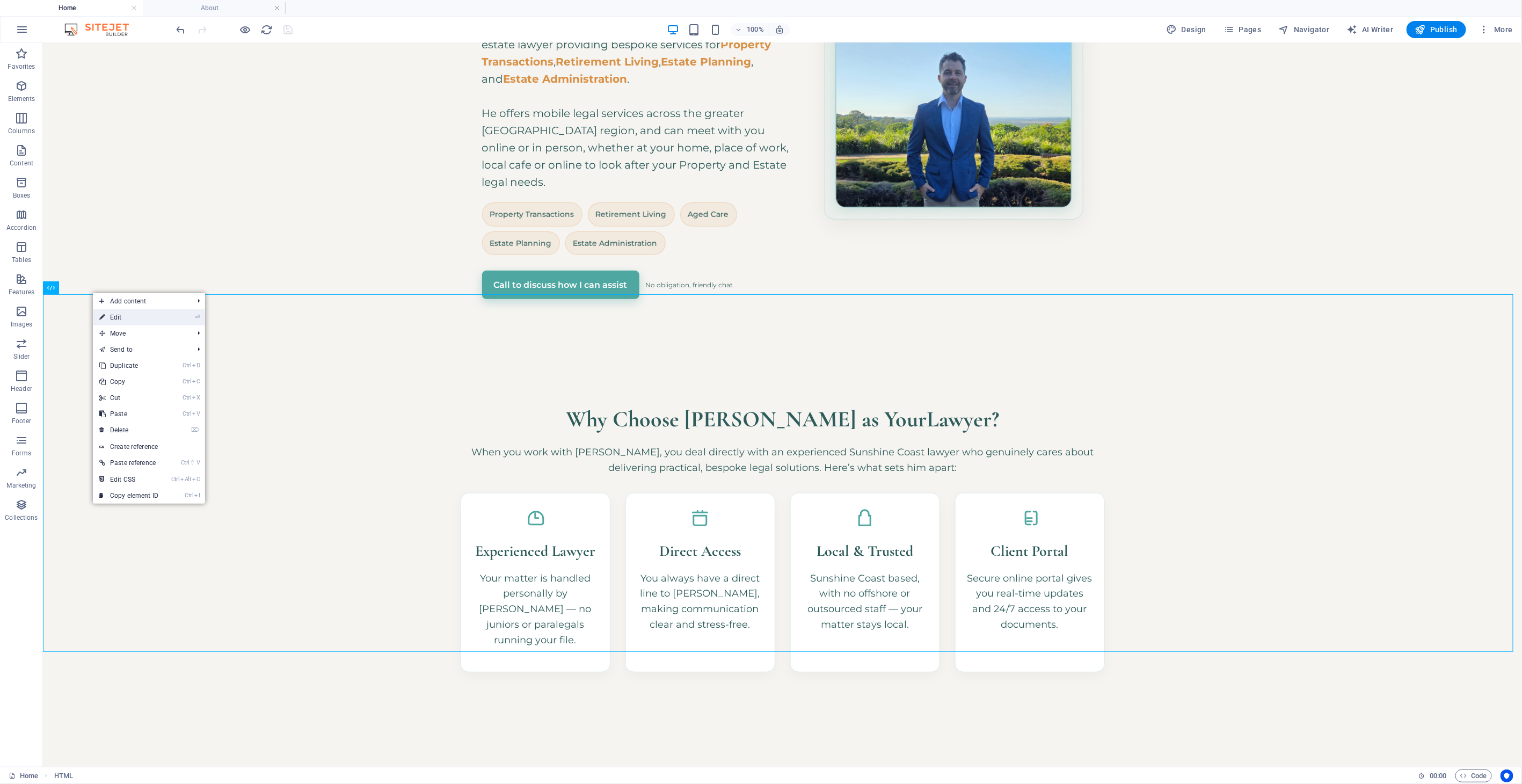
scroll to position [722, 0]
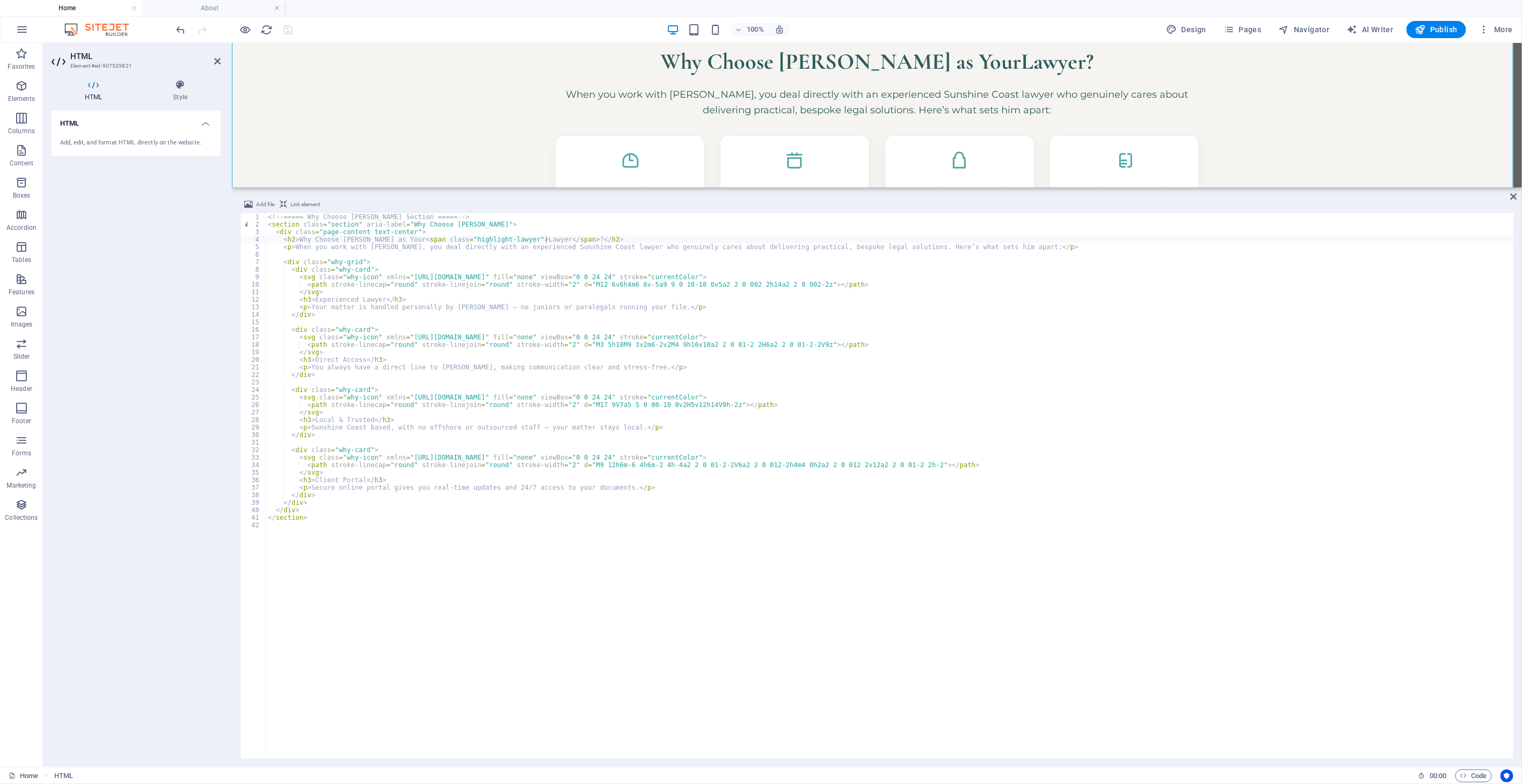
drag, startPoint x: 470, startPoint y: 359, endPoint x: 476, endPoint y: 357, distance: 6.3
click at [471, 359] on div "<!-- ===== Why Choose [PERSON_NAME] Section ===== --> < section class = "sectio…" at bounding box center [890, 493] width 1248 height 560
type textarea "</section>"
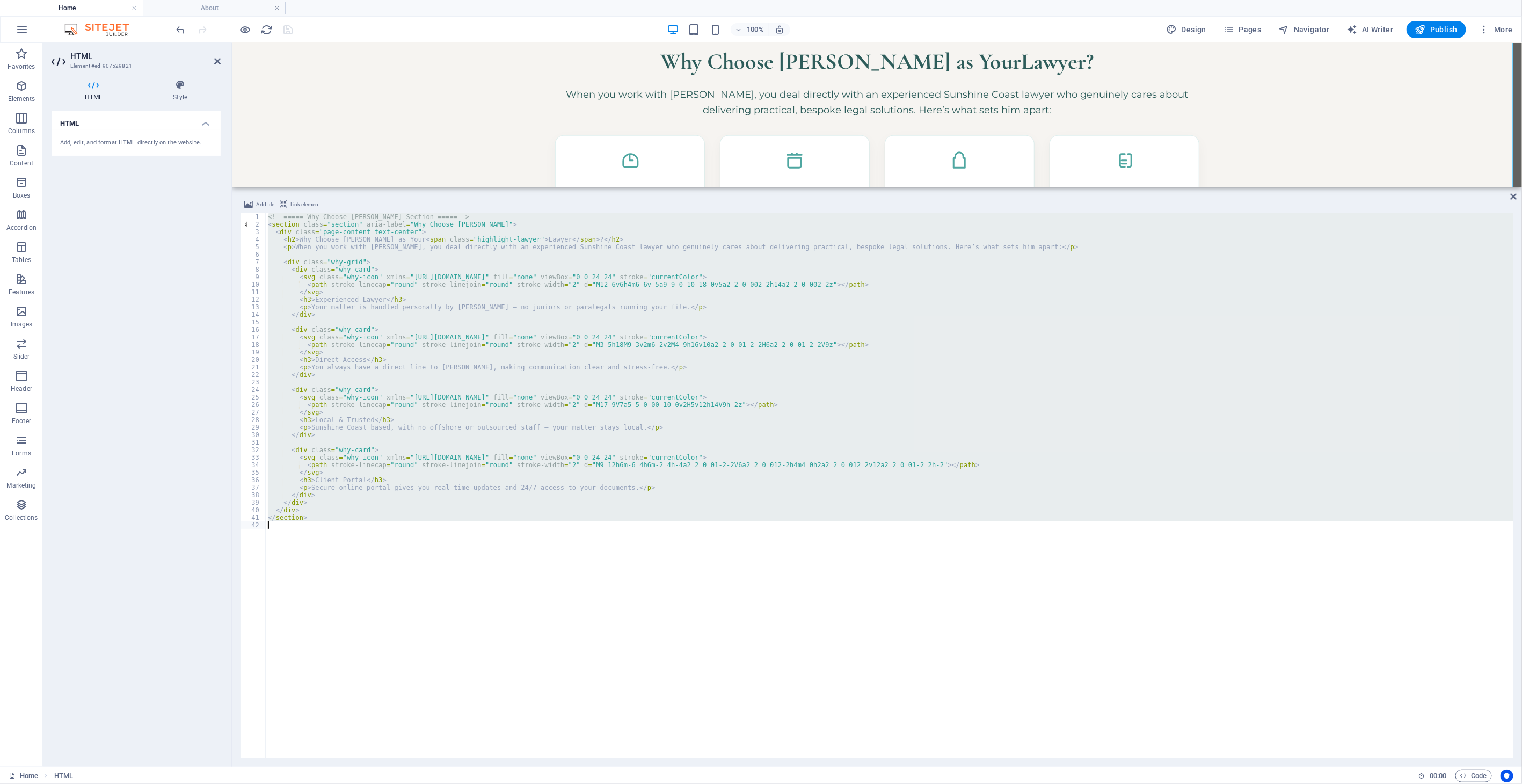
paste textarea
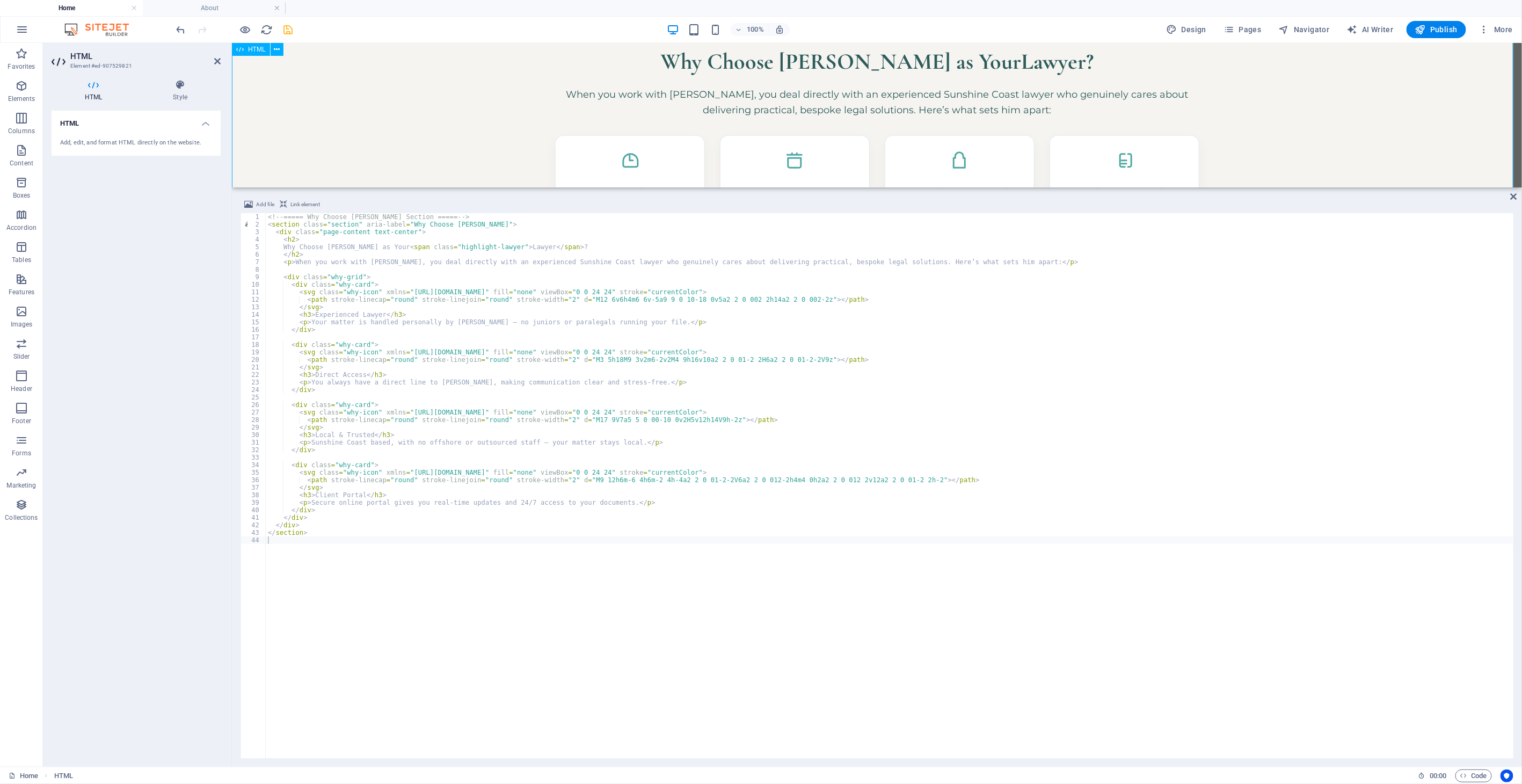
click at [419, 142] on div "Why Choose [PERSON_NAME] as Your Lawyer ? When you work with [PERSON_NAME], you…" at bounding box center [876, 178] width 1290 height 372
click at [1370, 199] on icon at bounding box center [1513, 196] width 6 height 9
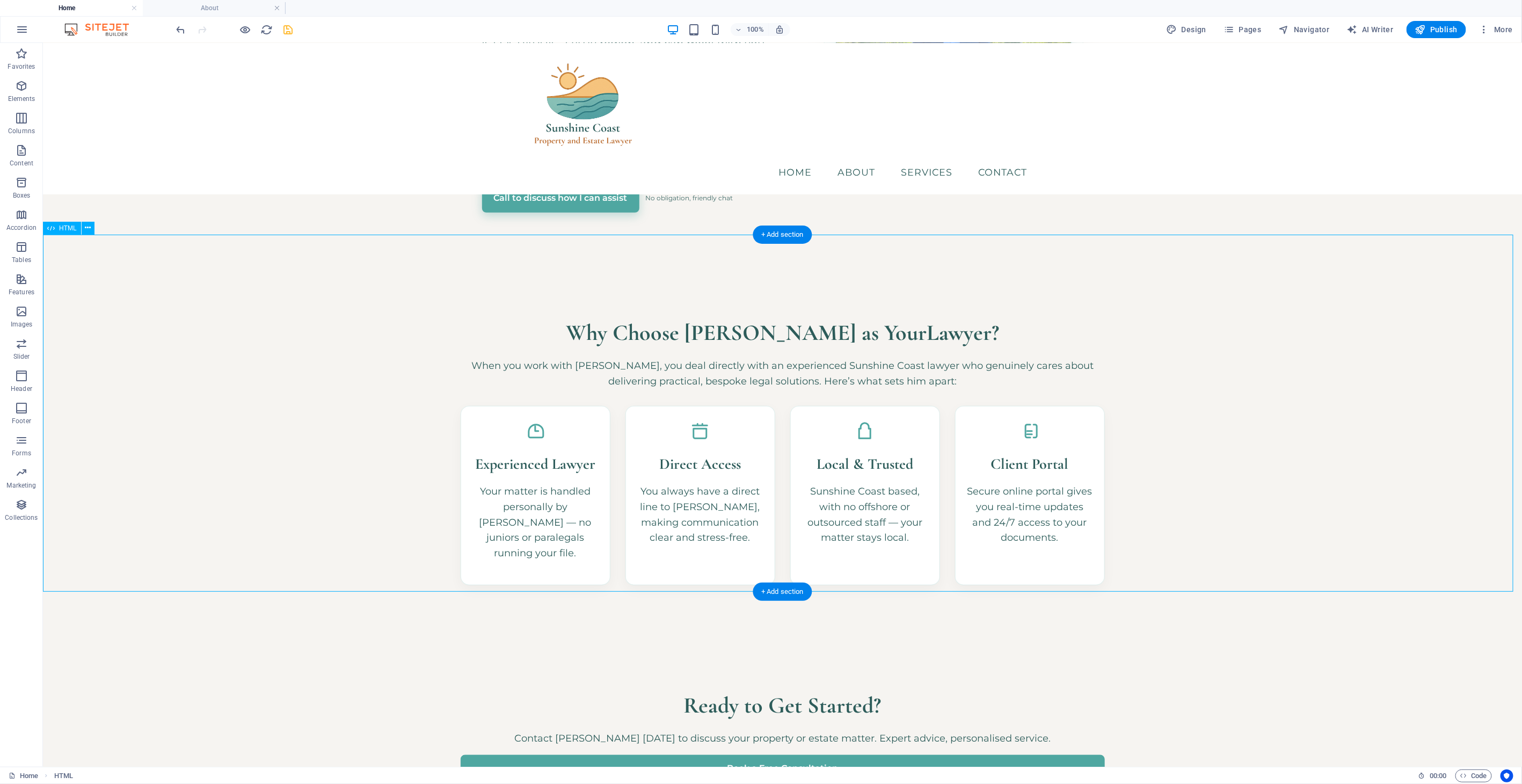
scroll to position [425, 0]
click at [1259, 264] on div "Why Choose [PERSON_NAME] as Your Lawyer ? When you work with [PERSON_NAME], you…" at bounding box center [782, 450] width 1479 height 372
click at [888, 331] on div "Why Choose [PERSON_NAME] as Your Lawyer ? When you work with [PERSON_NAME], you…" at bounding box center [782, 450] width 1479 height 372
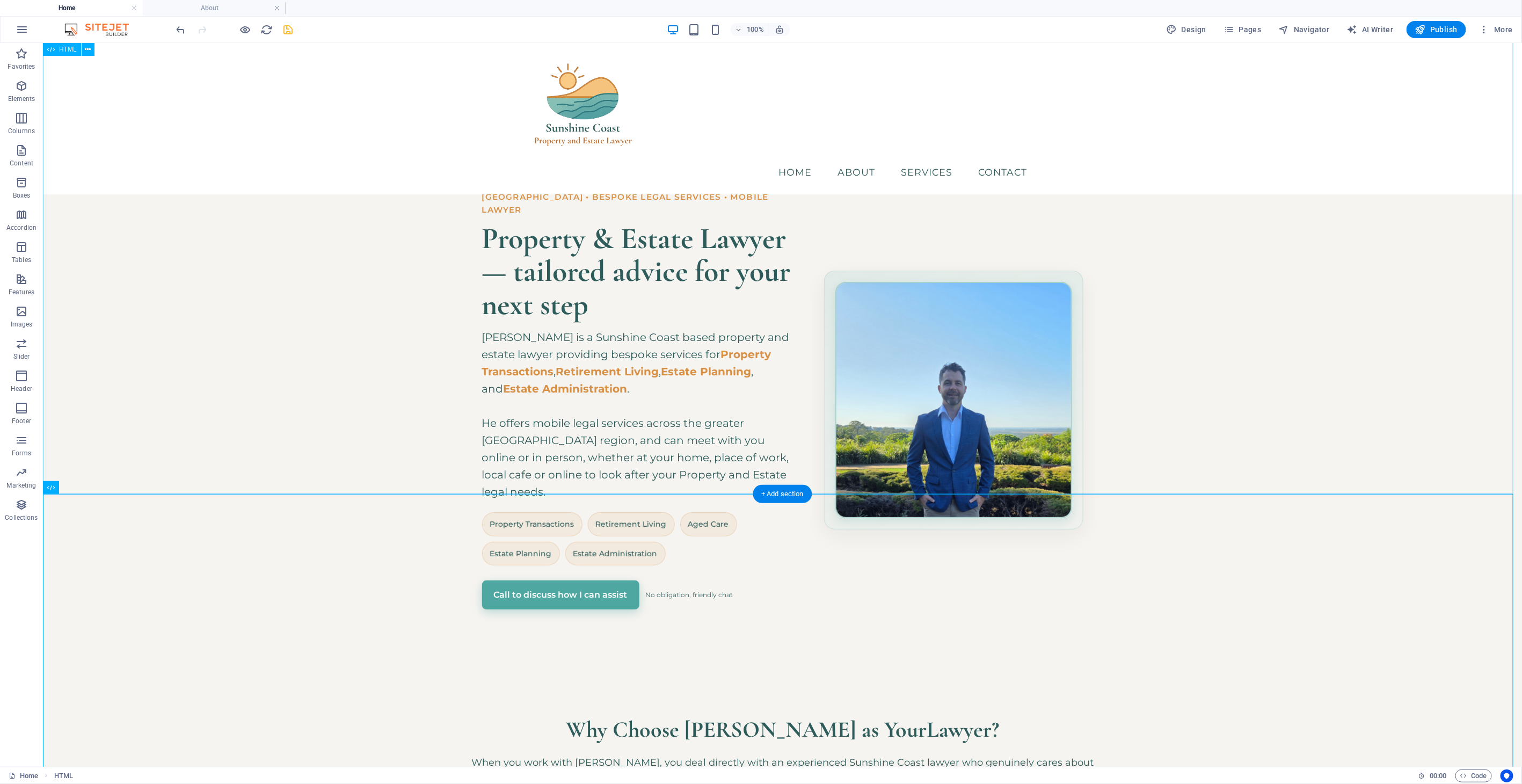
scroll to position [0, 0]
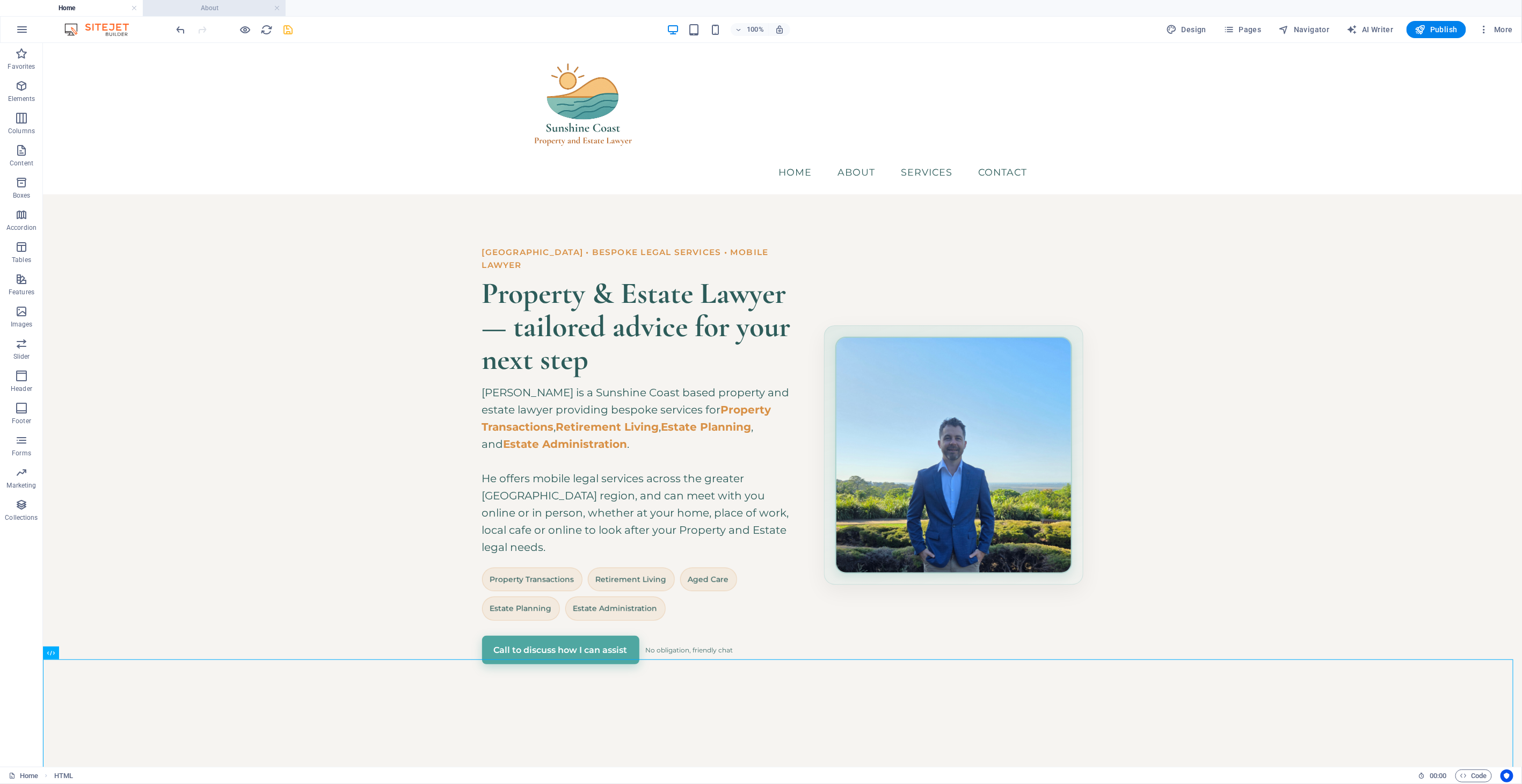
click at [206, 11] on h4 "About" at bounding box center [213, 8] width 142 height 12
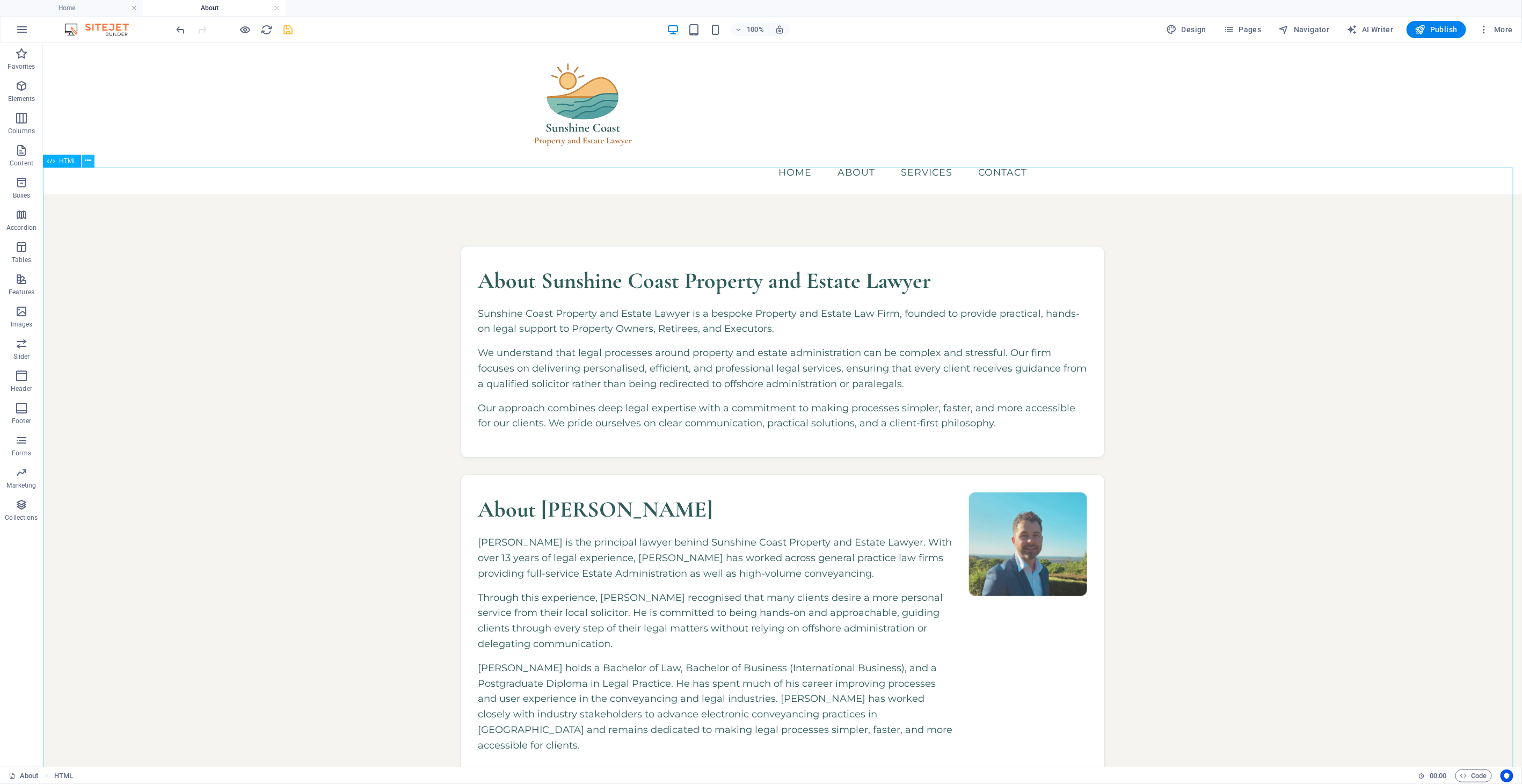
click at [91, 162] on button at bounding box center [88, 161] width 13 height 13
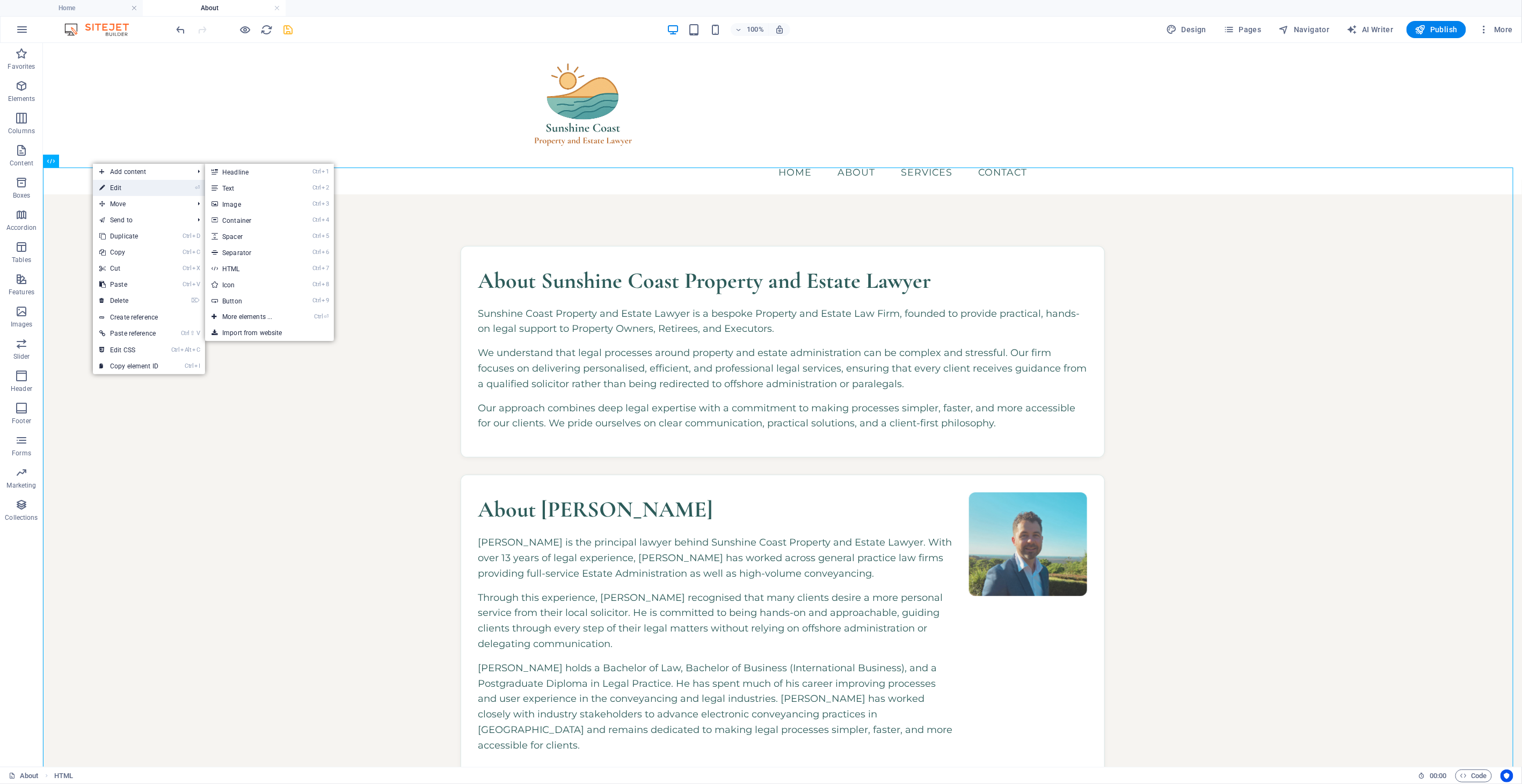
click at [108, 186] on link "⏎ Edit" at bounding box center [128, 188] width 72 height 16
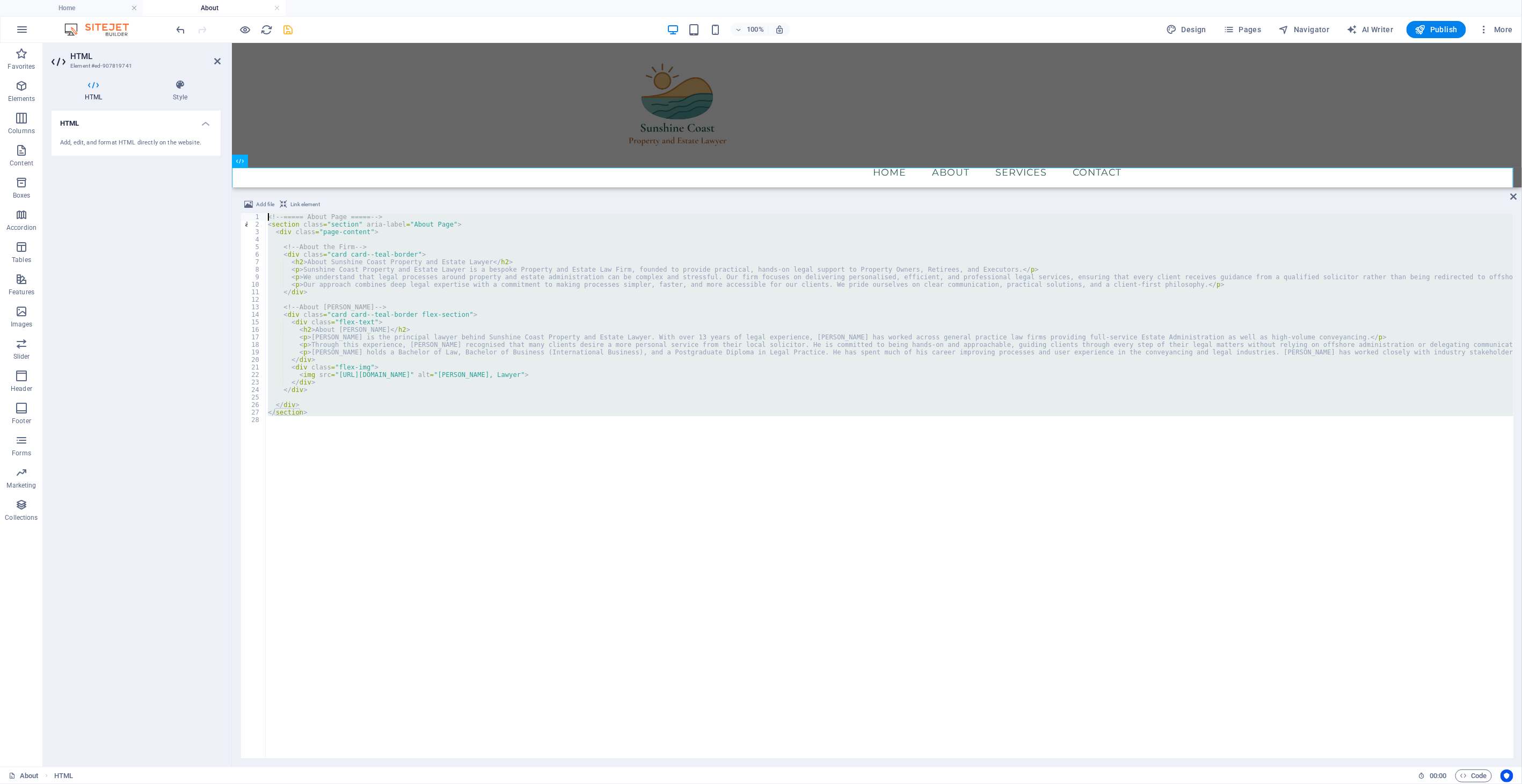
drag, startPoint x: 532, startPoint y: 476, endPoint x: 198, endPoint y: 194, distance: 437.1
click at [198, 194] on div "HTML Element #ed-907819741 HTML Style HTML Add, edit, and format HTML directly …" at bounding box center [783, 405] width 1479 height 724
type textarea "<!-- ===== About Page ===== --> <section class="section" aria-label="About Page…"
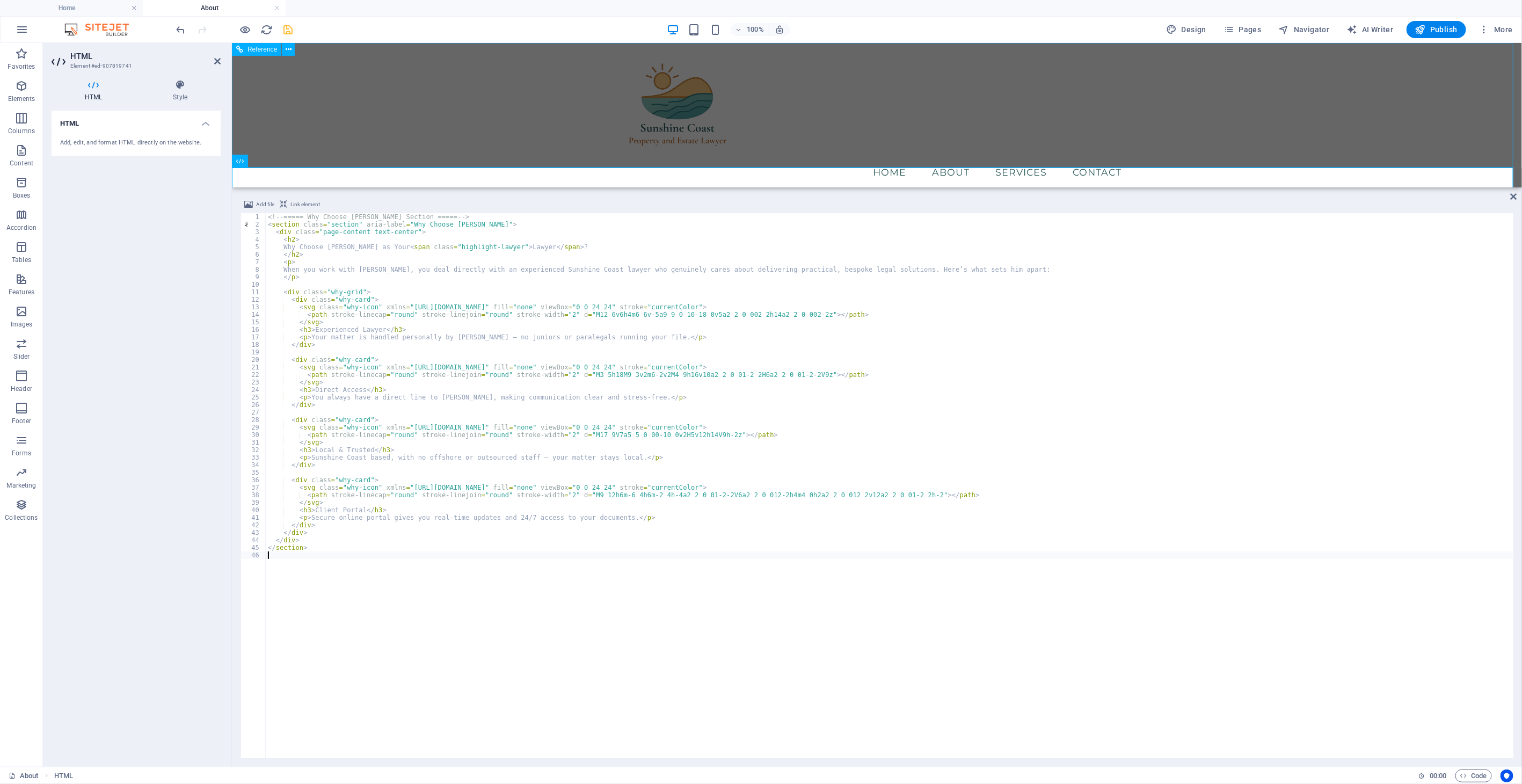
click at [322, 112] on div "Menu Home About Services Contact" at bounding box center [876, 118] width 1290 height 152
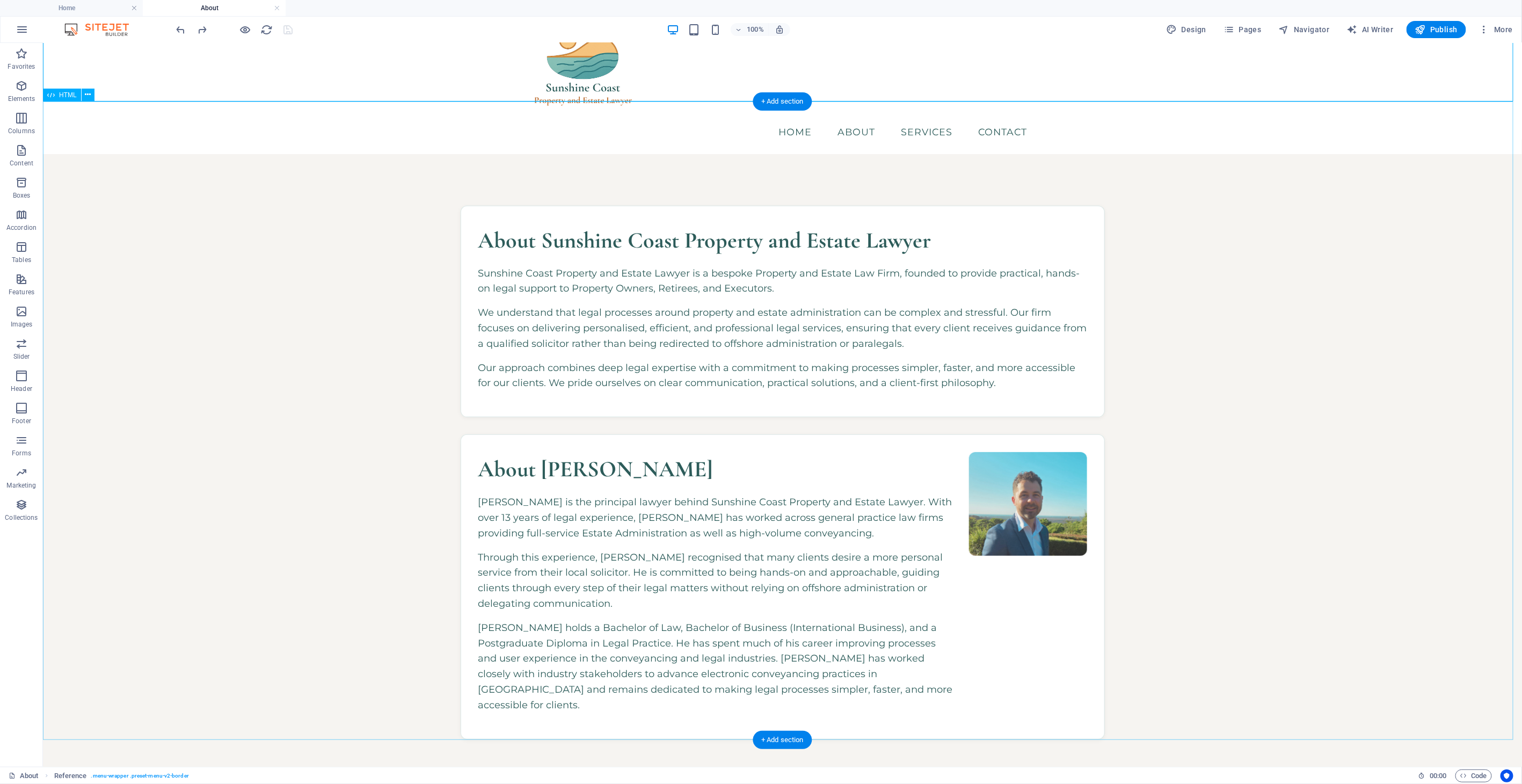
scroll to position [11, 0]
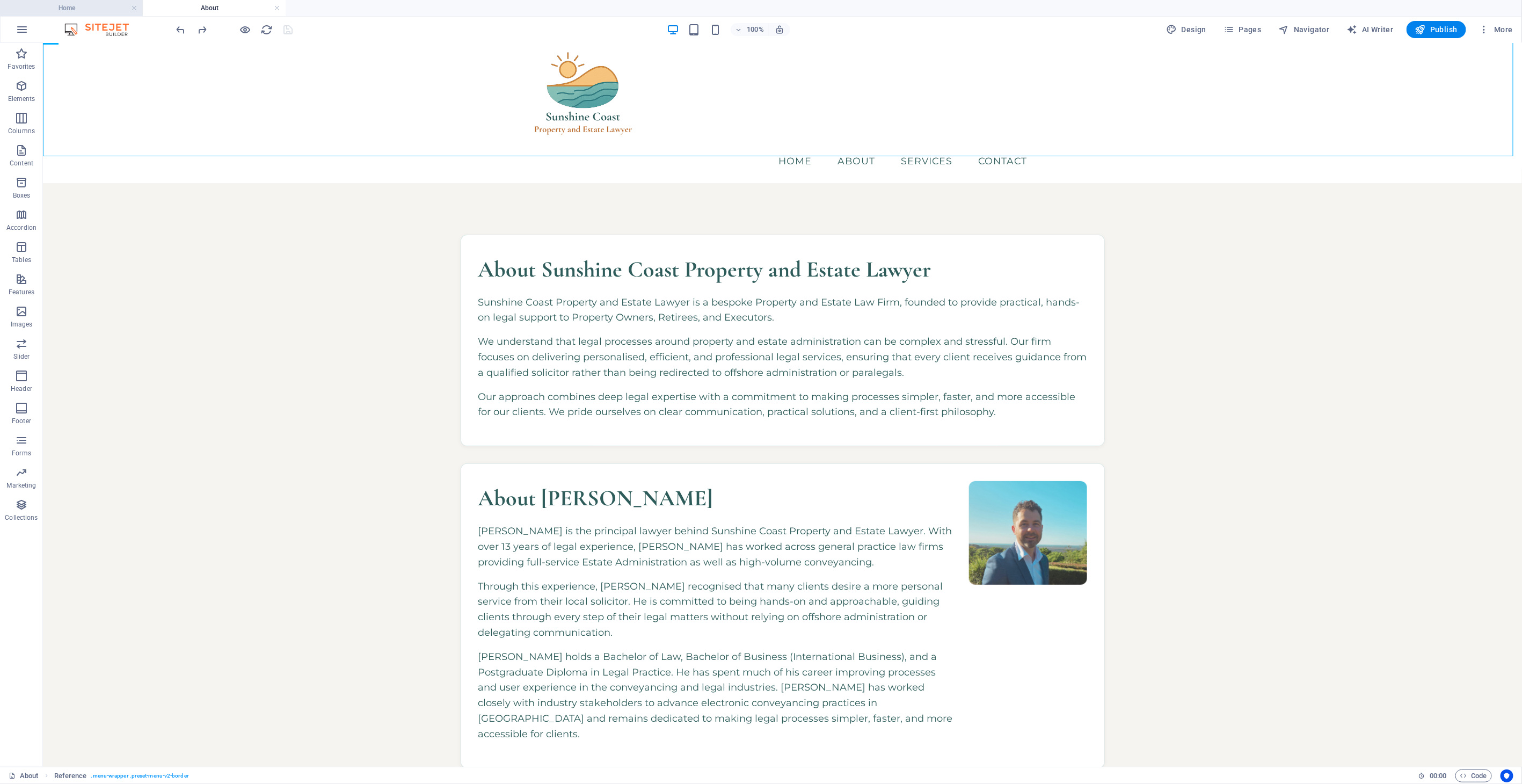
click at [103, 4] on h4 "Home" at bounding box center [71, 8] width 142 height 12
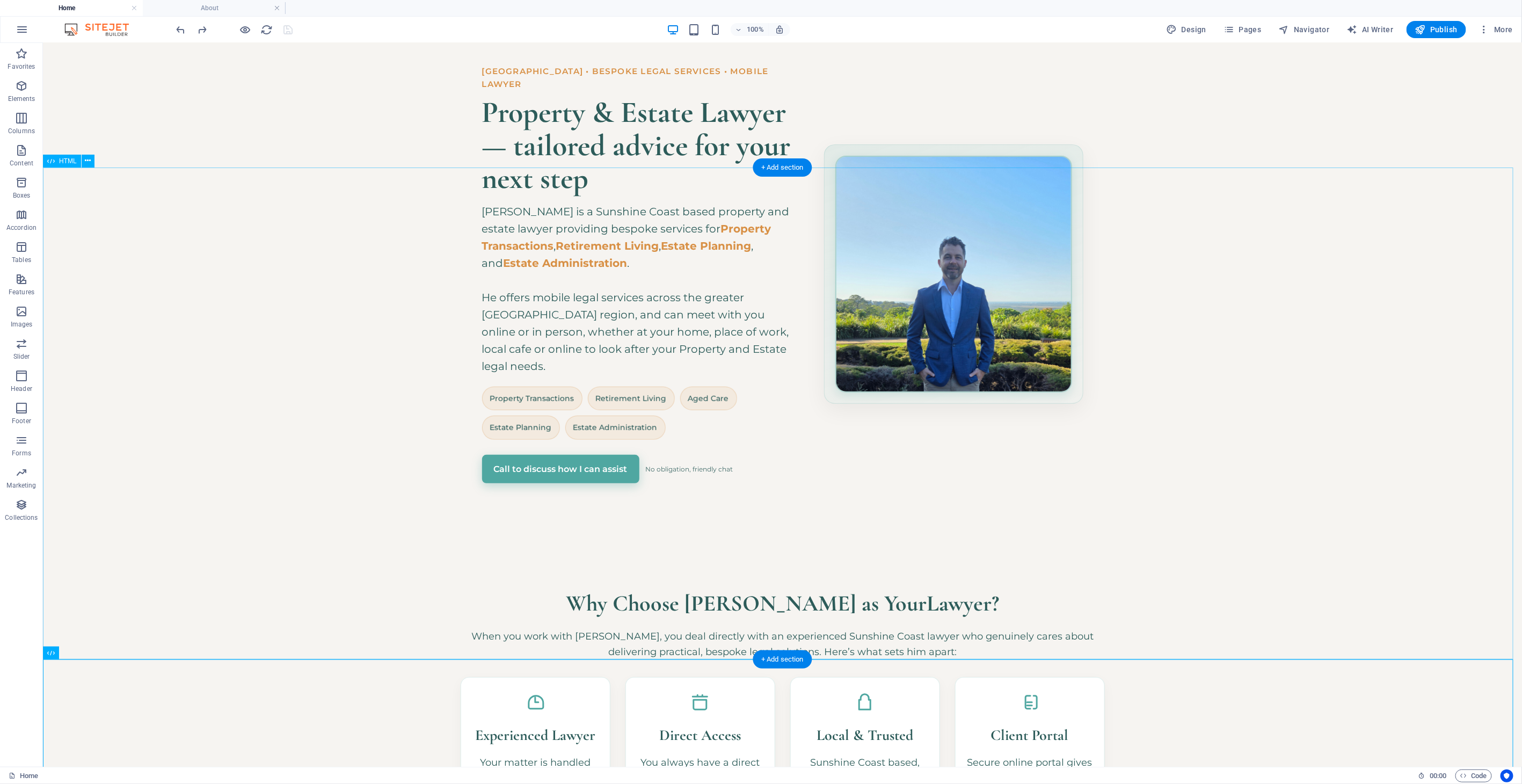
scroll to position [417, 0]
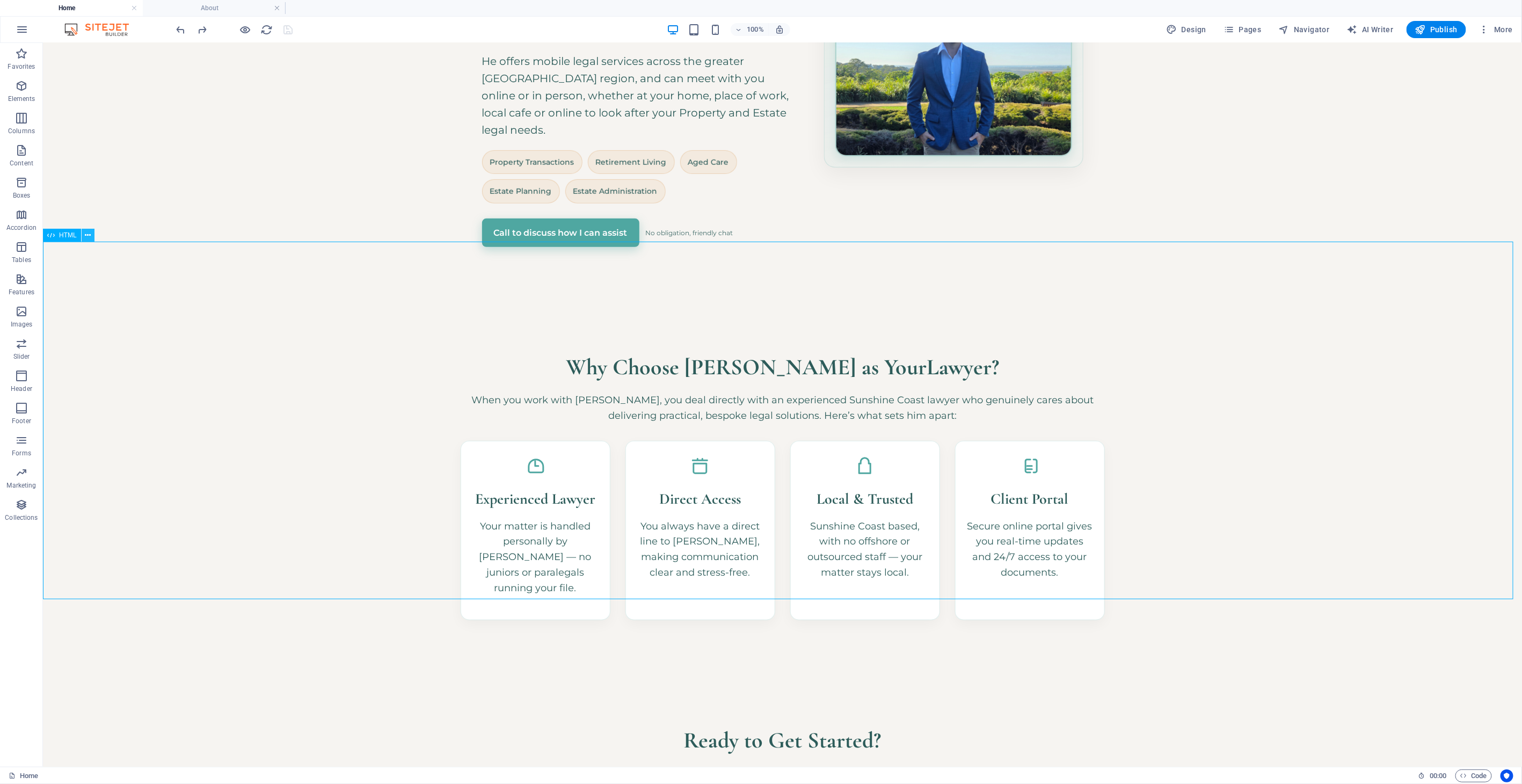
click at [85, 234] on icon at bounding box center [88, 235] width 6 height 11
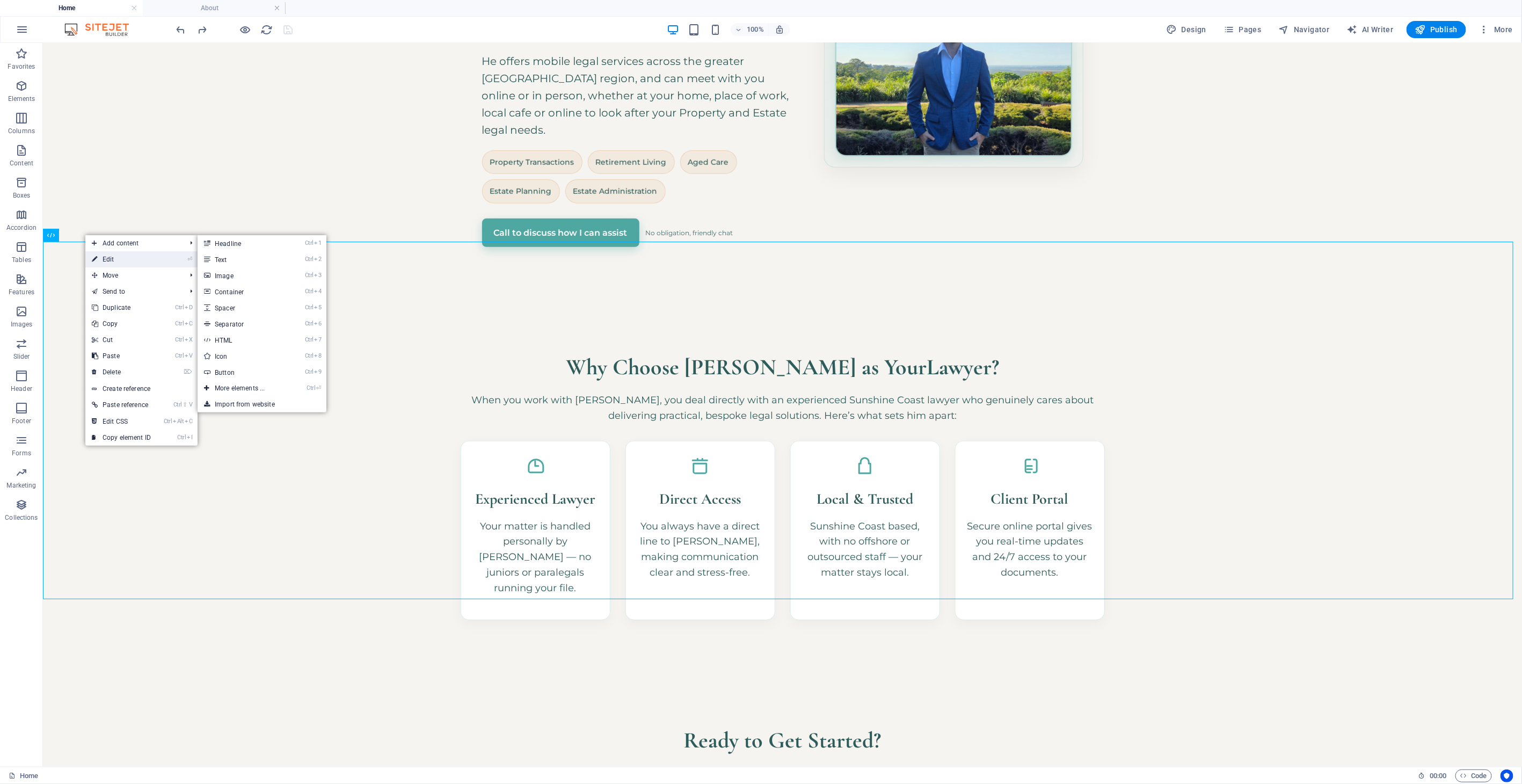
click at [111, 259] on link "⏎ Edit" at bounding box center [121, 259] width 72 height 16
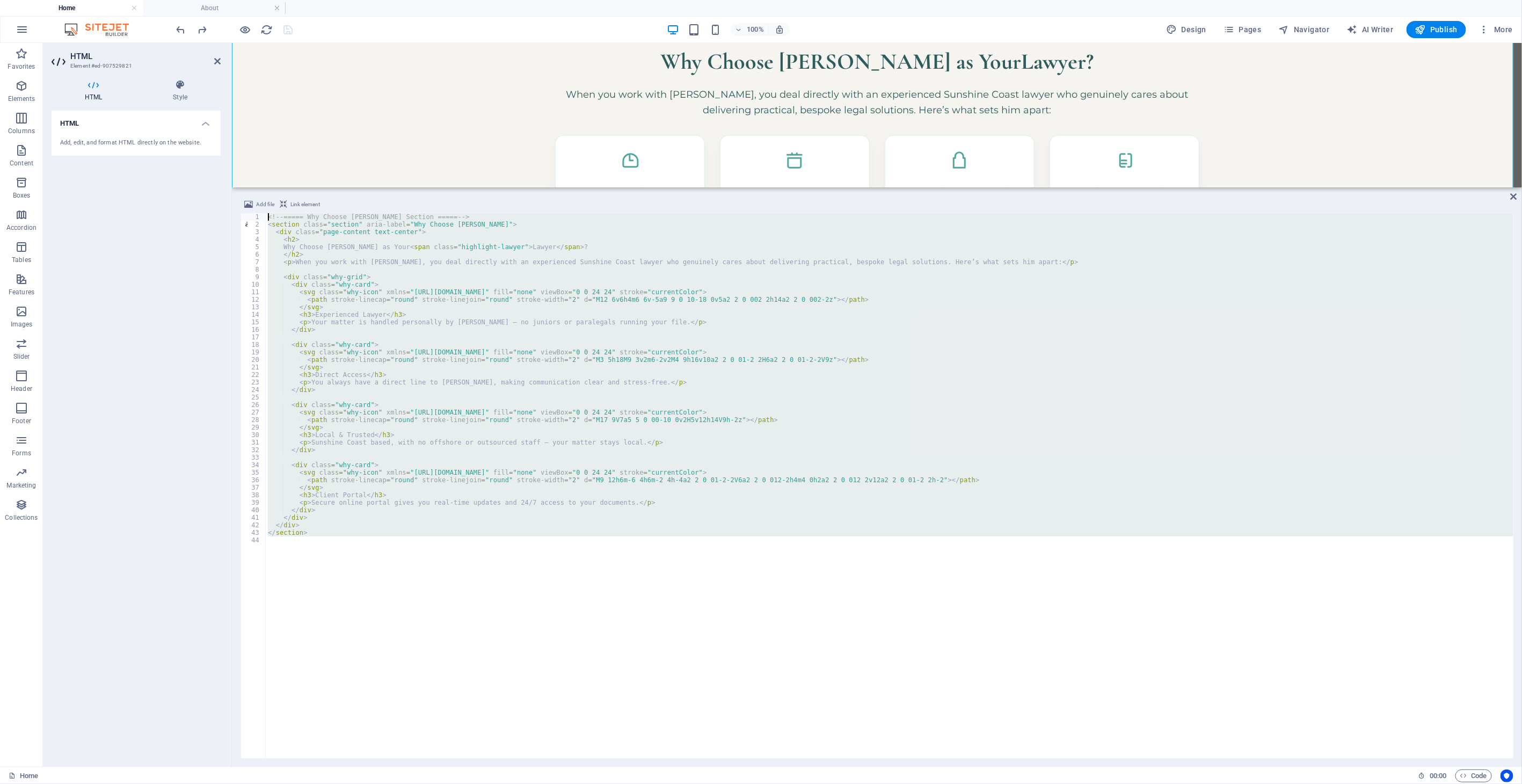
drag, startPoint x: 457, startPoint y: 589, endPoint x: 130, endPoint y: 128, distance: 565.2
click at [130, 128] on div "HTML Element #ed-907529821 HTML Style HTML Add, edit, and format HTML directly …" at bounding box center [783, 405] width 1479 height 724
type textarea "<!-- ===== Why Choose [PERSON_NAME] Section ===== --> <section class="section" …"
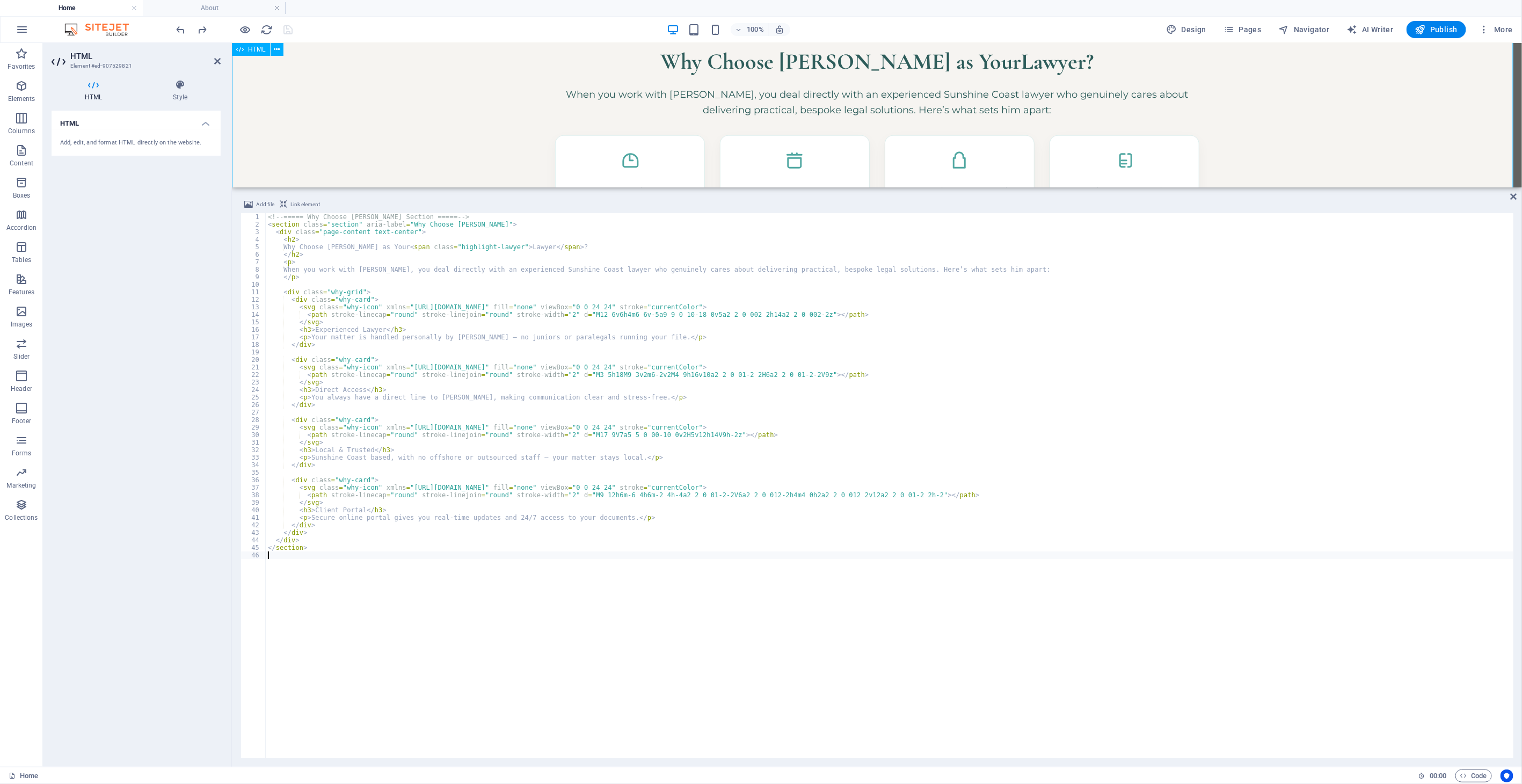
click at [393, 118] on div "Why Choose [PERSON_NAME] as Your Lawyer ? When you work with [PERSON_NAME], you…" at bounding box center [876, 178] width 1290 height 372
drag, startPoint x: 1465, startPoint y: 155, endPoint x: 1511, endPoint y: 198, distance: 63.0
click at [1370, 198] on icon at bounding box center [1513, 196] width 6 height 9
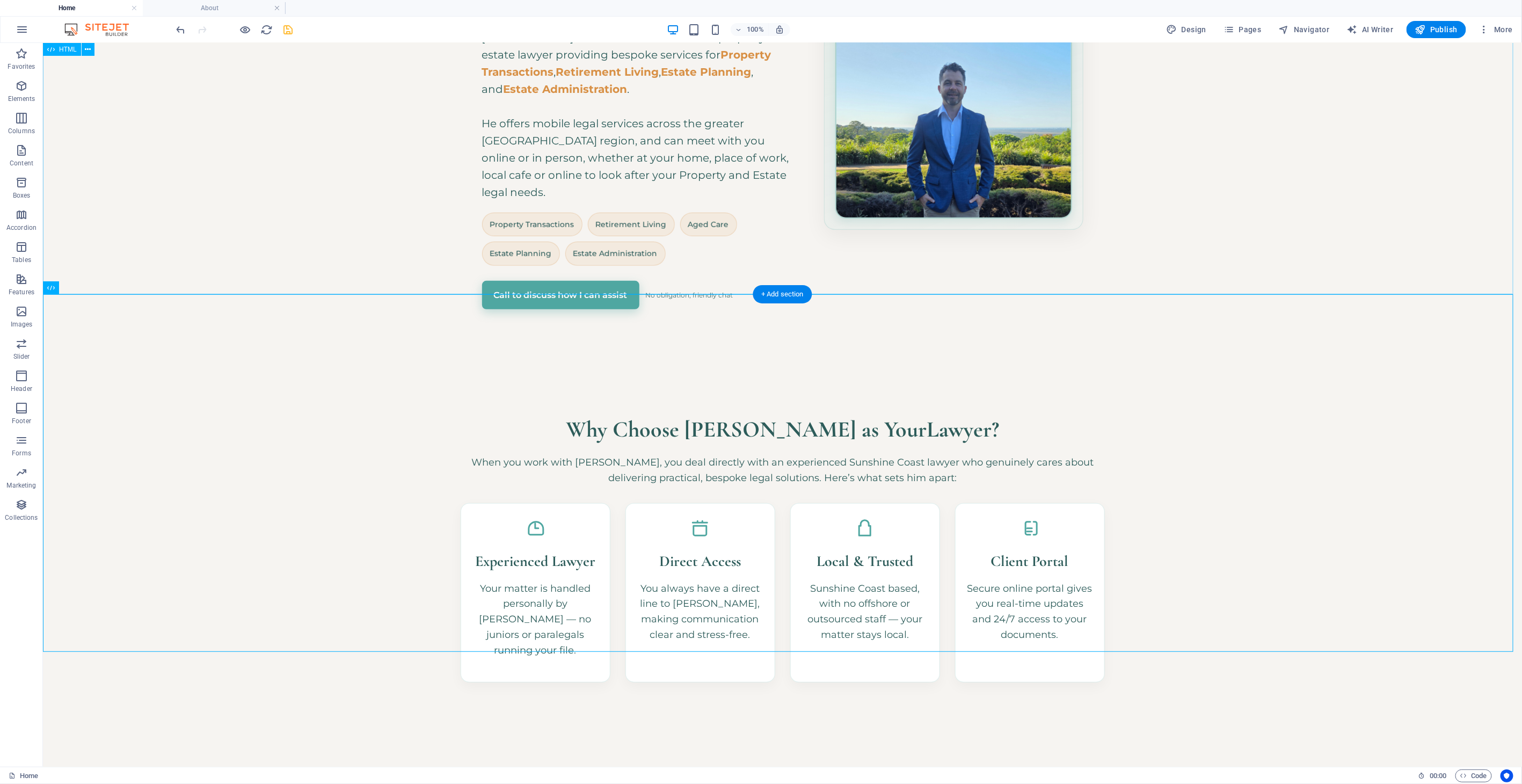
scroll to position [365, 0]
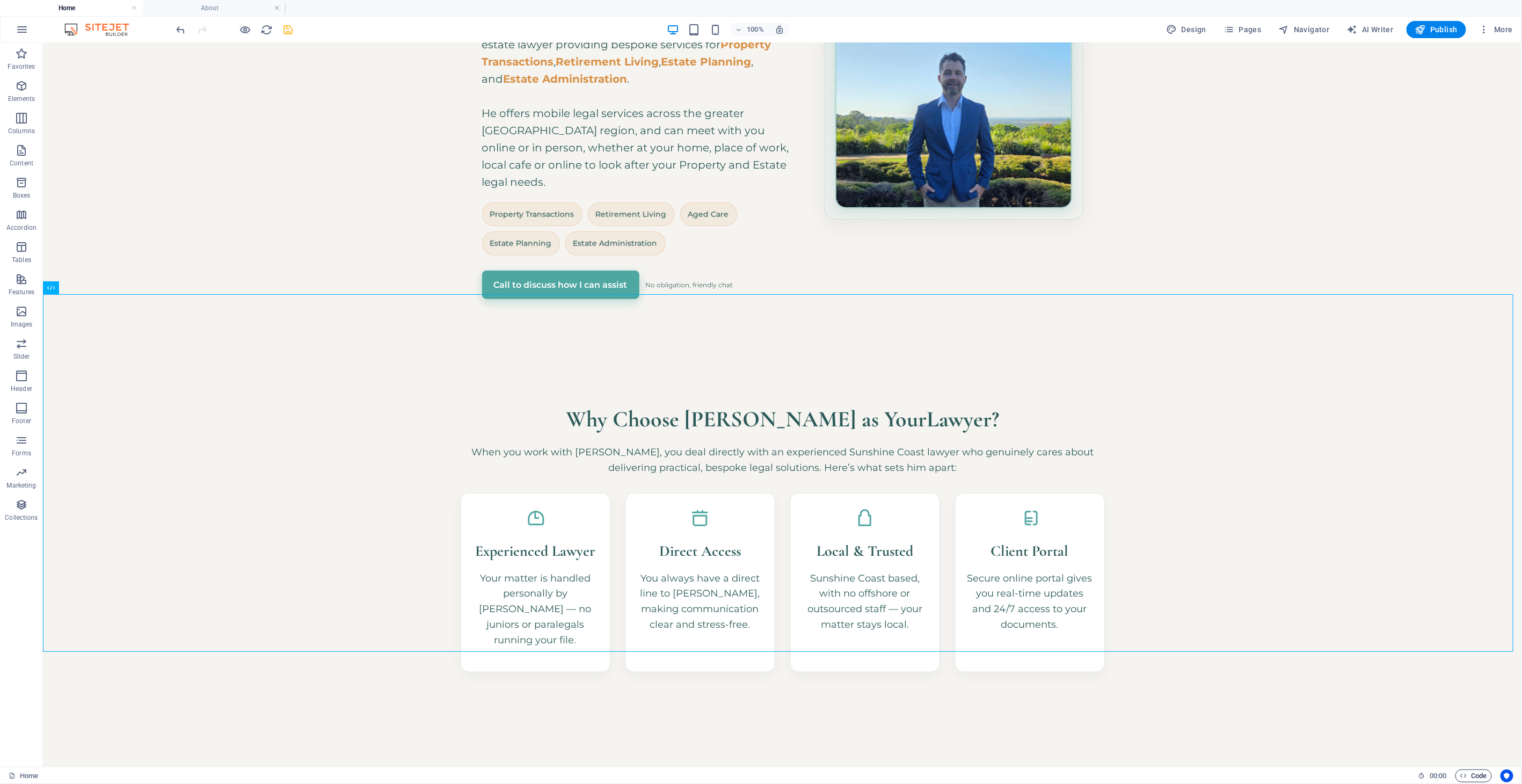
click at [1370, 705] on span "Code" at bounding box center [1474, 775] width 27 height 13
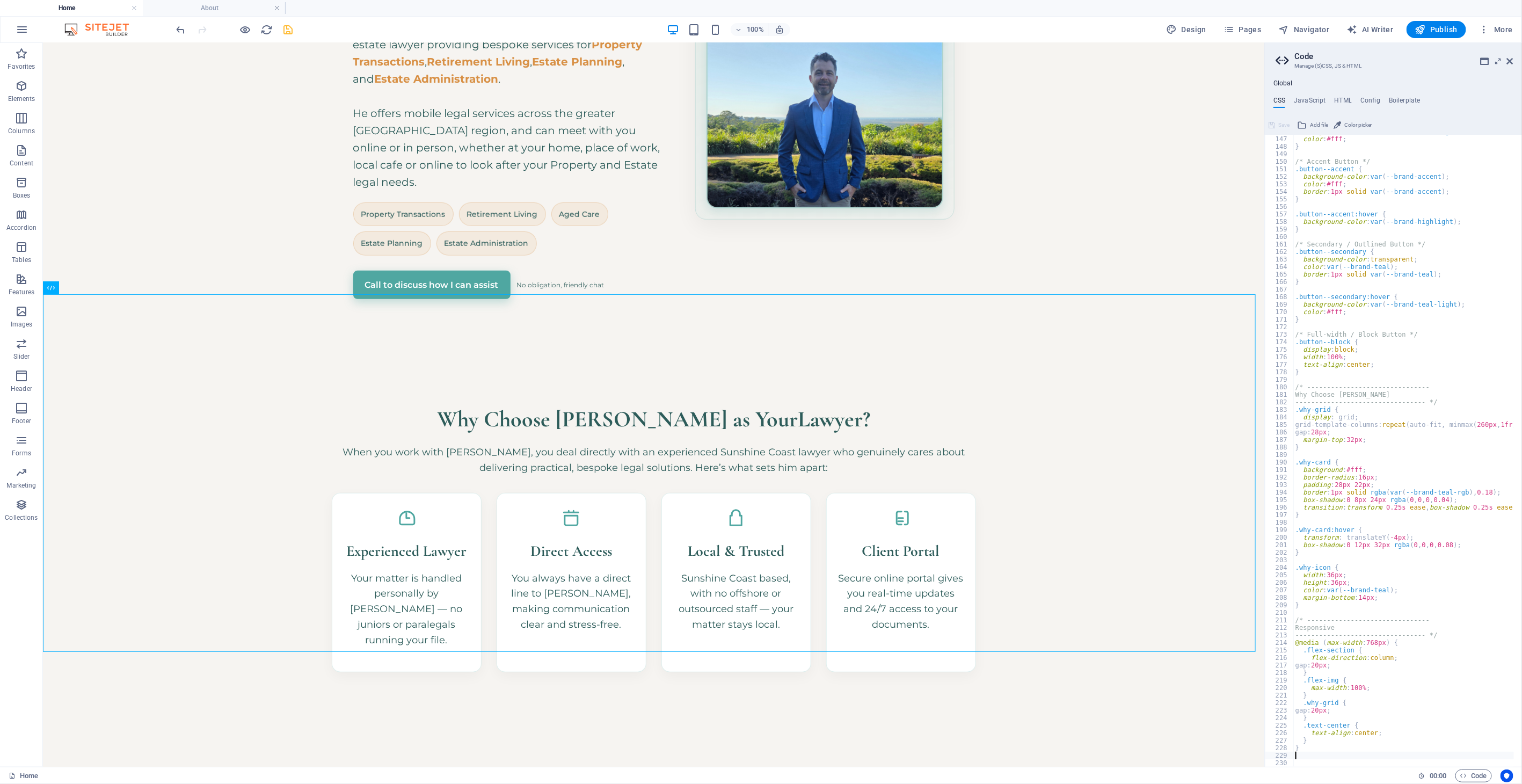
click at [1370, 359] on div "background-color : var ( --brand-teal-light ) ; color : #fff ; } /* Accent Butt…" at bounding box center [1439, 447] width 293 height 639
type textarea "); }"
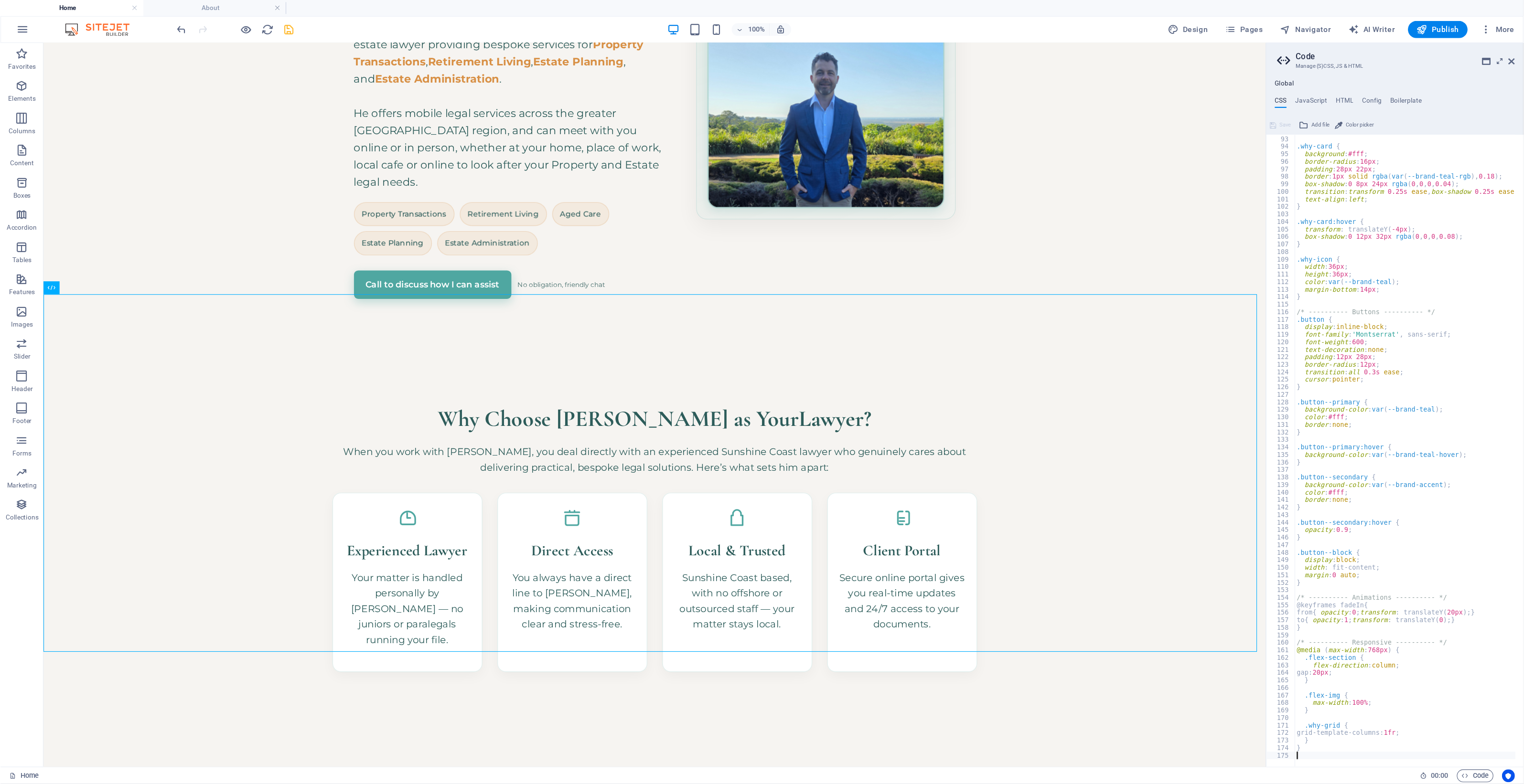
scroll to position [614, 0]
click at [967, 178] on div "Hero Banner – Sunshine Coast Property & Estate Lawyer [GEOGRAPHIC_DATA] • Bespo…" at bounding box center [581, 79] width 1087 height 464
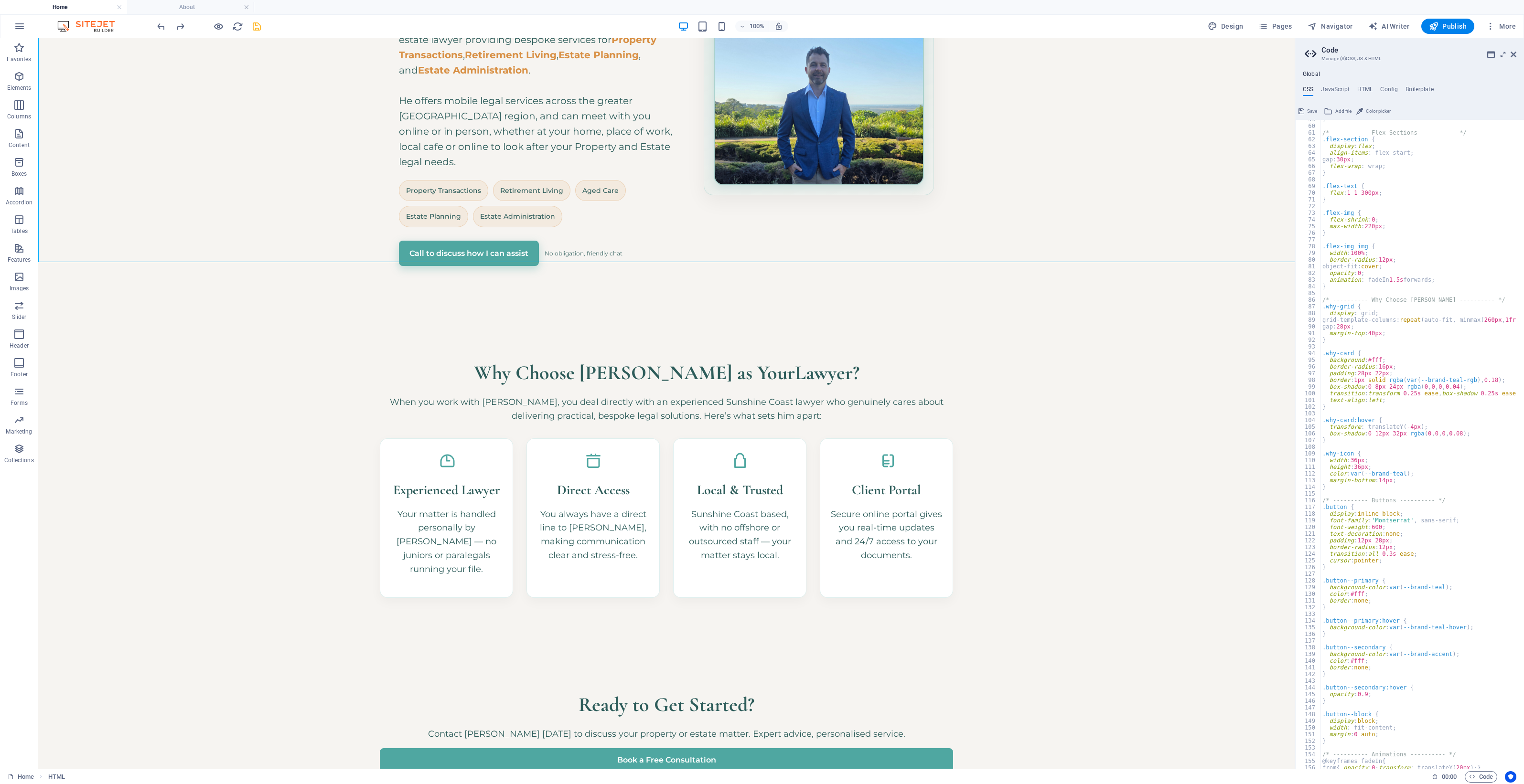
scroll to position [392, 0]
click at [1219, 53] on icon at bounding box center [1513, 54] width 6 height 8
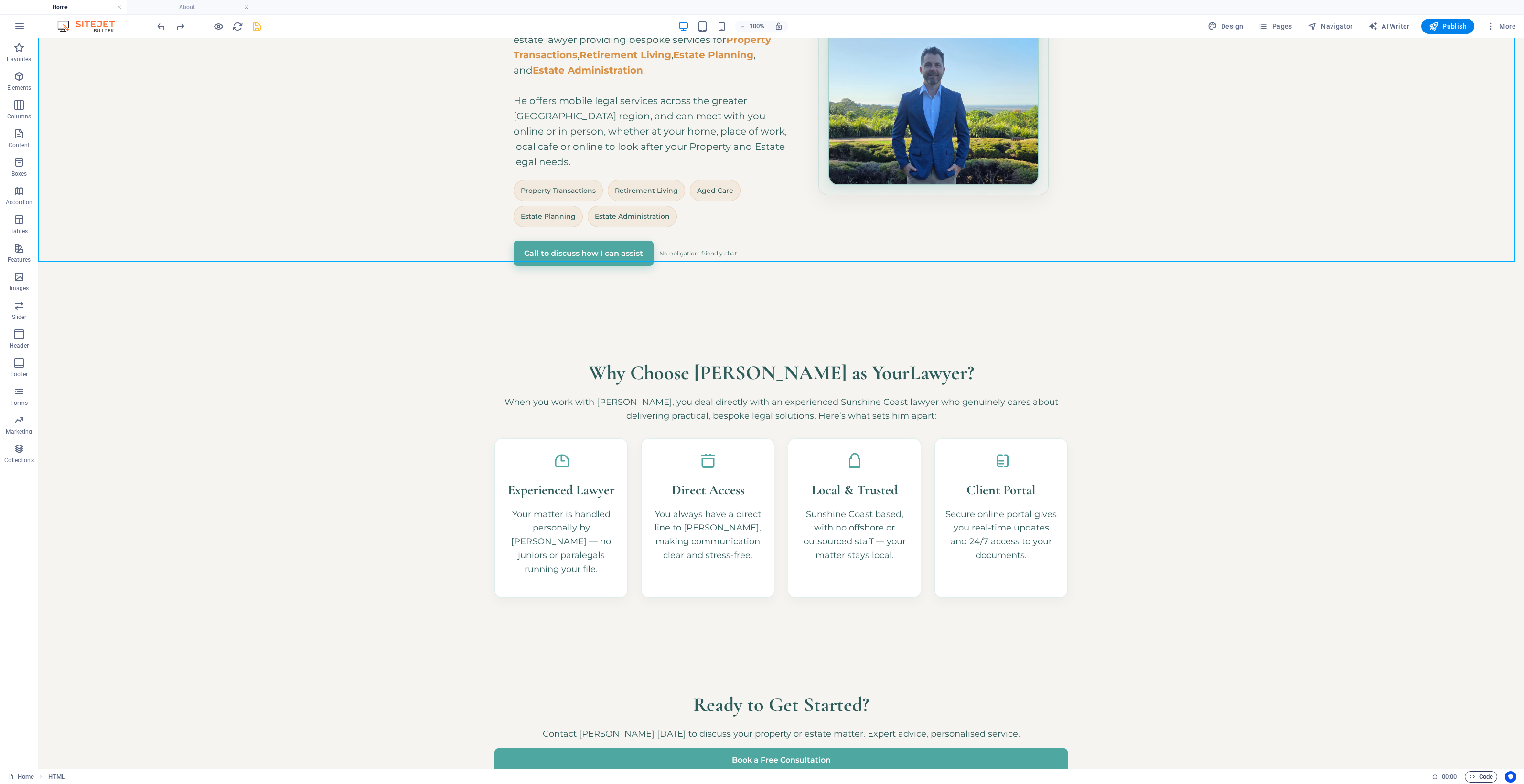
click at [1219, 627] on span "Code" at bounding box center [1481, 777] width 24 height 11
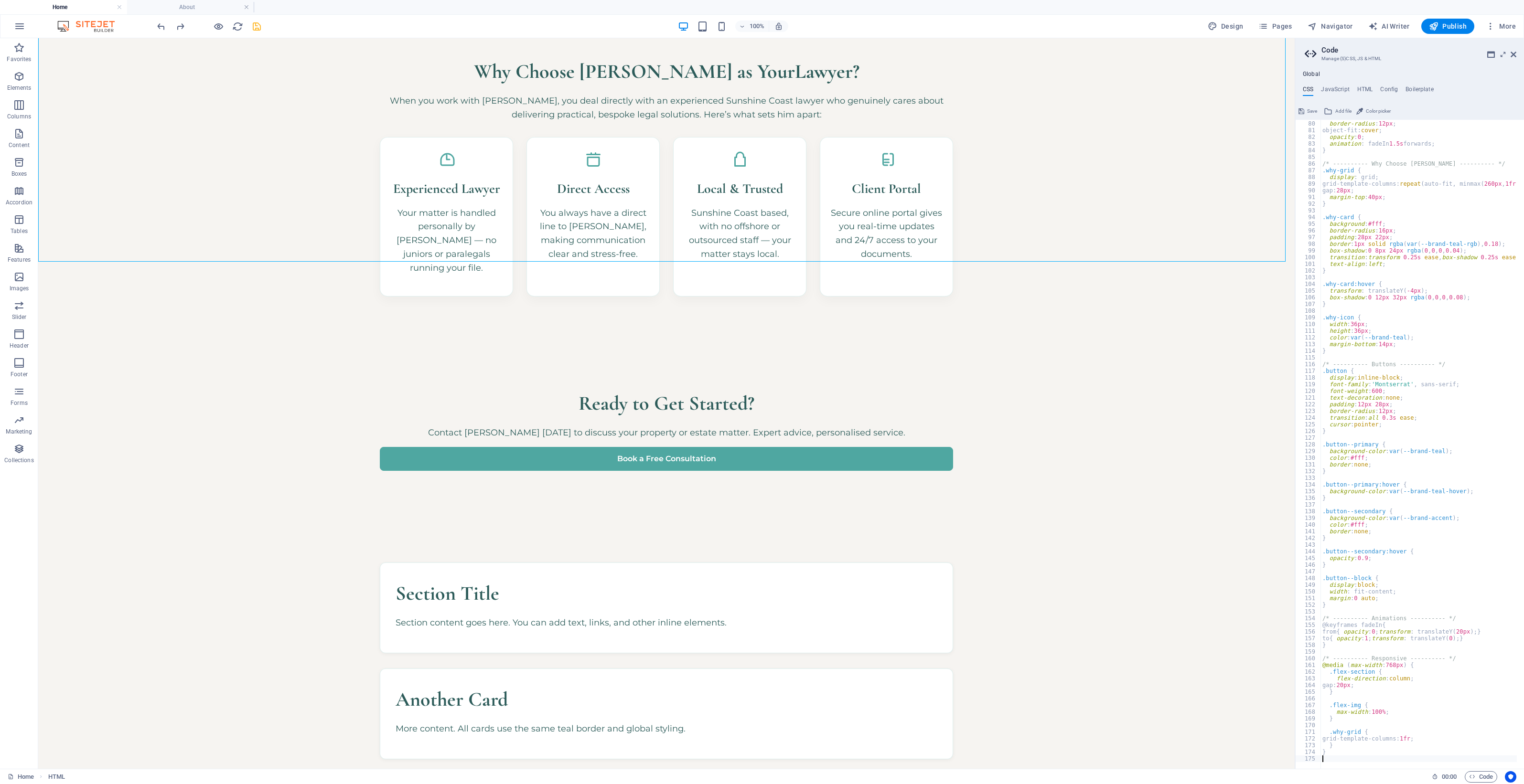
scroll to position [683, 0]
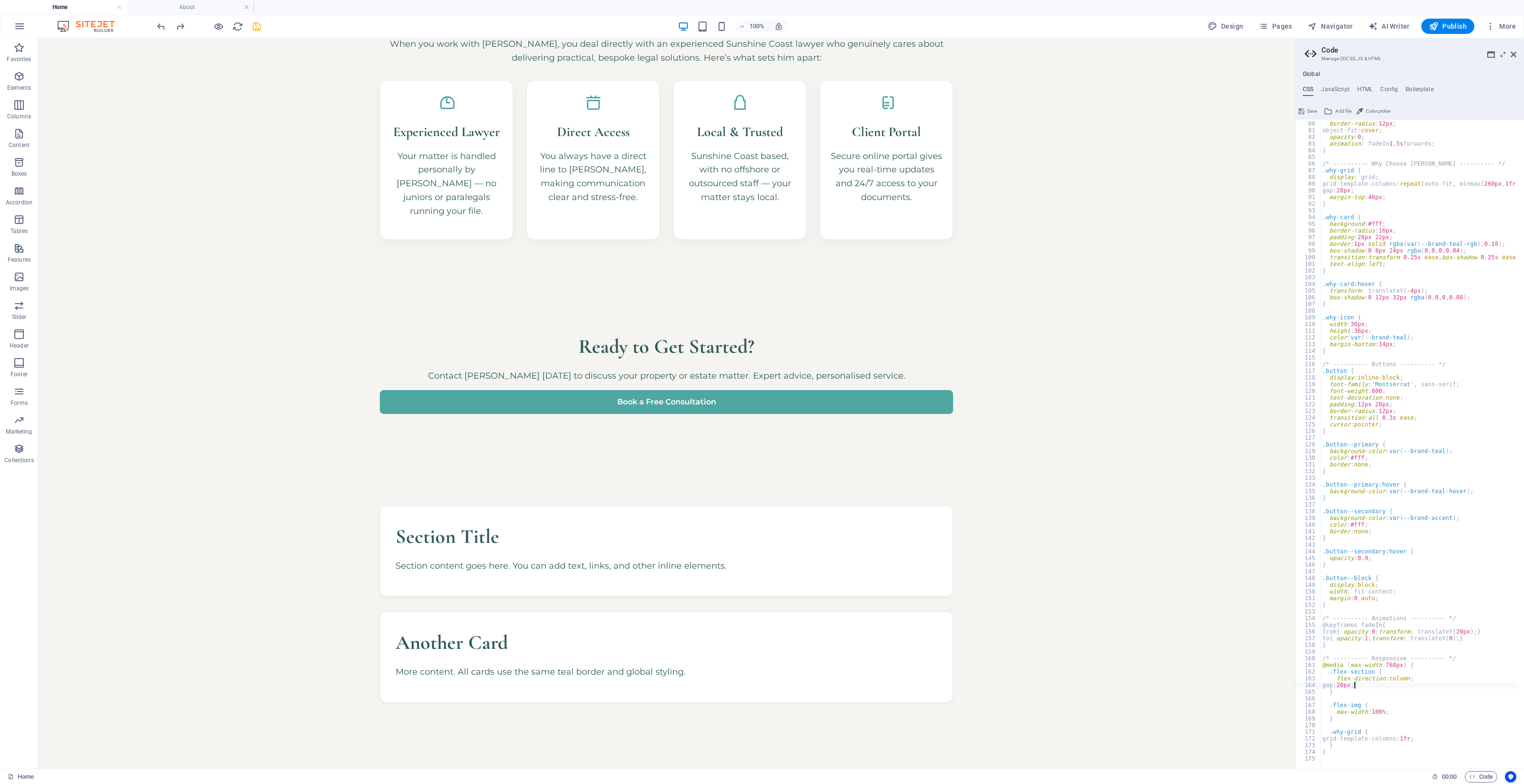
click at [1219, 627] on div "width : 100% ; border-radius : 12px ; object-fit: cover ; opacity : 0 ; animati…" at bounding box center [1422, 442] width 204 height 656
type textarea "}"
click at [1219, 110] on span "Save" at bounding box center [1313, 111] width 10 height 11
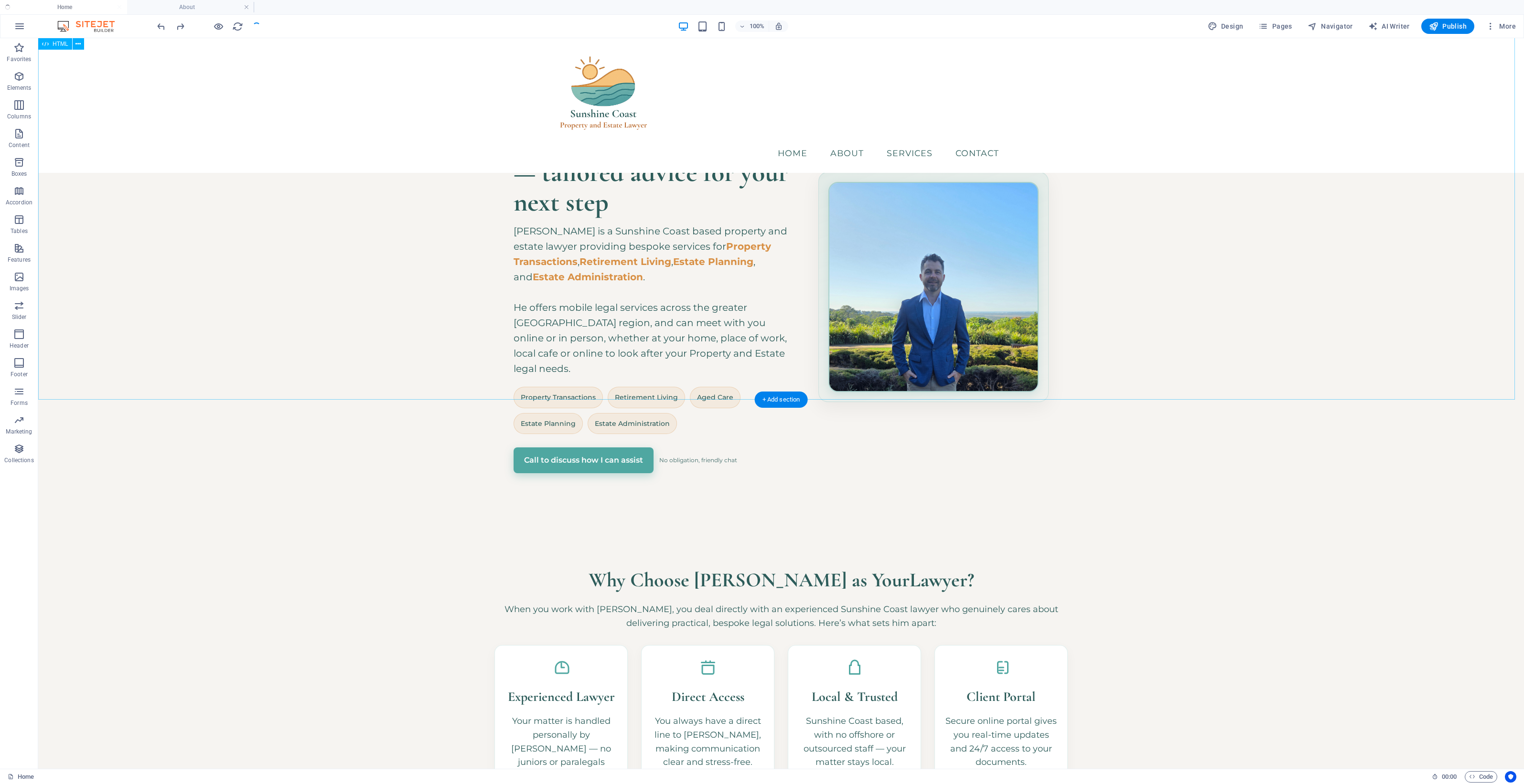
scroll to position [0, 0]
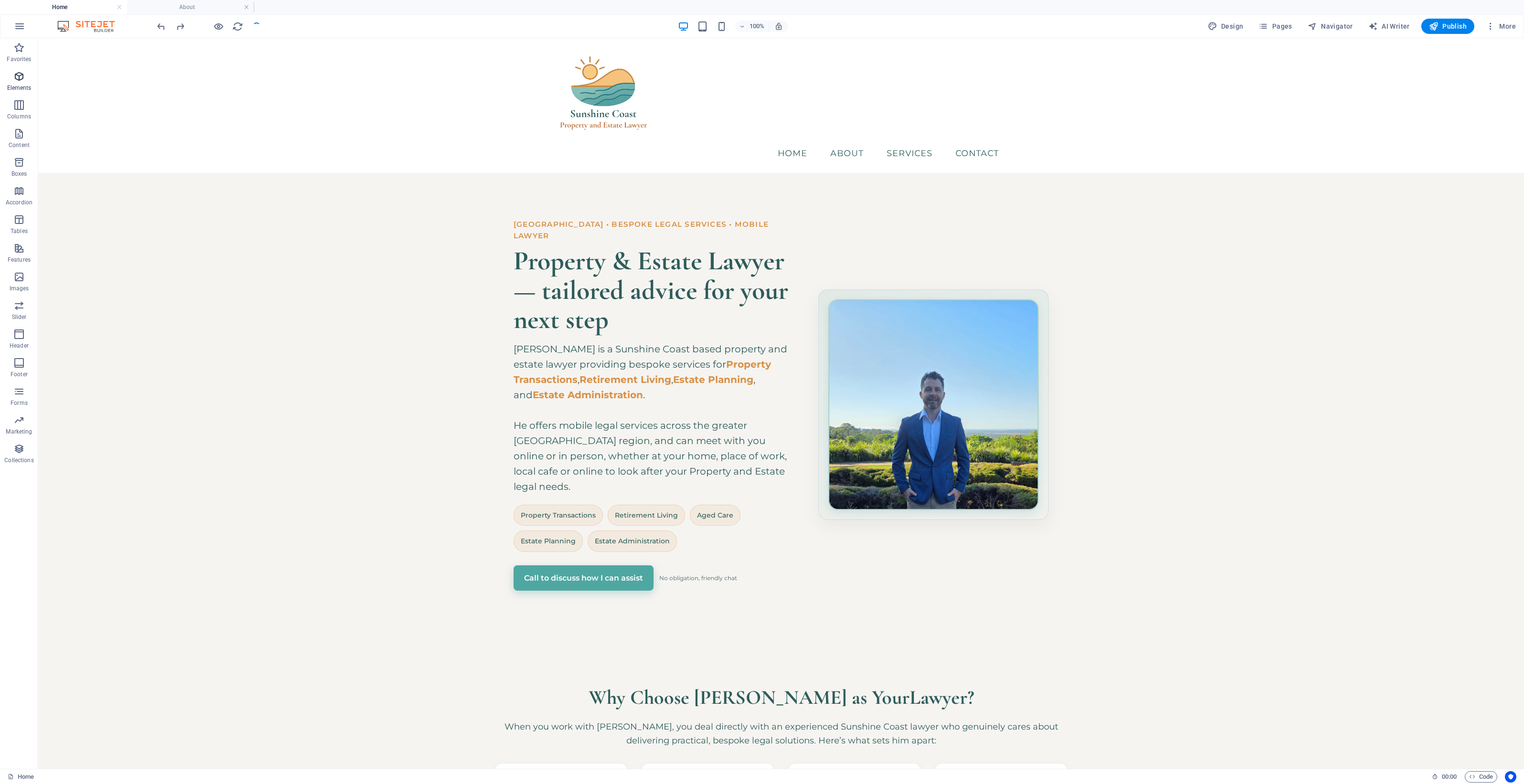
click at [20, 79] on icon "button" at bounding box center [19, 76] width 11 height 11
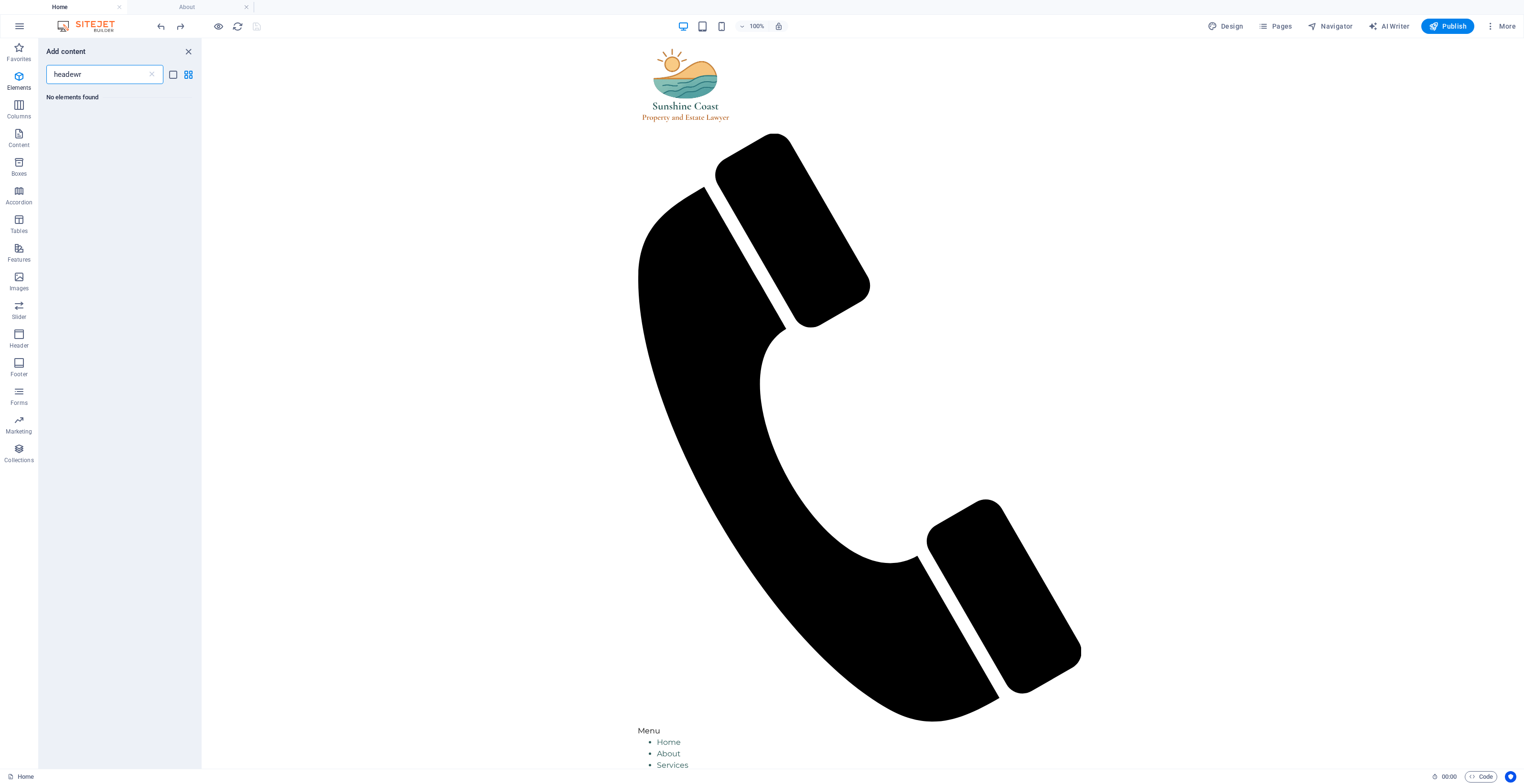
click at [98, 73] on input "headewr" at bounding box center [97, 74] width 101 height 19
drag, startPoint x: -27, startPoint y: 85, endPoint x: -57, endPoint y: 93, distance: 31.0
click at [0, 93] on html "Sunshine Coast Property and Estate Lawyer Home About Favorites Elements Columns…" at bounding box center [762, 392] width 1524 height 784
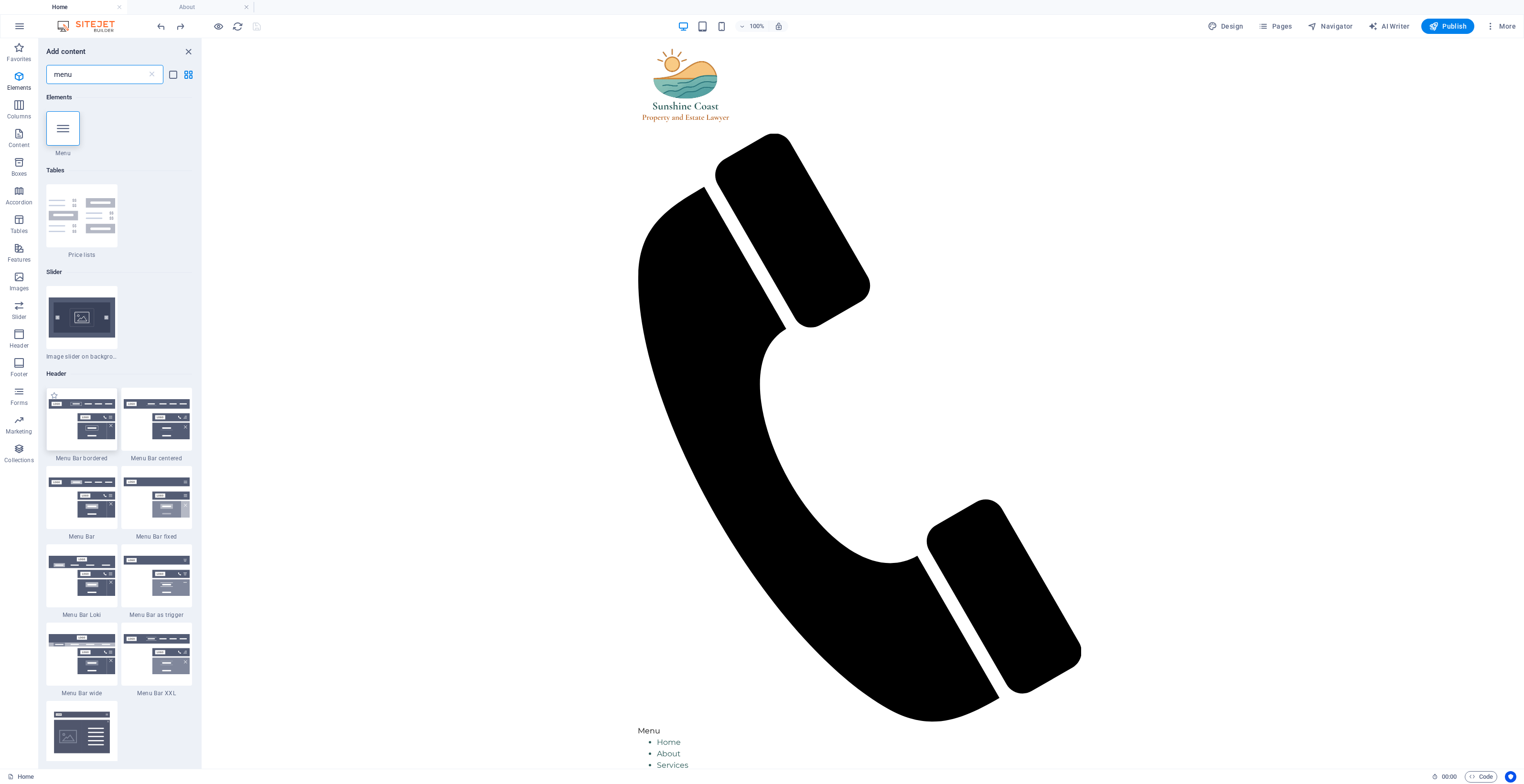
type input "menu"
click at [81, 409] on img at bounding box center [81, 419] width 66 height 40
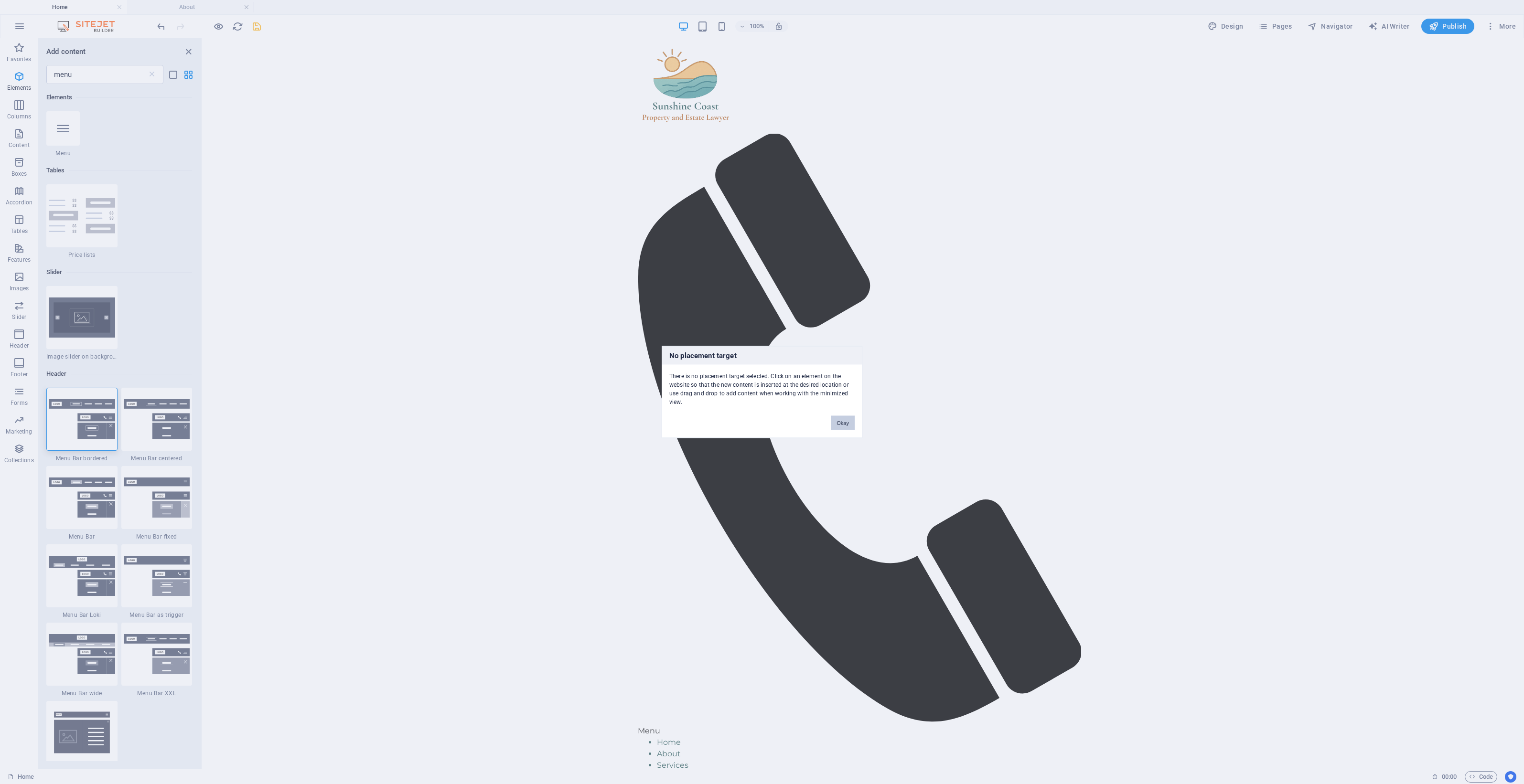
click at [848, 425] on button "Okay" at bounding box center [843, 423] width 24 height 15
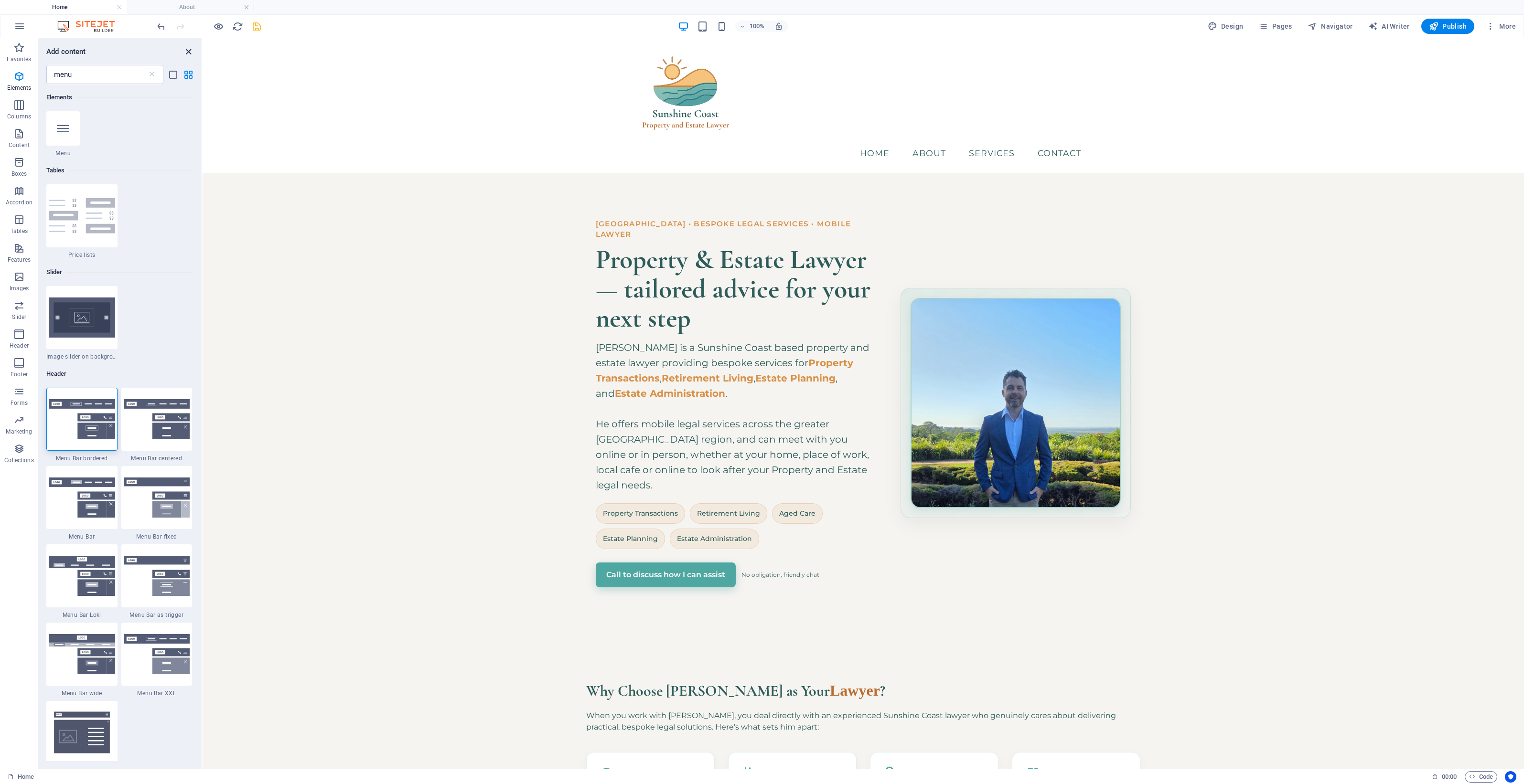
click at [187, 56] on icon "close panel" at bounding box center [188, 51] width 11 height 11
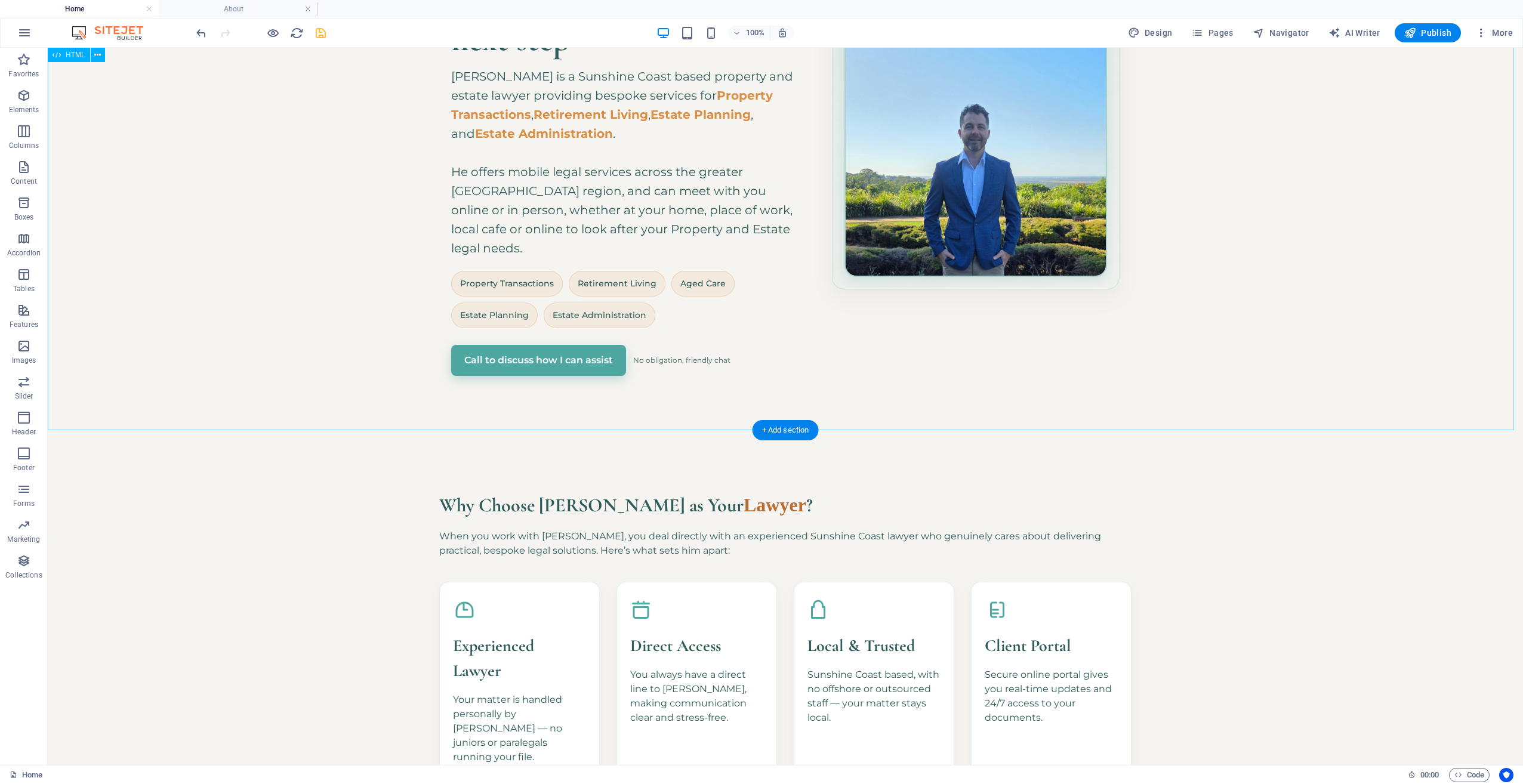
scroll to position [477, 0]
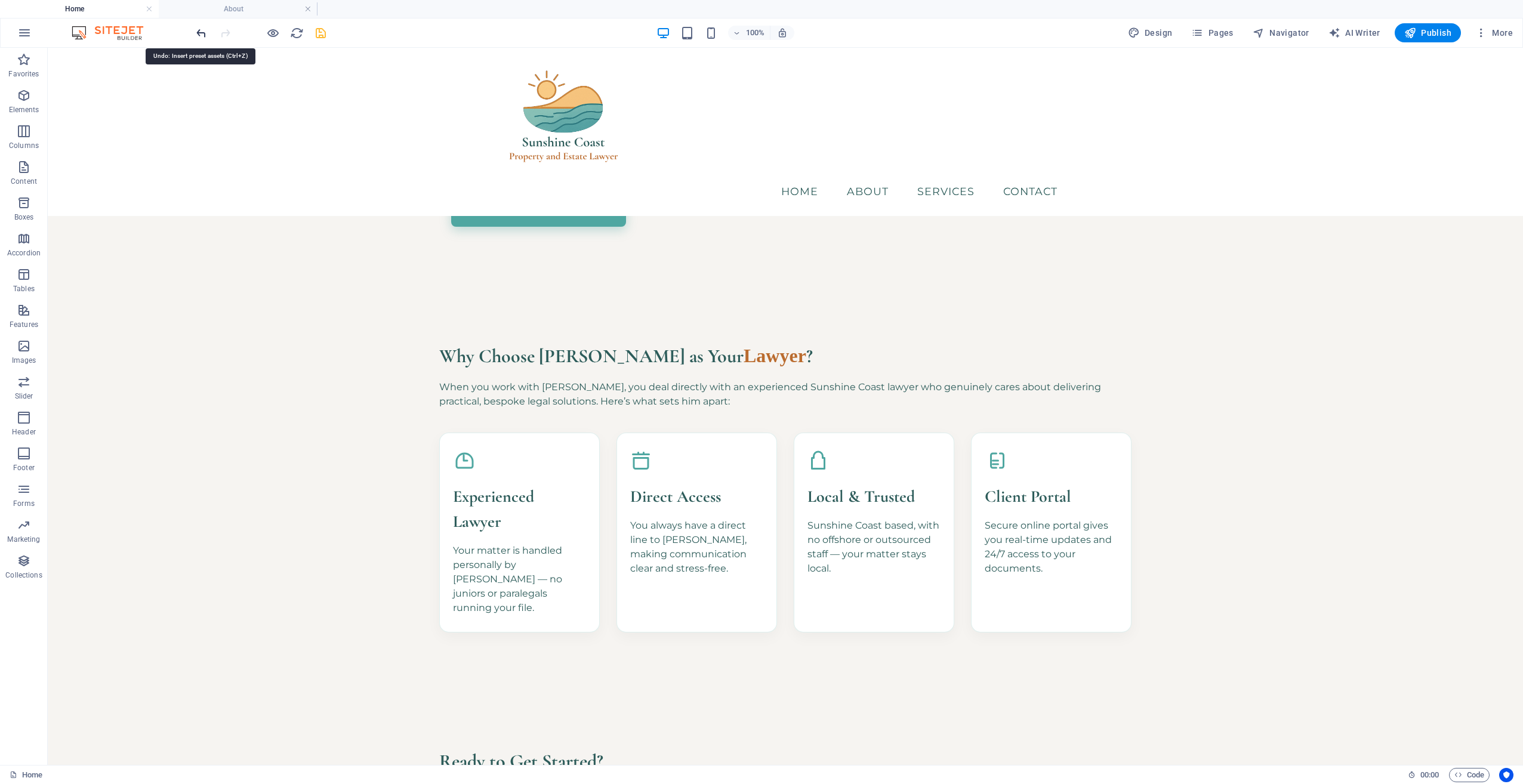
click at [226, 33] on icon "redo" at bounding box center [225, 32] width 13 height 13
drag, startPoint x: 384, startPoint y: 341, endPoint x: 385, endPoint y: 330, distance: 11.0
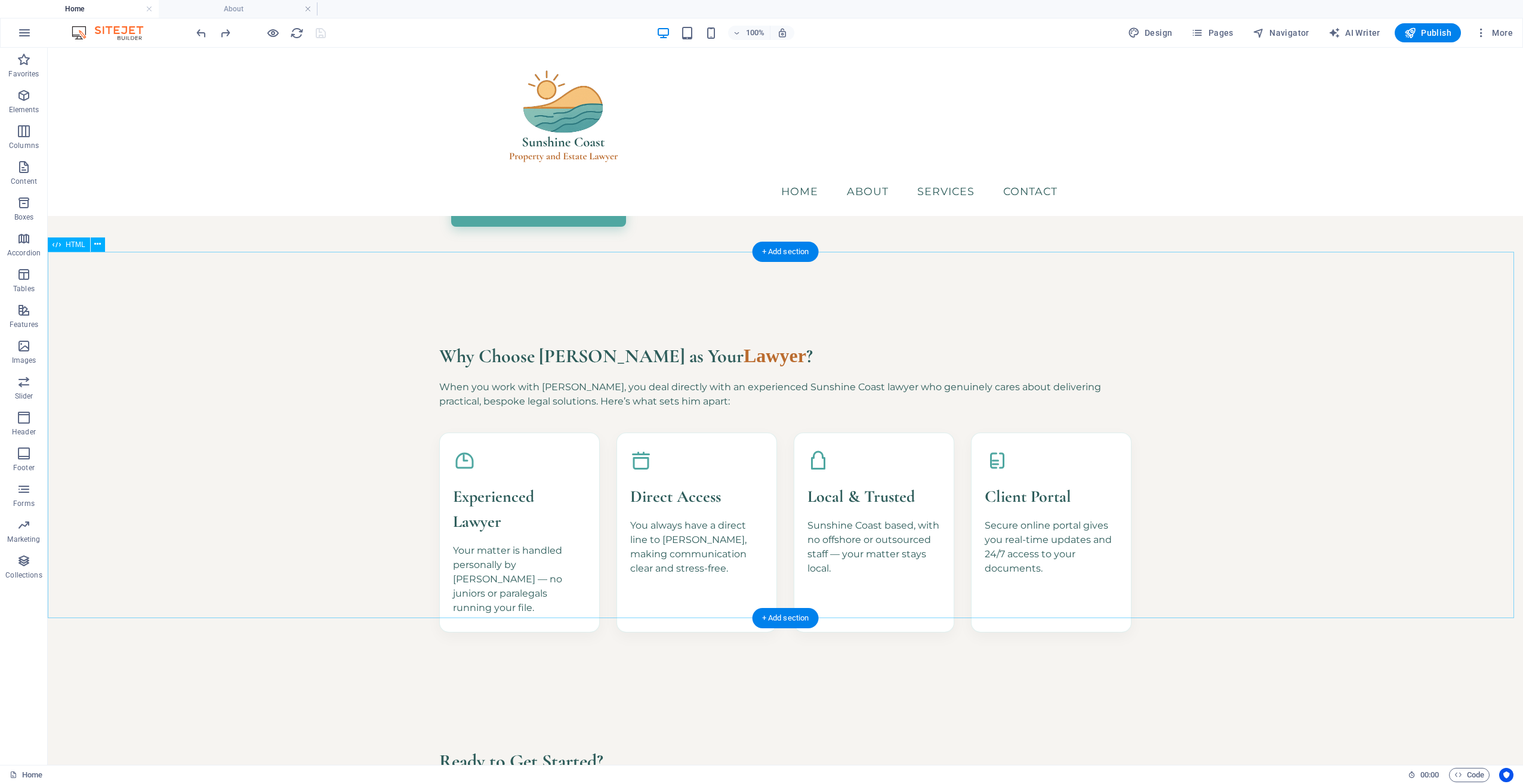
click at [387, 339] on div "Why Choose [PERSON_NAME] as Your Lawyer ? When you work with [PERSON_NAME], you…" at bounding box center [786, 486] width 1476 height 406
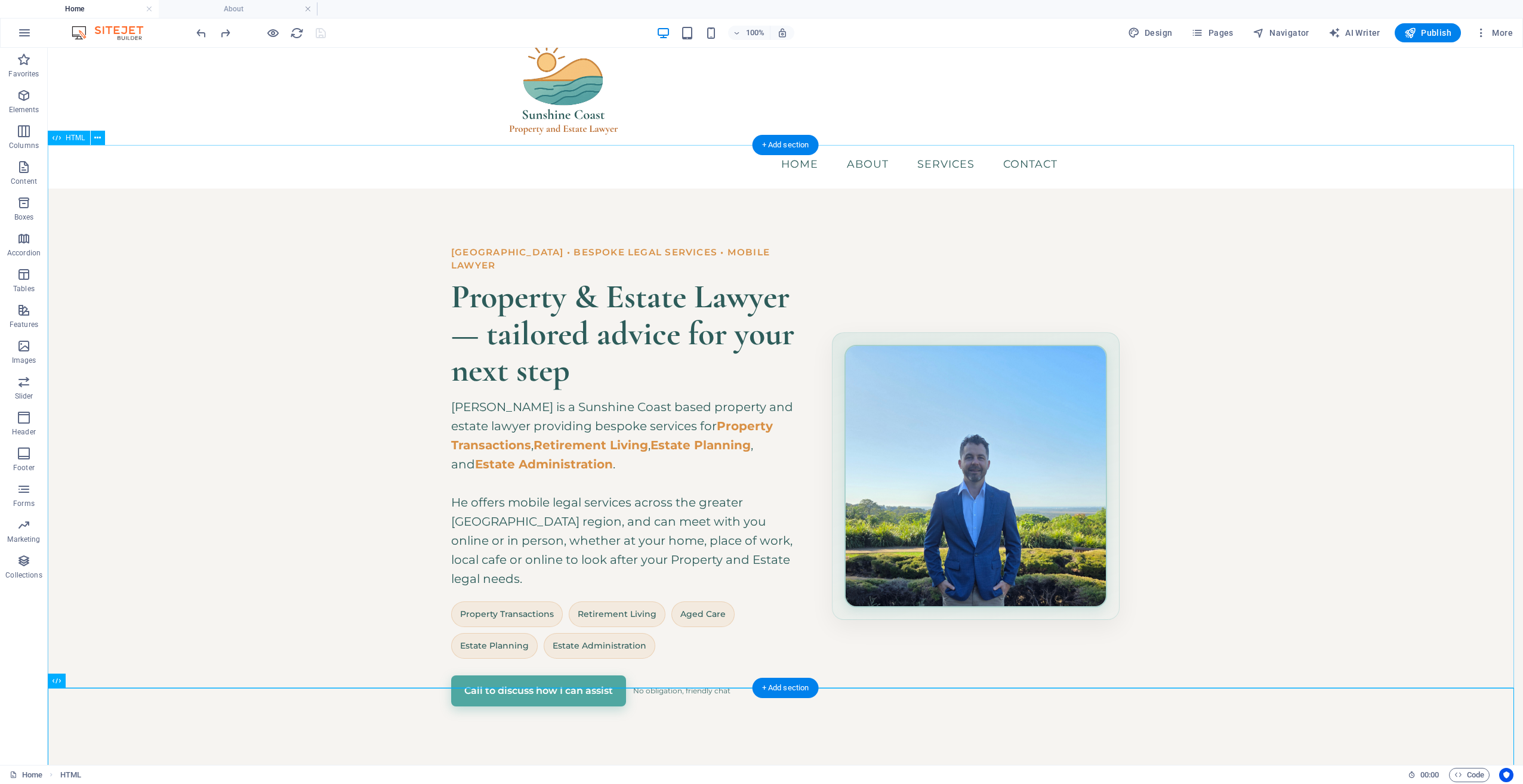
scroll to position [179, 0]
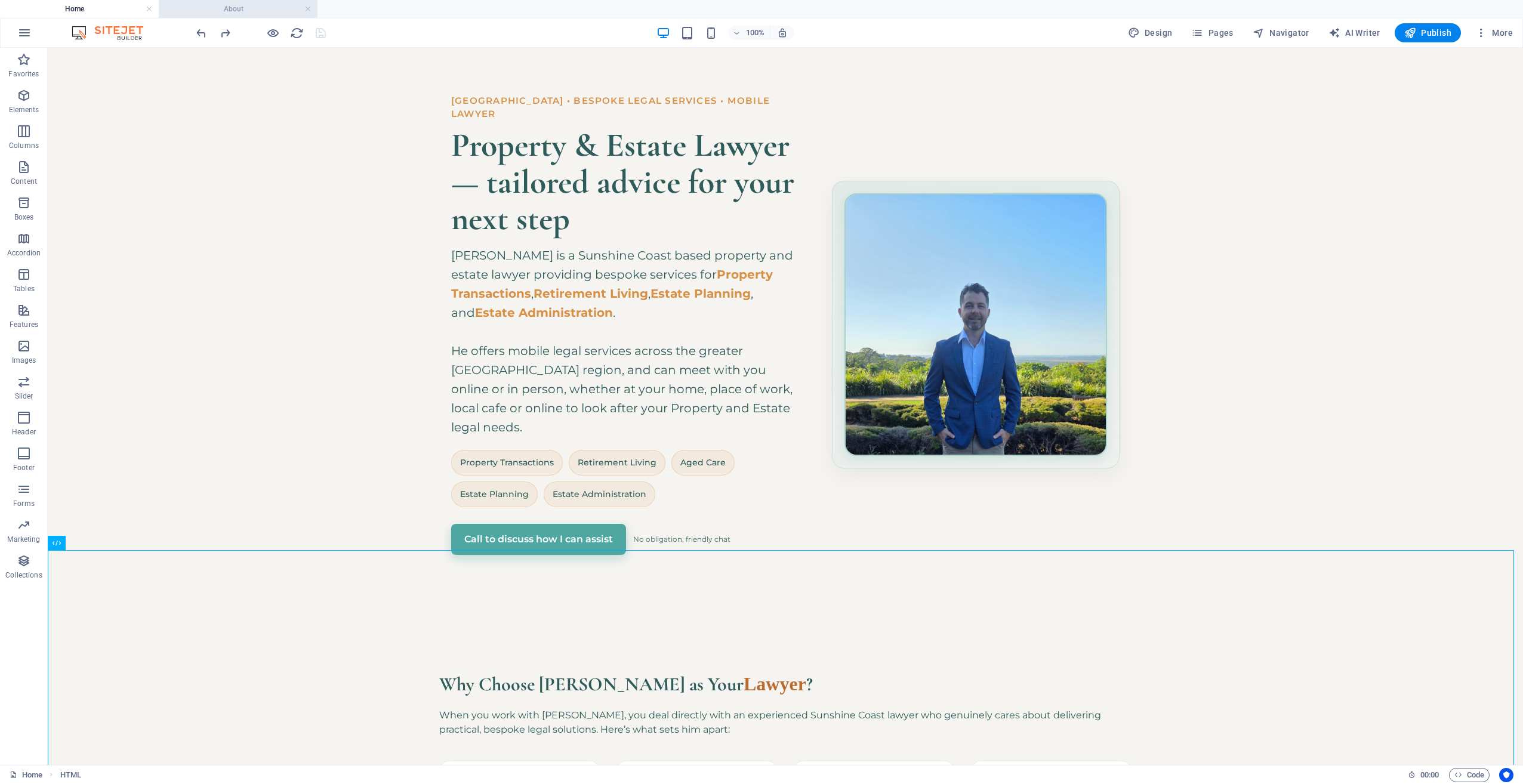
click at [213, 4] on h4 "About" at bounding box center [237, 9] width 158 height 13
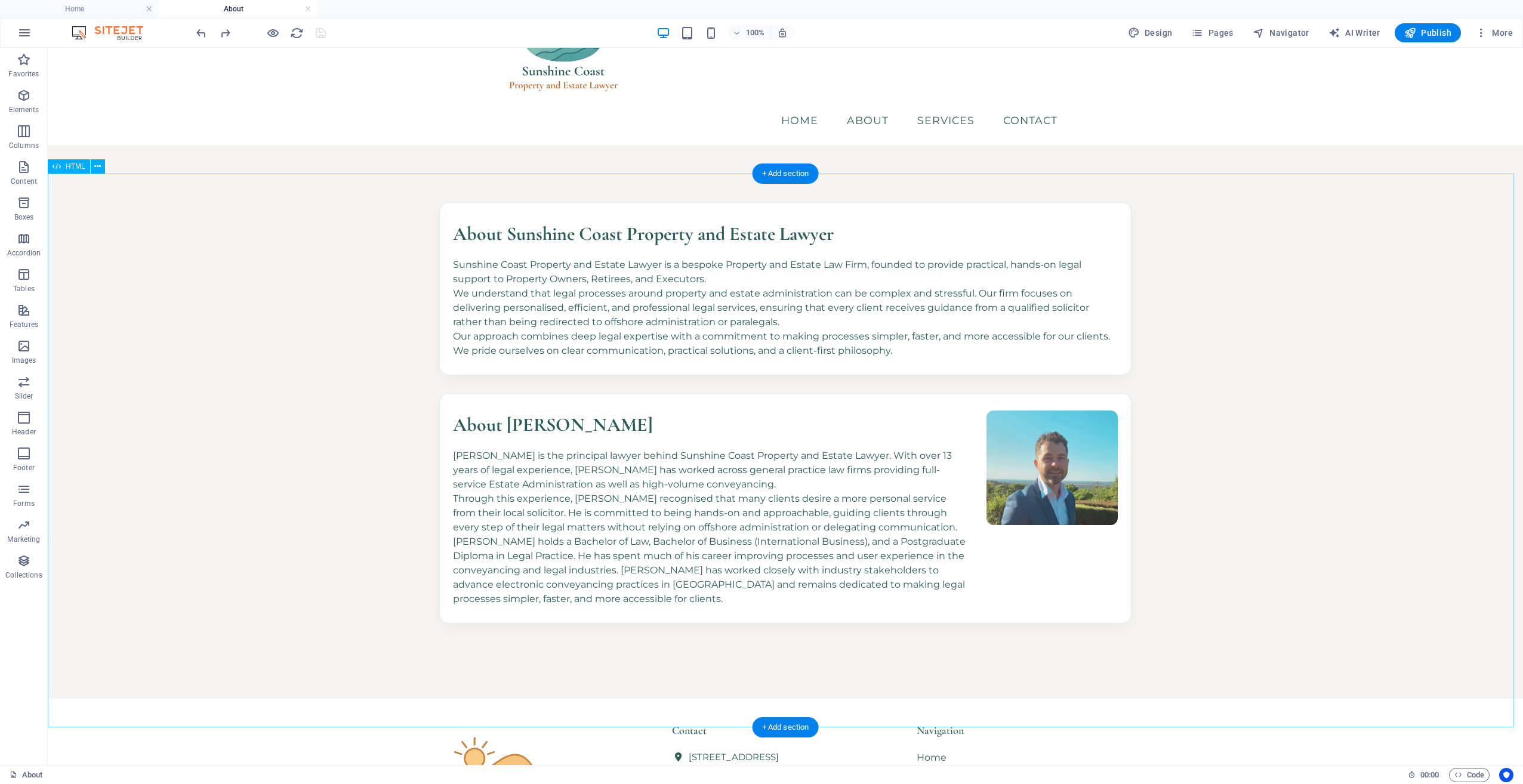
scroll to position [311, 0]
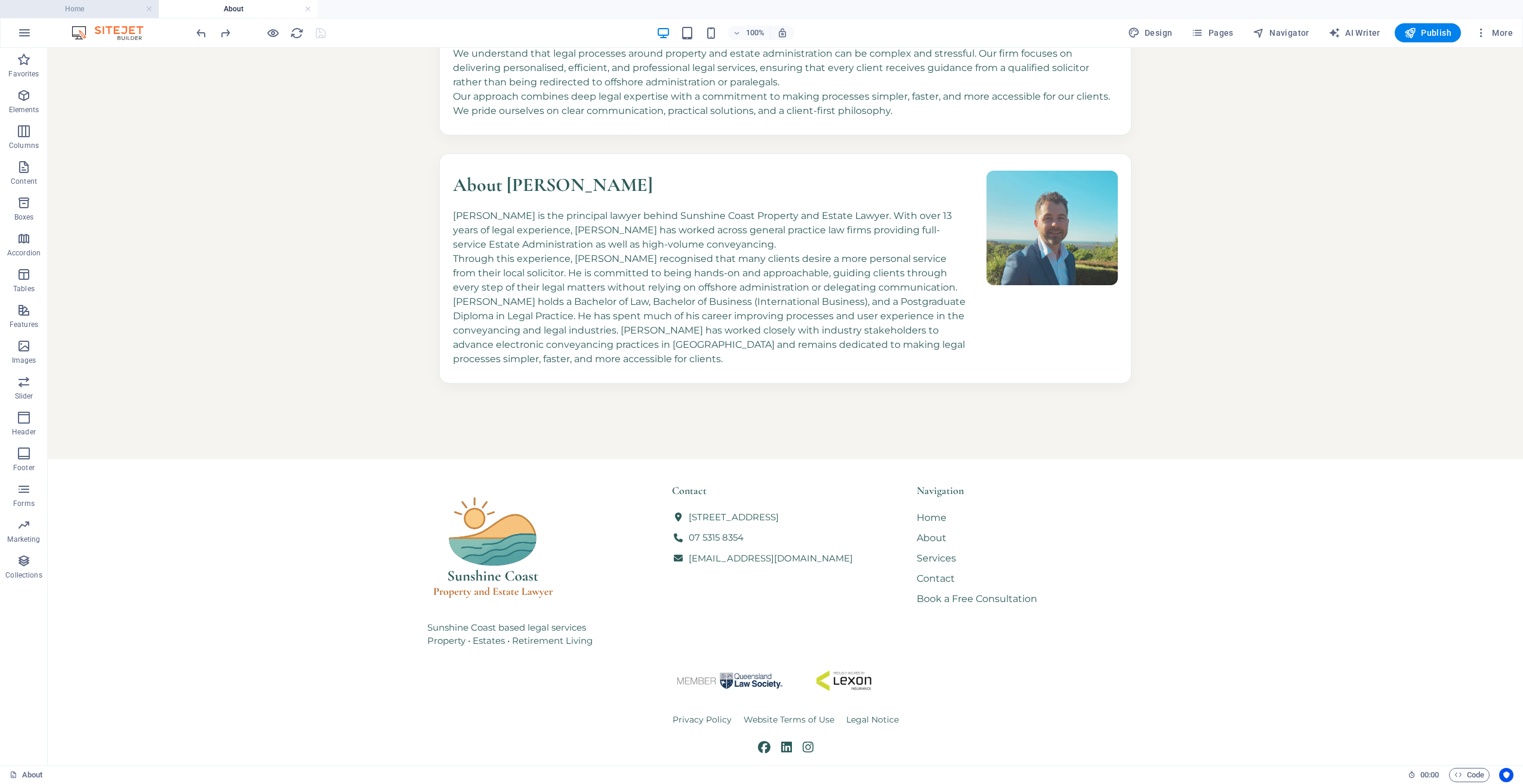
click at [105, 16] on li "Home" at bounding box center [79, 9] width 158 height 18
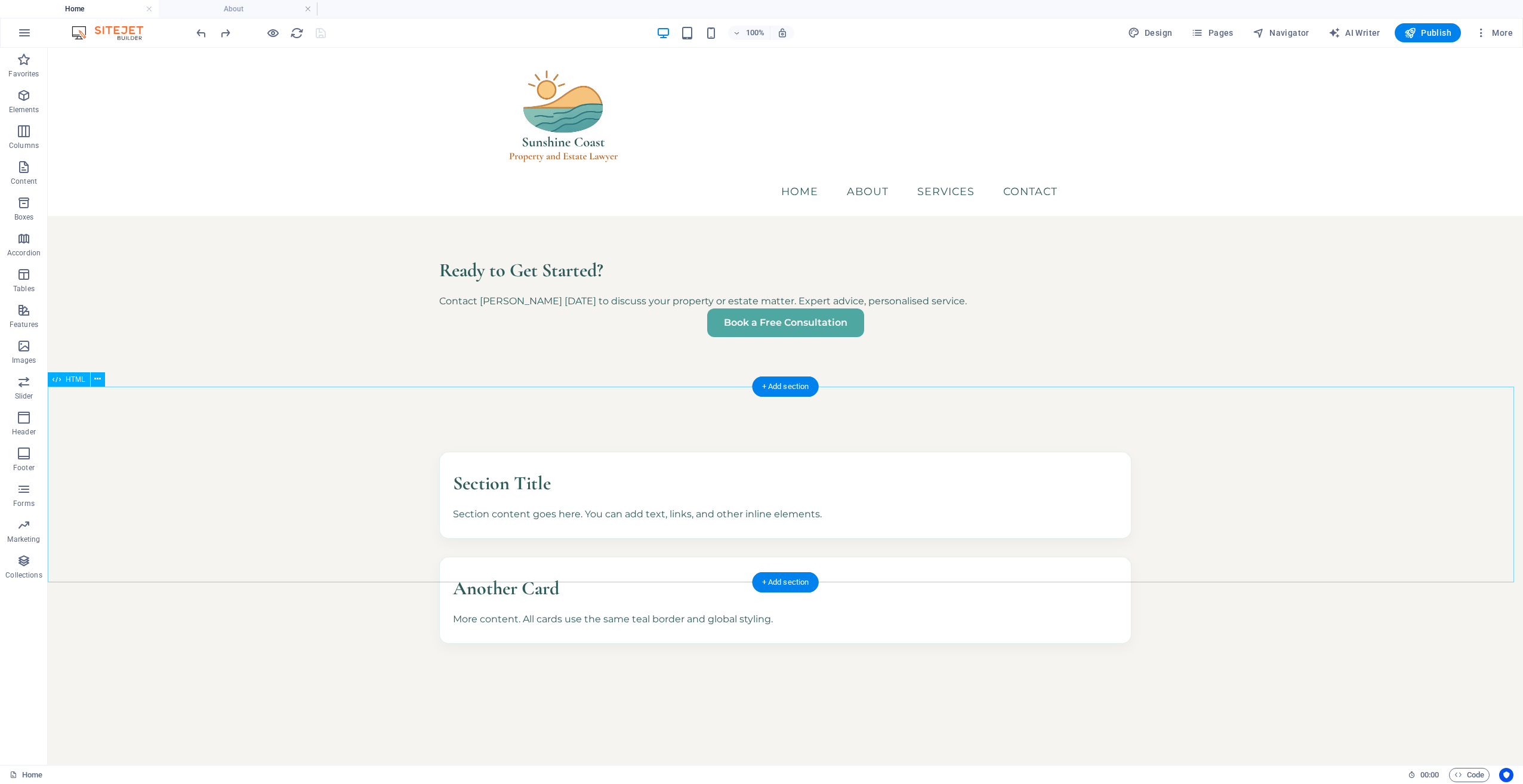
scroll to position [955, 0]
